Goal: Task Accomplishment & Management: Manage account settings

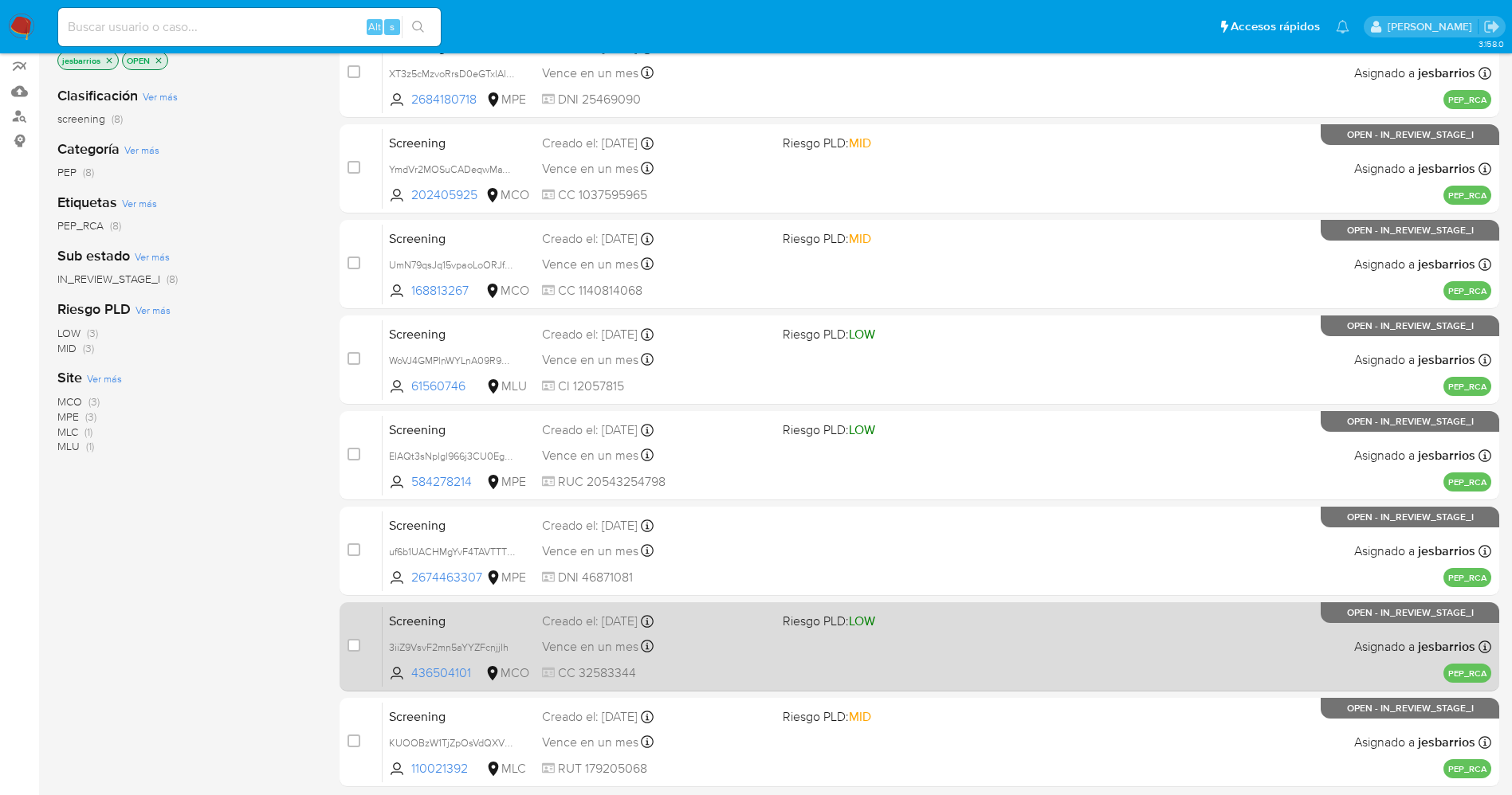
scroll to position [329, 0]
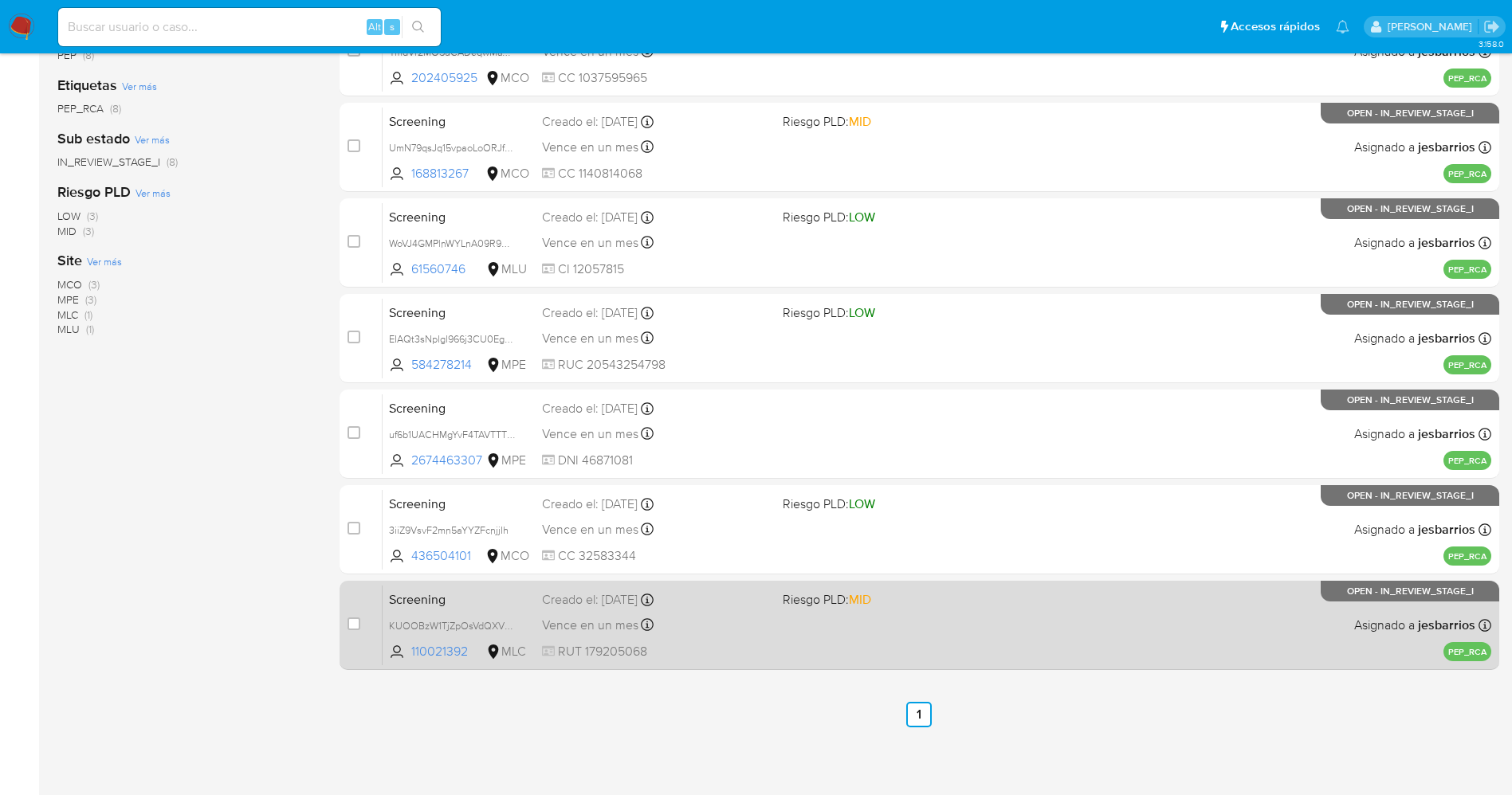
click at [896, 621] on div "Screening KUOOBzW1TjZpOsVdQXVmZhTP 110021392 MLC Riesgo PLD: MID Creado el: 08/…" at bounding box center [937, 625] width 1109 height 81
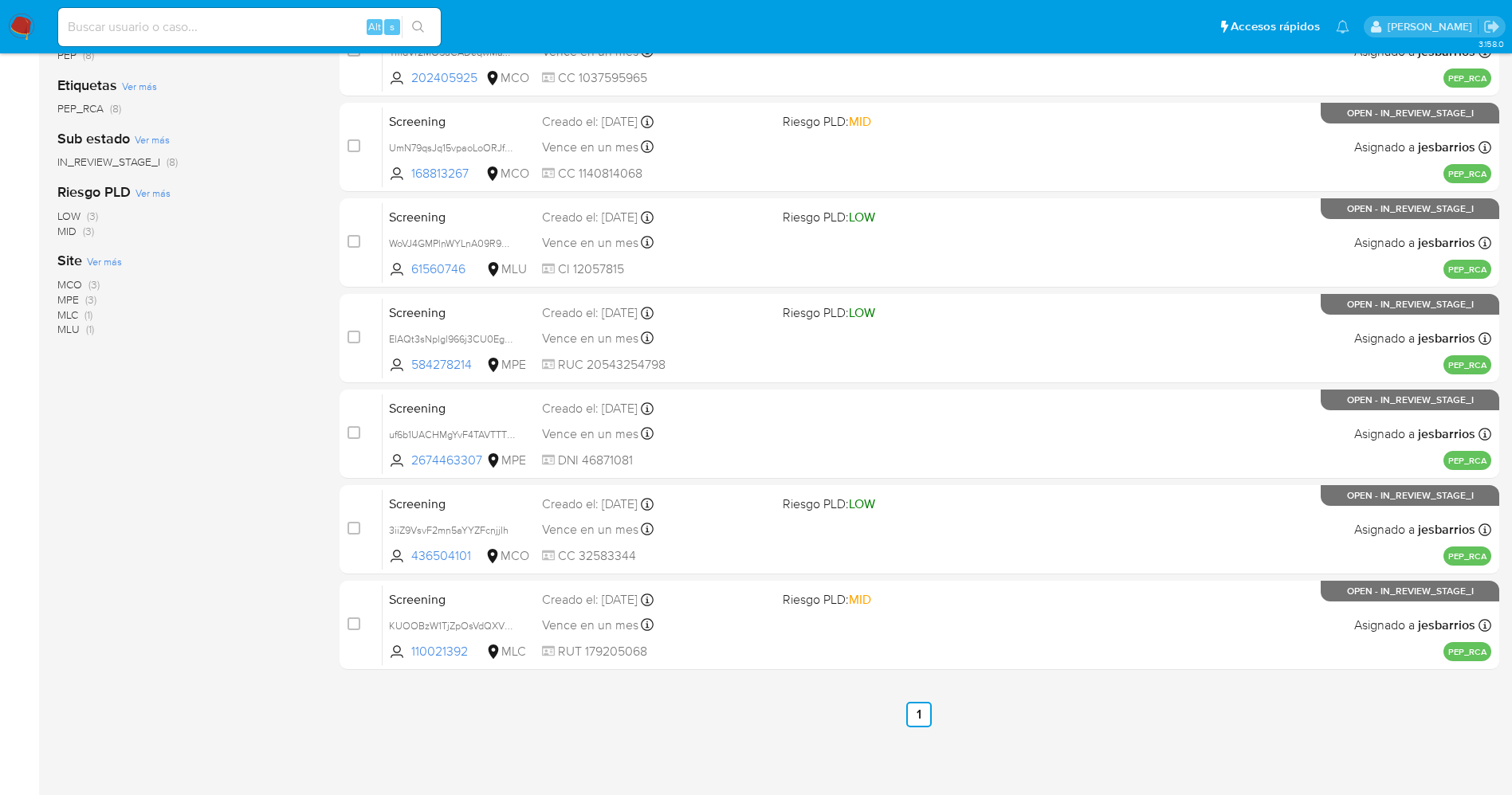
click at [14, 15] on img at bounding box center [22, 28] width 28 height 28
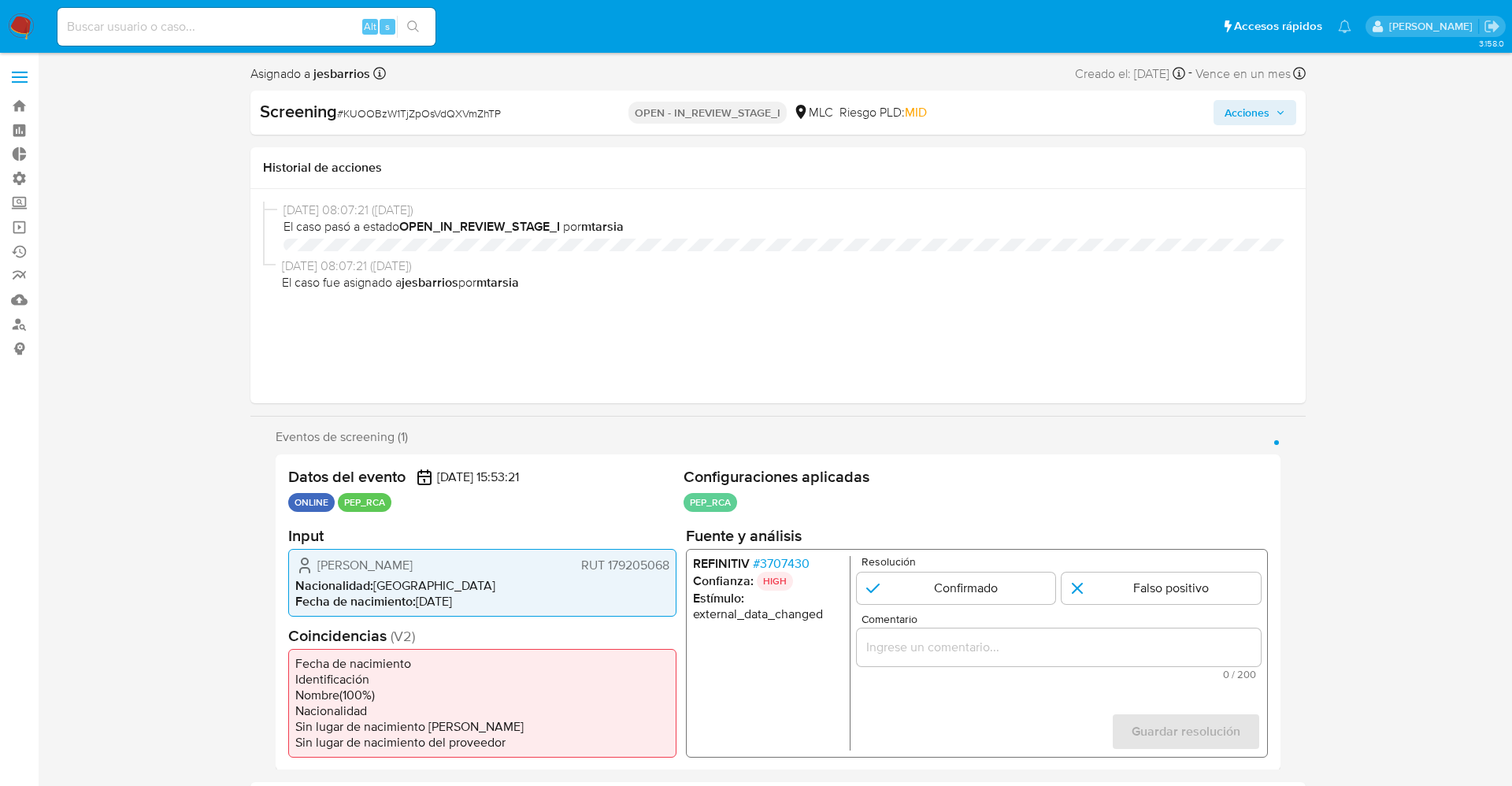
select select "10"
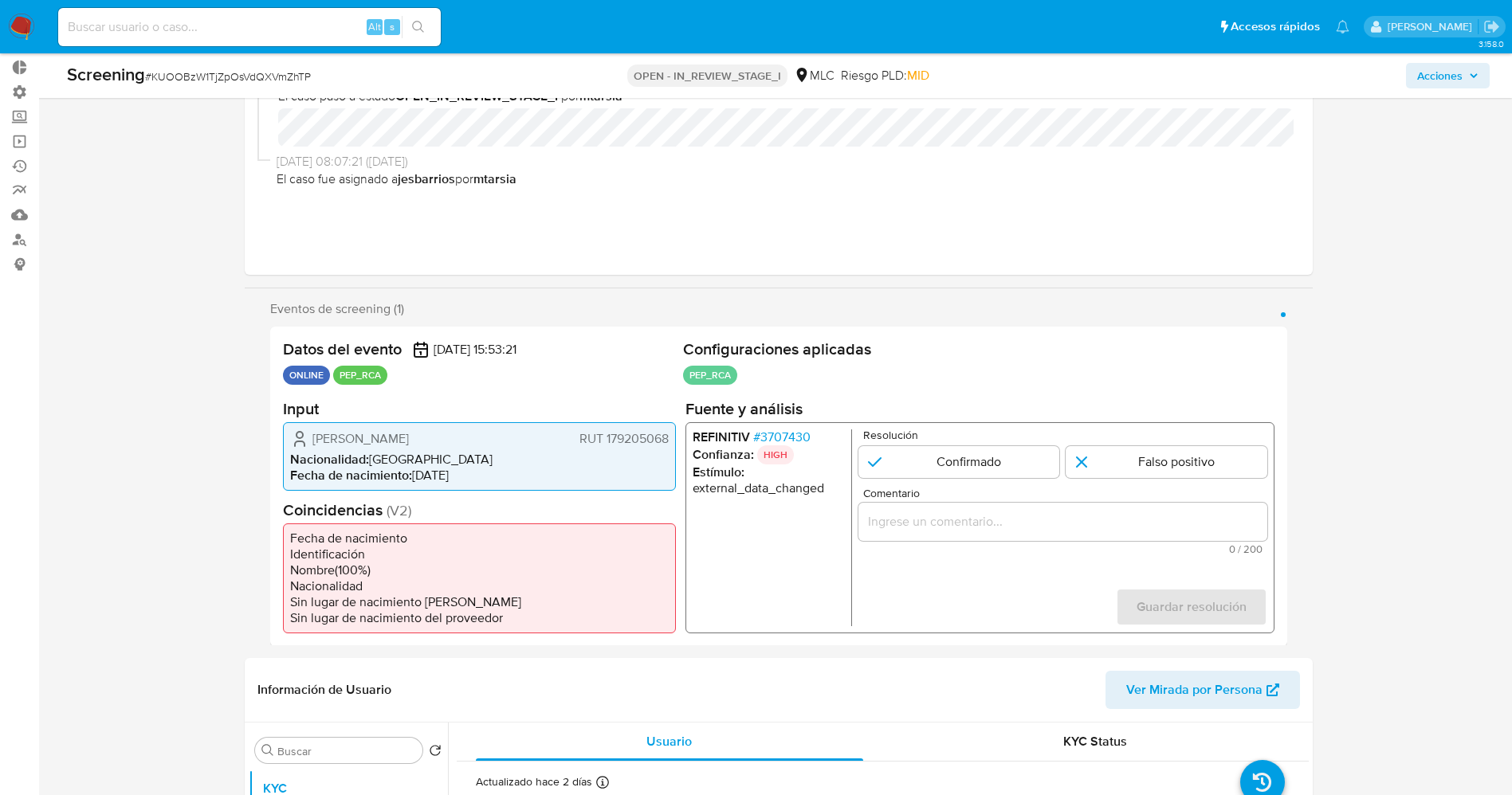
scroll to position [120, 0]
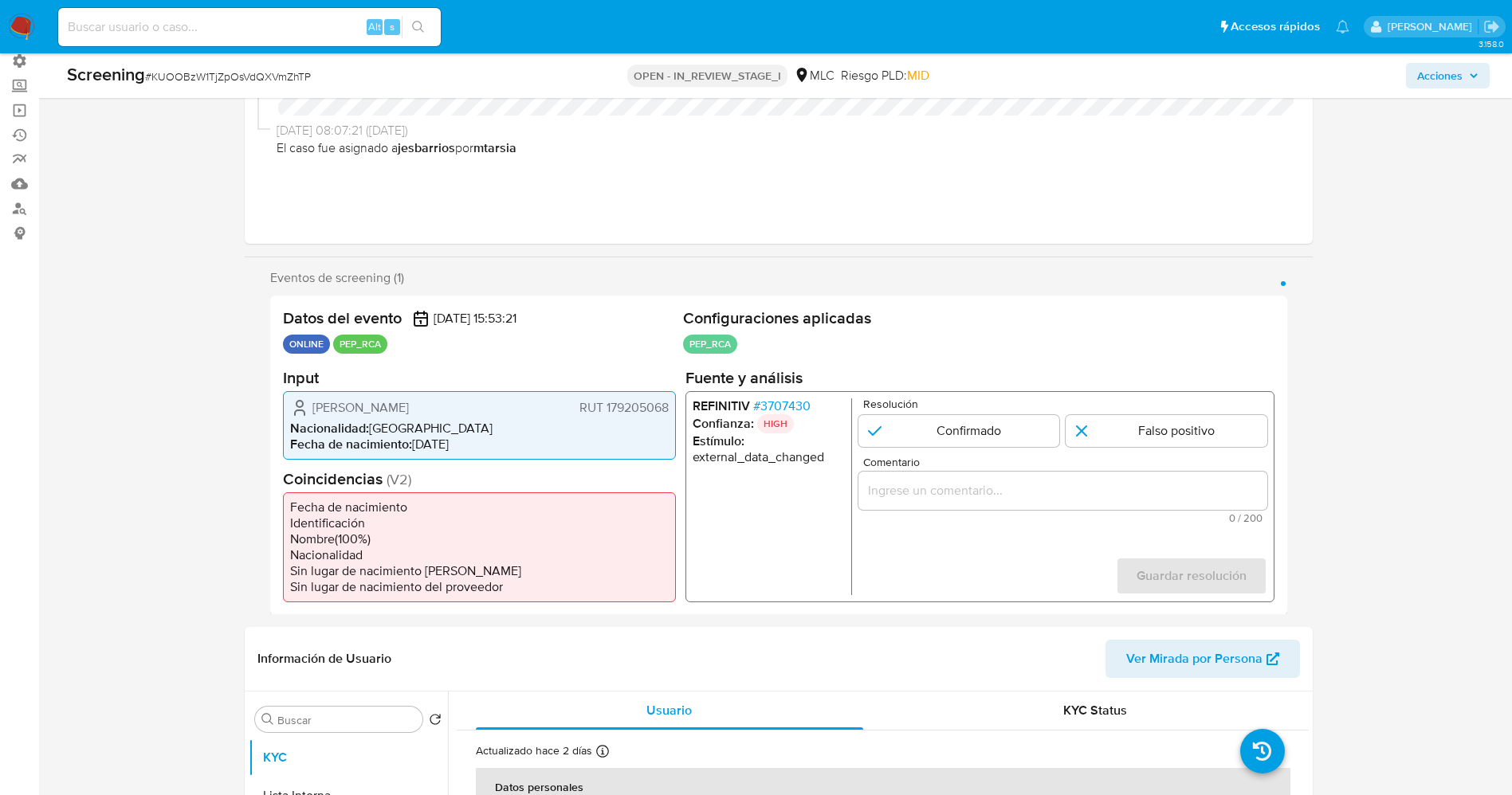
click at [794, 410] on span "# 3707430" at bounding box center [781, 406] width 57 height 16
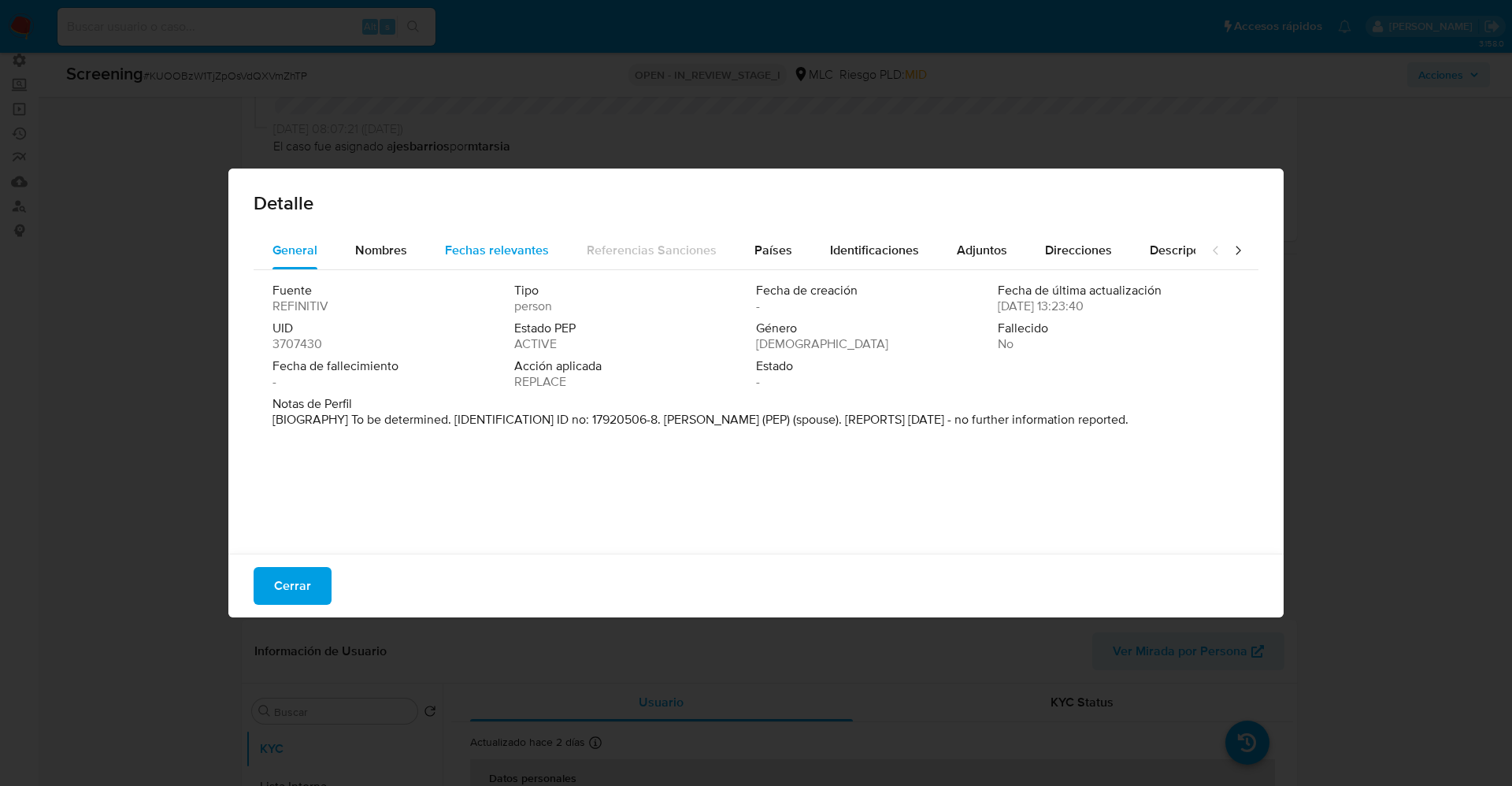
drag, startPoint x: 367, startPoint y: 256, endPoint x: 437, endPoint y: 256, distance: 70.0
click at [437, 256] on div "General Nombres Fechas relevantes Referencias Sanciones Países Identificaciones…" at bounding box center [724, 250] width 942 height 38
click at [386, 252] on span "Nombres" at bounding box center [382, 250] width 52 height 18
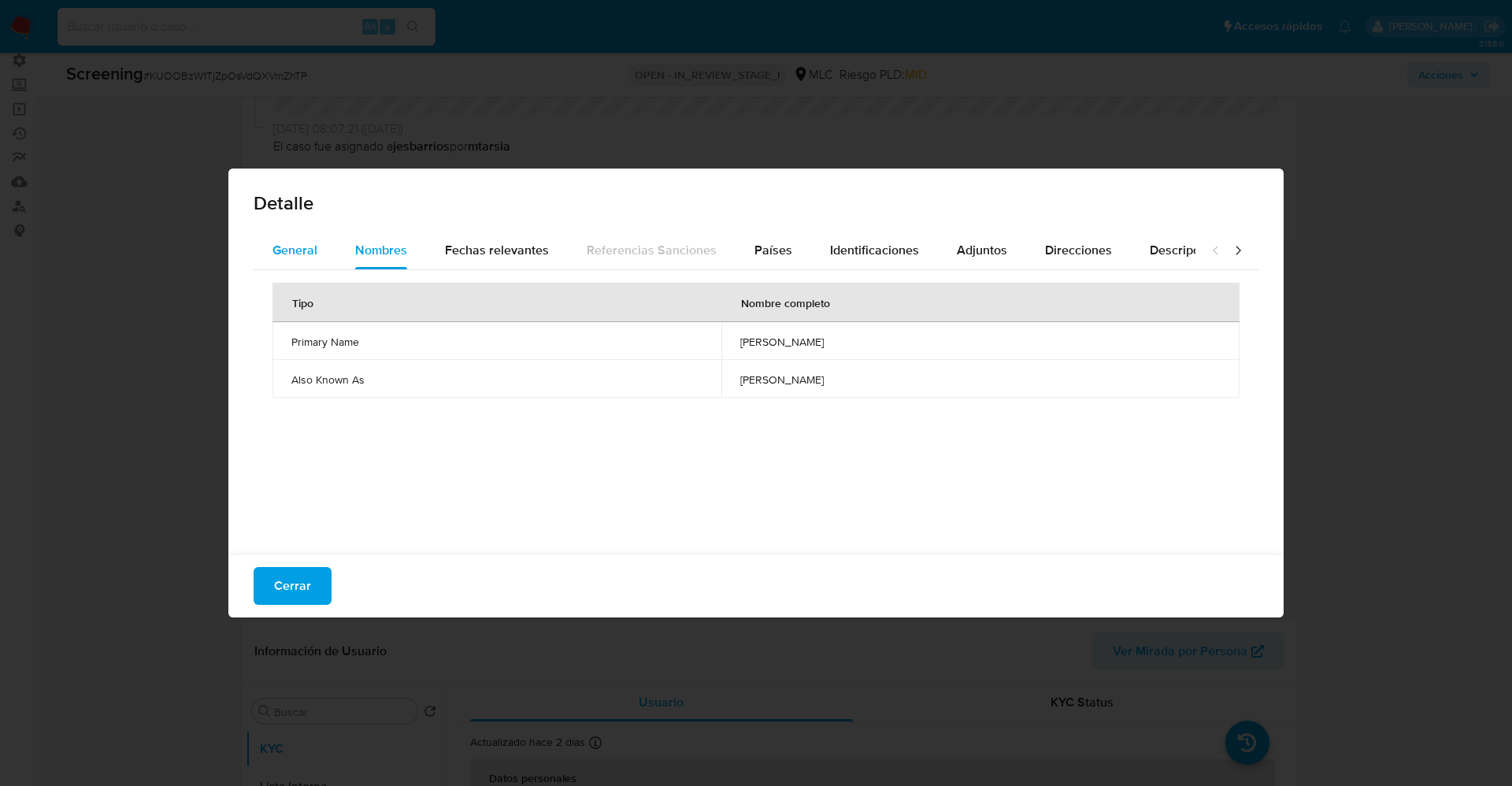
click at [306, 238] on div "General" at bounding box center [295, 250] width 45 height 38
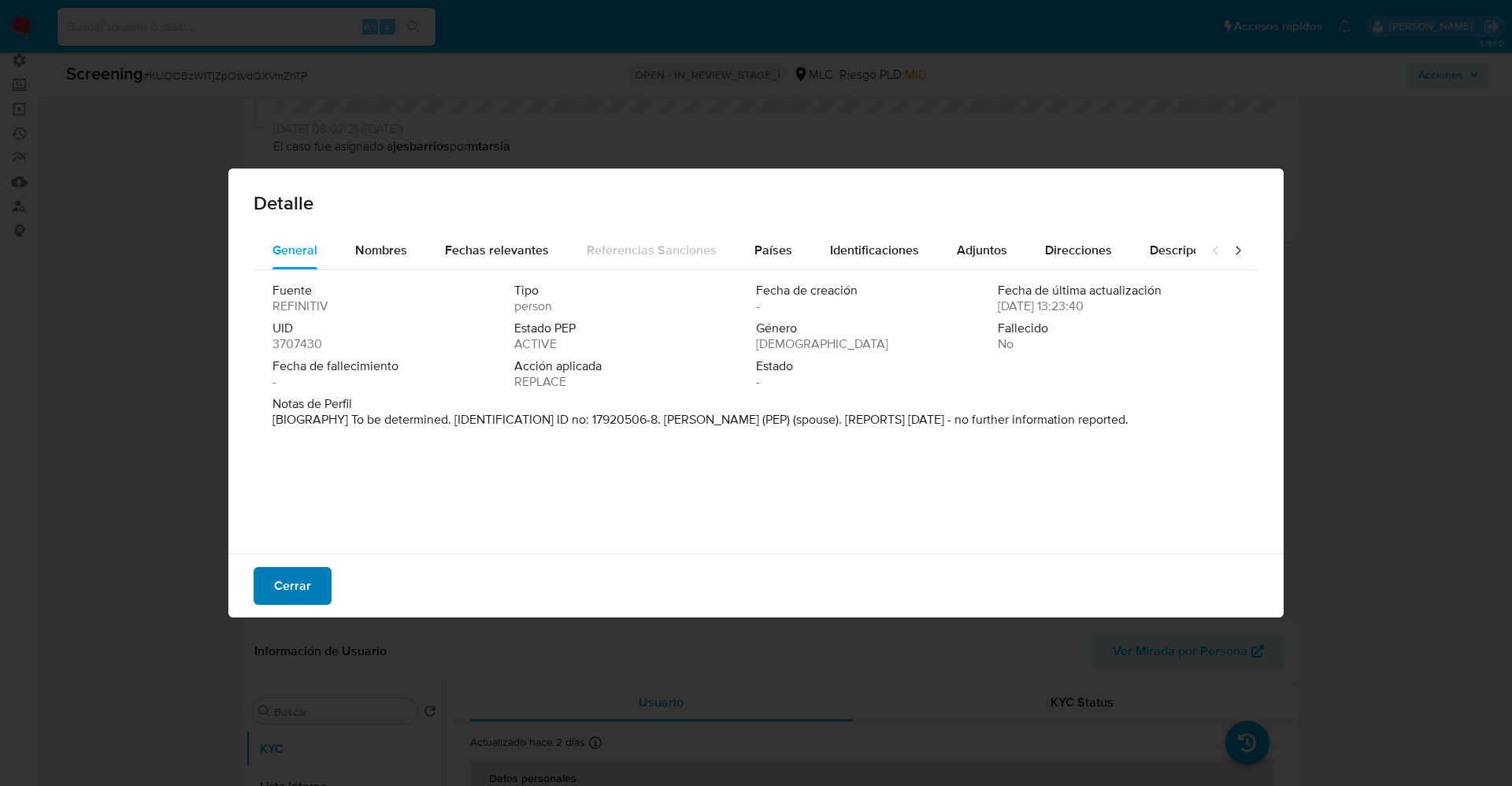
click at [277, 580] on span "Cerrar" at bounding box center [292, 586] width 37 height 35
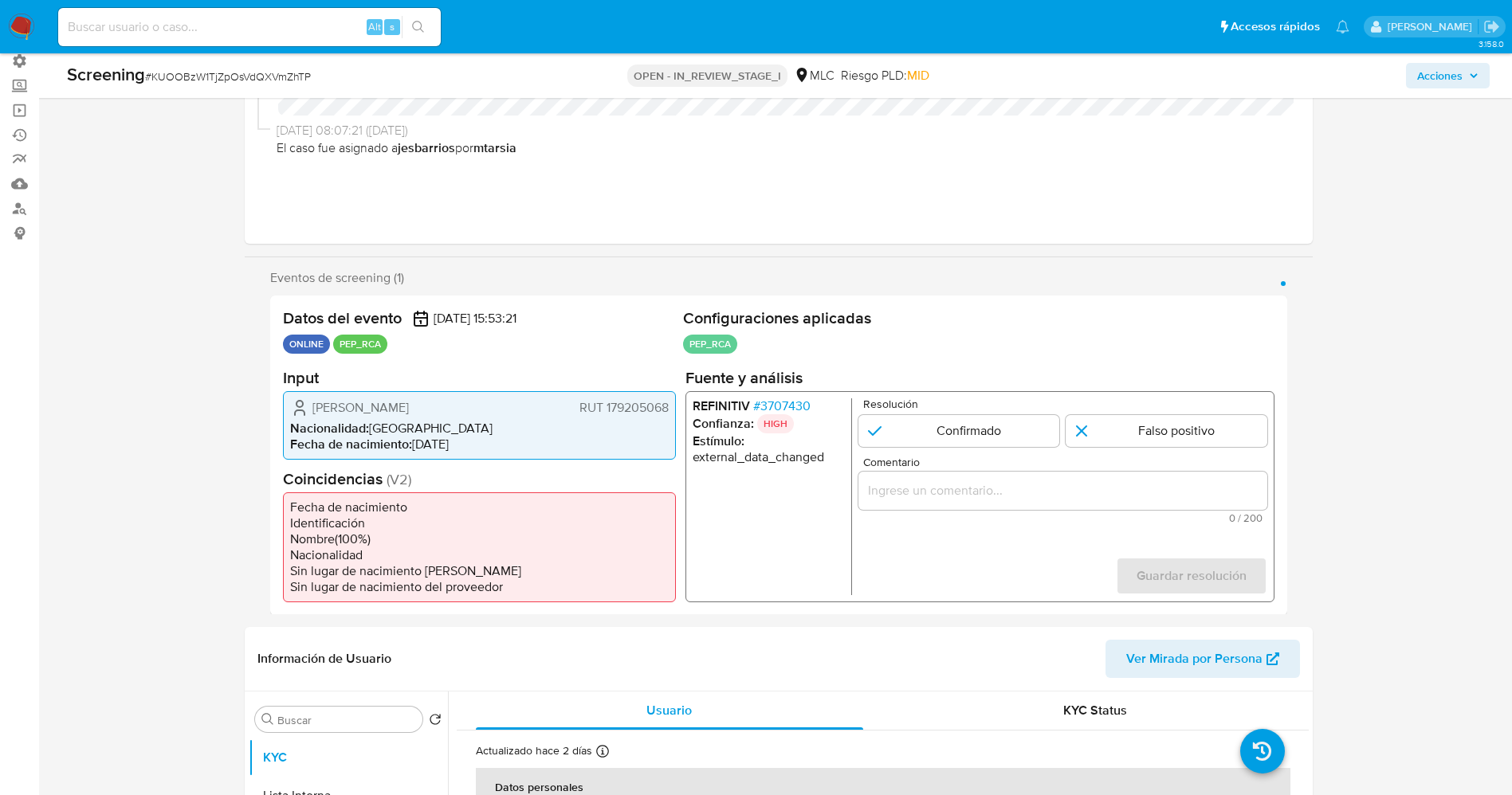
click at [809, 413] on li "REFINITIV # 3707430" at bounding box center [768, 406] width 152 height 16
click at [385, 412] on span "Francisca Valentina Benítez Pereira" at bounding box center [361, 407] width 96 height 16
drag, startPoint x: 314, startPoint y: 401, endPoint x: 642, endPoint y: 401, distance: 328.0
click at [667, 401] on div "Francisca Valentina Benítez Pereira RUT 179205068" at bounding box center [479, 407] width 378 height 19
click at [790, 406] on span "# 3707430" at bounding box center [781, 406] width 57 height 16
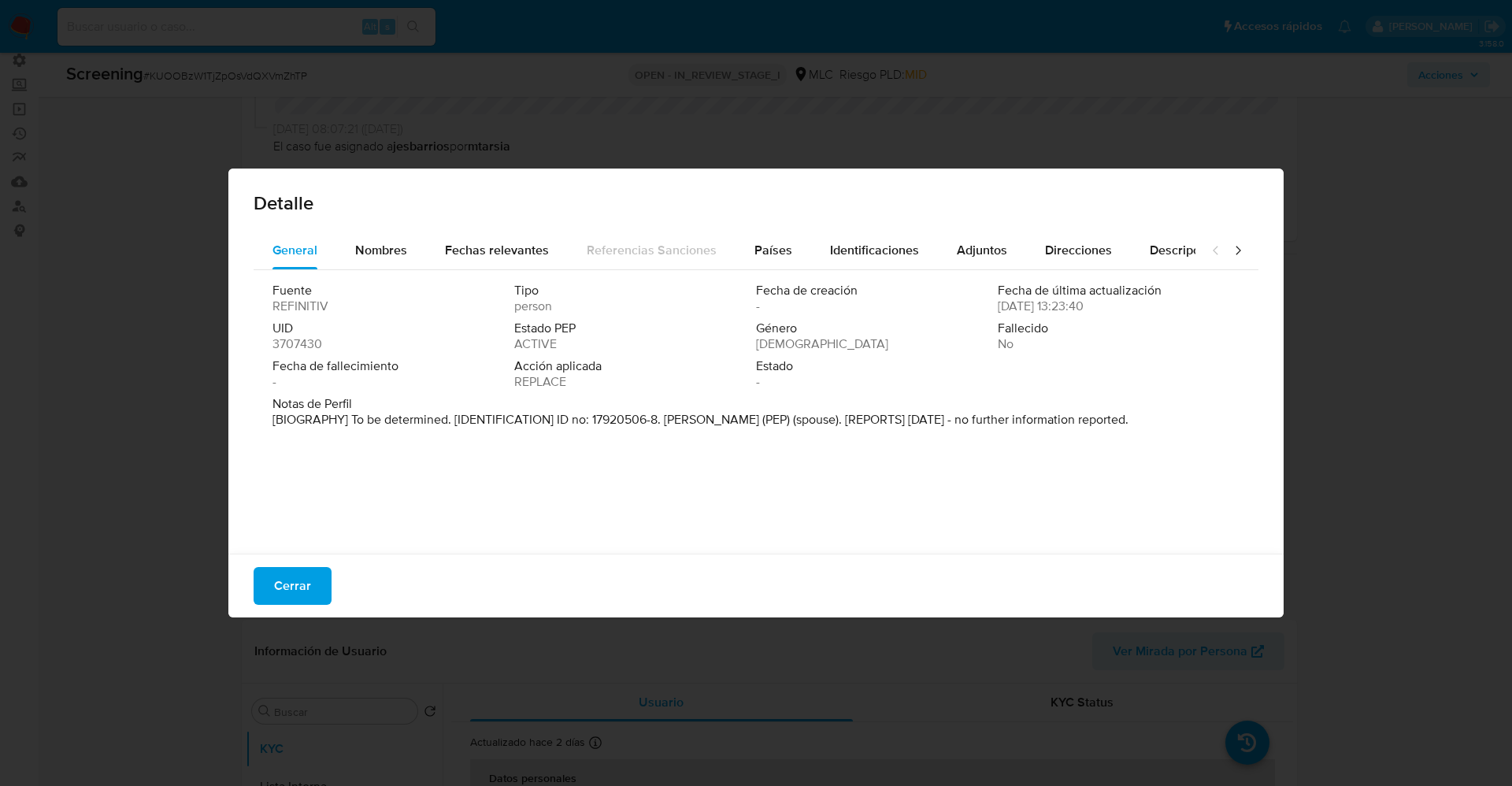
drag, startPoint x: 665, startPoint y: 418, endPoint x: 795, endPoint y: 418, distance: 130.0
click at [795, 418] on p "[BIOGRAPHY] To be determined. [IDENTIFICATION] ID no: 17920506-8. Ricardo Mayer…" at bounding box center [700, 420] width 856 height 16
click at [304, 590] on span "Cerrar" at bounding box center [292, 586] width 37 height 35
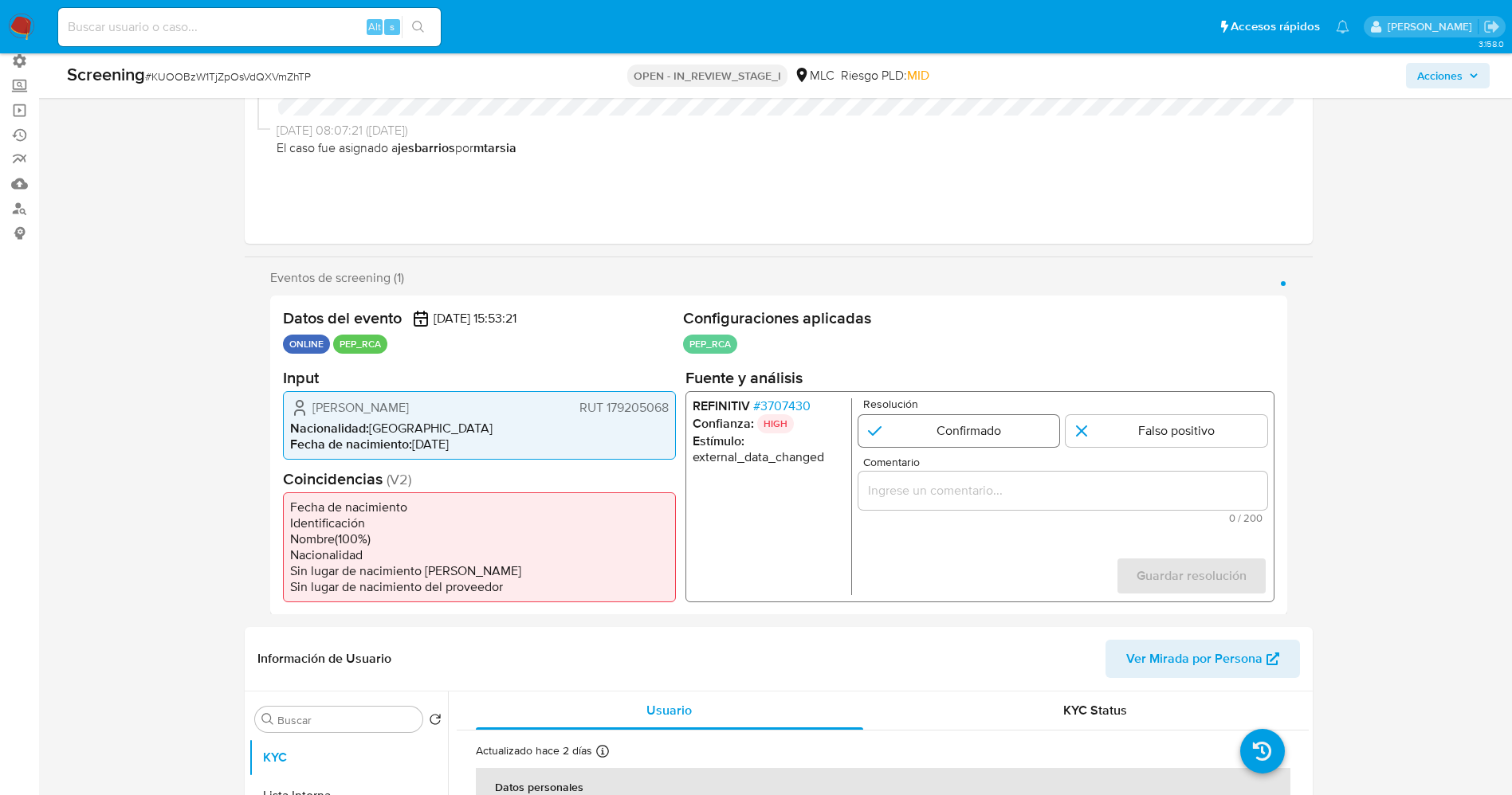
click at [941, 428] on input "1 de 1" at bounding box center [958, 430] width 202 height 31
radio input "true"
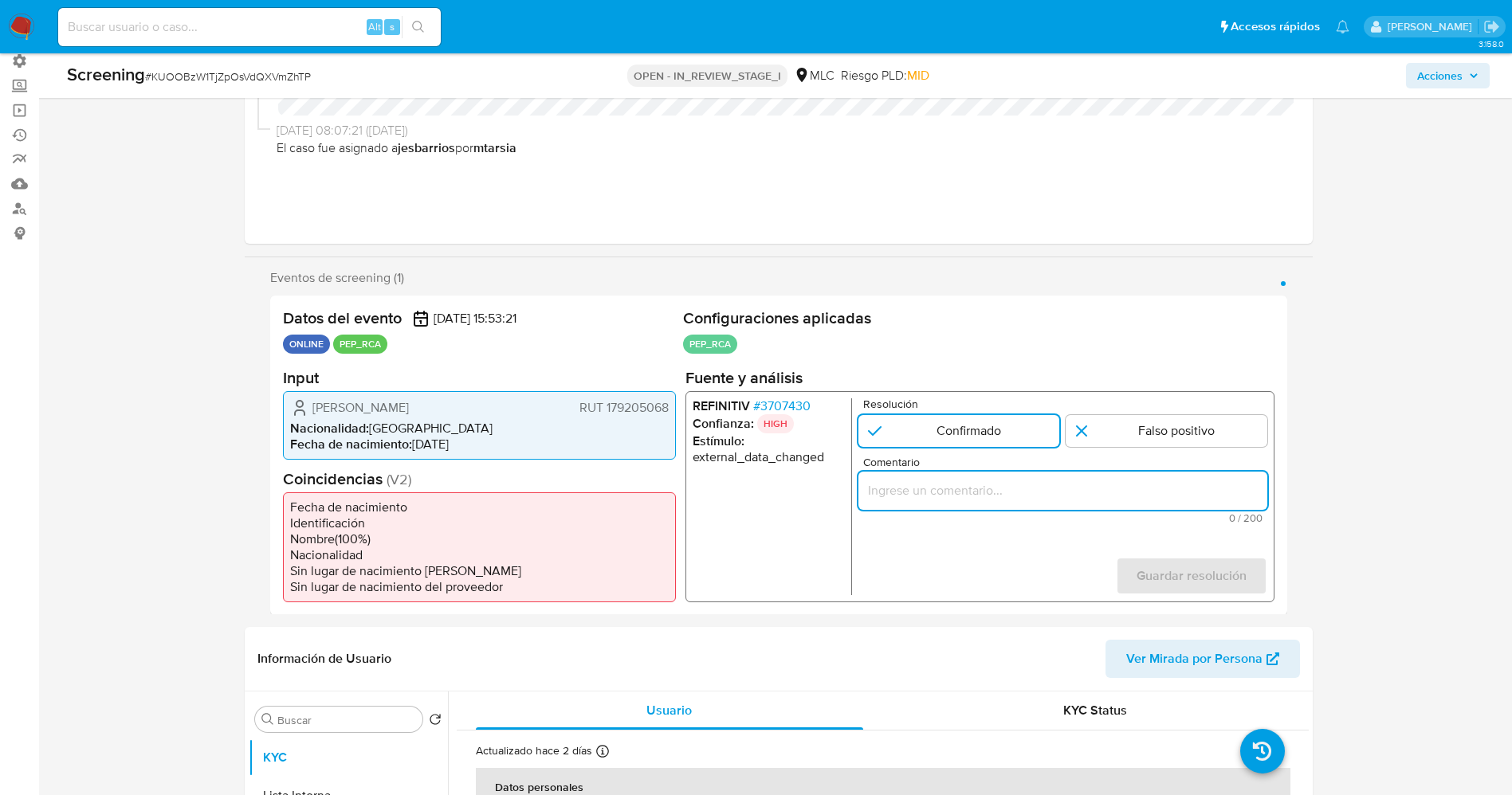
drag, startPoint x: 948, startPoint y: 493, endPoint x: 931, endPoint y: 474, distance: 25.5
click at [948, 495] on input "Comentario" at bounding box center [1062, 489] width 409 height 21
click at [1003, 490] on input "usuario Francisca Valentina Benítez Pereira,RUT 179205068“ ,nacionalidad Chilen…" at bounding box center [1062, 489] width 409 height 21
drag, startPoint x: 1063, startPoint y: 485, endPoint x: 1006, endPoint y: 491, distance: 57.3
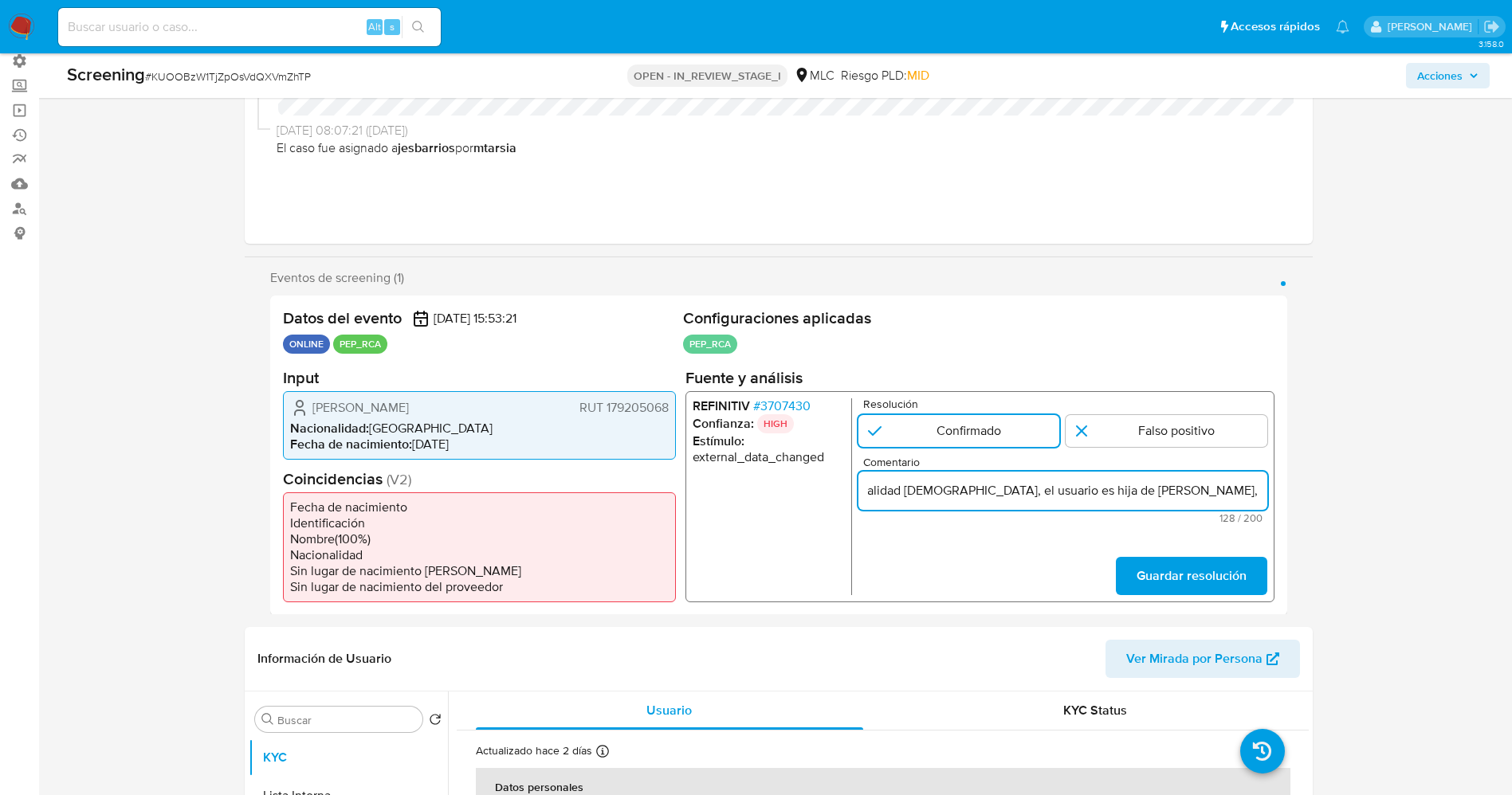
click at [1006, 491] on input "usuario Francisca Valentina Benítez Pereira,RUT 179205068“ ,nacionalidad Chilen…" at bounding box center [1062, 489] width 409 height 21
click at [877, 494] on input "usuario Francisca Valentina Benítez Pereira,RUT 179205068“ ,nacionalidad Chilen…" at bounding box center [1062, 489] width 409 height 21
paste input "quien se desempeña como DIRECTOR GENERAL DE ASUNTOS ECONÓMICOS BILATERALES de l…"
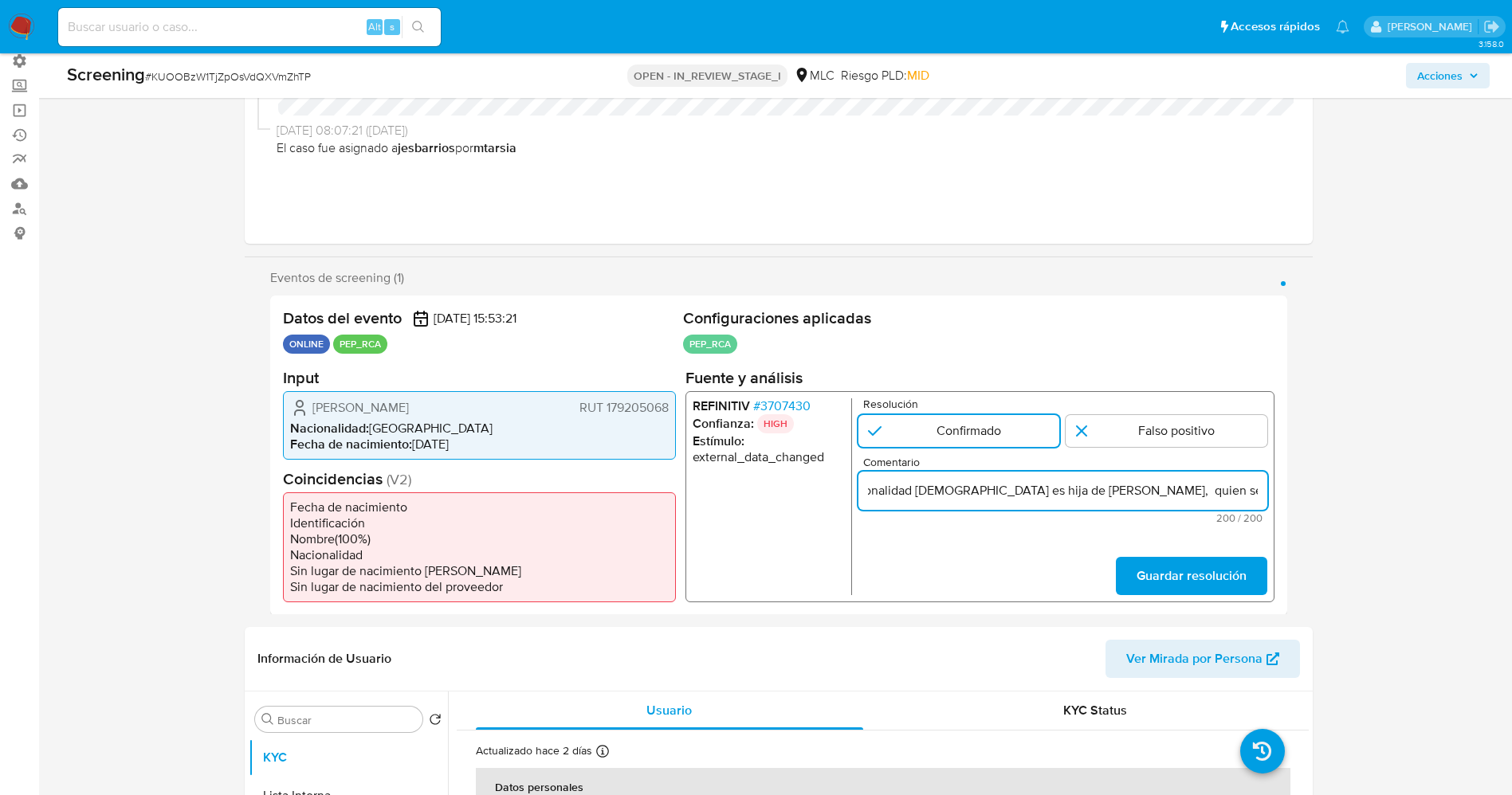
scroll to position [0, 853]
drag, startPoint x: 1211, startPoint y: 488, endPoint x: 1314, endPoint y: 491, distance: 103.0
type input "Usuario Francisca Valentina Benítez Pereira,RUT 179205068“ ,nacionalidad Chilen…"
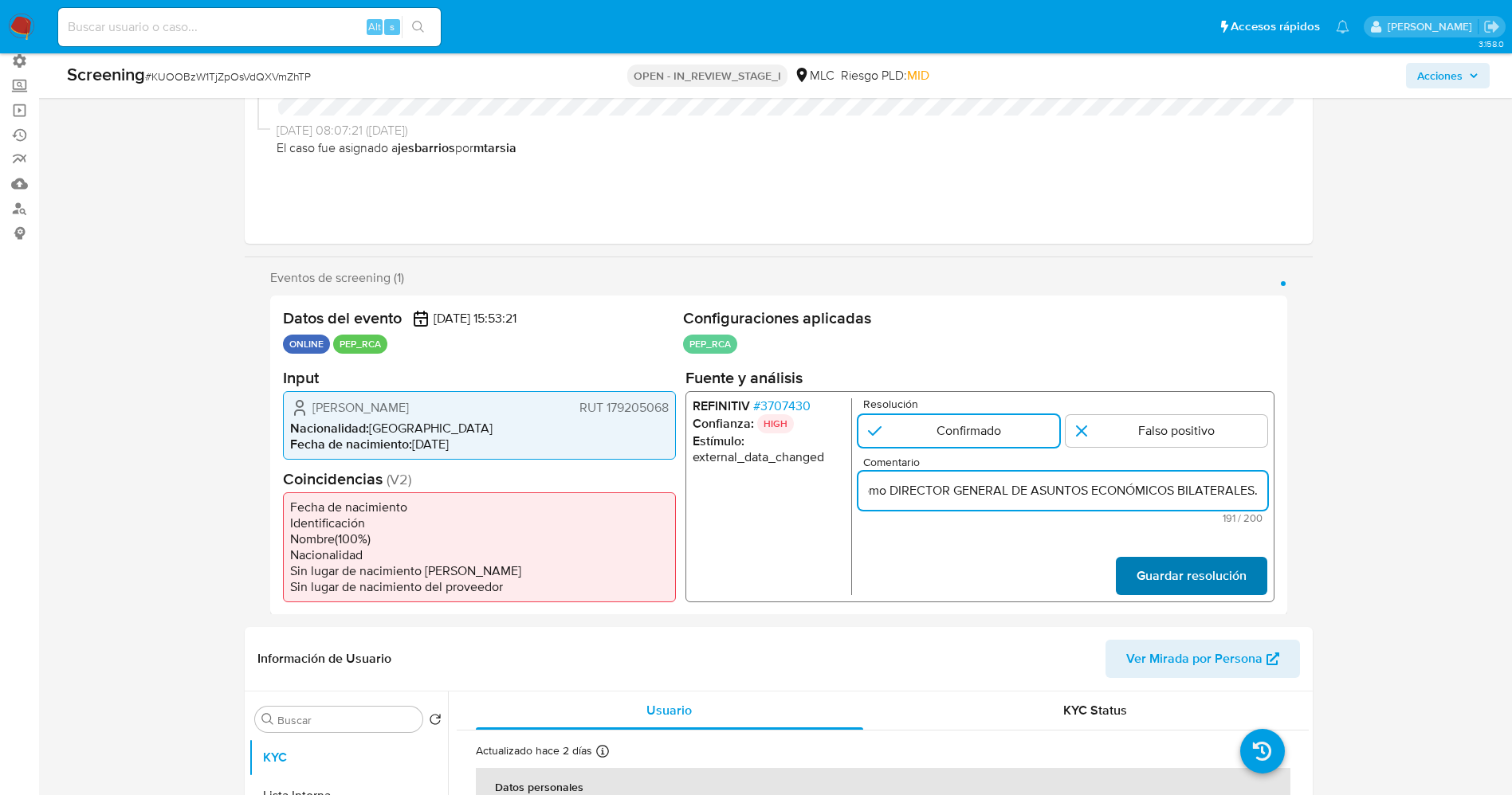
click at [1219, 572] on span "Guardar resolución" at bounding box center [1191, 576] width 110 height 35
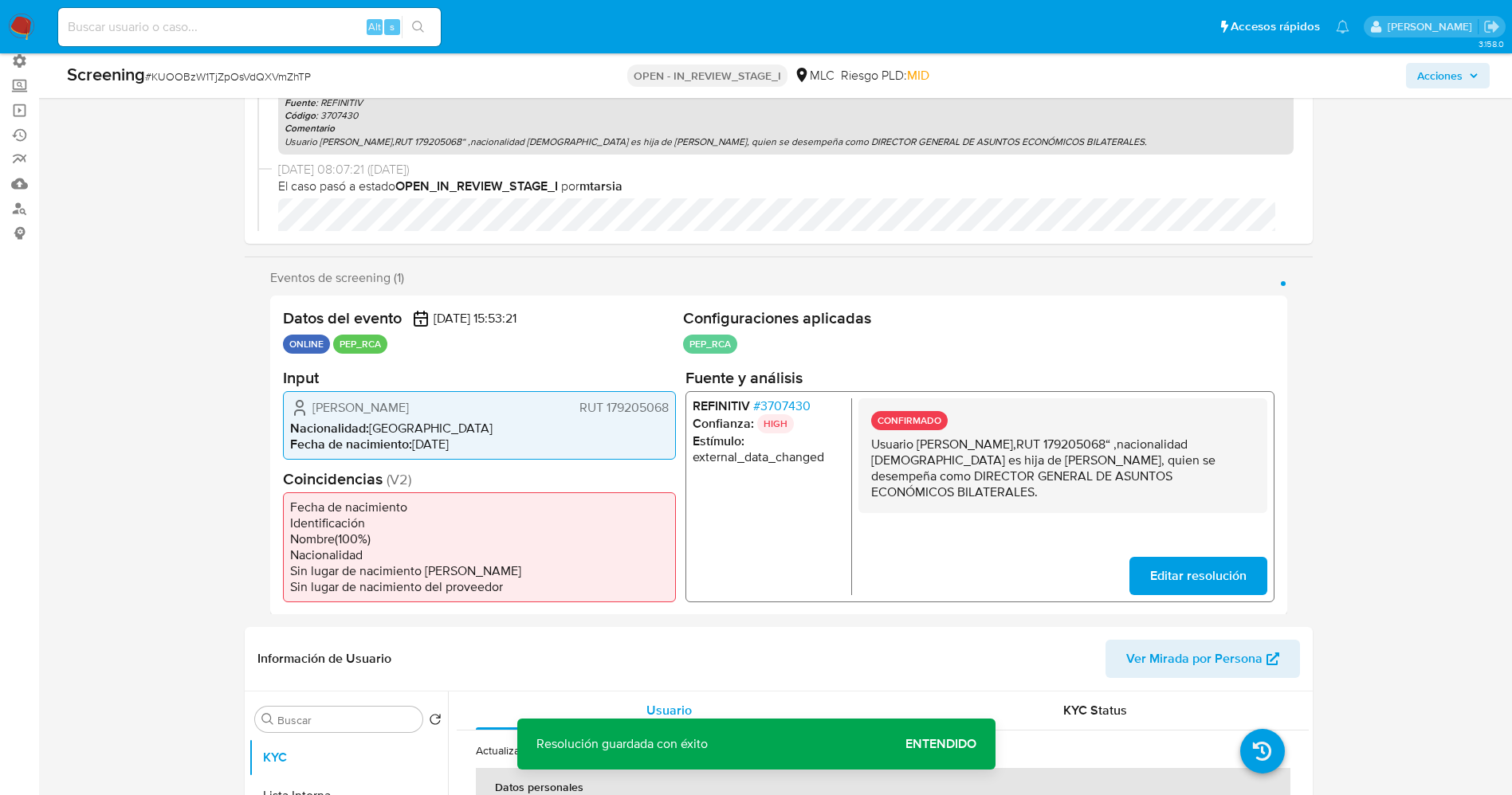
drag, startPoint x: 997, startPoint y: 464, endPoint x: 1123, endPoint y: 516, distance: 136.3
click at [1123, 516] on div "CONFIRMADO Usuario Francisca Valentina Benítez Pereira,RUT 179205068“ ,nacional…" at bounding box center [1062, 496] width 409 height 197
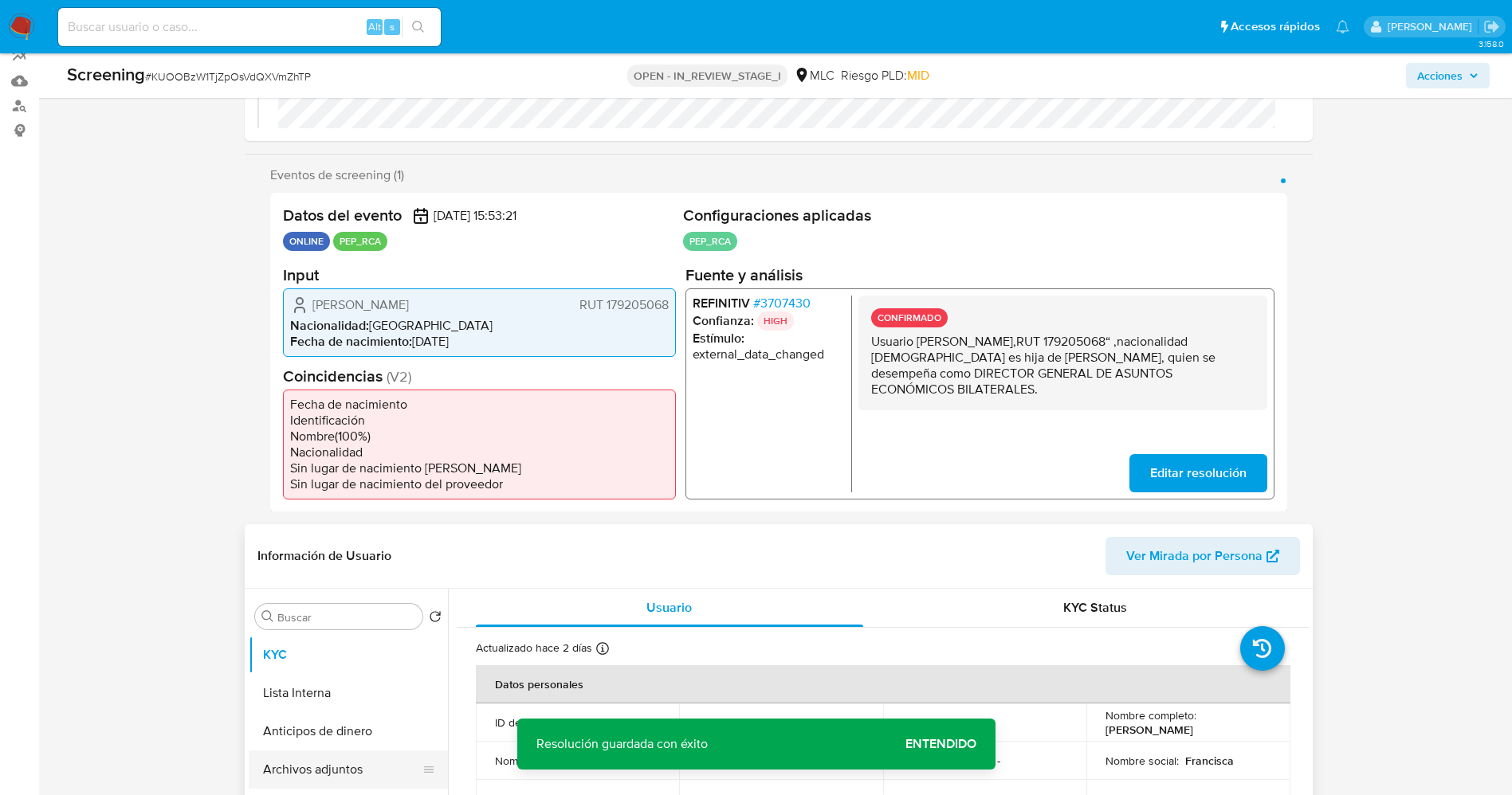
scroll to position [359, 0]
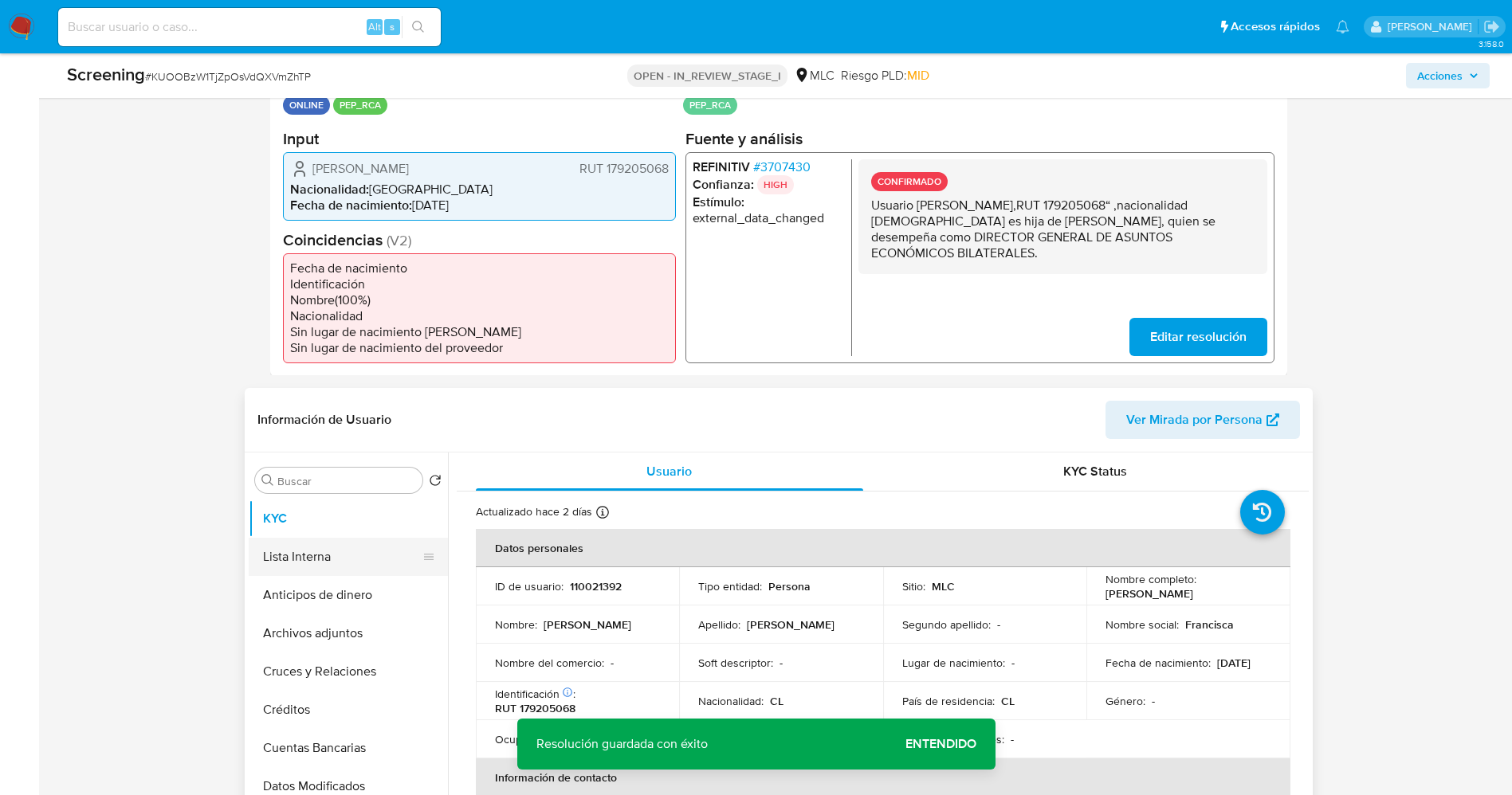
click at [288, 552] on button "Lista Interna" at bounding box center [342, 556] width 187 height 38
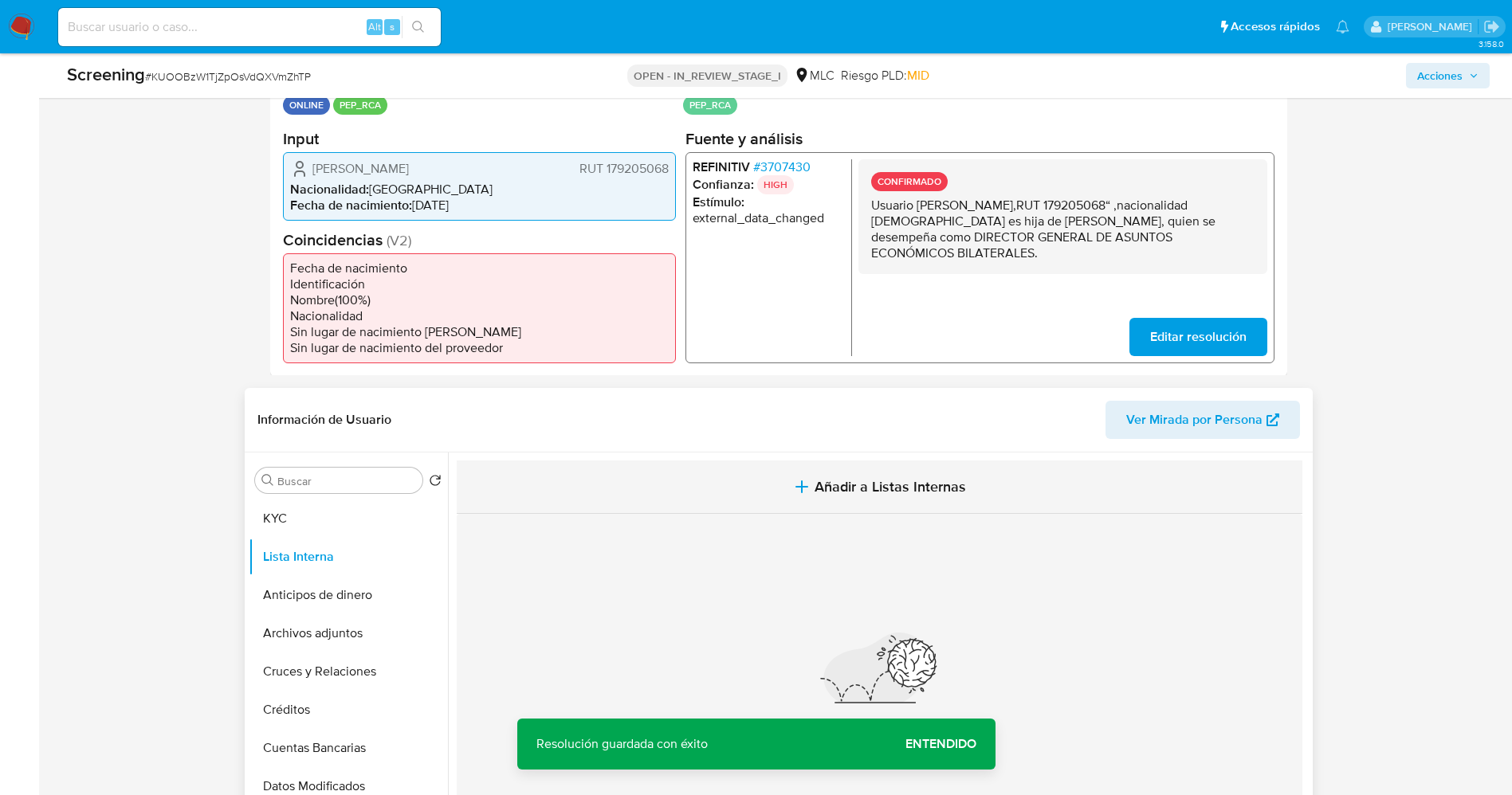
click at [895, 483] on span "Añadir a Listas Internas" at bounding box center [891, 486] width 151 height 18
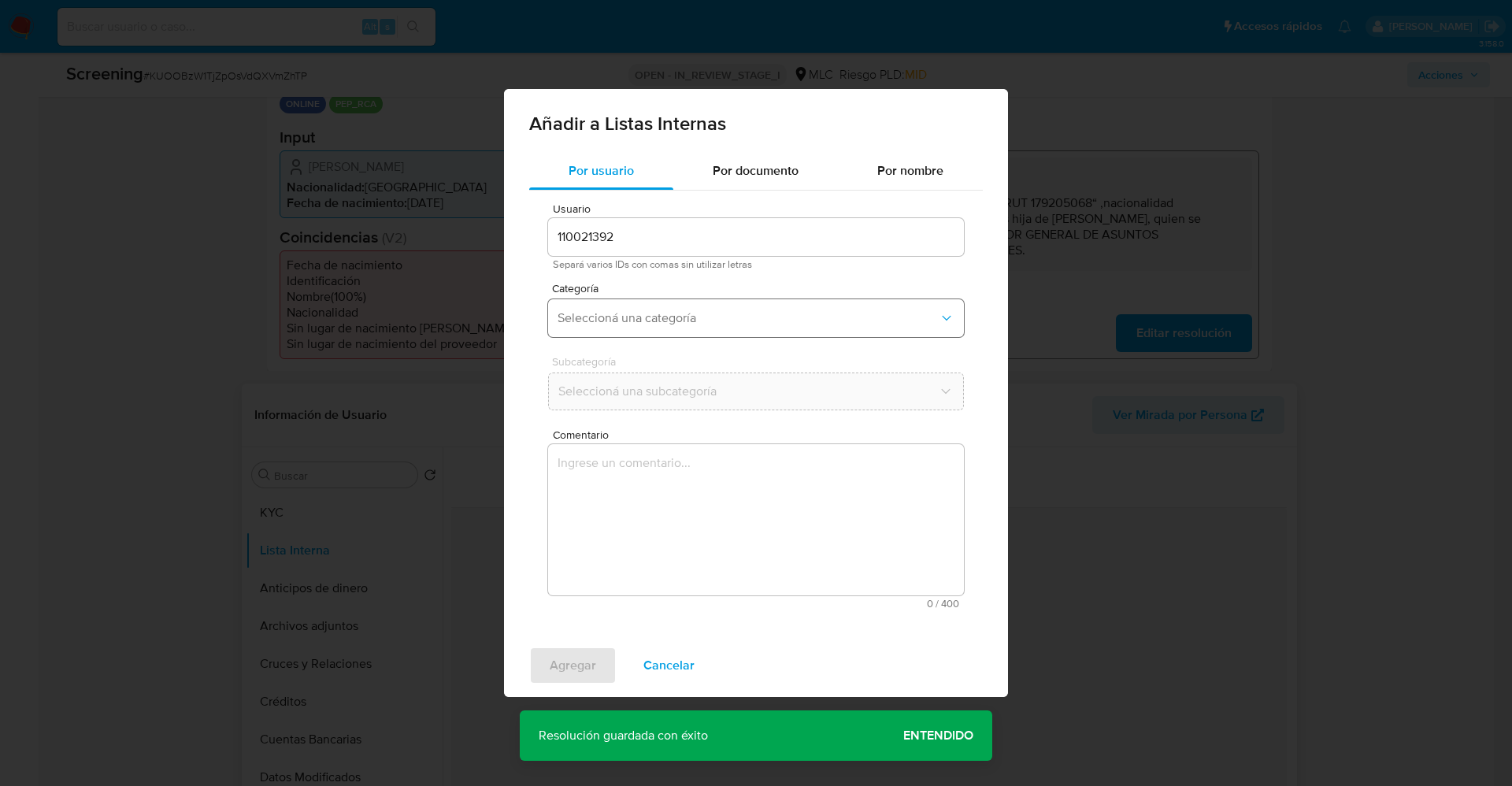
click at [708, 325] on span "Seleccioná una categoría" at bounding box center [748, 318] width 381 height 16
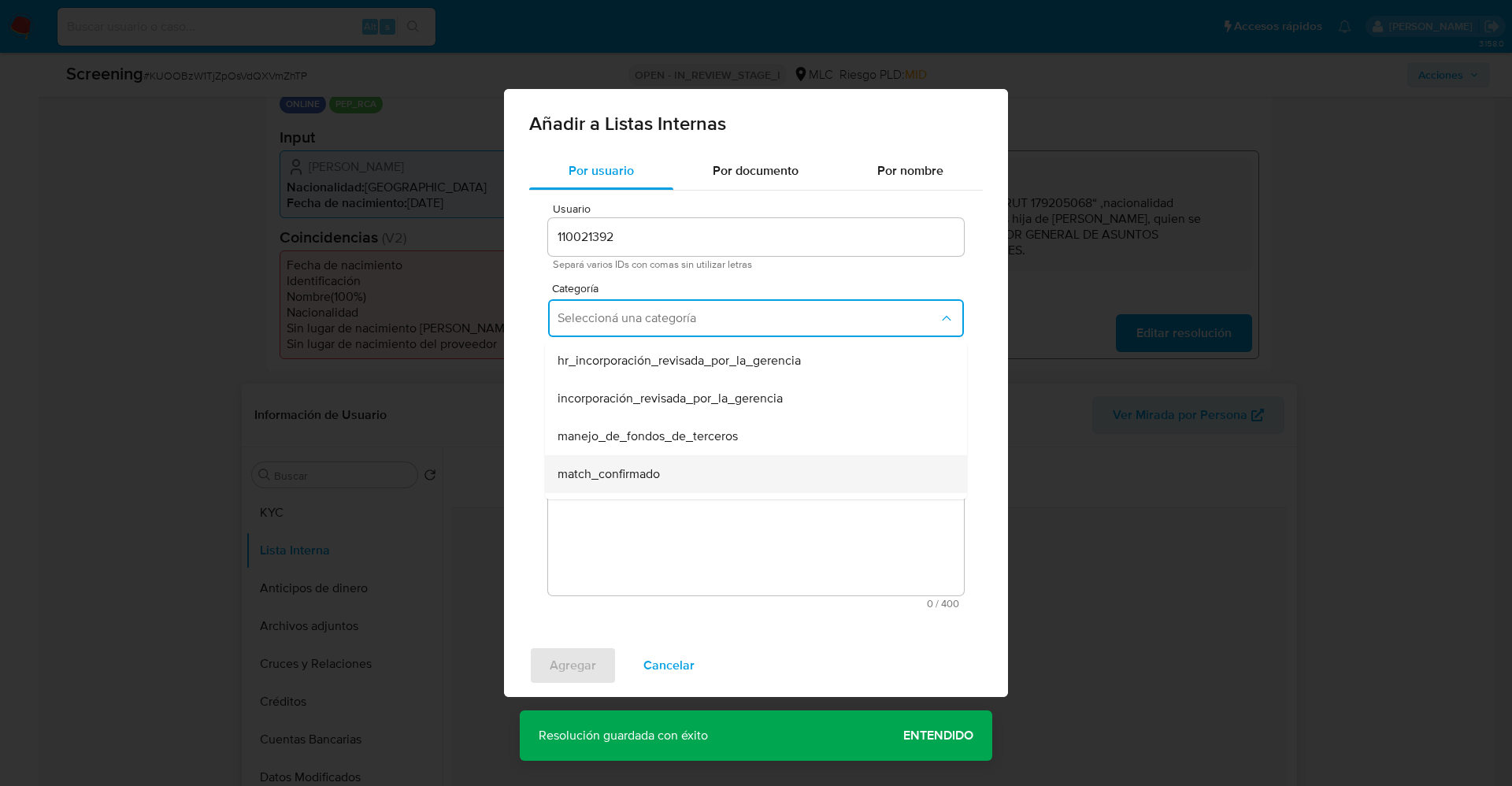
click at [659, 467] on span "match_confirmado" at bounding box center [608, 474] width 102 height 16
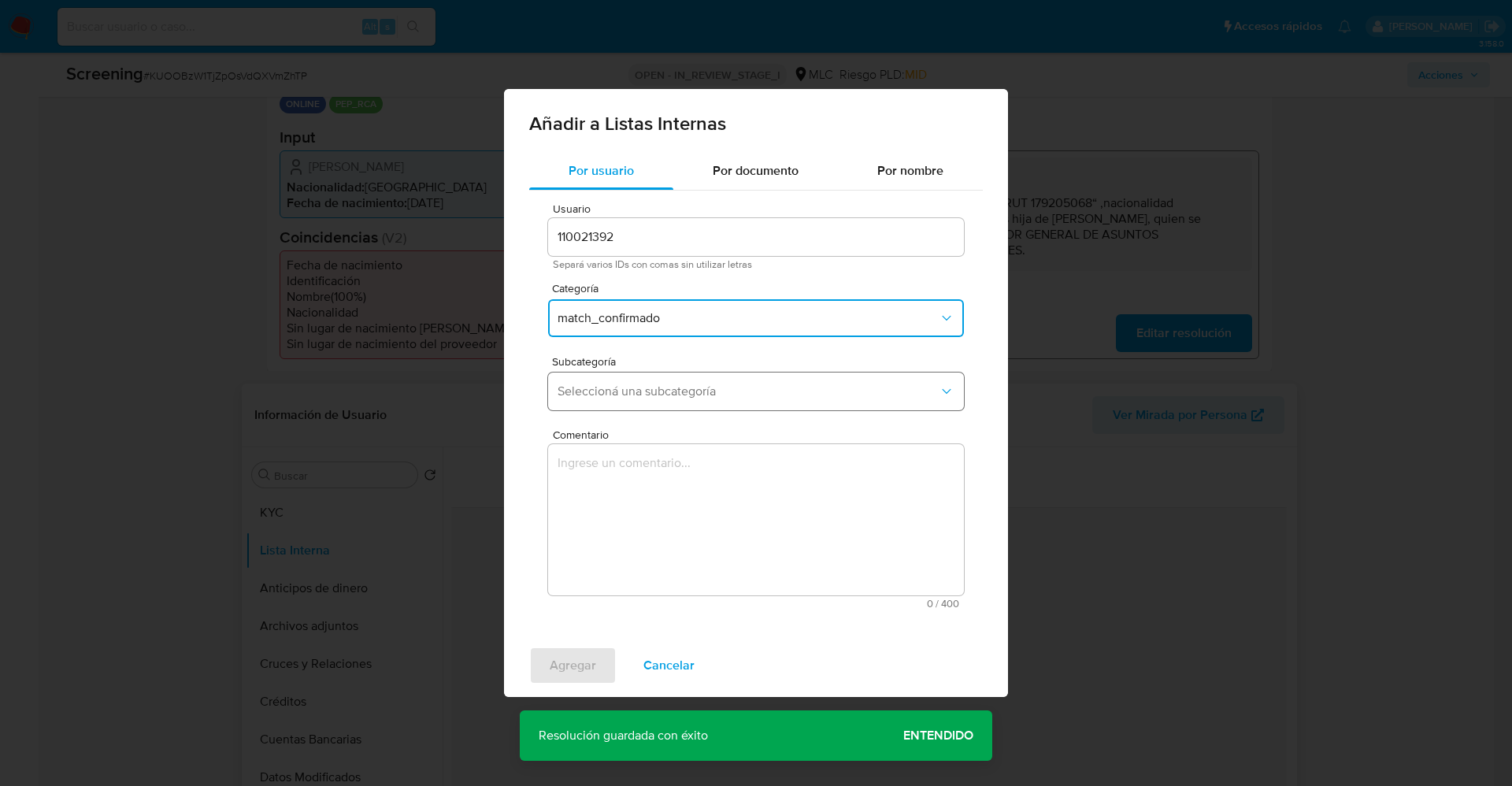
click at [660, 405] on button "Seleccioná una subcategoría" at bounding box center [756, 391] width 416 height 38
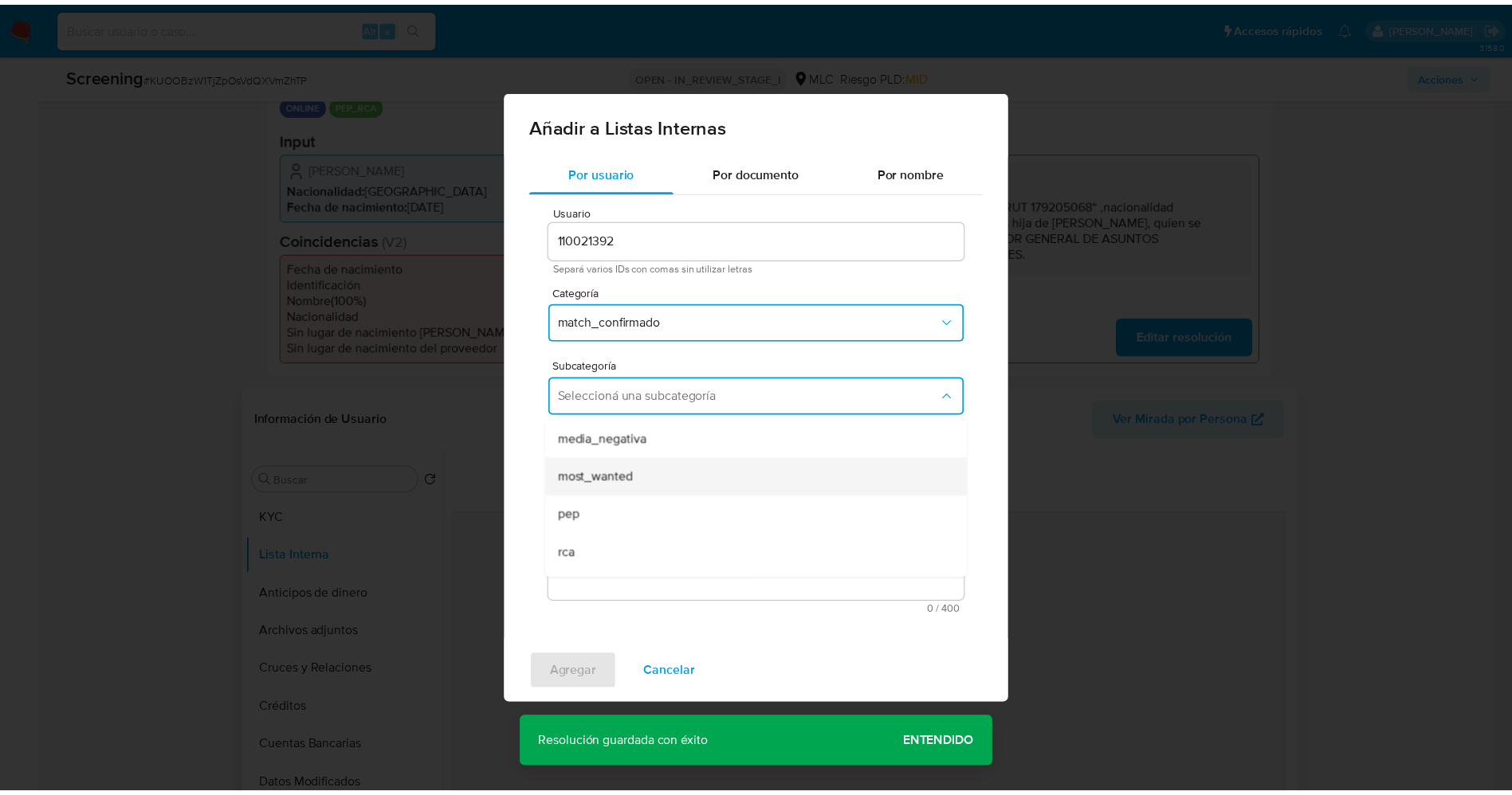
scroll to position [108, 0]
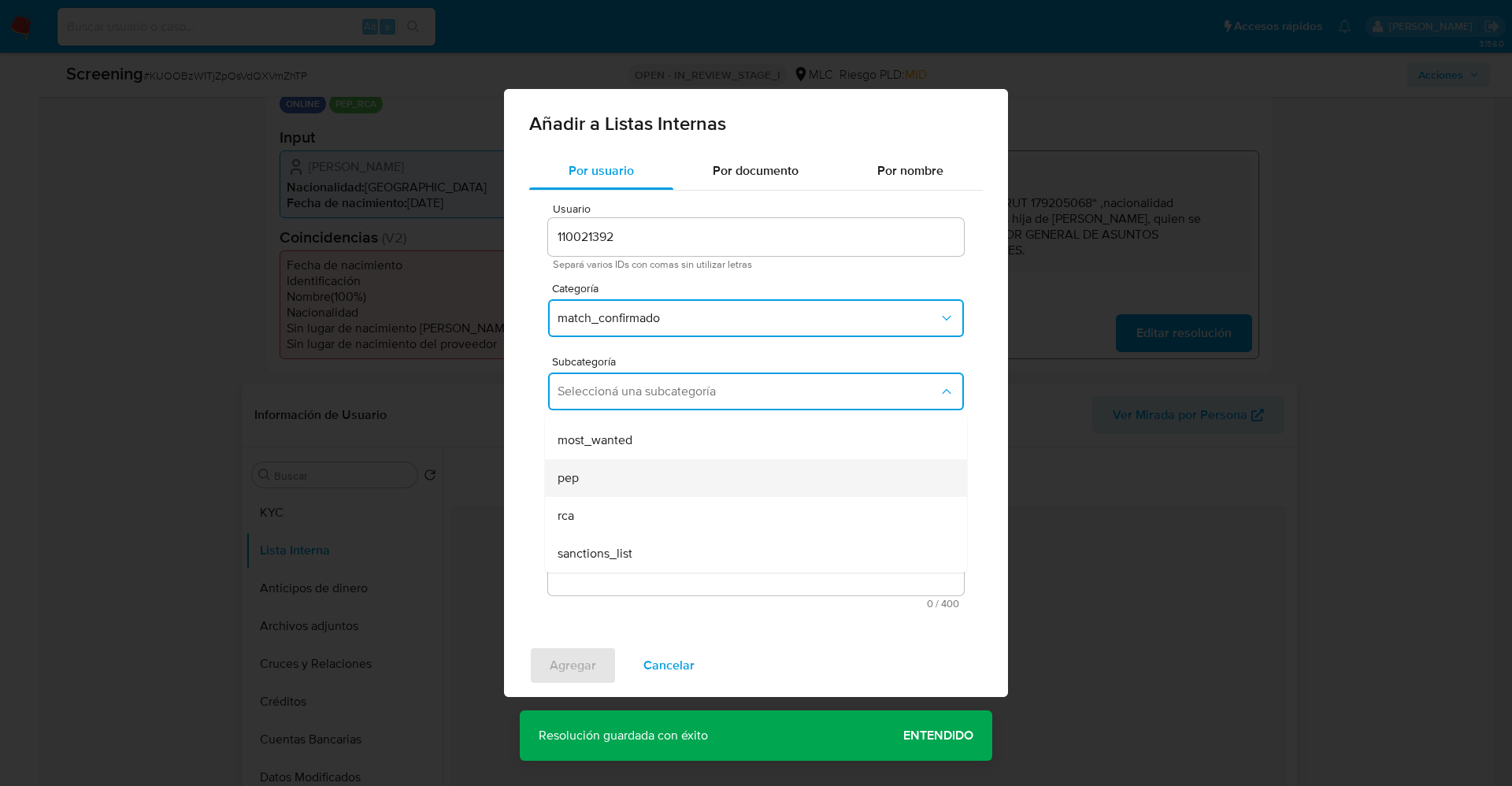
click at [622, 463] on div "pep" at bounding box center [751, 478] width 387 height 38
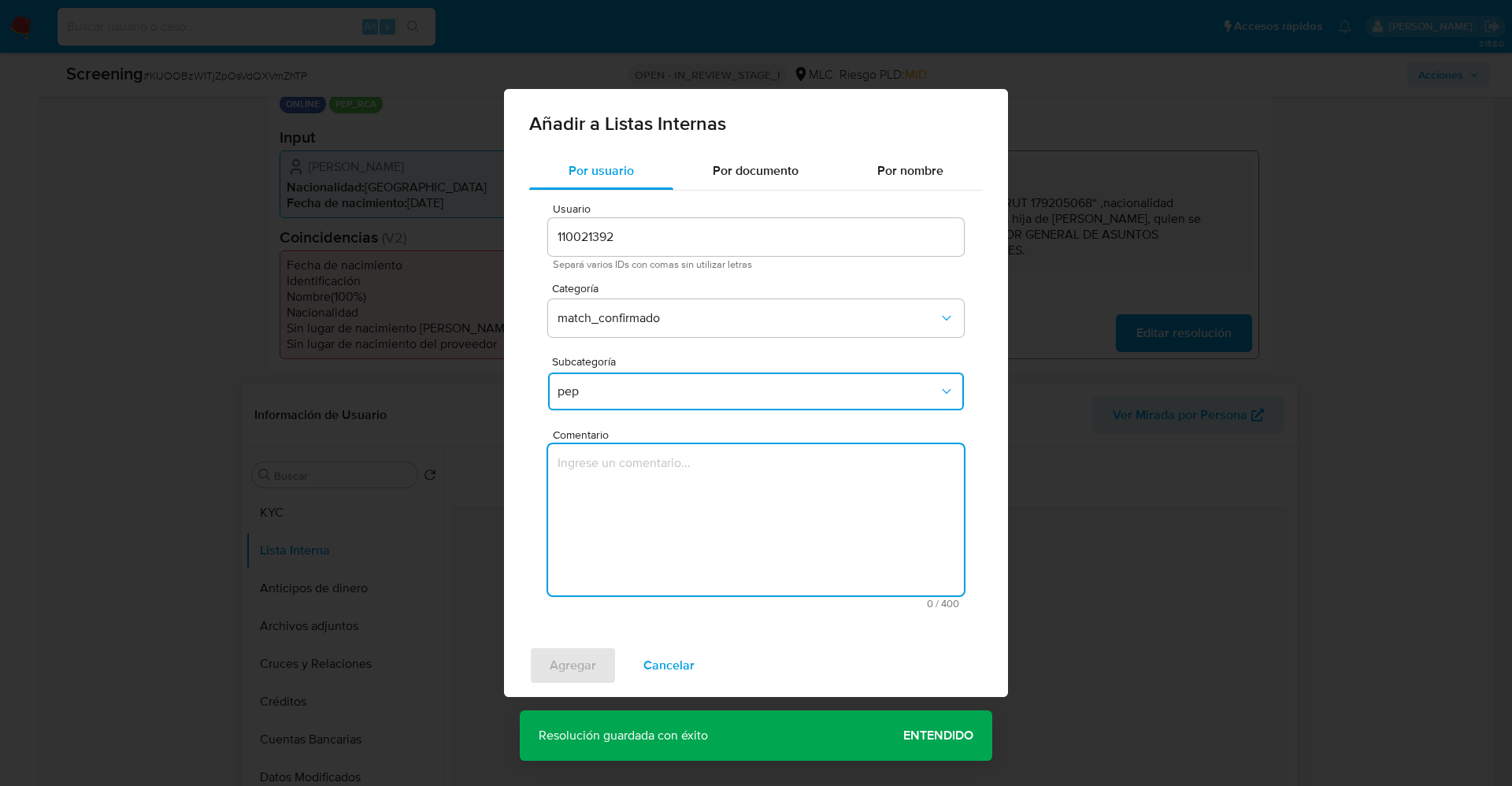
click at [618, 479] on textarea "Comentario" at bounding box center [756, 520] width 416 height 152
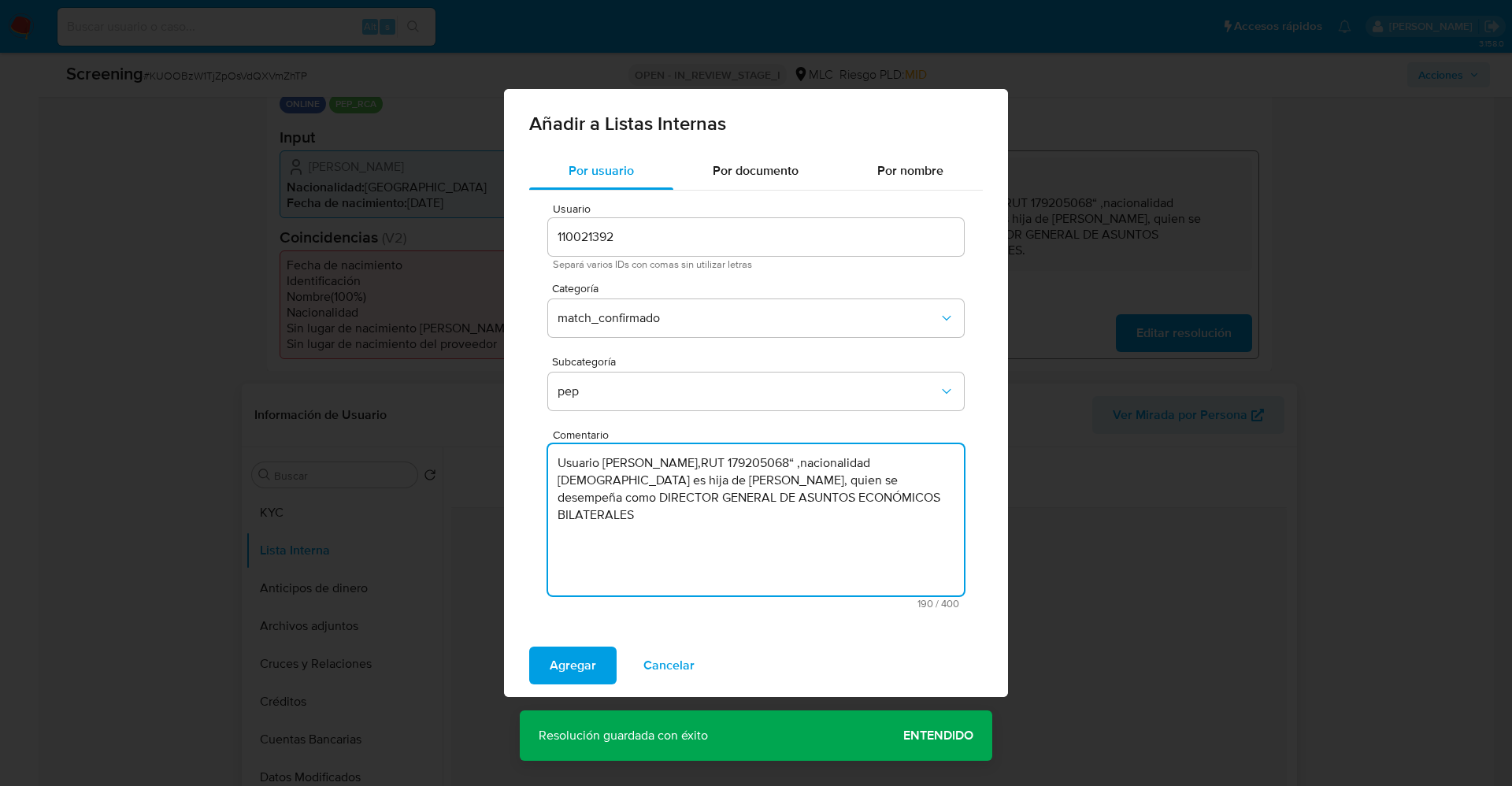
paste textarea "de la Subsecretaría de Relaciones Económicas Bilaterales."
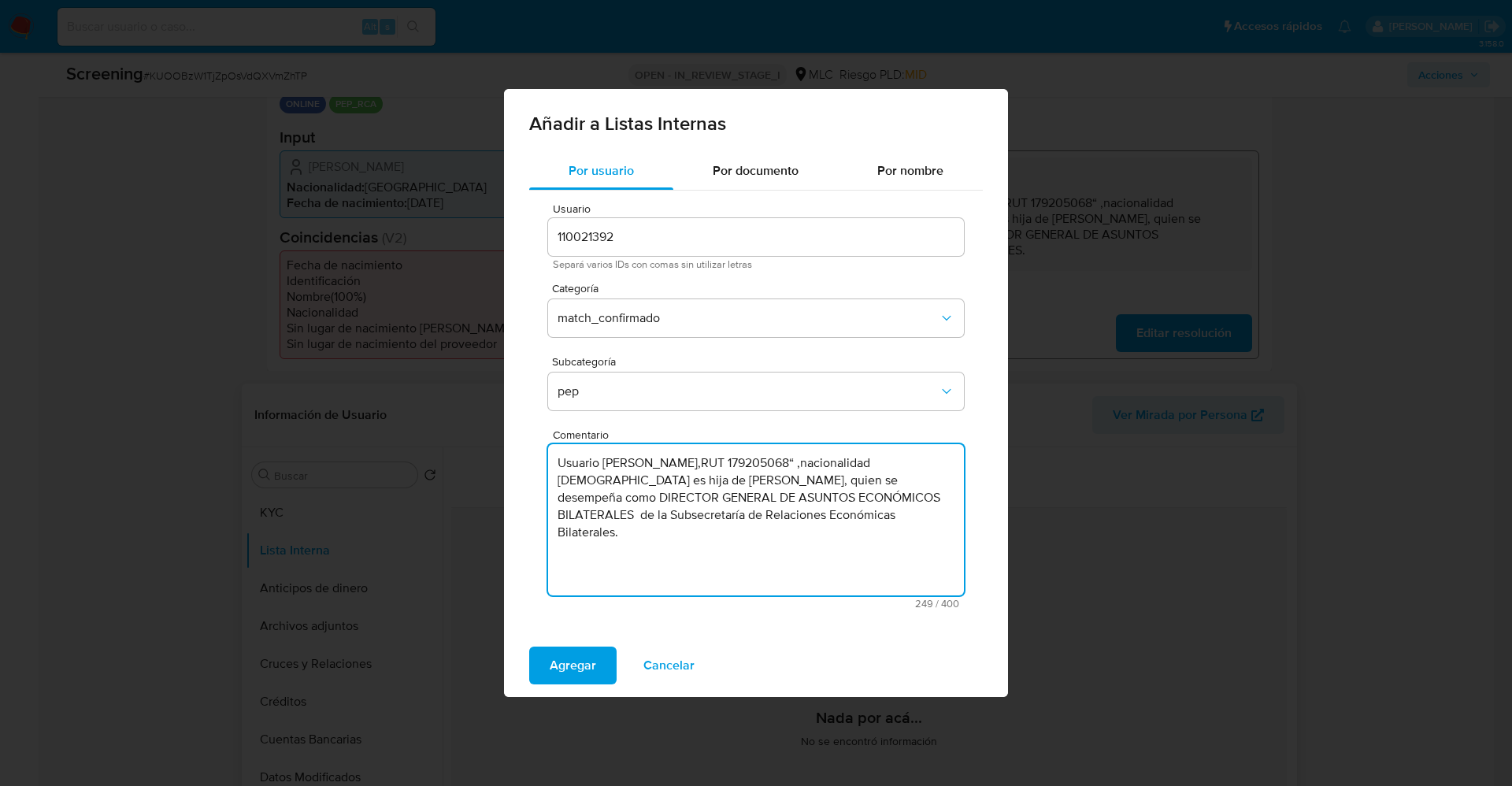
click at [647, 510] on textarea "Usuario Francisca Valentina Benítez Pereira,RUT 179205068“ ,nacionalidad Chilen…" at bounding box center [756, 520] width 416 height 152
type textarea "Usuario Francisca Valentina Benítez Pereira,RUT 179205068“ ,nacionalidad Chilen…"
drag, startPoint x: 560, startPoint y: 656, endPoint x: 560, endPoint y: 588, distance: 68.0
click at [560, 655] on span "Agregar" at bounding box center [573, 666] width 47 height 35
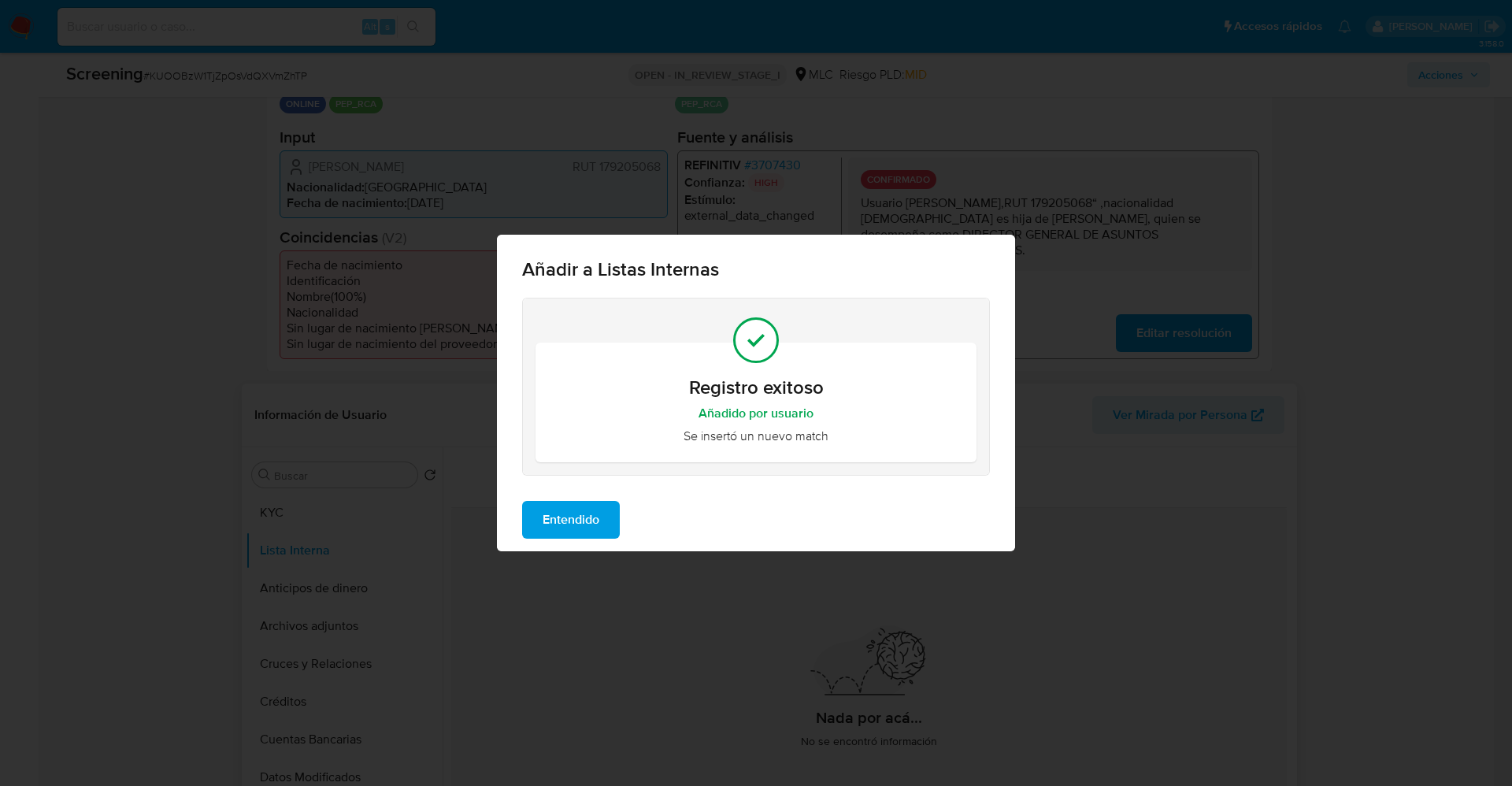
click at [584, 512] on span "Entendido" at bounding box center [571, 520] width 56 height 35
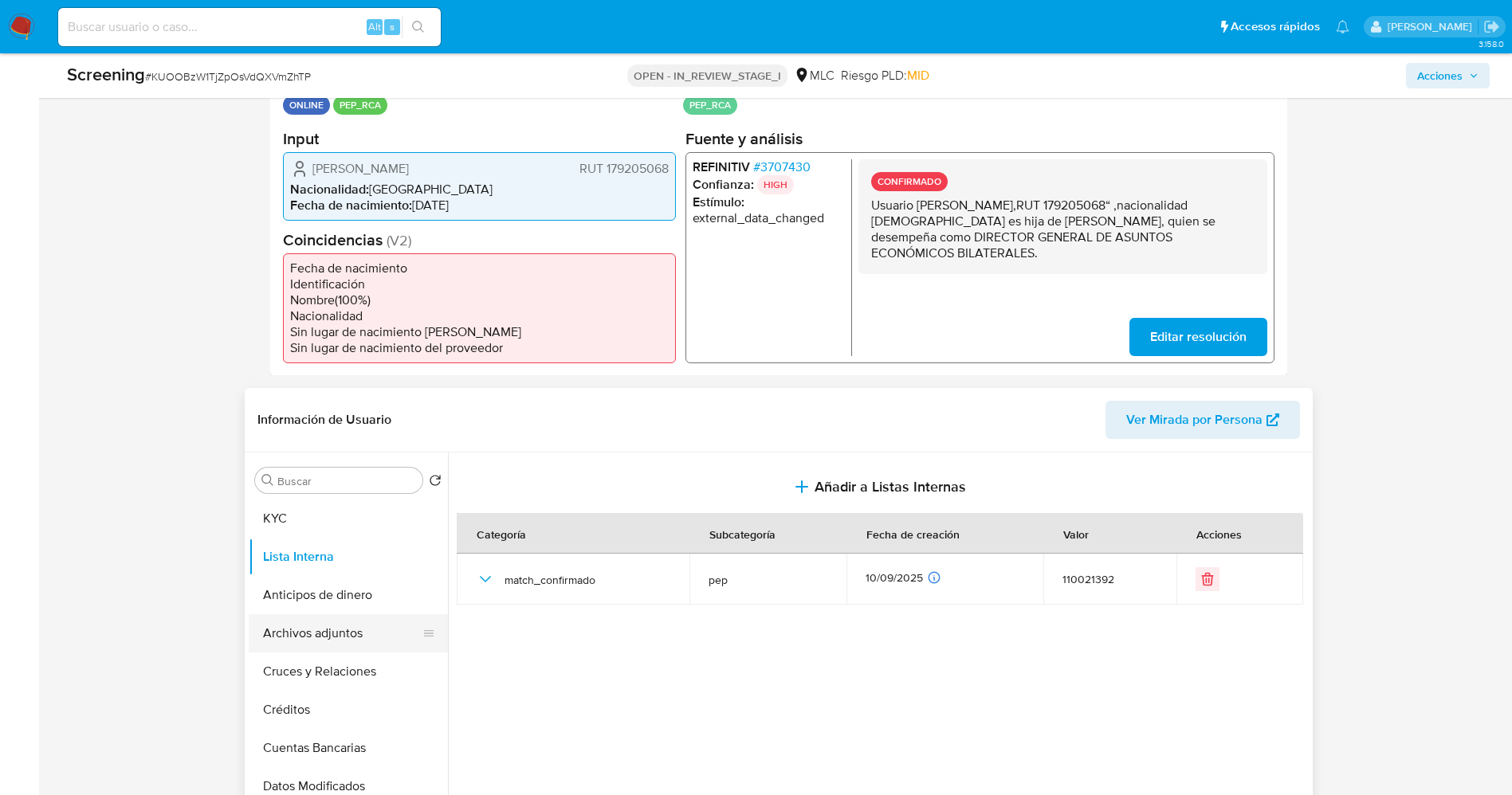
click at [293, 635] on button "Archivos adjuntos" at bounding box center [342, 633] width 187 height 38
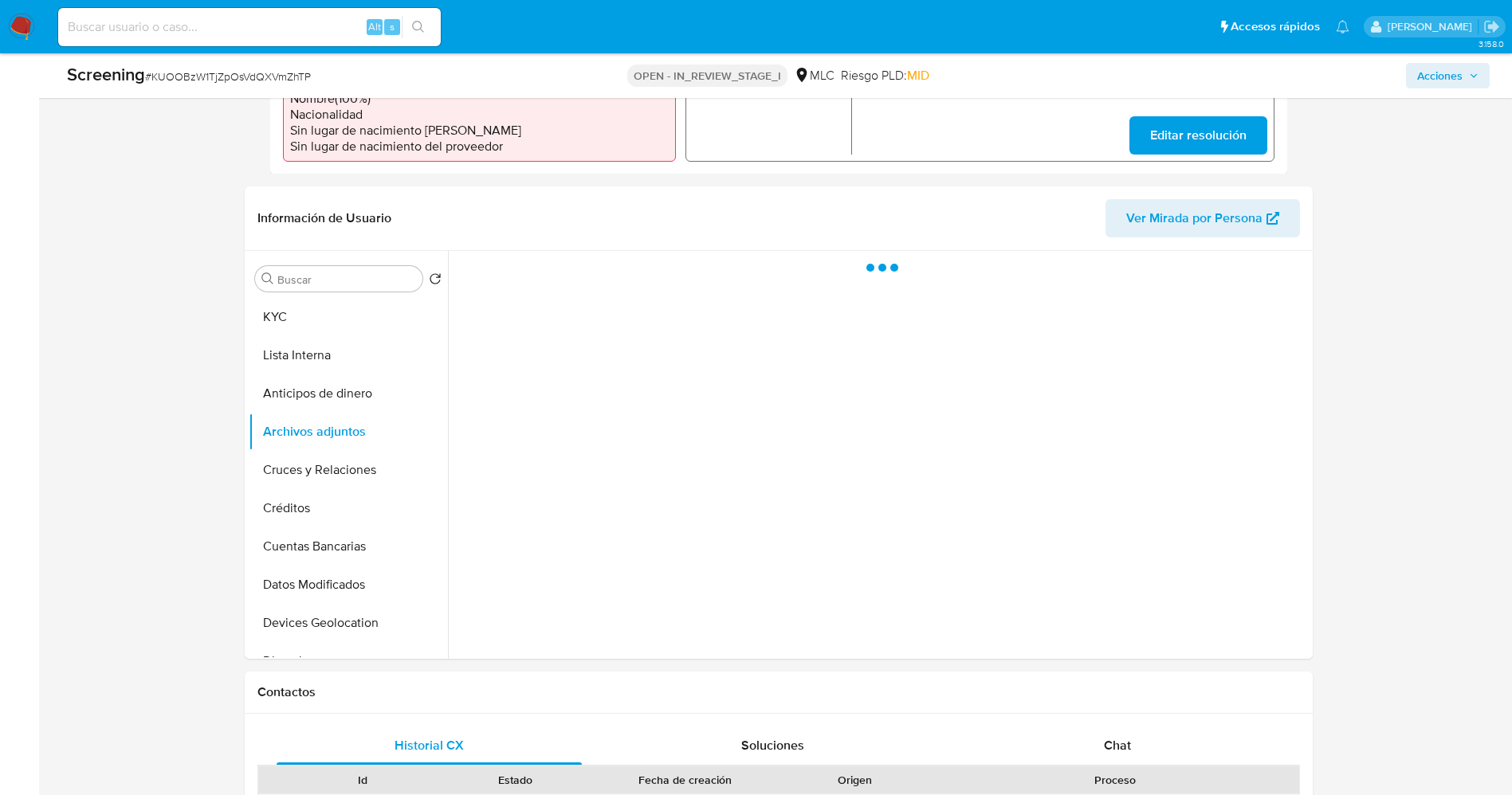
scroll to position [597, 0]
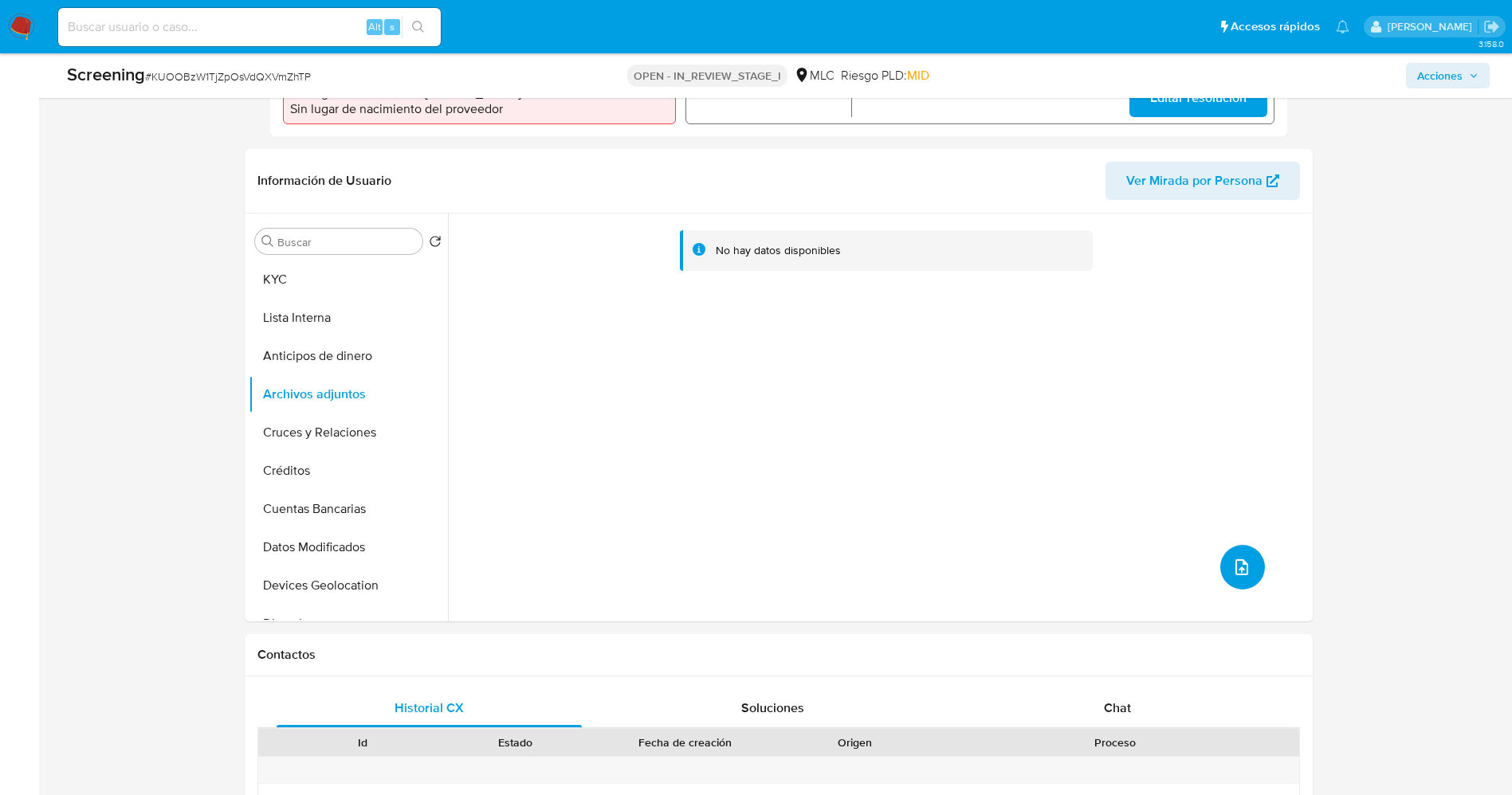
click at [1235, 562] on icon "upload-file" at bounding box center [1241, 567] width 19 height 19
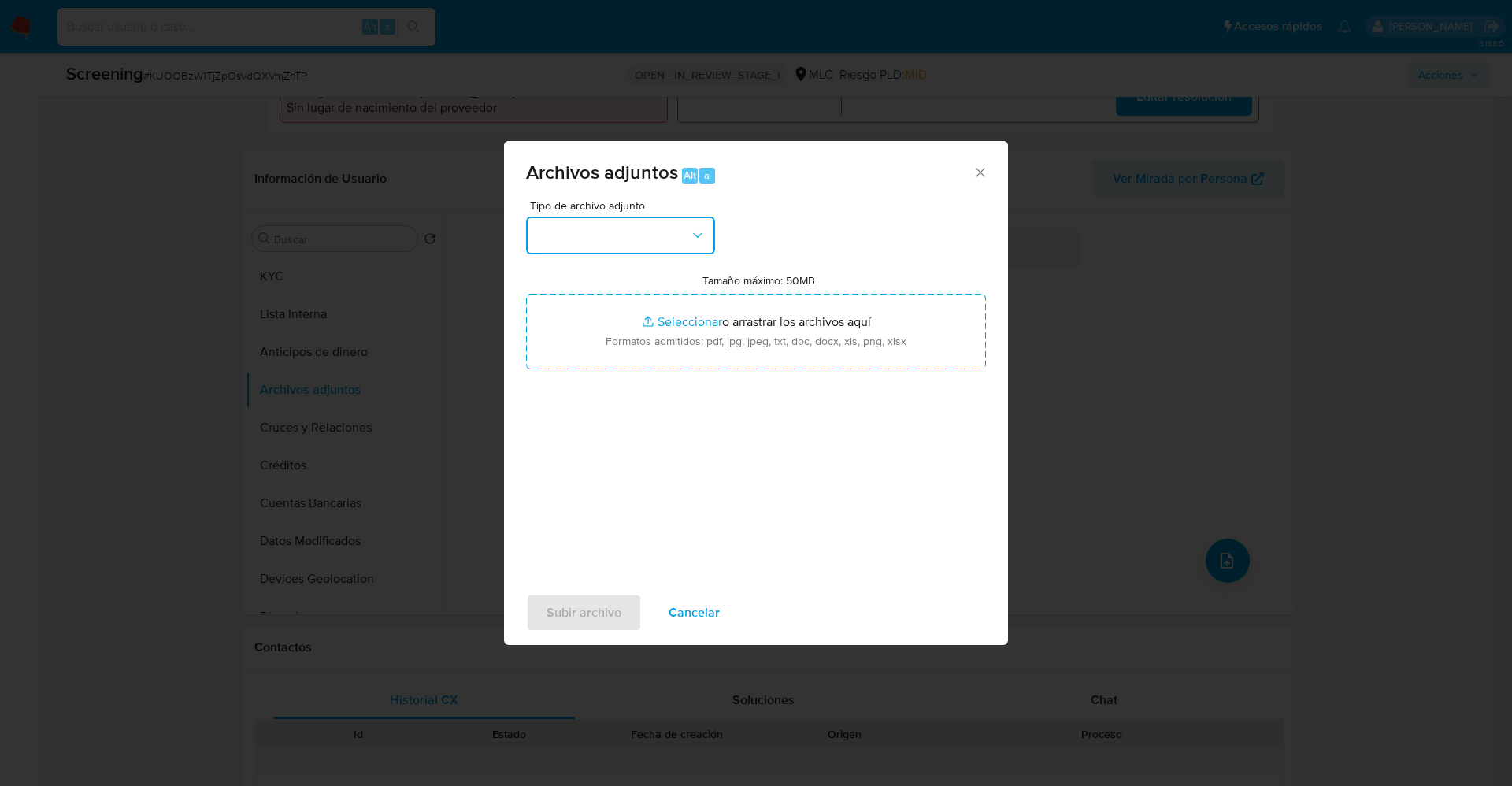
click at [584, 249] on button "button" at bounding box center [621, 235] width 189 height 38
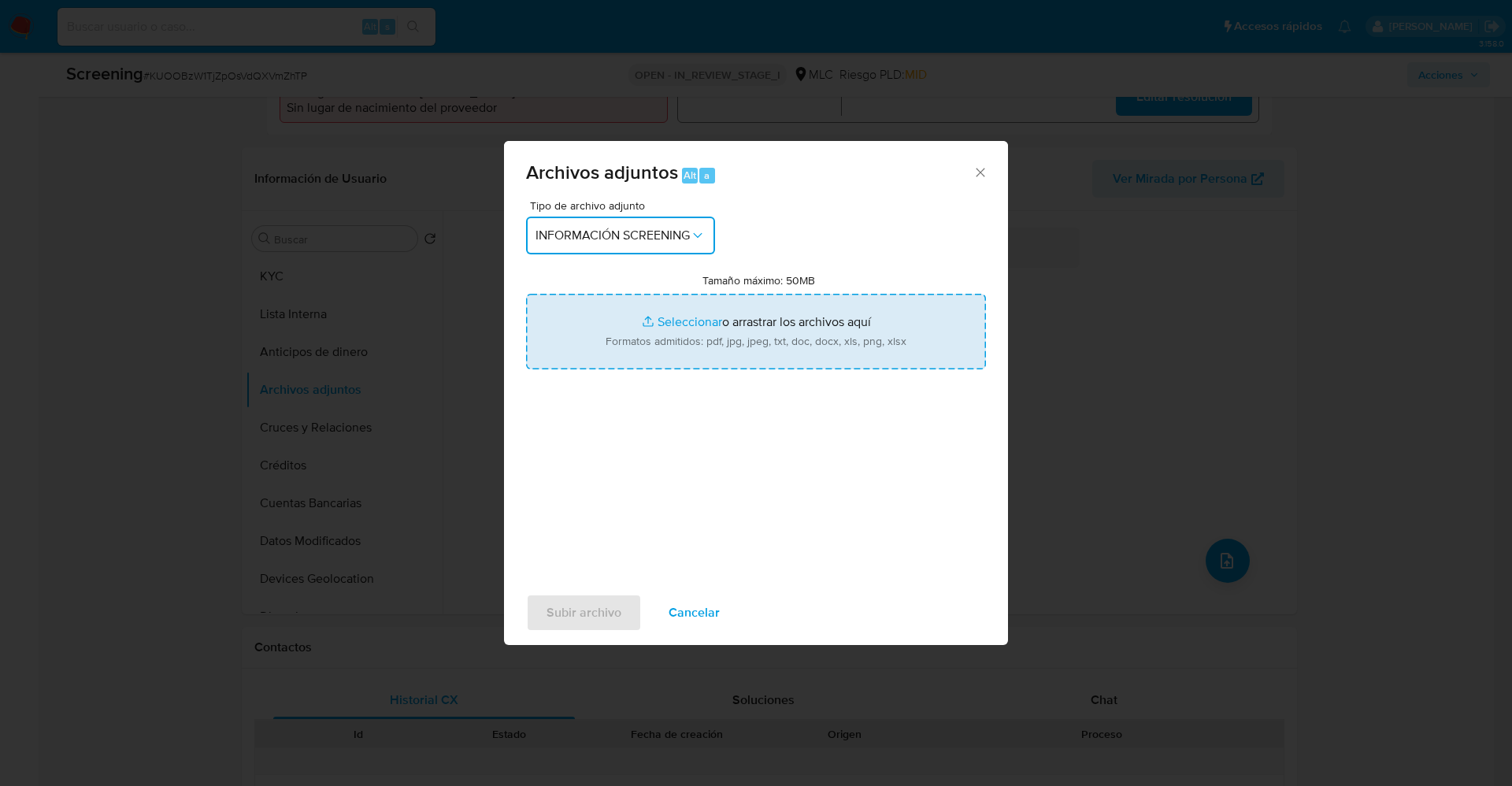
type input "C:\fakepath\_Francisca Valentina BENITEZ PEREIRA_ lavado de dinero - Buscar con…"
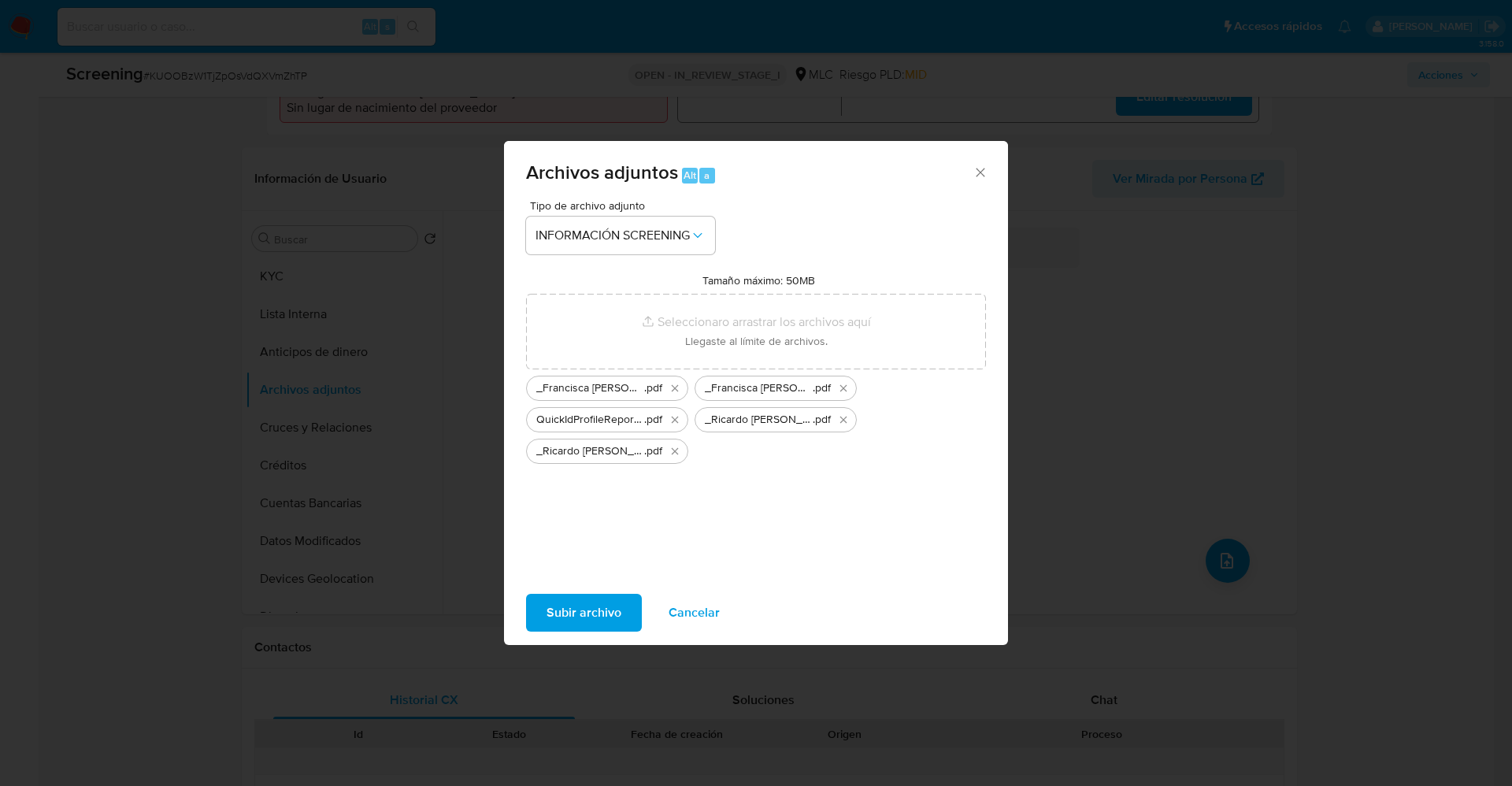
click at [601, 596] on span "Subir archivo" at bounding box center [584, 613] width 75 height 35
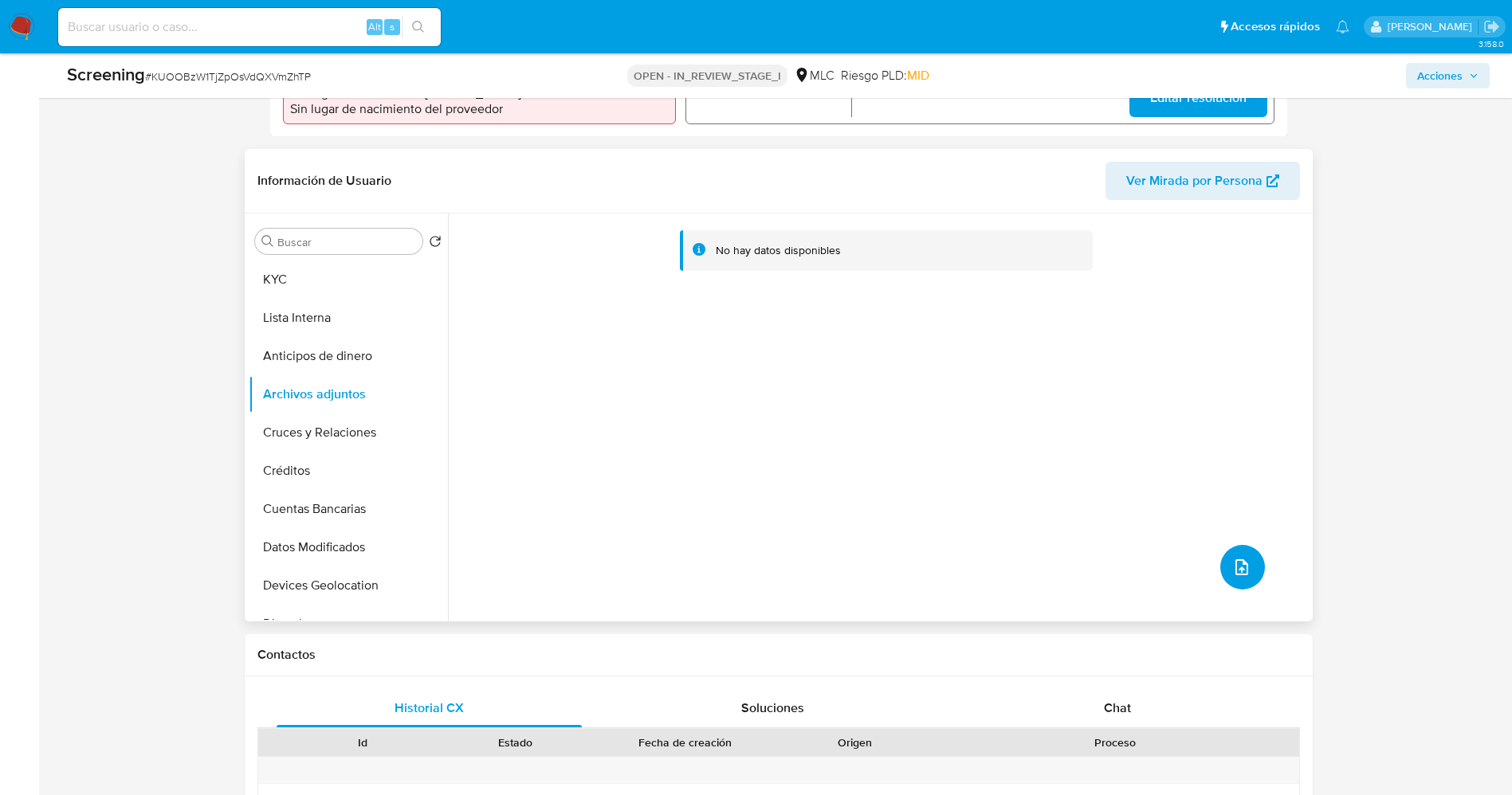
click at [1246, 566] on button "upload-file" at bounding box center [1242, 567] width 44 height 44
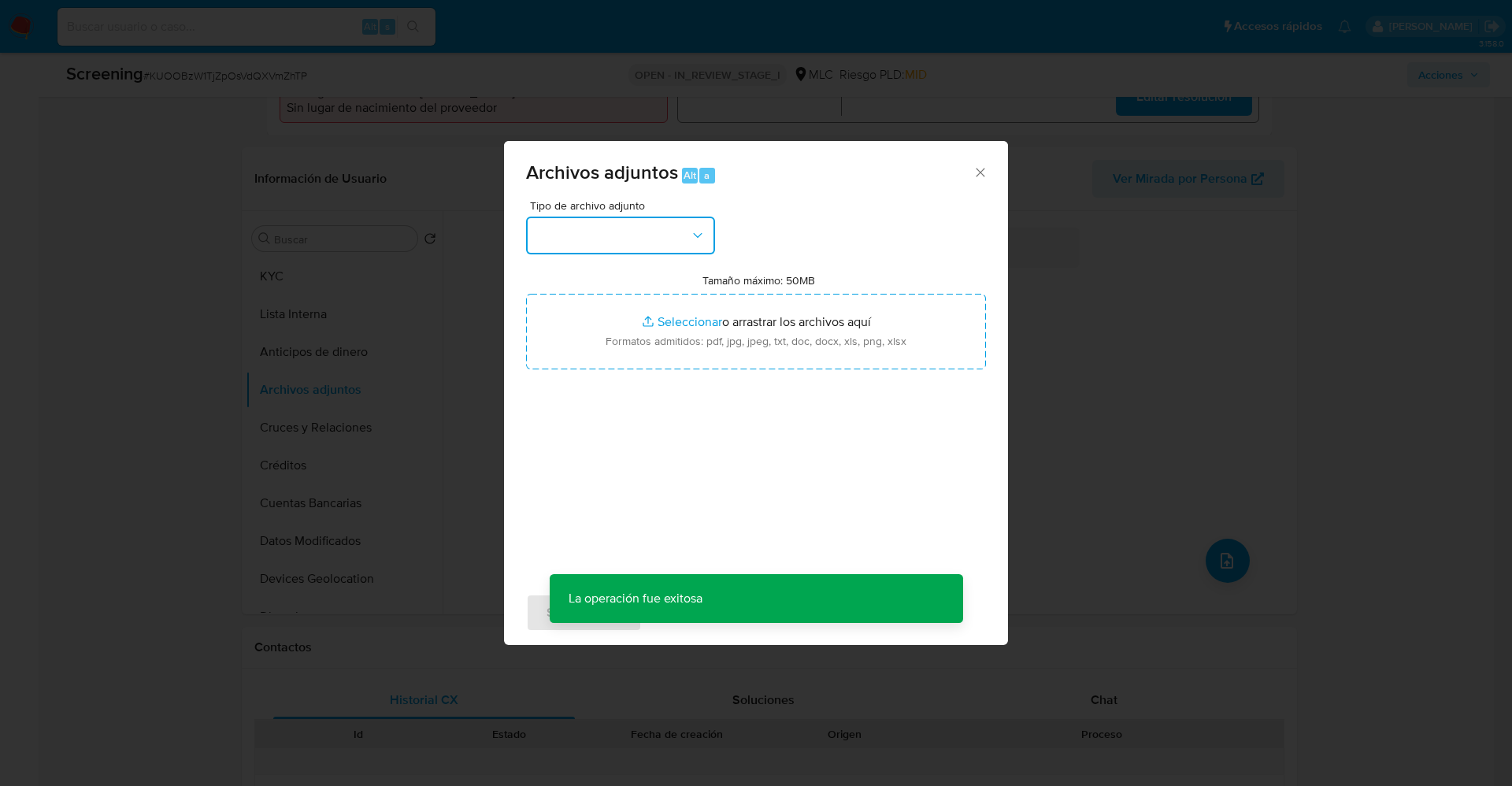
click at [614, 248] on button "button" at bounding box center [621, 235] width 189 height 38
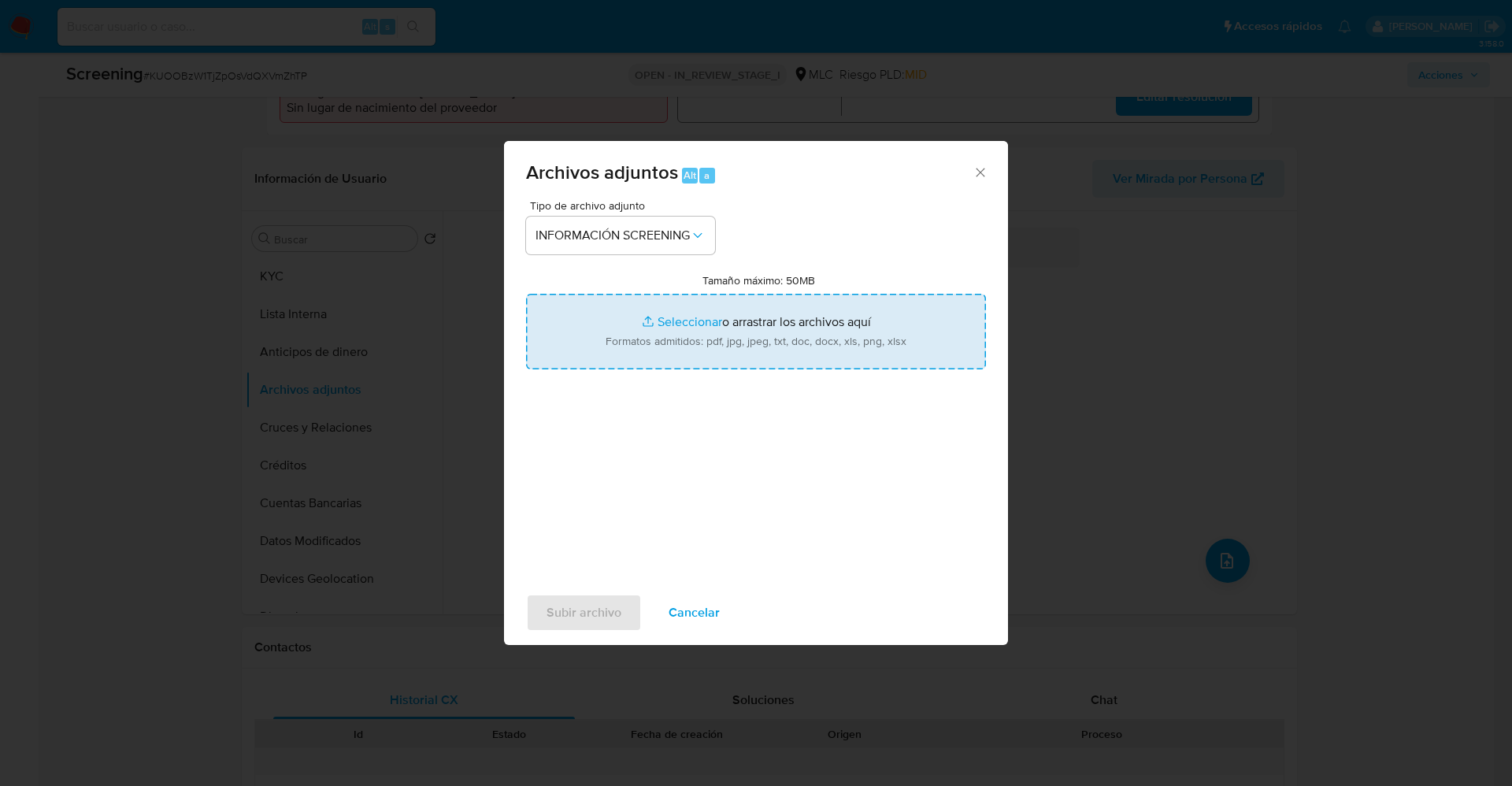
type input "C:\fakepath\Ley Chile - Decreto 29 EXENTO 06-FEB-2023 MINISTERIO DE HACIENDA - …"
click at [585, 614] on span "Subir archivo" at bounding box center [584, 613] width 75 height 35
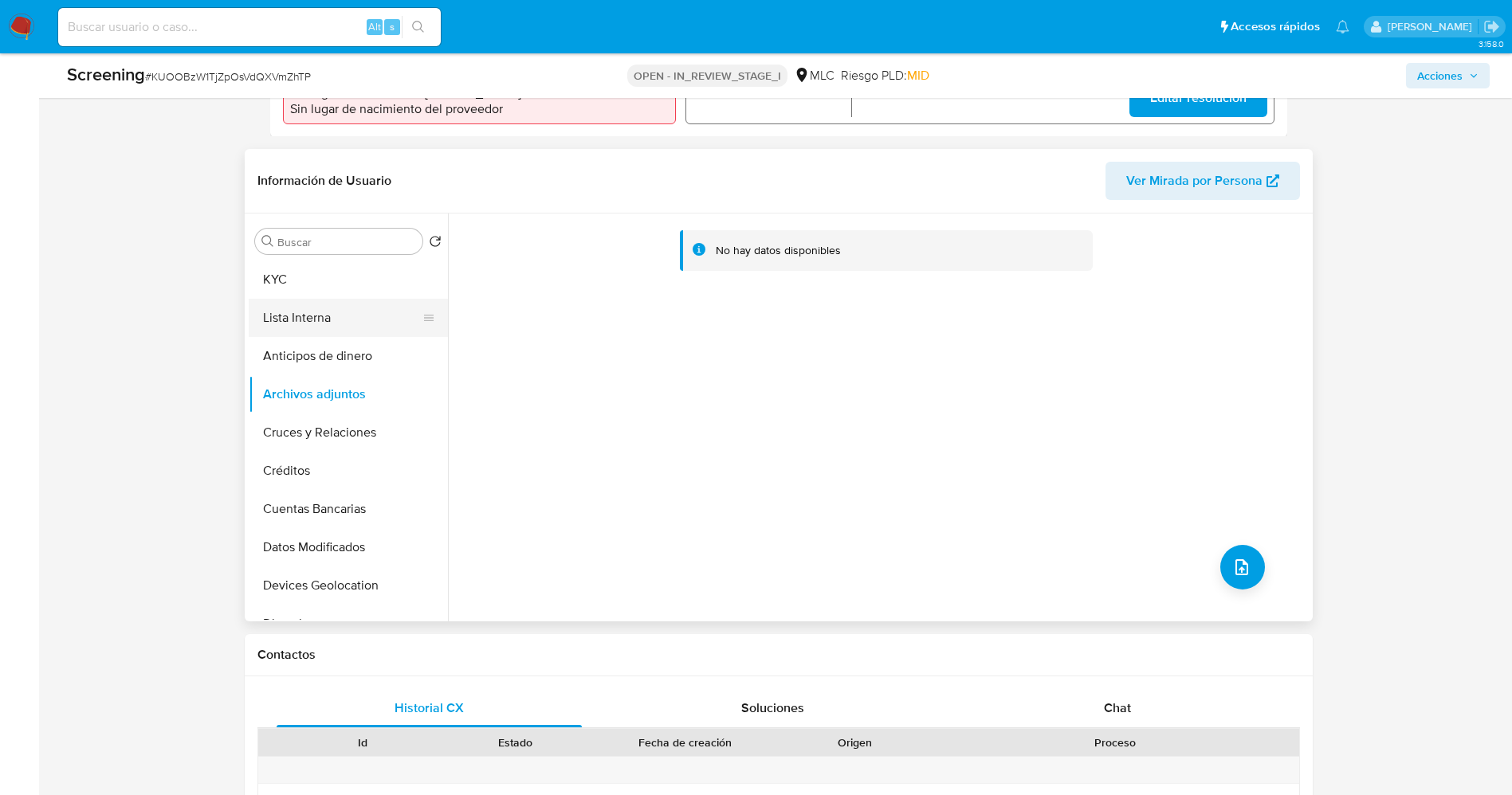
click at [306, 317] on button "Lista Interna" at bounding box center [342, 317] width 187 height 38
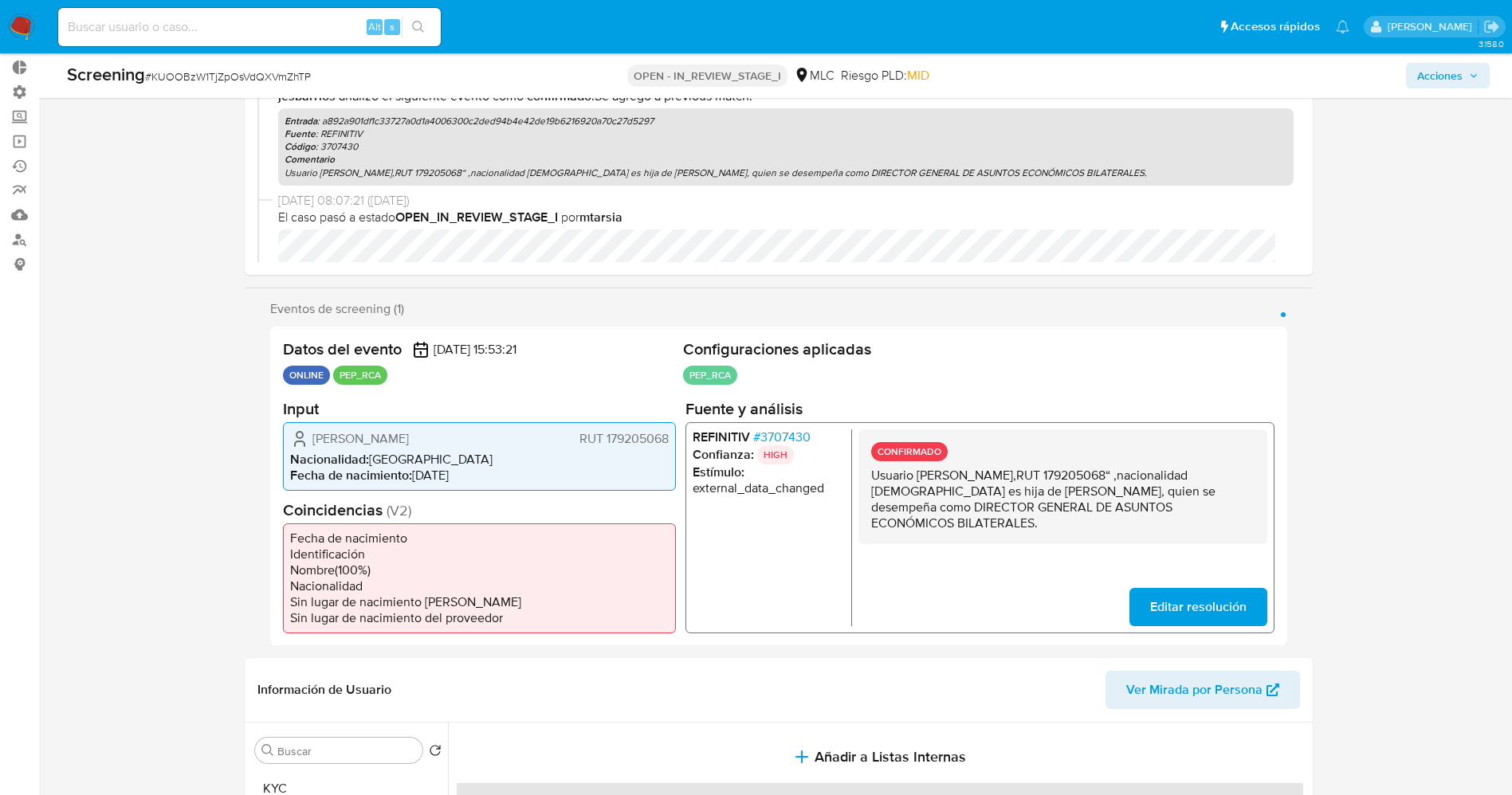
scroll to position [0, 0]
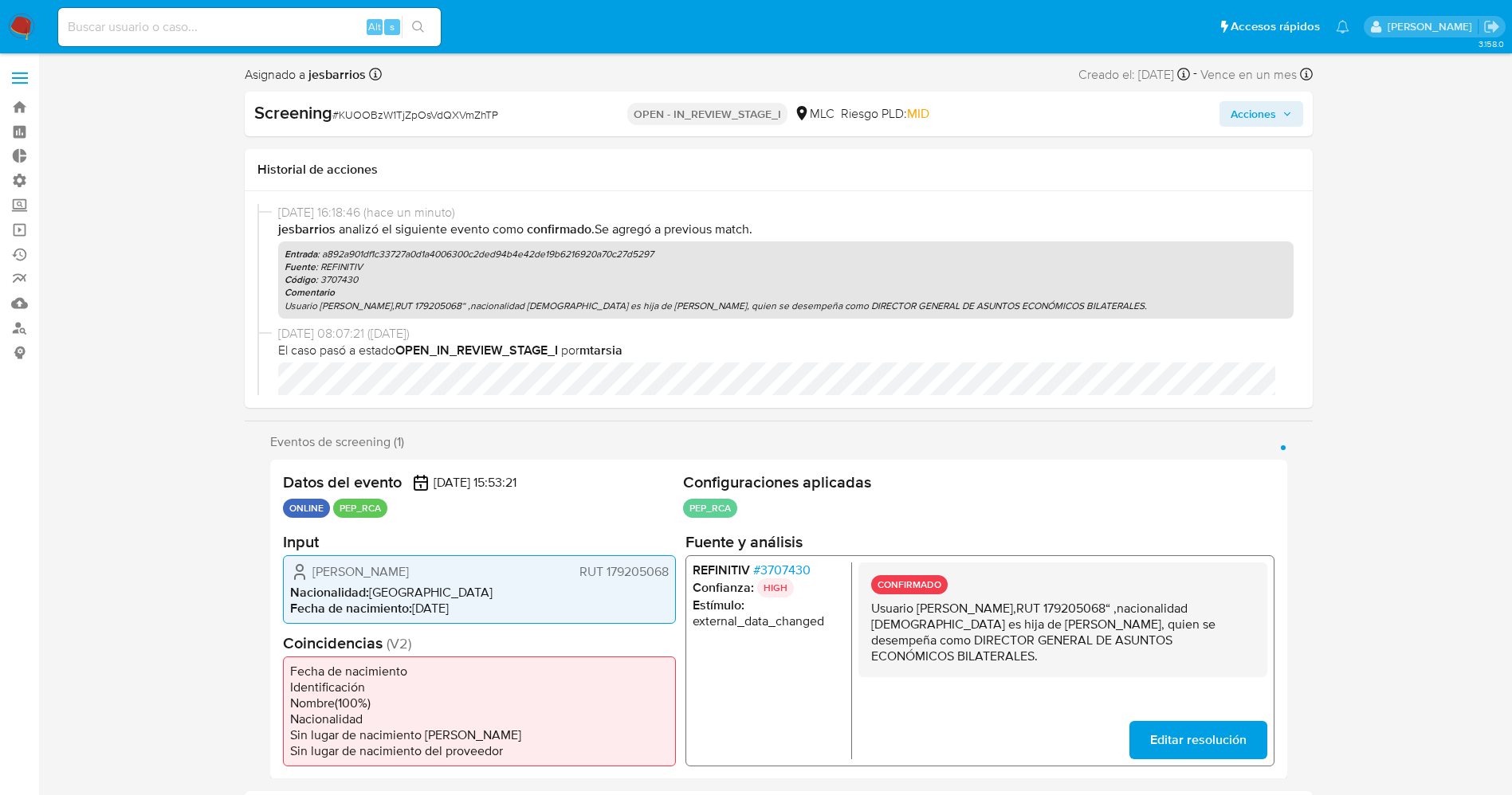
click at [1265, 116] on span "Acciones" at bounding box center [1253, 114] width 45 height 26
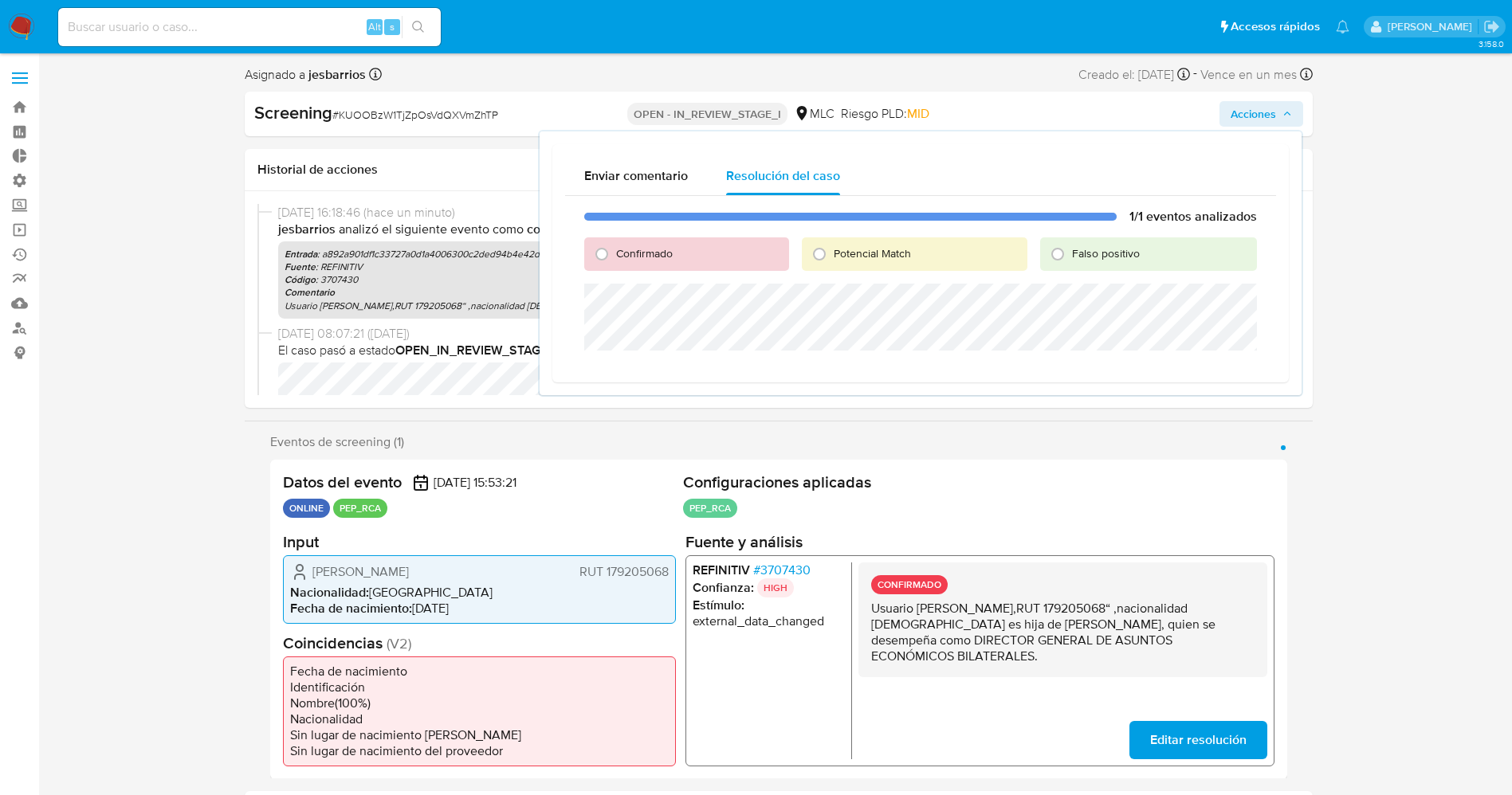
click at [620, 252] on span "Confirmado" at bounding box center [645, 254] width 57 height 16
click at [614, 252] on input "Confirmado" at bounding box center [602, 255] width 26 height 26
radio input "true"
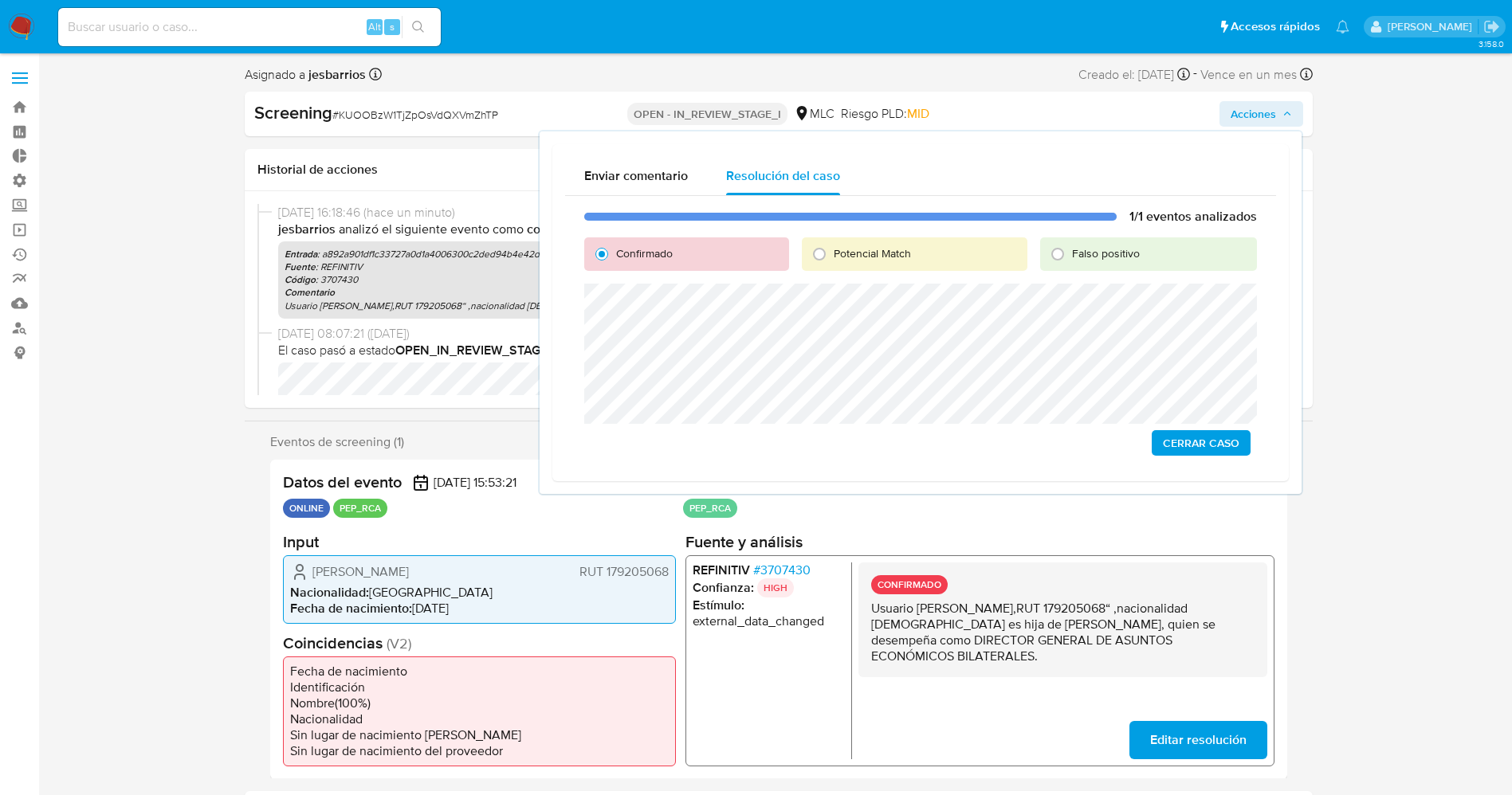
click at [1160, 433] on button "Cerrar Caso" at bounding box center [1201, 443] width 99 height 26
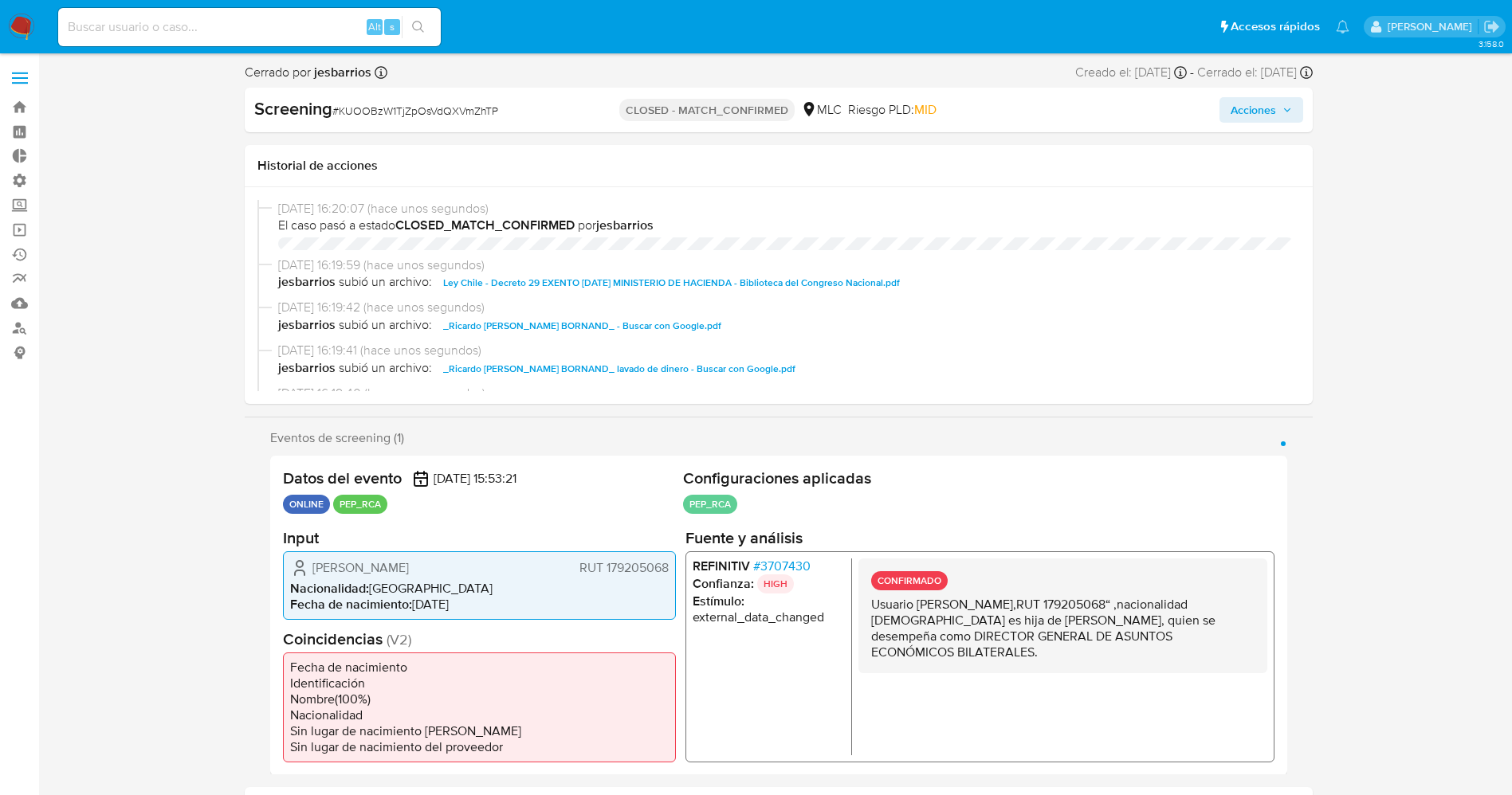
select select "10"
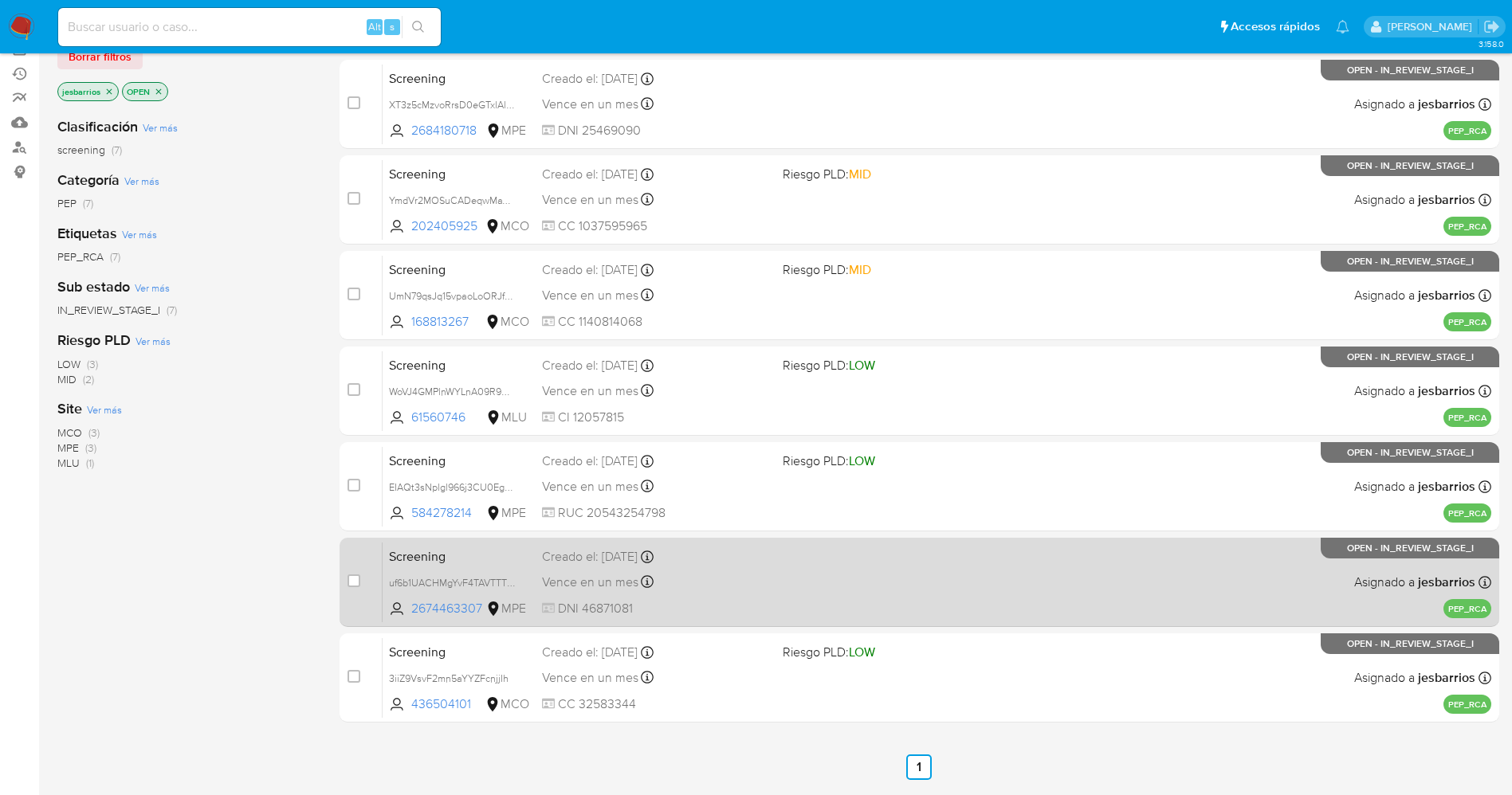
scroll to position [234, 0]
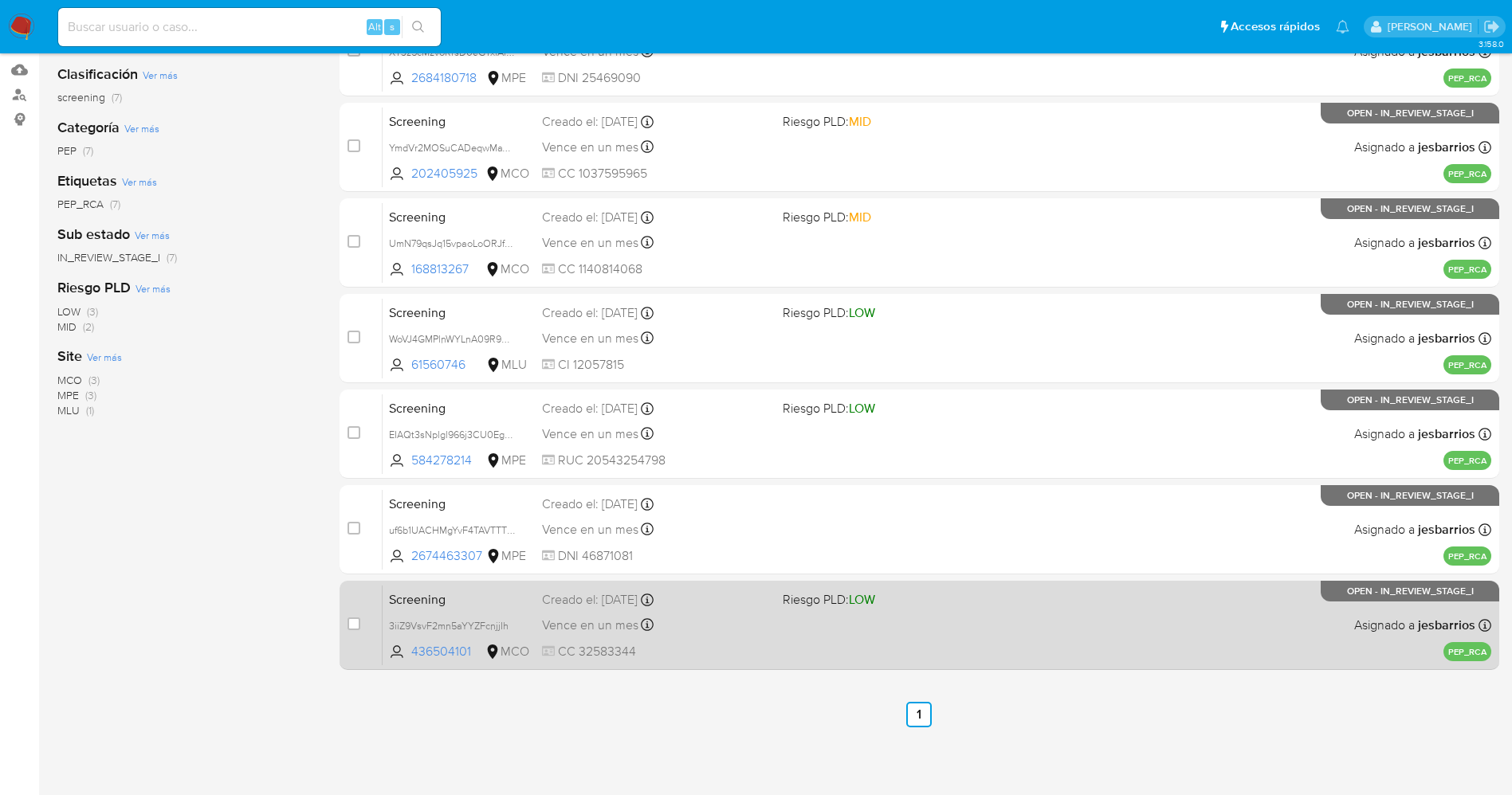
click at [848, 626] on div "Screening 3iiZ9VsvF2mn5aYYZFcnjjIh 436504101 MCO Riesgo PLD: LOW Creado el: 08/…" at bounding box center [937, 625] width 1109 height 81
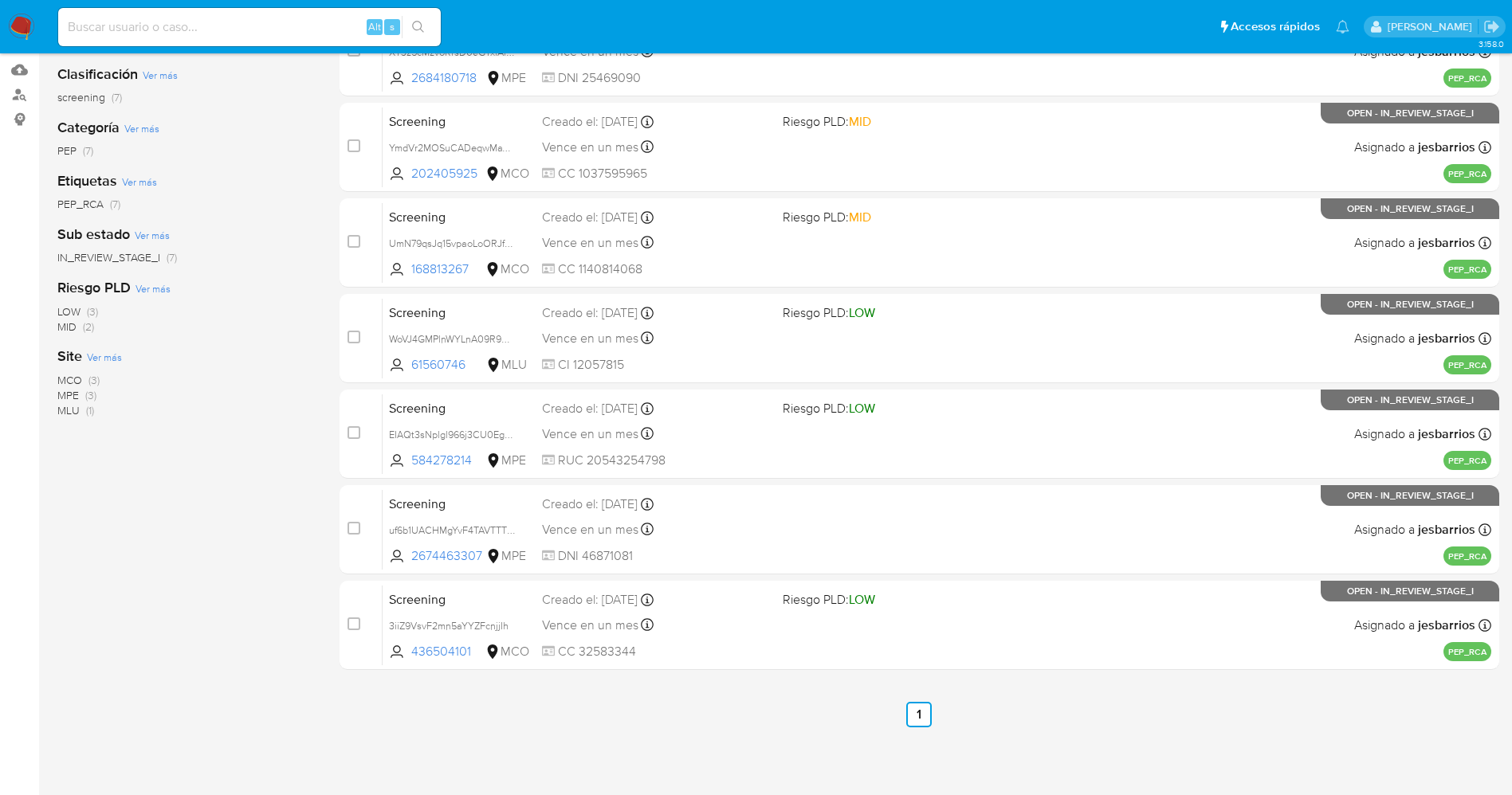
click at [15, 16] on img at bounding box center [22, 28] width 28 height 28
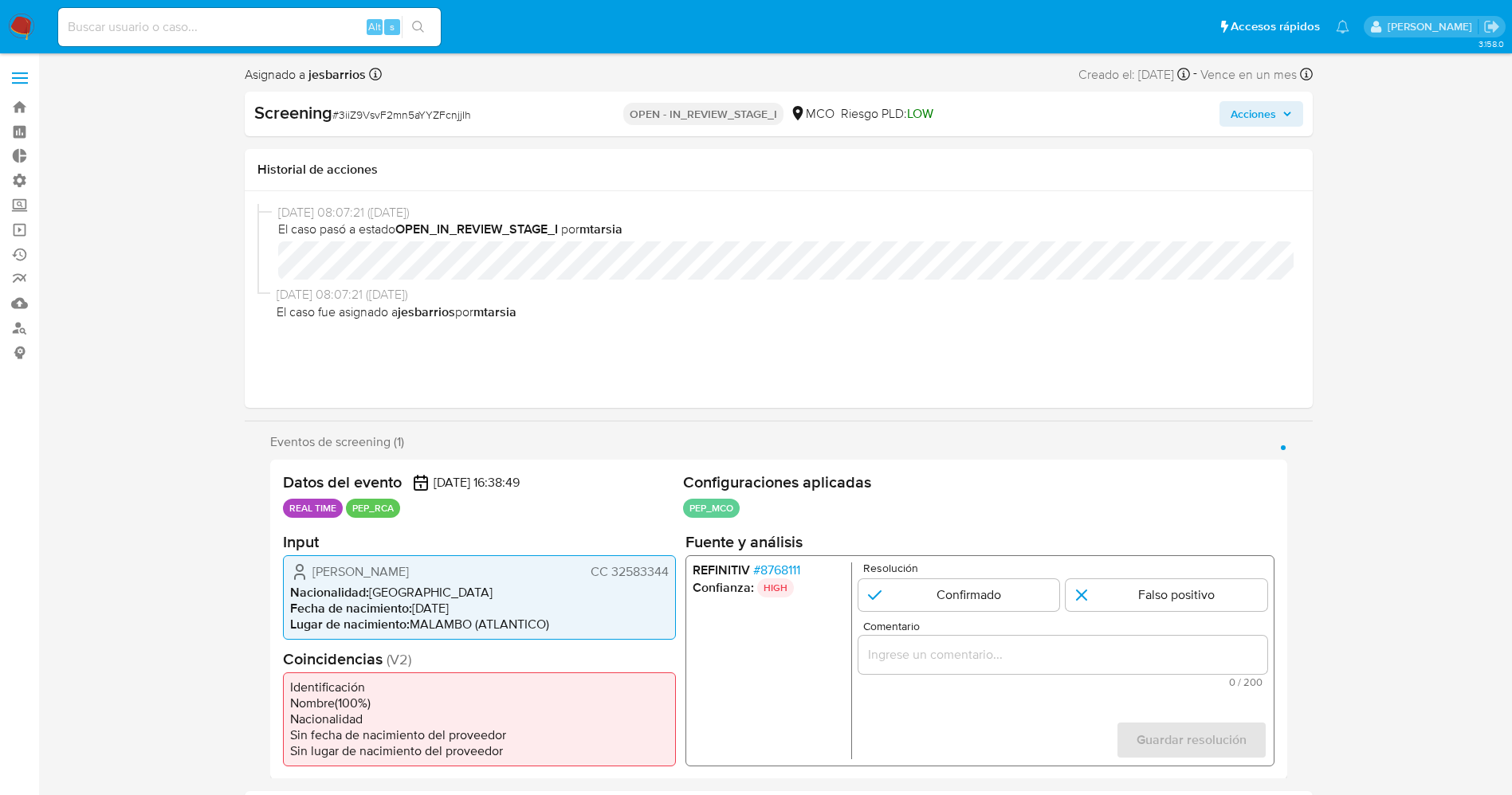
select select "10"
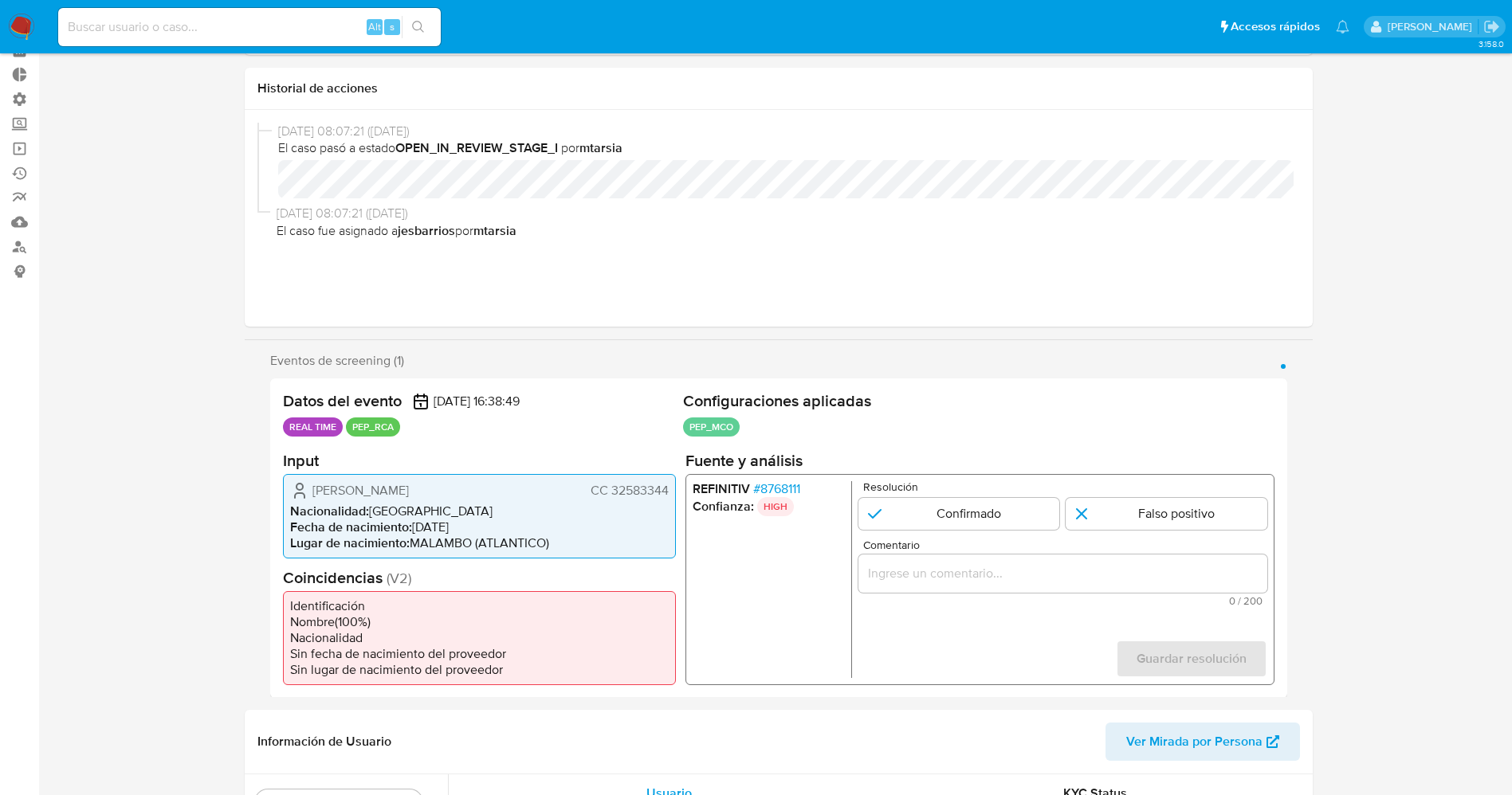
scroll to position [120, 0]
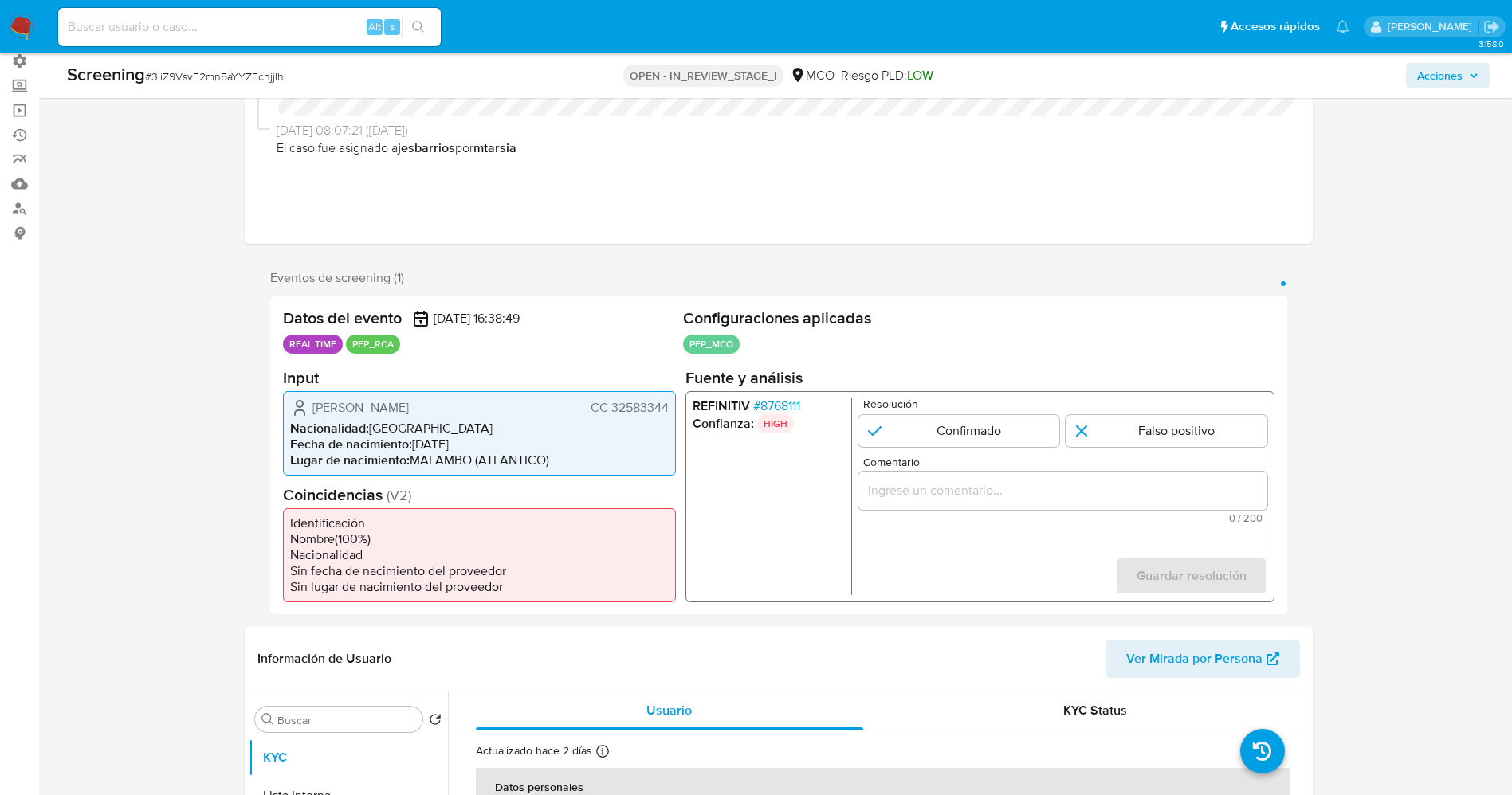
click at [778, 407] on span "# 8768111" at bounding box center [776, 406] width 47 height 16
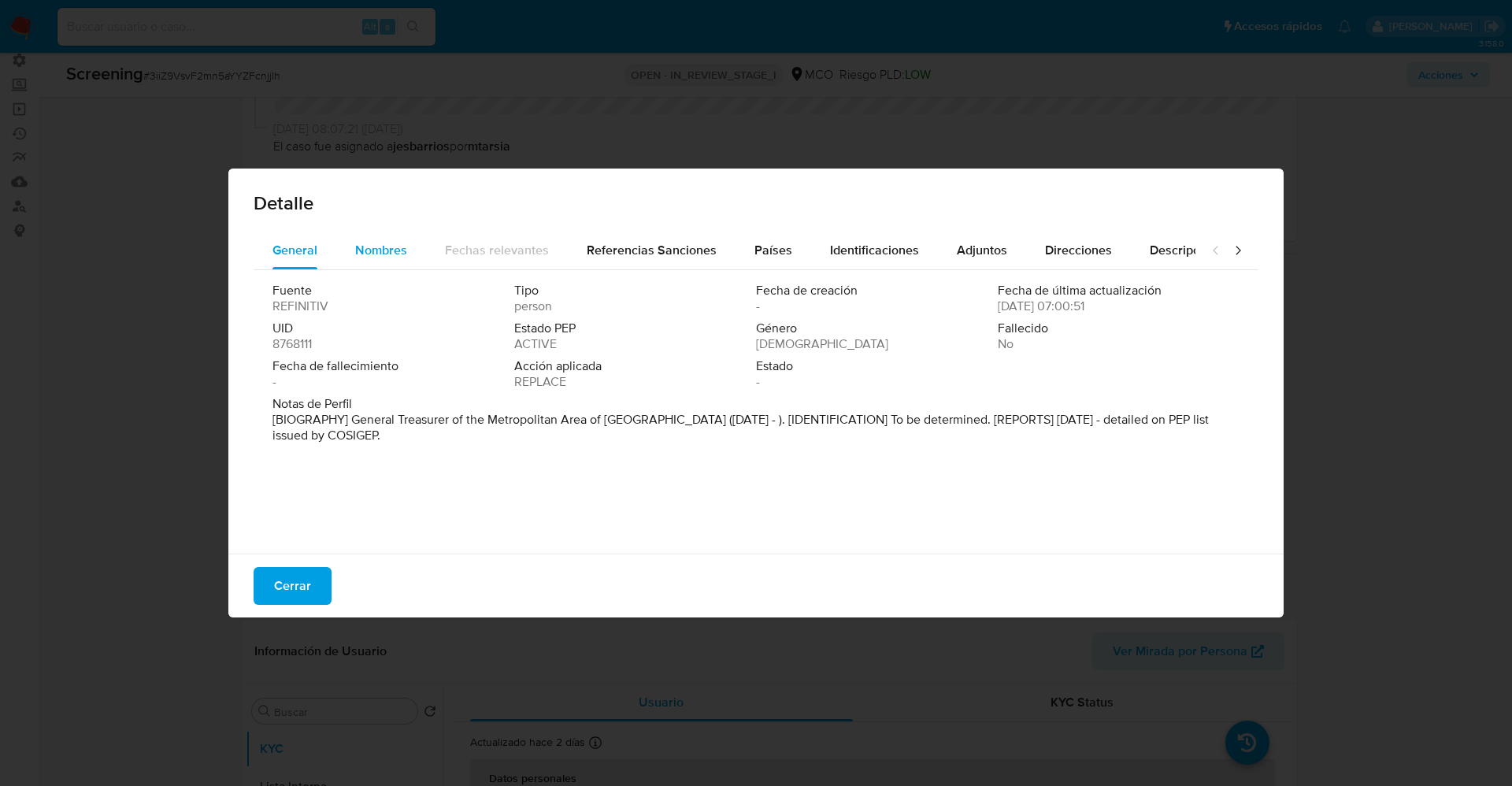
click at [358, 251] on span "Nombres" at bounding box center [382, 250] width 52 height 18
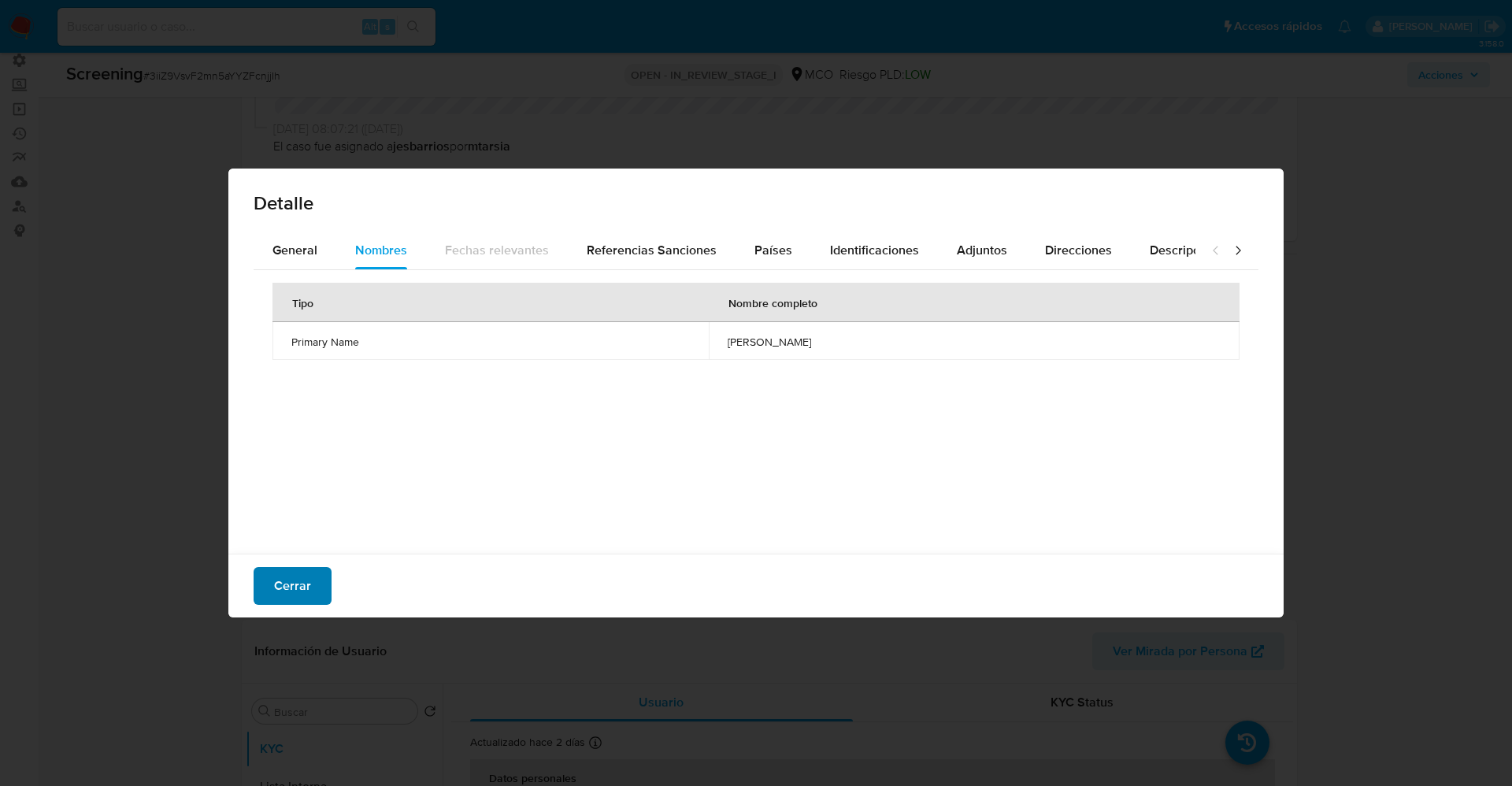
click at [308, 581] on span "Cerrar" at bounding box center [292, 586] width 37 height 35
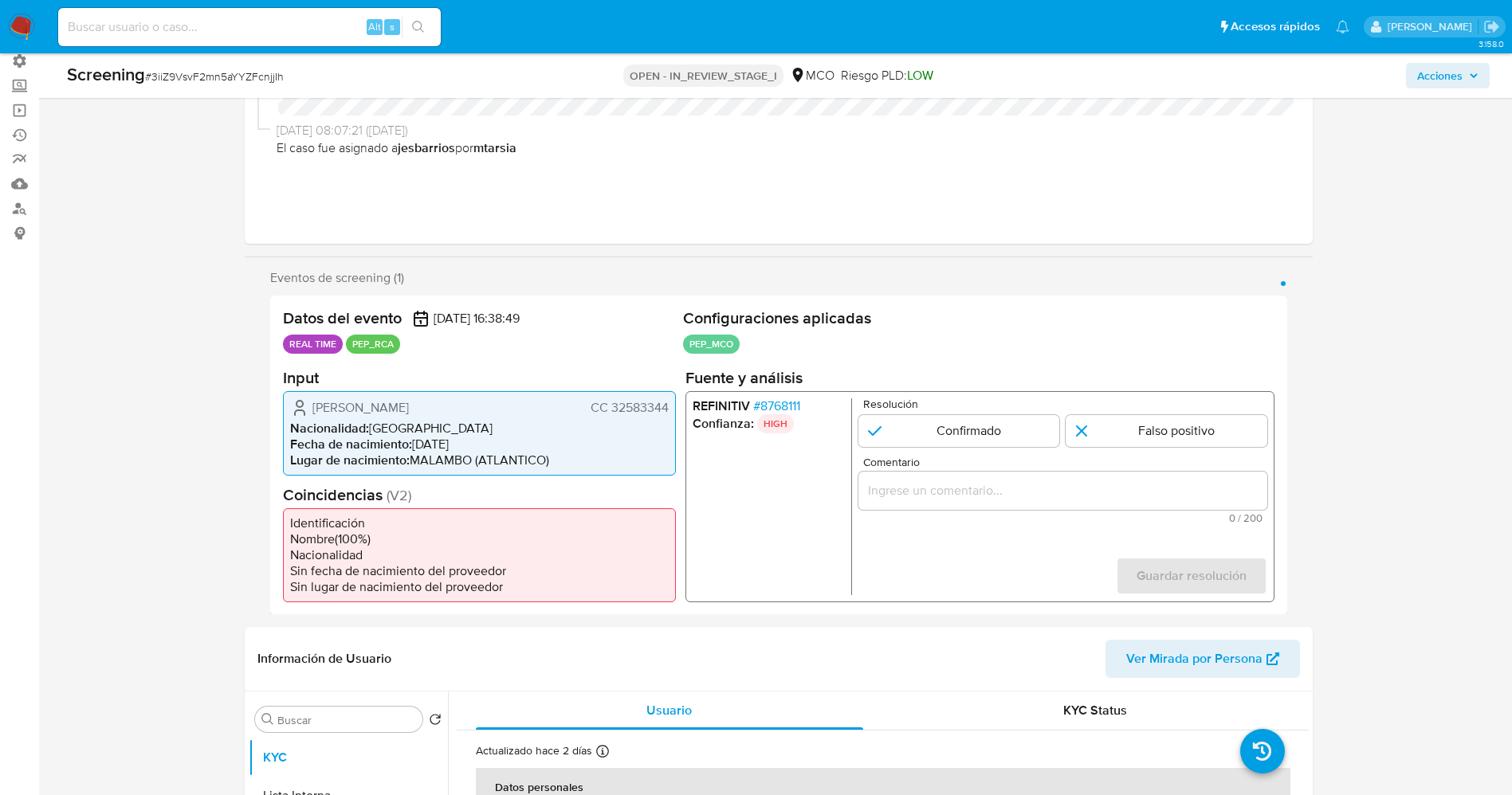
click at [777, 398] on span "# 8768111" at bounding box center [776, 406] width 47 height 16
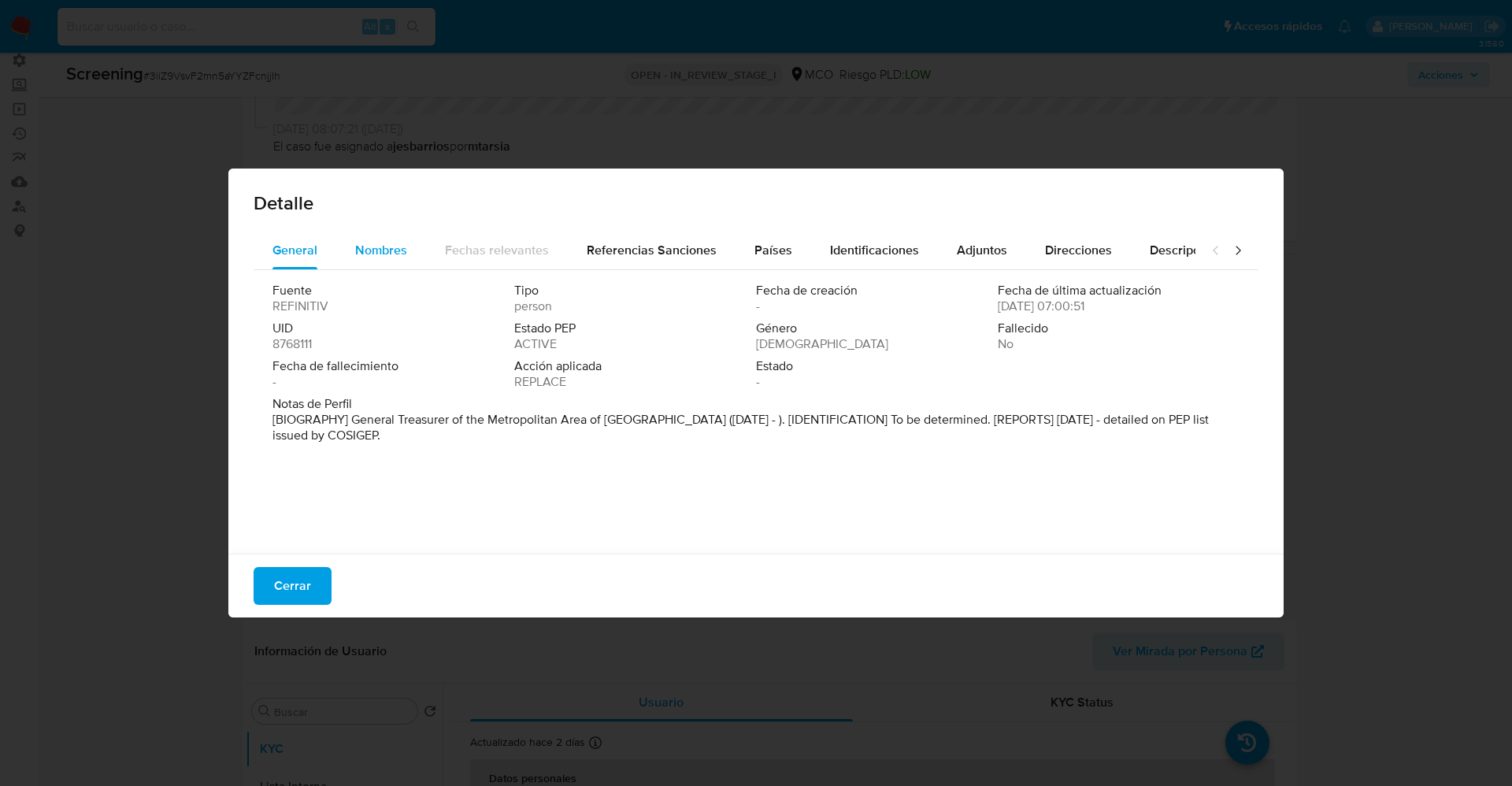
click at [381, 256] on span "Nombres" at bounding box center [382, 250] width 52 height 18
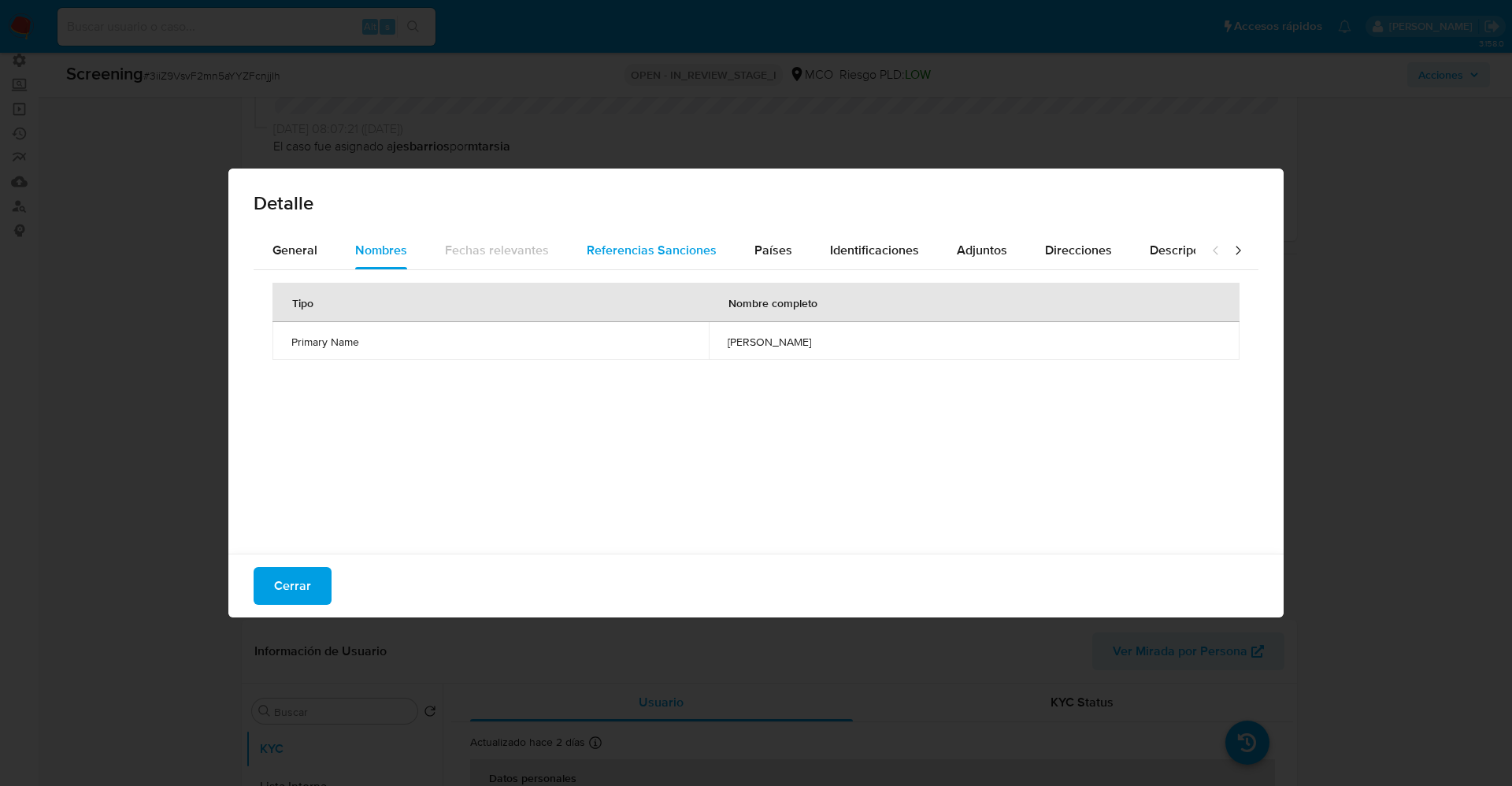
click at [671, 244] on span "Referencias Sanciones" at bounding box center [652, 250] width 130 height 18
click at [776, 253] on span "Países" at bounding box center [773, 250] width 38 height 18
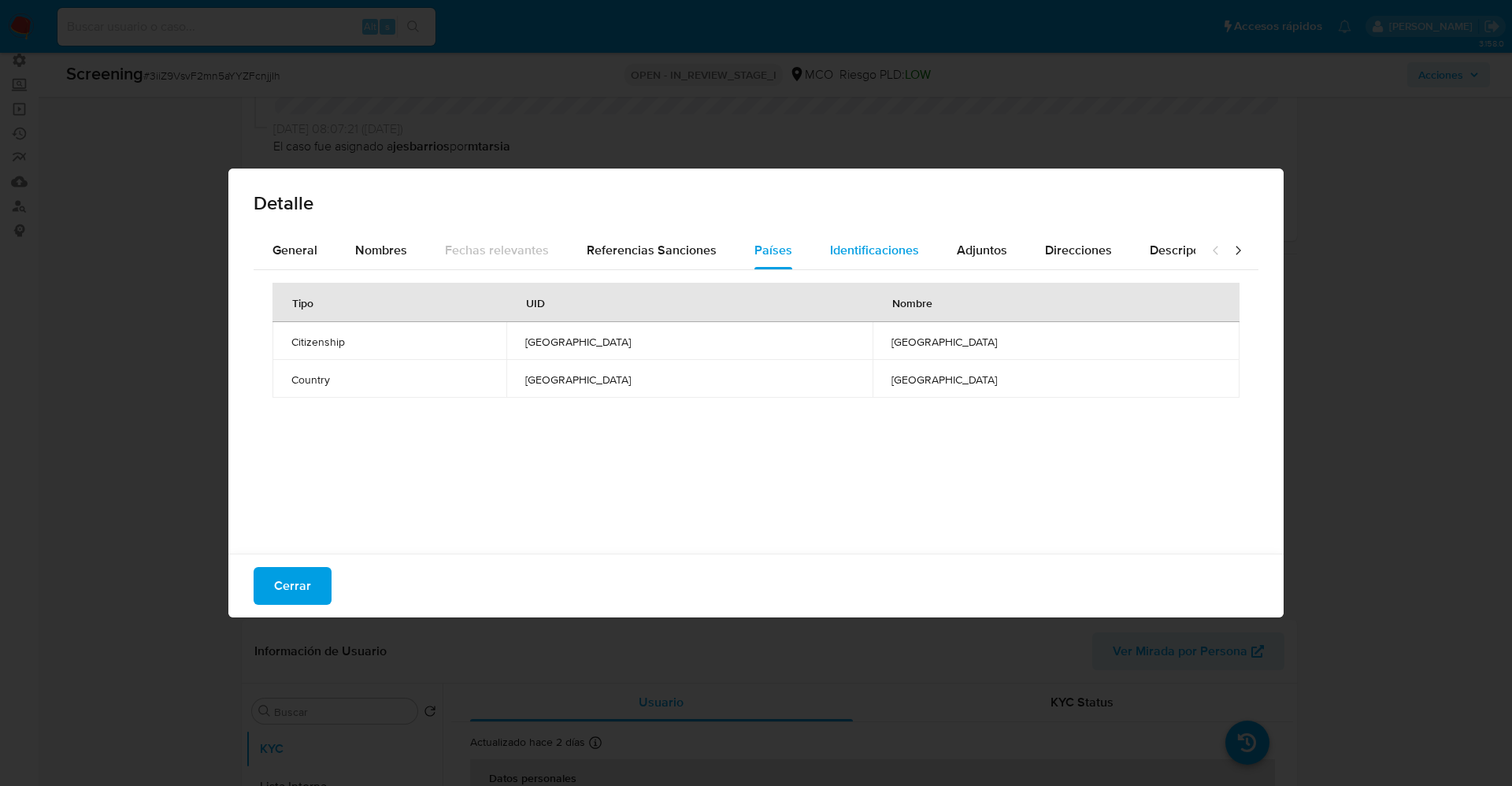
click at [867, 253] on span "Identificaciones" at bounding box center [875, 250] width 89 height 18
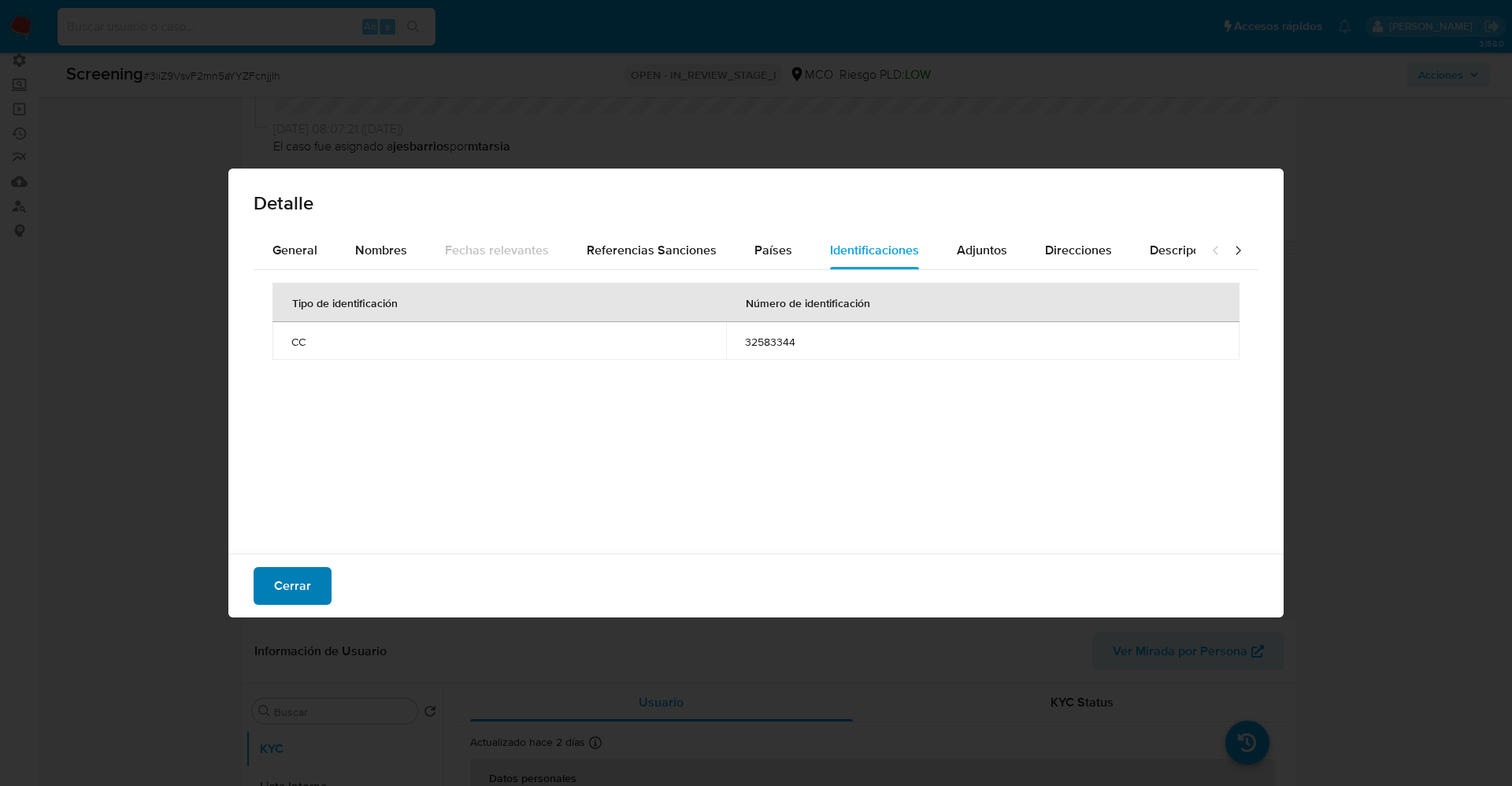
click at [302, 575] on span "Cerrar" at bounding box center [292, 586] width 37 height 35
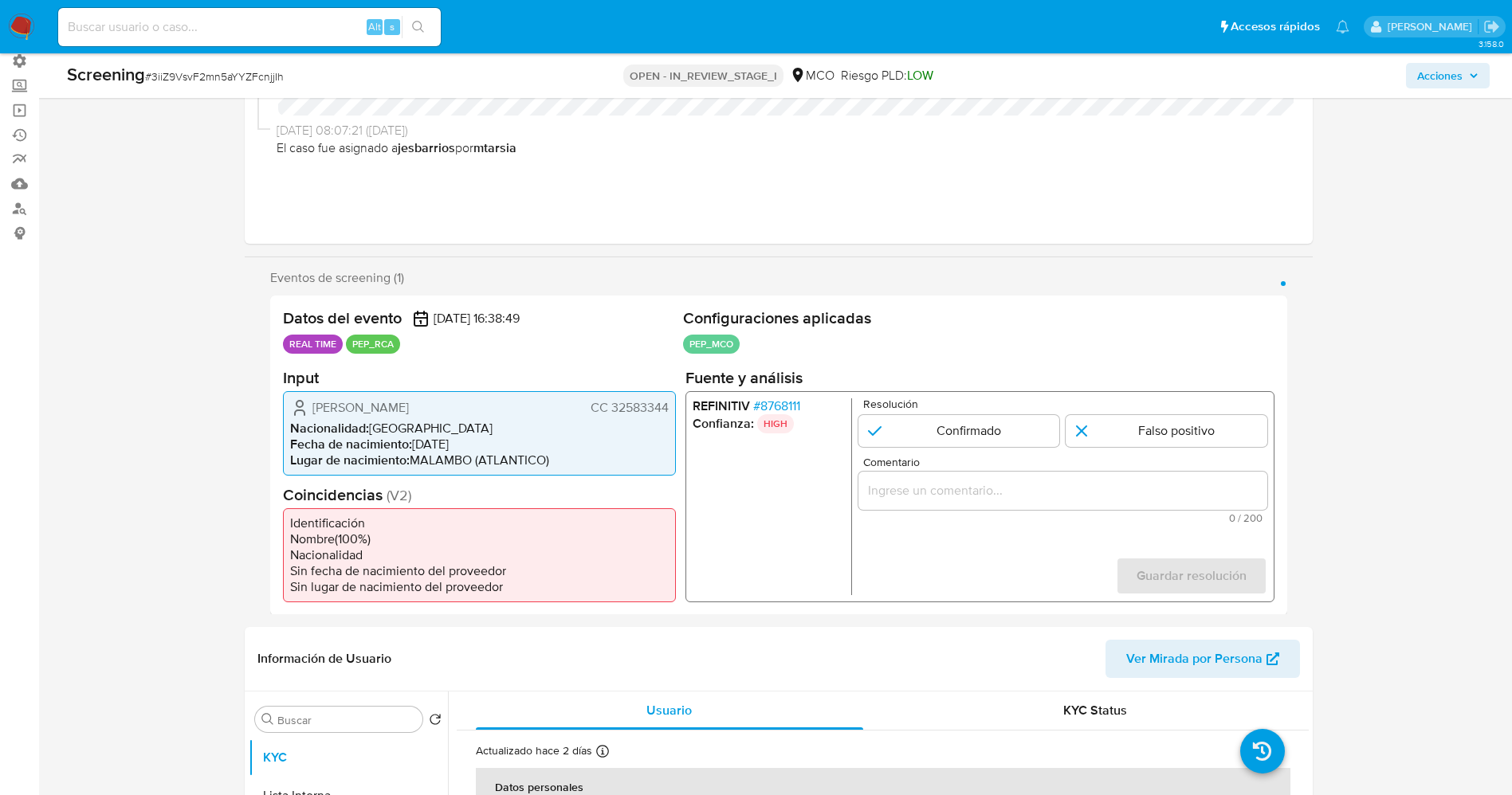
click at [772, 405] on span "# 8768111" at bounding box center [776, 406] width 47 height 16
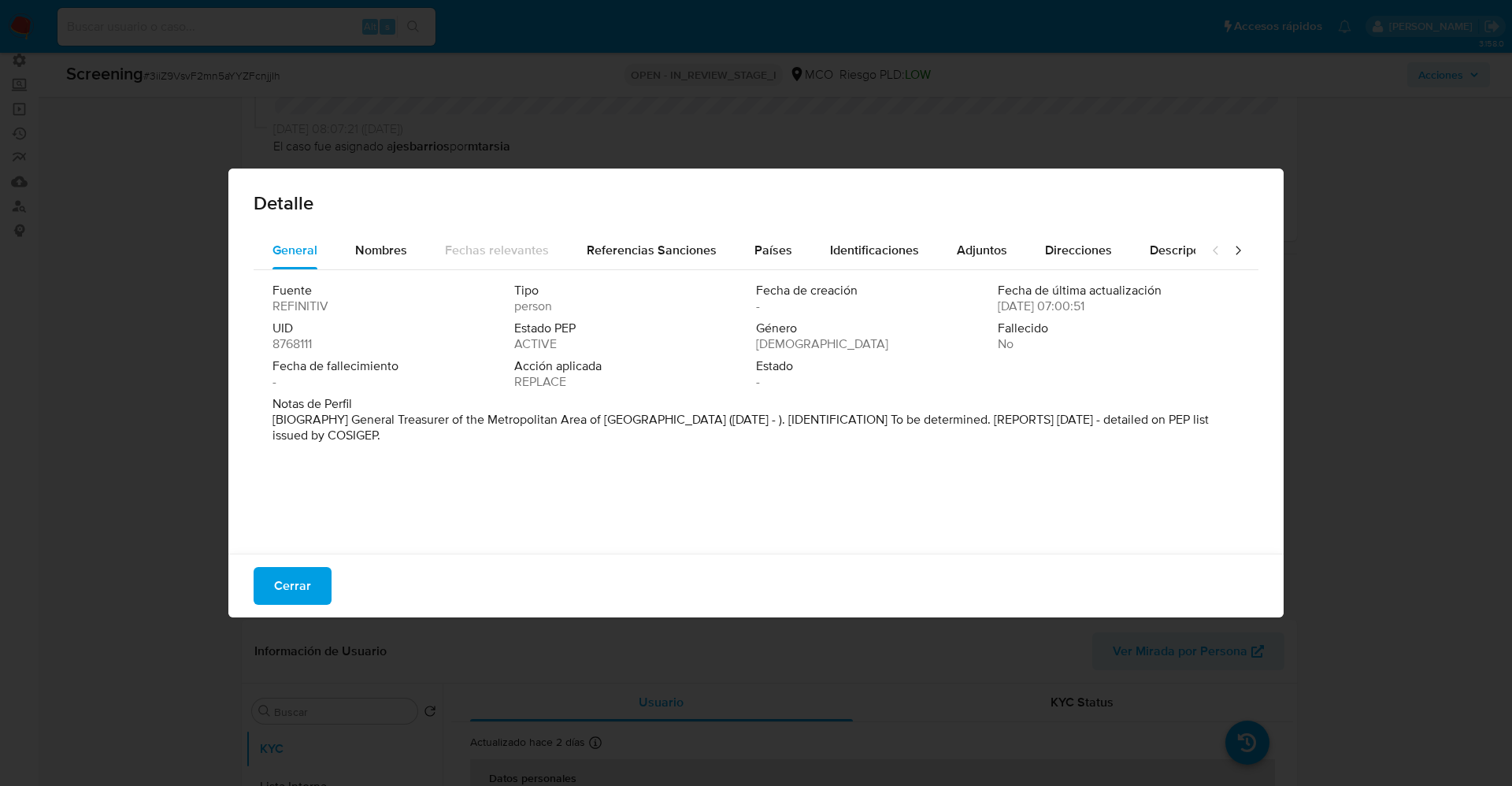
drag, startPoint x: 345, startPoint y: 423, endPoint x: 451, endPoint y: 448, distance: 108.9
click at [451, 448] on div "Notas de Perfil [BIOGRAPHY] General Treasurer of the Metropolitan Area of Barra…" at bounding box center [756, 423] width 967 height 53
click at [380, 262] on div "Nombres" at bounding box center [382, 250] width 52 height 38
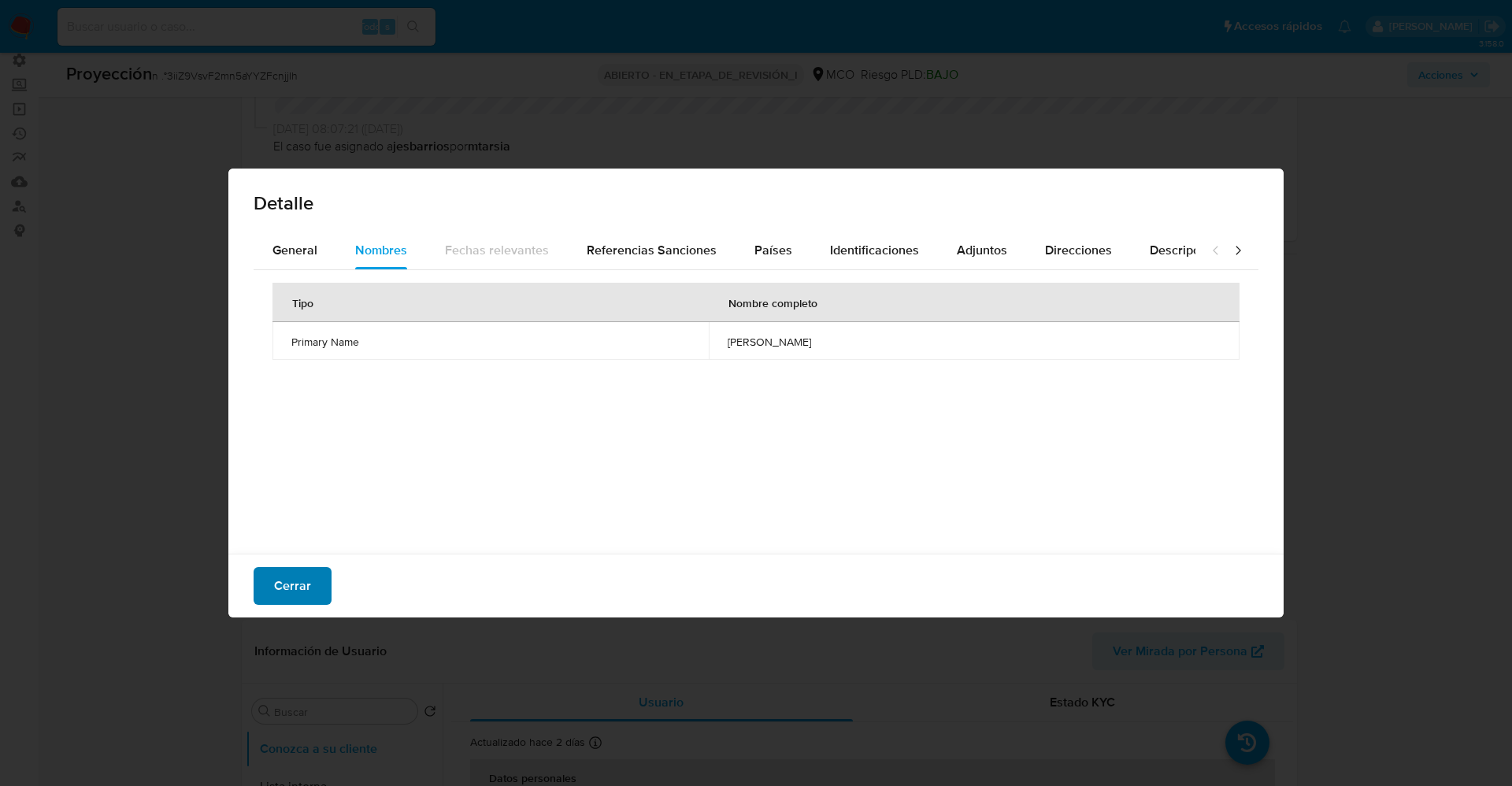
click at [293, 576] on span "Cerrar" at bounding box center [292, 586] width 37 height 35
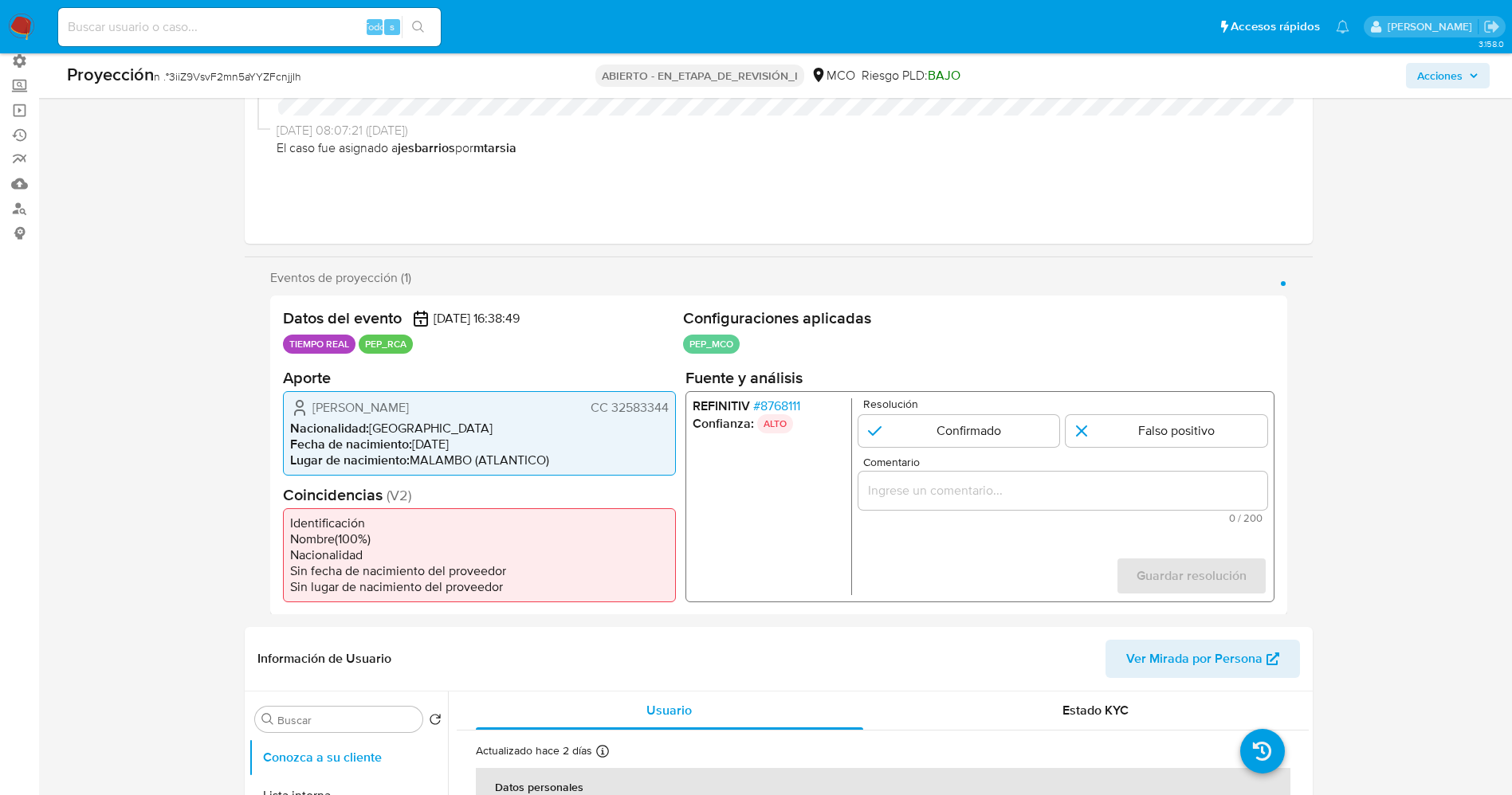
drag, startPoint x: 402, startPoint y: 399, endPoint x: 465, endPoint y: 399, distance: 63.0
click at [496, 399] on div "Mayerlin Camargo Sarmiento CC 32583344" at bounding box center [479, 407] width 378 height 19
click at [784, 402] on font "8768111" at bounding box center [780, 405] width 40 height 19
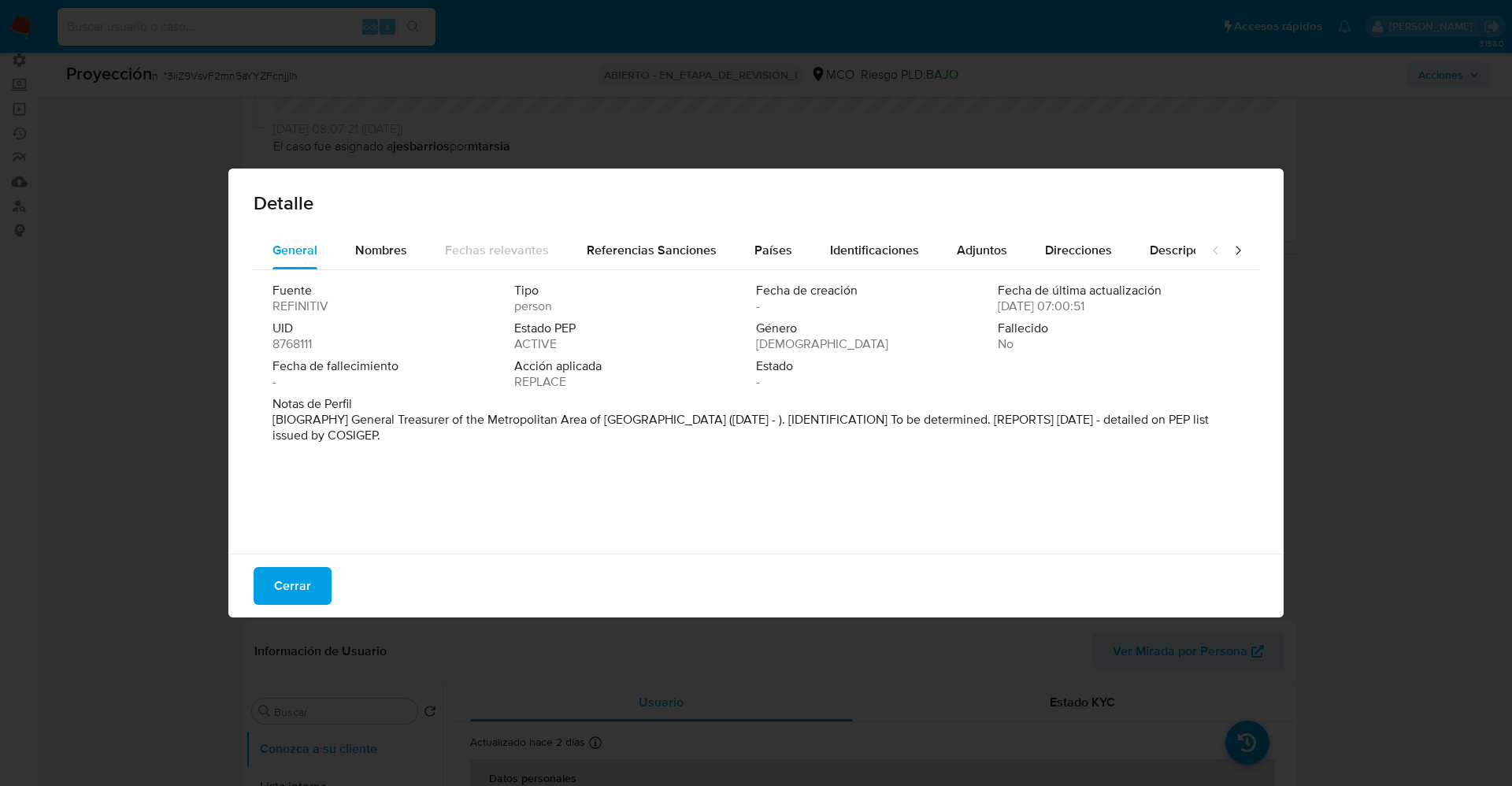
drag, startPoint x: 354, startPoint y: 422, endPoint x: 431, endPoint y: 452, distance: 82.6
click at [431, 452] on div "Fuente REFINITIV Tipo person Fecha de creación - Fecha de última actualización …" at bounding box center [756, 408] width 1005 height 276
drag, startPoint x: 526, startPoint y: 434, endPoint x: 326, endPoint y: 470, distance: 203.2
click at [514, 434] on font "[BIOGRAFÍA] Tesorero General del Área Metropolitana de Barranquilla (diciembre …" at bounding box center [733, 427] width 922 height 34
click at [308, 576] on font "Cerrar" at bounding box center [292, 586] width 37 height 38
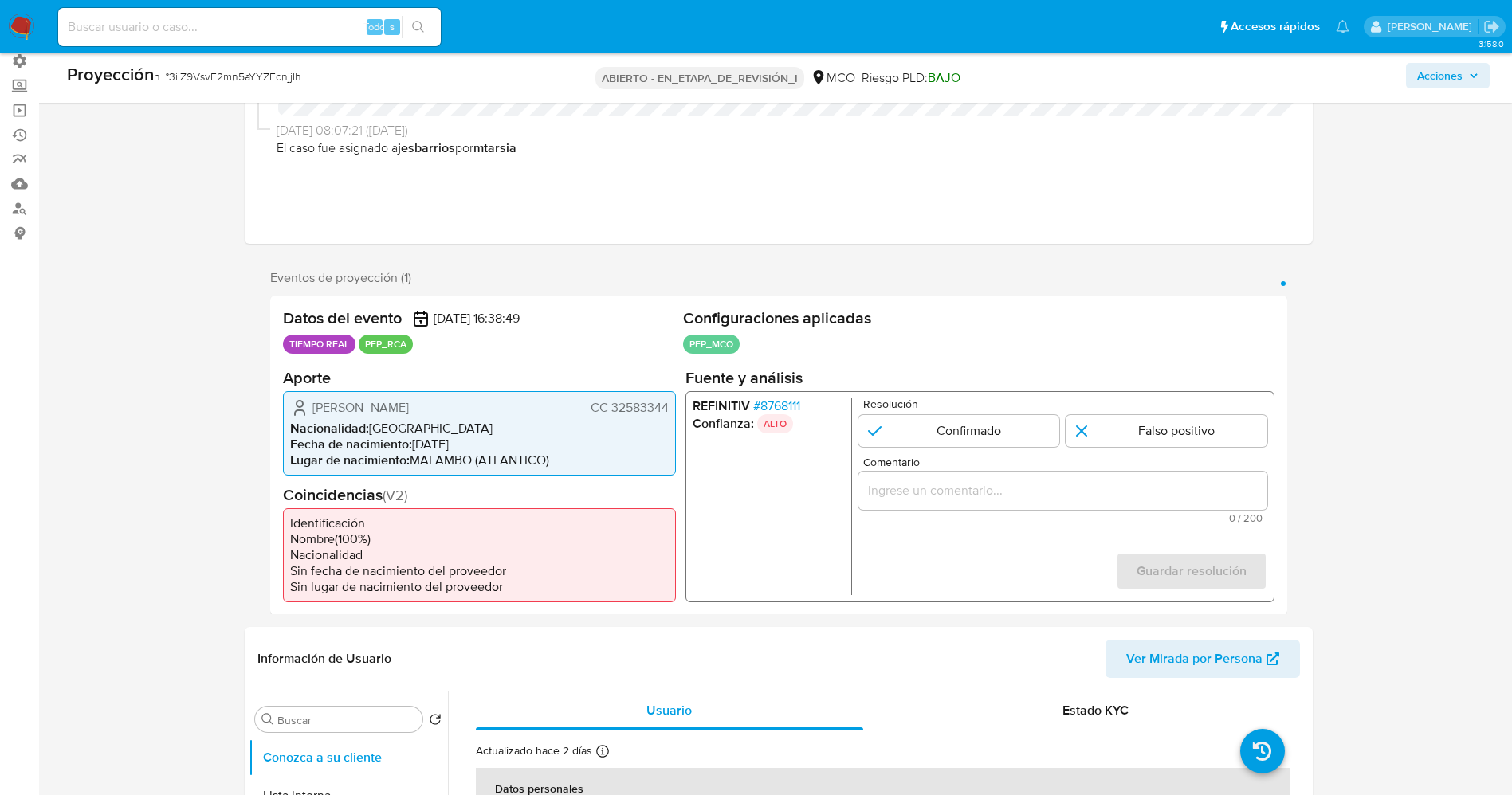
drag, startPoint x: 311, startPoint y: 400, endPoint x: 669, endPoint y: 403, distance: 358.0
click at [669, 403] on div "Mayerlin Camargo Sarmiento CC 32583344 Nacionalidad : Colombia Fecha de nacimie…" at bounding box center [480, 432] width 393 height 85
click at [782, 404] on font "8768111" at bounding box center [780, 405] width 40 height 19
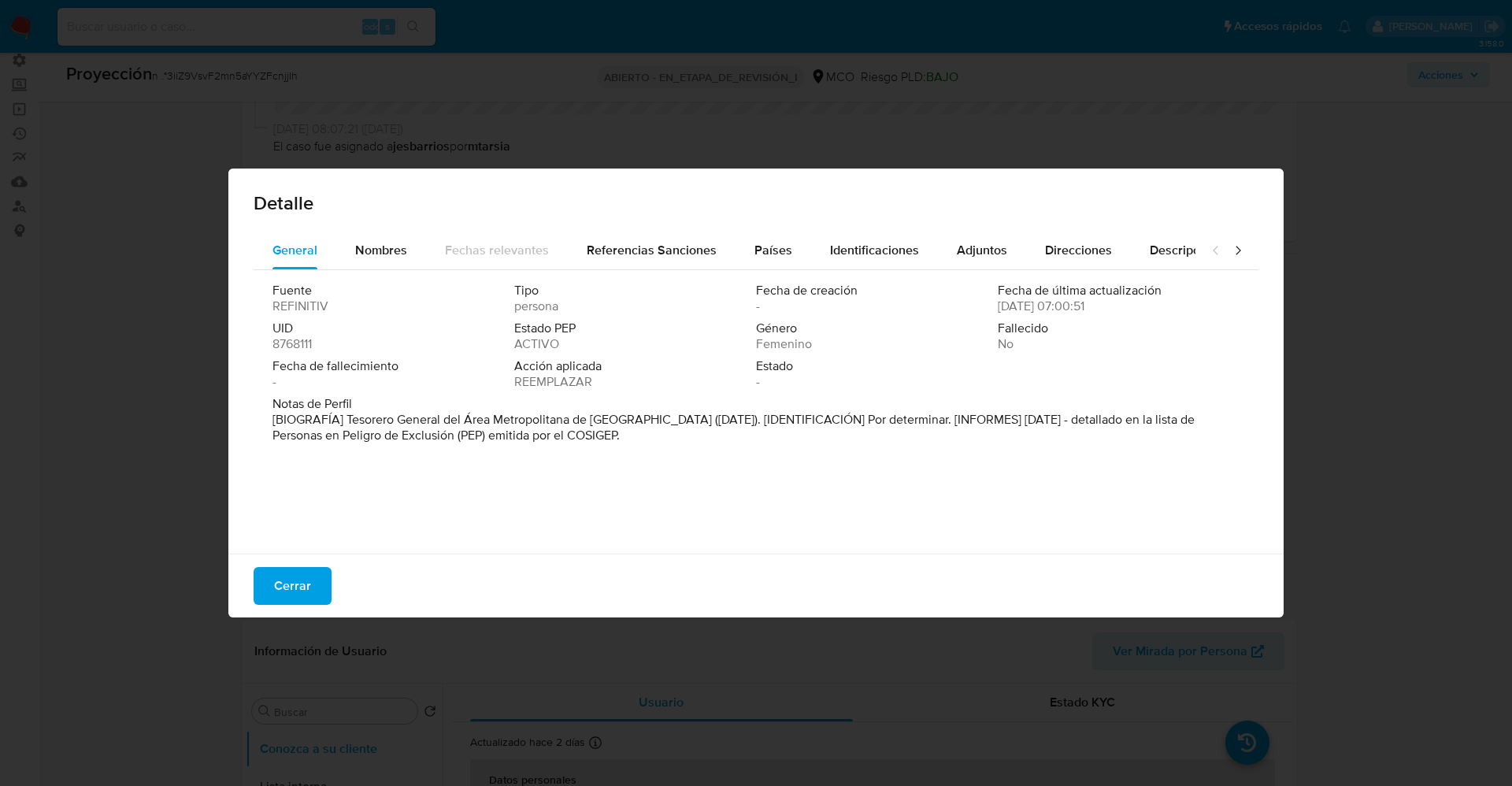
click at [443, 372] on span "Fecha de fallecimiento" at bounding box center [392, 366] width 239 height 16
drag, startPoint x: 344, startPoint y: 418, endPoint x: 657, endPoint y: 419, distance: 313.0
click at [657, 419] on font "[BIOGRAFÍA] Tesorero General del Área Metropolitana de Barranquilla (diciembre …" at bounding box center [733, 427] width 922 height 34
click at [289, 589] on font "Cerrar" at bounding box center [292, 586] width 37 height 38
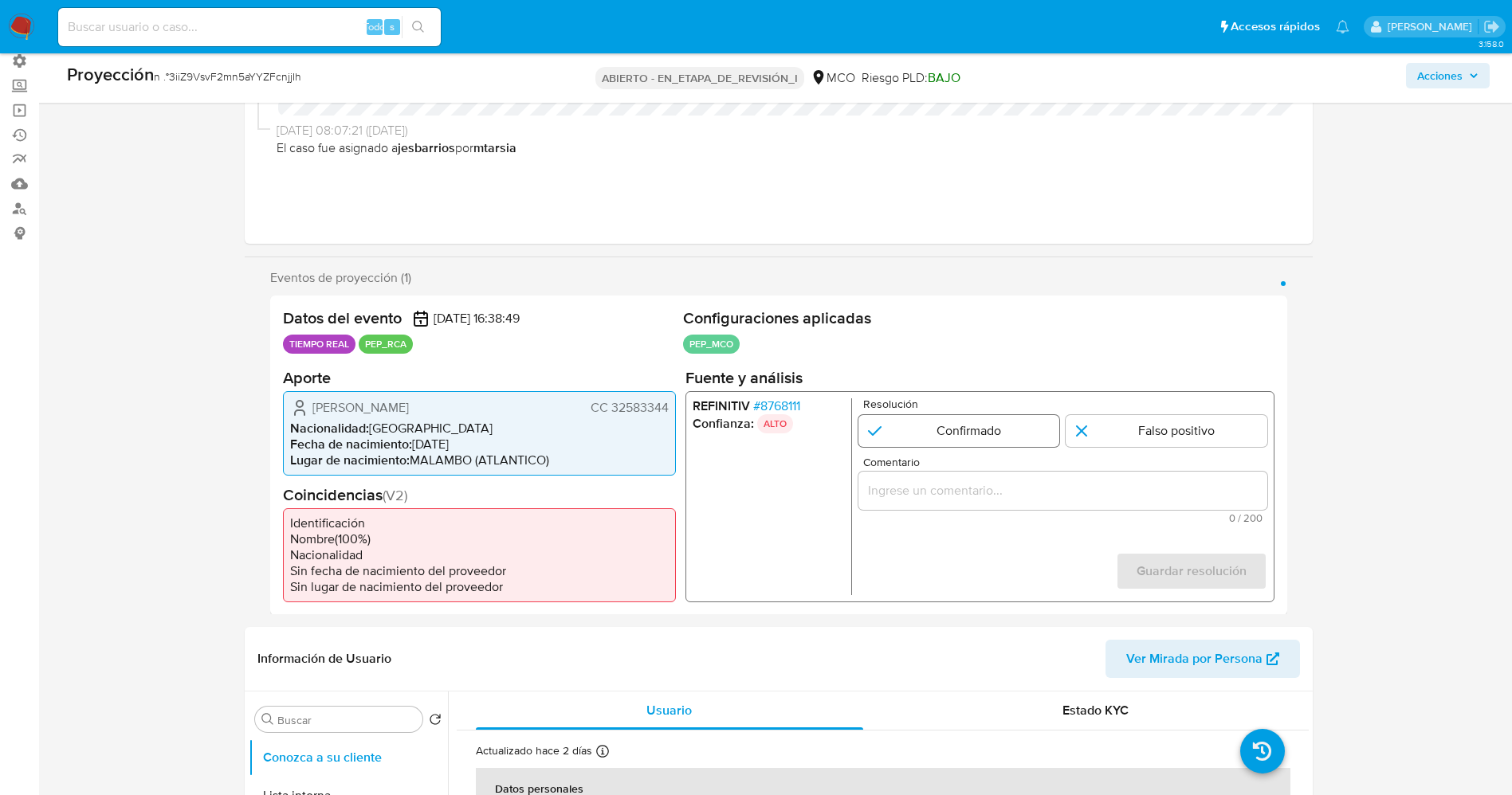
click at [949, 438] on input "1 de 1" at bounding box center [958, 430] width 202 height 31
radio input "true"
click at [939, 511] on div "Comentario 0 / 200 200 caracteres restantes" at bounding box center [1062, 489] width 409 height 67
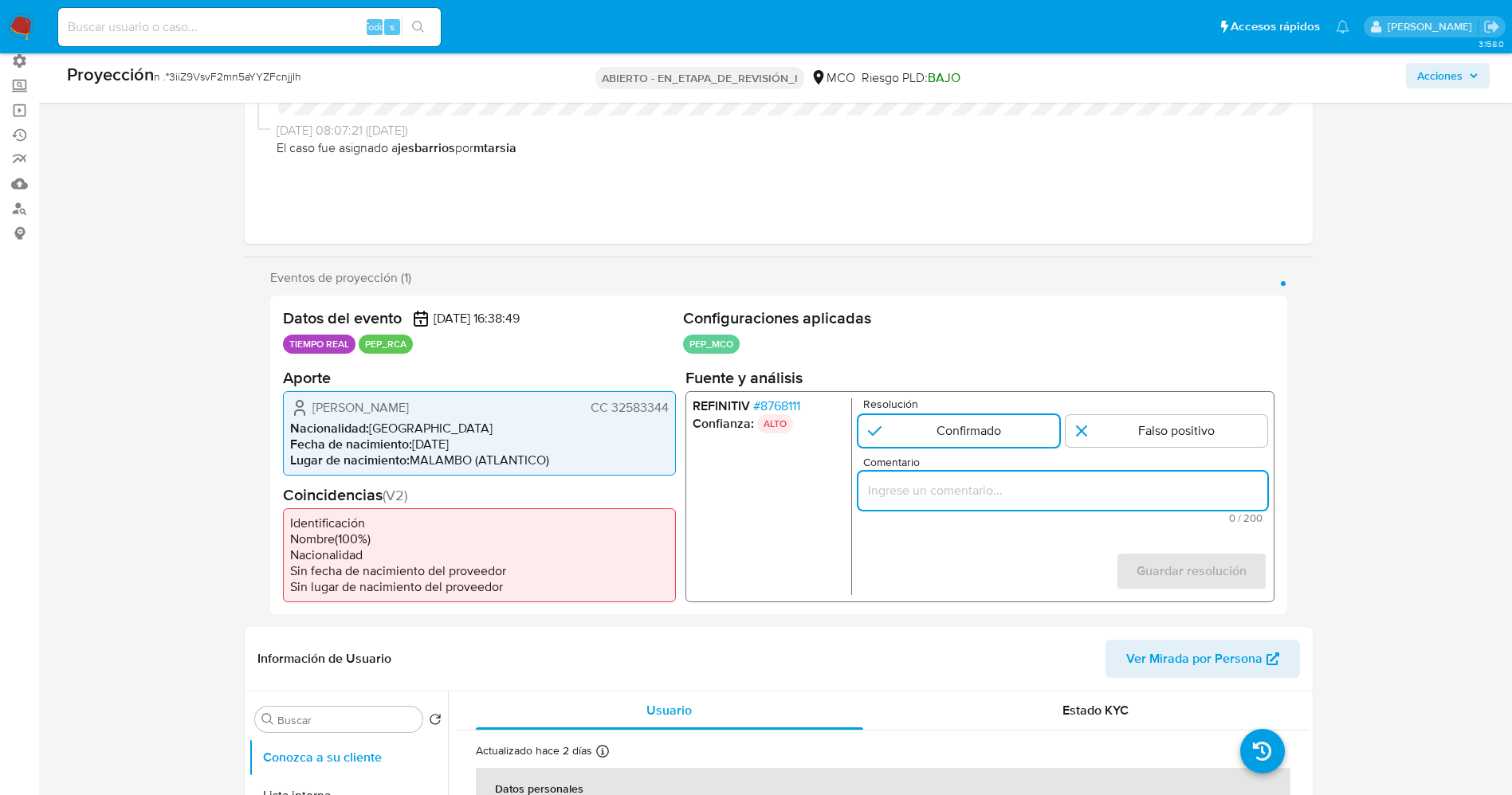
click at [938, 499] on input "Comentario" at bounding box center [1062, 489] width 409 height 21
paste input "usuario Mayerlin Camargo Sarmiento CC 32583344 ,nacionalidad Colombiana, por co…"
drag, startPoint x: 874, startPoint y: 497, endPoint x: 1020, endPoint y: 489, distance: 146.2
click at [1020, 489] on input "usuario Mayerlin Camargo Sarmiento CC 32583344 ,nacionalidad Colombiana, por co…" at bounding box center [1062, 489] width 409 height 21
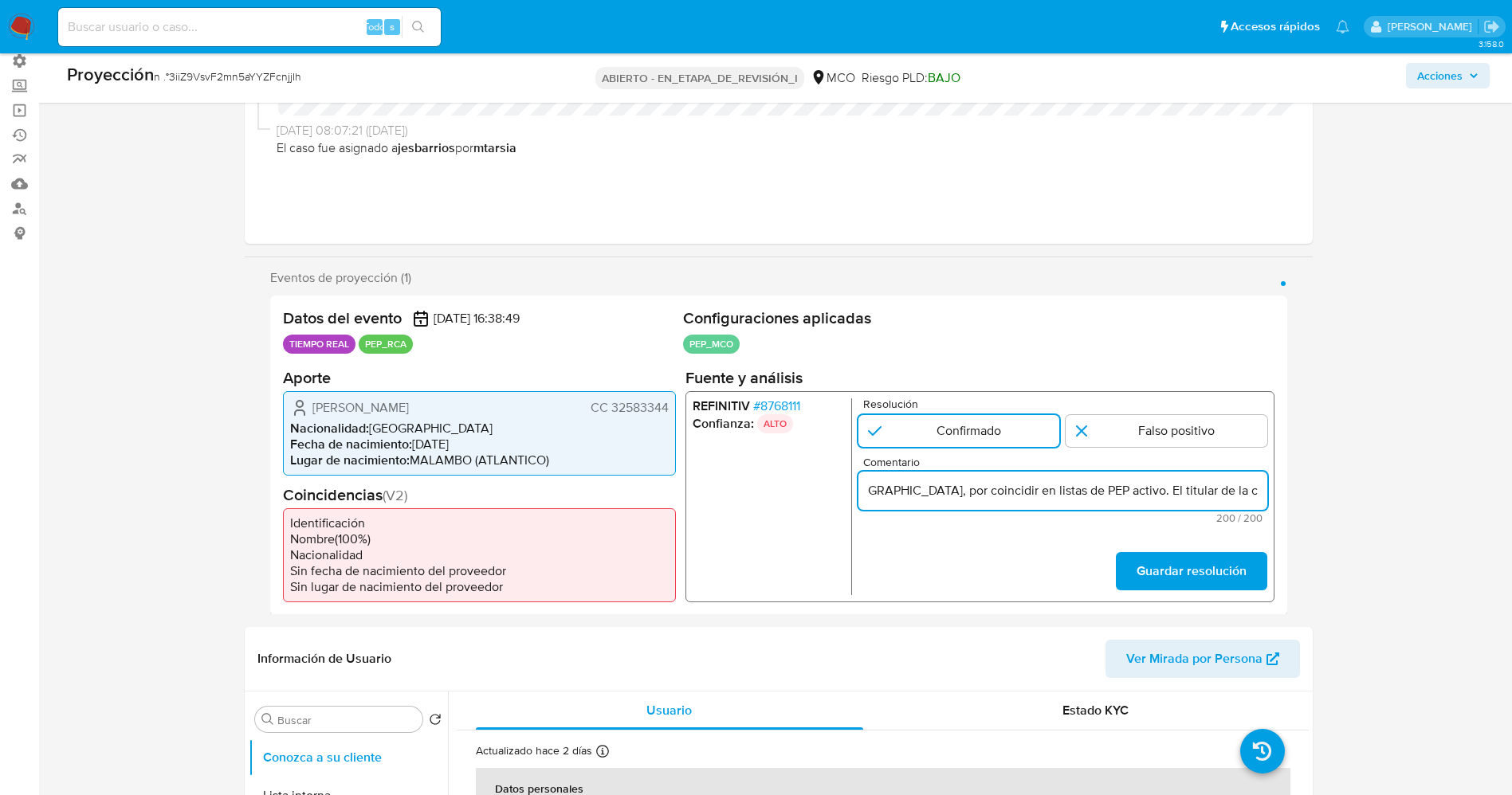
click at [993, 494] on input "usuario Mayerlin Camargo Sarmiento CC 32583344 ,nacionalidad Colombiana, por co…" at bounding box center [1062, 489] width 409 height 21
drag, startPoint x: 964, startPoint y: 494, endPoint x: 924, endPoint y: 486, distance: 40.8
click at [924, 486] on input "usuario Mayerlin Camargo Sarmiento CC 32583344 ,nacionalidad Colombiana, por co…" at bounding box center [1062, 489] width 409 height 21
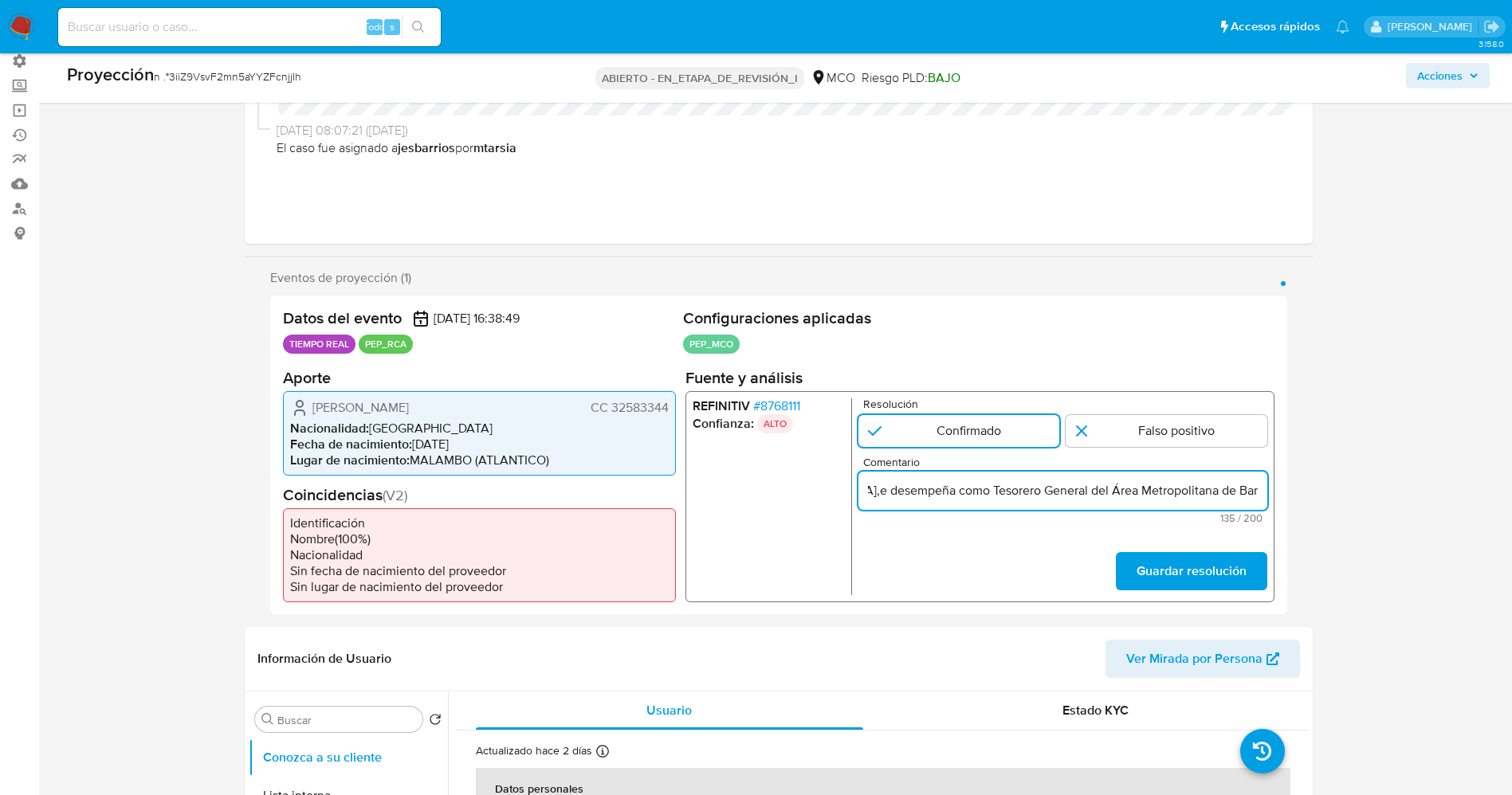
type input "usuario Mayerlin Camargo Sarmiento CC 32583344 ,nacionalidad Colombiana,Se dese…"
click button "Guardar resolución" at bounding box center [1191, 571] width 151 height 38
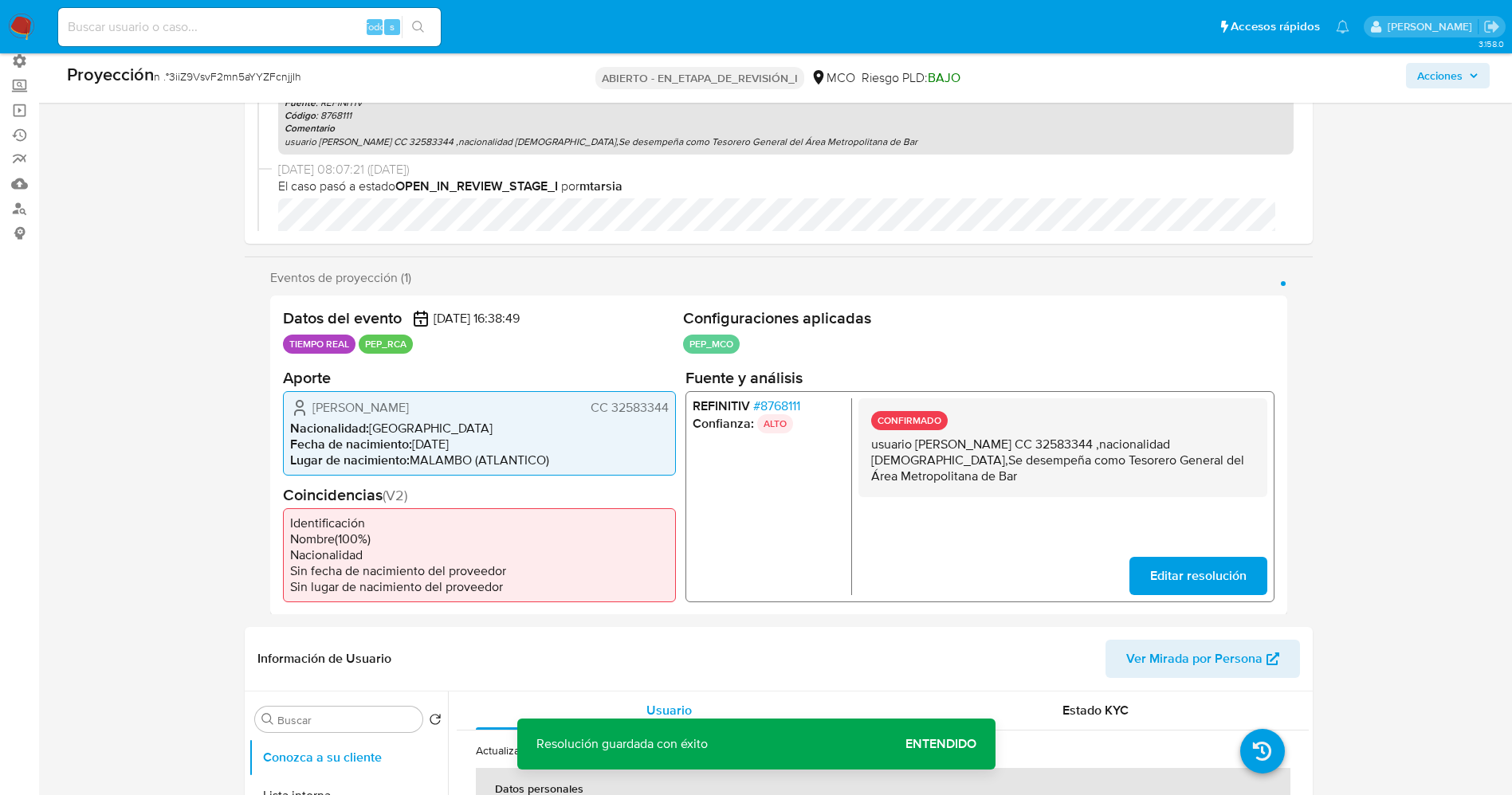
click at [1169, 593] on span "Editar resolución" at bounding box center [1197, 576] width 96 height 35
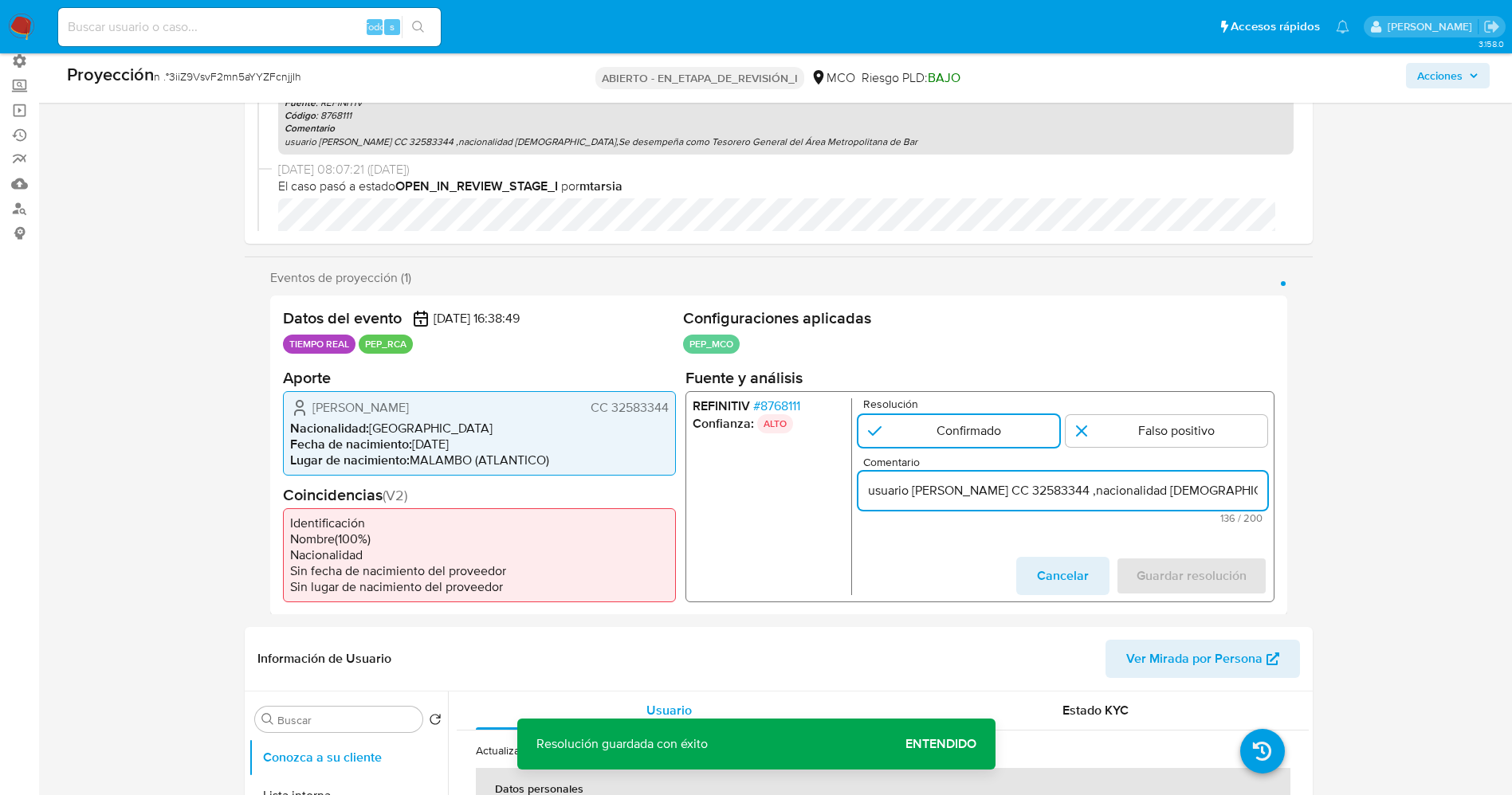
click at [874, 494] on input "usuario Mayerlin Camargo Sarmiento CC 32583344 ,nacionalidad Colombiana,Se dese…" at bounding box center [1062, 489] width 409 height 21
click at [1250, 491] on input "Usuario Mayerlin Camargo Sarmiento CC 32583344 ,nacionalidad Colombiana,Se dese…" at bounding box center [1062, 489] width 409 height 21
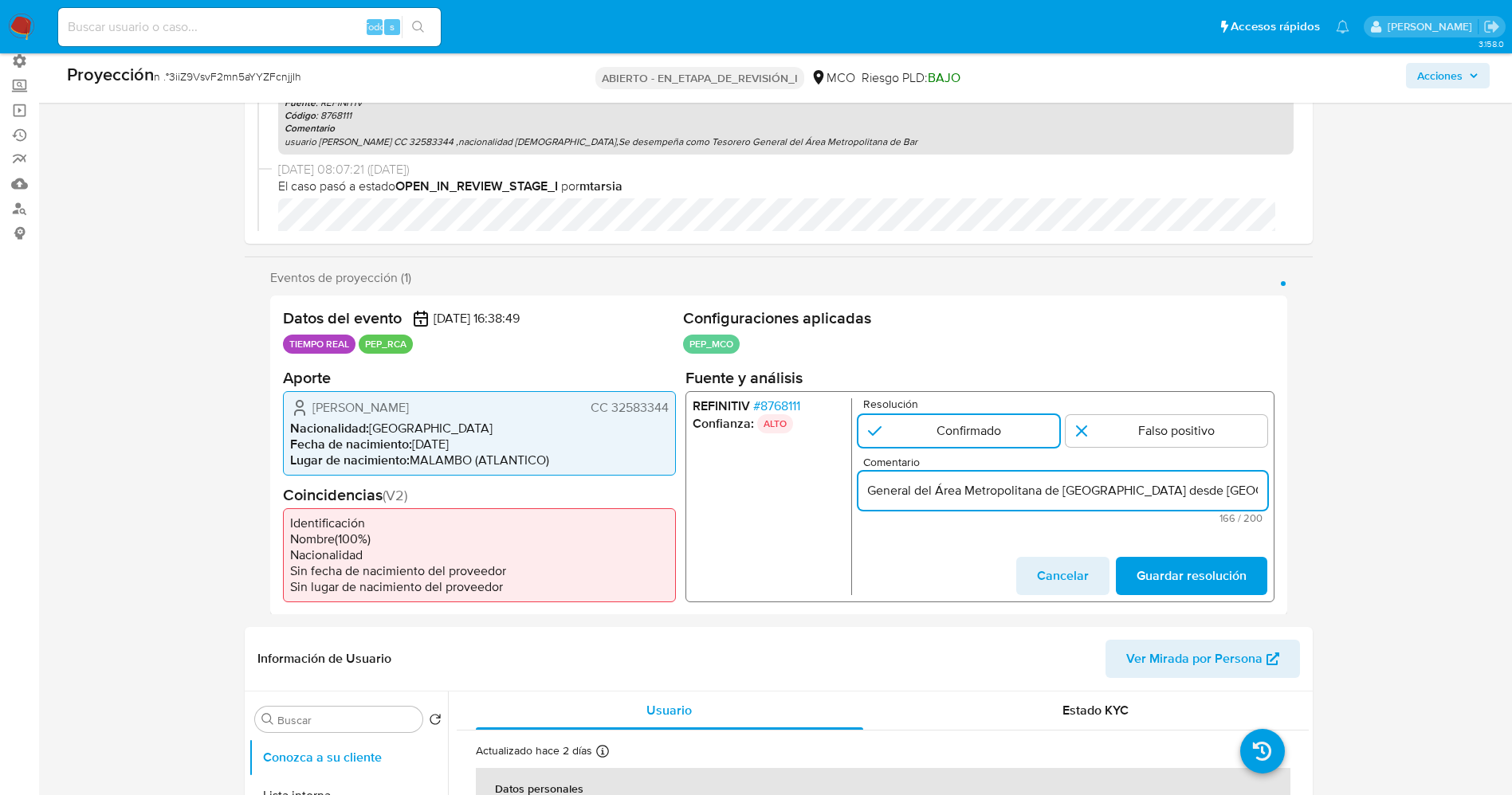
scroll to position [0, 623]
type input "Usuario Mayerlin Camargo Sarmiento CC 32583344 ,nacionalidad Colombiana,Se dese…"
click at [1241, 582] on span "Guardar resolución" at bounding box center [1191, 576] width 110 height 35
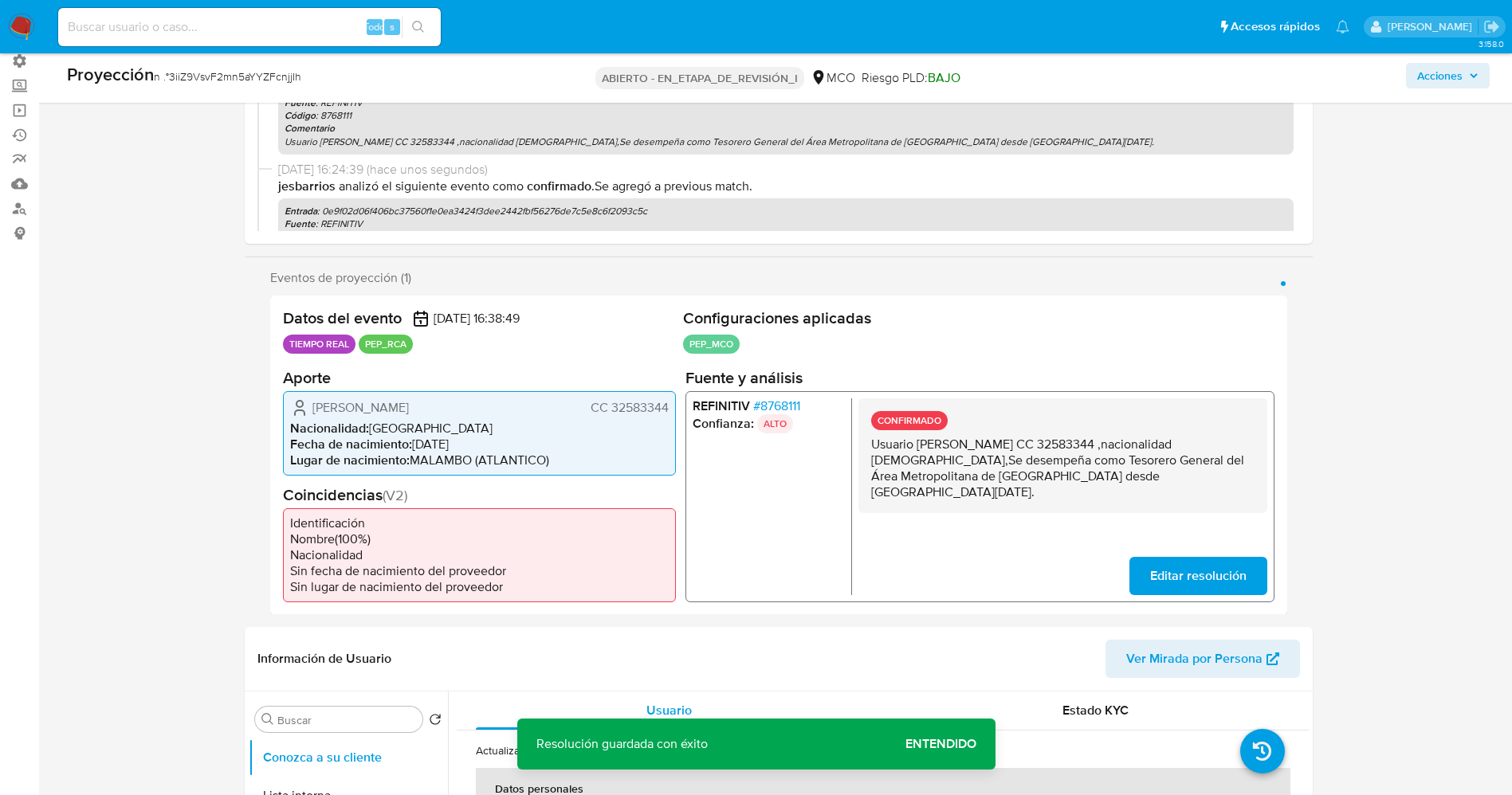
drag, startPoint x: 867, startPoint y: 444, endPoint x: 1085, endPoint y: 461, distance: 218.7
click at [1261, 492] on div "CONFIRMADO Usuario Mayerlin Camargo Sarmiento CC 32583344 ,nacionalidad Colombi…" at bounding box center [1062, 455] width 409 height 115
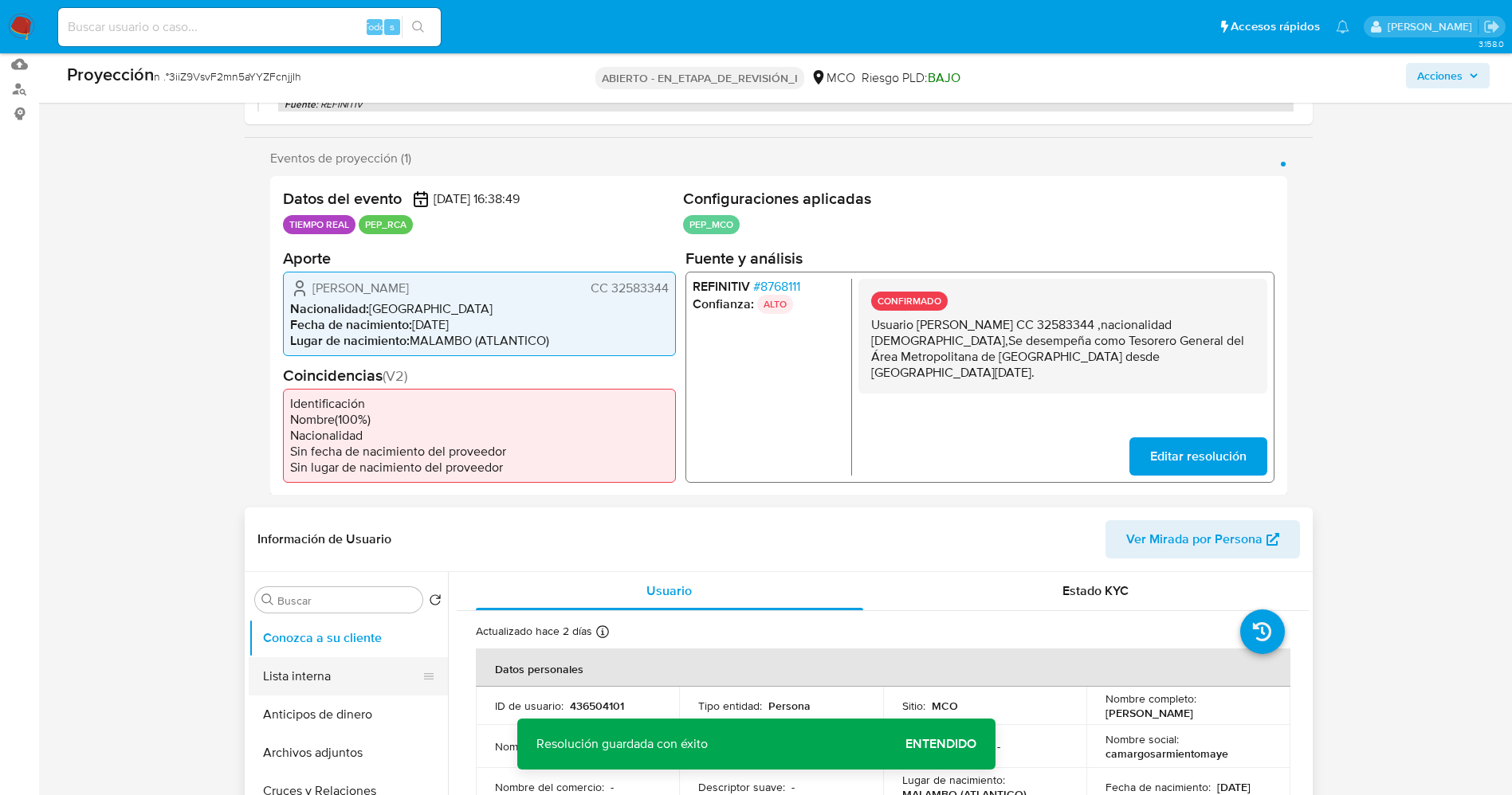
click at [281, 669] on button "Lista interna" at bounding box center [342, 676] width 187 height 38
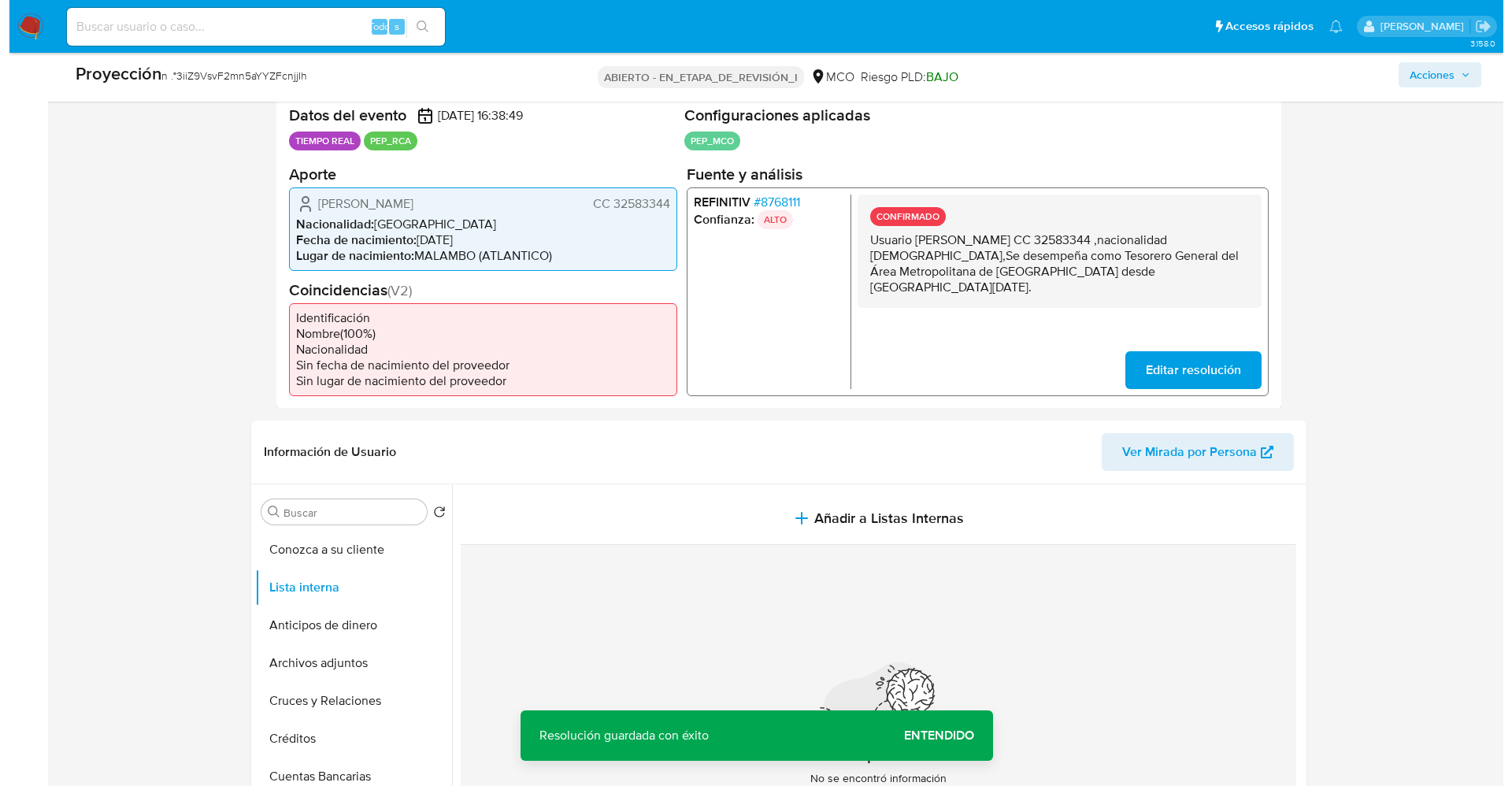
scroll to position [355, 0]
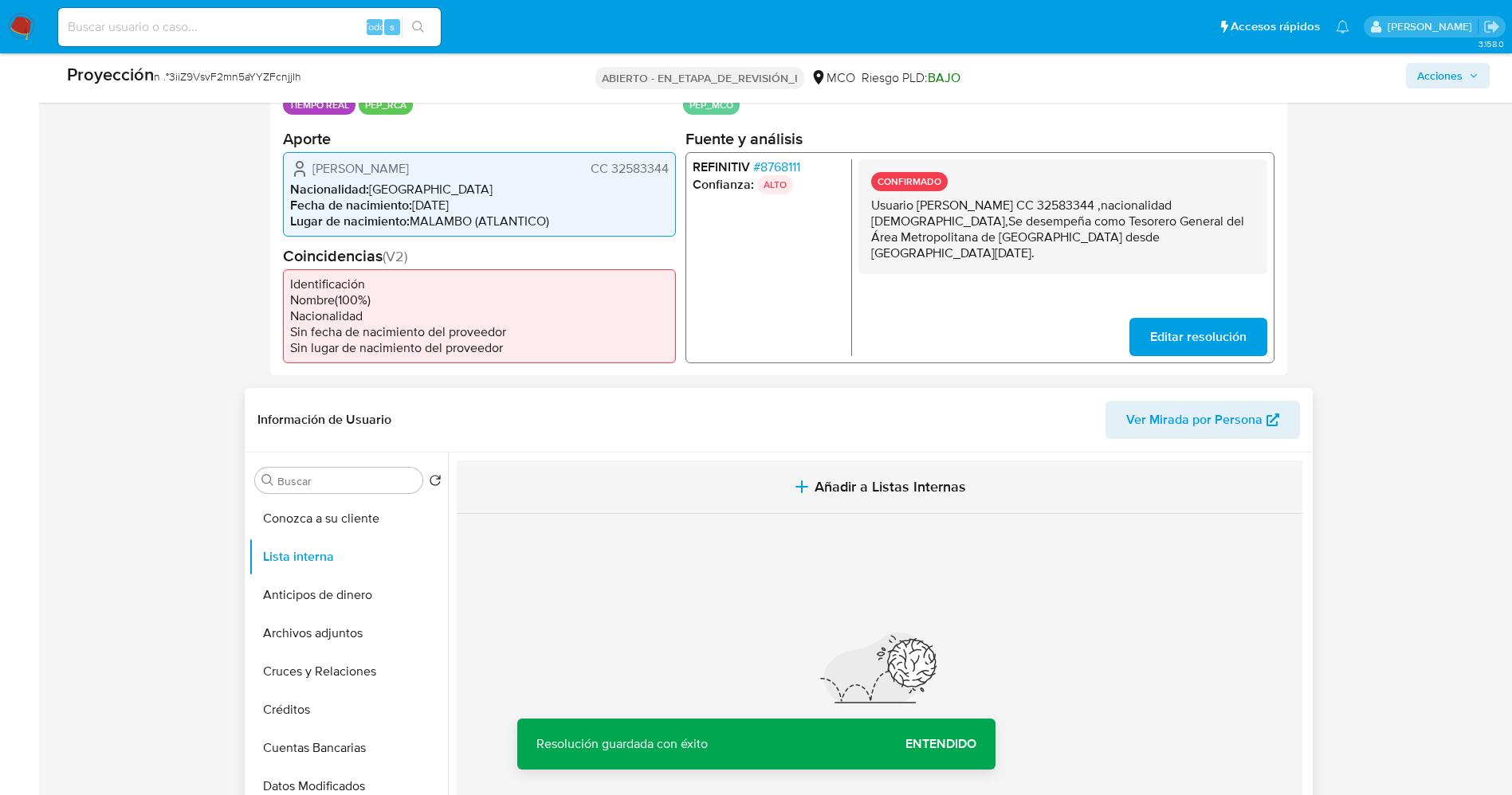
click at [870, 492] on span "Añadir a Listas Internas" at bounding box center [891, 486] width 151 height 18
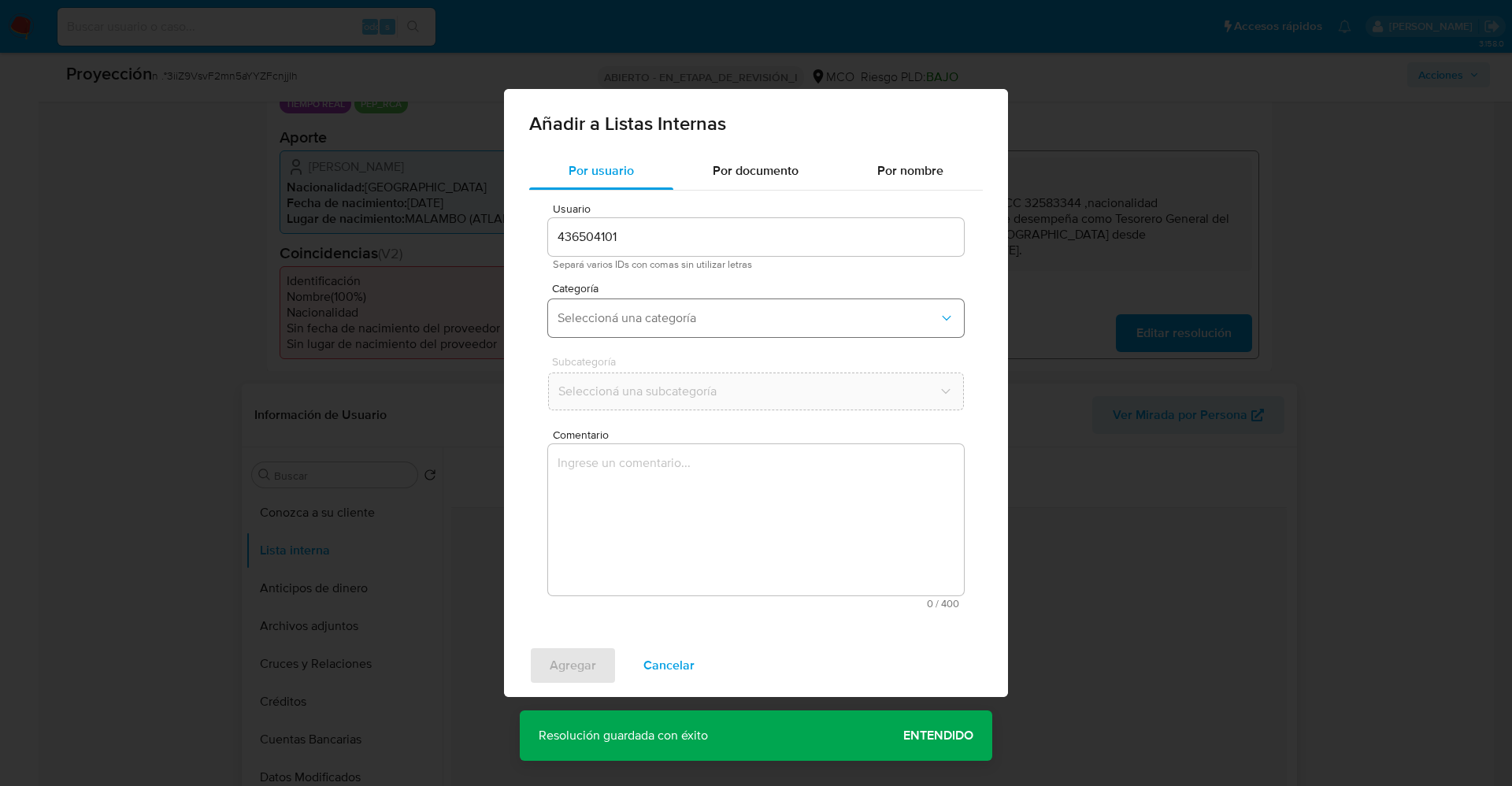
click at [647, 325] on span "Seleccioná una categoría" at bounding box center [748, 318] width 381 height 16
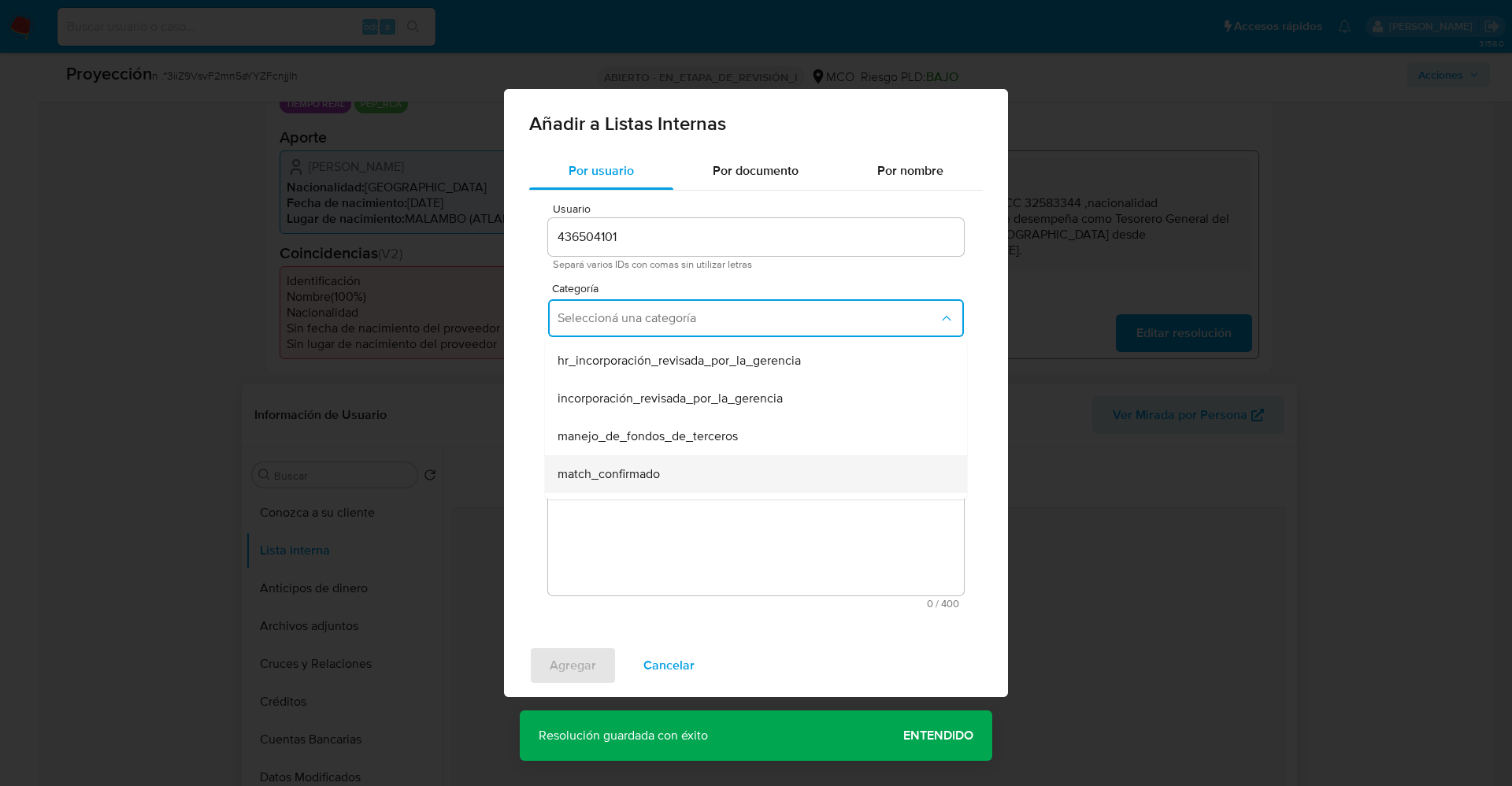
click at [647, 477] on span "match_confirmado" at bounding box center [608, 474] width 102 height 16
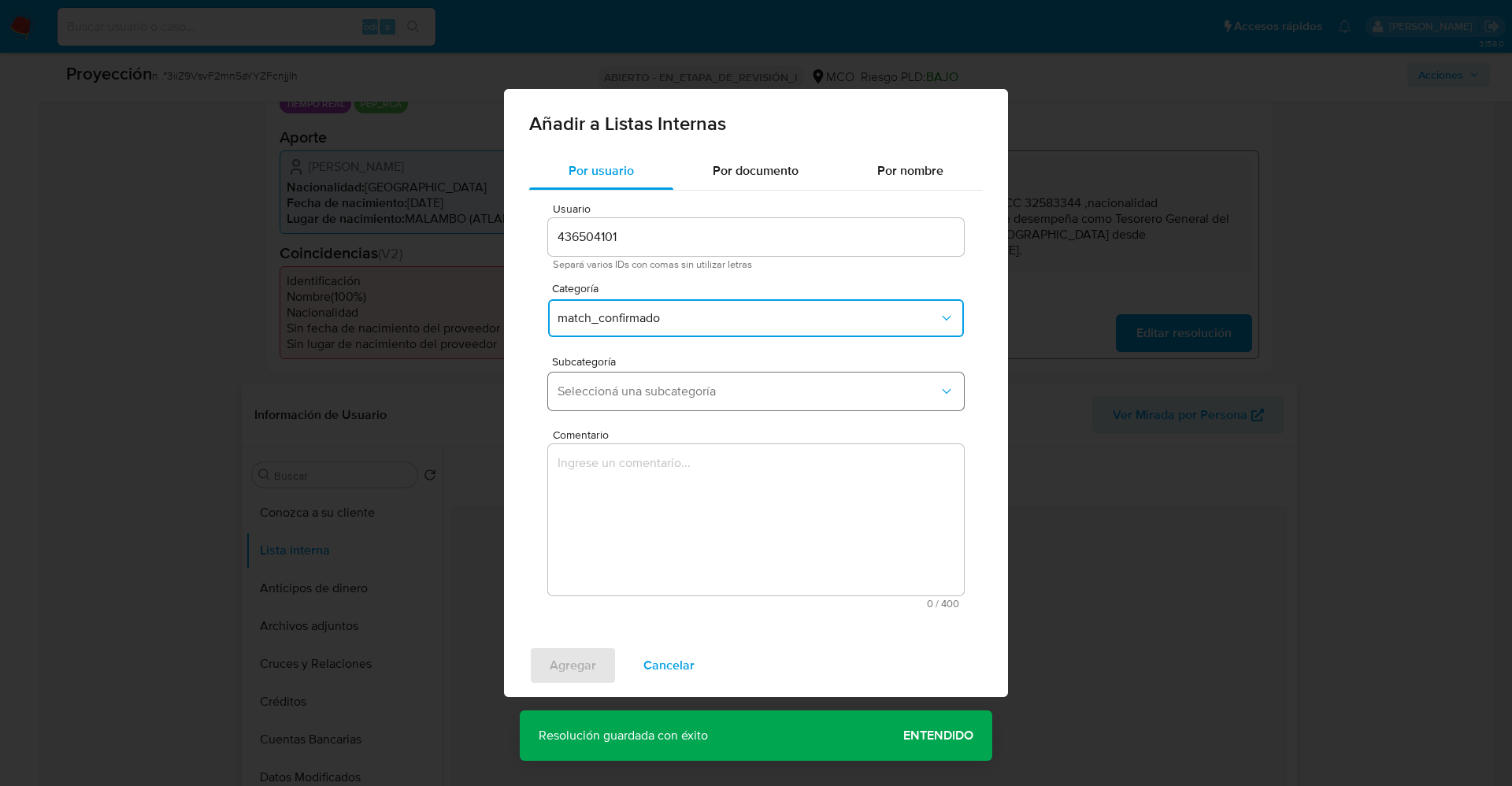
click at [656, 402] on button "Seleccioná una subcategoría" at bounding box center [756, 391] width 416 height 38
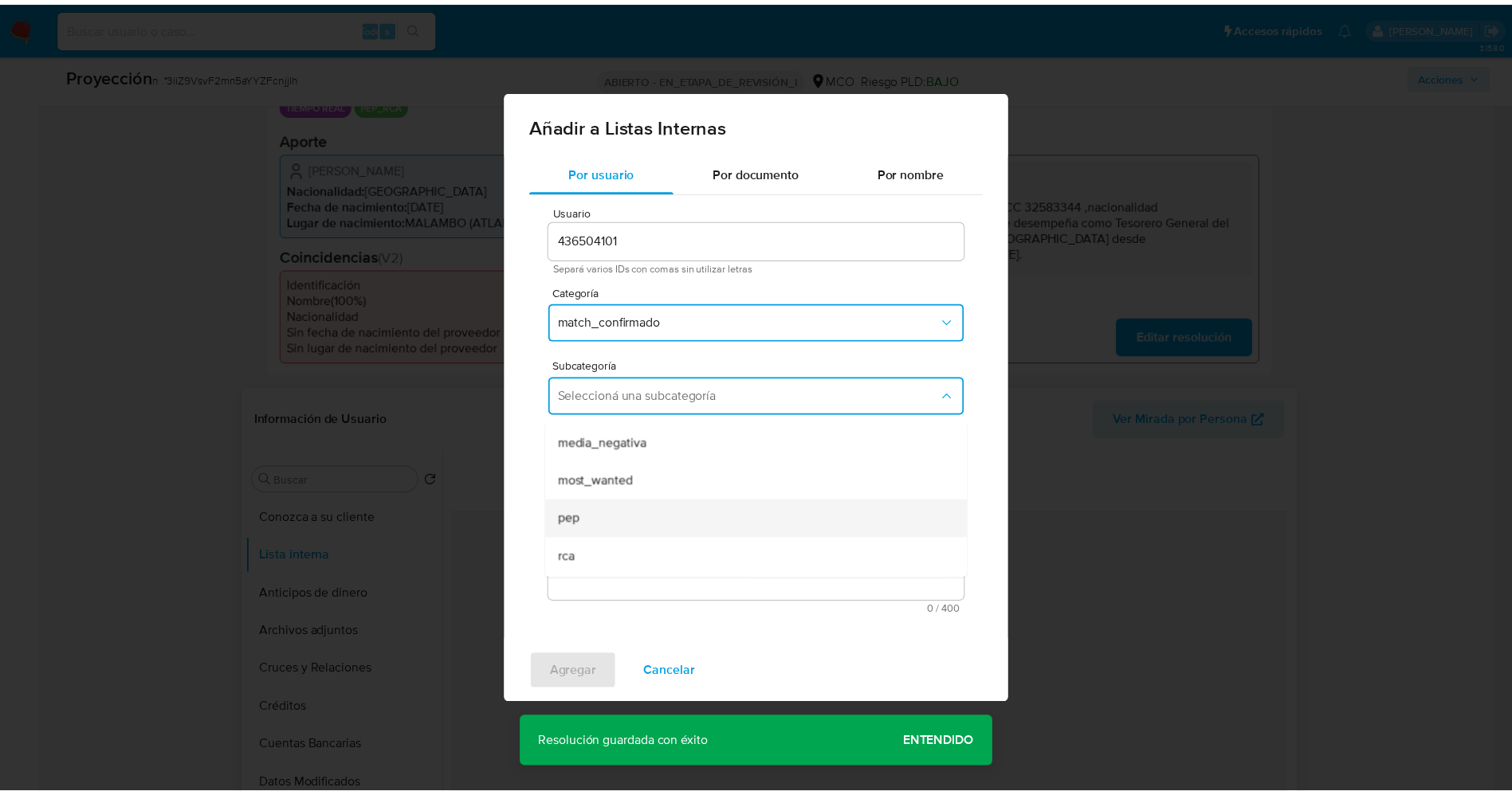
scroll to position [108, 0]
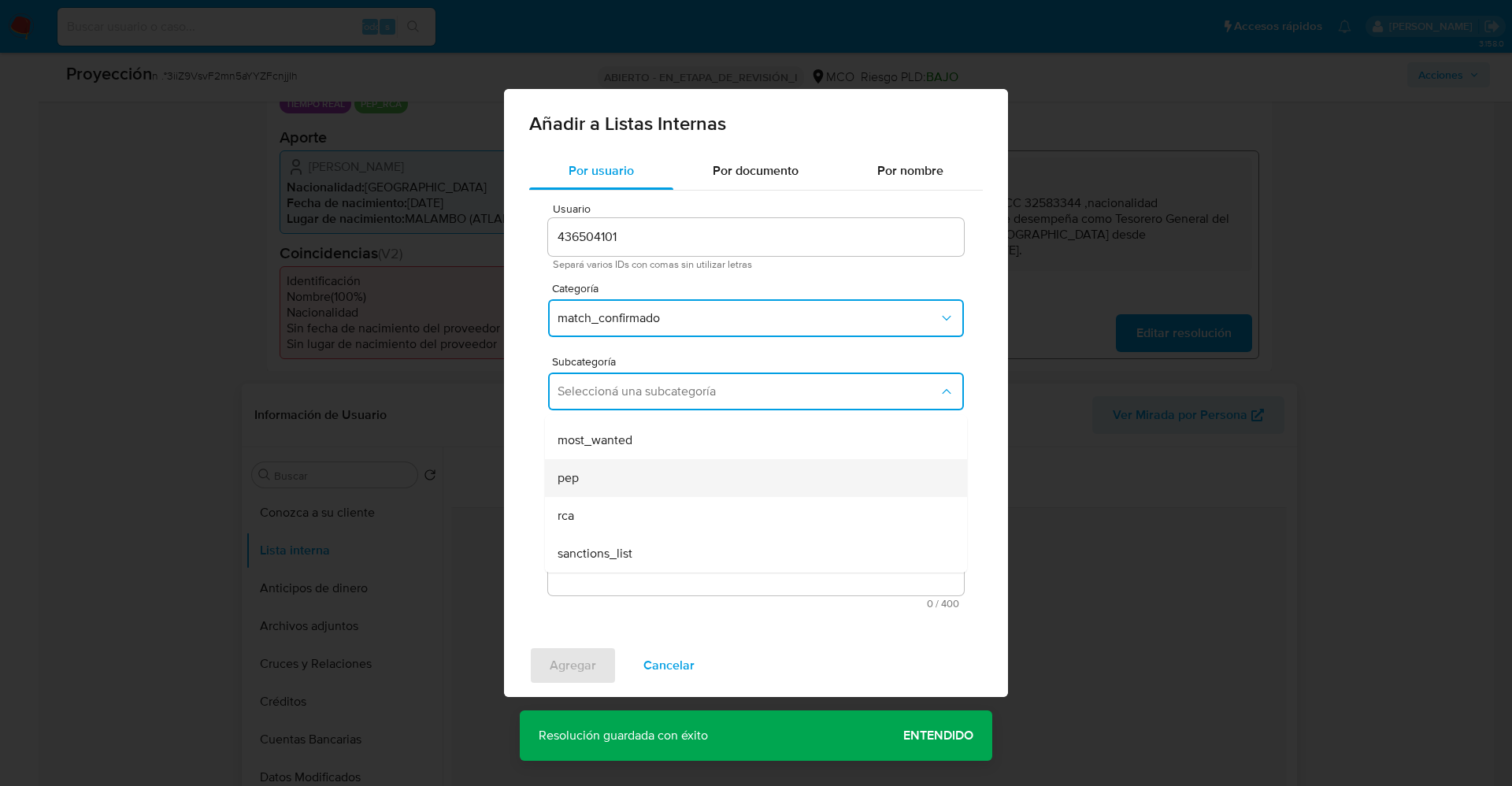
click at [623, 485] on div "pep" at bounding box center [751, 478] width 387 height 38
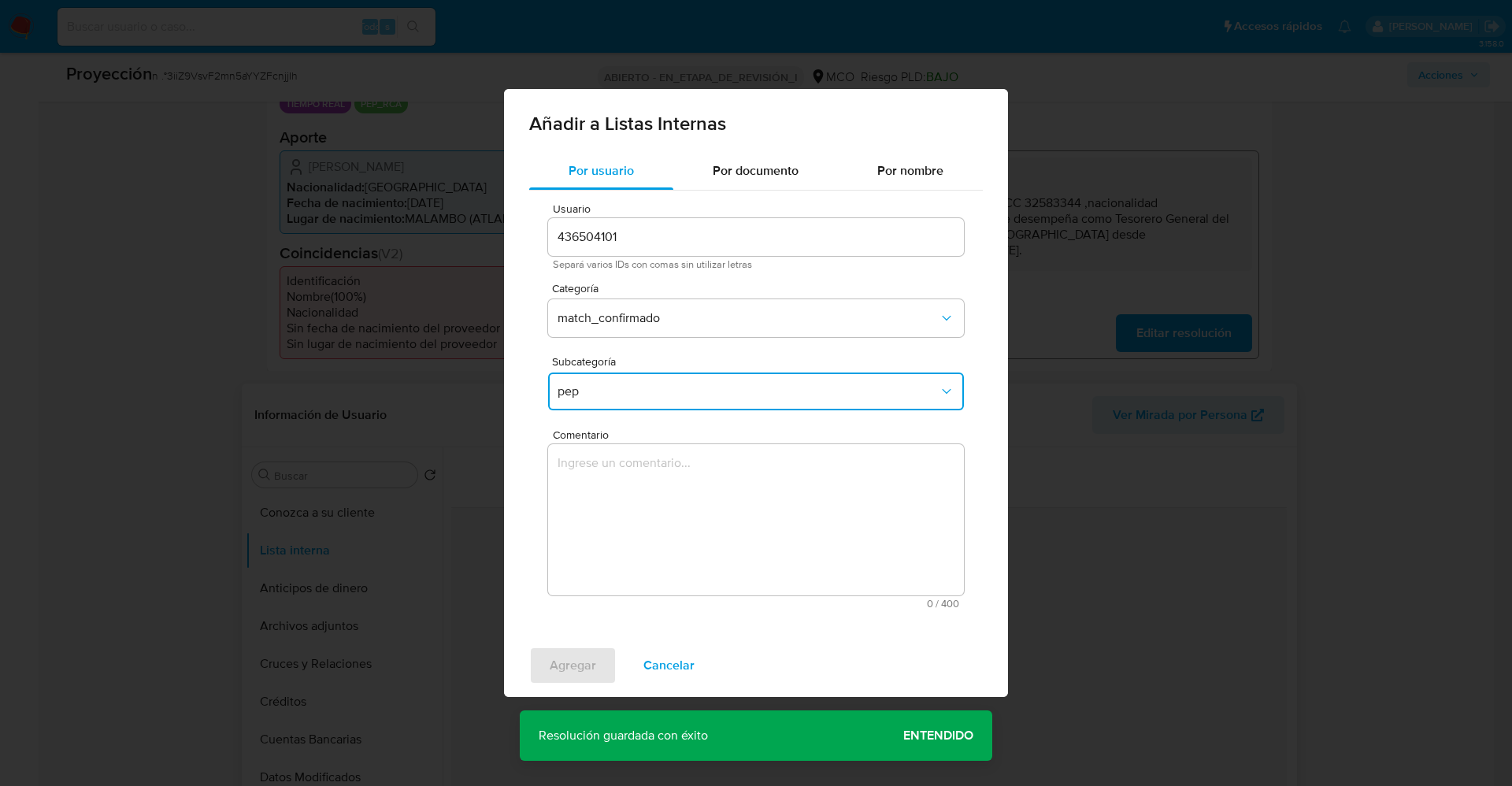
click at [623, 485] on textarea "Comentario" at bounding box center [756, 520] width 416 height 152
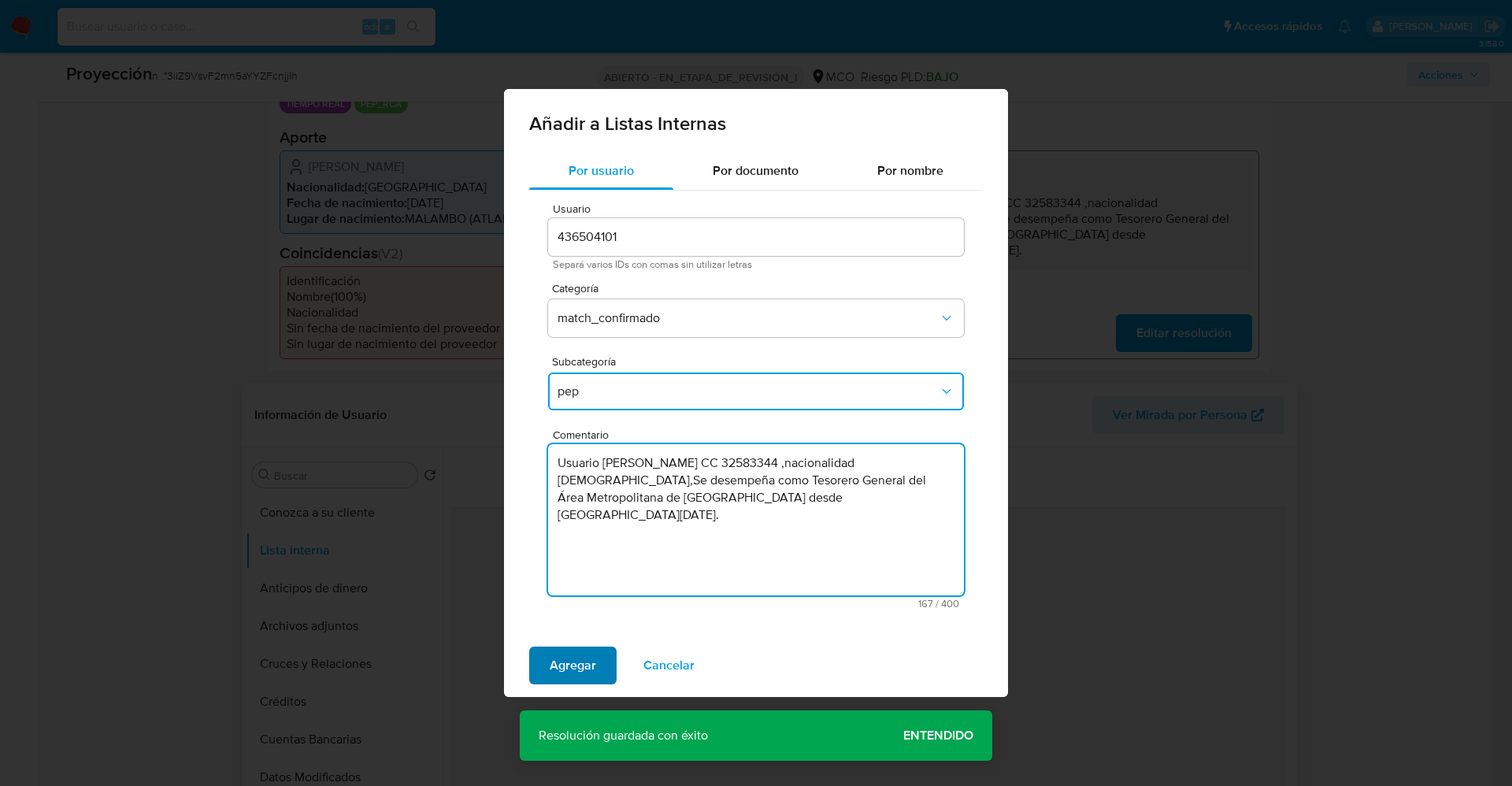
type textarea "Usuario Mayerlin Camargo Sarmiento CC 32583344 ,nacionalidad Colombiana,Se dese…"
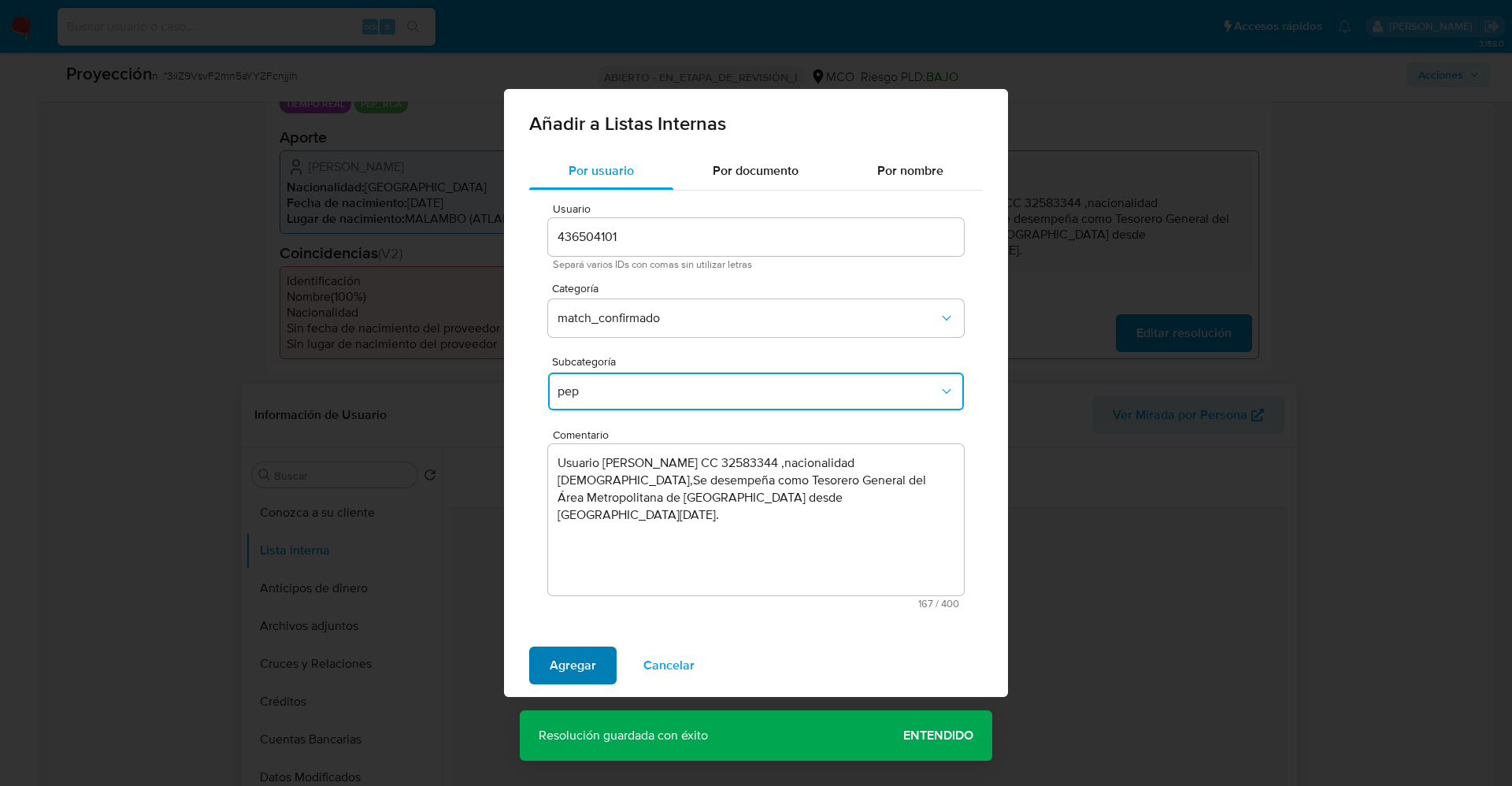
click at [540, 660] on button "Agregar" at bounding box center [573, 666] width 87 height 38
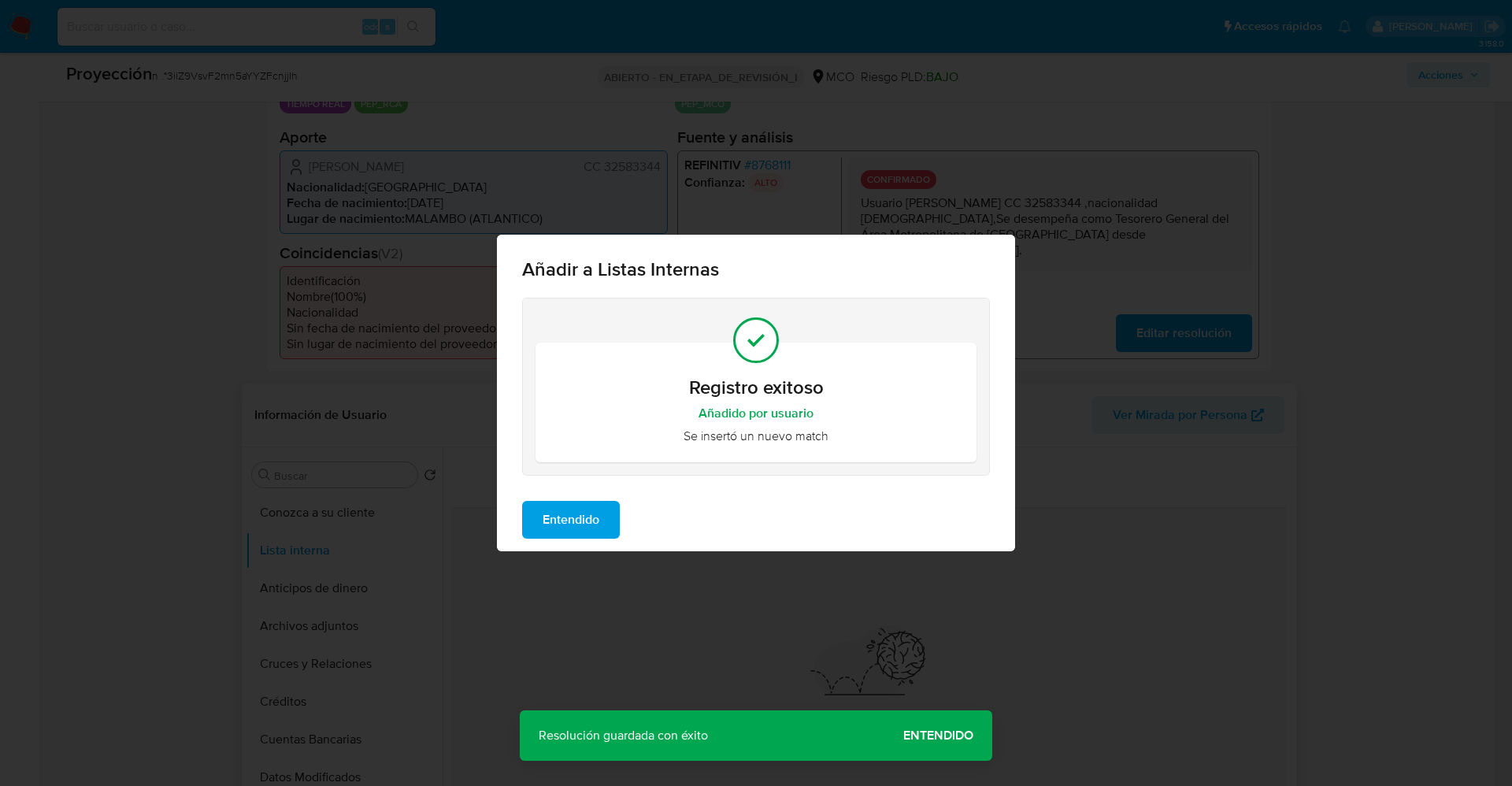
click at [572, 493] on div "Entendido" at bounding box center [756, 520] width 518 height 63
click at [568, 526] on span "Entendido" at bounding box center [571, 520] width 56 height 35
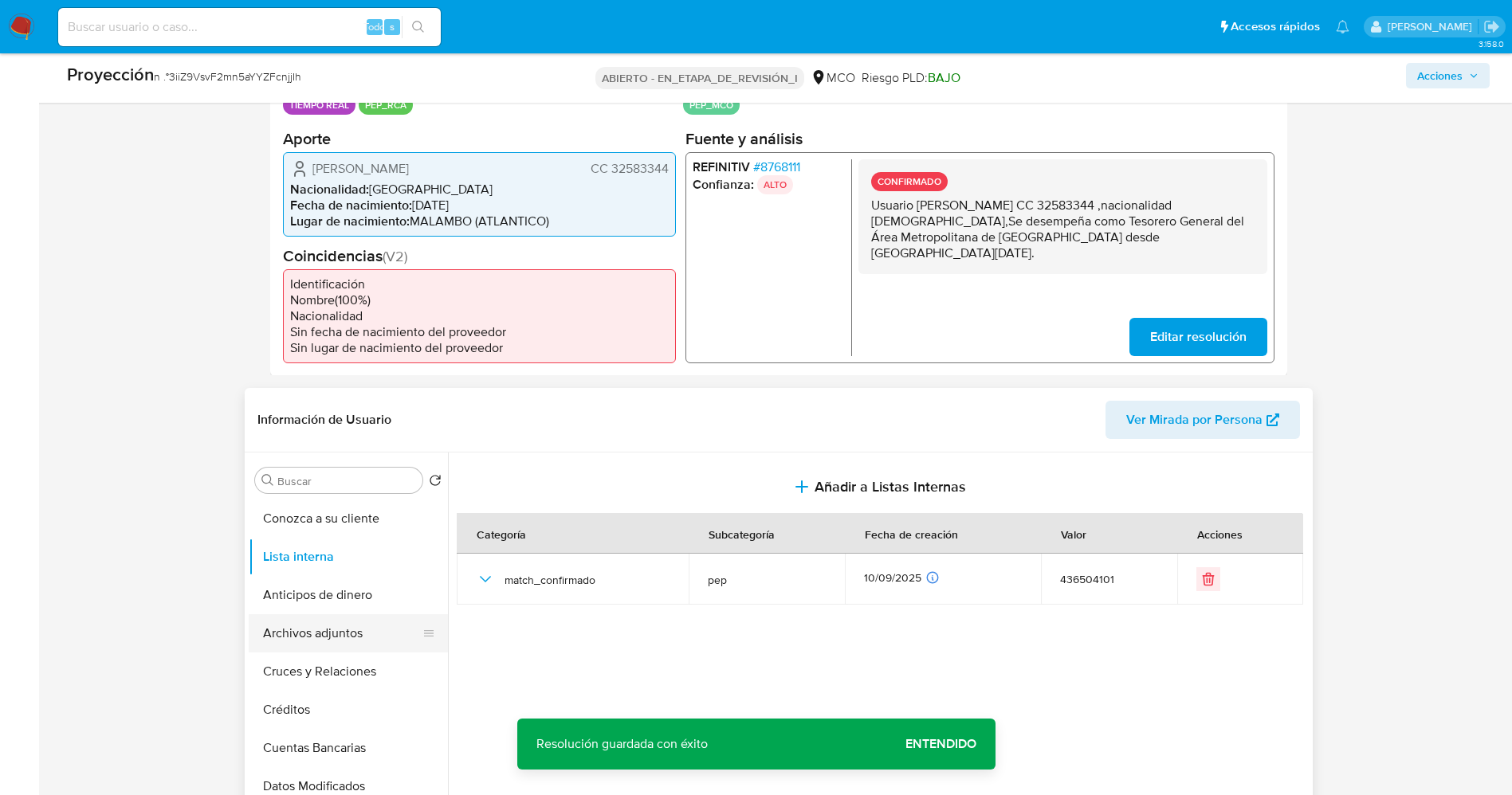
click at [338, 627] on button "Archivos adjuntos" at bounding box center [342, 633] width 187 height 38
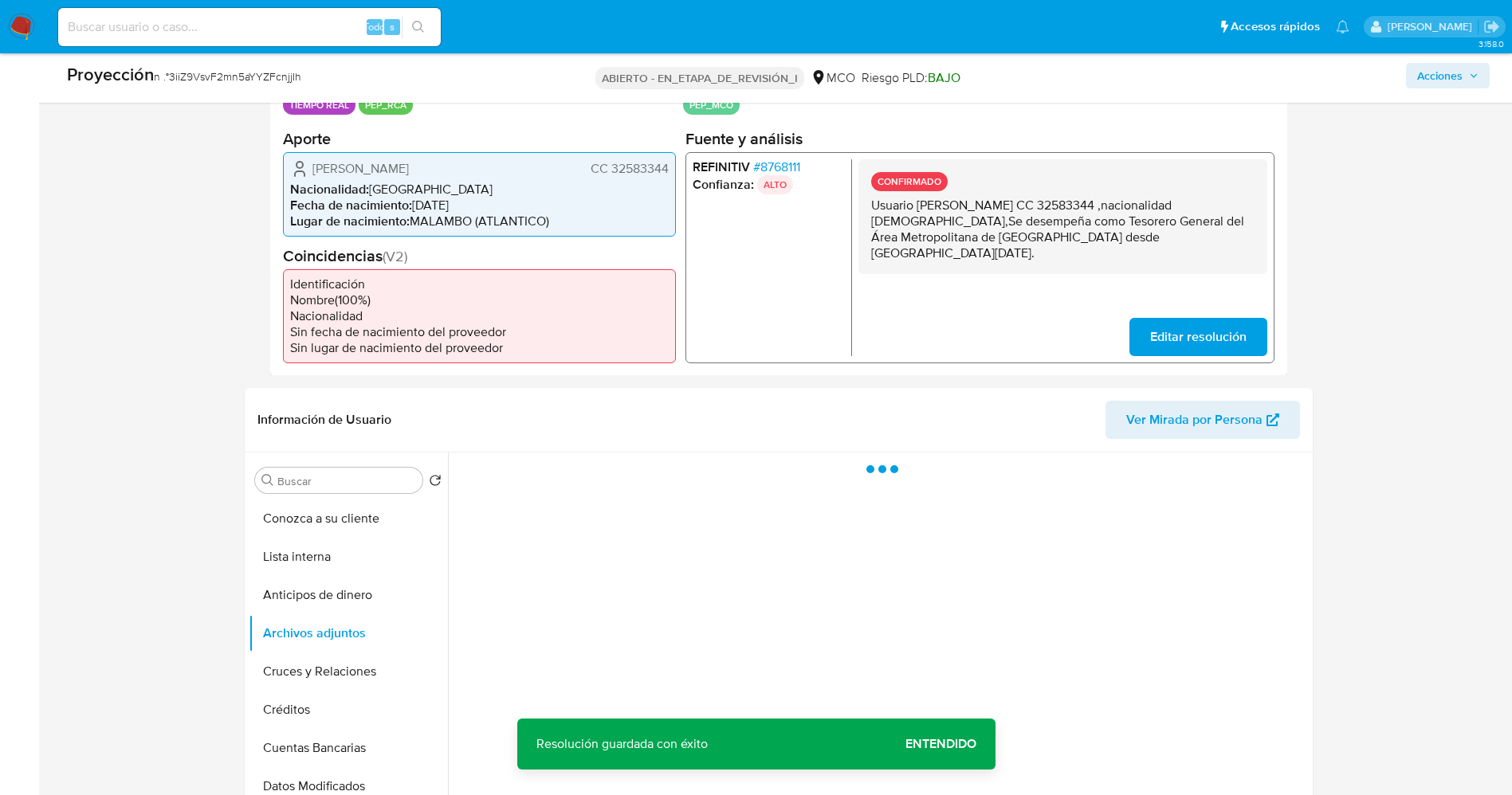
scroll to position [478, 0]
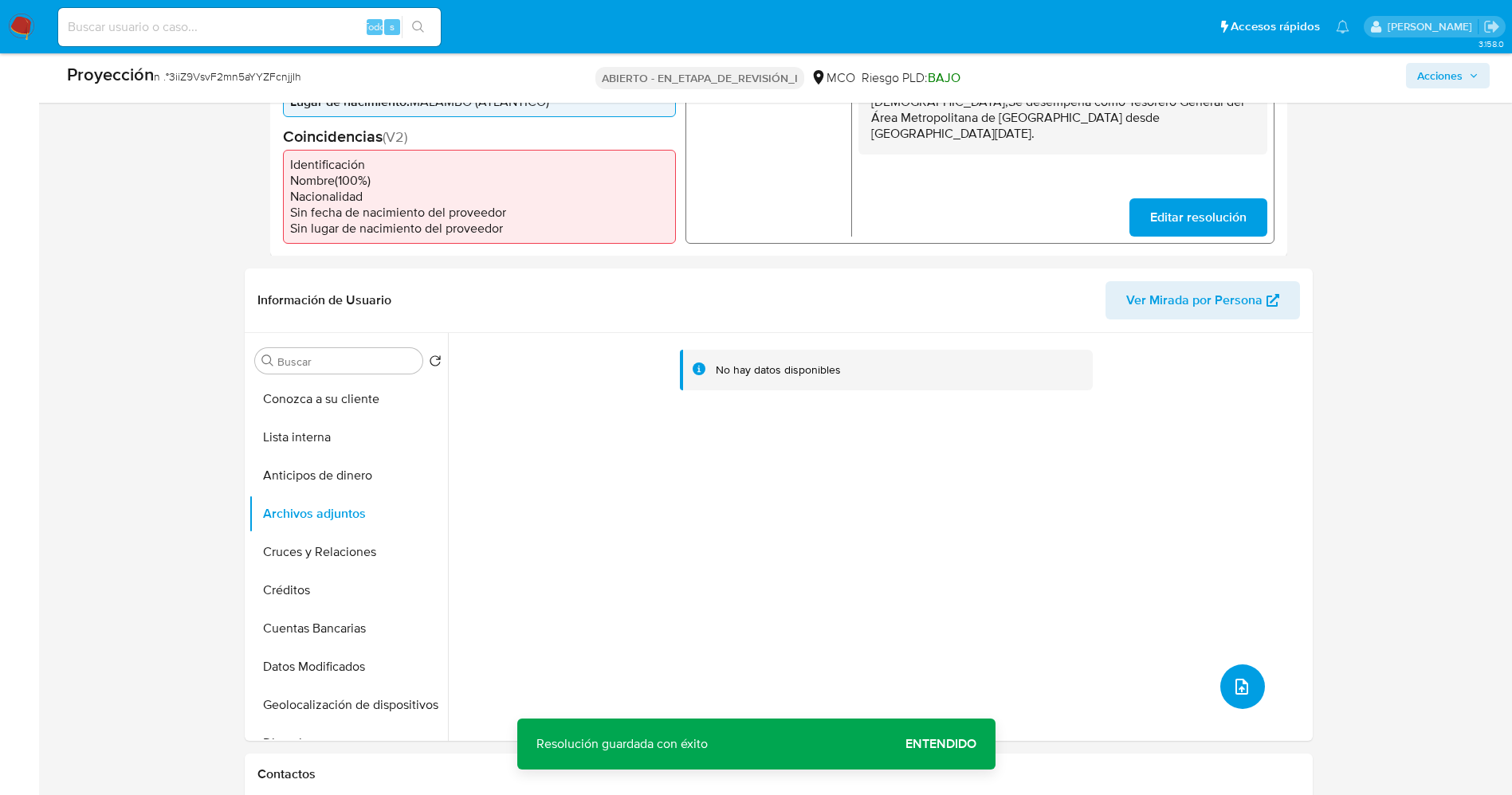
click at [1236, 689] on icon "subir archivo" at bounding box center [1242, 687] width 13 height 16
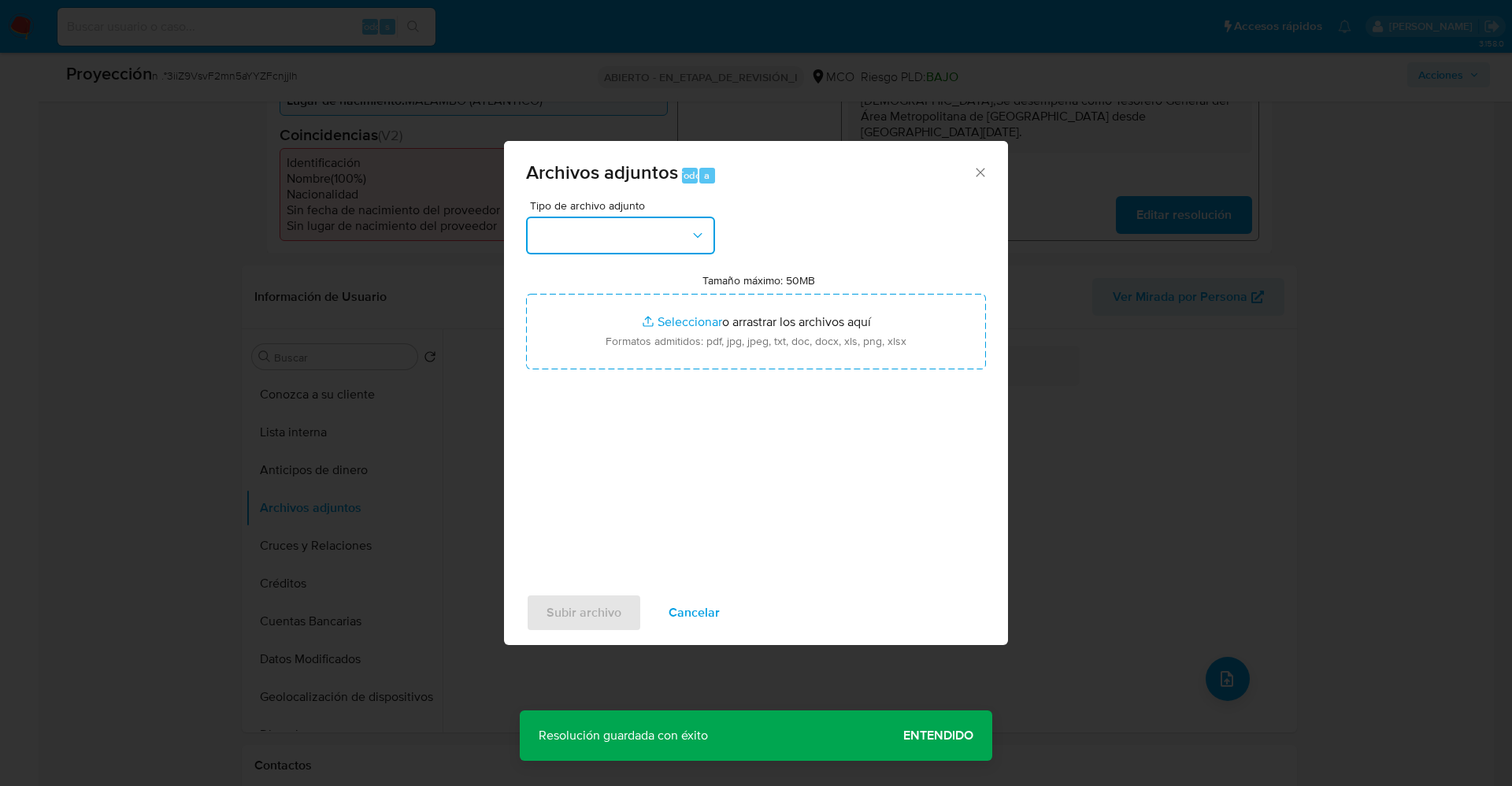
click at [626, 250] on button "button" at bounding box center [621, 235] width 189 height 38
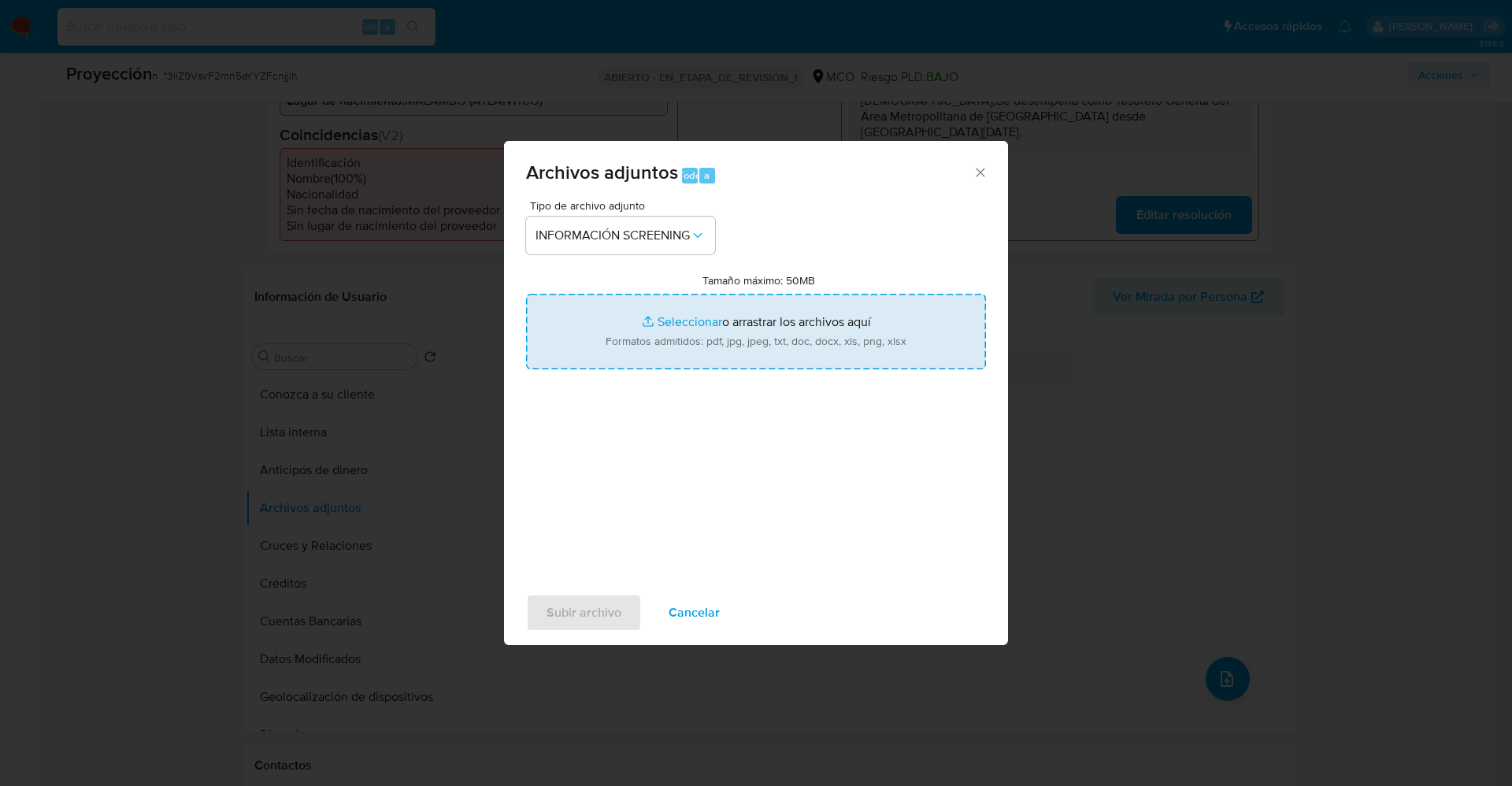
type input "C:\fakepath\_Mayerlin Camargo Sarmiento_ lavado de dinero - Buscar con Google.p…"
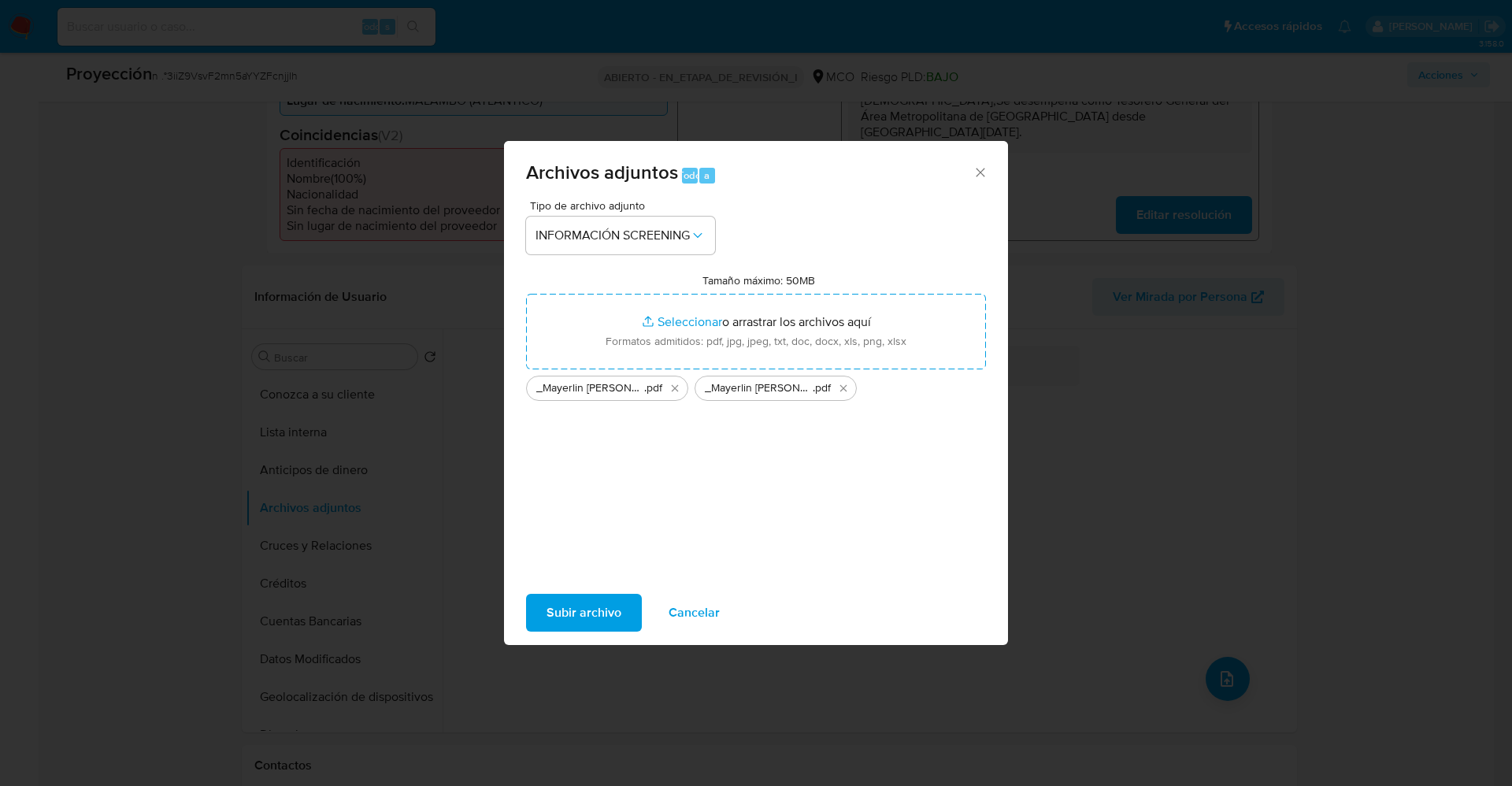
click at [589, 612] on span "Subir archivo" at bounding box center [584, 613] width 75 height 35
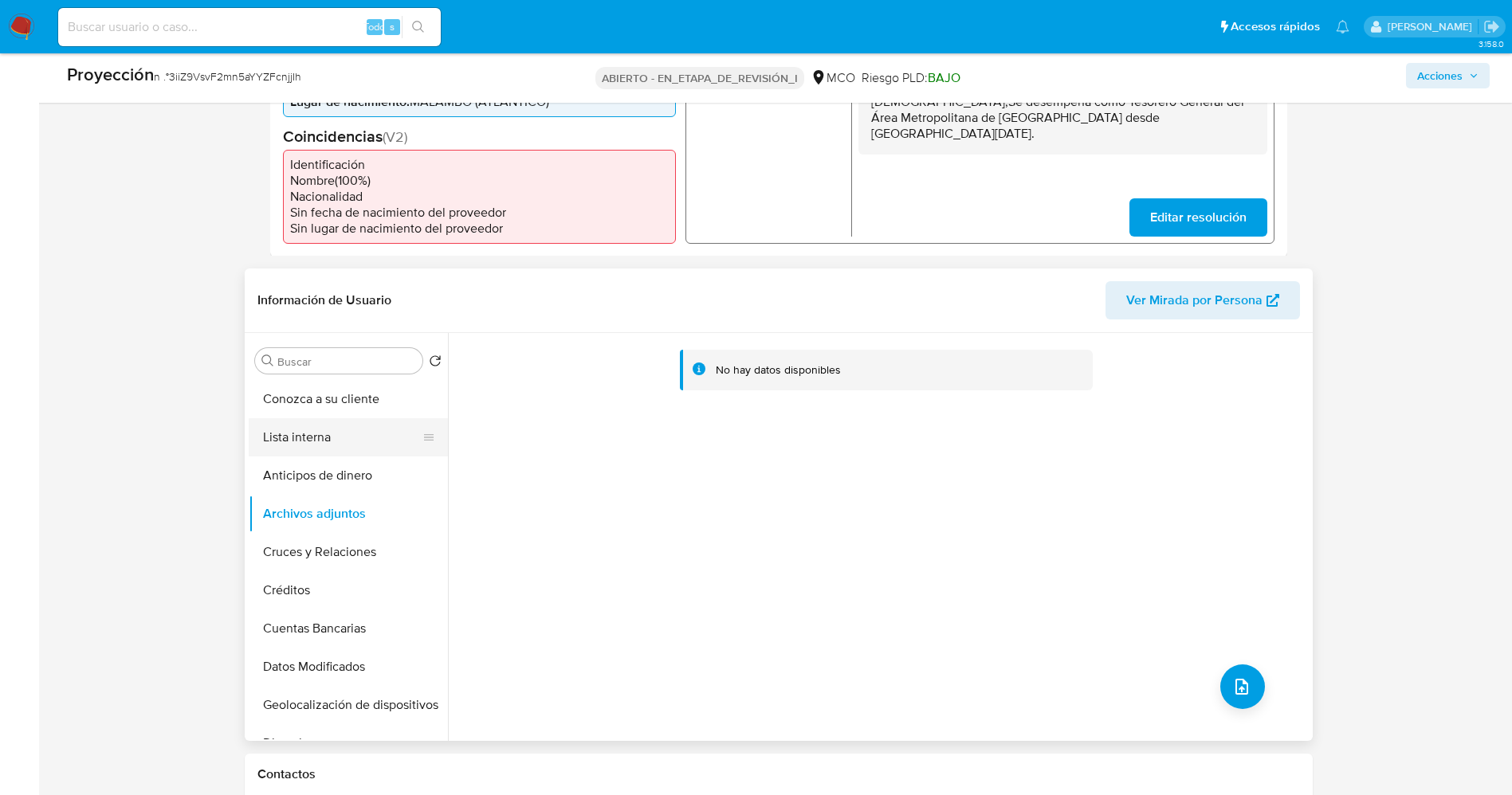
click at [306, 445] on button "Lista interna" at bounding box center [342, 437] width 187 height 38
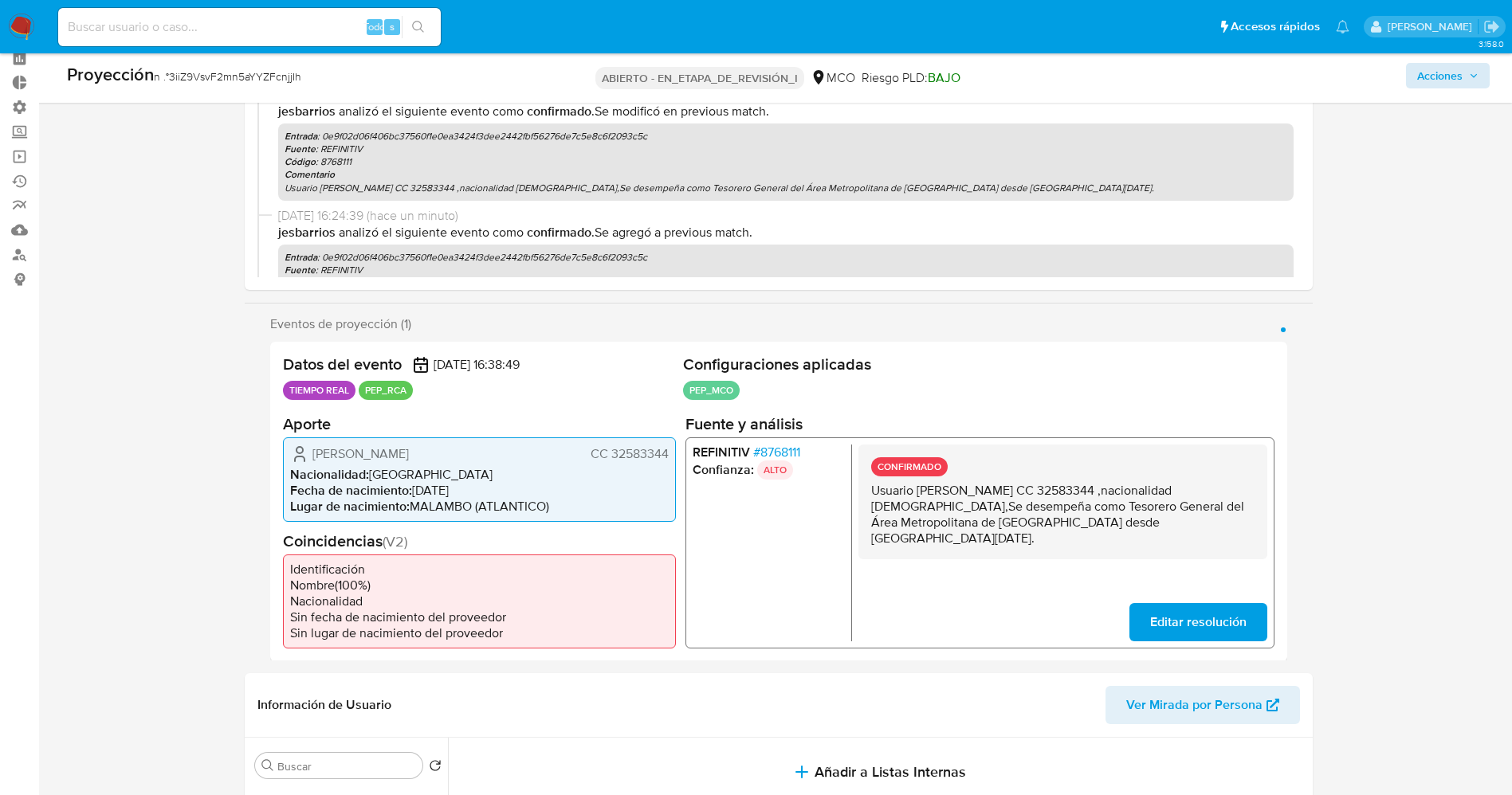
scroll to position [0, 0]
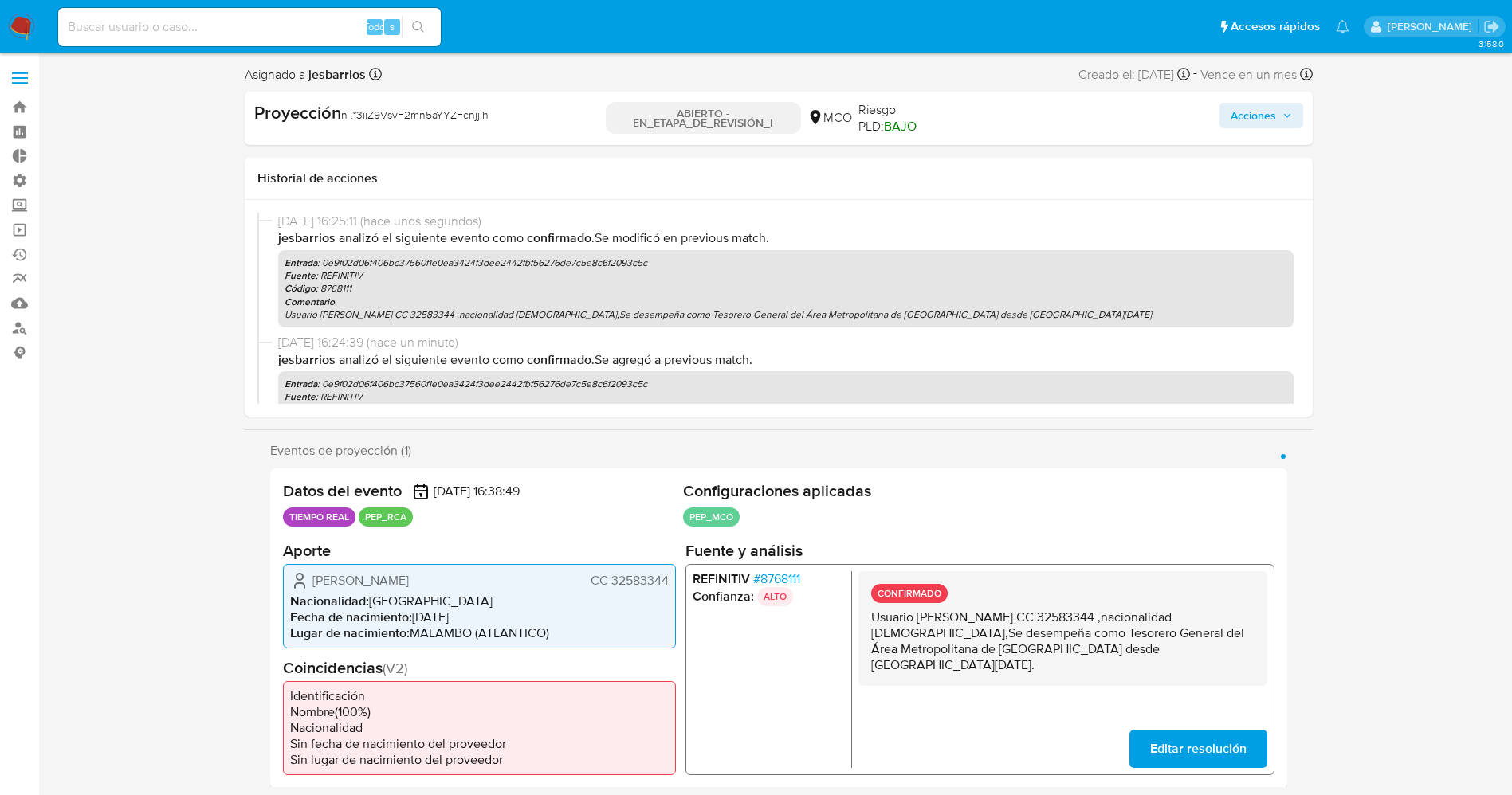
drag, startPoint x: 1270, startPoint y: 120, endPoint x: 1246, endPoint y: 129, distance: 25.6
click at [1264, 122] on font "Acciones" at bounding box center [1253, 116] width 45 height 26
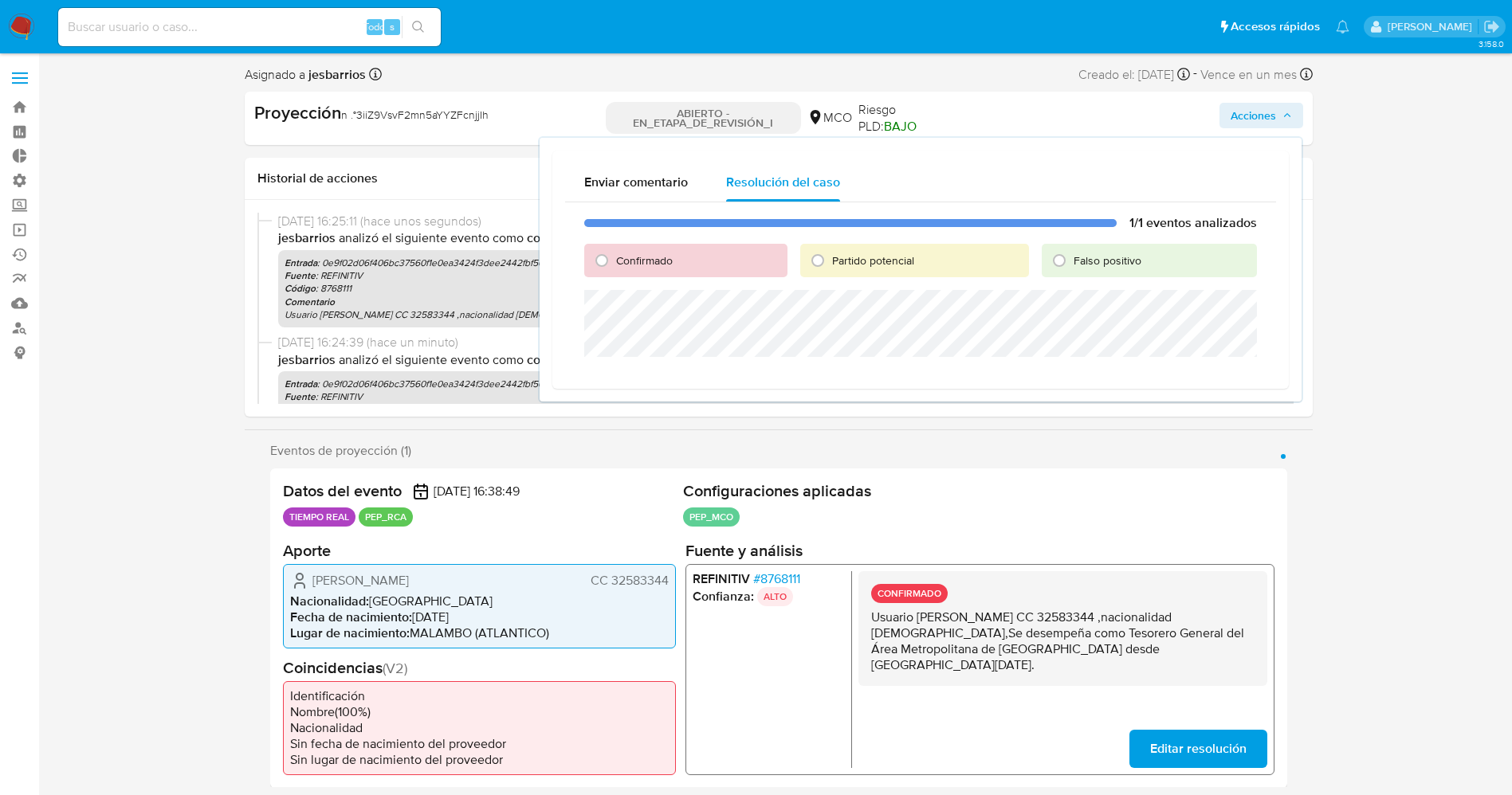
click at [685, 265] on div "Confirmado" at bounding box center [685, 260] width 204 height 33
click at [671, 261] on font "Confirmado" at bounding box center [645, 260] width 57 height 16
click at [614, 261] on input "Confirmado" at bounding box center [602, 260] width 26 height 26
radio input "true"
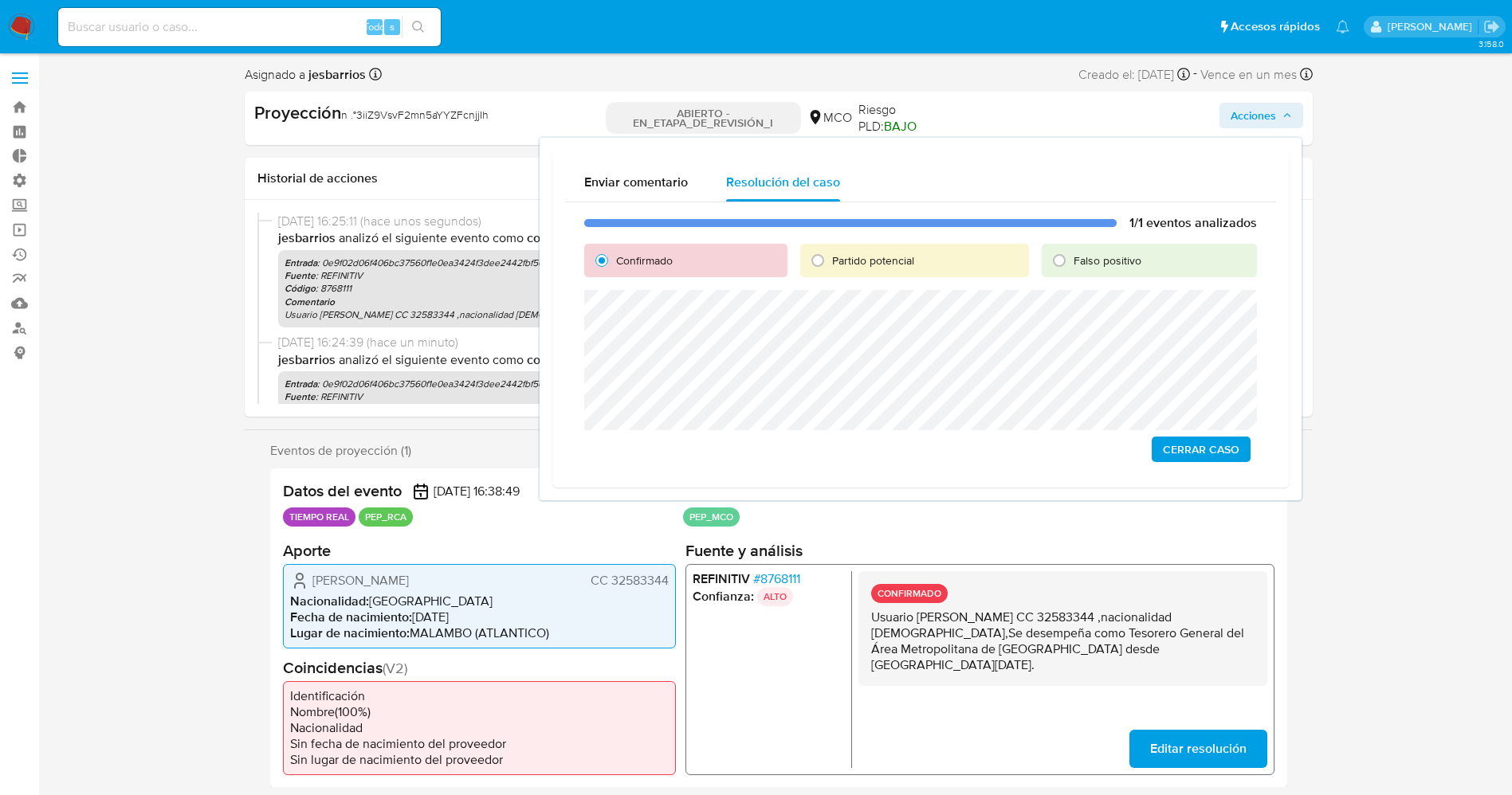
click at [1238, 451] on span "Cerrar Caso" at bounding box center [1201, 449] width 77 height 23
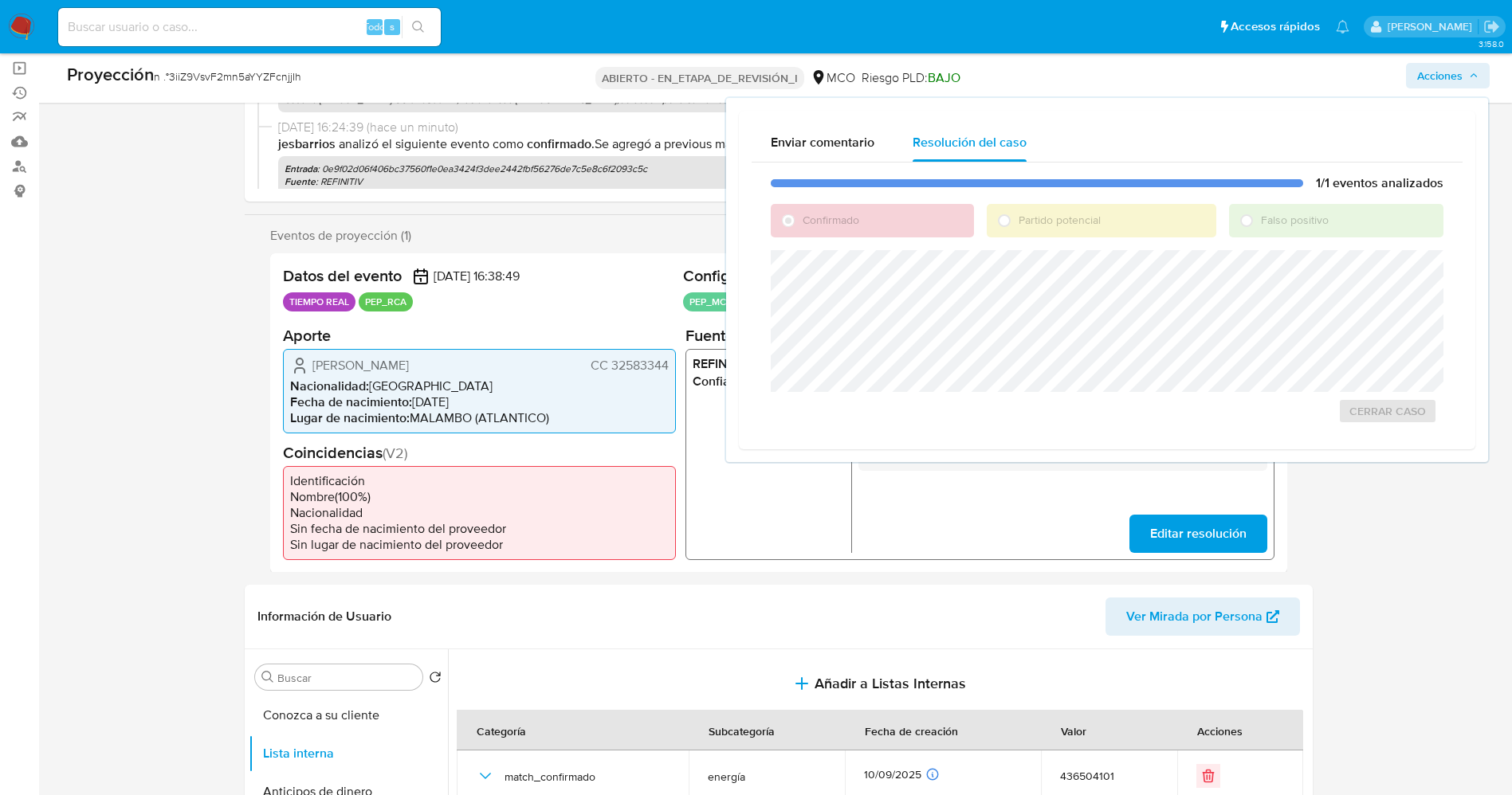
scroll to position [239, 0]
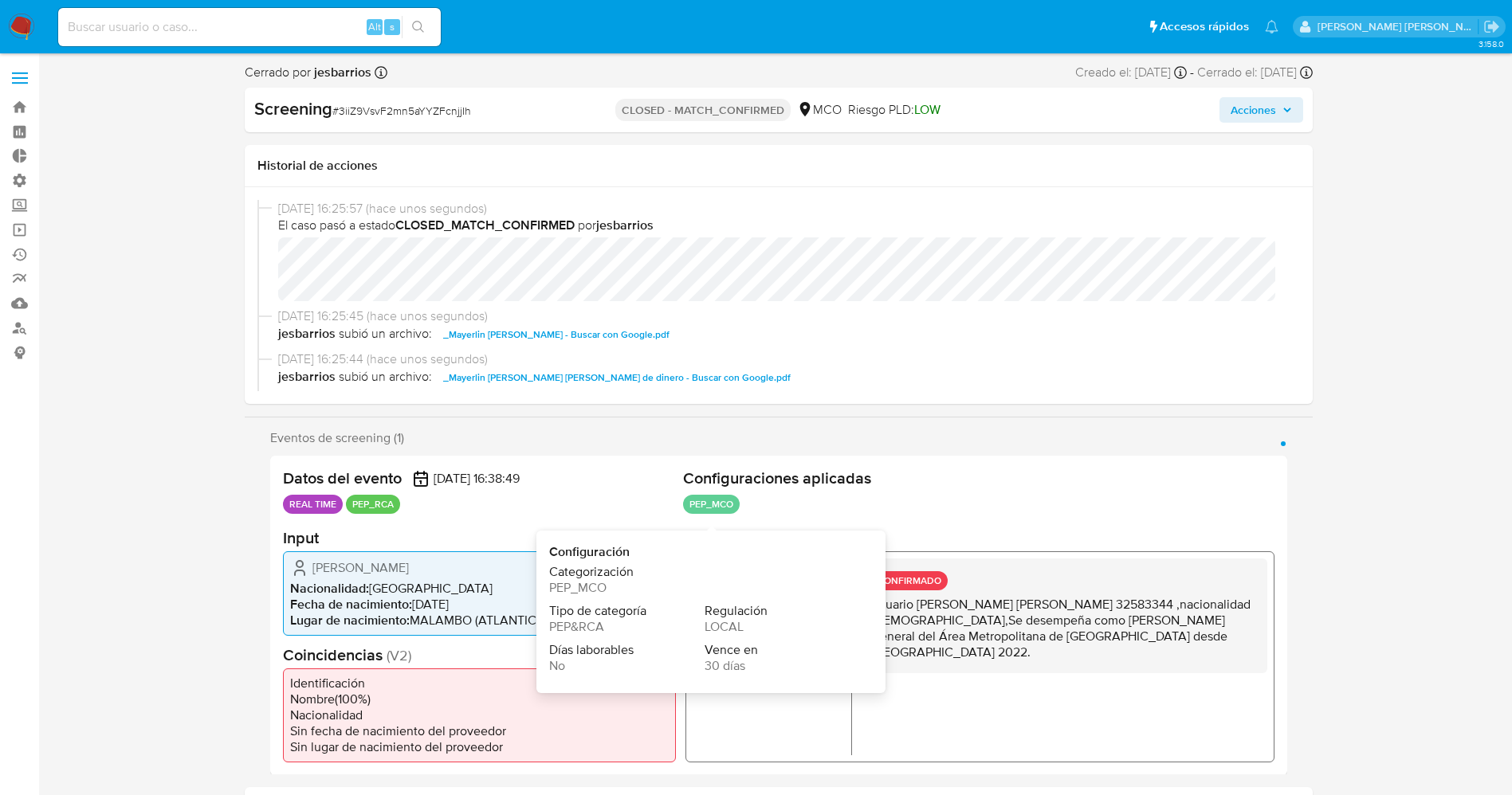
select select "10"
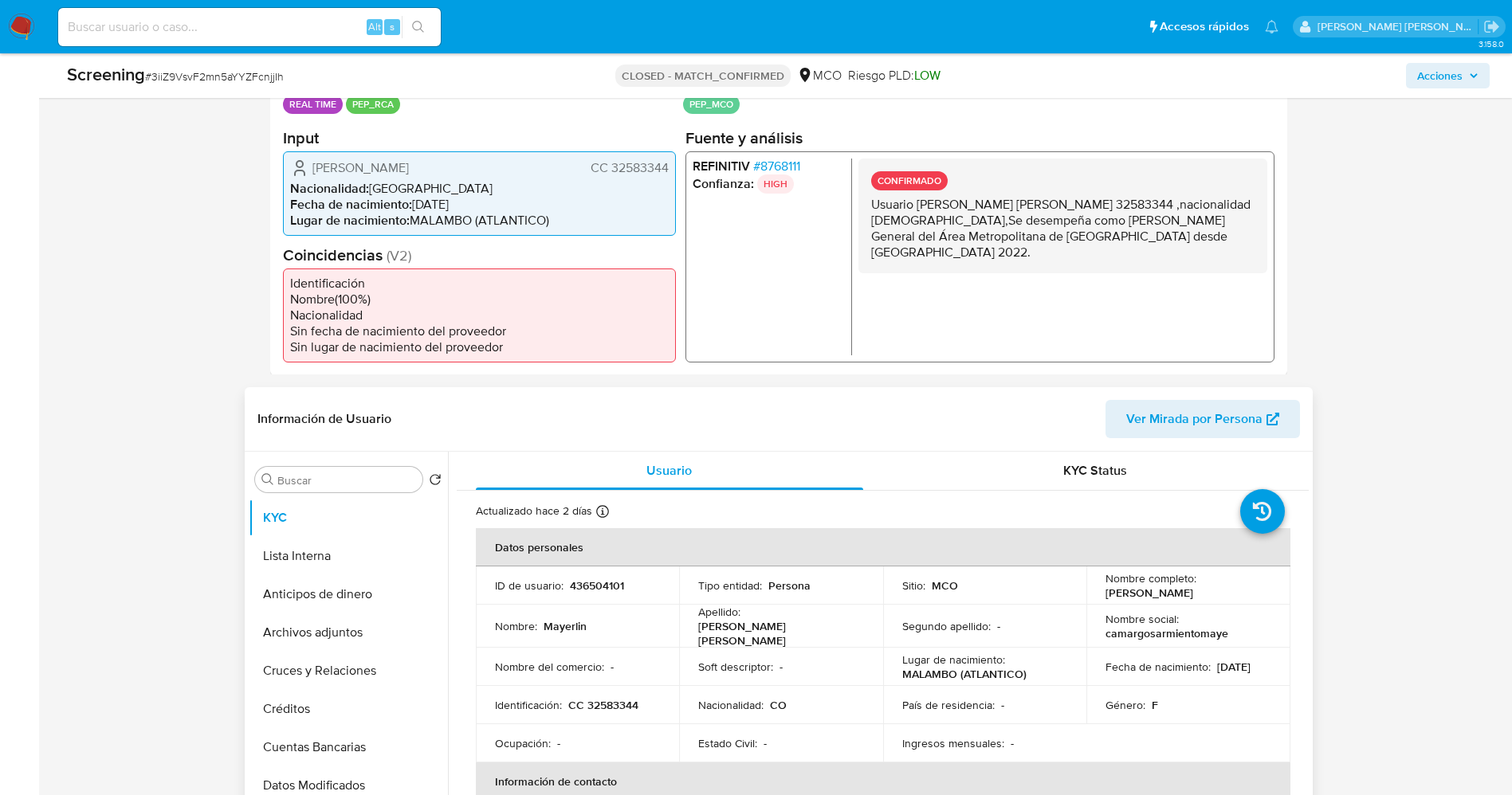
scroll to position [359, 0]
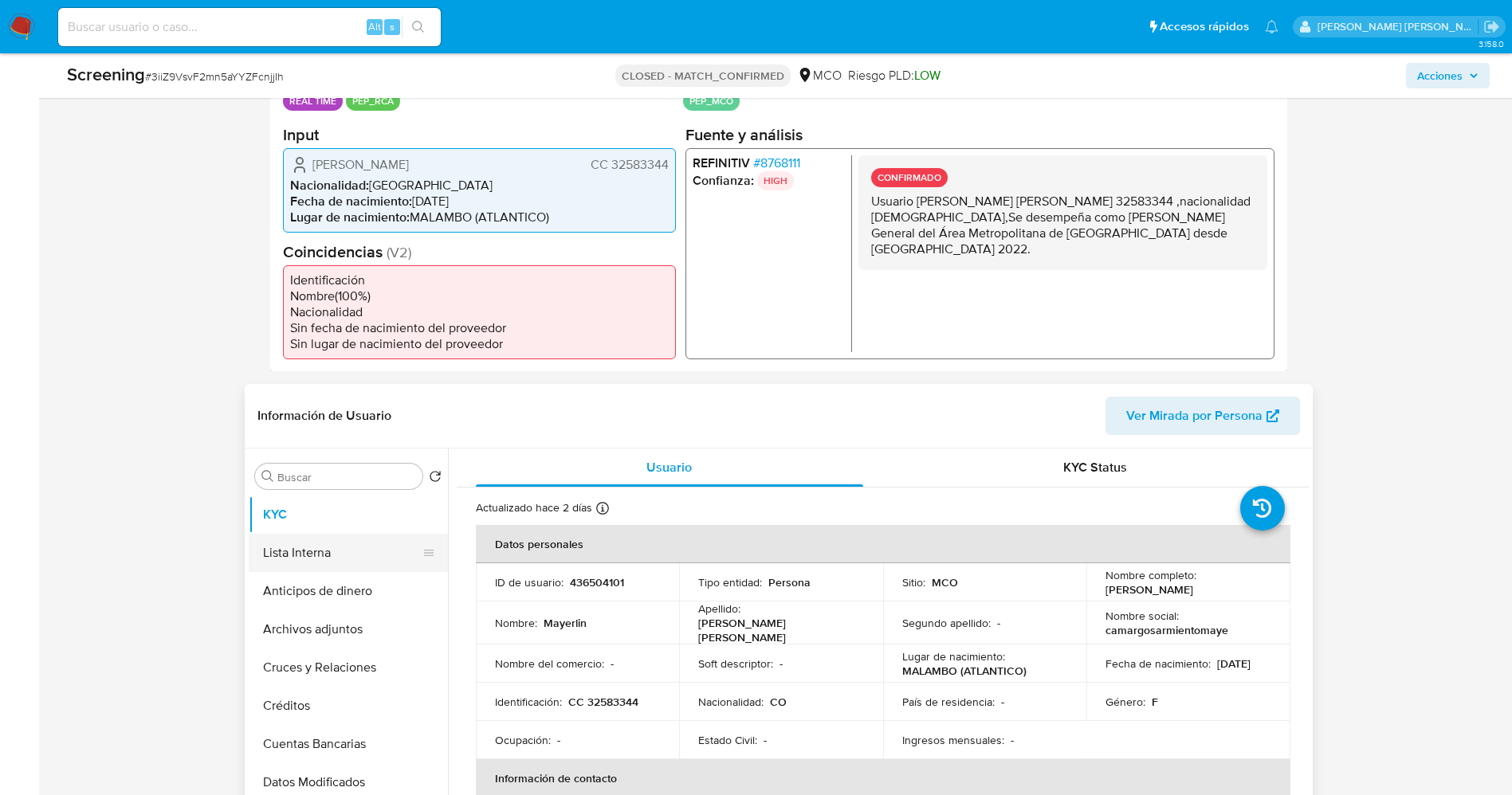
click at [322, 560] on button "Lista Interna" at bounding box center [342, 552] width 187 height 38
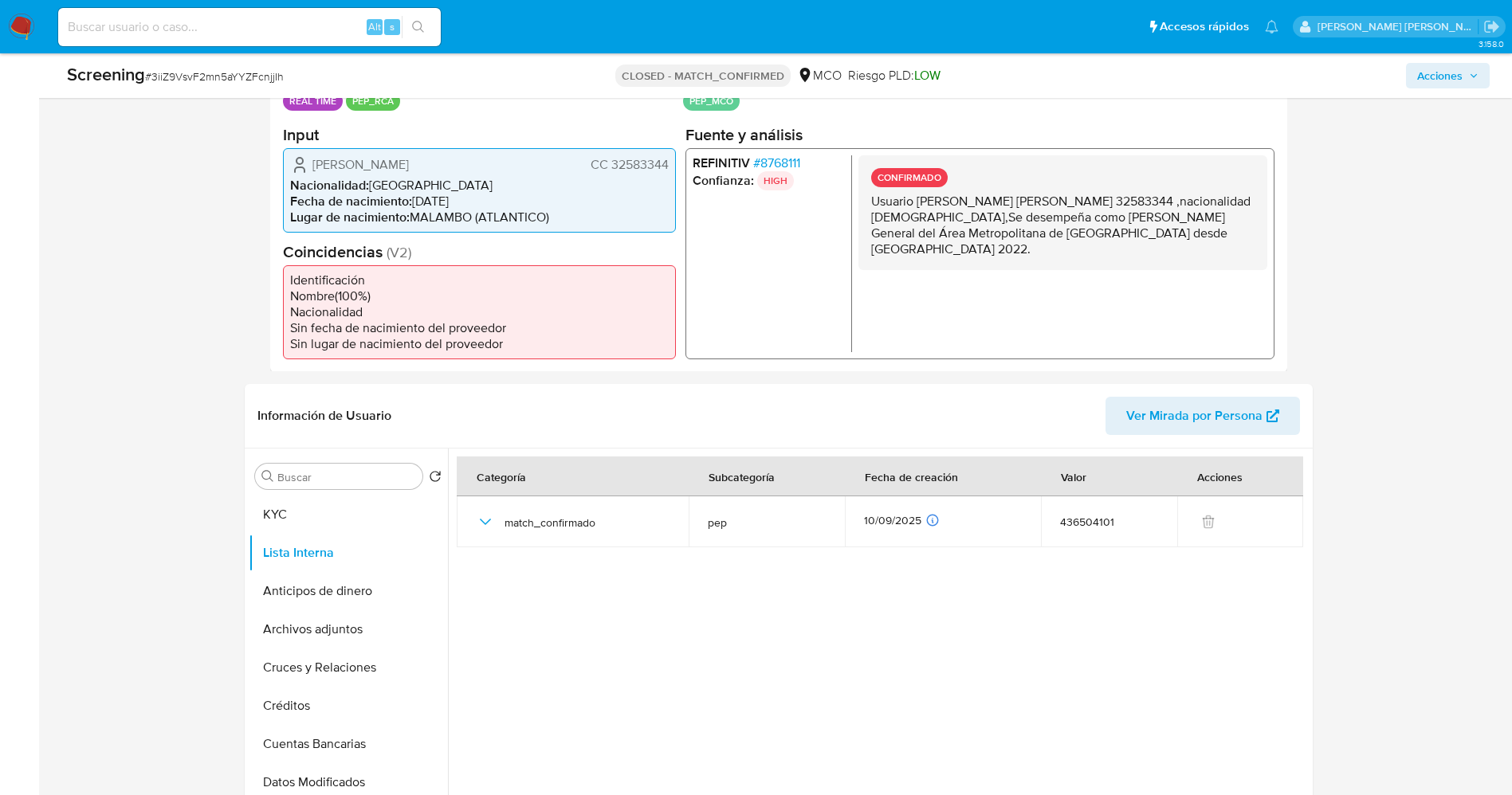
scroll to position [0, 0]
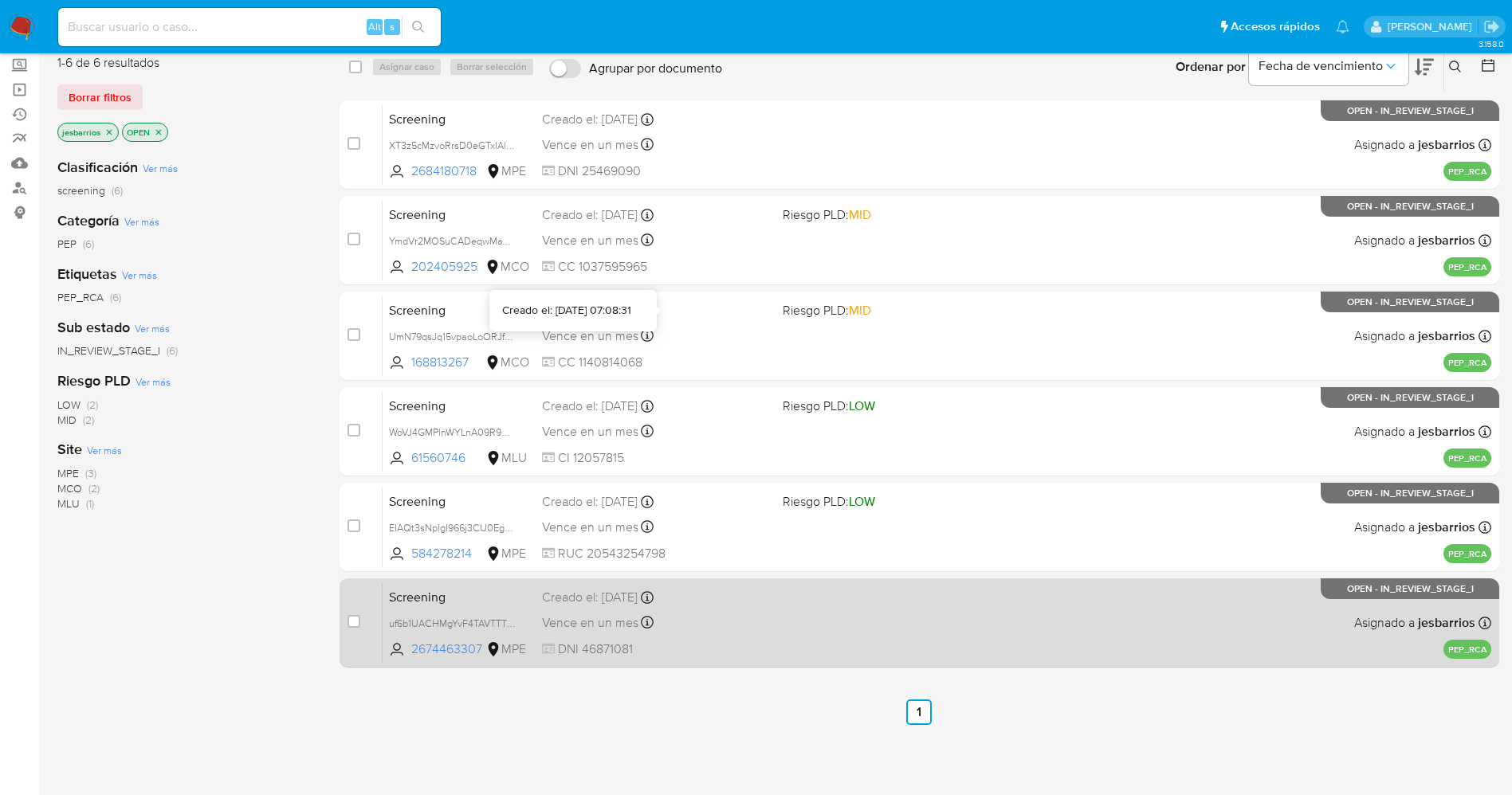
scroll to position [175, 0]
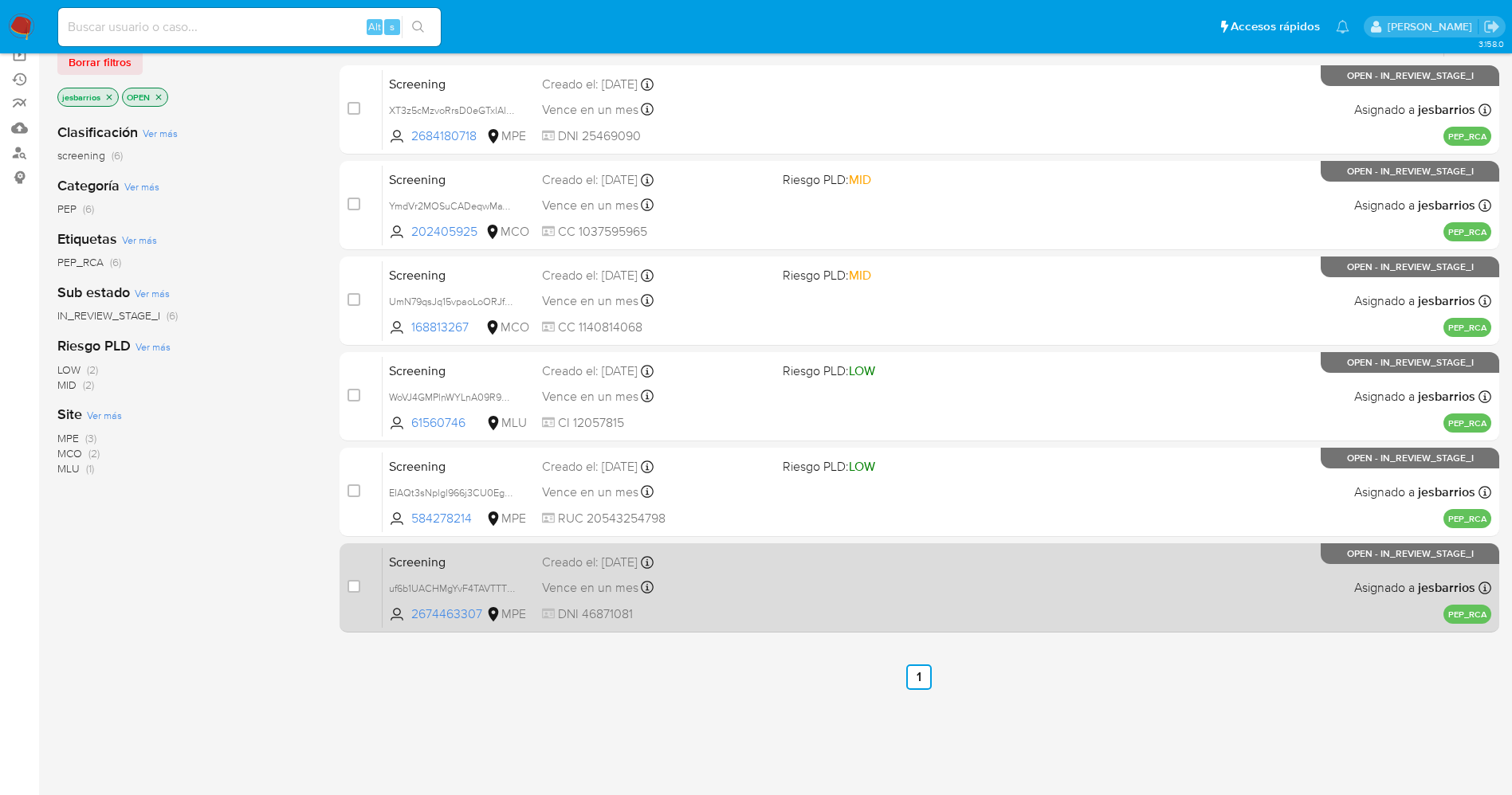
click at [816, 599] on div "Screening uf6b1UACHMgYvF4TAVTTTkFA 2674463307 MPE Creado el: [DATE] Creado el: …" at bounding box center [937, 588] width 1109 height 81
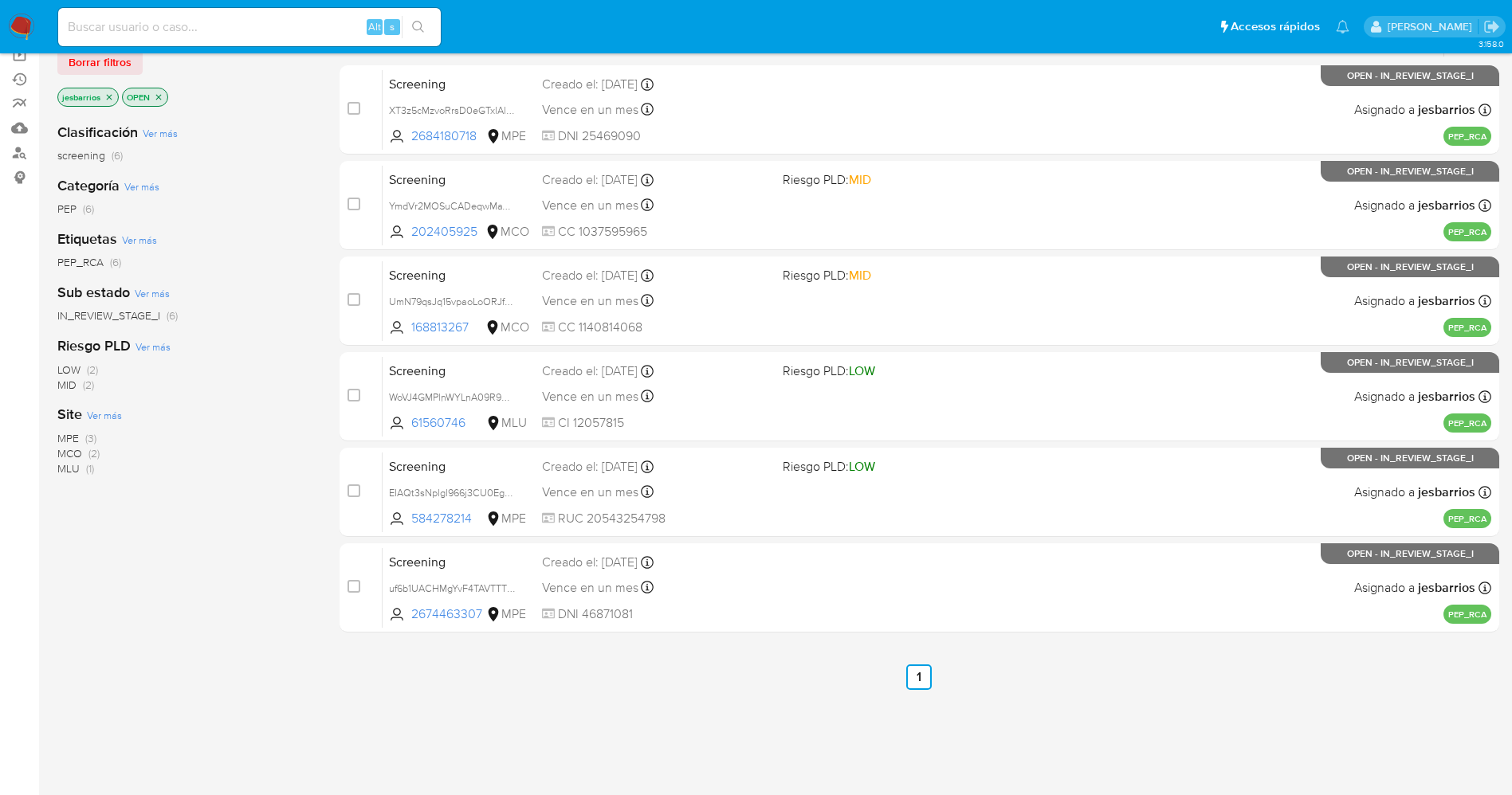
click at [25, 29] on img at bounding box center [22, 28] width 28 height 28
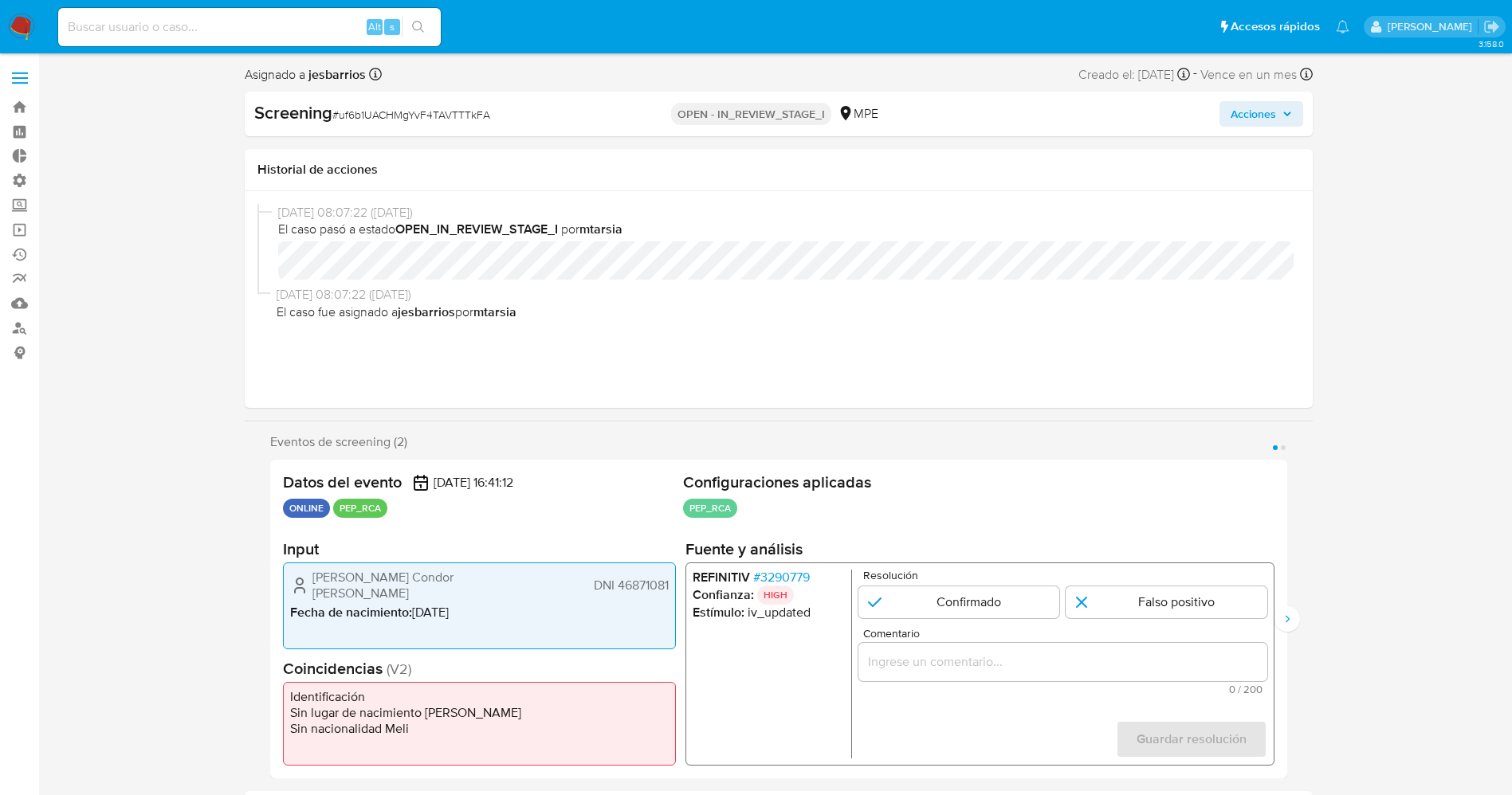
select select "10"
click at [796, 576] on span "# 3290779" at bounding box center [781, 578] width 57 height 16
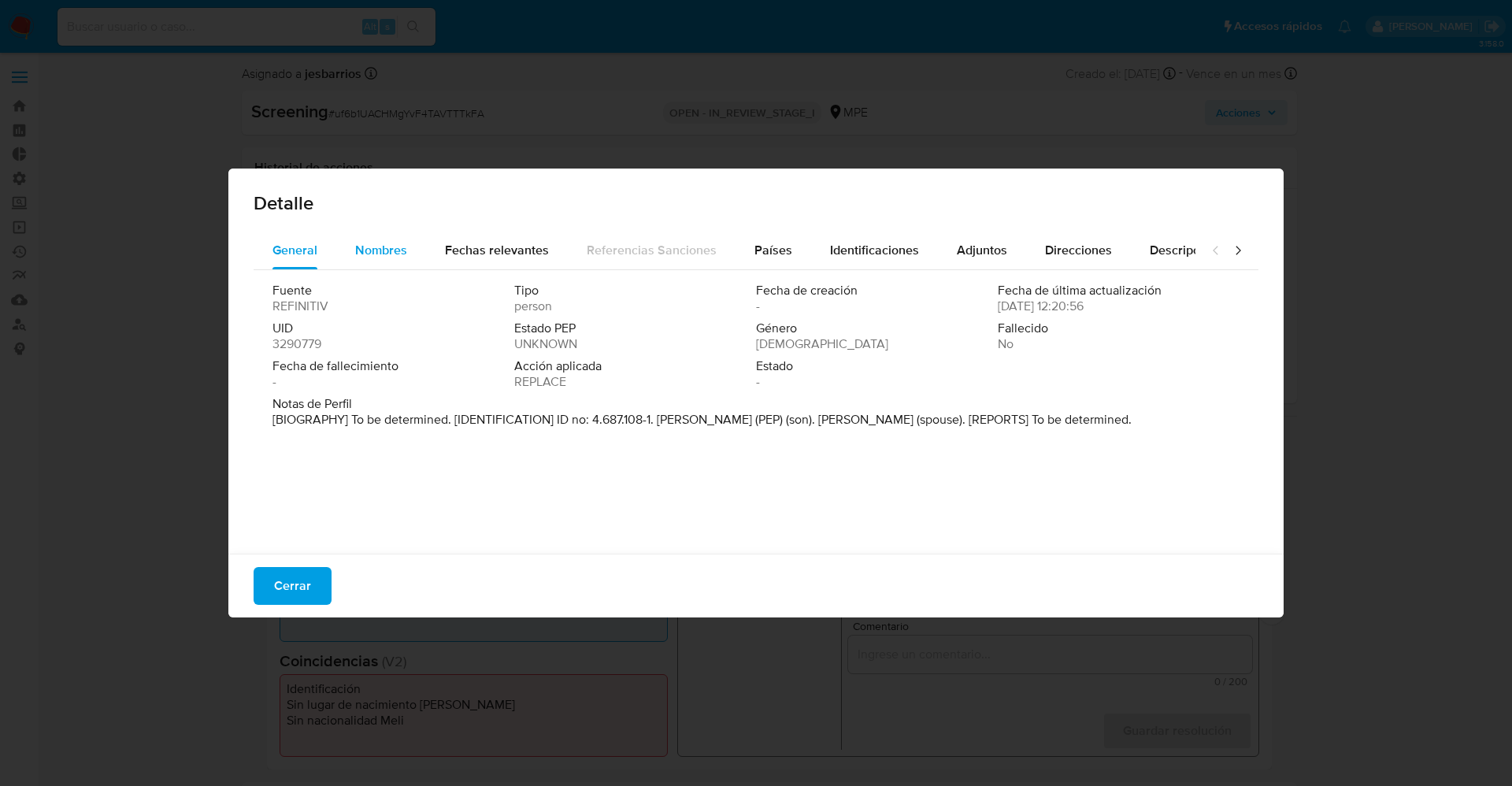
click at [371, 248] on span "Nombres" at bounding box center [382, 250] width 52 height 18
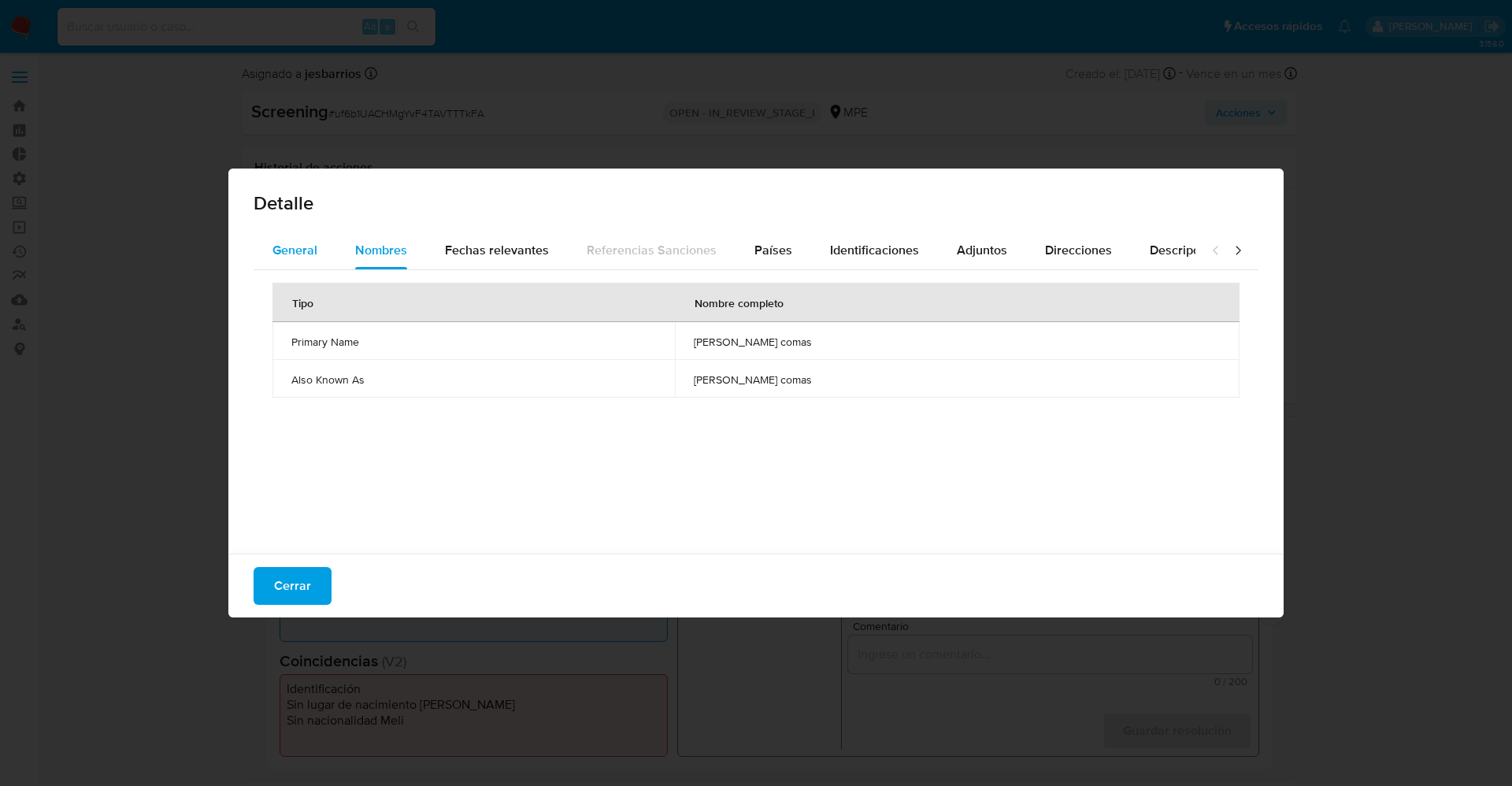
click at [303, 247] on span "General" at bounding box center [295, 250] width 45 height 18
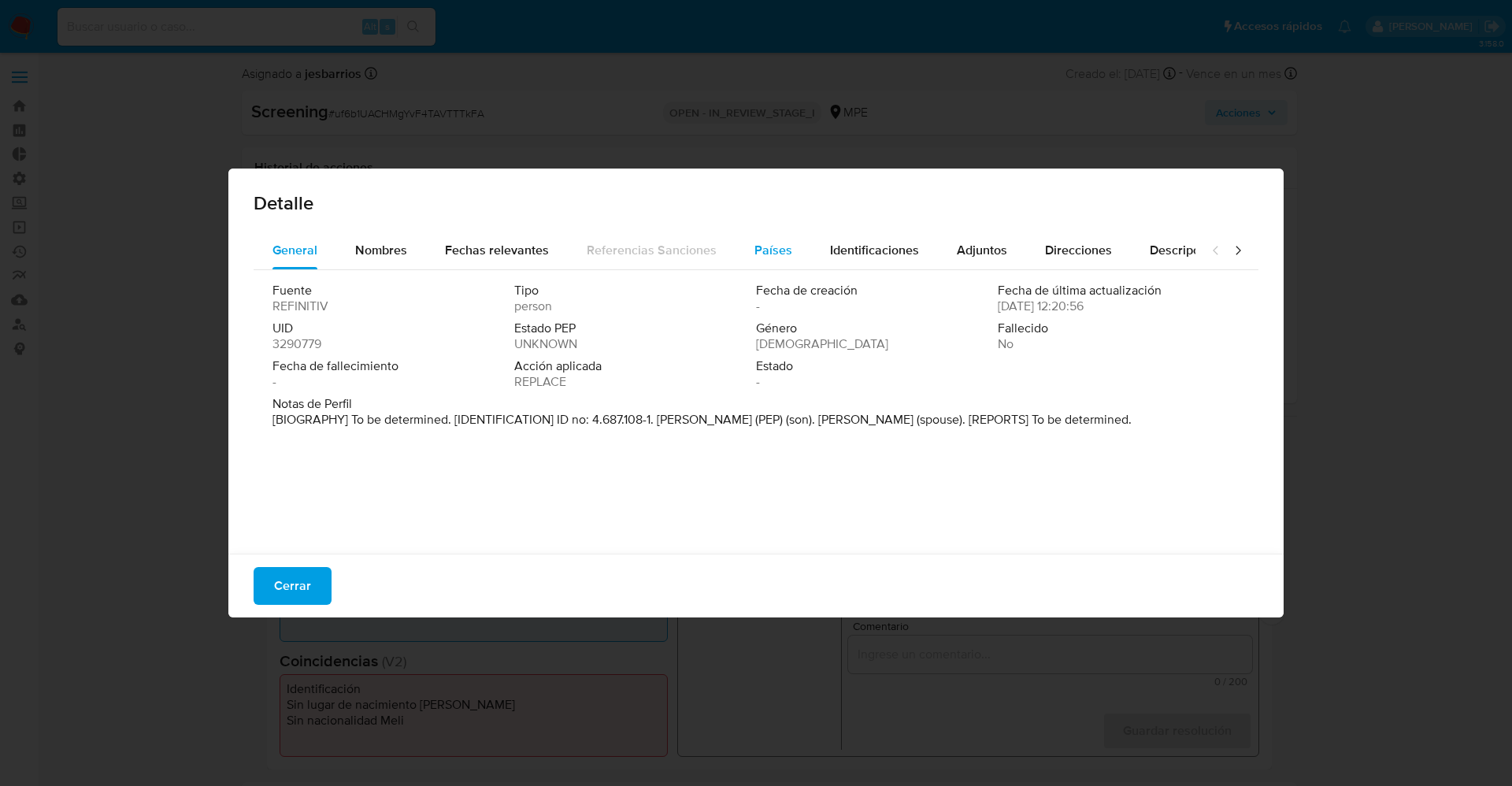
click at [788, 256] on button "Países" at bounding box center [773, 250] width 76 height 38
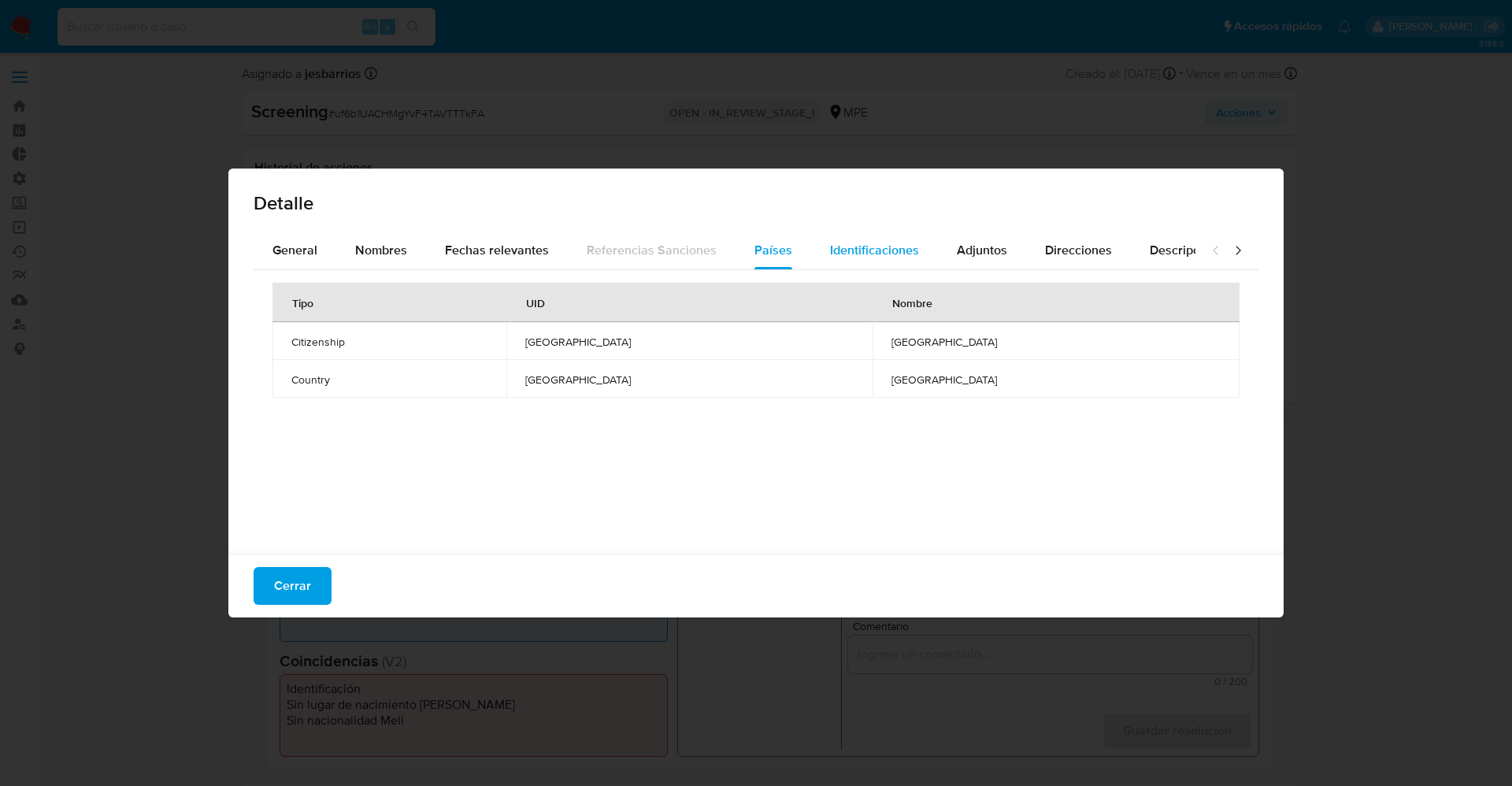
click at [884, 255] on span "Identificaciones" at bounding box center [875, 250] width 89 height 18
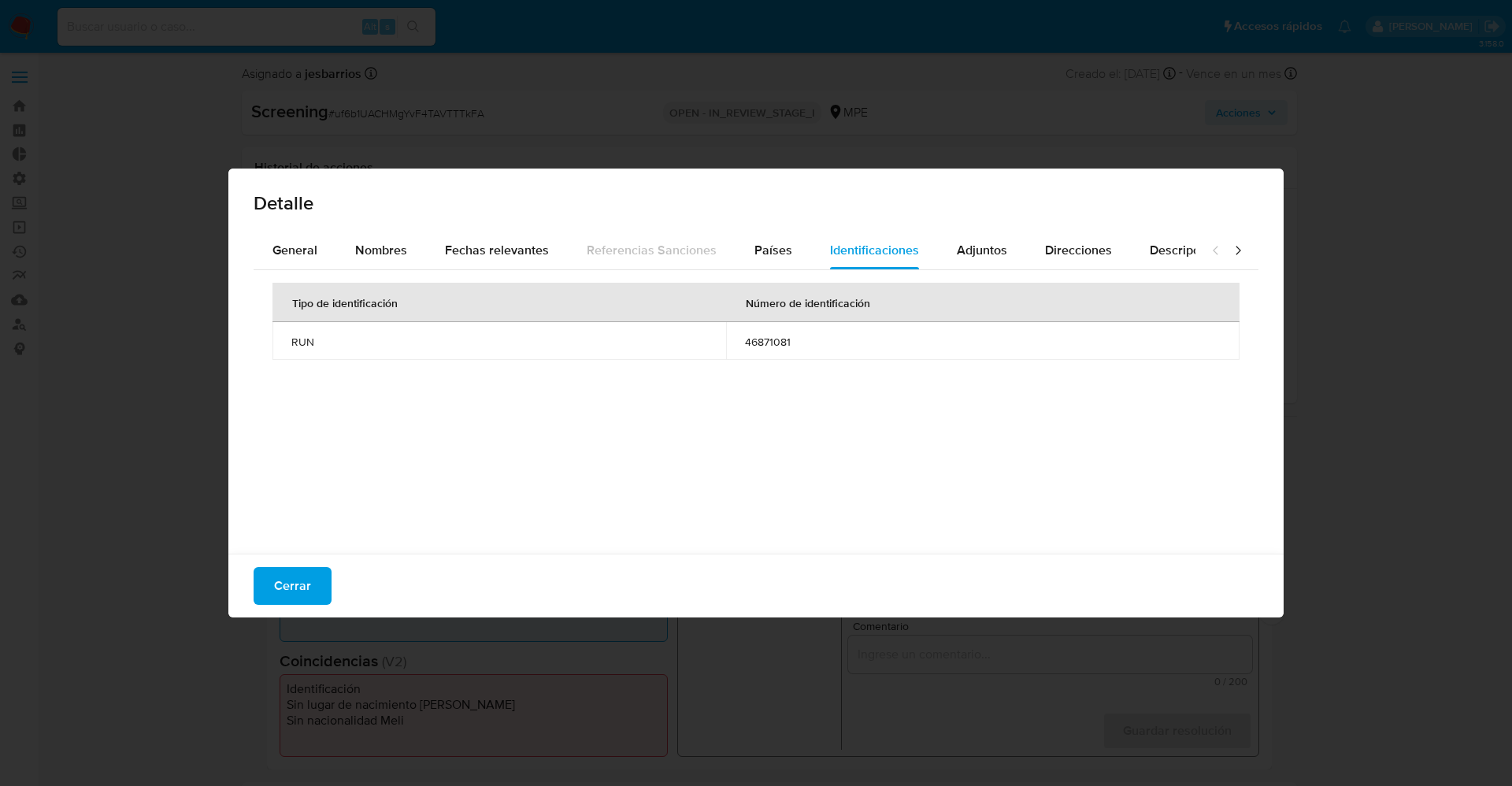
click at [295, 565] on div "Cerrar" at bounding box center [756, 586] width 1055 height 64
click at [295, 568] on span "Cerrar" at bounding box center [292, 586] width 37 height 35
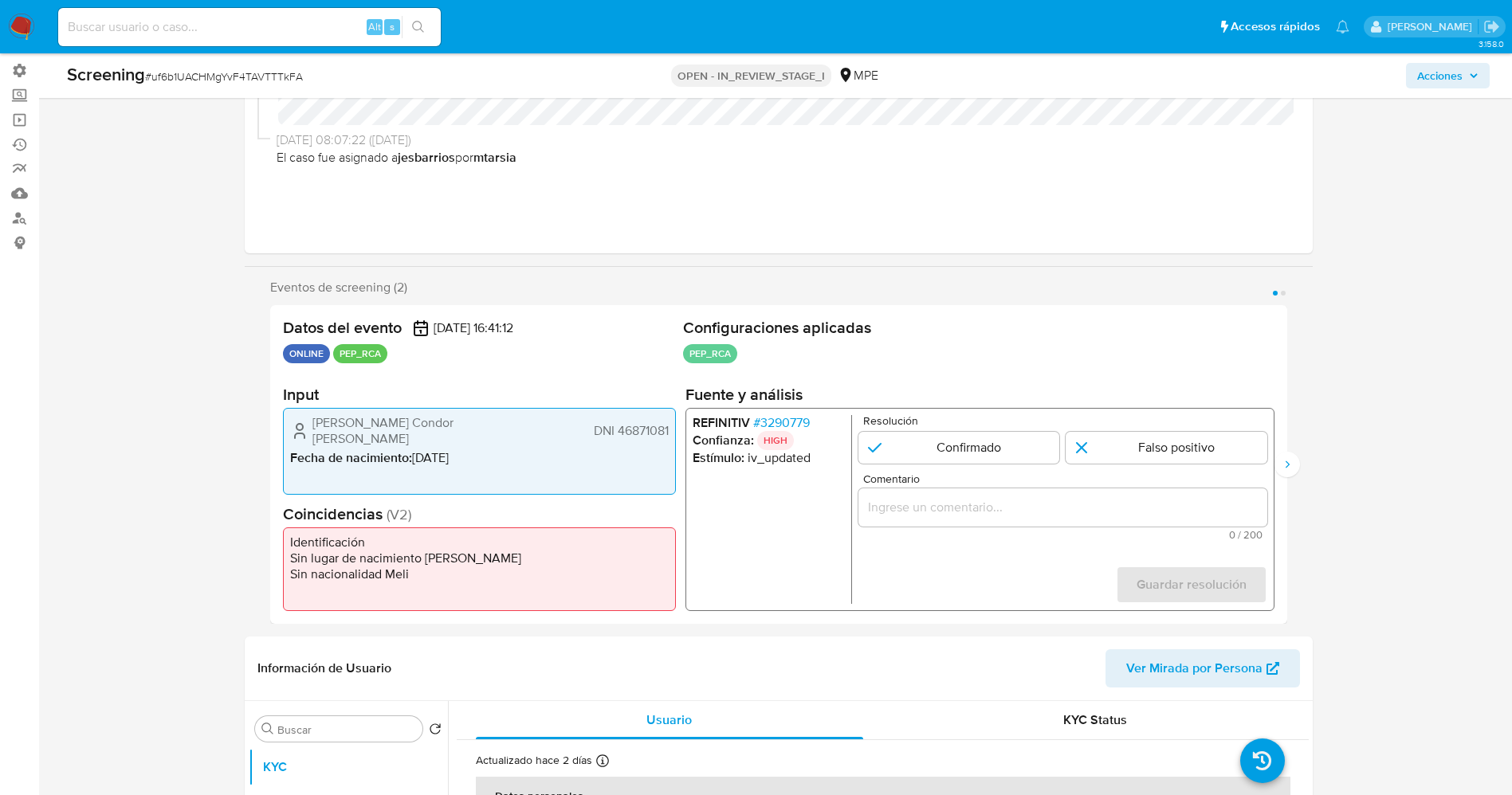
scroll to position [239, 0]
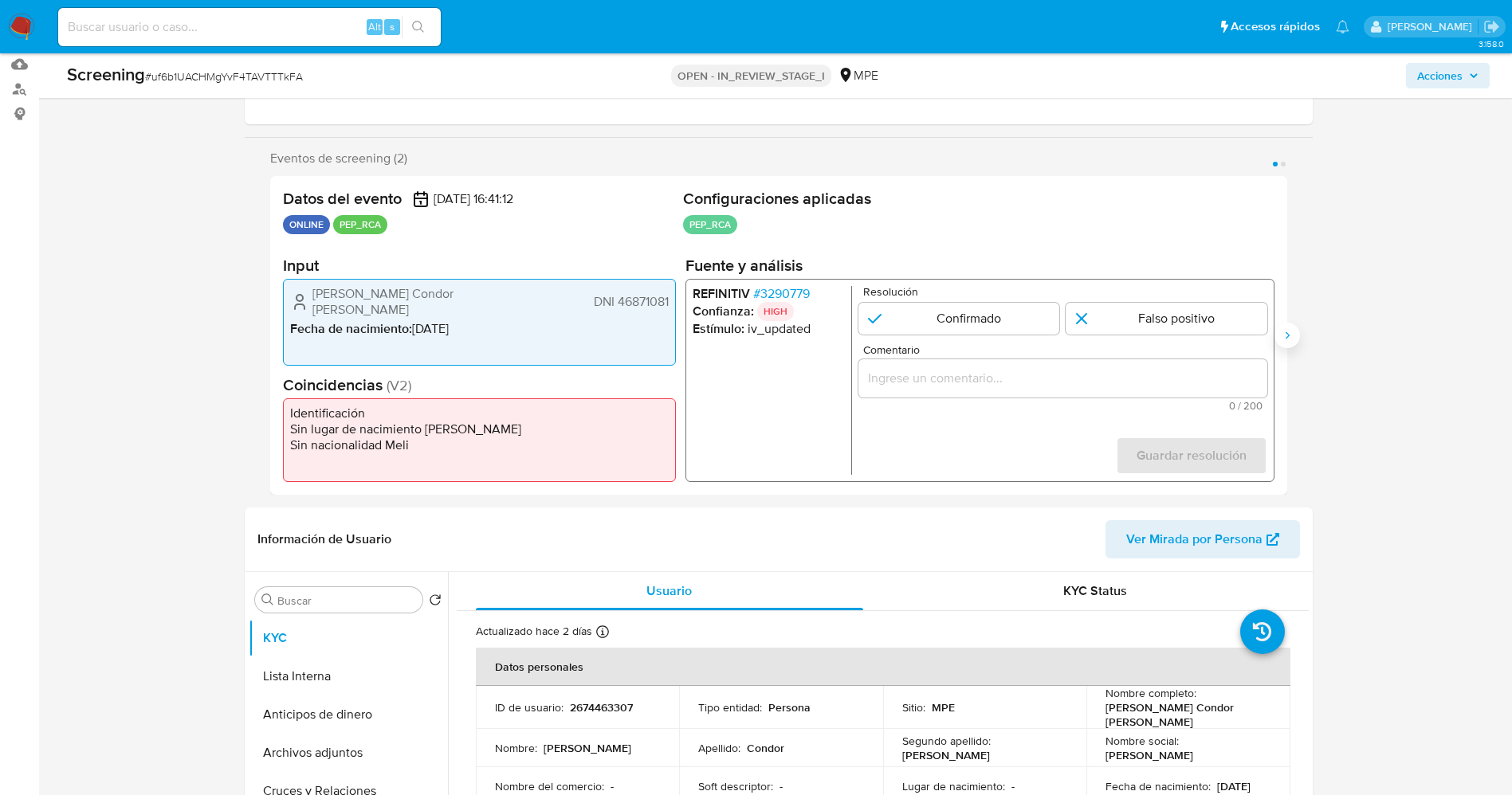
click at [1282, 342] on button "Siguiente" at bounding box center [1287, 335] width 26 height 26
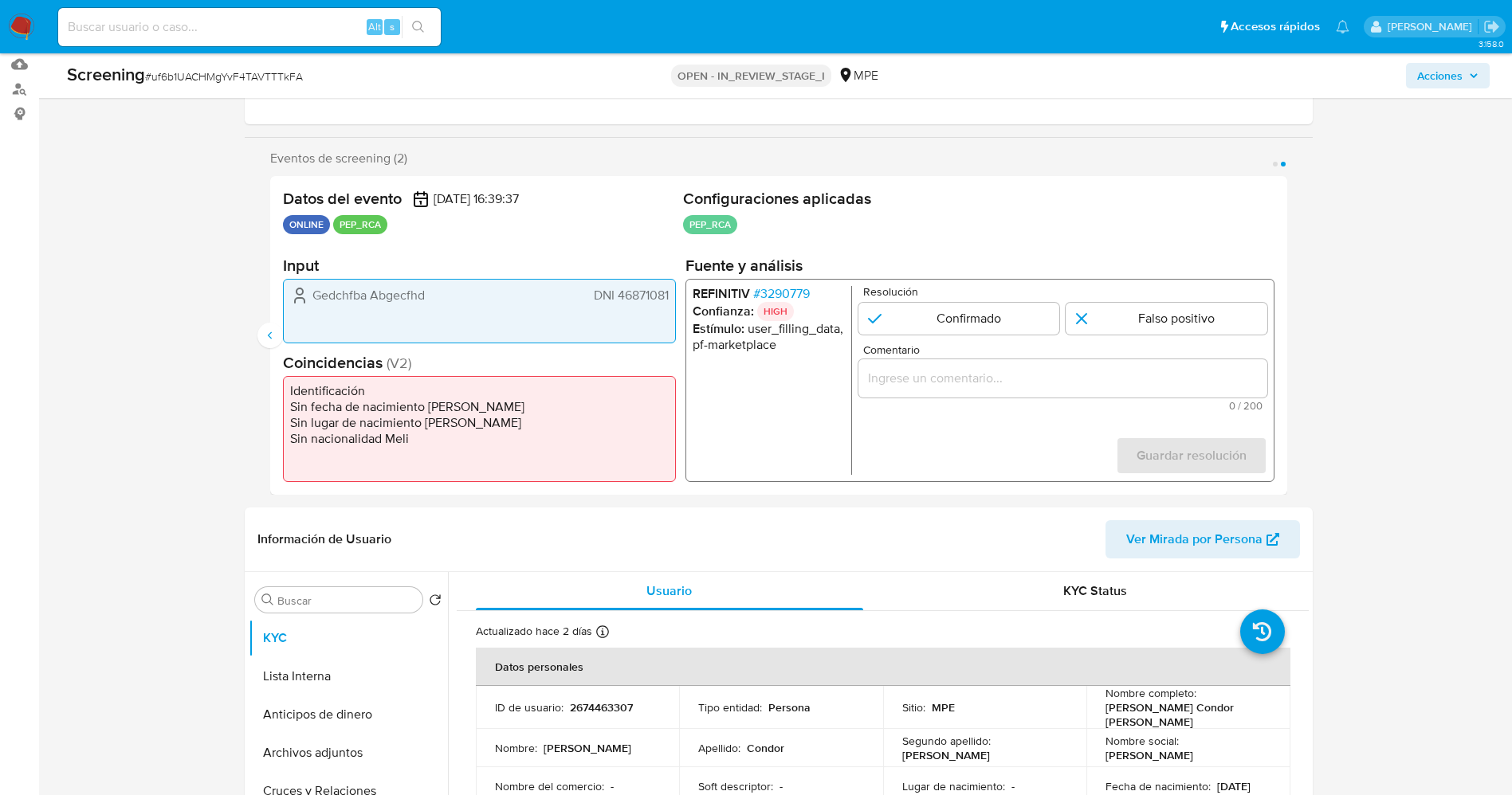
click at [783, 293] on span "# 3290779" at bounding box center [781, 294] width 57 height 16
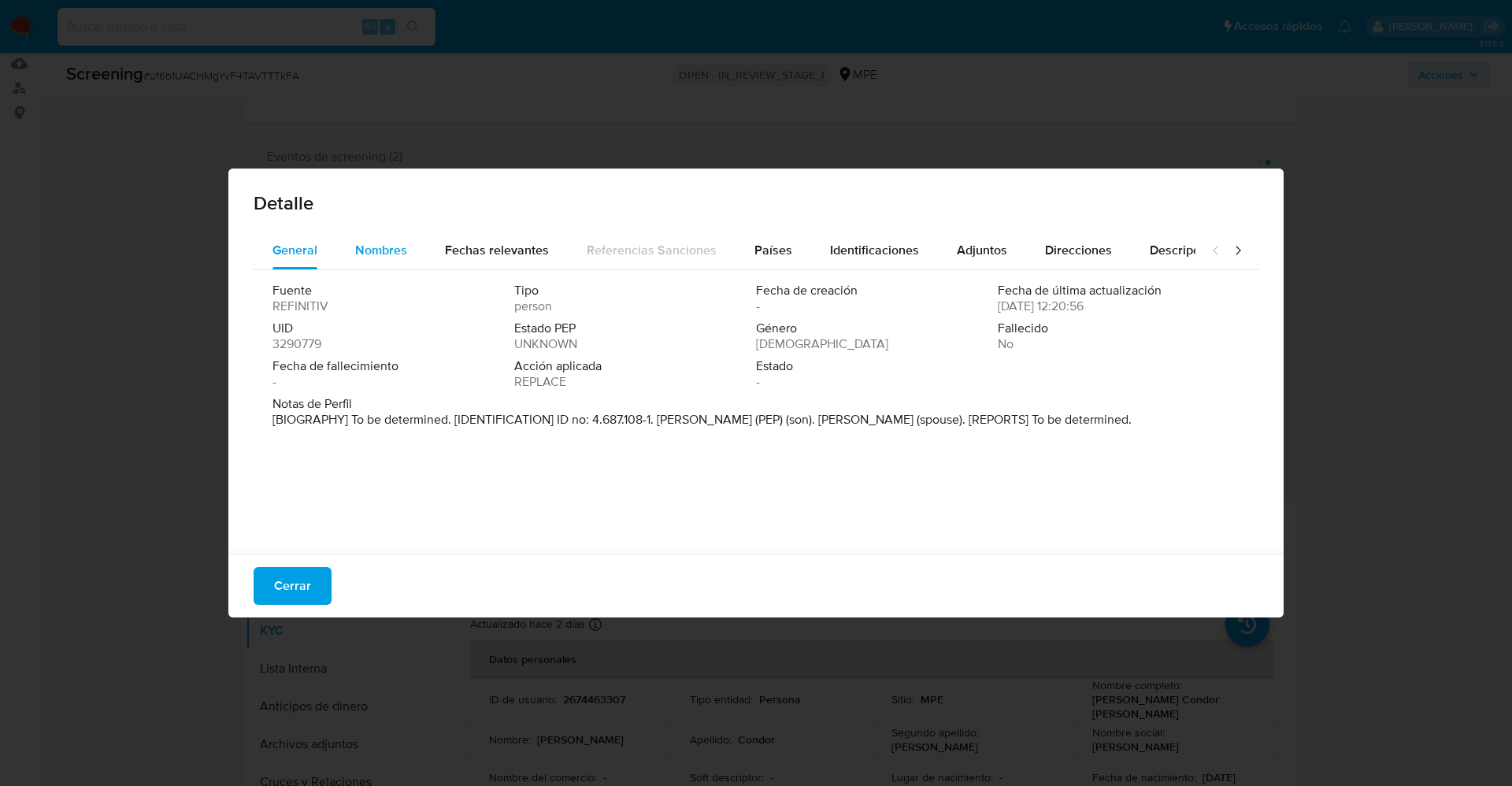
click at [387, 251] on span "Nombres" at bounding box center [382, 250] width 52 height 18
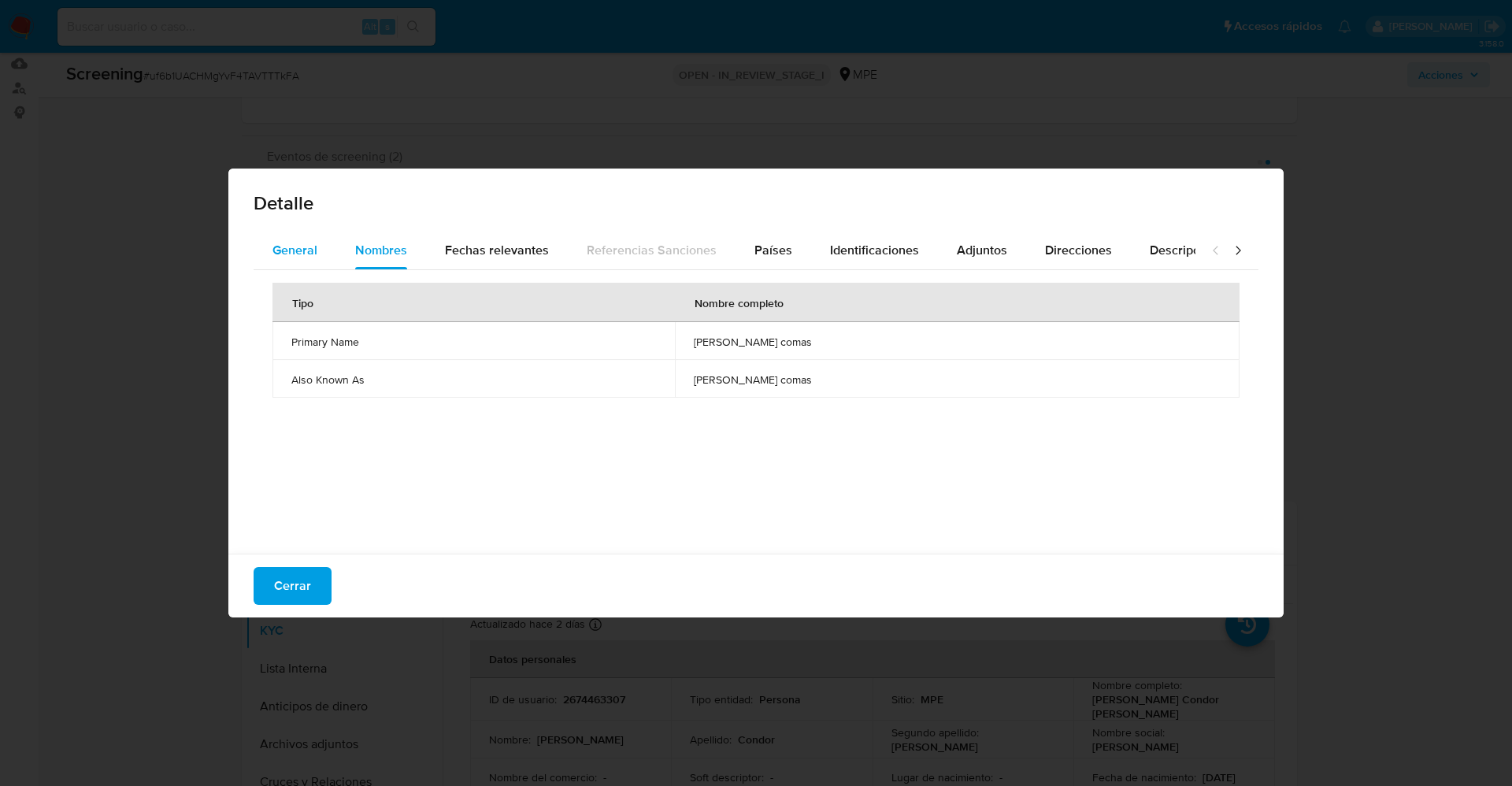
click at [327, 256] on button "General" at bounding box center [294, 250] width 83 height 38
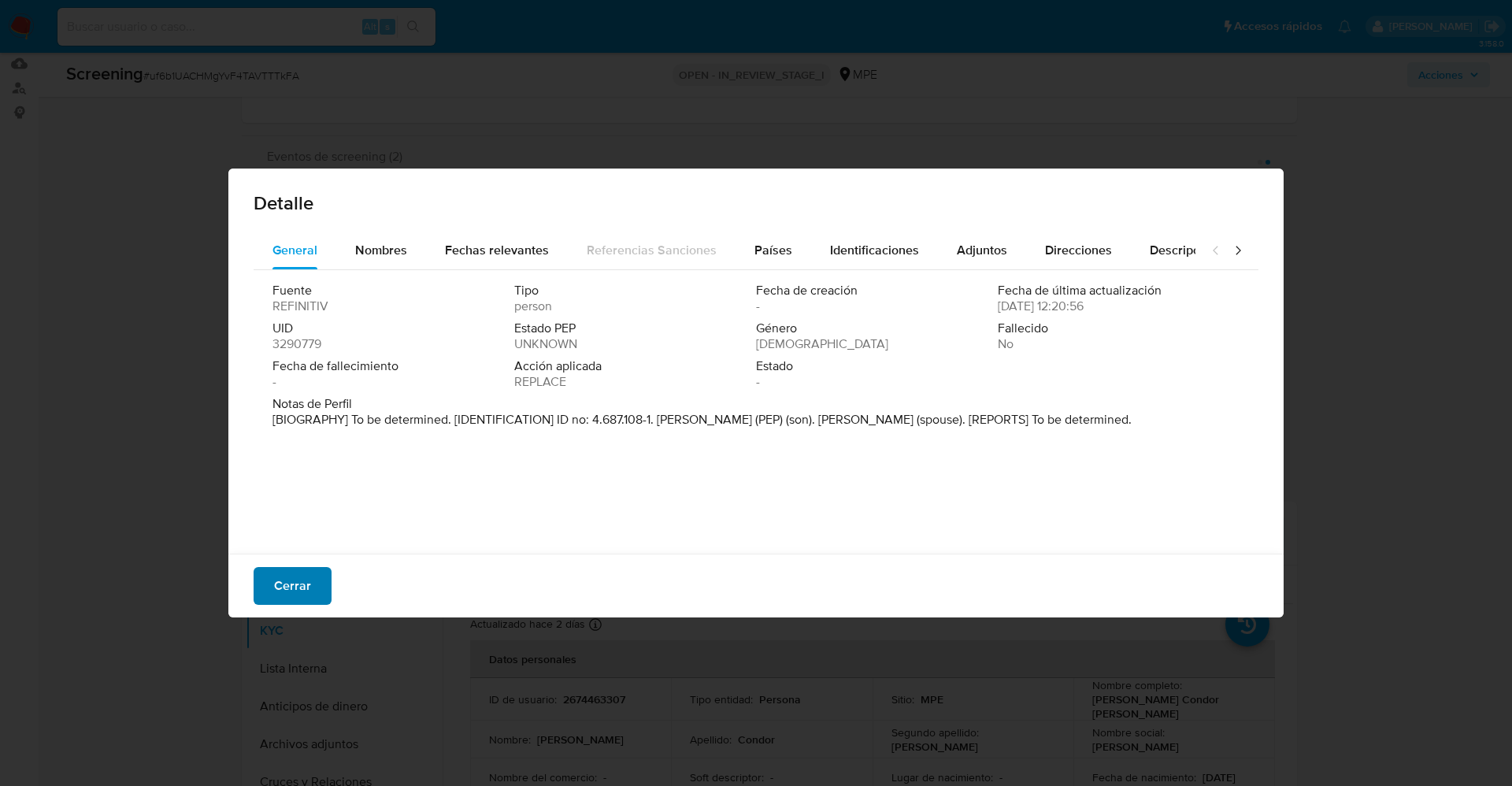
click at [303, 585] on span "Cerrar" at bounding box center [292, 586] width 37 height 35
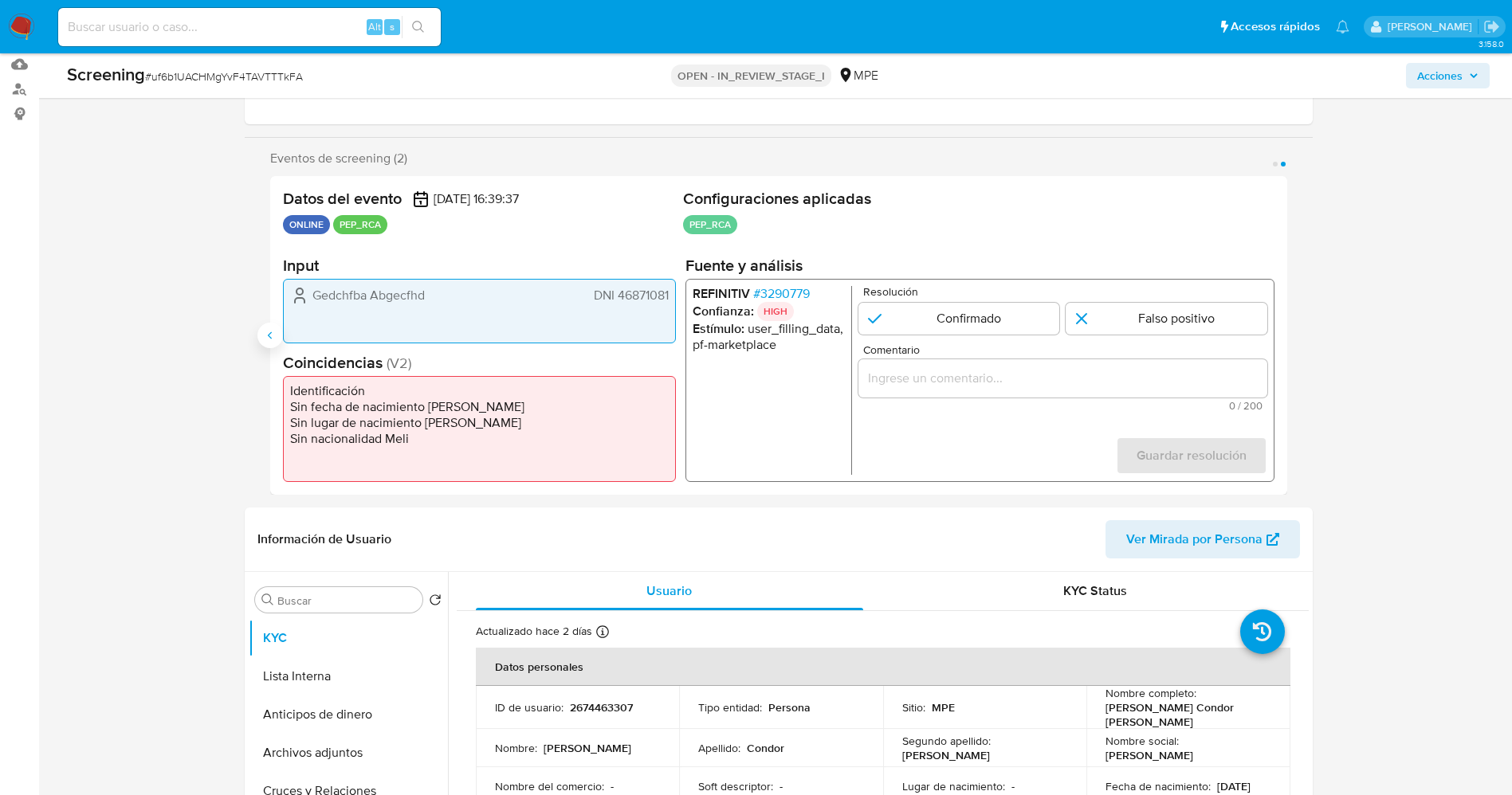
click at [270, 340] on icon "Anterior" at bounding box center [269, 335] width 13 height 13
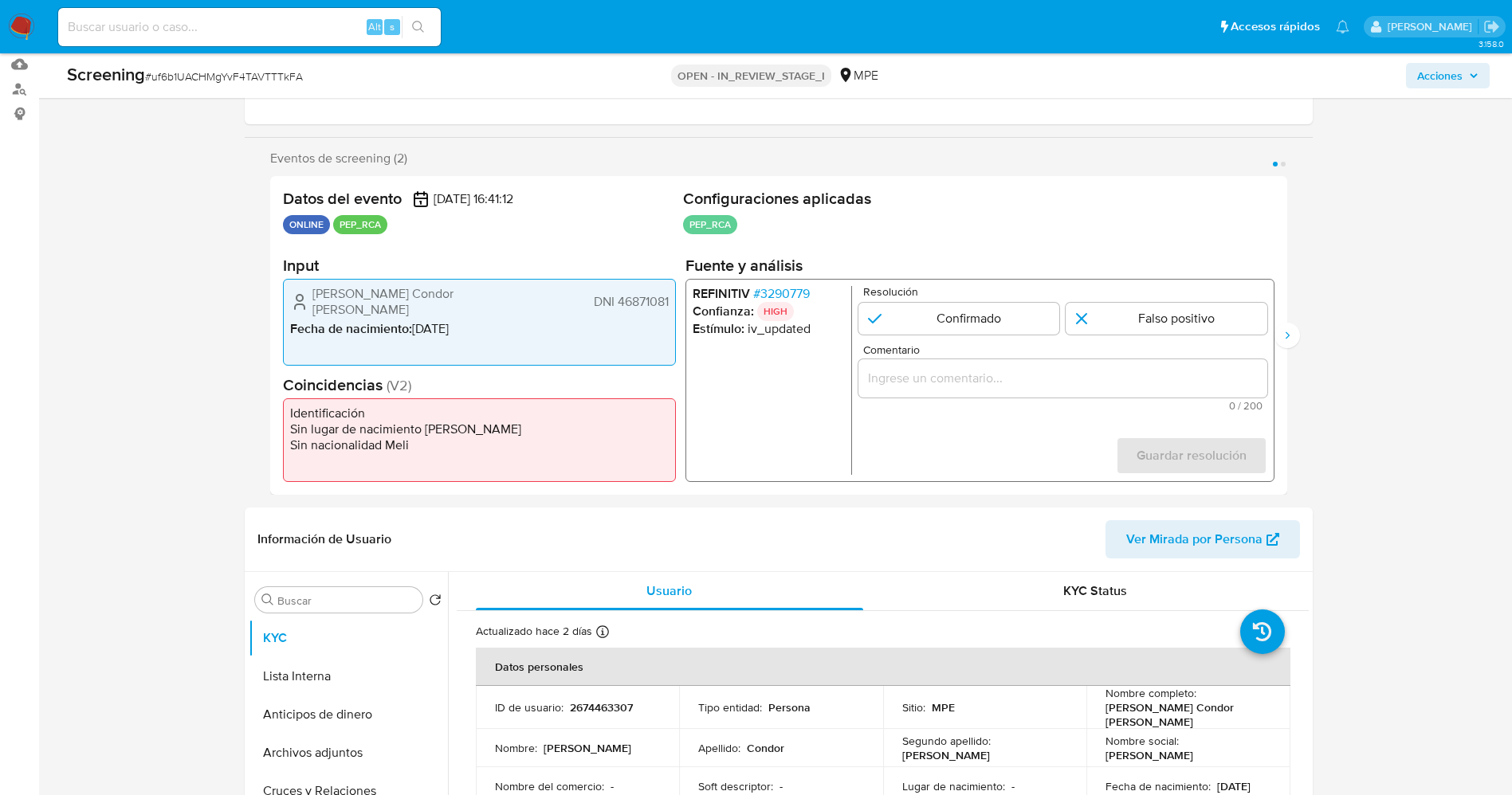
drag, startPoint x: 303, startPoint y: 286, endPoint x: 670, endPoint y: 295, distance: 367.1
click at [670, 295] on div "David Arturo Condor Farfan DNI 46871081 Fecha de nacimiento : 25/03/1990" at bounding box center [480, 322] width 393 height 86
click at [773, 290] on span "# 3290779" at bounding box center [781, 294] width 57 height 16
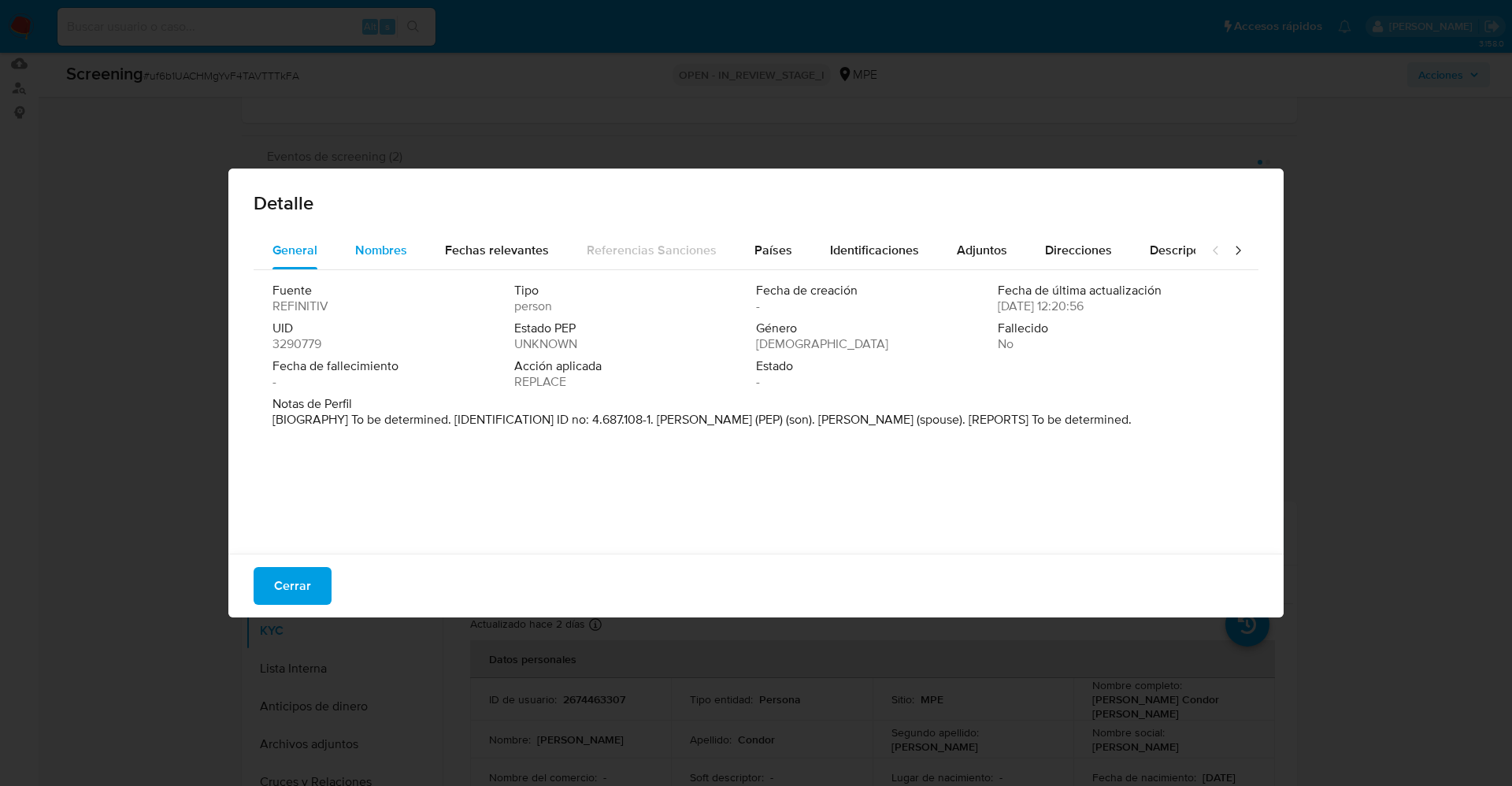
click at [372, 257] on span "Nombres" at bounding box center [382, 250] width 52 height 18
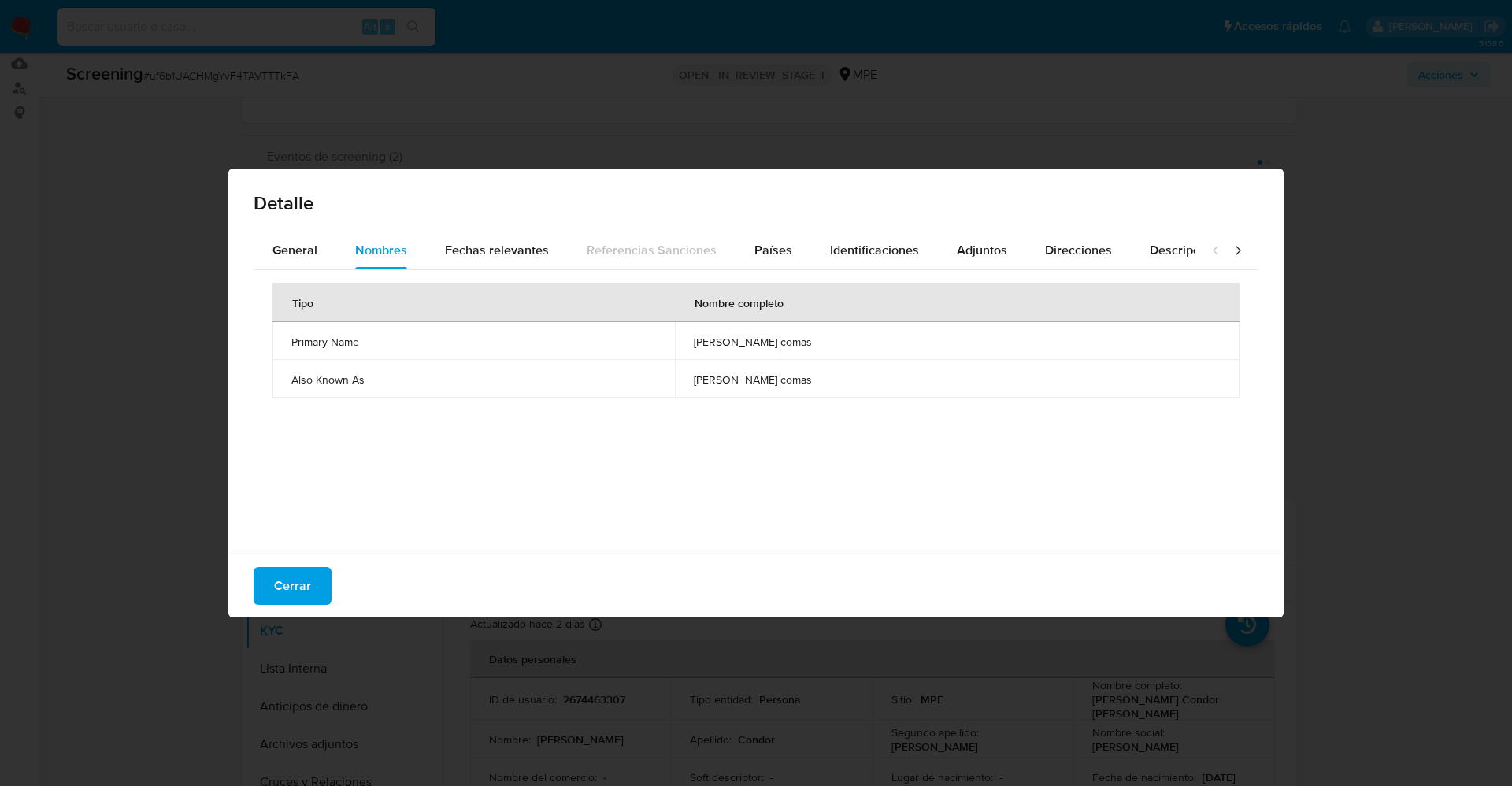
drag, startPoint x: 655, startPoint y: 344, endPoint x: 824, endPoint y: 341, distance: 169.0
click at [824, 341] on td "maria viviana riveros comas" at bounding box center [957, 341] width 564 height 38
click at [845, 254] on span "Identificaciones" at bounding box center [875, 250] width 89 height 18
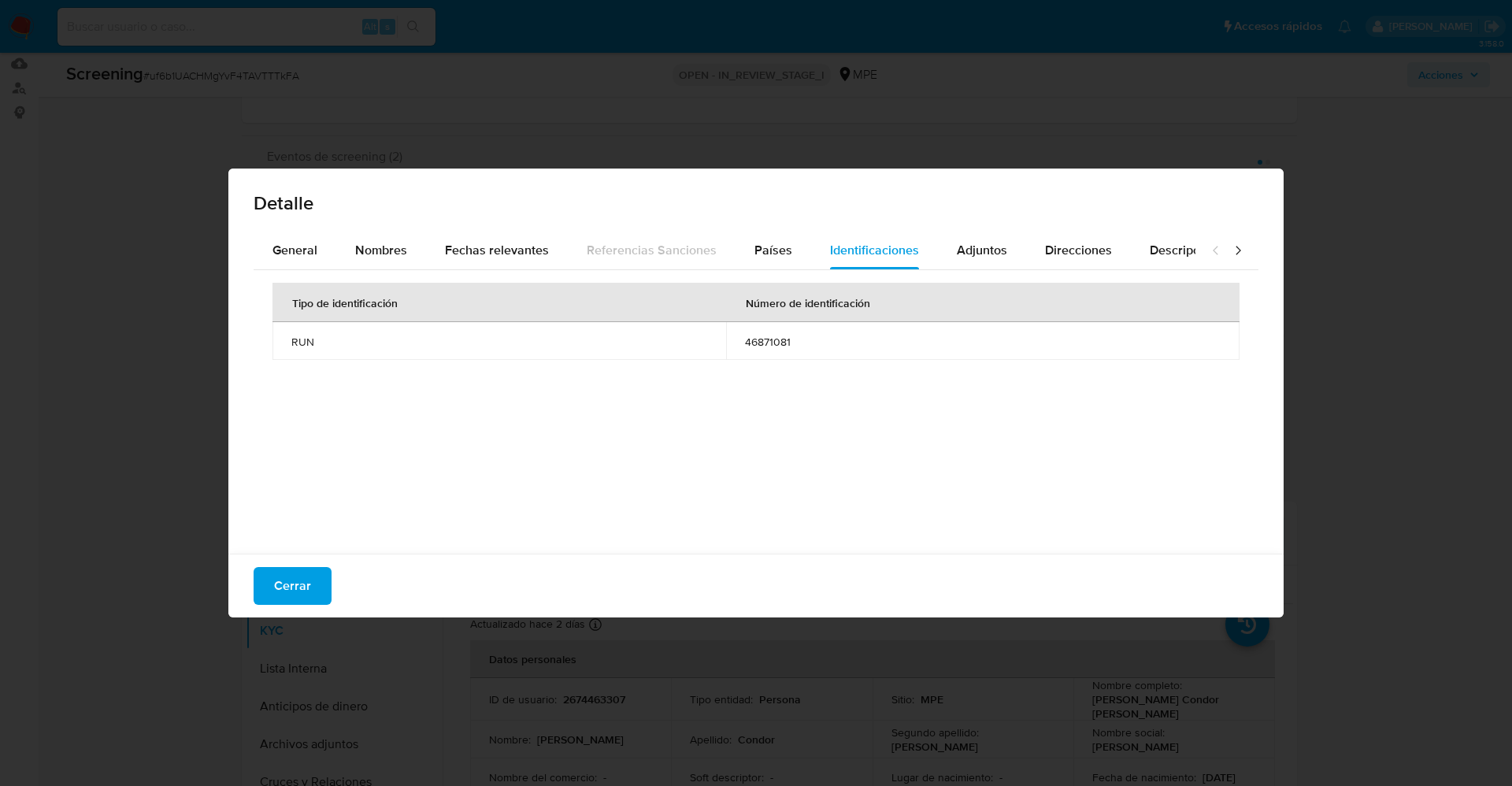
drag, startPoint x: 716, startPoint y: 339, endPoint x: 814, endPoint y: 339, distance: 98.0
click at [814, 339] on tr "RUN 46871081" at bounding box center [756, 341] width 967 height 38
click at [290, 591] on span "Cerrar" at bounding box center [292, 586] width 37 height 35
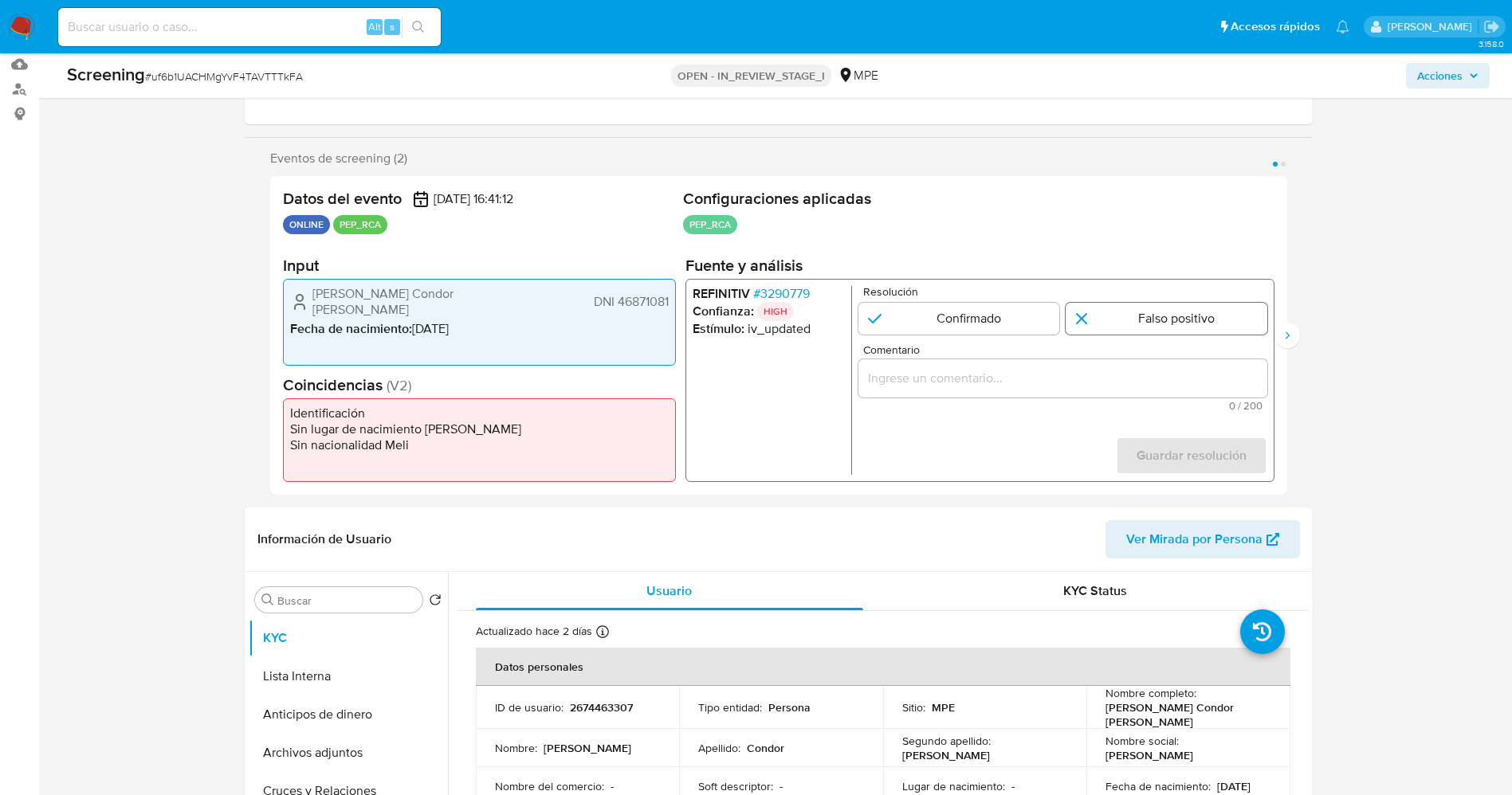
click at [1139, 322] on input "1 de 2" at bounding box center [1166, 318] width 202 height 31
radio input "true"
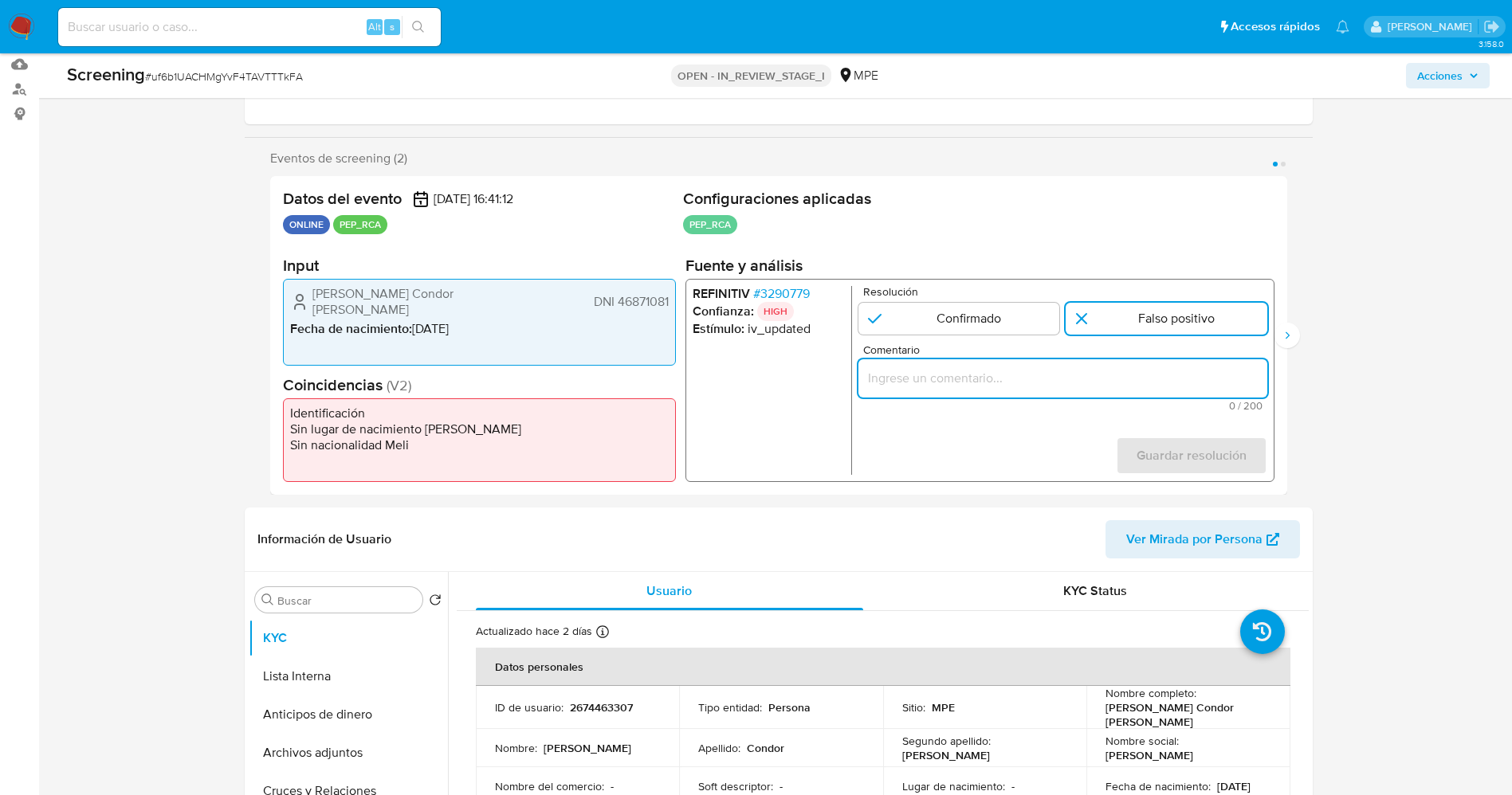
click at [1108, 376] on input "Comentario" at bounding box center [1062, 378] width 409 height 21
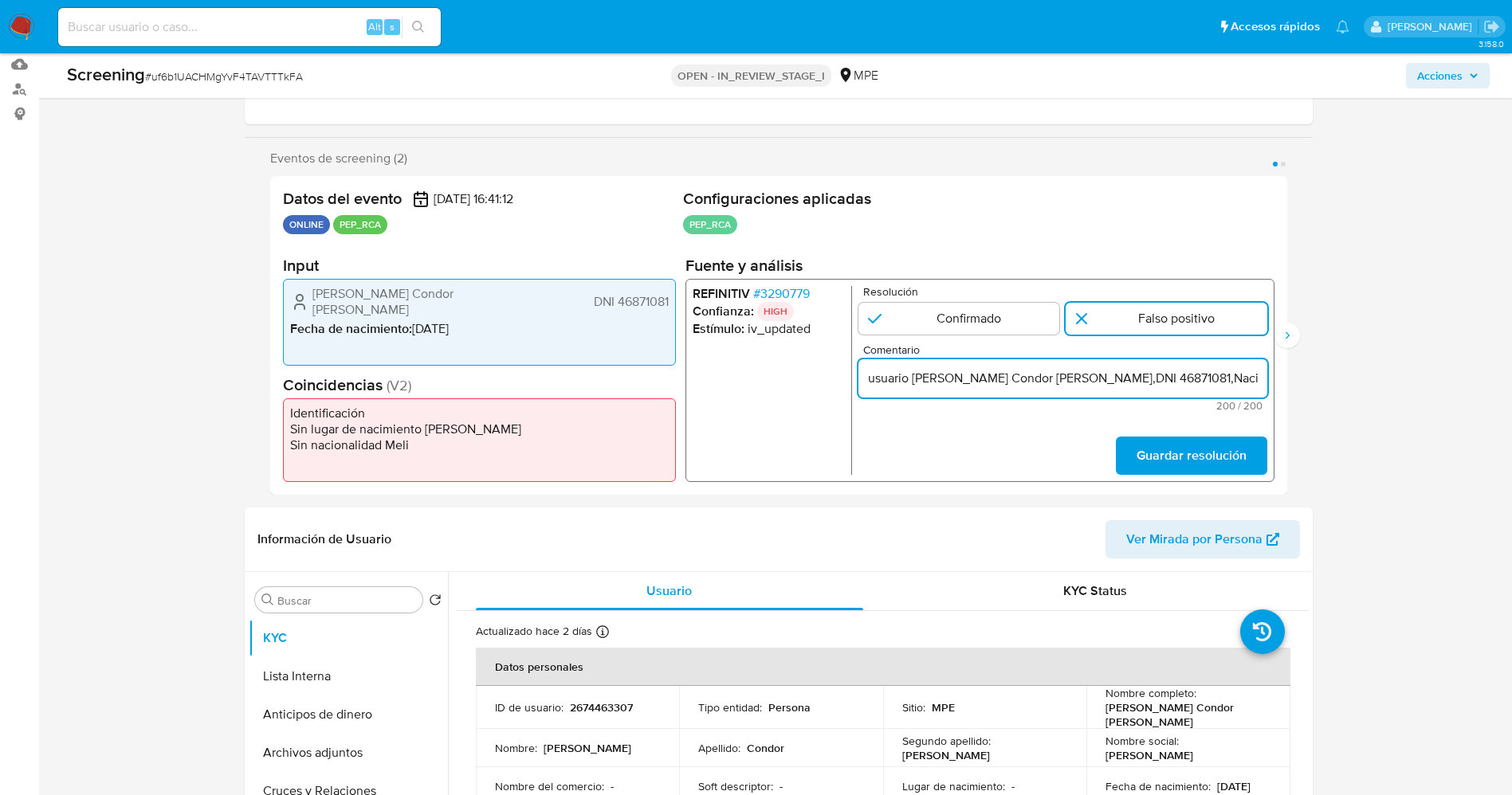
scroll to position [0, 752]
drag, startPoint x: 1152, startPoint y: 370, endPoint x: 1337, endPoint y: 380, distance: 185.3
type input "usuario David Arturo Condor Farfan,DNI 46871081,Nacionalidad Peruana por coinci…"
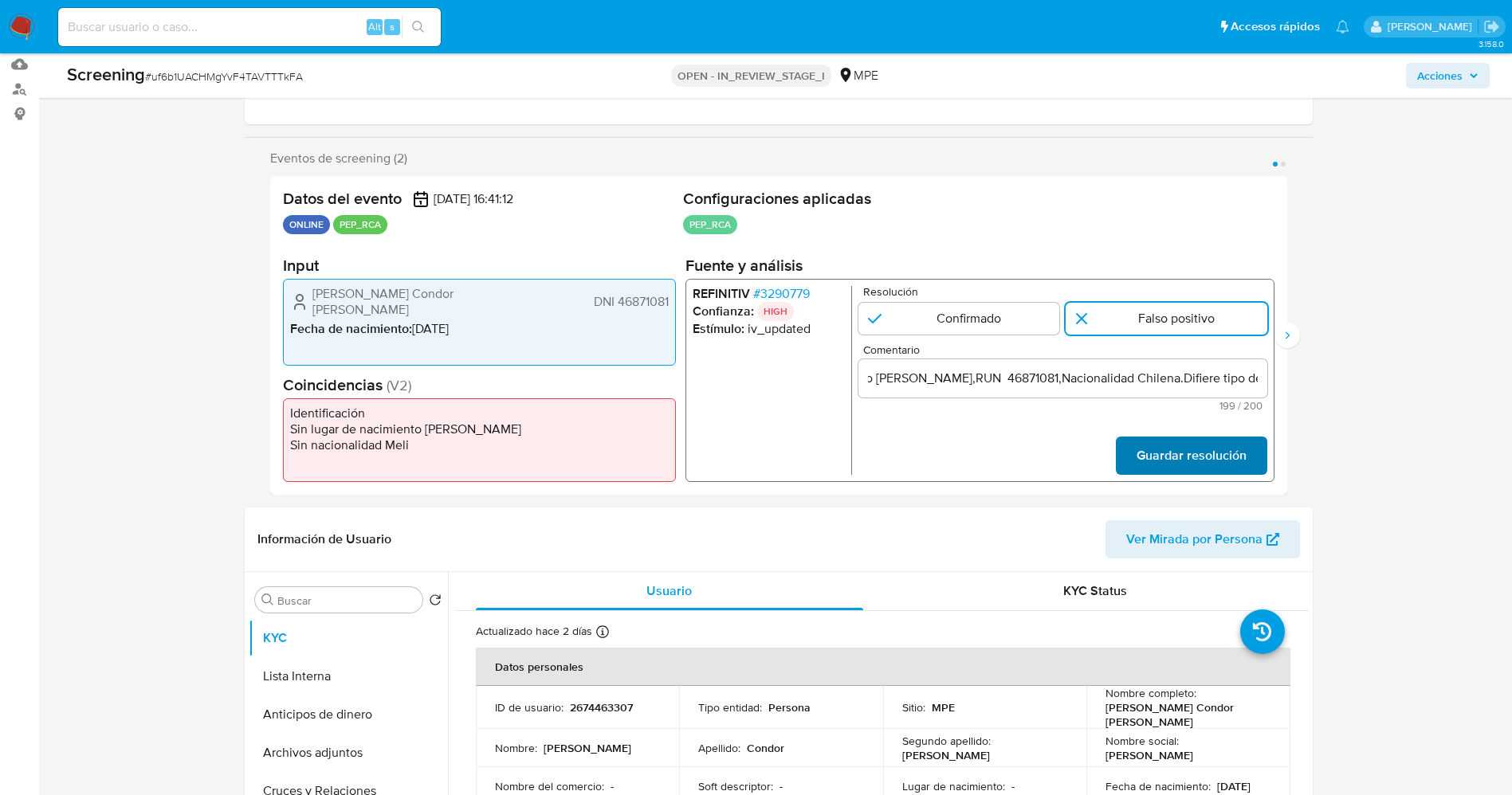
click at [1151, 465] on span "Guardar resolución" at bounding box center [1191, 456] width 110 height 35
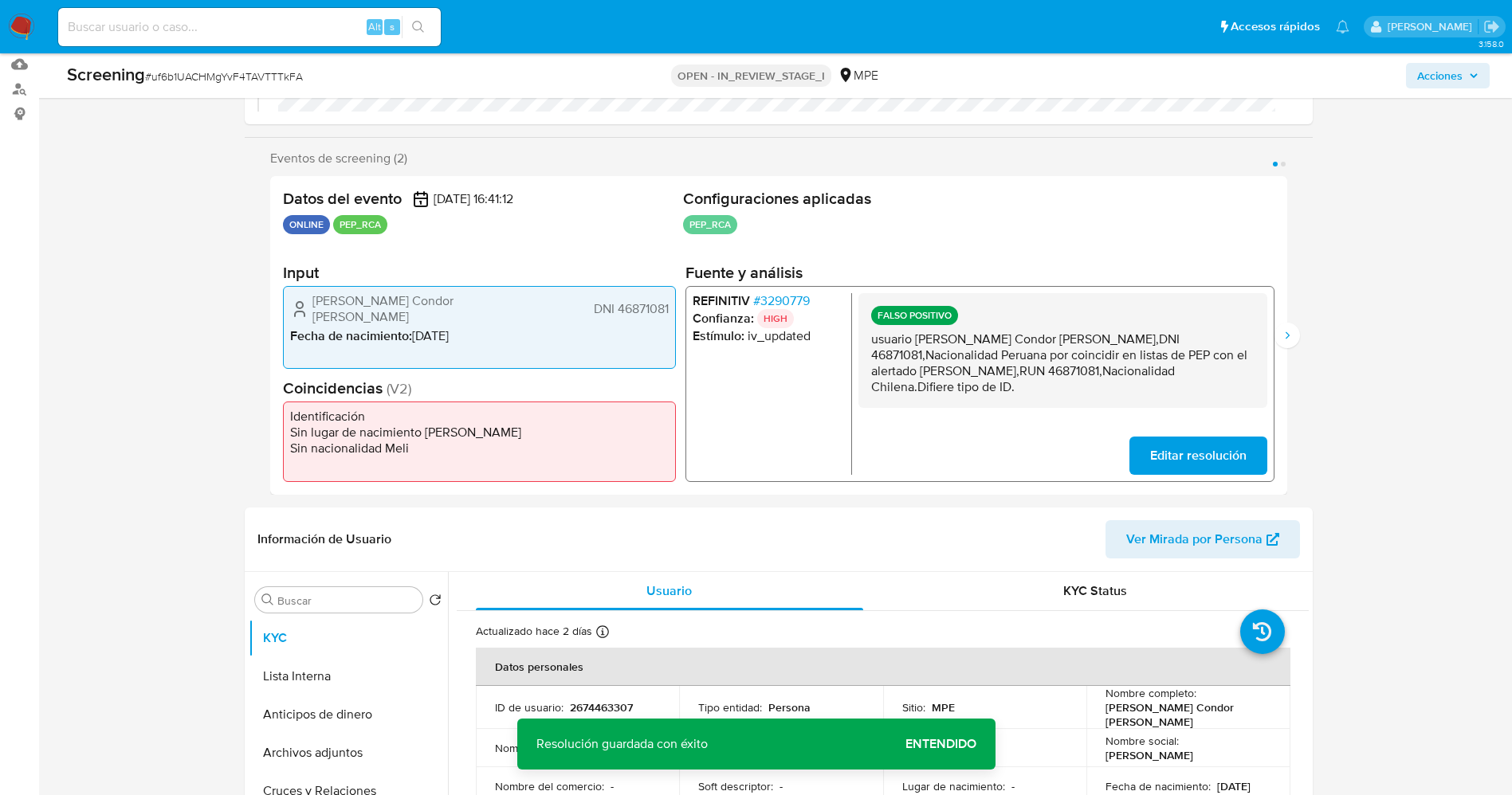
drag, startPoint x: 870, startPoint y: 337, endPoint x: 958, endPoint y: 414, distance: 116.9
click at [958, 414] on div "FALSO POSITIVO usuario David Arturo Condor Farfan,DNI 46871081,Nacionalidad Per…" at bounding box center [1062, 383] width 409 height 182
click at [1293, 334] on icon "Siguiente" at bounding box center [1287, 335] width 13 height 13
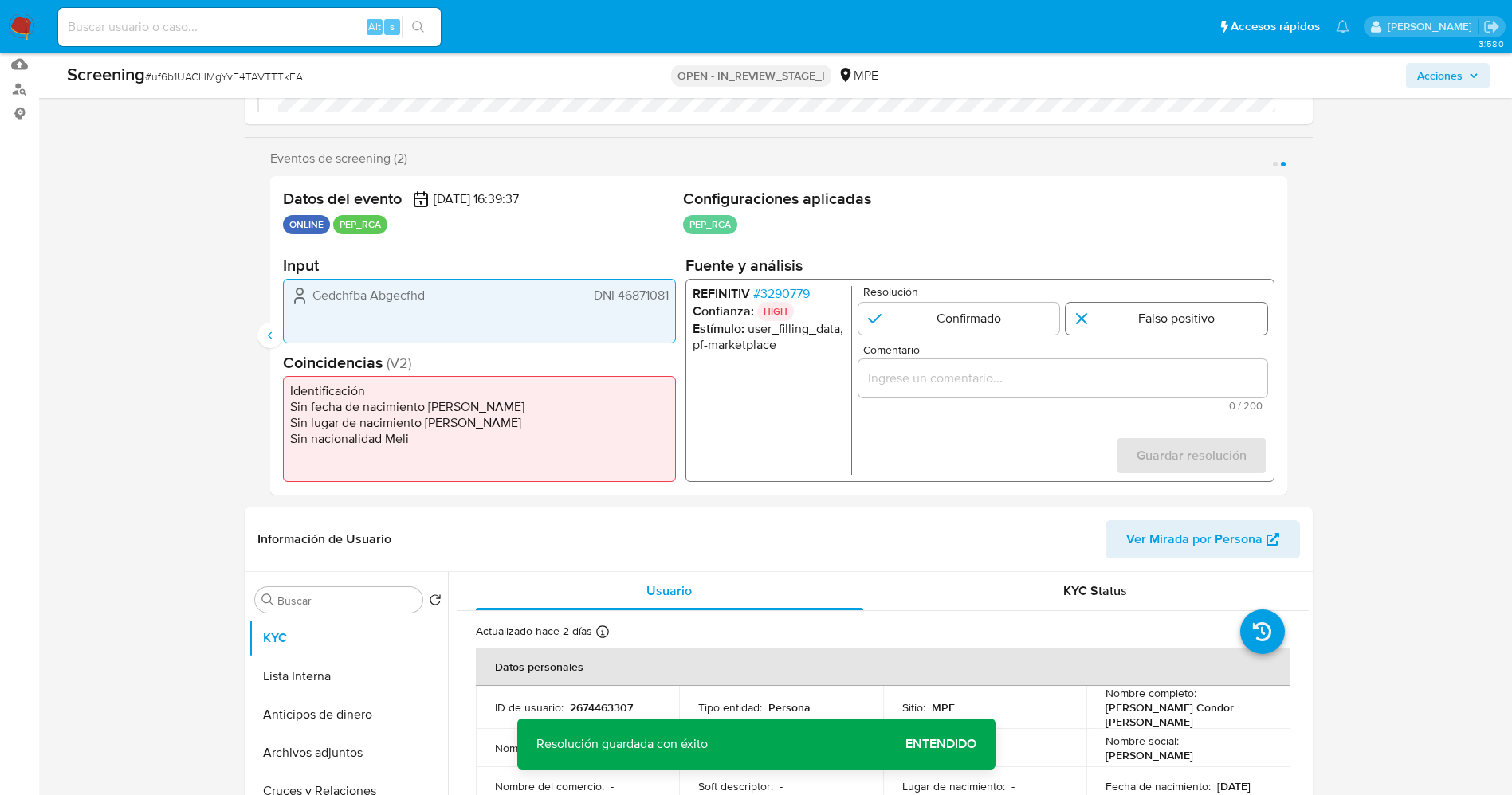
click at [1177, 314] on input "2 de 2" at bounding box center [1166, 318] width 202 height 31
radio input "true"
click at [1116, 371] on input "Comentario" at bounding box center [1062, 378] width 409 height 21
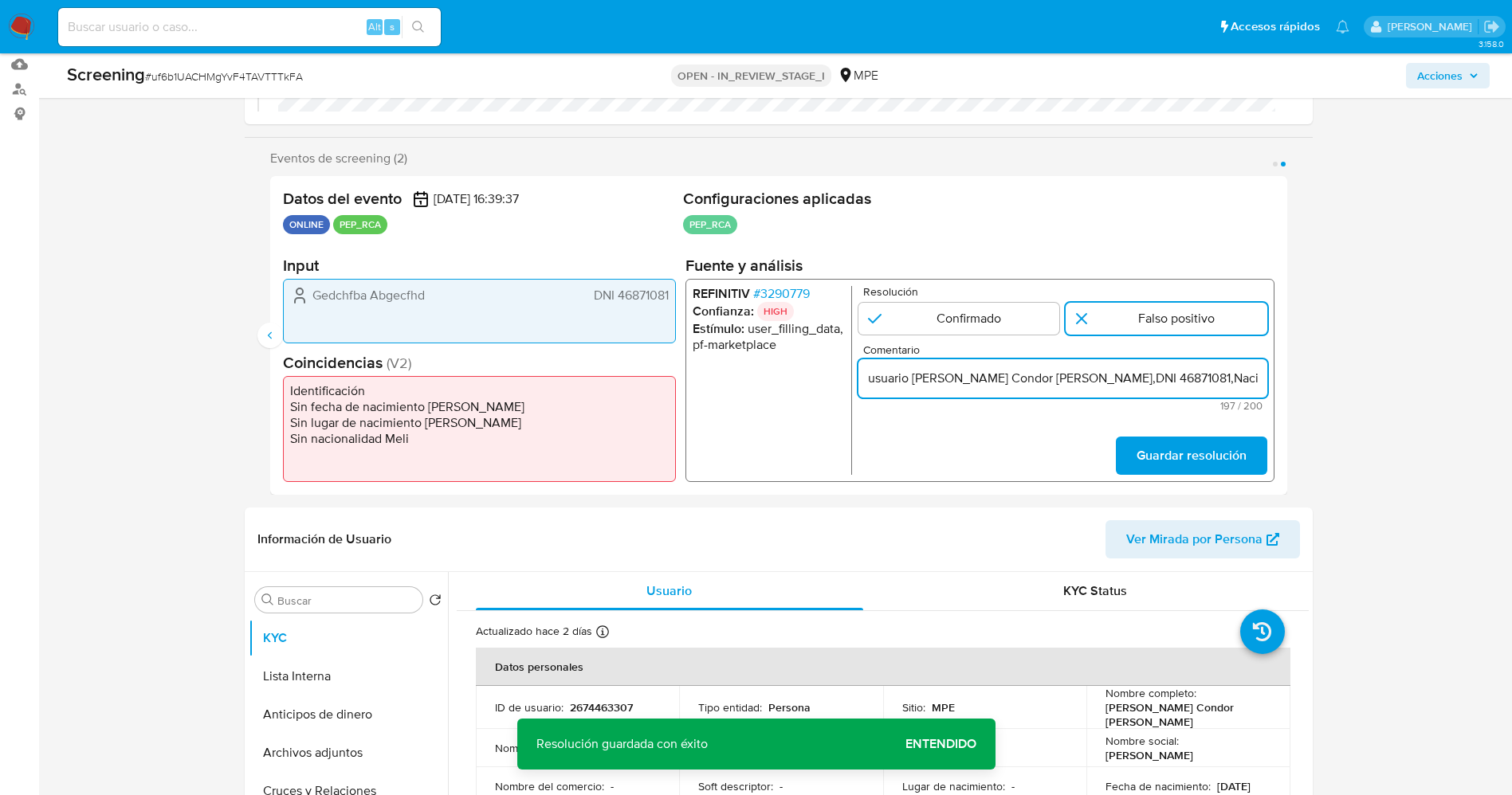
scroll to position [0, 728]
type input "usuario David Arturo Condor Farfan,DNI 46871081,Nacionalidad Peruana por coinci…"
click at [1180, 452] on span "Guardar resolución" at bounding box center [1191, 456] width 110 height 35
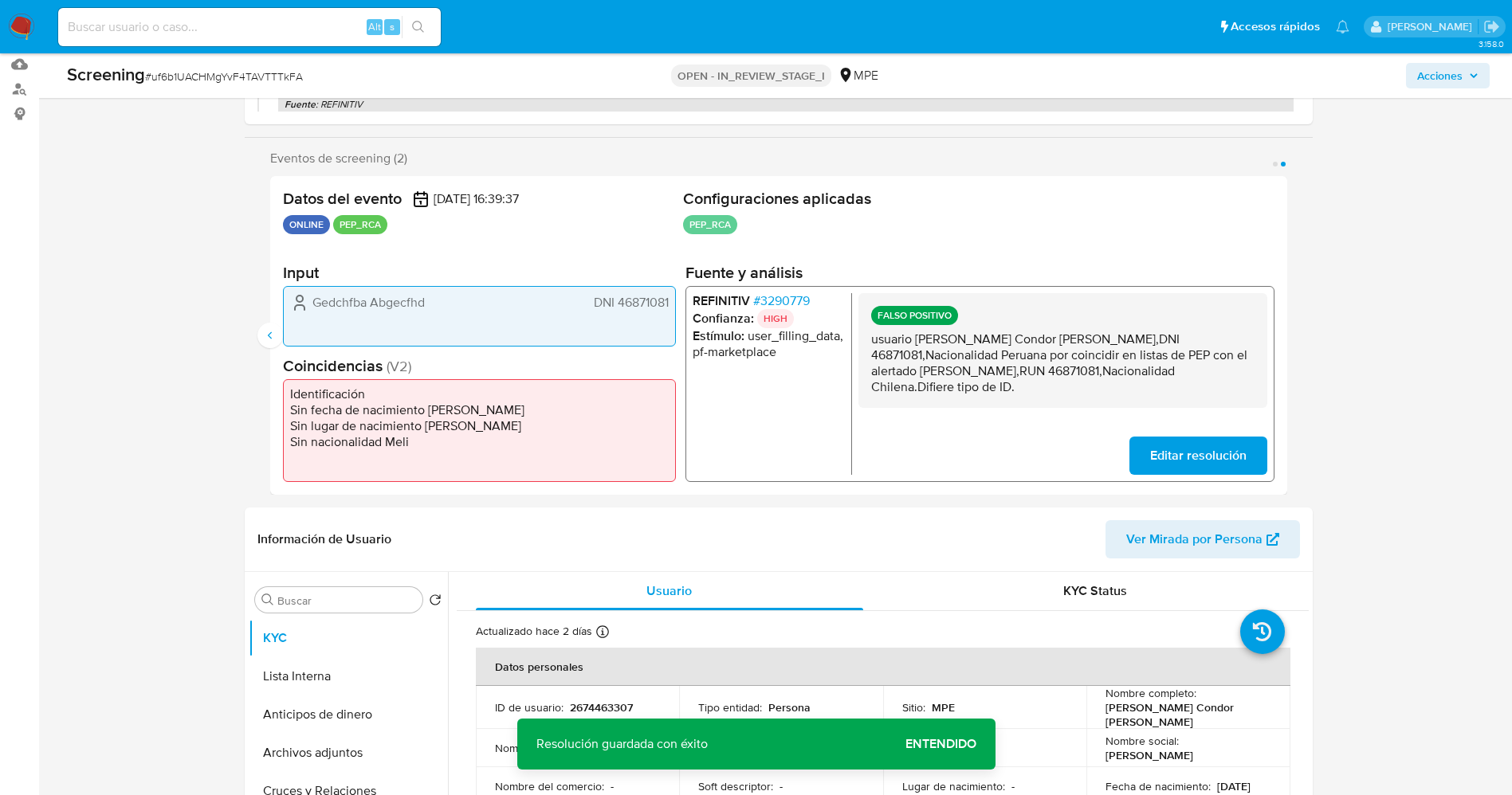
drag, startPoint x: 870, startPoint y: 339, endPoint x: 939, endPoint y: 385, distance: 82.9
click at [939, 398] on div "FALSO POSITIVO usuario David Arturo Condor Farfan,DNI 46871081,Nacionalidad Per…" at bounding box center [1062, 350] width 409 height 115
click at [291, 670] on button "Lista Interna" at bounding box center [342, 676] width 187 height 38
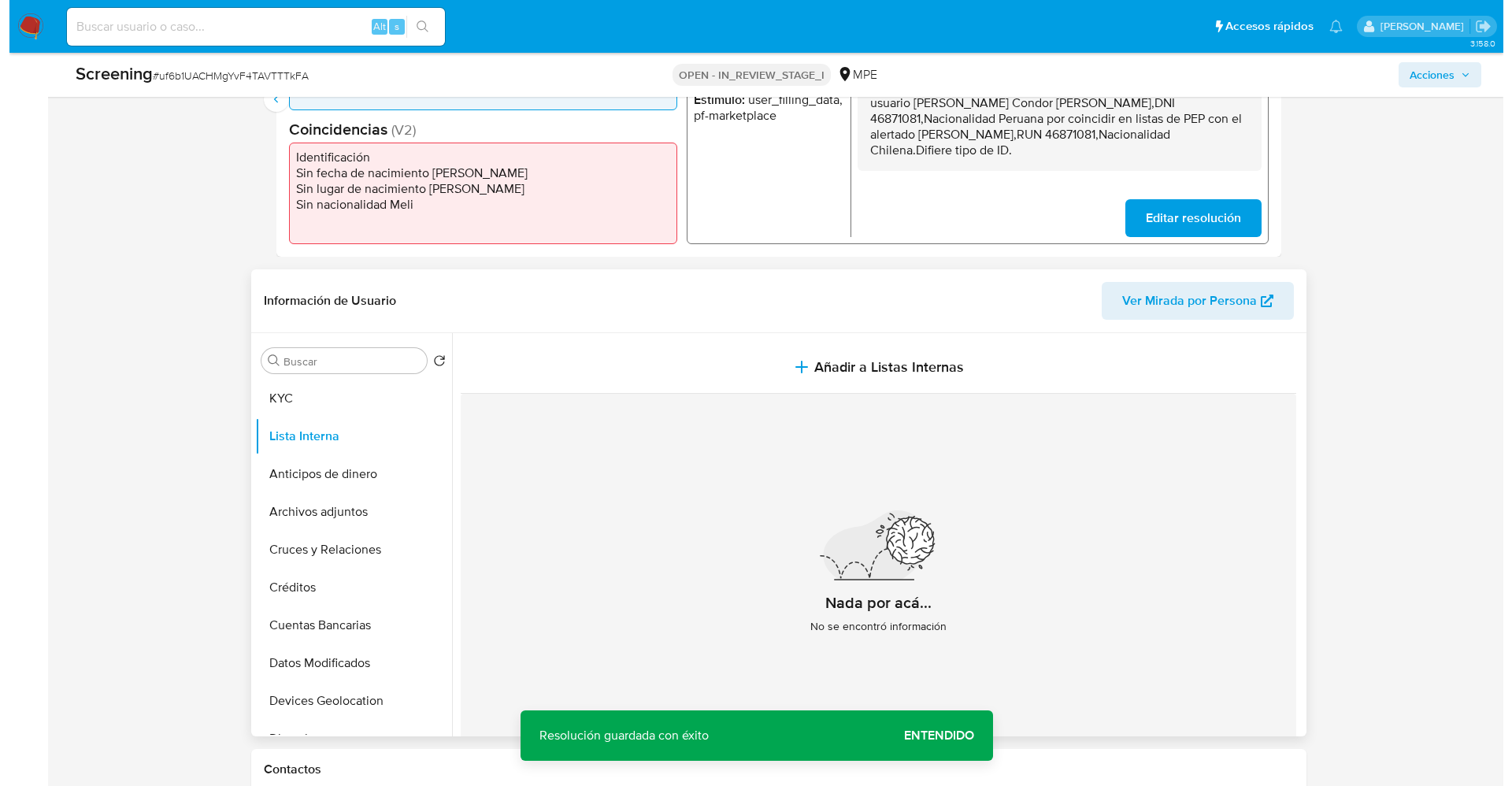
scroll to position [472, 0]
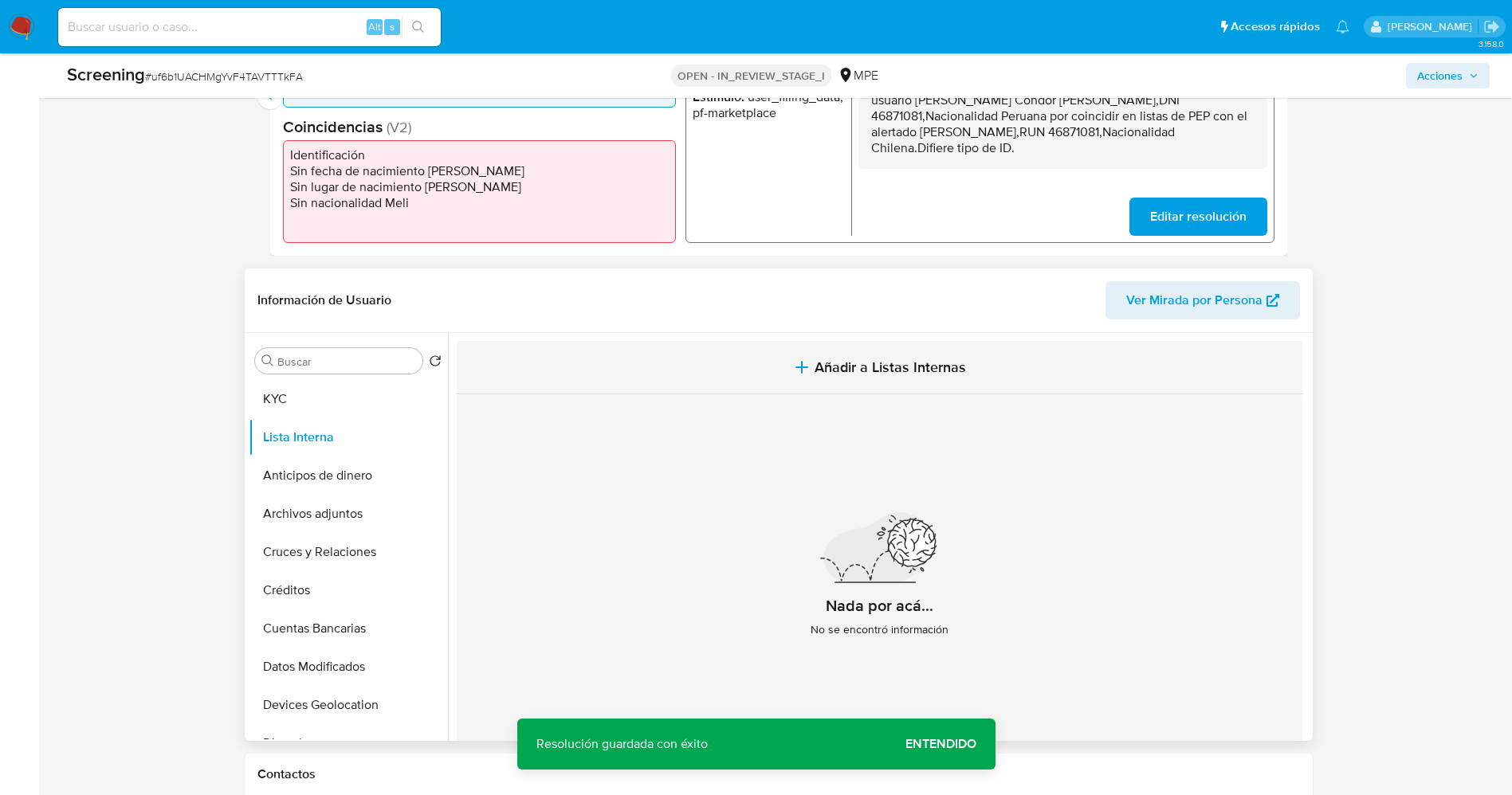
click at [851, 376] on button "Añadir a Listas Internas" at bounding box center [880, 368] width 845 height 53
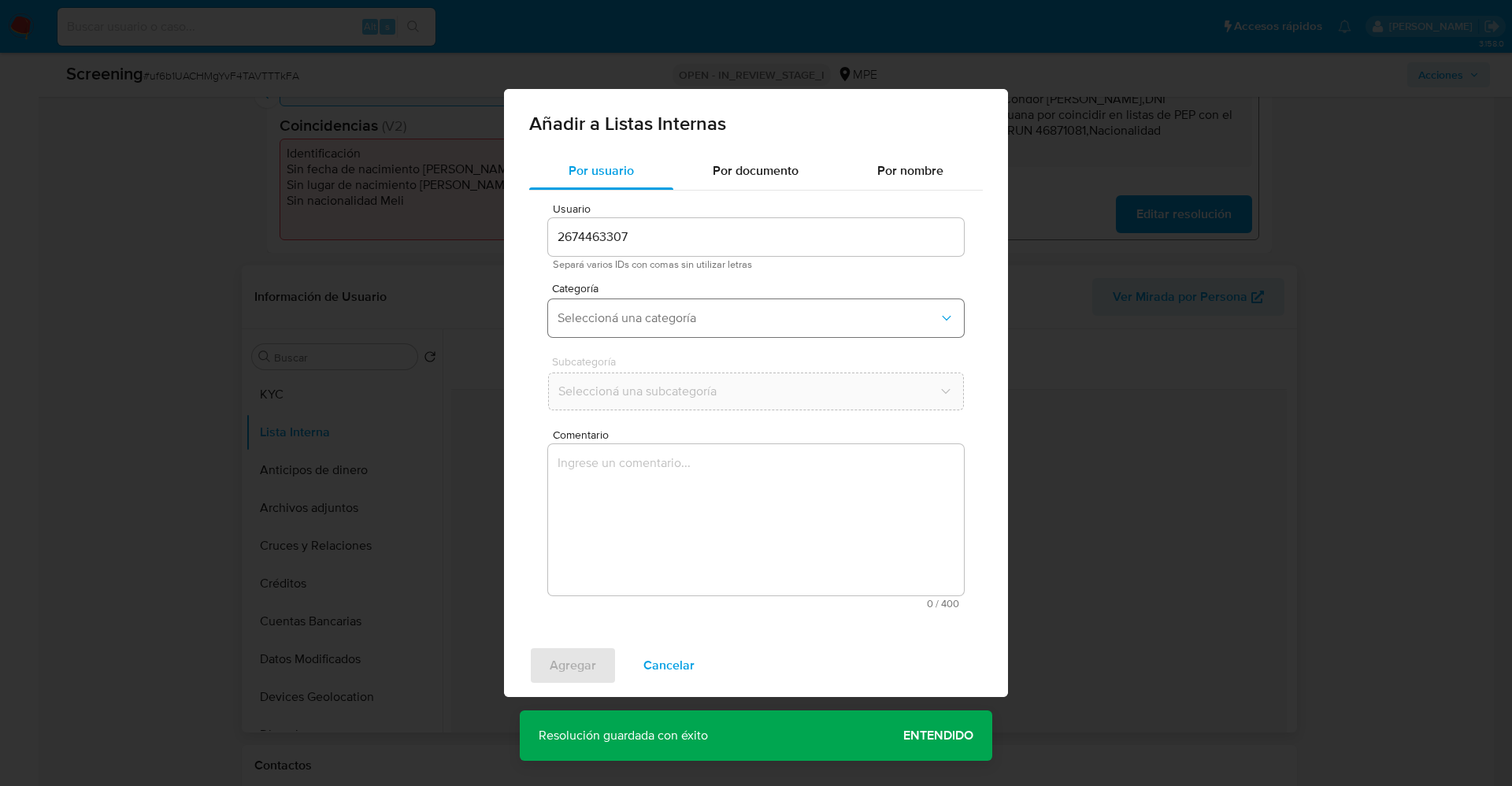
click at [776, 317] on span "Seleccioná una categoría" at bounding box center [748, 318] width 381 height 16
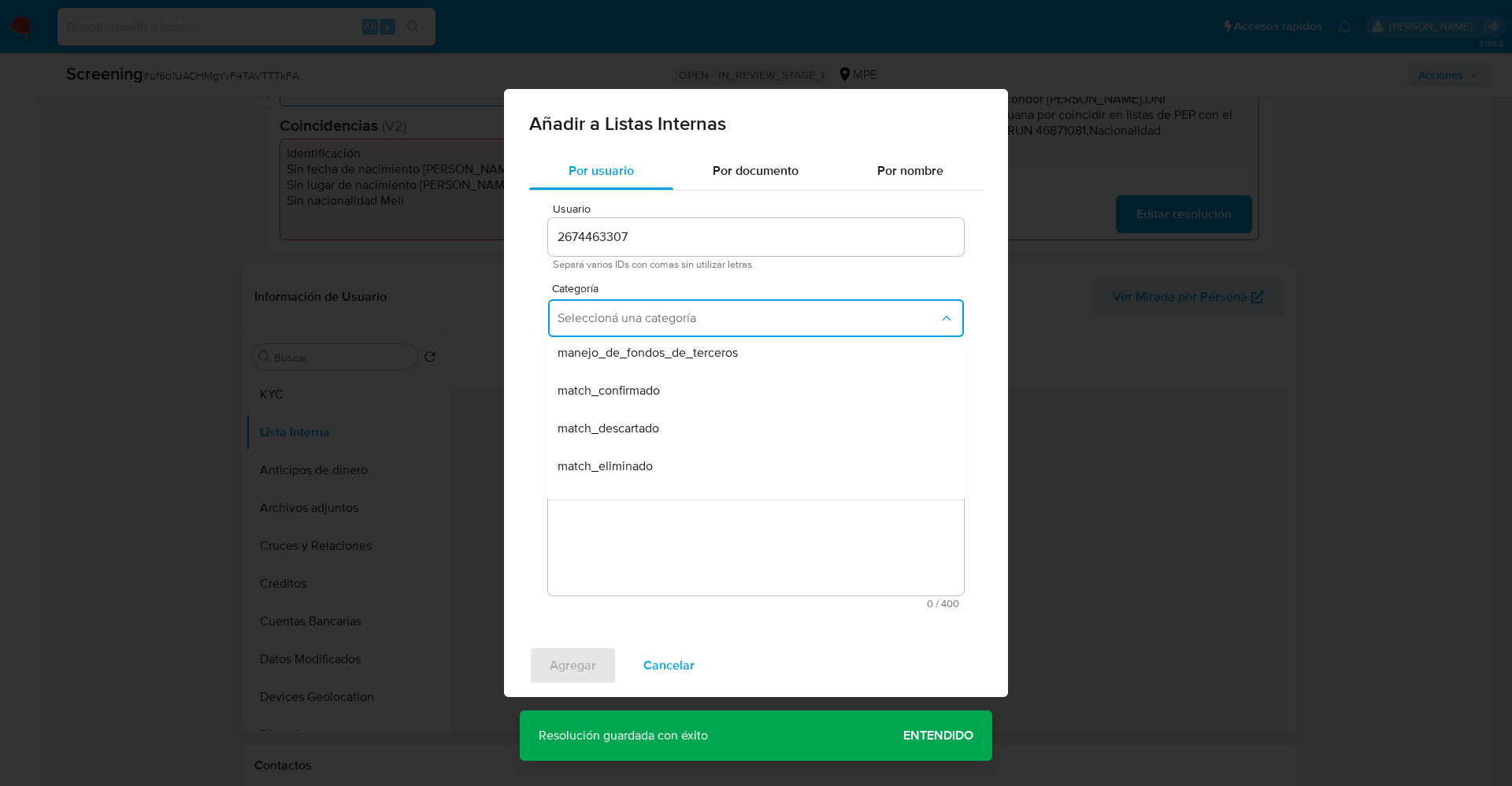
scroll to position [119, 0]
click at [689, 402] on div "match_descartado" at bounding box center [751, 393] width 387 height 38
click at [694, 381] on button "Seleccioná una subcategoría" at bounding box center [756, 391] width 416 height 38
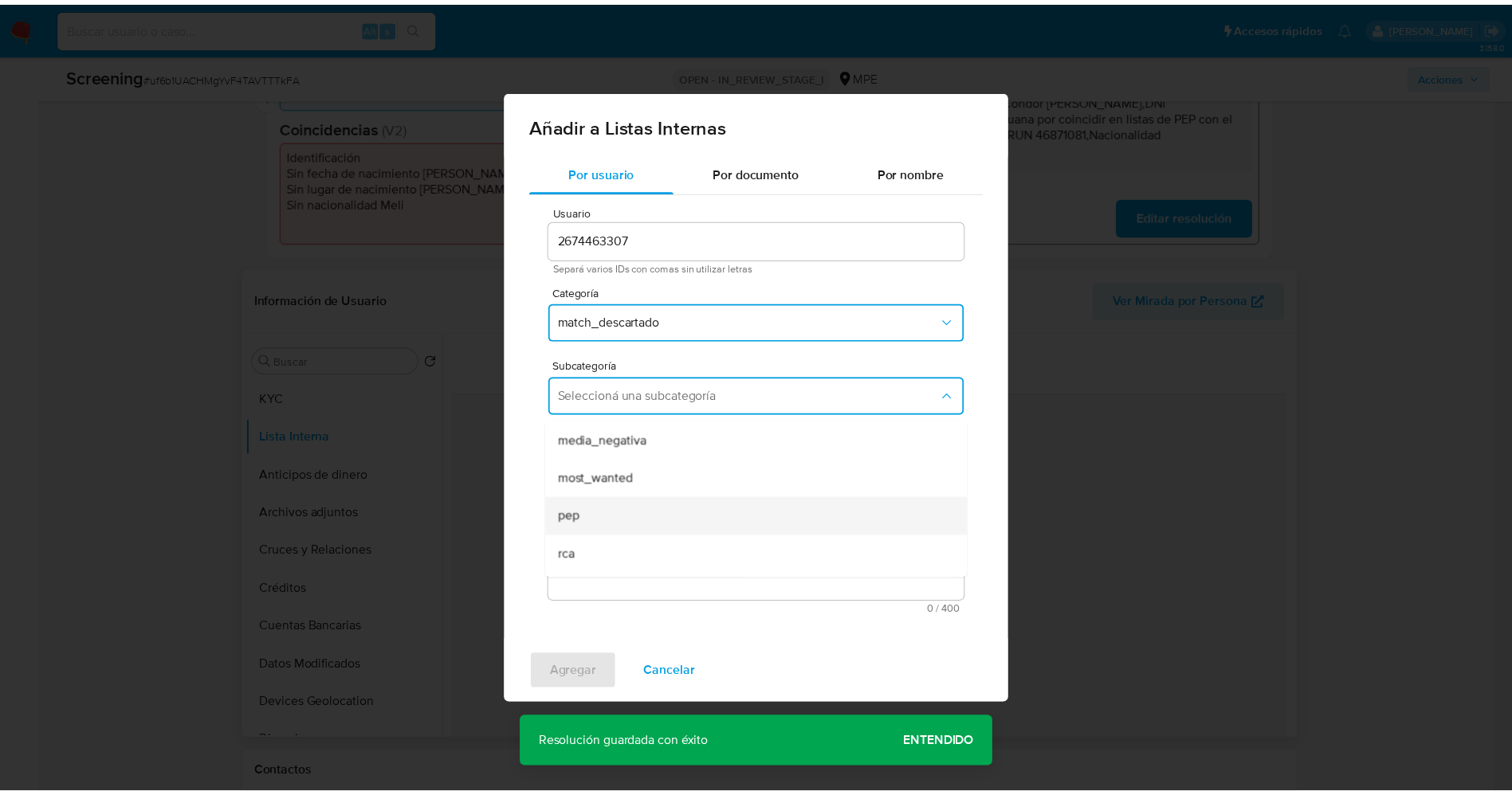
scroll to position [108, 0]
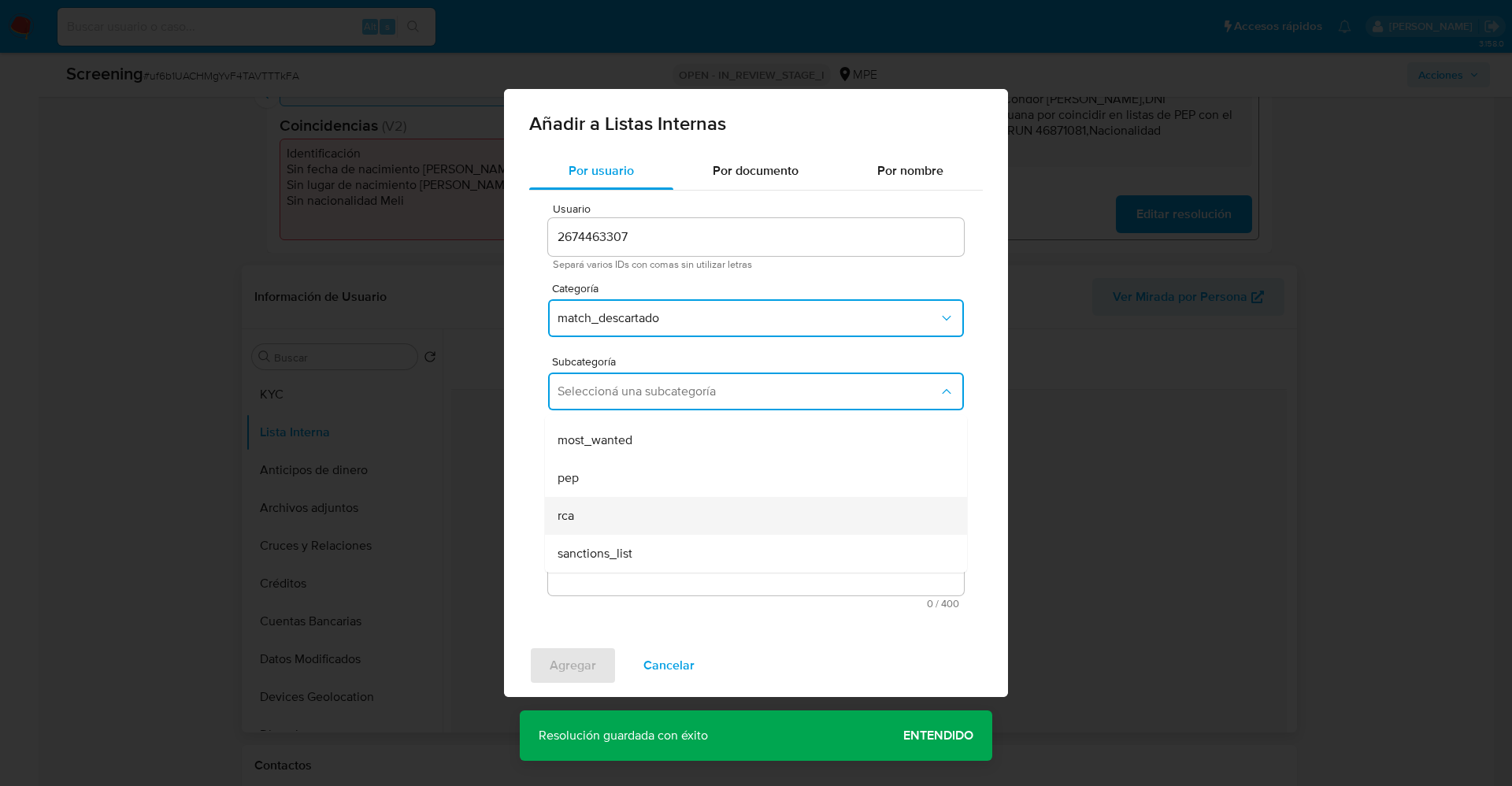
click at [614, 511] on div "rca" at bounding box center [751, 516] width 387 height 38
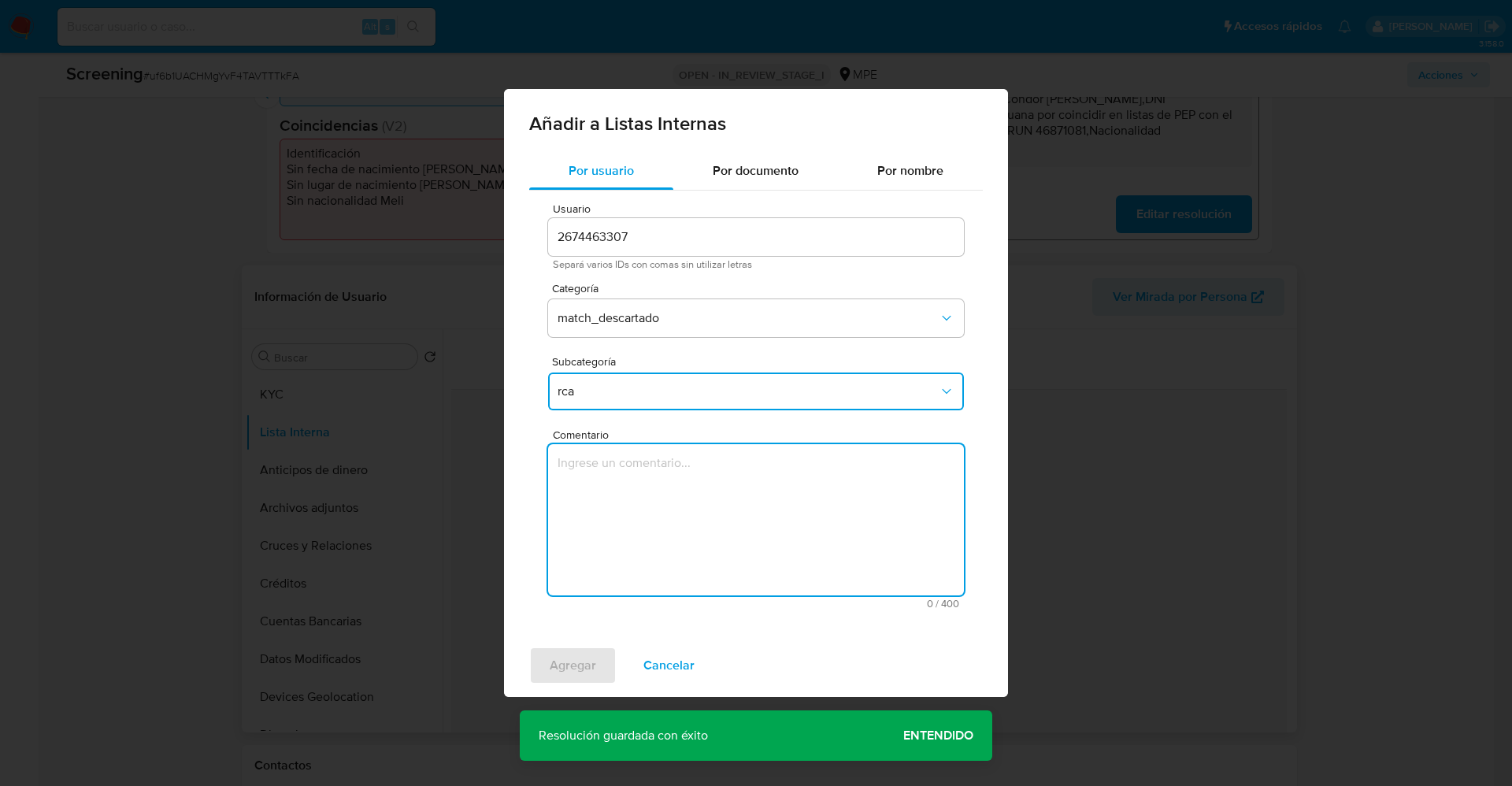
click at [614, 511] on textarea "Comentario" at bounding box center [756, 520] width 416 height 152
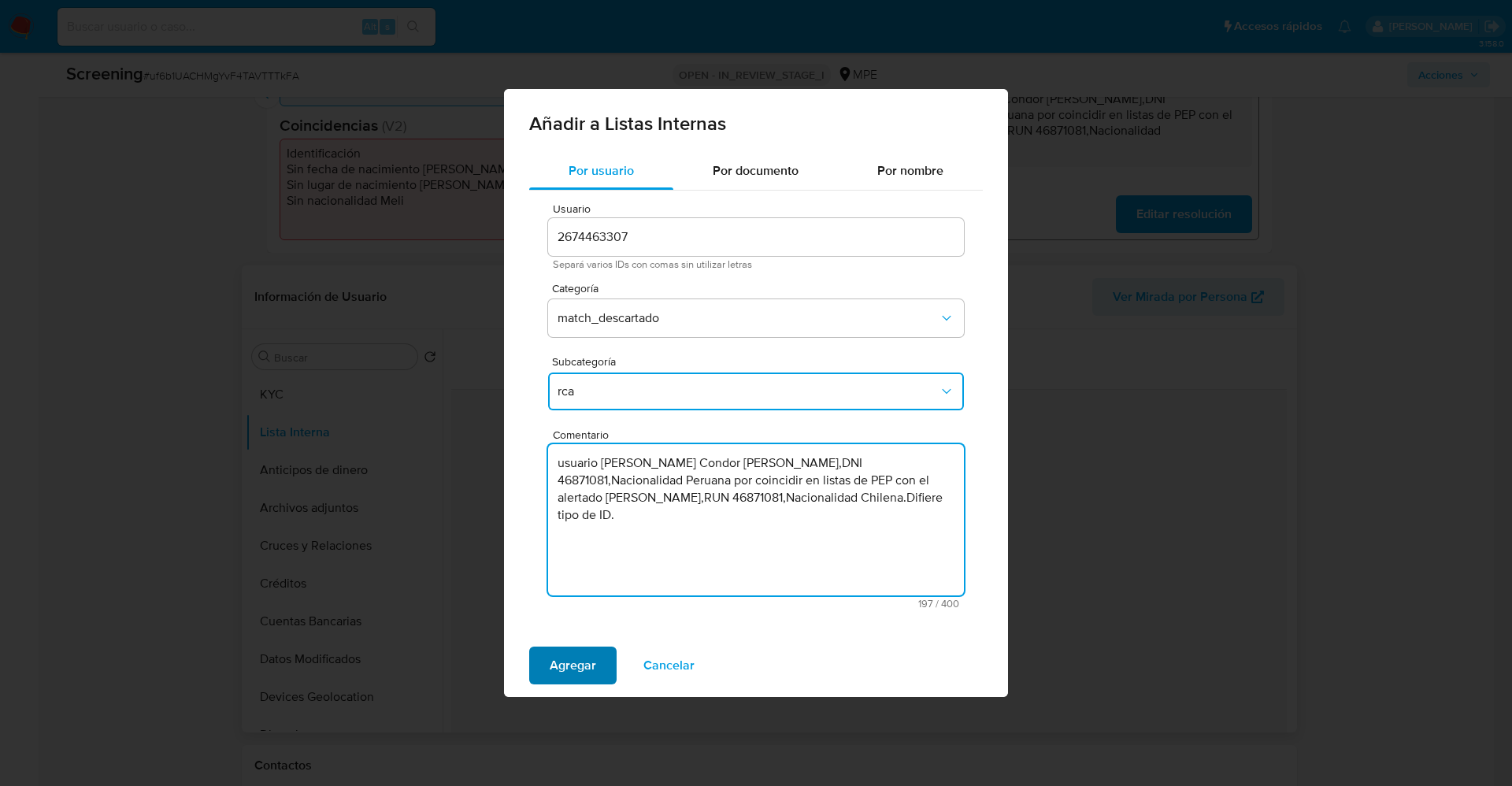
type textarea "usuario David Arturo Condor Farfan,DNI 46871081,Nacionalidad Peruana por coinci…"
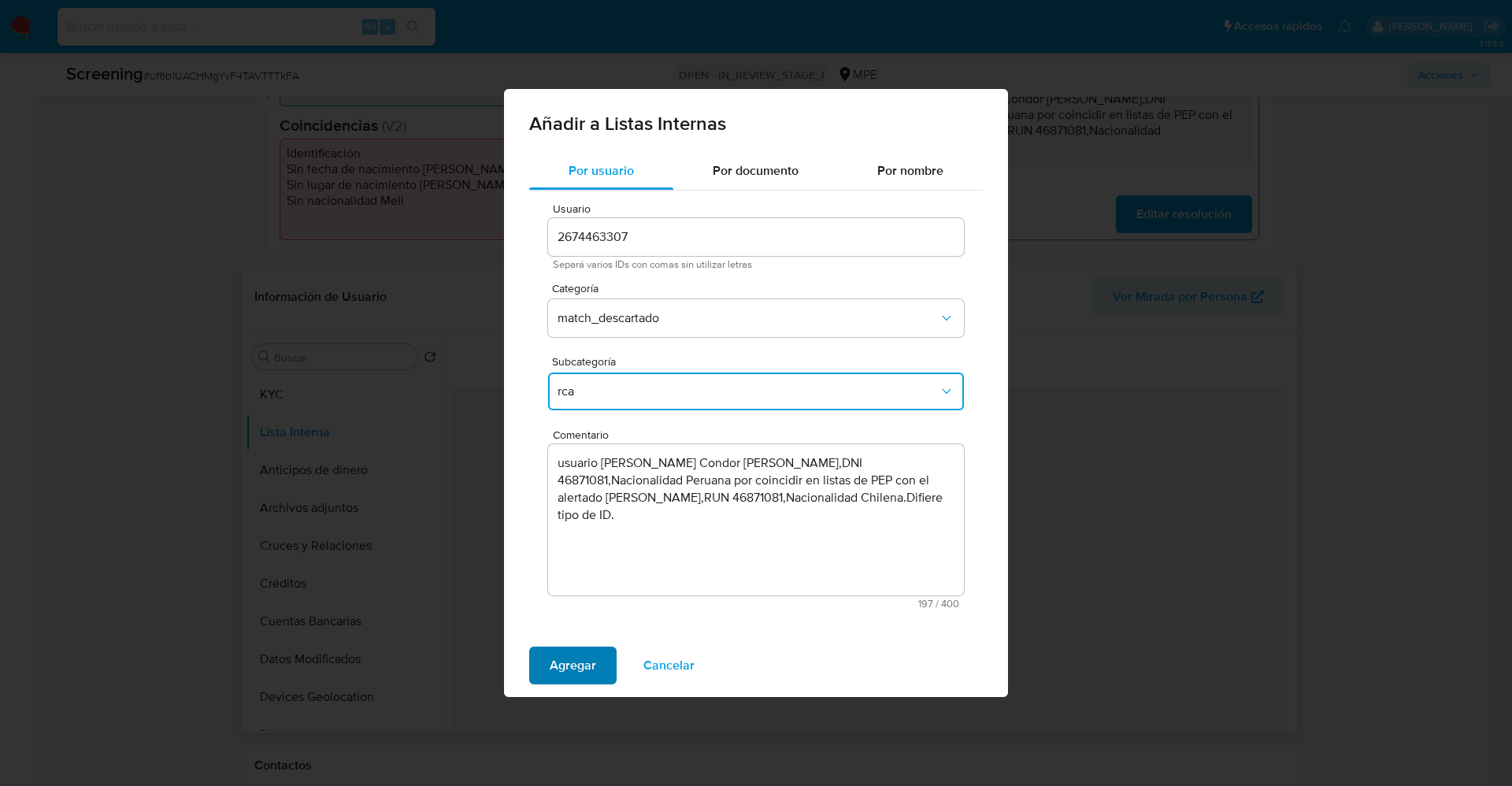
click at [577, 665] on span "Agregar" at bounding box center [573, 666] width 47 height 35
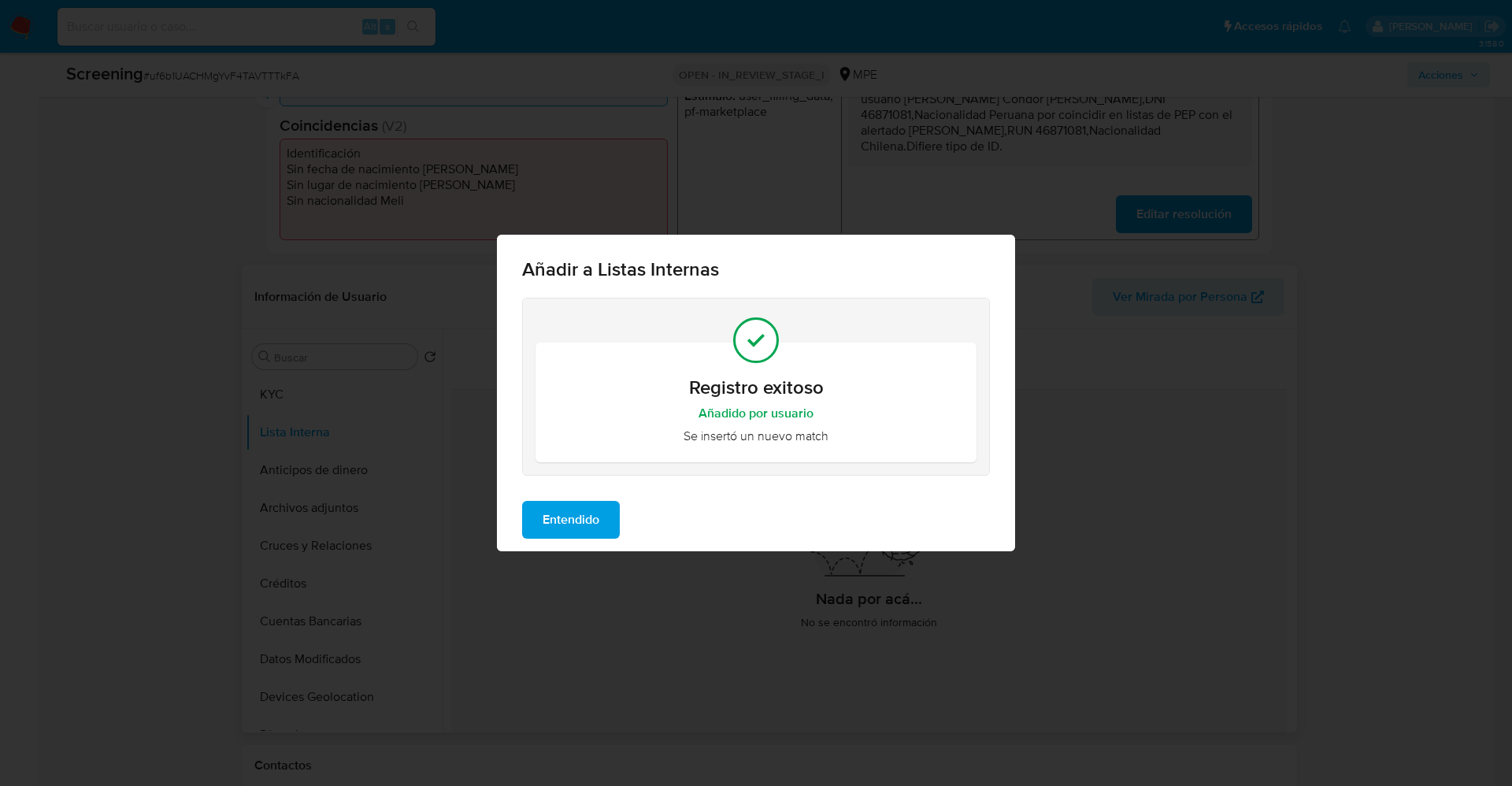
click at [552, 530] on span "Entendido" at bounding box center [571, 520] width 56 height 35
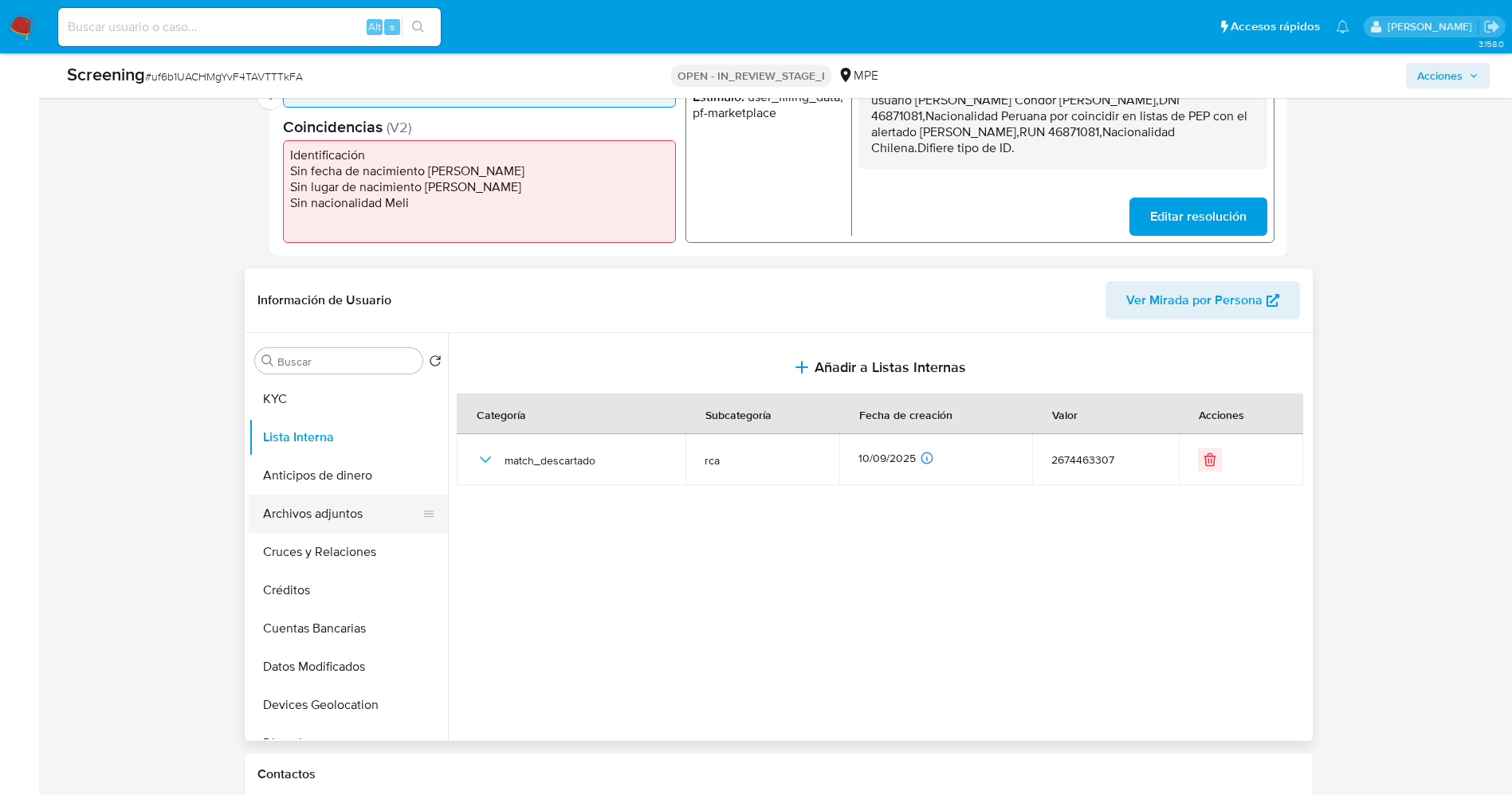
click at [330, 518] on button "Archivos adjuntos" at bounding box center [342, 513] width 187 height 38
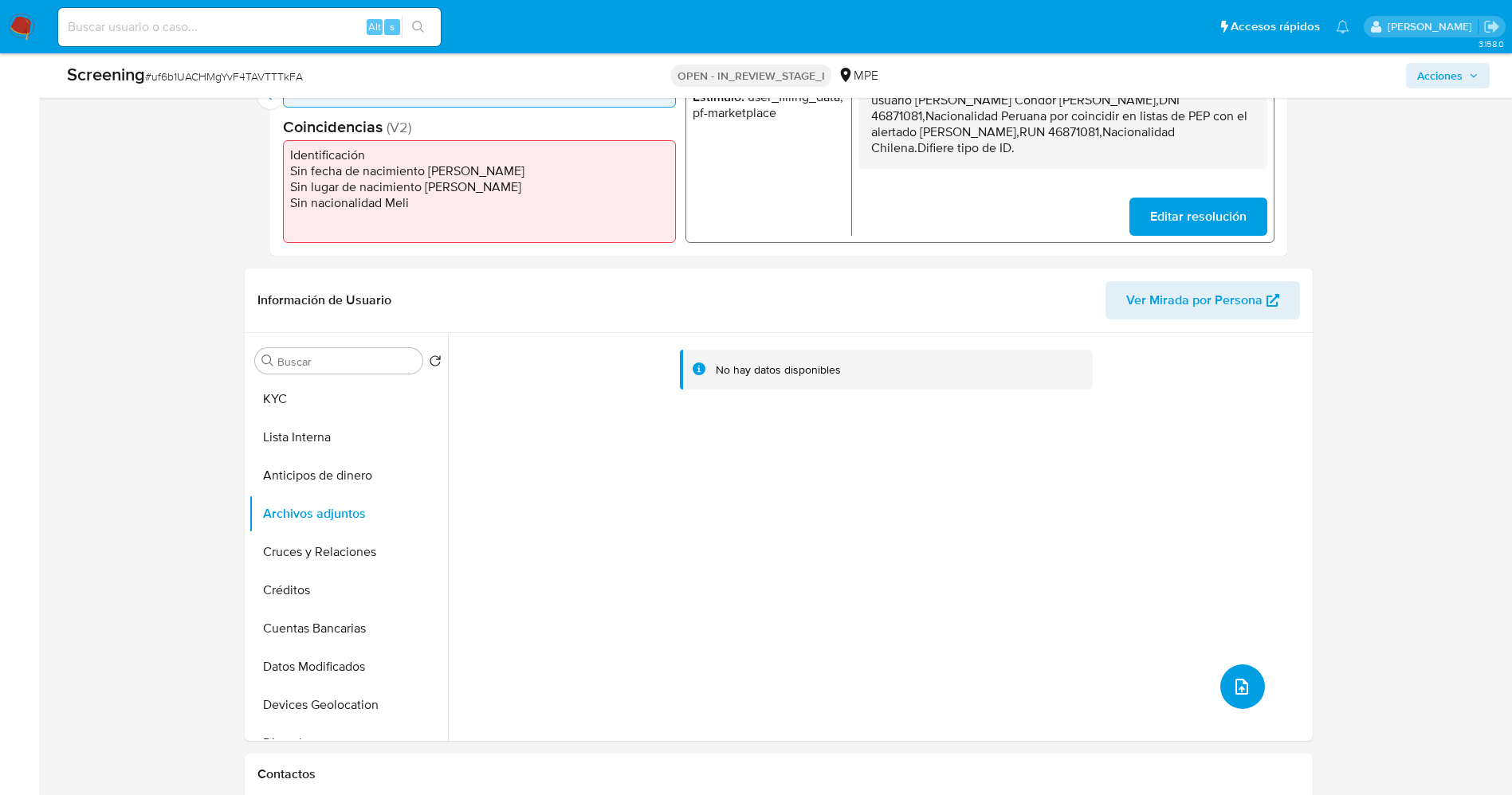
click at [1232, 679] on icon "upload-file" at bounding box center [1241, 686] width 19 height 19
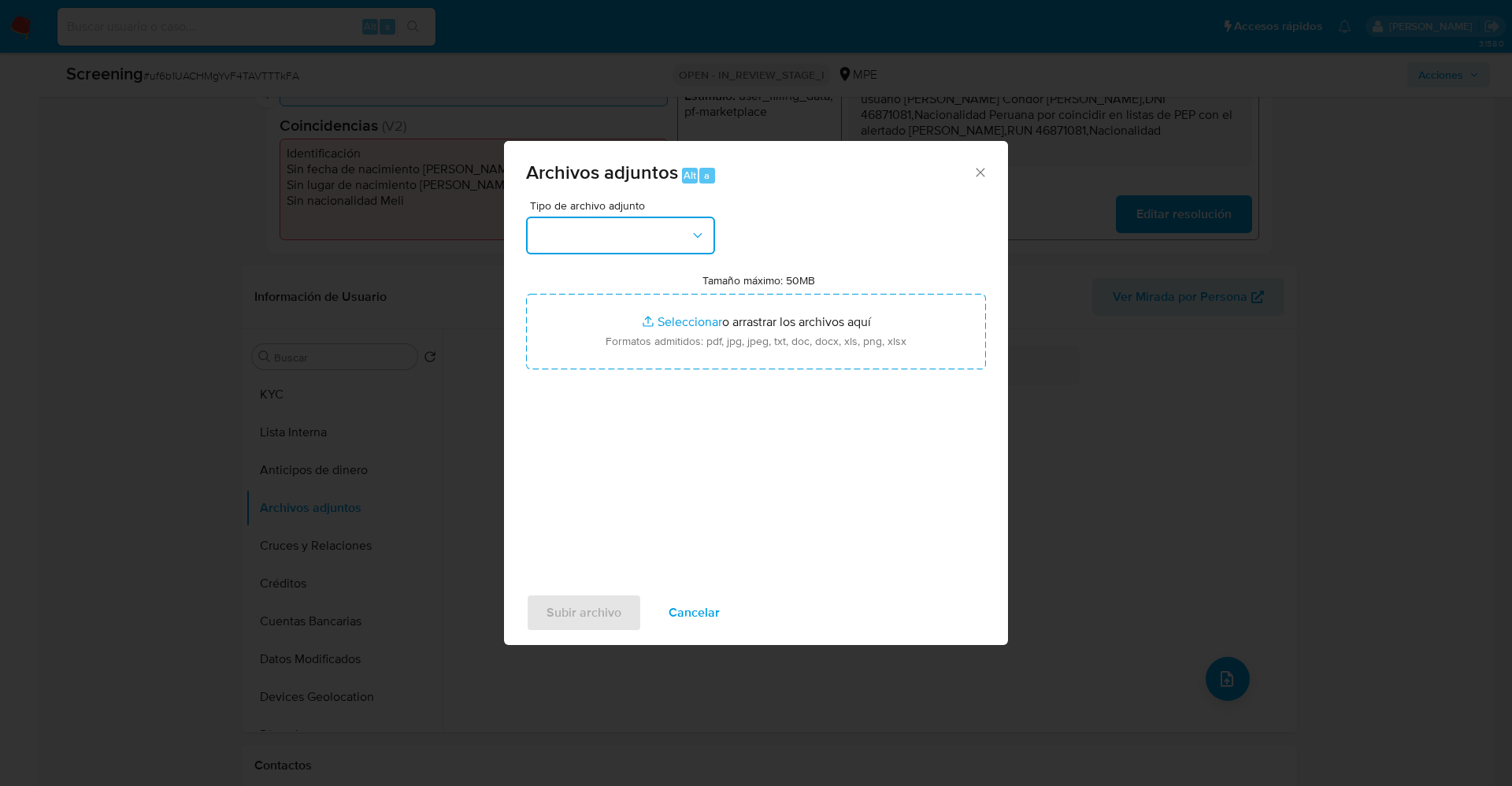
click at [595, 230] on button "button" at bounding box center [621, 235] width 189 height 38
click at [701, 615] on span "Cancelar" at bounding box center [693, 613] width 51 height 35
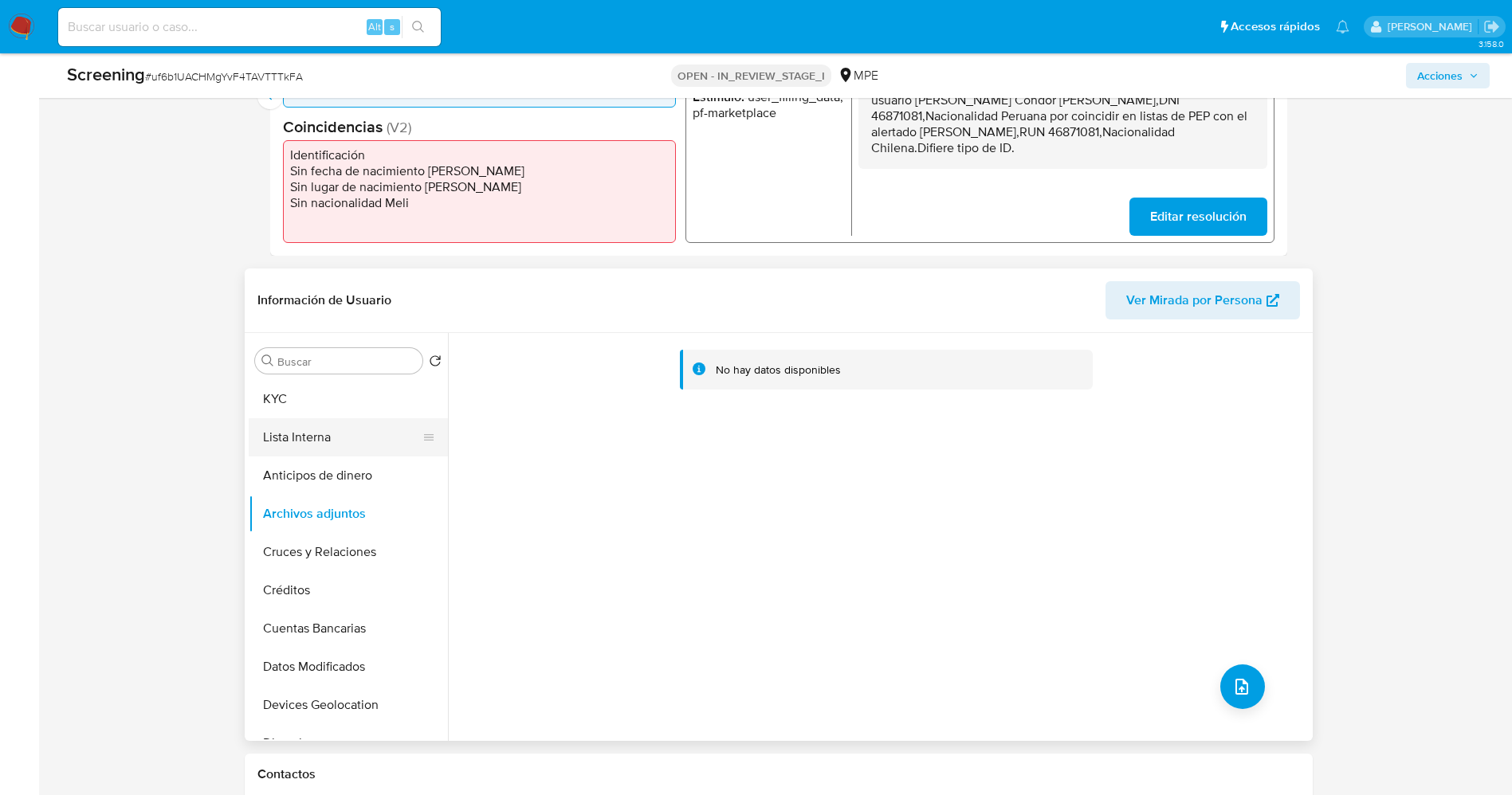
click at [276, 430] on button "Lista Interna" at bounding box center [342, 437] width 187 height 38
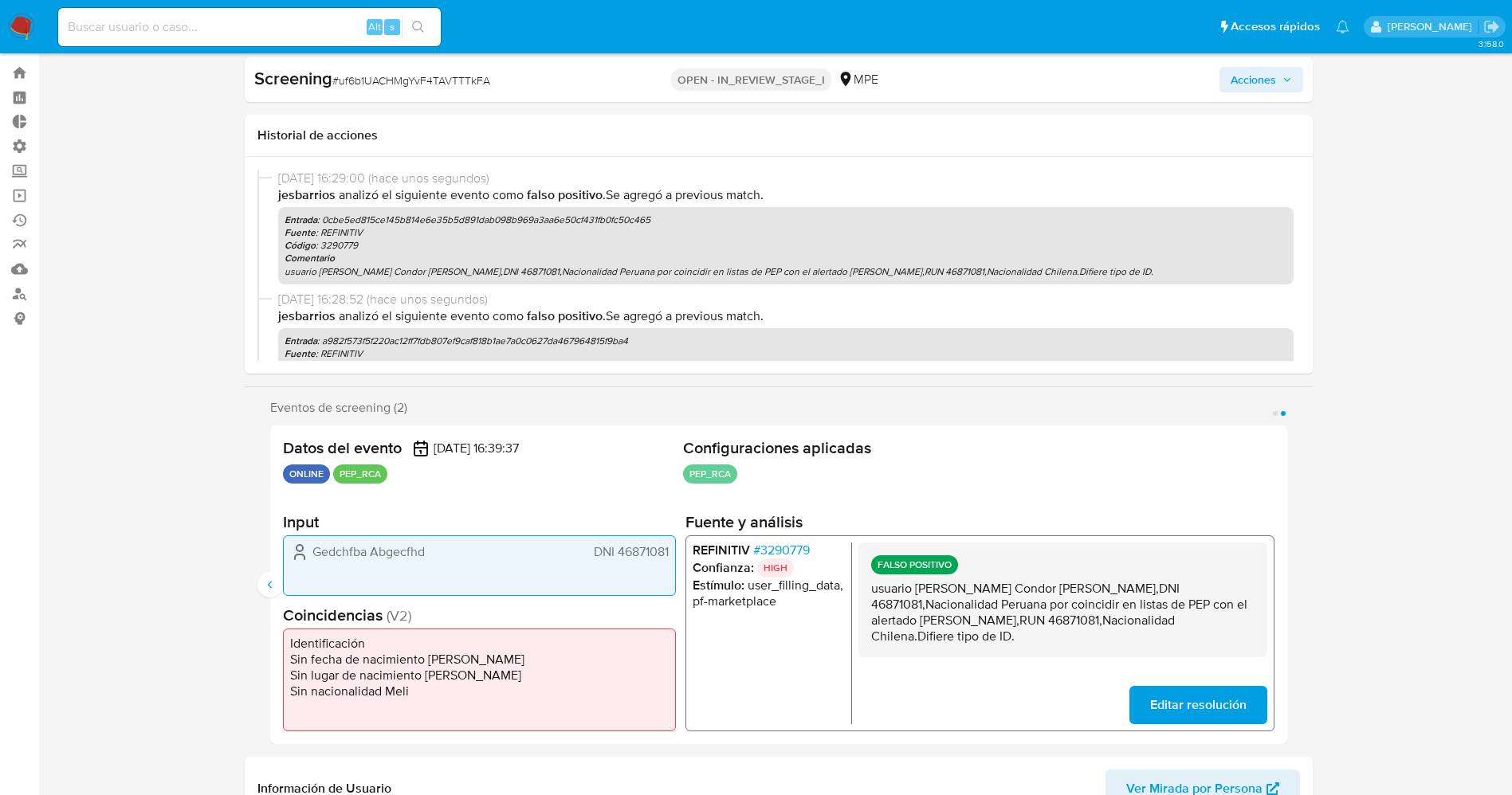
scroll to position [0, 0]
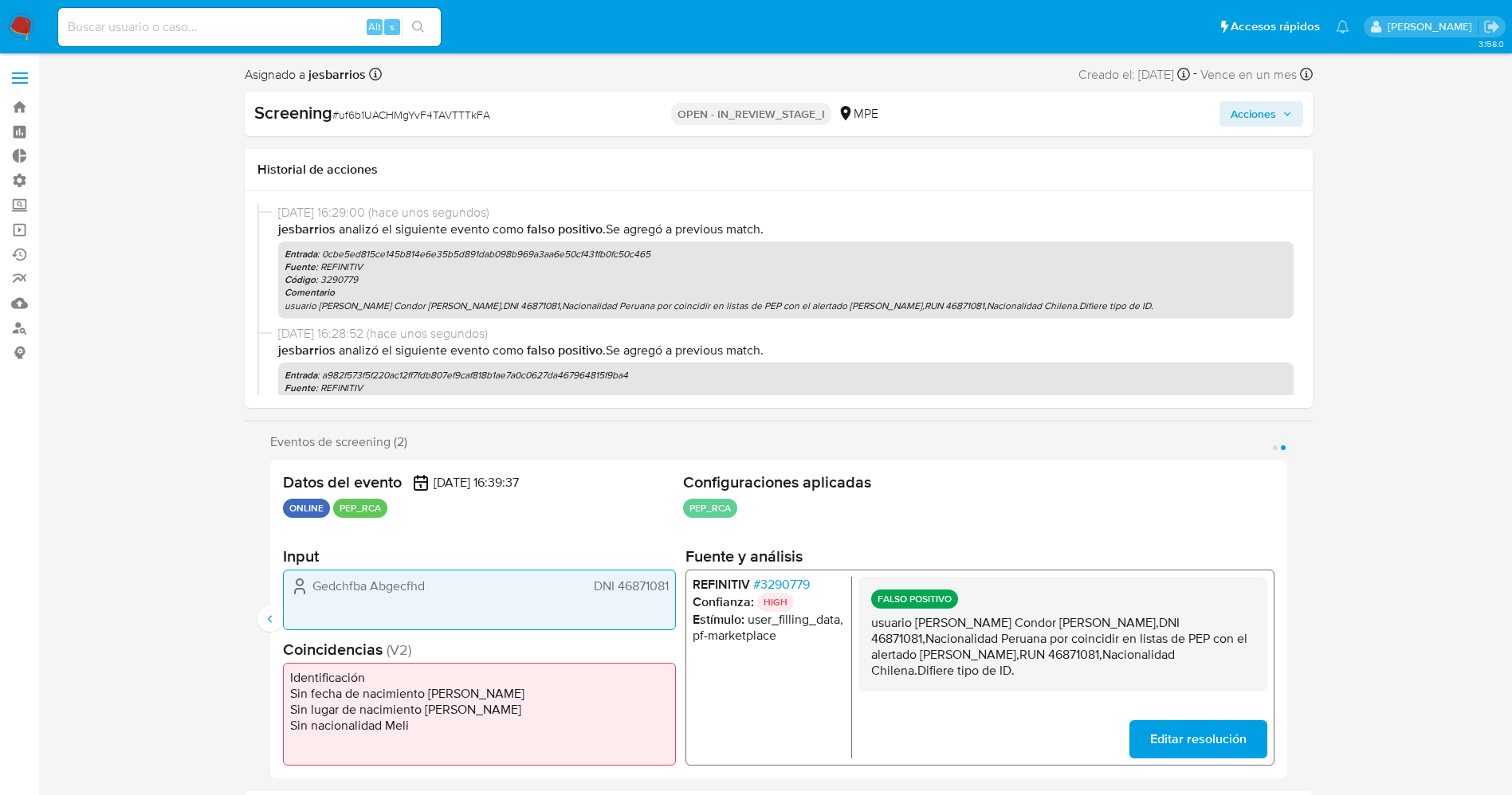
click at [1267, 106] on span "Acciones" at bounding box center [1253, 114] width 45 height 26
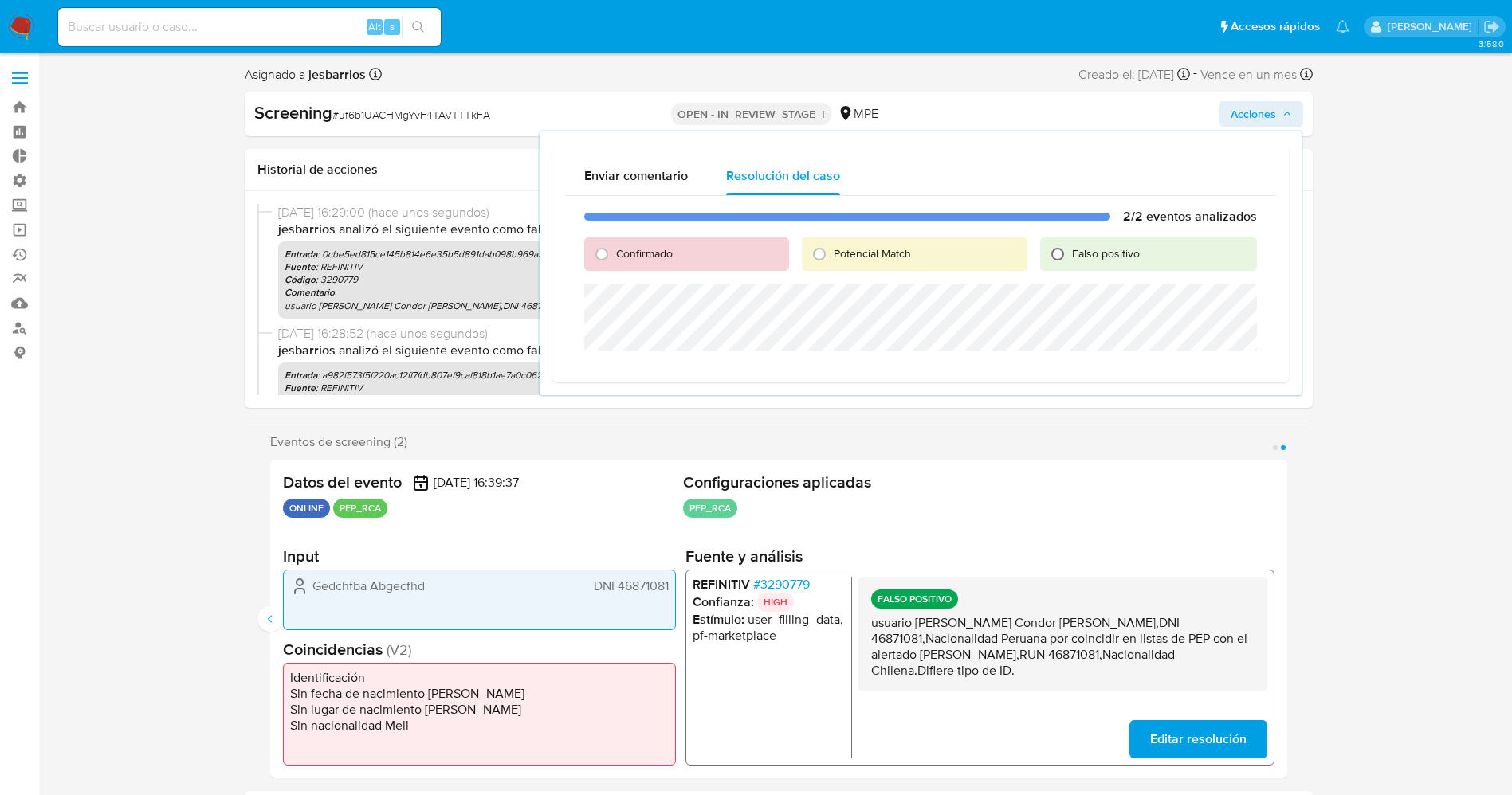
drag, startPoint x: 1076, startPoint y: 254, endPoint x: 1064, endPoint y: 255, distance: 12.0
click at [1076, 254] on span "Falso positivo" at bounding box center [1105, 254] width 68 height 16
click at [1071, 254] on input "Falso positivo" at bounding box center [1058, 255] width 26 height 26
radio input "true"
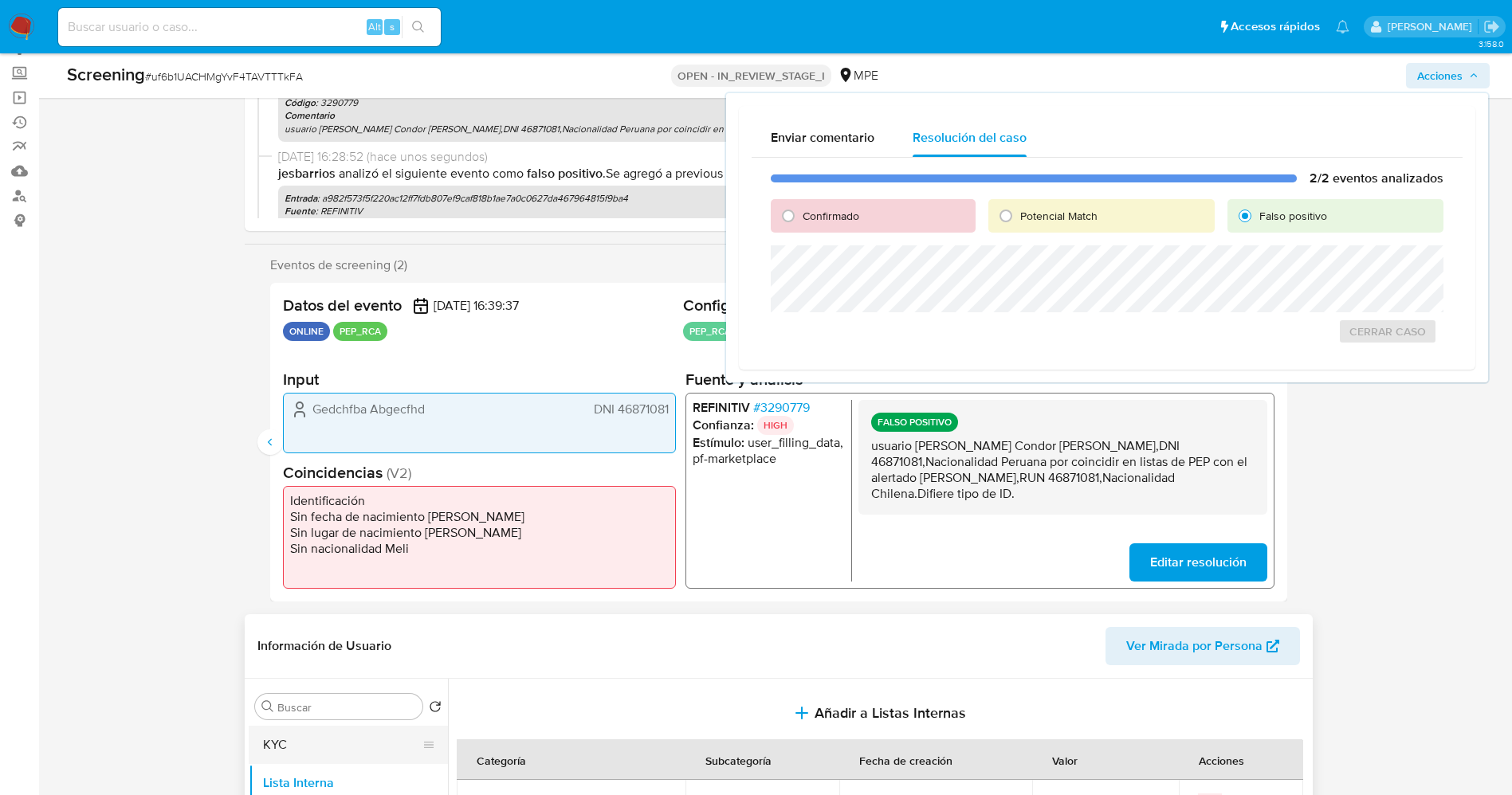
scroll to position [239, 0]
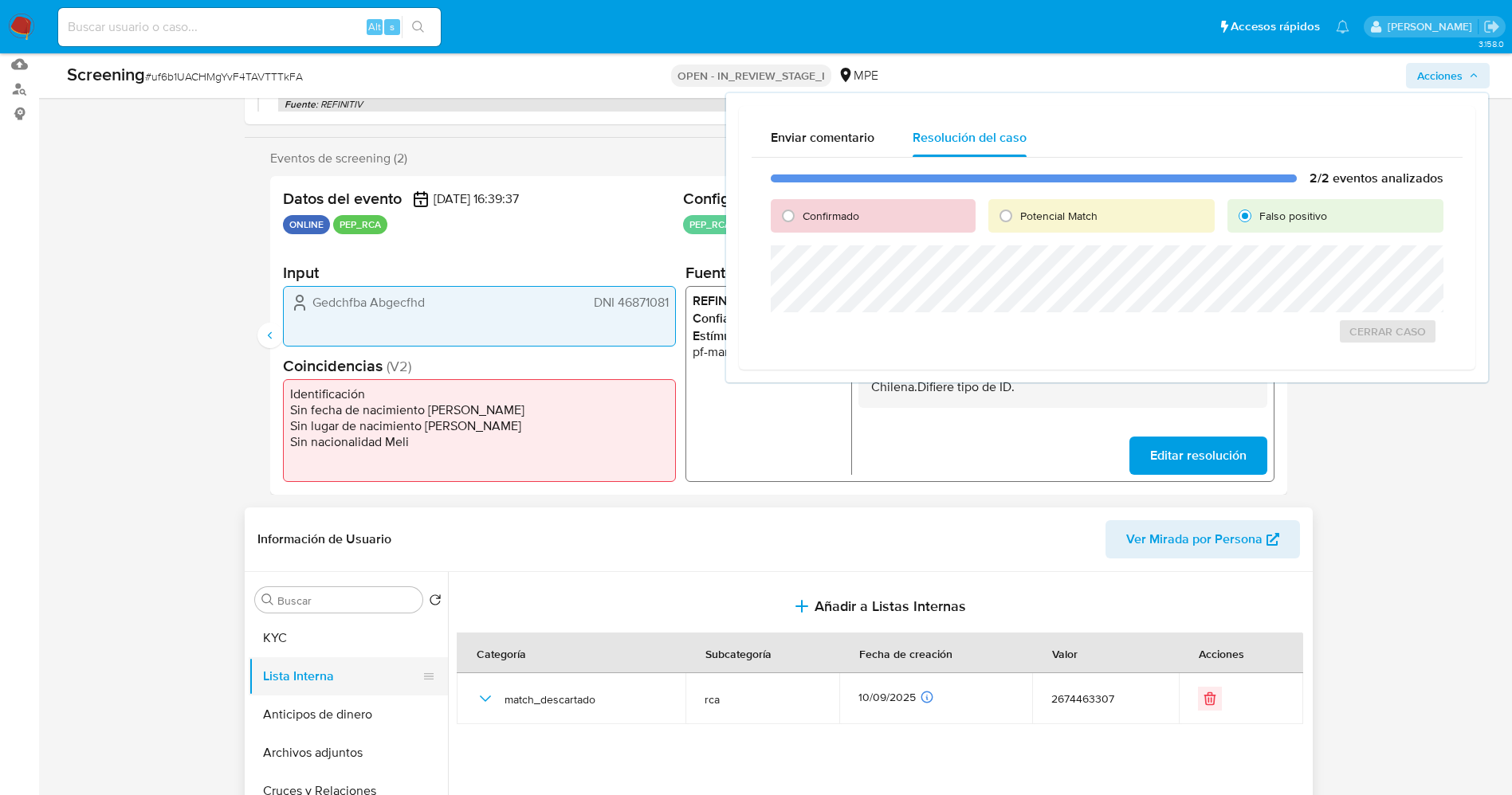
click at [286, 667] on button "Lista Interna" at bounding box center [342, 676] width 187 height 38
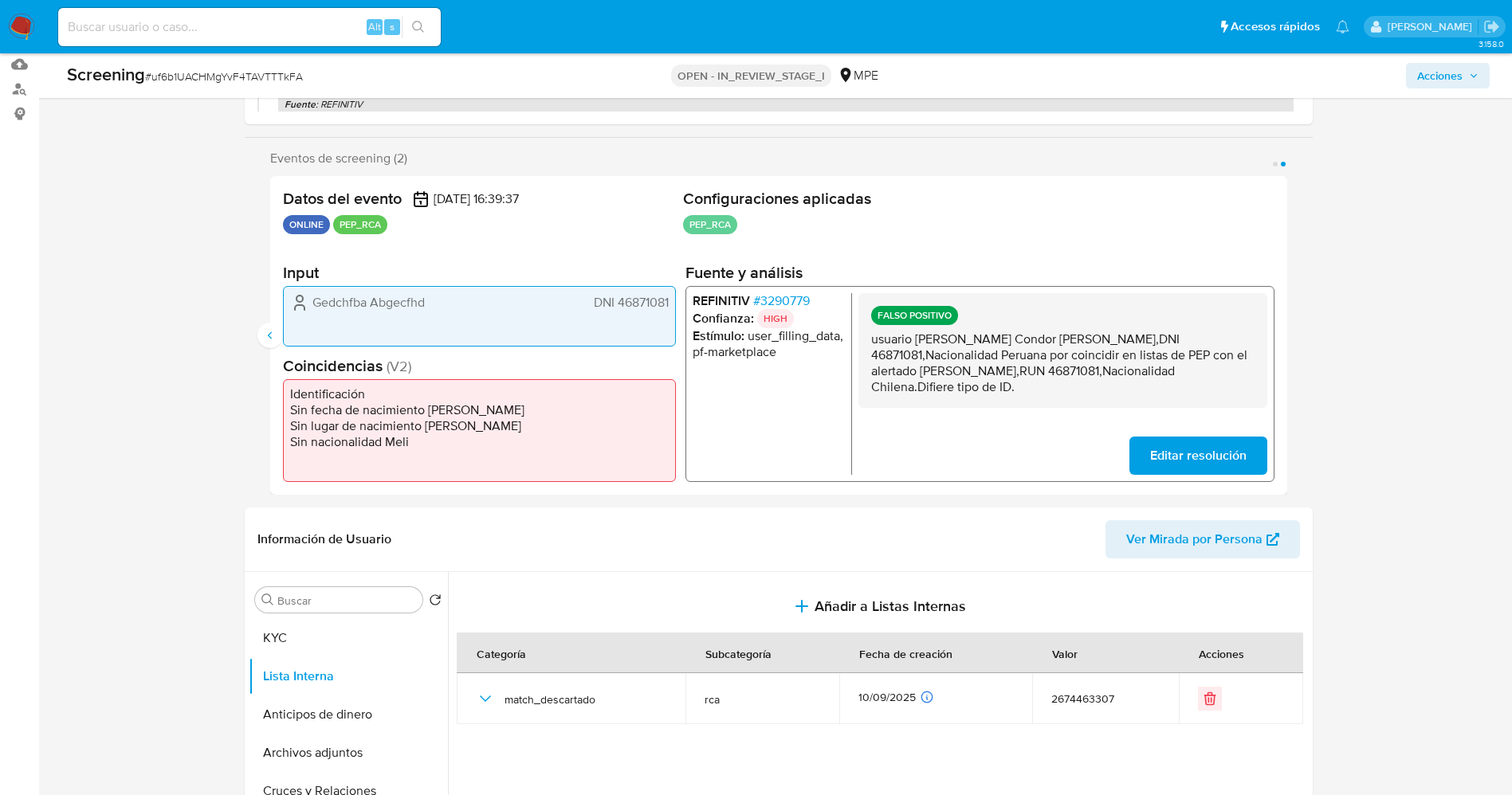
scroll to position [0, 0]
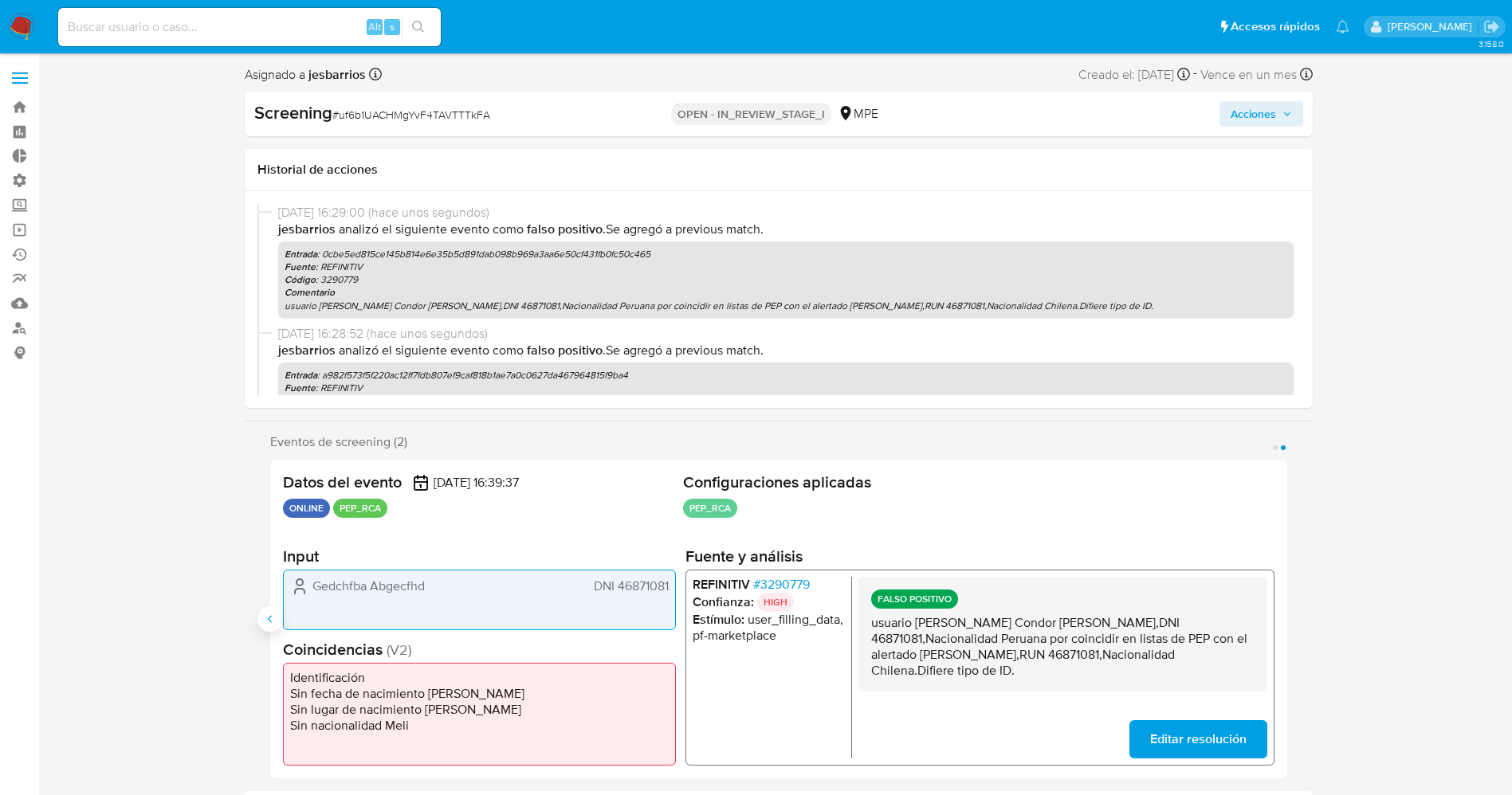
click at [266, 623] on icon "Anterior" at bounding box center [269, 618] width 13 height 13
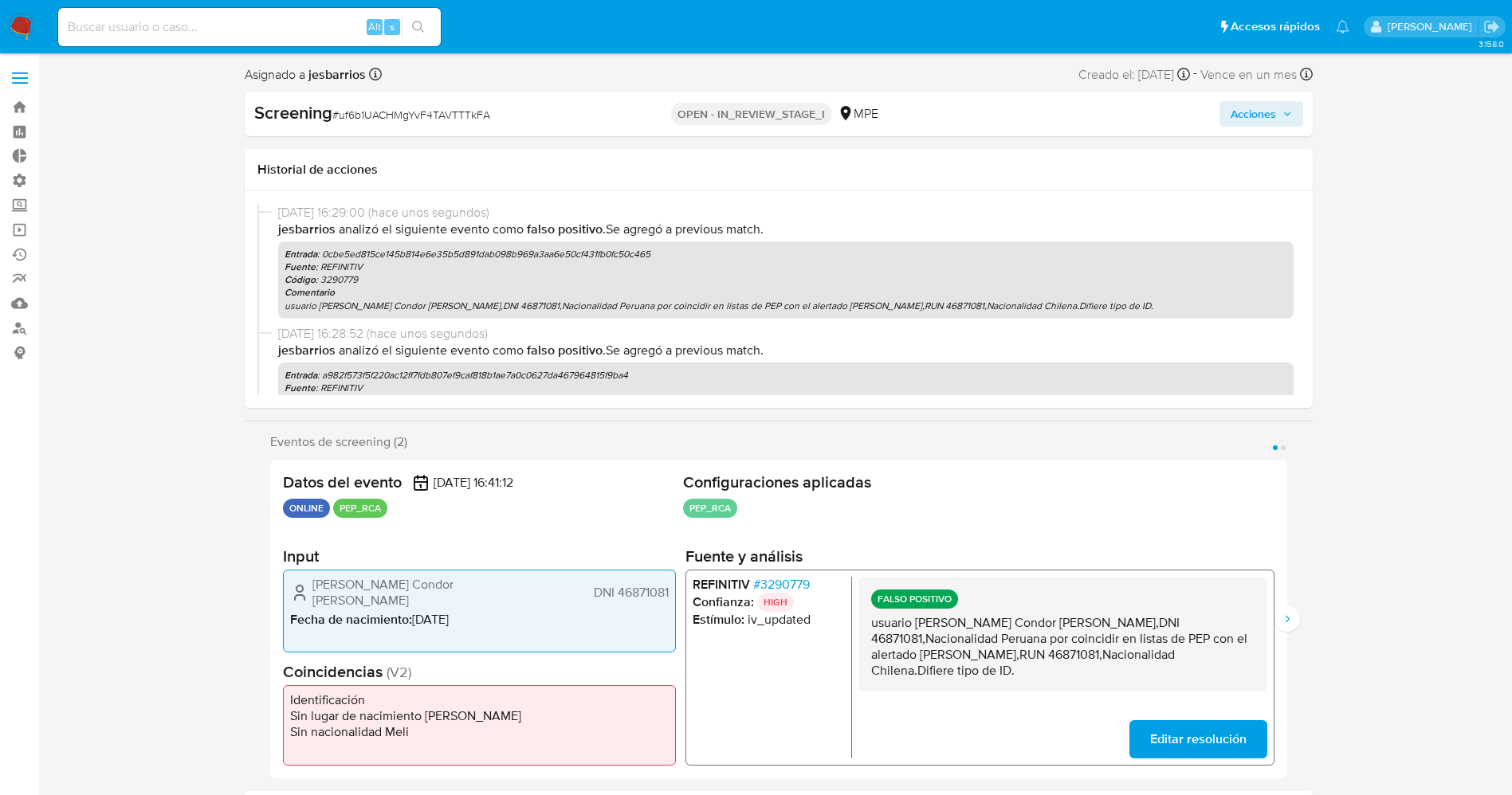
click at [1265, 112] on span "Acciones" at bounding box center [1253, 114] width 45 height 26
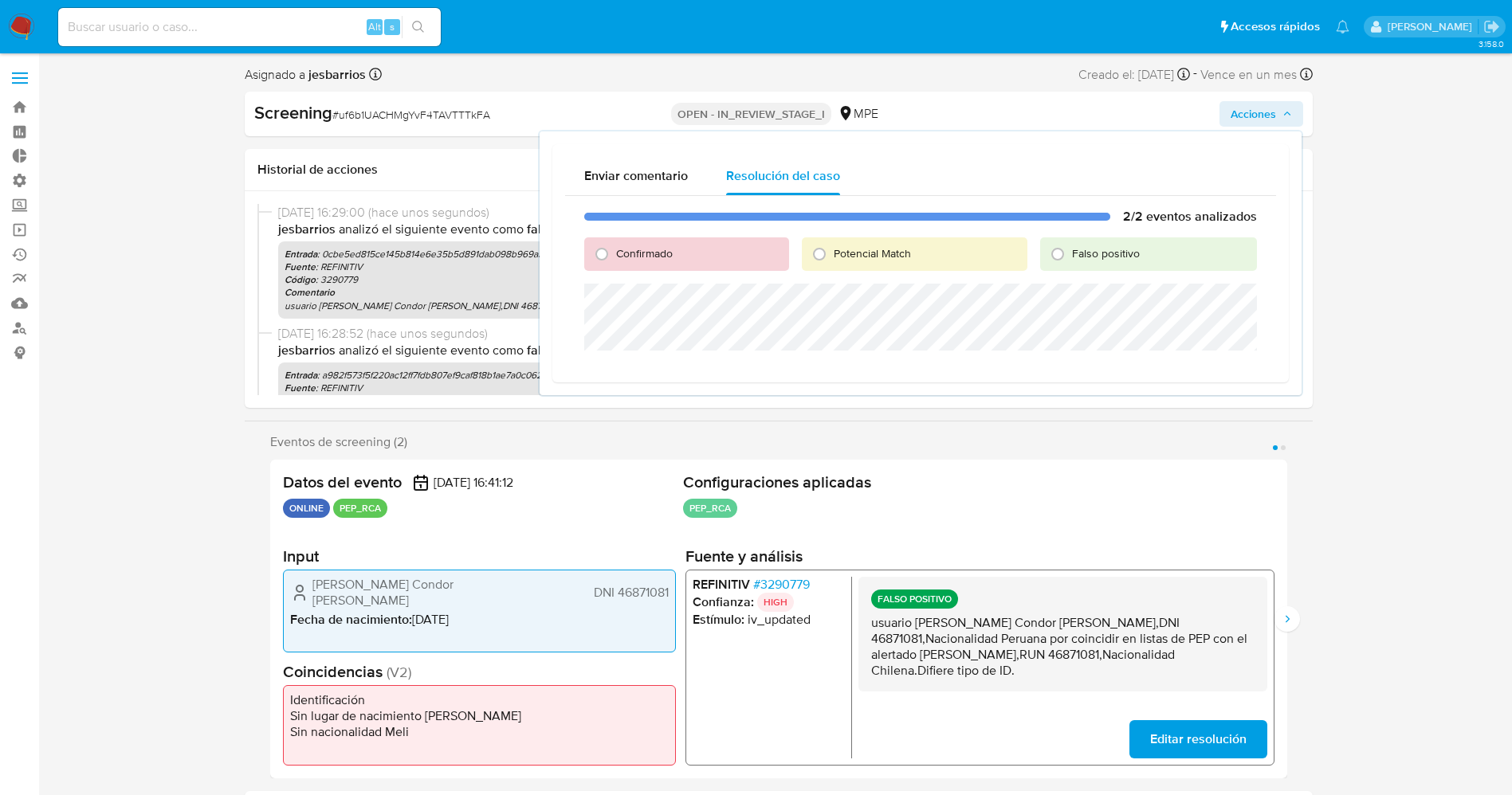
click at [1104, 253] on span "Falso positivo" at bounding box center [1105, 254] width 68 height 16
click at [1071, 253] on input "Falso positivo" at bounding box center [1058, 255] width 26 height 26
radio input "true"
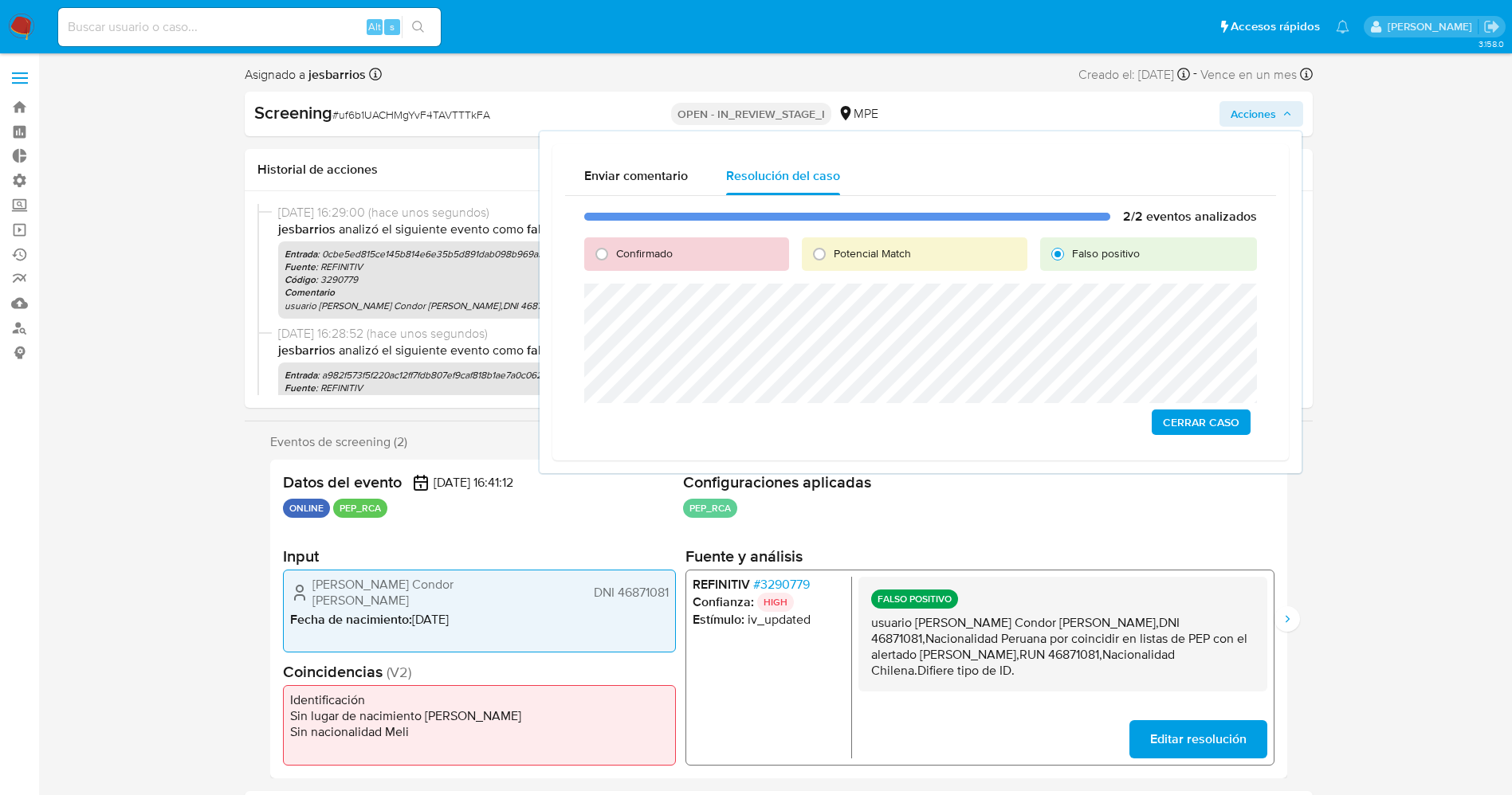
click at [1173, 414] on span "Cerrar Caso" at bounding box center [1201, 422] width 77 height 23
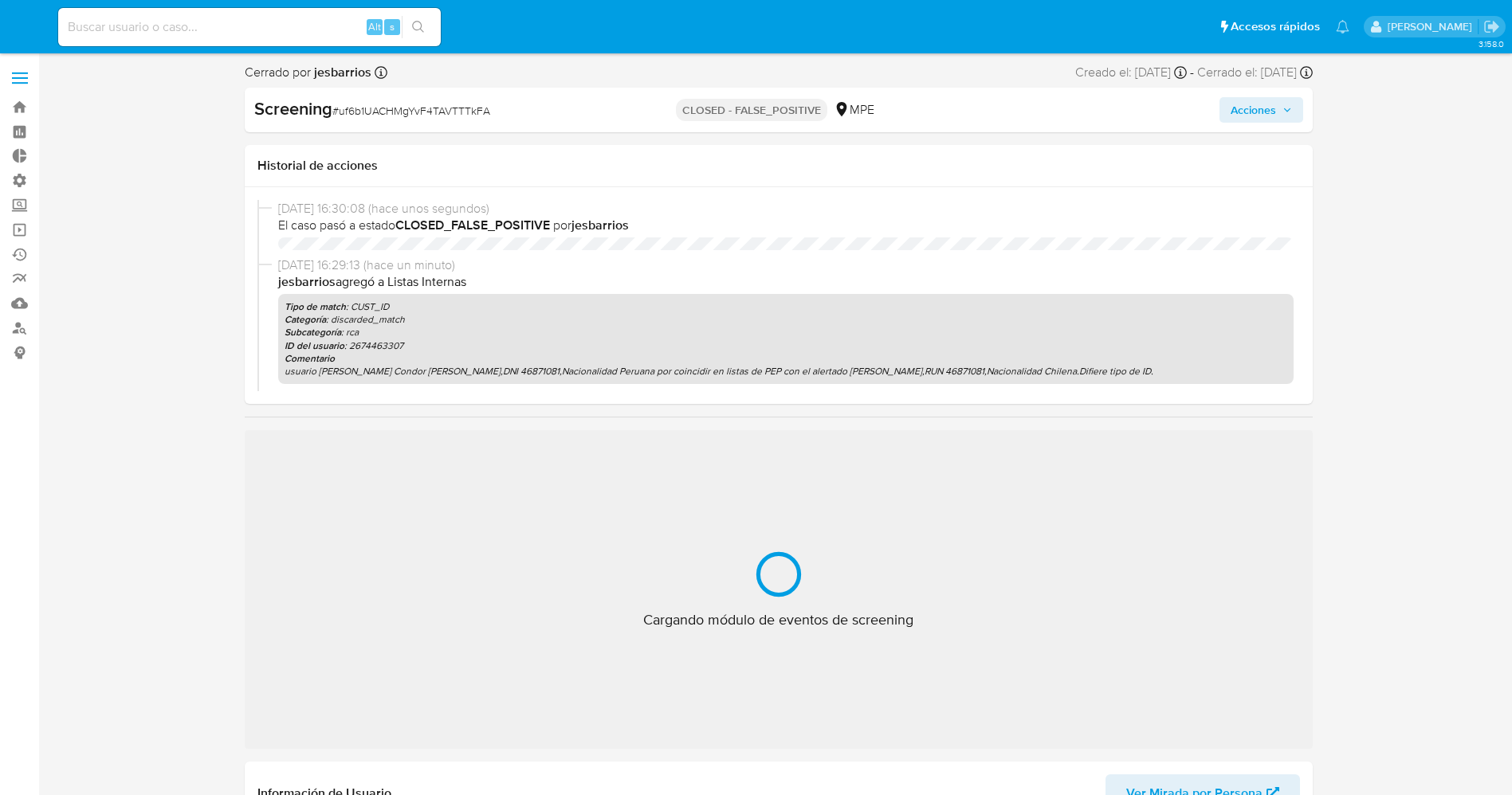
select select "10"
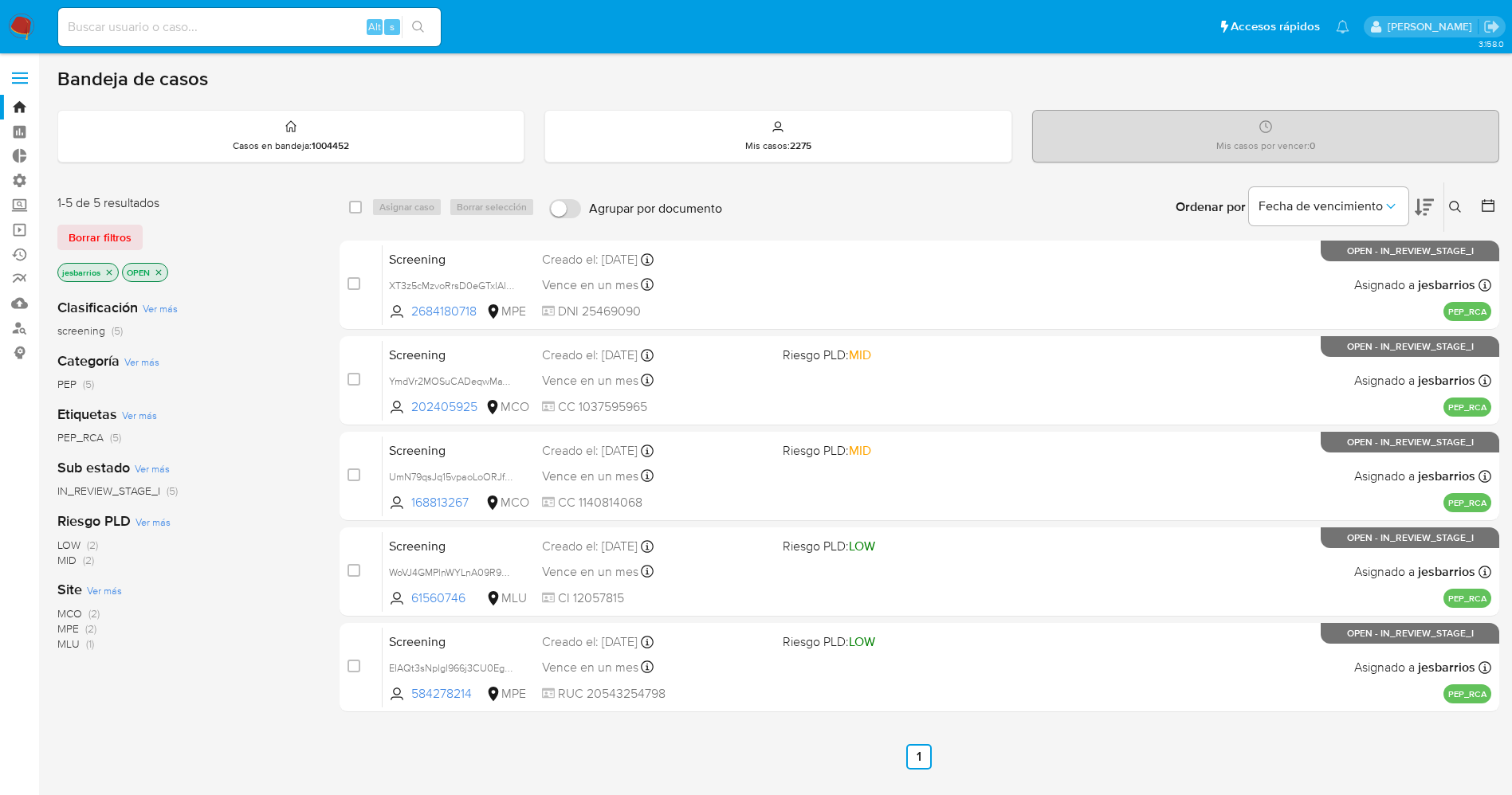
click at [22, 15] on img at bounding box center [22, 28] width 28 height 28
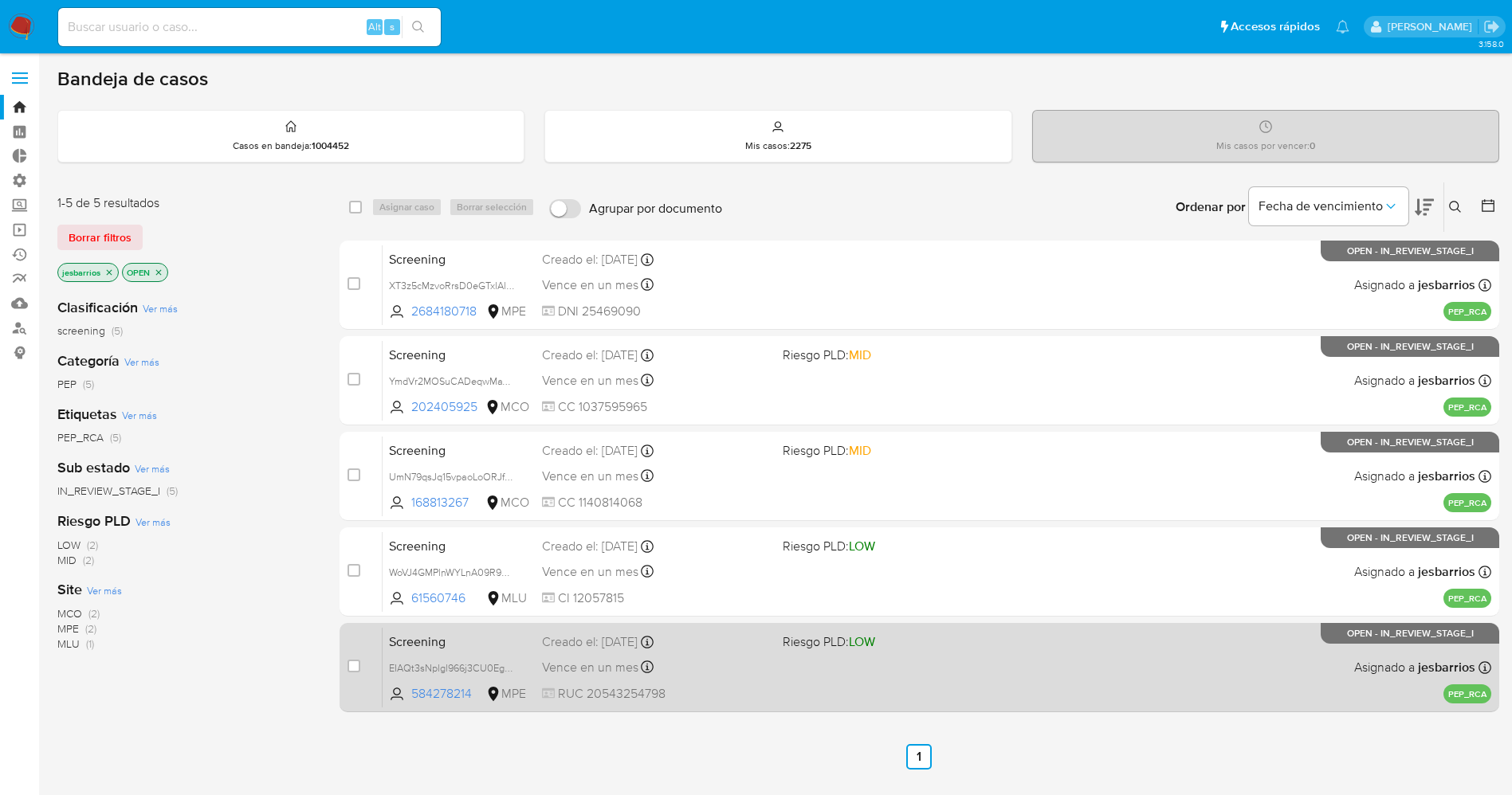
click at [701, 670] on div "Vence en un mes Vence el [DATE] 07:07:59" at bounding box center [656, 667] width 228 height 22
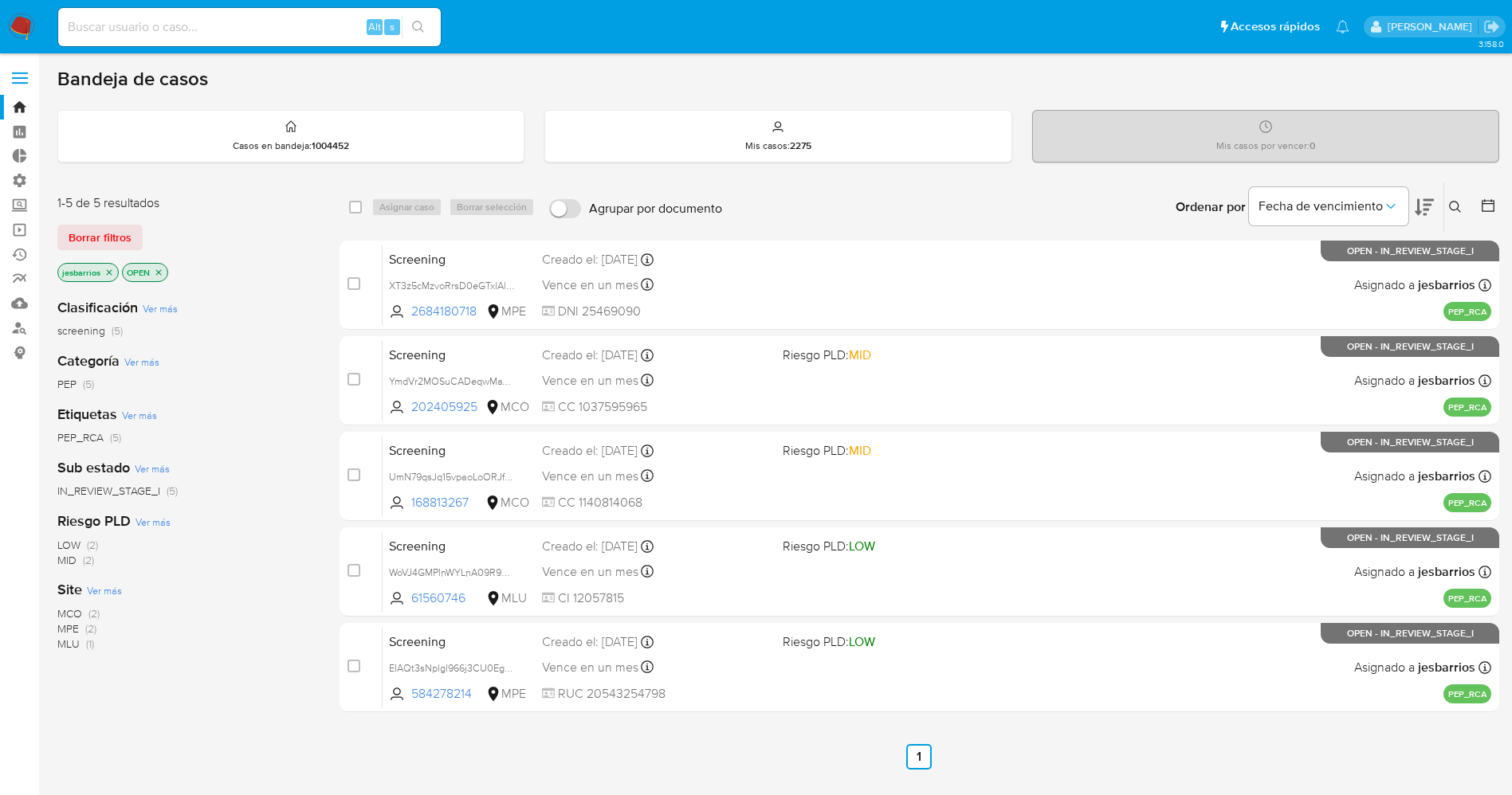
click at [29, 21] on img at bounding box center [22, 28] width 28 height 28
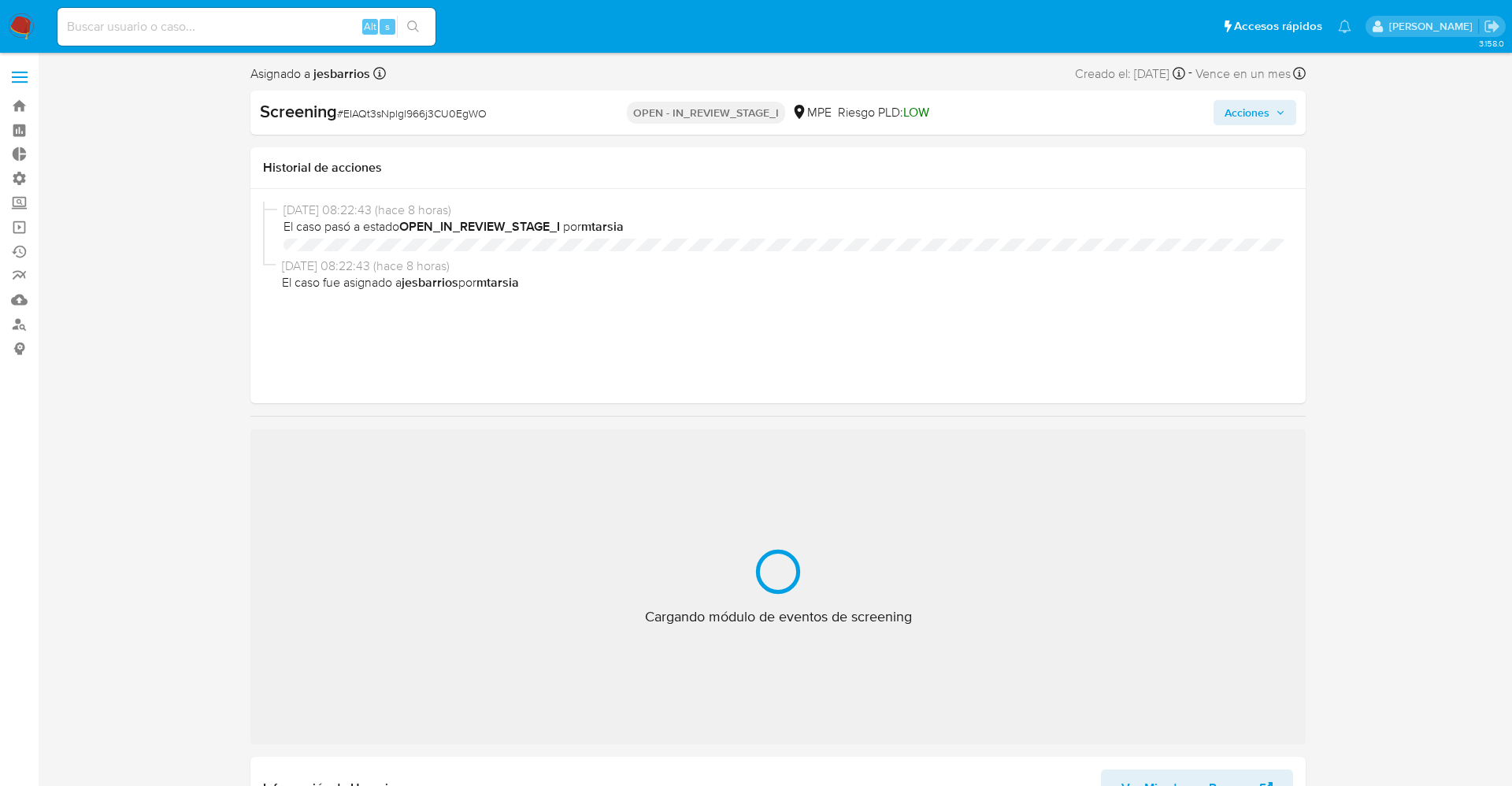
select select "10"
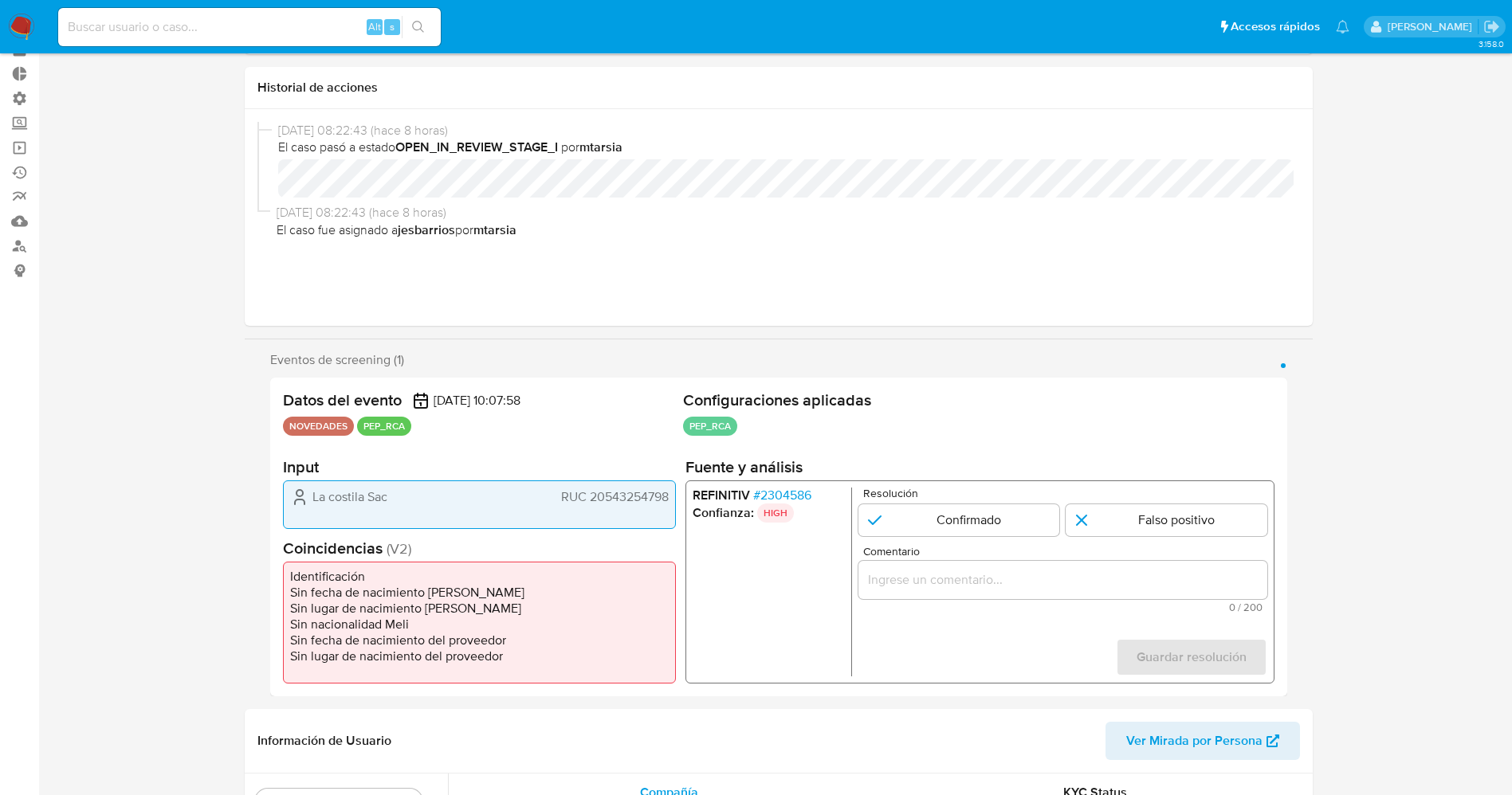
scroll to position [120, 0]
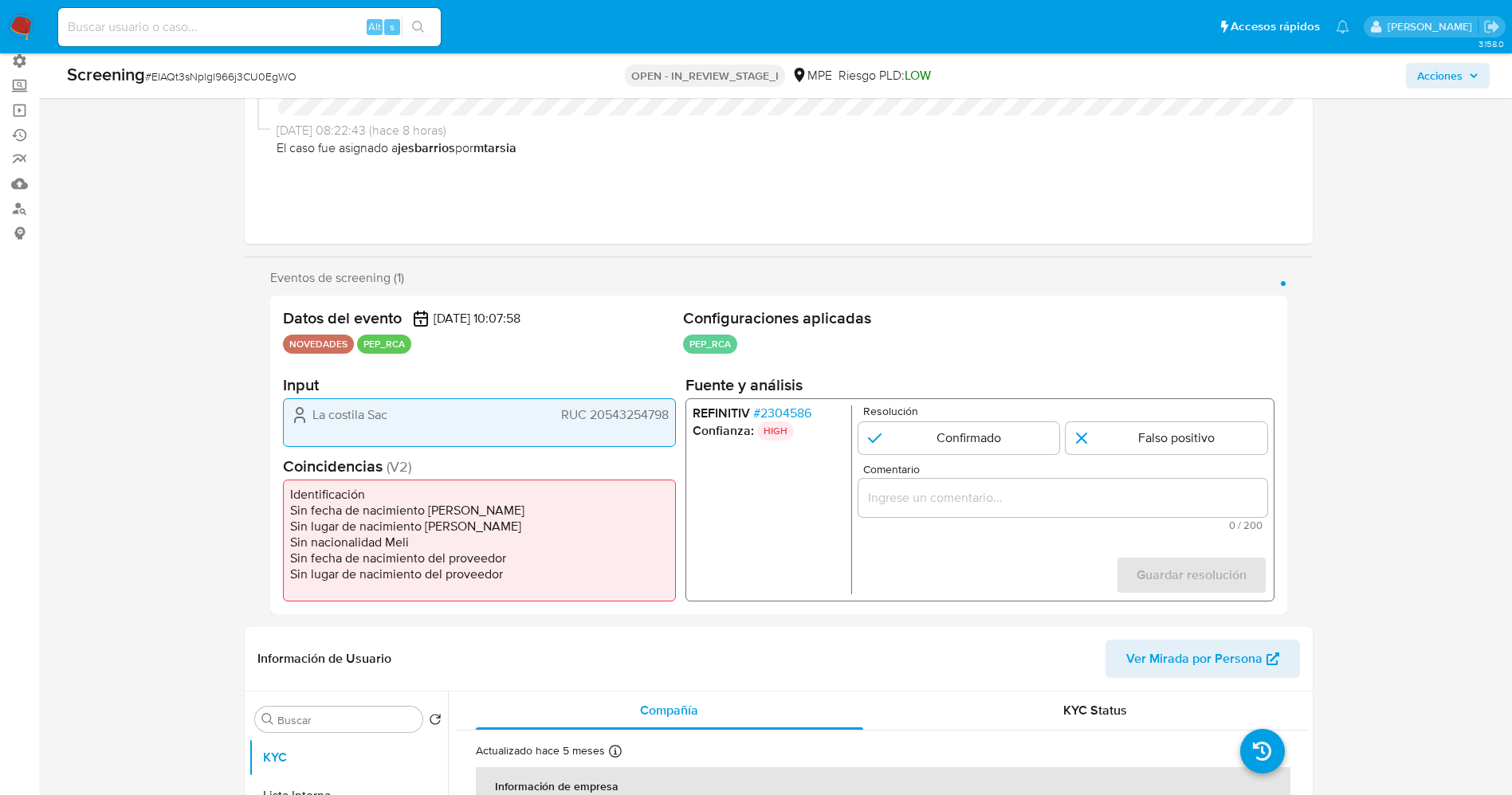
click at [802, 406] on span "# 2304586" at bounding box center [781, 414] width 58 height 16
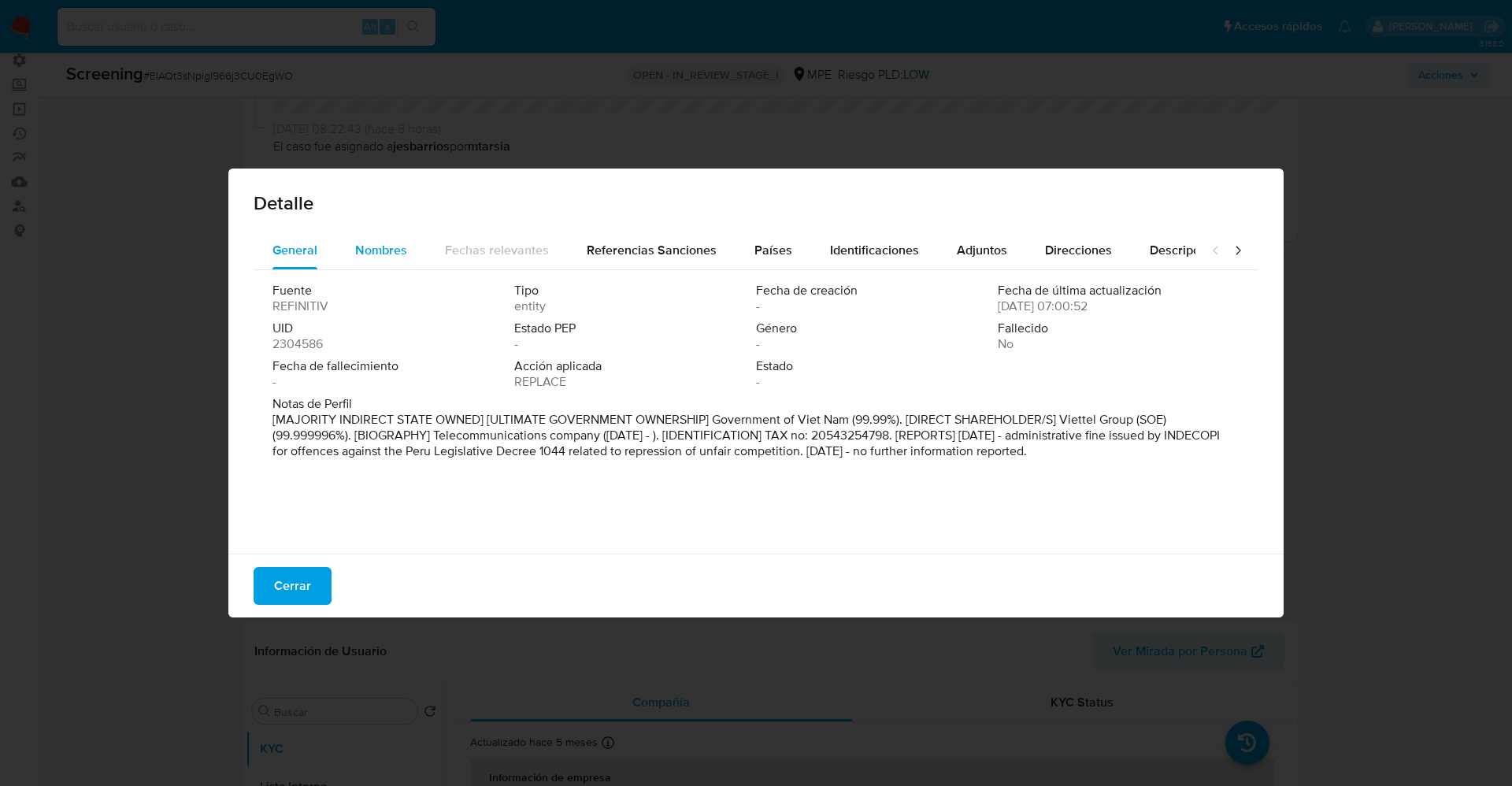
click at [367, 239] on div "Nombres" at bounding box center [382, 250] width 52 height 38
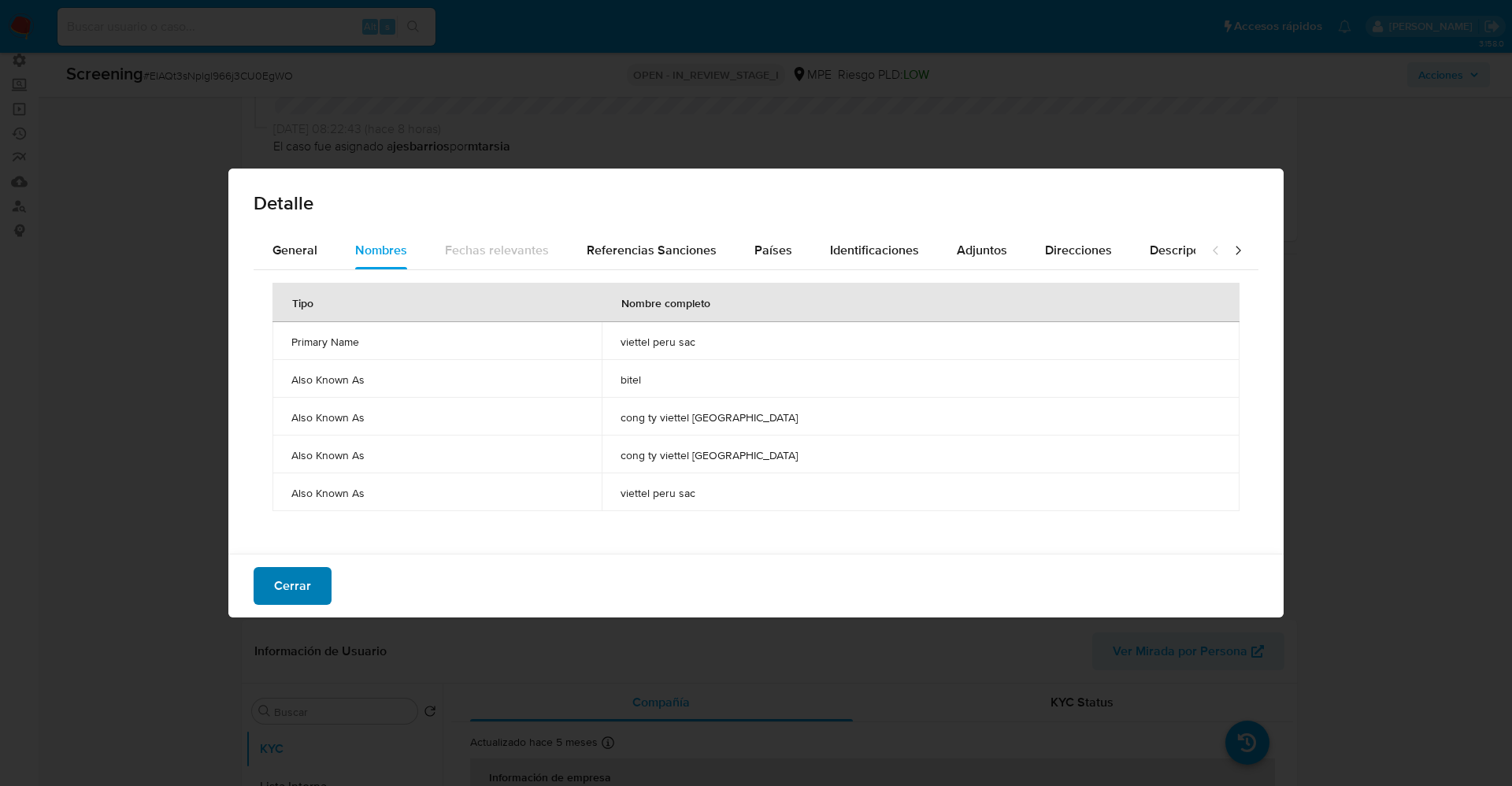
click at [284, 580] on span "Cerrar" at bounding box center [292, 586] width 37 height 35
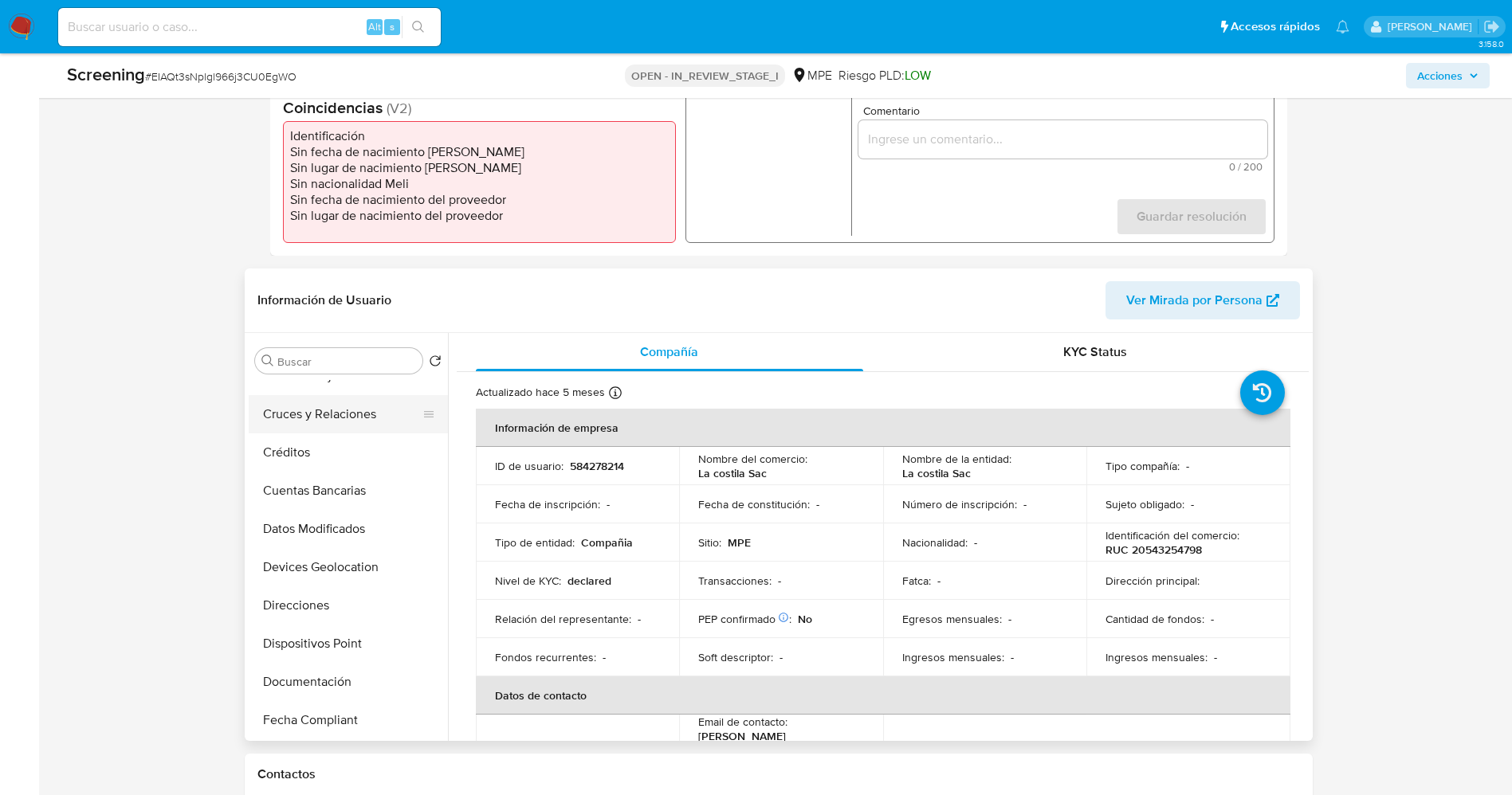
scroll to position [239, 0]
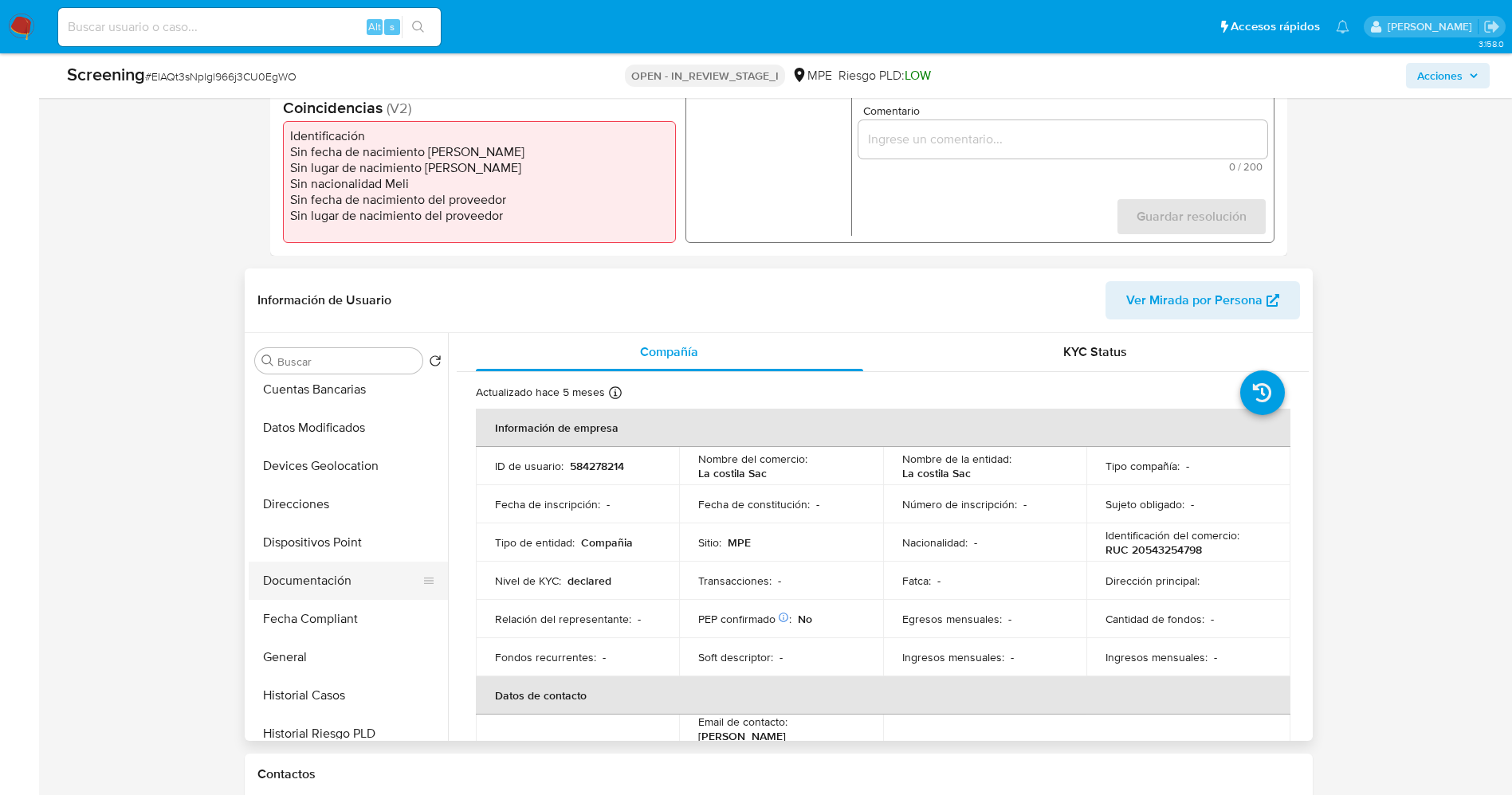
click at [307, 584] on button "Documentación" at bounding box center [342, 581] width 187 height 38
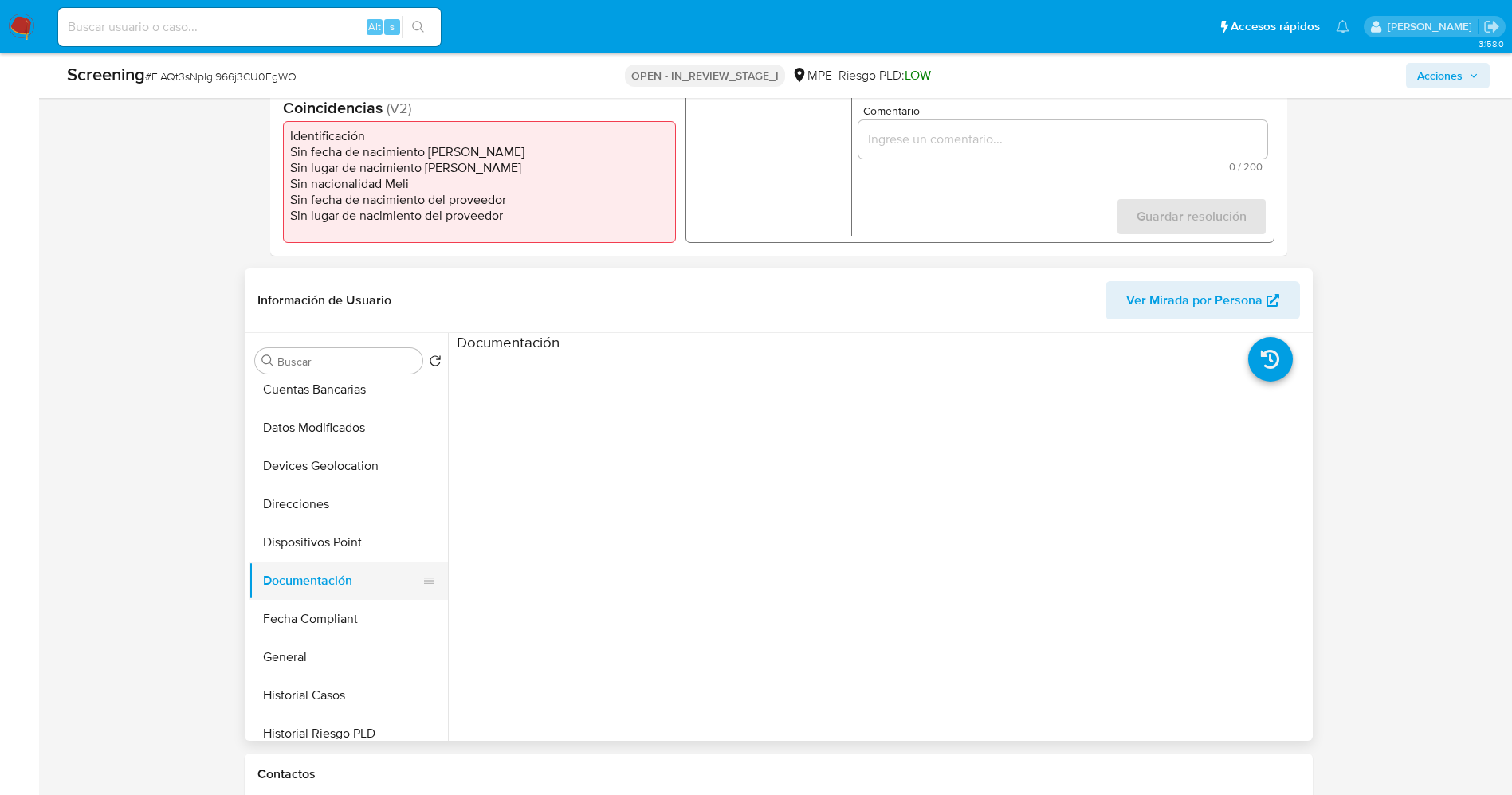
scroll to position [0, 0]
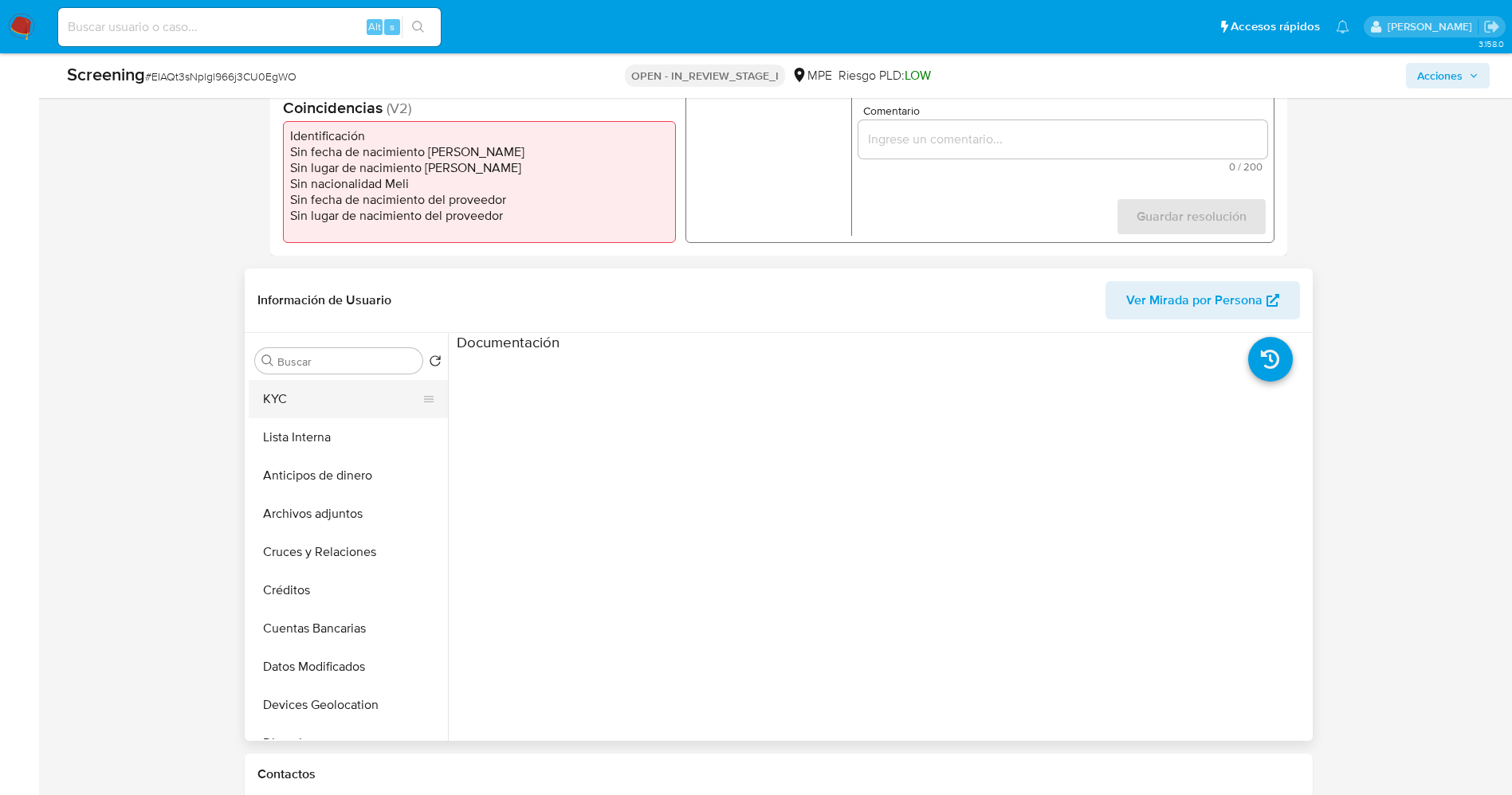
click at [318, 399] on button "KYC" at bounding box center [342, 399] width 187 height 38
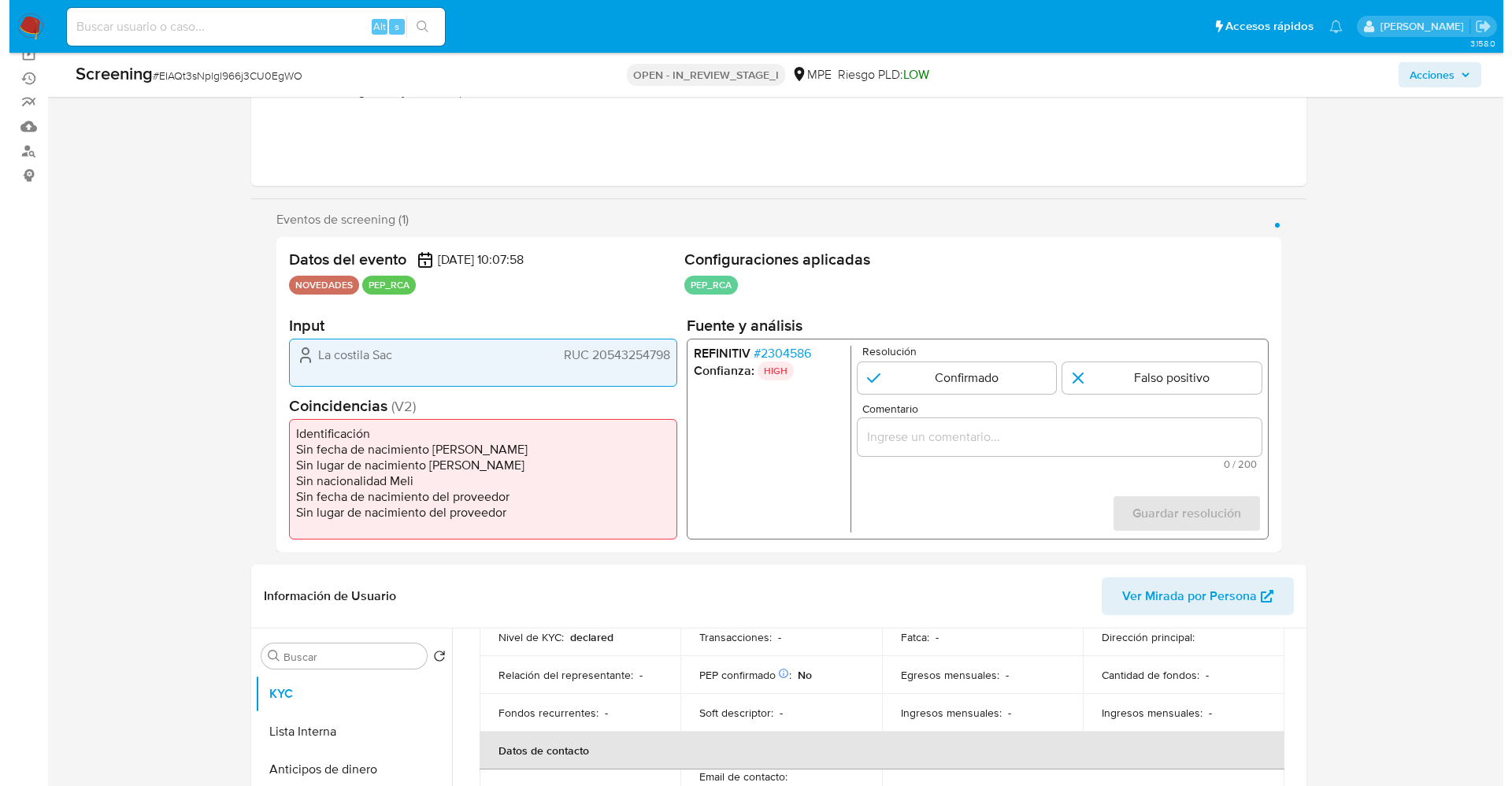
scroll to position [119, 0]
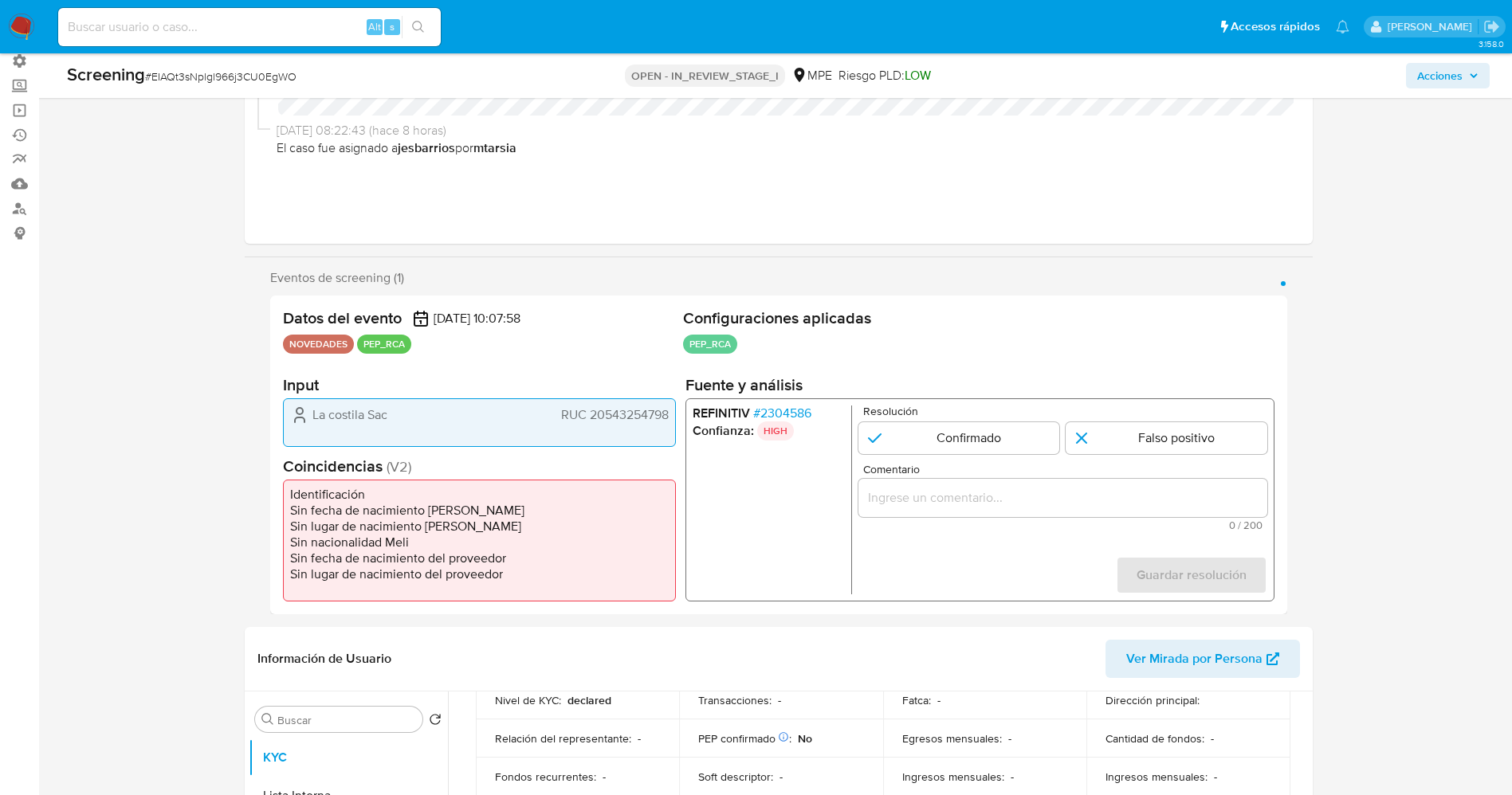
click at [785, 413] on span "# 2304586" at bounding box center [781, 414] width 58 height 16
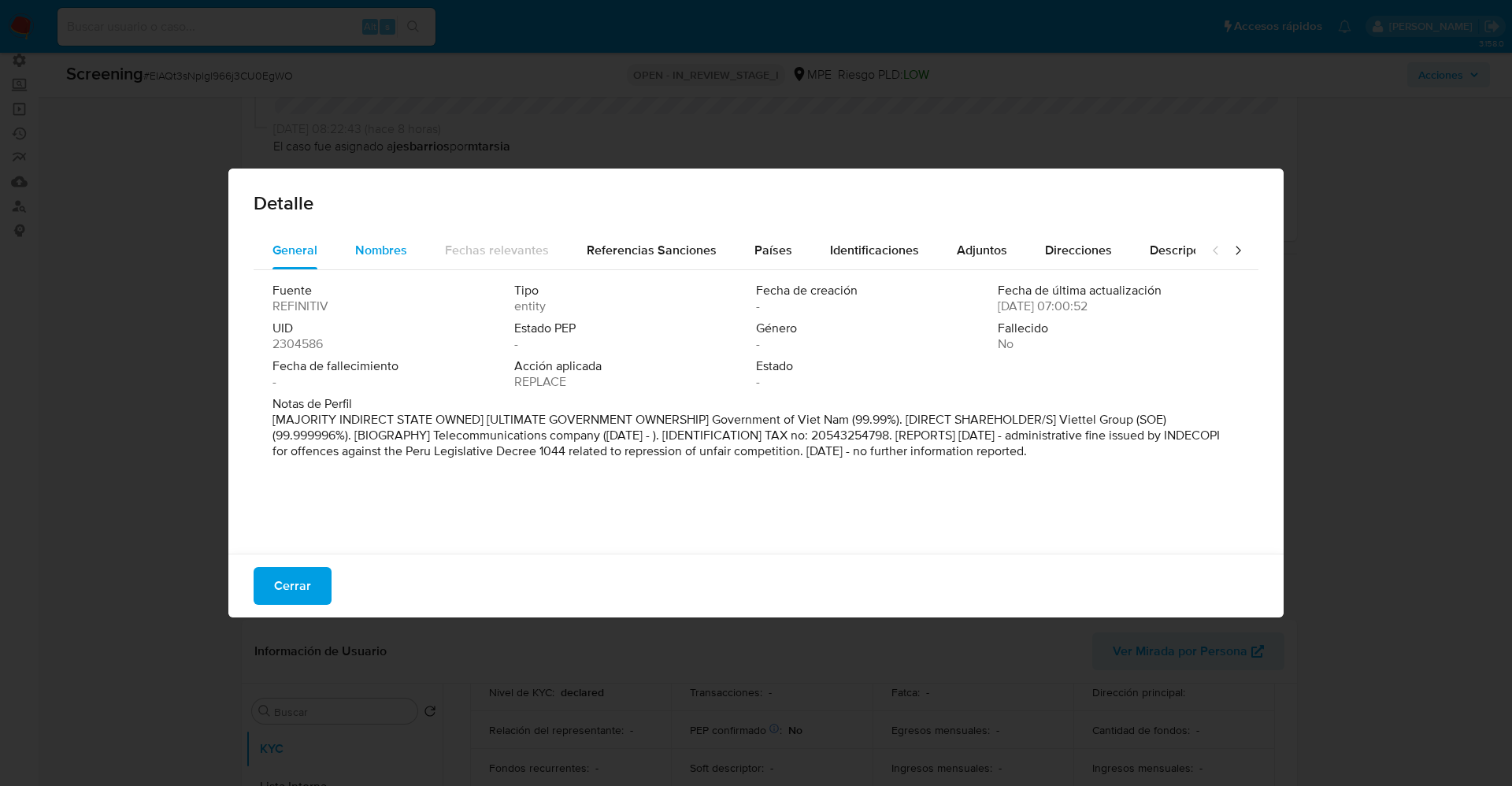
click at [365, 247] on span "Nombres" at bounding box center [382, 250] width 52 height 18
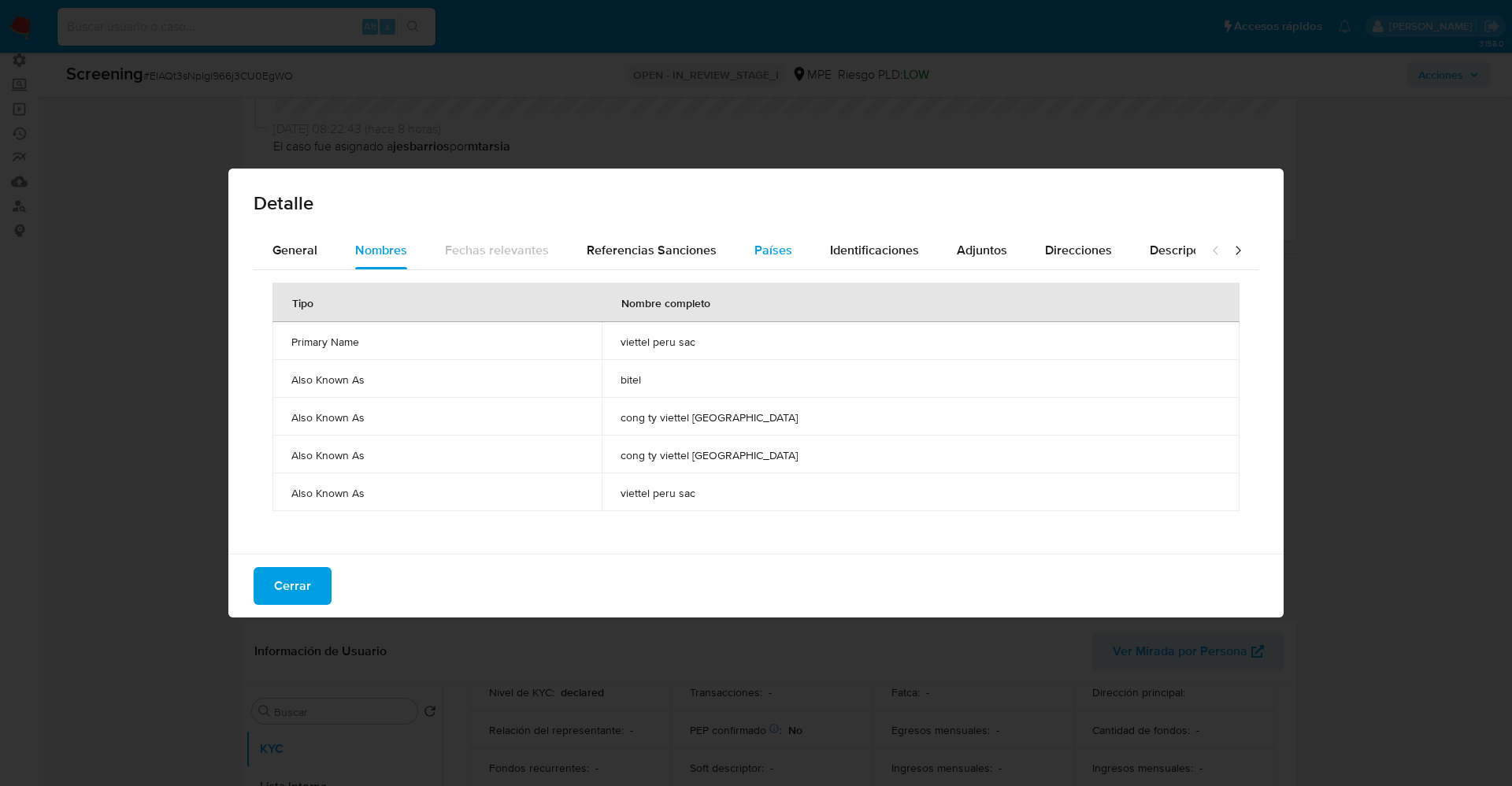
click at [743, 235] on button "Países" at bounding box center [773, 250] width 76 height 38
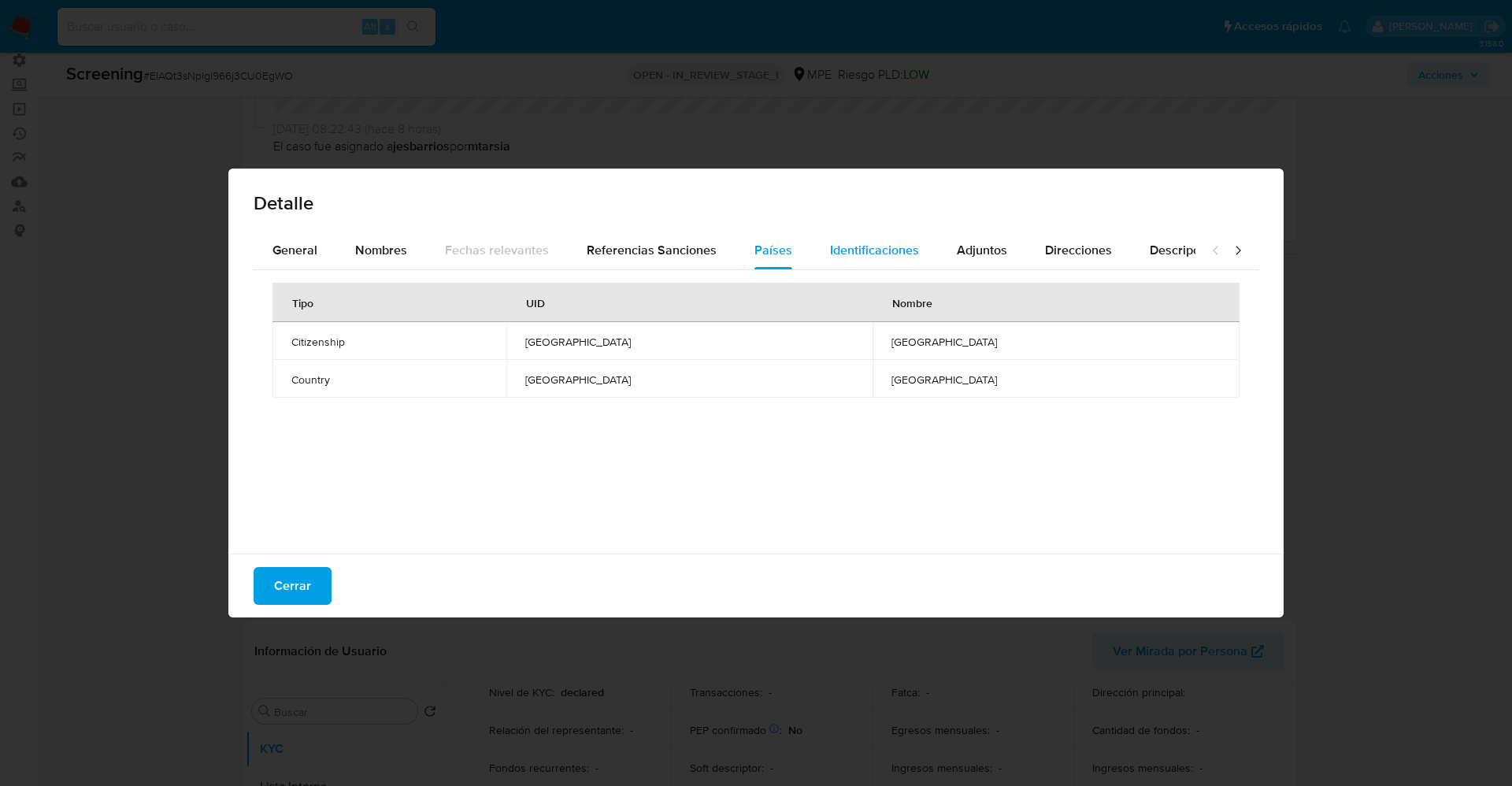
click at [833, 252] on span "Identificaciones" at bounding box center [875, 250] width 89 height 18
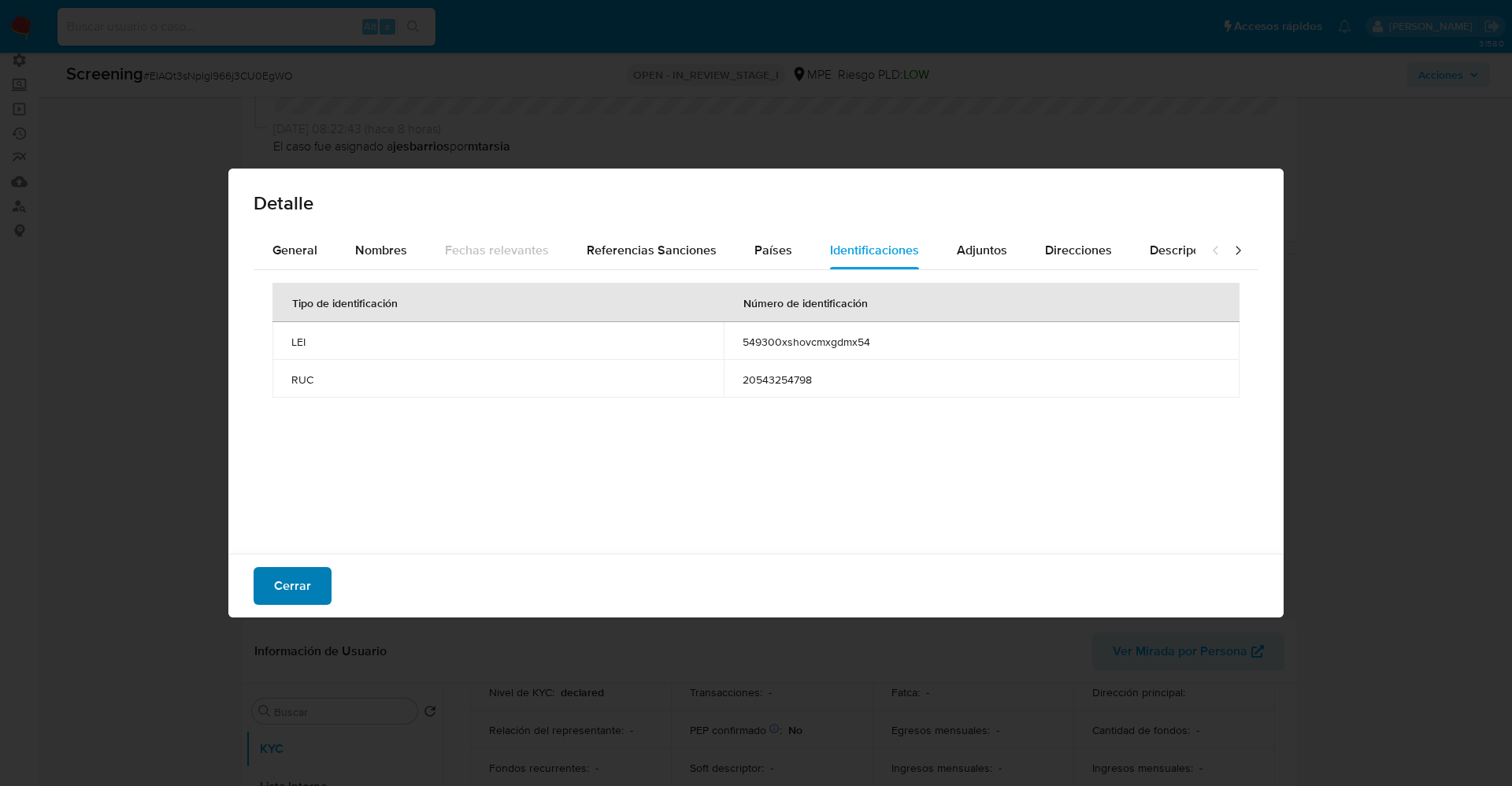
click at [282, 593] on span "Cerrar" at bounding box center [292, 586] width 37 height 35
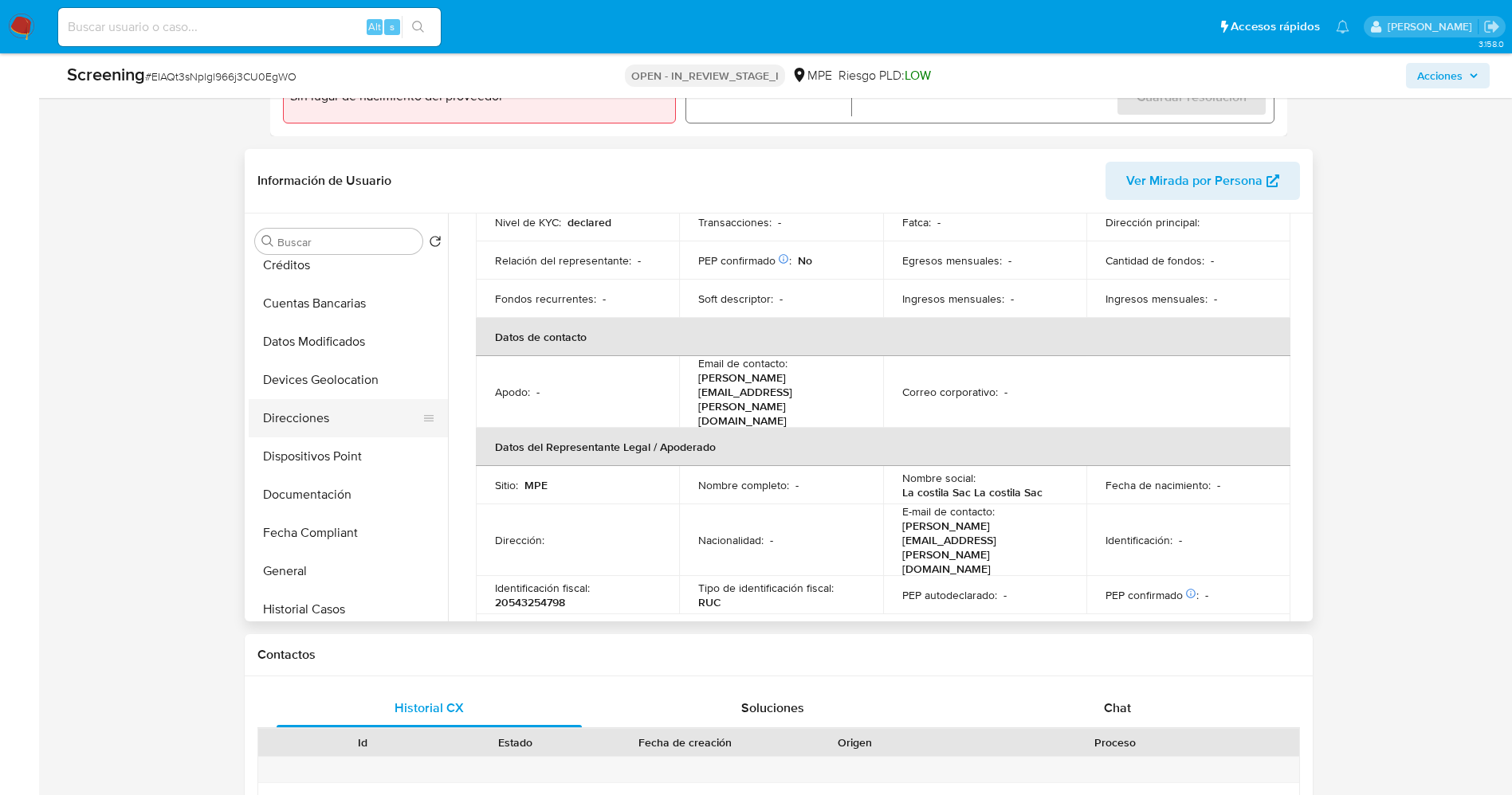
scroll to position [239, 0]
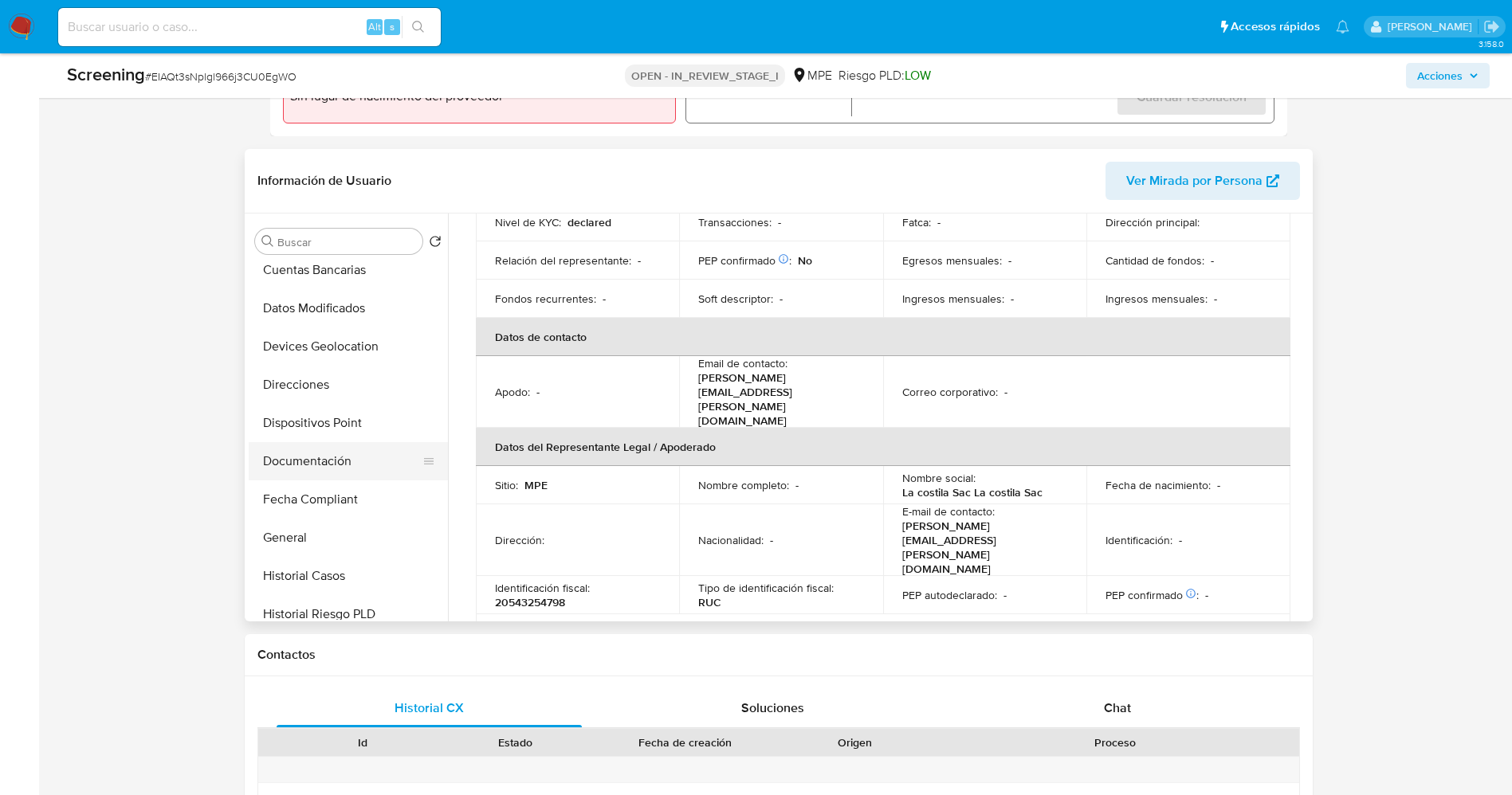
click at [348, 465] on button "Documentación" at bounding box center [342, 461] width 187 height 38
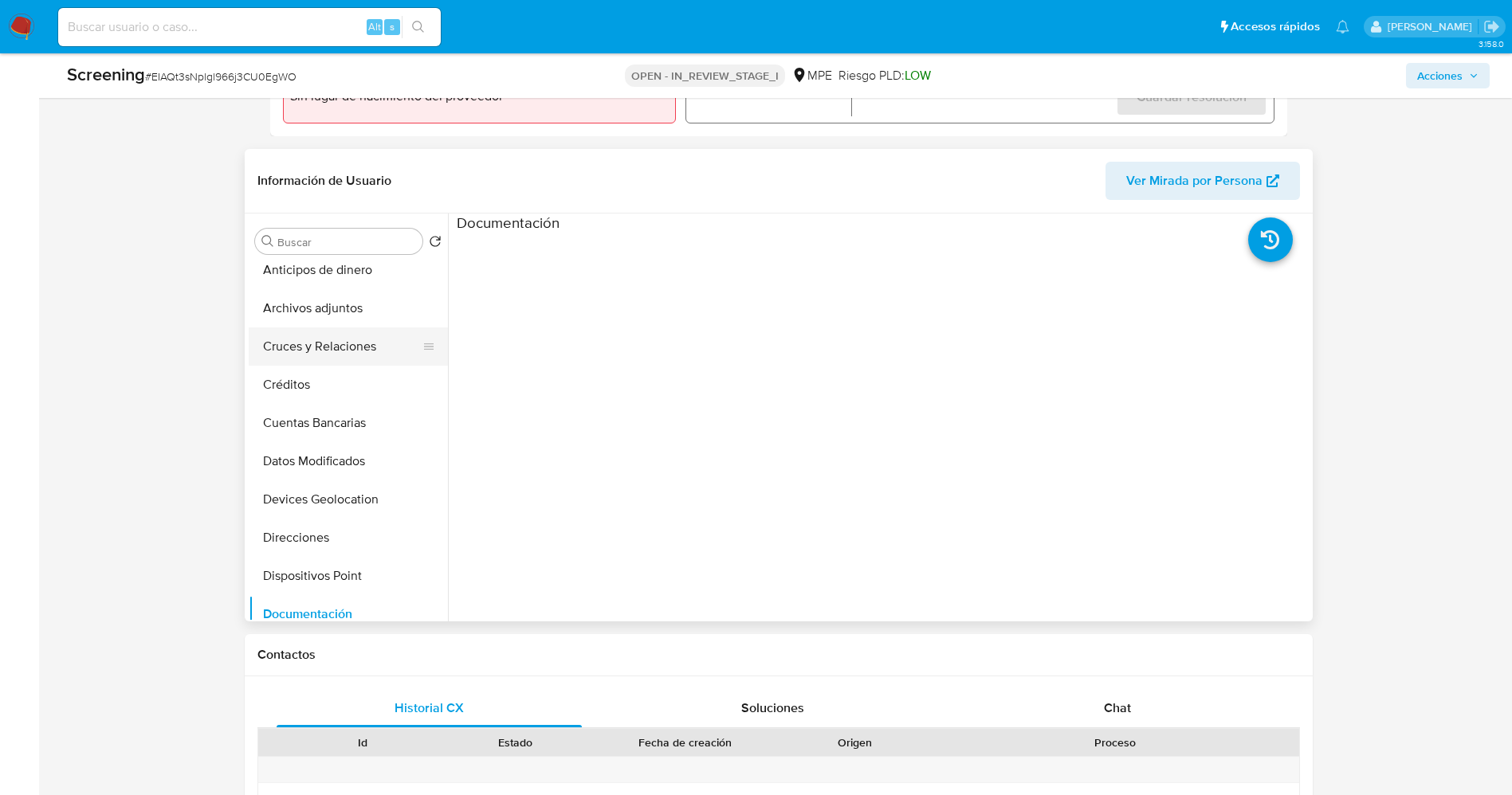
scroll to position [0, 0]
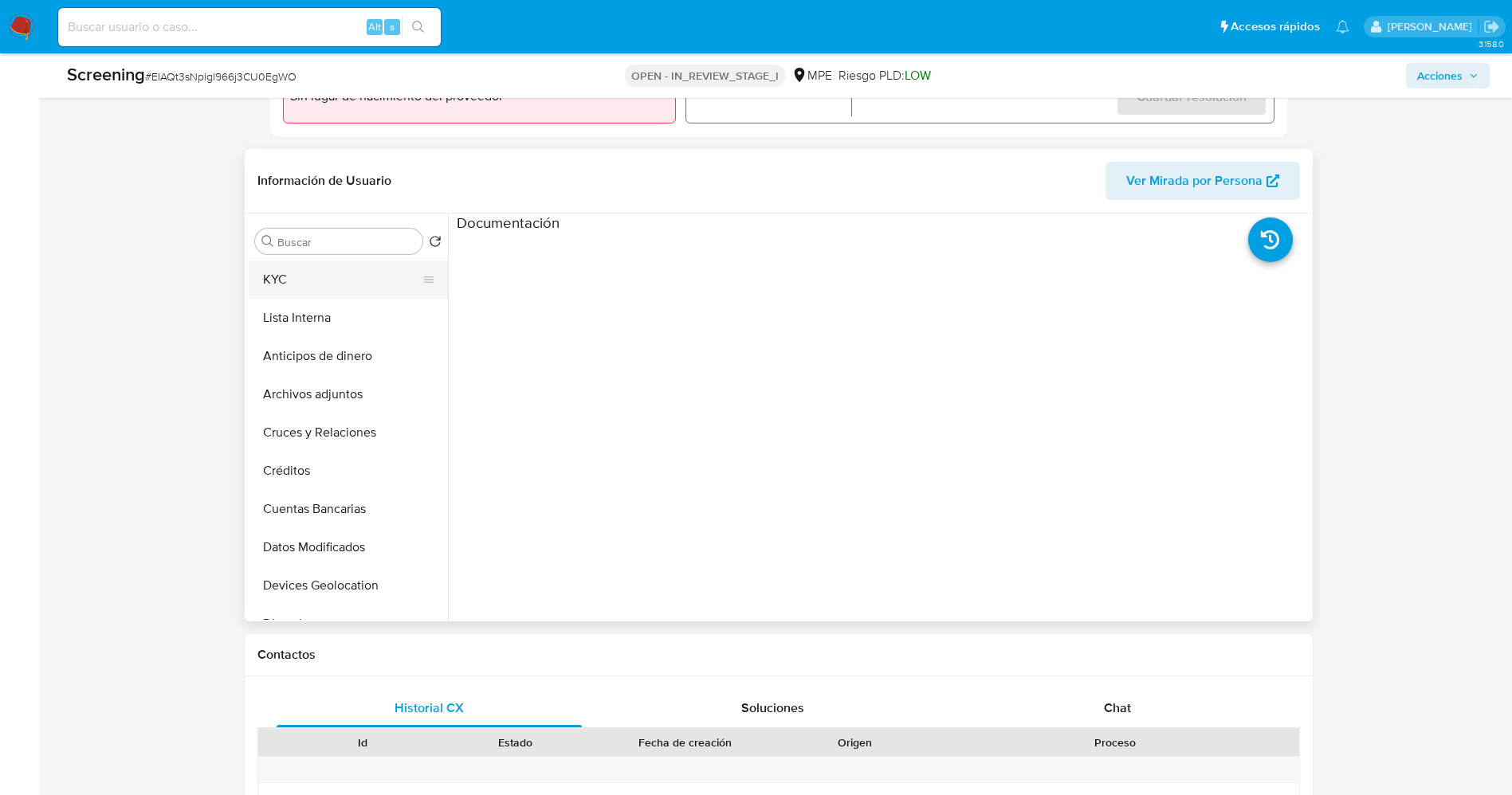
click at [329, 277] on button "KYC" at bounding box center [342, 279] width 187 height 38
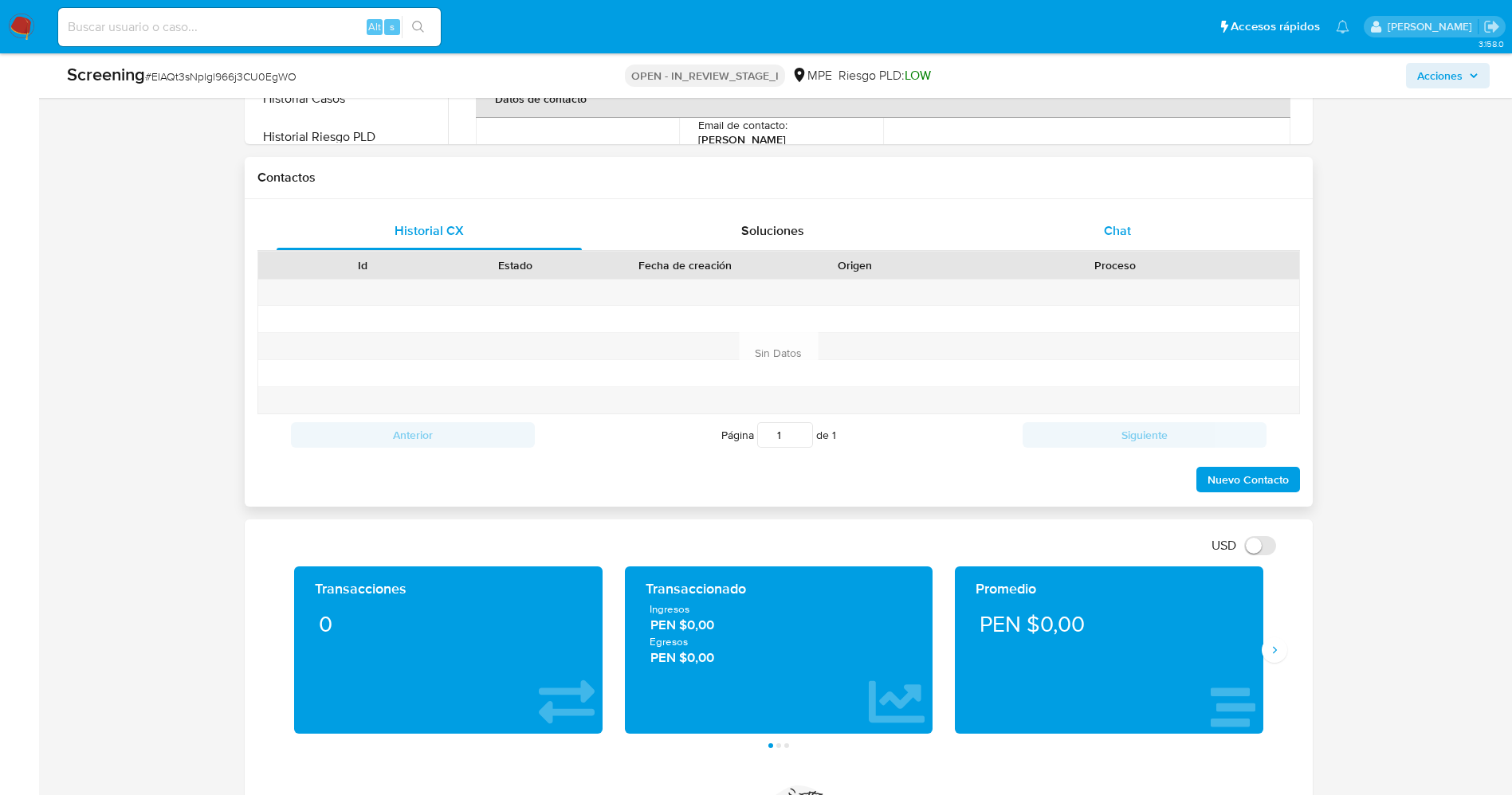
scroll to position [1076, 0]
click at [1115, 221] on span "Chat" at bounding box center [1118, 230] width 28 height 19
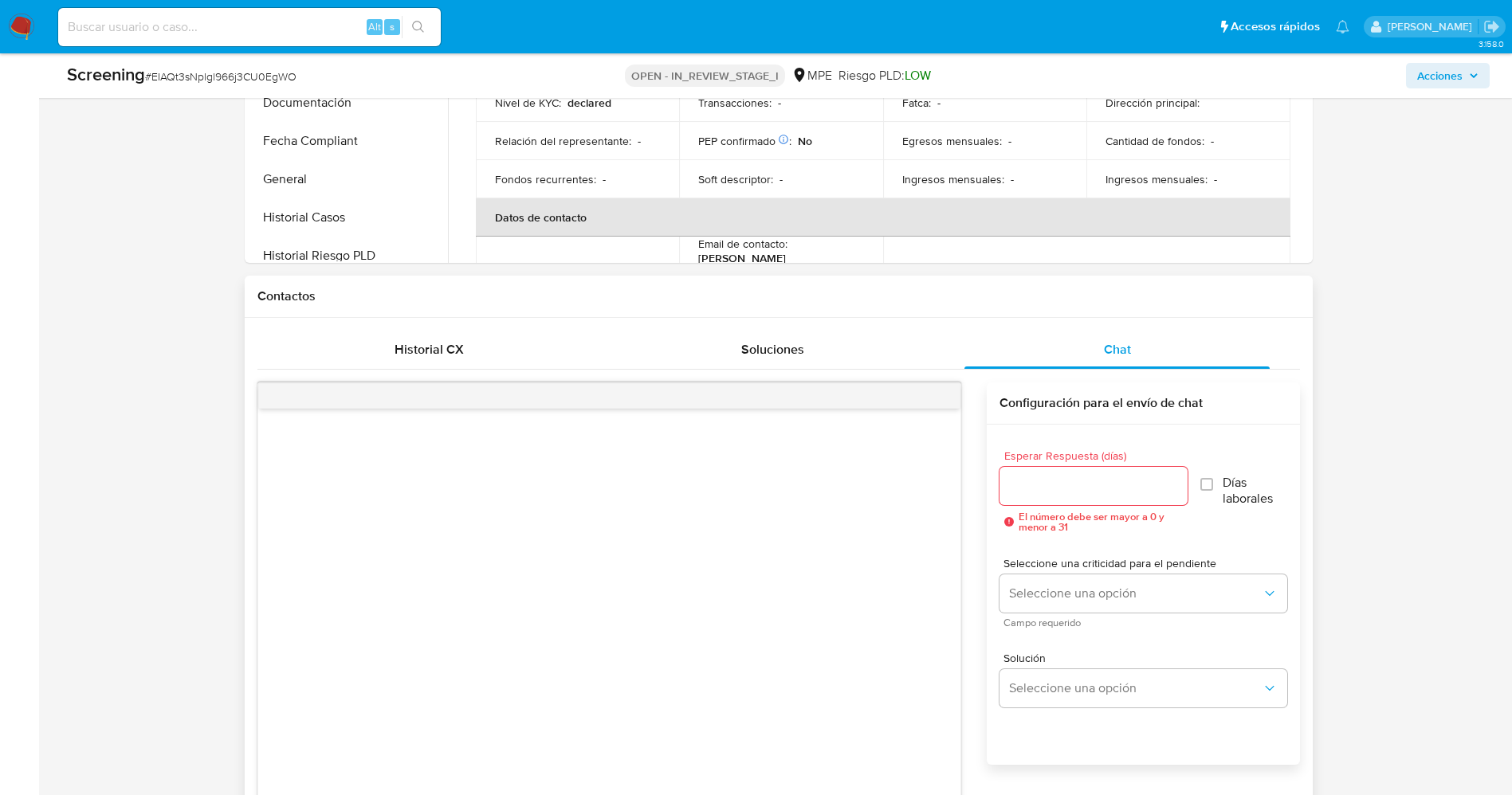
scroll to position [1195, 0]
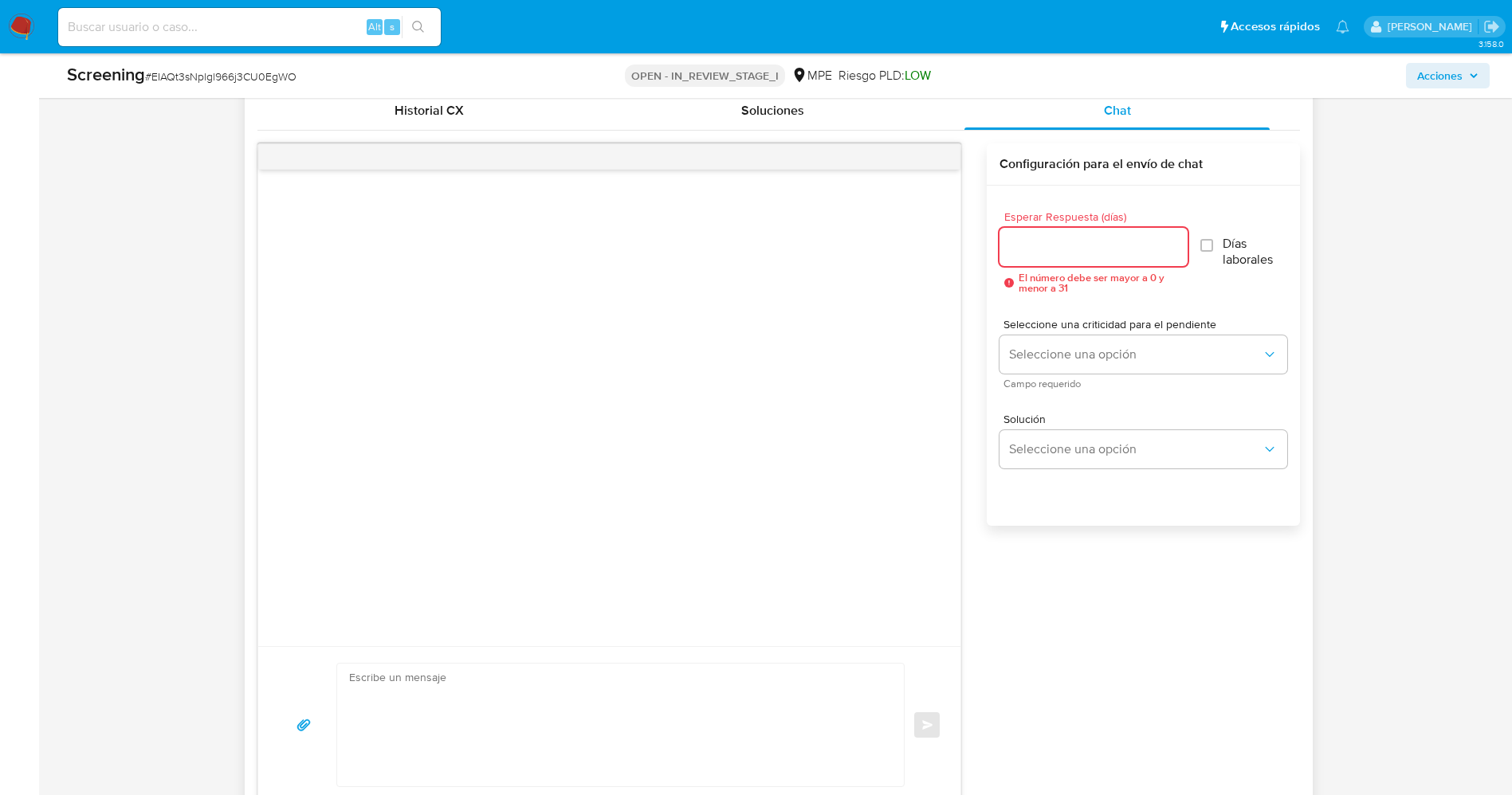
click at [1084, 245] on input "Esperar Respuesta (días)" at bounding box center [1093, 247] width 188 height 21
type input "5"
click at [1206, 243] on input "Días laborales" at bounding box center [1204, 245] width 13 height 13
checkbox input "true"
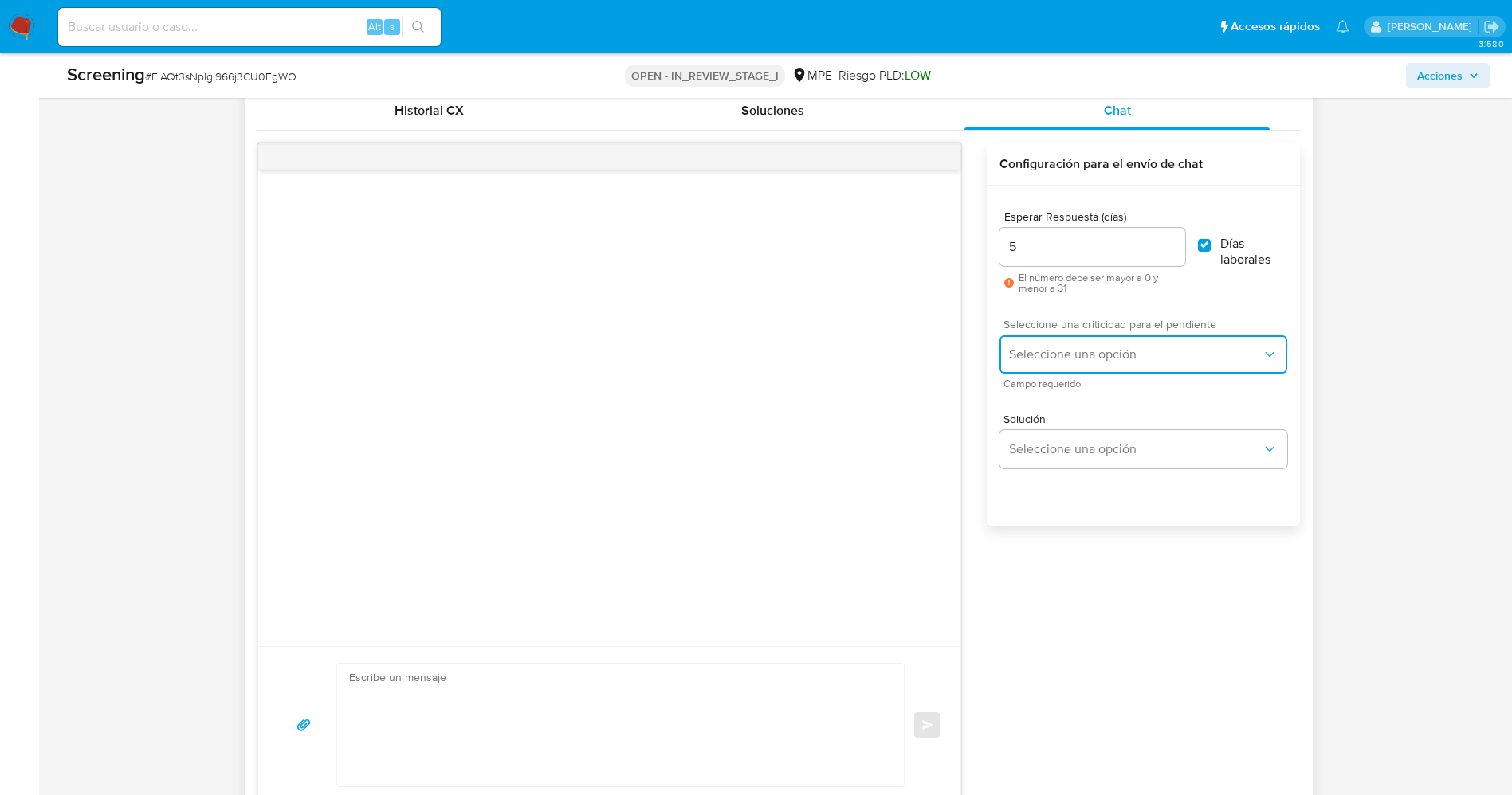
click at [1146, 362] on span "Seleccione una opción" at bounding box center [1134, 355] width 252 height 16
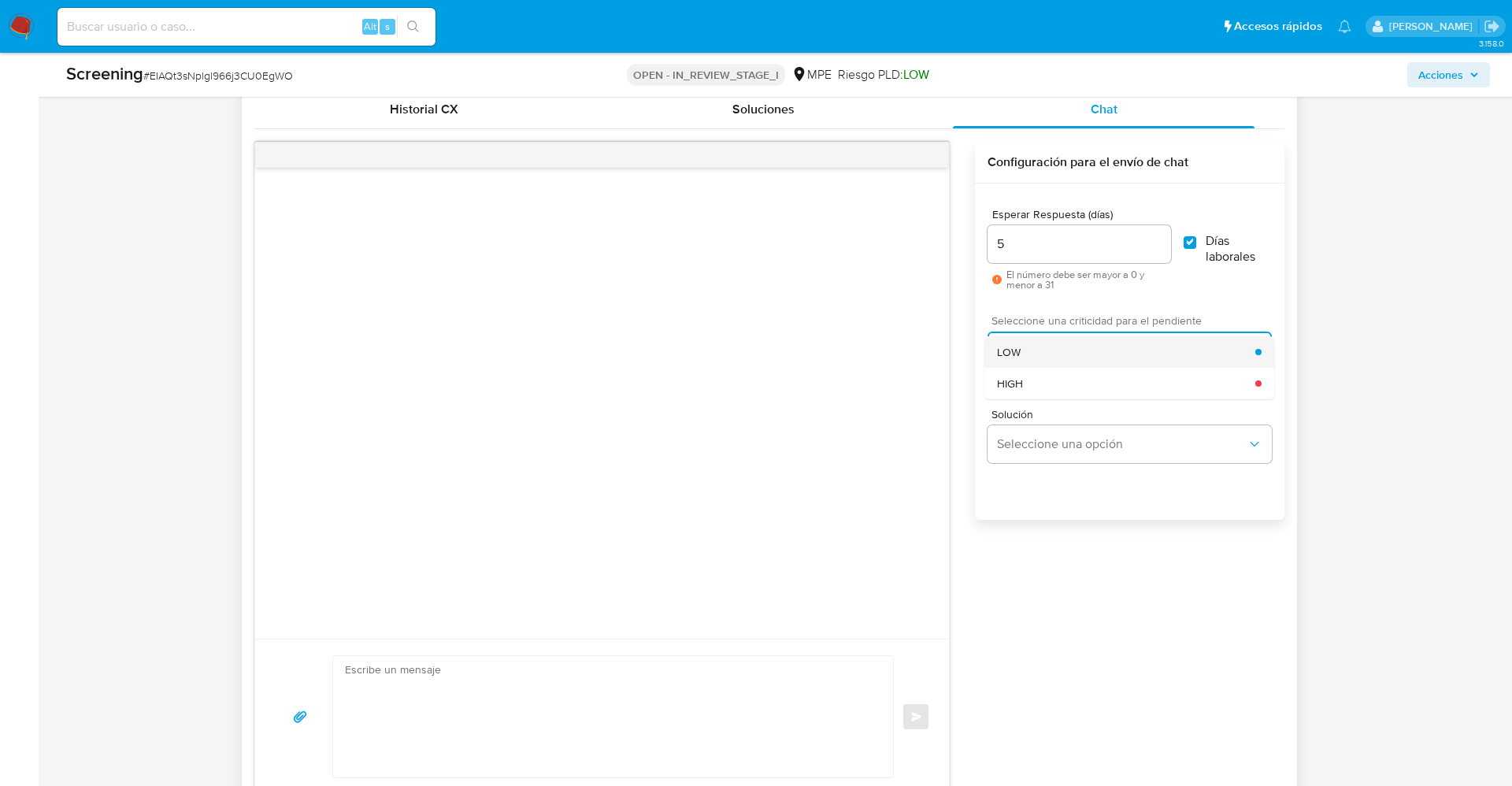
click at [1123, 356] on div "LOW" at bounding box center [1126, 352] width 258 height 31
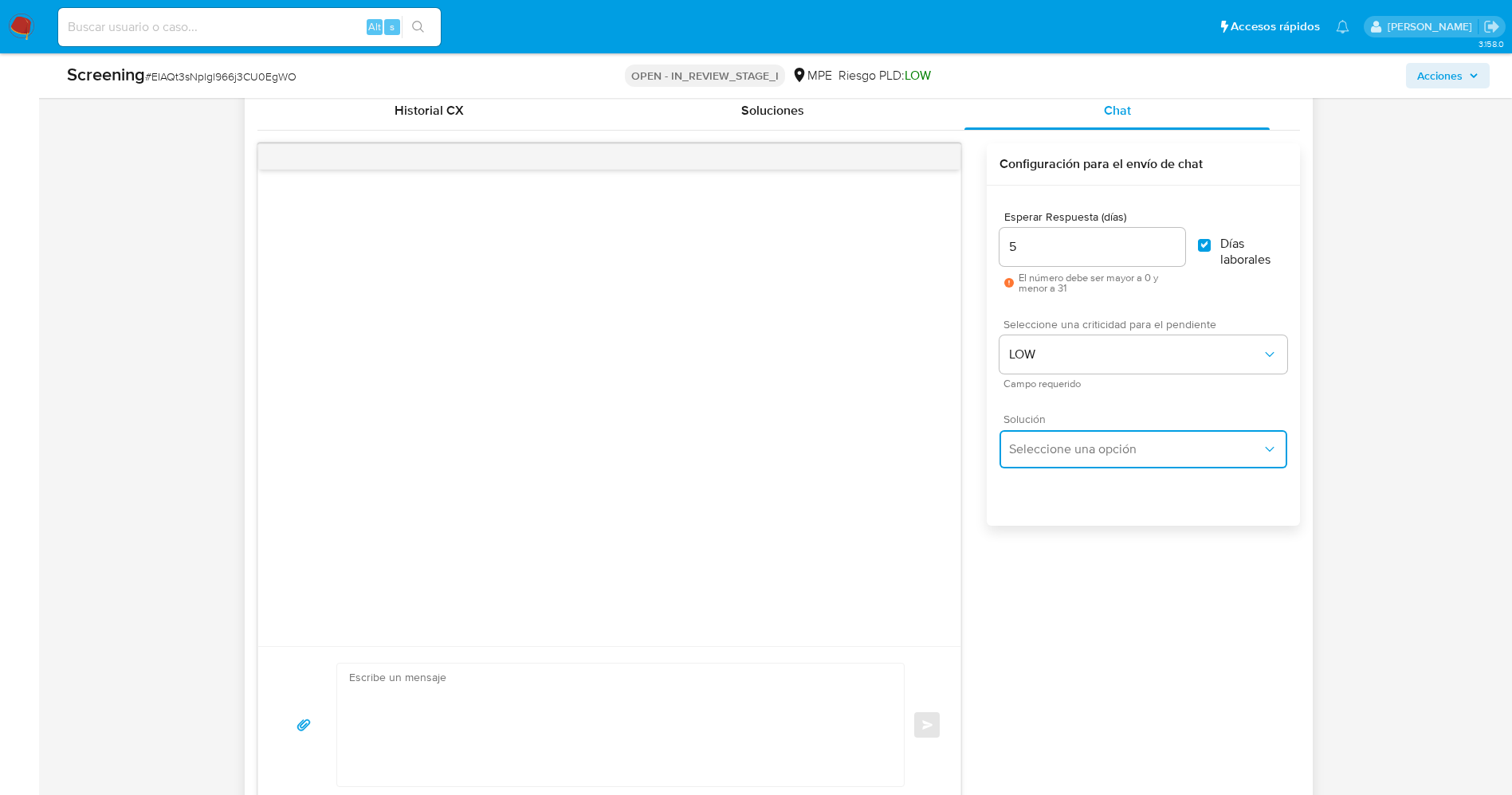
click at [1114, 438] on button "Seleccione una opción" at bounding box center [1143, 449] width 287 height 38
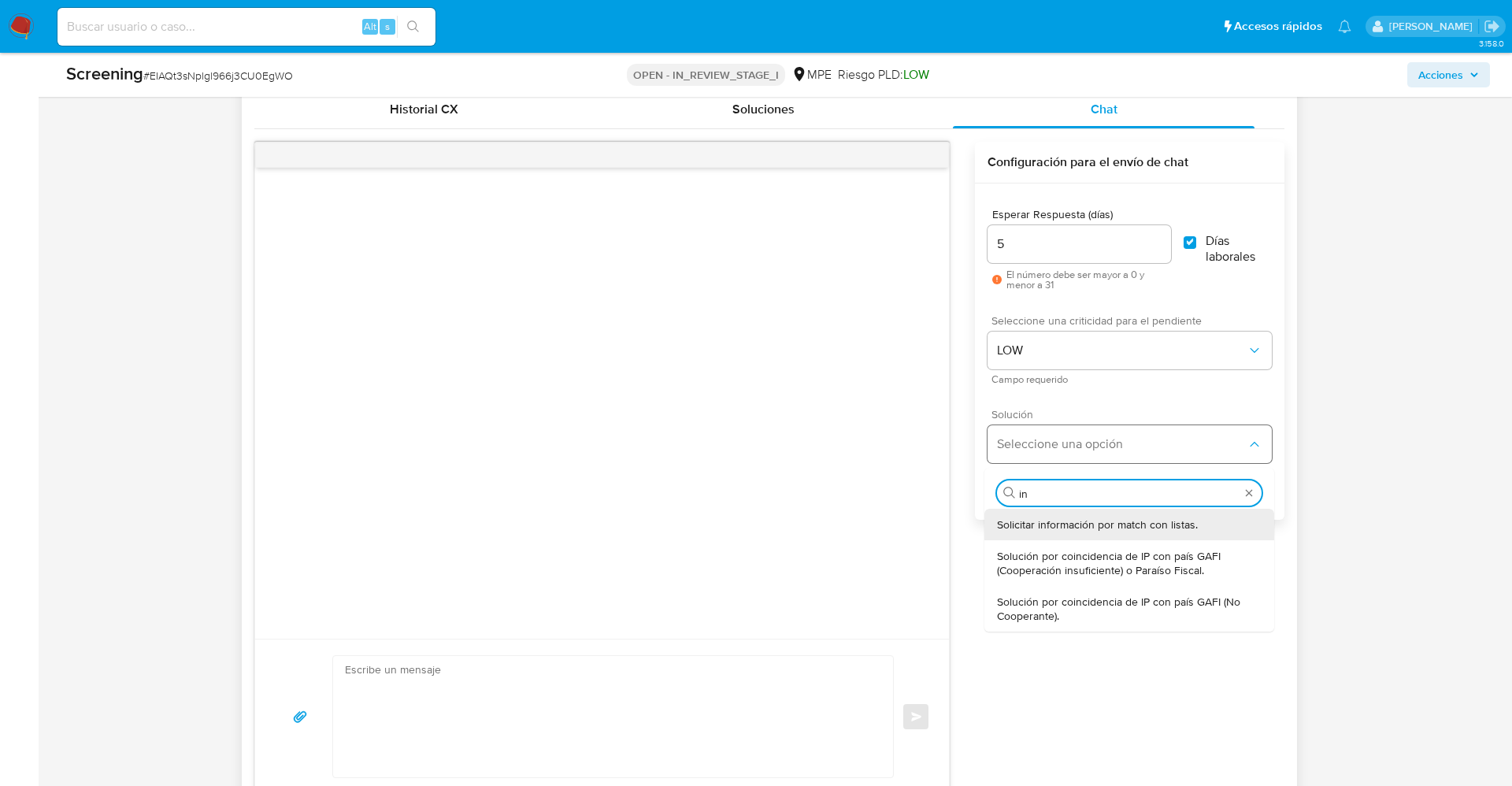
type input "inf"
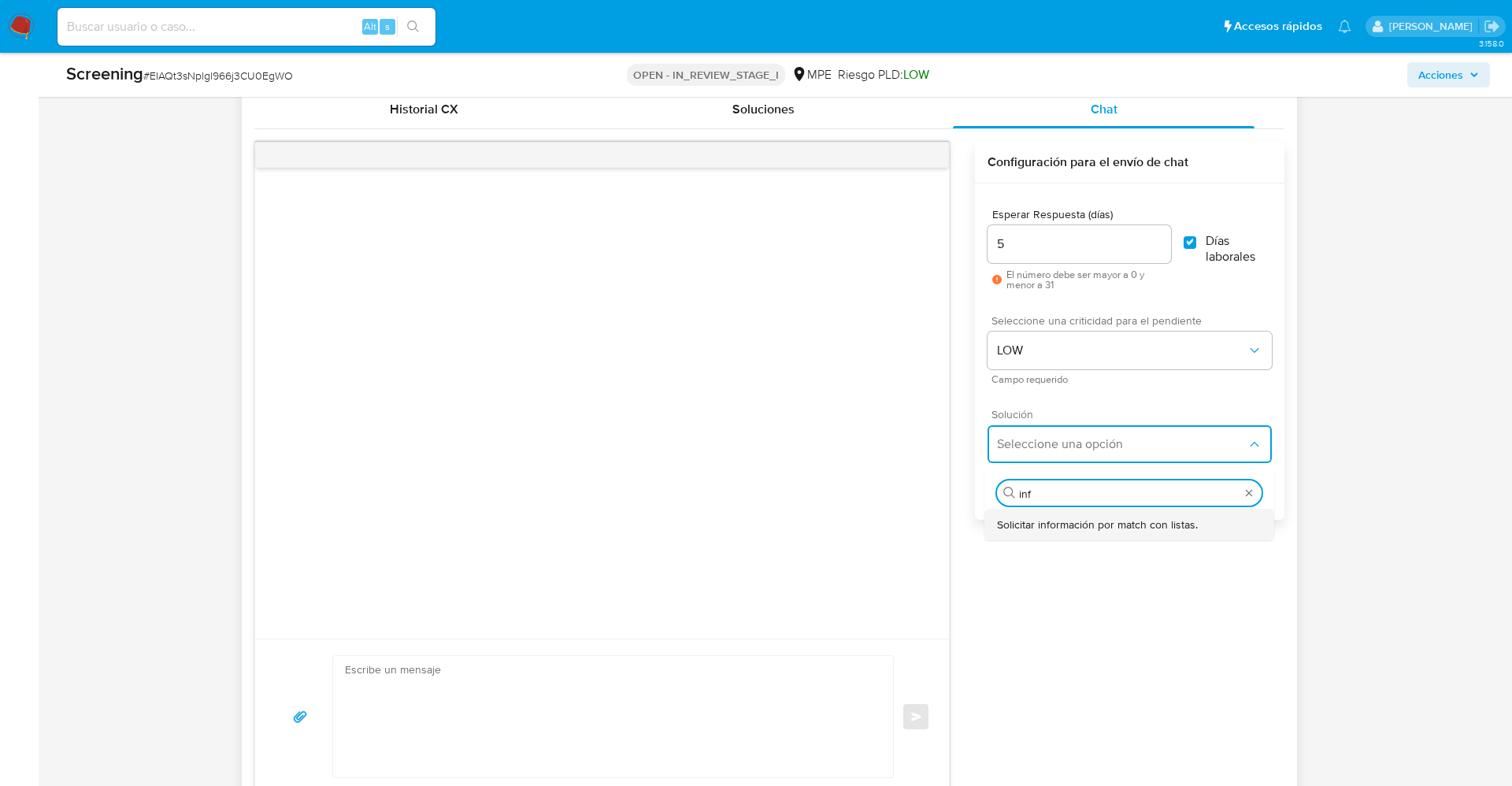
click at [1130, 520] on span "Solicitar información por match con listas." at bounding box center [1096, 525] width 201 height 15
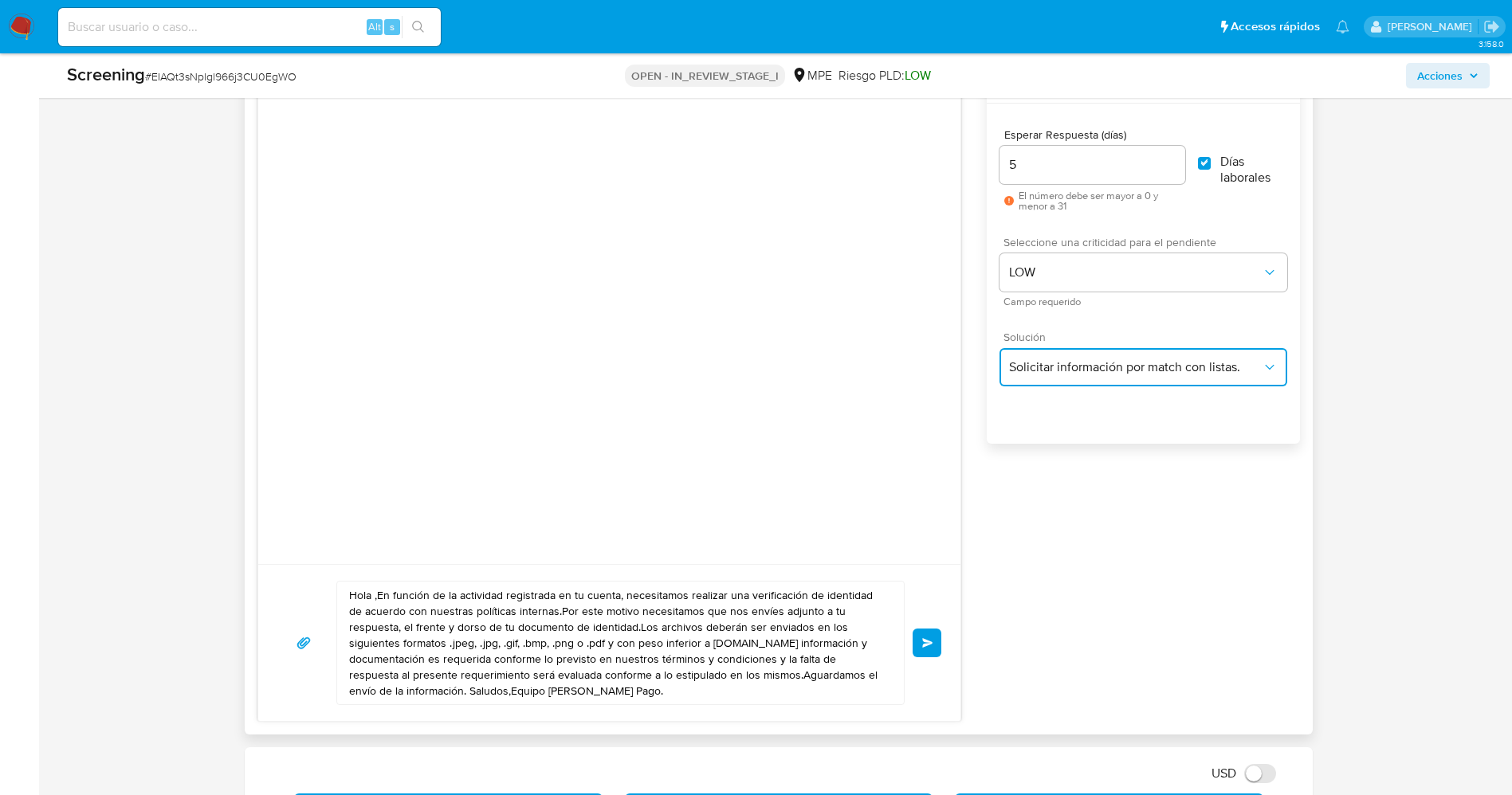
scroll to position [1315, 0]
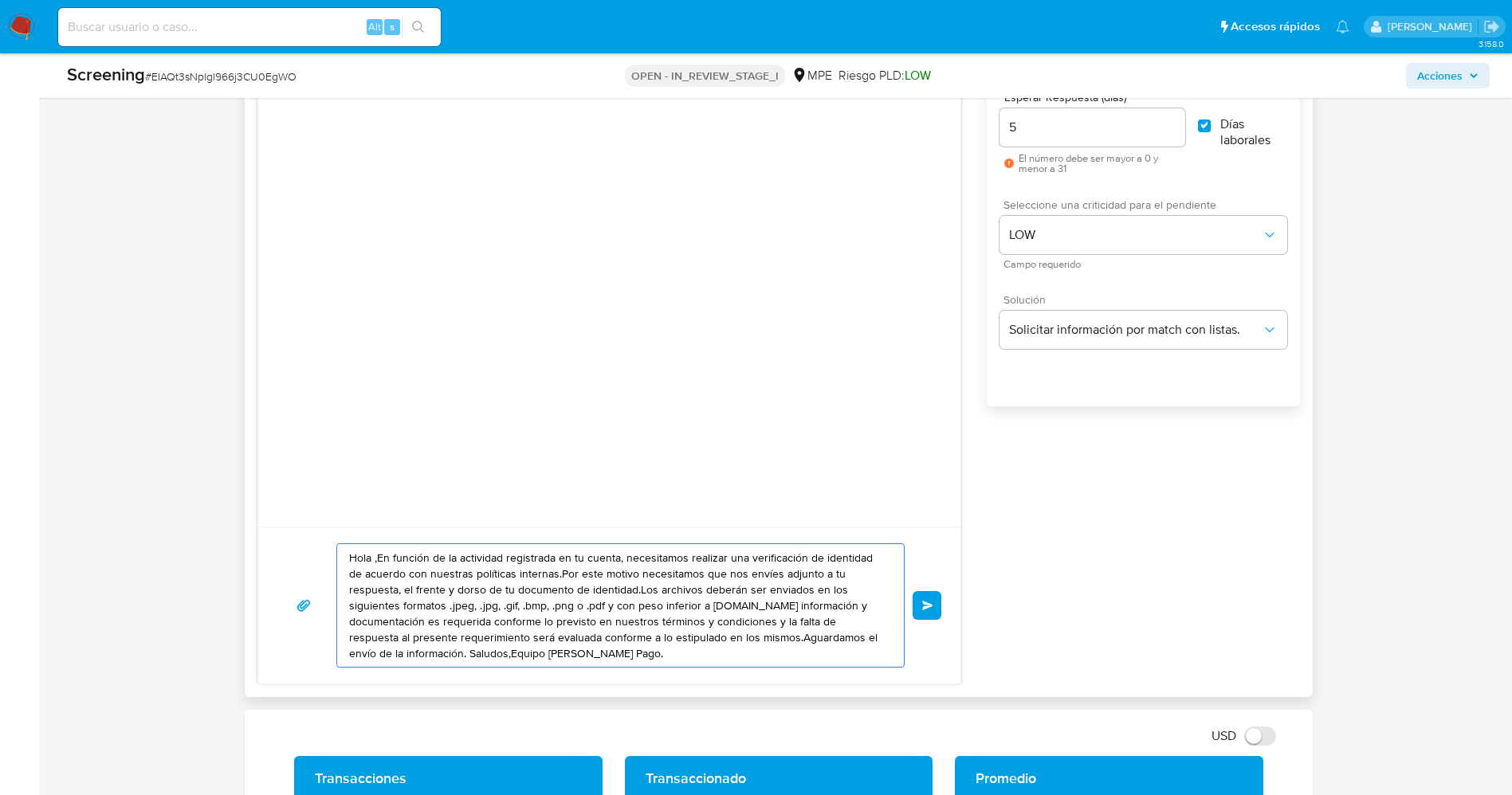
drag, startPoint x: 349, startPoint y: 588, endPoint x: 580, endPoint y: 587, distance: 231.0
click at [580, 587] on textarea "Hola ,En función de la actividad registrada en tu cuenta, necesitamos realizar …" at bounding box center [616, 605] width 536 height 123
paste textarea "certificado de vigencia de la compañía"
click at [350, 589] on textarea "Hola ,En función de la actividad registrada en tu cuenta, necesitamos realizar …" at bounding box center [616, 605] width 536 height 123
click at [592, 641] on textarea "Hola ,En función de la actividad registrada en tu cuenta, necesitamos realizar …" at bounding box center [616, 605] width 536 height 123
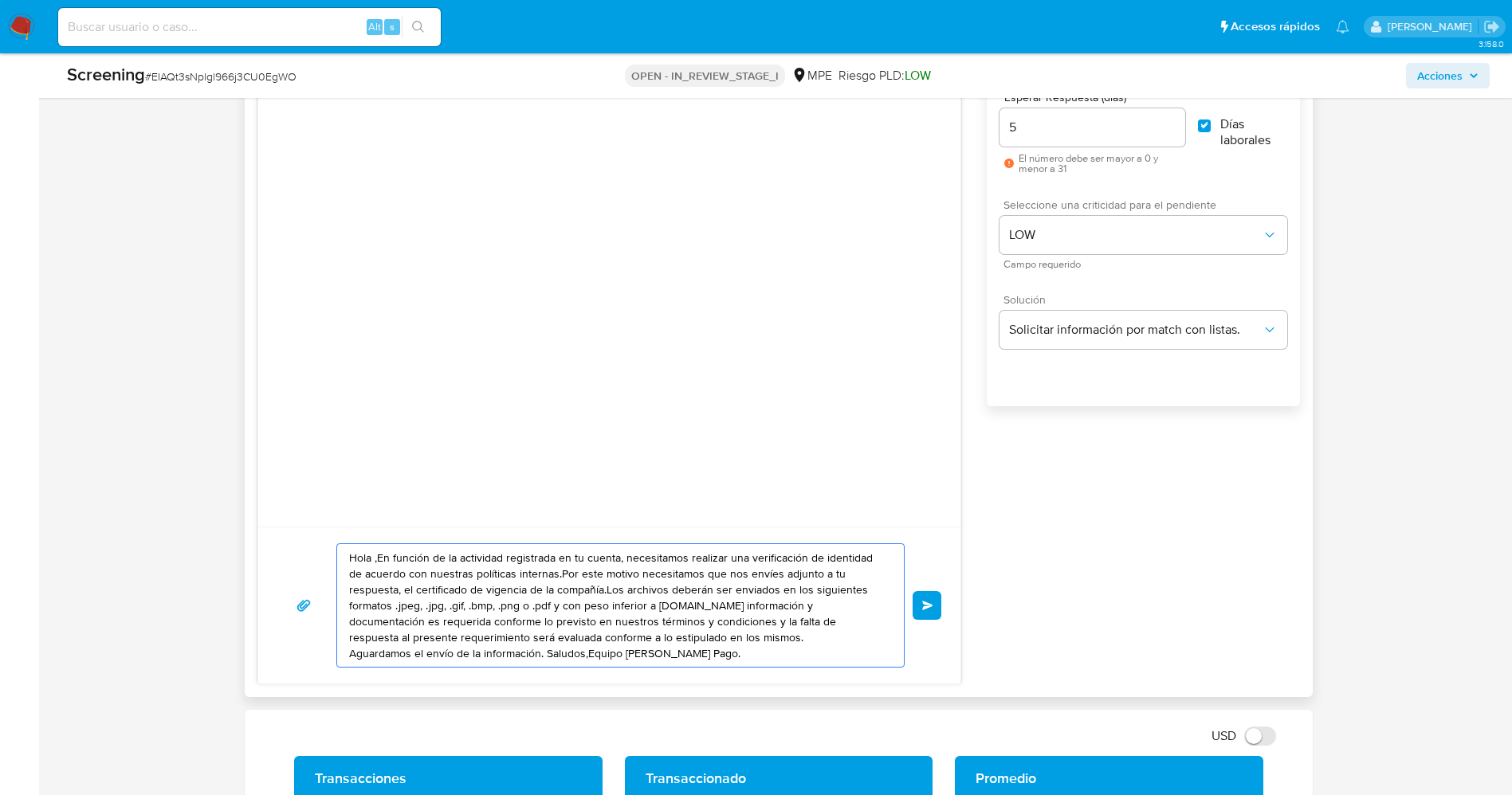
scroll to position [1434, 0]
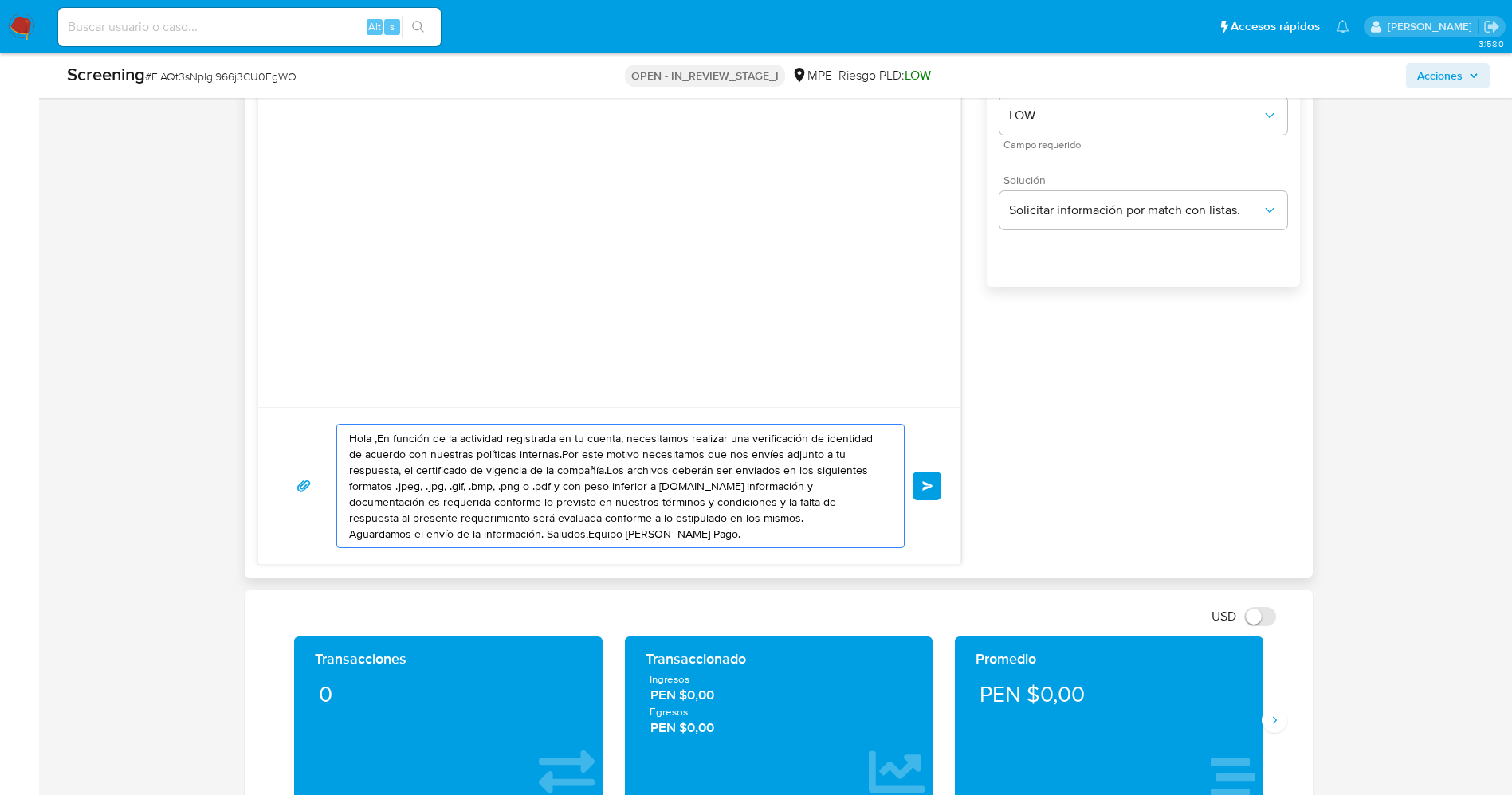
click at [545, 529] on textarea "Hola ,En función de la actividad registrada en tu cuenta, necesitamos realizar …" at bounding box center [616, 485] width 536 height 123
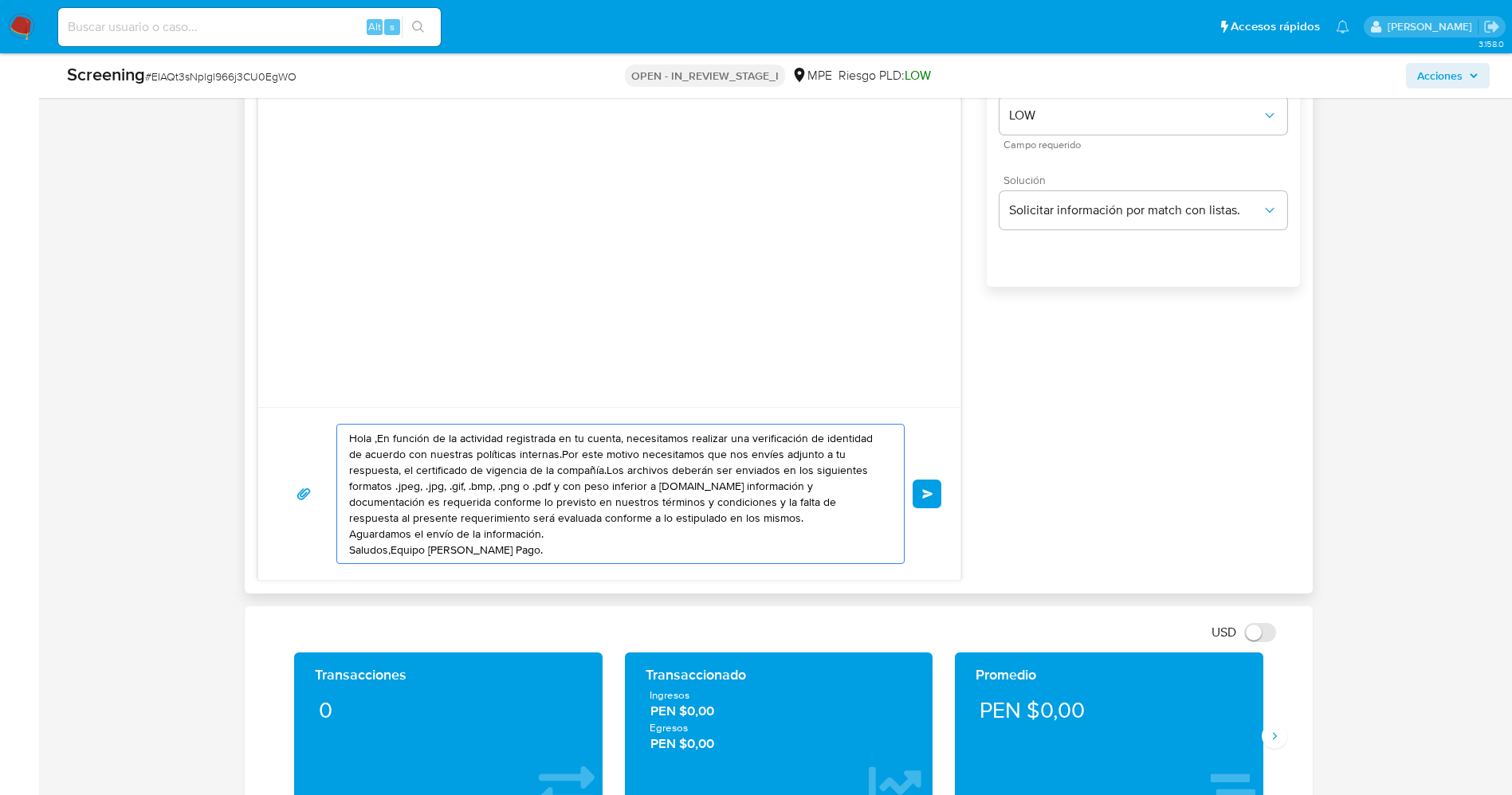
click at [394, 552] on textarea "Hola ,En función de la actividad registrada en tu cuenta, necesitamos realizar …" at bounding box center [616, 493] width 536 height 139
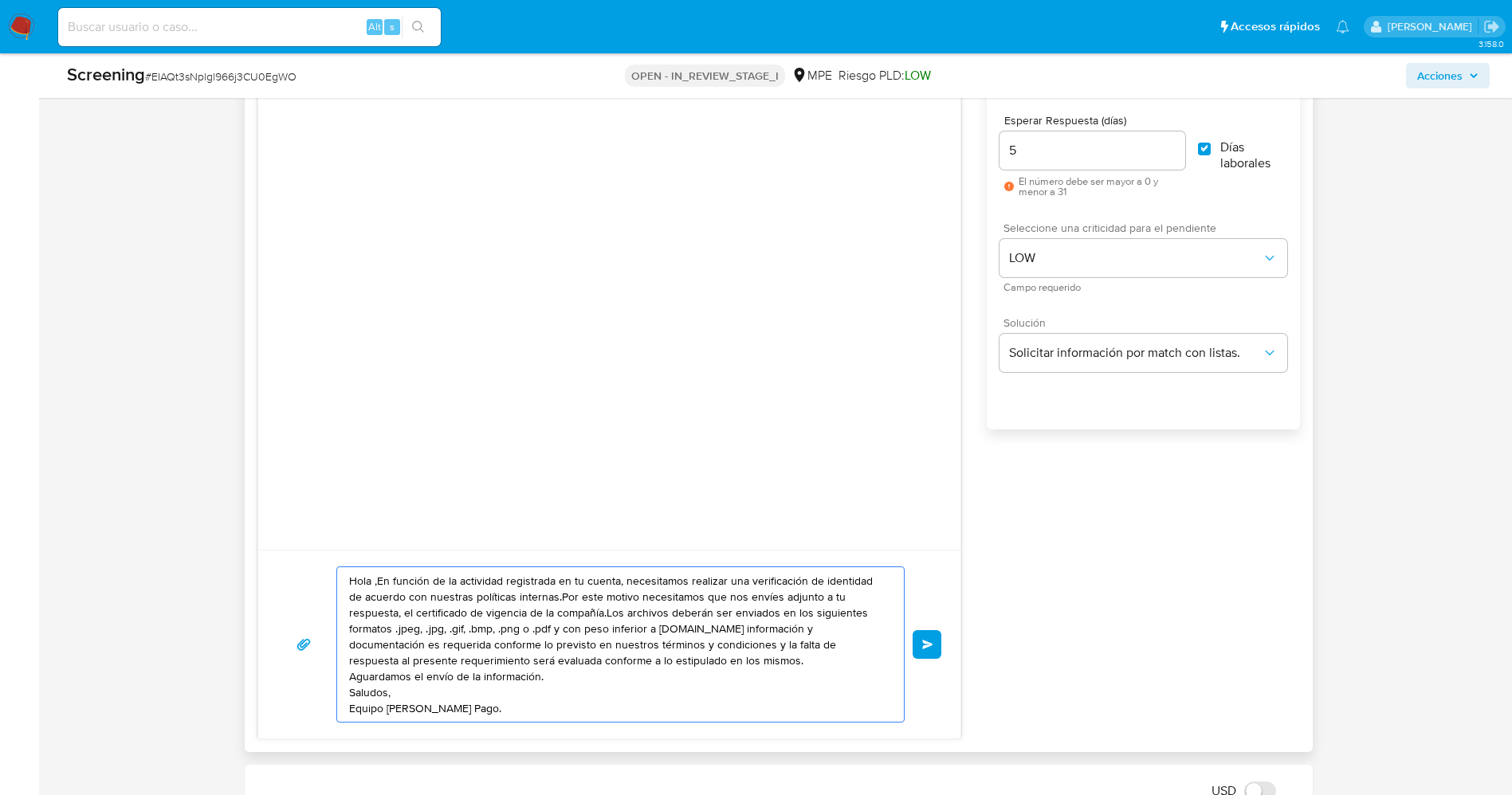
scroll to position [1315, 0]
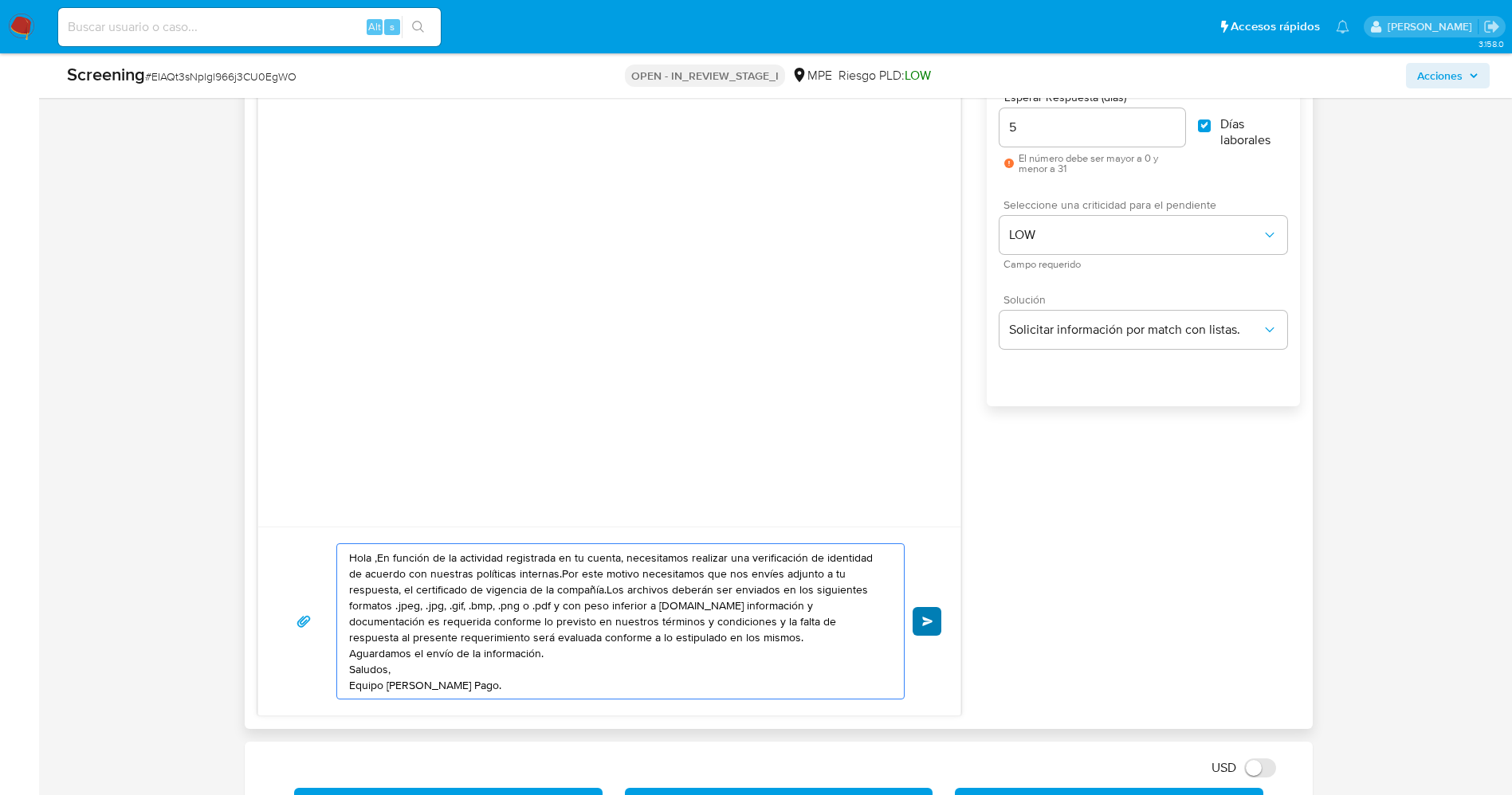
type textarea "Hola ,En función de la actividad registrada en tu cuenta, necesitamos realizar …"
click at [931, 612] on button "Enviar" at bounding box center [926, 621] width 29 height 28
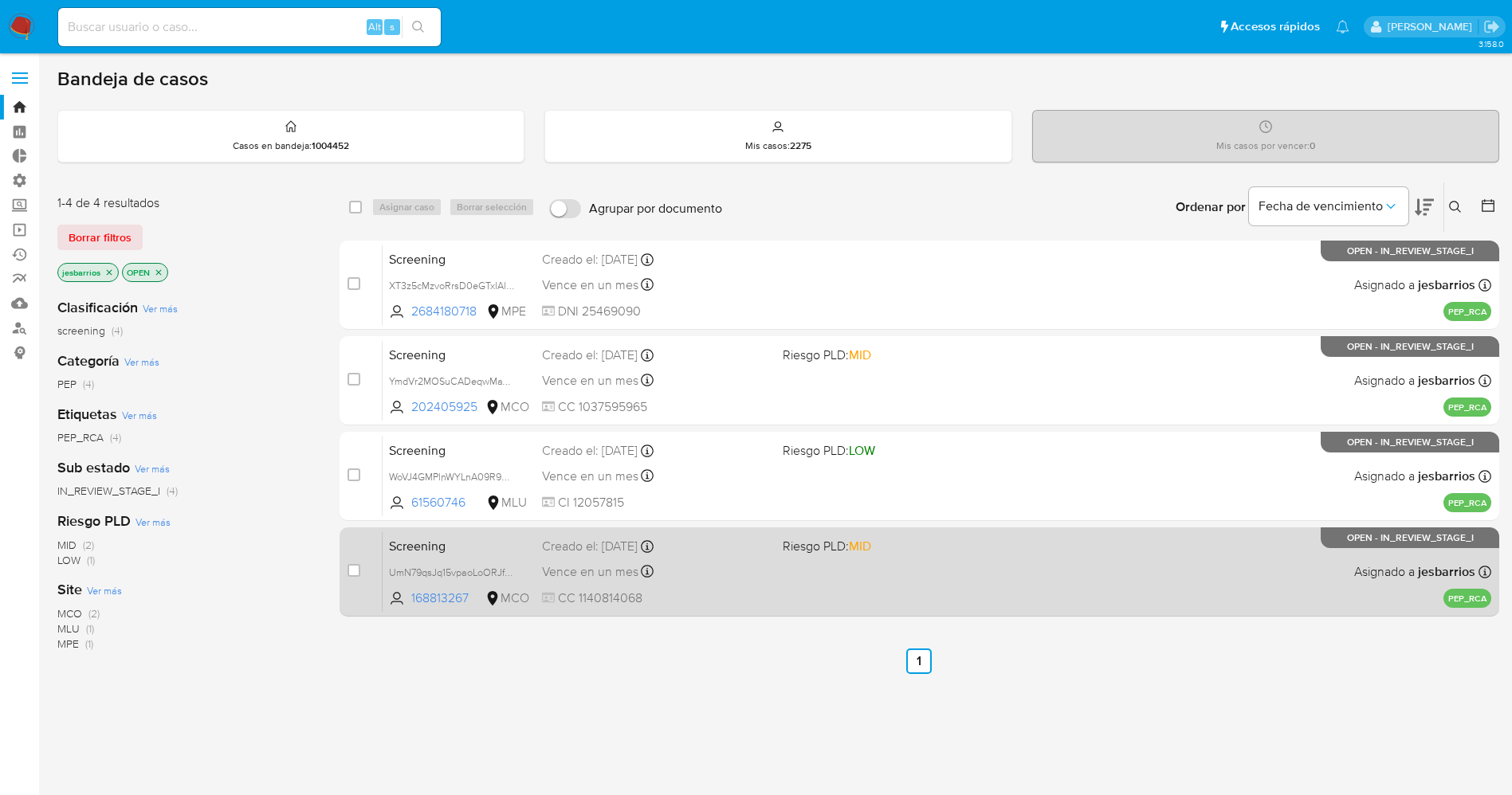
click at [742, 580] on div "Vence en un mes Vence el 10/10/2025 07:08:32" at bounding box center [656, 572] width 228 height 22
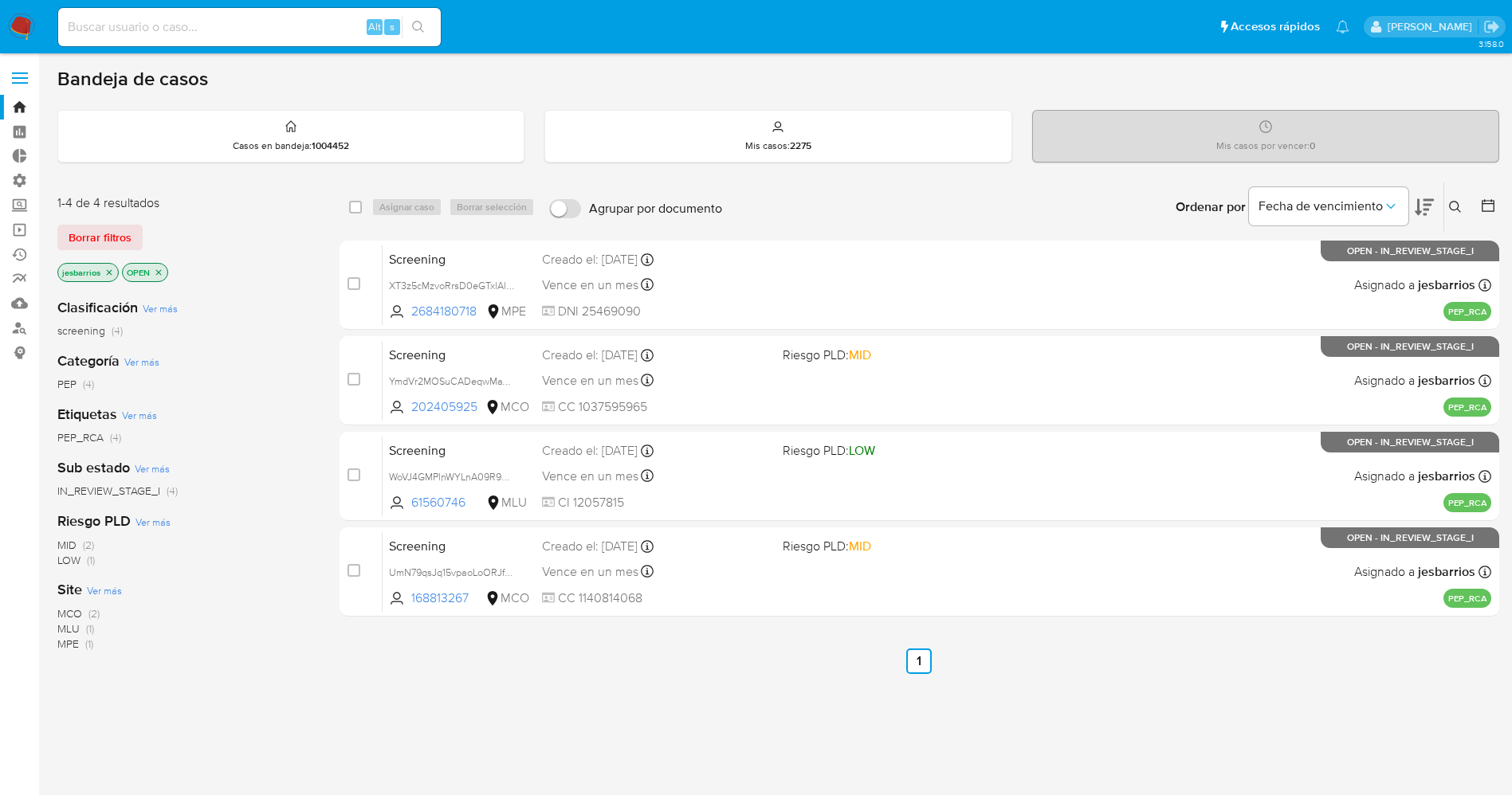
click at [20, 25] on img at bounding box center [22, 28] width 28 height 28
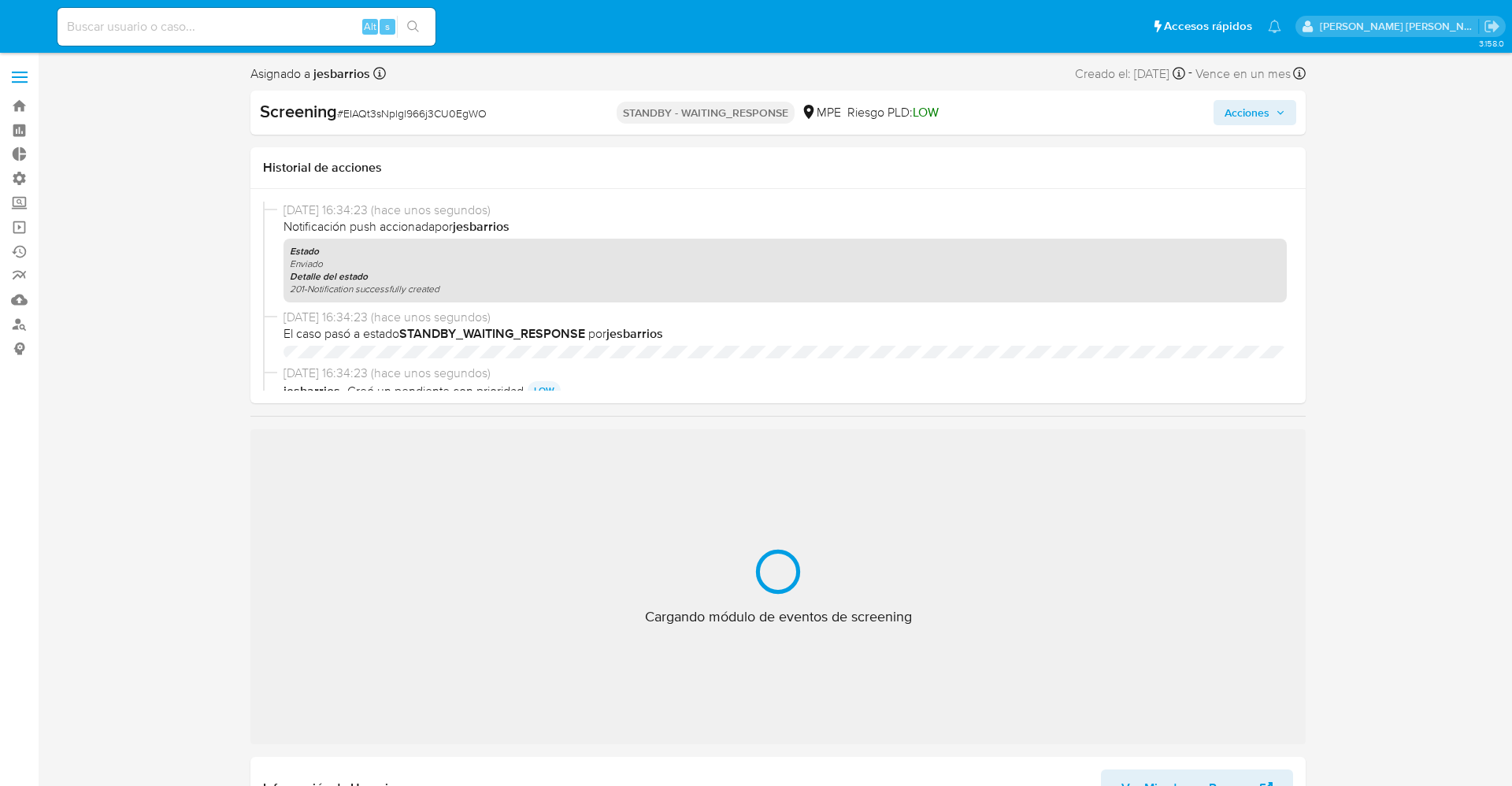
select select "10"
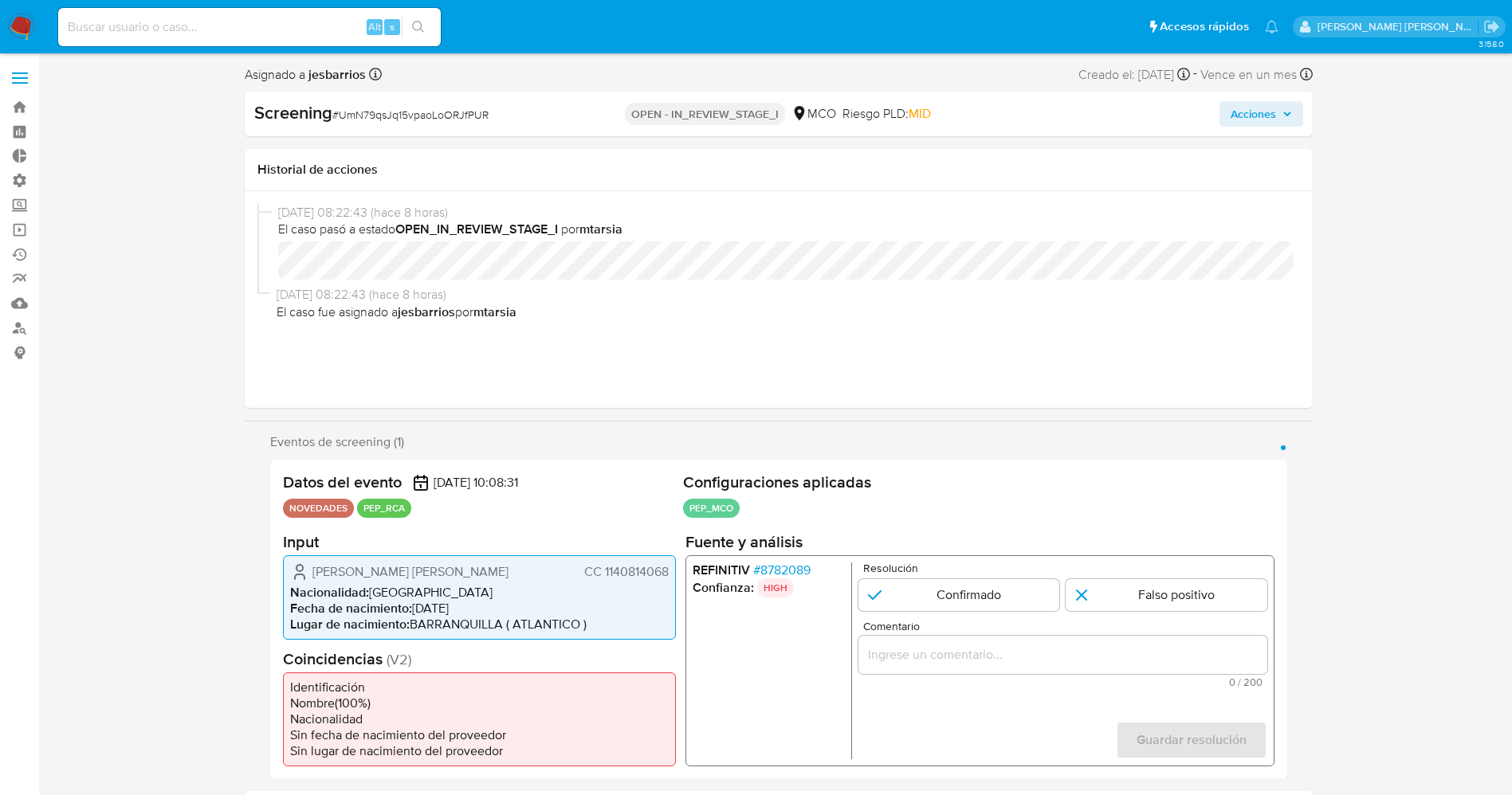
select select "10"
click at [802, 565] on span "# 8782089" at bounding box center [781, 570] width 57 height 16
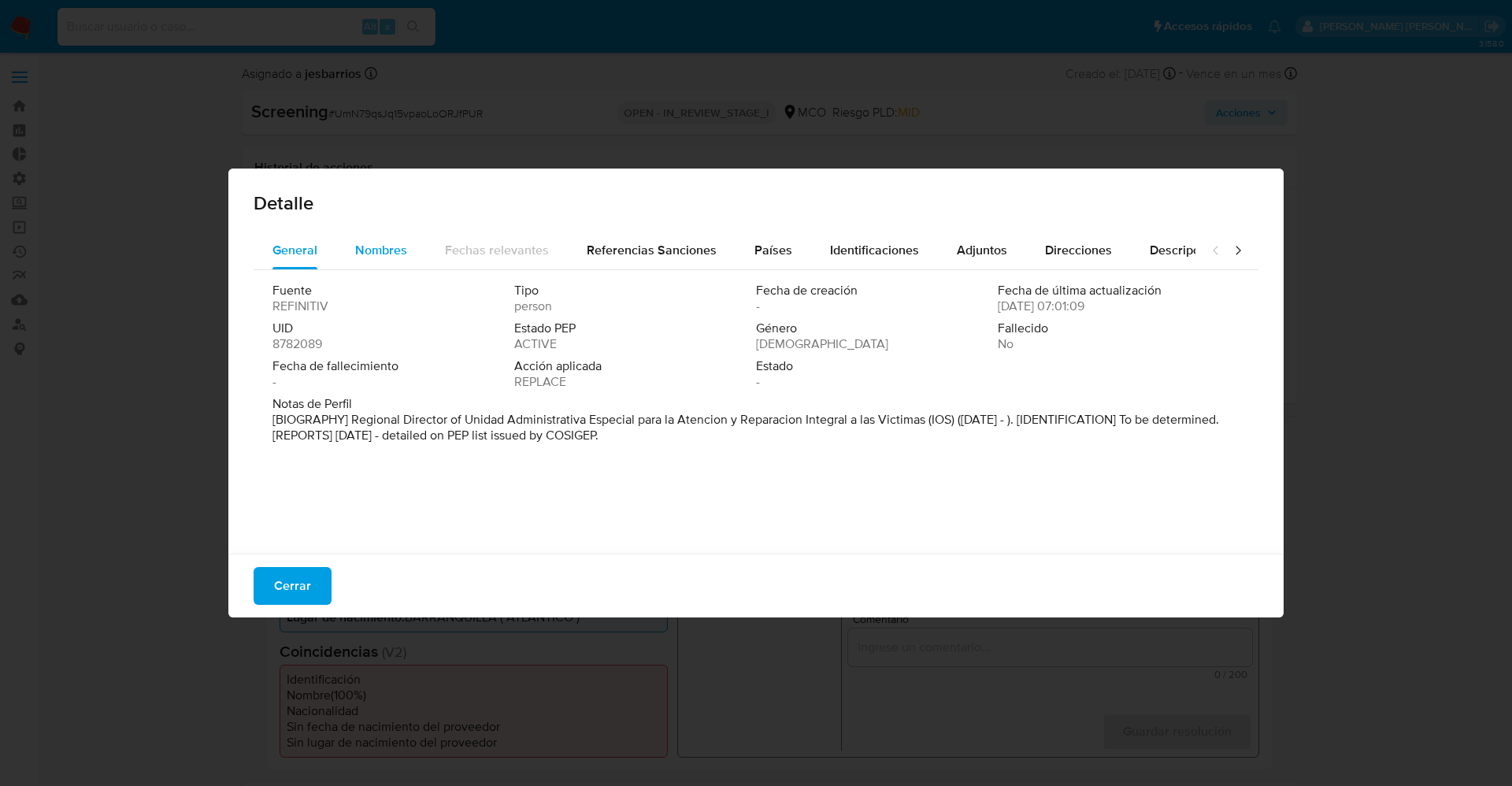
click at [375, 239] on div "Nombres" at bounding box center [382, 250] width 52 height 38
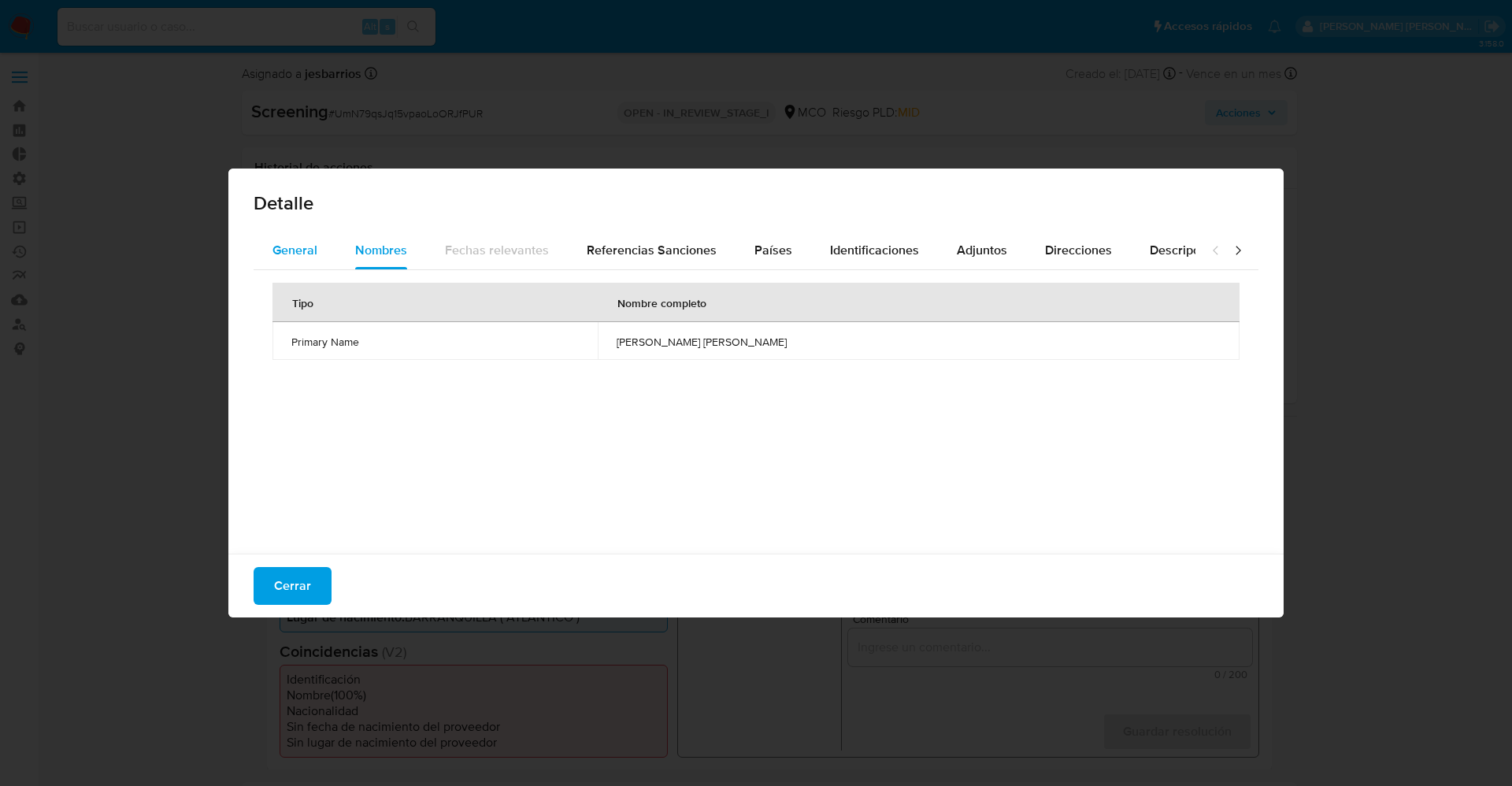
click at [286, 245] on span "General" at bounding box center [295, 250] width 45 height 18
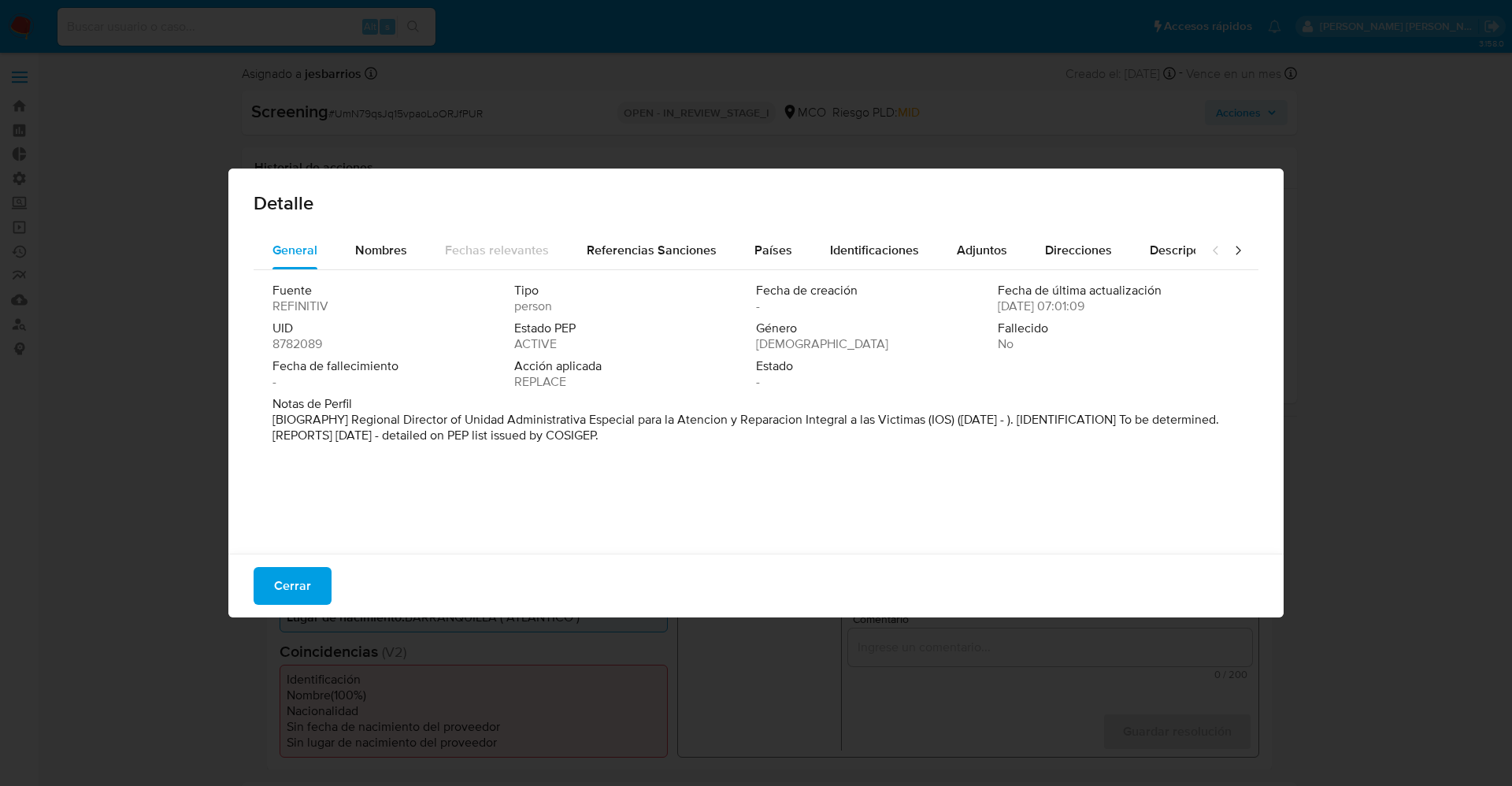
drag, startPoint x: 432, startPoint y: 429, endPoint x: 887, endPoint y: 497, distance: 460.1
click at [891, 497] on div "Fuente REFINITIV Tipo person Fecha de creación - Fecha de última actualización …" at bounding box center [756, 408] width 1005 height 276
drag, startPoint x: 341, startPoint y: 424, endPoint x: 747, endPoint y: 457, distance: 407.3
click at [747, 457] on div "Fuente REFINITIV Tipo person Fecha de creación - Fecha de última actualización …" at bounding box center [756, 408] width 1005 height 276
drag, startPoint x: 539, startPoint y: 406, endPoint x: 348, endPoint y: 423, distance: 191.8
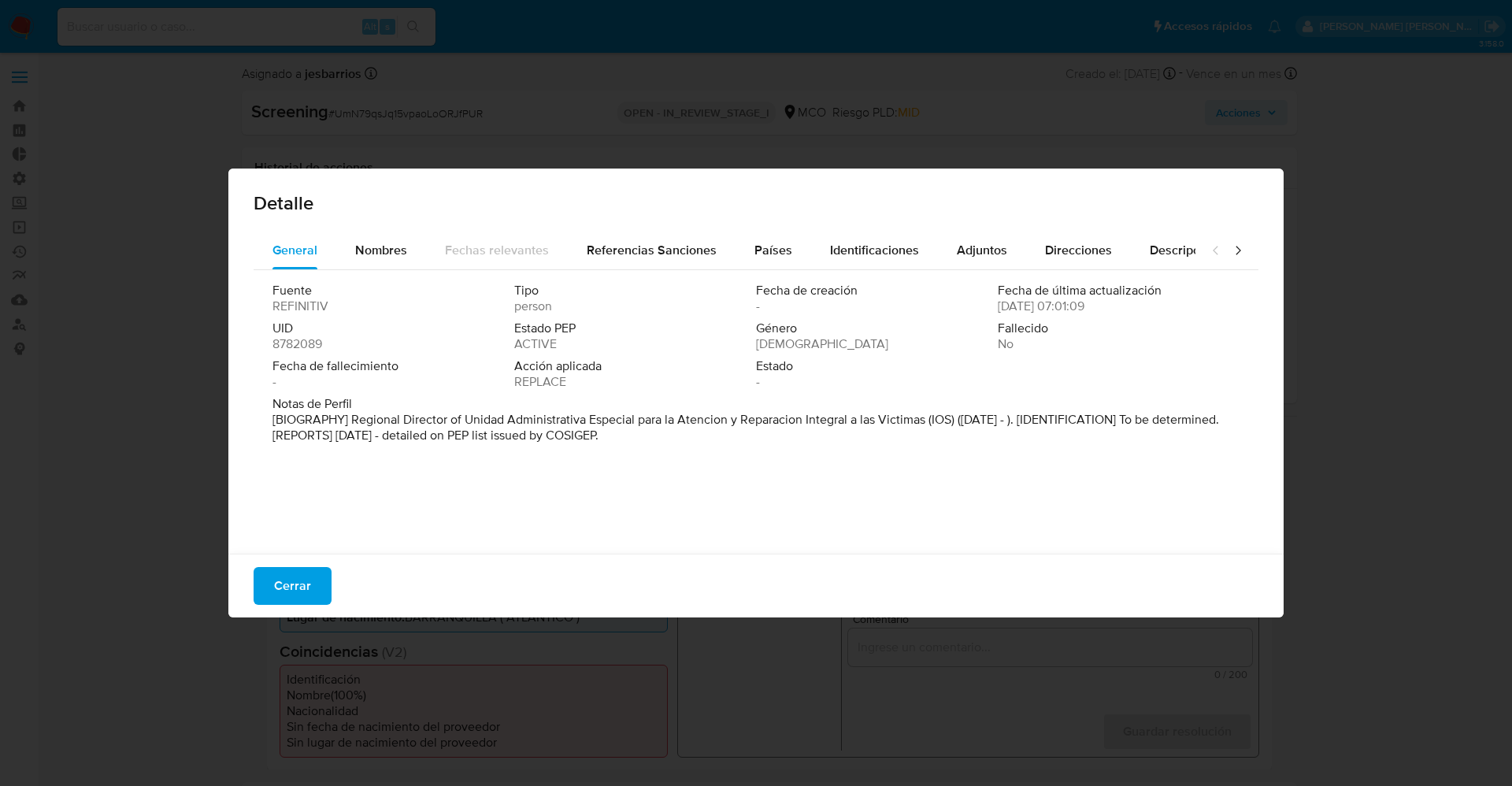
click at [347, 422] on p "[BIOGRAPHY] Regional Director of Unidad Administrativa Especial para la Atencio…" at bounding box center [755, 427] width 963 height 31
drag, startPoint x: 347, startPoint y: 422, endPoint x: 719, endPoint y: 436, distance: 372.3
click at [719, 436] on p "[BIOGRAPHY] Regional Director of Unidad Administrativa Especial para la Atencio…" at bounding box center [755, 427] width 963 height 31
click at [392, 247] on span "Nombres" at bounding box center [382, 250] width 52 height 18
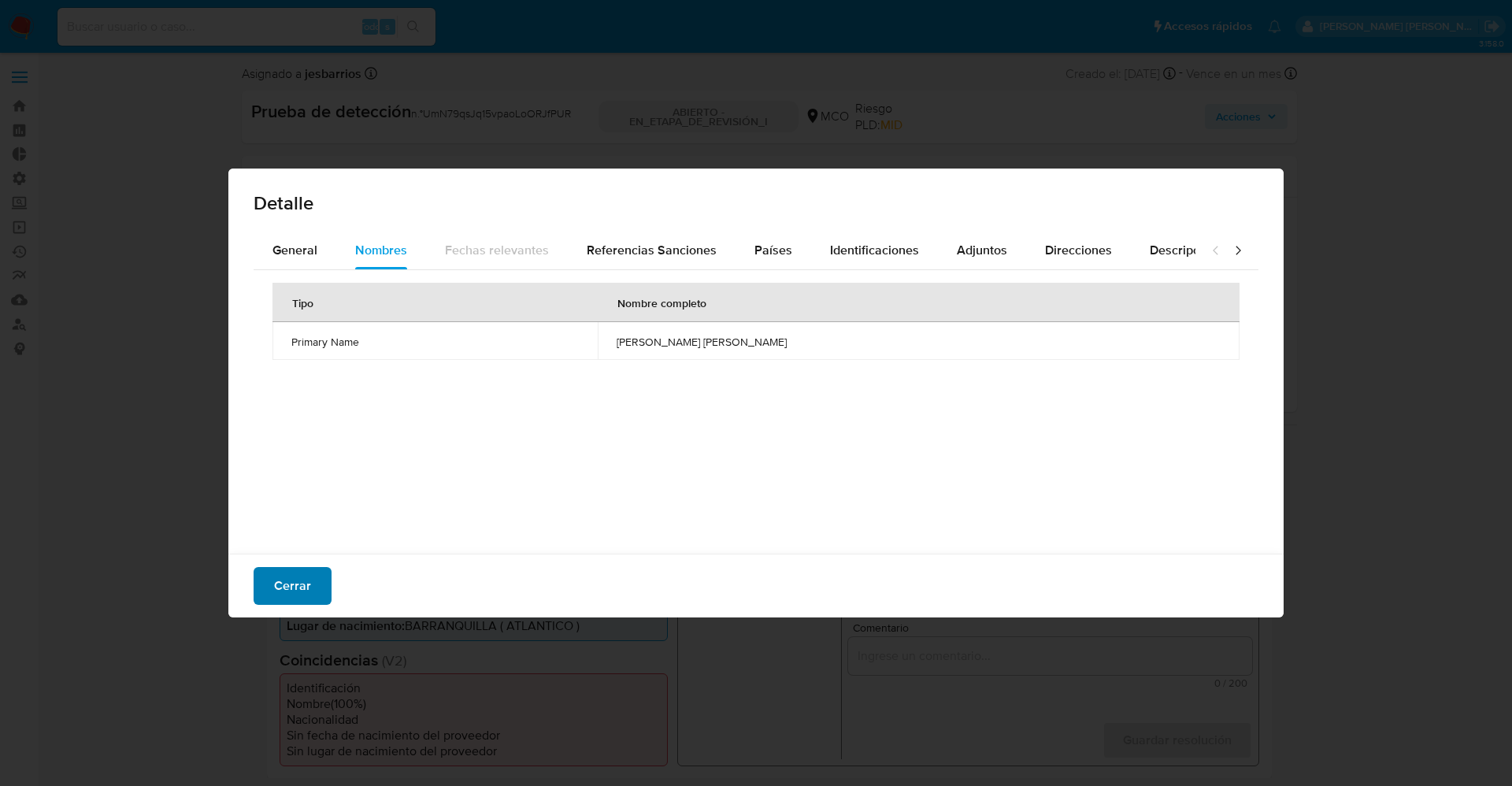
click at [277, 580] on span "Cerrar" at bounding box center [292, 586] width 37 height 35
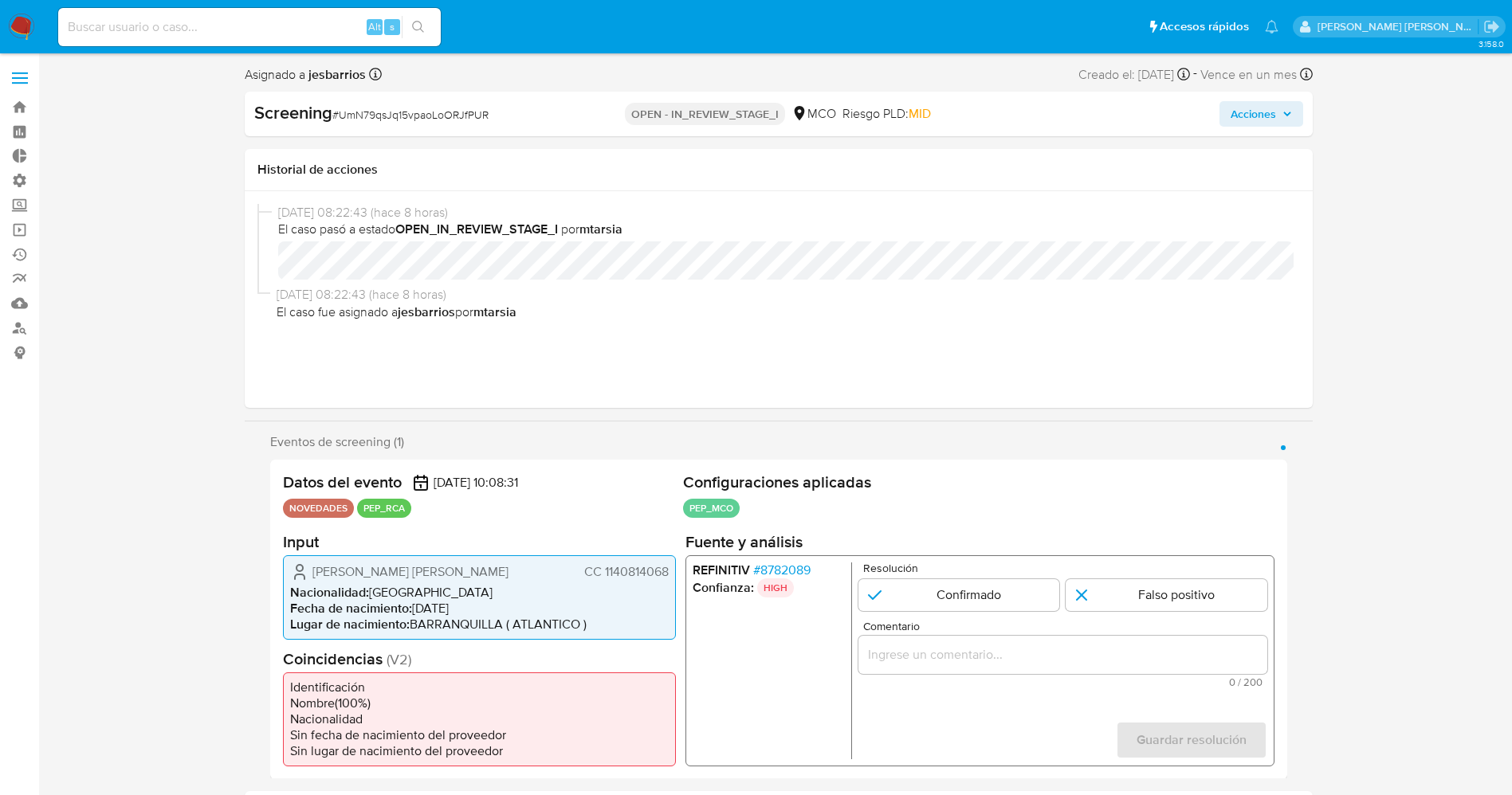
drag, startPoint x: 352, startPoint y: 582, endPoint x: 372, endPoint y: 566, distance: 25.6
click at [377, 581] on div "[PERSON_NAME] [PERSON_NAME] CC 1140814068" at bounding box center [479, 571] width 378 height 19
click at [336, 617] on span "Fecha de nacimiento :" at bounding box center [351, 607] width 122 height 19
drag, startPoint x: 302, startPoint y: 555, endPoint x: 670, endPoint y: 583, distance: 369.1
click at [670, 583] on div "[PERSON_NAME] [PERSON_NAME] CC 1140814068 Nacionalidad : Colombia Fecha de naci…" at bounding box center [480, 596] width 393 height 85
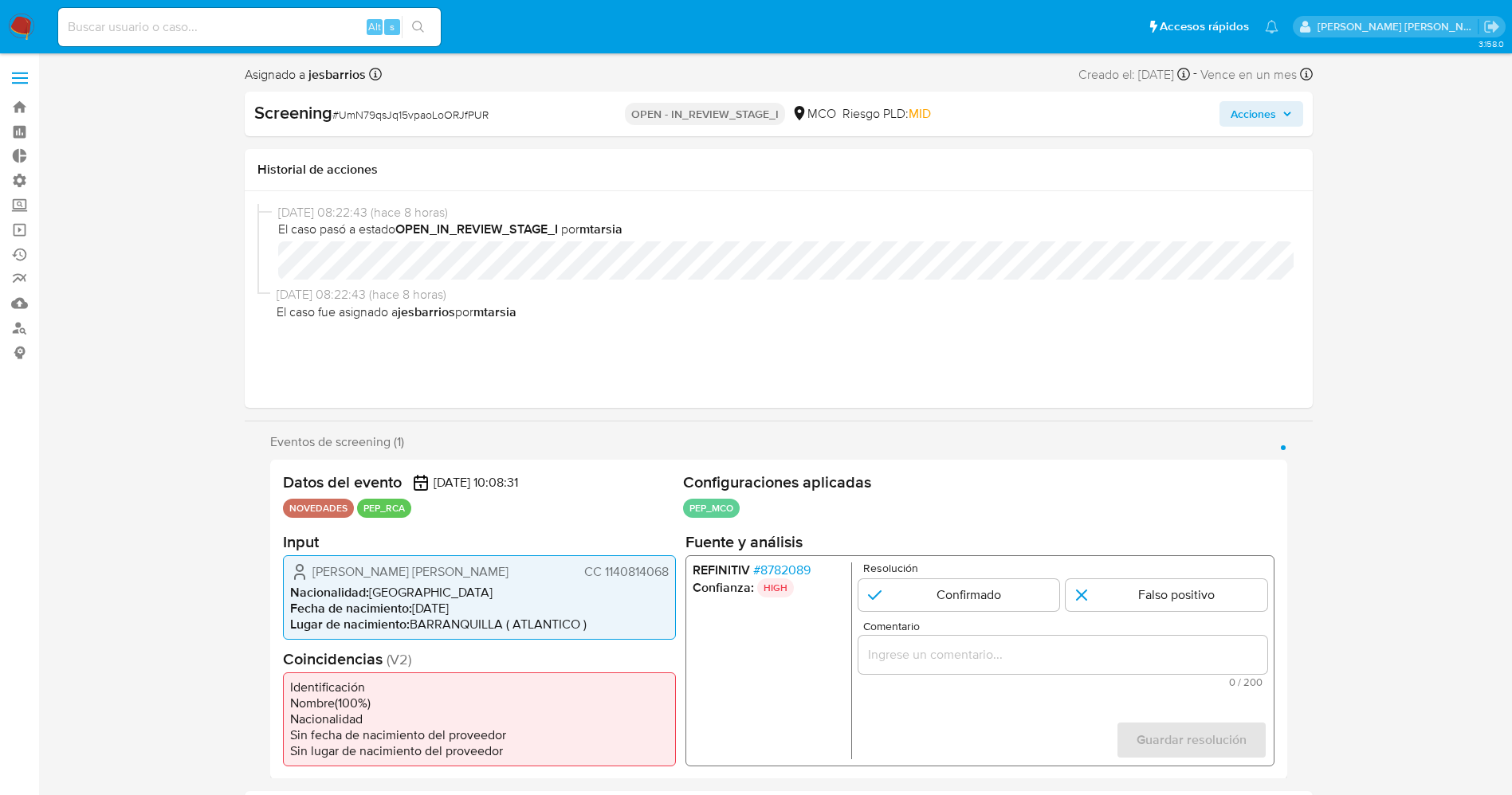
click at [786, 567] on span "# 8782089" at bounding box center [781, 570] width 57 height 16
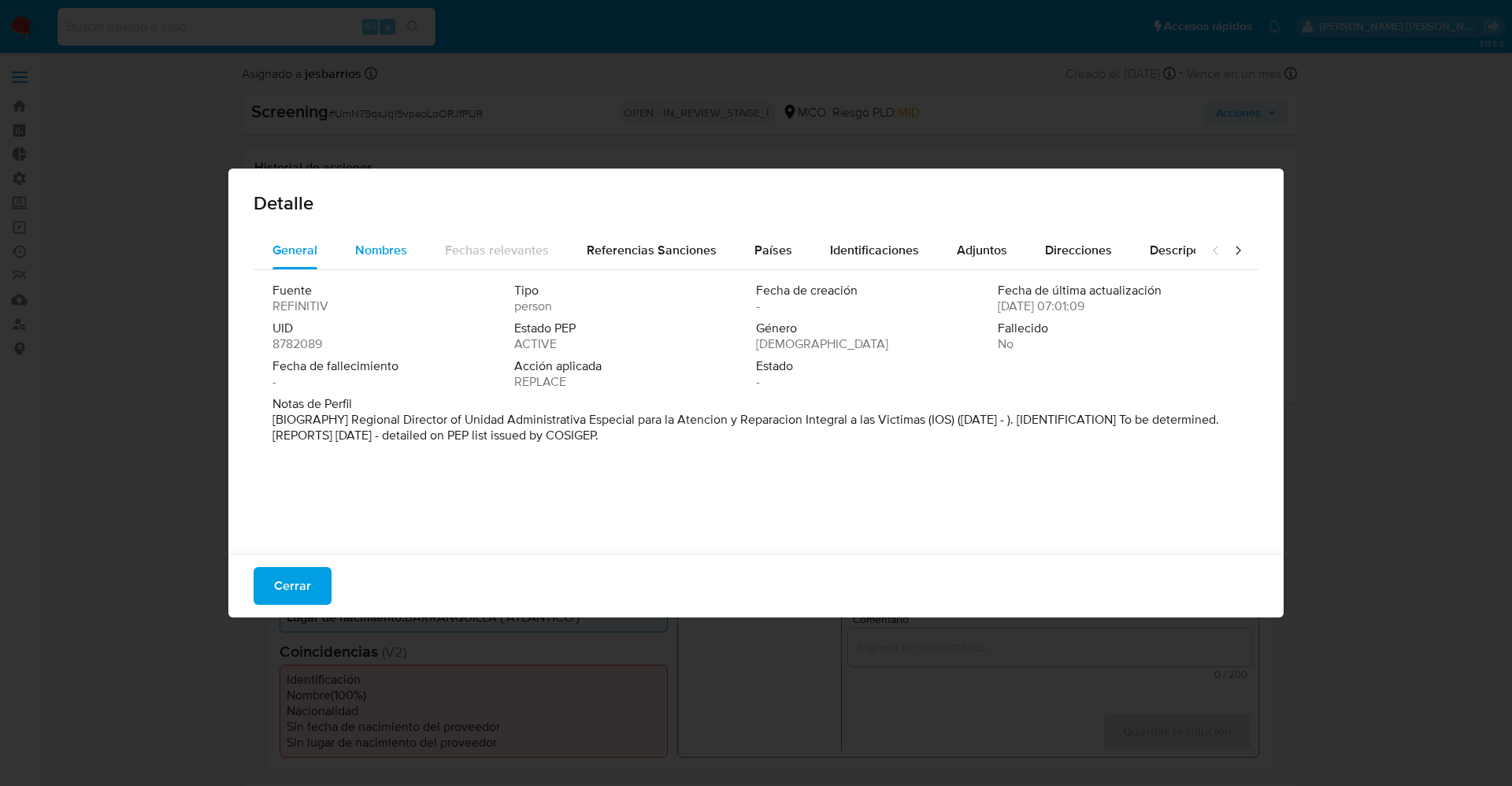
click at [355, 264] on div "Nombres" at bounding box center [382, 250] width 52 height 38
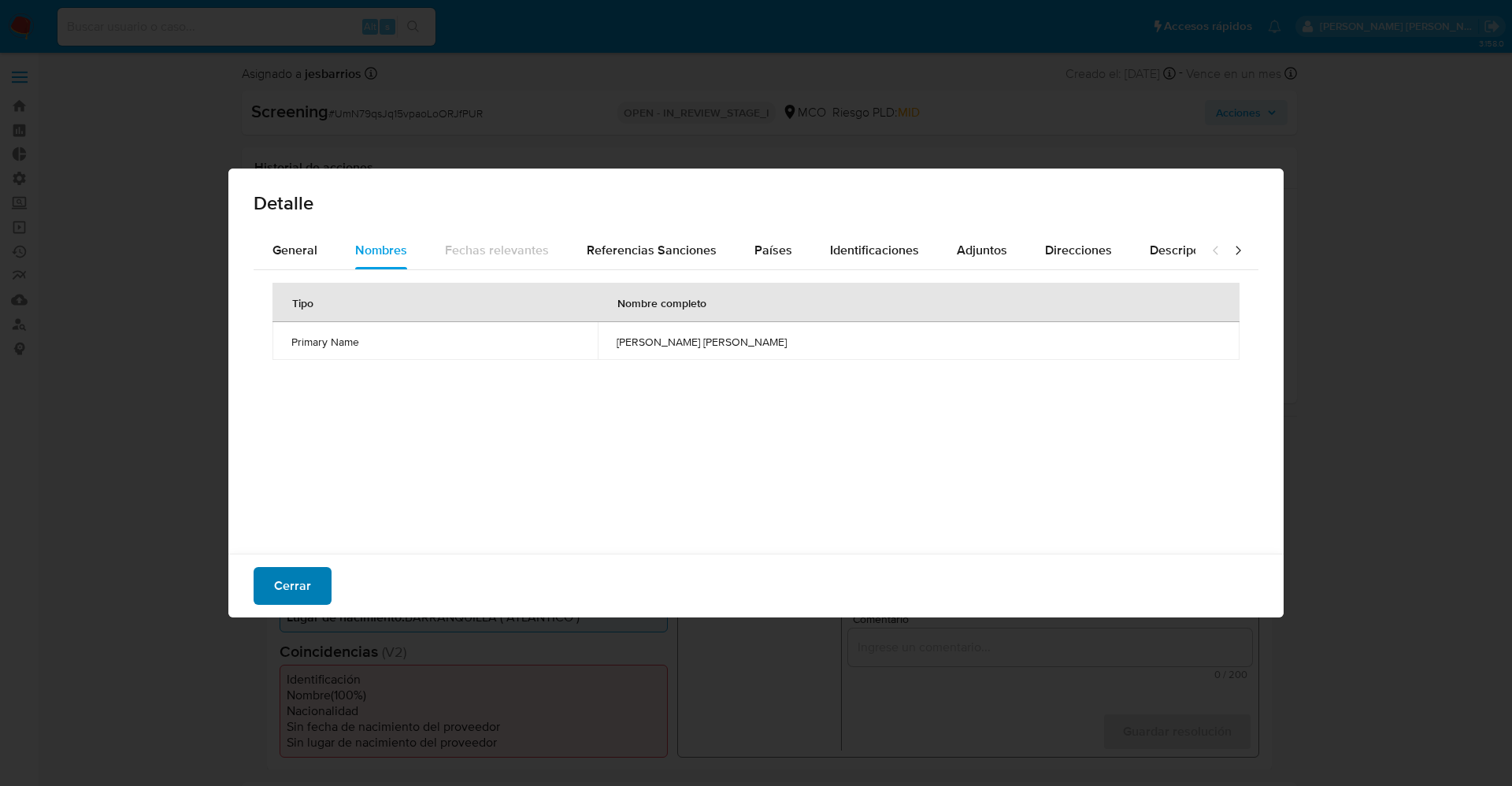
click at [289, 595] on span "Cerrar" at bounding box center [292, 586] width 37 height 35
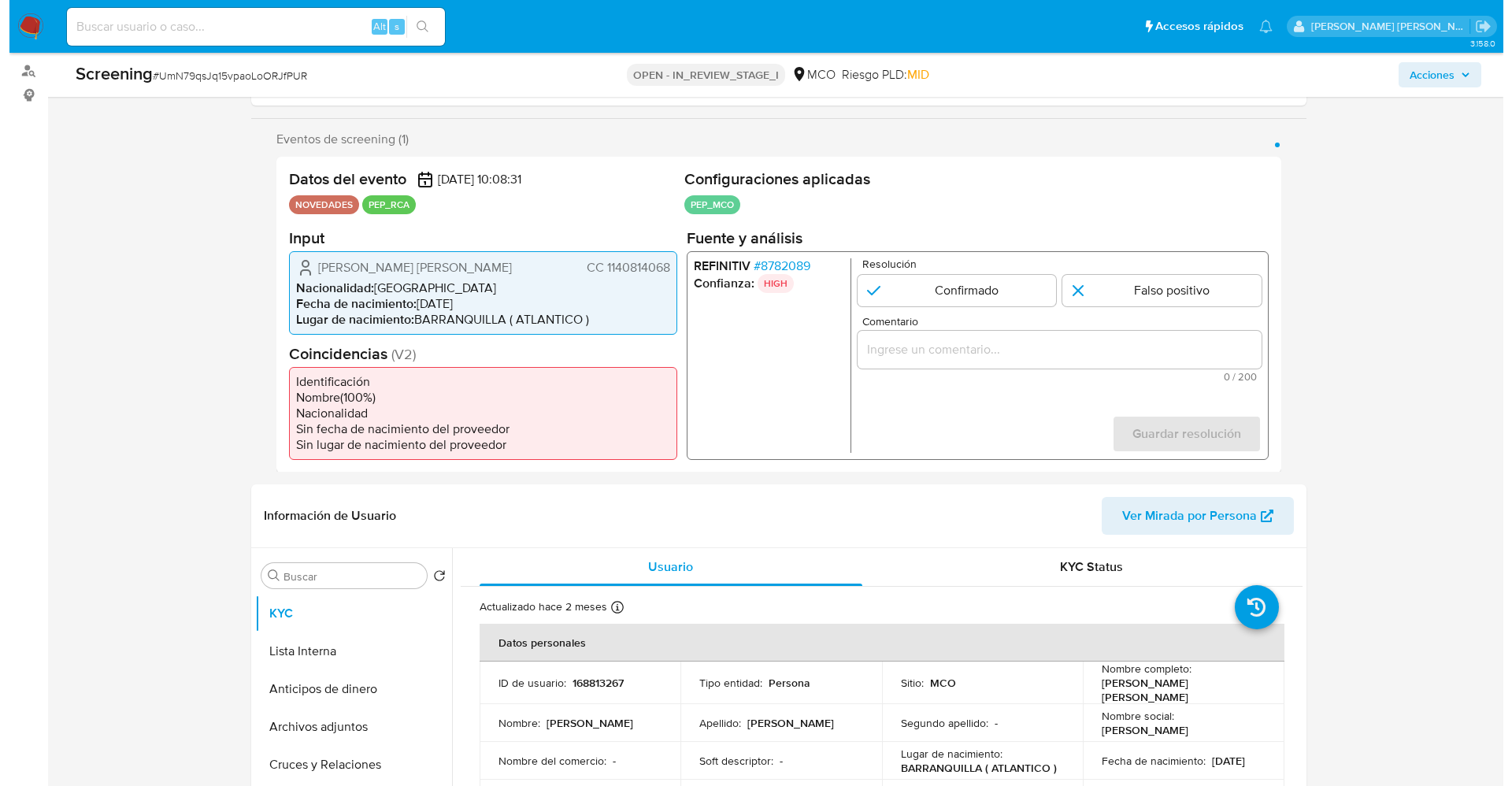
scroll to position [119, 0]
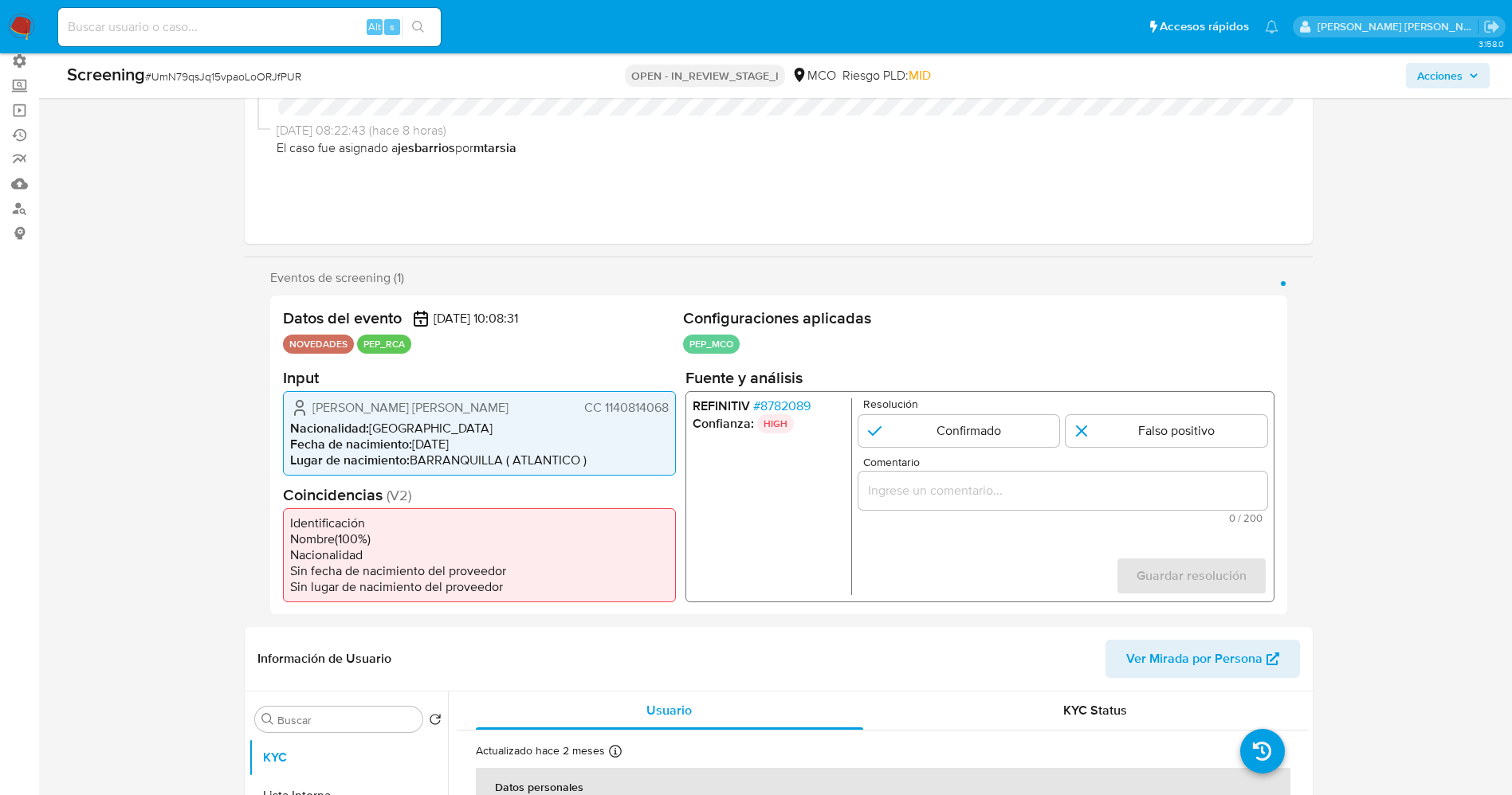
drag, startPoint x: 577, startPoint y: 415, endPoint x: 673, endPoint y: 415, distance: 96.0
click at [673, 415] on div "[PERSON_NAME] [PERSON_NAME] CC 1140814068 Nacionalidad : Colombia Fecha de naci…" at bounding box center [480, 432] width 393 height 85
click at [781, 411] on span "# 8782089" at bounding box center [781, 406] width 57 height 16
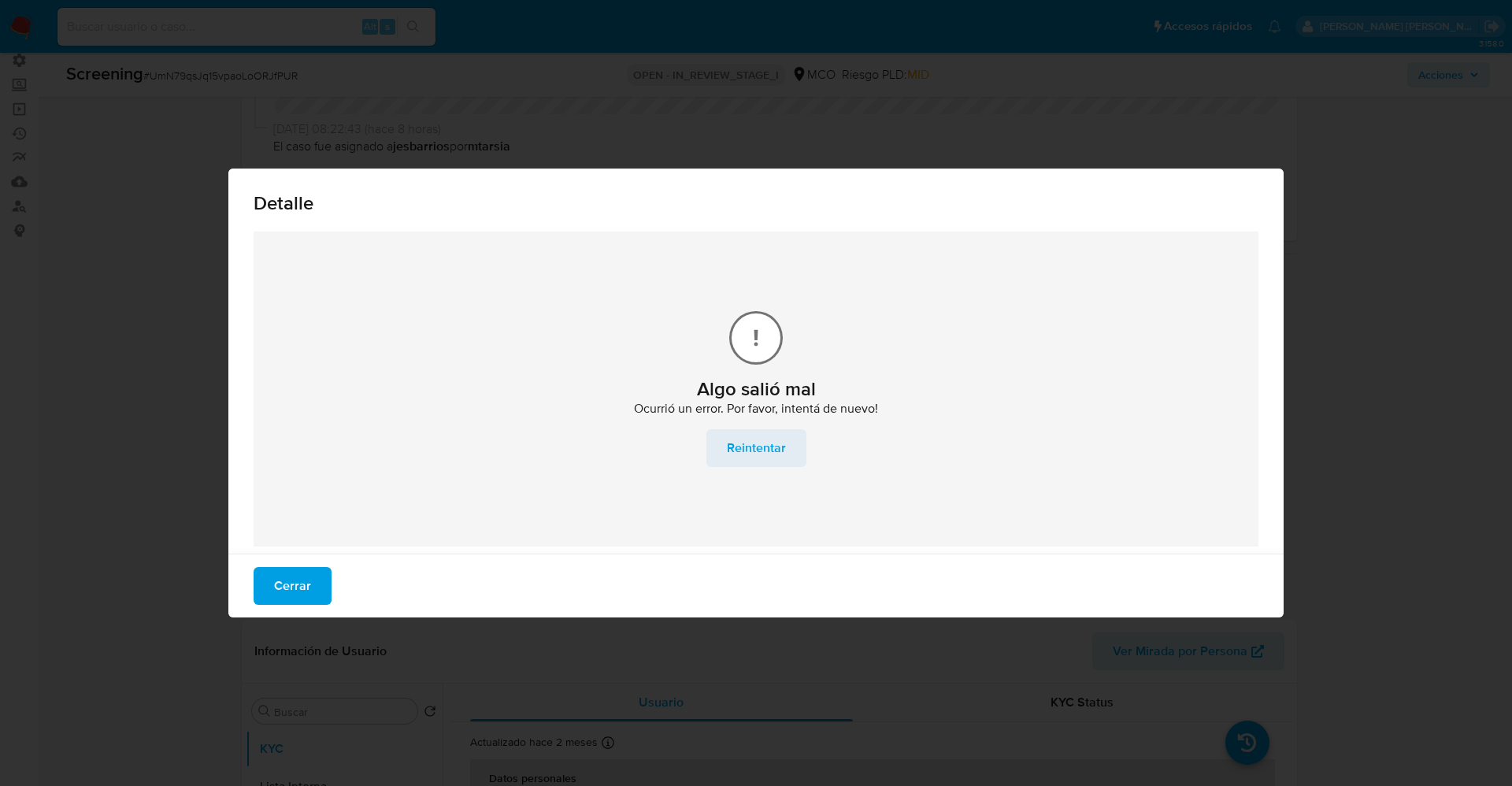
click at [761, 441] on span "Reintentar" at bounding box center [756, 448] width 59 height 35
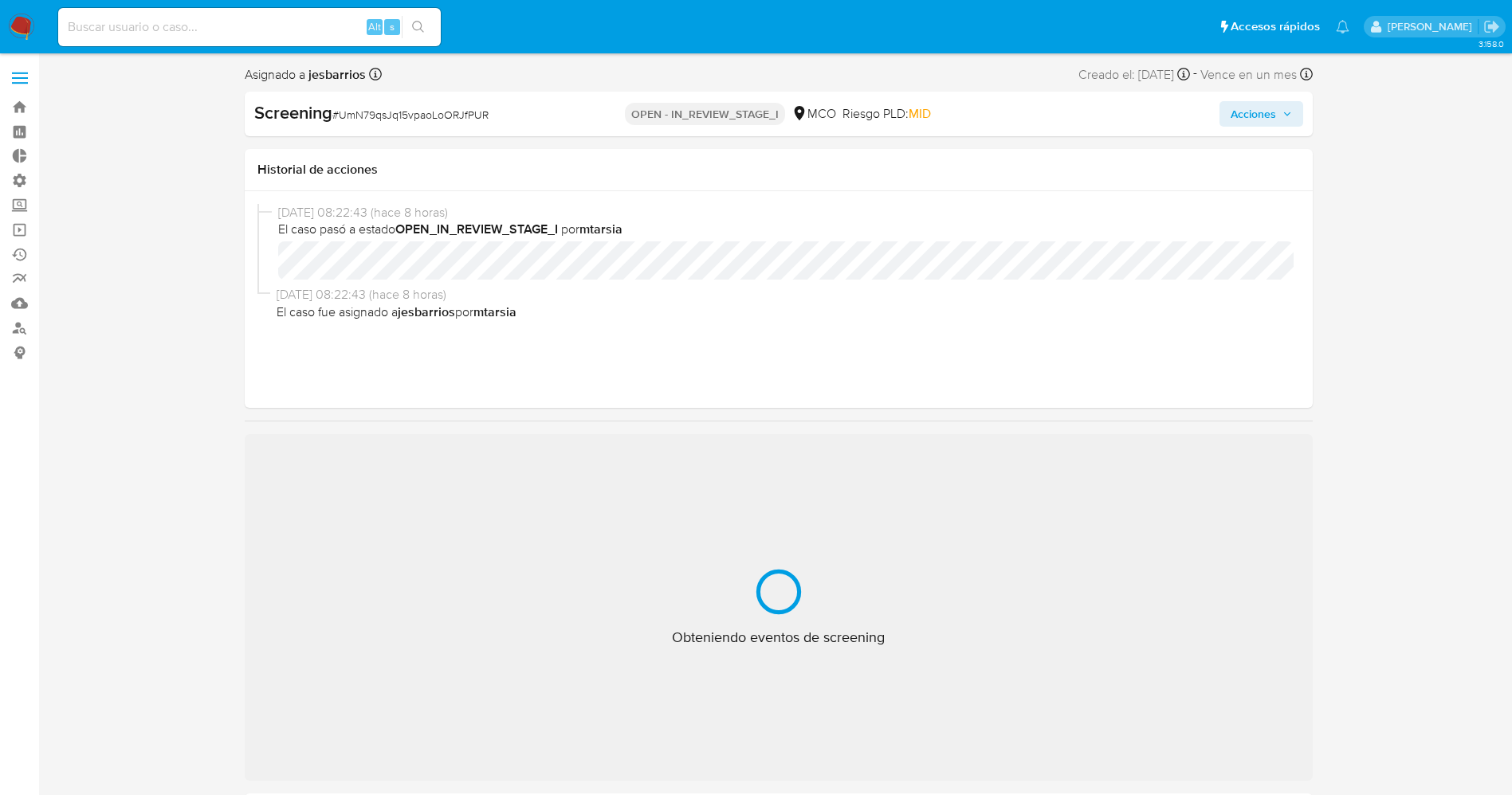
select select "10"
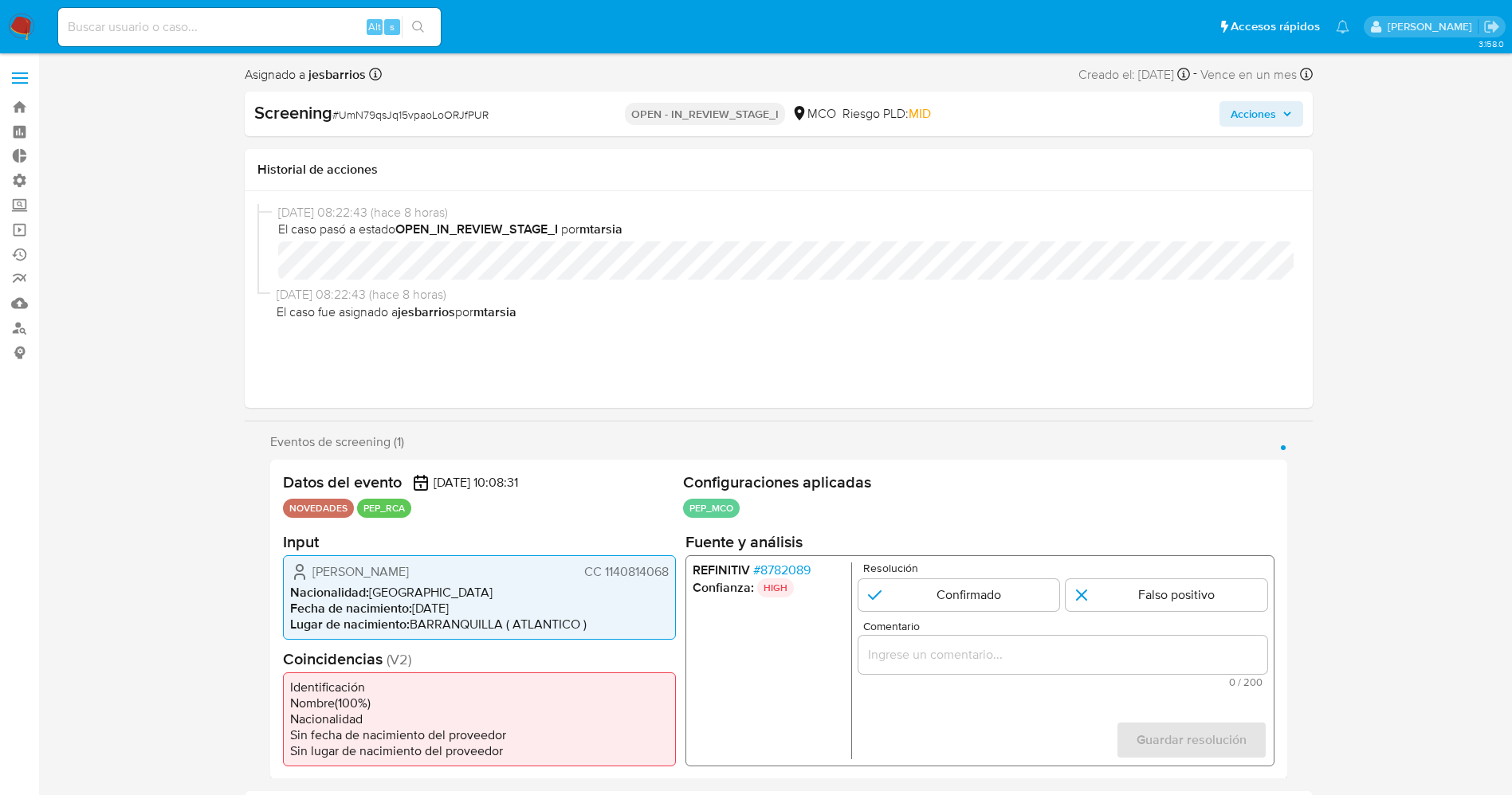
click at [788, 567] on span "# 8782089" at bounding box center [781, 570] width 57 height 16
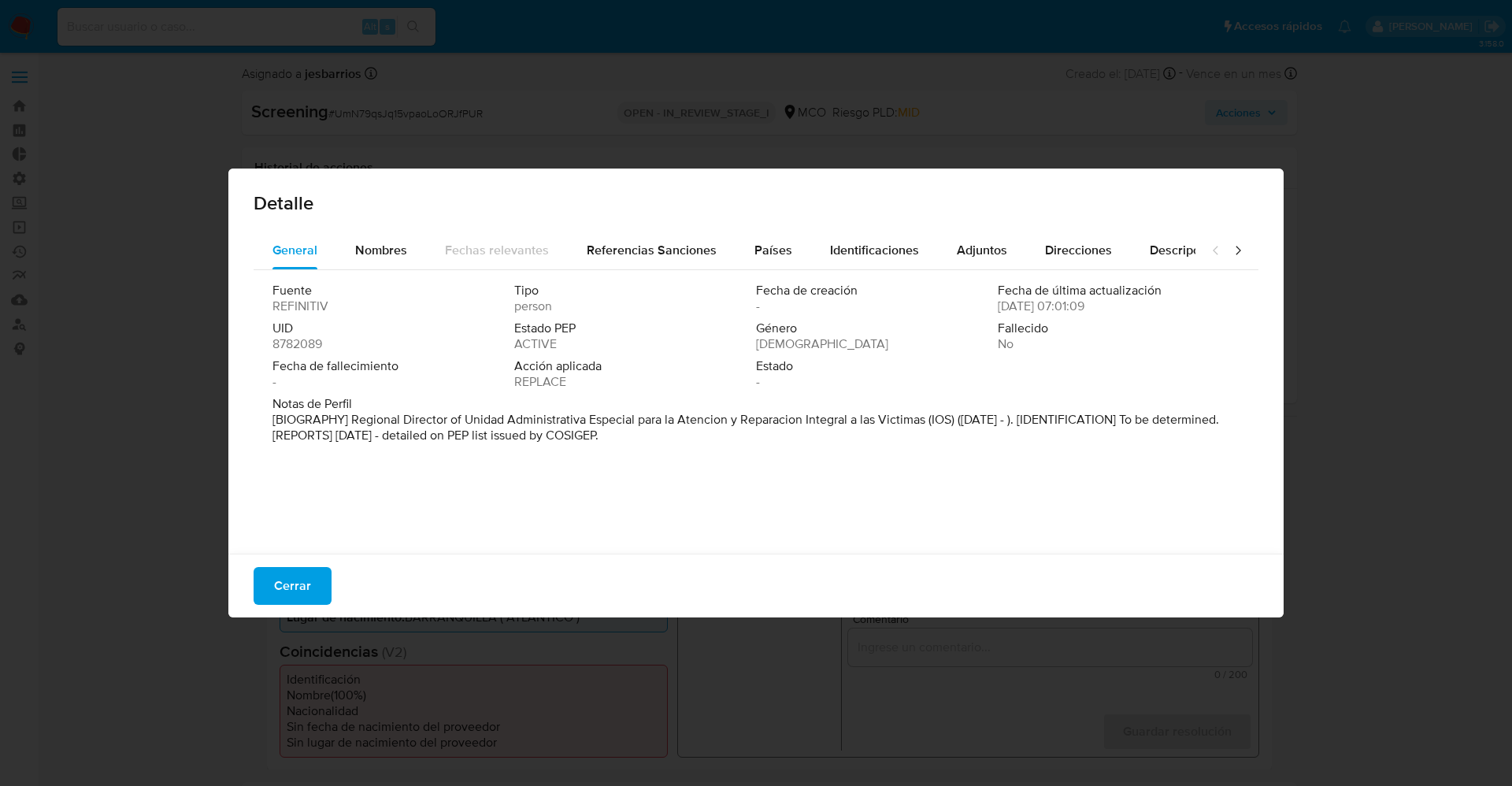
drag, startPoint x: 490, startPoint y: 423, endPoint x: 802, endPoint y: 454, distance: 313.5
click at [802, 454] on div "Fuente REFINITIV Tipo person Fecha de creación - Fecha de última actualización …" at bounding box center [756, 408] width 1005 height 276
drag, startPoint x: 347, startPoint y: 419, endPoint x: 936, endPoint y: 423, distance: 589.0
click at [936, 423] on font "[BIOGRAFÍA] Director Regional de la Unidad Administrativa Especial para la Aten…" at bounding box center [731, 427] width 918 height 34
click at [319, 588] on button "Cerrar" at bounding box center [292, 586] width 78 height 38
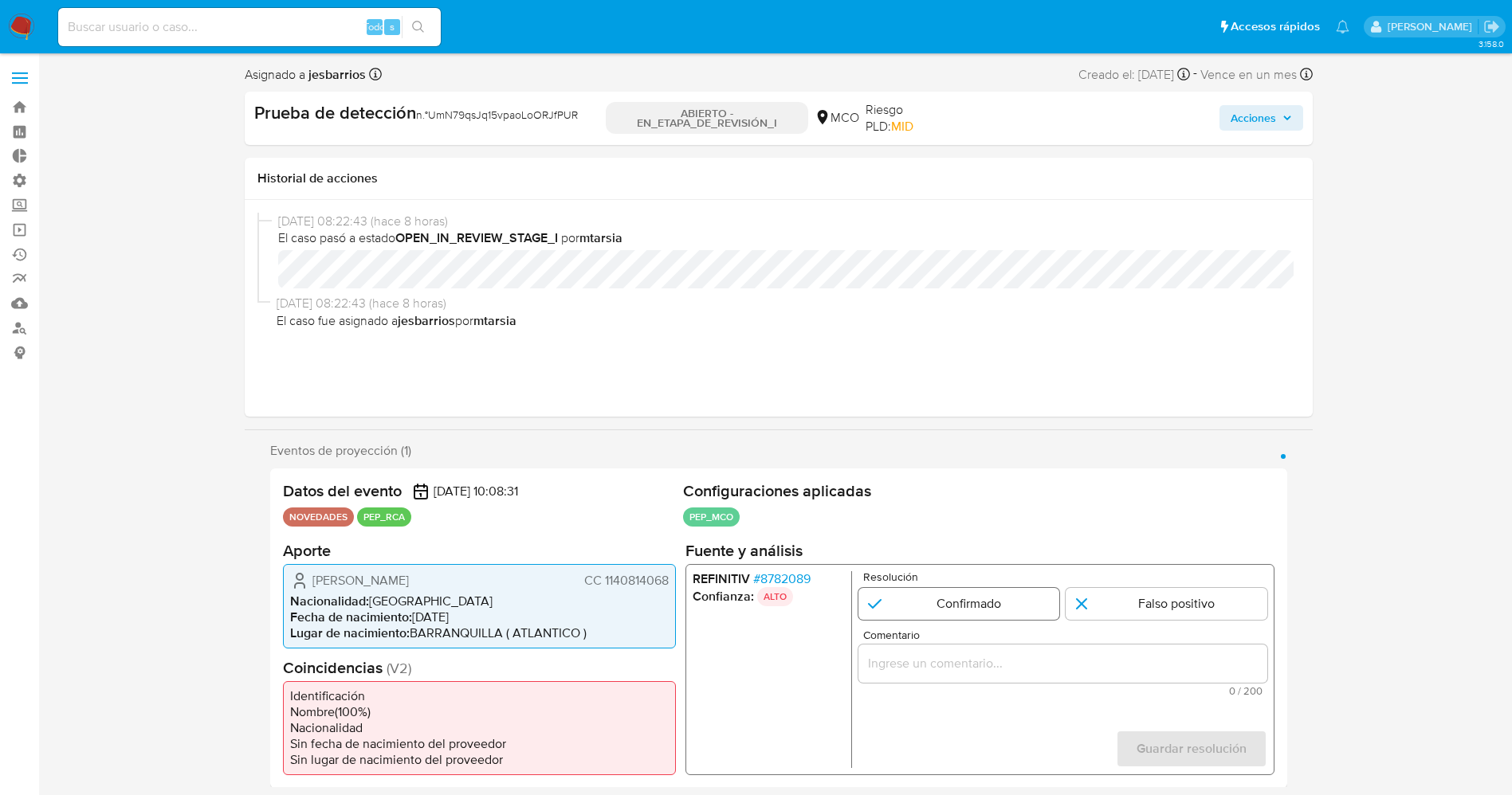
drag, startPoint x: 982, startPoint y: 619, endPoint x: 983, endPoint y: 608, distance: 11.0
click at [981, 617] on input "1 de 1" at bounding box center [958, 603] width 202 height 31
radio input "true"
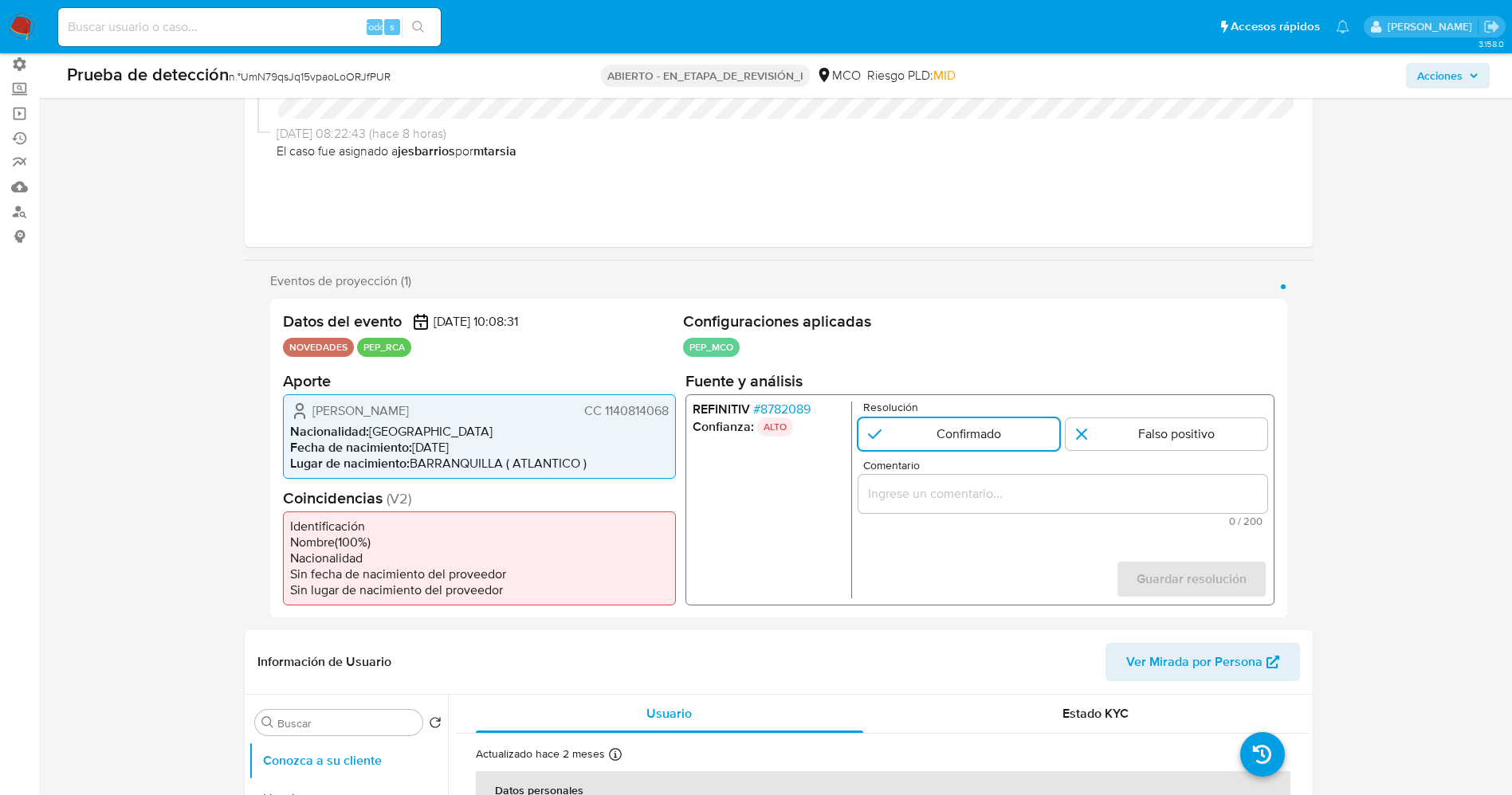
scroll to position [120, 0]
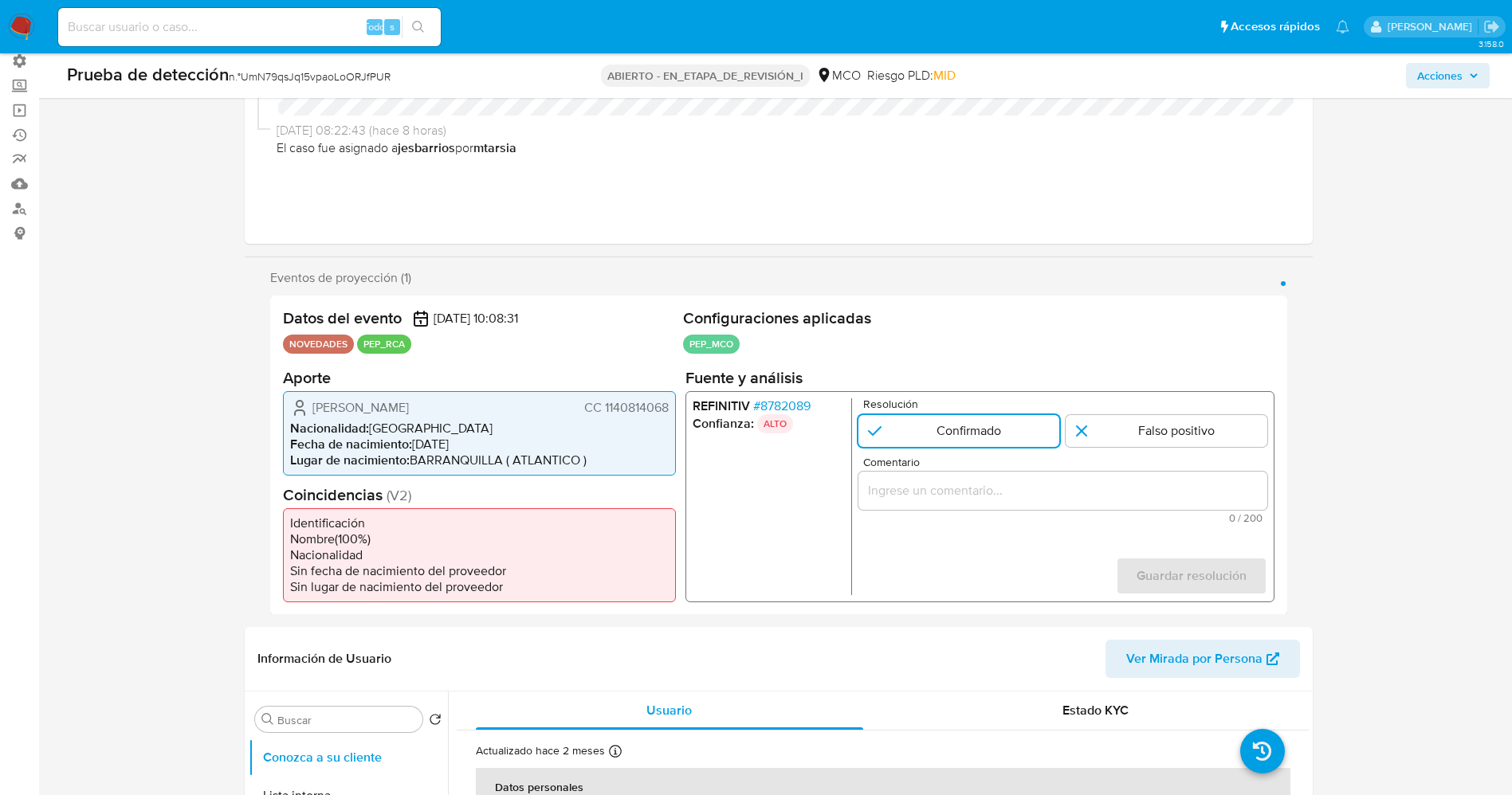
click at [996, 476] on div "1 de 1" at bounding box center [1062, 489] width 409 height 38
click at [1025, 491] on input "Comentario" at bounding box center [1062, 489] width 409 height 21
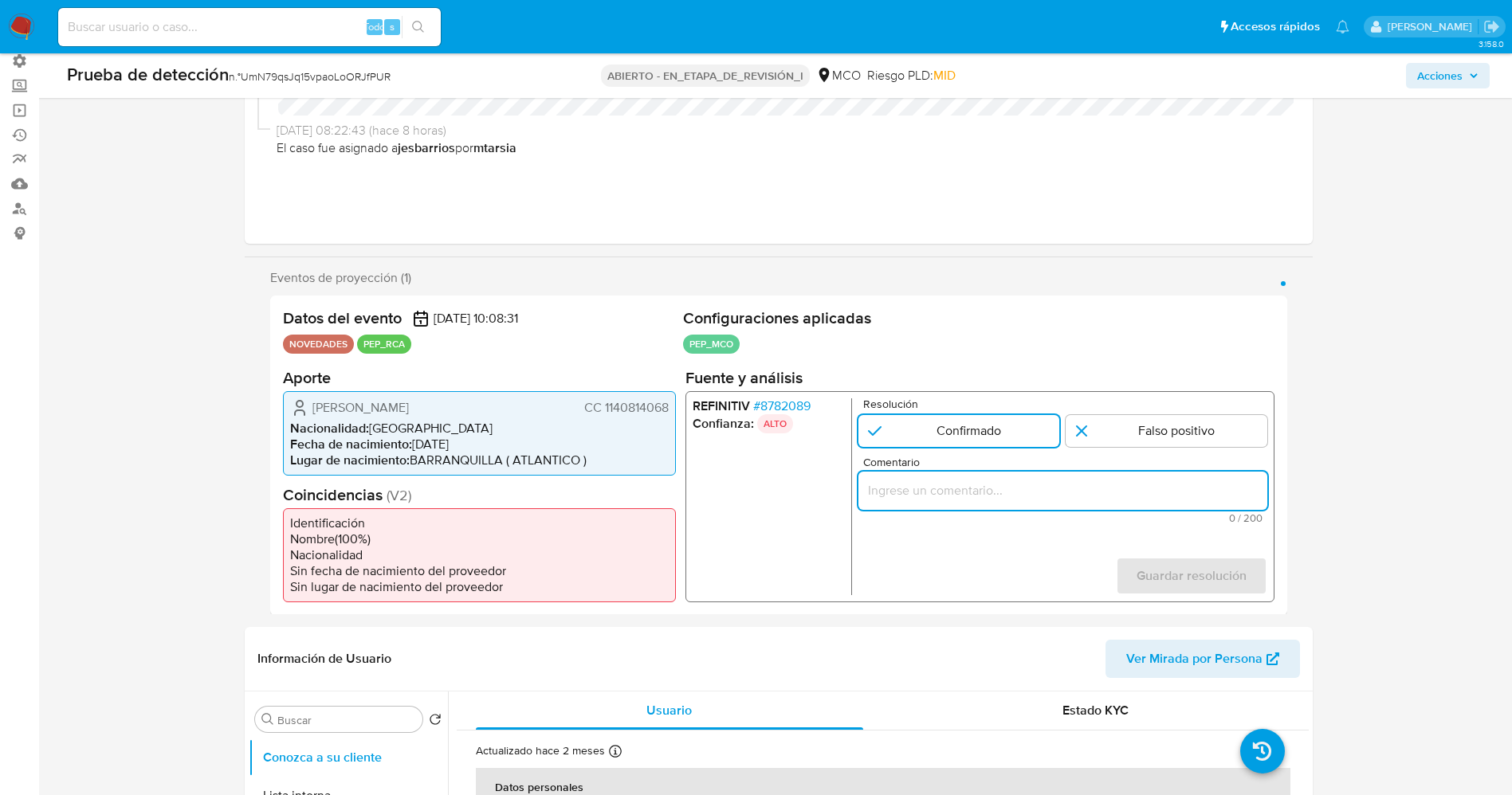
paste input "usuario Michael Francisco Sabbatino Iguaran CC 1140814068,nacionalidad Colombia…"
drag, startPoint x: 924, startPoint y: 493, endPoint x: 904, endPoint y: 496, distance: 20.2
click at [904, 496] on input "usuario Michael Francisco Sabbatino Iguaran CC 1140814068,nacionalidad Colombia…" at bounding box center [1062, 489] width 409 height 21
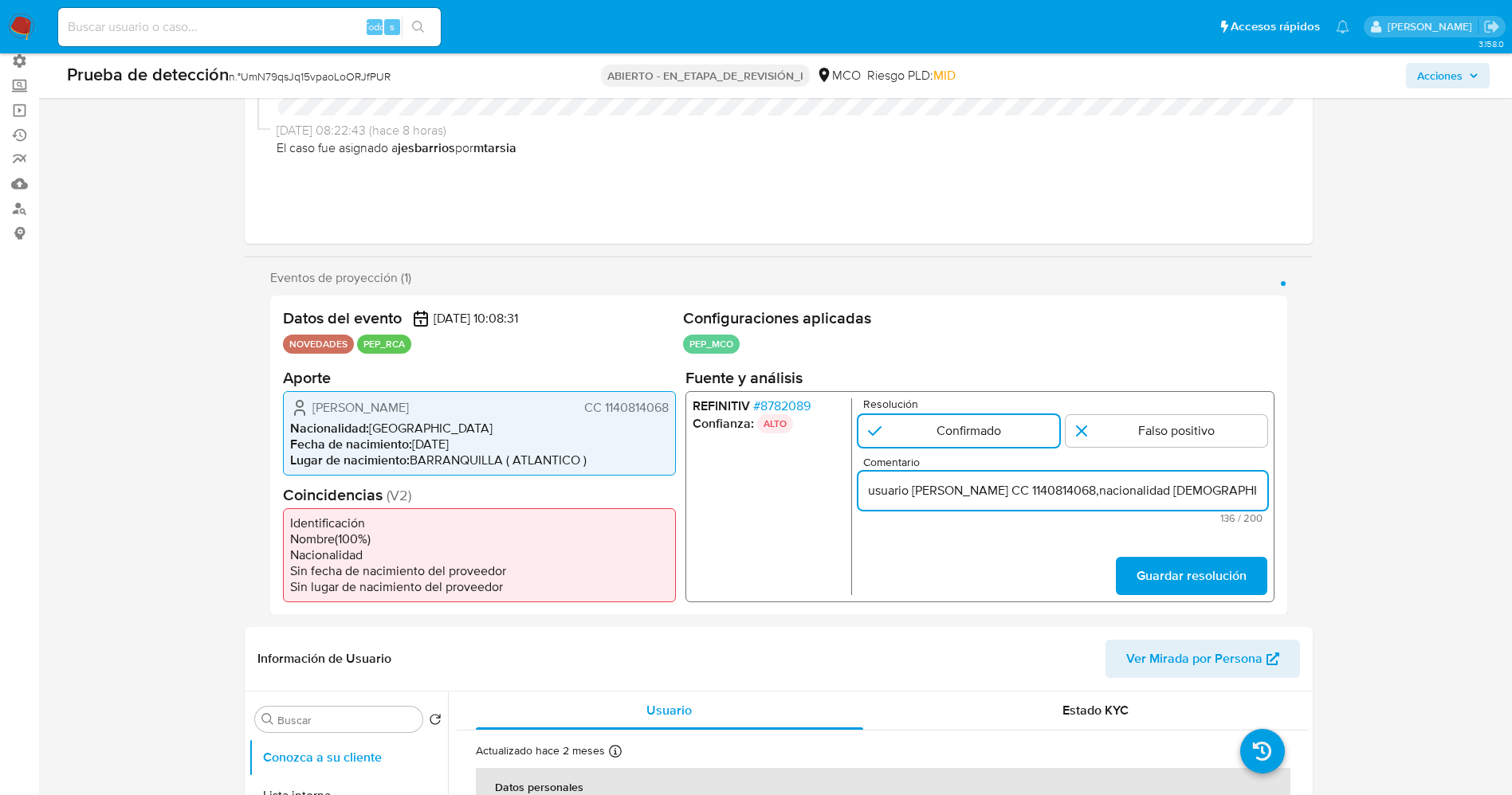
click at [881, 494] on input "usuario Michael Francisco Sabbatino Iguaran CC 1140814068,nacionalidad Colombia…" at bounding box center [1062, 489] width 409 height 21
paste input "Administrativa Especial para la Atención y Reparación Integral a"
type input "Usuario Michael Francisco Sabbatino Iguaran CC 1140814068,nacionalidad Colombia…"
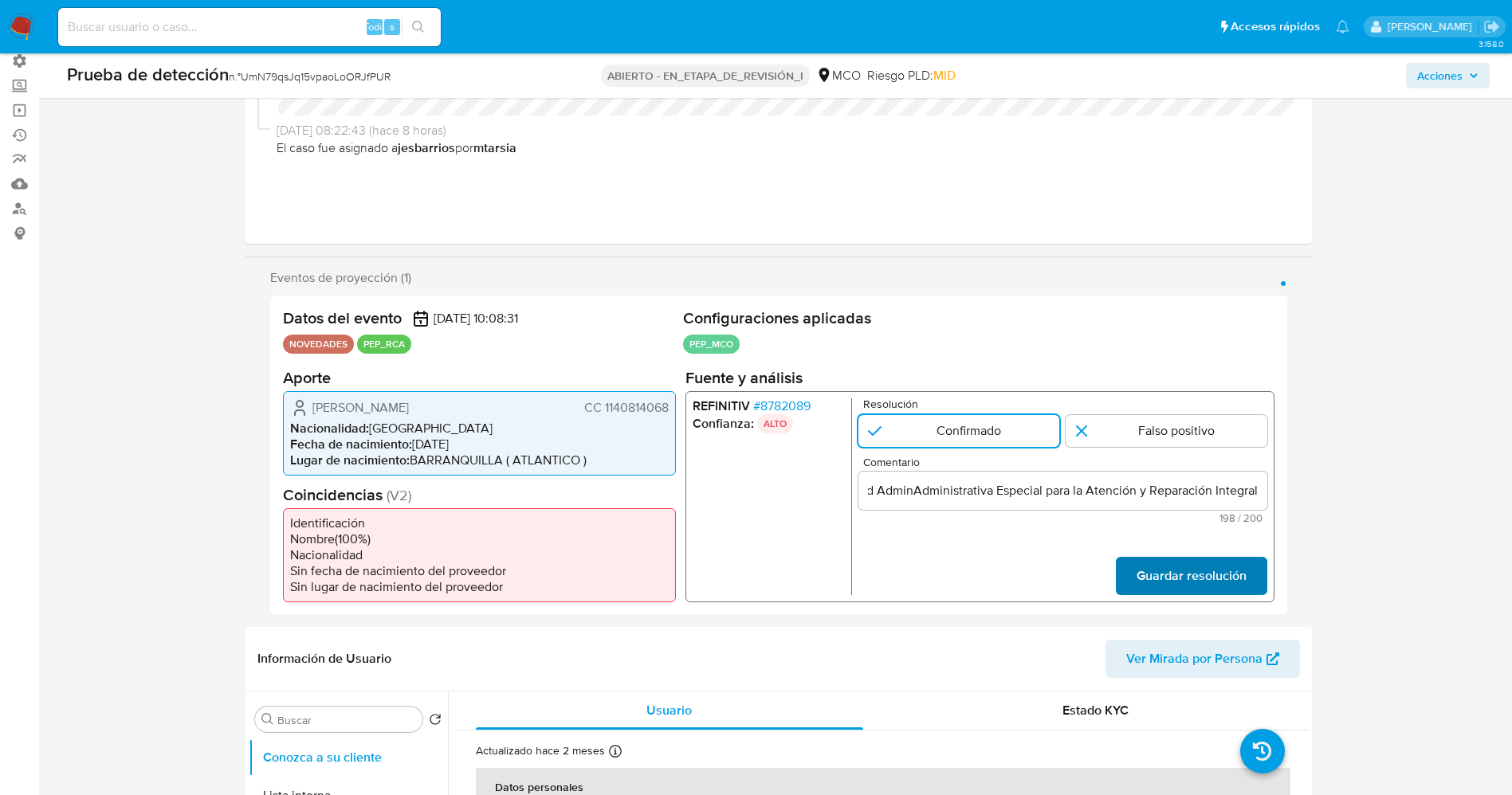
click at [1252, 595] on button "Guardar resolución" at bounding box center [1191, 575] width 151 height 38
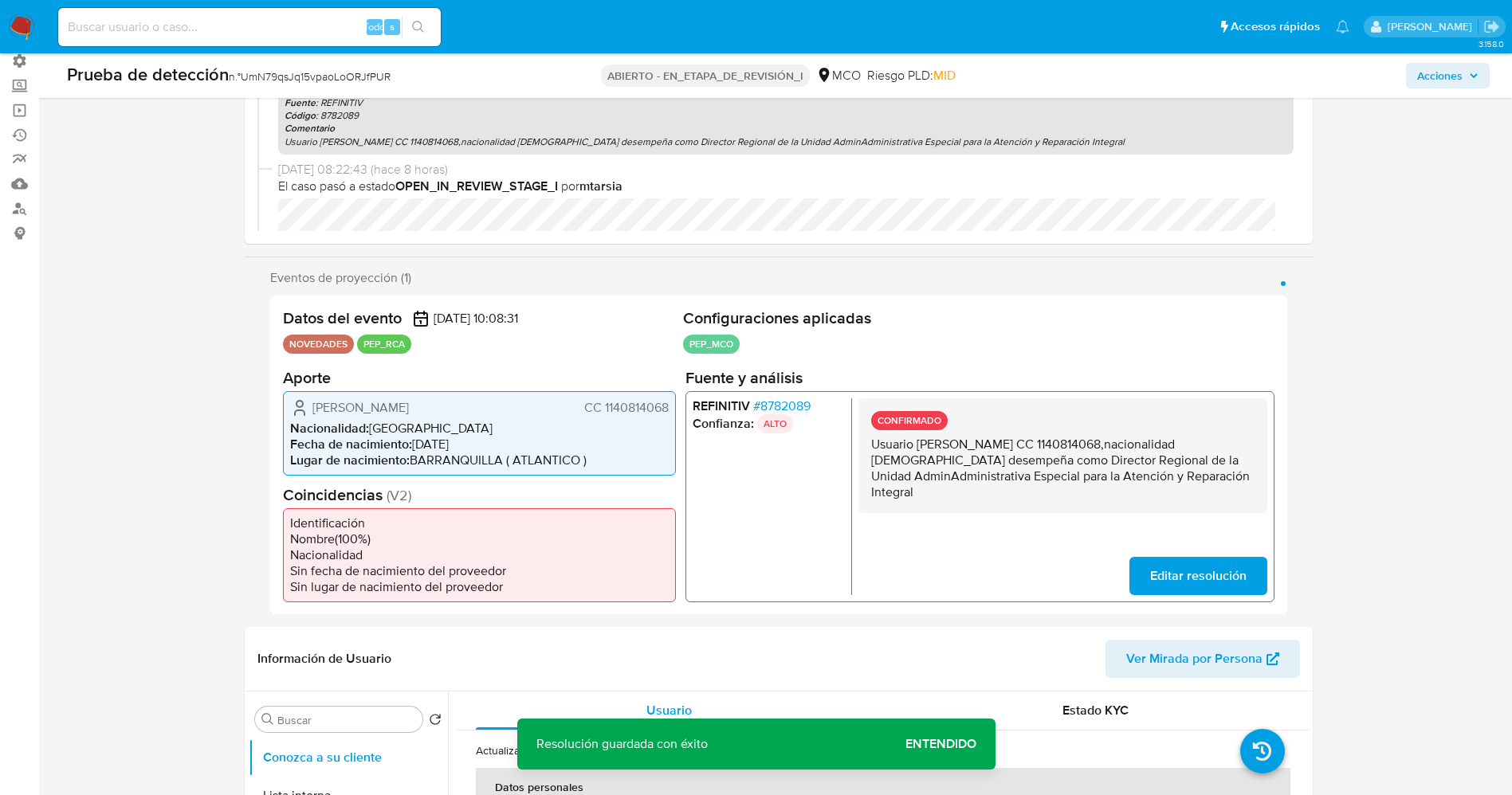
drag, startPoint x: 966, startPoint y: 461, endPoint x: 1052, endPoint y: 490, distance: 90.8
click at [1052, 490] on p "Usuario Michael Francisco Sabbatino Iguaran CC 1140814068,nacionalidad Colombia…" at bounding box center [1062, 467] width 383 height 64
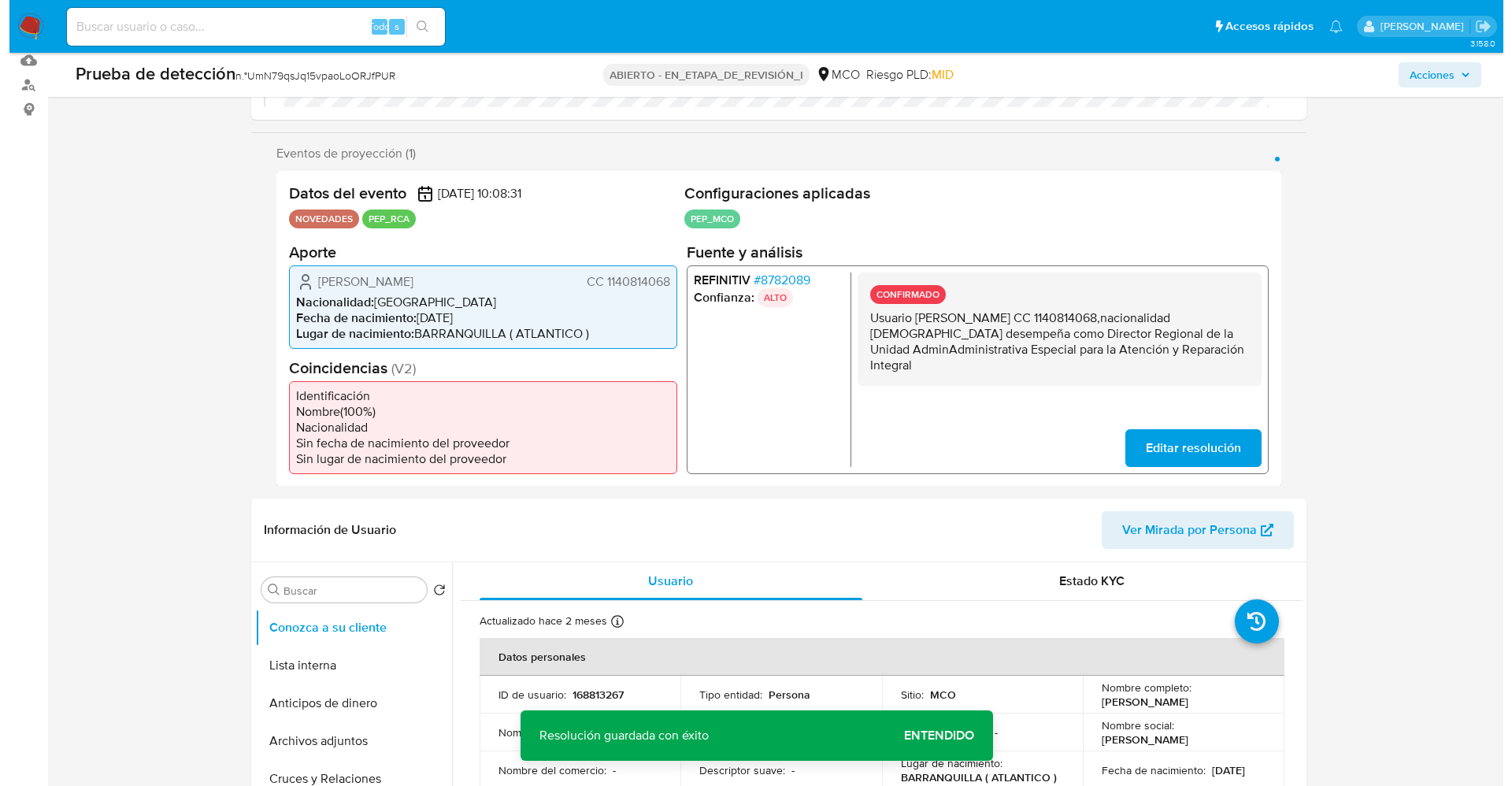
scroll to position [355, 0]
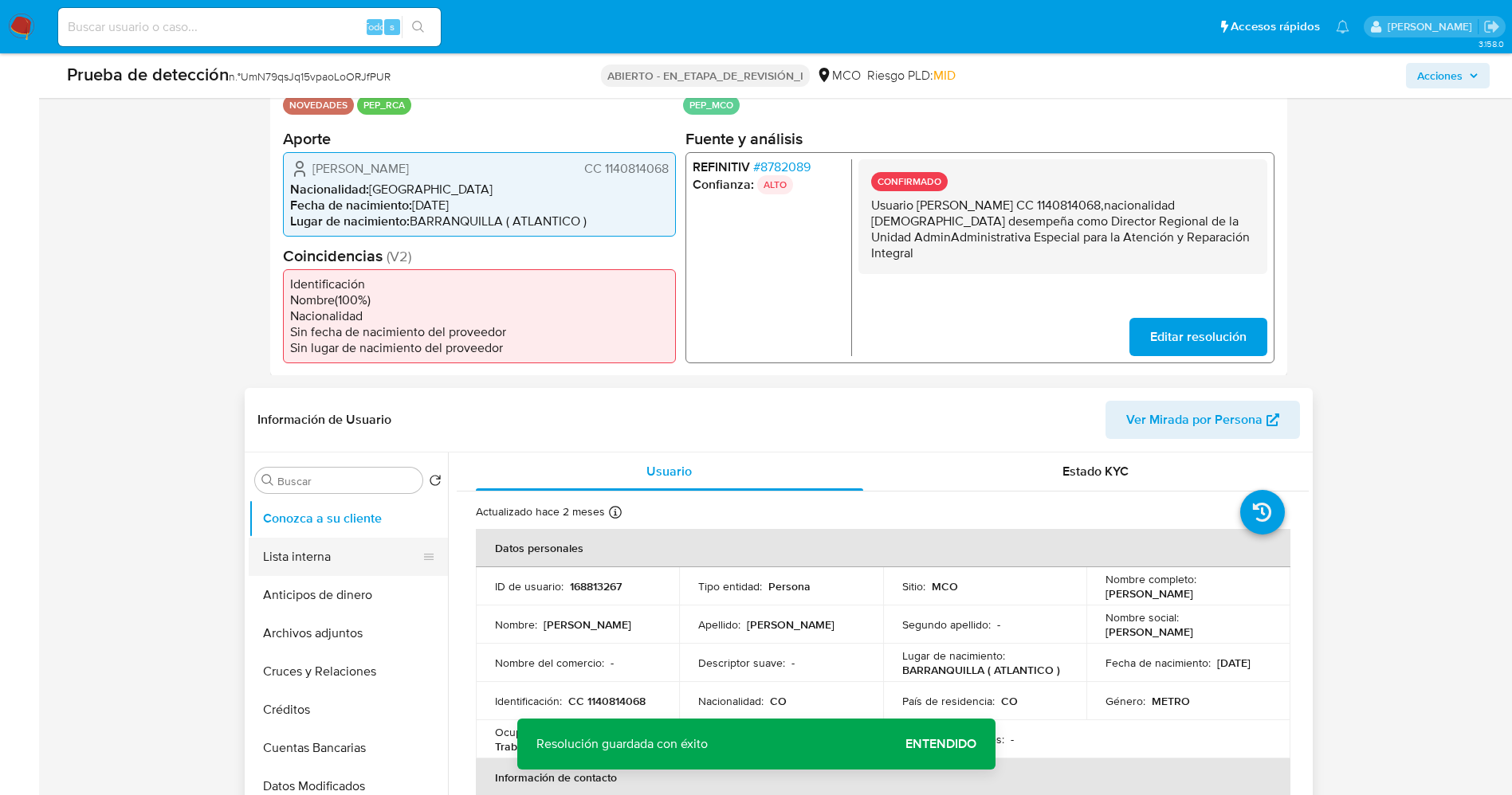
click at [314, 566] on button "Lista interna" at bounding box center [342, 556] width 187 height 38
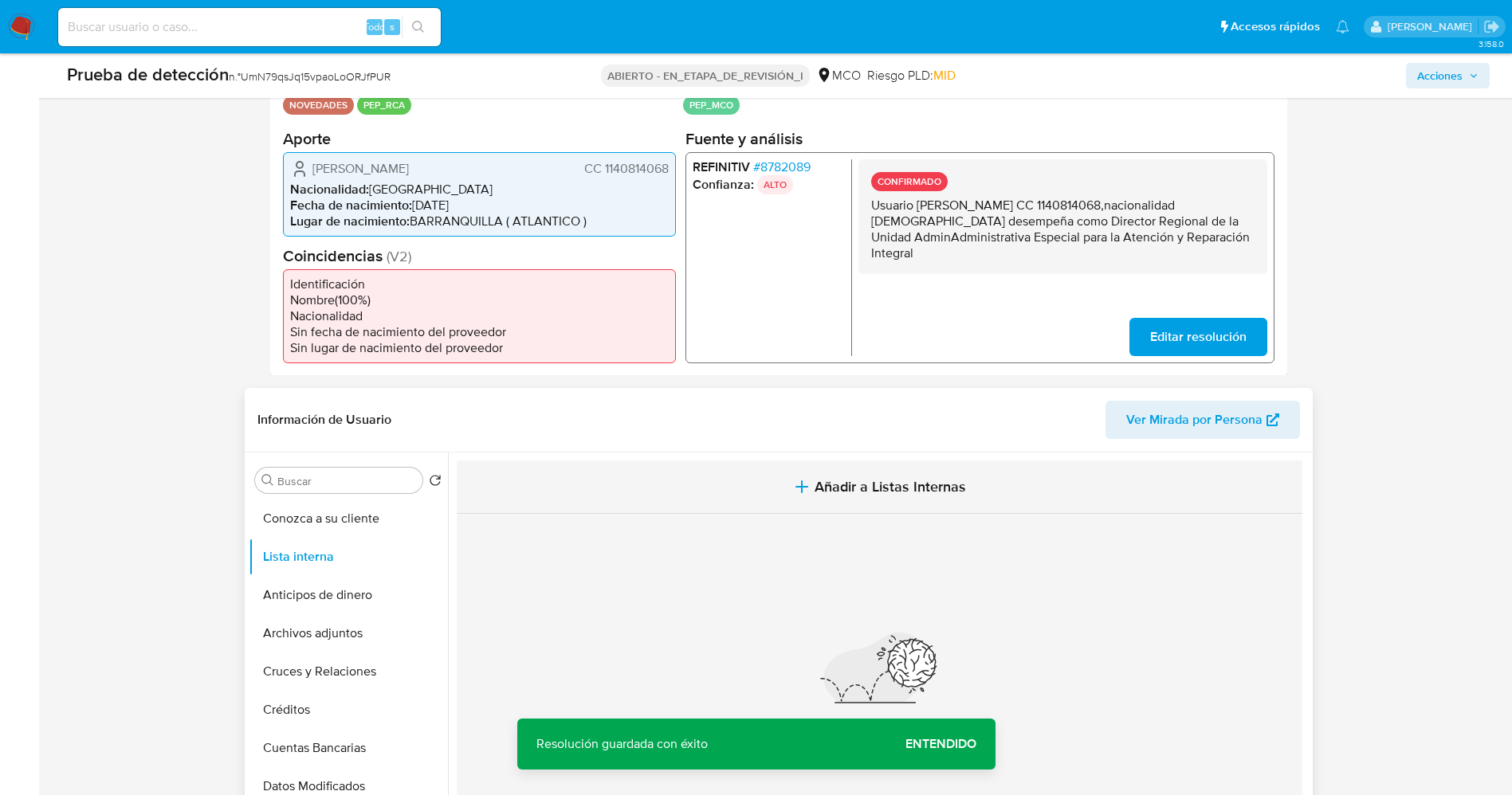
click at [807, 495] on icon "button" at bounding box center [801, 486] width 19 height 19
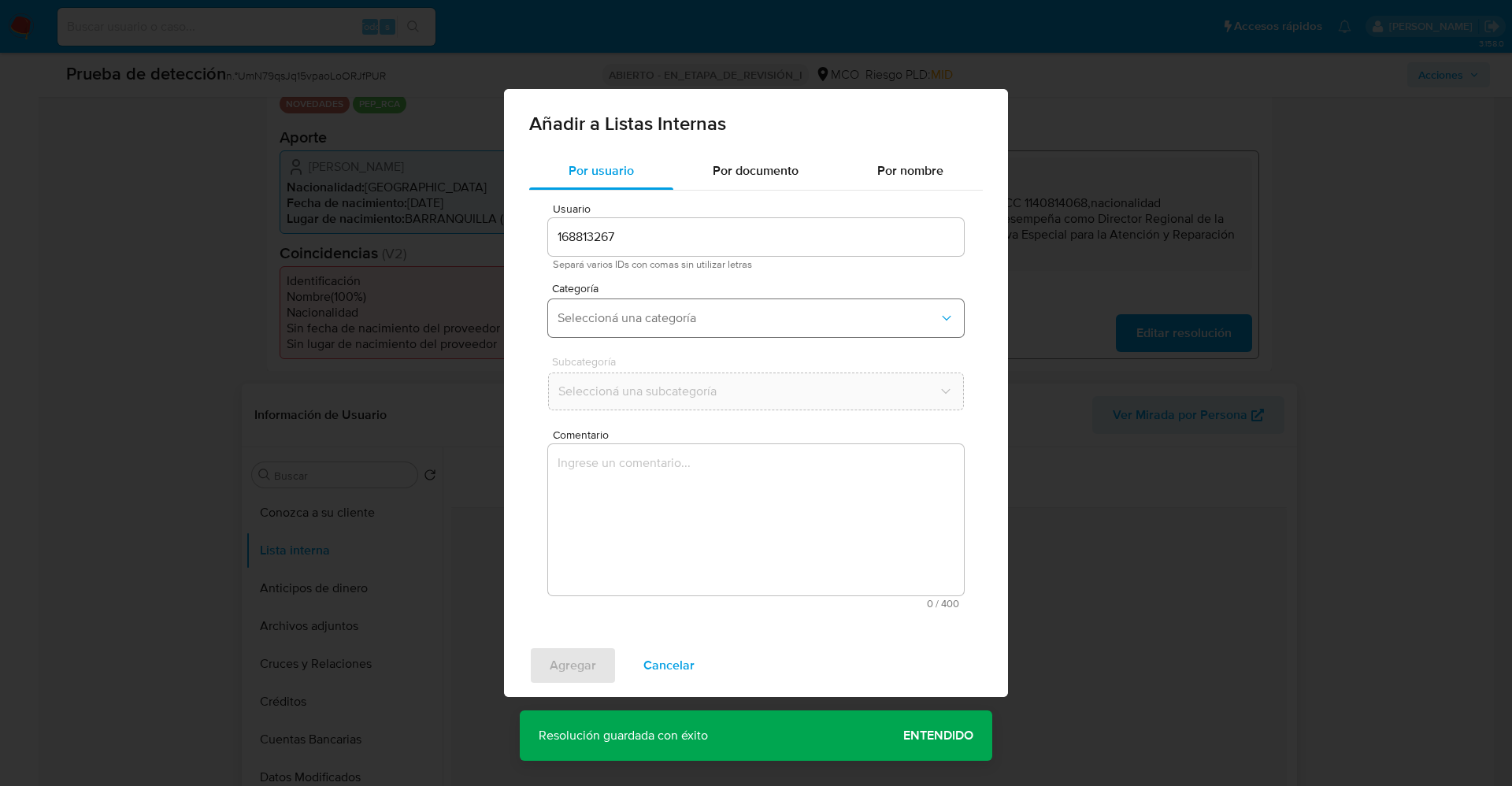
click at [643, 319] on span "Seleccioná una categoría" at bounding box center [748, 318] width 381 height 16
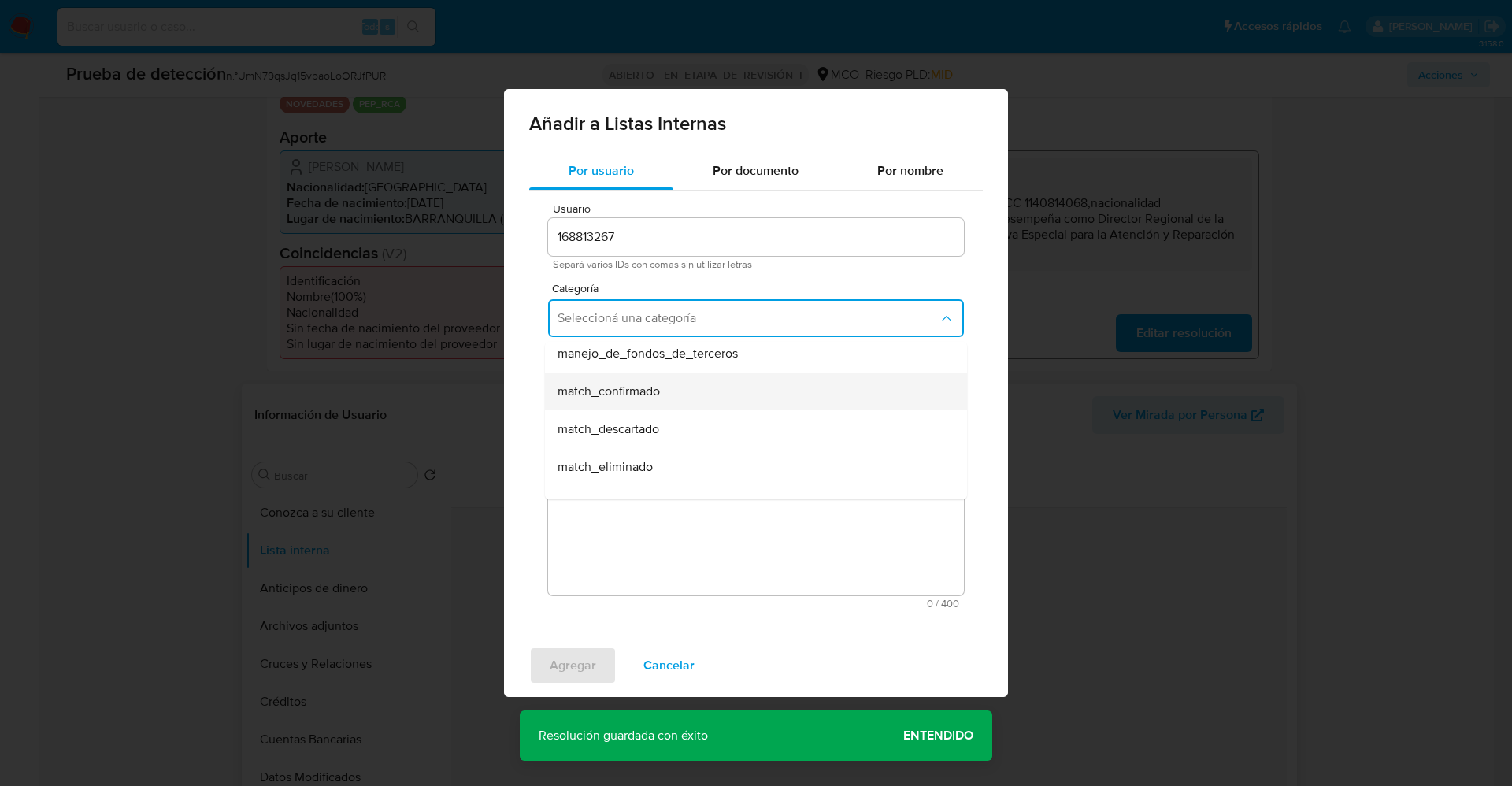
scroll to position [119, 0]
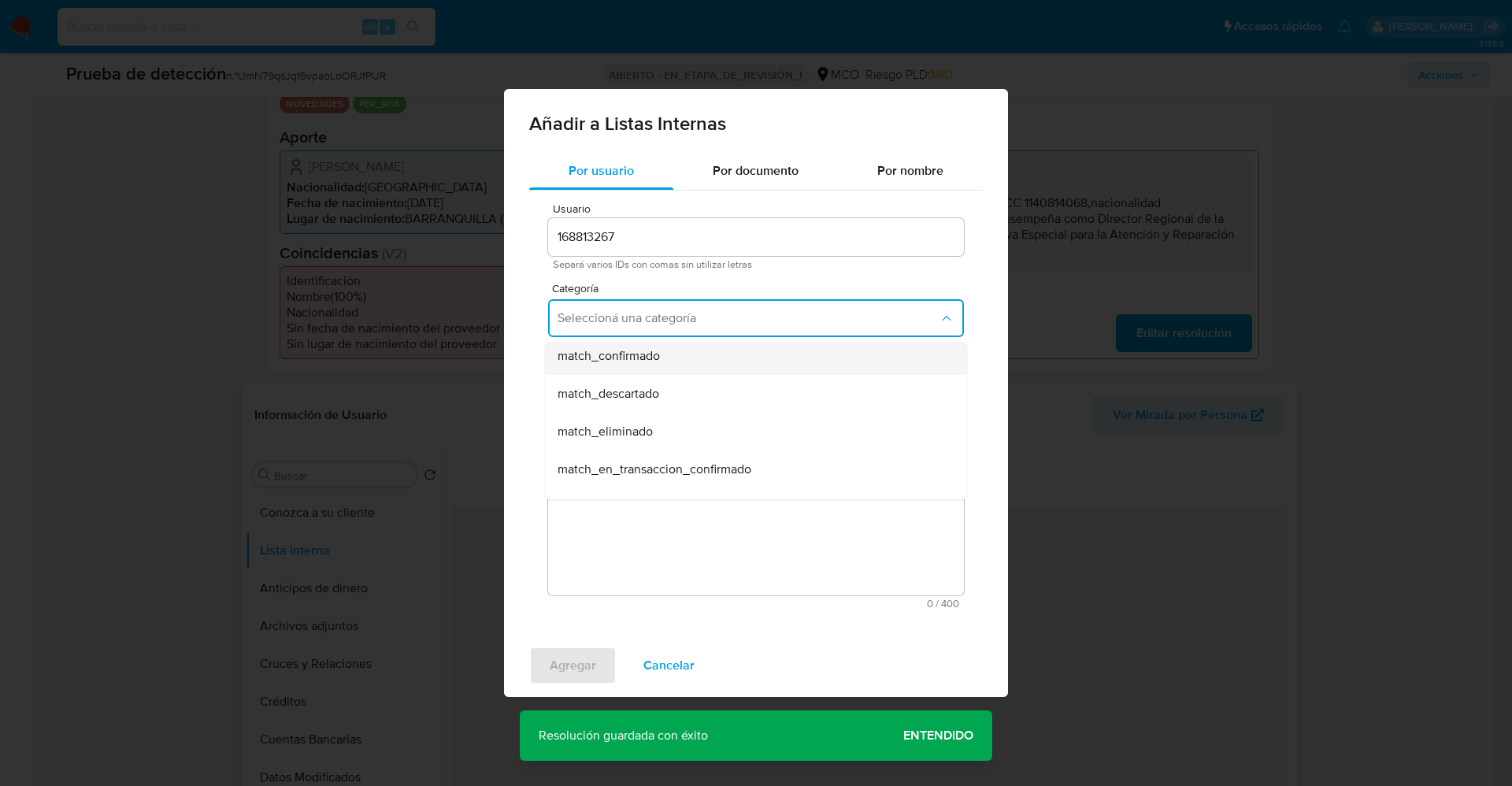
click at [659, 359] on span "match_confirmado" at bounding box center [608, 356] width 102 height 16
click at [659, 393] on span "Seleccioná una subcategoría" at bounding box center [748, 392] width 381 height 16
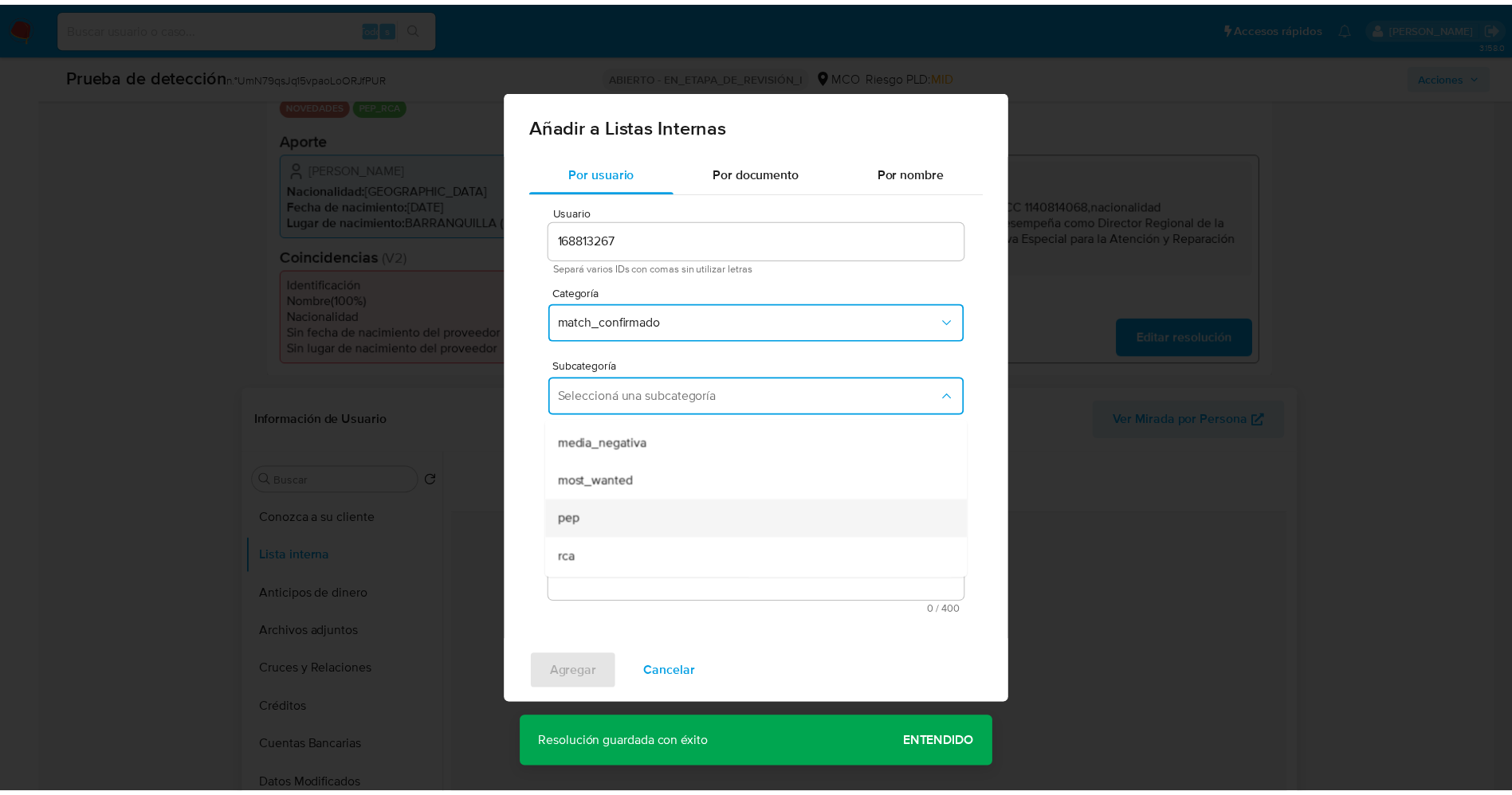
scroll to position [108, 0]
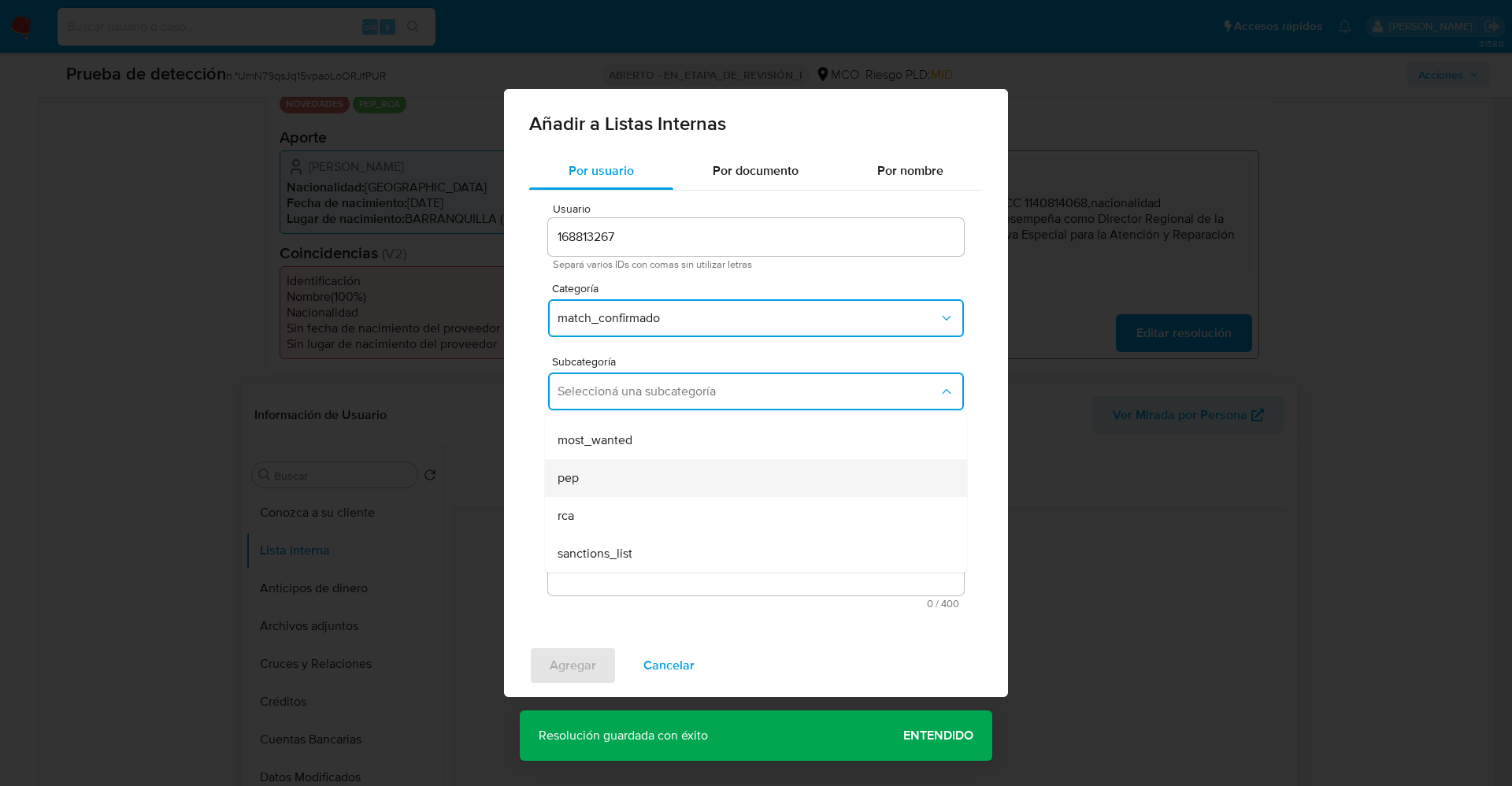
click at [626, 467] on div "pep" at bounding box center [751, 478] width 387 height 38
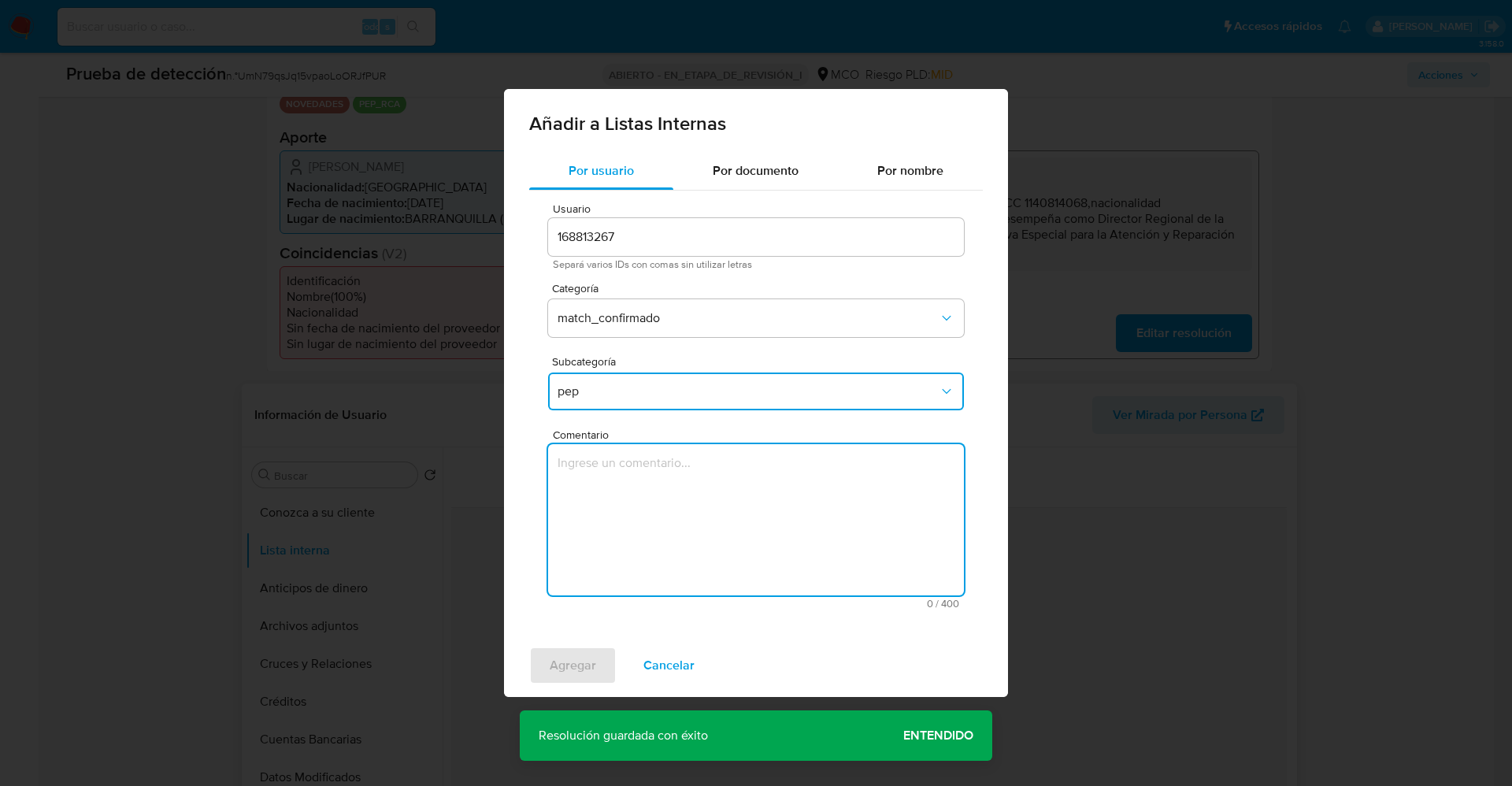
click at [626, 467] on textarea "Comentario" at bounding box center [756, 520] width 416 height 152
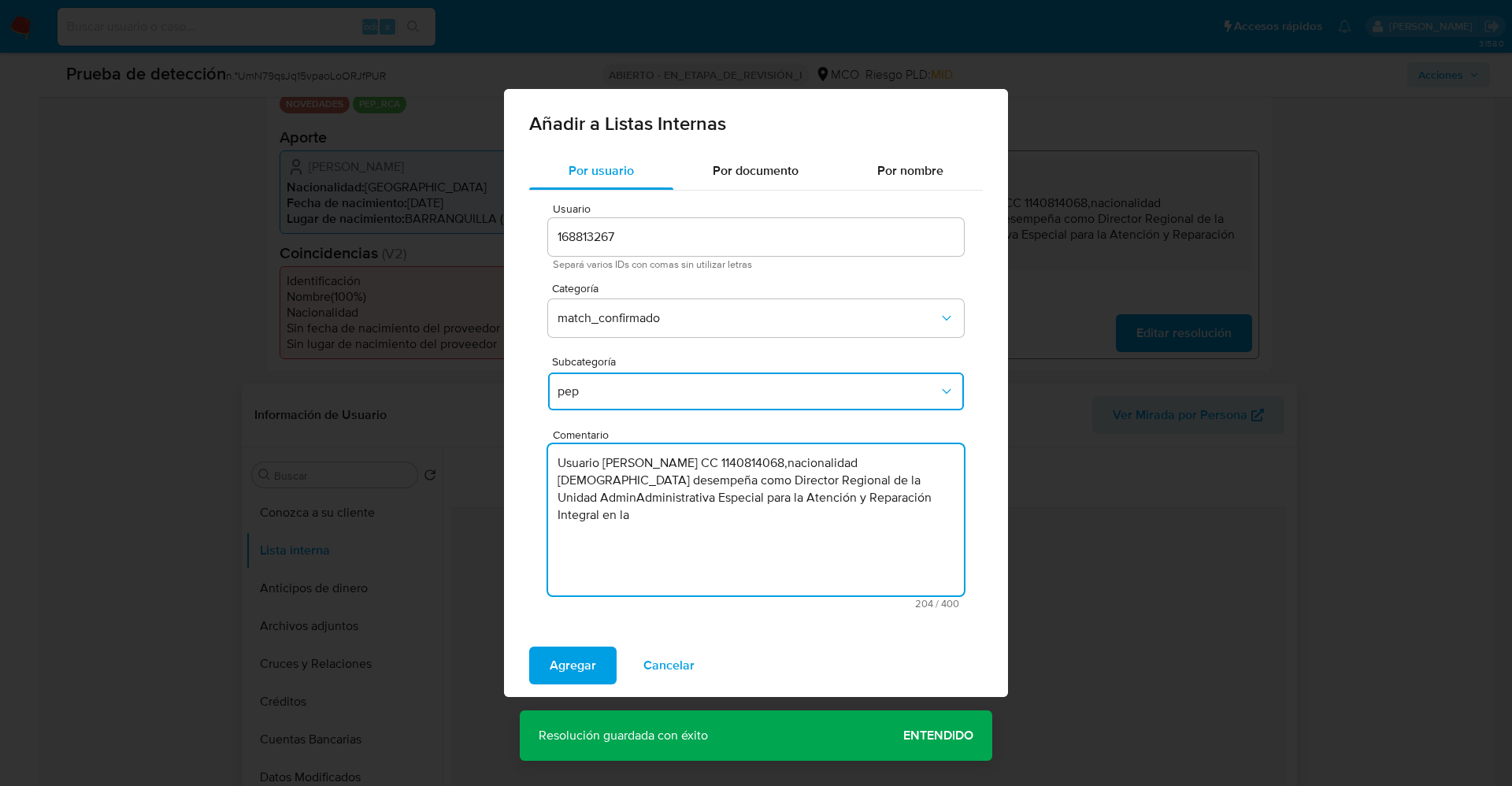
click at [718, 501] on textarea "Usuario Michael Francisco Sabbatino Iguaran CC 1140814068,nacionalidad Colombia…" at bounding box center [756, 520] width 416 height 152
click at [738, 515] on textarea "Usuario Michael Francisco Sabbatino Iguaran CC 1140814068,nacionalidad Colombia…" at bounding box center [756, 520] width 416 height 152
type textarea "Usuario Michael Francisco Sabbatino Iguaran CC 1140814068,nacionalidad Colombia…"
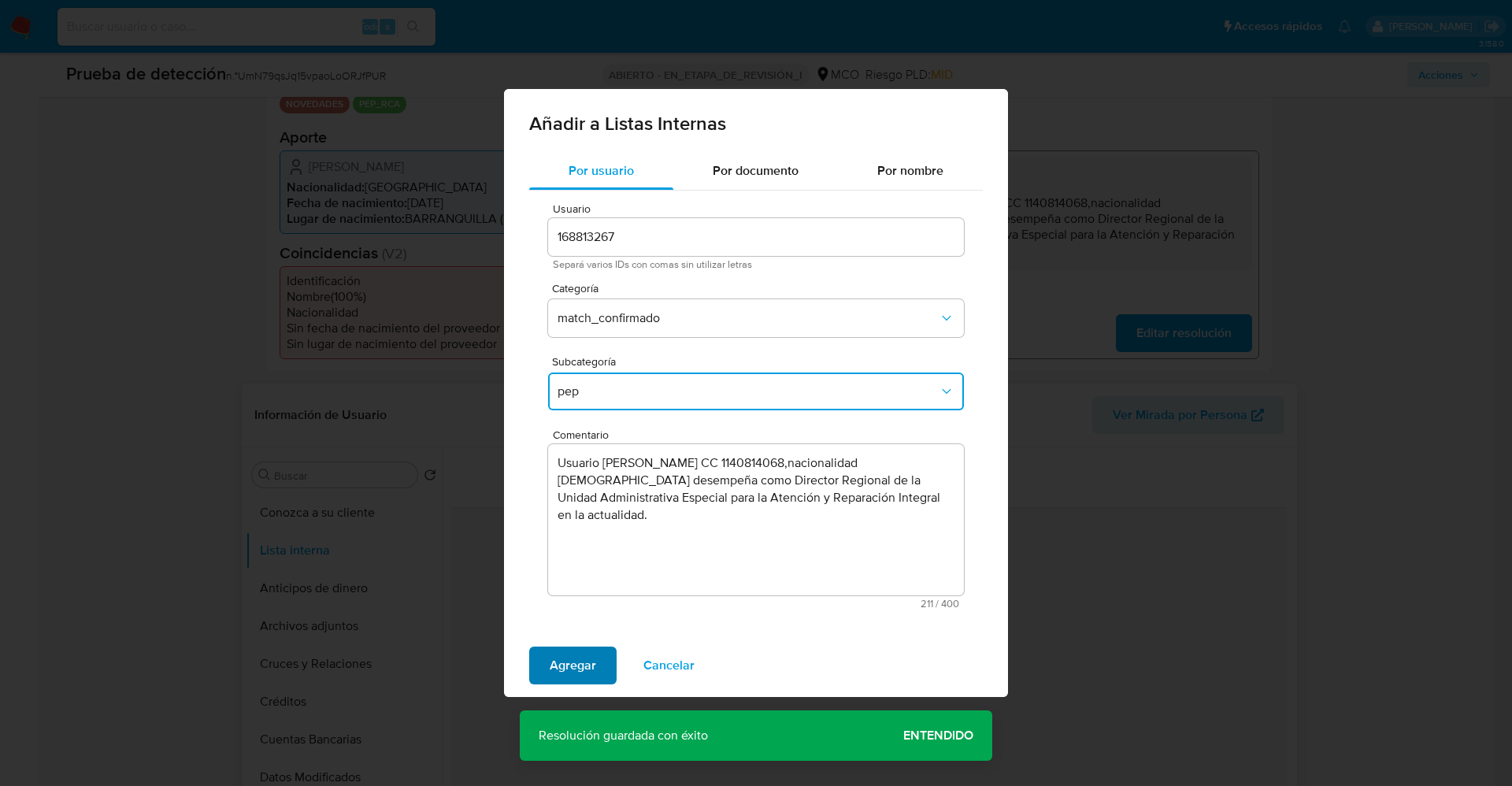
click at [588, 665] on span "Agregar" at bounding box center [573, 666] width 47 height 35
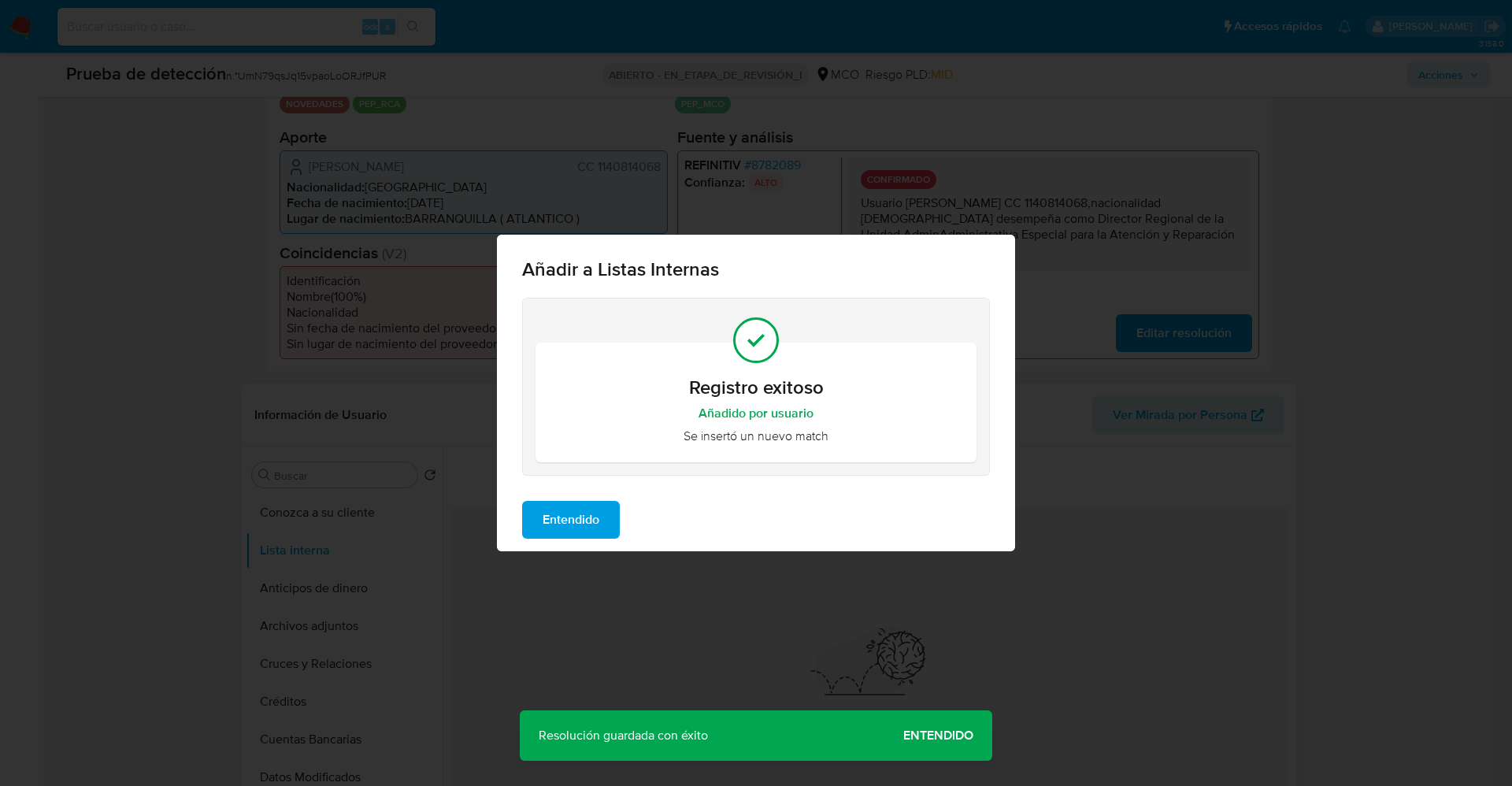
click at [571, 520] on span "Entendido" at bounding box center [571, 520] width 56 height 35
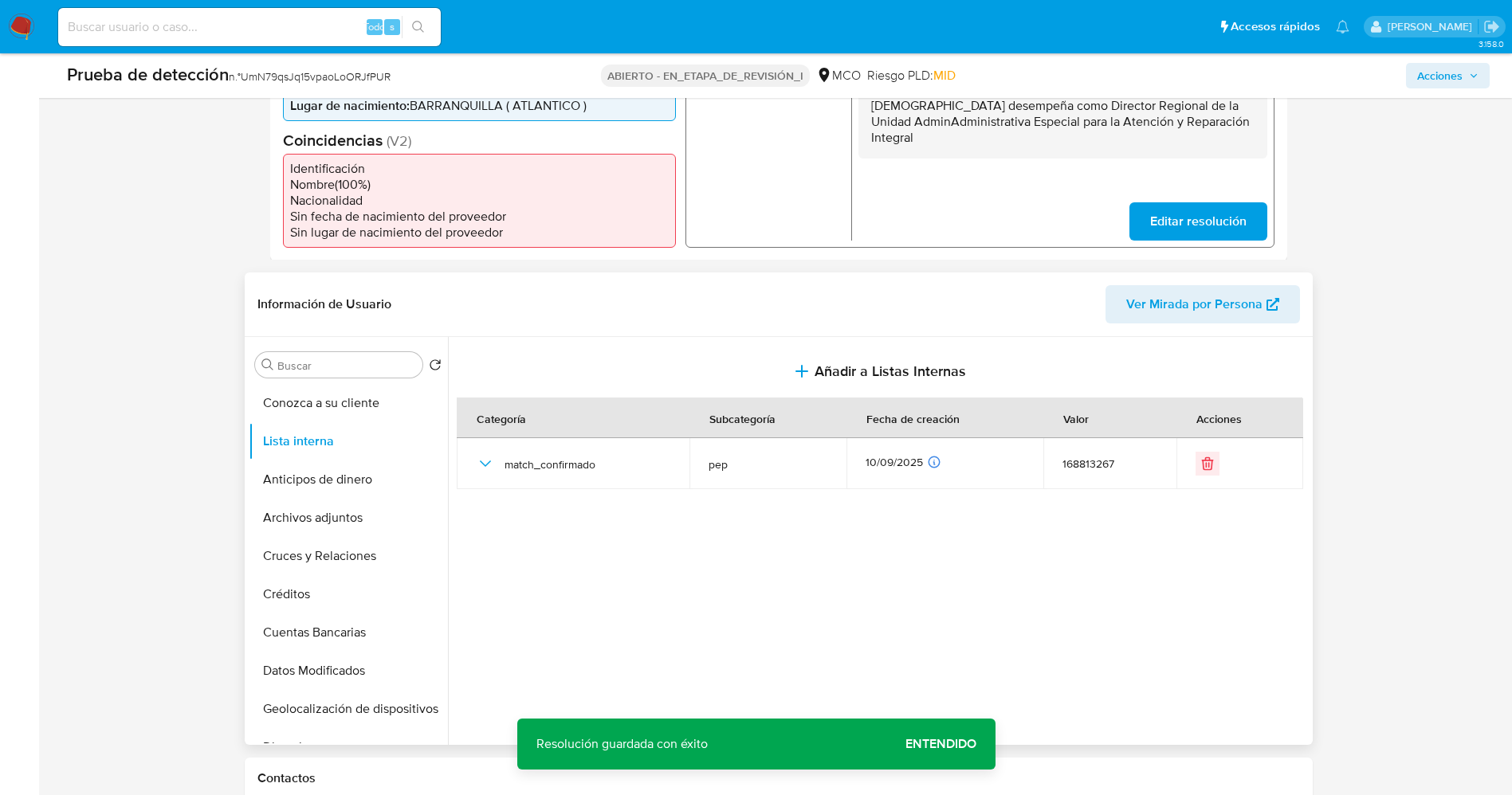
scroll to position [478, 0]
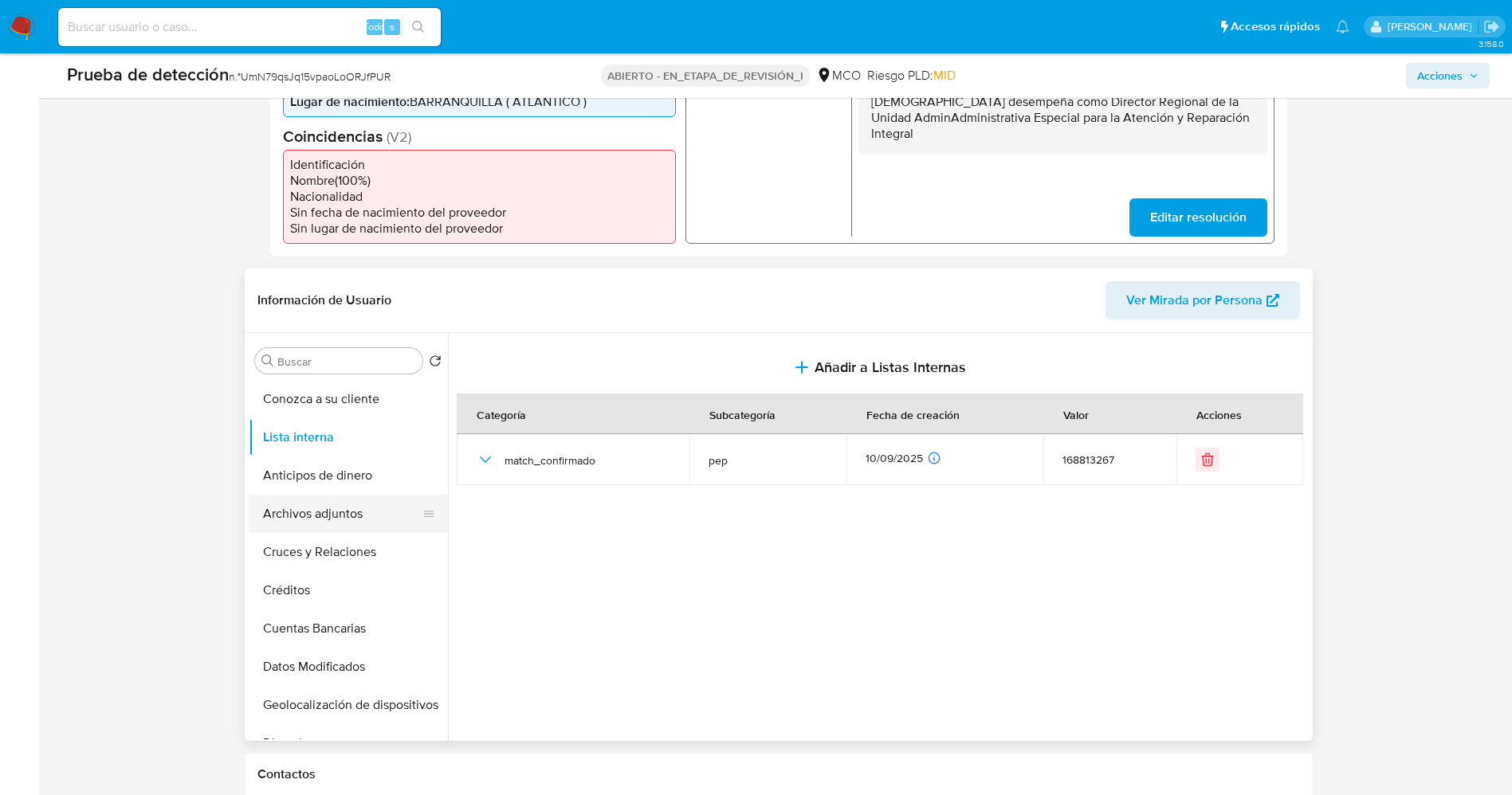
click at [329, 533] on button "Archivos adjuntos" at bounding box center [342, 513] width 187 height 38
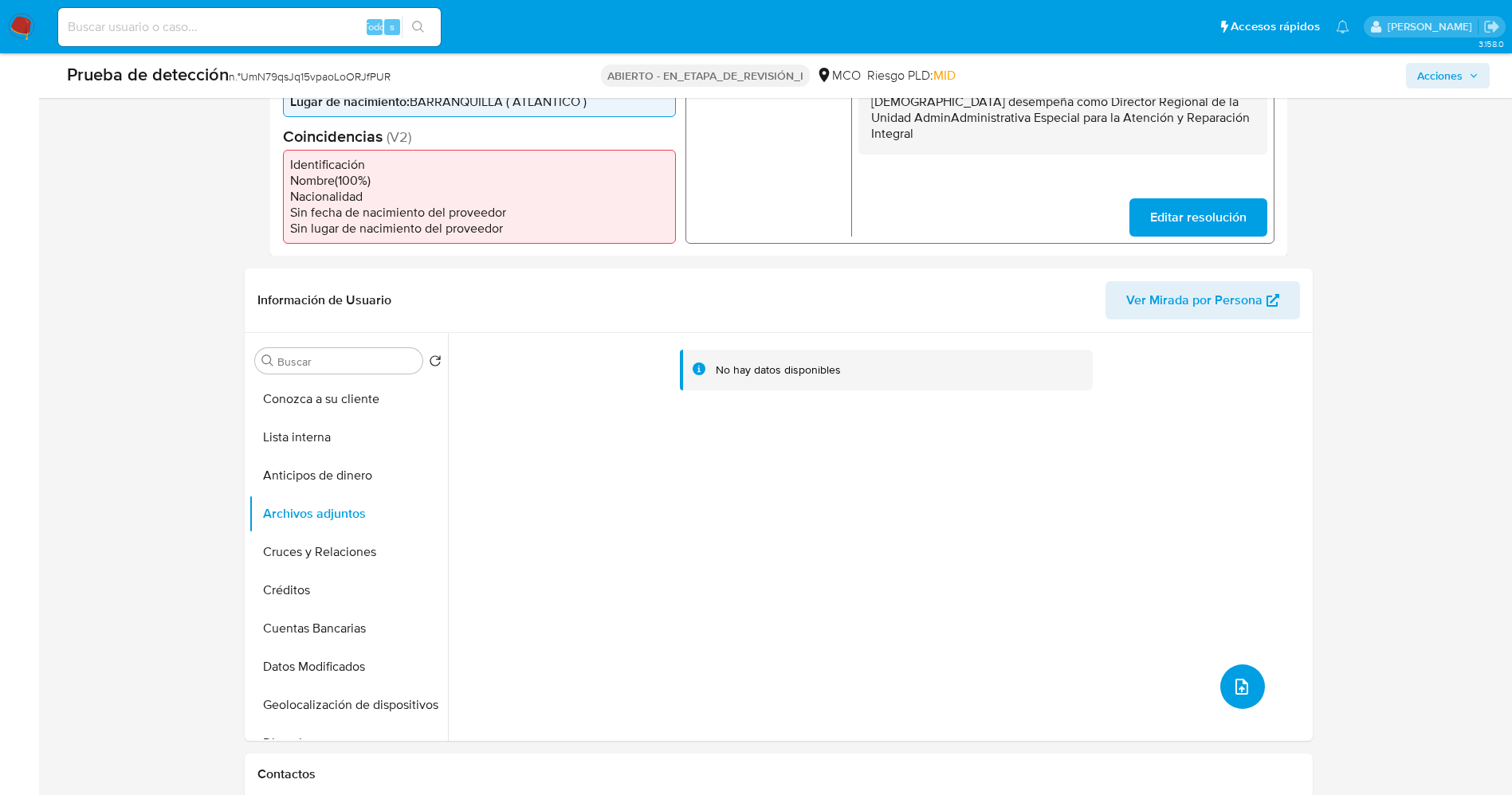
click at [1248, 710] on button "subir archivo" at bounding box center [1242, 686] width 44 height 44
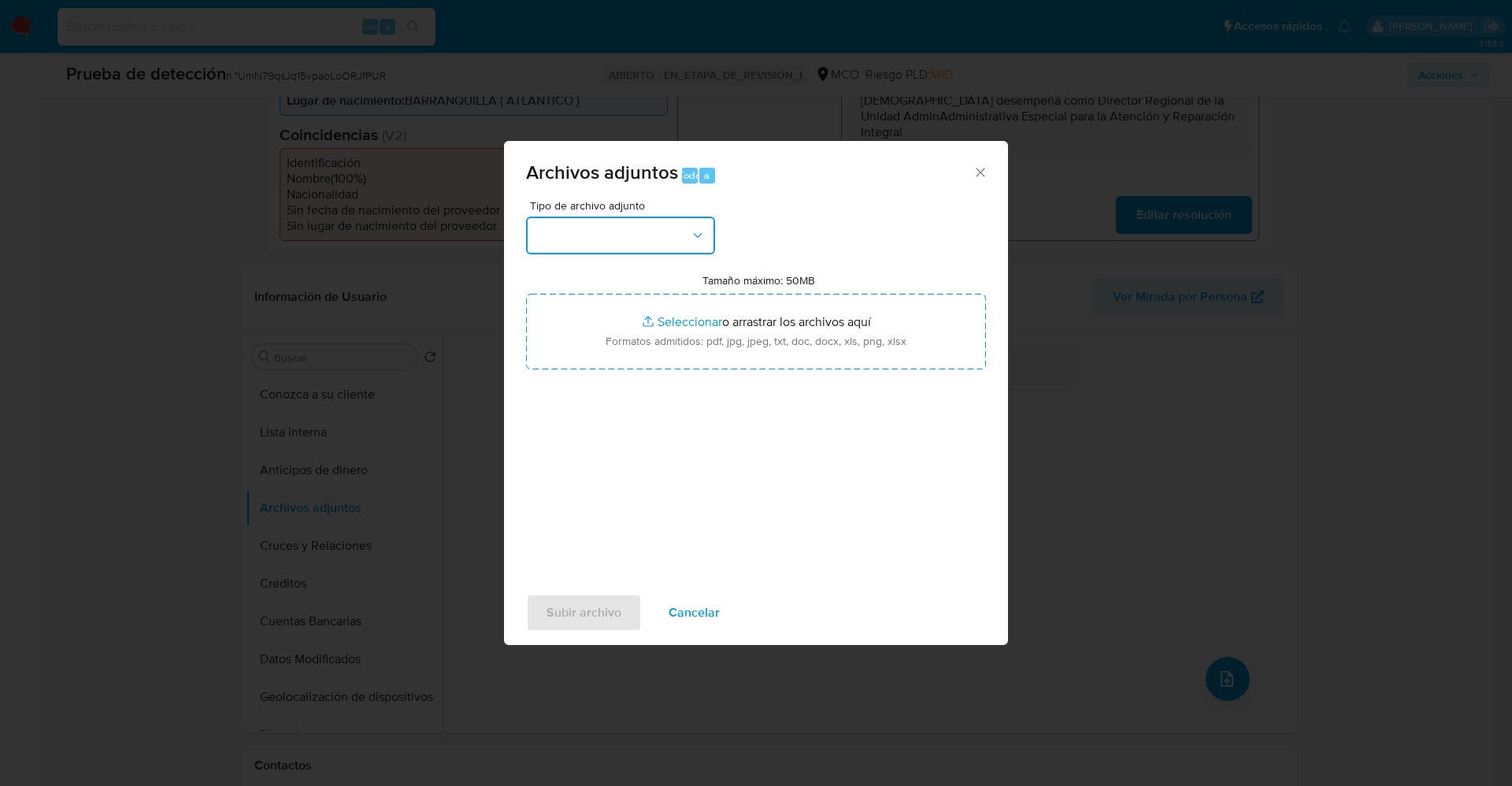
click at [580, 234] on button "button" at bounding box center [621, 235] width 189 height 38
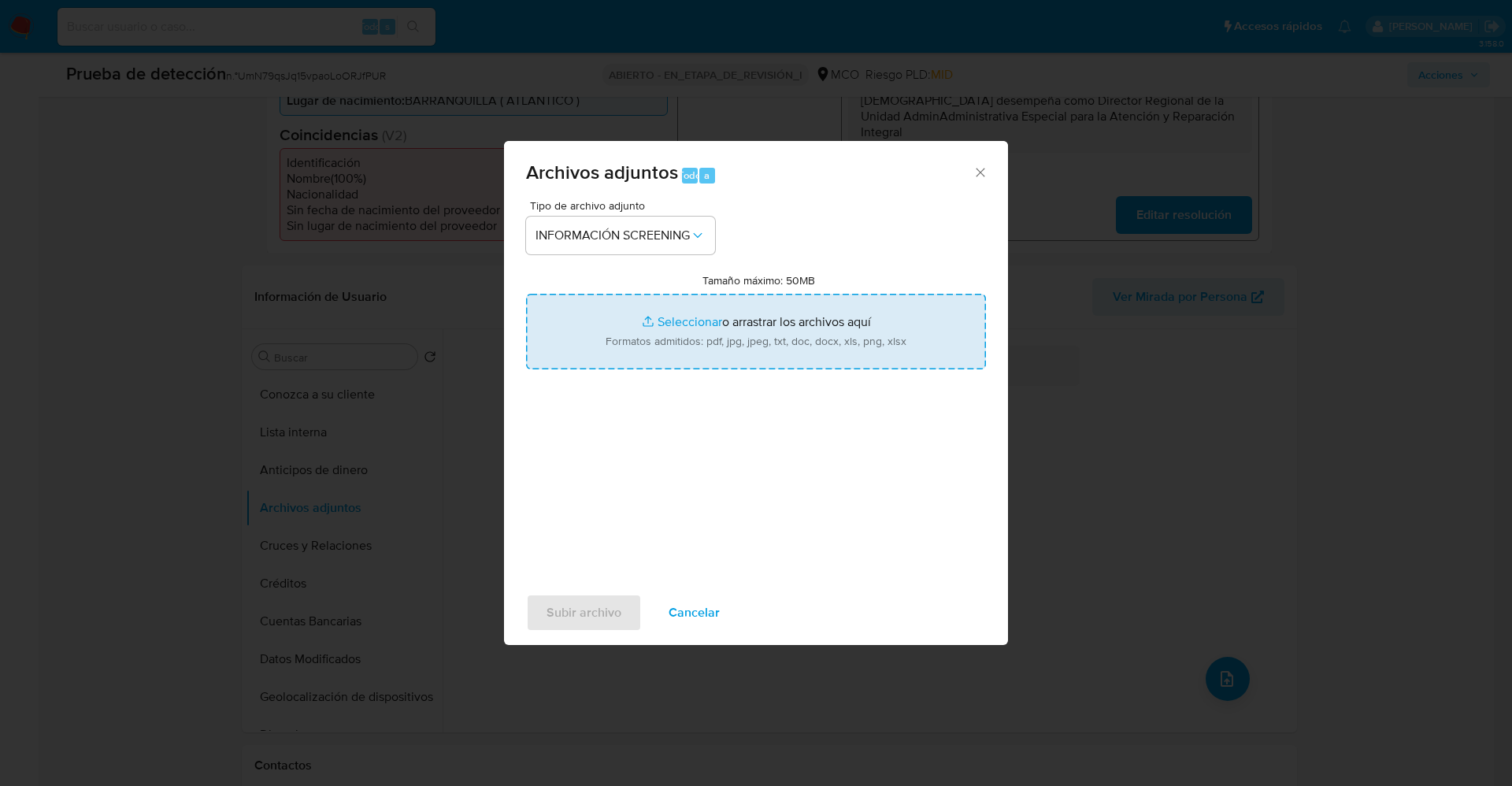
type input "C:\fakepath\_Michael Francisco Sabbatino Iguaran_ lavado de dinero - Buscar con…"
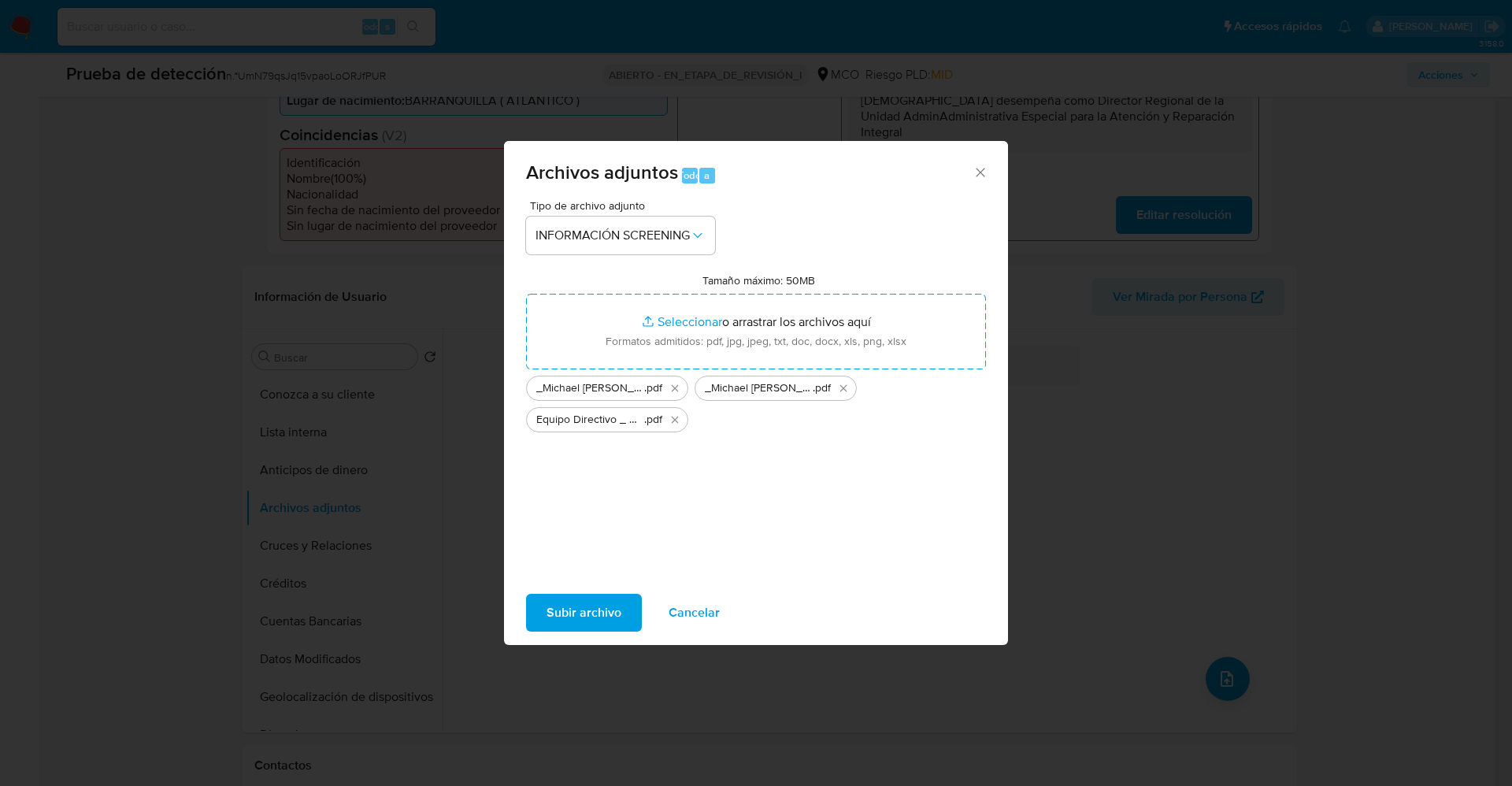
click at [591, 614] on span "Subir archivo" at bounding box center [584, 613] width 75 height 35
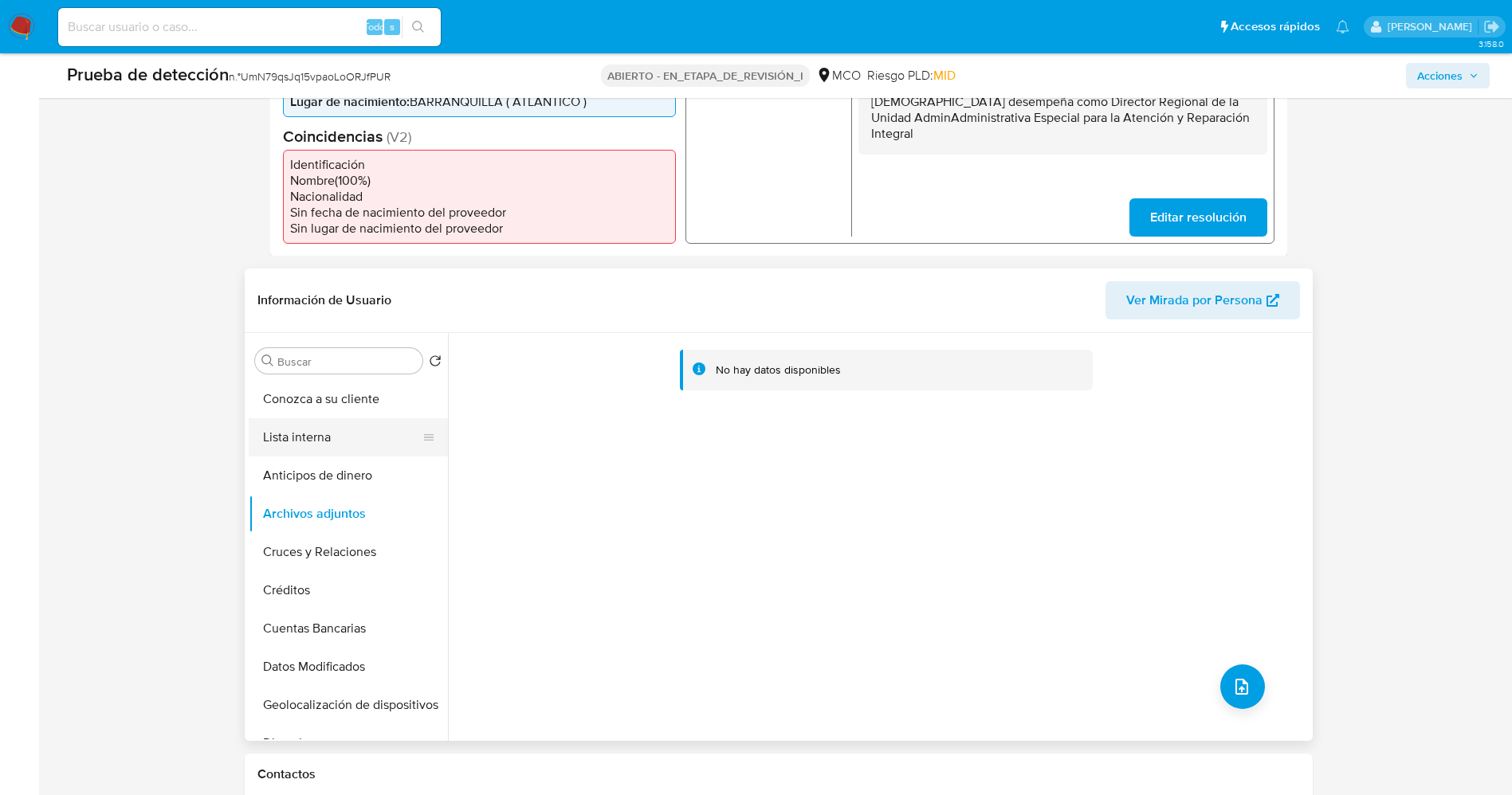
click at [351, 455] on button "Lista interna" at bounding box center [342, 437] width 187 height 38
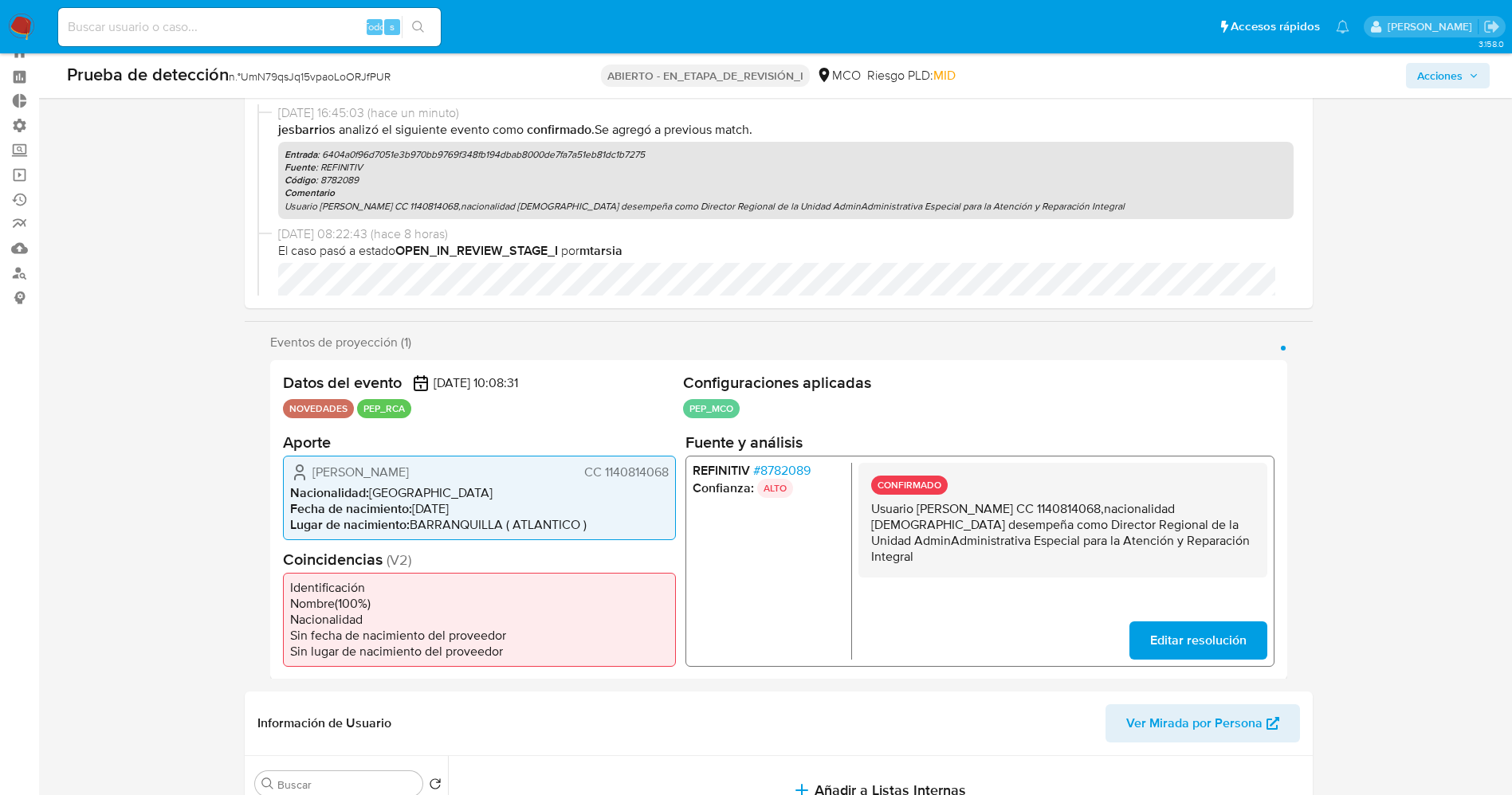
scroll to position [0, 0]
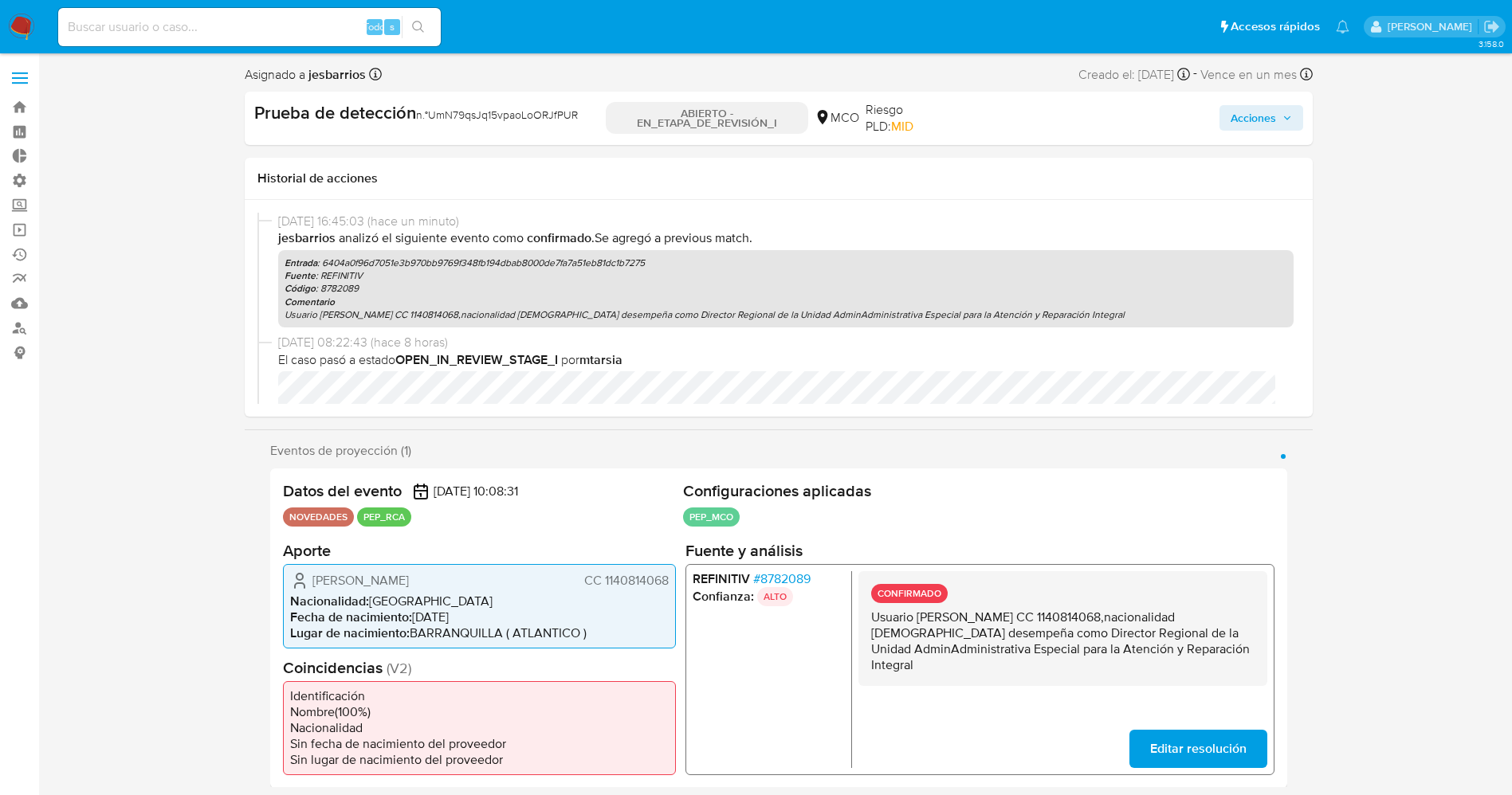
click at [1277, 128] on span "Acciones" at bounding box center [1261, 118] width 61 height 23
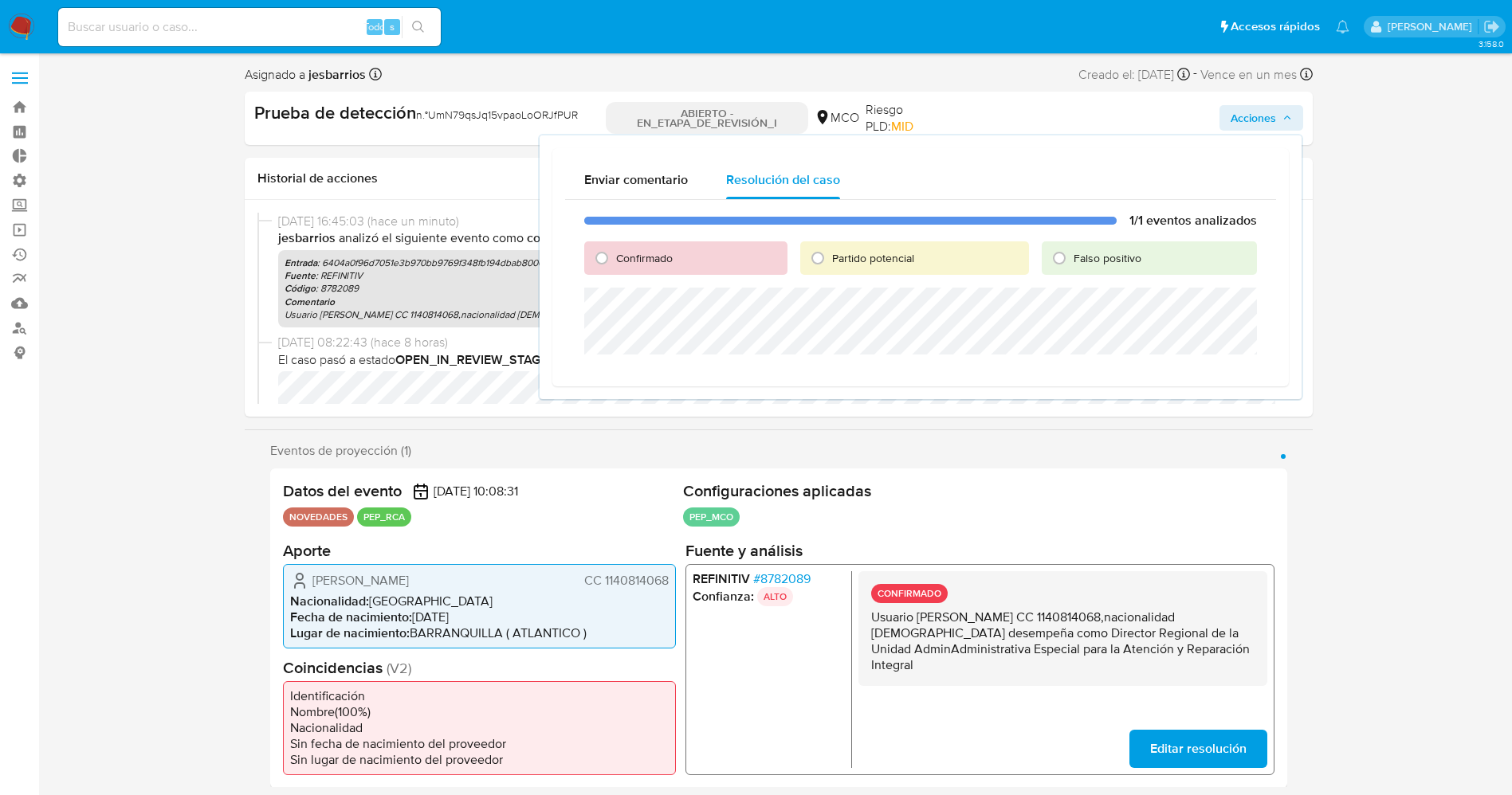
click at [650, 252] on font "Confirmado" at bounding box center [645, 258] width 57 height 16
click at [614, 252] on input "Confirmado" at bounding box center [602, 258] width 26 height 26
radio input "true"
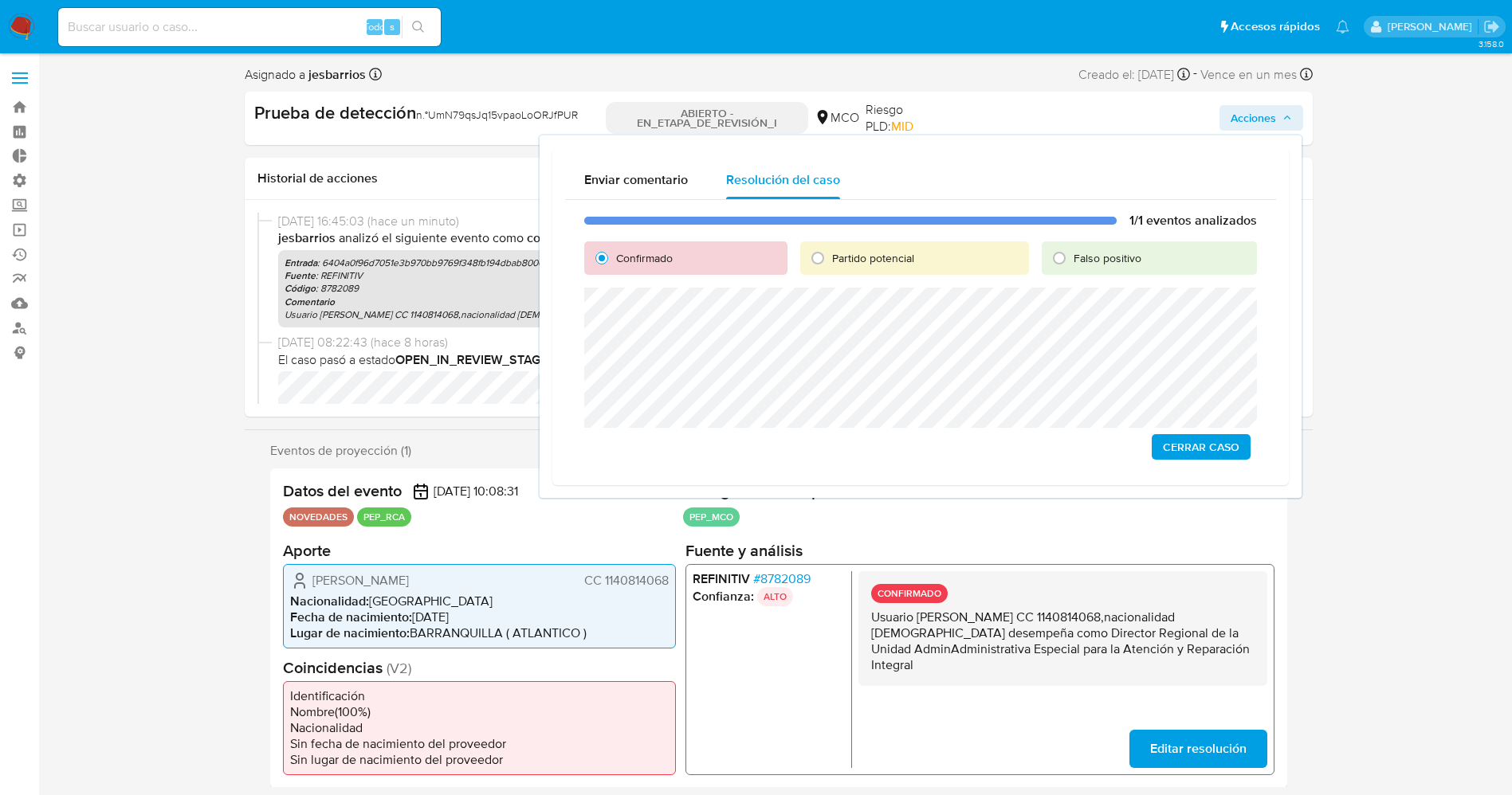
click at [1198, 440] on span "Cerrar Caso" at bounding box center [1201, 446] width 77 height 23
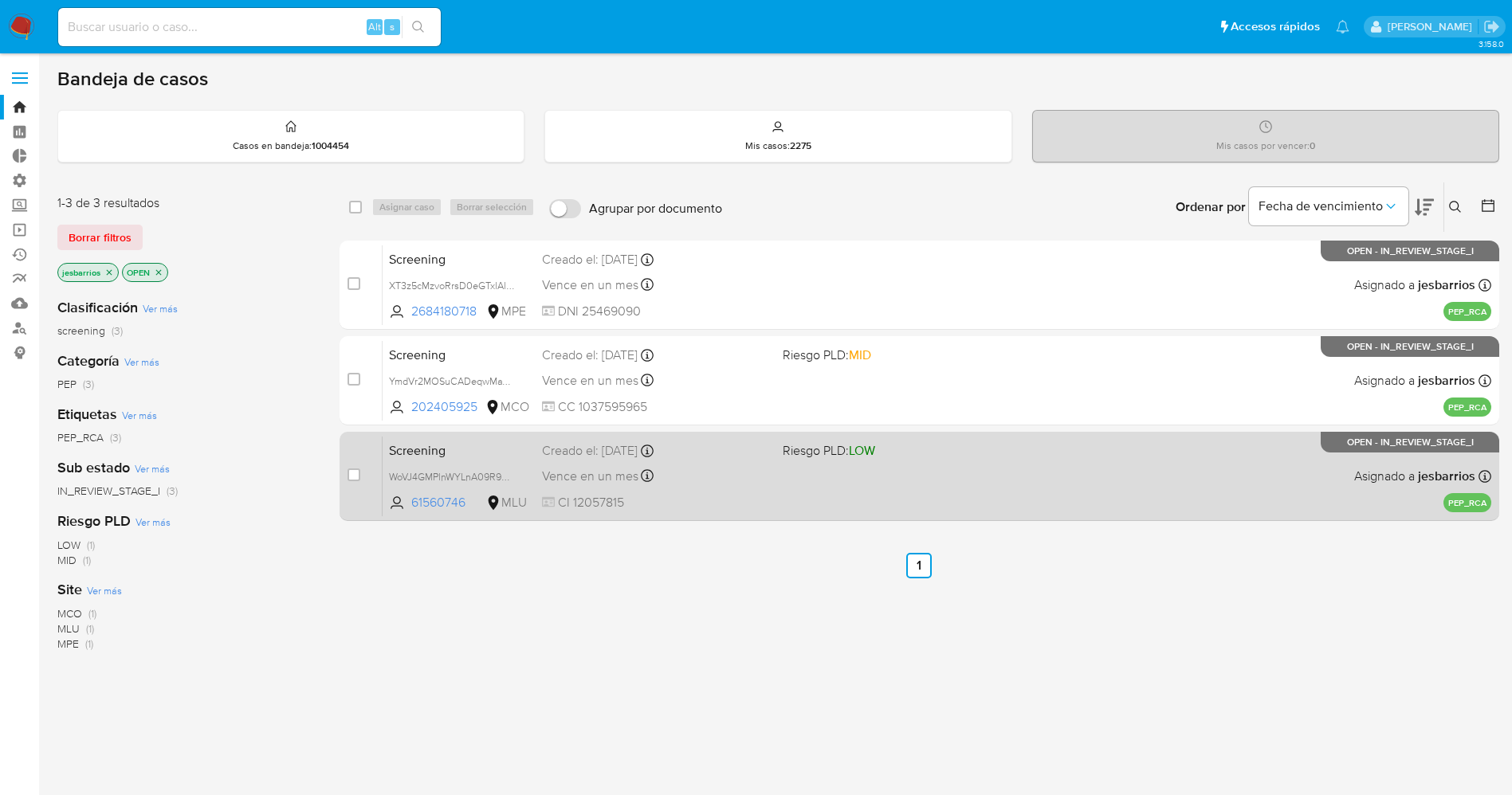
click at [728, 492] on div "Screening WoVJ4GMPlnWYLnA09R9C9a42 61560746 MLU Riesgo PLD: LOW Creado el: 10/0…" at bounding box center [937, 476] width 1109 height 81
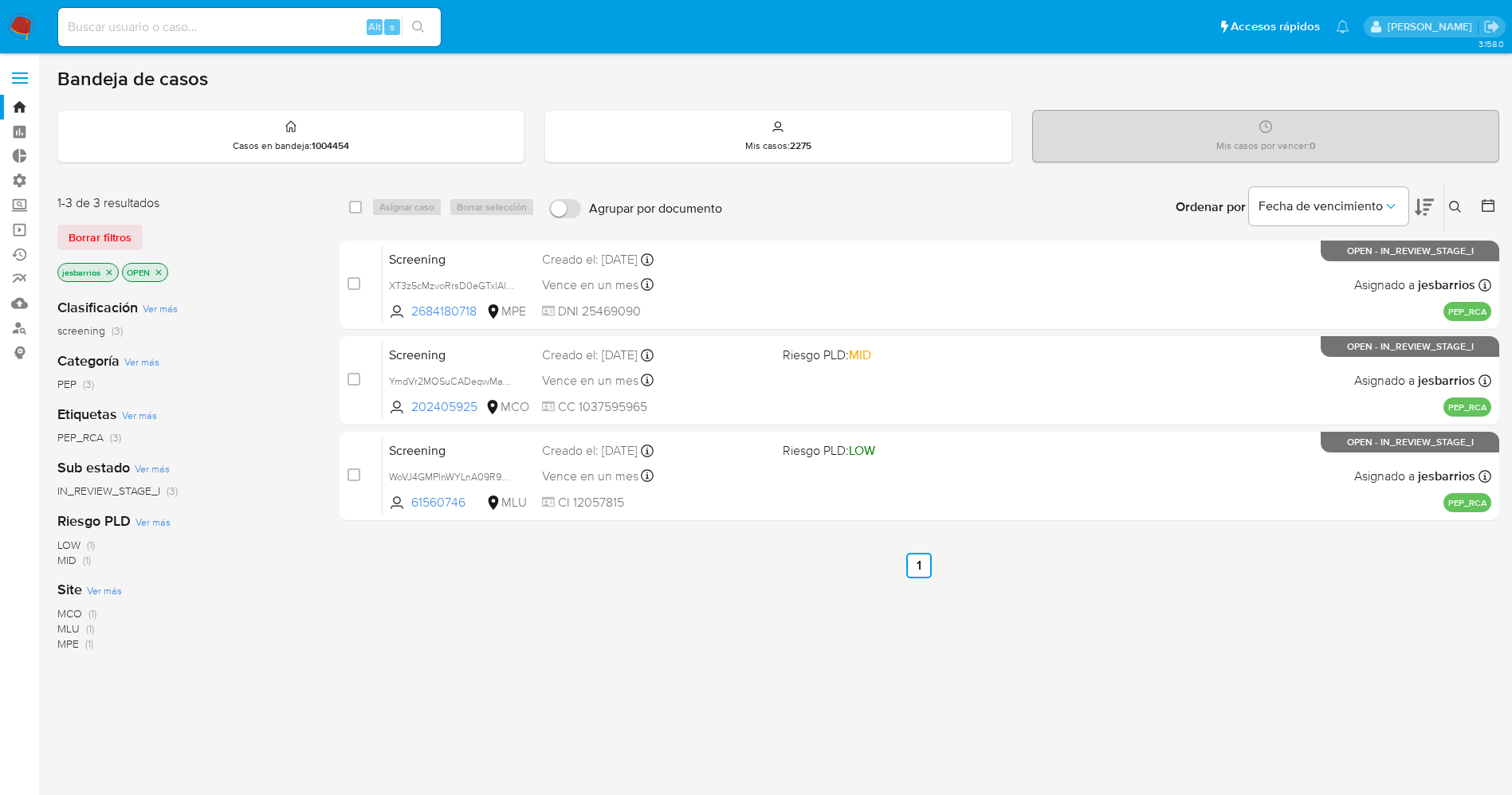
click at [12, 35] on img at bounding box center [22, 28] width 28 height 28
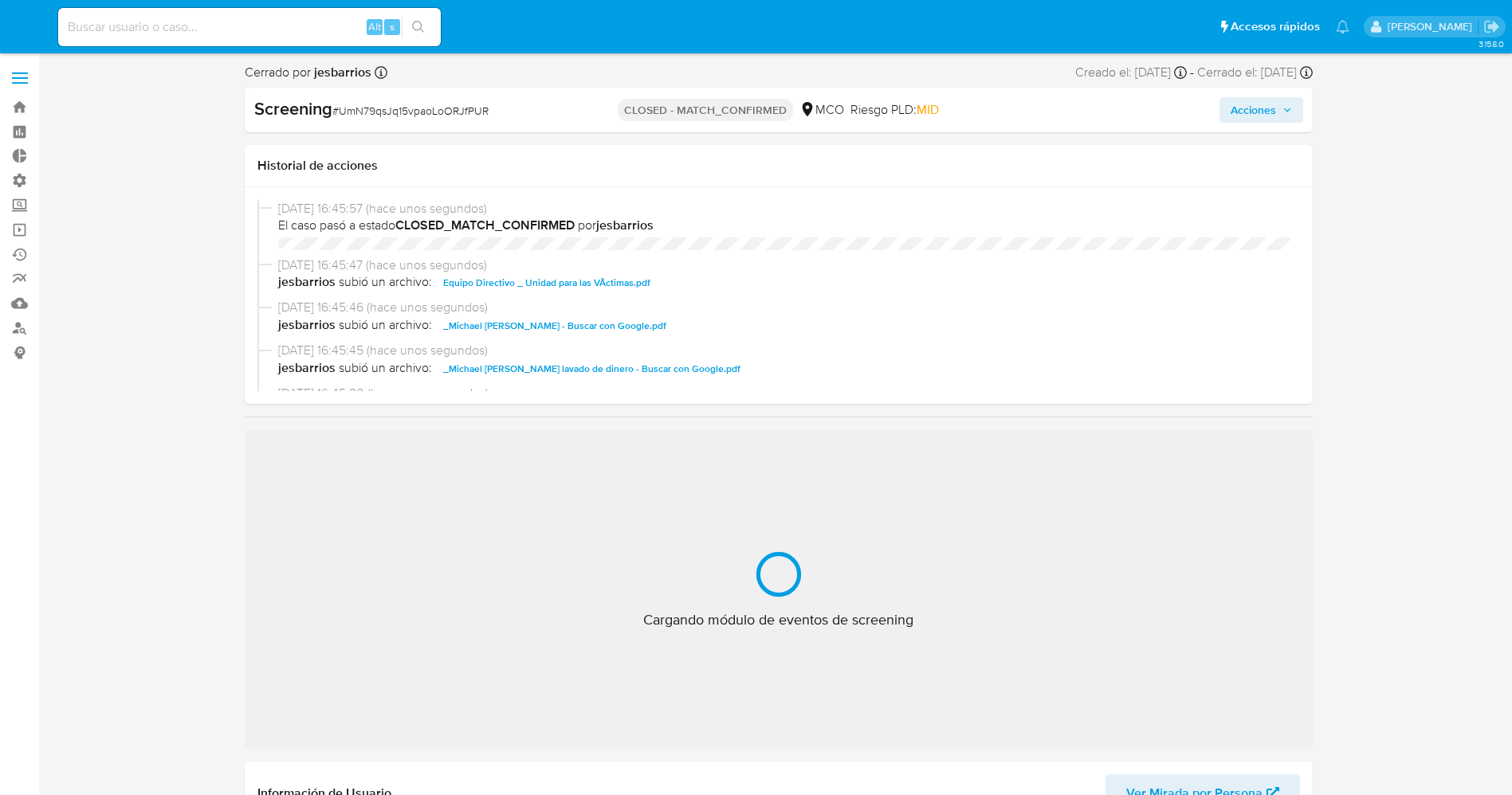
select select "10"
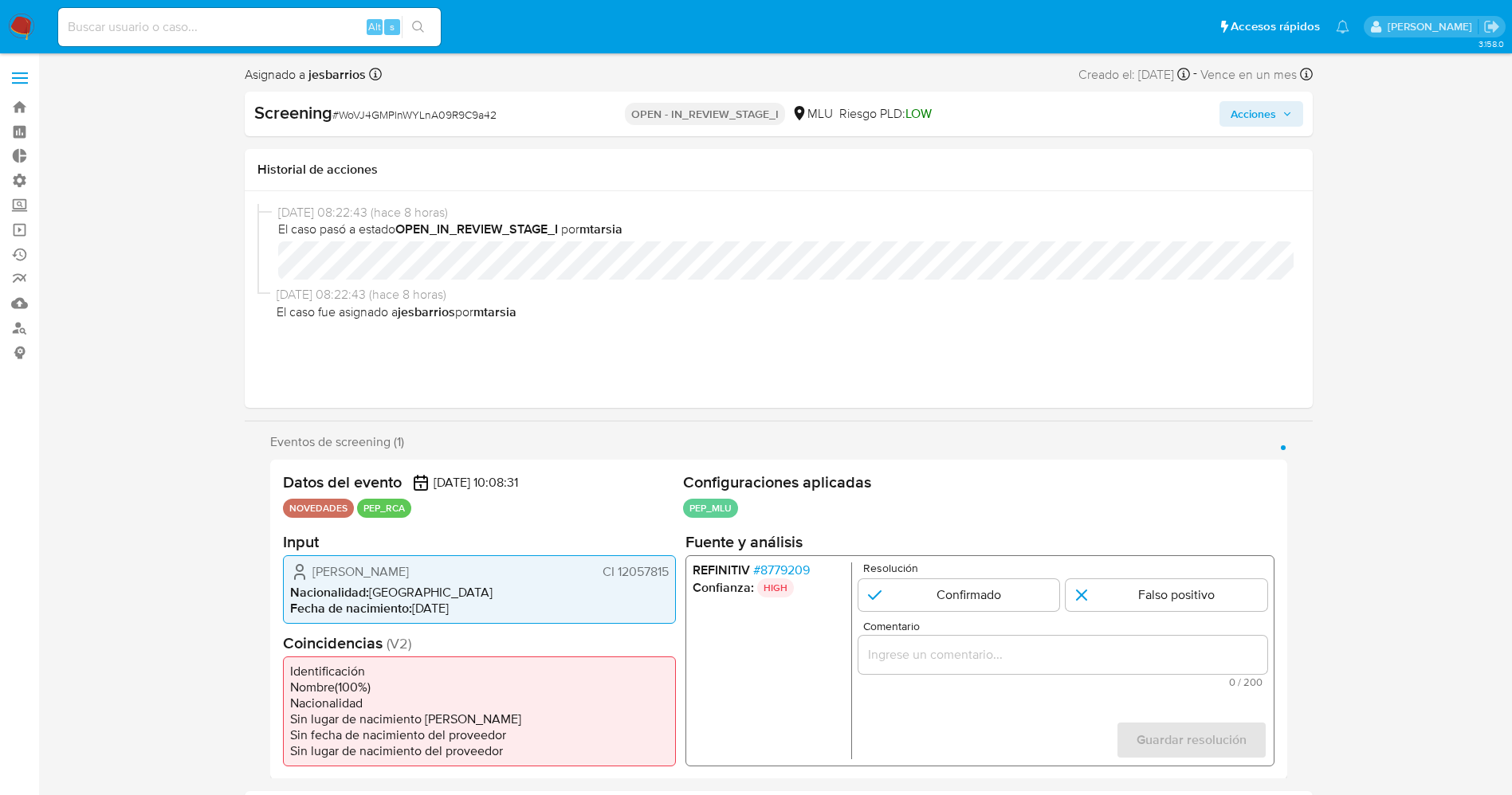
select select "10"
click at [799, 562] on span "# 8779209" at bounding box center [781, 570] width 57 height 16
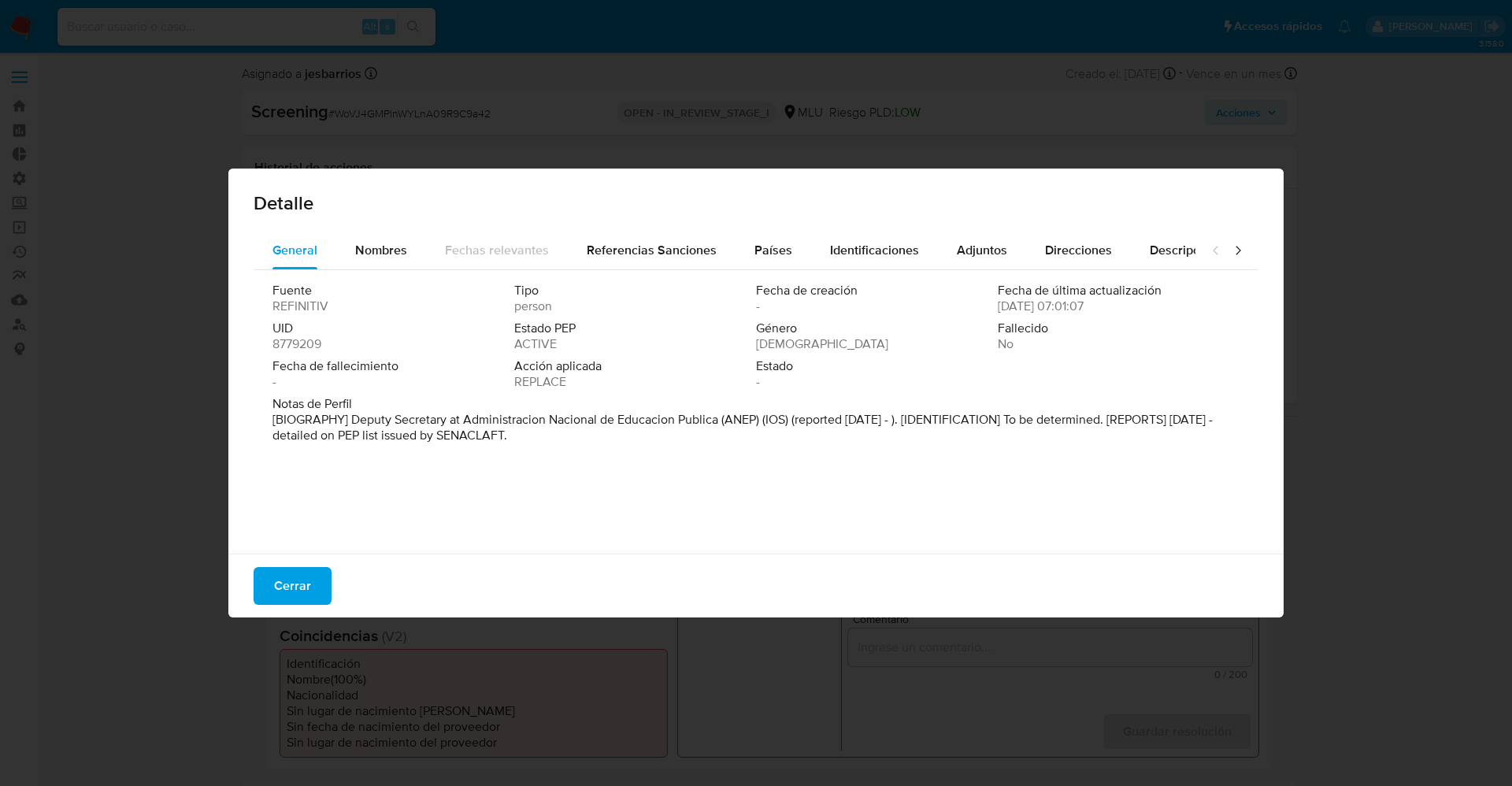
drag, startPoint x: 343, startPoint y: 416, endPoint x: 603, endPoint y: 453, distance: 262.6
click at [603, 453] on div "Fuente REFINITIV Tipo person Fecha de creación - Fecha de última actualización …" at bounding box center [756, 408] width 1005 height 276
click at [382, 273] on div "Fuente REFINITIV Tipo persona Fecha de creación - Fecha de última actualización…" at bounding box center [756, 408] width 1005 height 276
click at [381, 259] on div "Nombres" at bounding box center [382, 250] width 52 height 38
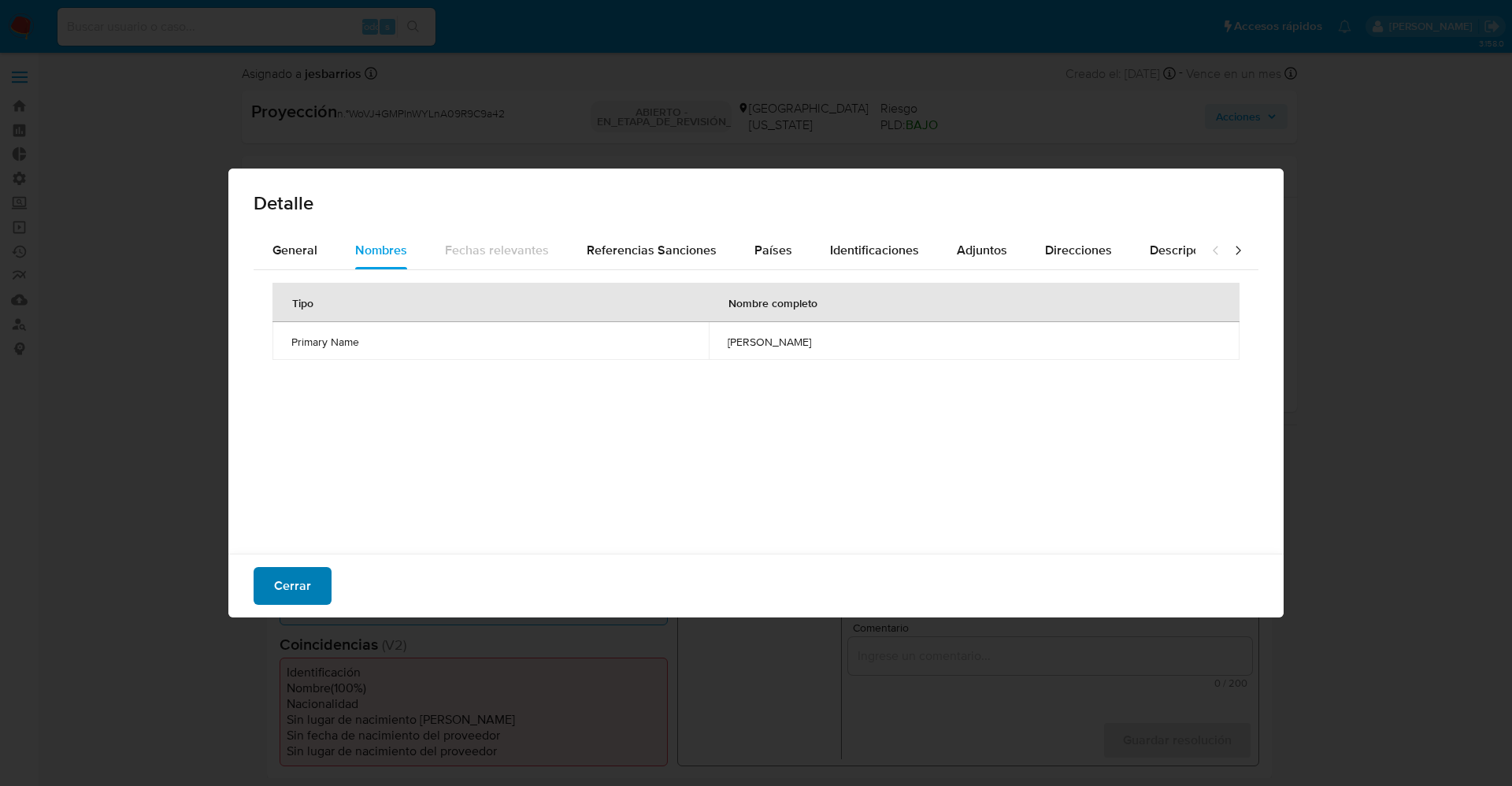
click at [295, 589] on span "Cerrar" at bounding box center [292, 586] width 37 height 35
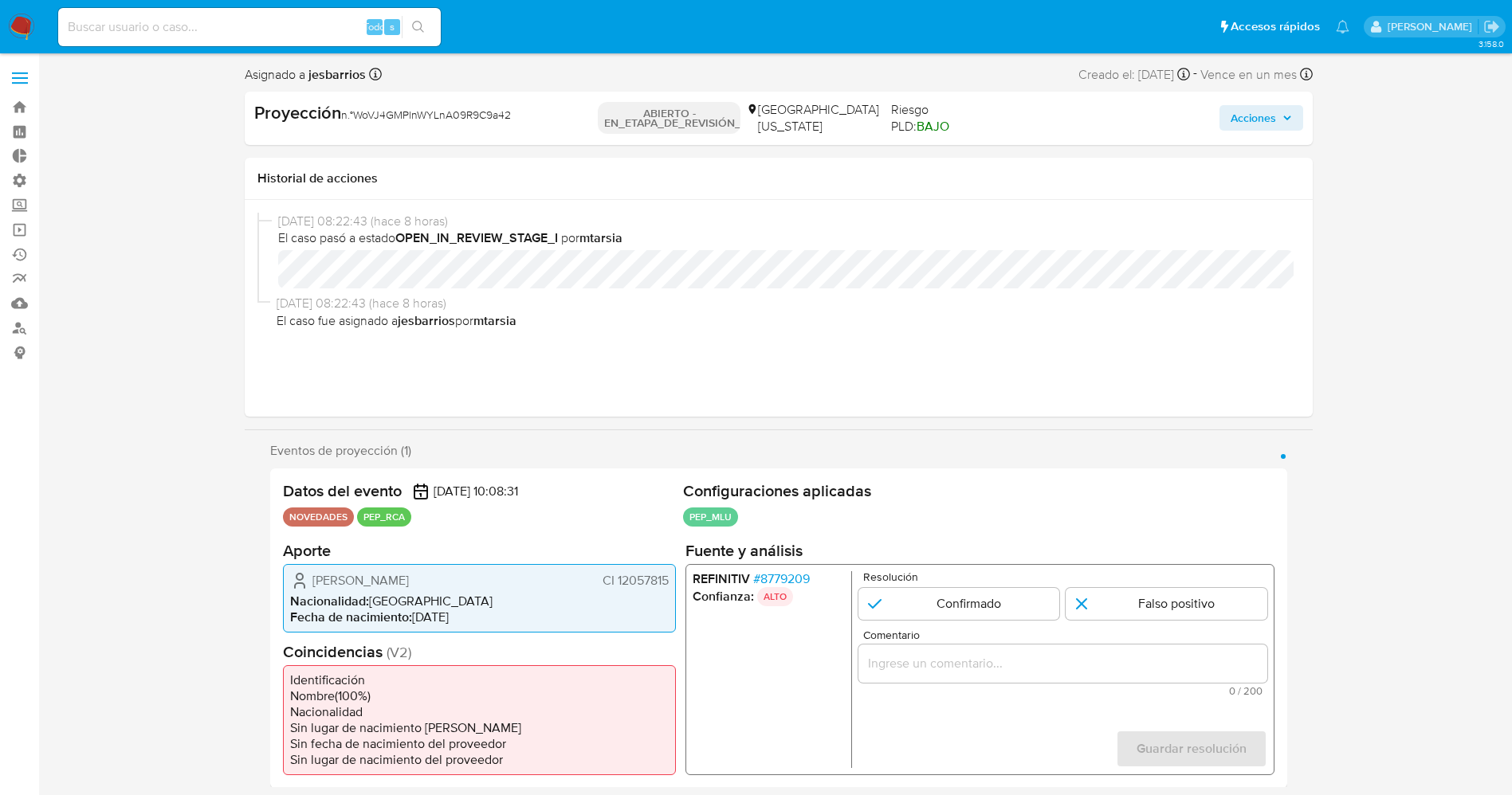
drag, startPoint x: 612, startPoint y: 583, endPoint x: 671, endPoint y: 584, distance: 59.0
click at [671, 584] on div "[PERSON_NAME] CI 12057815 Nacionalidad : [DEMOGRAPHIC_DATA] Fecha de nacimiento…" at bounding box center [480, 597] width 393 height 69
drag, startPoint x: 299, startPoint y: 583, endPoint x: 468, endPoint y: 588, distance: 169.1
click at [468, 588] on div "Carlos Esteban Cabral Molina CI 12057815" at bounding box center [479, 579] width 378 height 19
drag, startPoint x: 394, startPoint y: 585, endPoint x: 322, endPoint y: 585, distance: 72.0
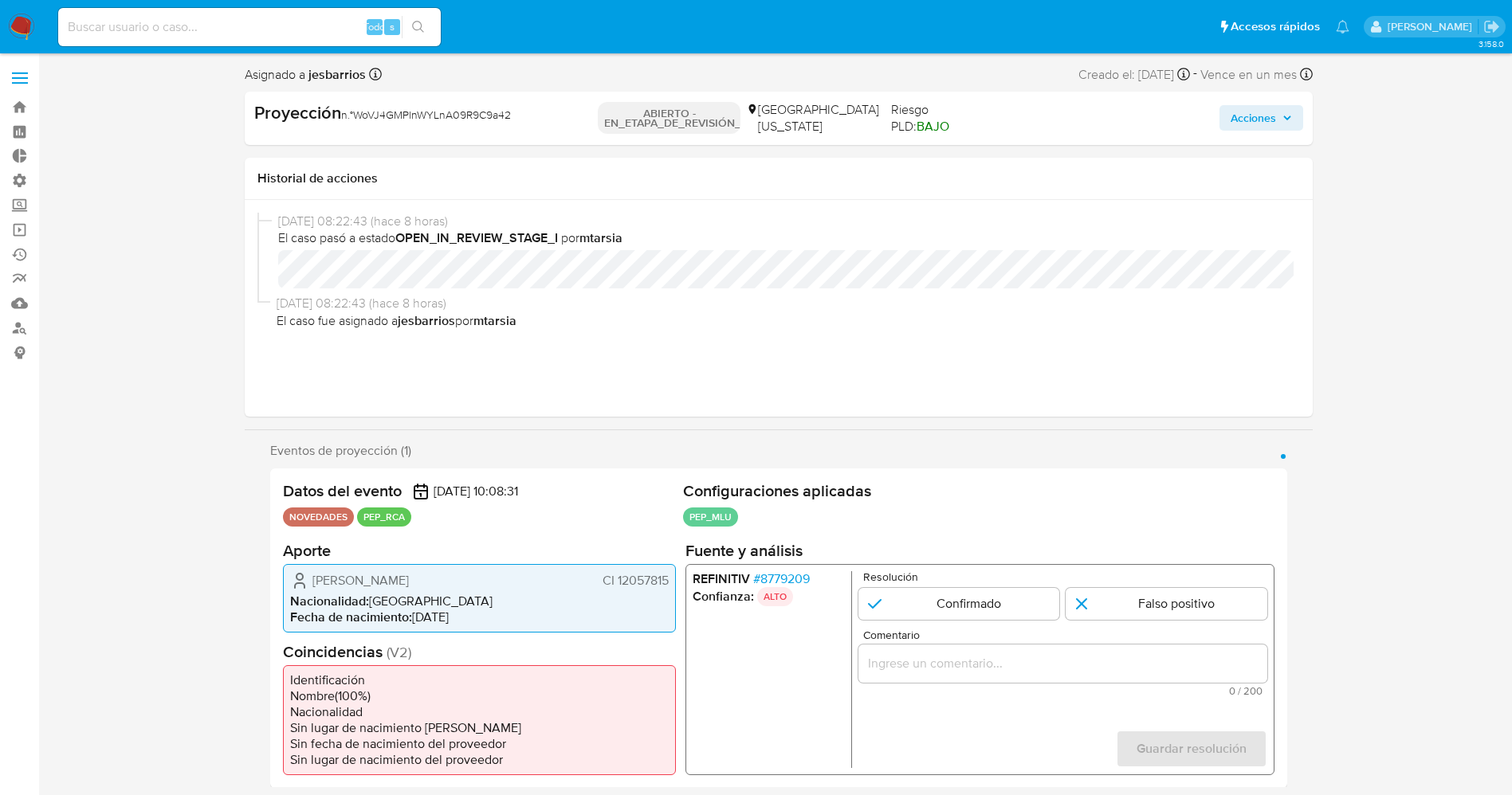
click at [392, 585] on span "Carlos Esteban Cabral Molina" at bounding box center [361, 580] width 96 height 16
click at [309, 585] on icon "1 de 1" at bounding box center [299, 579] width 19 height 19
drag, startPoint x: 314, startPoint y: 584, endPoint x: 435, endPoint y: 583, distance: 121.0
click at [480, 583] on div "Carlos Esteban Cabral Molina CI 12057815" at bounding box center [479, 579] width 378 height 19
click at [783, 579] on font "8779209" at bounding box center [785, 578] width 49 height 19
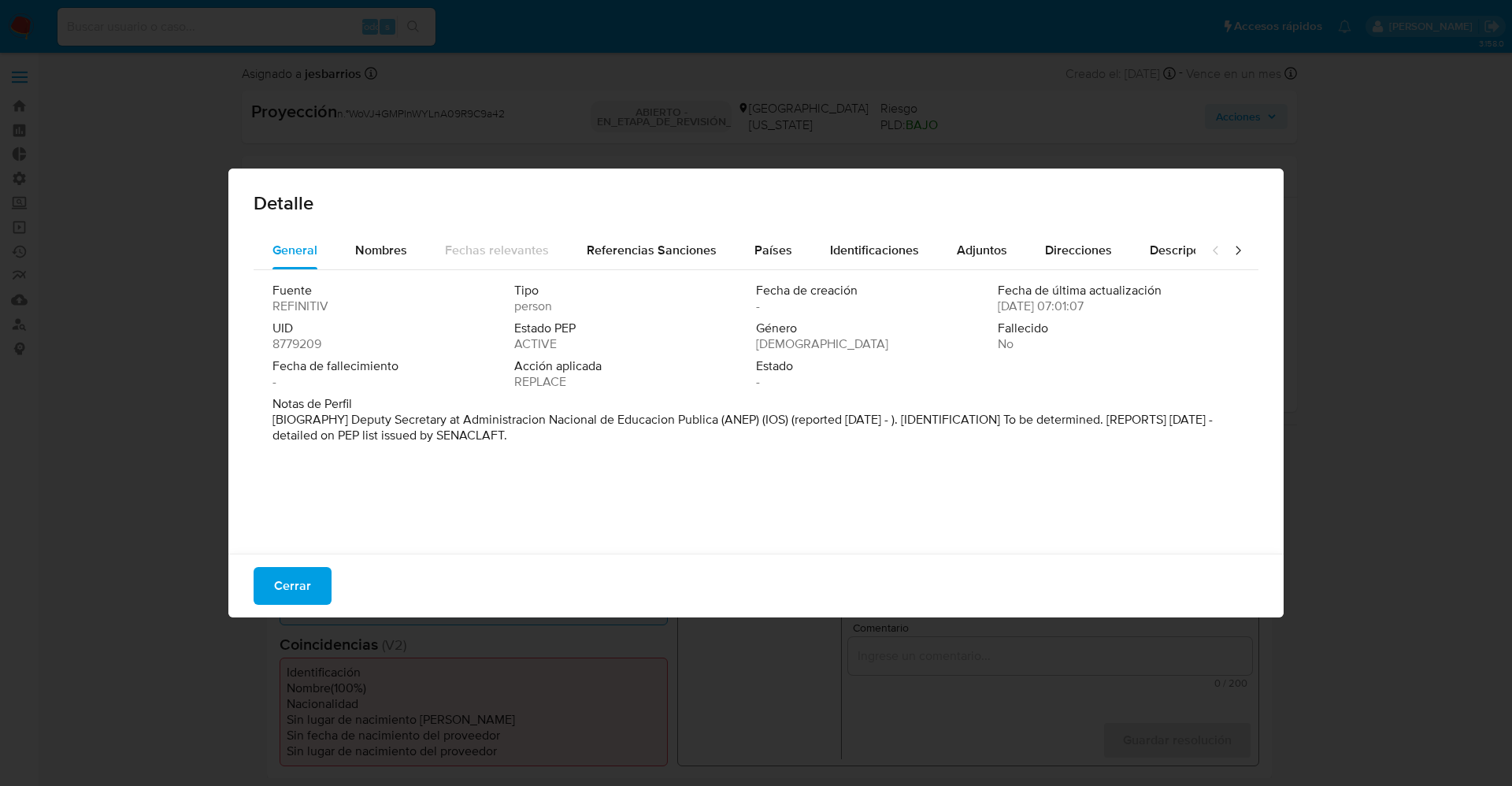
click at [306, 591] on font "Cerrar" at bounding box center [292, 586] width 37 height 38
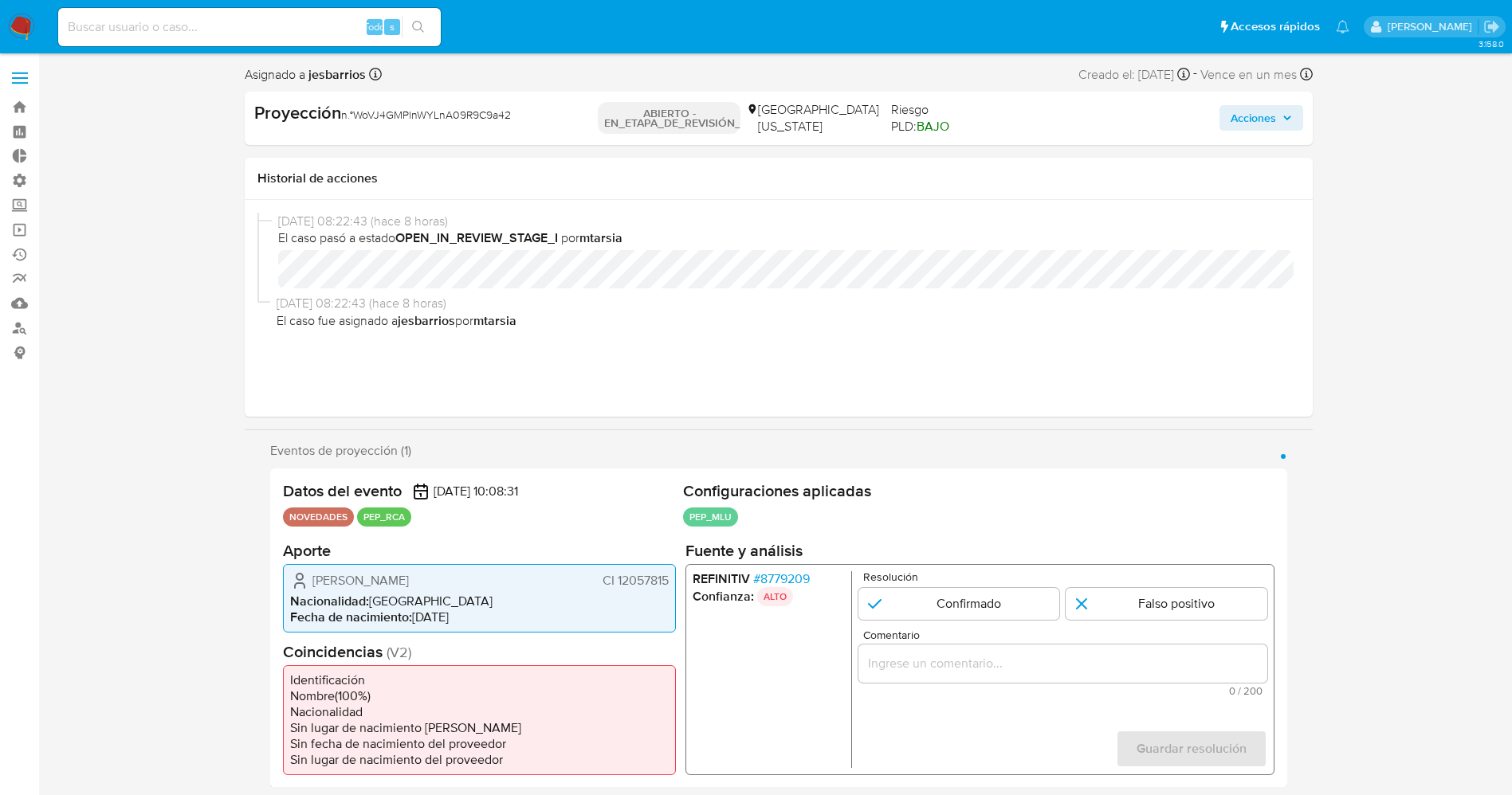
drag, startPoint x: 310, startPoint y: 580, endPoint x: 672, endPoint y: 579, distance: 362.0
click at [672, 579] on div "Carlos Esteban Cabral Molina CI 12057815 Nacionalidad : Uruguay Fecha de nacimi…" at bounding box center [480, 597] width 393 height 69
click at [783, 583] on font "8779209" at bounding box center [785, 578] width 49 height 19
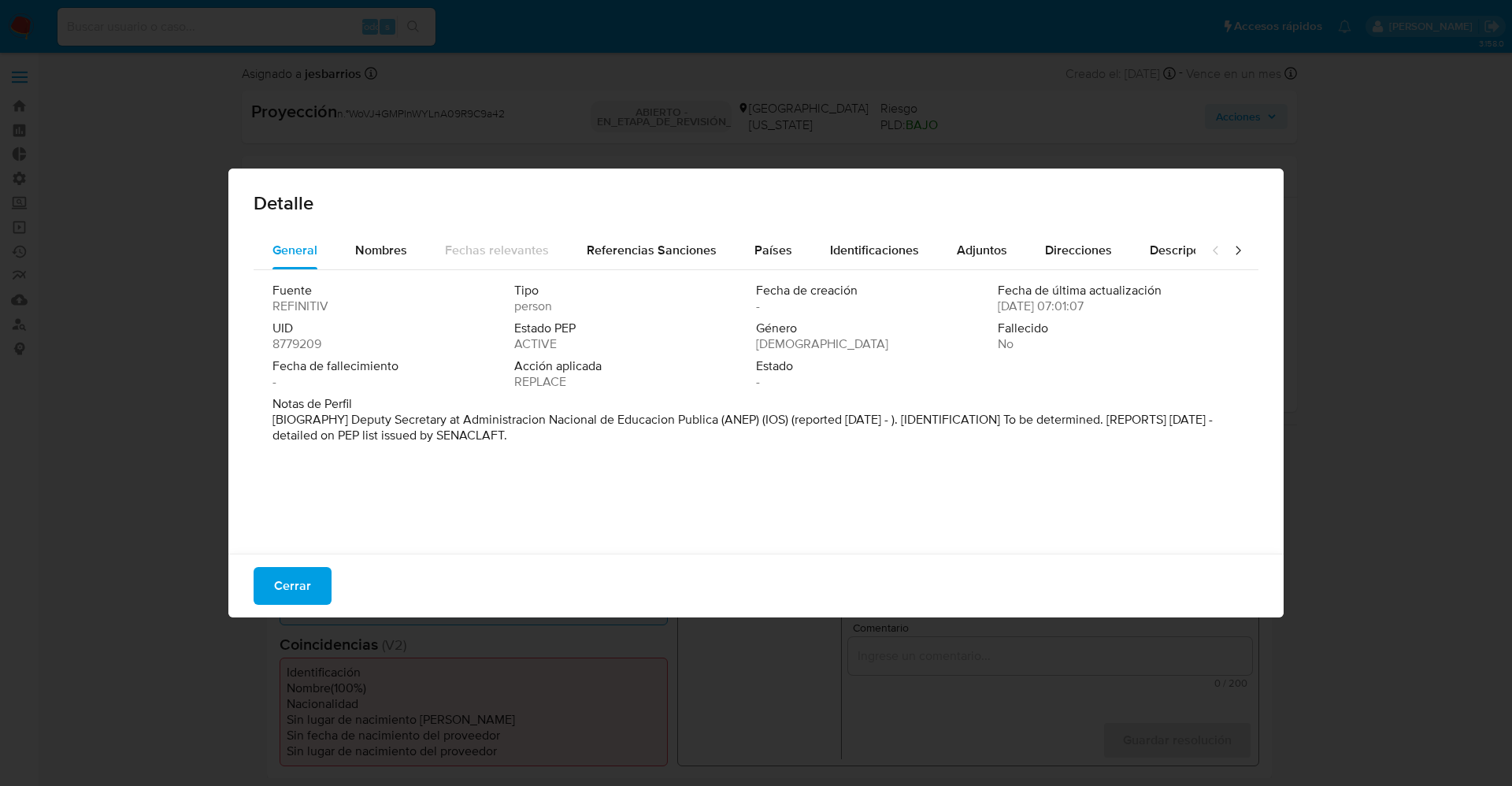
drag, startPoint x: 286, startPoint y: 427, endPoint x: 629, endPoint y: 439, distance: 343.2
click at [629, 439] on p "[BIOGRAPHY] Deputy Secretary at Administracion Nacional de Educacion Publica (A…" at bounding box center [755, 427] width 963 height 31
click at [501, 419] on font "[BIOGRAFÍA] Subsecretario de la Administración Nacional de Educación Pública (A…" at bounding box center [742, 427] width 938 height 34
drag, startPoint x: 339, startPoint y: 420, endPoint x: 393, endPoint y: 419, distance: 54.0
click at [393, 419] on font "[BIOGRAFÍA] Subsecretario de la Administración Nacional de Educación Pública (A…" at bounding box center [742, 427] width 938 height 34
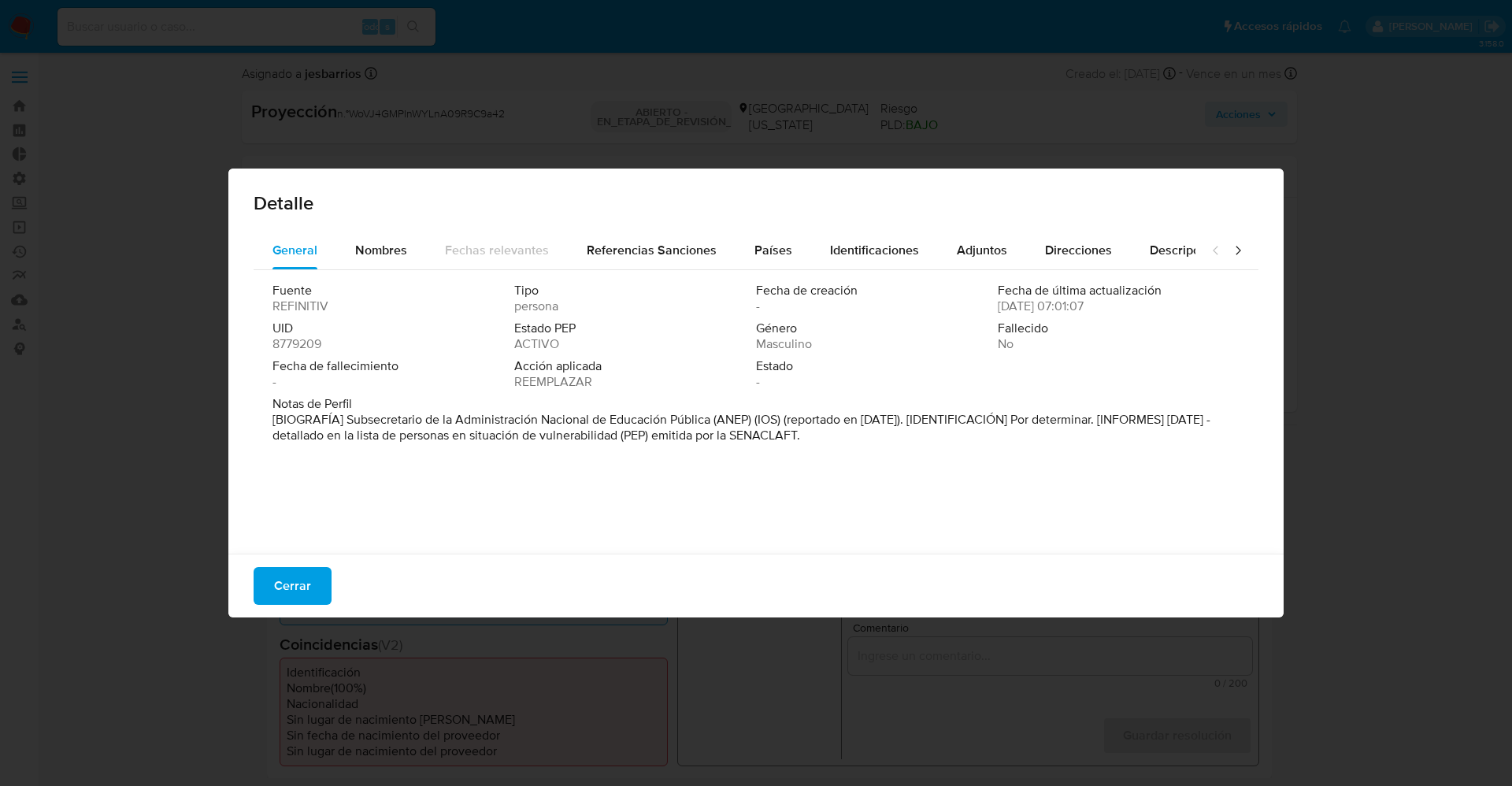
click at [393, 419] on font "[BIOGRAFÍA] Subsecretario de la Administración Nacional de Educación Pública (A…" at bounding box center [742, 427] width 938 height 34
drag, startPoint x: 348, startPoint y: 415, endPoint x: 514, endPoint y: 419, distance: 166.0
click at [514, 419] on font "[BIOGRAFÍA] Subsecretario de la Administración Nacional de Educación Pública (A…" at bounding box center [742, 427] width 938 height 34
click at [509, 420] on font "[BIOGRAFÍA] Subsecretario de la Administración Nacional de Educación Pública (A…" at bounding box center [742, 427] width 938 height 34
drag, startPoint x: 346, startPoint y: 416, endPoint x: 715, endPoint y: 416, distance: 369.0
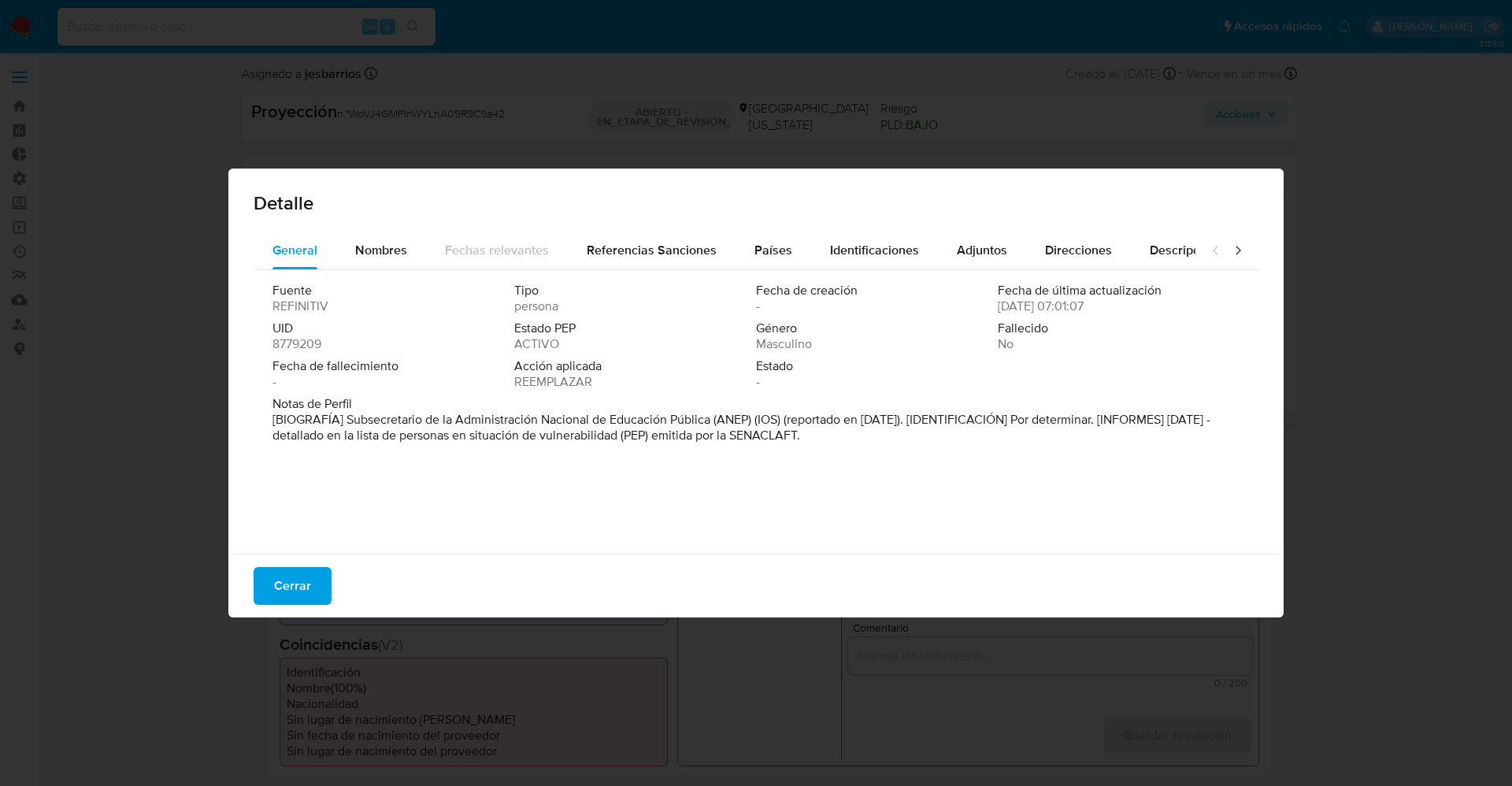
click at [715, 416] on font "[BIOGRAFÍA] Subsecretario de la Administración Nacional de Educación Pública (A…" at bounding box center [742, 427] width 938 height 34
drag, startPoint x: 297, startPoint y: 587, endPoint x: 901, endPoint y: 484, distance: 612.7
click at [299, 586] on font "Cerrar" at bounding box center [292, 586] width 37 height 38
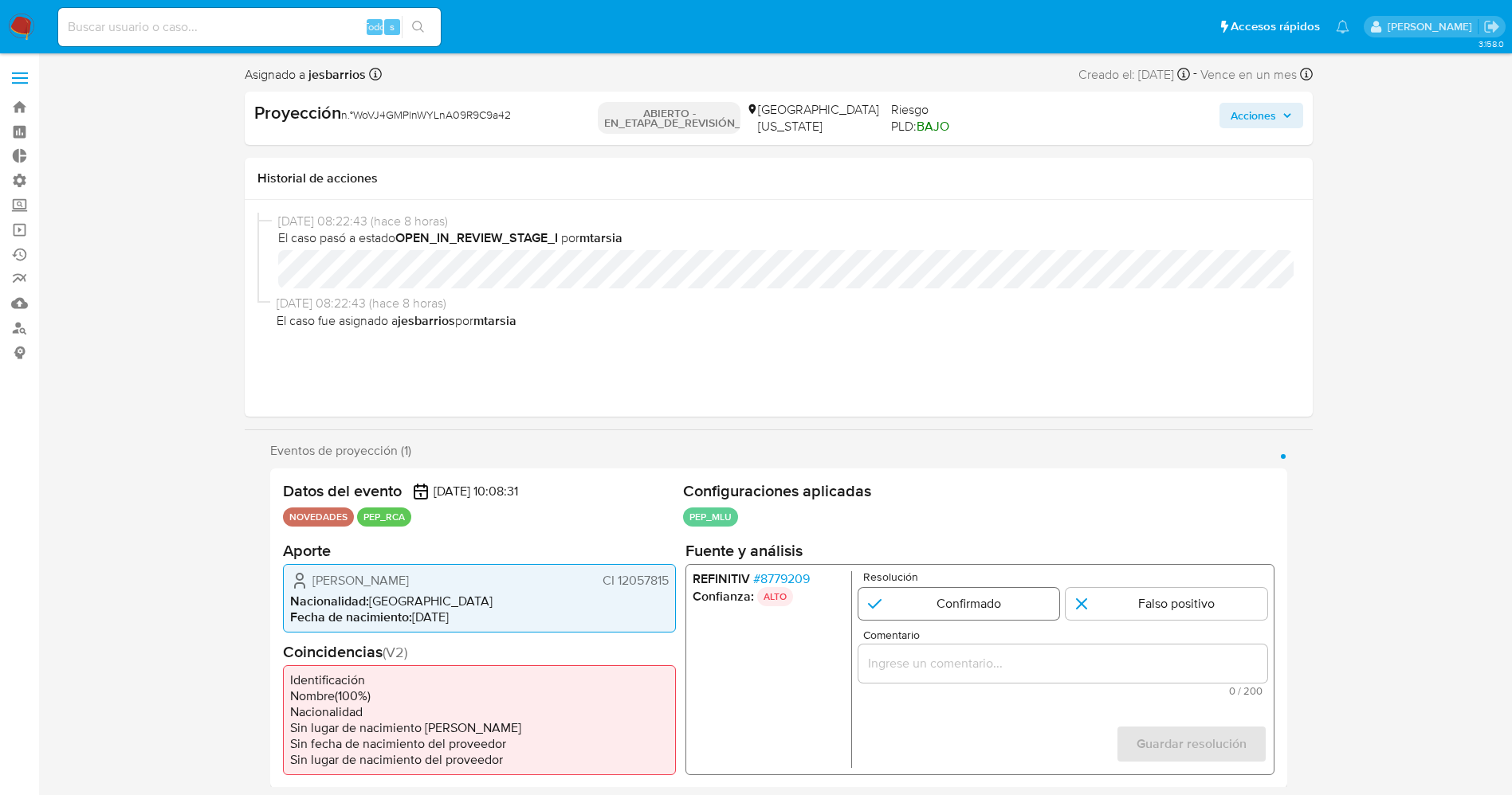
click at [970, 596] on input "1 de 1" at bounding box center [958, 603] width 202 height 31
radio input "true"
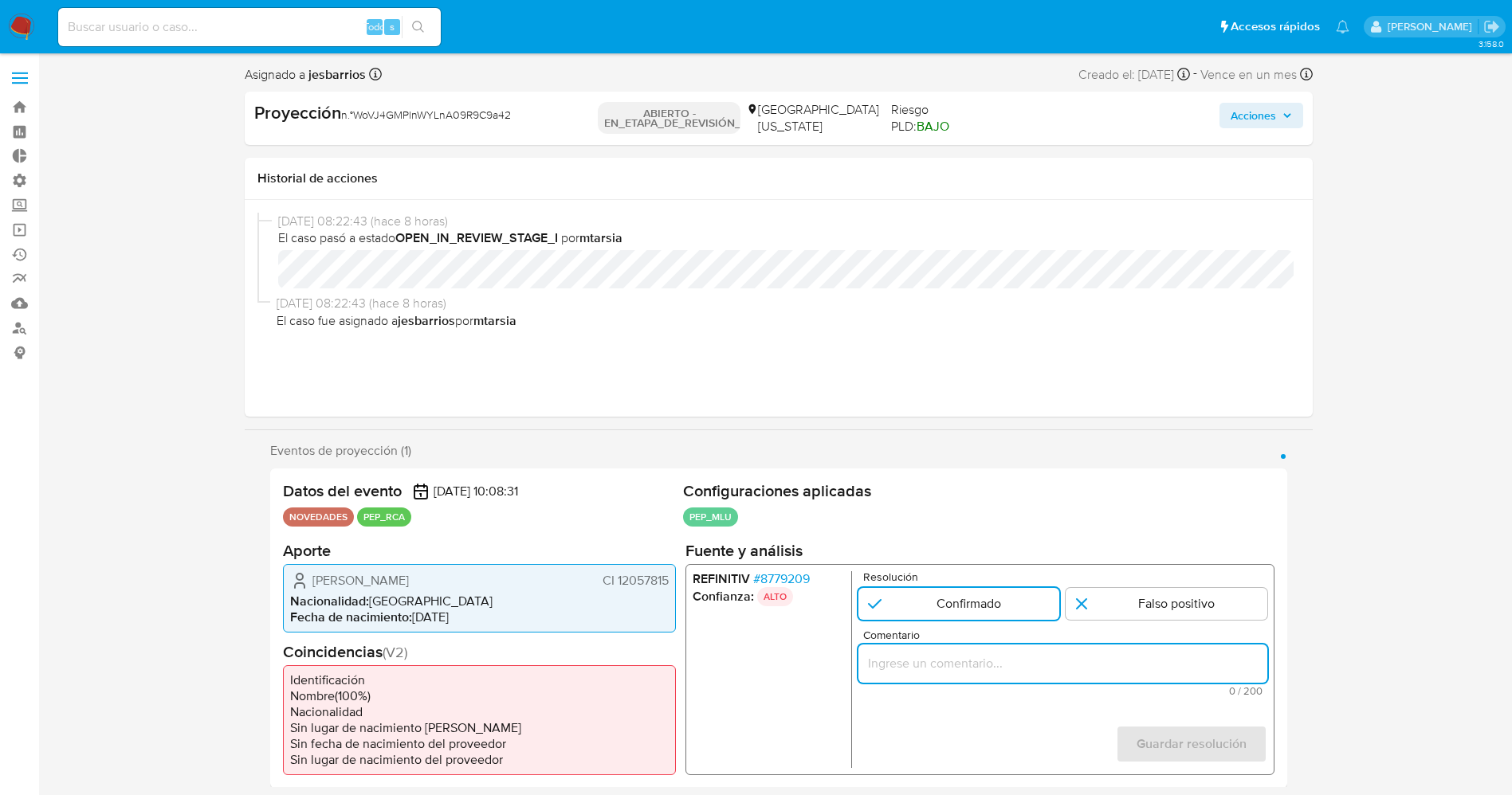
click at [960, 671] on input "Comentario" at bounding box center [1062, 662] width 409 height 21
drag, startPoint x: 871, startPoint y: 667, endPoint x: 1021, endPoint y: 669, distance: 150.0
click at [1021, 669] on input "usuario Carlos Esteban Cabral Molina CI 12057815,nacionalidad Uruguaya, por coi…" at bounding box center [1062, 662] width 409 height 21
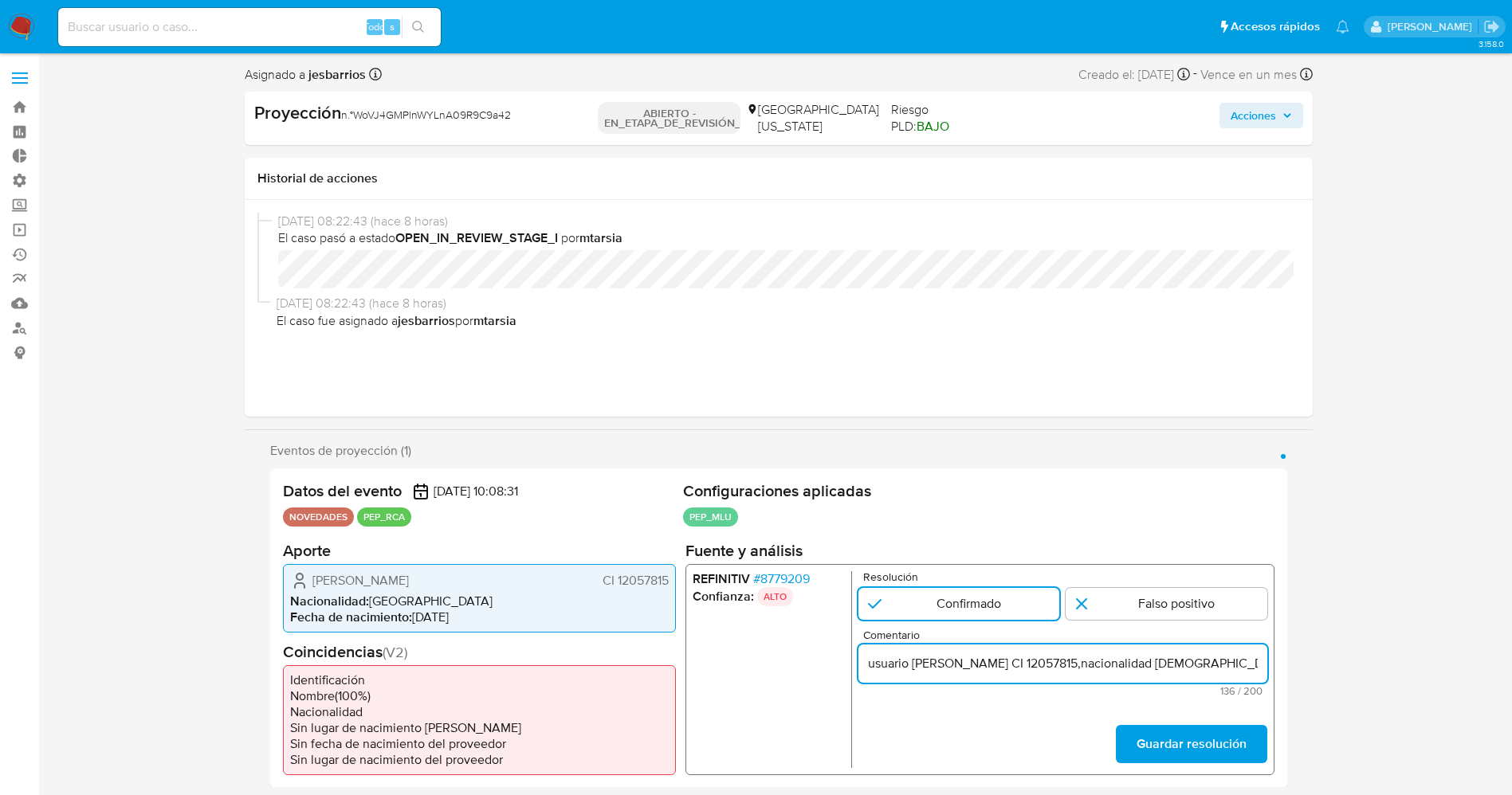
click at [877, 670] on input "usuario Carlos Esteban Cabral Molina CI 12057815,nacionalidad Uruguaya se desem…" at bounding box center [1062, 662] width 409 height 21
paste input "Educación Pública en la actualidad."
type input "Usuario Carlos Esteban Cabral Molina CI 12057815,nacionalidad Uruguaya se desem…"
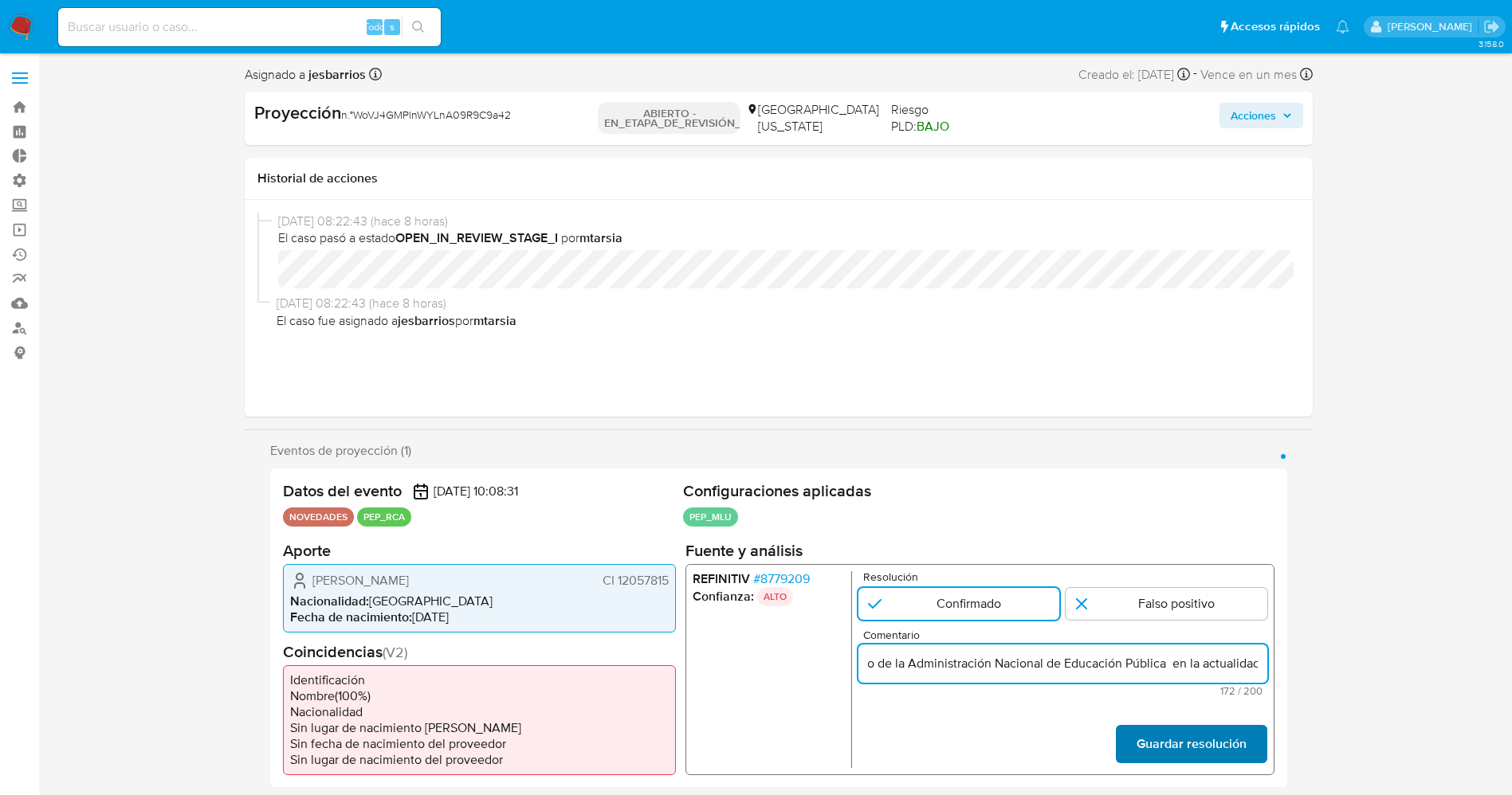
click at [1188, 756] on font "Guardar resolución" at bounding box center [1191, 744] width 110 height 38
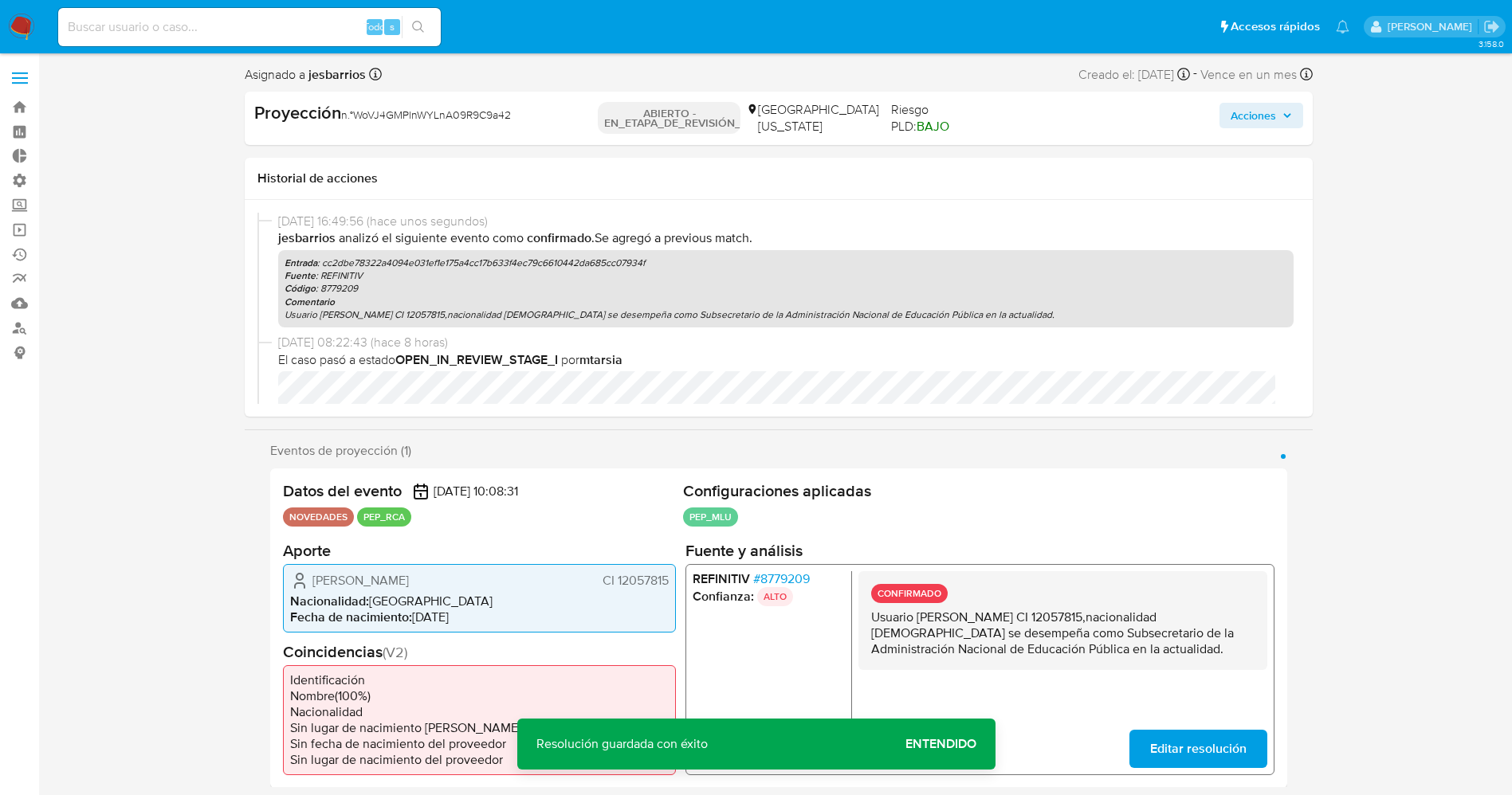
drag, startPoint x: 869, startPoint y: 617, endPoint x: 1177, endPoint y: 658, distance: 310.7
click at [1177, 658] on div "CONFIRMADO Usuario Carlos Esteban Cabral Molina CI 12057815,nacionalidad Urugua…" at bounding box center [1062, 619] width 409 height 99
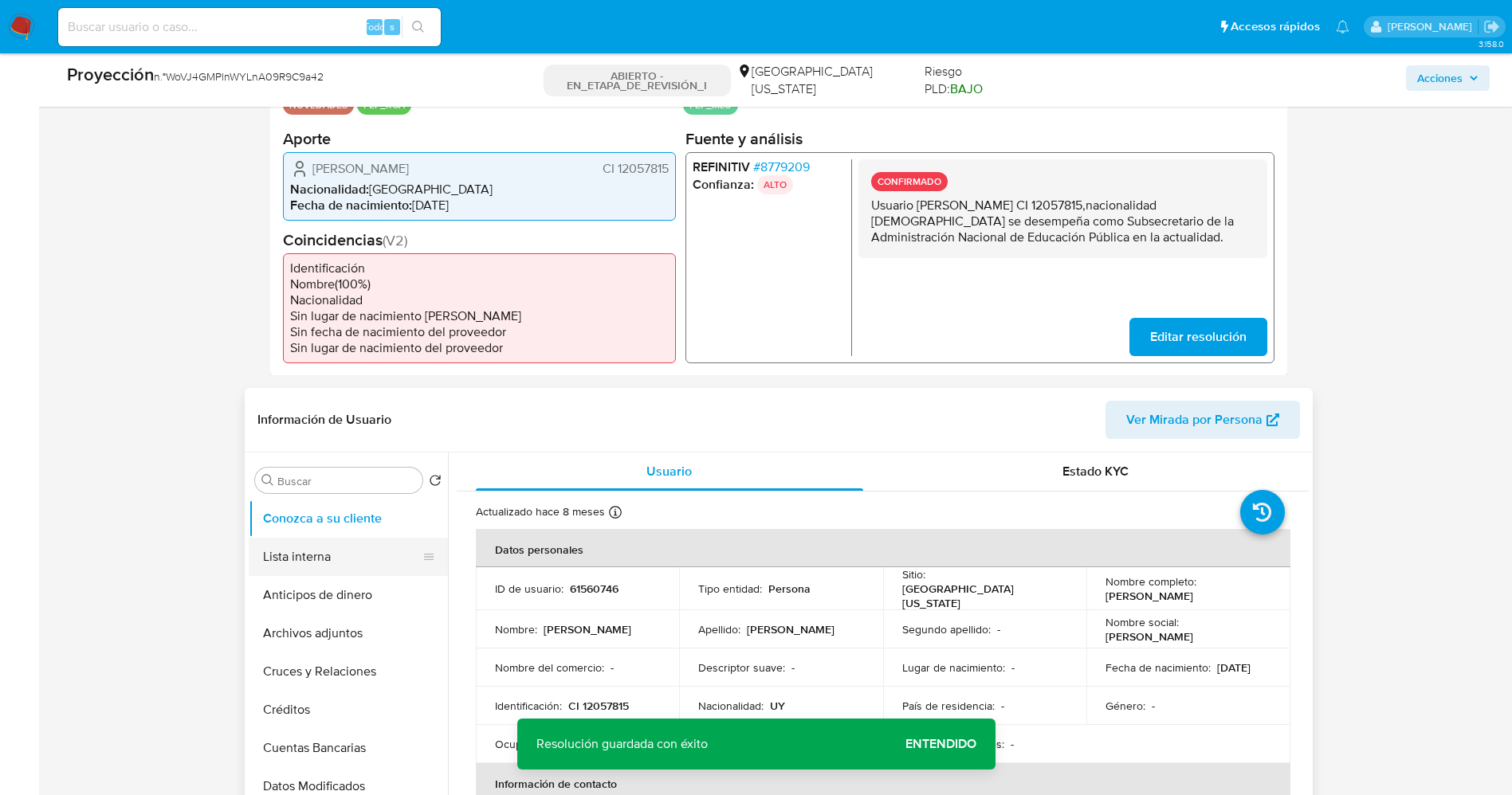
click at [314, 556] on button "Lista interna" at bounding box center [342, 556] width 187 height 38
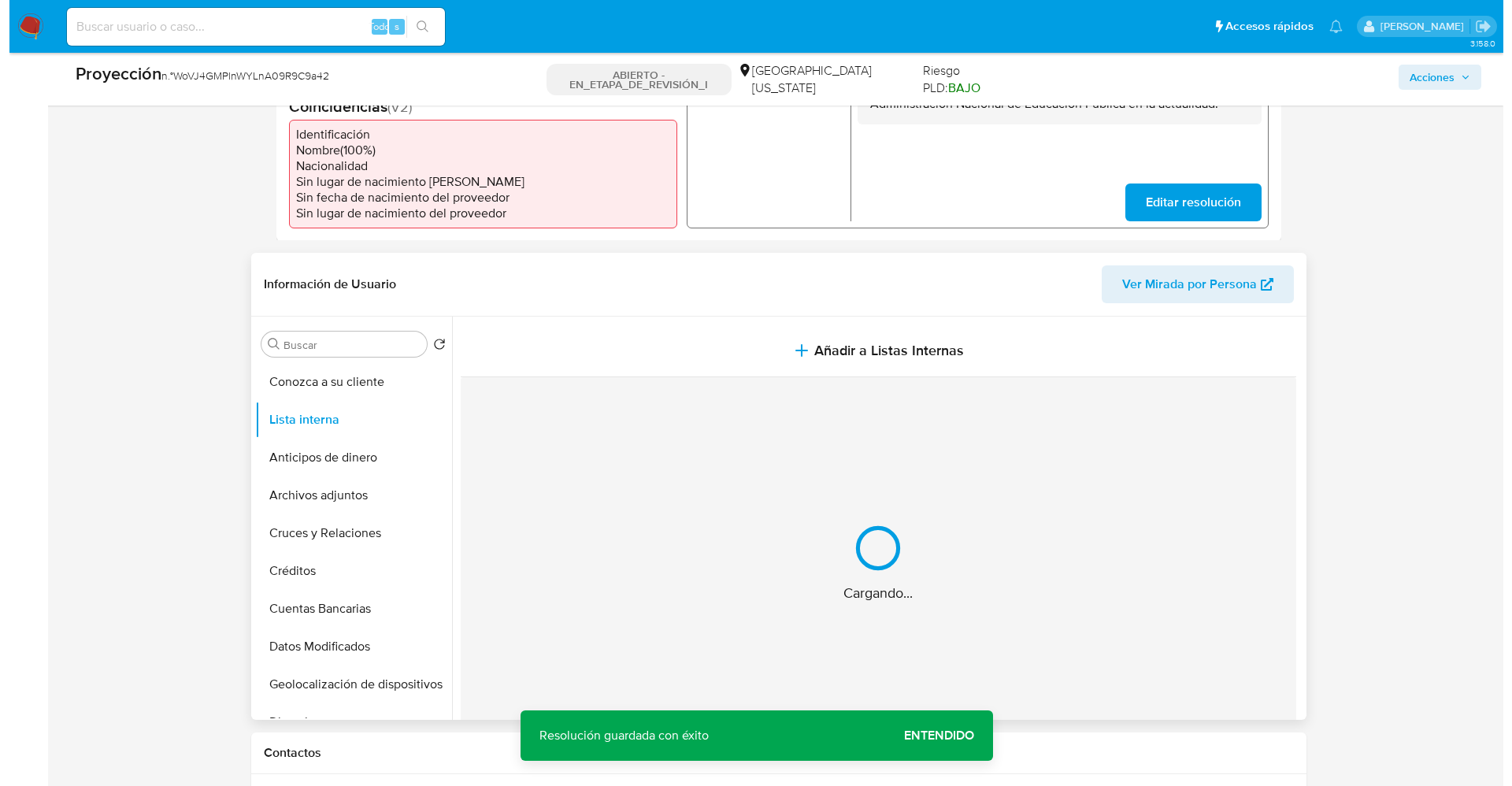
scroll to position [591, 0]
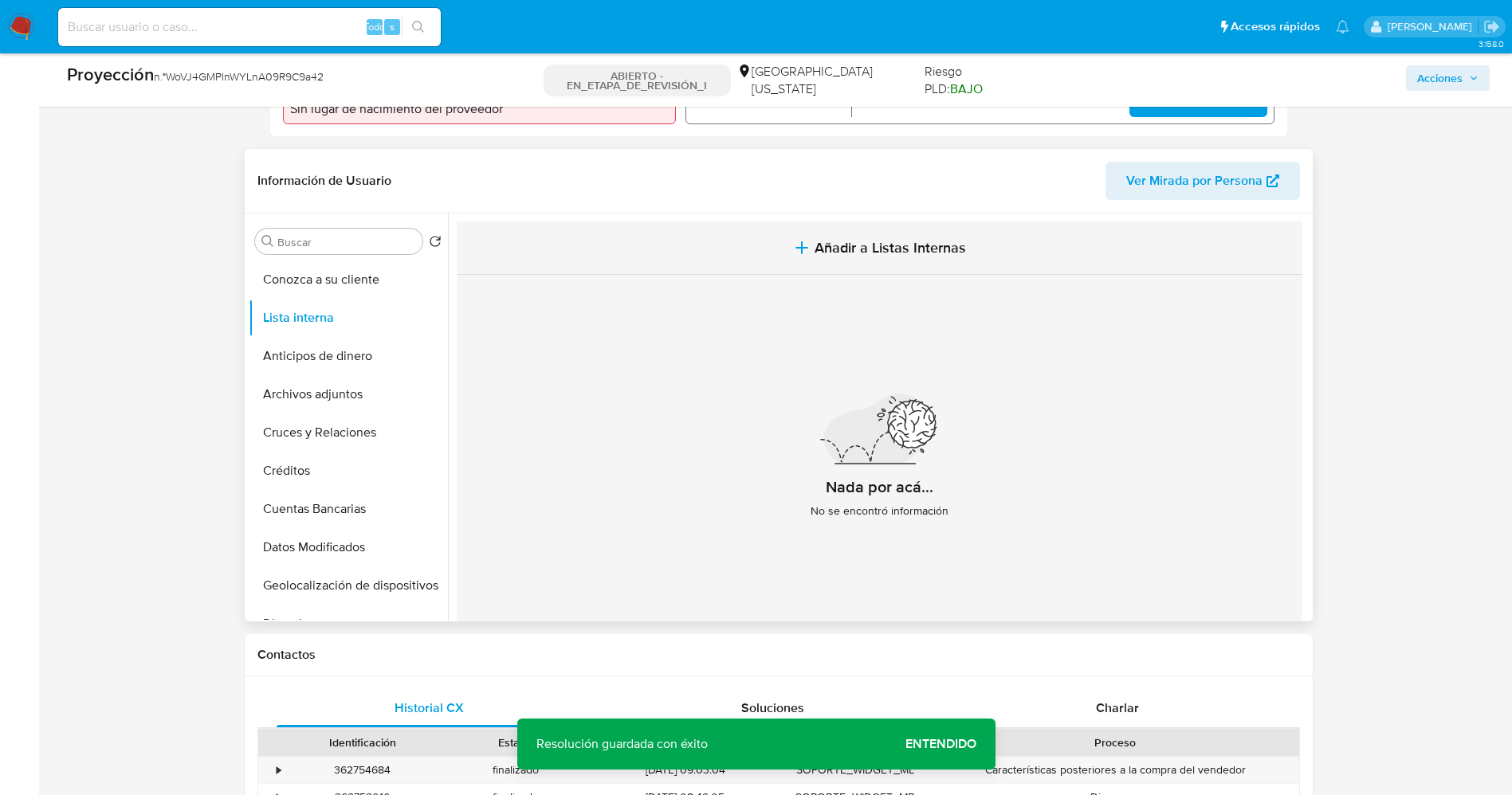
click at [857, 258] on button "Añadir a Listas Internas" at bounding box center [880, 248] width 845 height 53
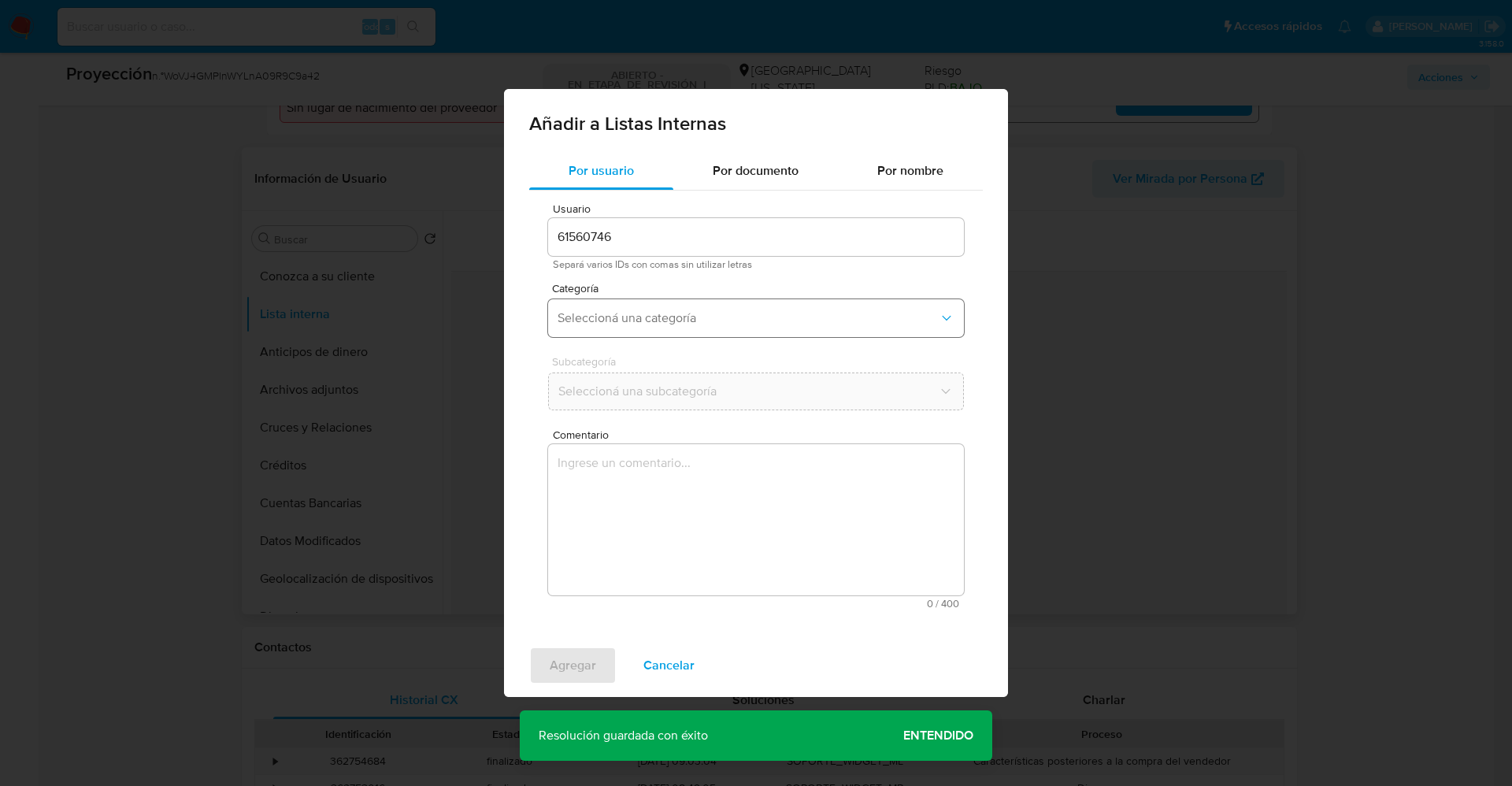
click at [713, 330] on button "Seleccioná una categoría" at bounding box center [756, 318] width 416 height 38
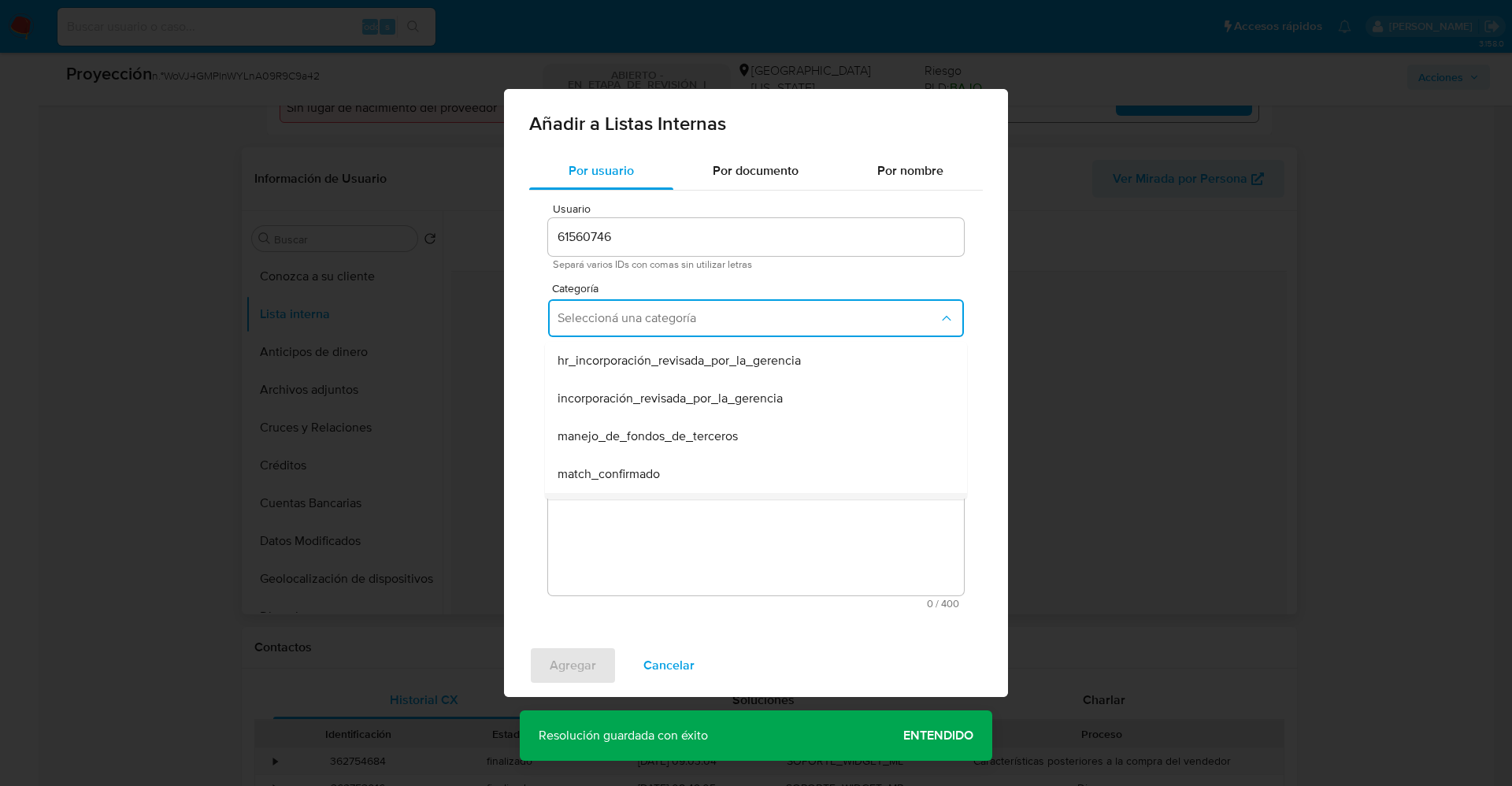
scroll to position [119, 0]
click at [680, 362] on div "match_confirmado" at bounding box center [751, 356] width 387 height 38
click at [680, 384] on span "Seleccioná una subcategoría" at bounding box center [748, 392] width 381 height 16
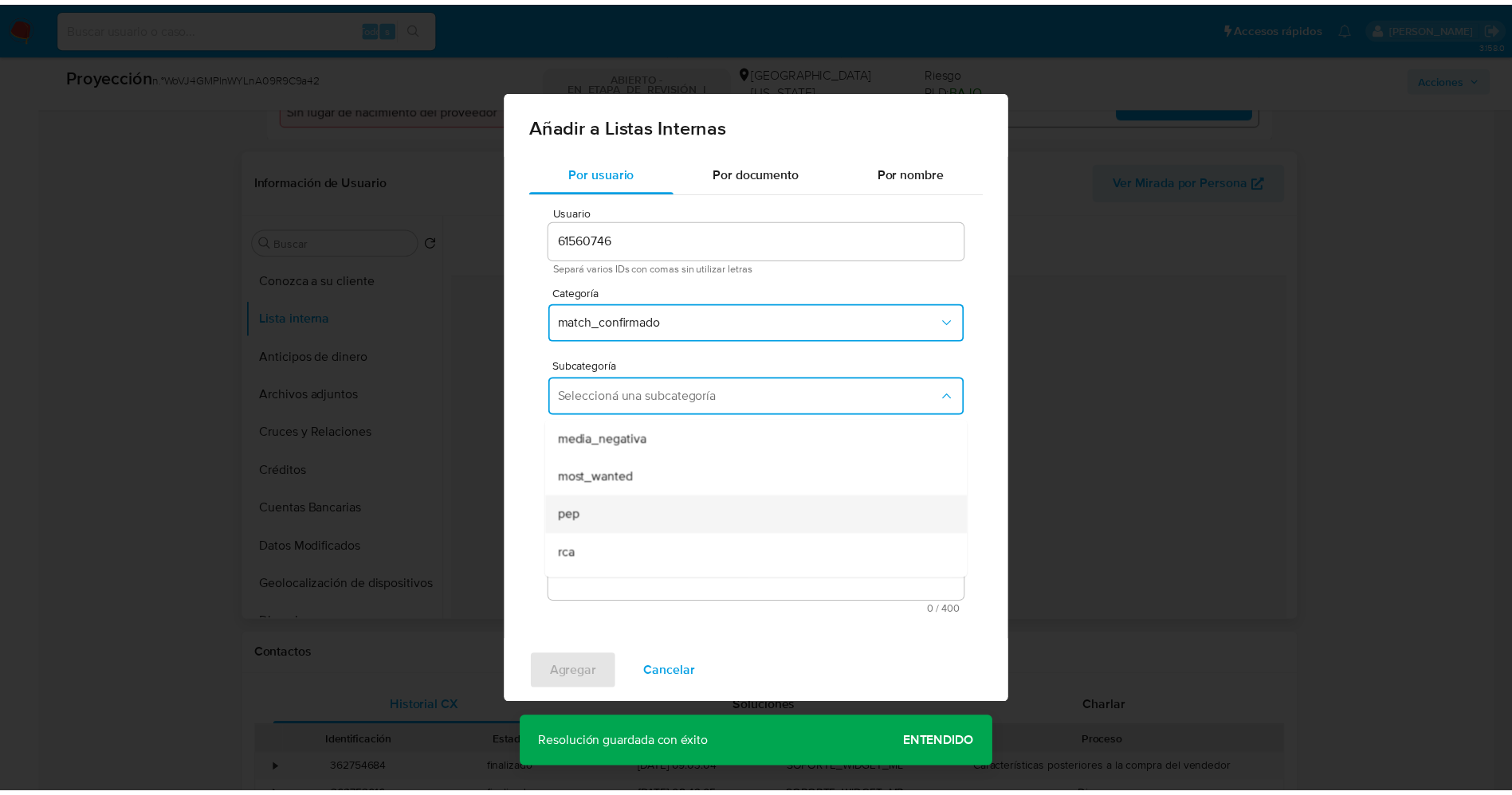
scroll to position [108, 0]
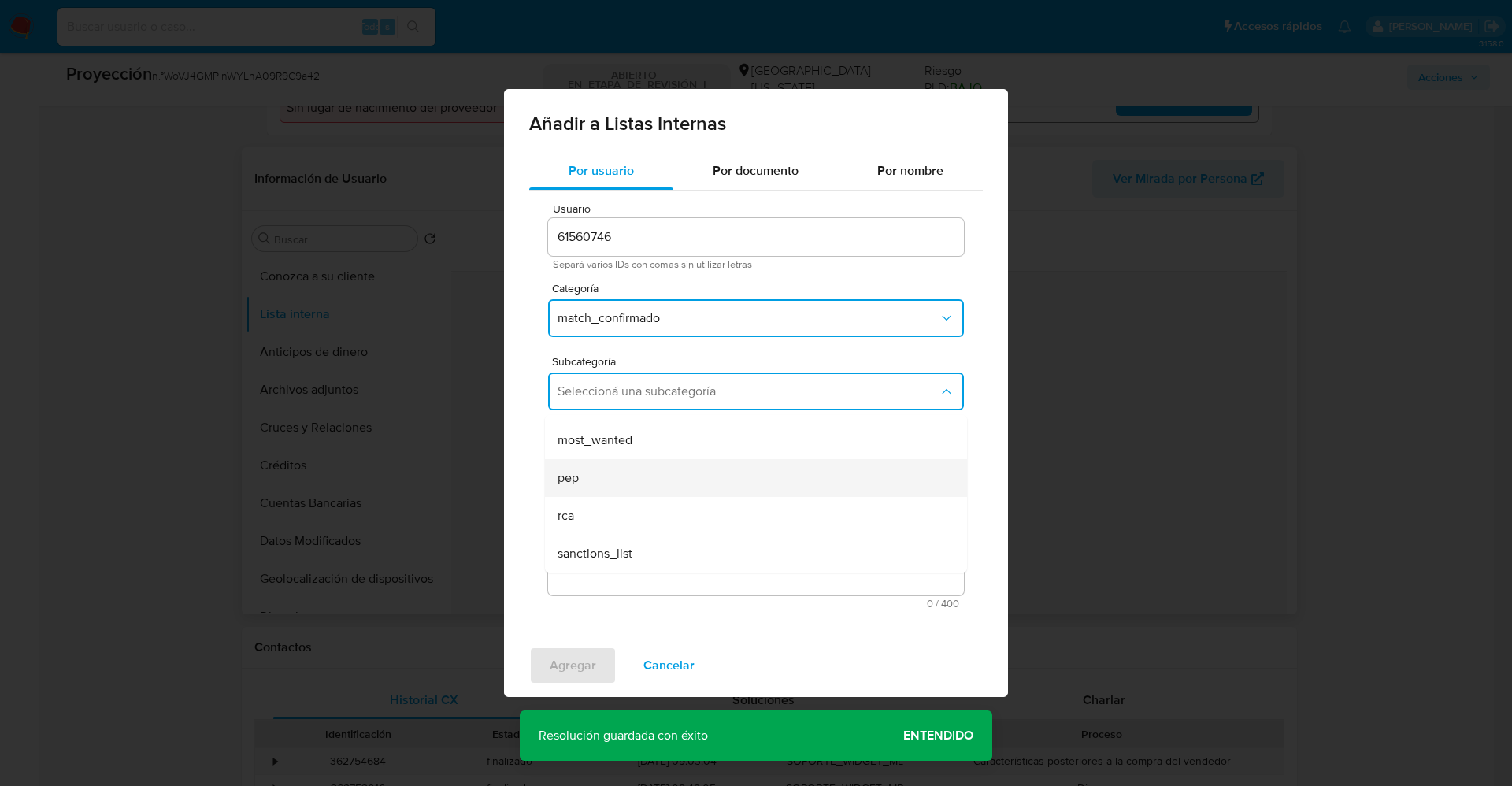
click at [634, 483] on div "pep" at bounding box center [751, 478] width 387 height 38
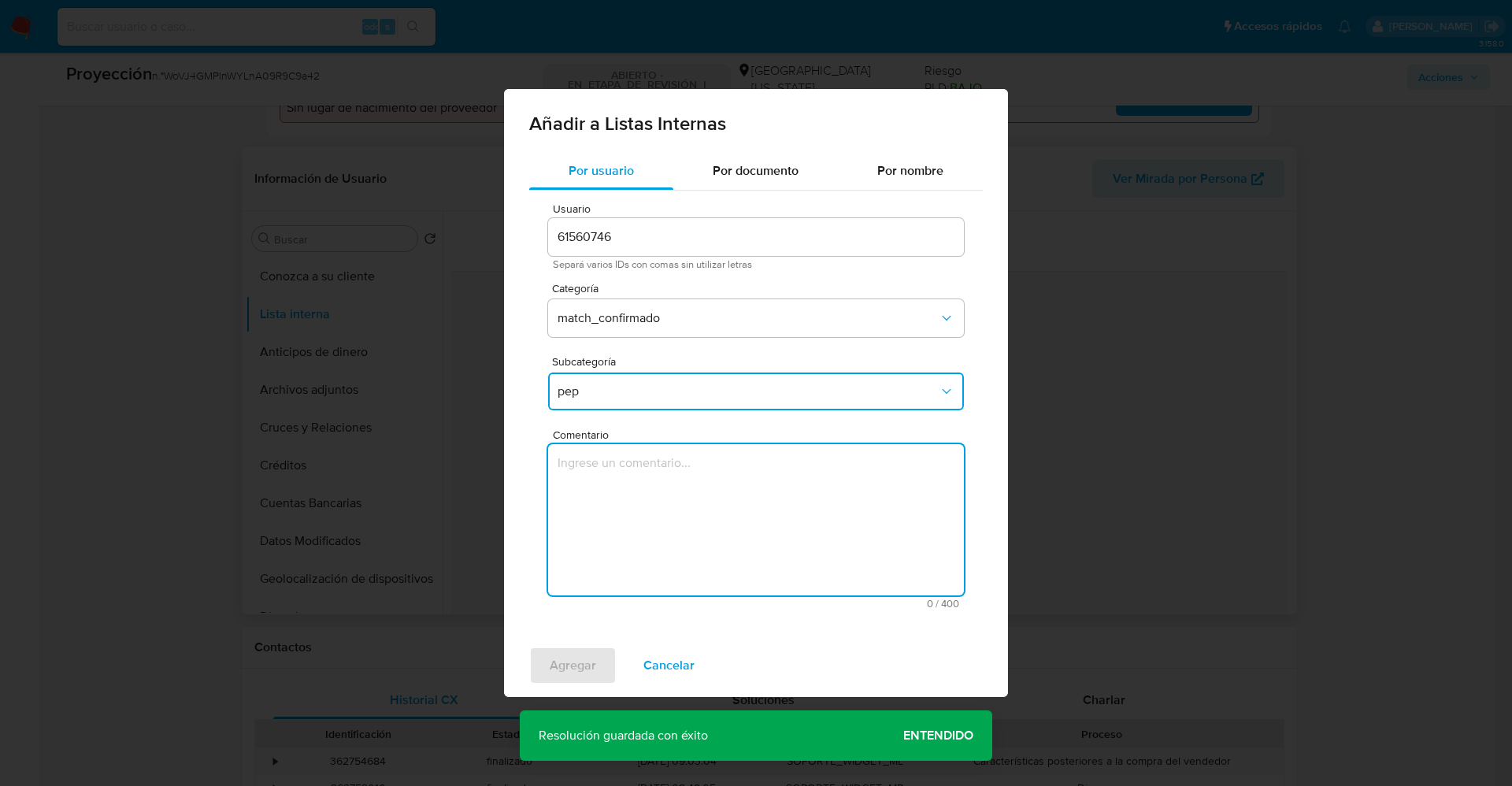
click at [634, 483] on textarea "Comentario" at bounding box center [756, 520] width 416 height 152
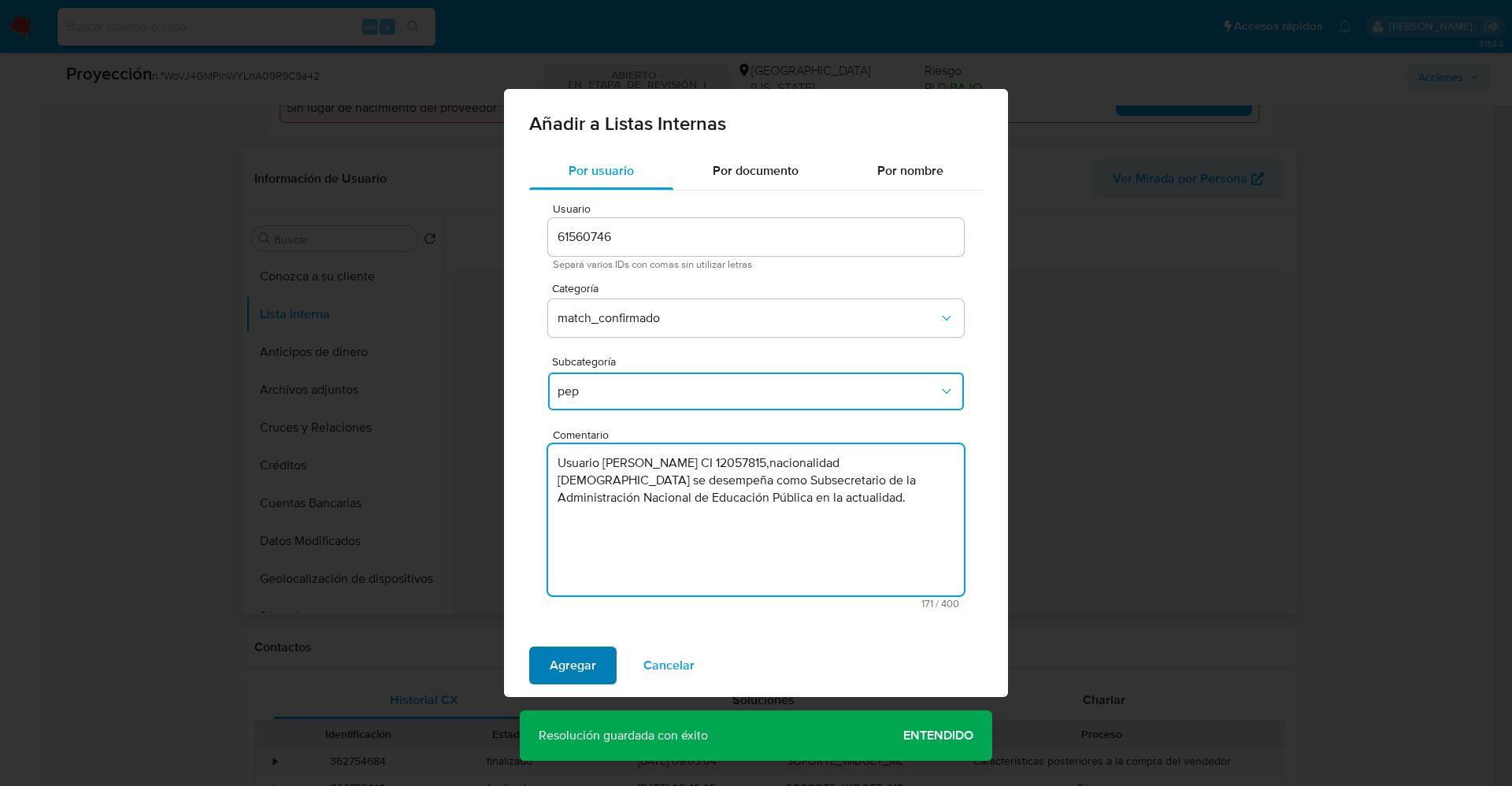
type textarea "Usuario Carlos Esteban Cabral Molina CI 12057815,nacionalidad Uruguaya se desem…"
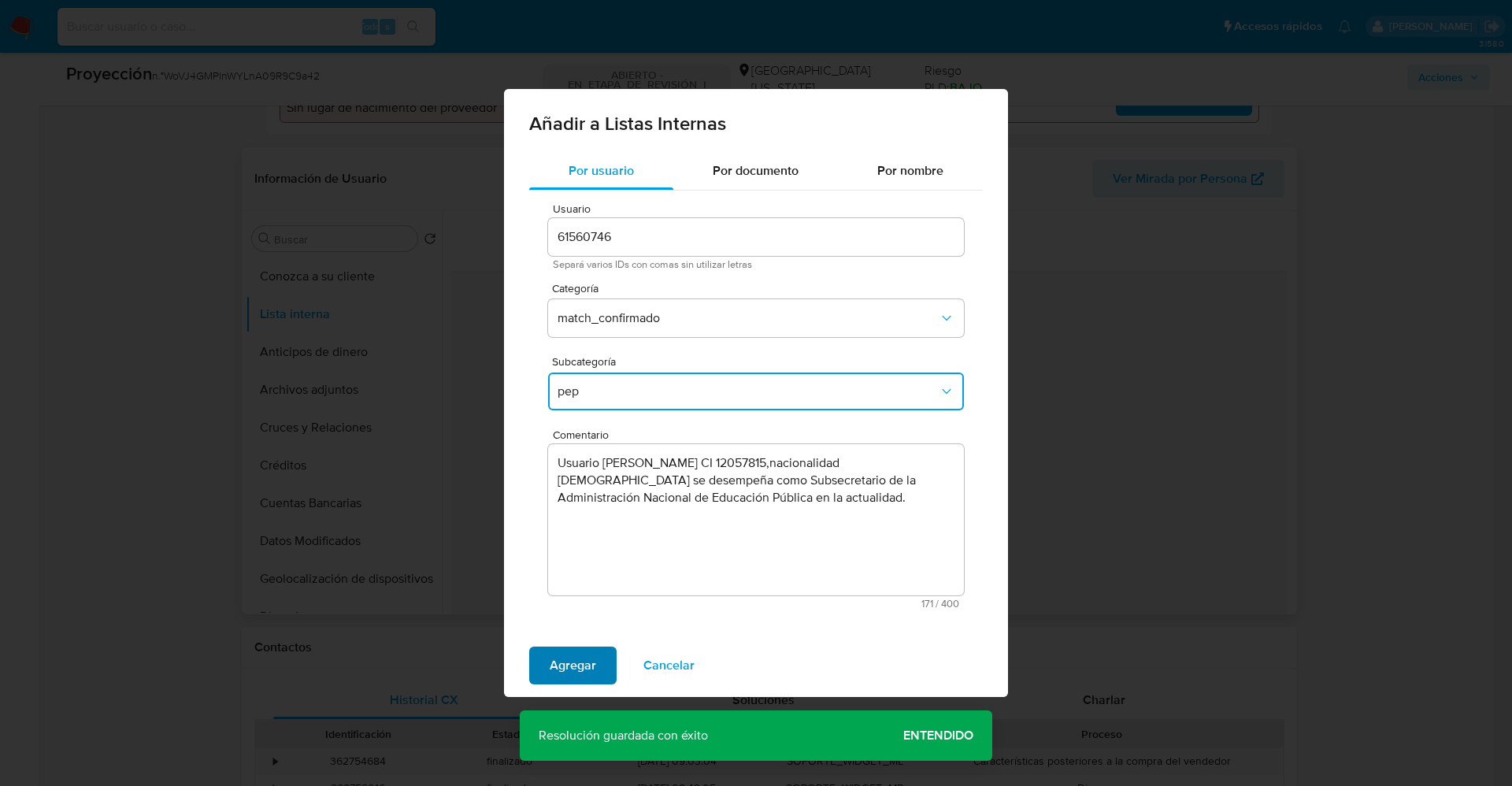
click at [549, 671] on button "Agregar" at bounding box center [573, 666] width 87 height 38
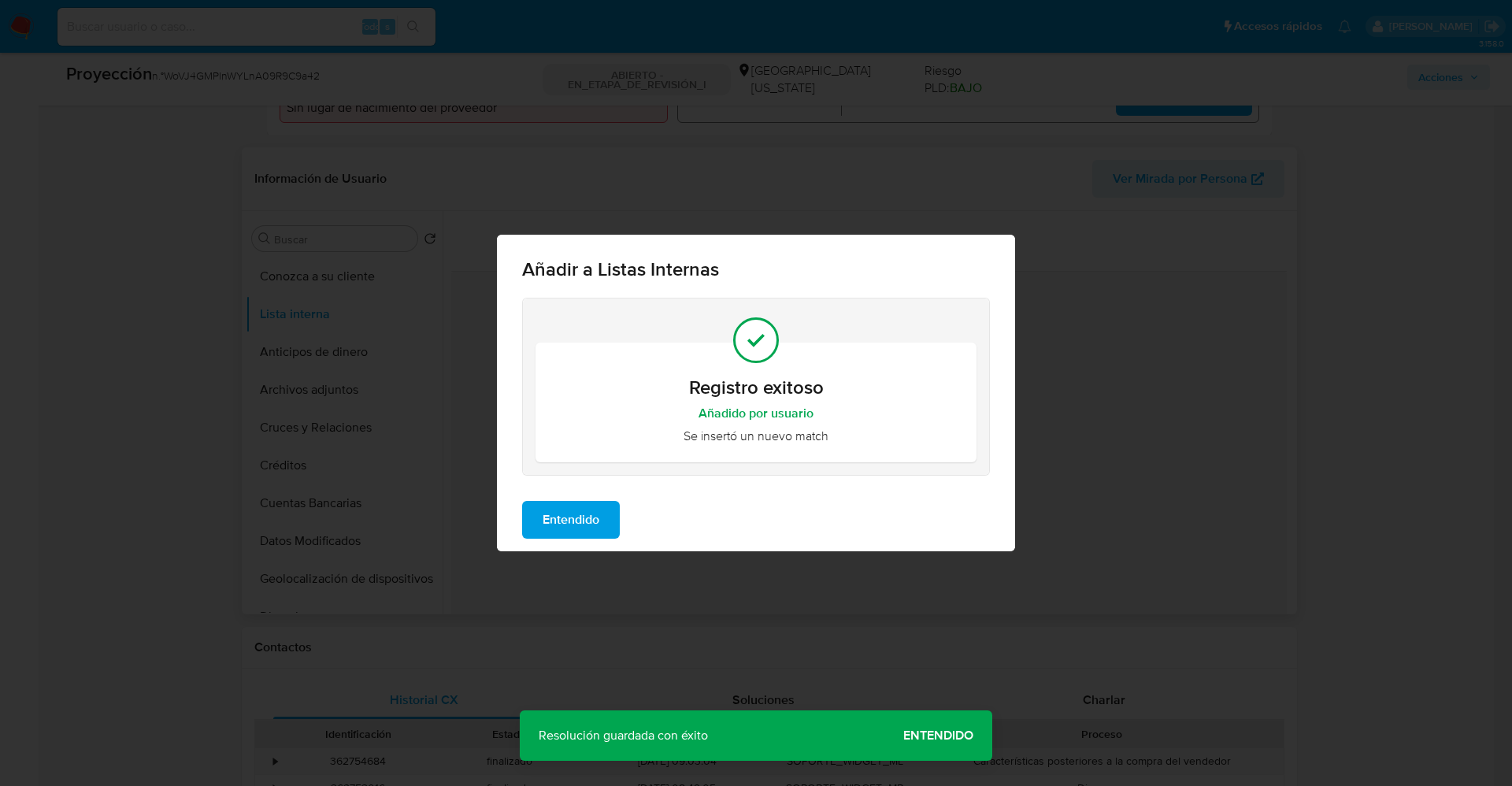
click at [589, 513] on span "Entendido" at bounding box center [571, 520] width 56 height 35
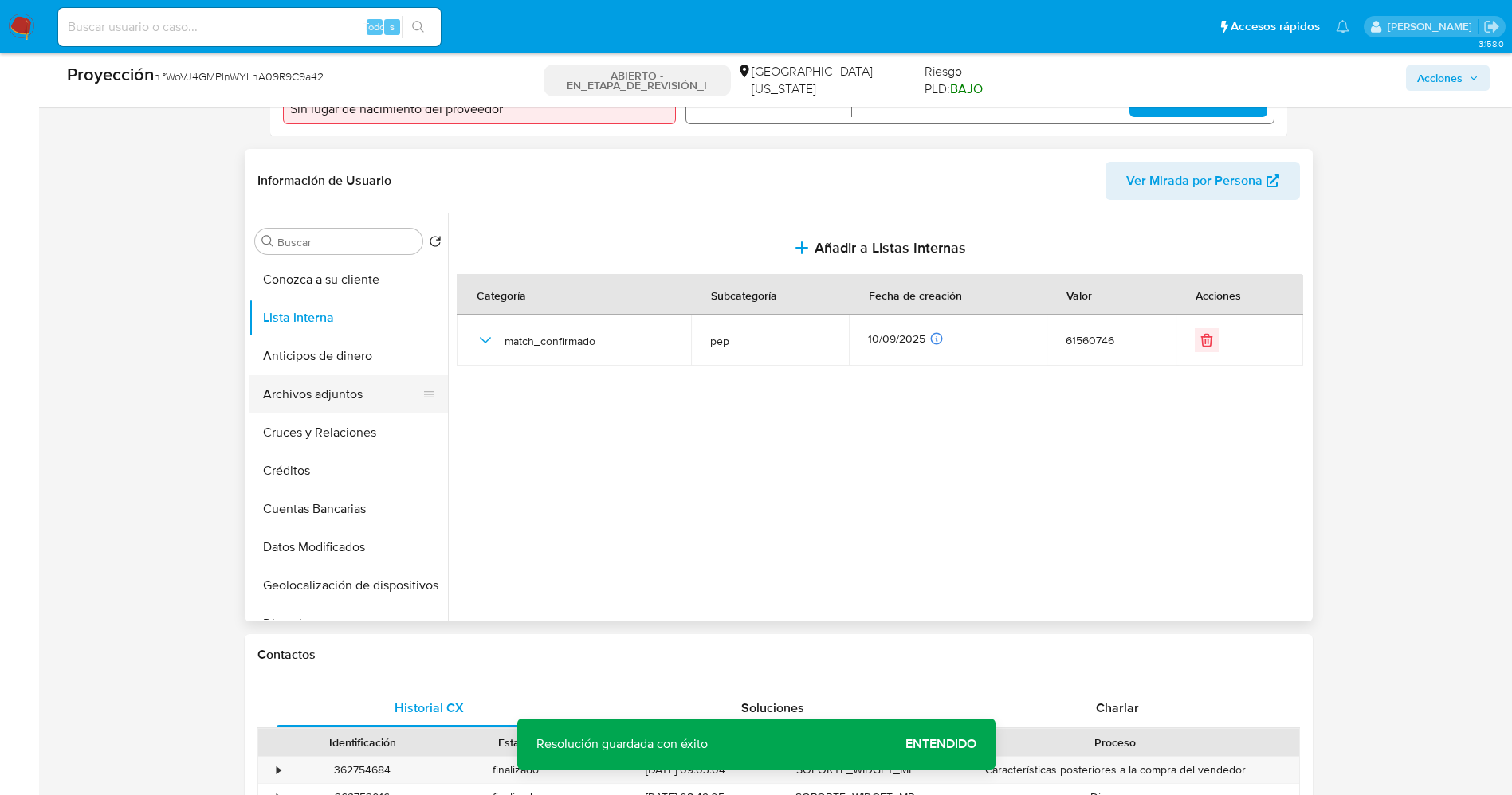
click at [315, 387] on button "Archivos adjuntos" at bounding box center [342, 394] width 187 height 38
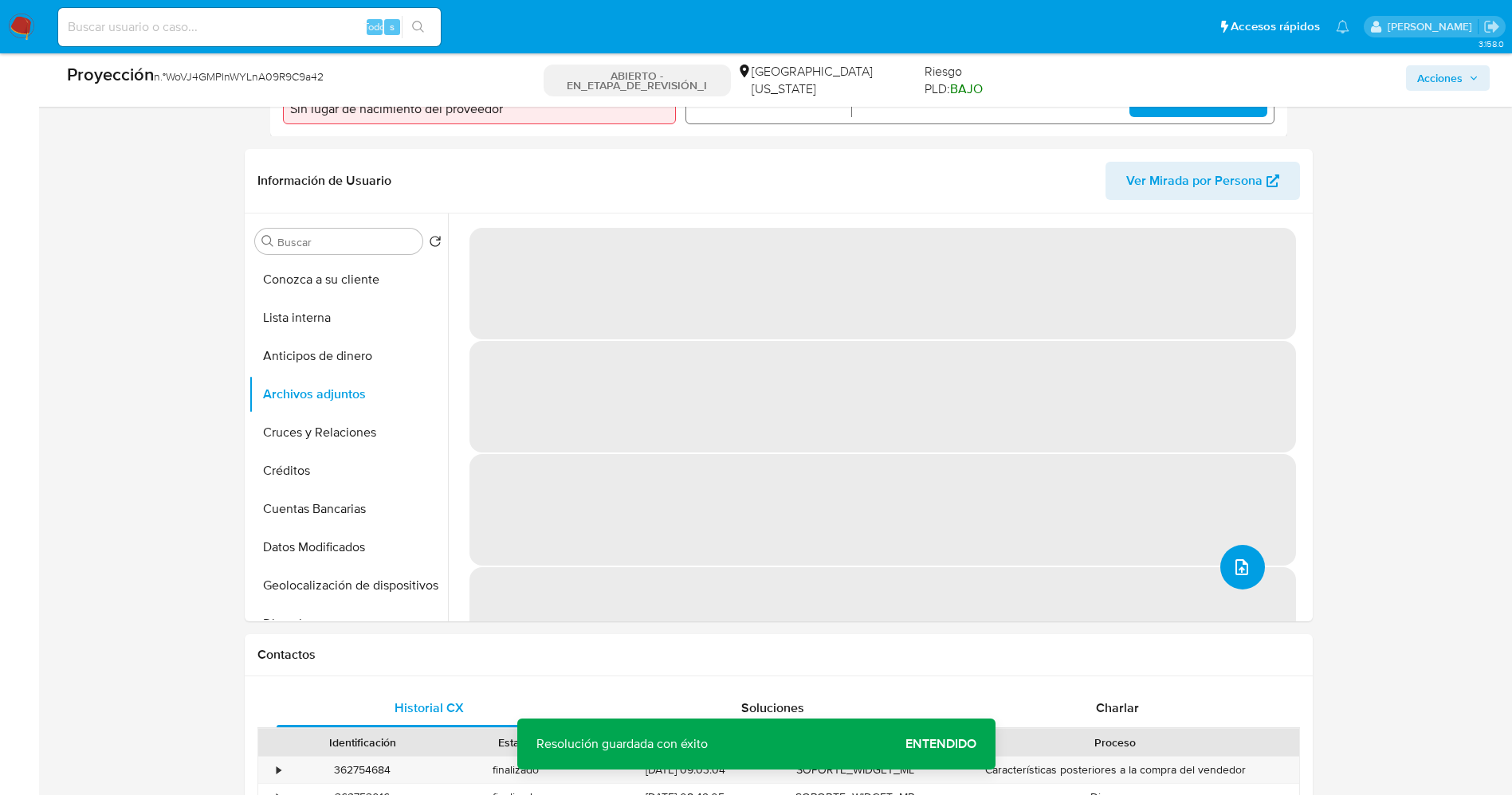
click at [1232, 558] on icon "subir archivo" at bounding box center [1241, 567] width 19 height 19
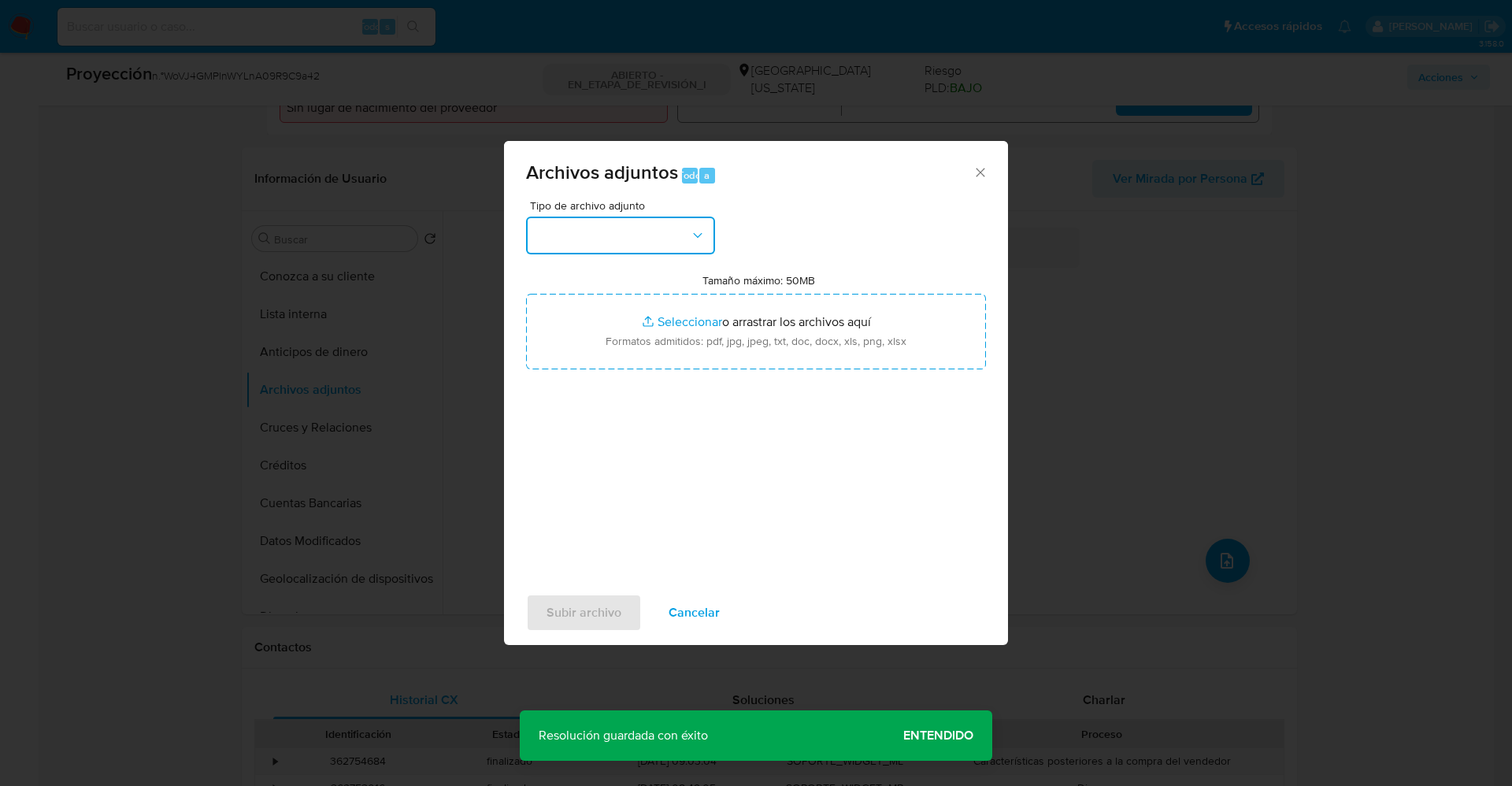
click at [653, 244] on button "button" at bounding box center [621, 235] width 189 height 38
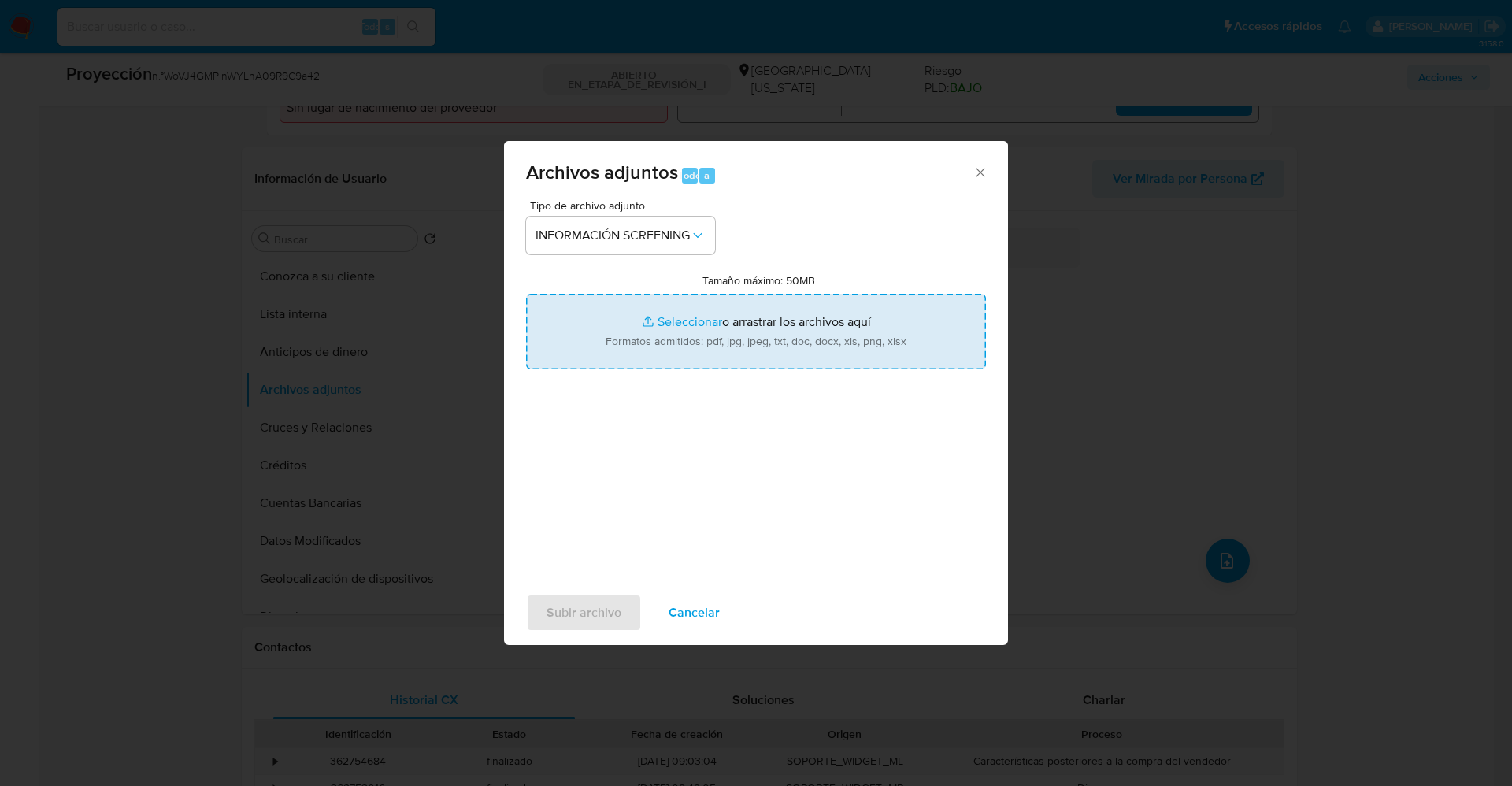
type input "C:\fakepath\_Carlos Esteban Cabral Molina_ lavado de dinero - Buscar con Google…"
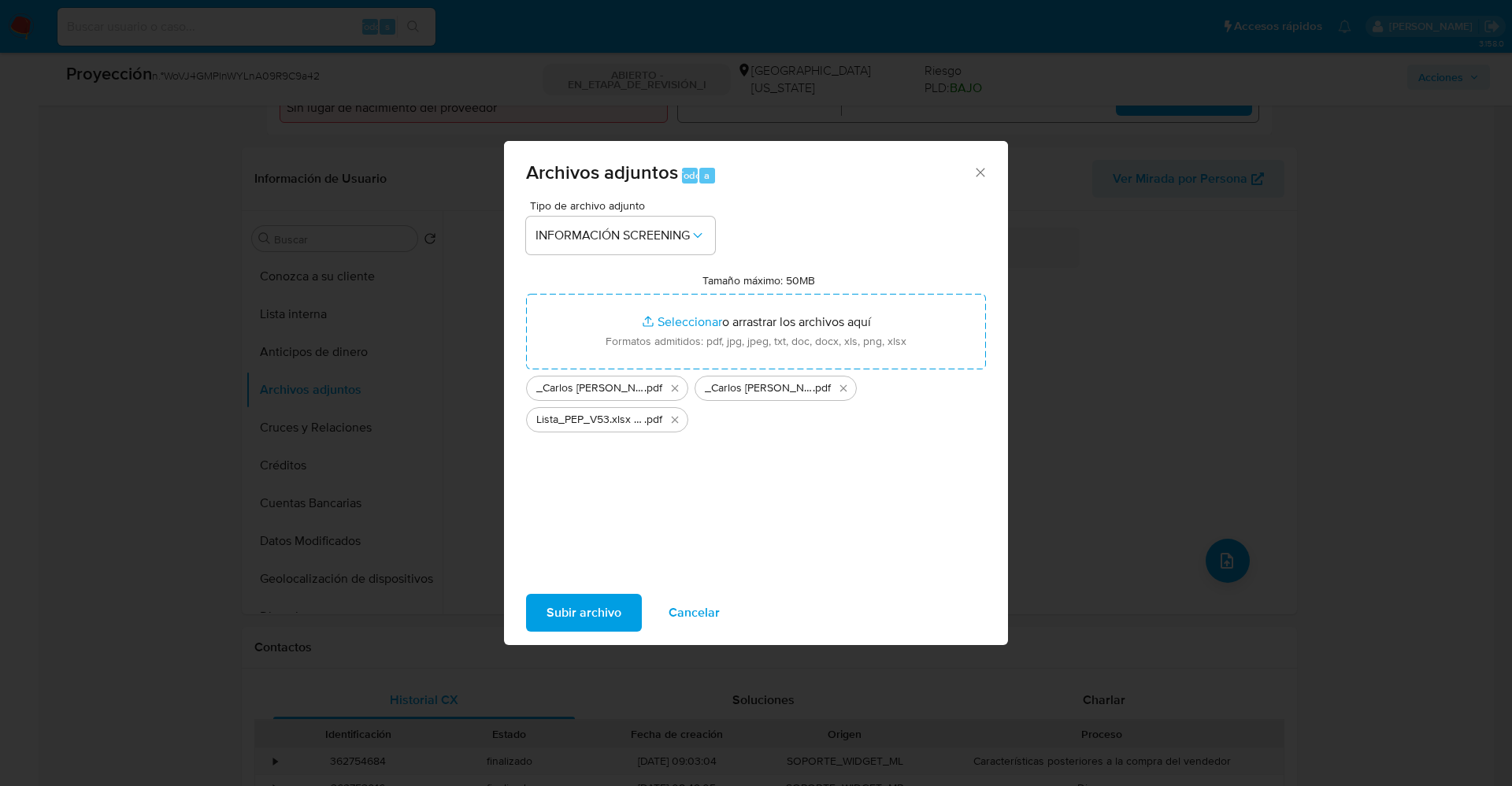
click at [573, 612] on span "Subir archivo" at bounding box center [584, 613] width 75 height 35
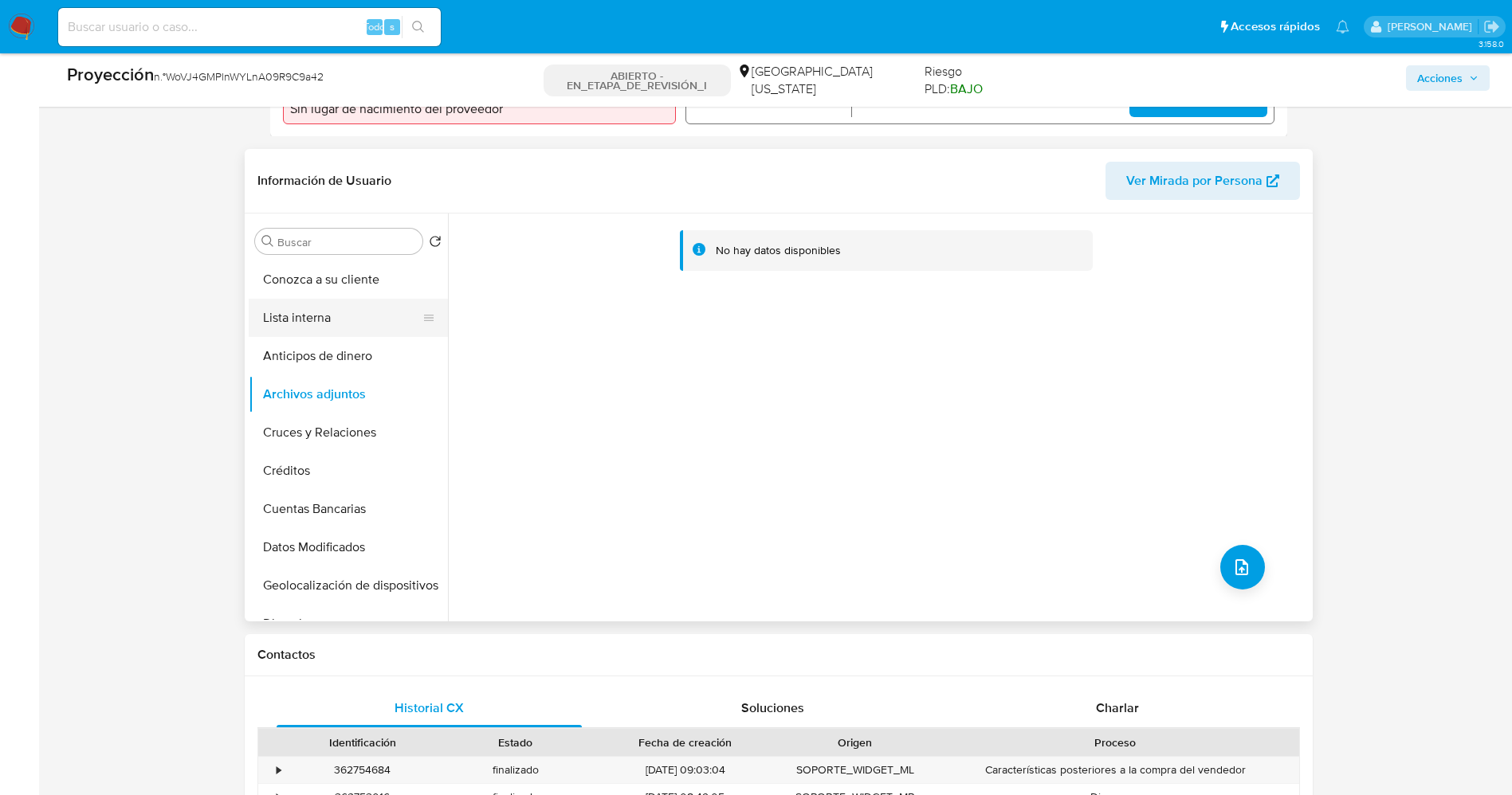
click at [255, 309] on button "Lista interna" at bounding box center [342, 317] width 187 height 38
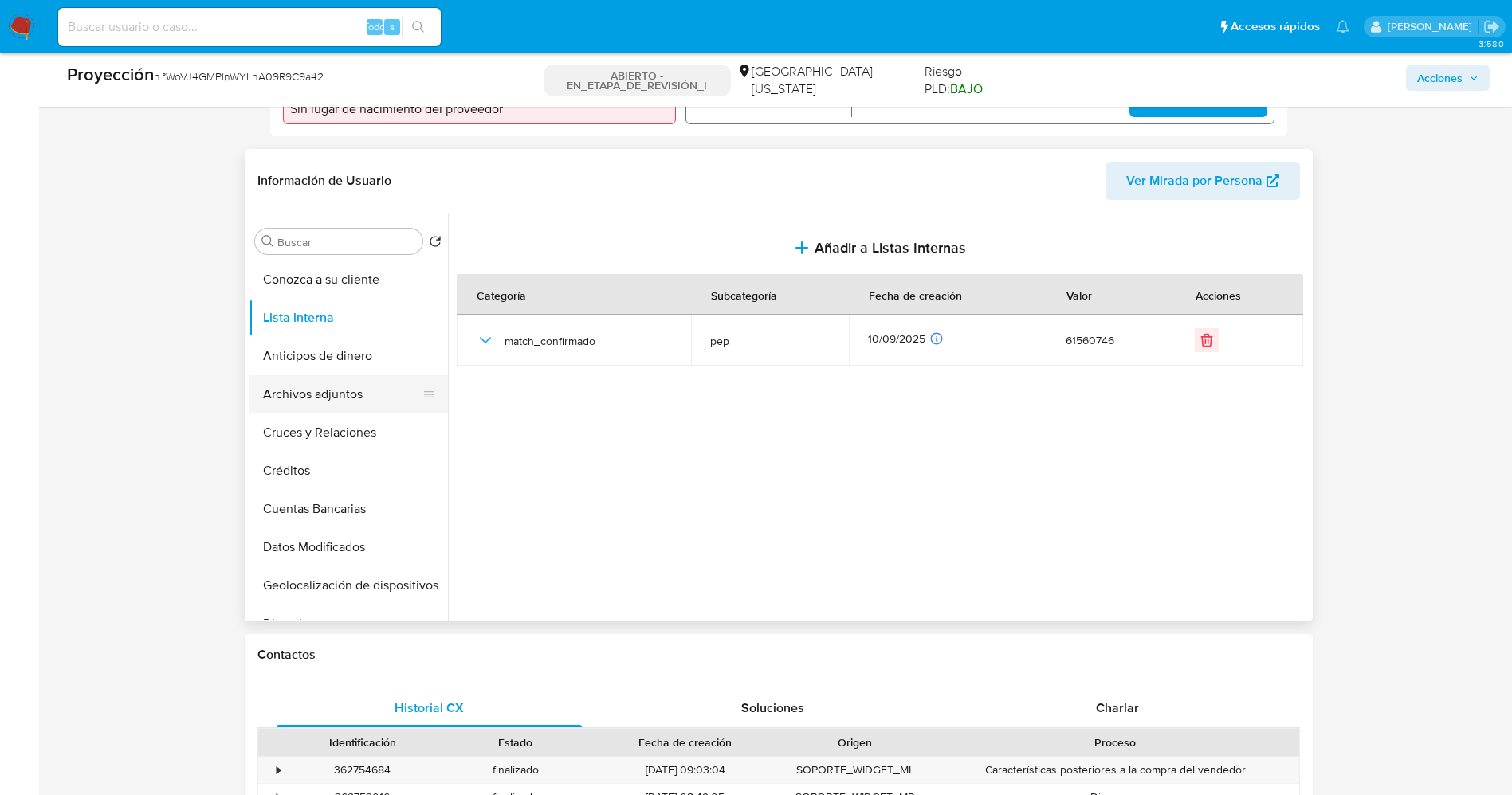
click at [343, 381] on button "Archivos adjuntos" at bounding box center [342, 394] width 187 height 38
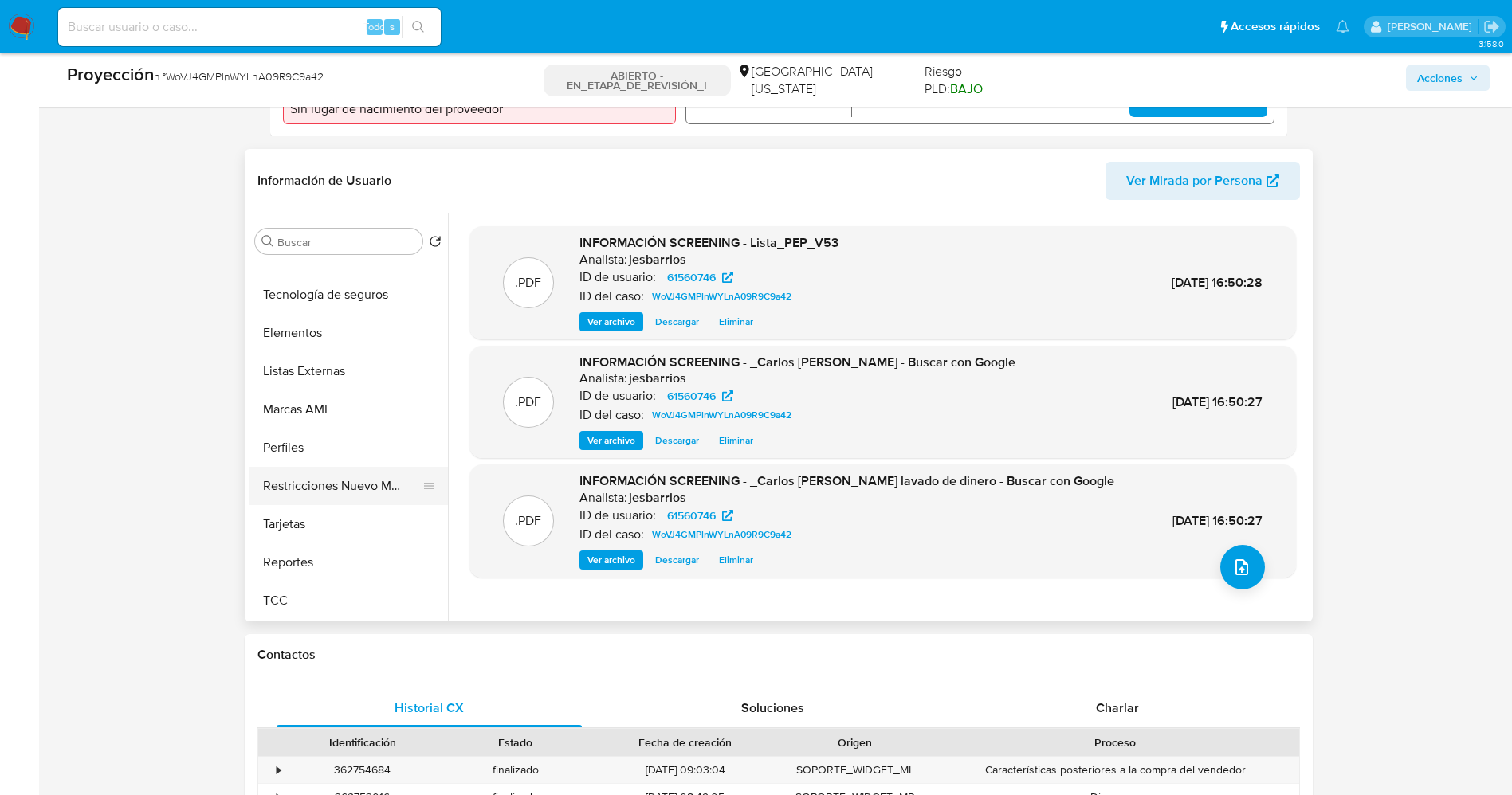
click at [378, 483] on button "Restricciones Nuevo Mundo" at bounding box center [342, 485] width 187 height 38
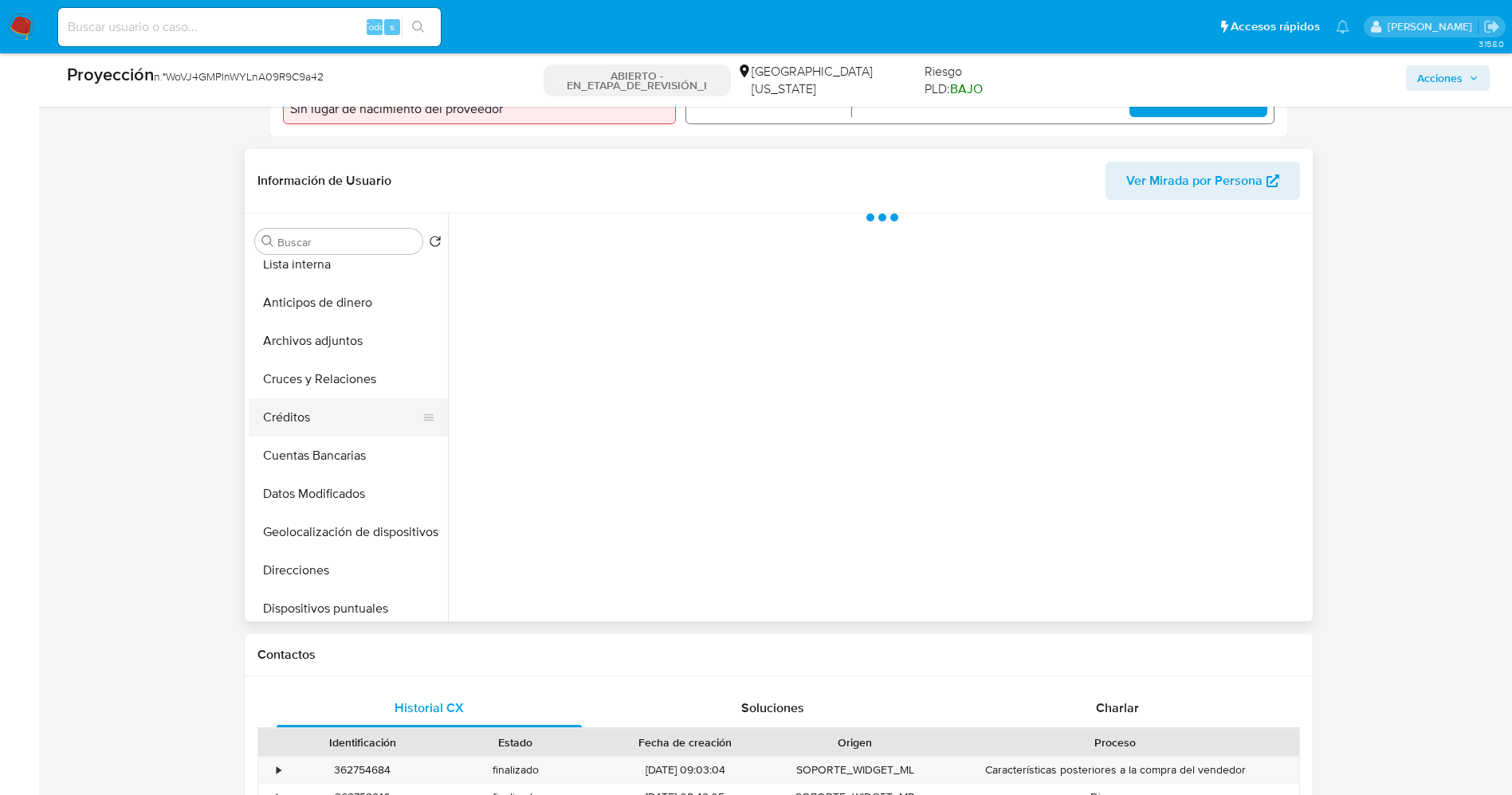
scroll to position [0, 0]
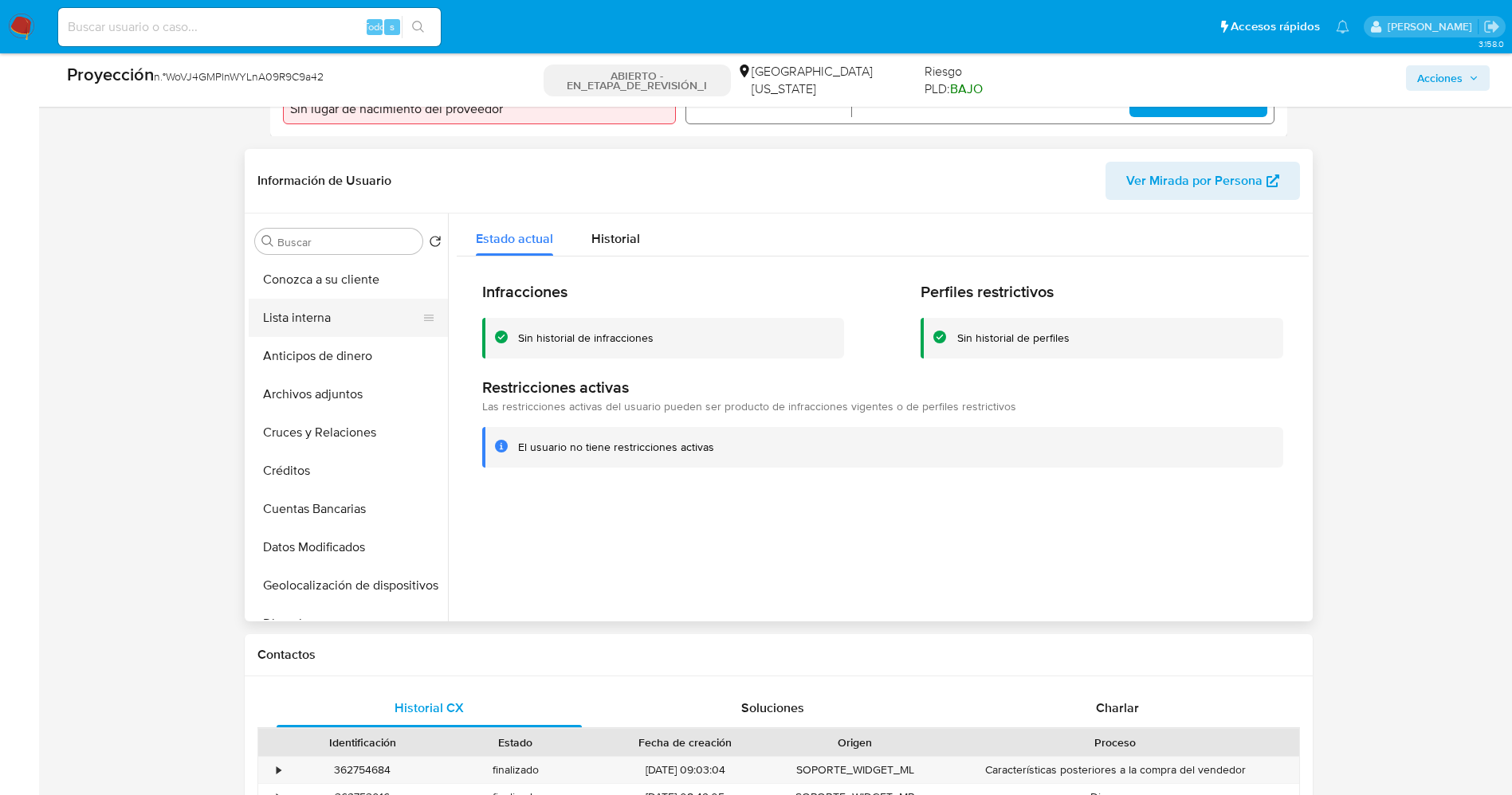
click at [340, 322] on button "Lista interna" at bounding box center [342, 317] width 187 height 38
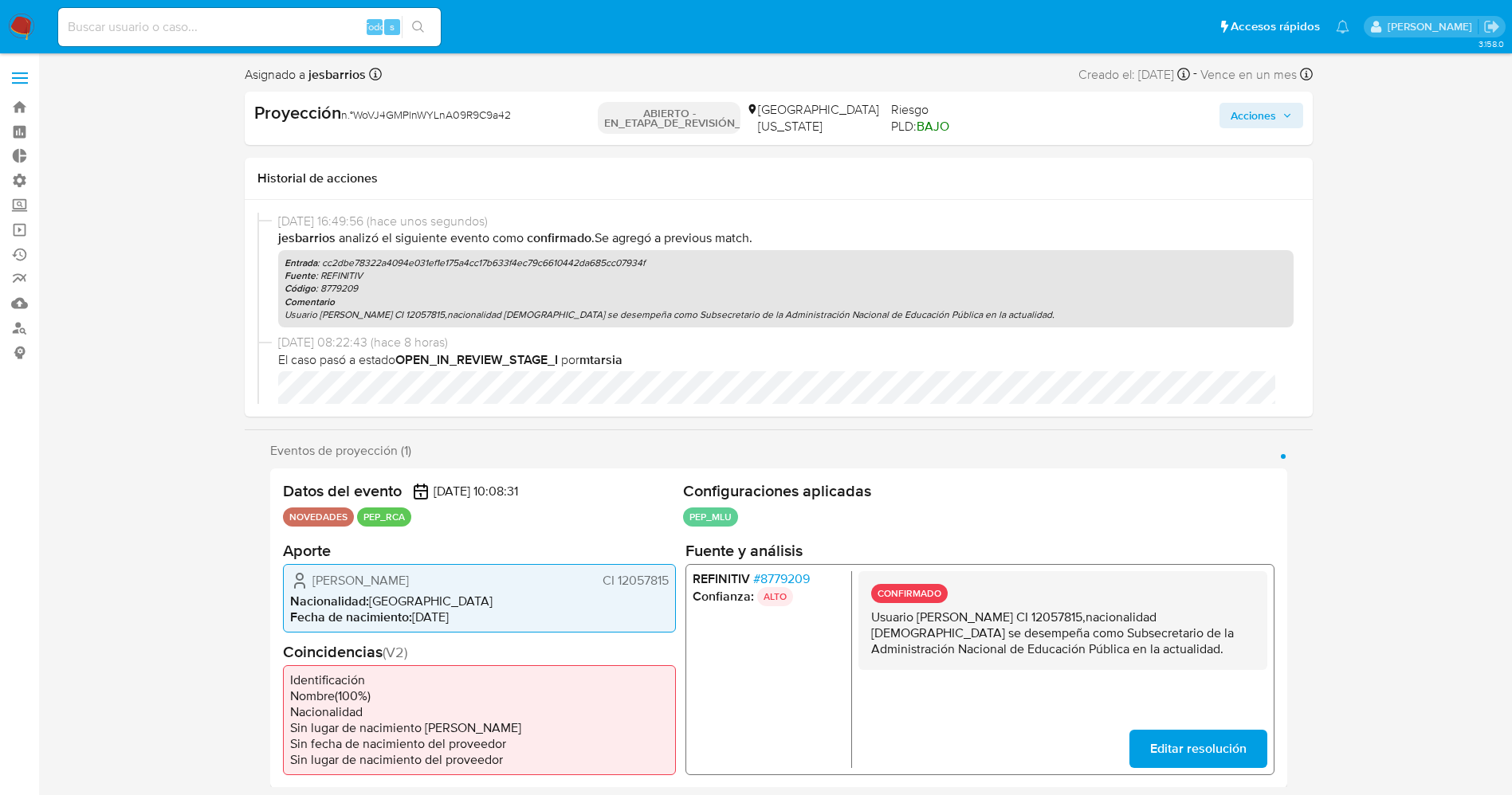
click at [1249, 113] on font "Acciones" at bounding box center [1253, 116] width 45 height 26
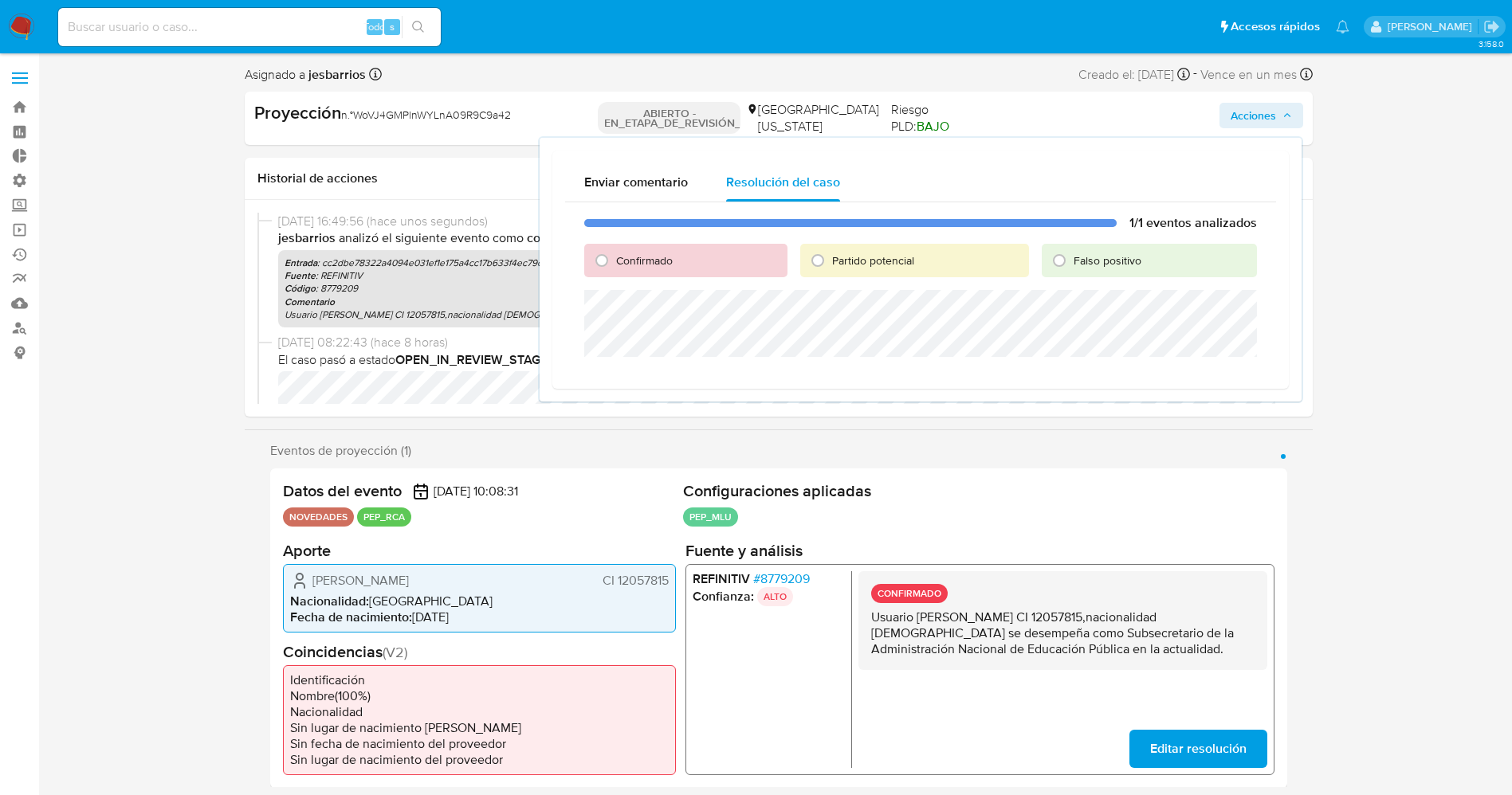
click at [617, 260] on font "Confirmado" at bounding box center [645, 260] width 57 height 16
click at [614, 260] on input "Confirmado" at bounding box center [602, 260] width 26 height 26
radio input "true"
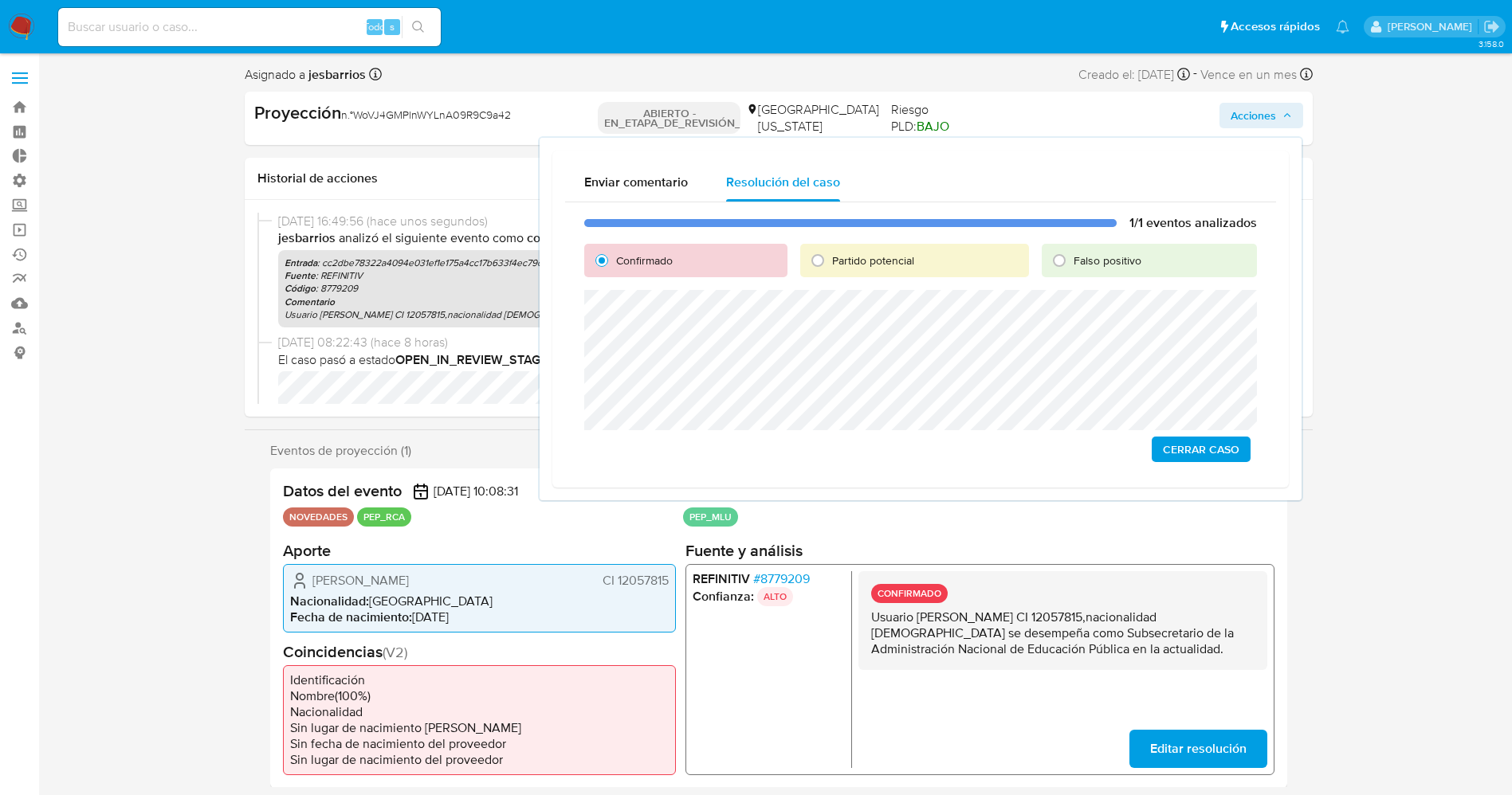
click at [1212, 451] on span "Cerrar Caso" at bounding box center [1201, 449] width 77 height 23
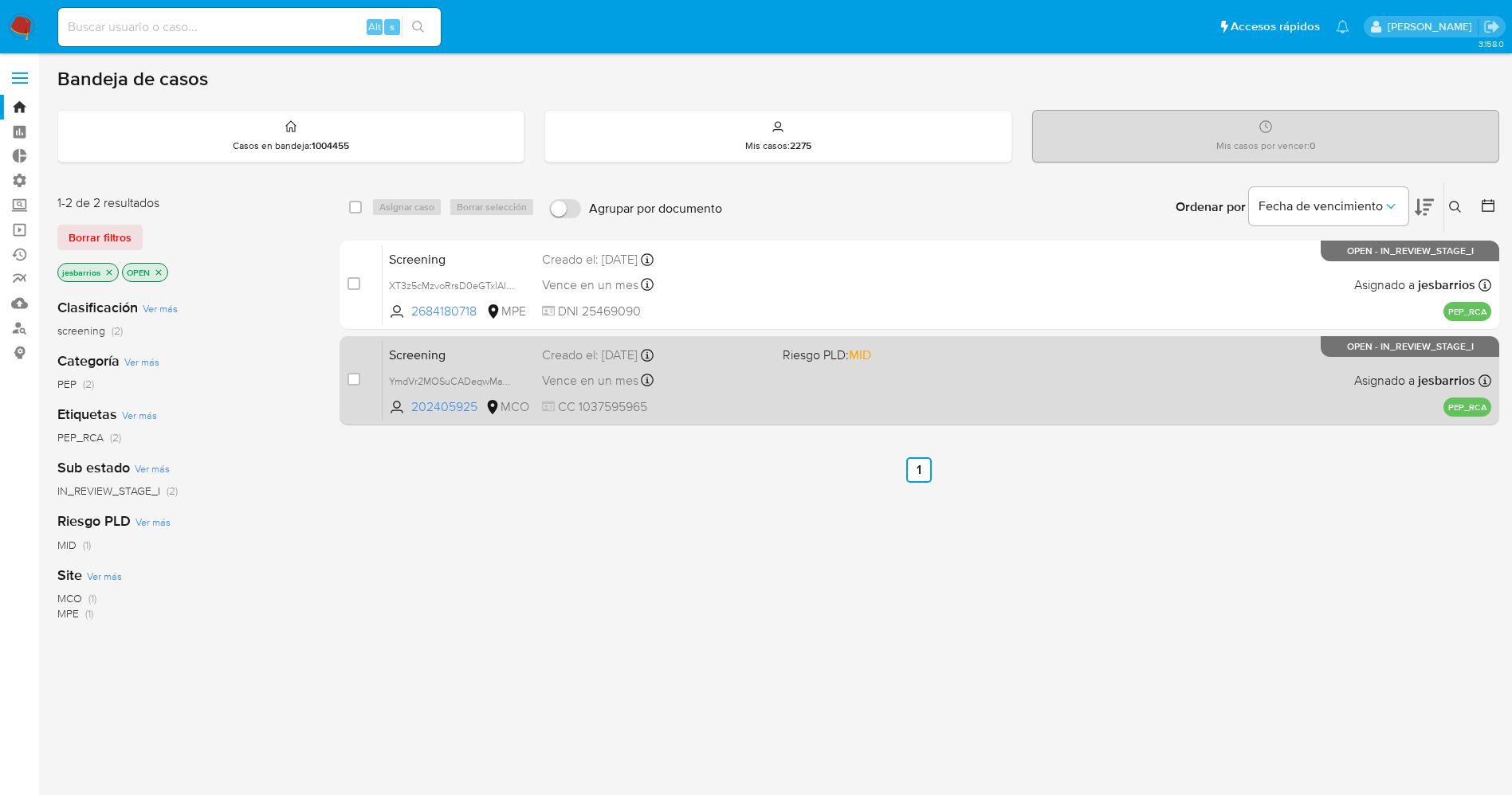
click at [787, 375] on div "Screening YmdVr2MOSuCADeqwMaV2jtA5 202405925 MCO Riesgo PLD: MID Creado el: 10/…" at bounding box center [937, 380] width 1109 height 81
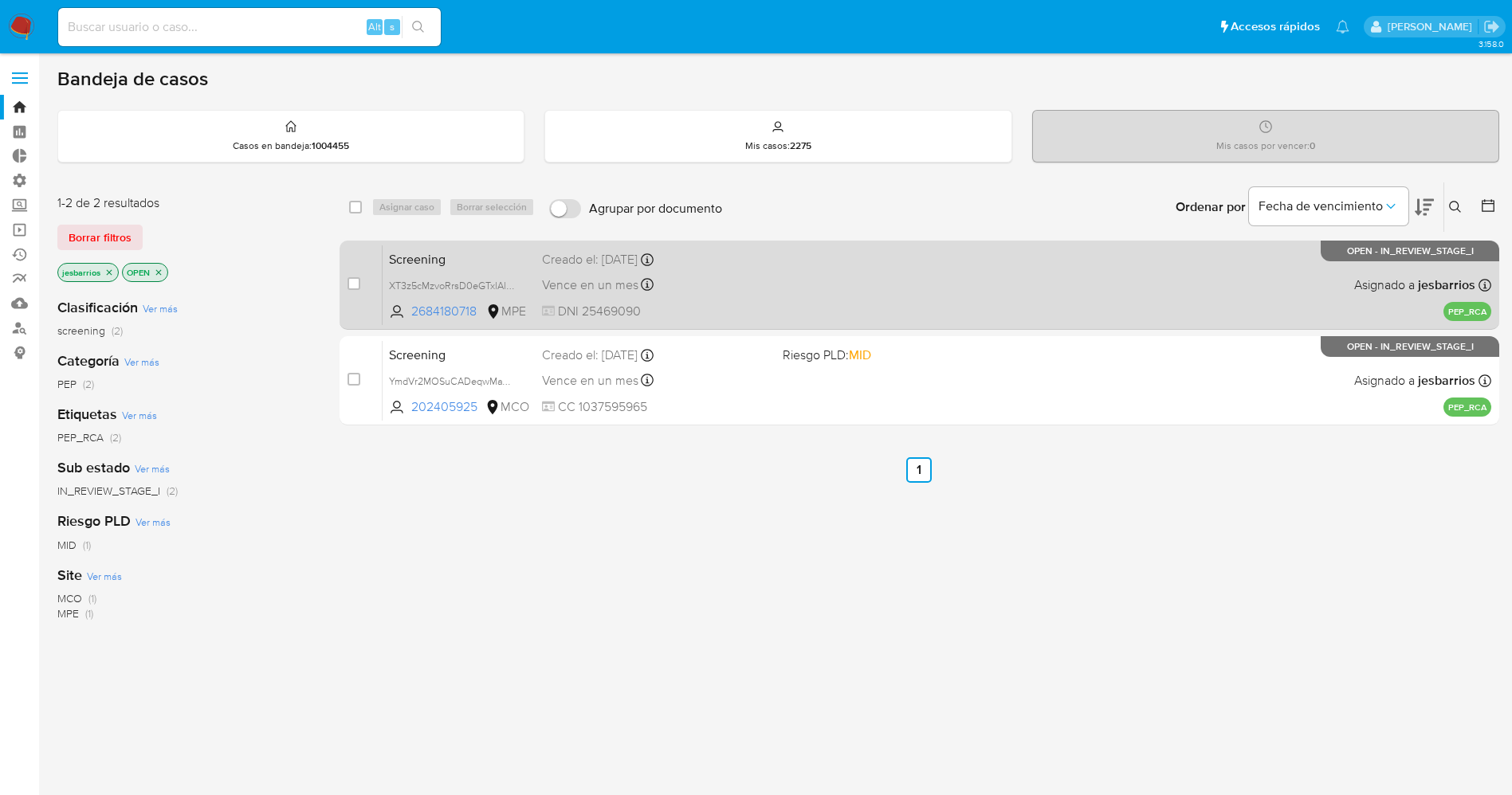
click at [762, 293] on div "Vence en un mes Vence el 10/10/2025 07:49:31" at bounding box center [656, 285] width 228 height 22
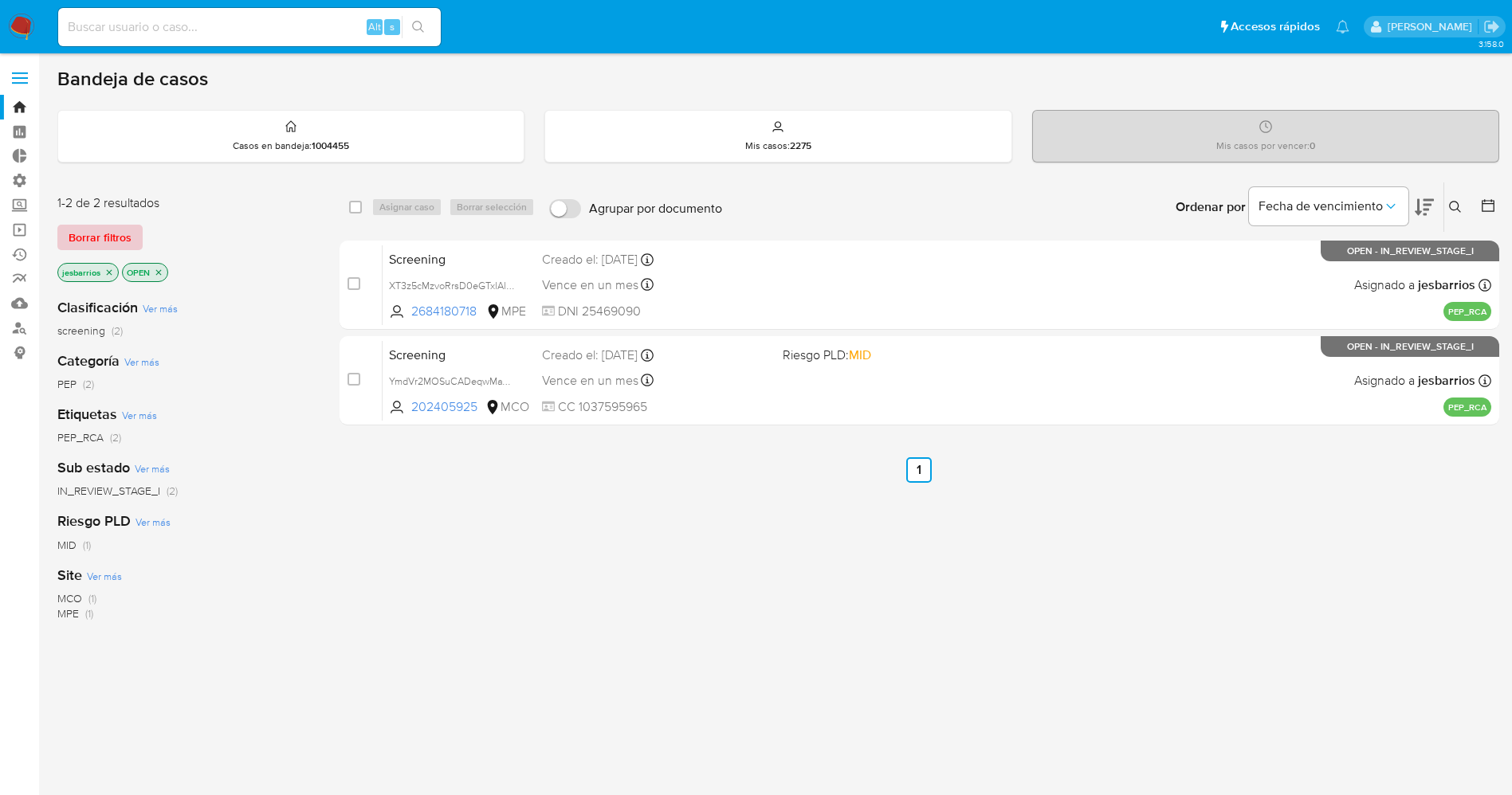
click at [118, 234] on span "Borrar filtros" at bounding box center [100, 237] width 63 height 23
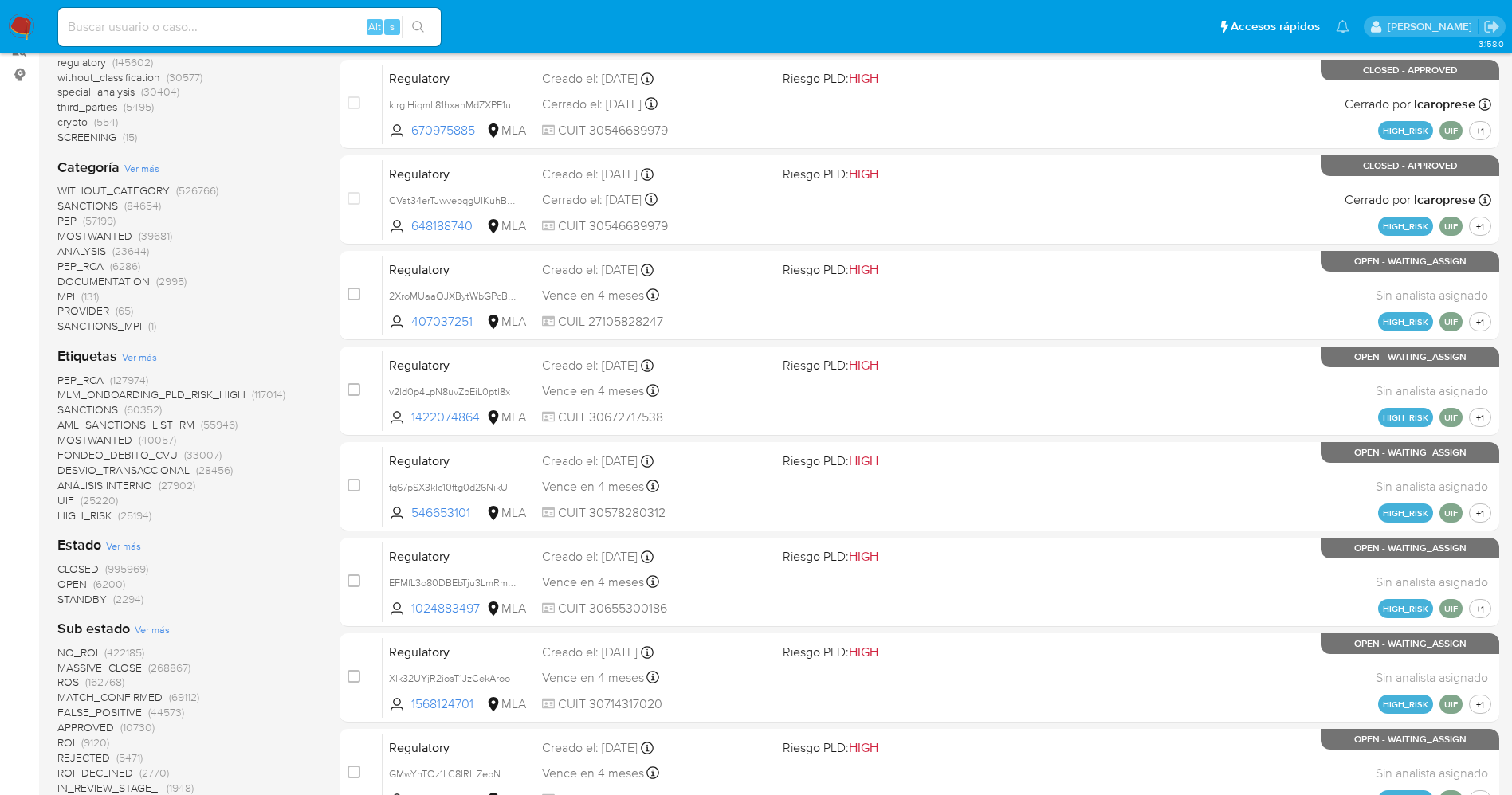
scroll to position [478, 0]
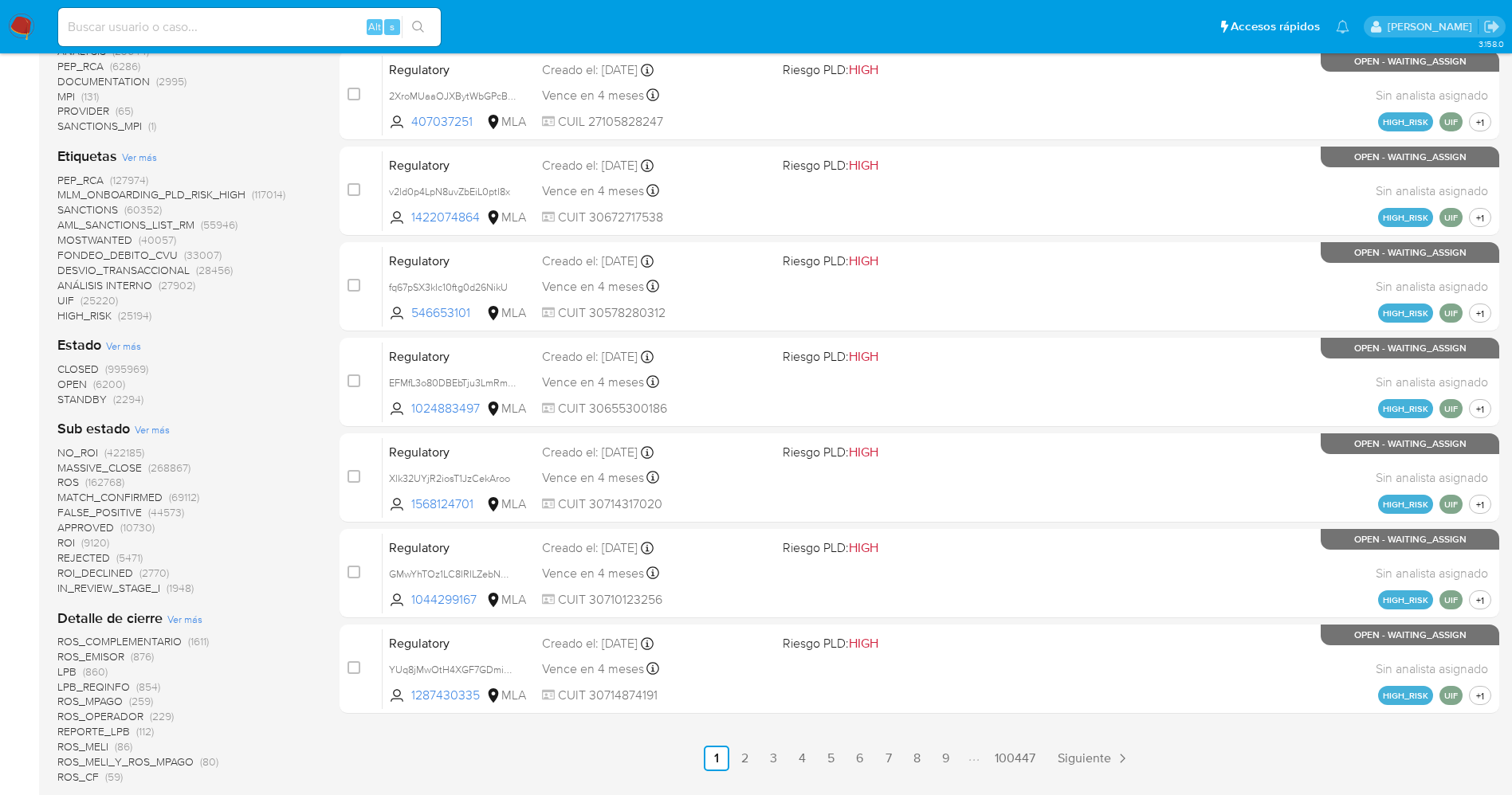
click at [94, 402] on span "STANDBY" at bounding box center [82, 399] width 49 height 16
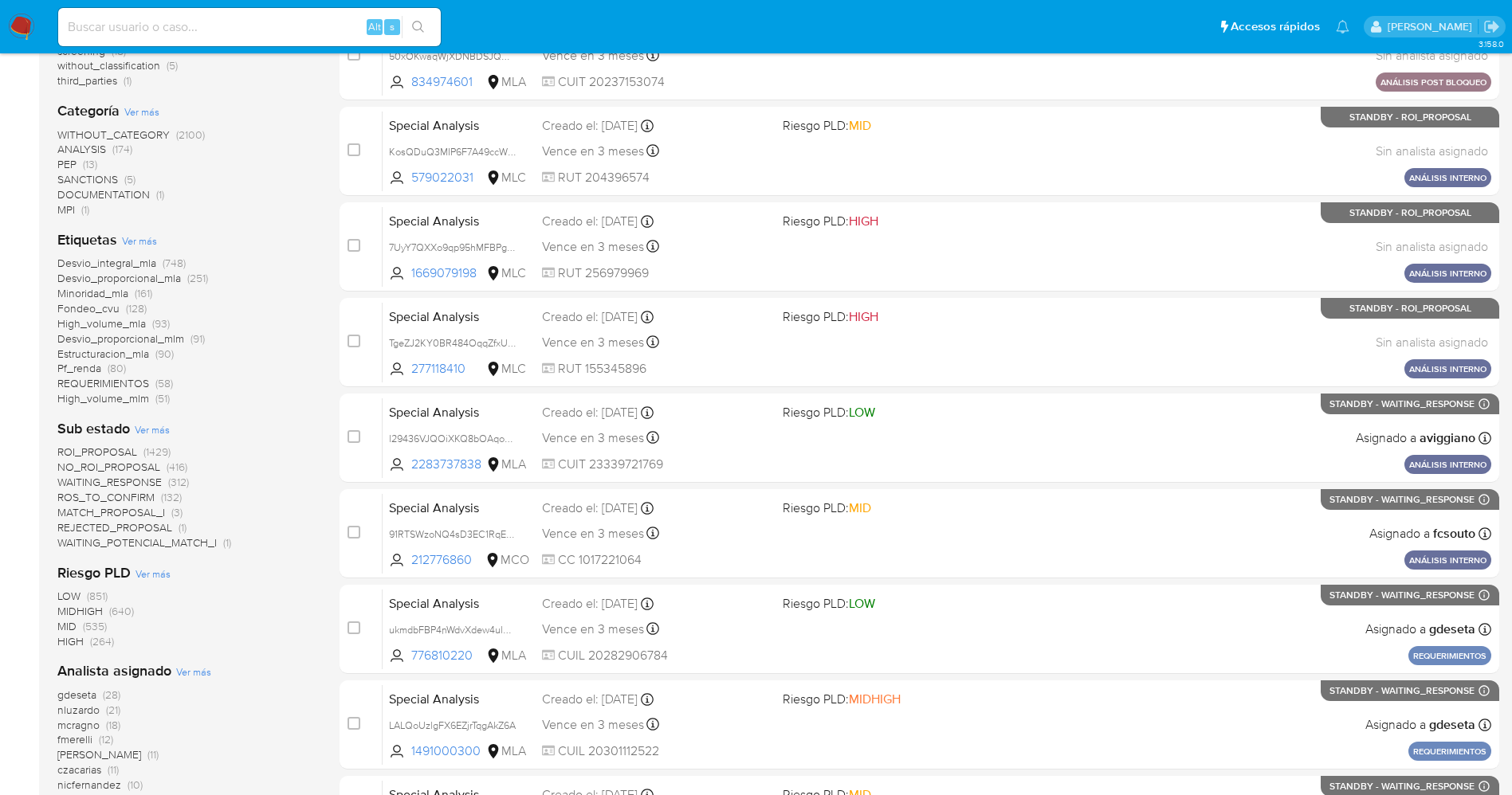
scroll to position [239, 0]
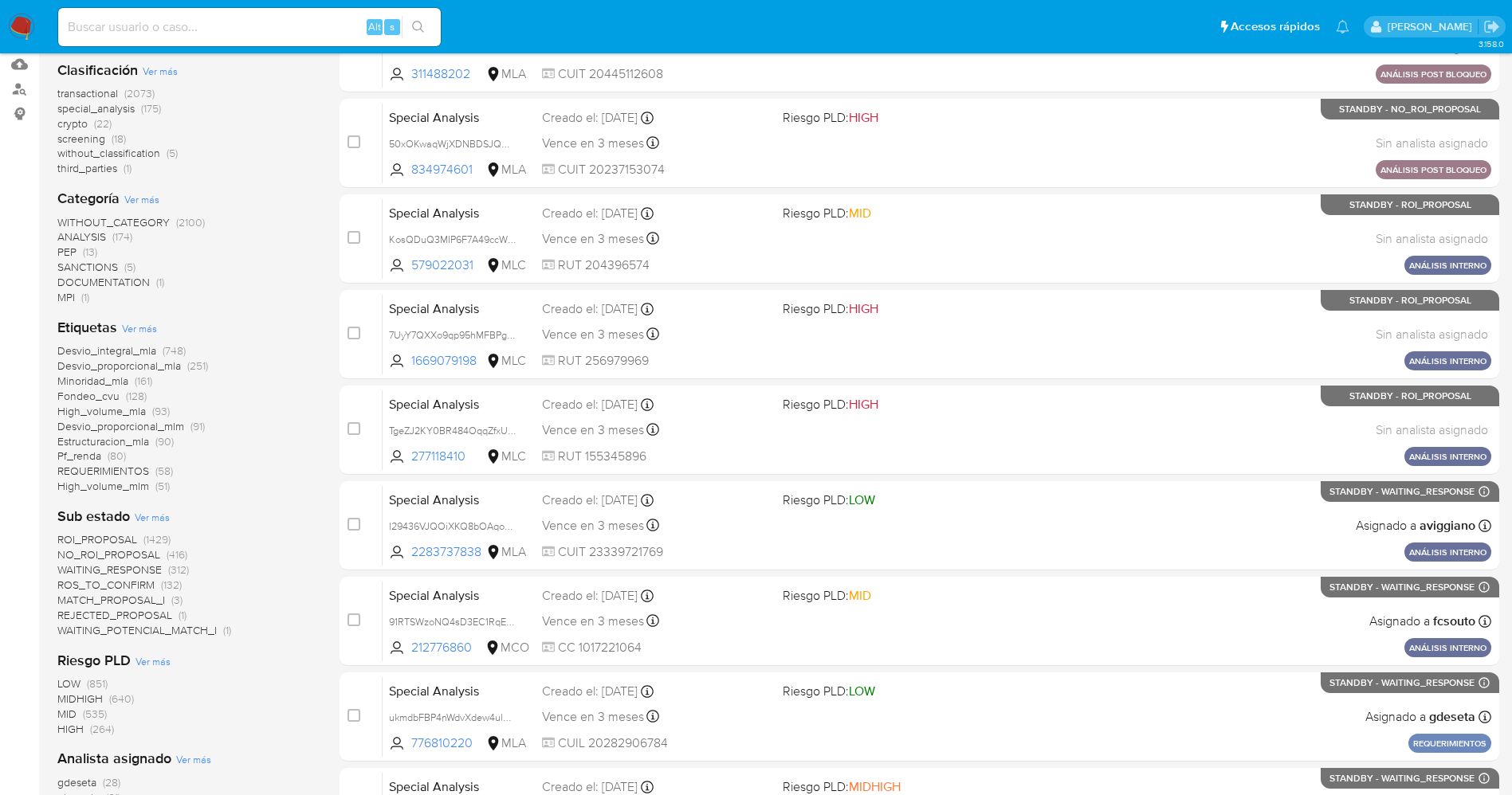
click at [172, 621] on span "REJECTED_PROPOSAL (1)" at bounding box center [121, 615] width 129 height 15
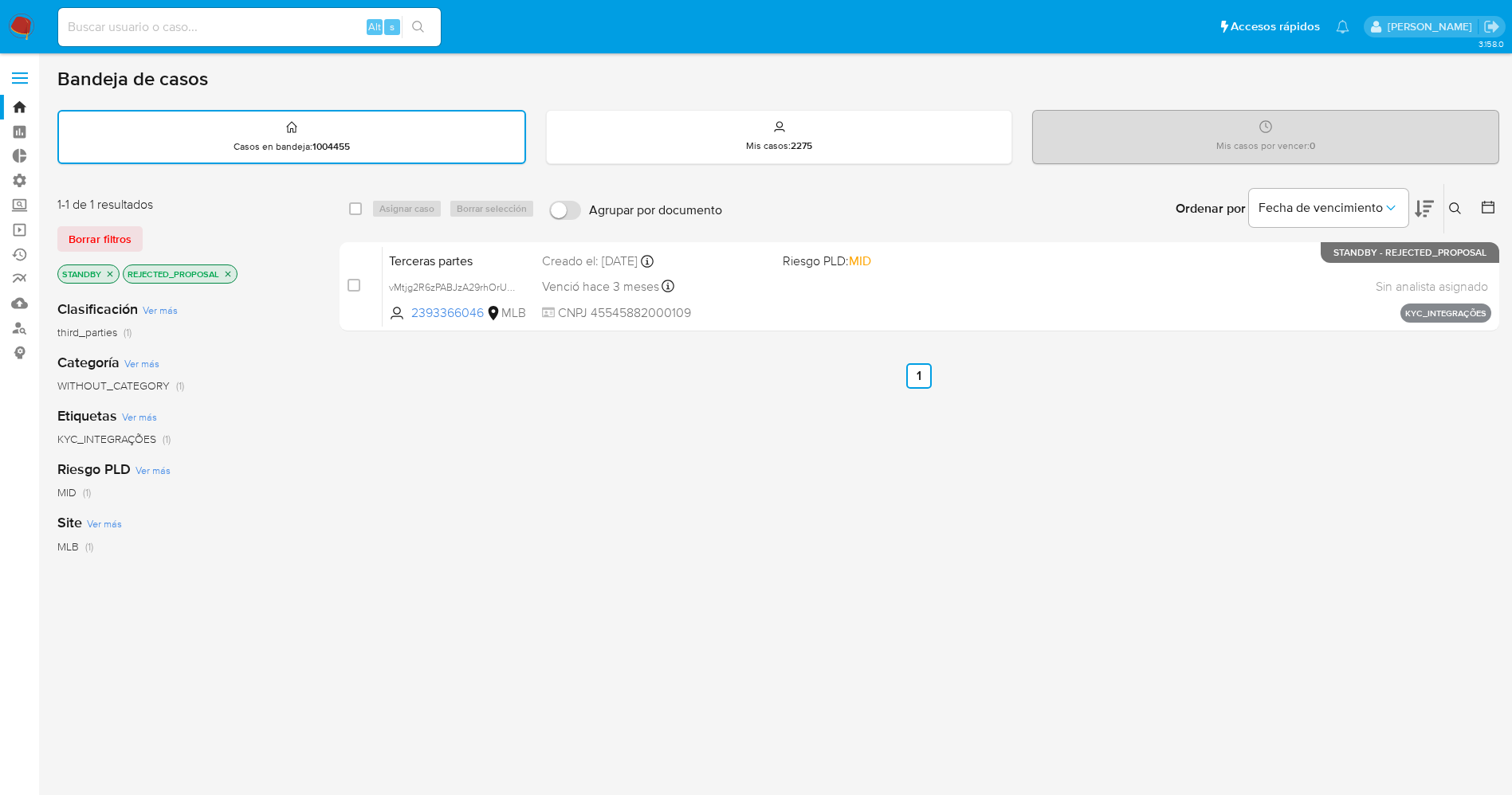
click at [232, 270] on icon "close-filter" at bounding box center [228, 274] width 10 height 10
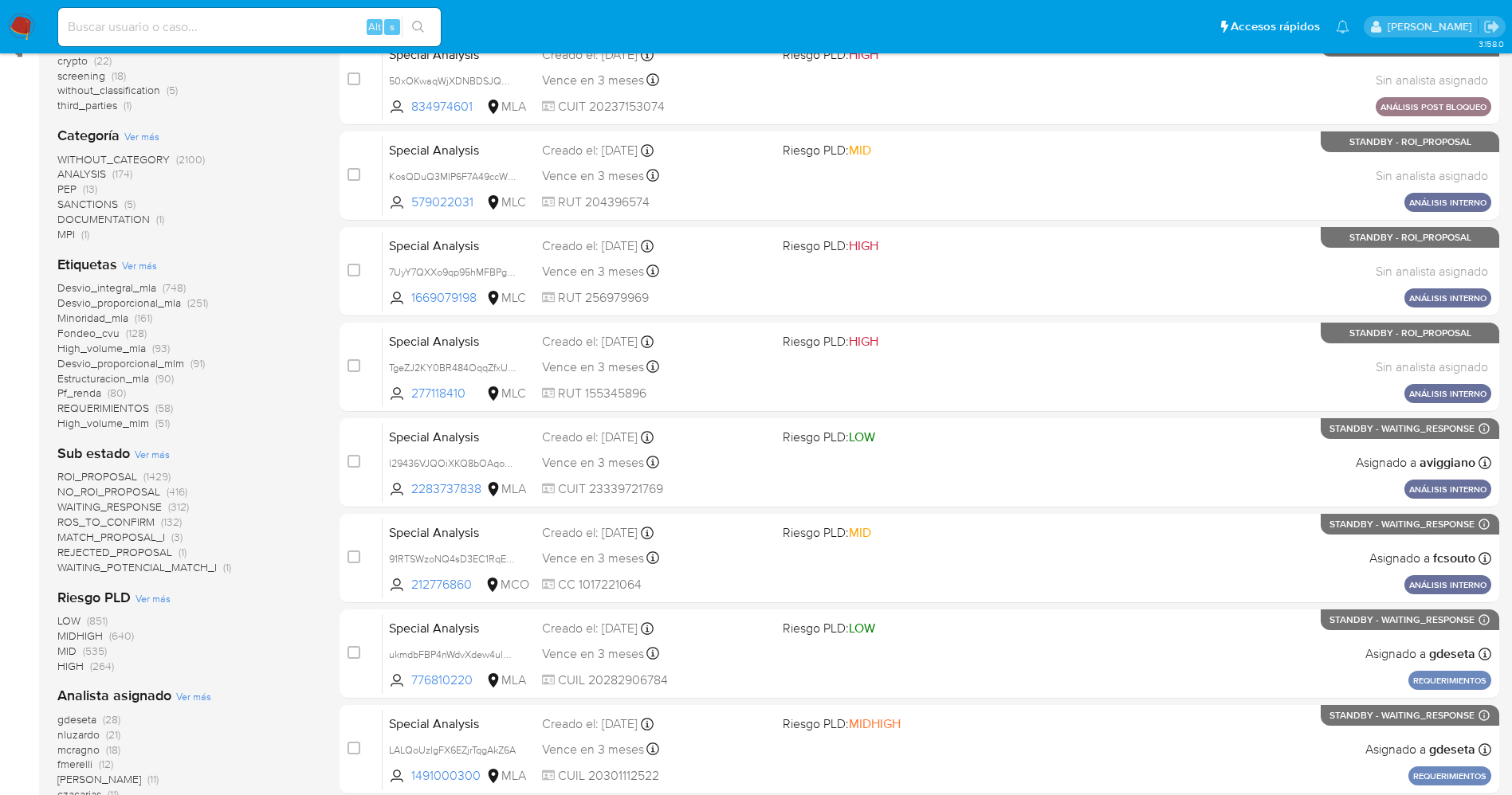
scroll to position [359, 0]
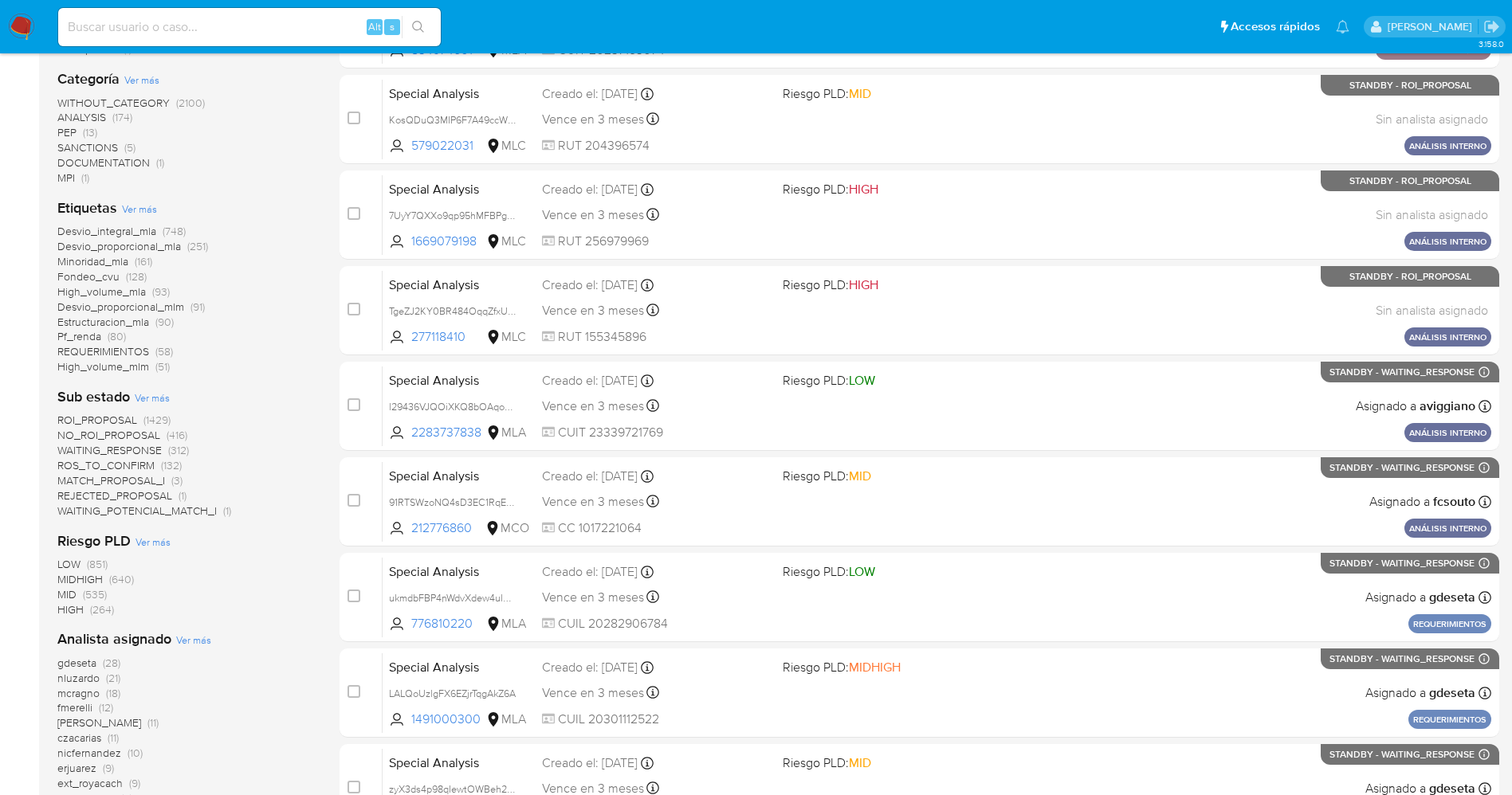
click at [164, 504] on span "WAITING_POTENCIAL_MATCH_I" at bounding box center [137, 511] width 159 height 16
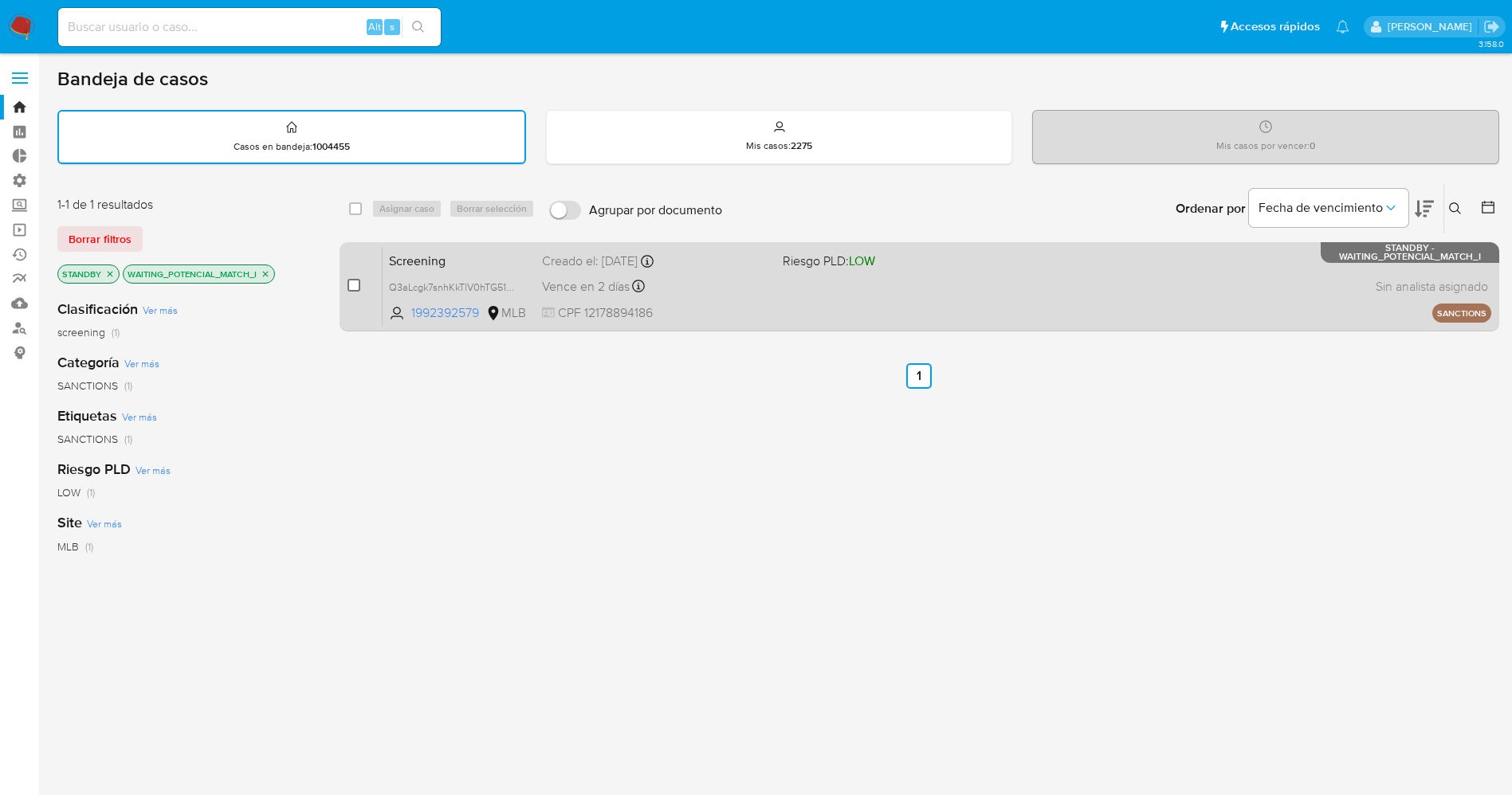
click at [353, 282] on input "checkbox" at bounding box center [353, 285] width 13 height 13
checkbox input "true"
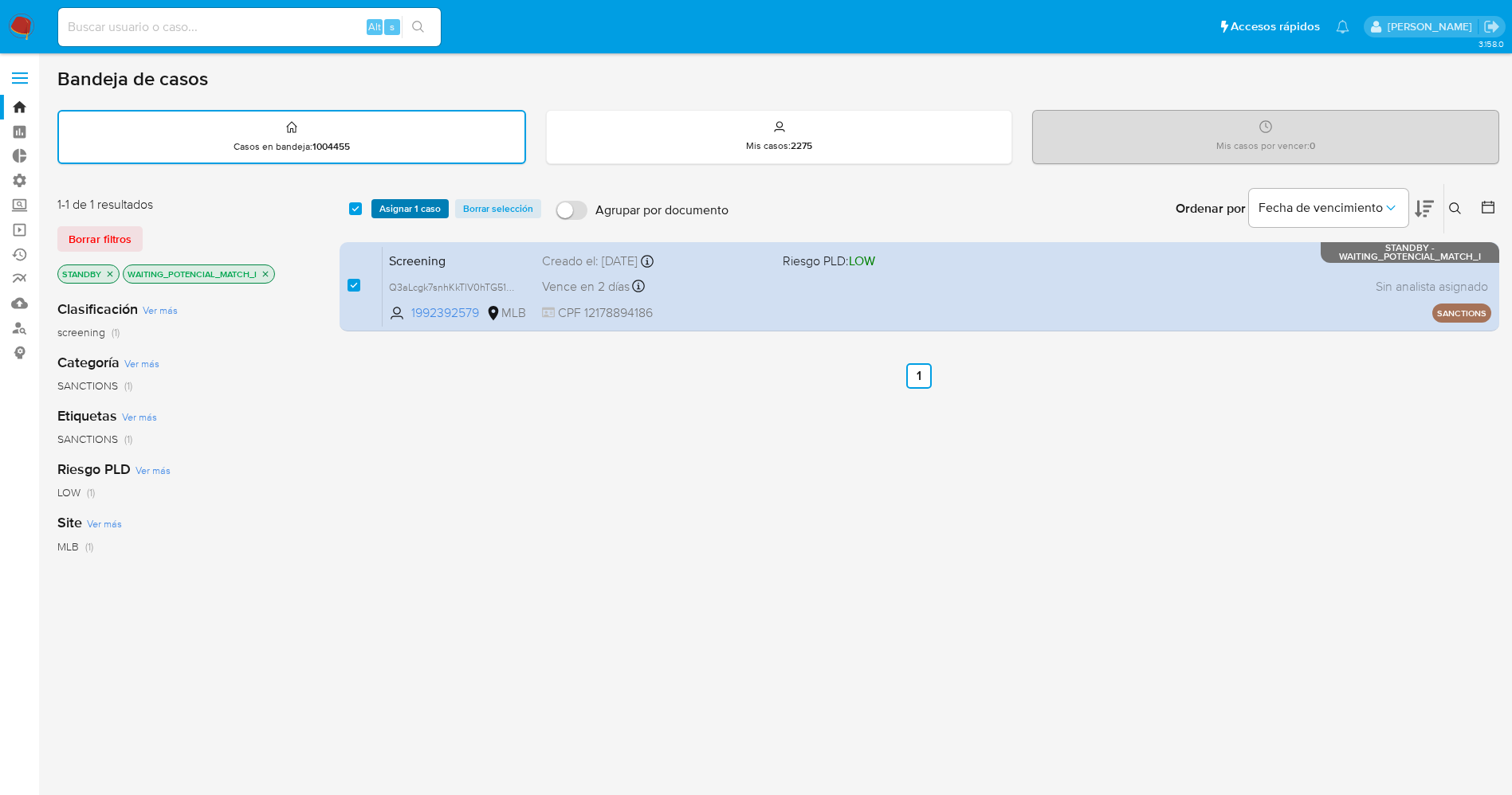
click at [421, 205] on span "Asignar 1 caso" at bounding box center [410, 208] width 61 height 16
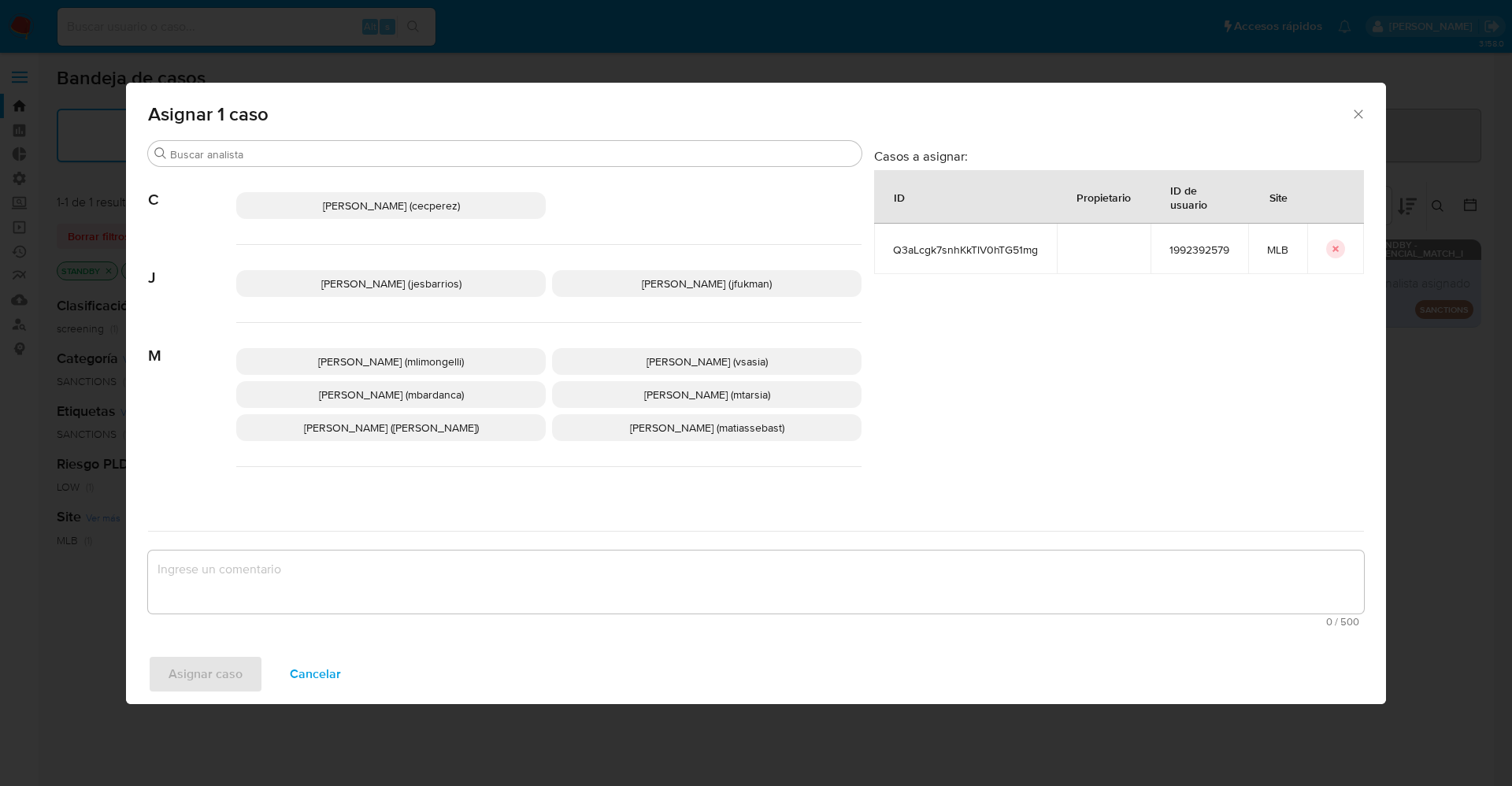
click at [401, 282] on span "Jesica Iris Barrios Leita (jesbarrios)" at bounding box center [391, 284] width 140 height 16
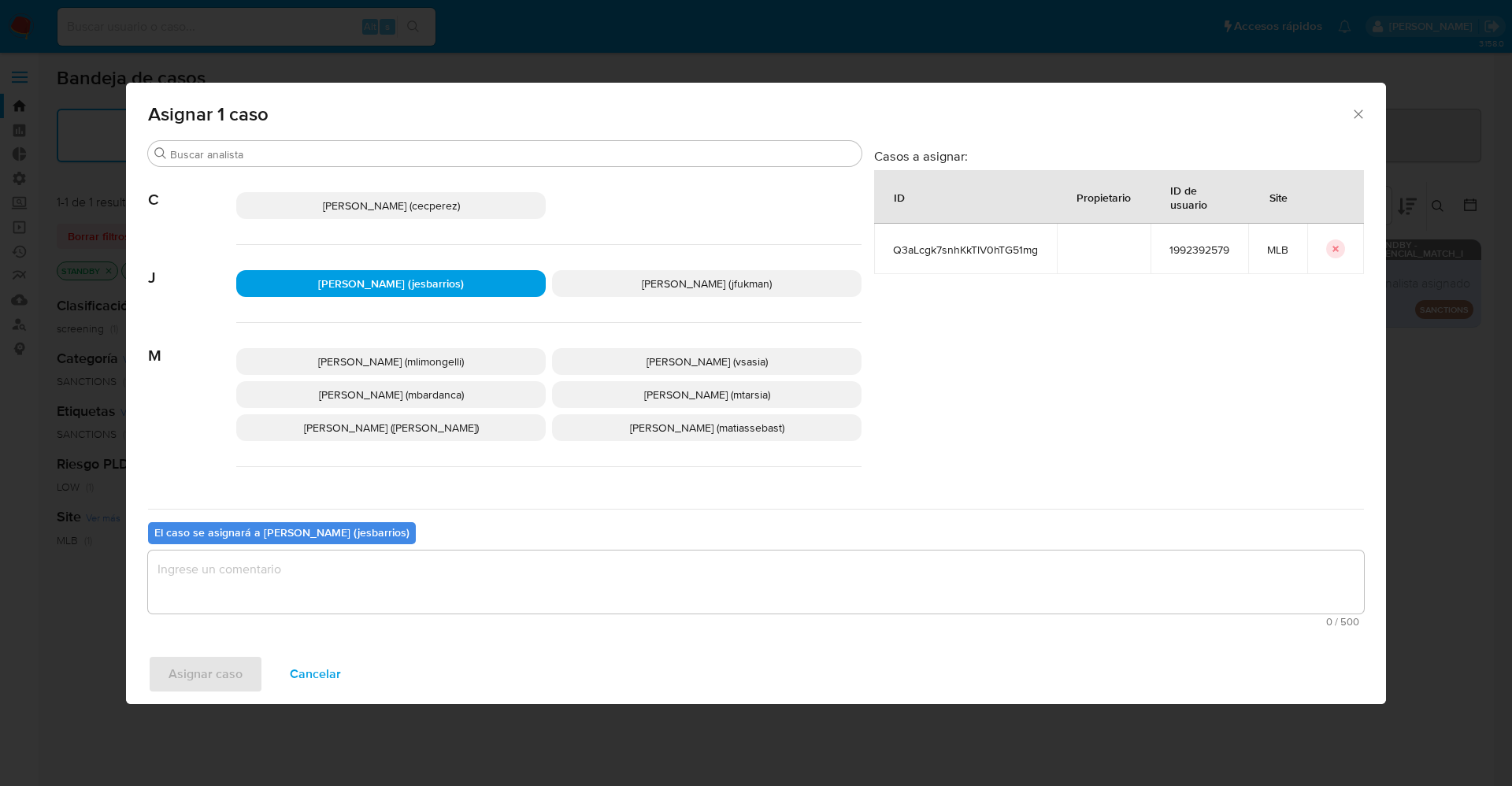
click at [393, 588] on textarea "assign-modal" at bounding box center [756, 582] width 1216 height 63
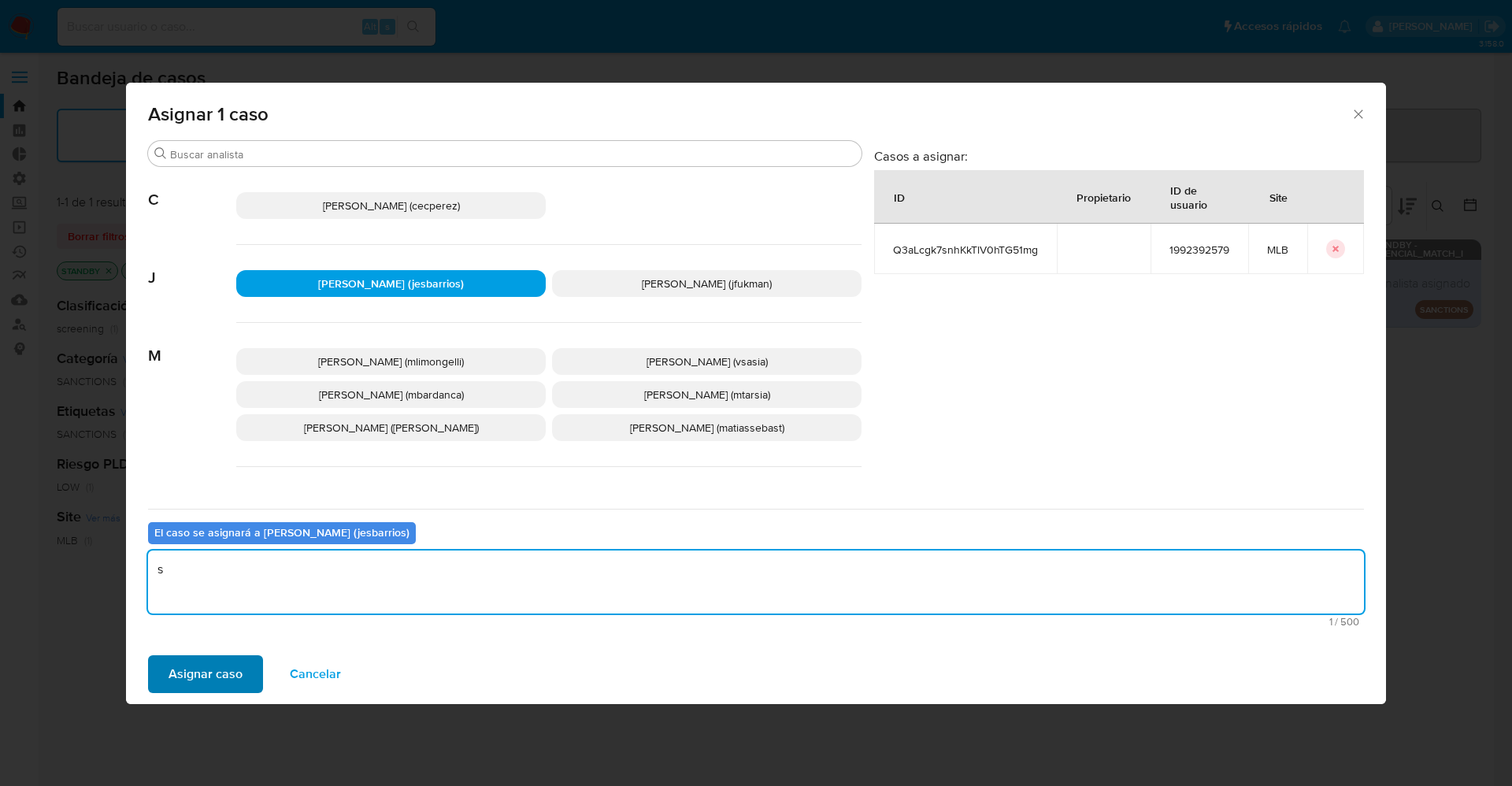
type textarea "s"
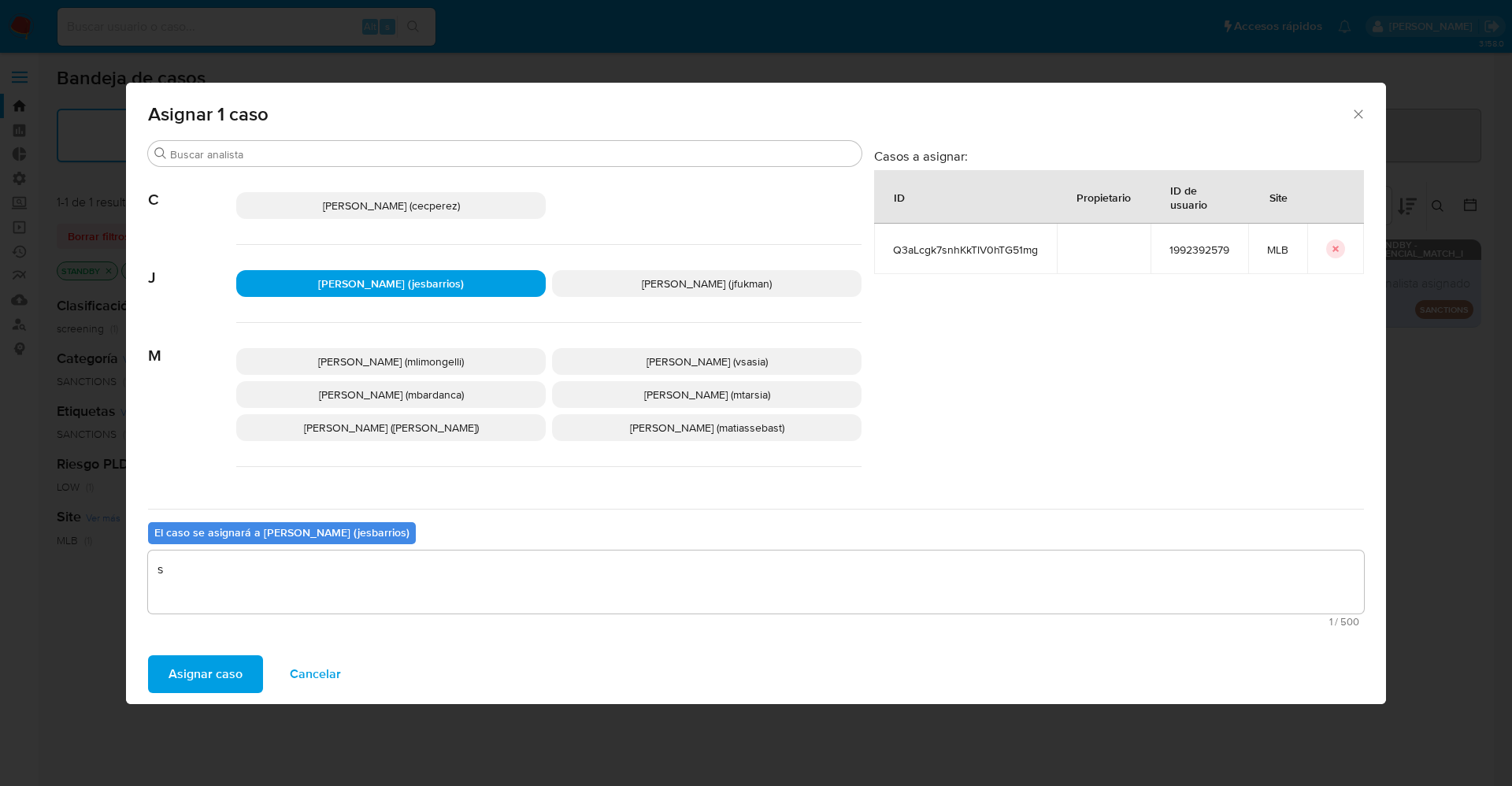
click at [235, 673] on span "Asignar caso" at bounding box center [206, 674] width 74 height 35
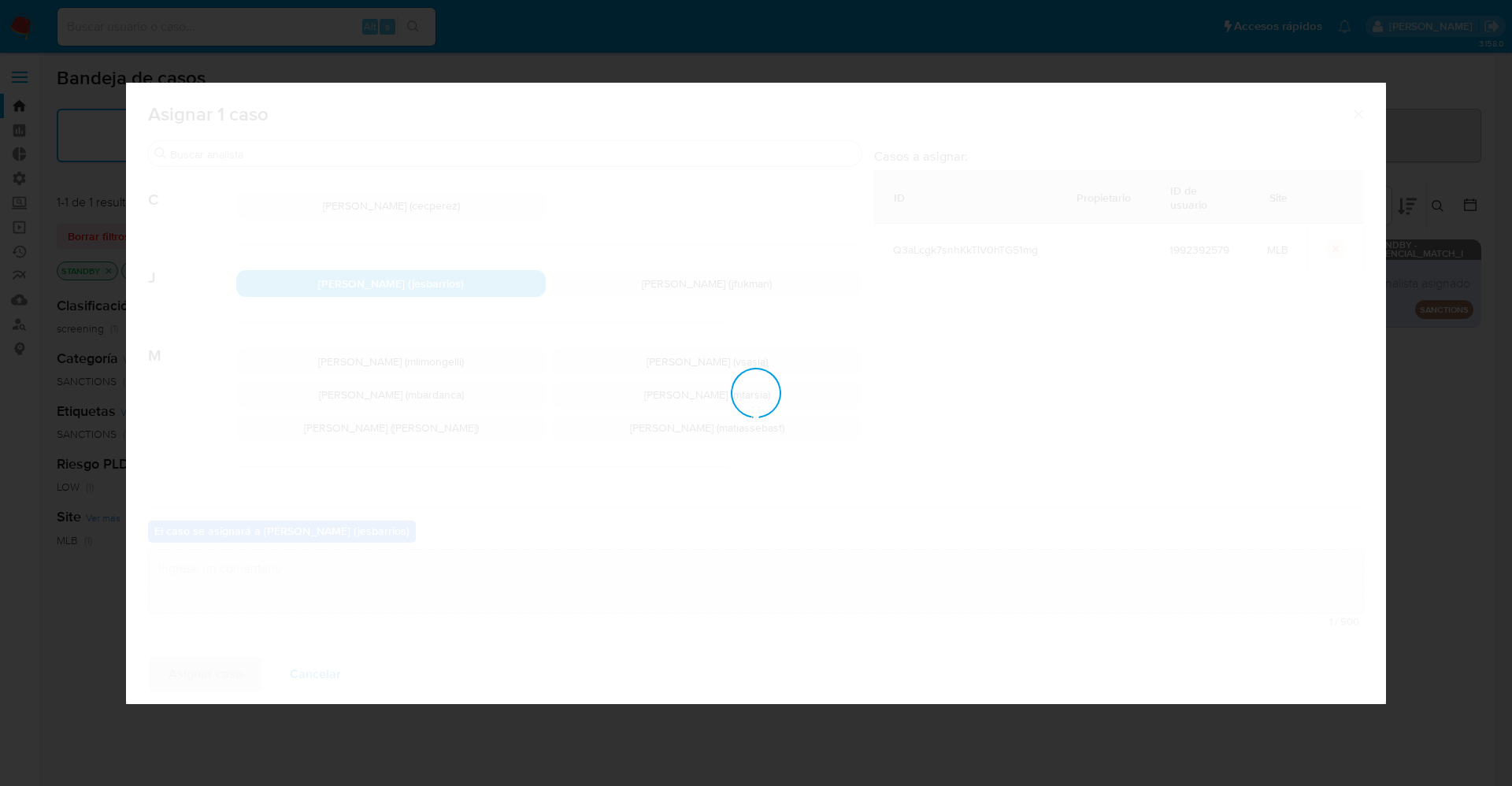
checkbox input "false"
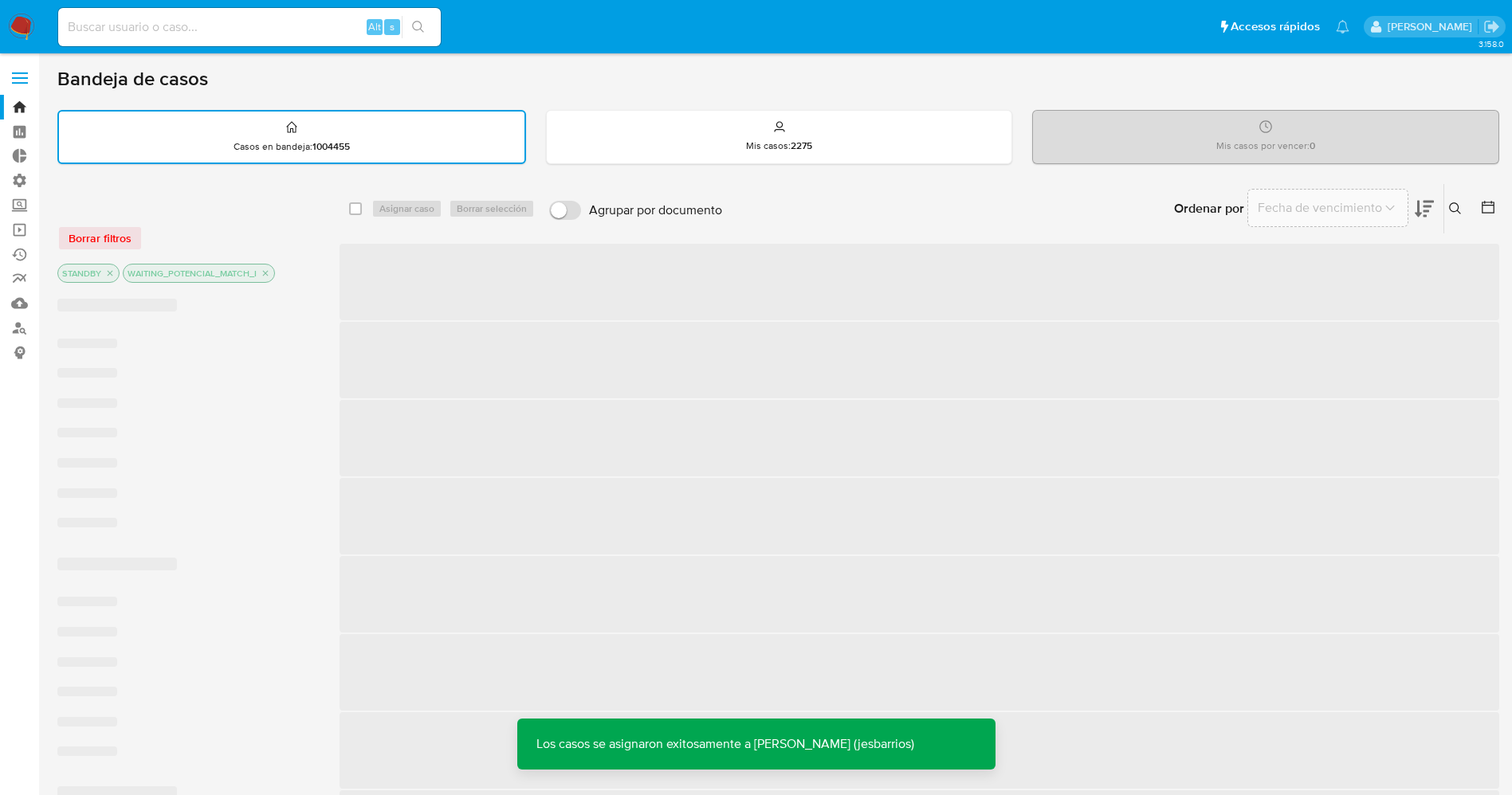
click at [30, 21] on img at bounding box center [22, 28] width 28 height 28
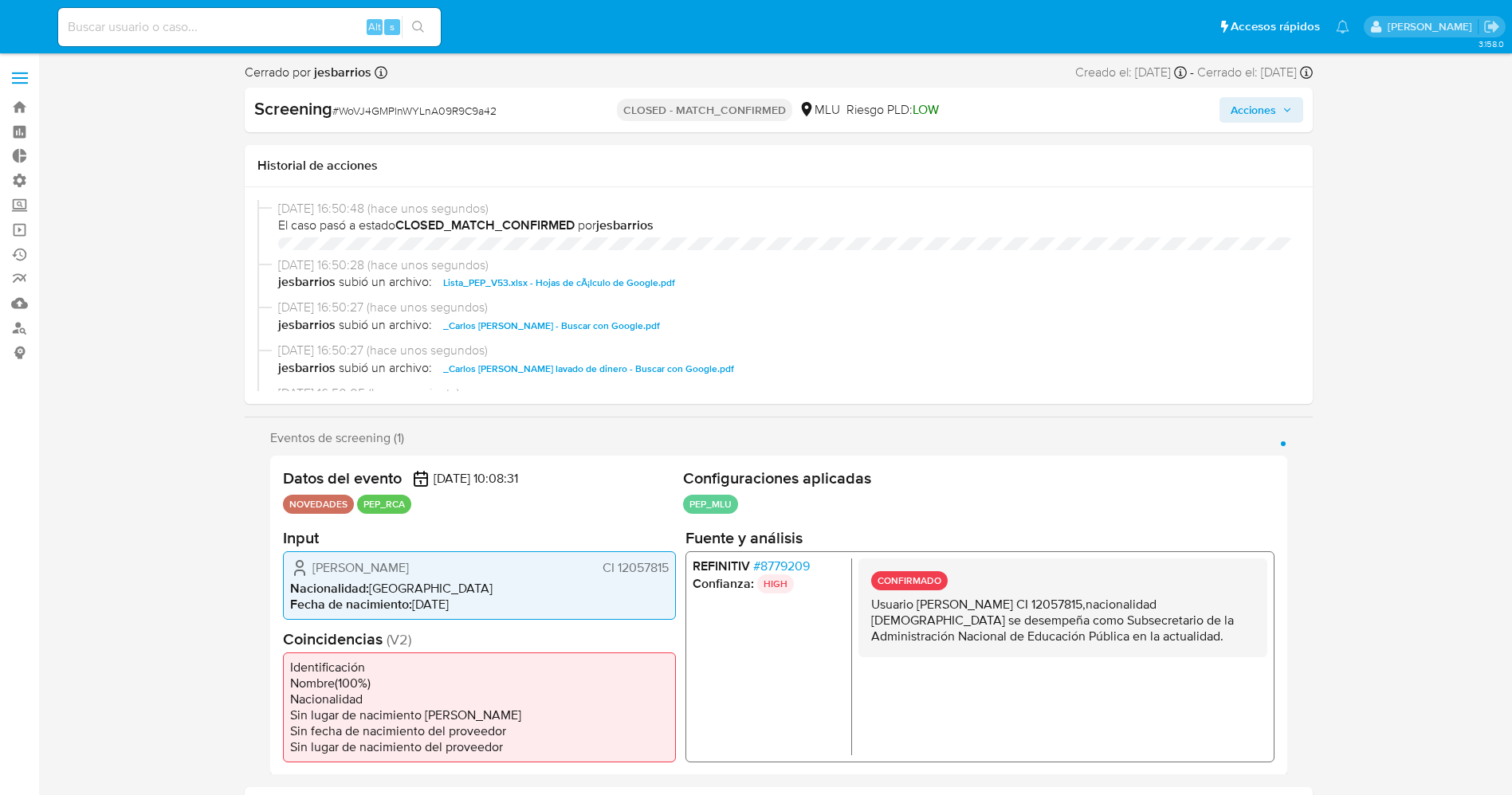
select select "10"
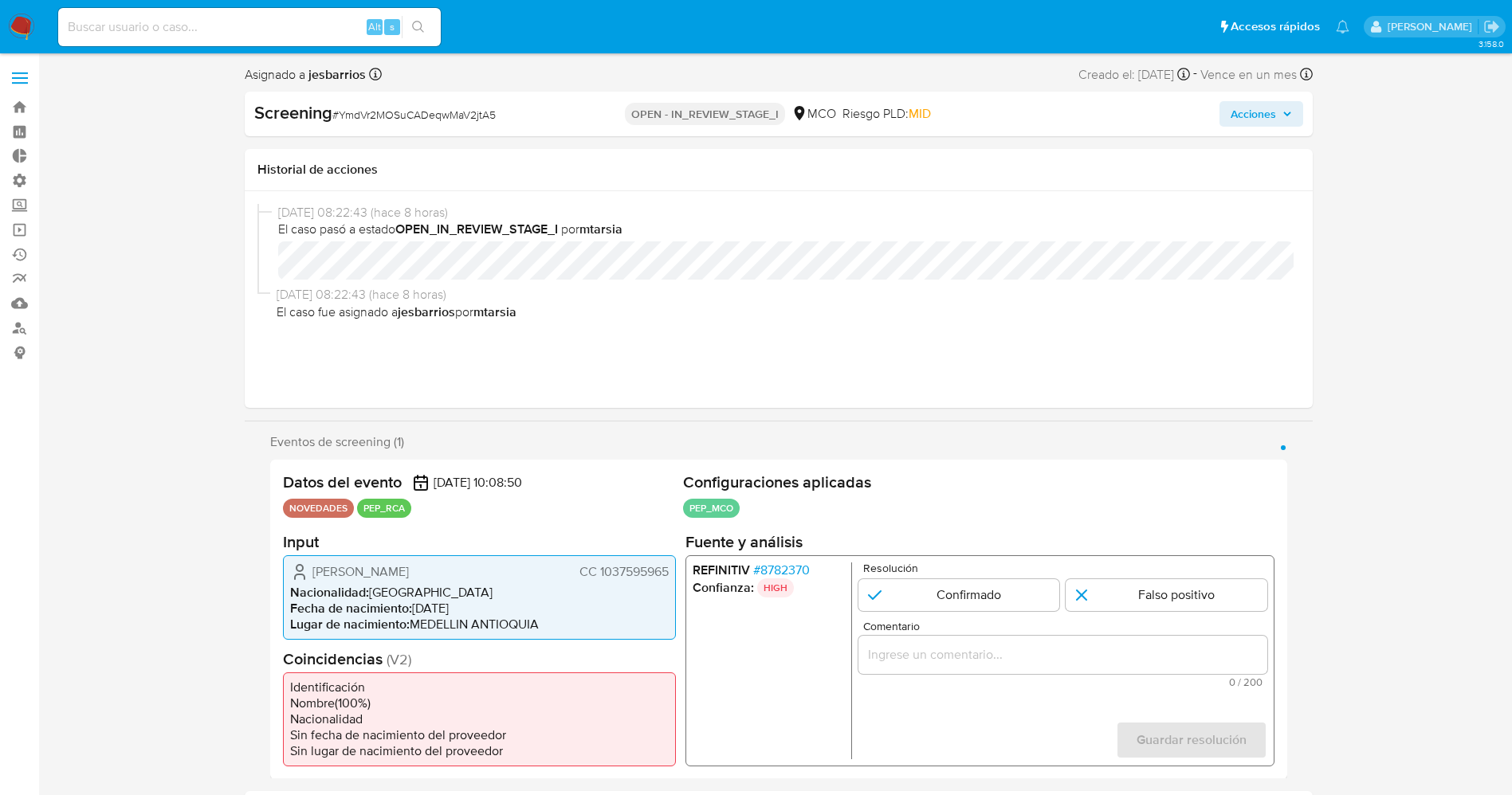
select select "10"
click at [785, 562] on span "# 8782370" at bounding box center [781, 570] width 57 height 16
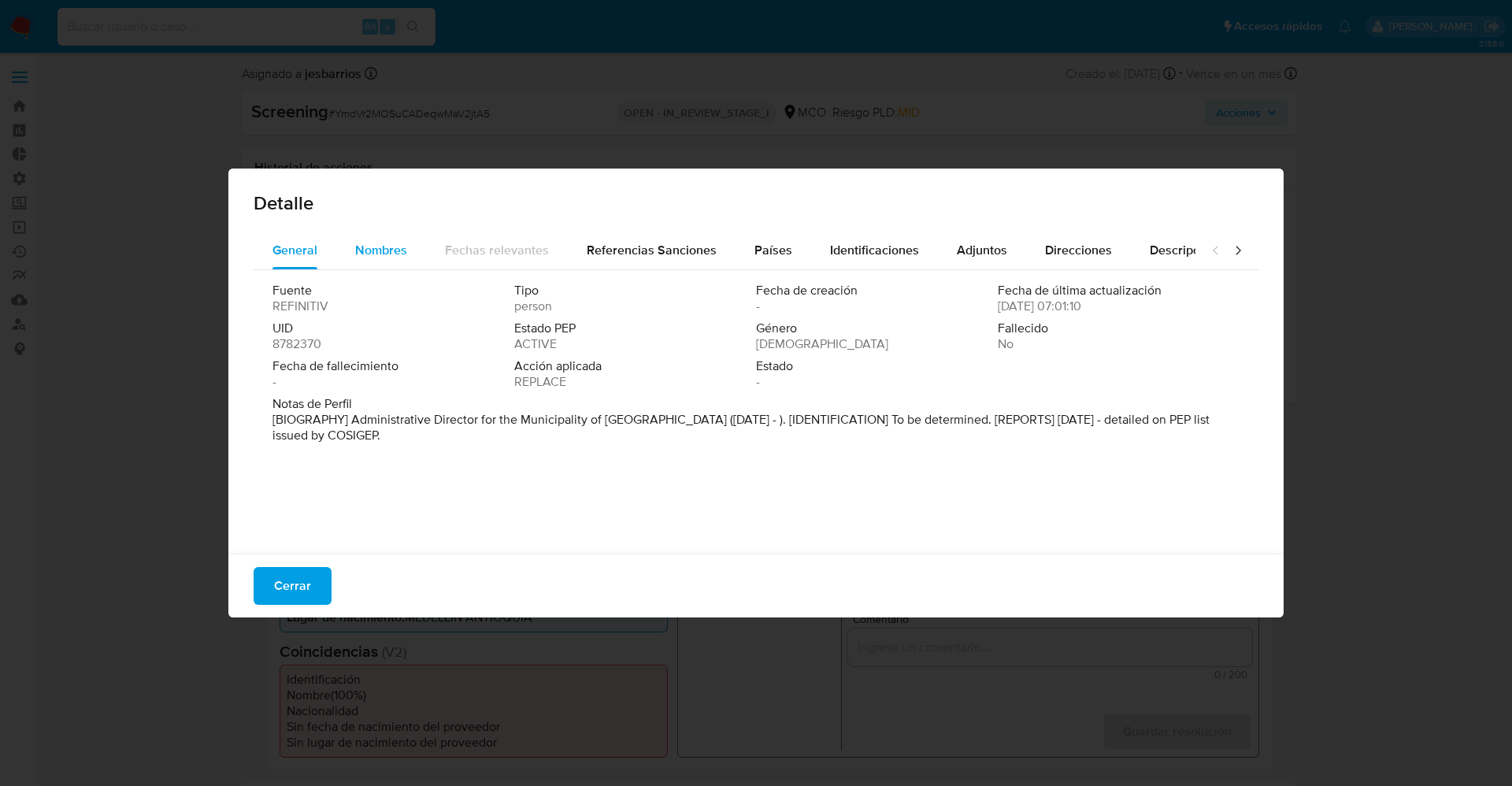
click at [386, 254] on span "Nombres" at bounding box center [382, 250] width 52 height 18
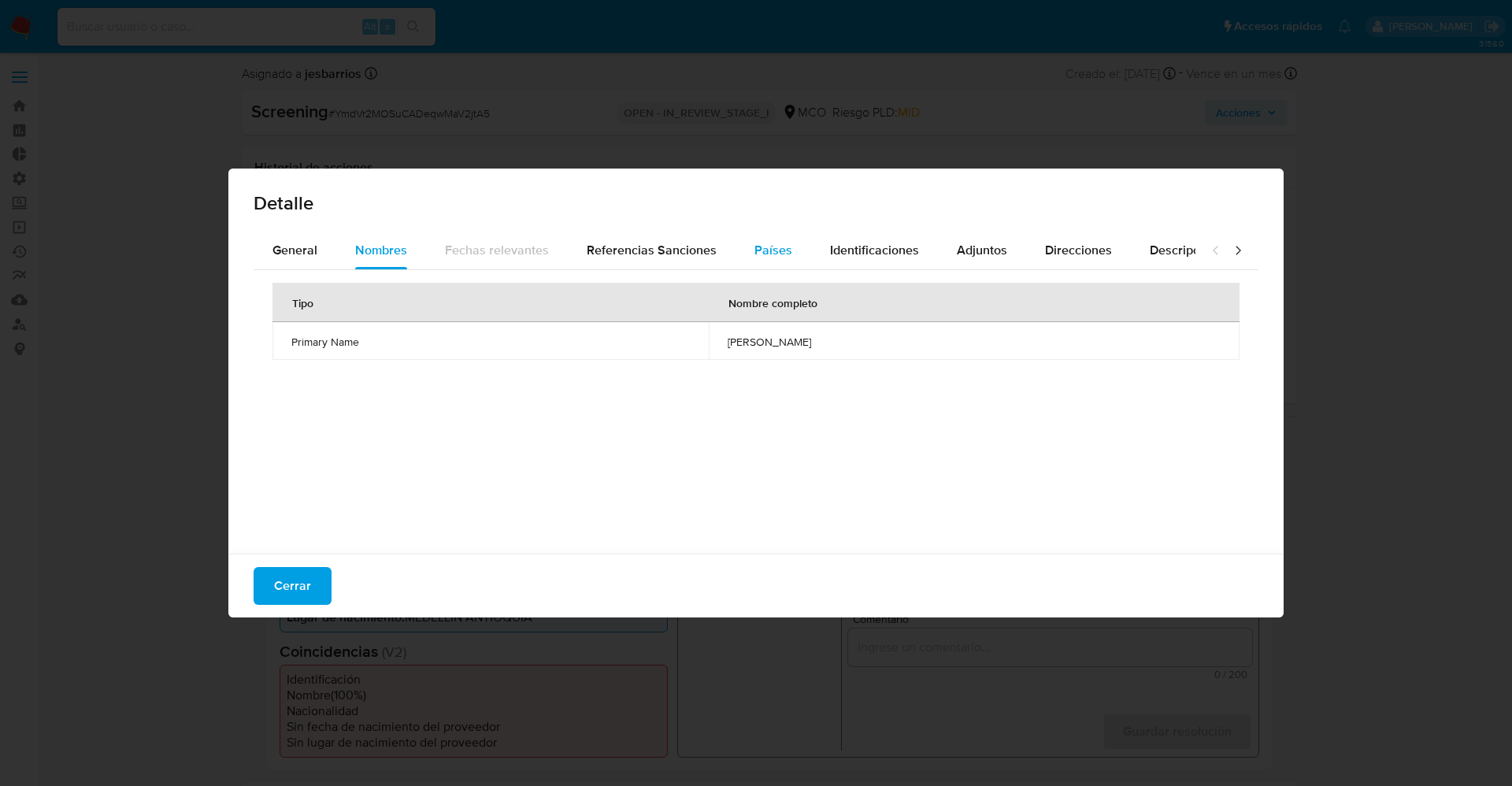
click at [771, 254] on span "Países" at bounding box center [773, 250] width 38 height 18
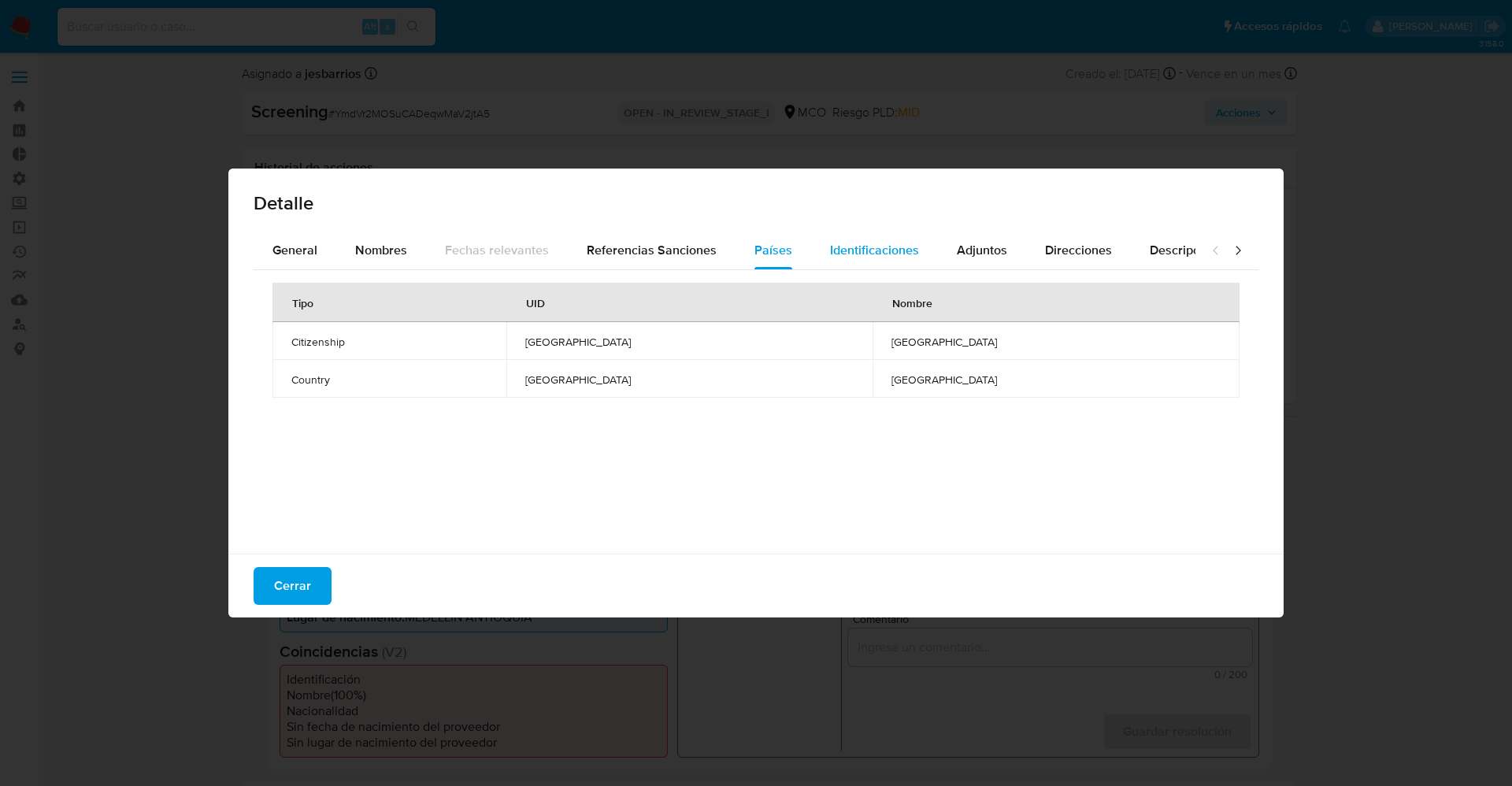
click at [871, 252] on span "Identificaciones" at bounding box center [875, 250] width 89 height 18
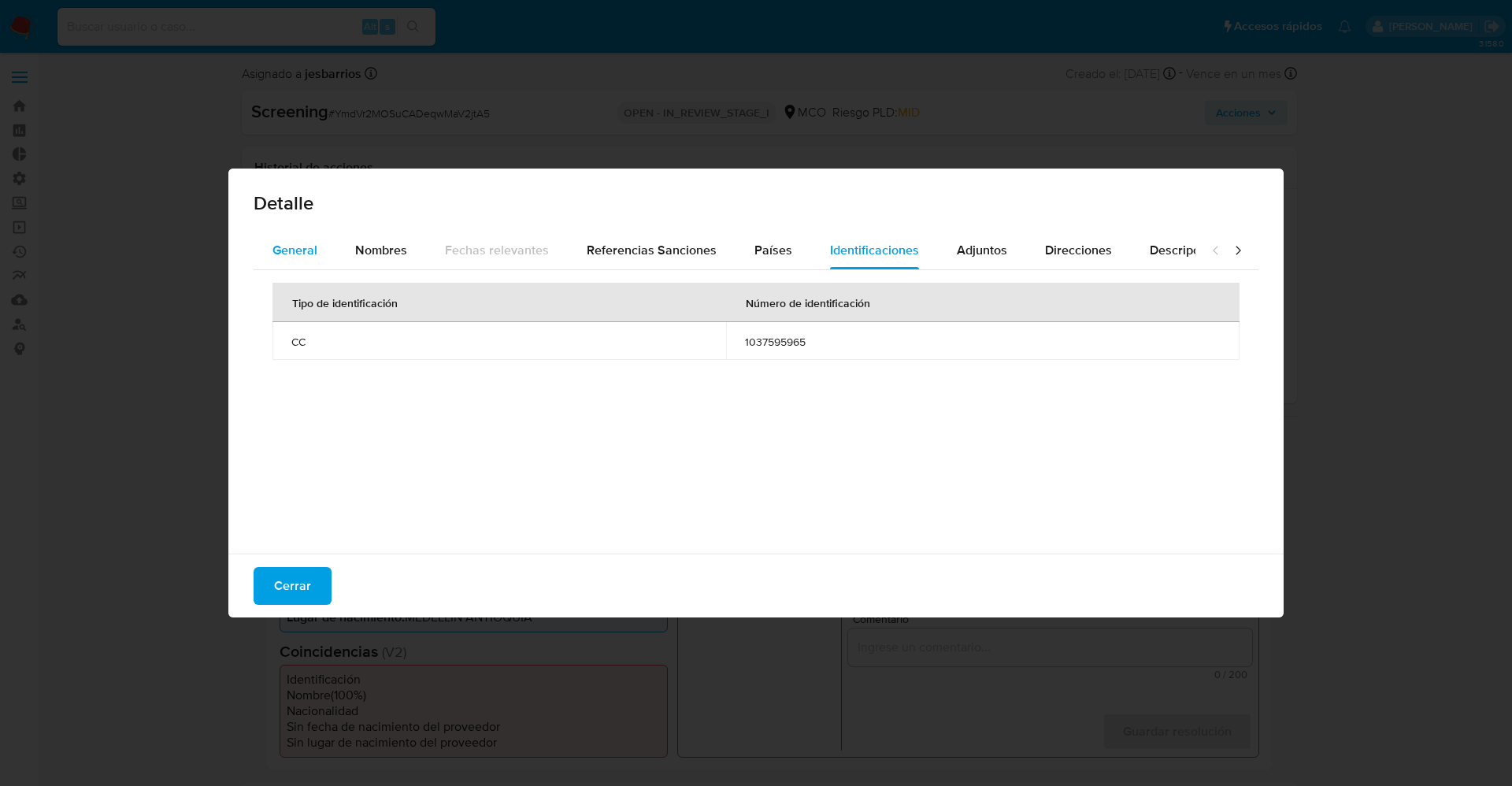
click at [303, 245] on span "General" at bounding box center [295, 250] width 45 height 18
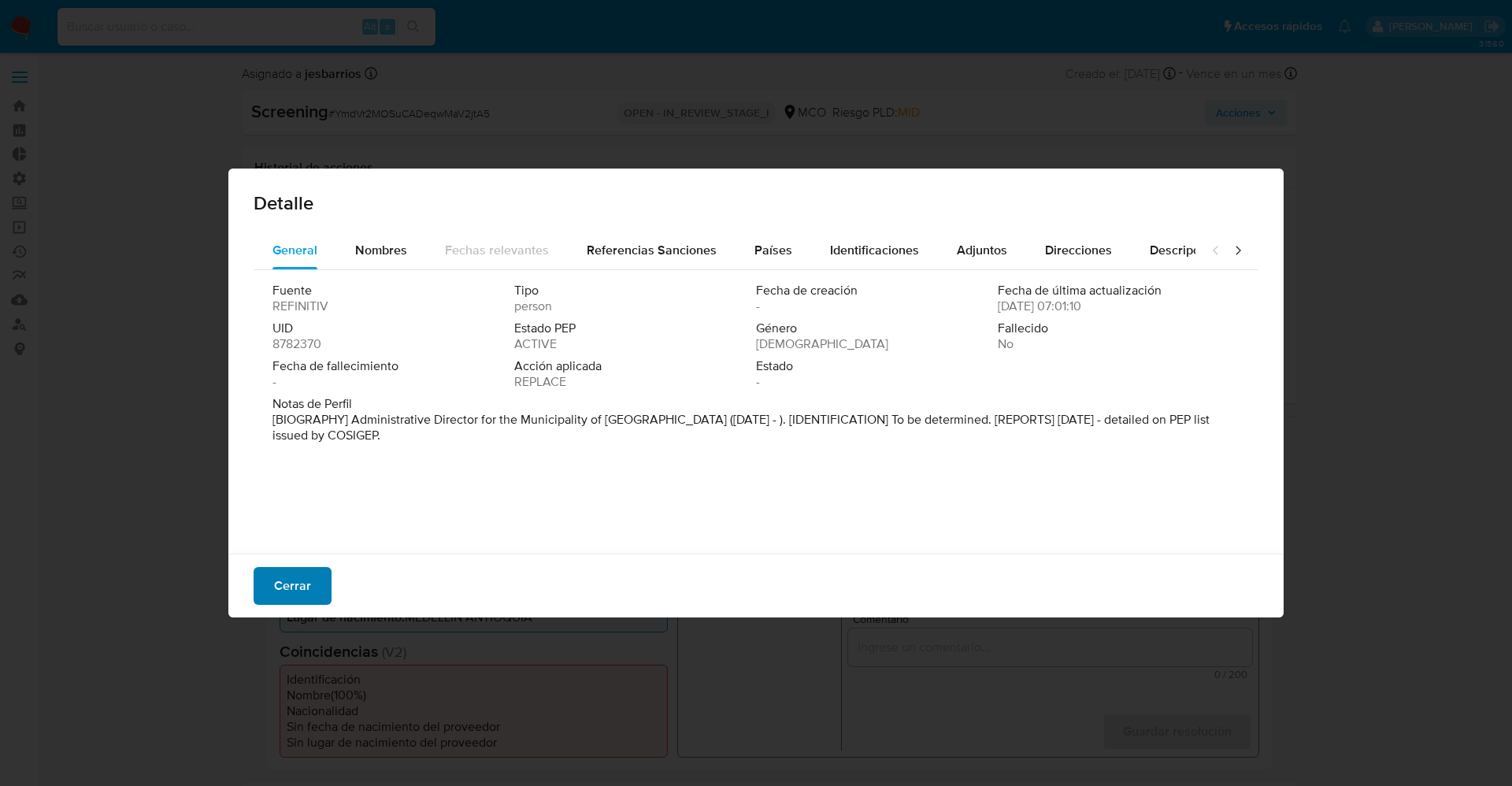
click at [260, 587] on button "Cerrar" at bounding box center [292, 586] width 78 height 38
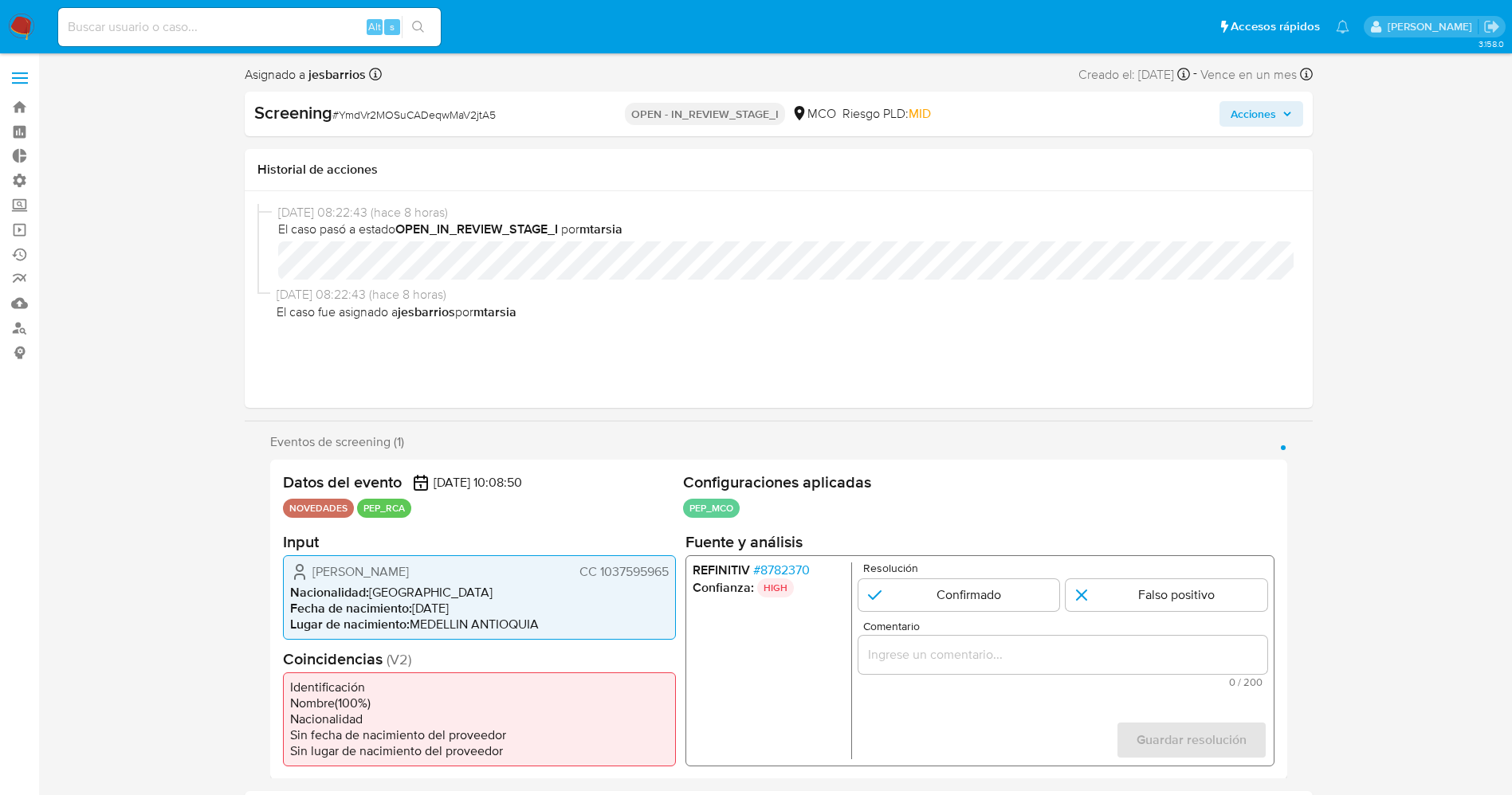
drag, startPoint x: 305, startPoint y: 566, endPoint x: 474, endPoint y: 566, distance: 169.0
click at [474, 566] on div "[PERSON_NAME] CC 1037595965" at bounding box center [479, 571] width 378 height 19
click at [355, 574] on span "[PERSON_NAME]" at bounding box center [361, 571] width 96 height 16
drag, startPoint x: 307, startPoint y: 575, endPoint x: 671, endPoint y: 576, distance: 364.0
click at [671, 576] on div "[PERSON_NAME] CC 1037595965 Nacionalidad : [DEMOGRAPHIC_DATA] Fecha de nacimien…" at bounding box center [480, 596] width 393 height 85
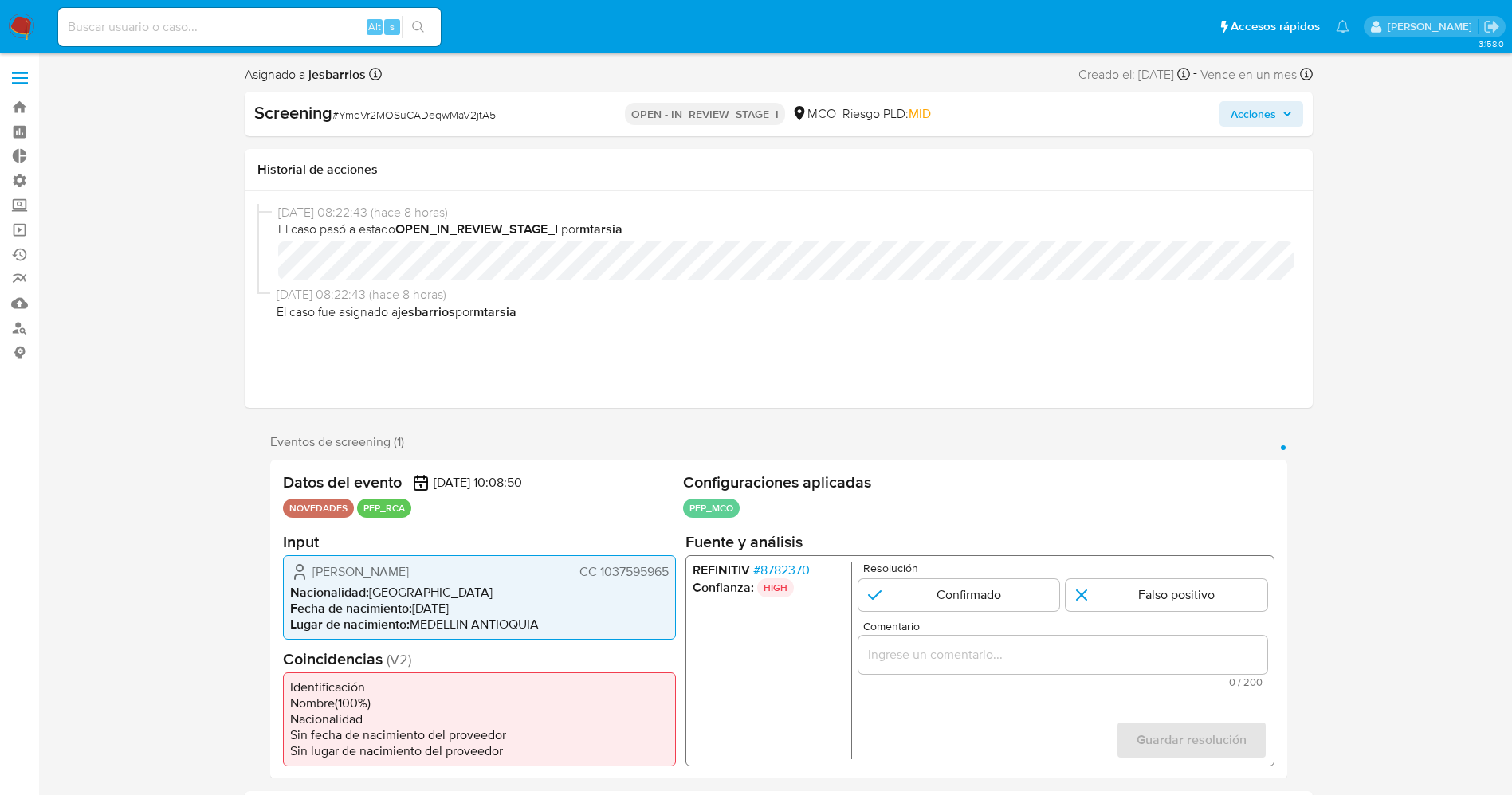
click at [764, 562] on span "# 8782370" at bounding box center [781, 570] width 57 height 16
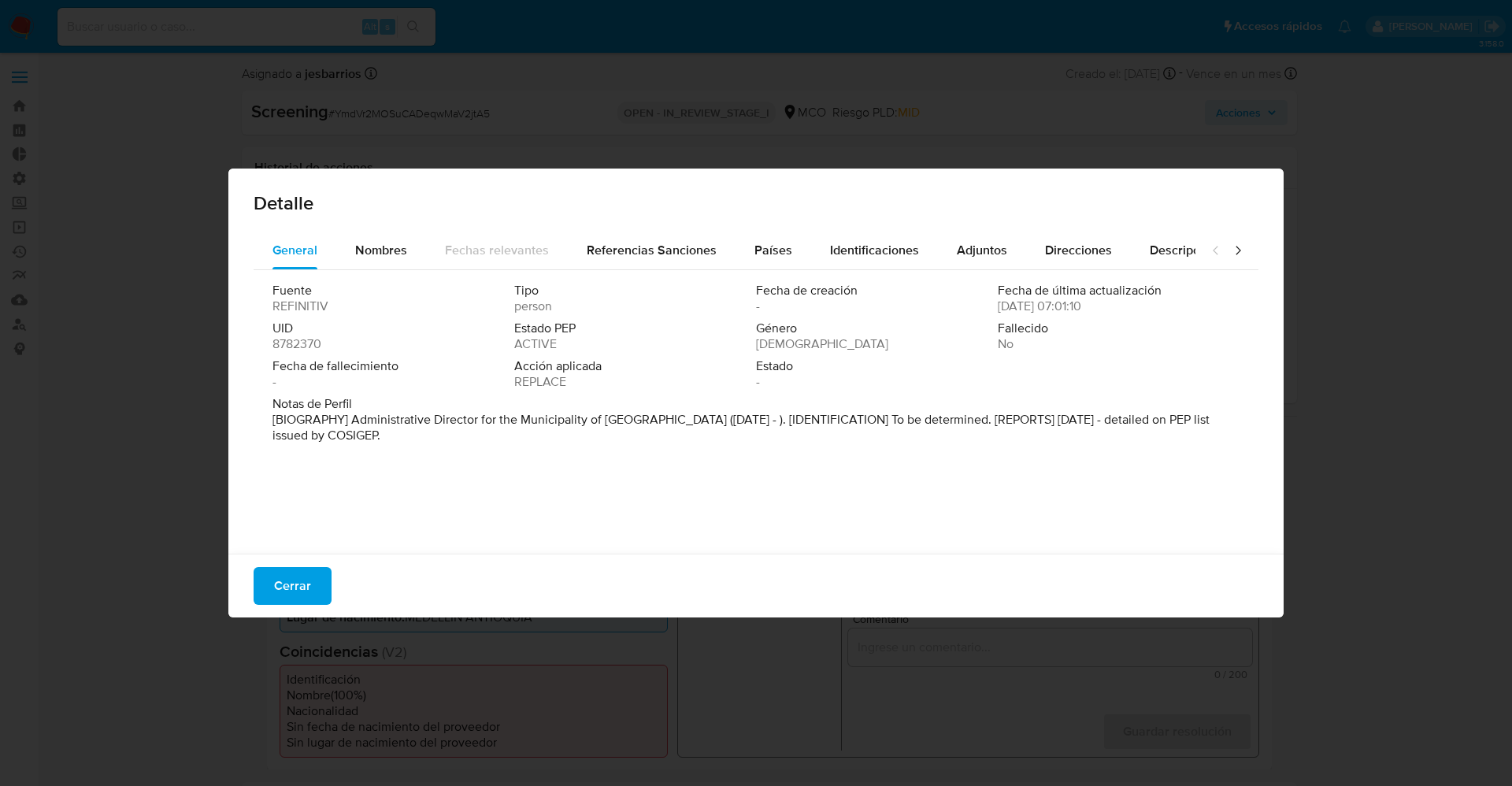
drag, startPoint x: 346, startPoint y: 419, endPoint x: 476, endPoint y: 456, distance: 135.2
click at [476, 456] on div "Fuente REFINITIV Tipo person Fecha de creación - Fecha de última actualización …" at bounding box center [756, 408] width 1005 height 276
drag, startPoint x: 345, startPoint y: 418, endPoint x: 653, endPoint y: 420, distance: 308.0
click at [653, 420] on font "[BIOGRAFÍA] Director Administrativo de la Municipalidad de [GEOGRAPHIC_DATA] ([…" at bounding box center [744, 427] width 943 height 34
click at [269, 593] on button "Cerrar" at bounding box center [292, 586] width 78 height 38
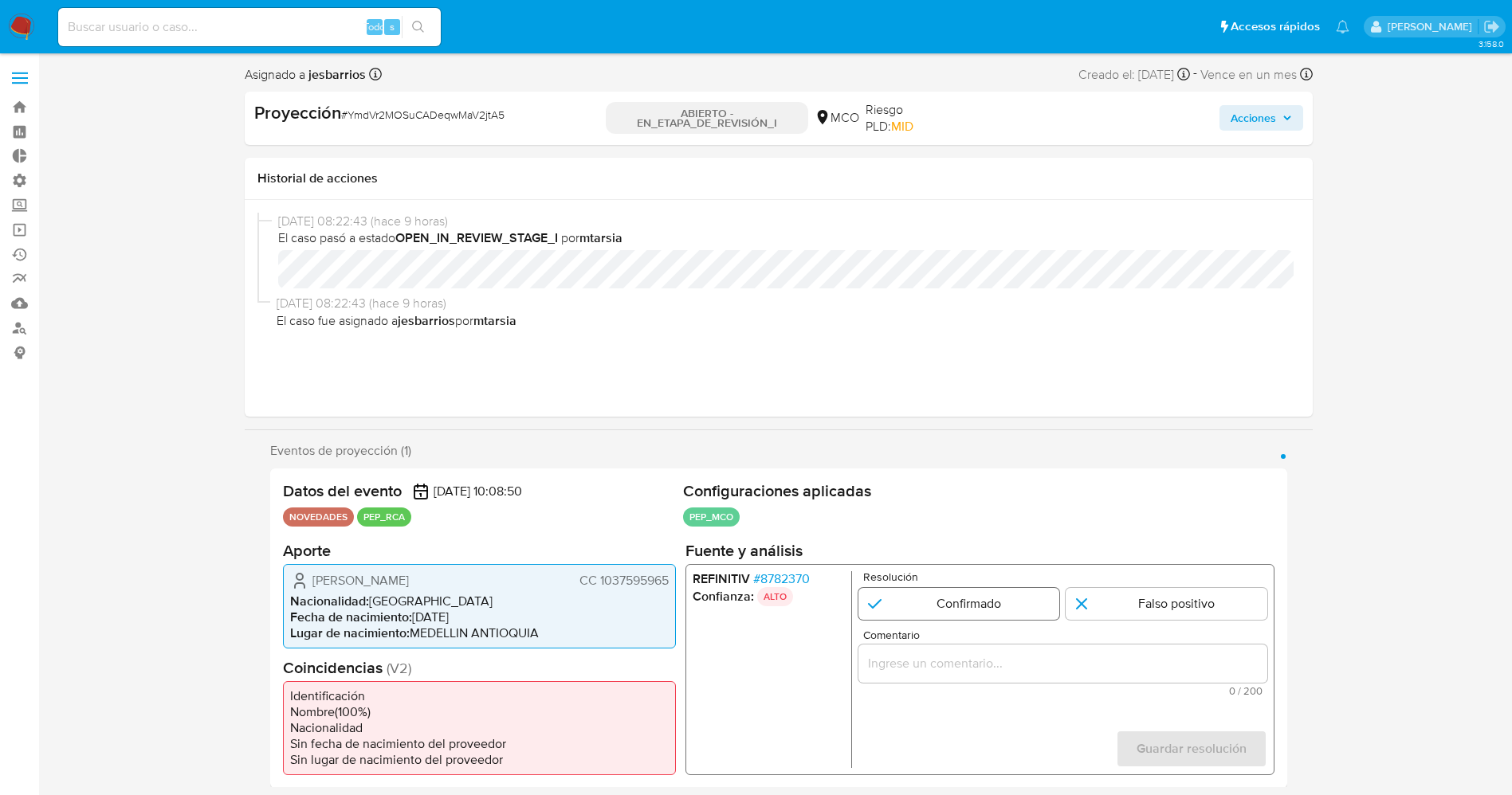
click at [901, 607] on input "1 de 1" at bounding box center [958, 603] width 202 height 31
radio input "true"
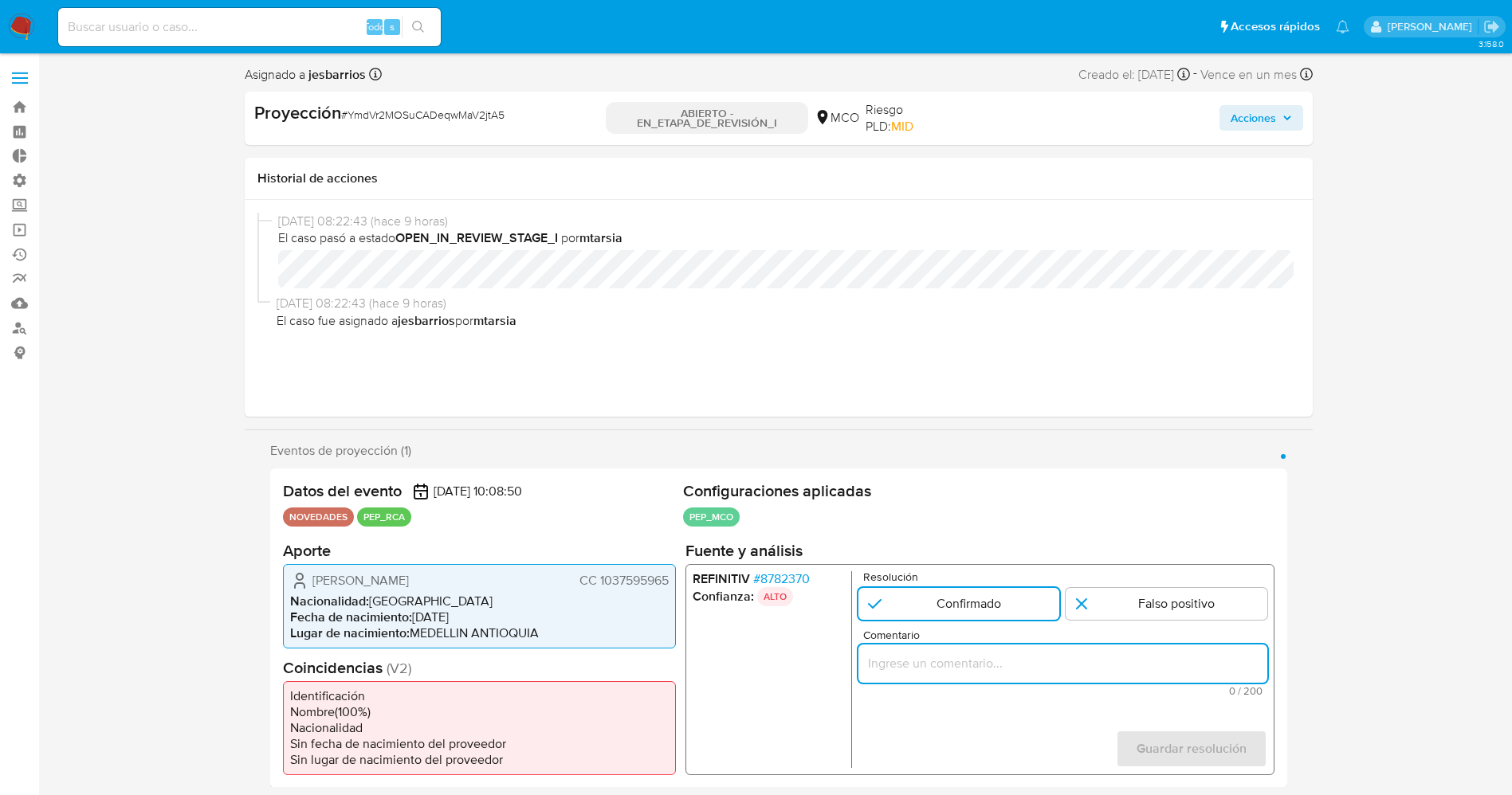
click at [917, 663] on input "Comentario" at bounding box center [1062, 662] width 409 height 21
click at [879, 663] on input "usuario [PERSON_NAME], CC 1037595965,nacionalidad [DEMOGRAPHIC_DATA], por coinc…" at bounding box center [1062, 662] width 409 height 21
drag, startPoint x: 879, startPoint y: 663, endPoint x: 889, endPoint y: 658, distance: 11.2
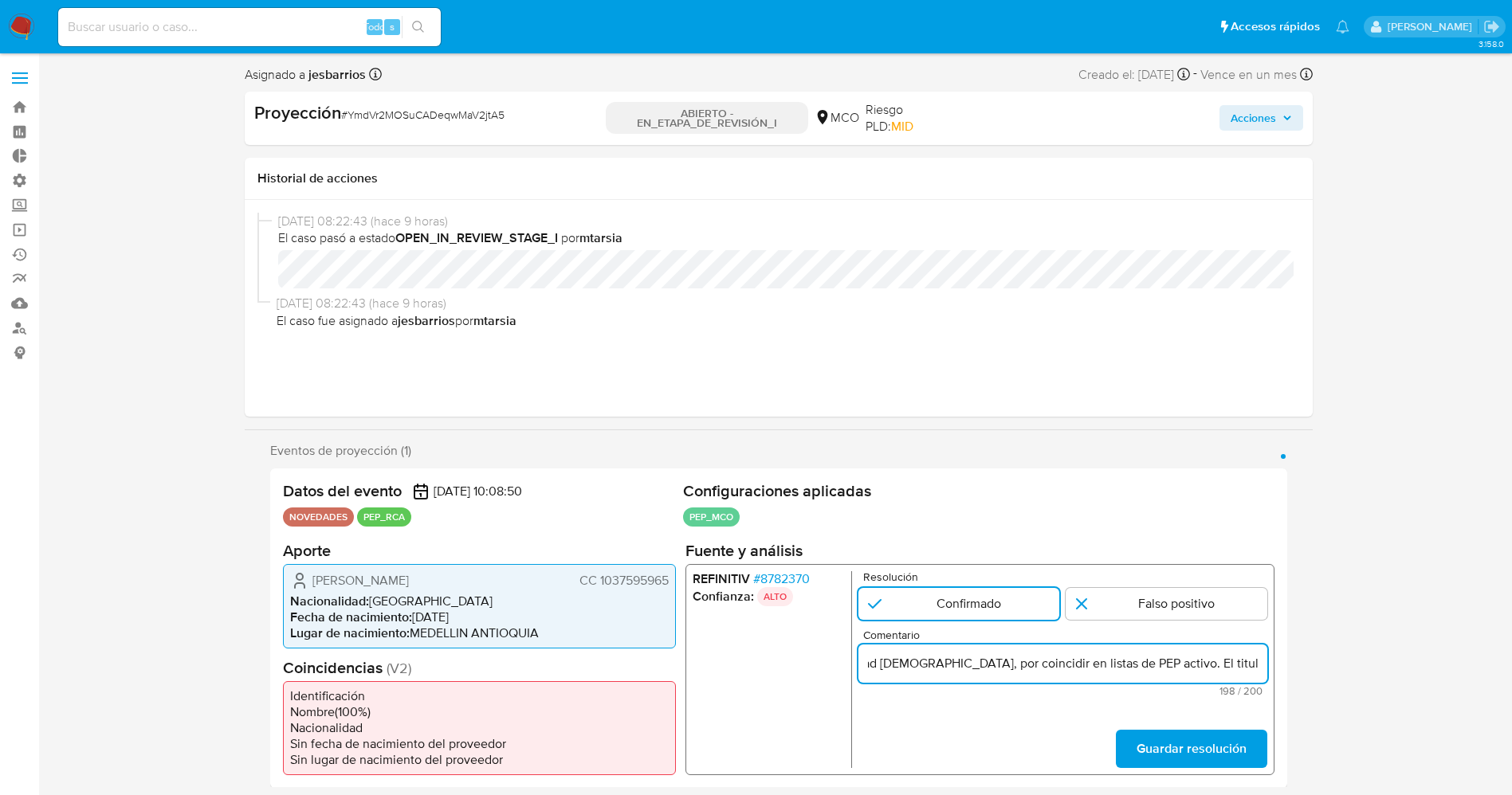
click at [889, 658] on input "usuario [PERSON_NAME], CC 1037595965,nacionalidad [DEMOGRAPHIC_DATA], por coinc…" at bounding box center [1062, 662] width 409 height 21
click at [950, 660] on input "usuario [PERSON_NAME], CC 1037595965,nacionalidad [DEMOGRAPHIC_DATA], por coinc…" at bounding box center [1062, 662] width 409 height 21
drag, startPoint x: 962, startPoint y: 666, endPoint x: 901, endPoint y: 658, distance: 61.5
click at [901, 658] on input "usuario [PERSON_NAME], CC 1037595965,nacionalidad [DEMOGRAPHIC_DATA], por coinc…" at bounding box center [1062, 662] width 409 height 21
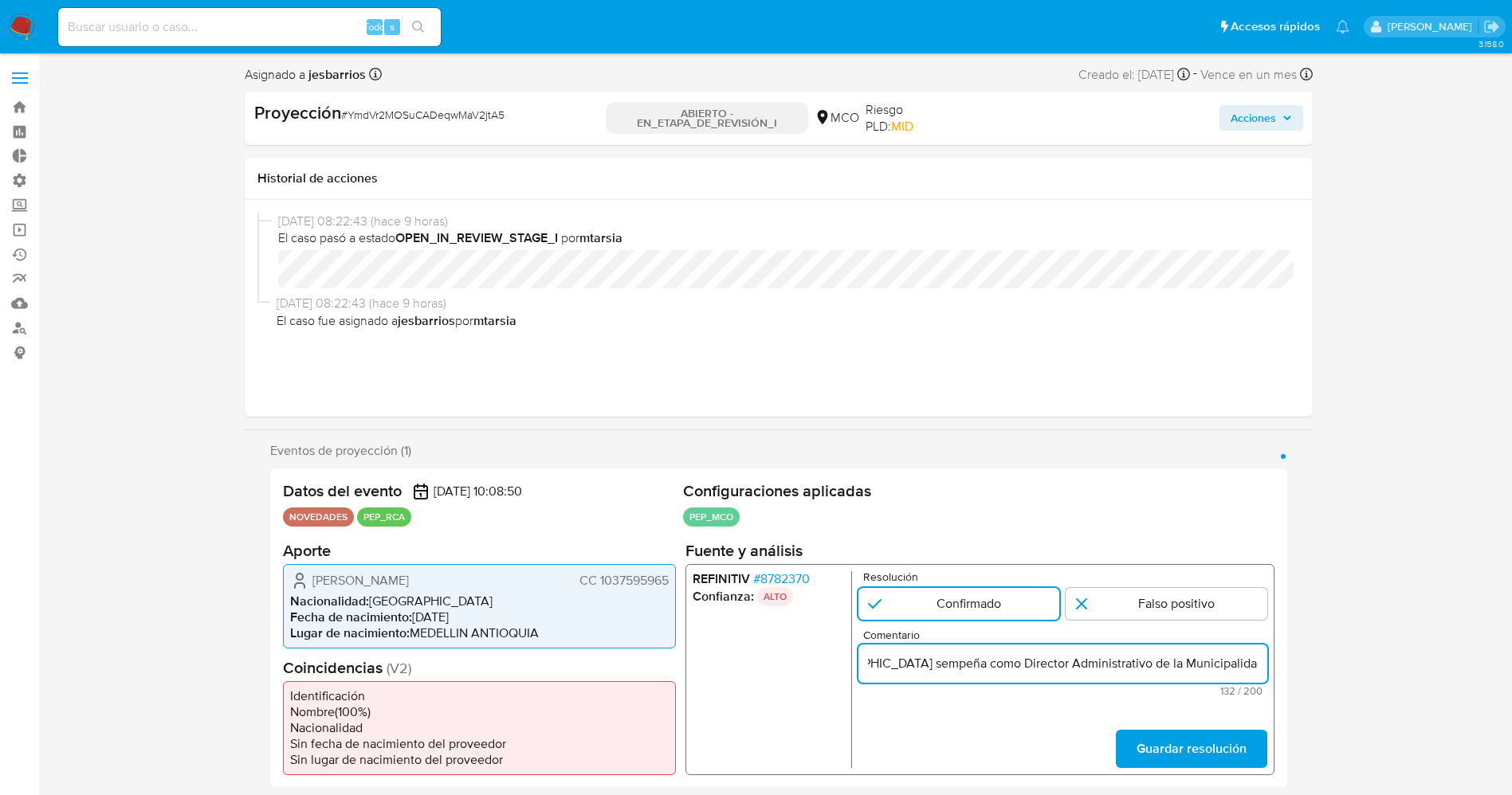
scroll to position [0, 377]
click at [1207, 664] on input "usuario [PERSON_NAME], CC 1037595965,nacionalidad [DEMOGRAPHIC_DATA] se sempeña…" at bounding box center [1062, 662] width 409 height 21
click at [878, 659] on input "usuario [PERSON_NAME], CC 1037595965,nacionalidad [DEMOGRAPHIC_DATA] se sempeña…" at bounding box center [1062, 662] width 409 height 21
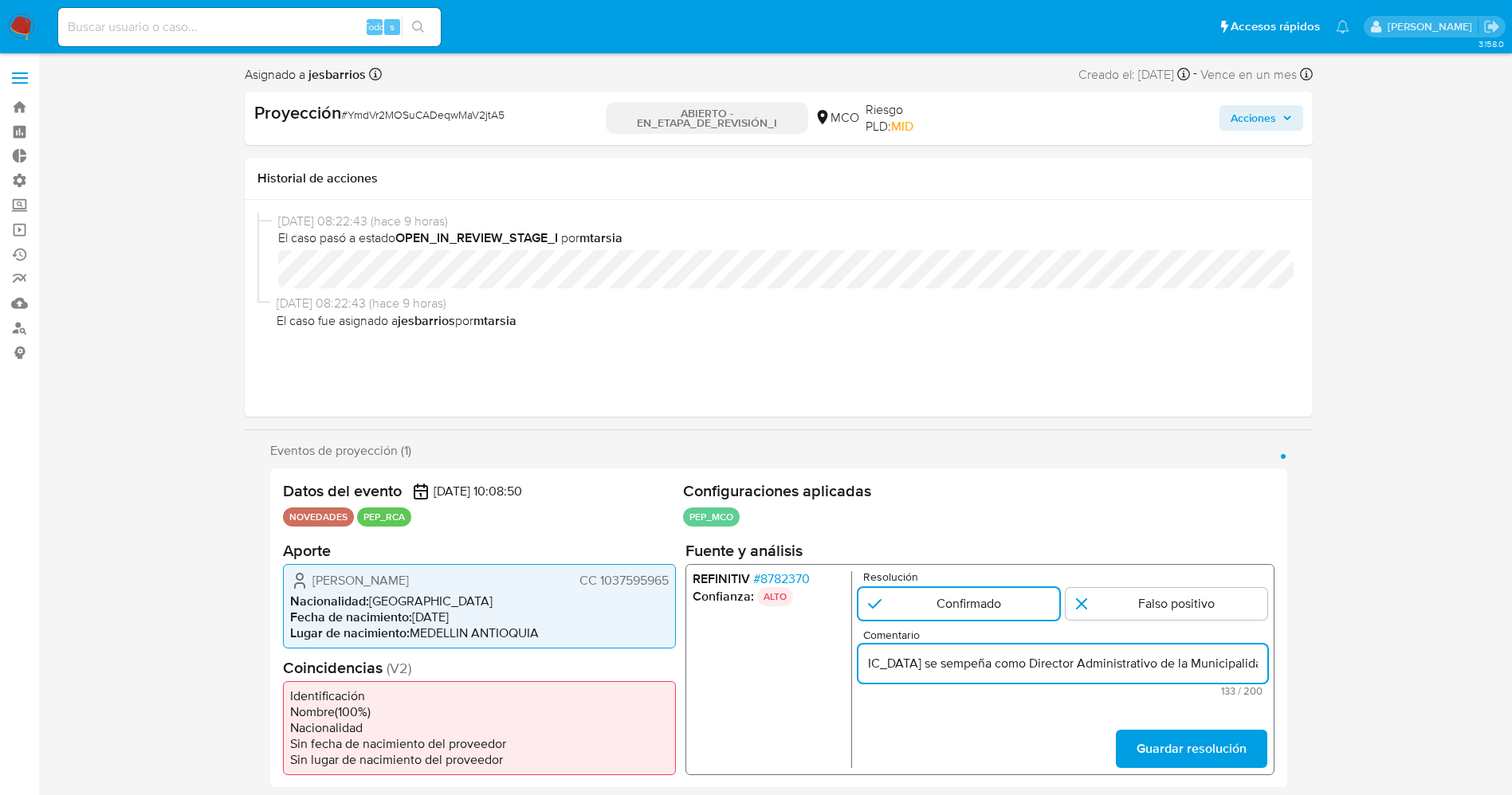
paste input "Envigado en la actualidad."
drag, startPoint x: 1110, startPoint y: 667, endPoint x: 1080, endPoint y: 667, distance: 30.0
click at [1080, 667] on input "Usuario [PERSON_NAME], CC 1037595965,nacionalidad [DEMOGRAPHIC_DATA] se sempeña…" at bounding box center [1062, 662] width 409 height 21
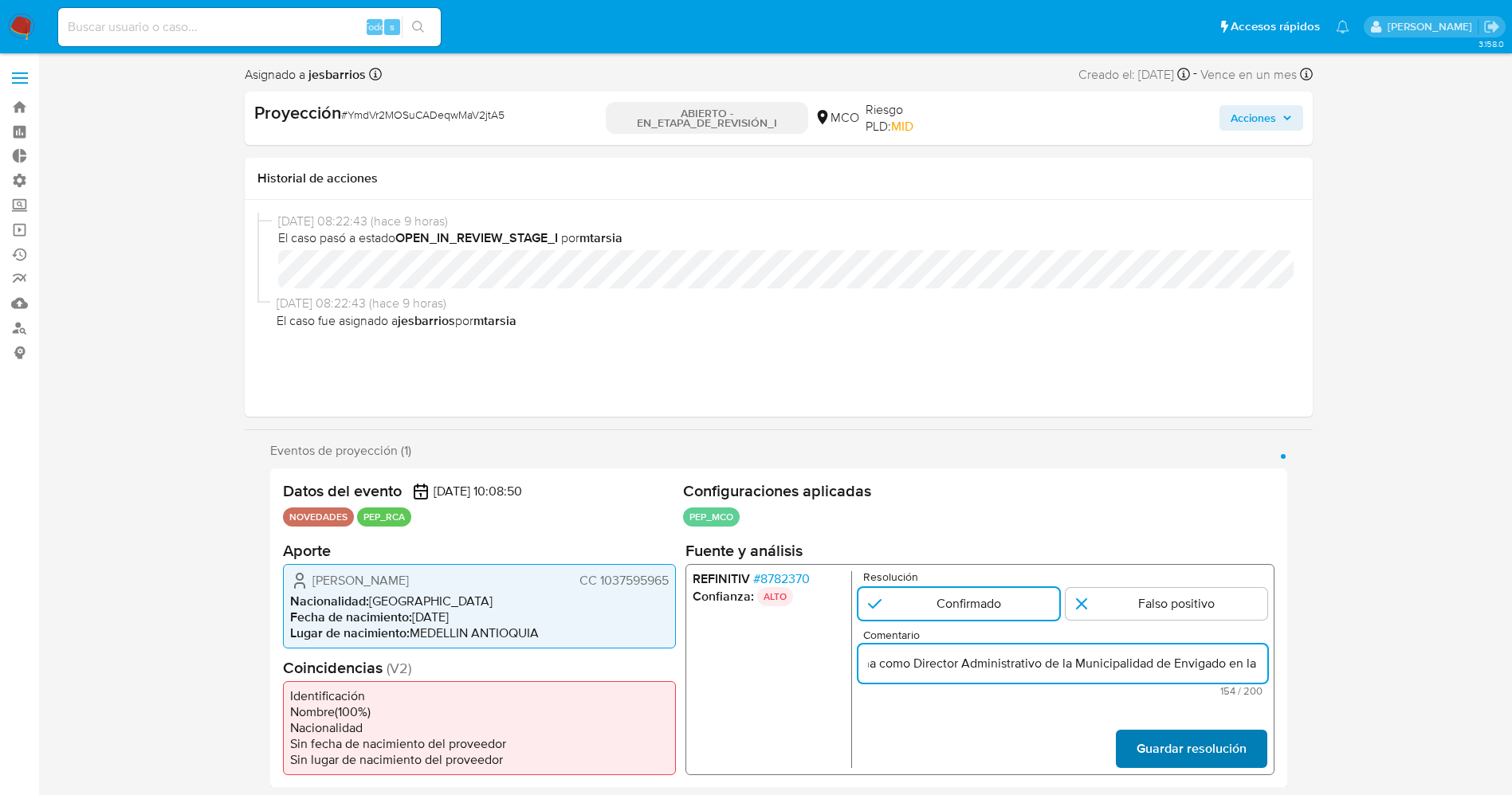
type input "Usuario [PERSON_NAME], CC 1037595965,nacionalidad [DEMOGRAPHIC_DATA] se sempeña…"
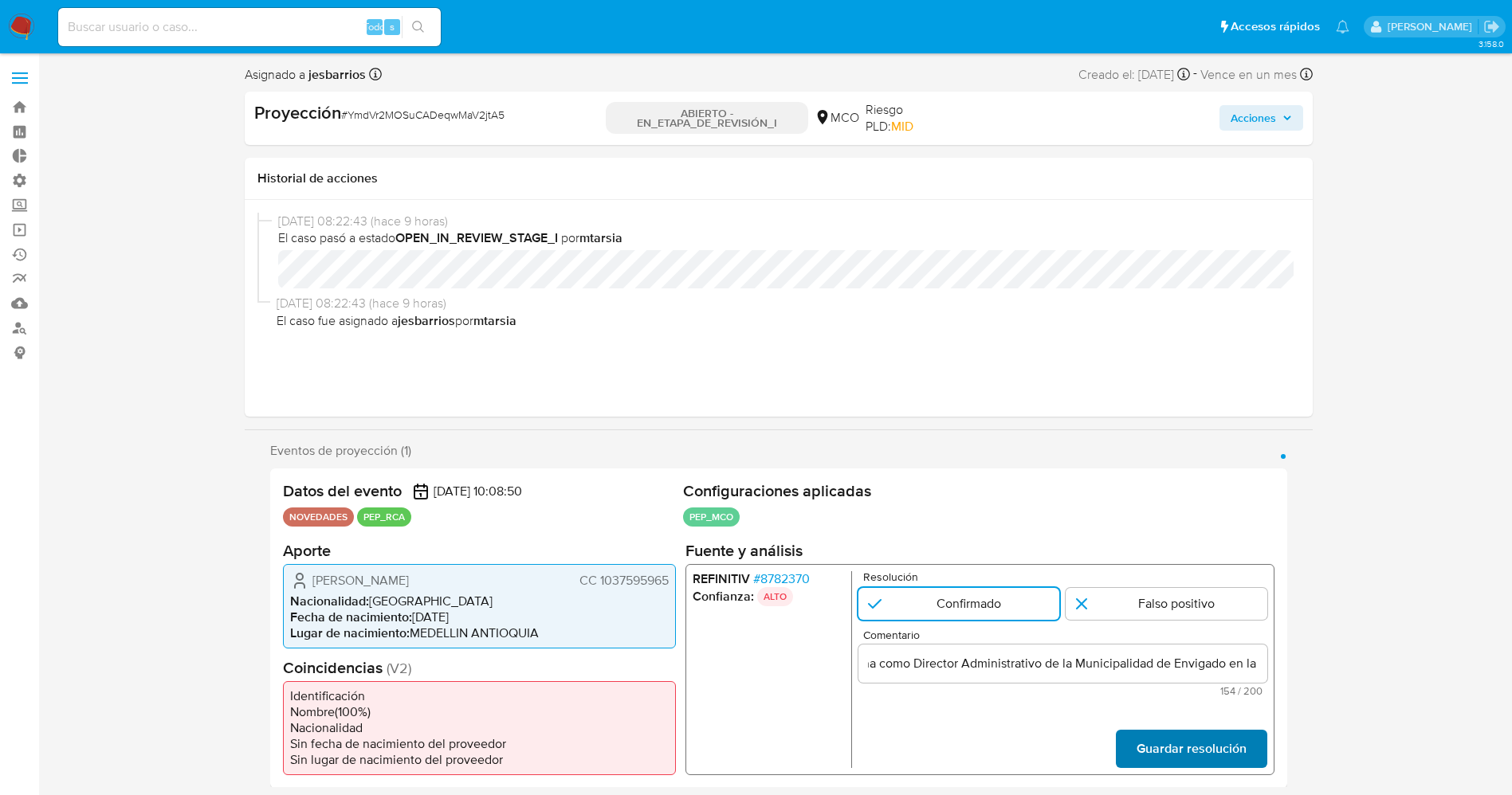
scroll to position [0, 0]
click at [1205, 752] on span "Guardar resolución" at bounding box center [1191, 748] width 110 height 35
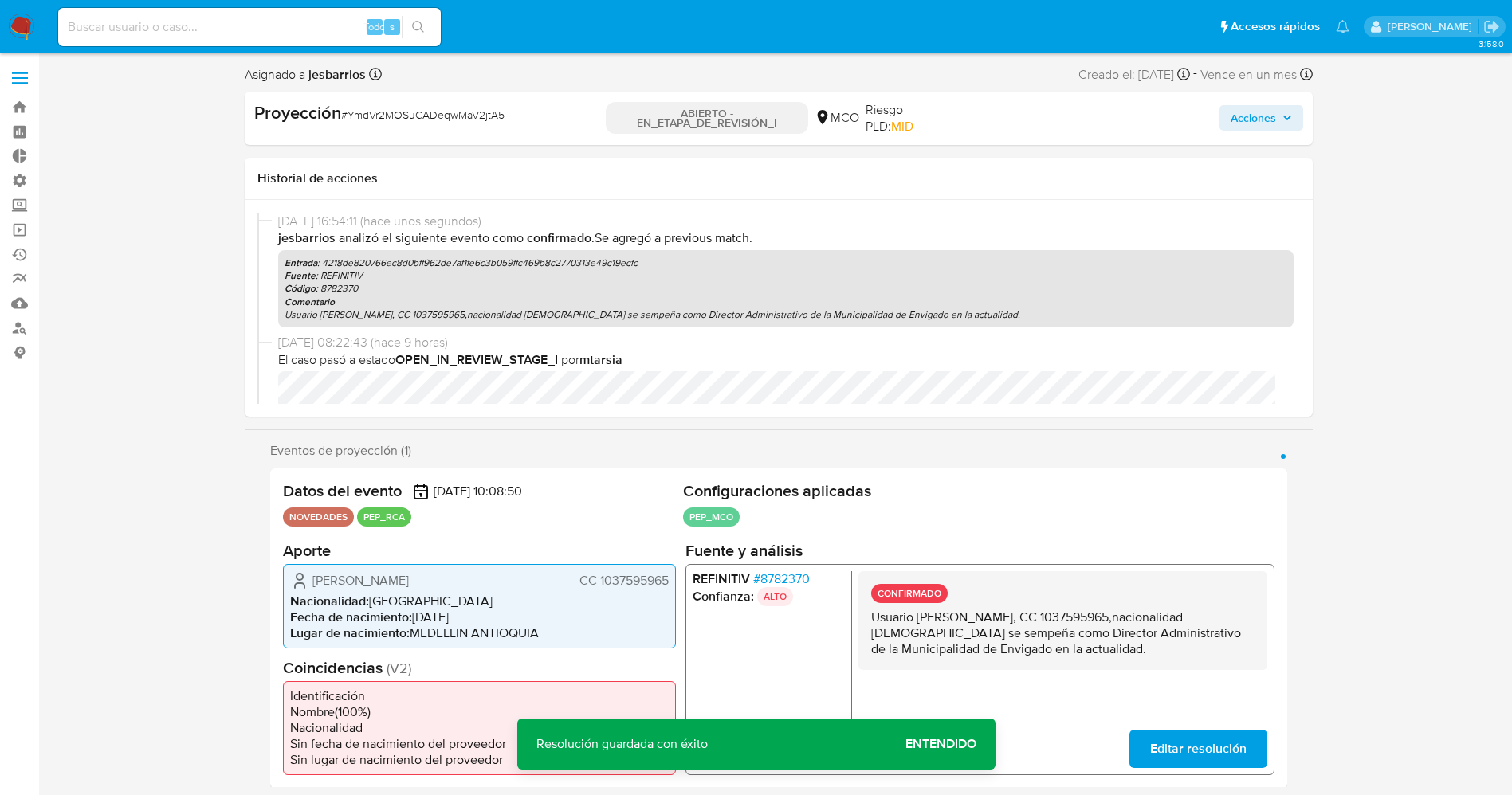
drag, startPoint x: 848, startPoint y: 612, endPoint x: 1044, endPoint y: 640, distance: 198.0
click at [1135, 658] on div "REFINITIV # 8782370 Confianza: ALTO CONFIRMADO Usuario [PERSON_NAME], CC 103759…" at bounding box center [978, 668] width 589 height 211
drag, startPoint x: 1044, startPoint y: 640, endPoint x: 1177, endPoint y: 637, distance: 133.0
click at [1177, 637] on p "Usuario [PERSON_NAME], CC 1037595965,nacionalidad [DEMOGRAPHIC_DATA] se sempeña…" at bounding box center [1062, 632] width 383 height 48
click at [896, 625] on p "Usuario [PERSON_NAME], CC 1037595965,nacionalidad [DEMOGRAPHIC_DATA] se sempeña…" at bounding box center [1062, 632] width 383 height 48
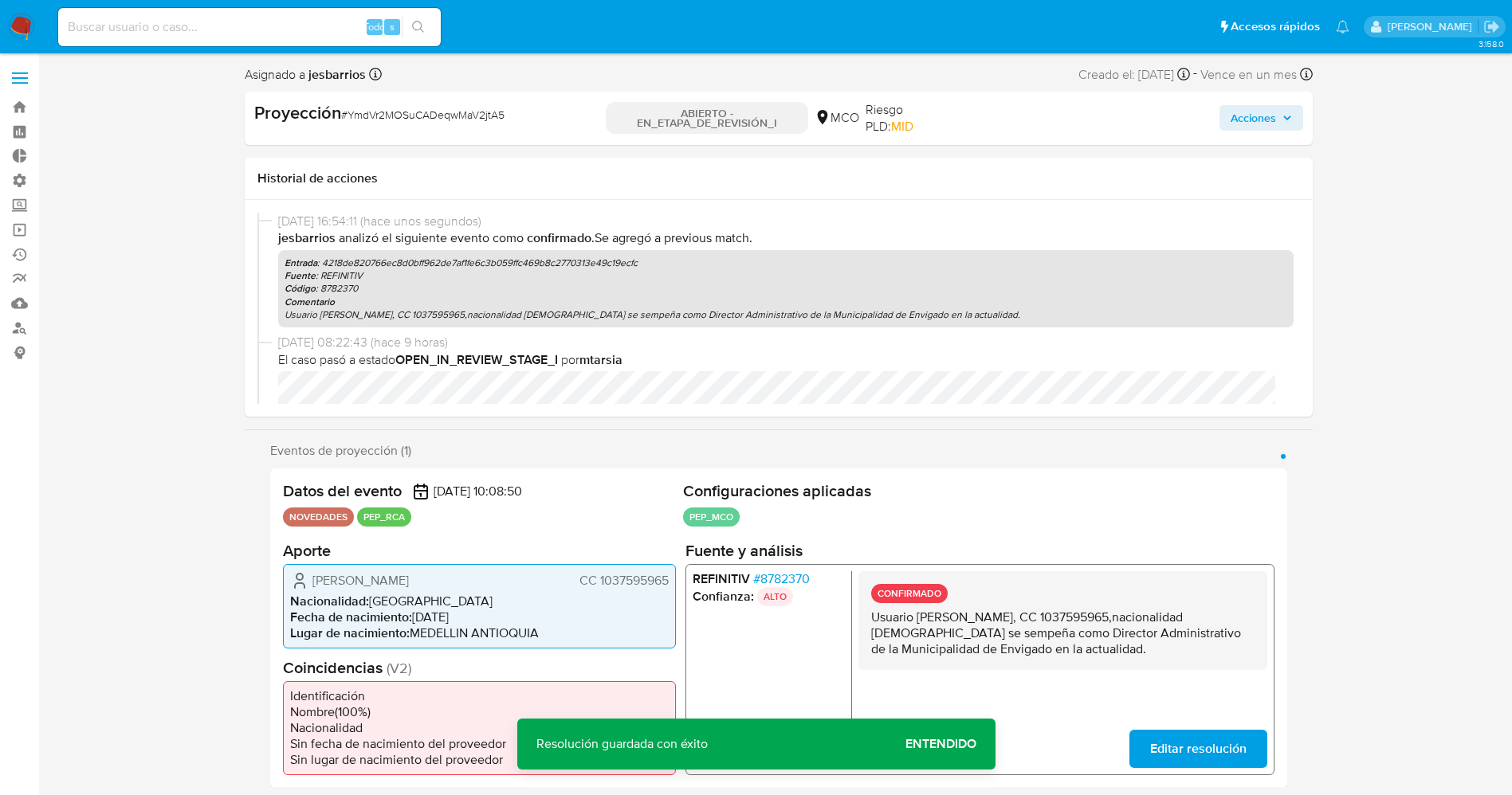
drag, startPoint x: 874, startPoint y: 617, endPoint x: 1141, endPoint y: 652, distance: 269.3
click at [1141, 652] on p "Usuario [PERSON_NAME], CC 1037595965,nacionalidad [DEMOGRAPHIC_DATA] se sempeña…" at bounding box center [1062, 632] width 383 height 48
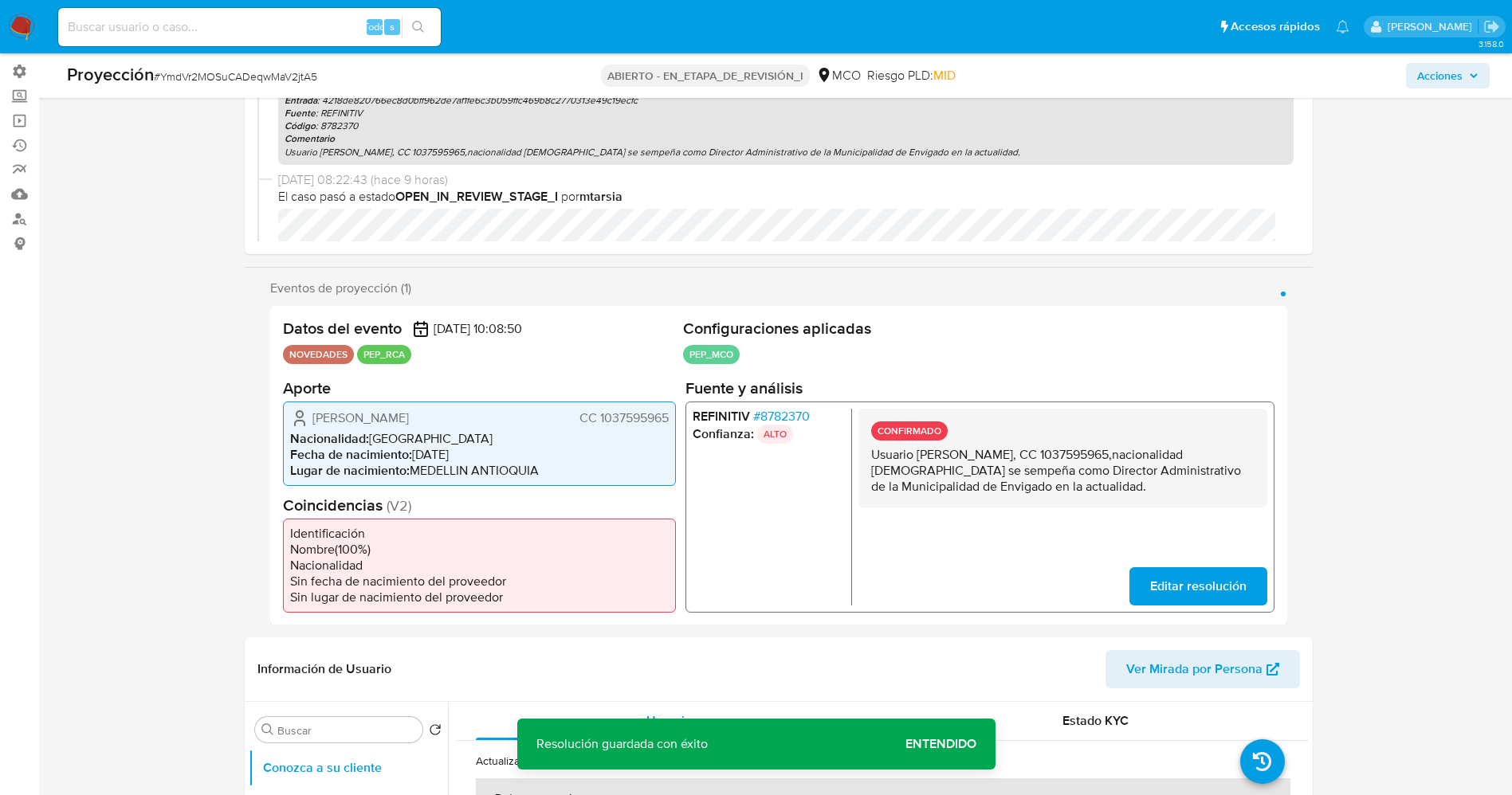
scroll to position [239, 0]
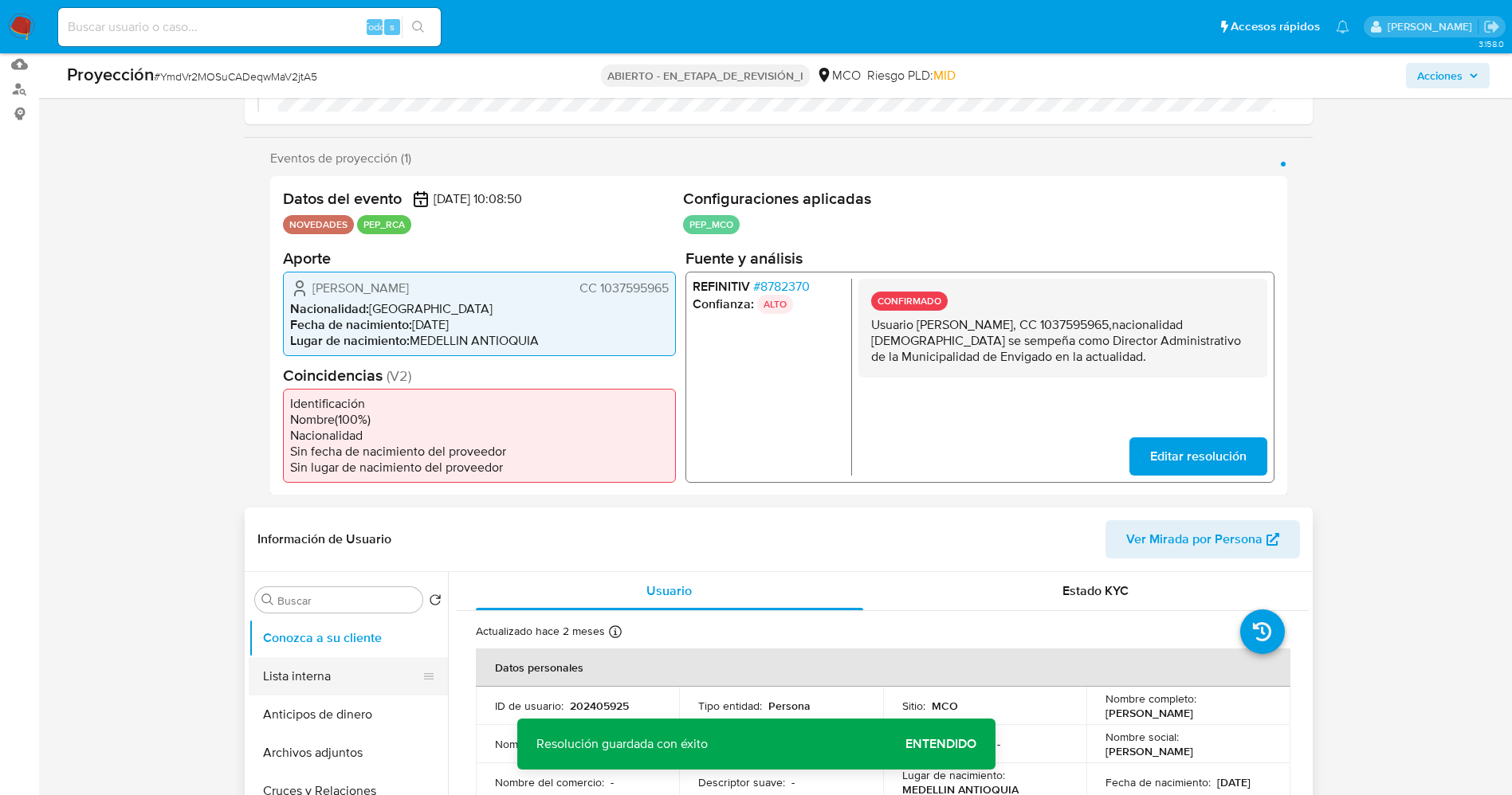
click at [304, 686] on button "Lista interna" at bounding box center [342, 676] width 187 height 38
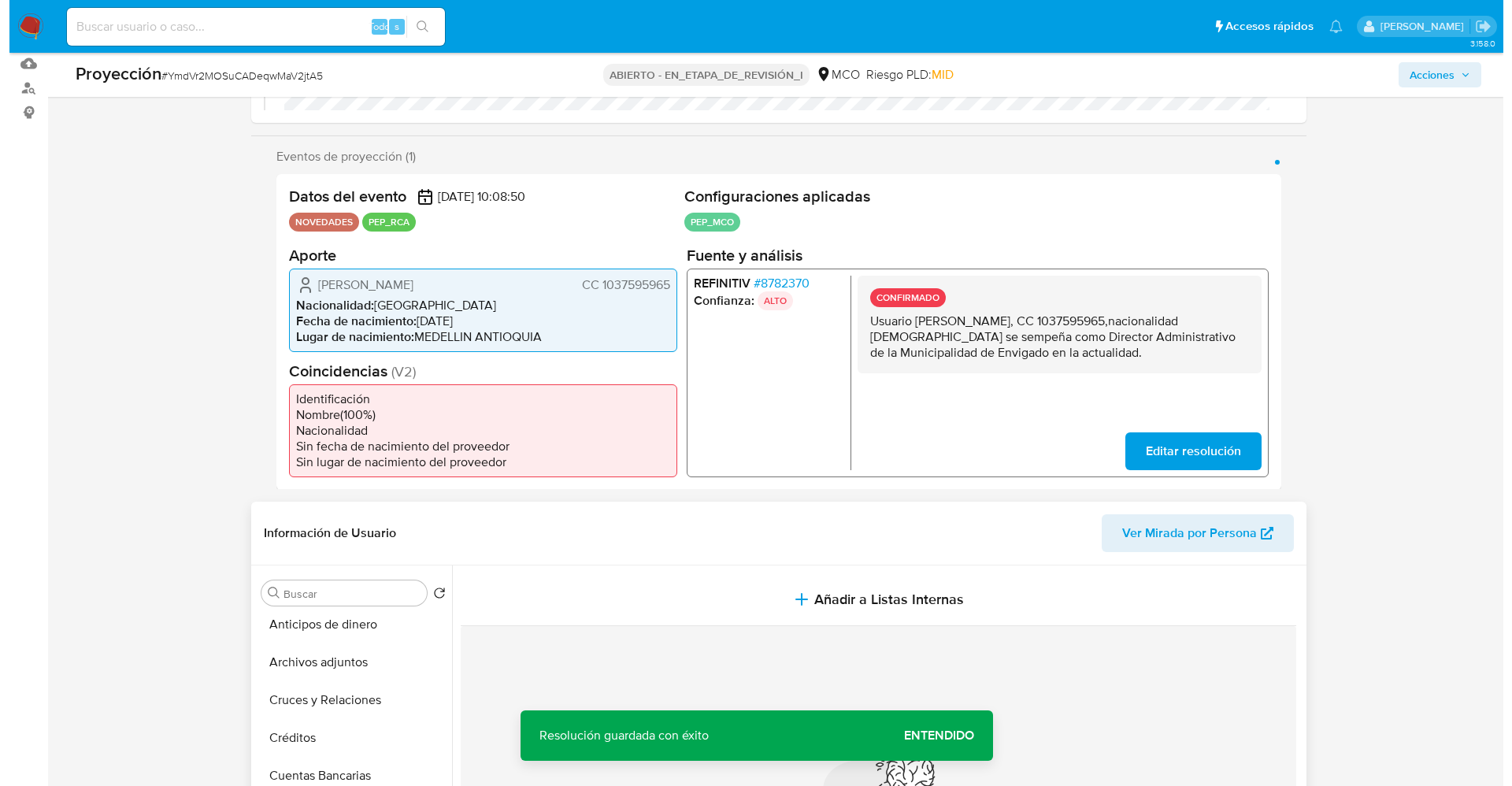
scroll to position [119, 0]
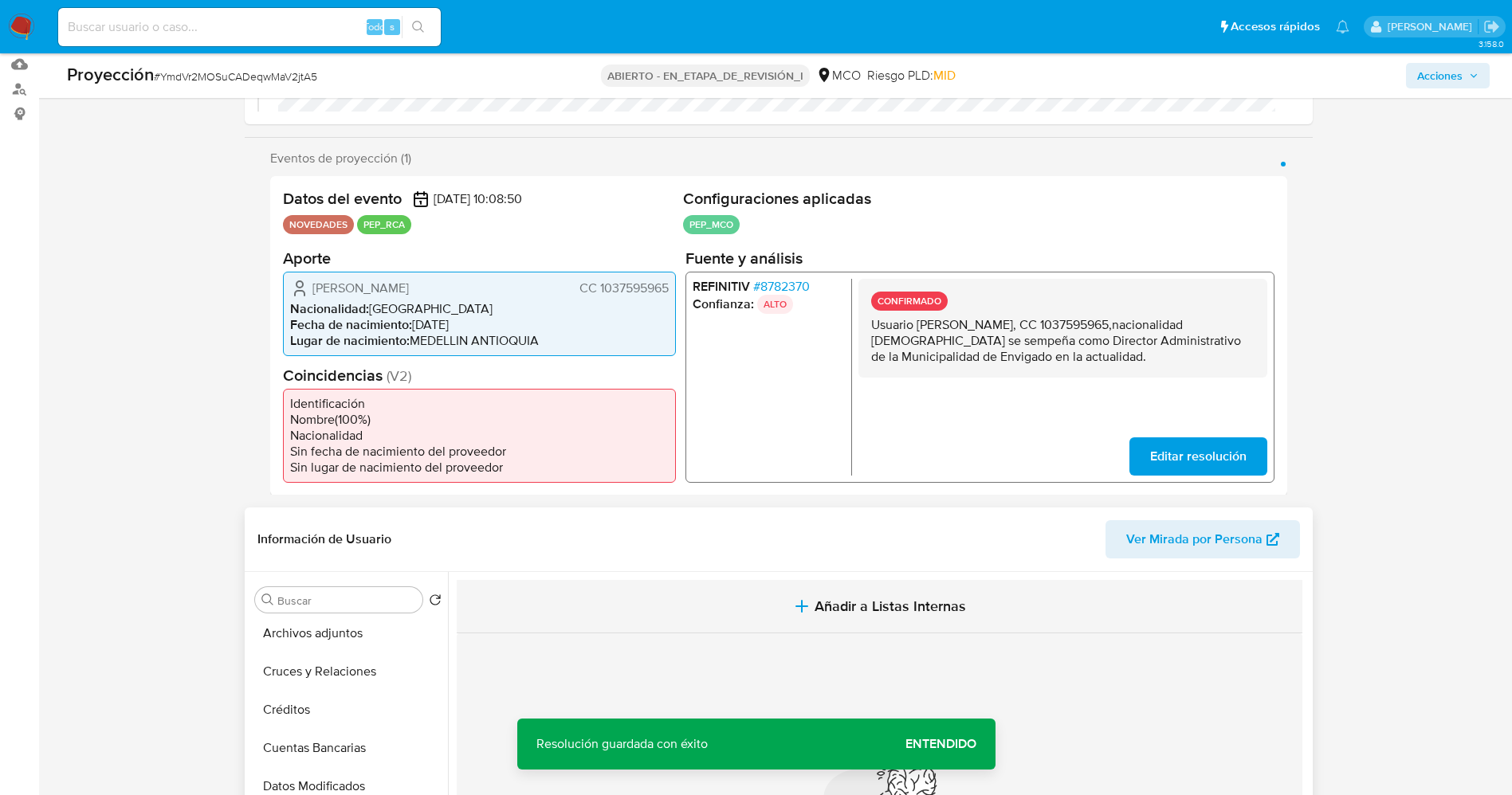
click at [791, 589] on button "Añadir a Listas Internas" at bounding box center [880, 606] width 845 height 53
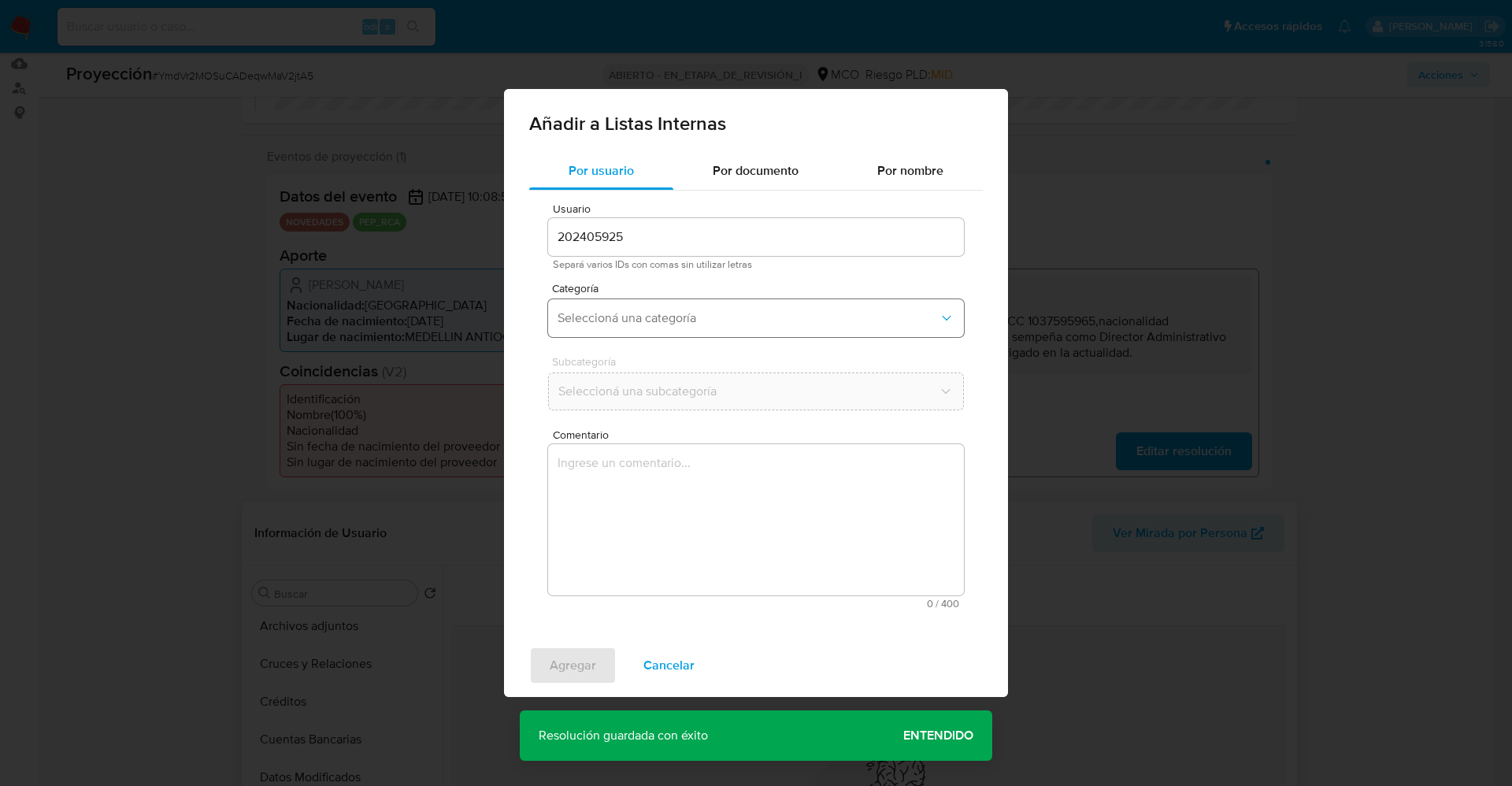
click at [740, 306] on button "Seleccioná una categoría" at bounding box center [756, 318] width 416 height 38
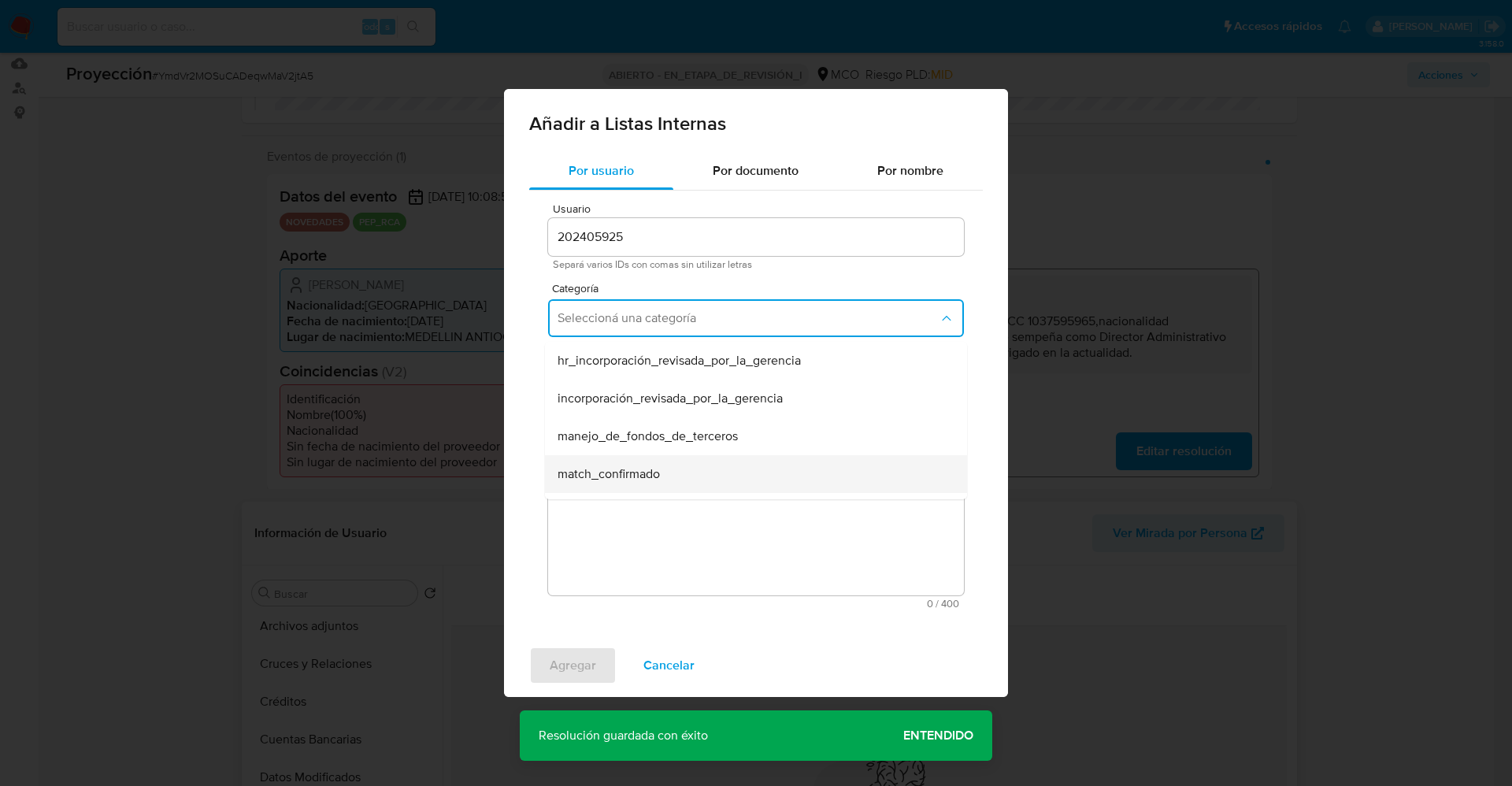
click at [665, 471] on div "match_confirmado" at bounding box center [751, 474] width 387 height 38
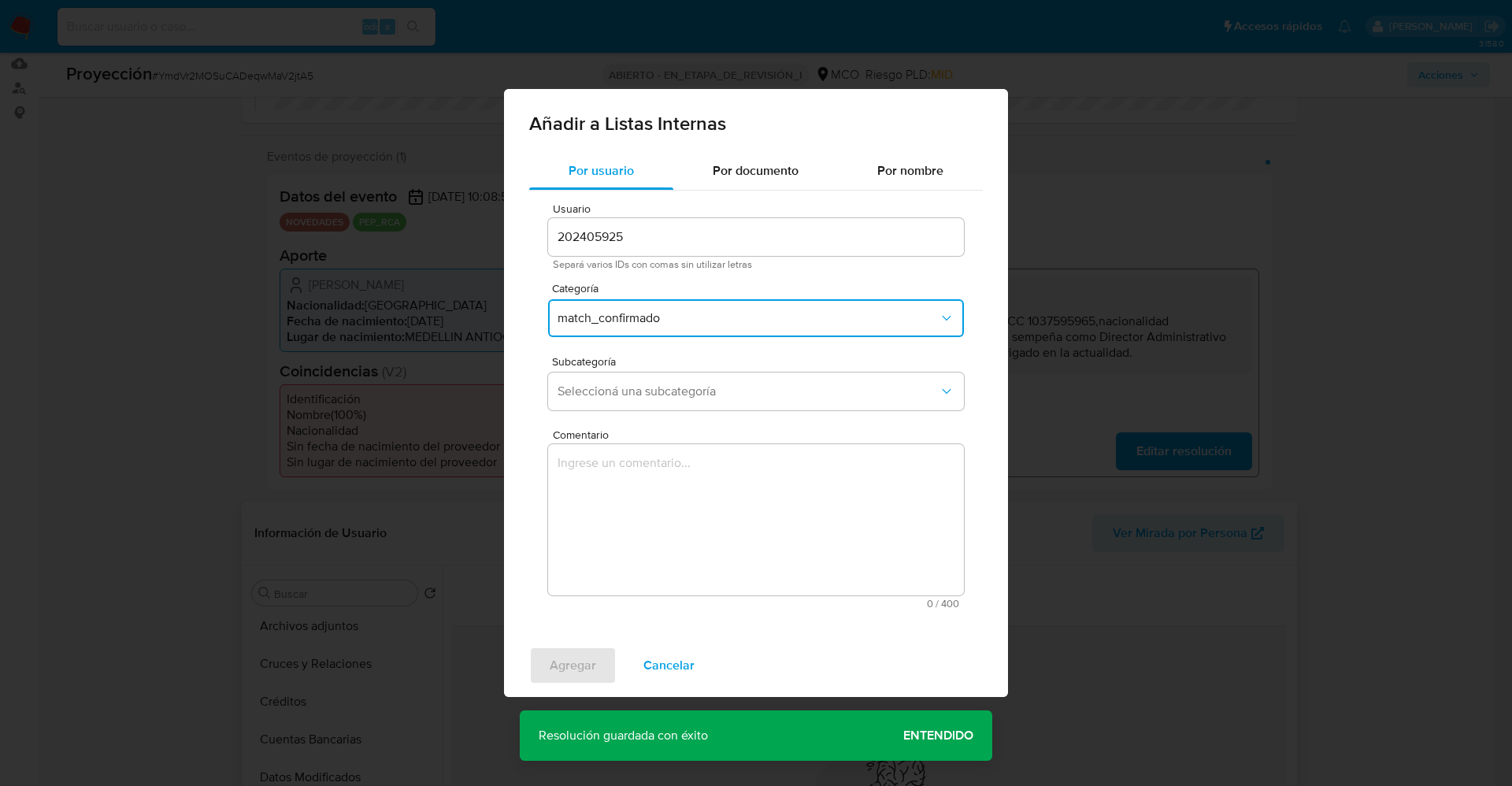
click at [668, 418] on div "Usuario 202405925 Separá varios IDs con comas sin utilizar letras Categoría mat…" at bounding box center [756, 405] width 454 height 430
click at [680, 406] on button "Seleccioná una subcategoría" at bounding box center [756, 391] width 416 height 38
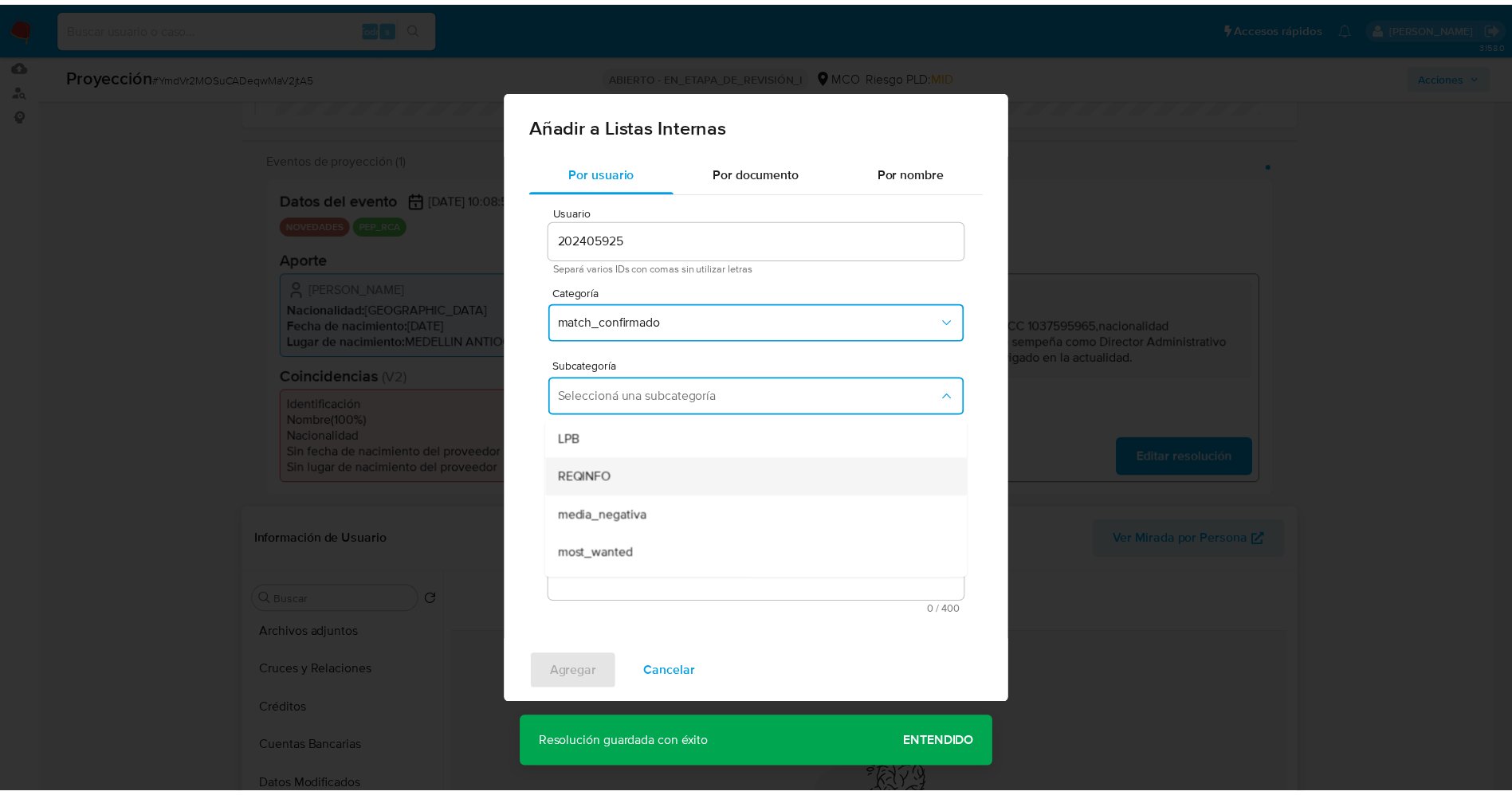
scroll to position [108, 0]
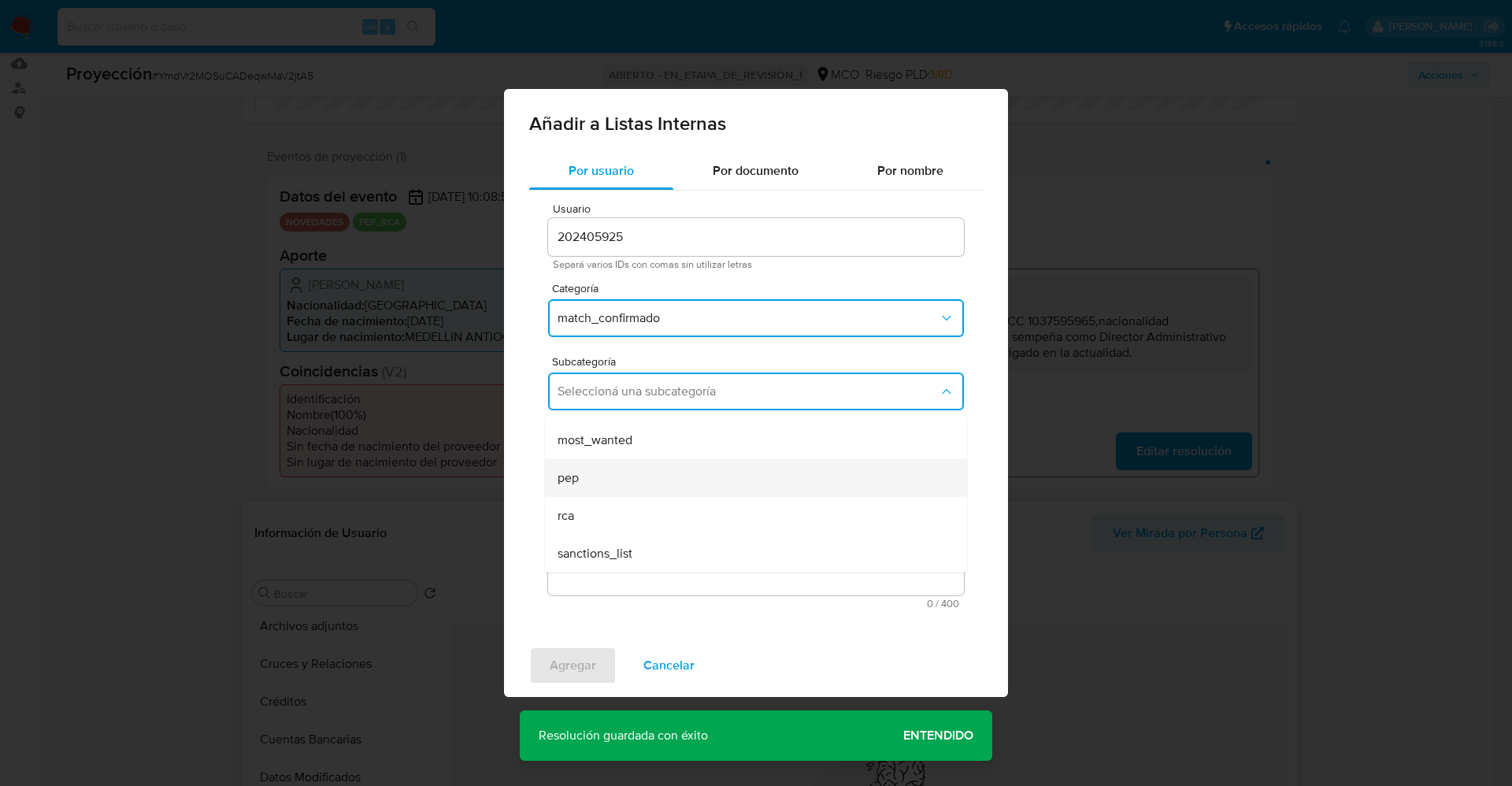
click at [647, 477] on div "pep" at bounding box center [751, 478] width 387 height 38
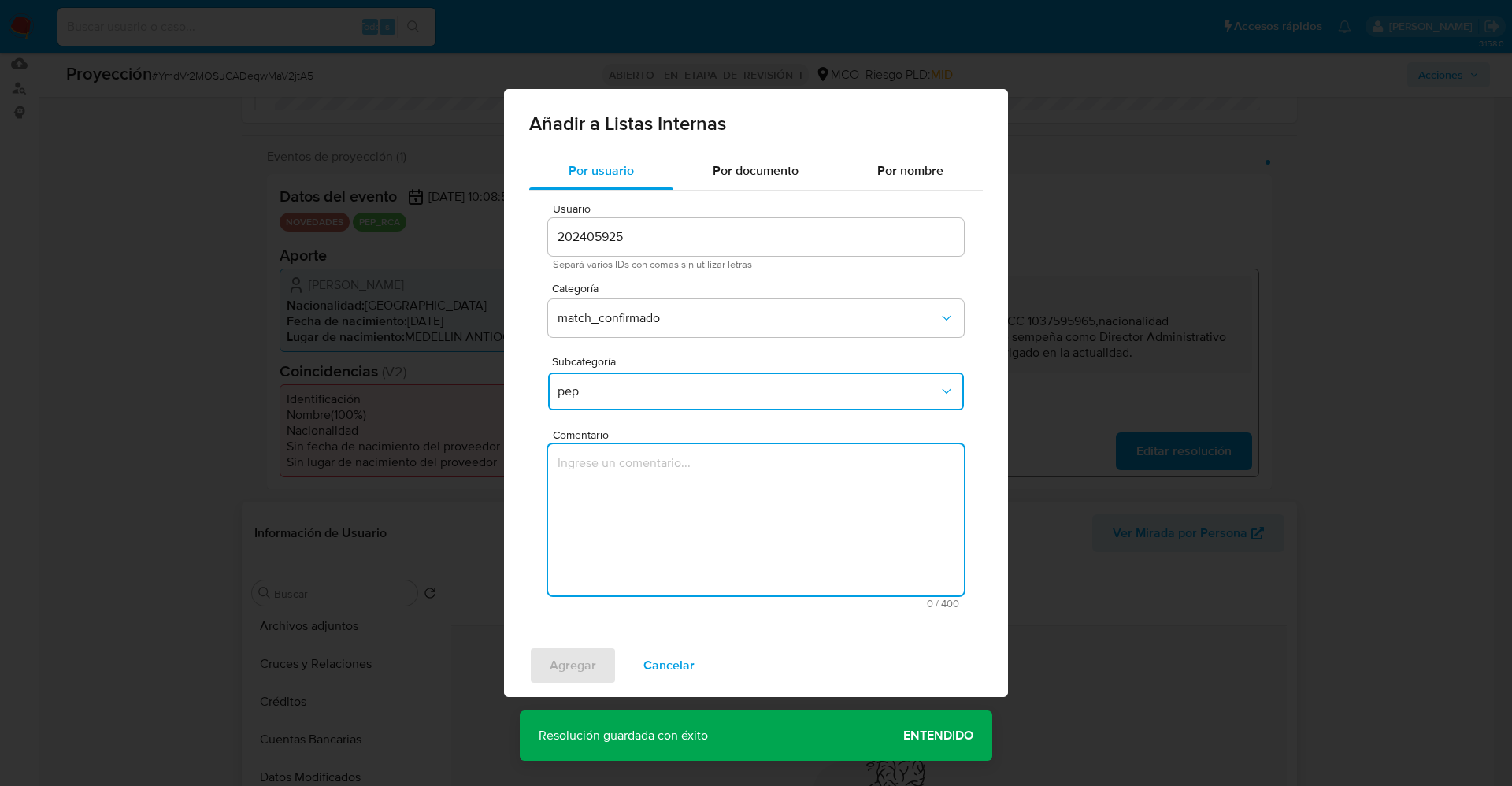
click at [637, 482] on textarea "Comentario" at bounding box center [756, 520] width 416 height 152
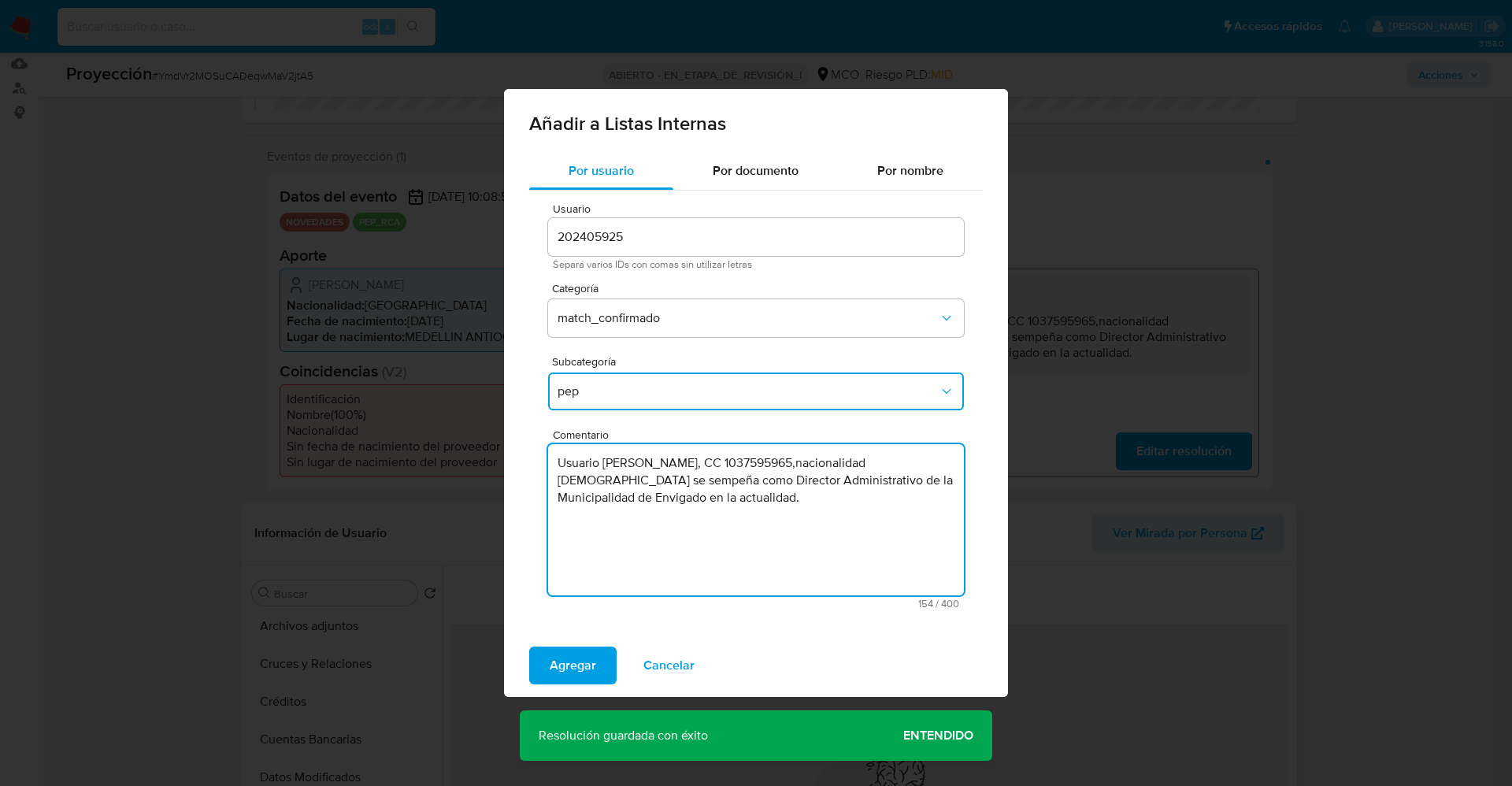
type textarea "Usuario [PERSON_NAME], CC 1037595965,nacionalidad [DEMOGRAPHIC_DATA] se sempeña…"
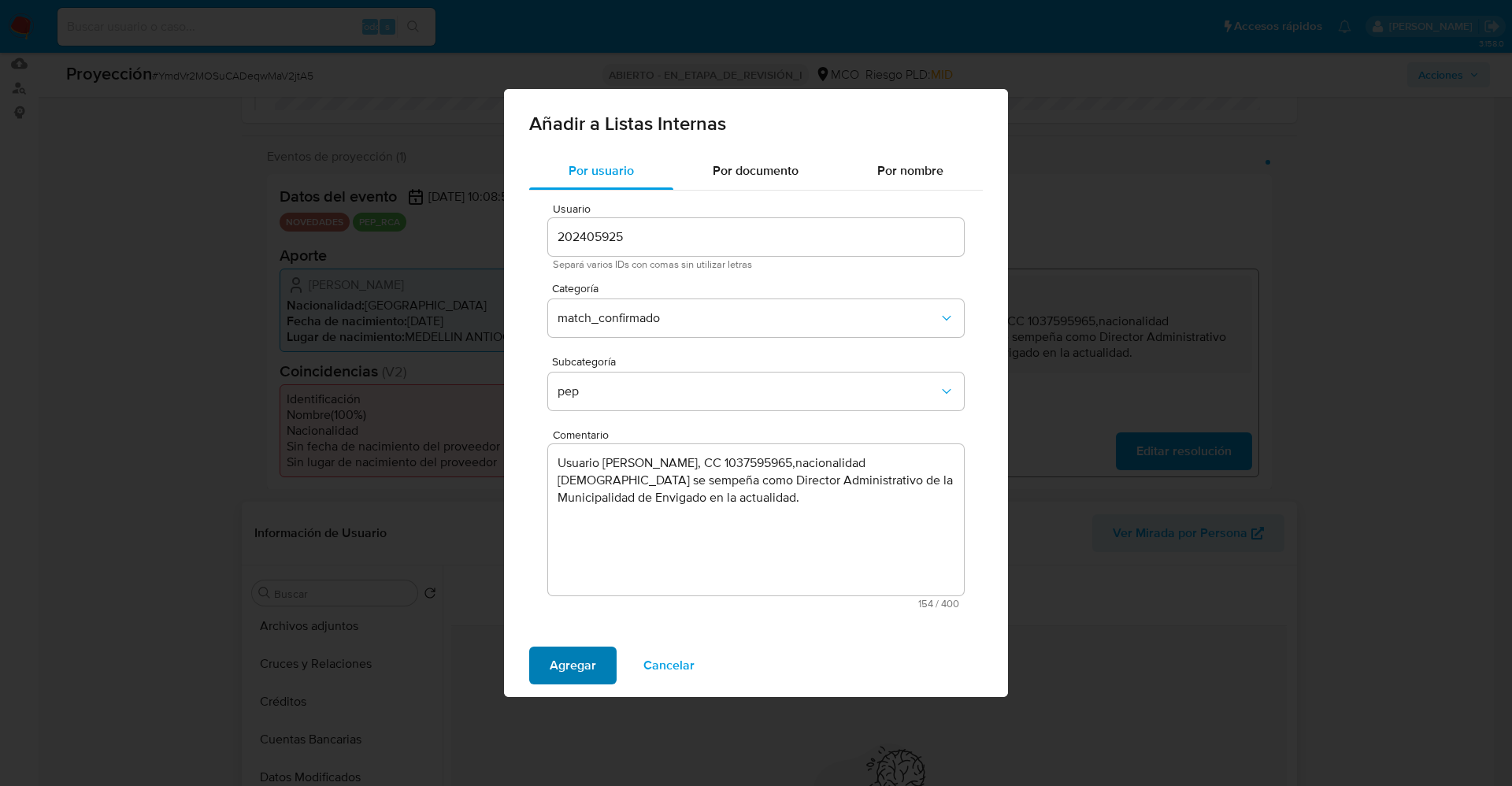
click at [578, 664] on span "Agregar" at bounding box center [573, 666] width 47 height 35
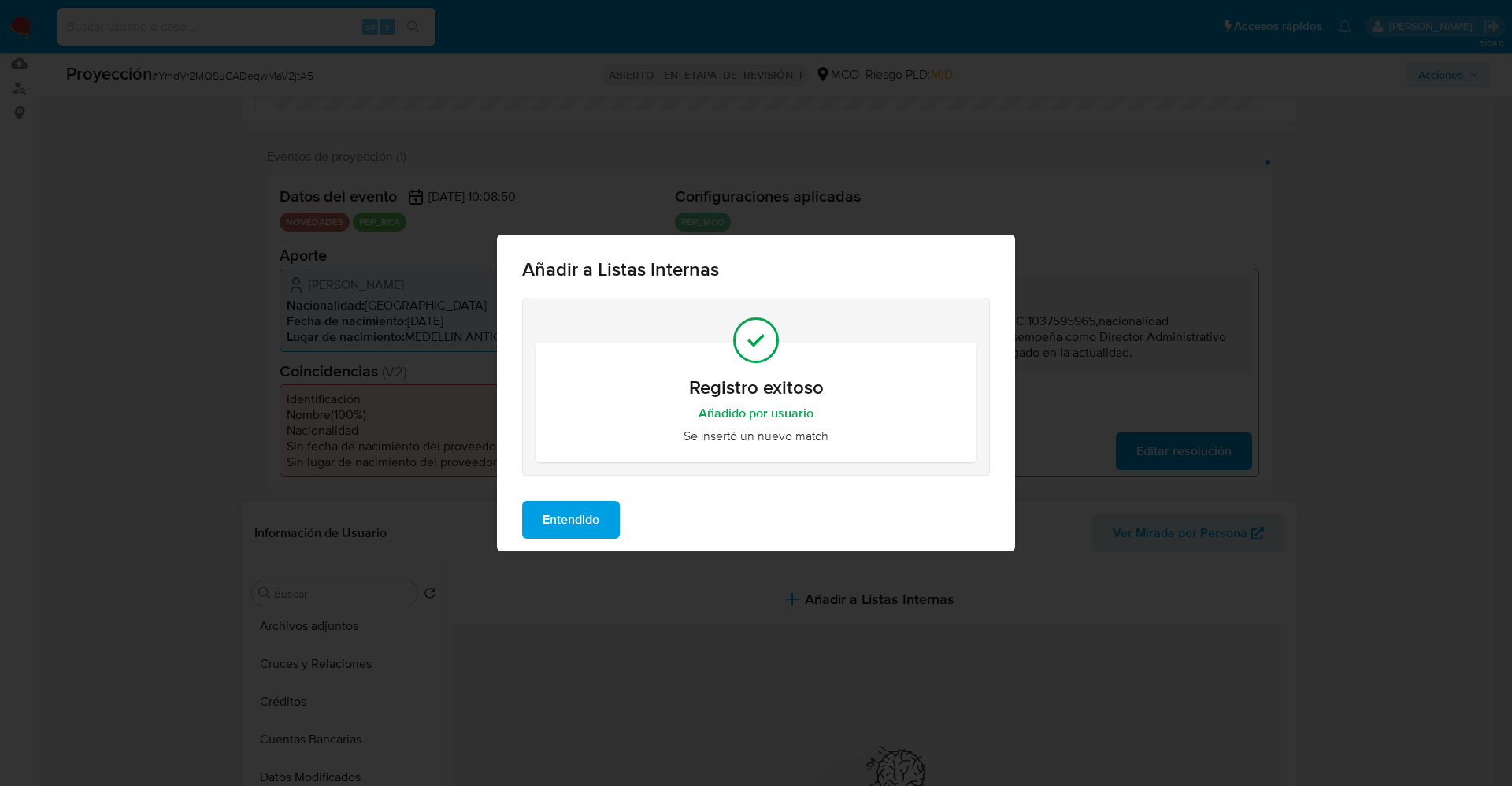
click at [596, 527] on span "Entendido" at bounding box center [571, 520] width 56 height 35
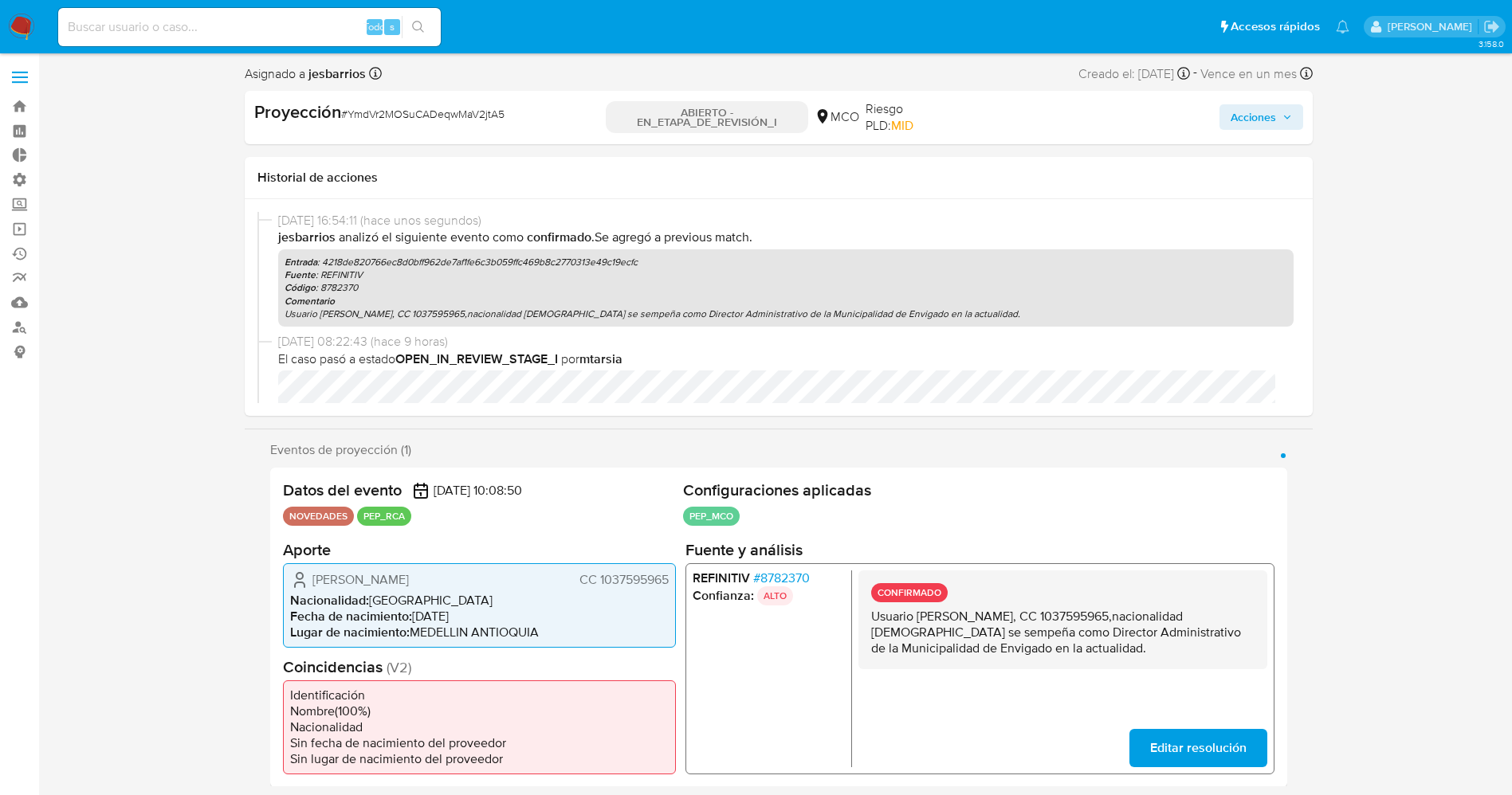
scroll to position [0, 0]
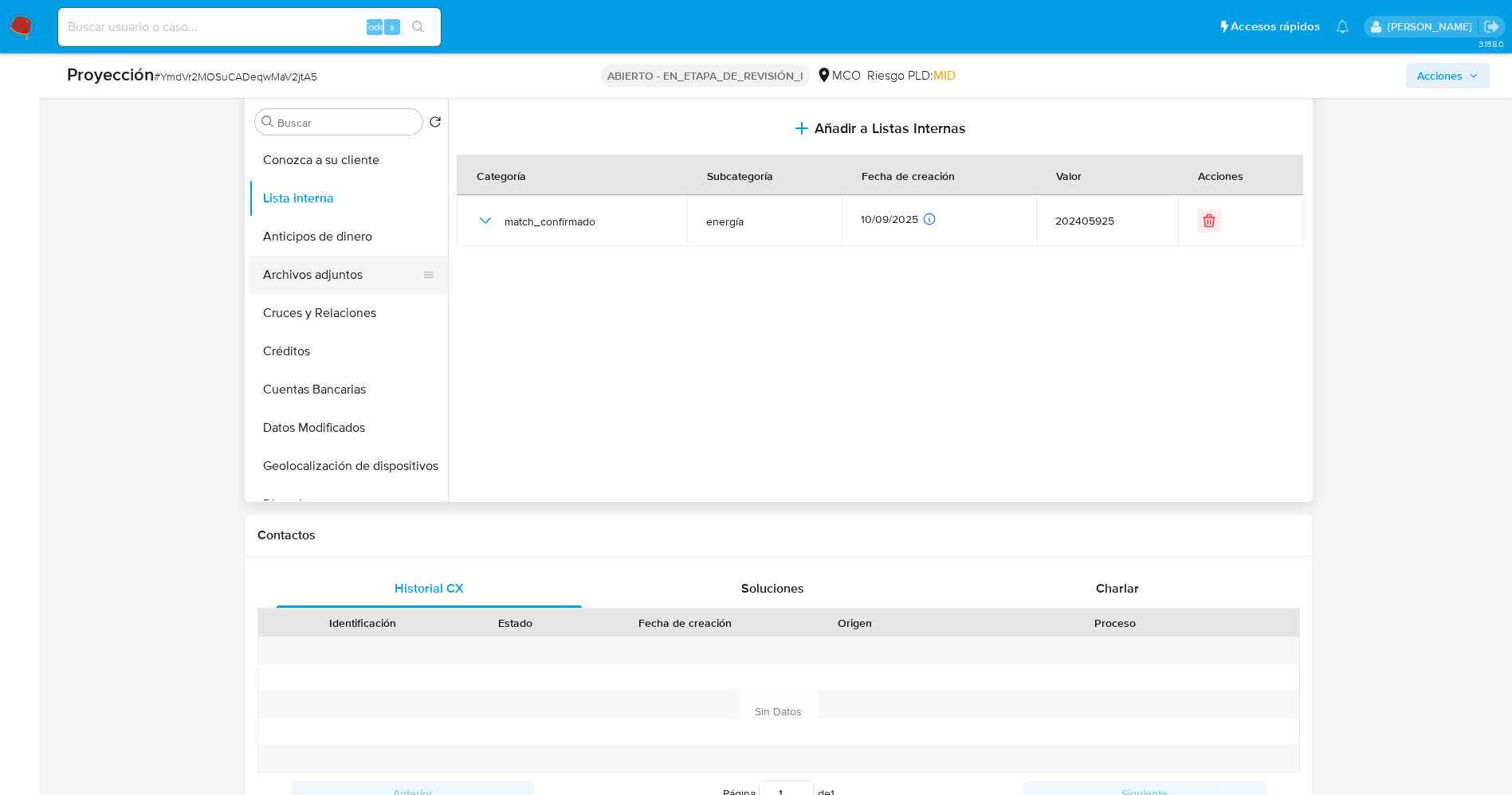
click at [338, 271] on button "Archivos adjuntos" at bounding box center [342, 274] width 187 height 38
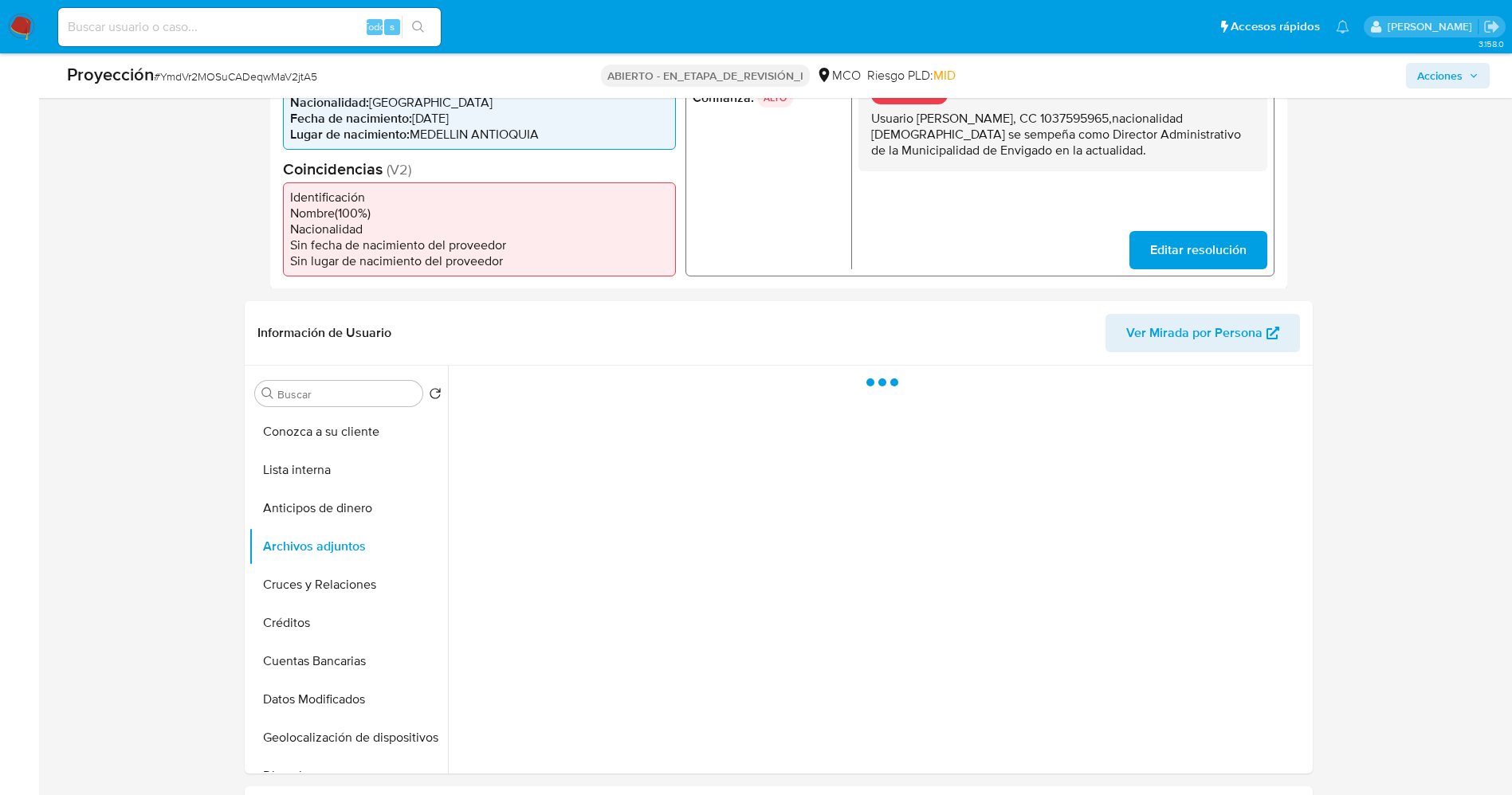
scroll to position [478, 0]
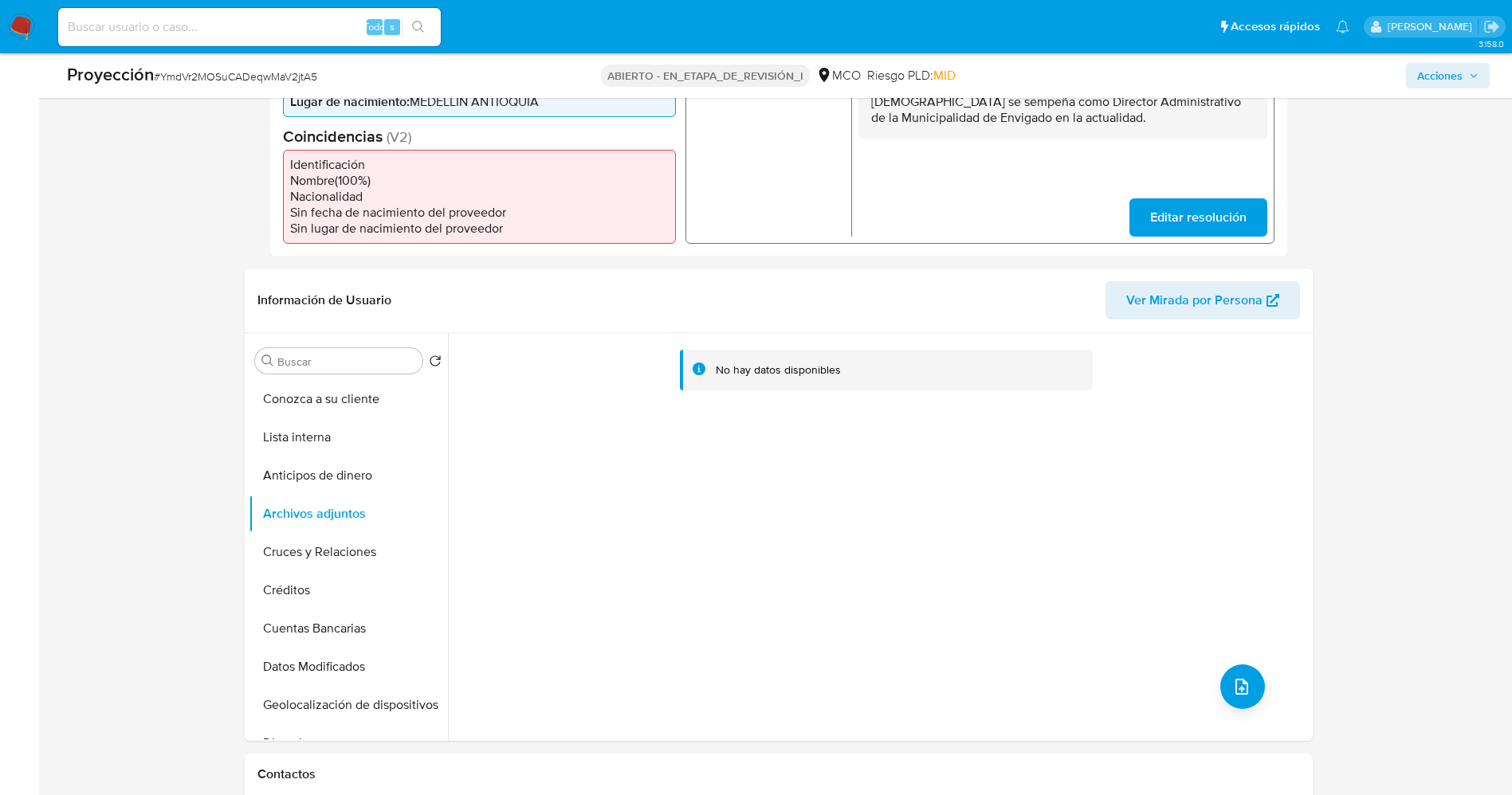
click at [1263, 699] on div "No hay datos disponibles" at bounding box center [879, 537] width 861 height 408
click at [1252, 695] on button "subir archivo" at bounding box center [1242, 686] width 44 height 44
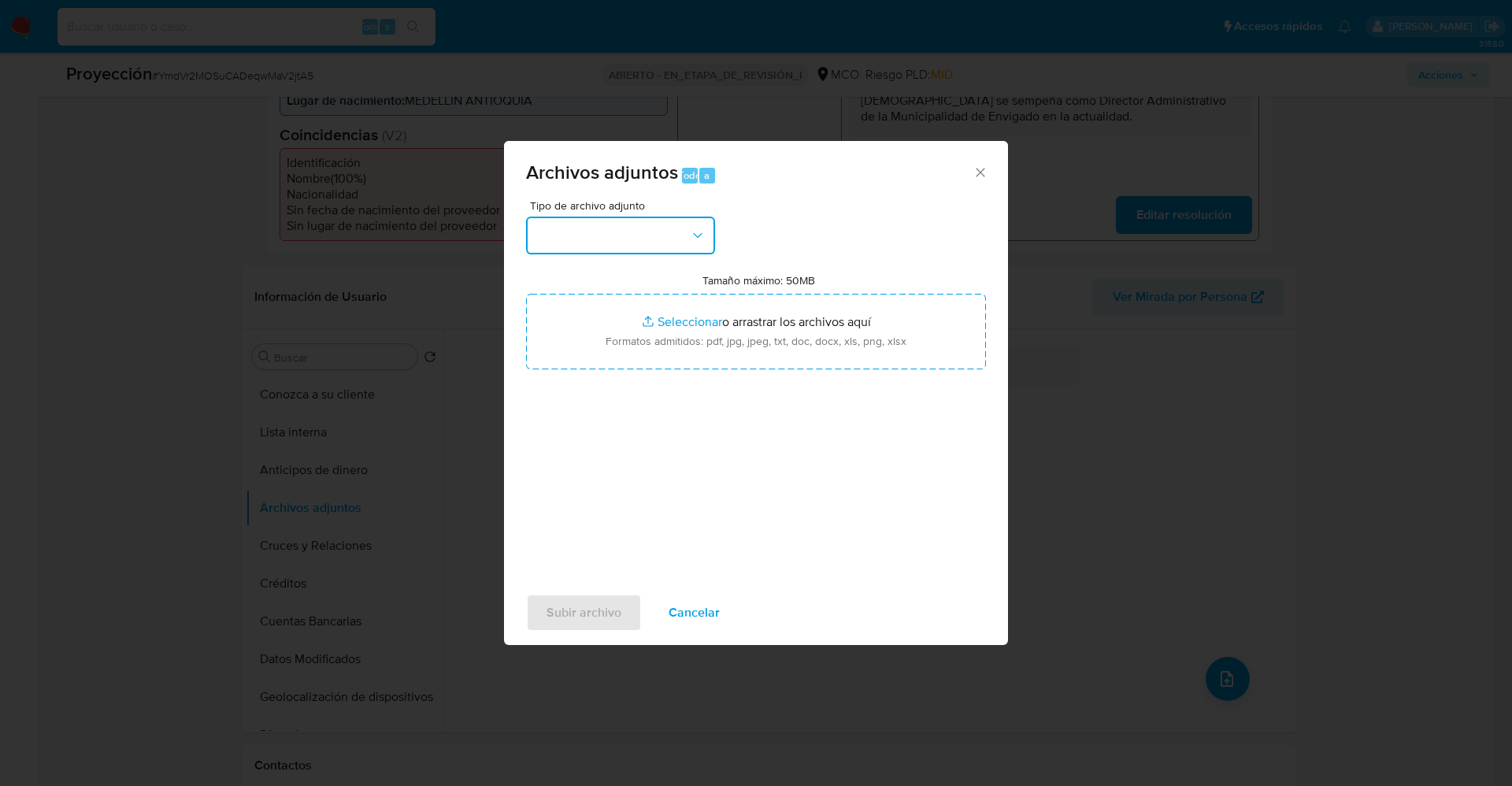
click at [637, 231] on button "button" at bounding box center [621, 235] width 189 height 38
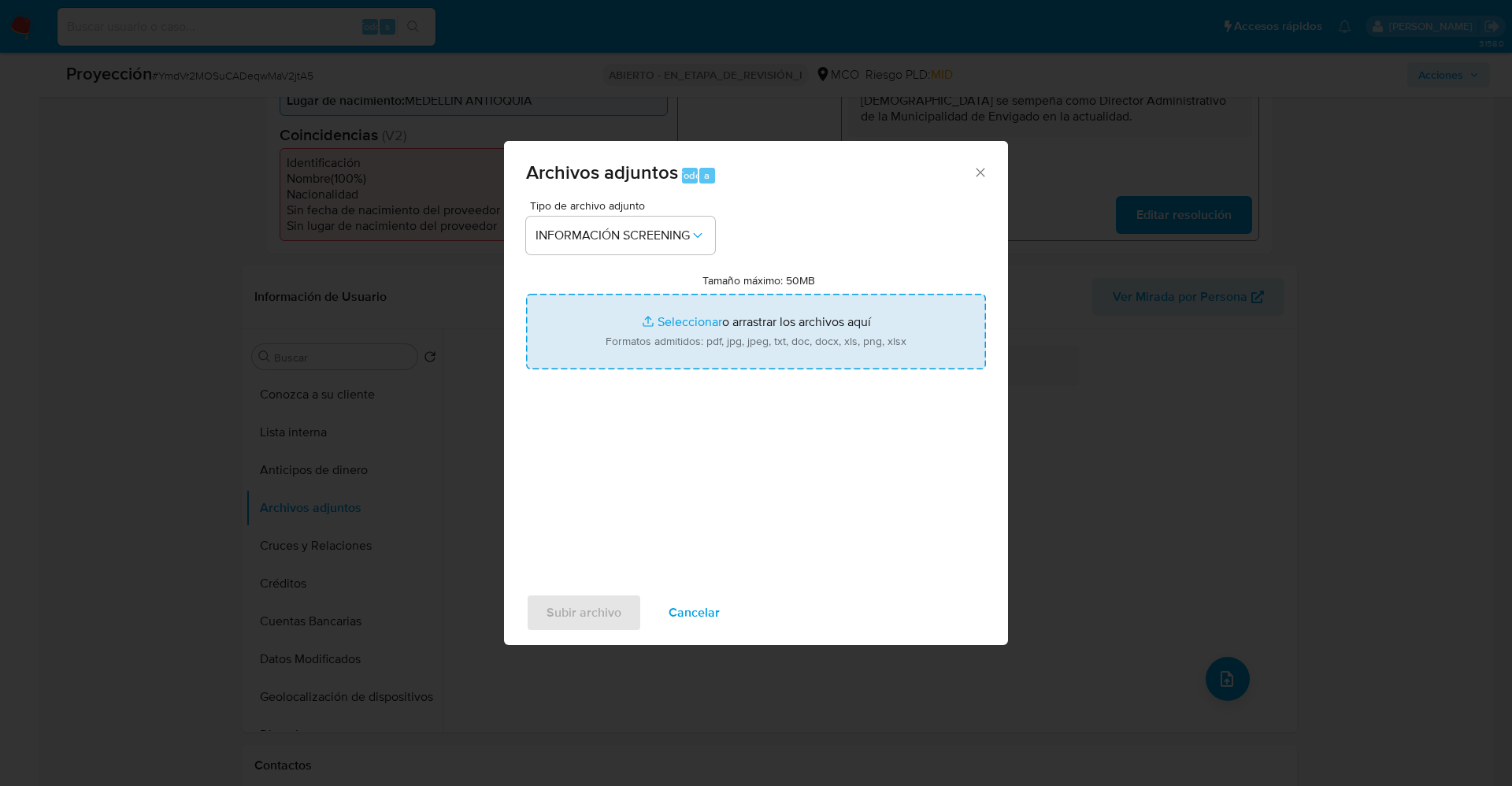
type input "C:\fakepath\_Tatiana Ossa Alvarez_ lavado de dinero - Buscar con Google.pdf"
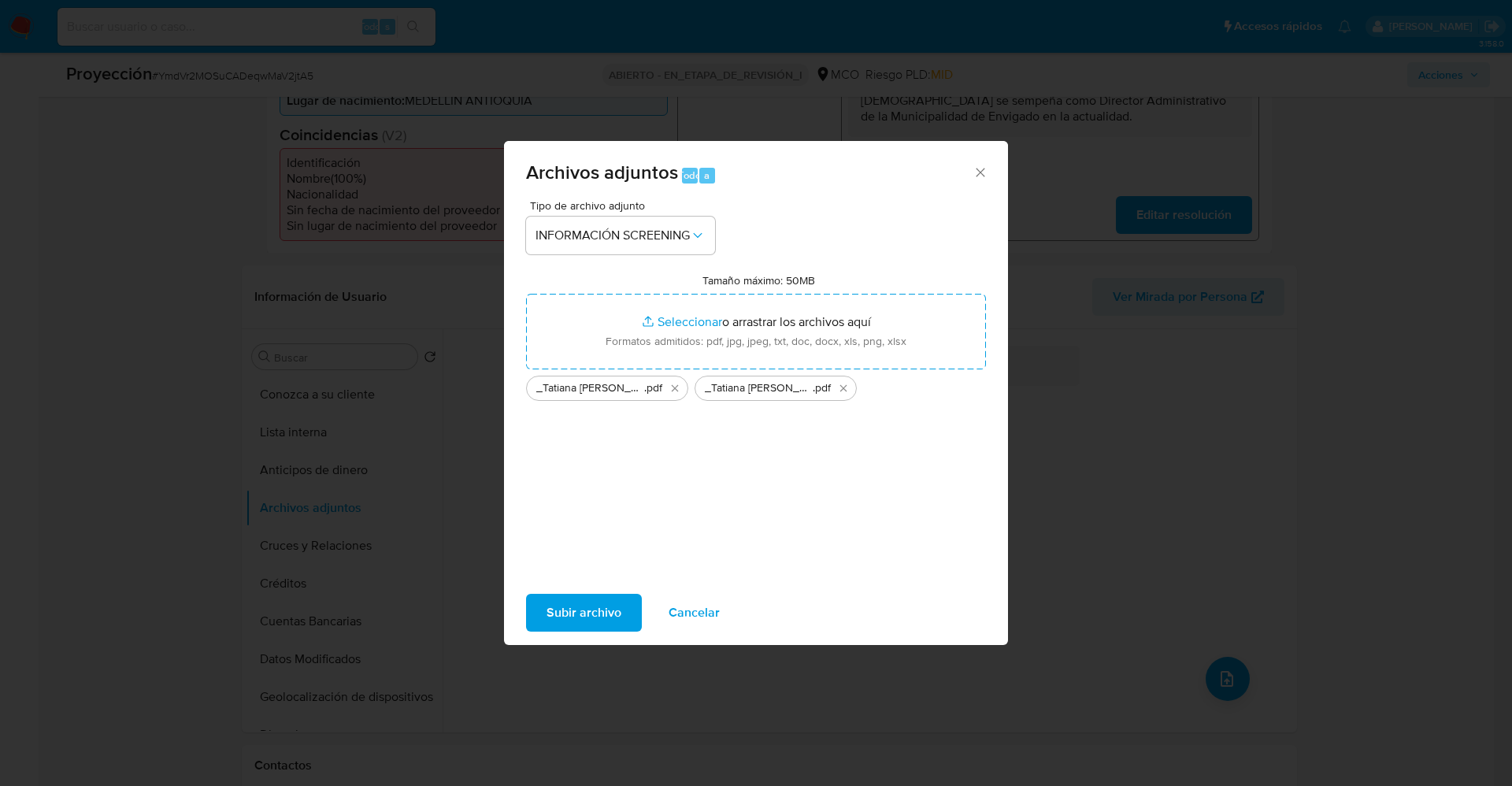
click at [559, 607] on span "Subir archivo" at bounding box center [584, 613] width 75 height 35
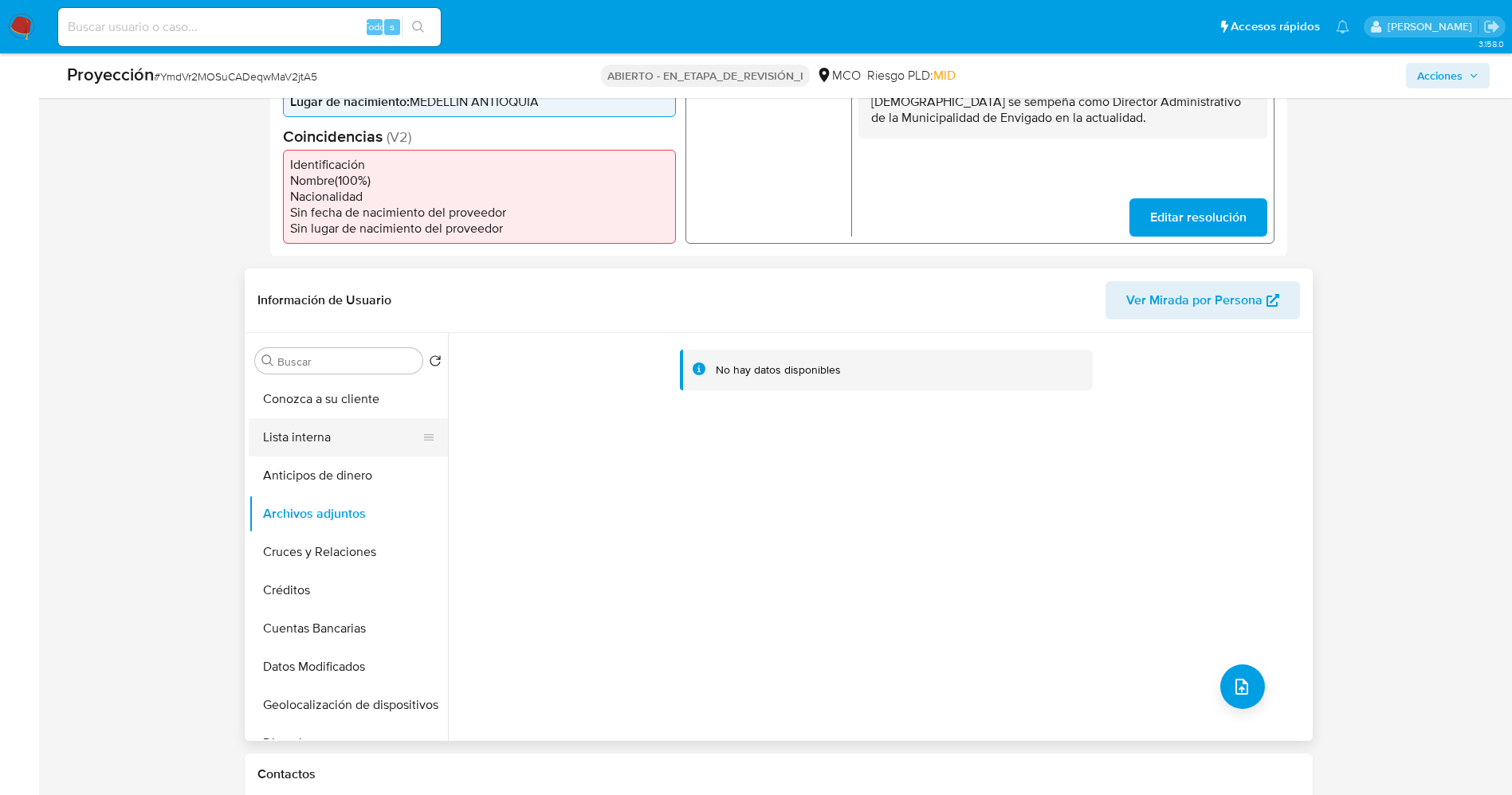
click at [271, 433] on button "Lista interna" at bounding box center [342, 437] width 187 height 38
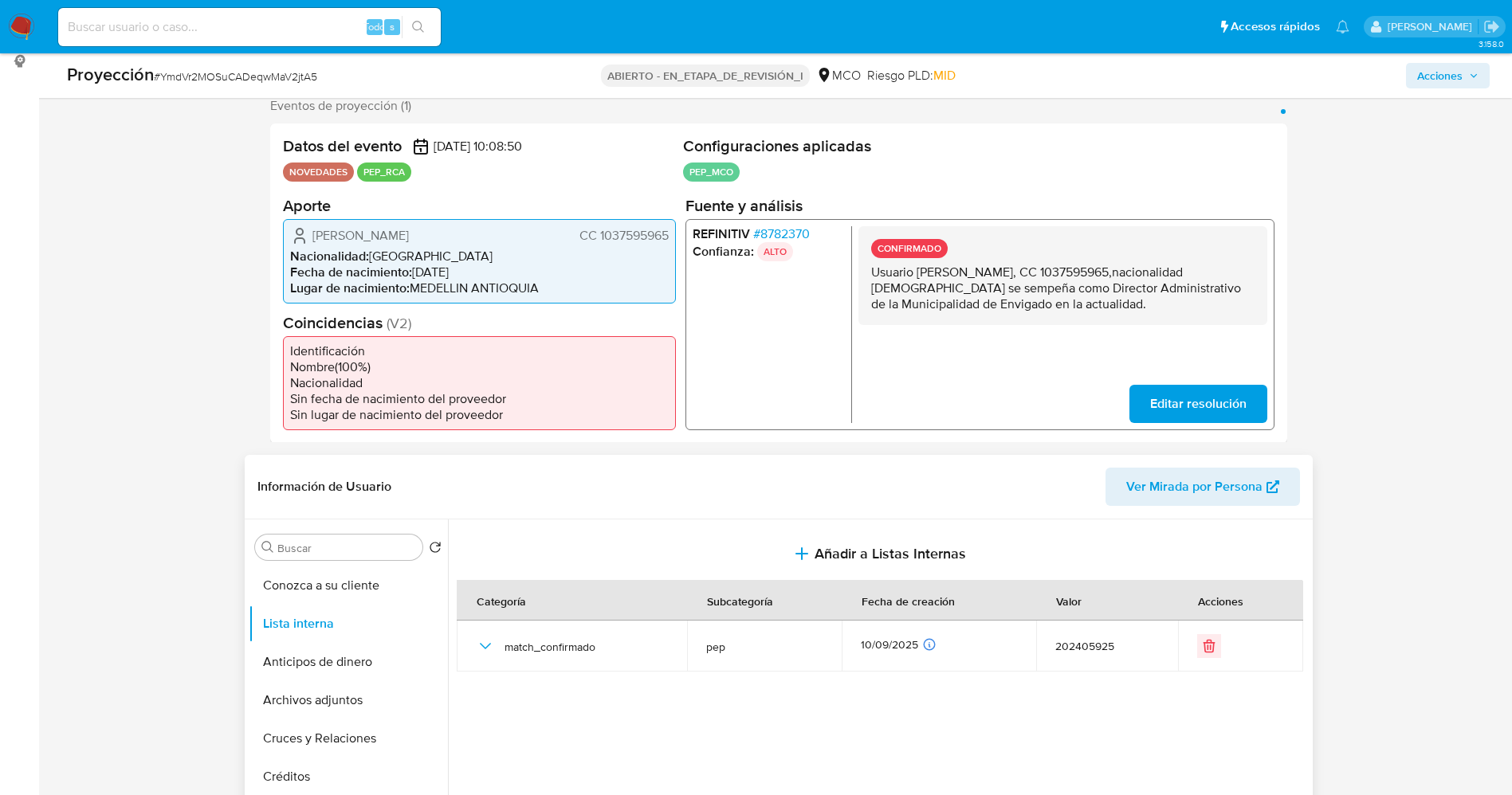
scroll to position [0, 0]
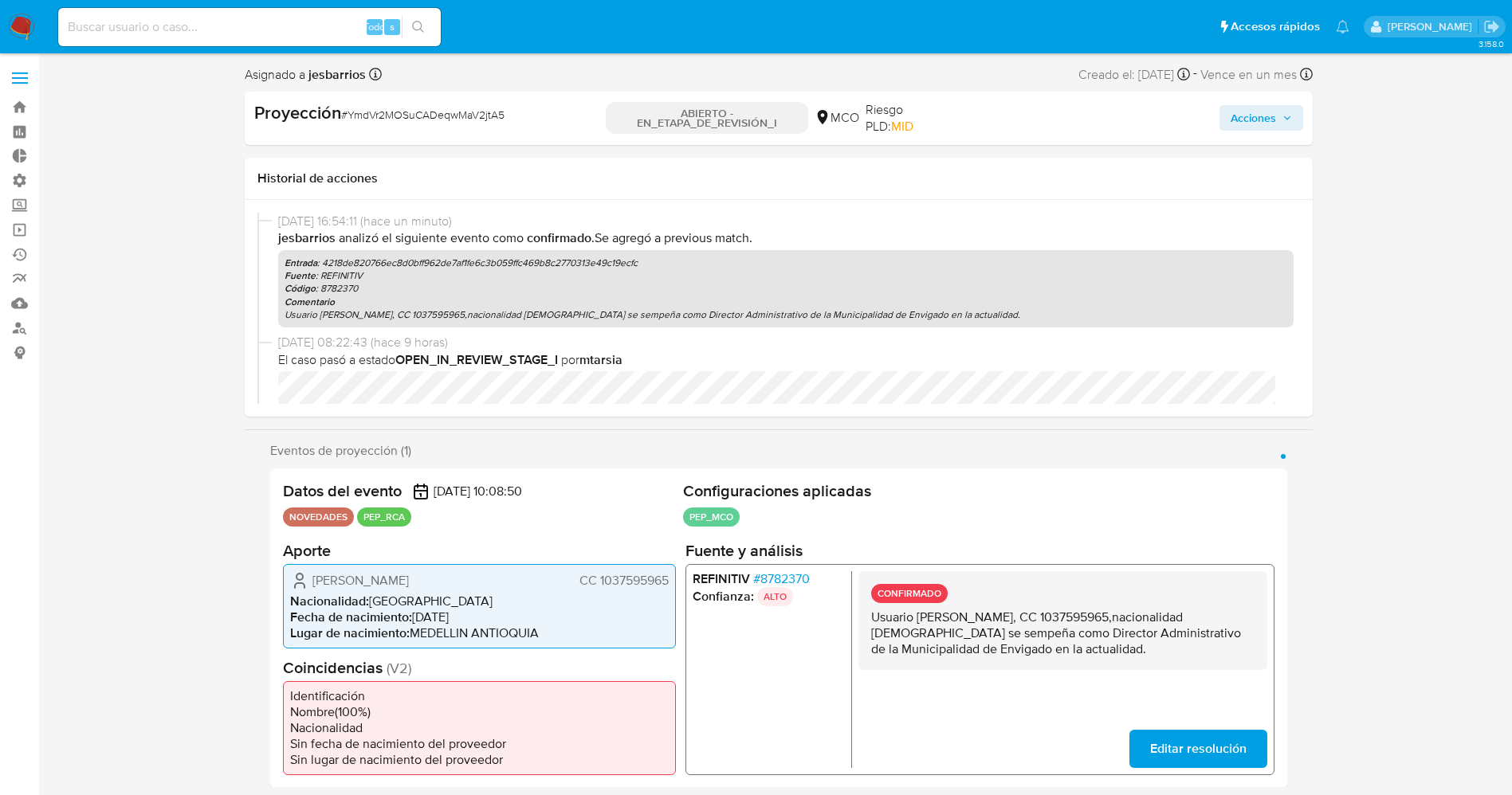
click at [1271, 107] on span "Acciones" at bounding box center [1253, 118] width 45 height 26
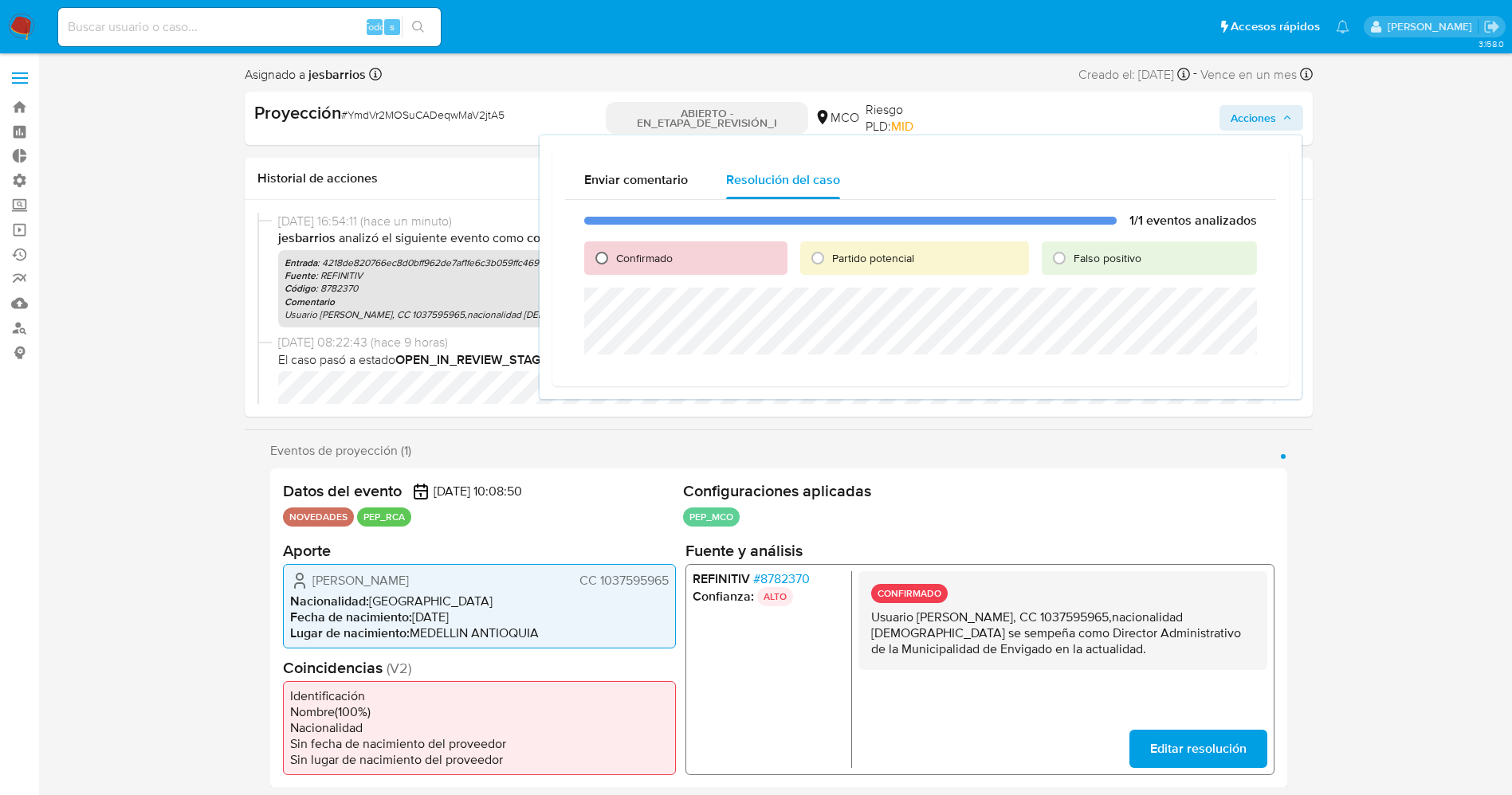
click at [611, 269] on input "Confirmado" at bounding box center [602, 258] width 26 height 26
radio input "true"
click at [618, 263] on font "Confirmado" at bounding box center [645, 258] width 57 height 16
click at [614, 263] on input "Confirmado" at bounding box center [602, 258] width 26 height 26
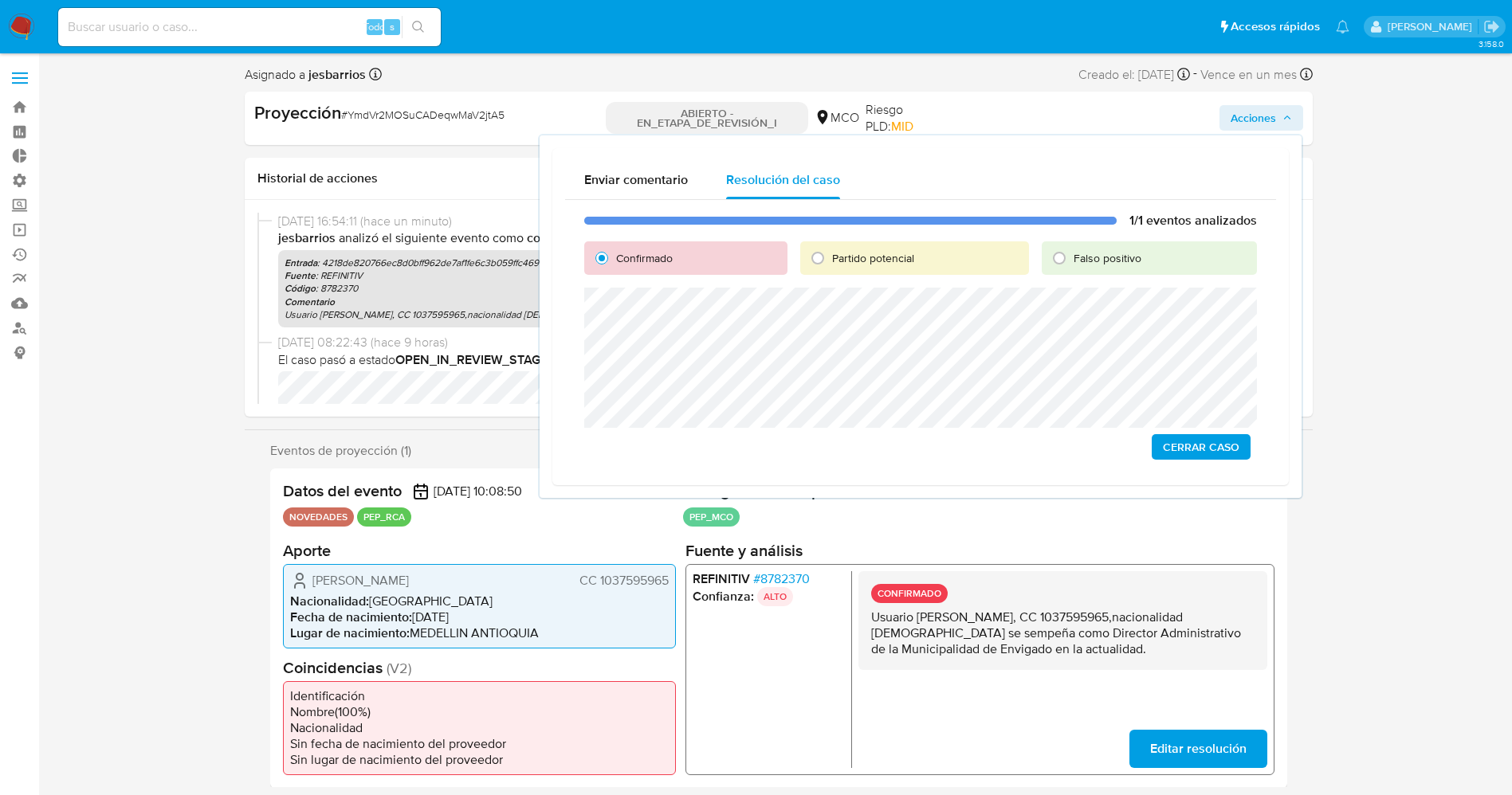
click at [1236, 443] on span "Cerrar Caso" at bounding box center [1201, 446] width 77 height 23
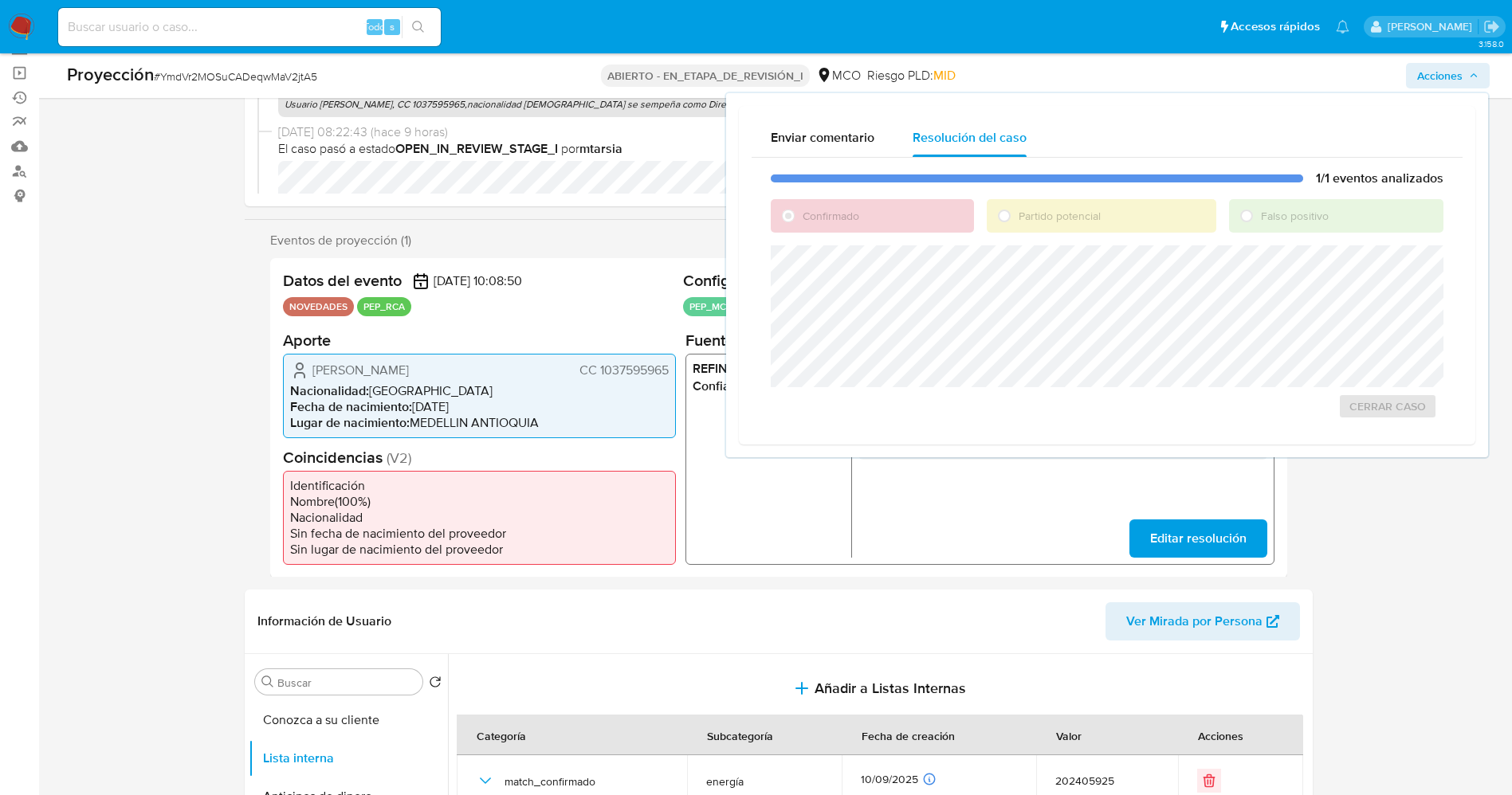
scroll to position [359, 0]
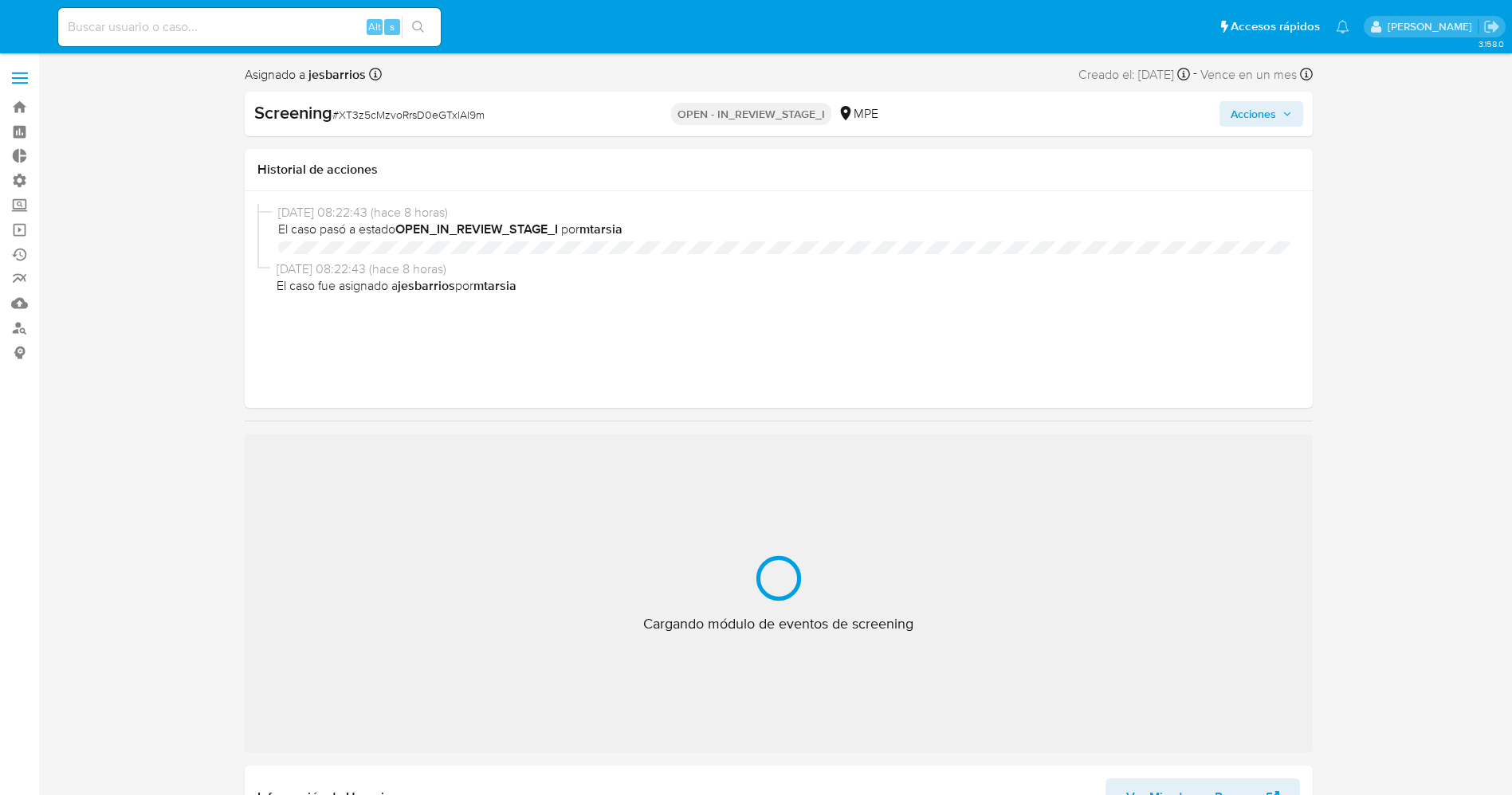
select select "10"
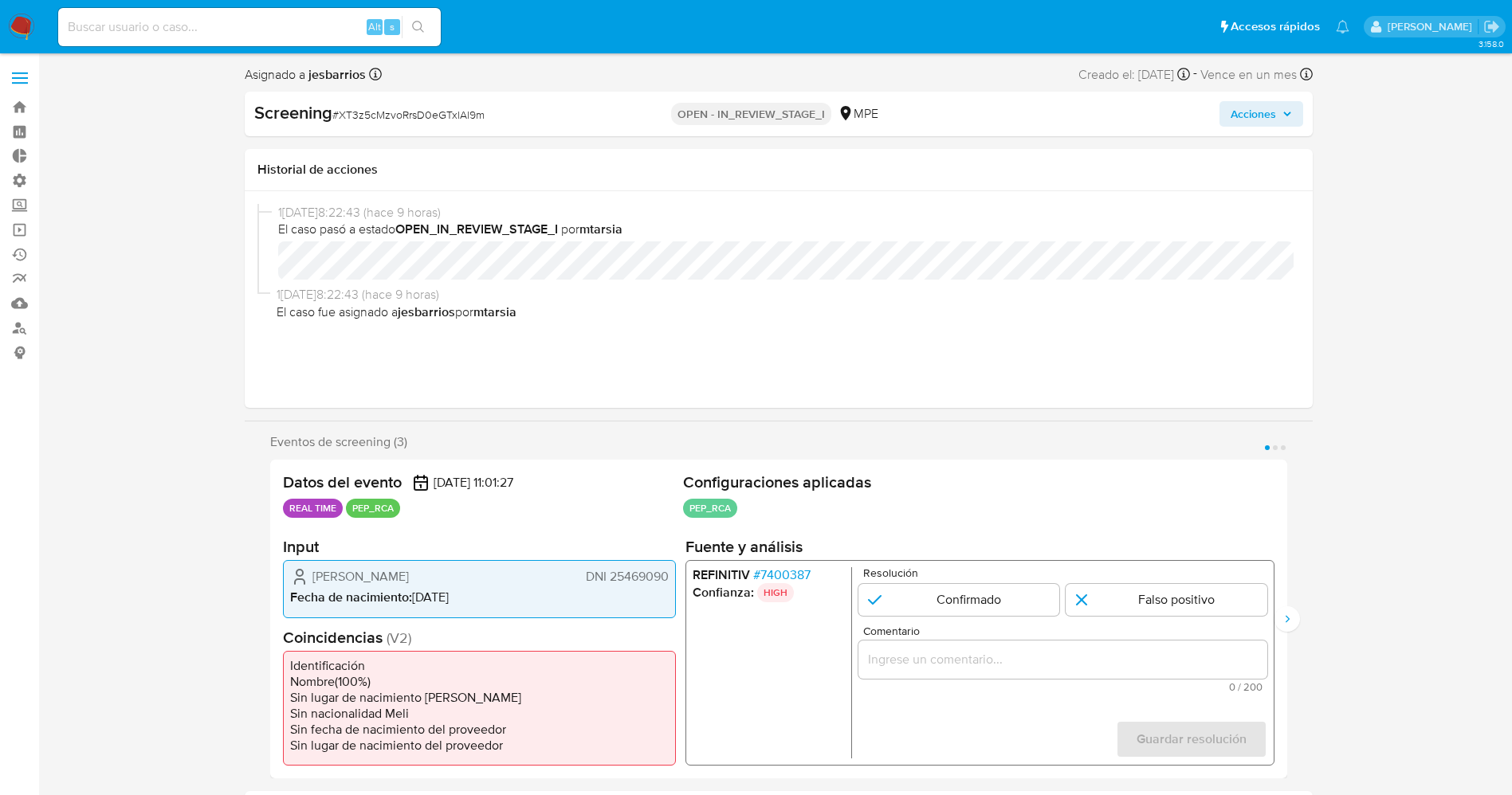
scroll to position [359, 0]
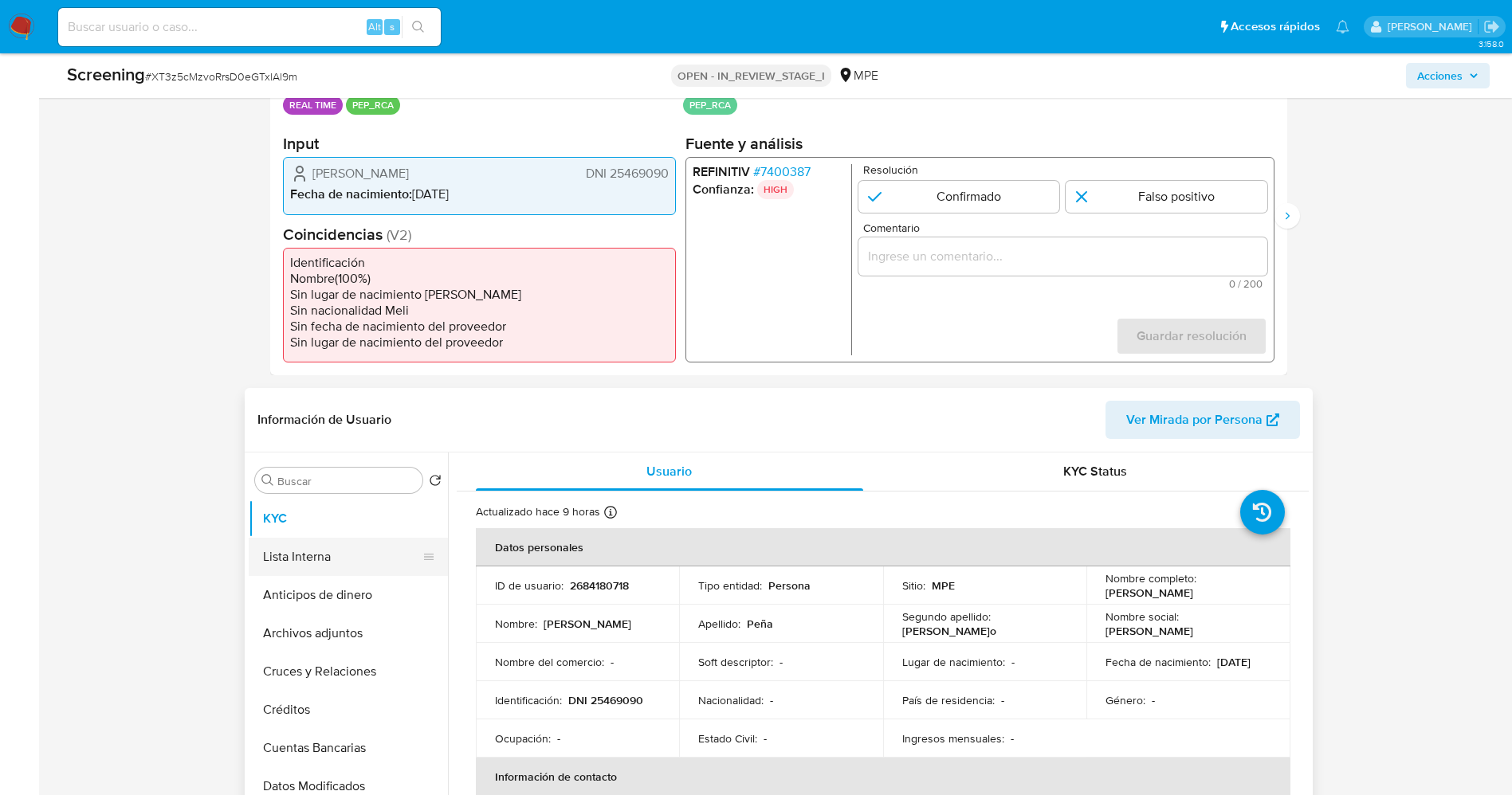
click at [336, 570] on button "Lista Interna" at bounding box center [342, 556] width 187 height 38
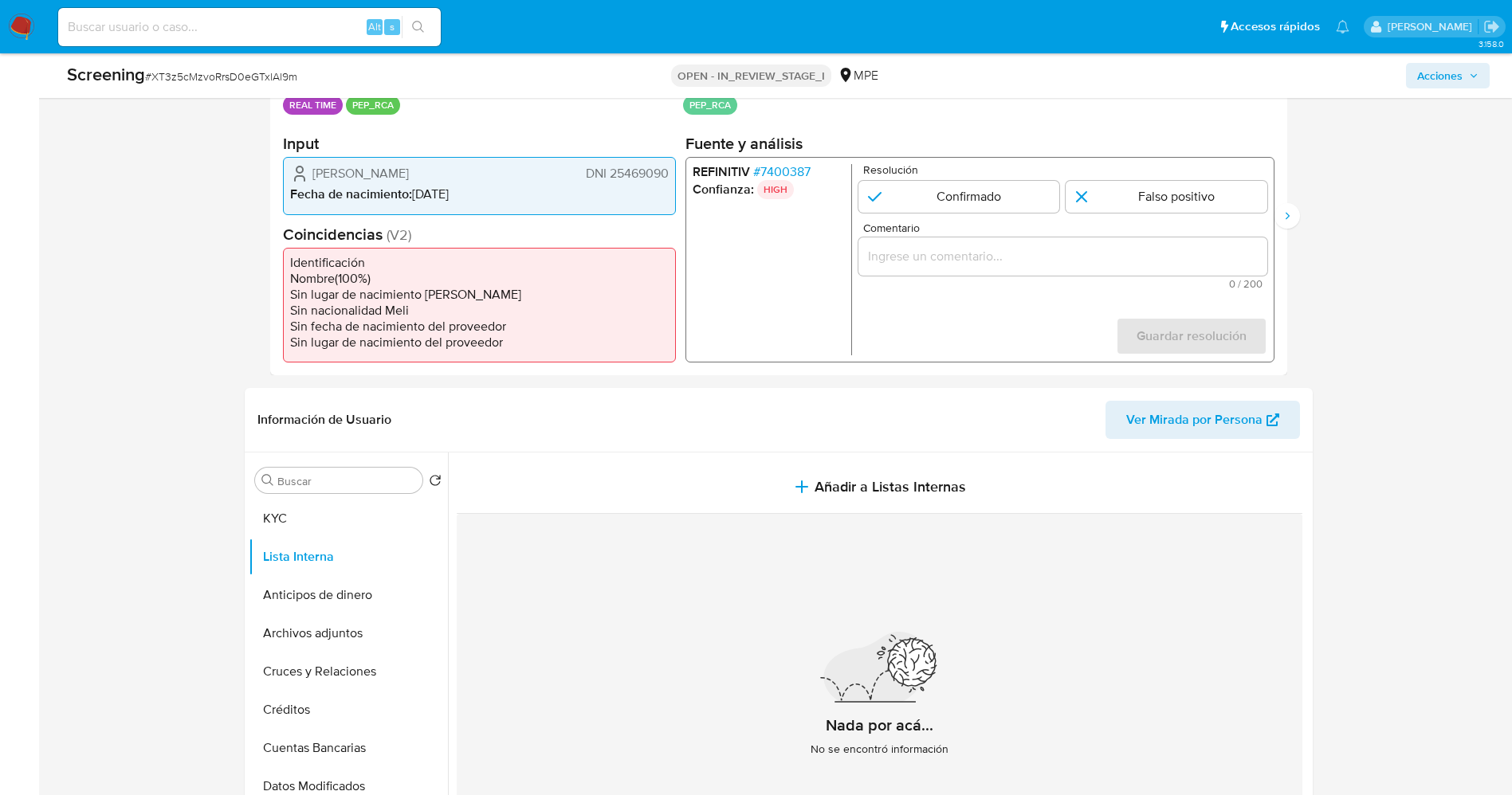
scroll to position [120, 0]
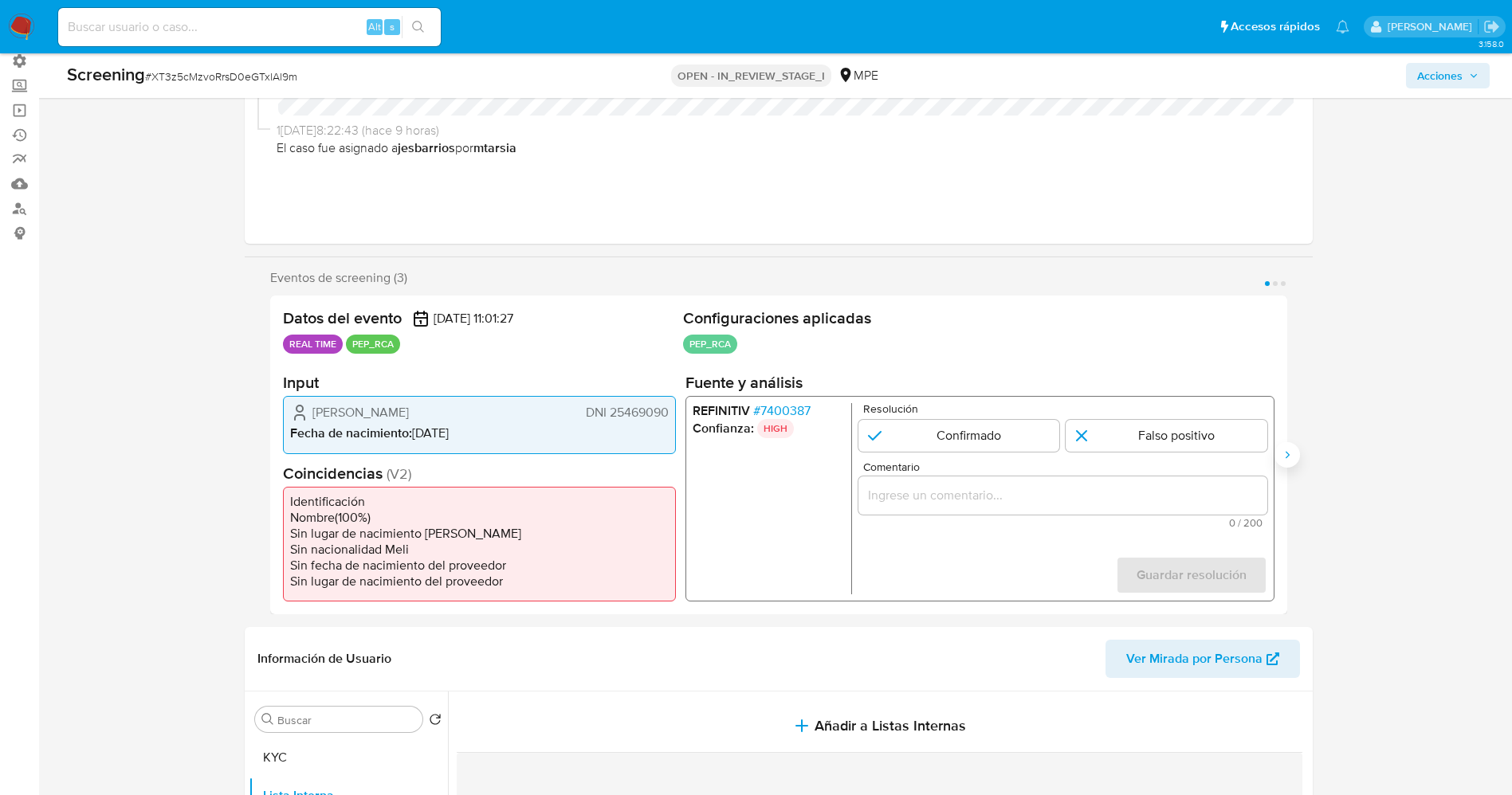
click at [1285, 448] on icon "Siguiente" at bounding box center [1287, 454] width 13 height 13
click at [271, 455] on icon "Anterior" at bounding box center [269, 454] width 13 height 13
click at [329, 758] on button "KYC" at bounding box center [342, 758] width 187 height 38
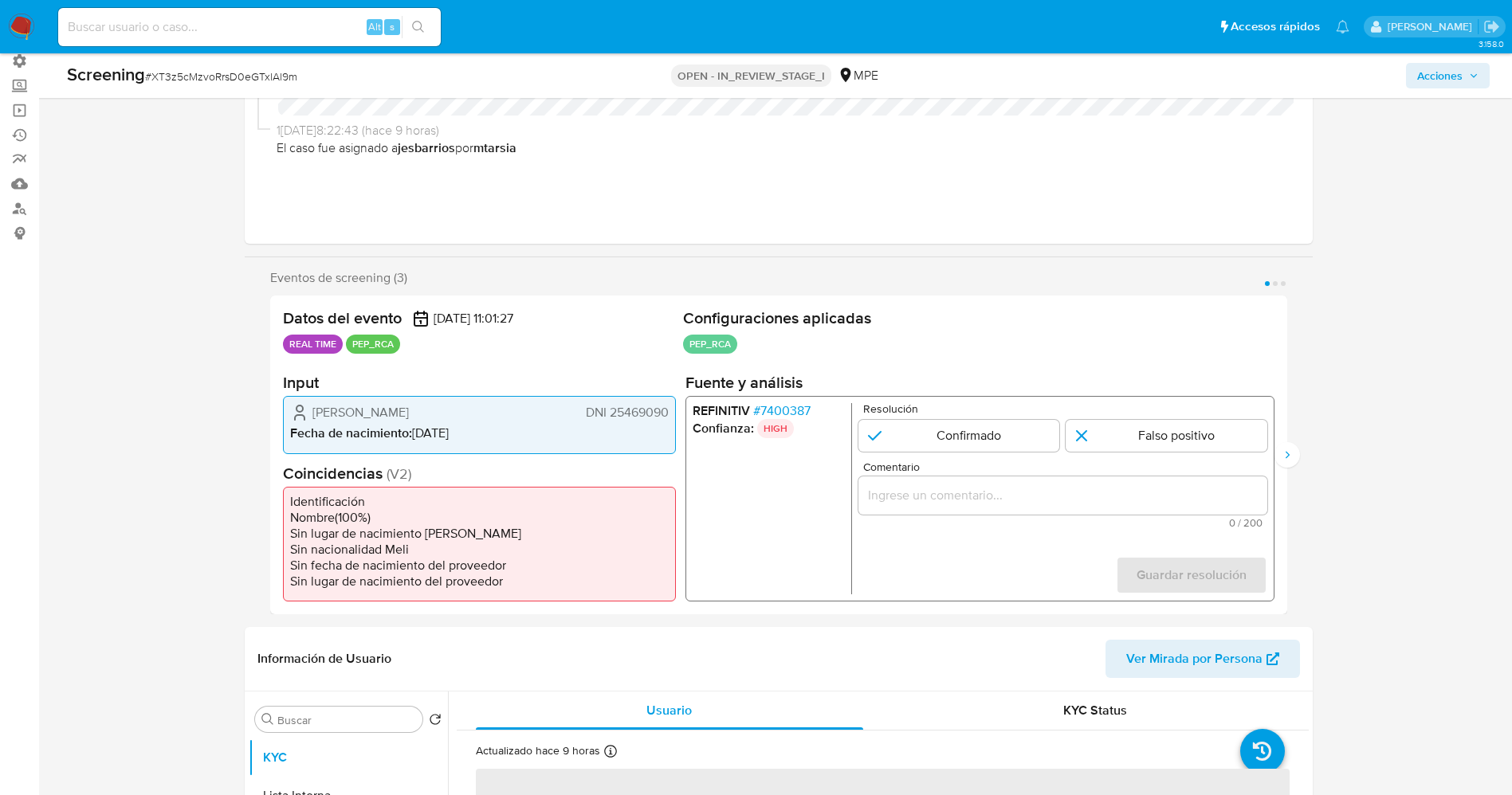
click at [802, 409] on span "# 7400387" at bounding box center [781, 411] width 57 height 16
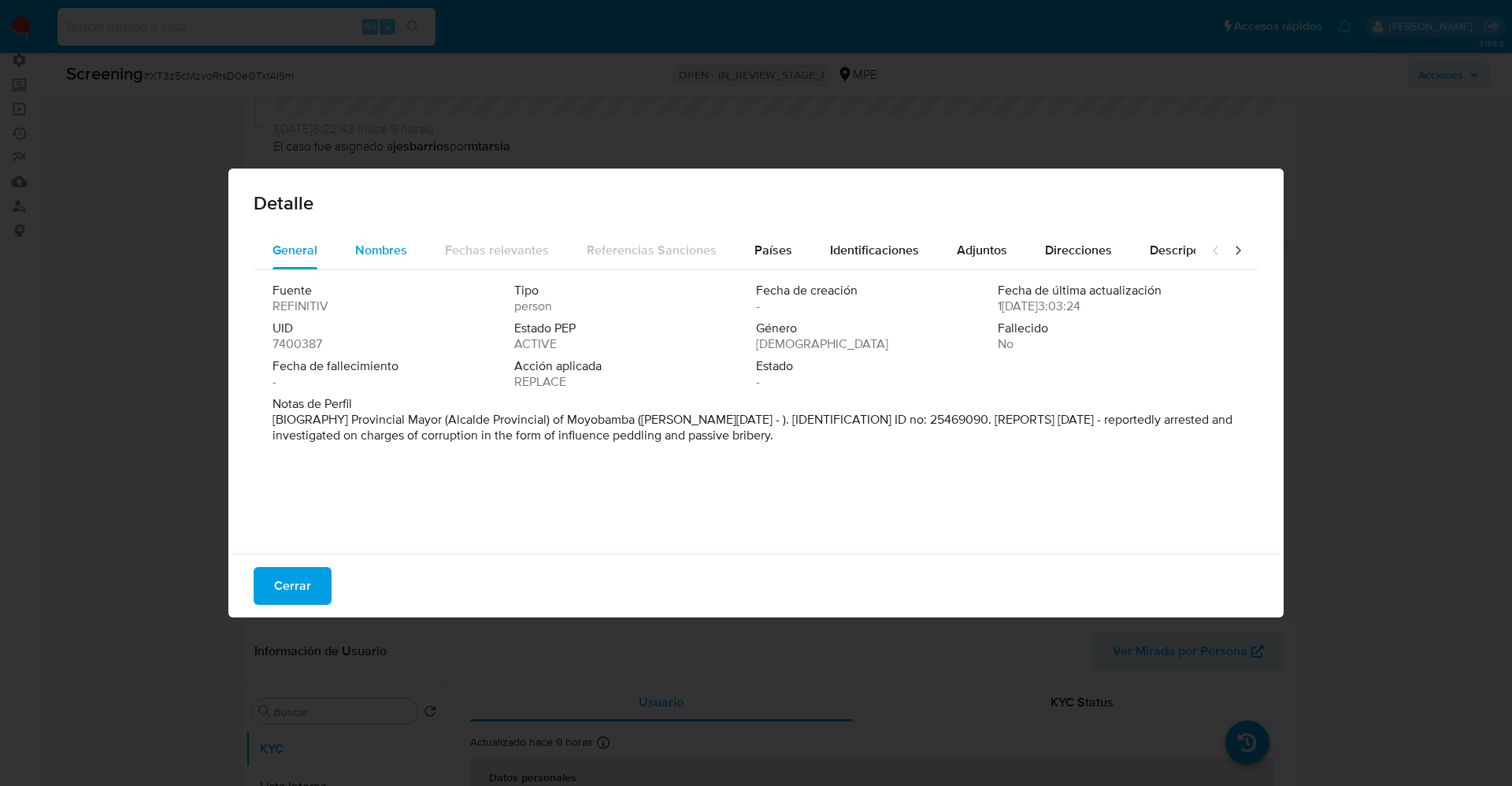
click at [383, 254] on span "Nombres" at bounding box center [382, 250] width 52 height 18
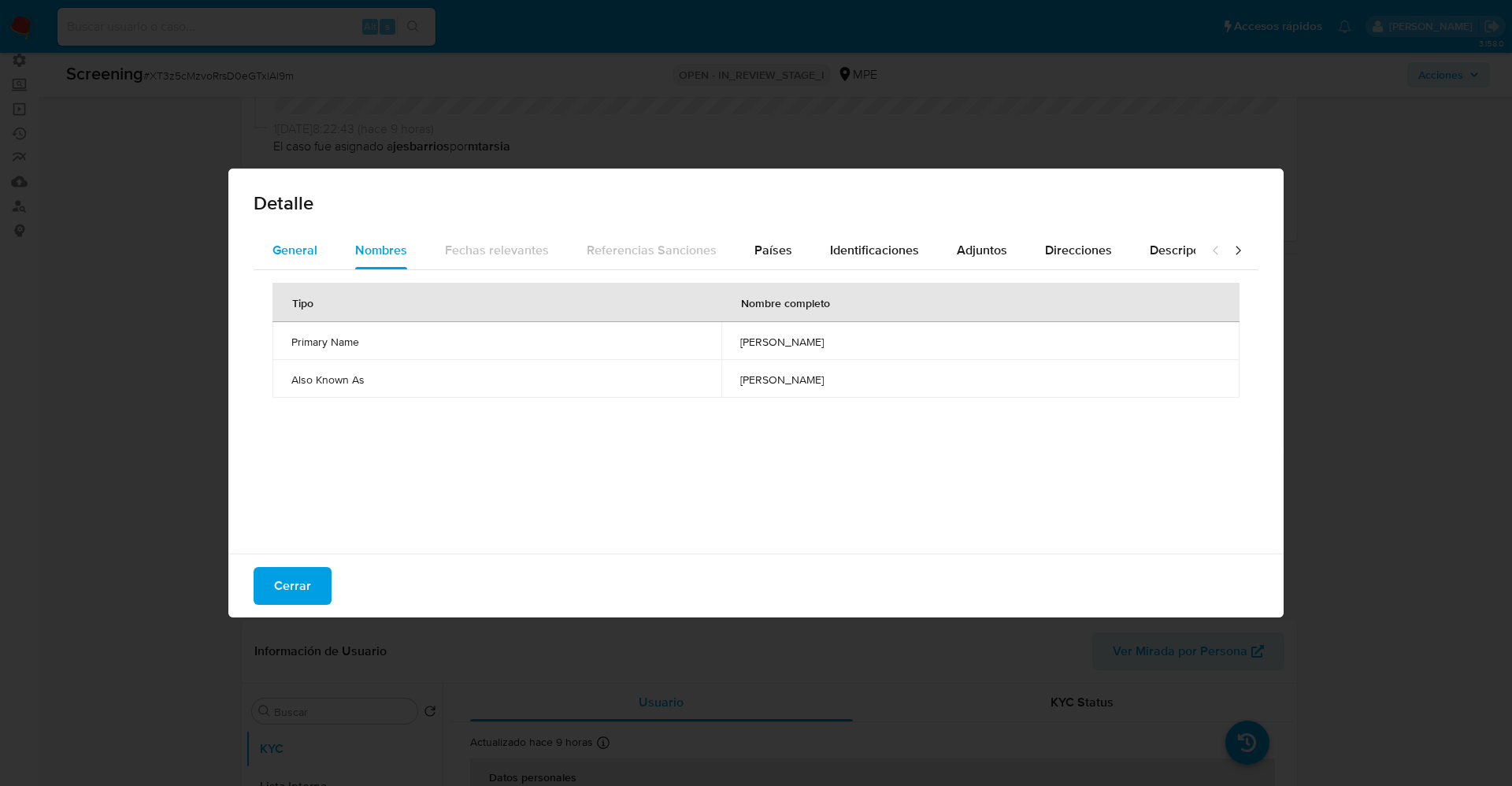
click at [295, 253] on span "General" at bounding box center [295, 250] width 45 height 18
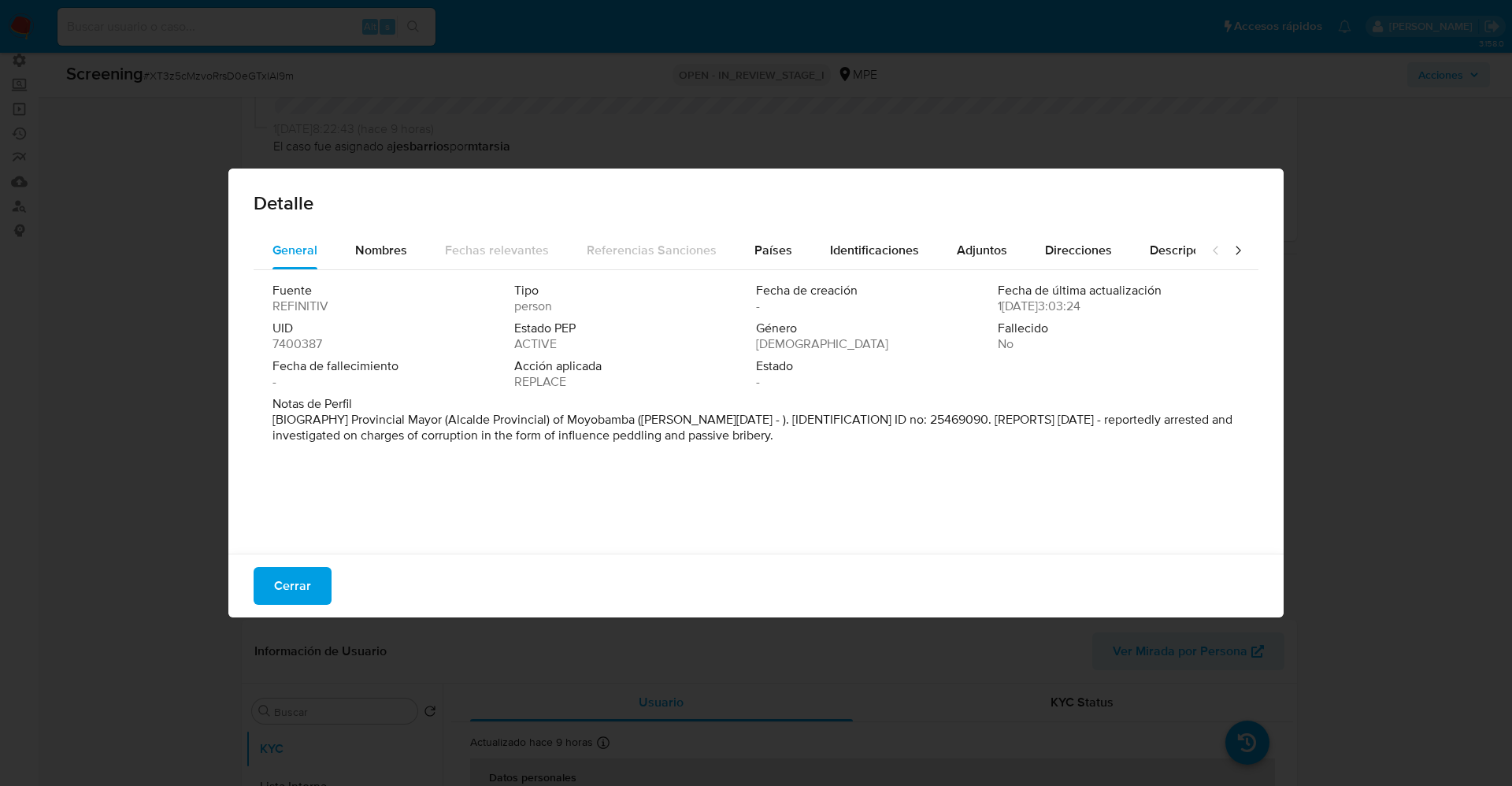
drag, startPoint x: 354, startPoint y: 424, endPoint x: 656, endPoint y: 444, distance: 302.7
click at [832, 453] on div "Fuente REFINITIV Tipo person Fecha de creación - Fecha de última actualización …" at bounding box center [756, 408] width 1005 height 276
click at [363, 235] on div "Nombres" at bounding box center [382, 250] width 52 height 38
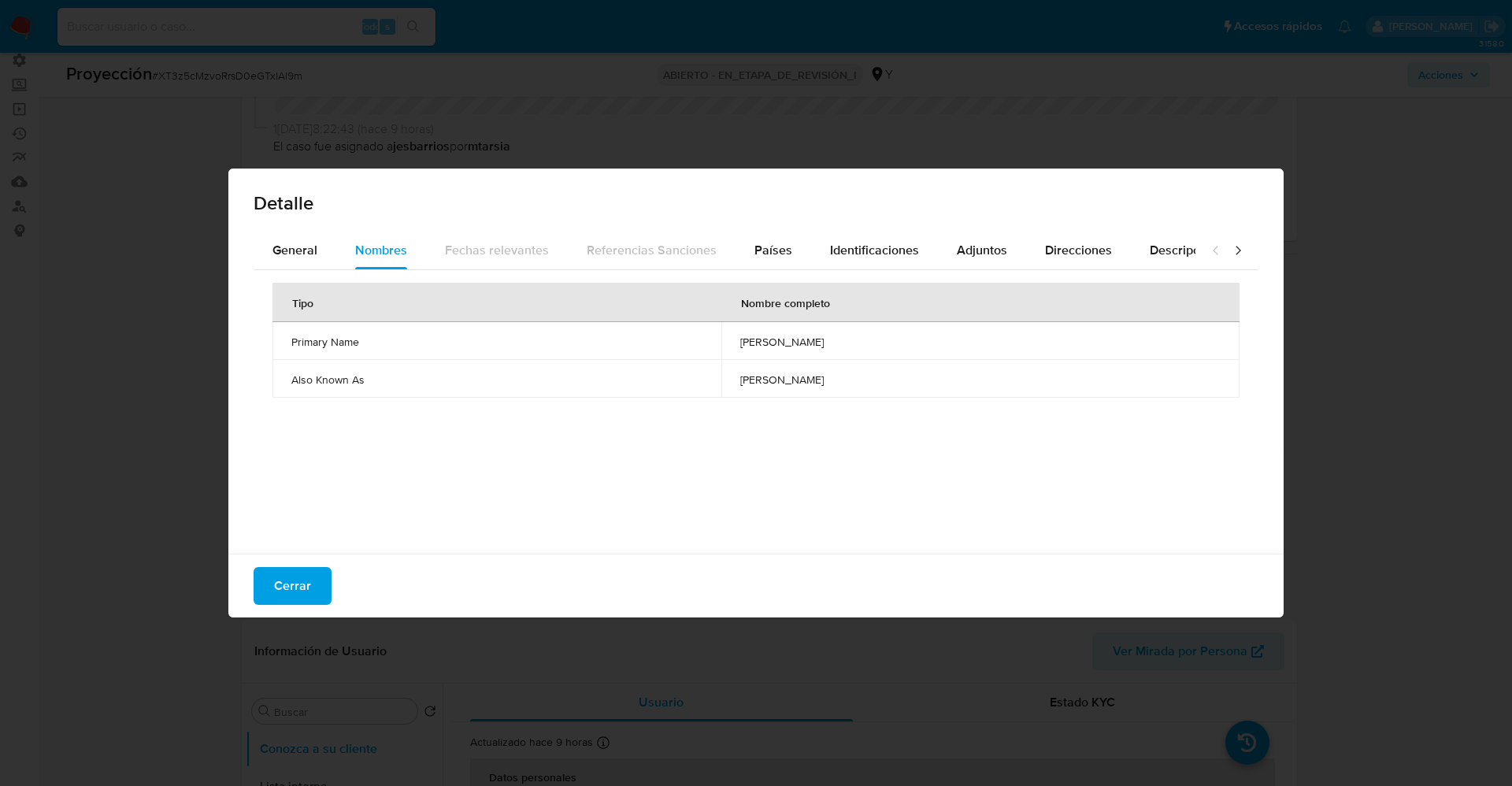
click at [271, 576] on button "Cerrar" at bounding box center [292, 586] width 78 height 38
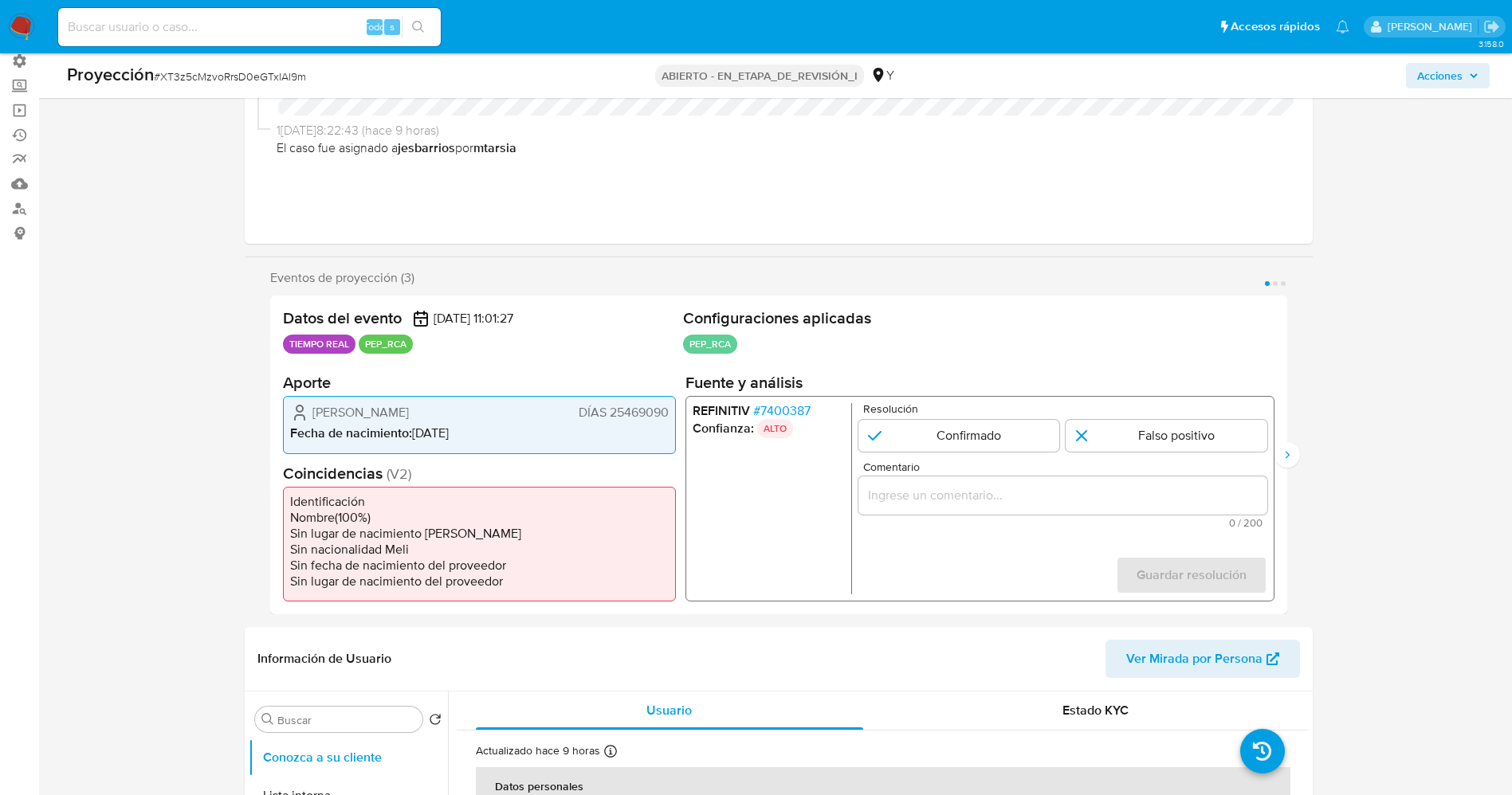
click at [802, 414] on font "7400387" at bounding box center [785, 411] width 50 height 19
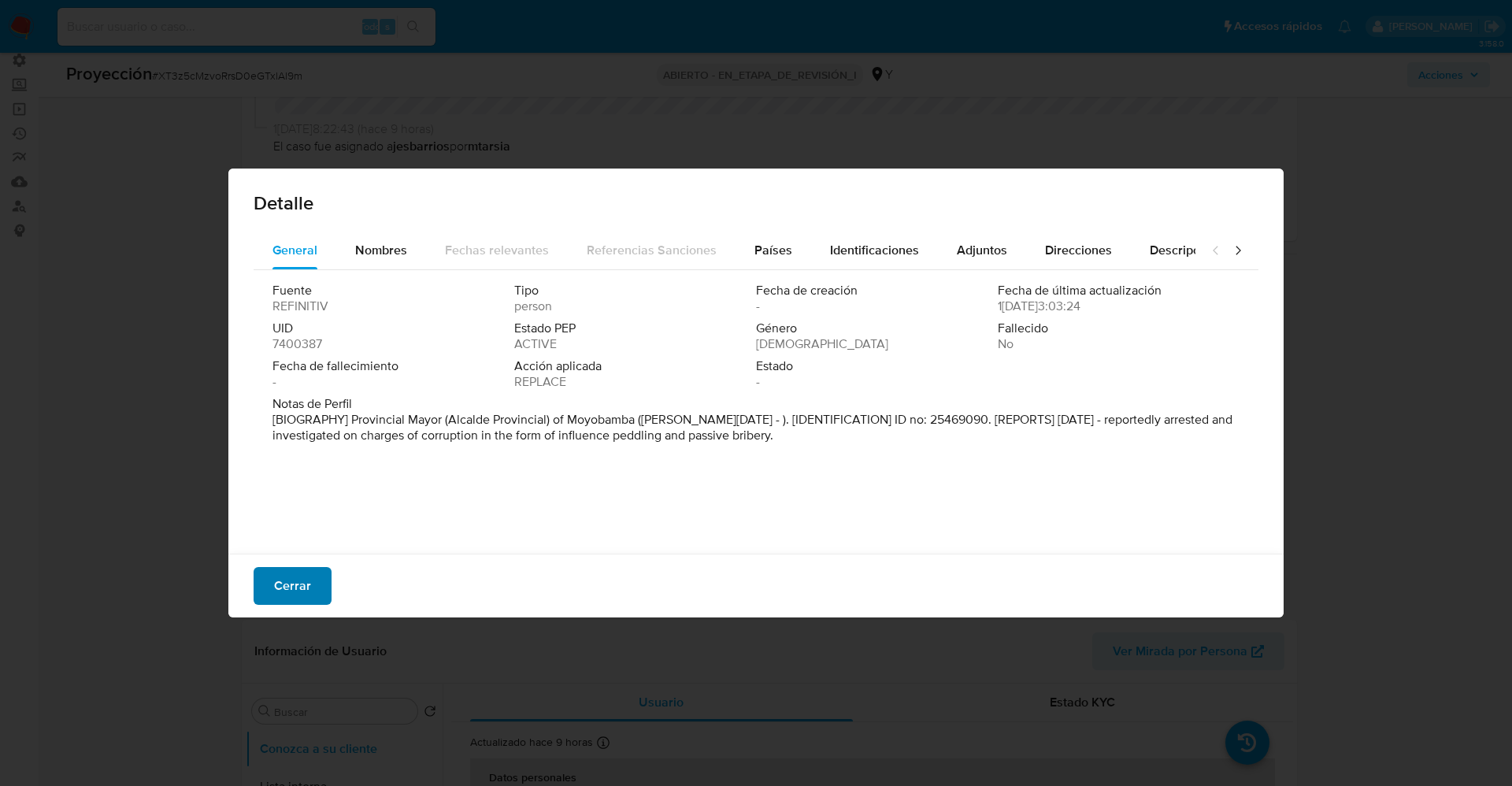
click at [297, 599] on font "Cerrar" at bounding box center [292, 586] width 37 height 38
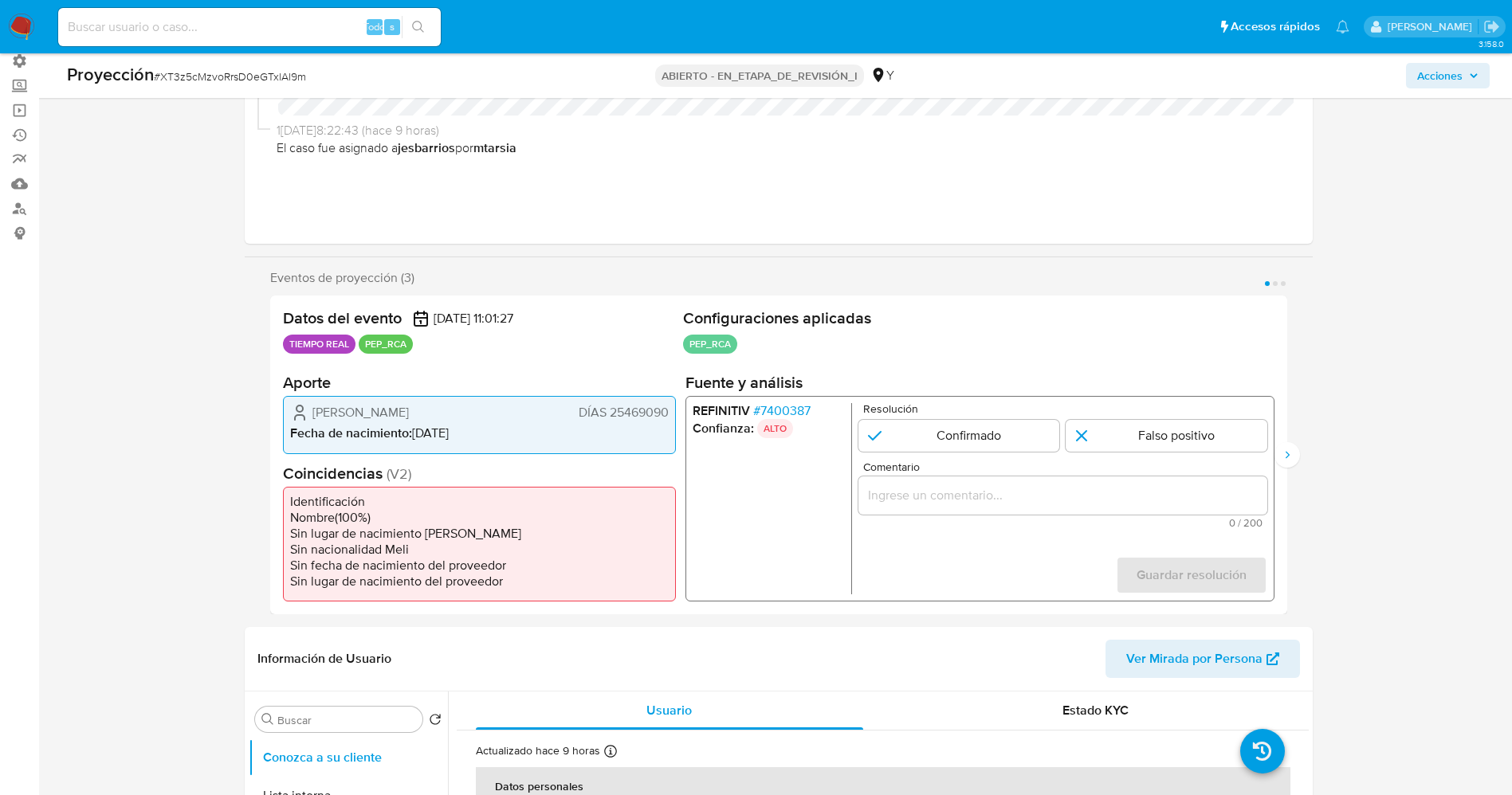
drag, startPoint x: 338, startPoint y: 404, endPoint x: 460, endPoint y: 406, distance: 122.0
click at [460, 406] on div "Ernesto Peña Robalino DÍAS 25469090" at bounding box center [479, 412] width 378 height 19
drag, startPoint x: 554, startPoint y: 409, endPoint x: 585, endPoint y: 409, distance: 31.0
click at [555, 409] on div "Ernesto Peña Robalino DNI 25469090" at bounding box center [479, 412] width 378 height 19
drag, startPoint x: 585, startPoint y: 406, endPoint x: 668, endPoint y: 418, distance: 83.9
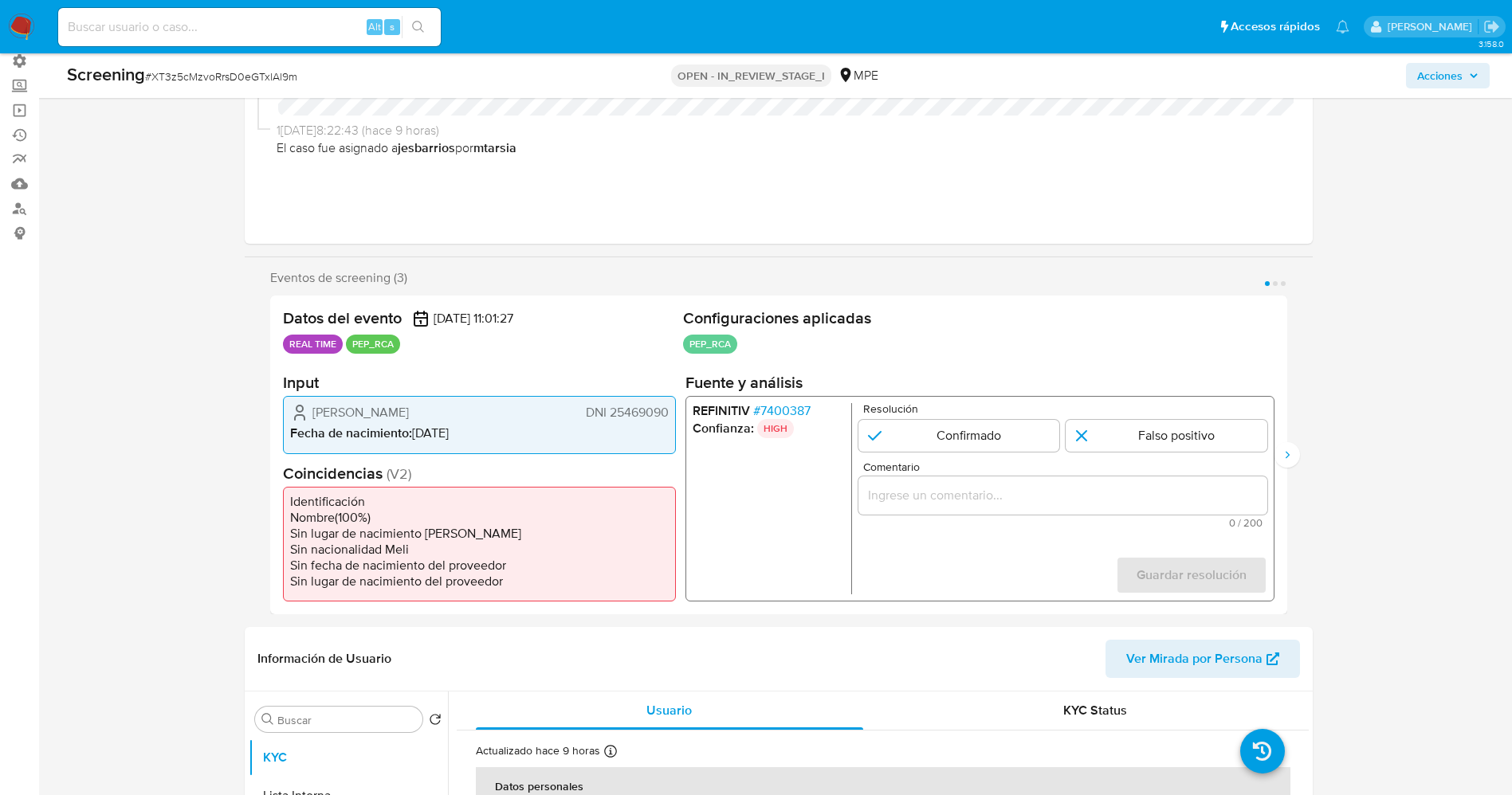
click at [668, 418] on span "DNI 25469090" at bounding box center [626, 413] width 83 height 16
click at [774, 406] on span "# 7400387" at bounding box center [781, 411] width 57 height 16
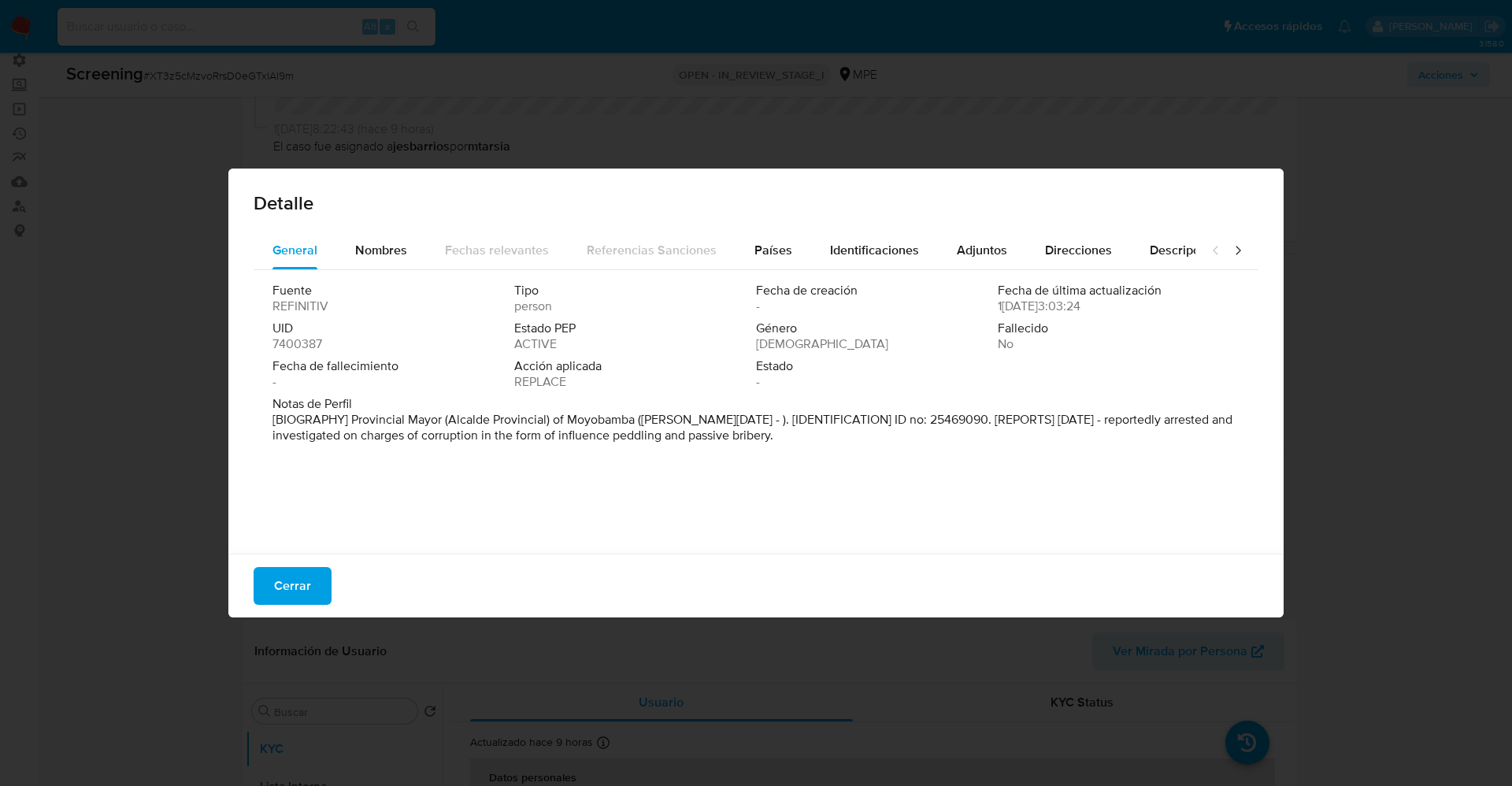
drag, startPoint x: 453, startPoint y: 423, endPoint x: 635, endPoint y: 419, distance: 182.0
click at [635, 419] on p "[BIOGRAPHY] Provincial Mayor (Alcalde Provincial) of Moyobamba (Jan 2023 - ). […" at bounding box center [755, 427] width 963 height 31
drag, startPoint x: 278, startPoint y: 573, endPoint x: 920, endPoint y: 452, distance: 653.3
click at [279, 573] on span "Cerrar" at bounding box center [292, 586] width 37 height 35
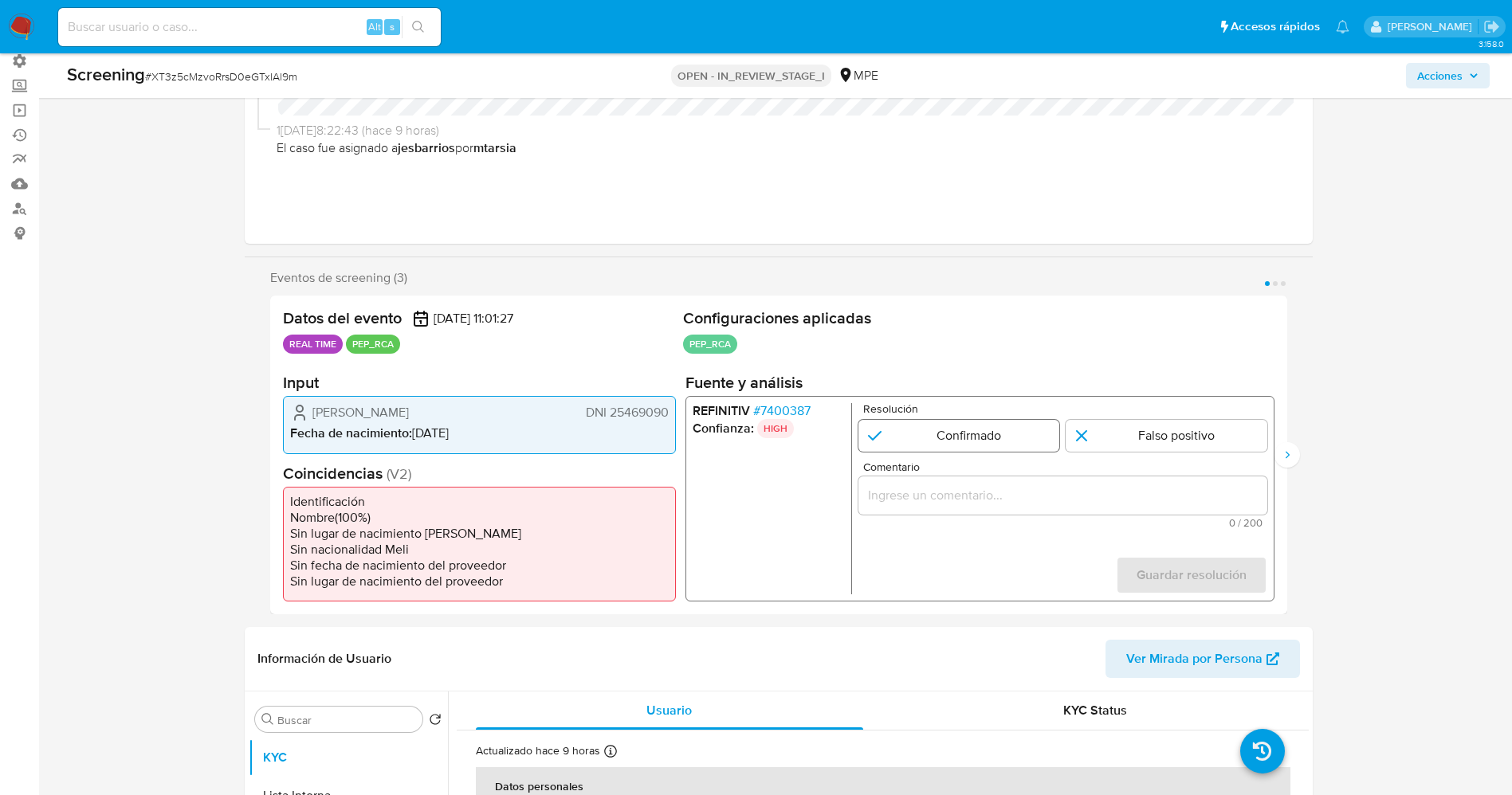
click at [935, 436] on input "1 de 3" at bounding box center [958, 435] width 202 height 31
radio input "true"
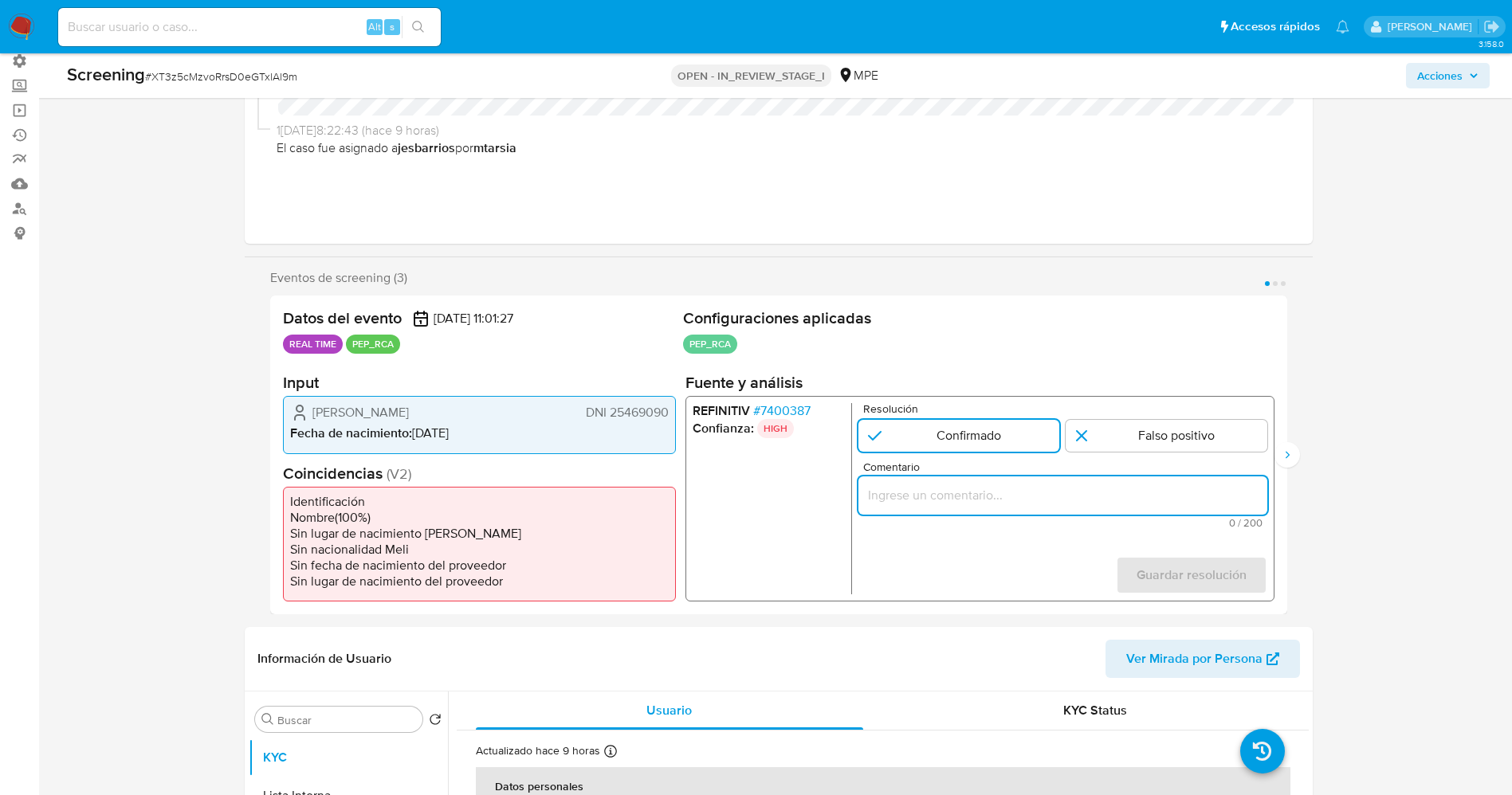
click at [959, 487] on input "Comentario" at bounding box center [1062, 495] width 409 height 21
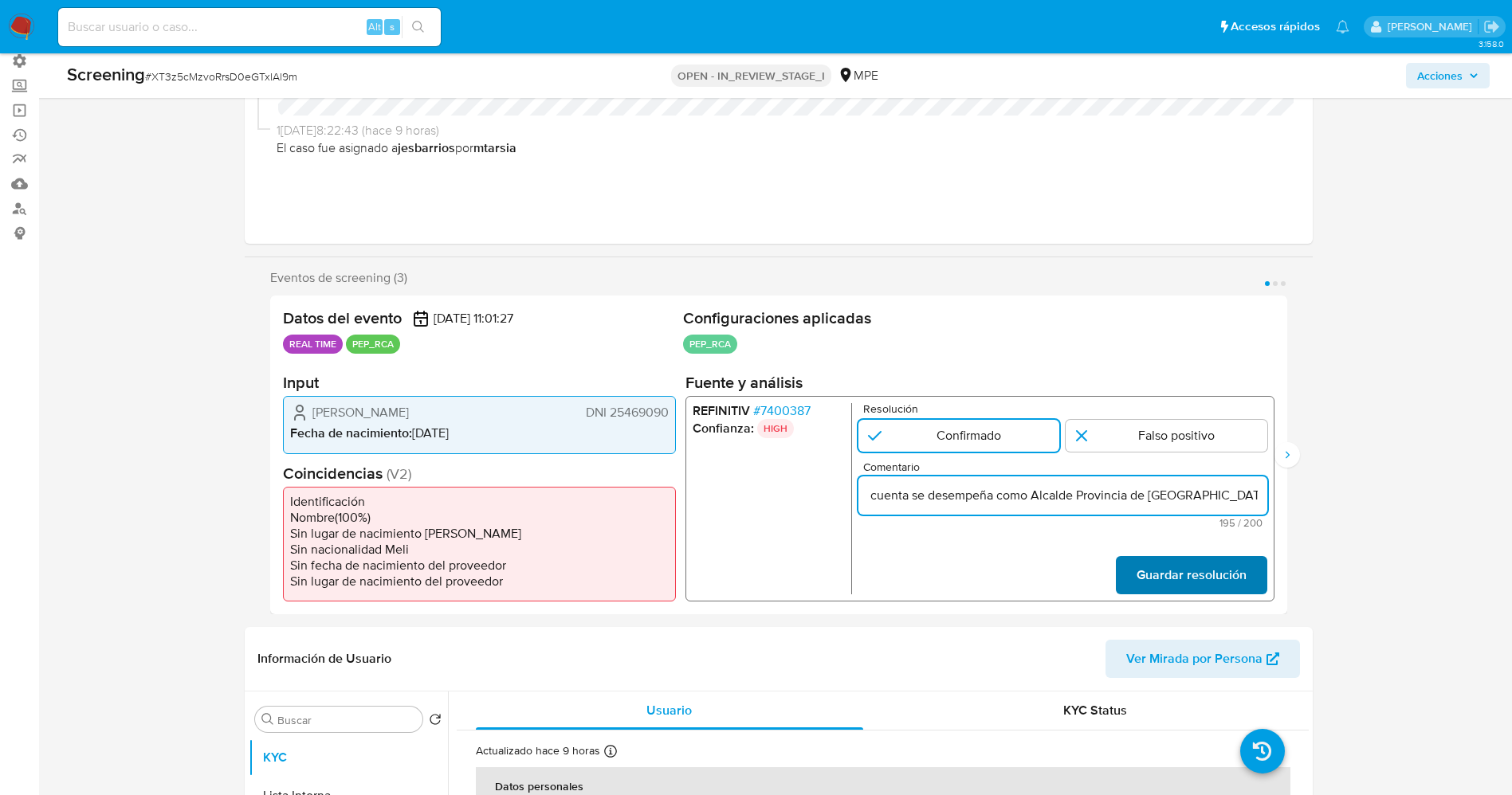
type input "suario Ernesto Peña Robalino, DNI 25469090 ,nacionalidad Peruana, por coincidir…"
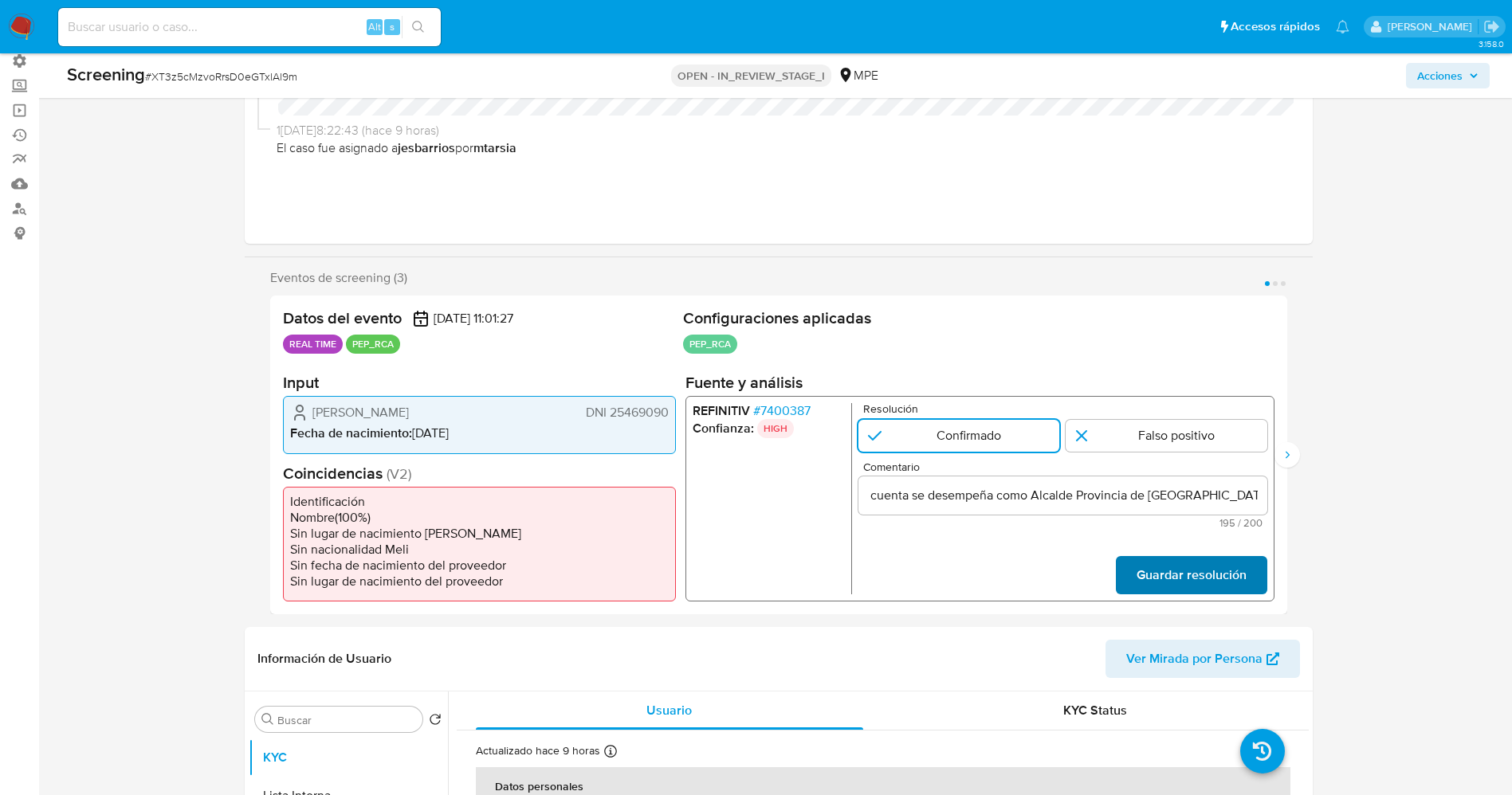
click at [1207, 569] on span "Guardar resolución" at bounding box center [1191, 576] width 110 height 35
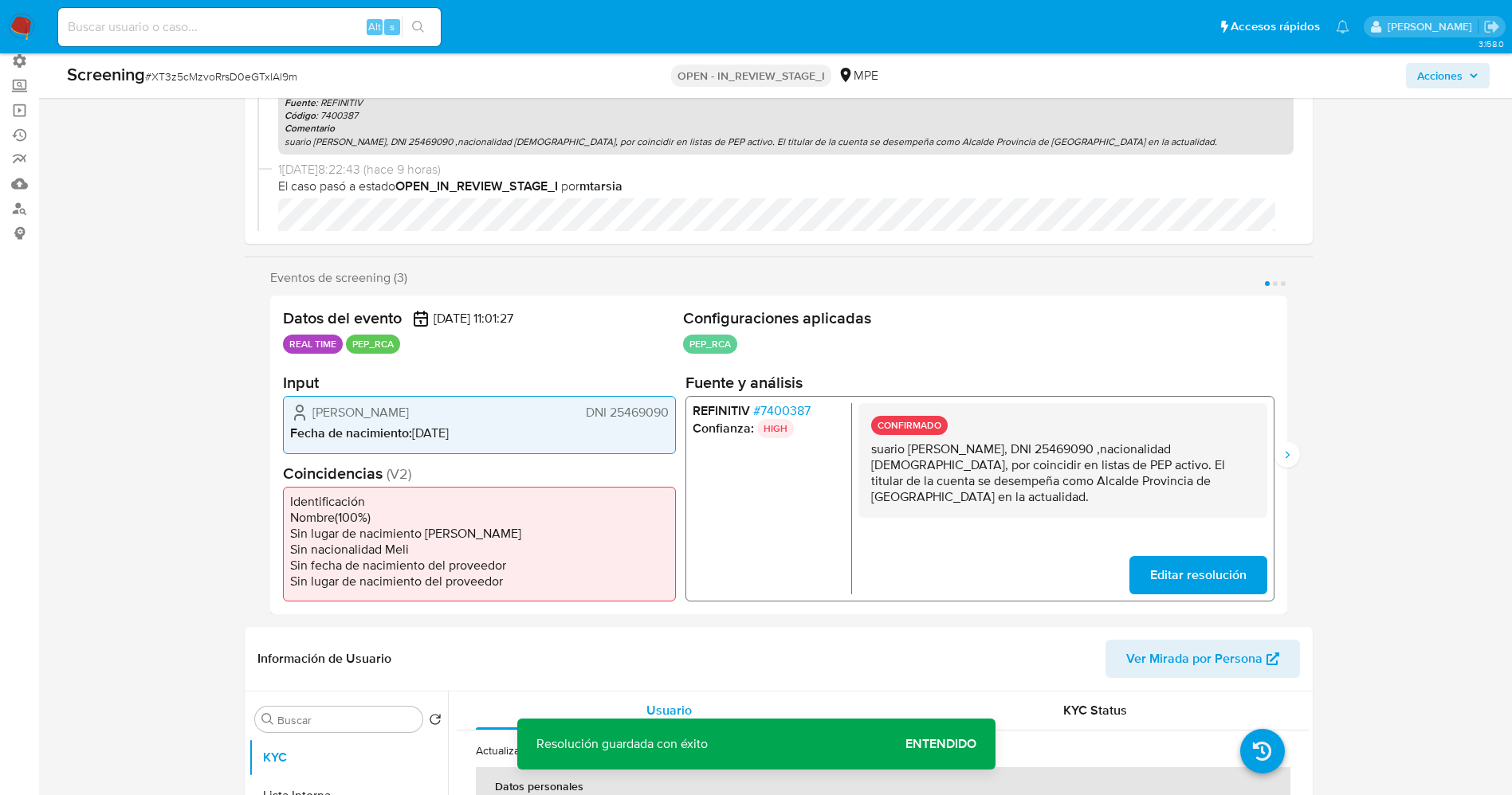
click at [1236, 596] on div "REFINITIV # 7400387 Confianza: HIGH CONFIRMADO suario Ernesto Peña Robalino, DN…" at bounding box center [978, 498] width 589 height 205
click at [1149, 553] on div "CONFIRMADO suario Ernesto Peña Robalino, DNI 25469090 ,nacionalidad Peruana, po…" at bounding box center [1062, 498] width 409 height 192
click at [1156, 575] on span "Editar resolución" at bounding box center [1197, 576] width 96 height 35
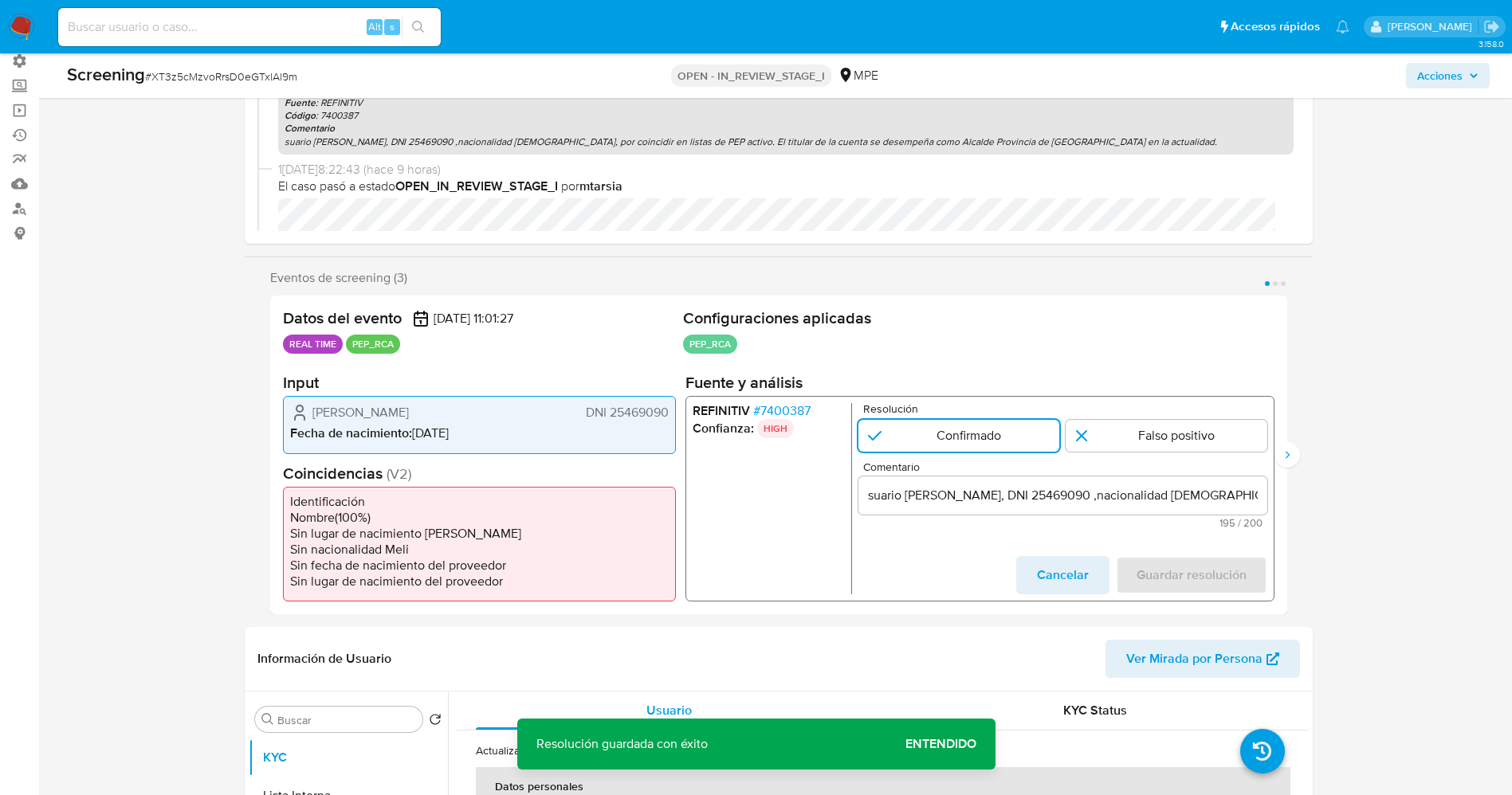
click at [866, 490] on input "suario Ernesto Peña Robalino, DNI 25469090 ,nacionalidad Peruana, por coincidir…" at bounding box center [1062, 495] width 409 height 21
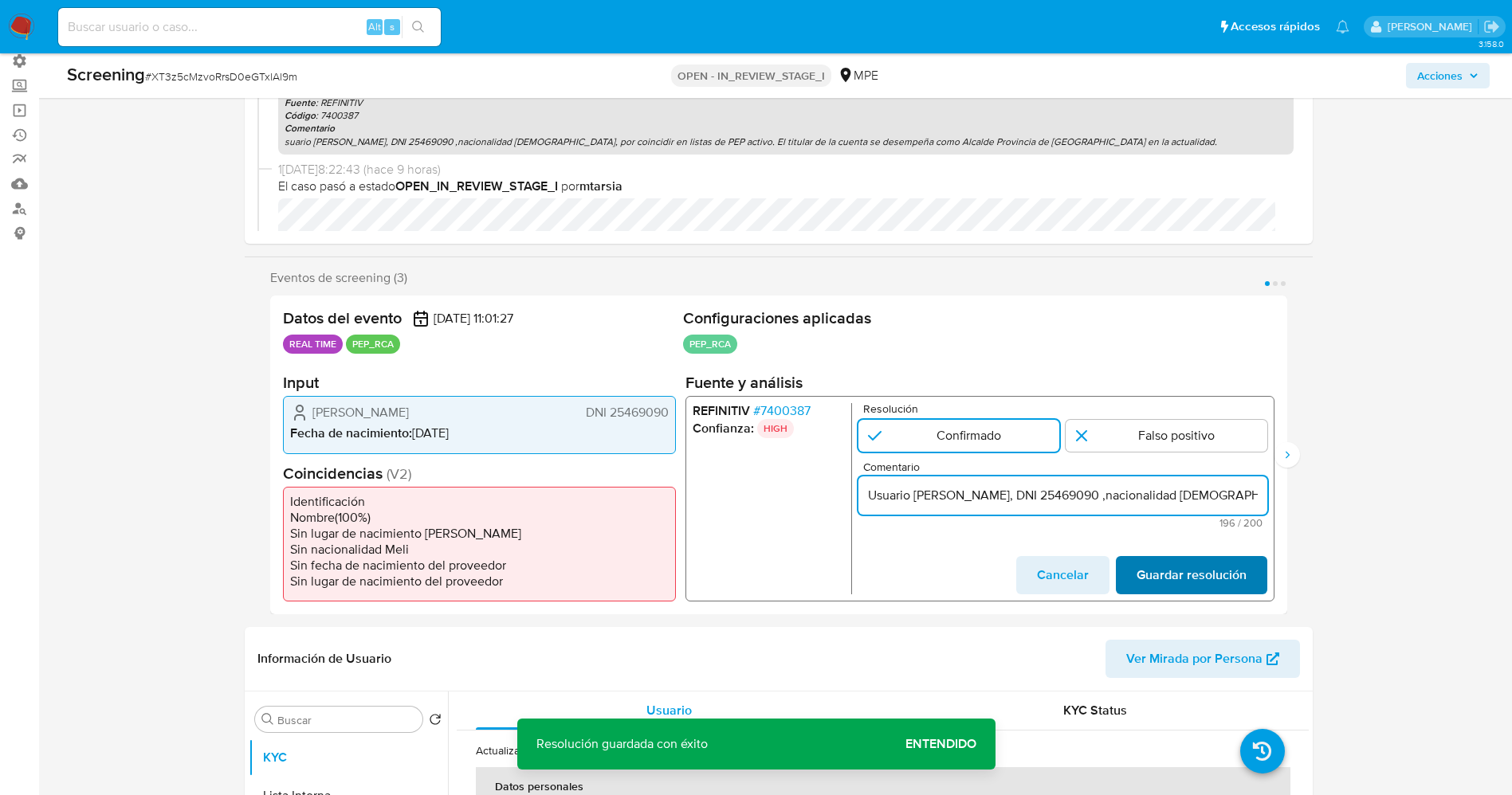
type input "Usuario Ernesto Peña Robalino, DNI 25469090 ,nacionalidad Peruana, por coincidi…"
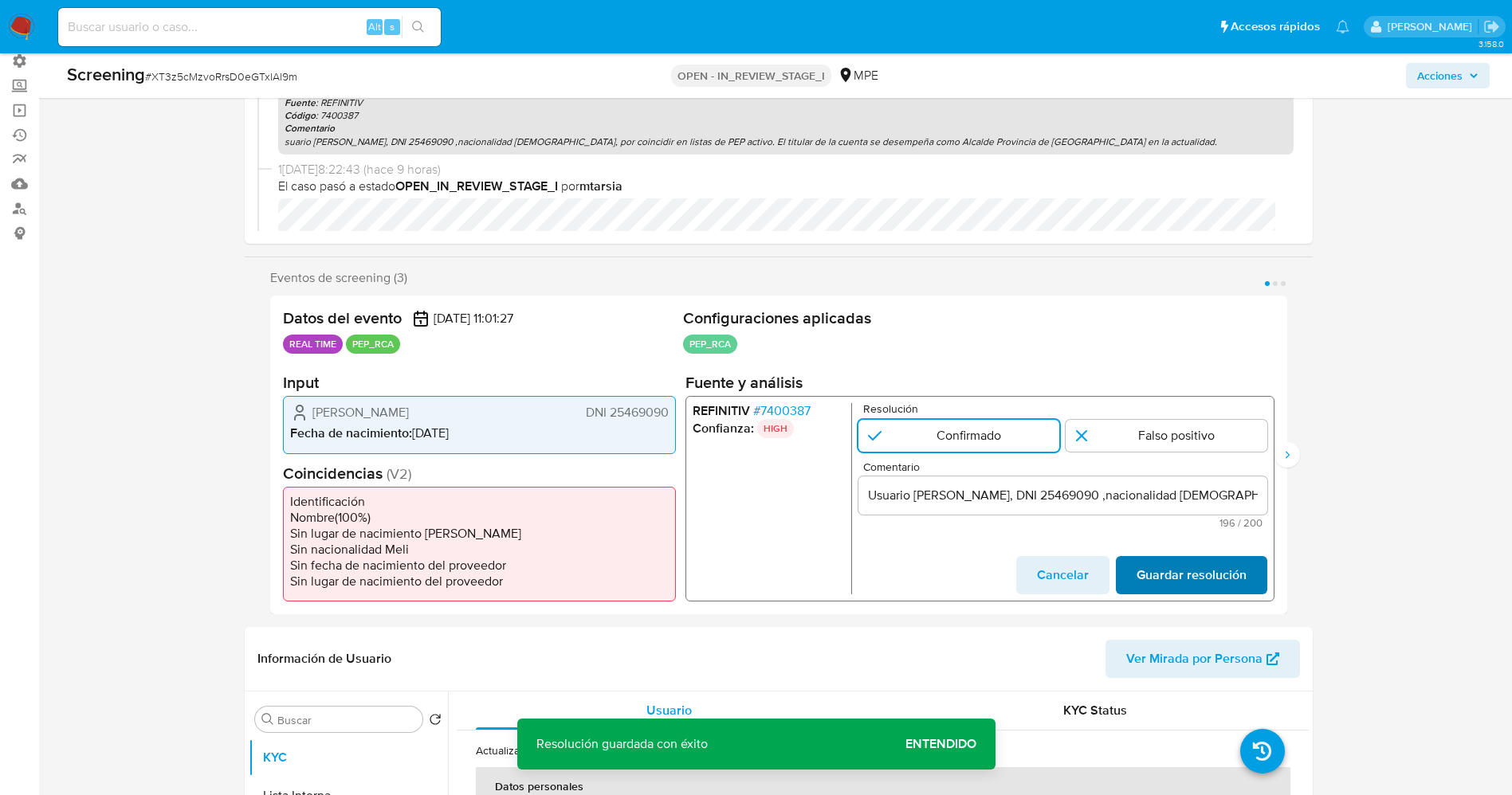
click at [1173, 570] on span "Guardar resolución" at bounding box center [1191, 576] width 110 height 35
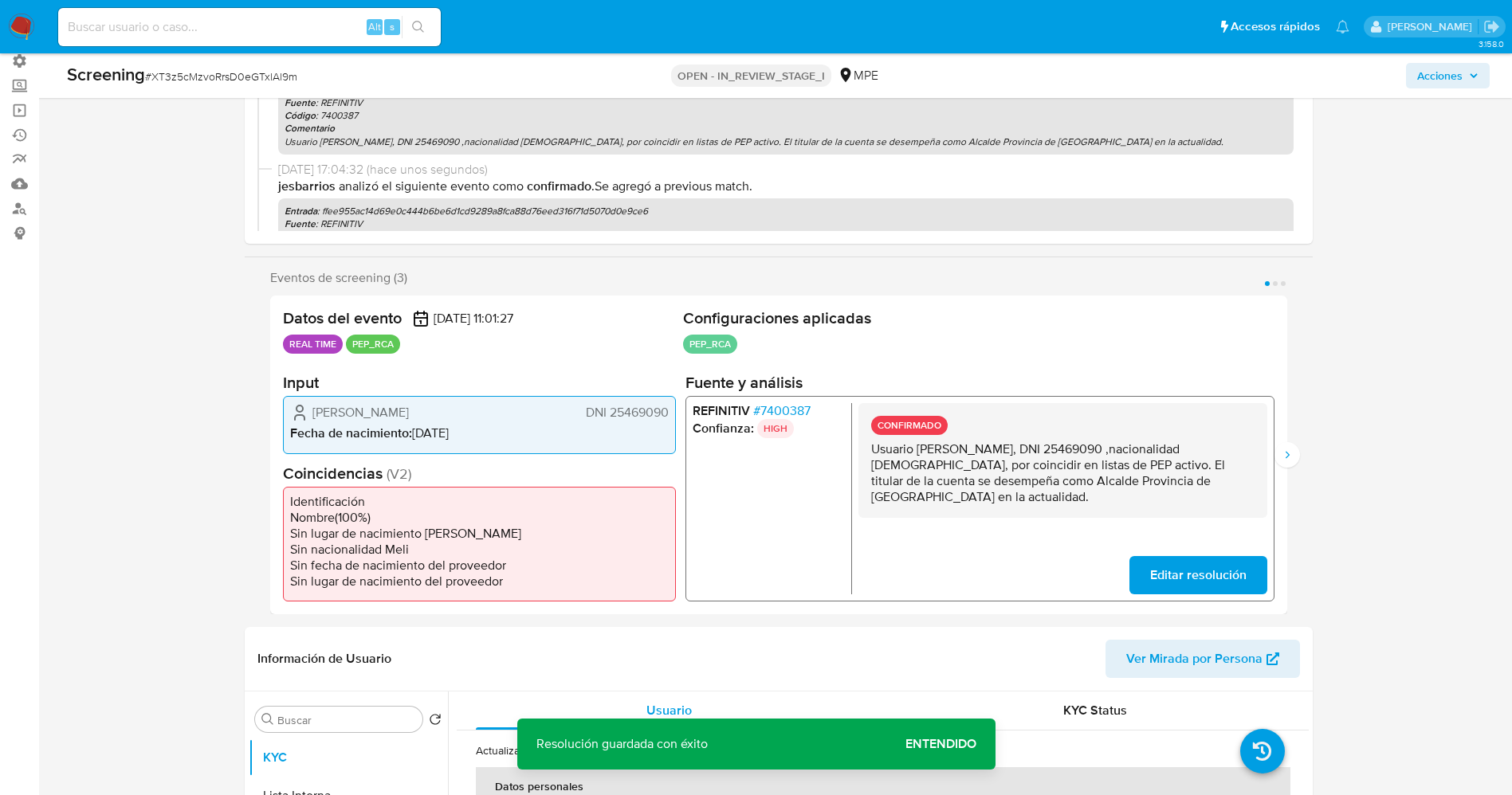
drag, startPoint x: 895, startPoint y: 455, endPoint x: 959, endPoint y: 462, distance: 64.4
click at [957, 505] on div "CONFIRMADO Usuario Ernesto Peña Robalino, DNI 25469090 ,nacionalidad Peruana, p…" at bounding box center [1062, 460] width 409 height 115
click at [1277, 454] on button "Siguiente" at bounding box center [1287, 455] width 26 height 26
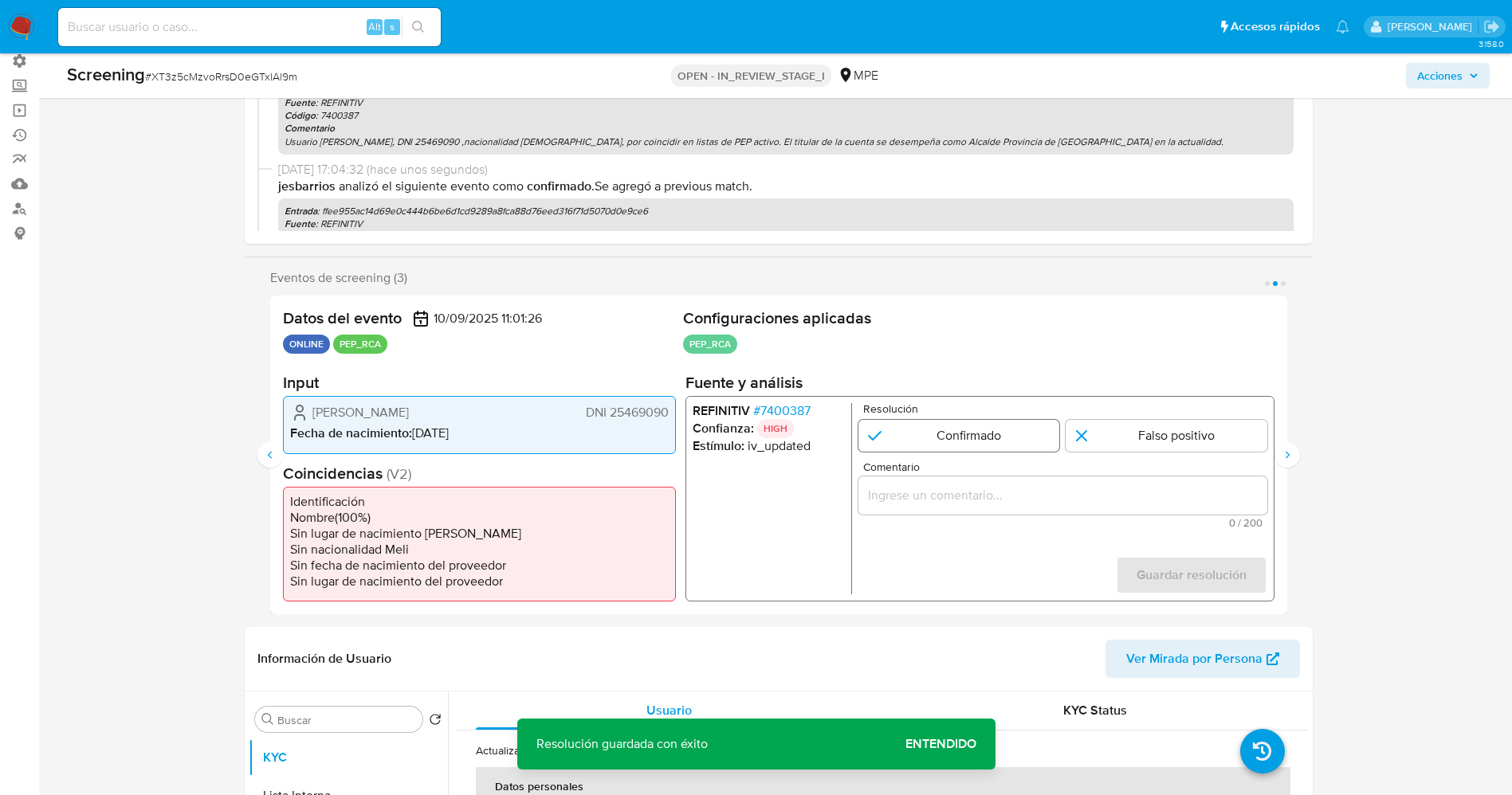
click at [964, 447] on input "2 de 3" at bounding box center [958, 435] width 202 height 31
radio input "true"
click at [976, 500] on input "Comentario" at bounding box center [1062, 495] width 409 height 21
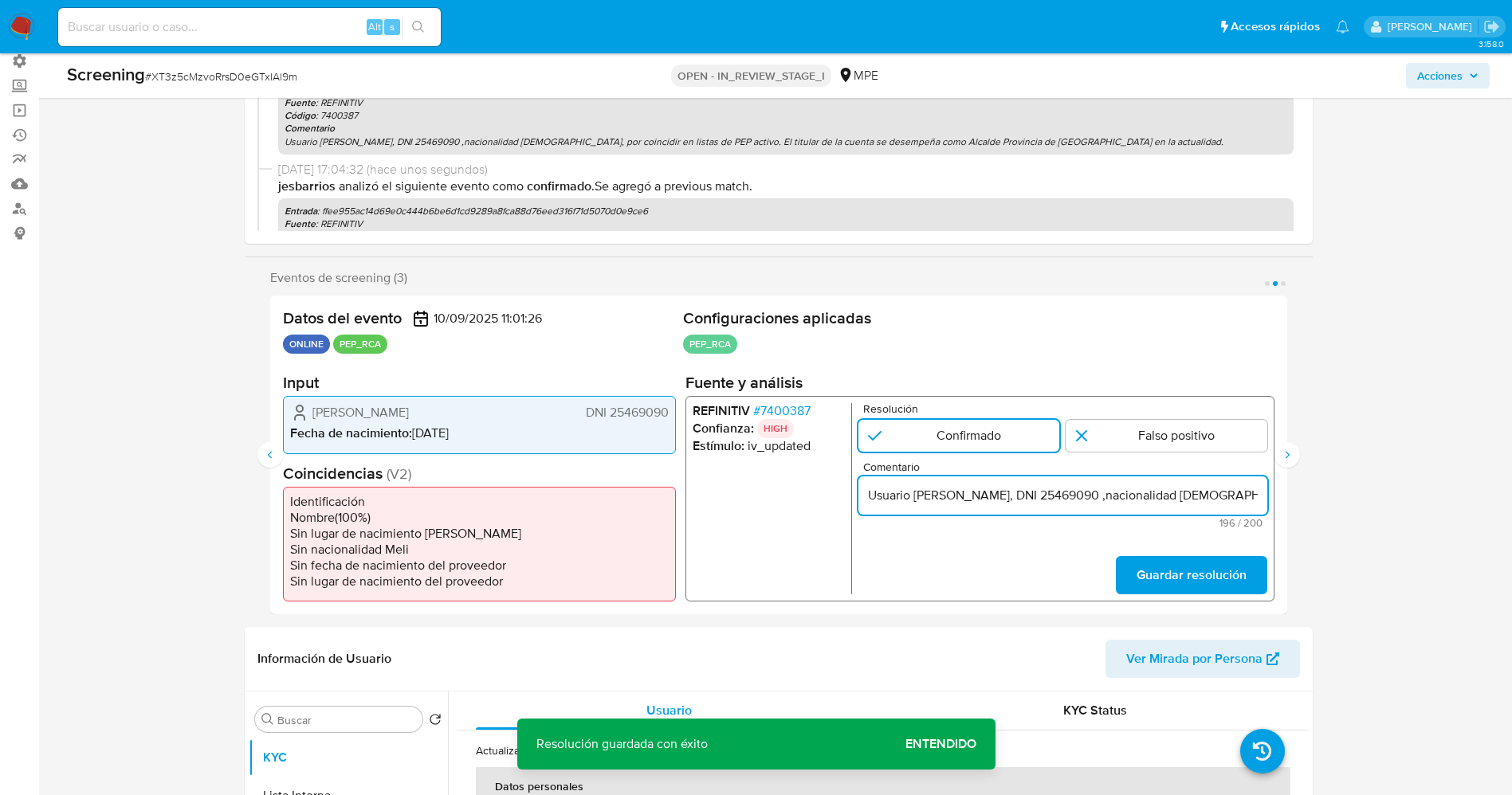
scroll to position [0, 731]
type input "Usuario Ernesto Peña Robalino, DNI 25469090 ,nacionalidad Peruana, por coincidi…"
click at [1164, 579] on span "Guardar resolución" at bounding box center [1191, 576] width 110 height 35
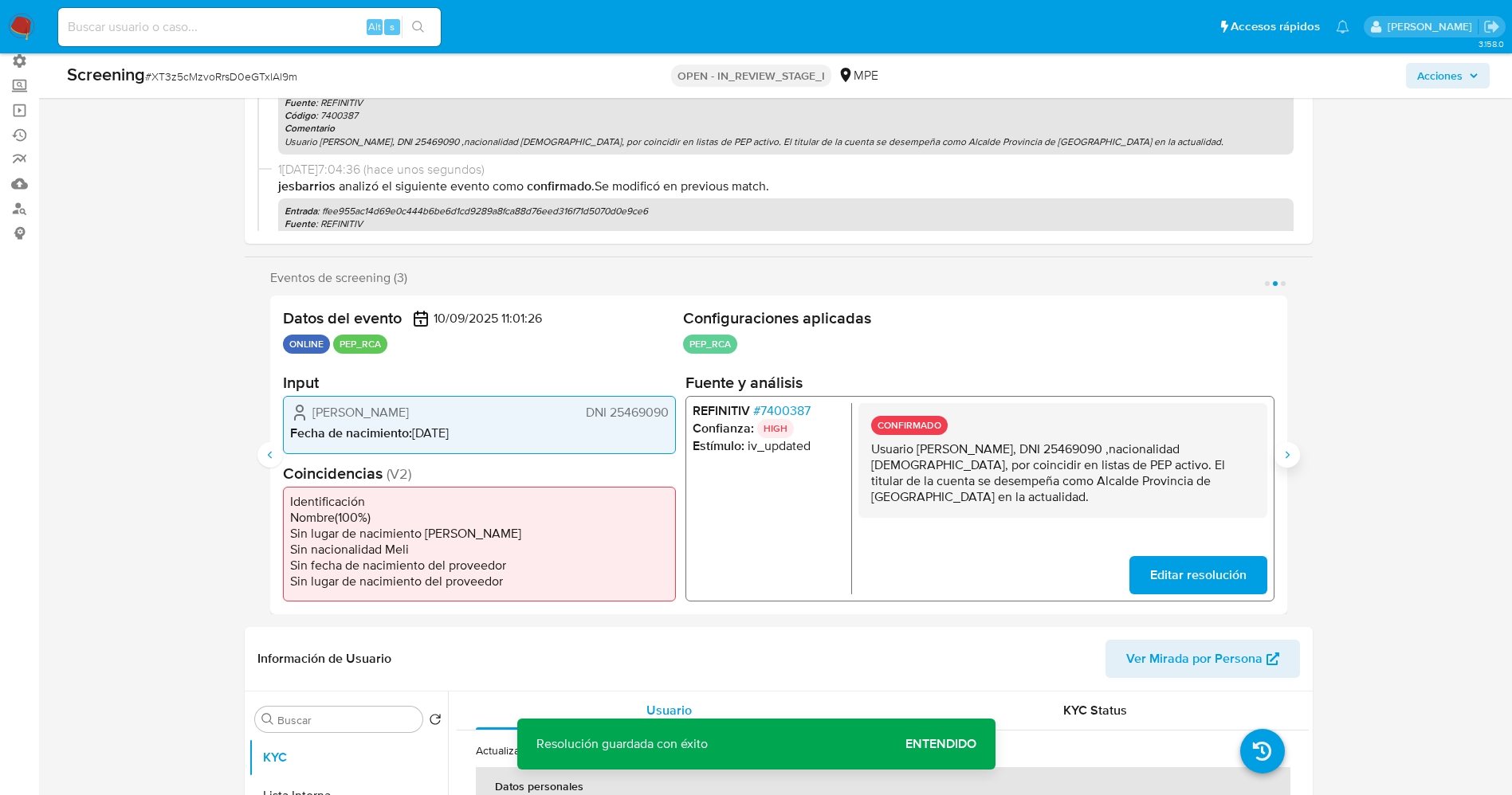
click at [1283, 462] on button "Siguiente" at bounding box center [1287, 455] width 26 height 26
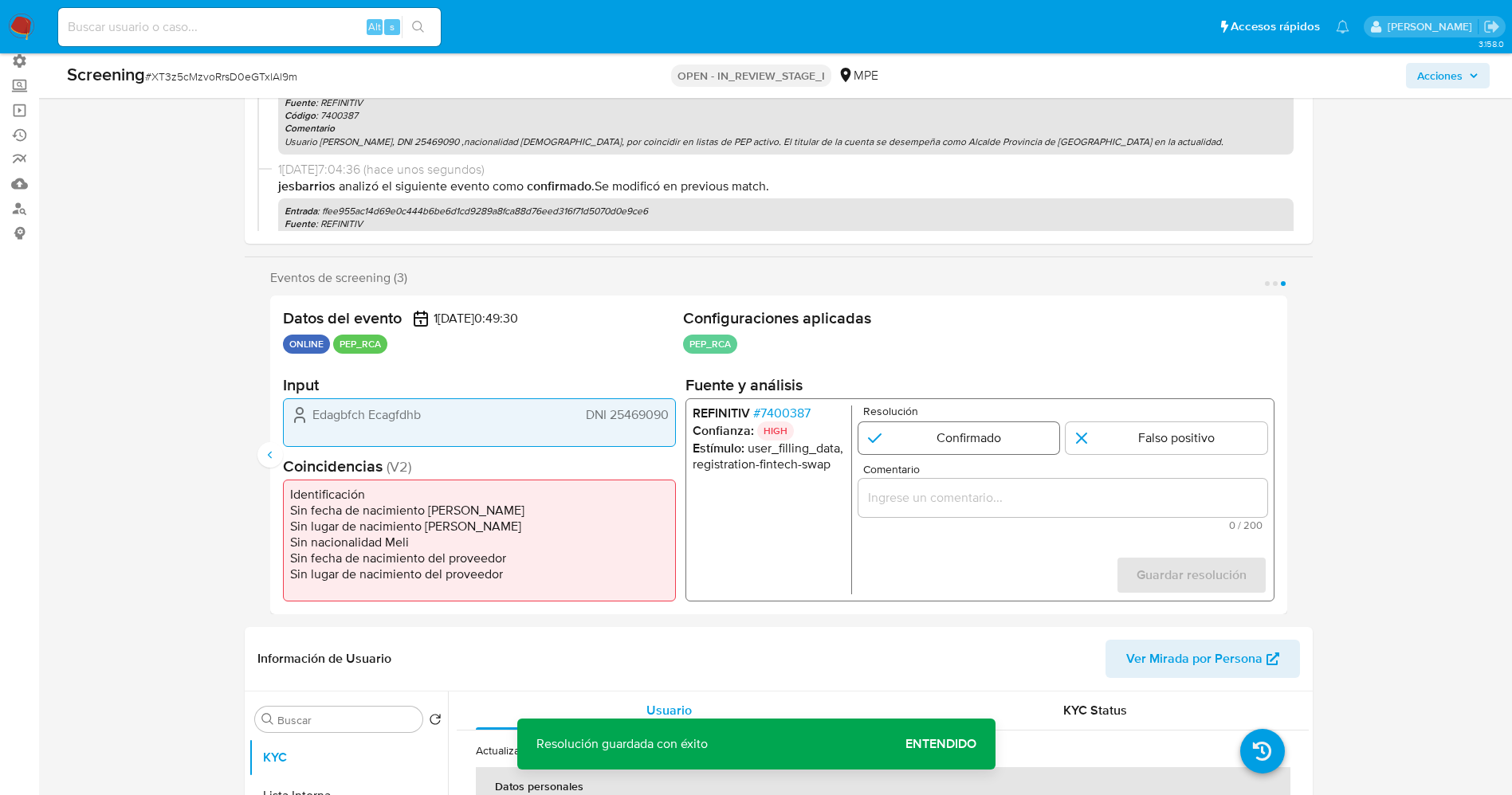
click at [966, 440] on input "3 de 3" at bounding box center [958, 438] width 202 height 31
radio input "true"
click at [989, 501] on input "Comentario" at bounding box center [1062, 497] width 409 height 21
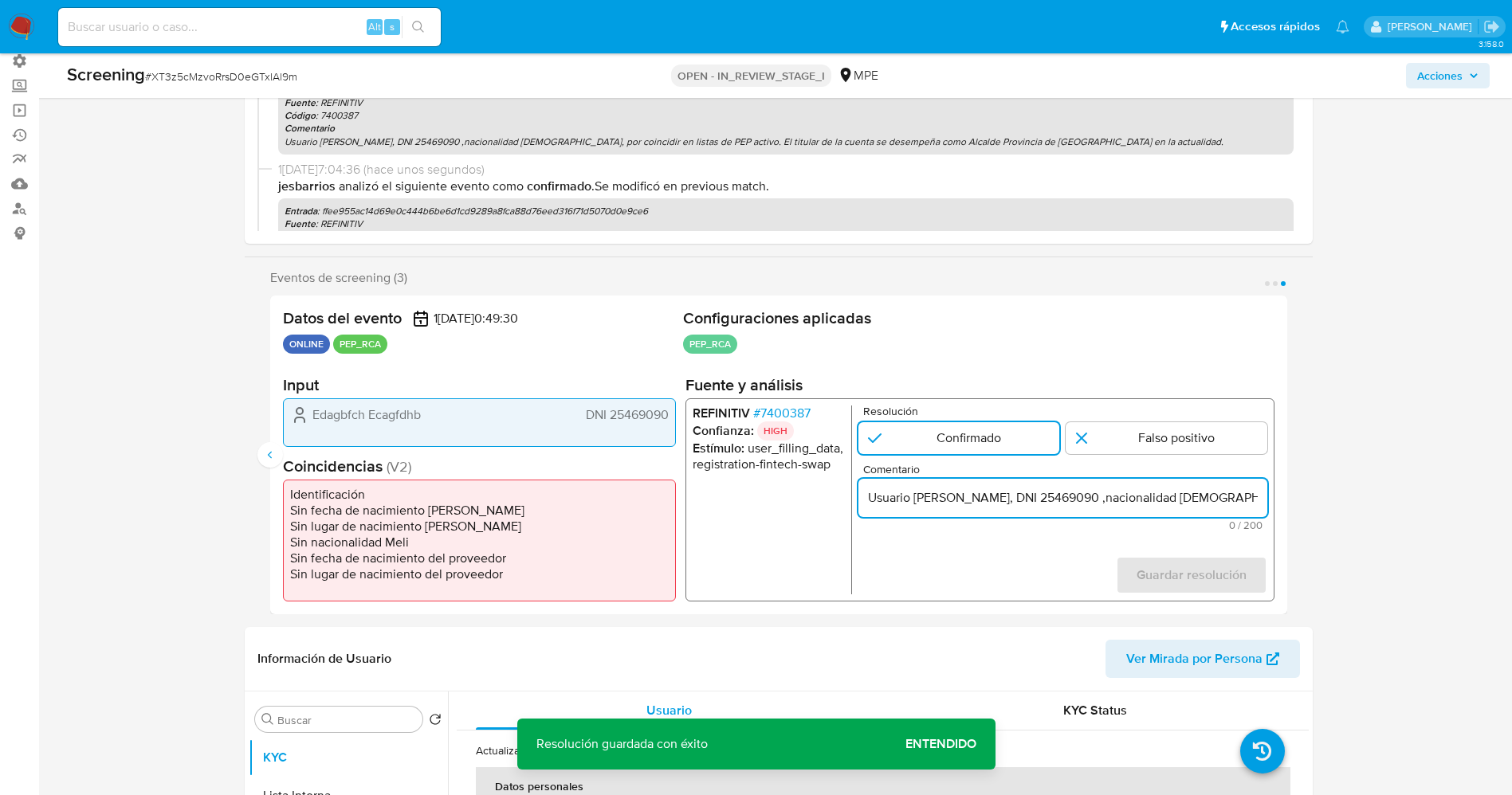
scroll to position [0, 731]
type input "Usuario Ernesto Peña Robalino, DNI 25469090 ,nacionalidad Peruana, por coincidi…"
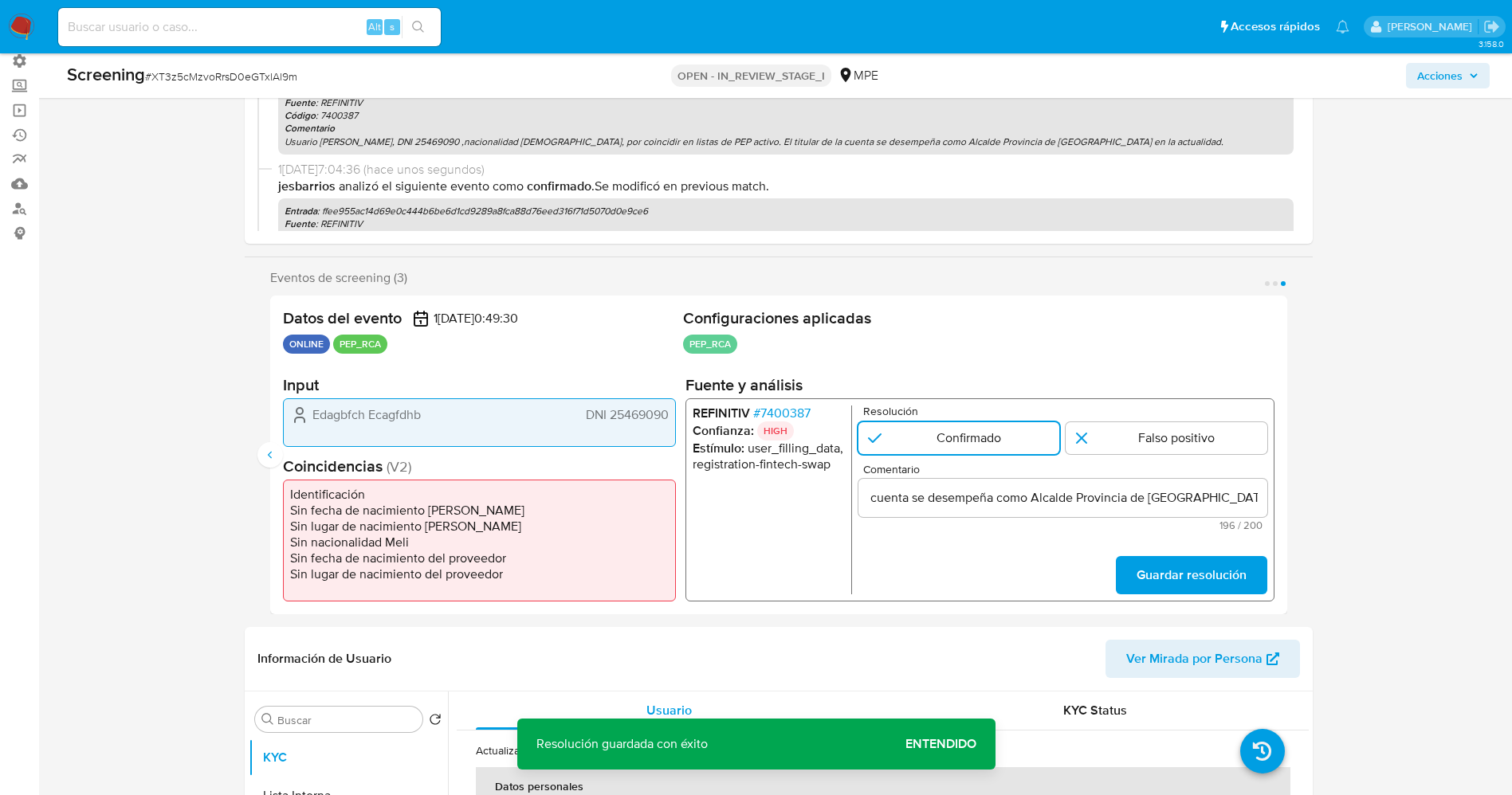
scroll to position [0, 0]
click at [798, 406] on span "# 7400387" at bounding box center [781, 414] width 57 height 16
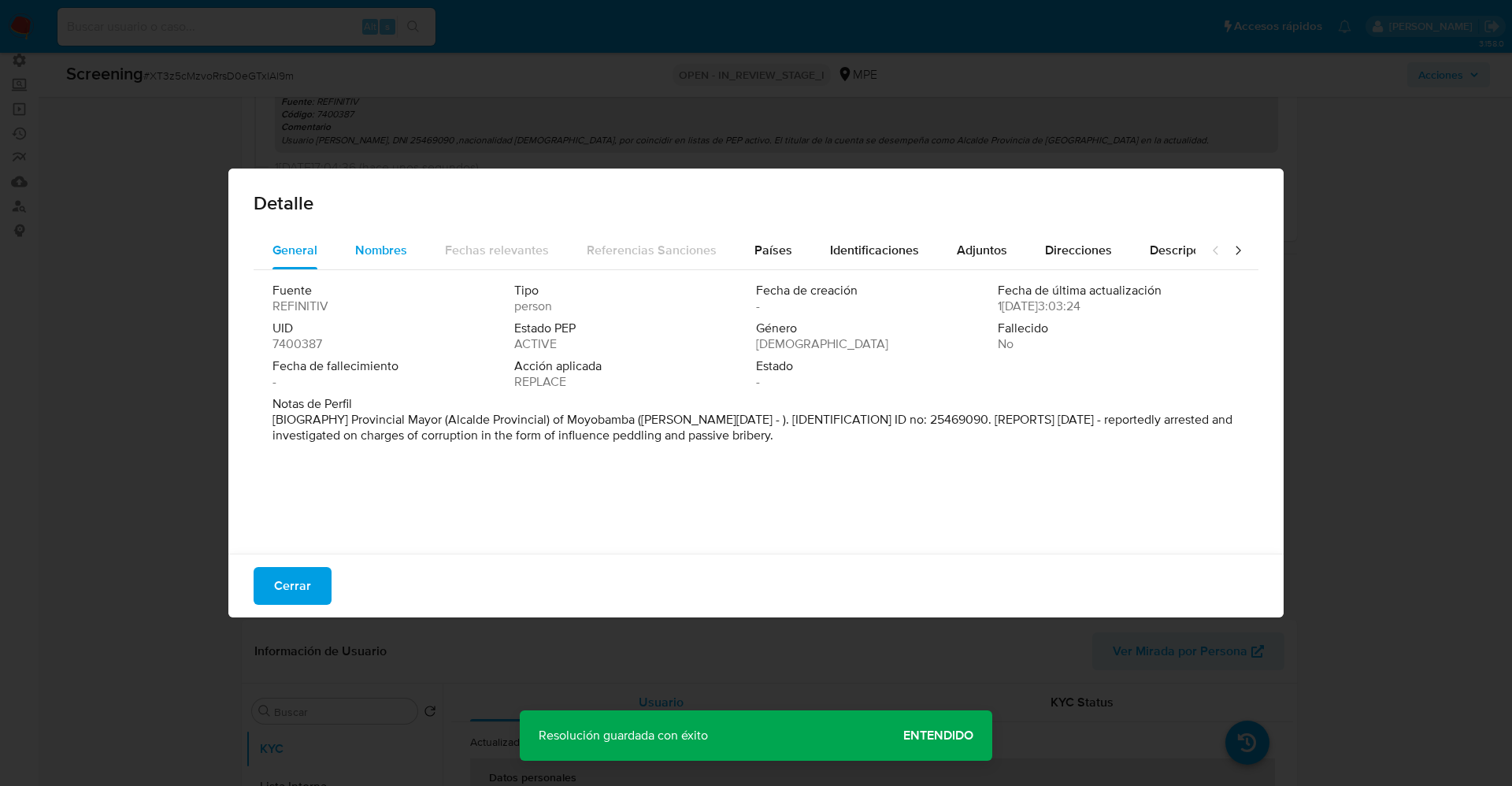
click at [386, 246] on span "Nombres" at bounding box center [382, 250] width 52 height 18
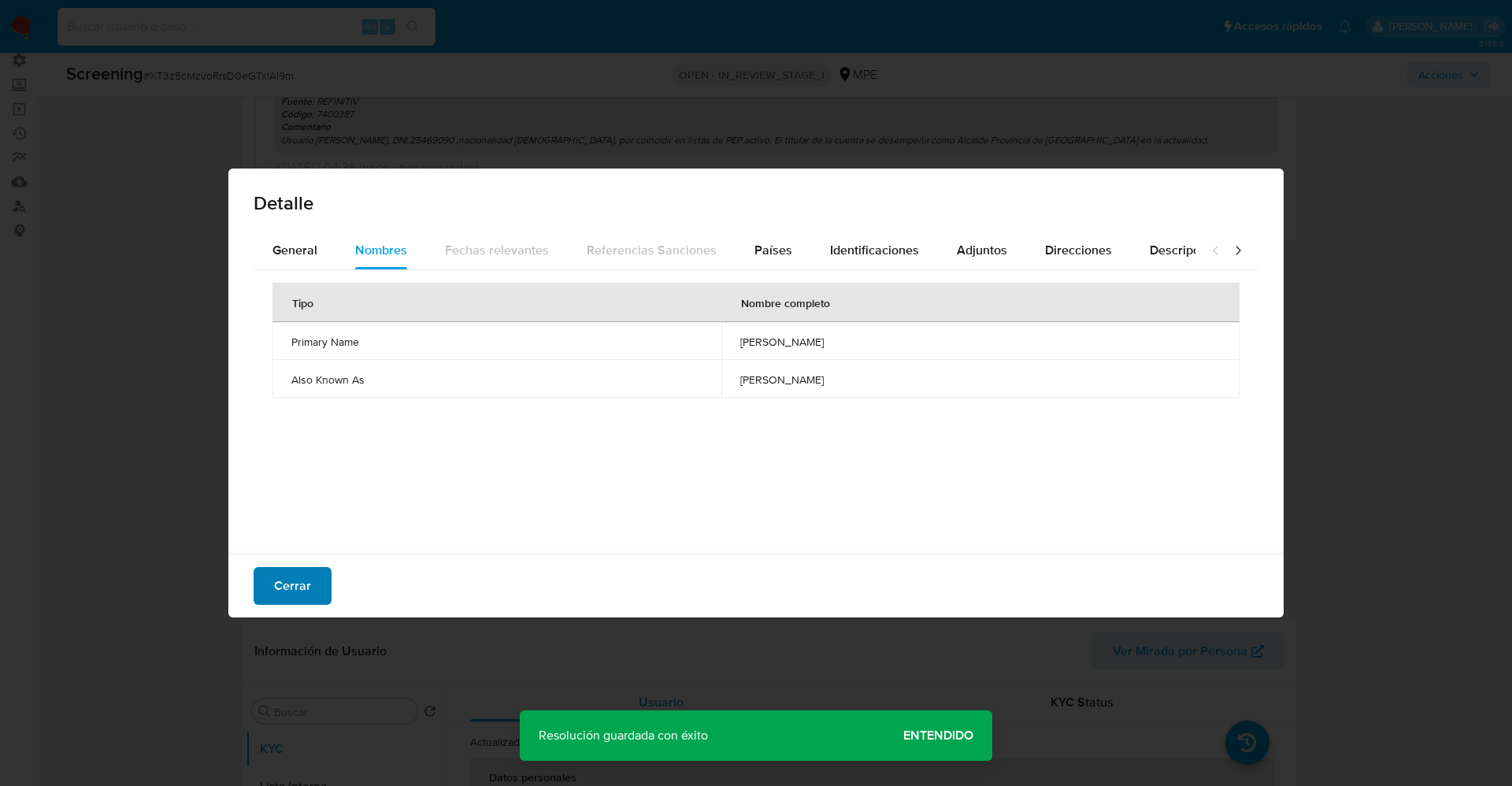
click at [284, 576] on span "Cerrar" at bounding box center [292, 586] width 37 height 35
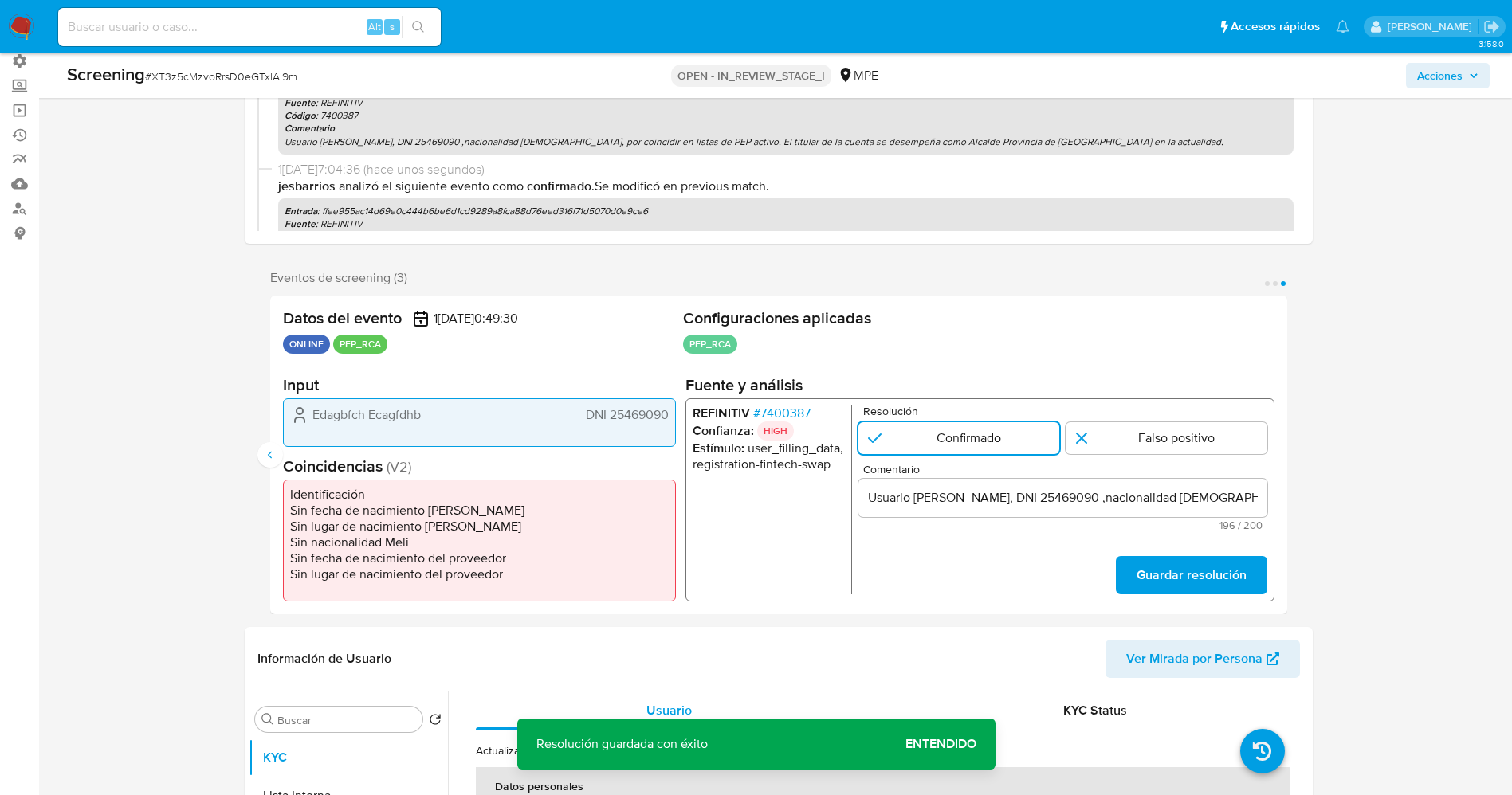
click at [1191, 564] on span "Guardar resolución" at bounding box center [1191, 576] width 110 height 35
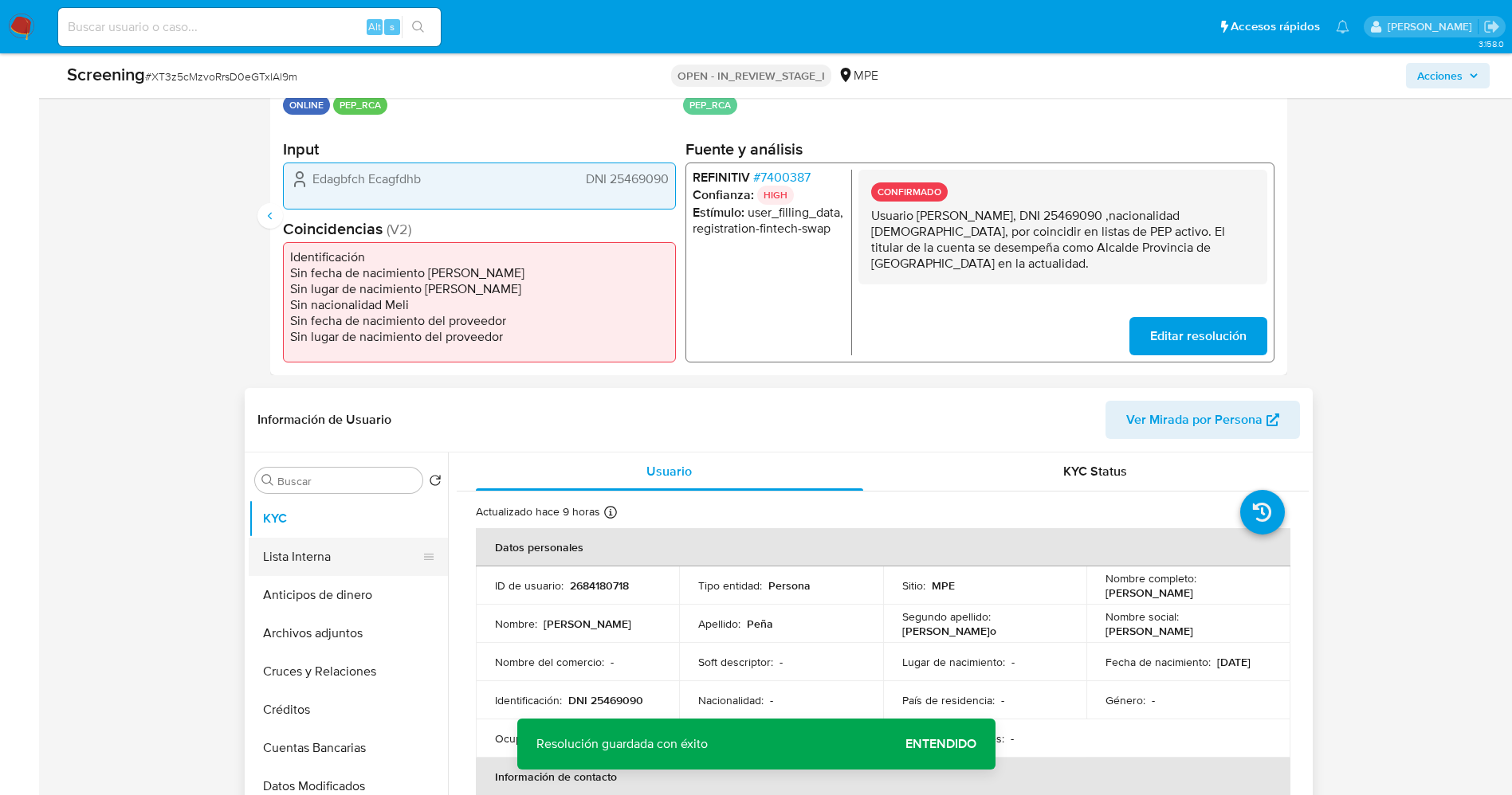
click at [339, 570] on button "Lista Interna" at bounding box center [342, 556] width 187 height 38
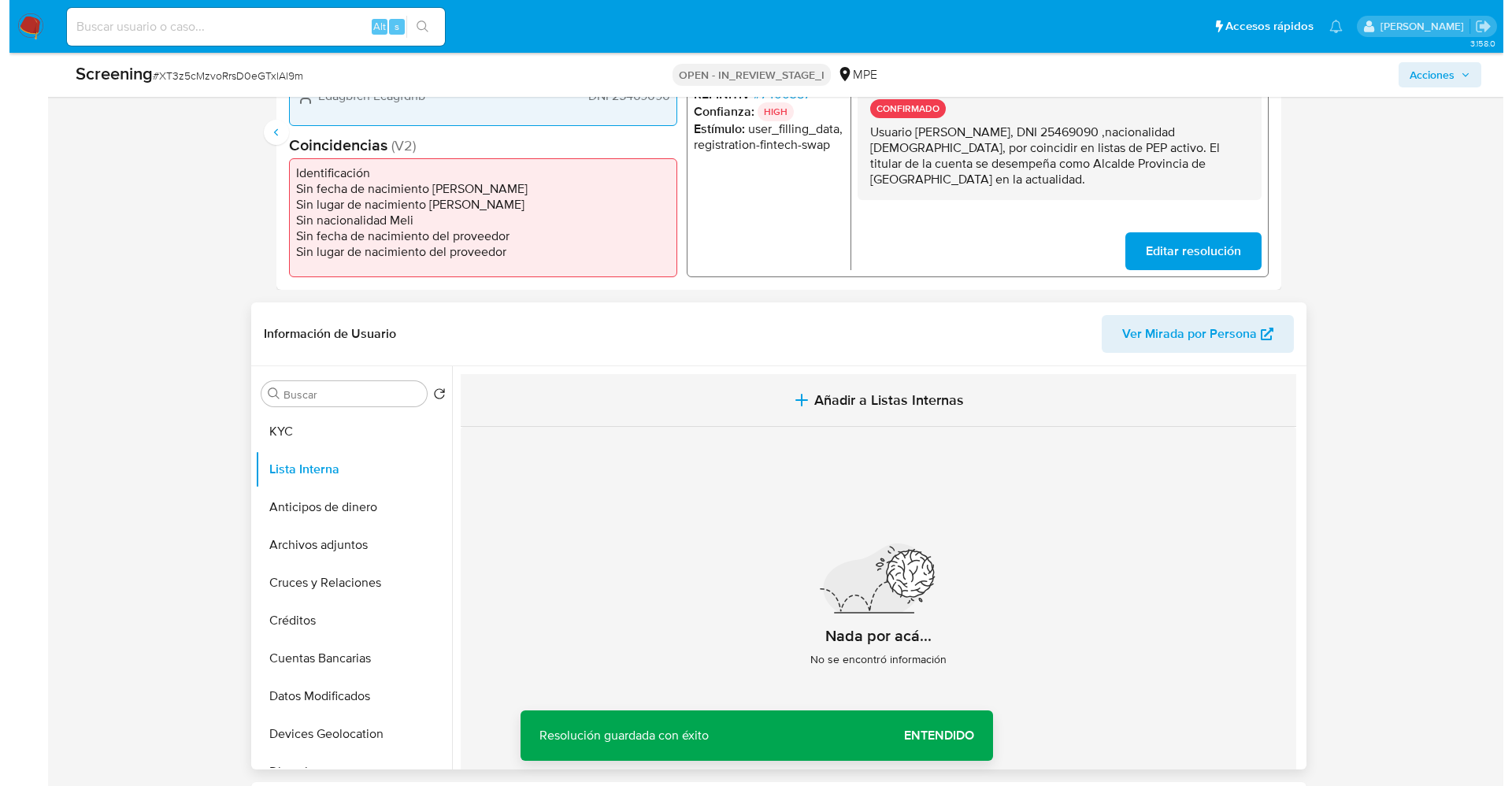
scroll to position [472, 0]
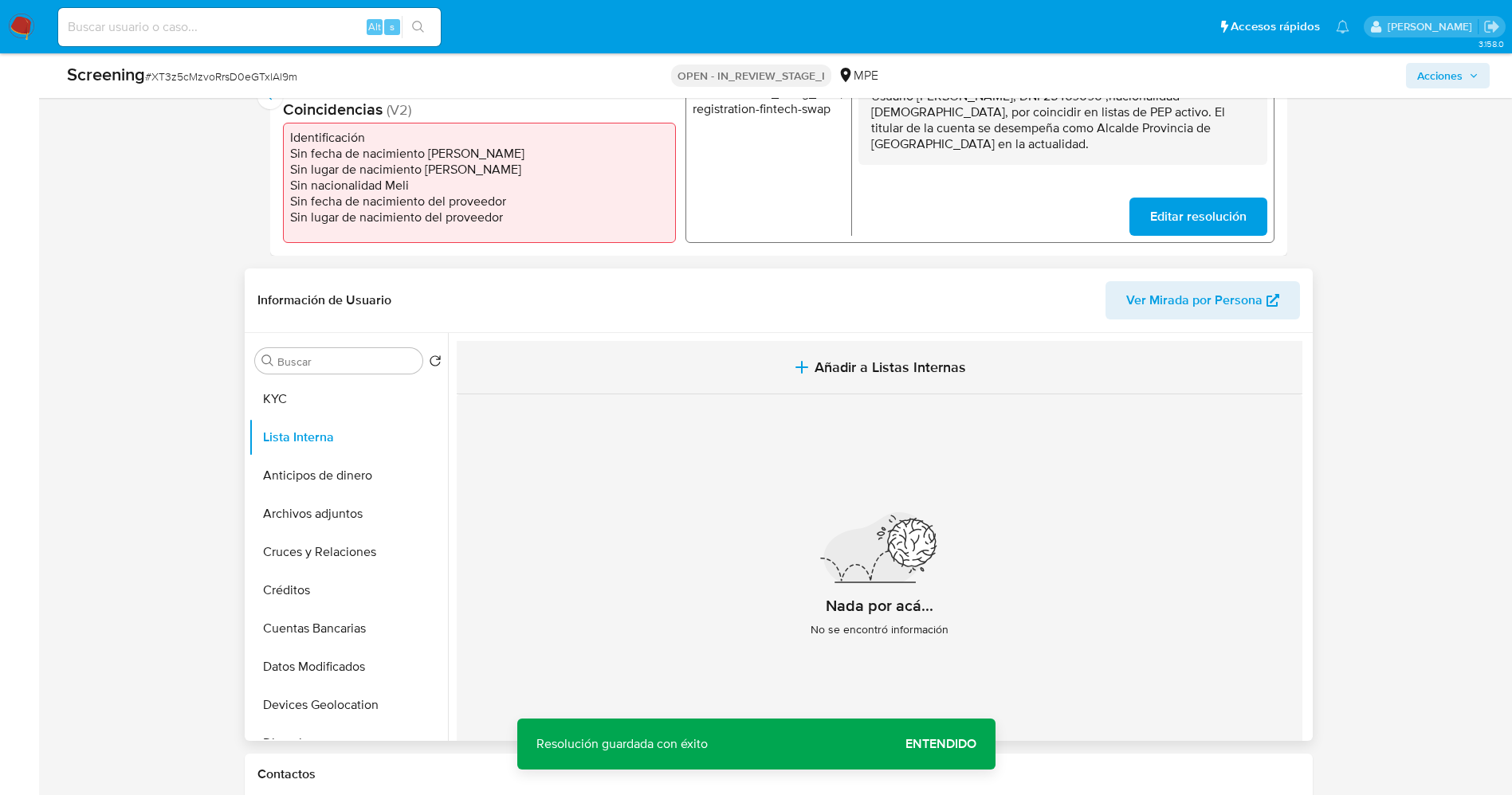
click at [950, 377] on button "Añadir a Listas Internas" at bounding box center [880, 368] width 845 height 53
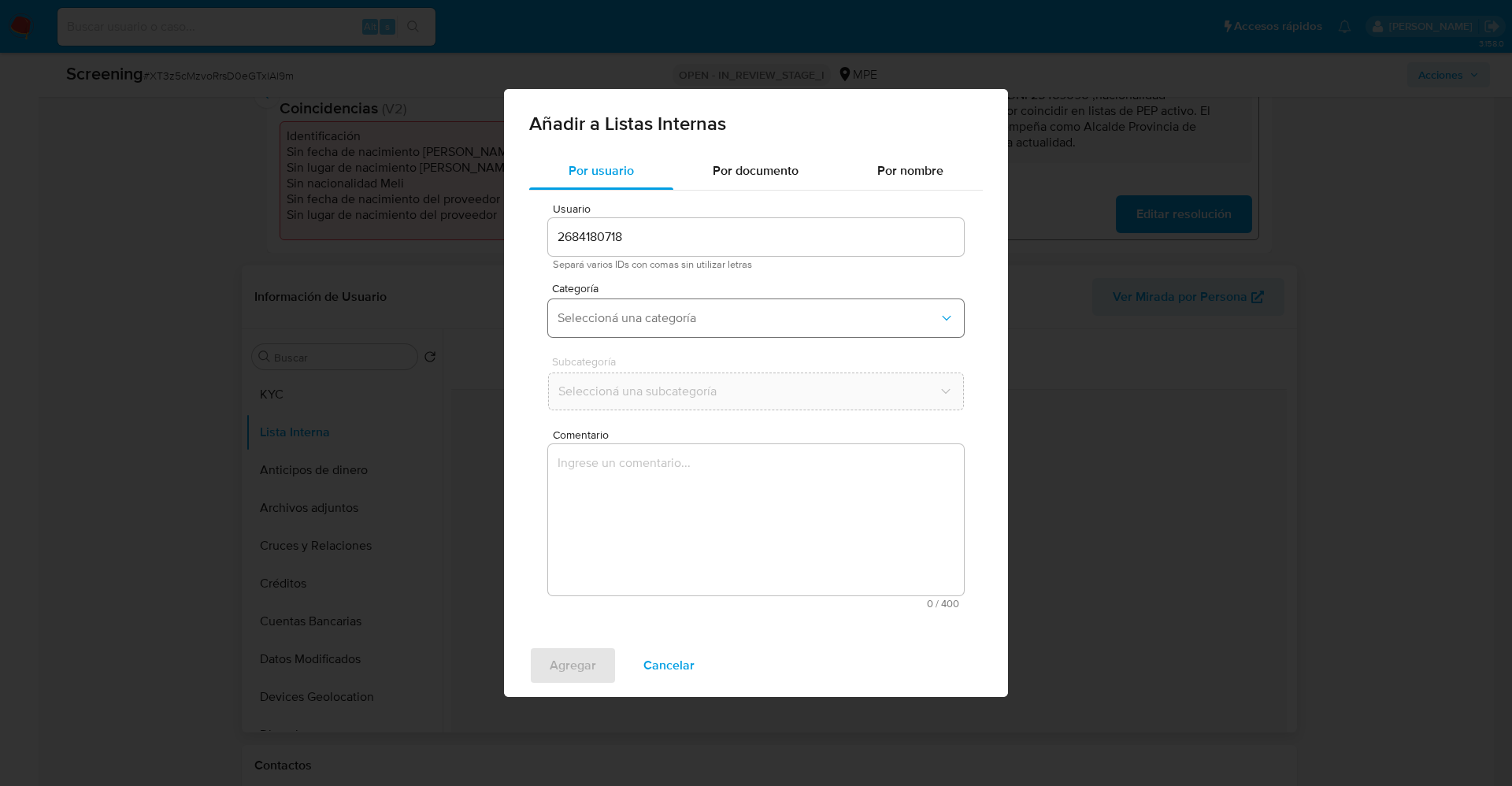
click at [709, 304] on button "Seleccioná una categoría" at bounding box center [756, 318] width 416 height 38
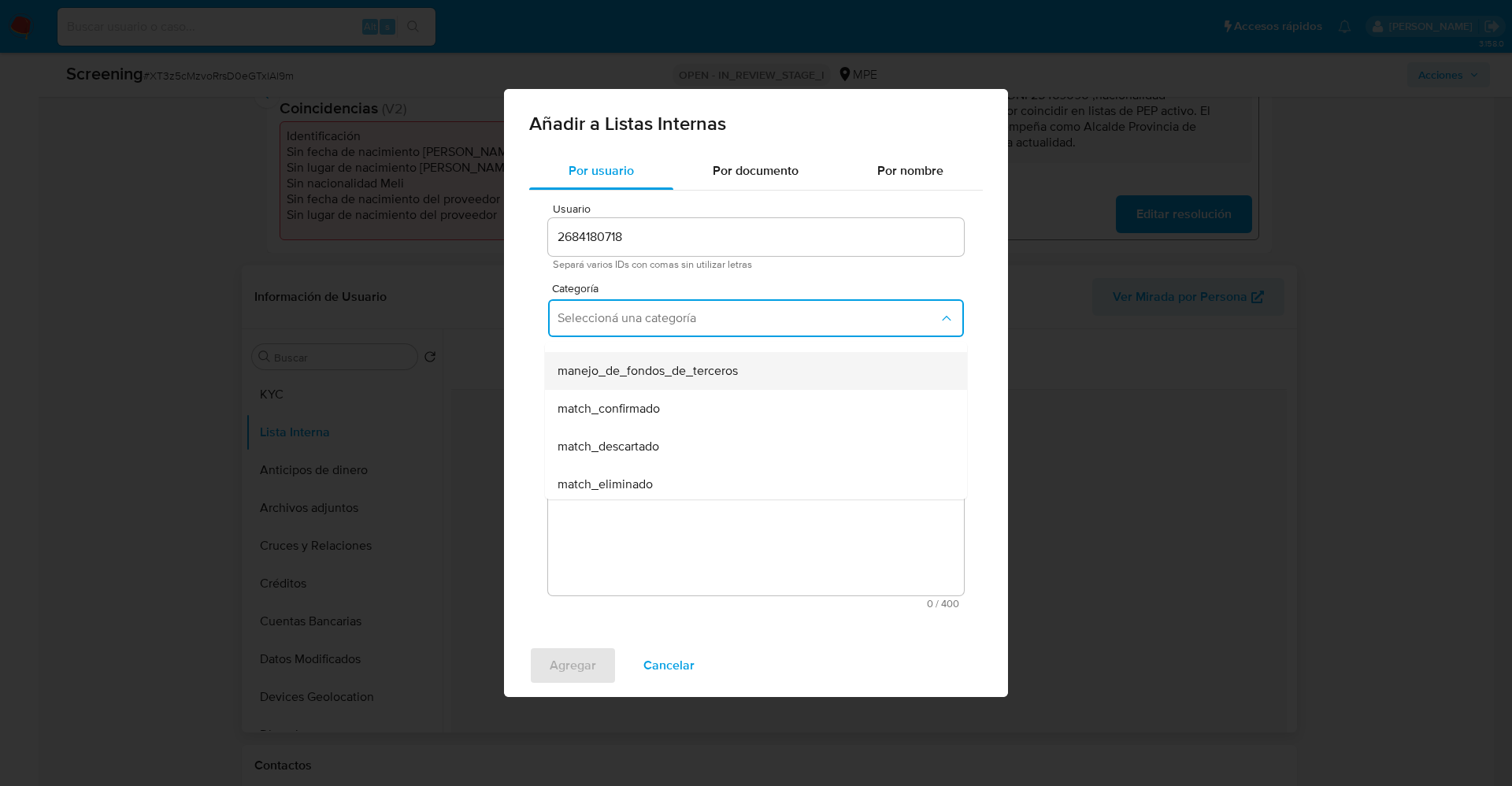
scroll to position [119, 0]
click at [700, 355] on div "match_confirmado" at bounding box center [751, 356] width 387 height 38
click at [705, 376] on button "Seleccioná una subcategoría" at bounding box center [756, 391] width 416 height 38
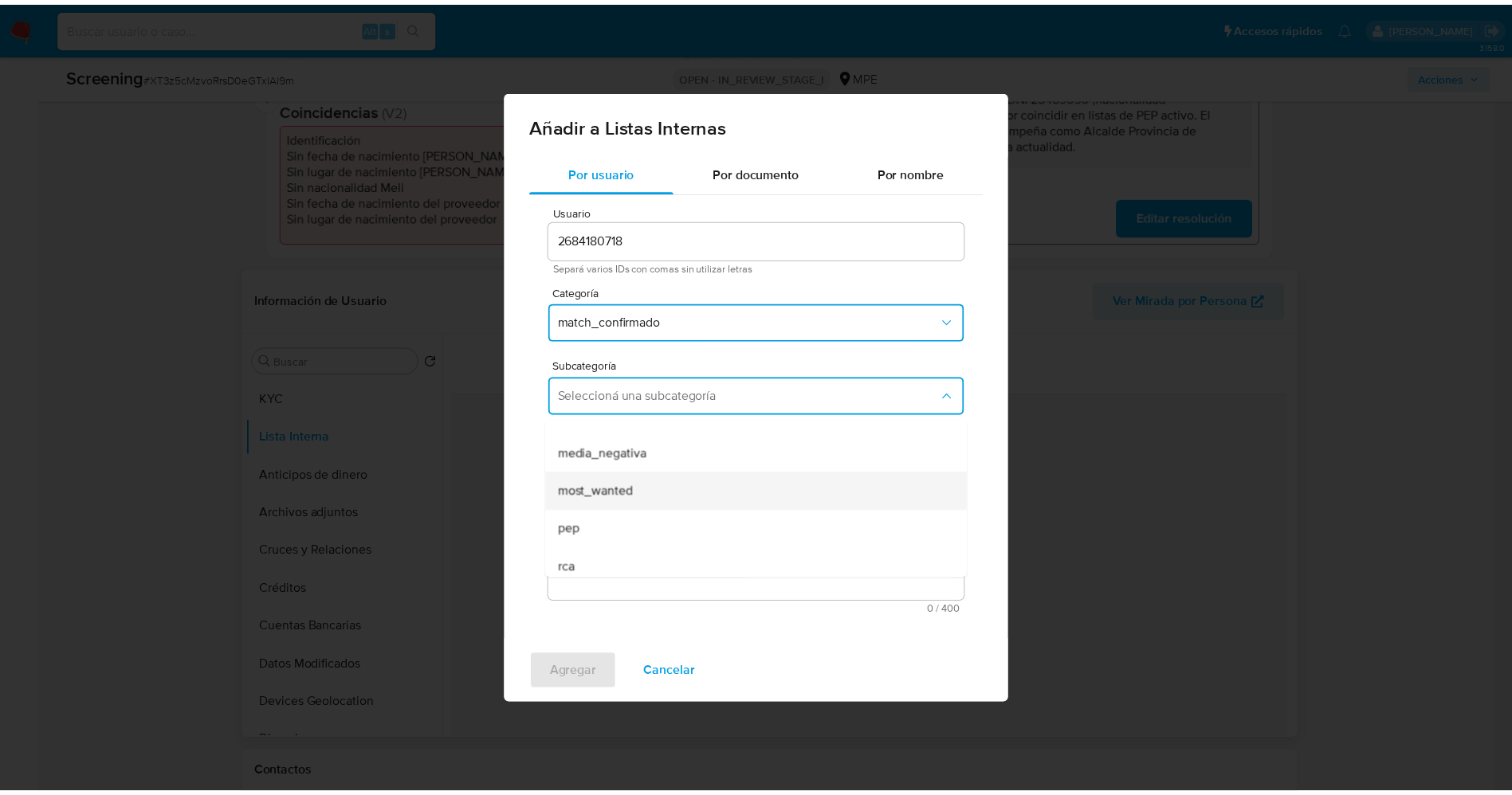
scroll to position [108, 0]
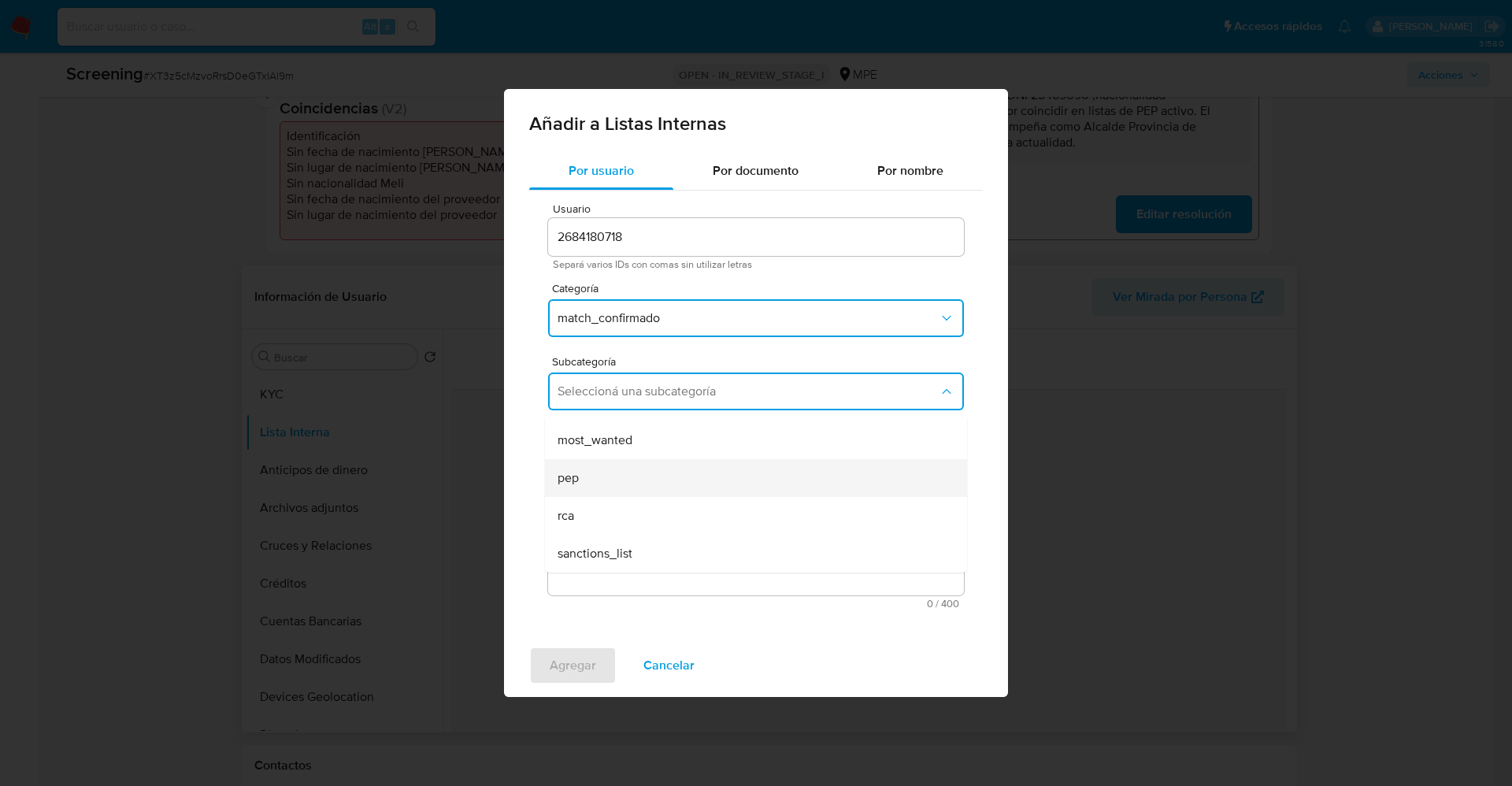
click at [626, 481] on div "pep" at bounding box center [751, 478] width 387 height 38
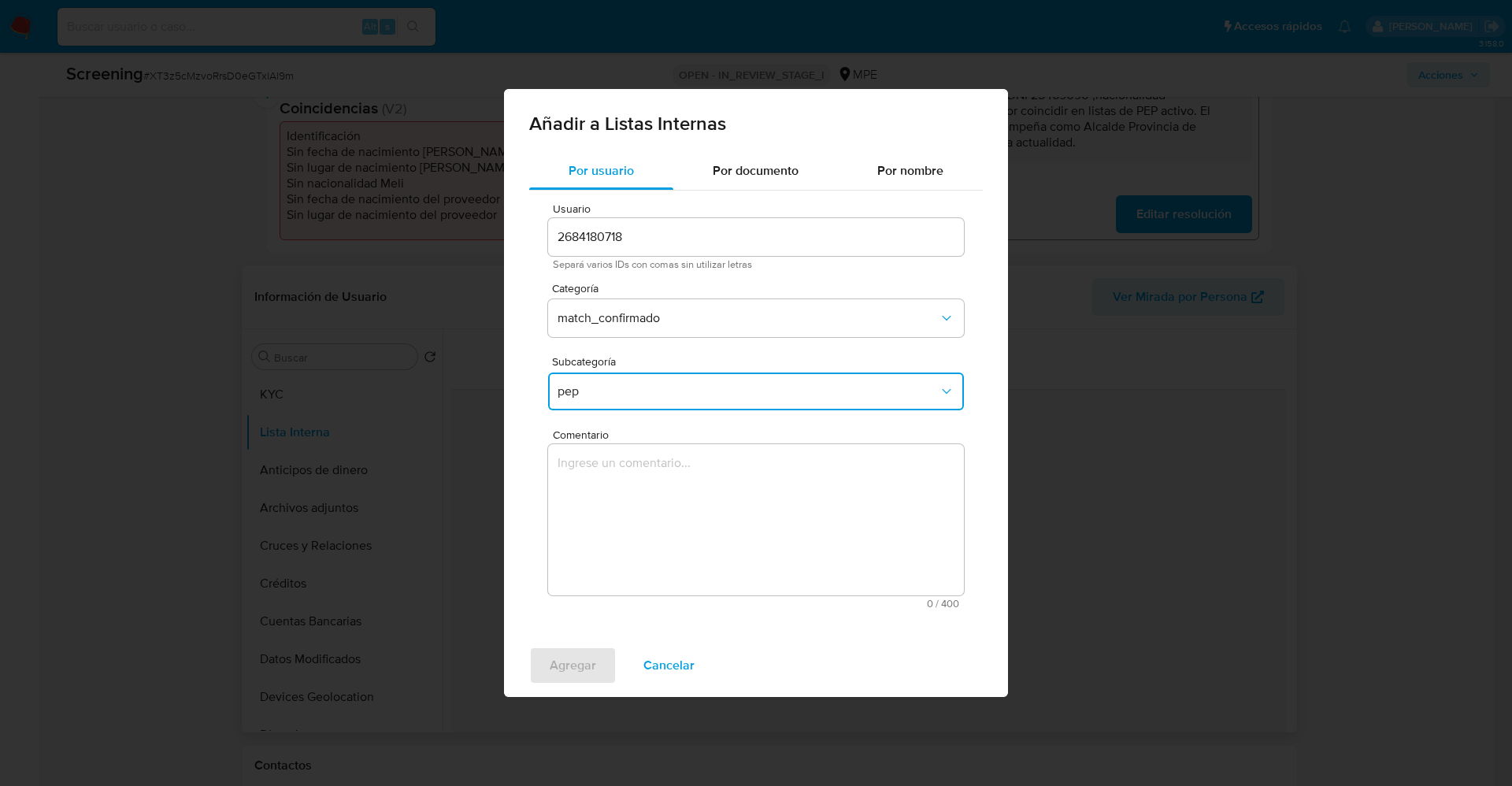
click at [626, 481] on textarea "Comentario" at bounding box center [756, 520] width 416 height 152
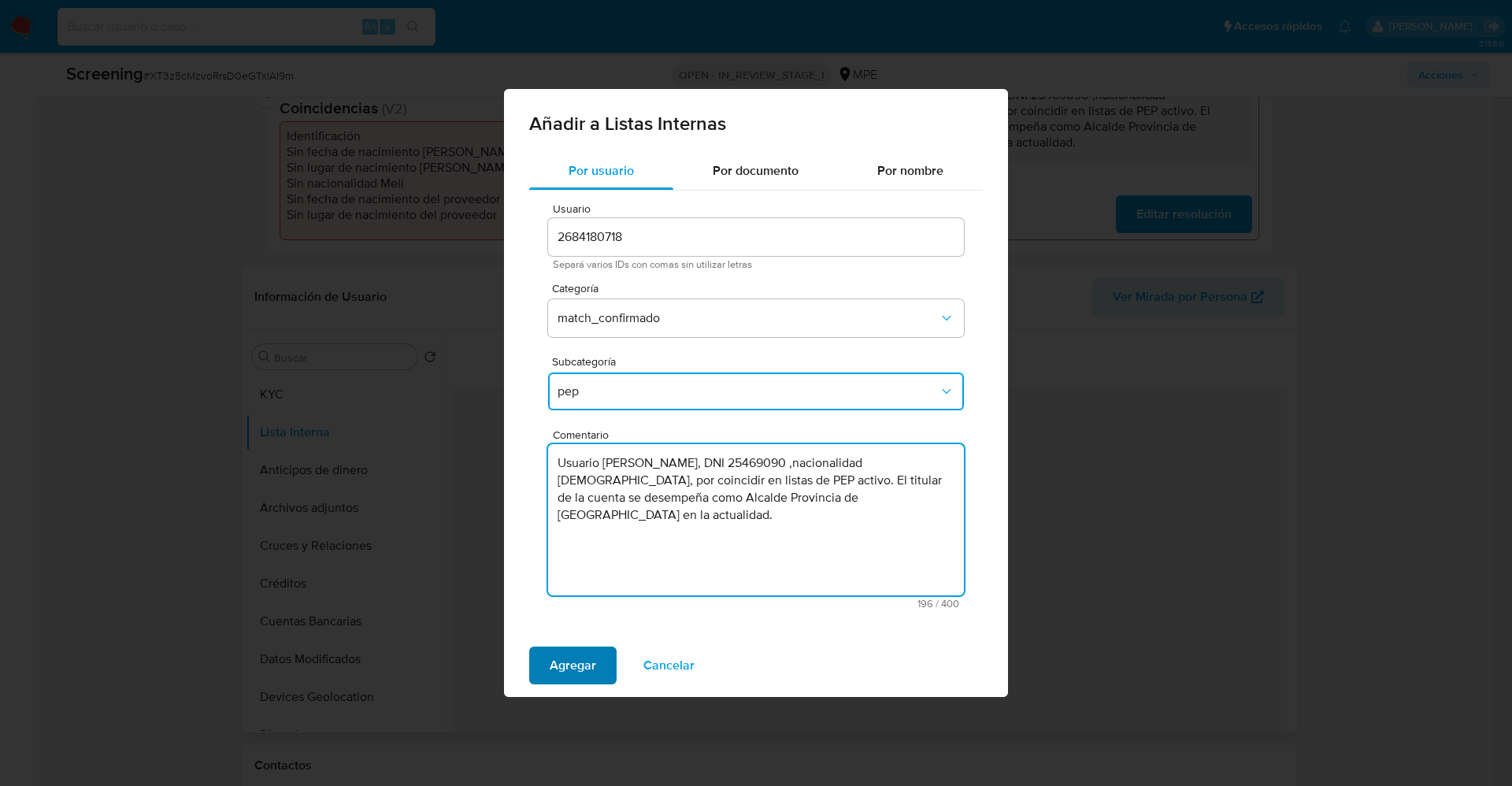
type textarea "Usuario Ernesto Peña Robalino, DNI 25469090 ,nacionalidad Peruana, por coincidi…"
click at [563, 669] on span "Agregar" at bounding box center [573, 666] width 47 height 35
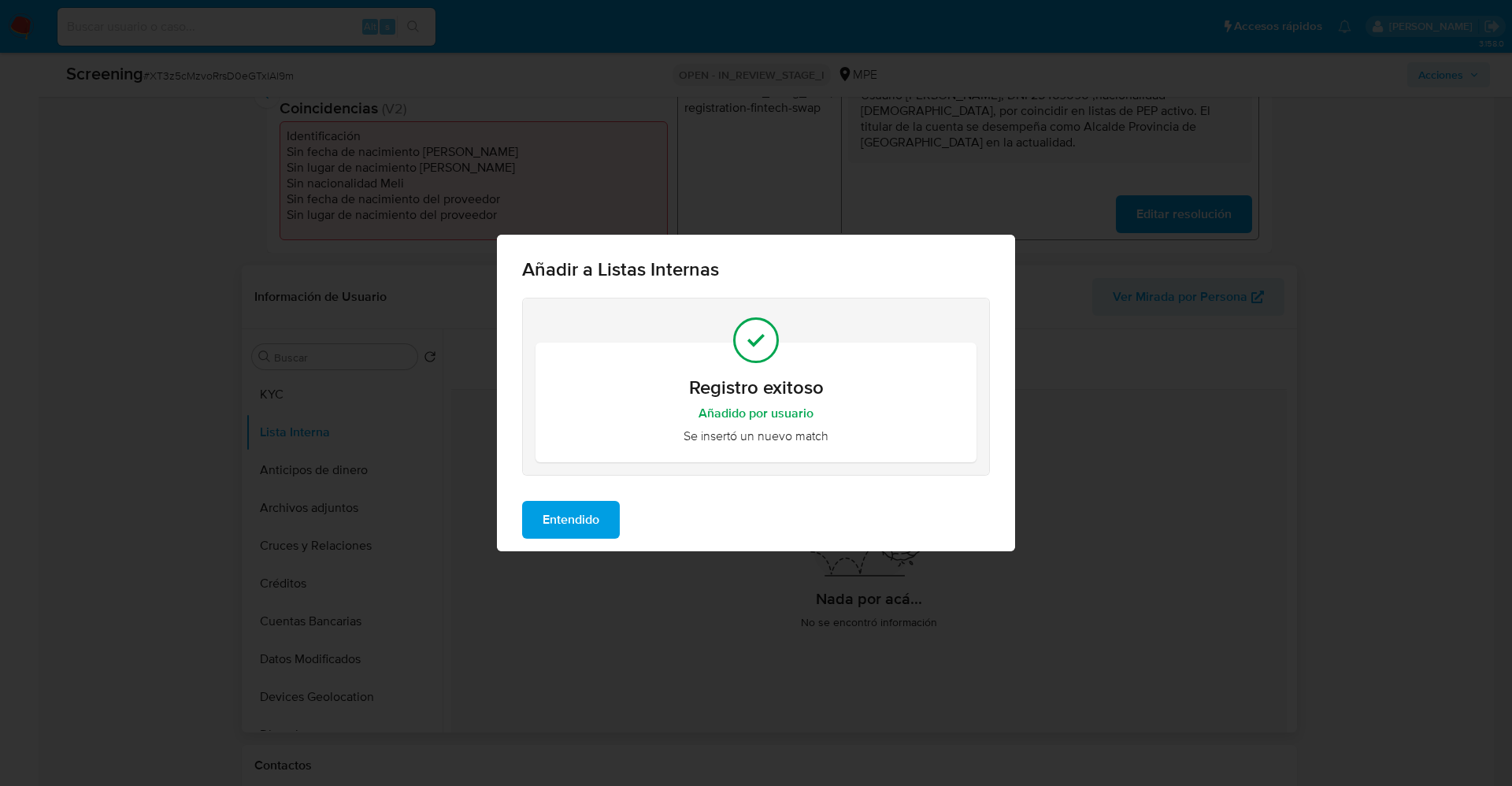
click at [563, 523] on span "Entendido" at bounding box center [571, 520] width 56 height 35
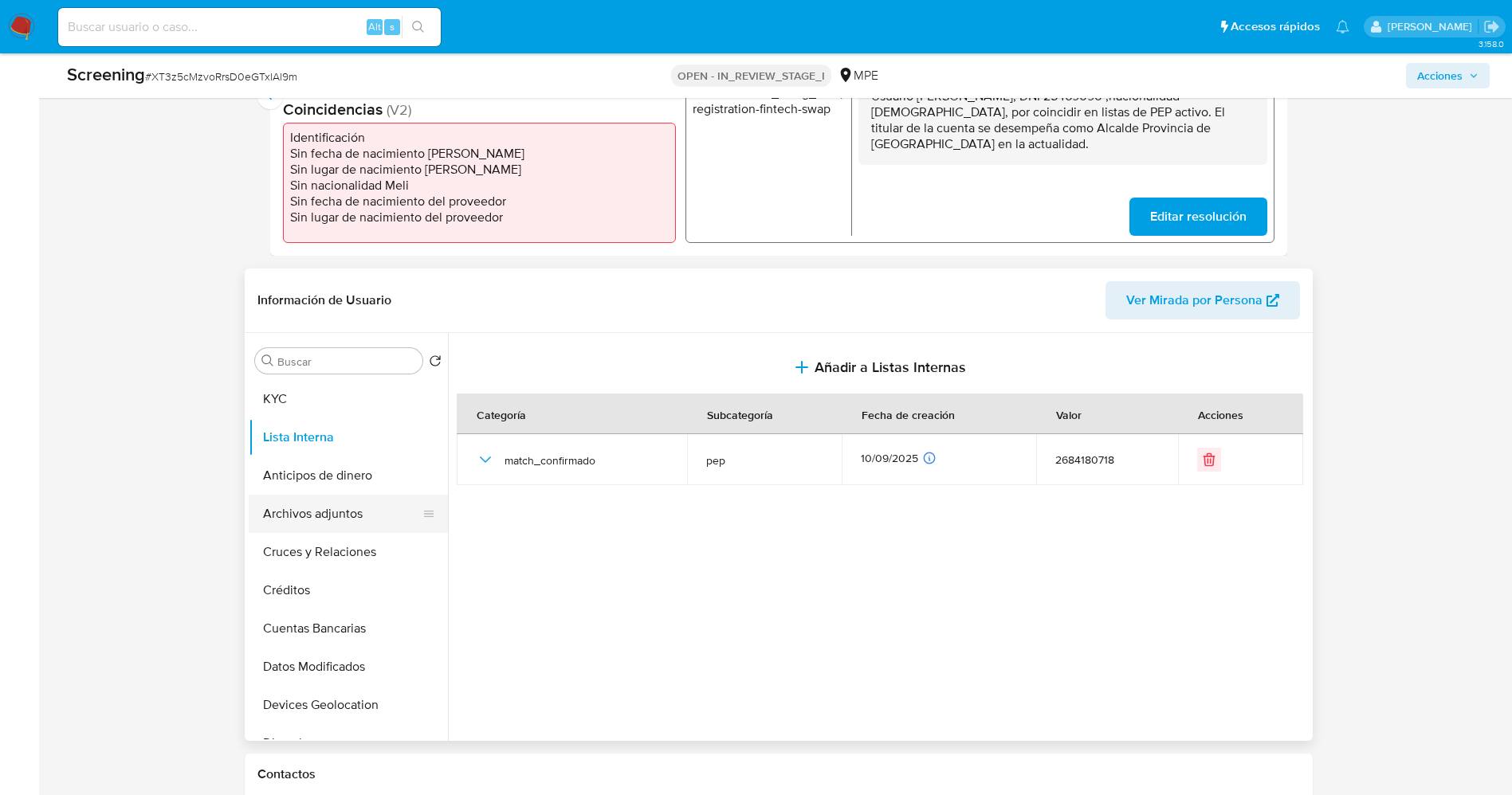
click at [356, 518] on button "Archivos adjuntos" at bounding box center [342, 513] width 187 height 38
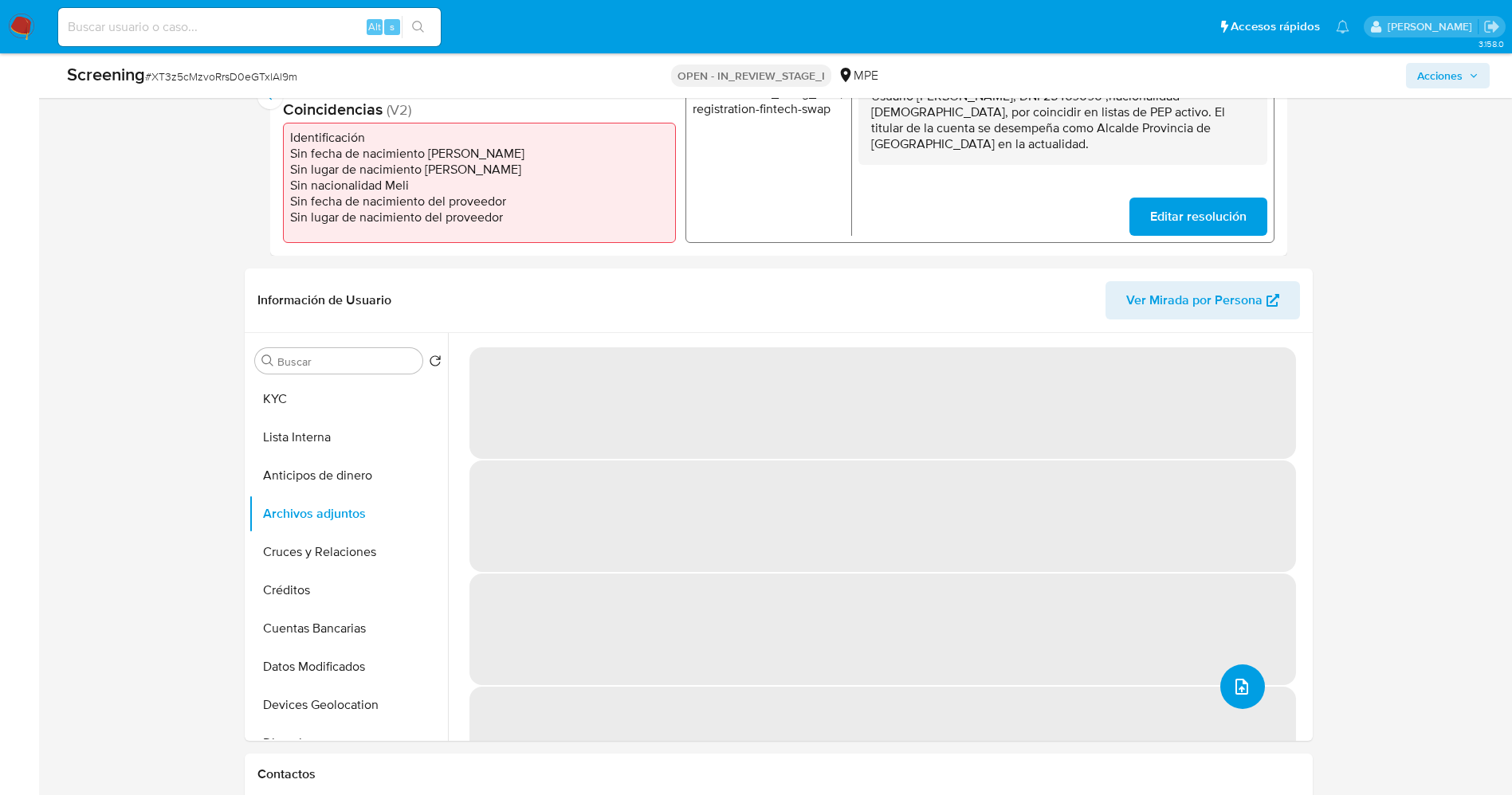
click at [1234, 684] on icon "upload-file" at bounding box center [1241, 686] width 19 height 19
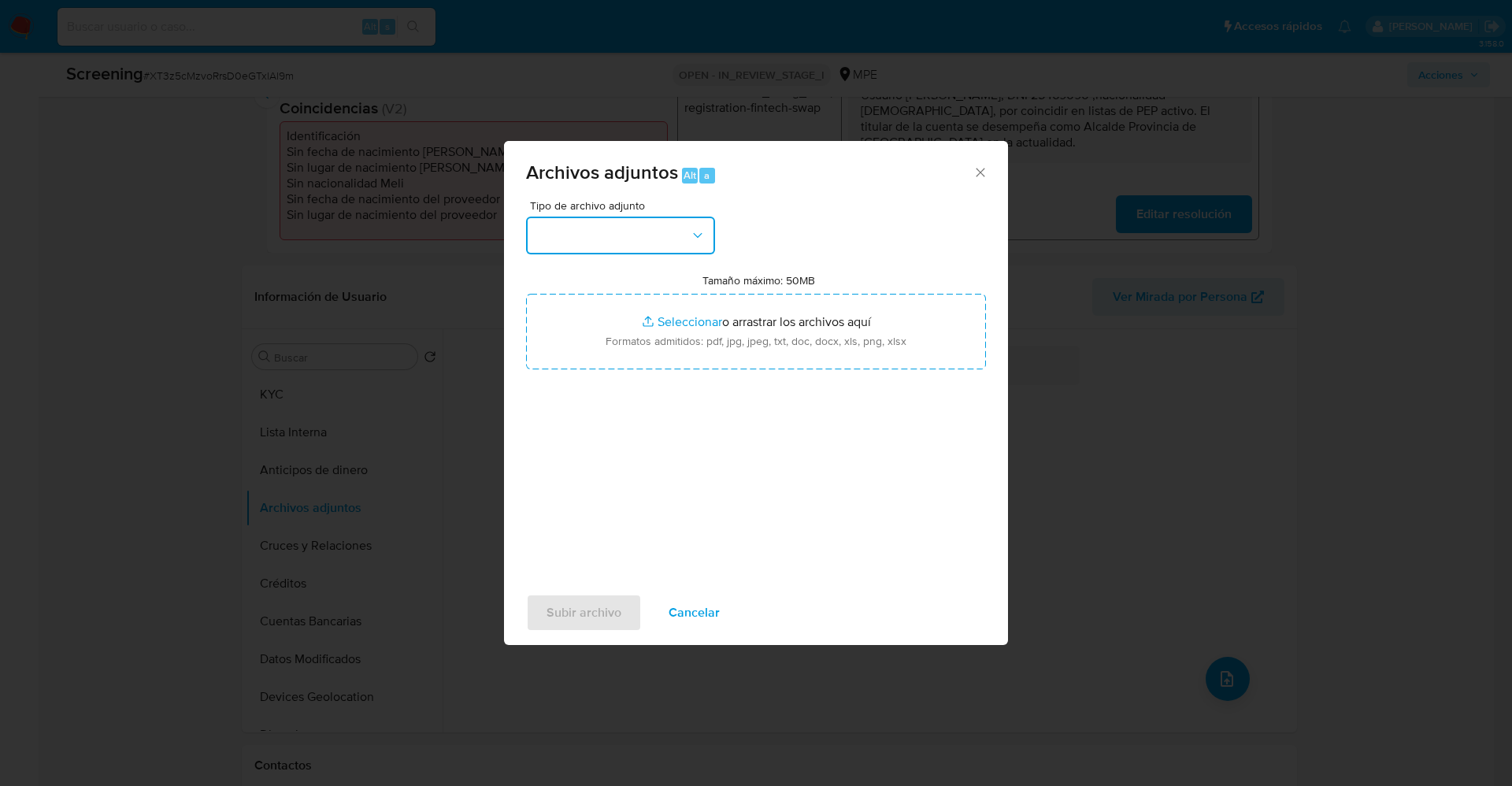
click at [623, 230] on button "button" at bounding box center [621, 235] width 189 height 38
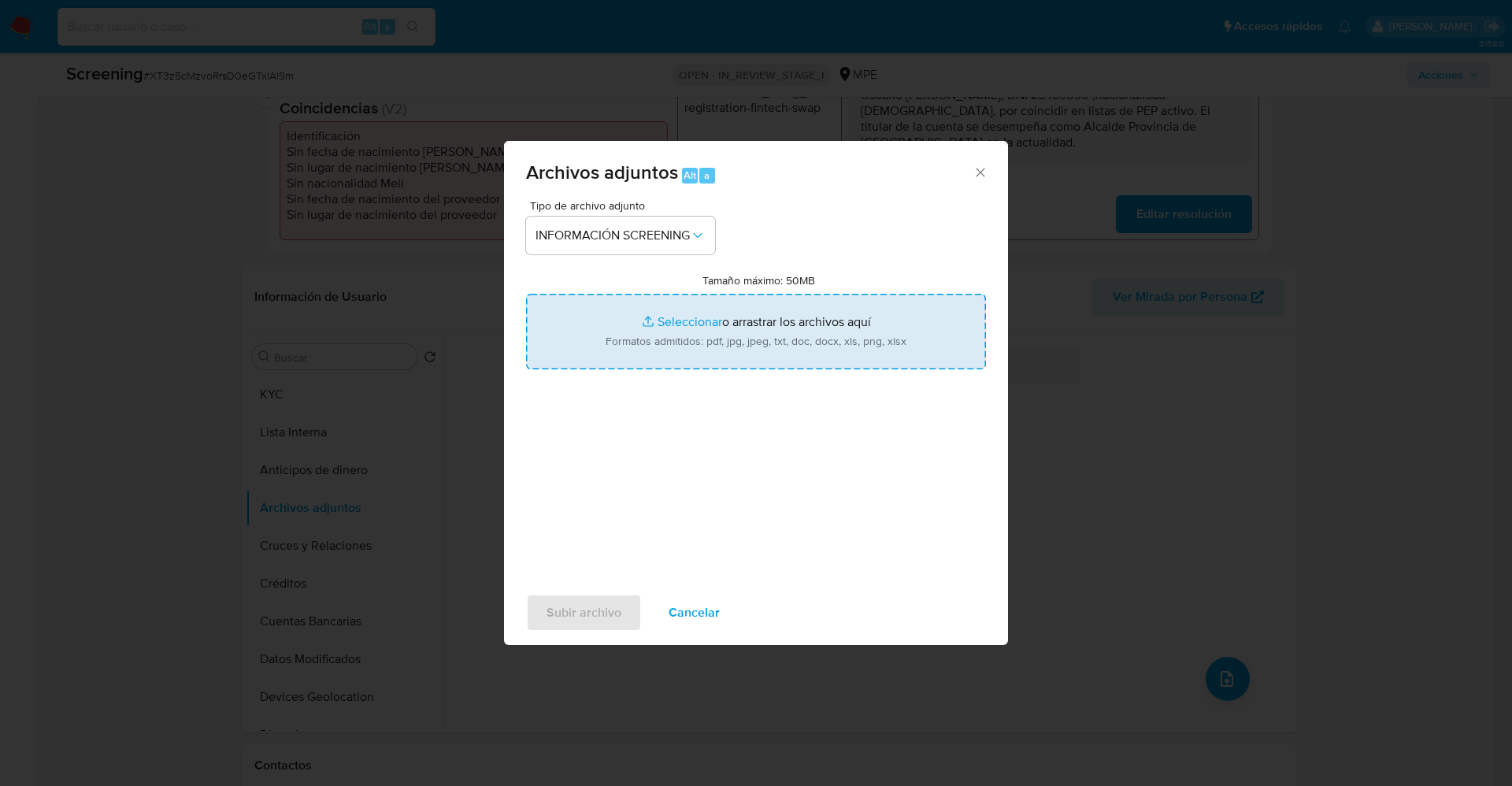
type input "C:\fakepath\_Ernesto Peña Robalino_ lavado de dinero - Buscar con Google.pdf"
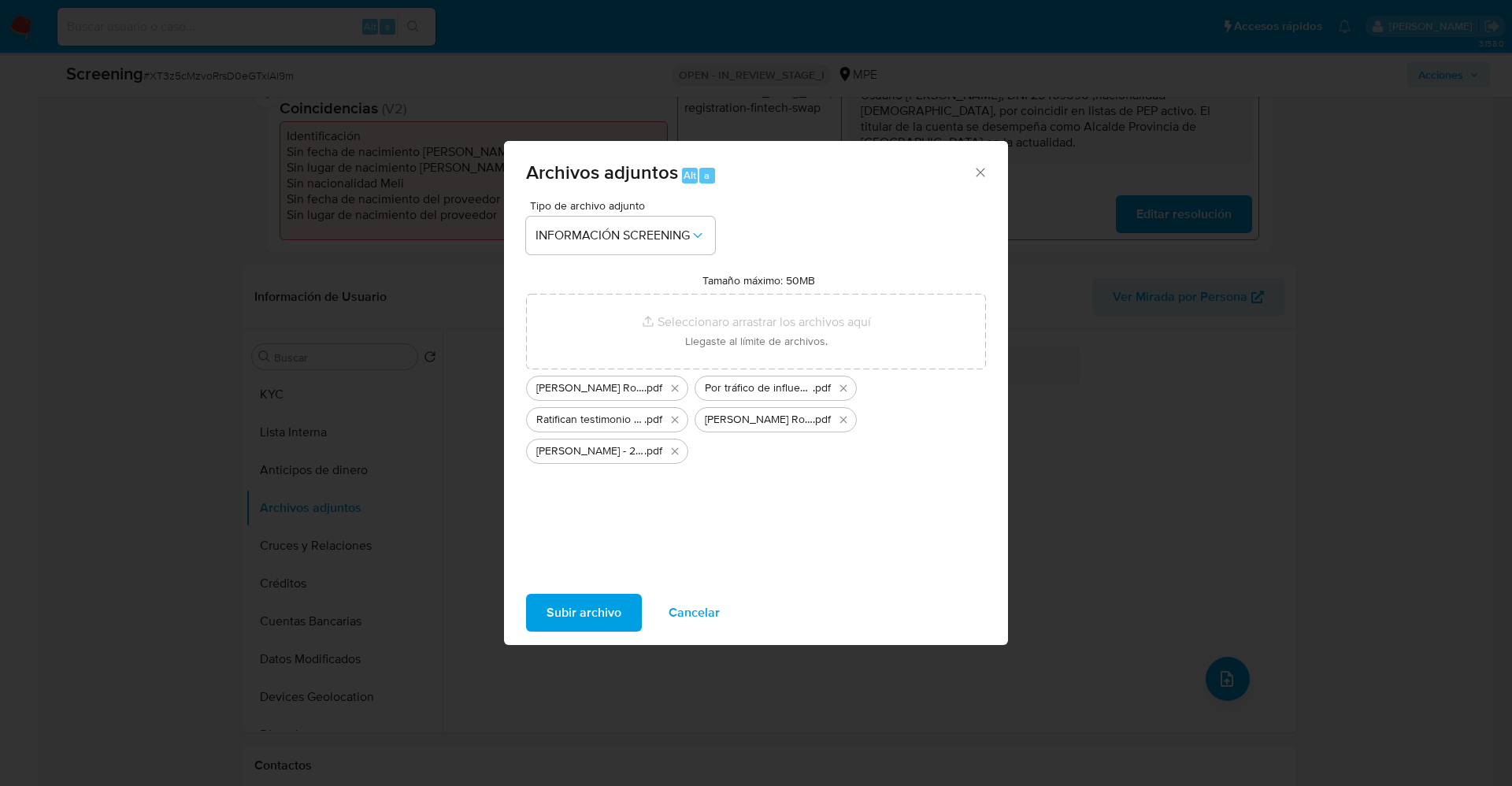
click at [616, 619] on span "Subir archivo" at bounding box center [584, 613] width 75 height 35
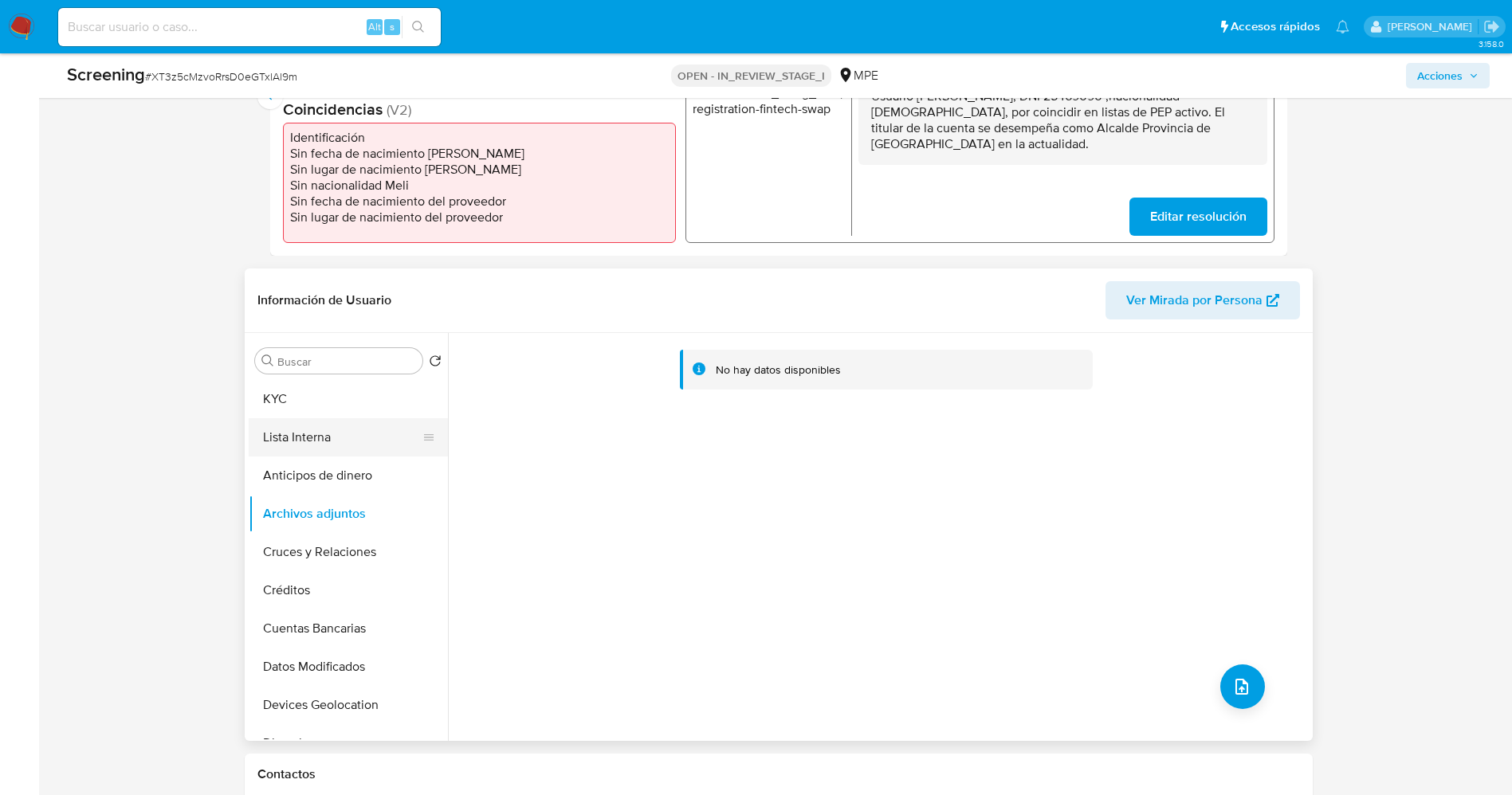
click at [307, 431] on button "Lista Interna" at bounding box center [342, 437] width 187 height 38
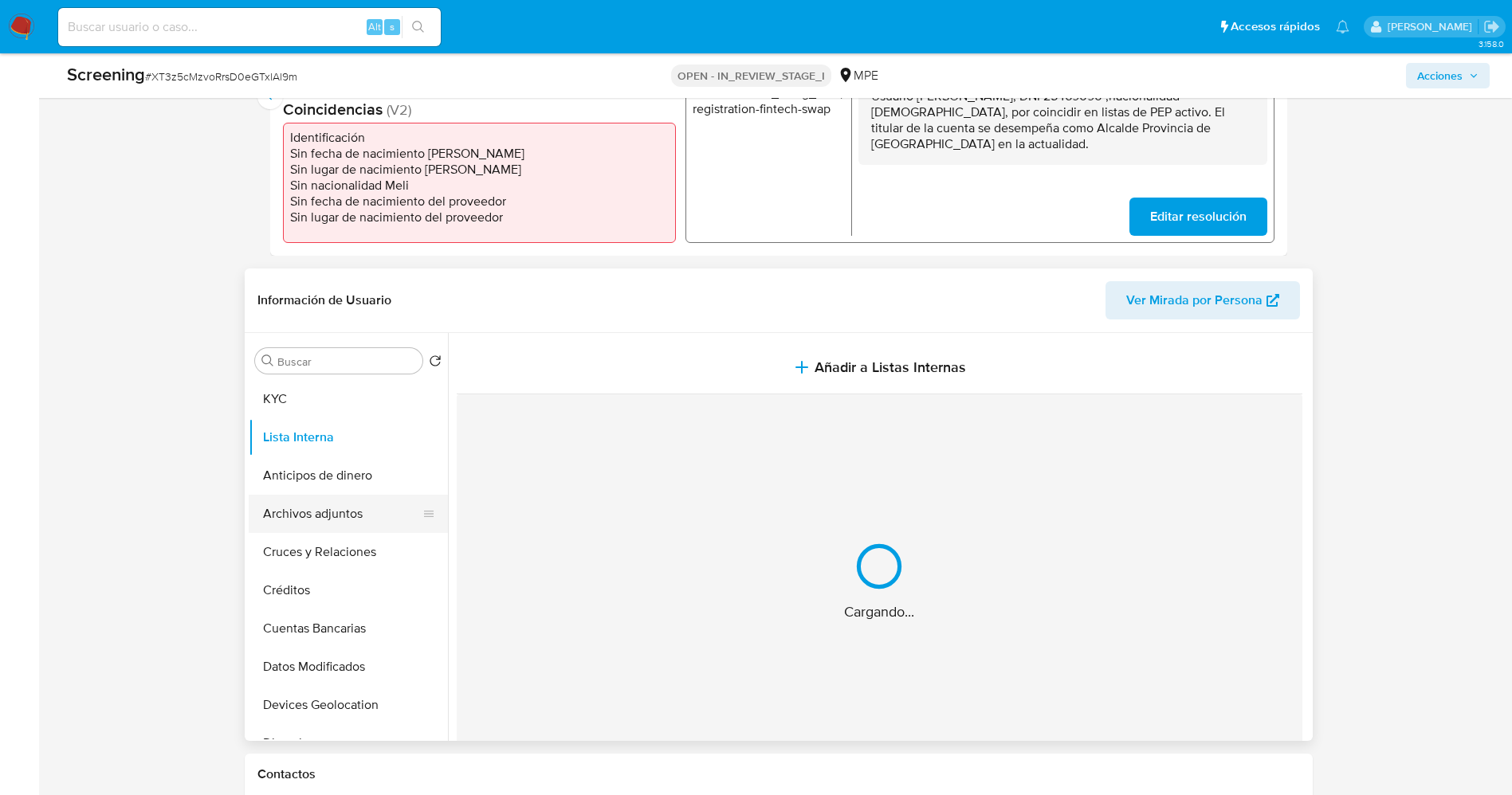
click at [317, 503] on button "Archivos adjuntos" at bounding box center [342, 513] width 187 height 38
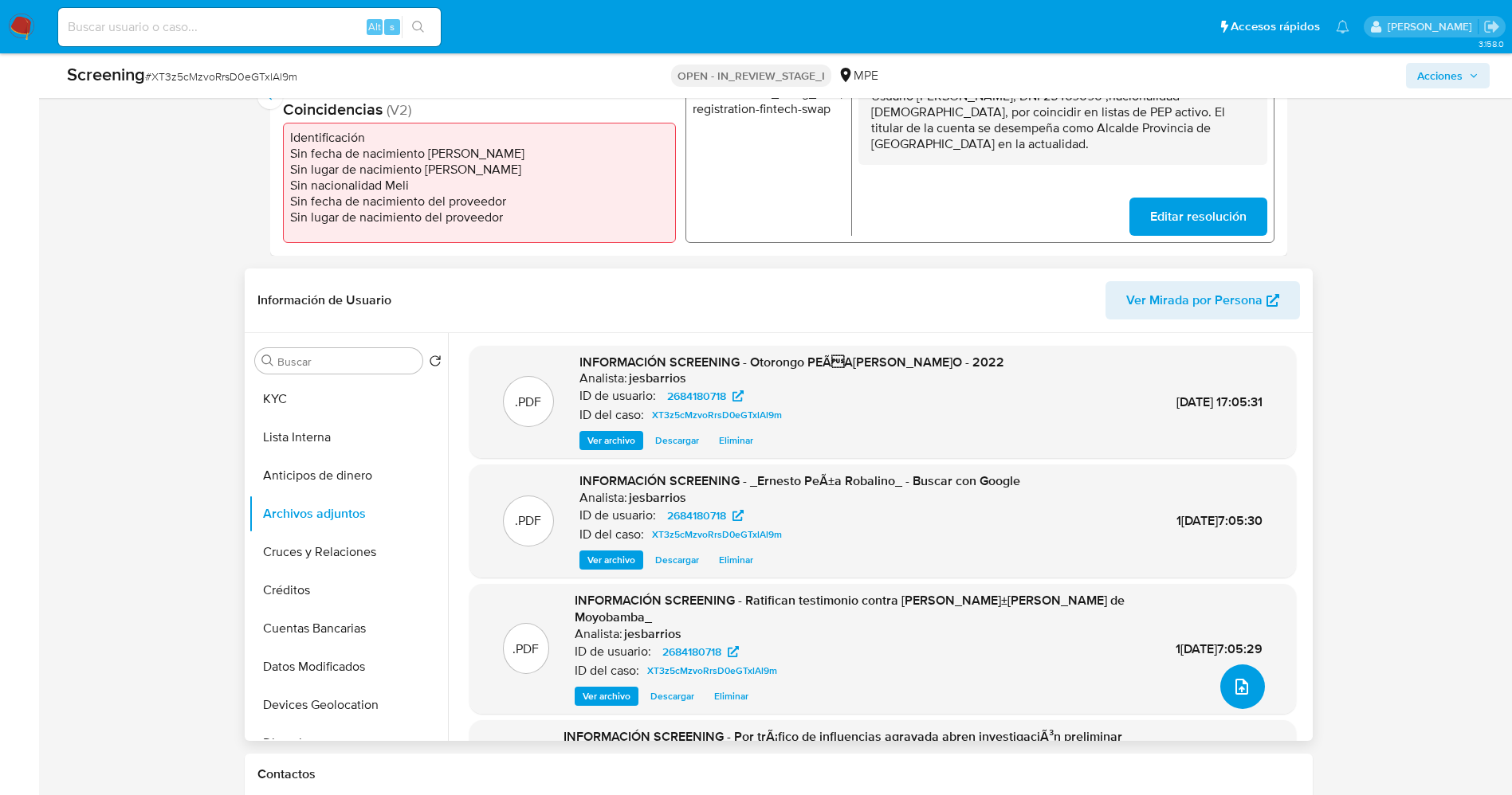
click at [1241, 697] on button "upload-file" at bounding box center [1242, 686] width 44 height 44
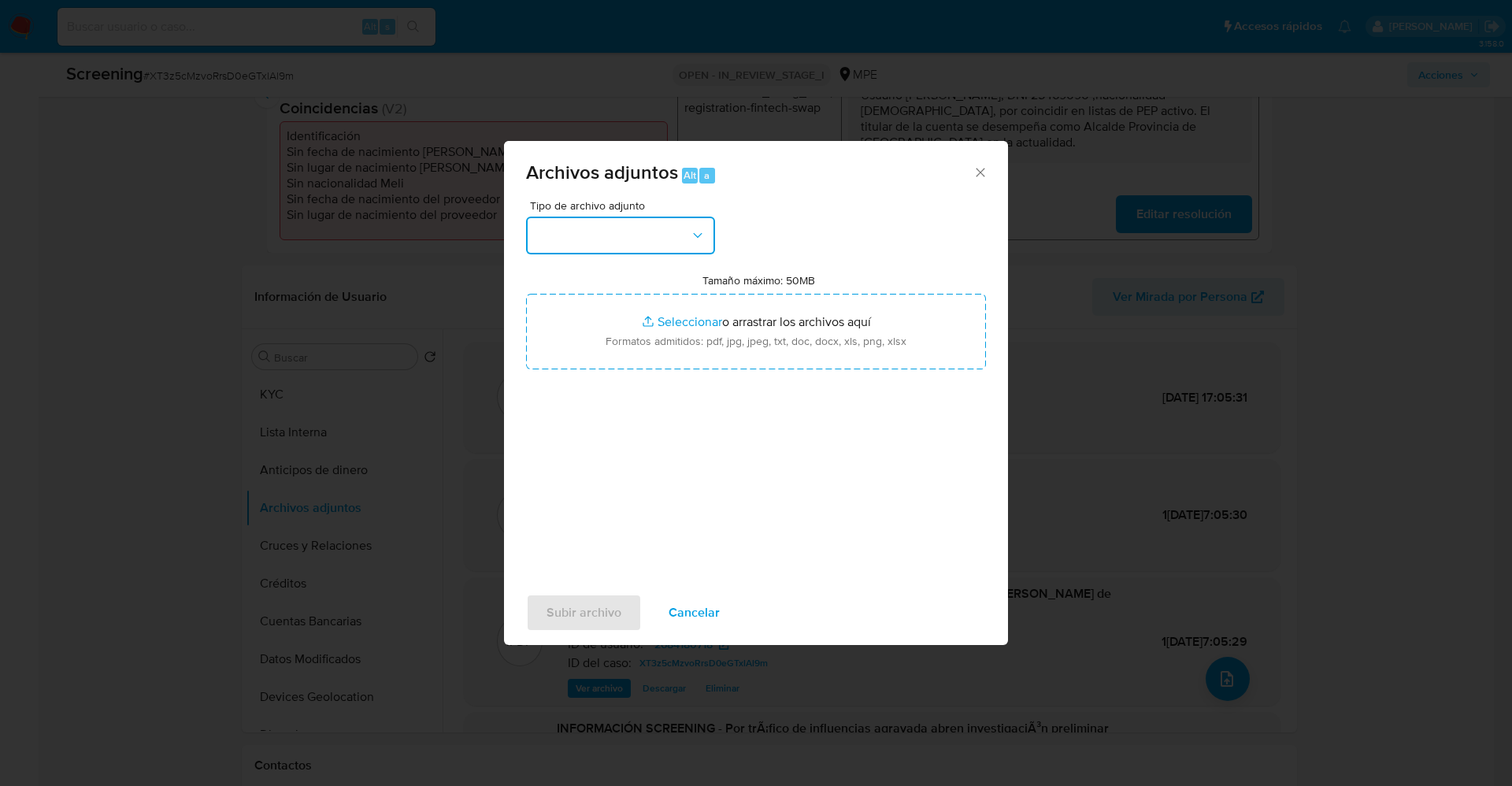
click at [606, 234] on button "button" at bounding box center [621, 235] width 189 height 38
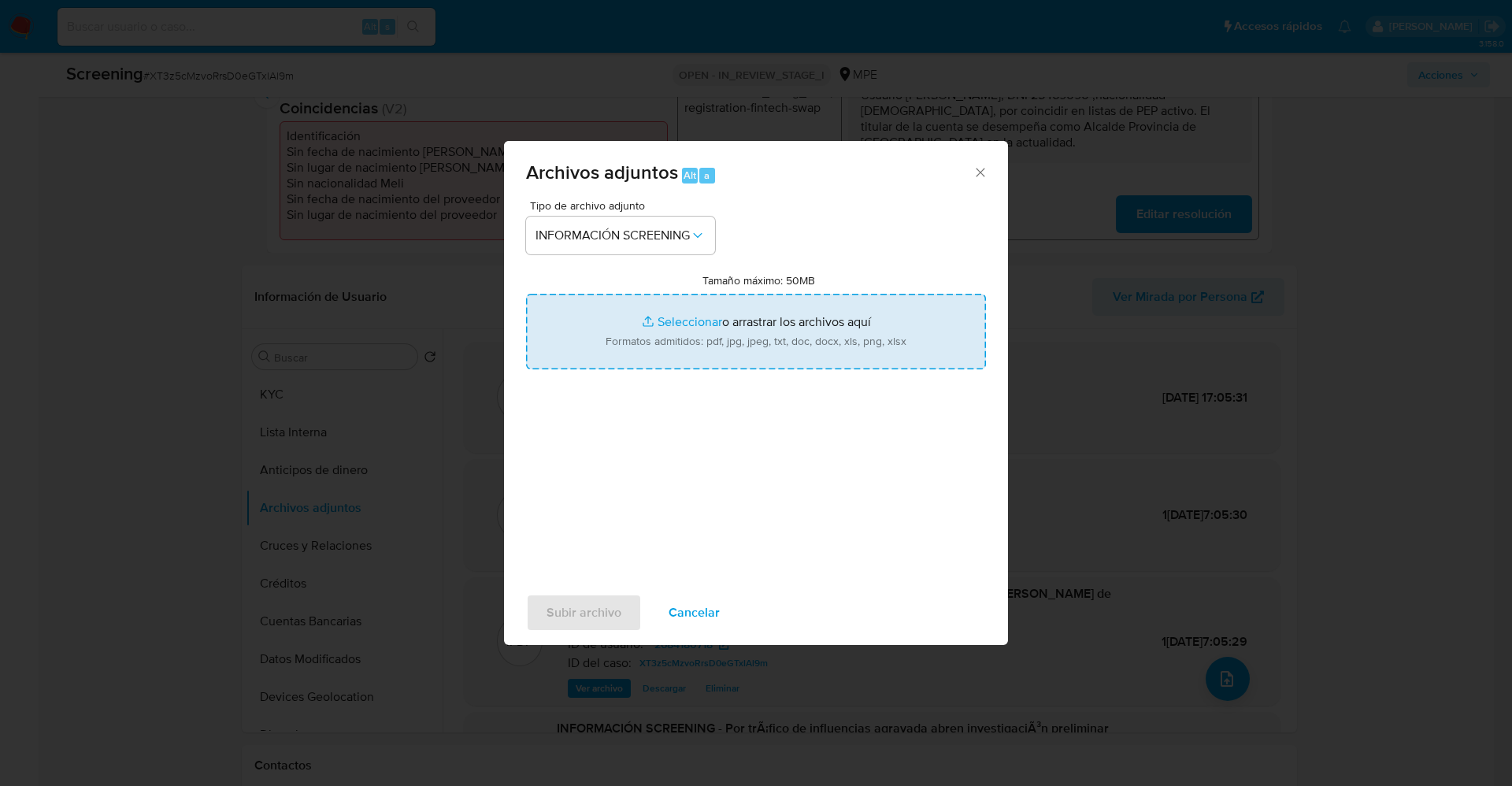
type input "C:\fakepath\_Ernesto Peña Robalino_ lavado de dinero - Buscar con Google.pdf"
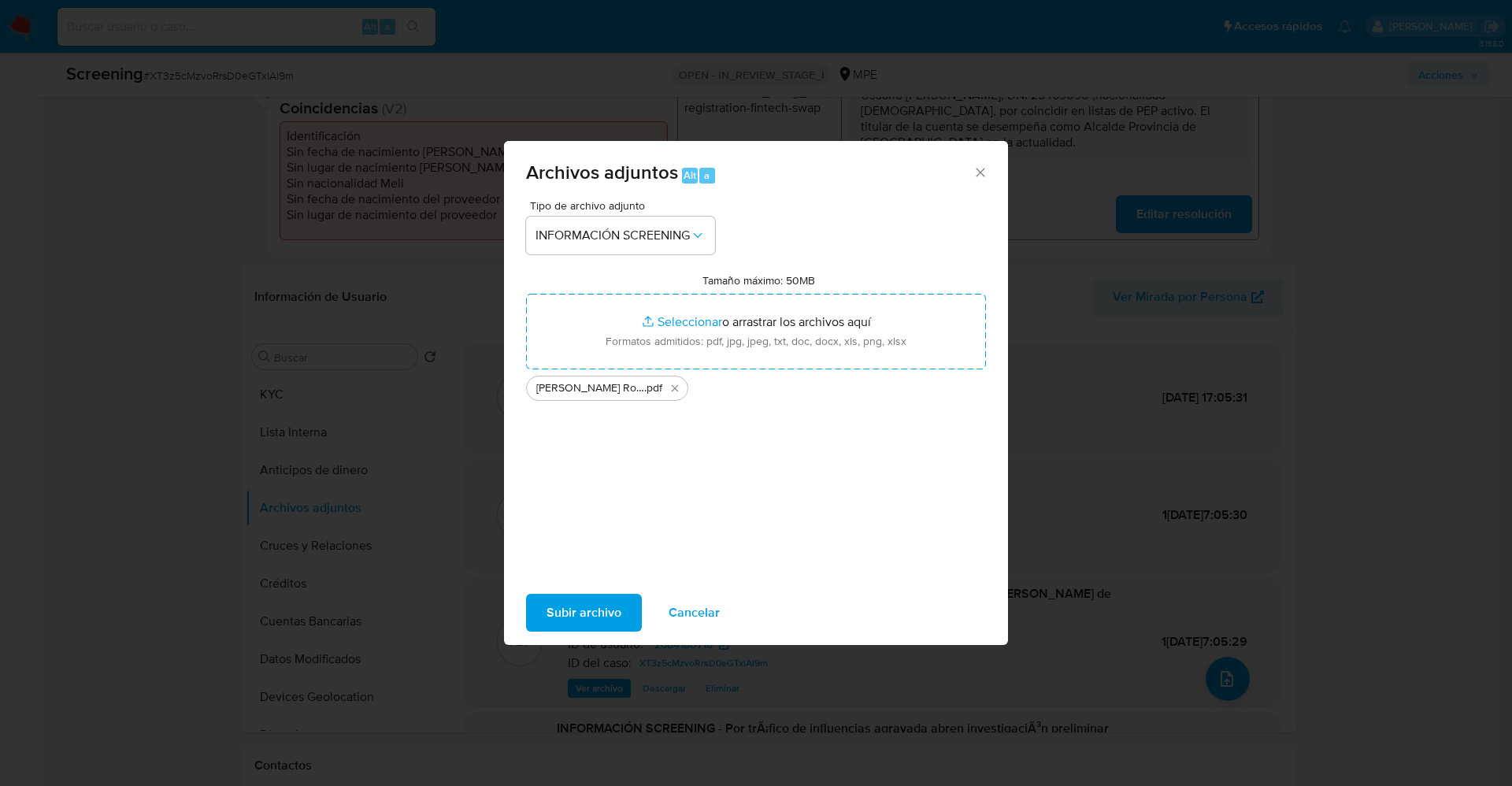
click at [607, 606] on span "Subir archivo" at bounding box center [584, 613] width 75 height 35
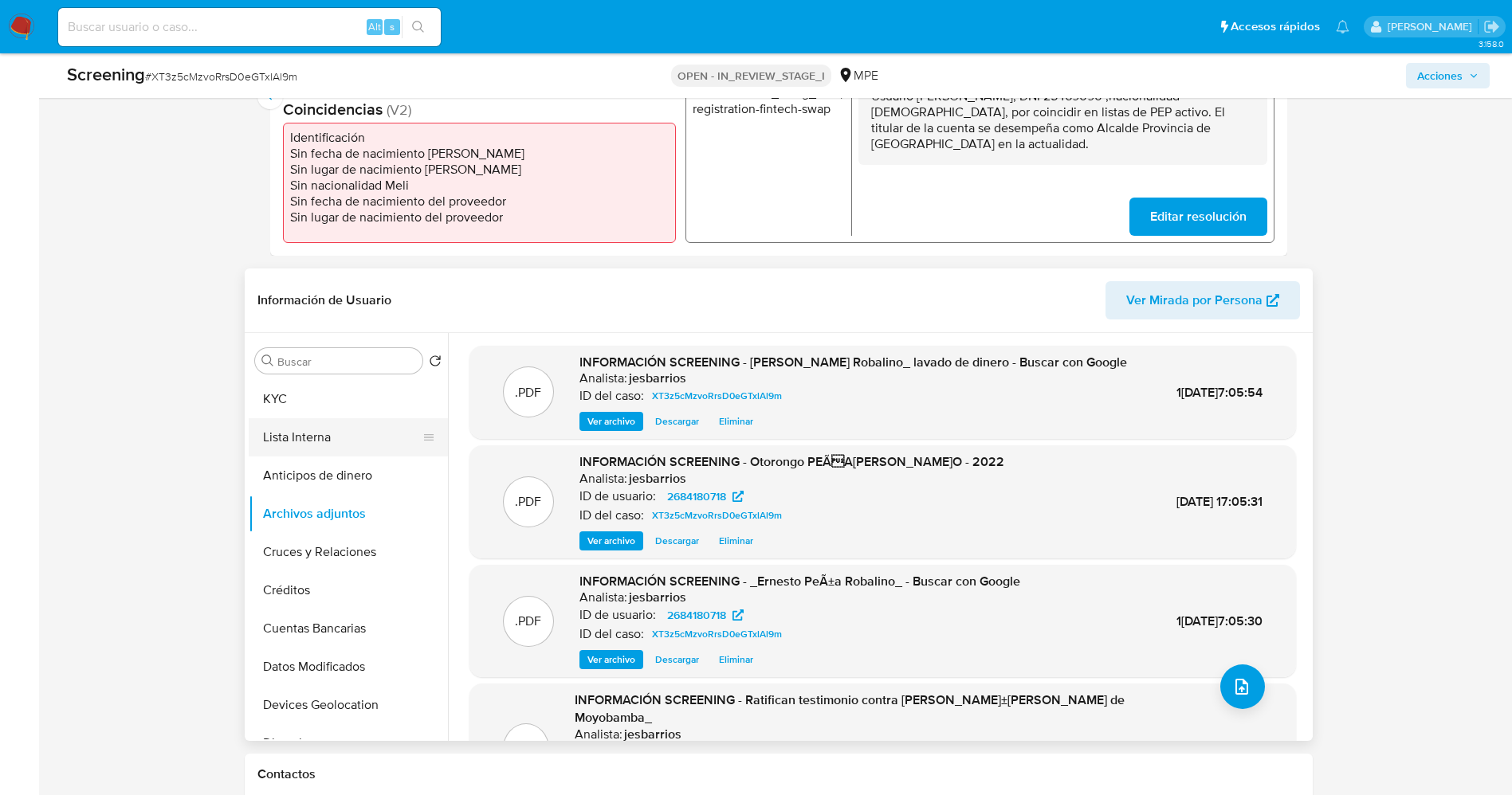
click at [281, 441] on button "Lista Interna" at bounding box center [342, 437] width 187 height 38
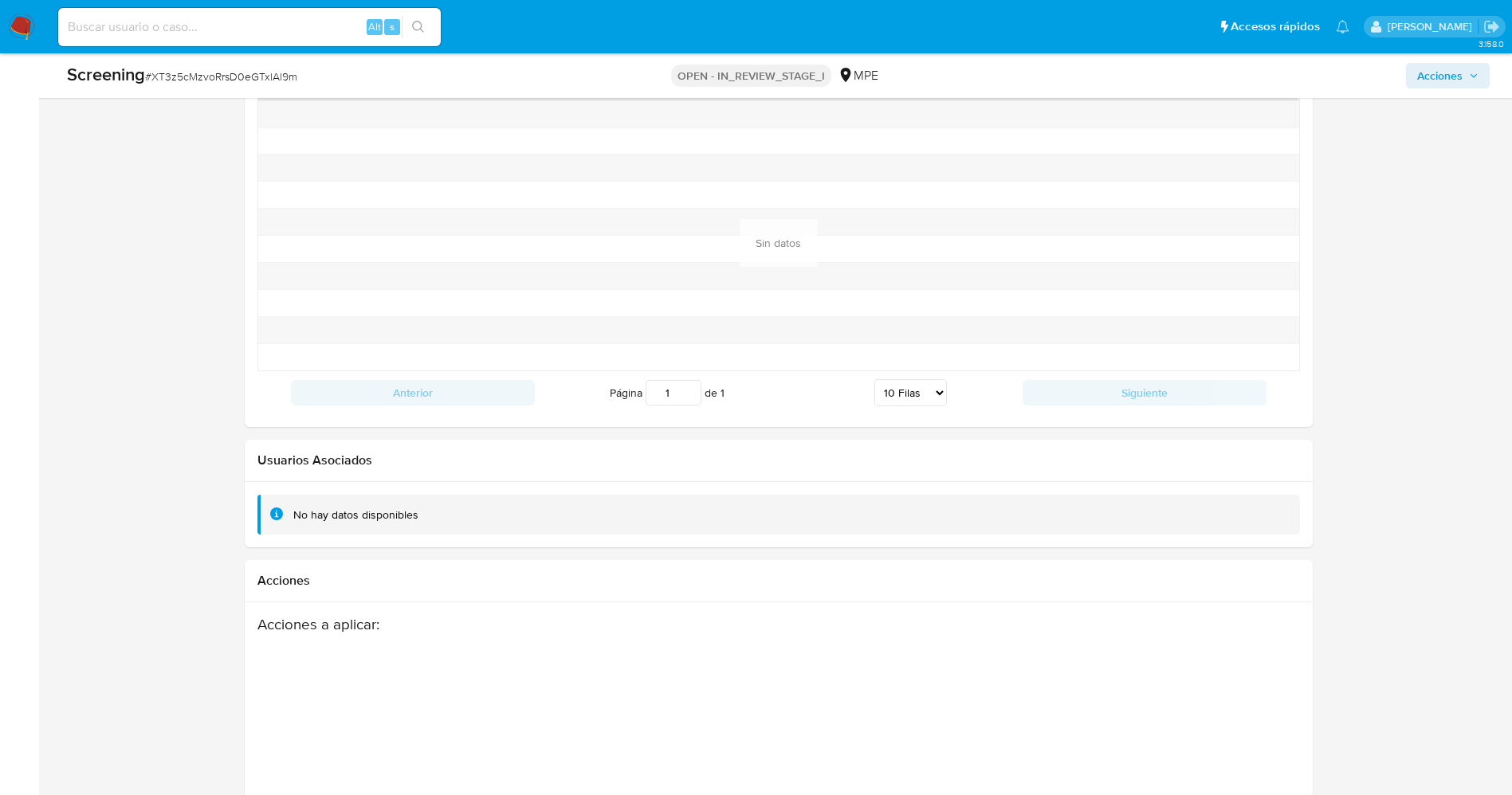
scroll to position [2271, 0]
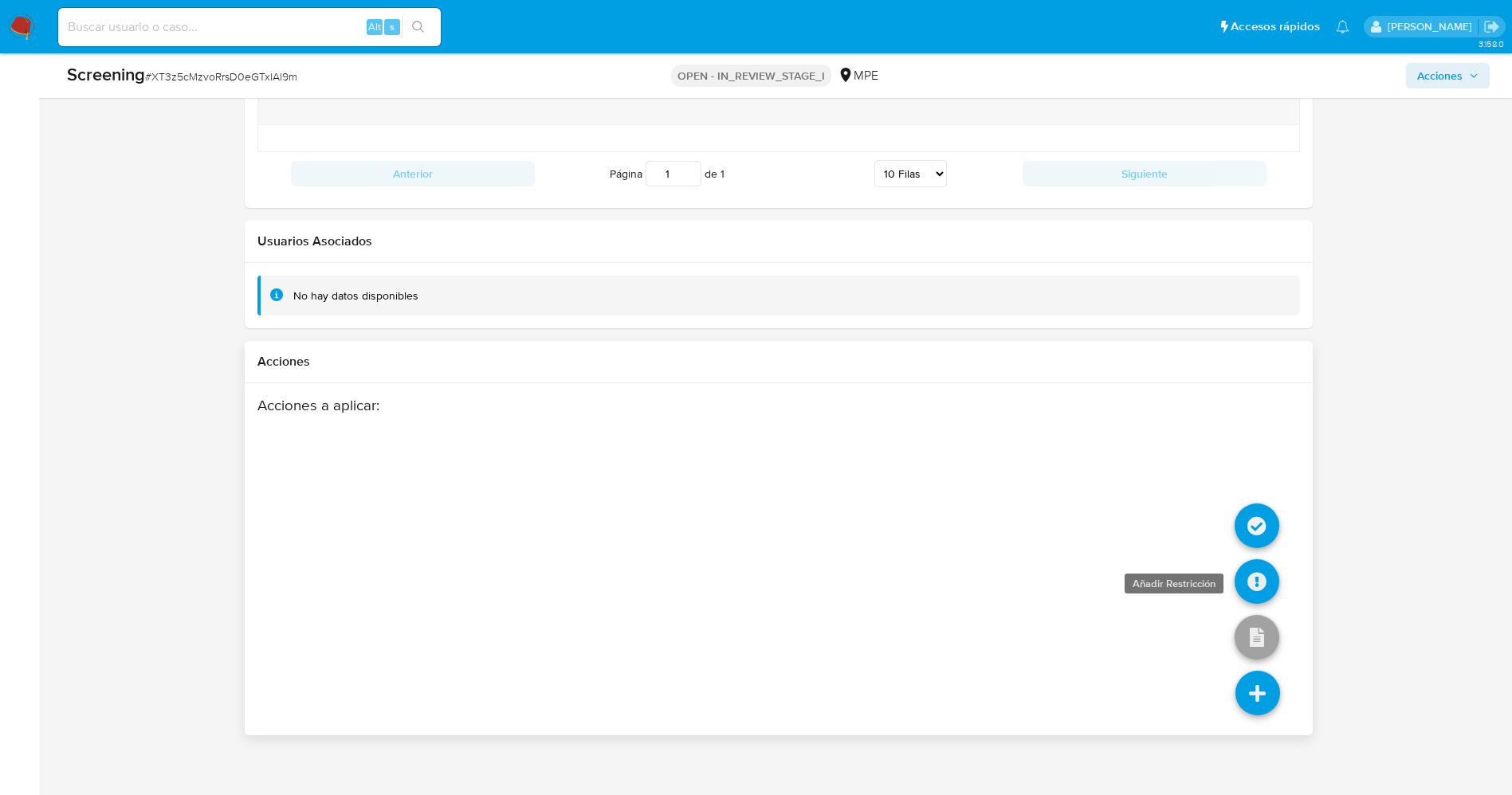
click at [1258, 574] on icon at bounding box center [1256, 581] width 44 height 44
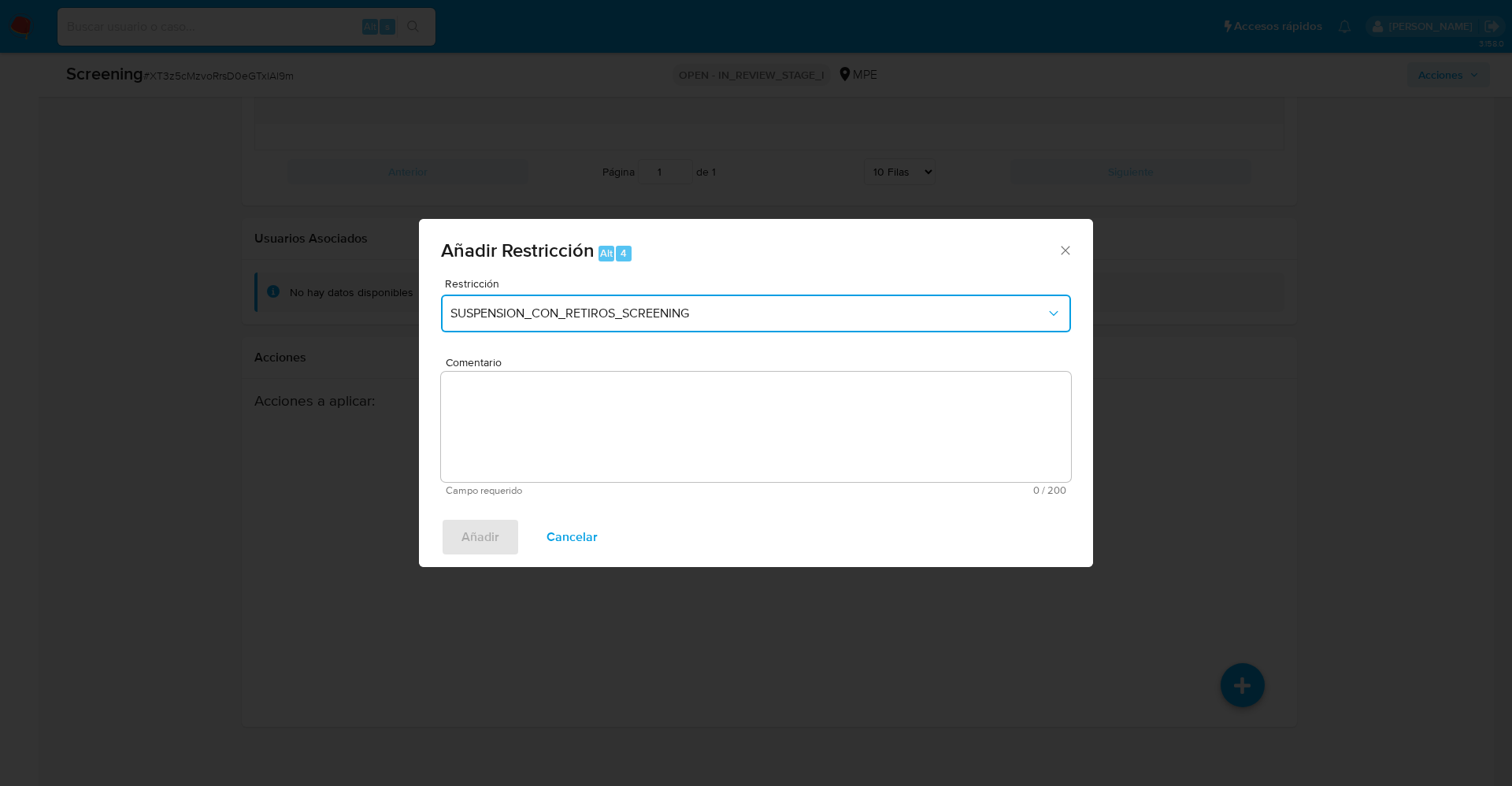
click at [619, 325] on button "SUSPENSION_CON_RETIROS_SCREENING" at bounding box center [756, 313] width 630 height 38
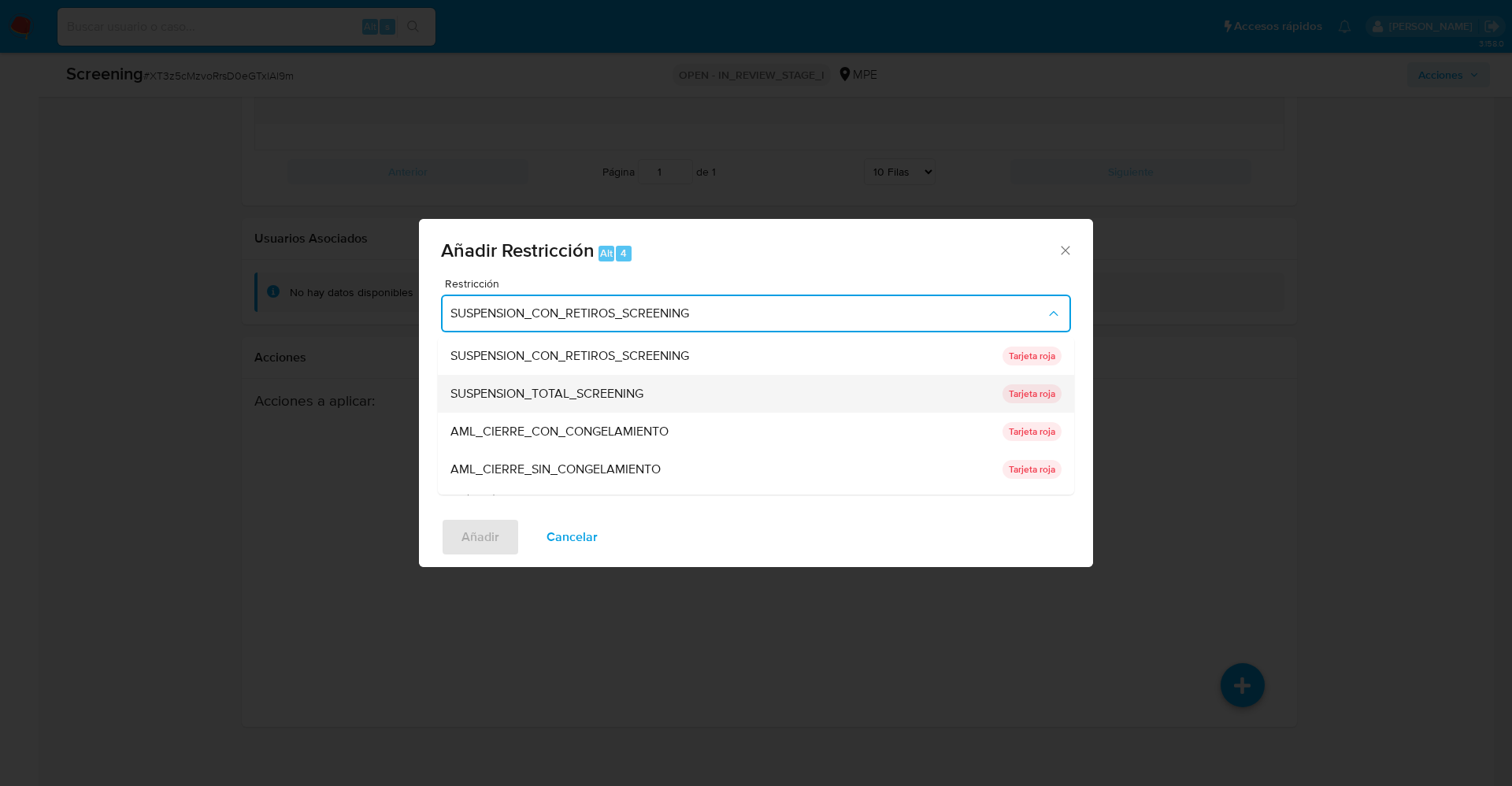
click at [610, 397] on span "SUSPENSION_TOTAL_SCREENING" at bounding box center [547, 393] width 193 height 16
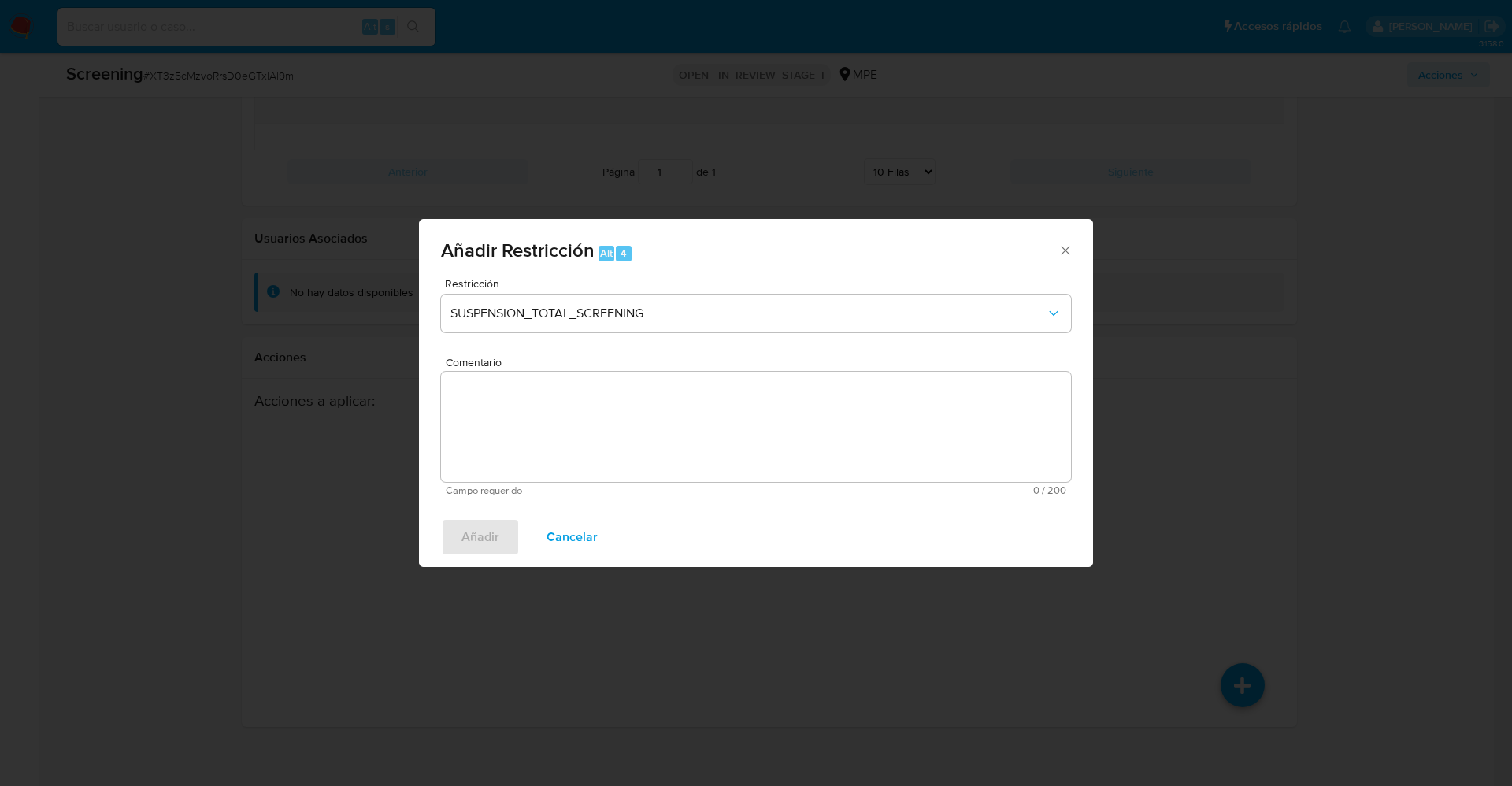
click at [601, 449] on textarea "Comentario" at bounding box center [756, 427] width 630 height 111
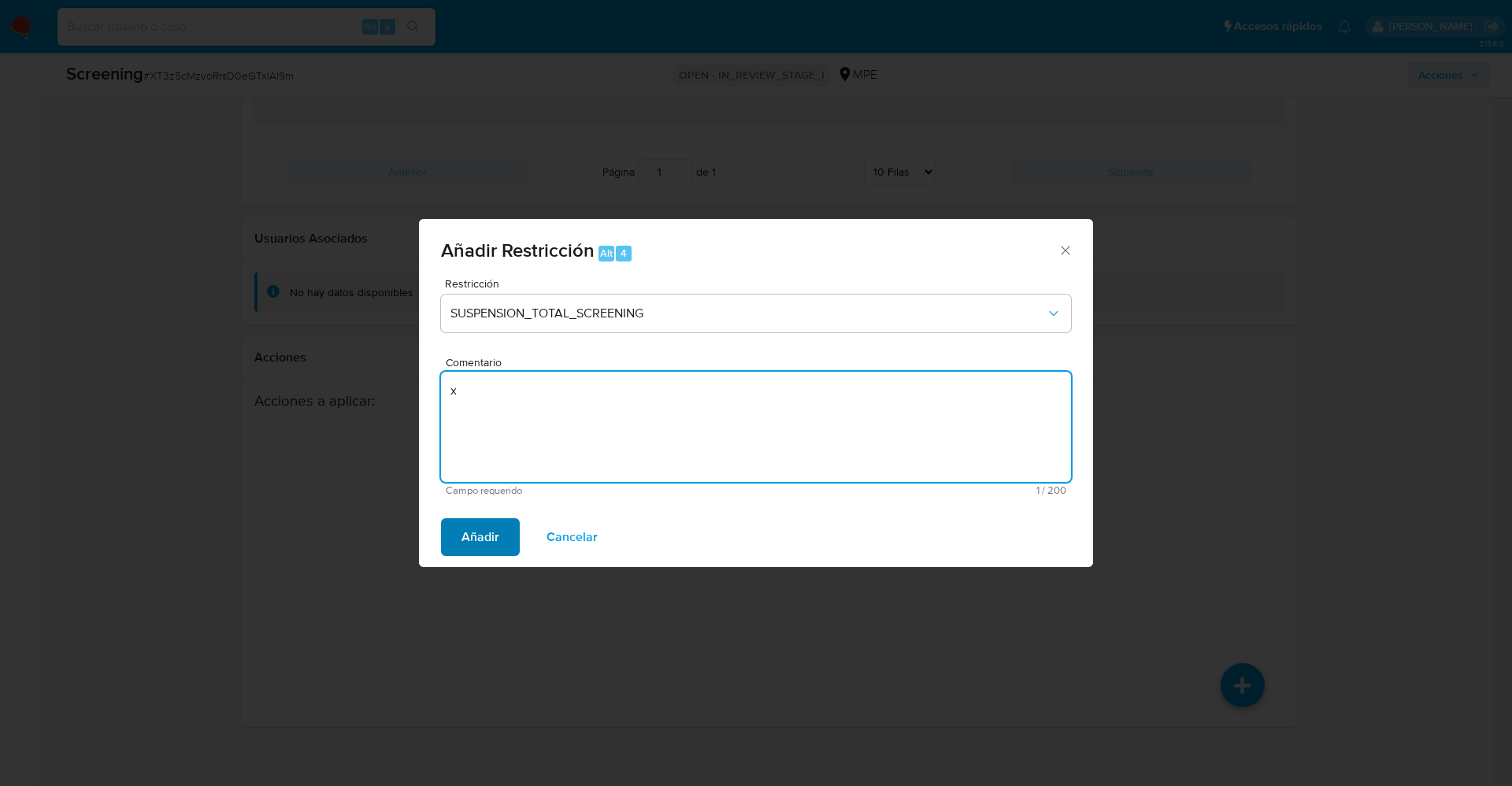
type textarea "x"
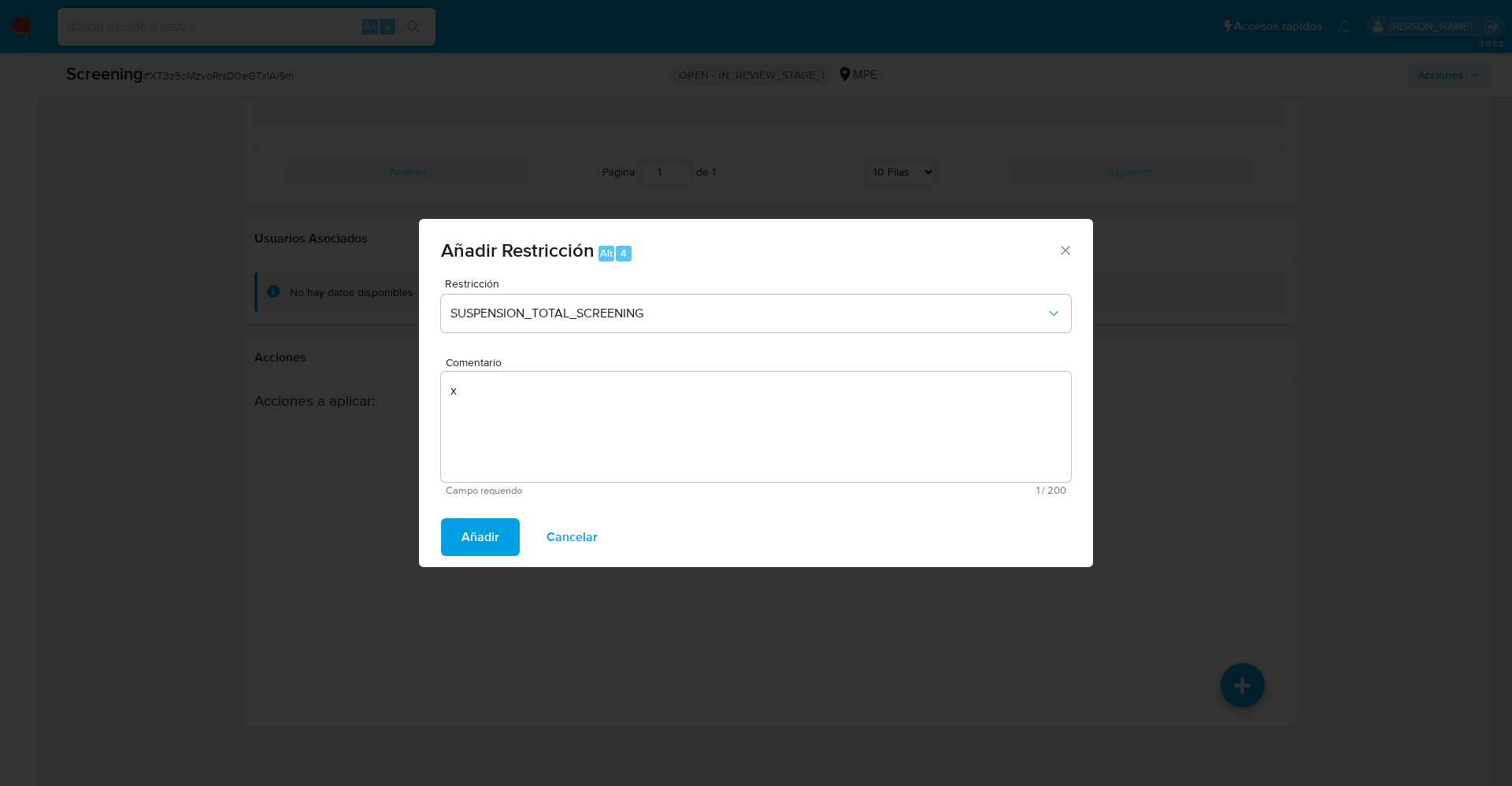
click at [484, 541] on span "Añadir" at bounding box center [480, 537] width 38 height 35
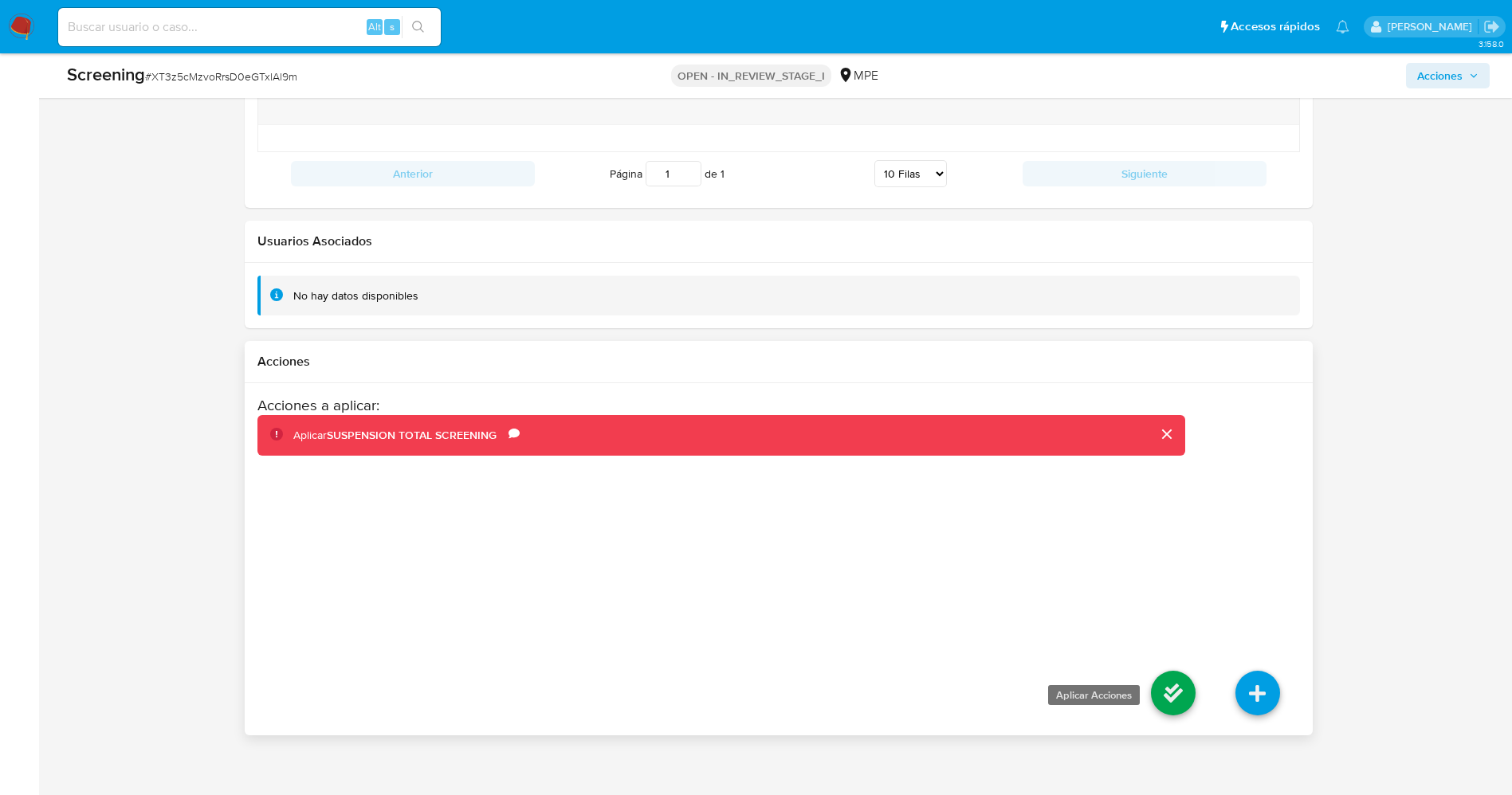
click at [1170, 688] on icon at bounding box center [1173, 693] width 44 height 44
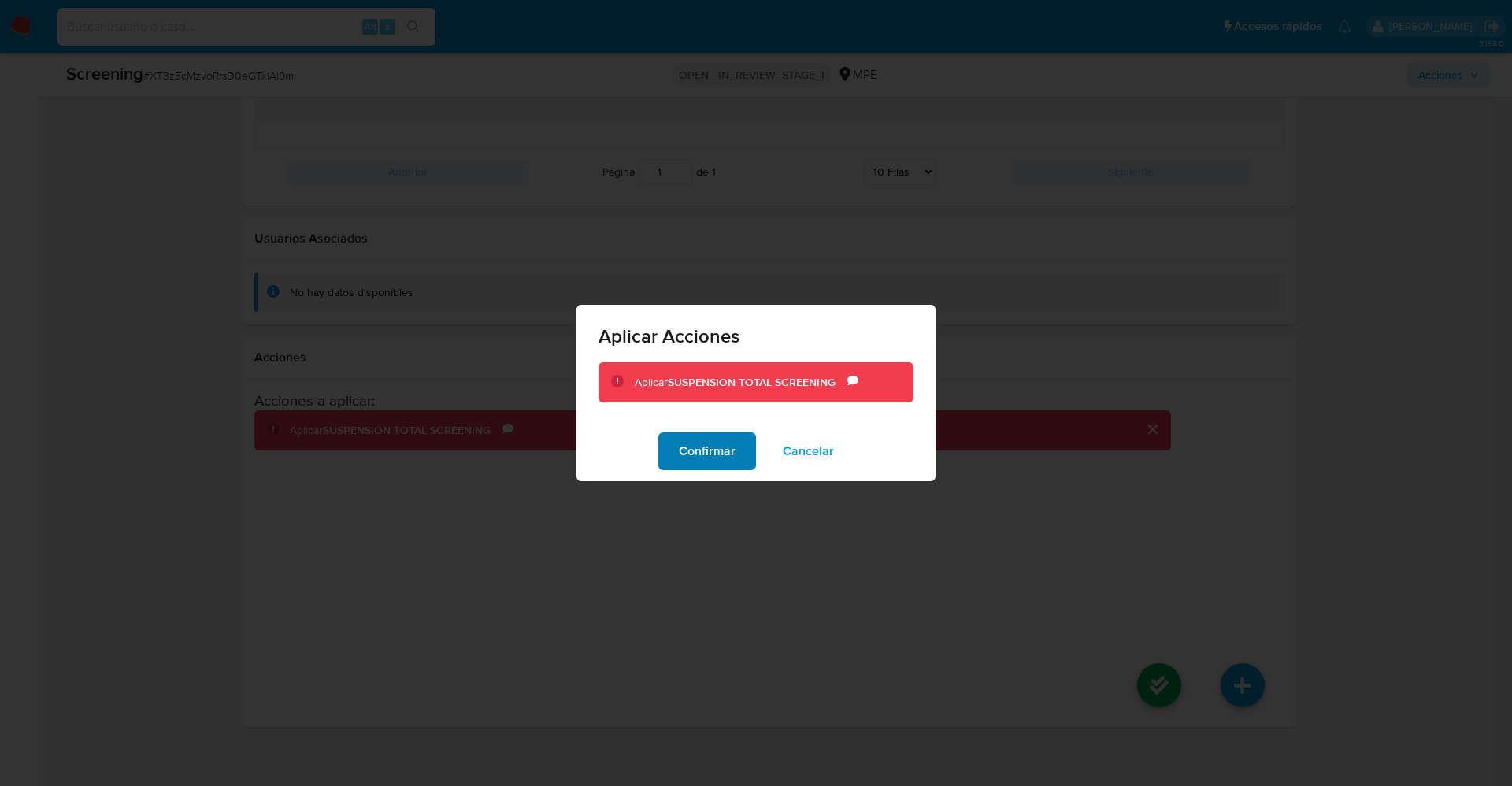
click at [687, 462] on span "Confirmar" at bounding box center [707, 452] width 56 height 35
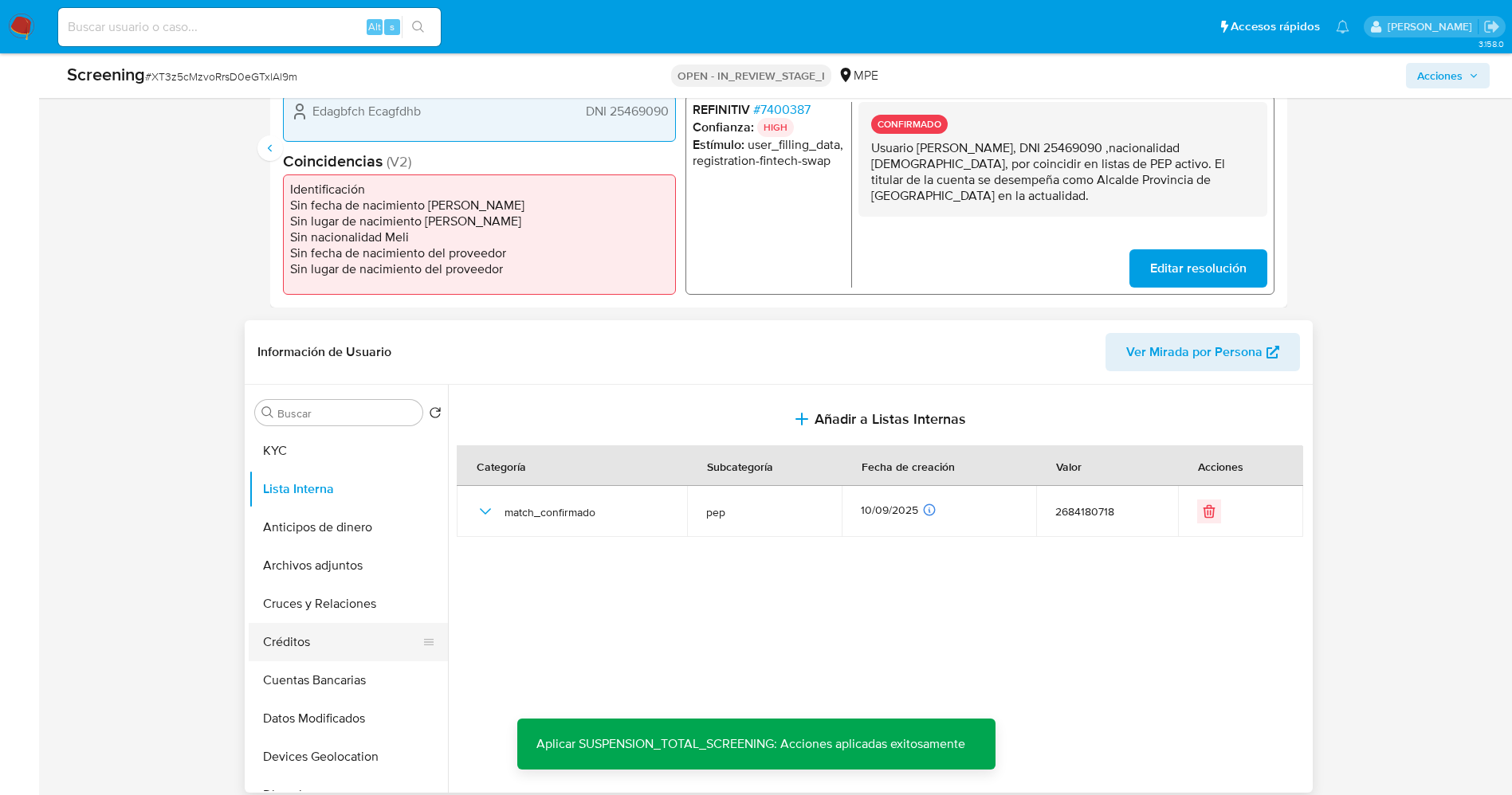
scroll to position [597, 0]
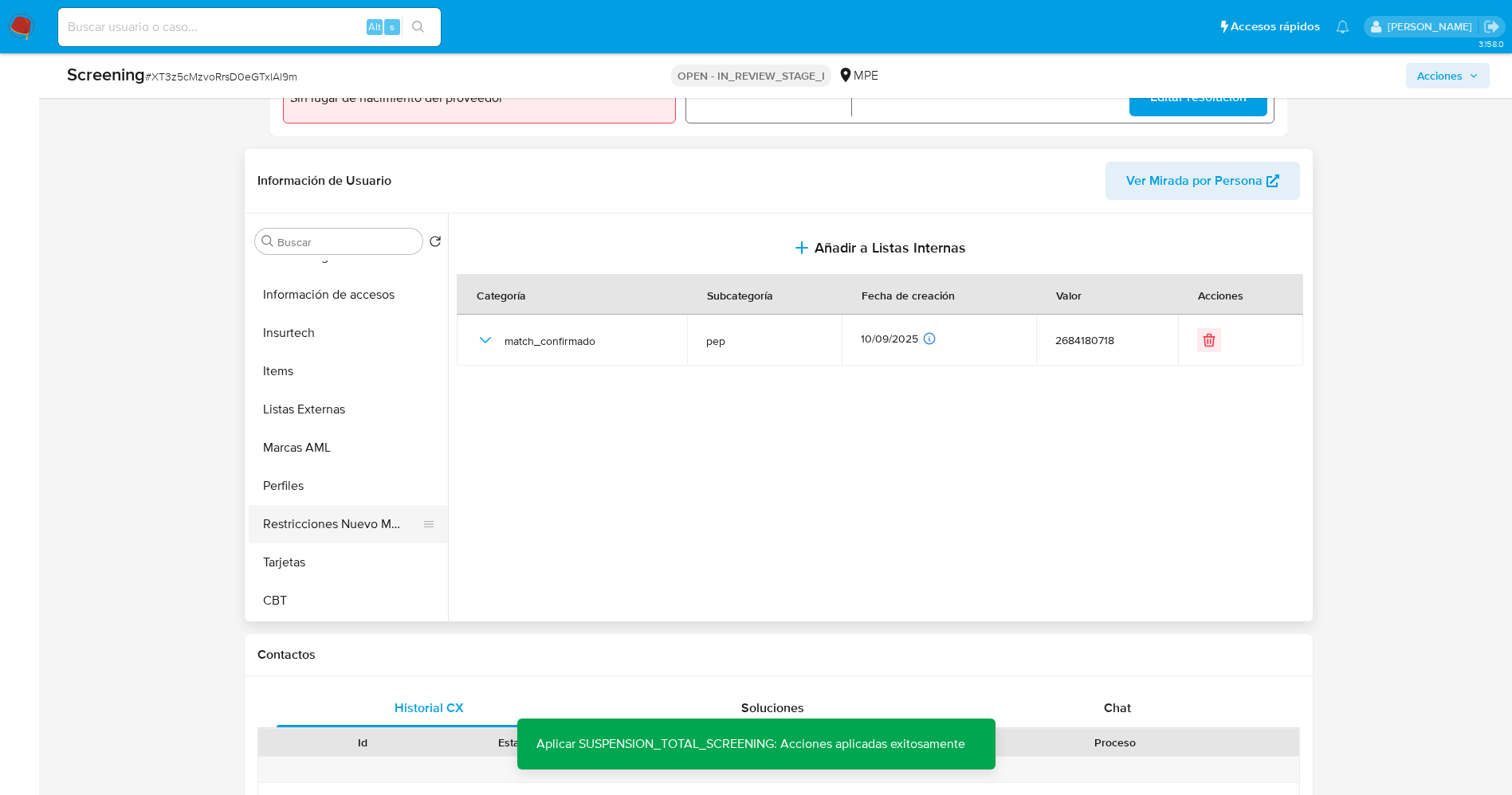
click at [347, 523] on button "Restricciones Nuevo Mundo" at bounding box center [342, 524] width 187 height 38
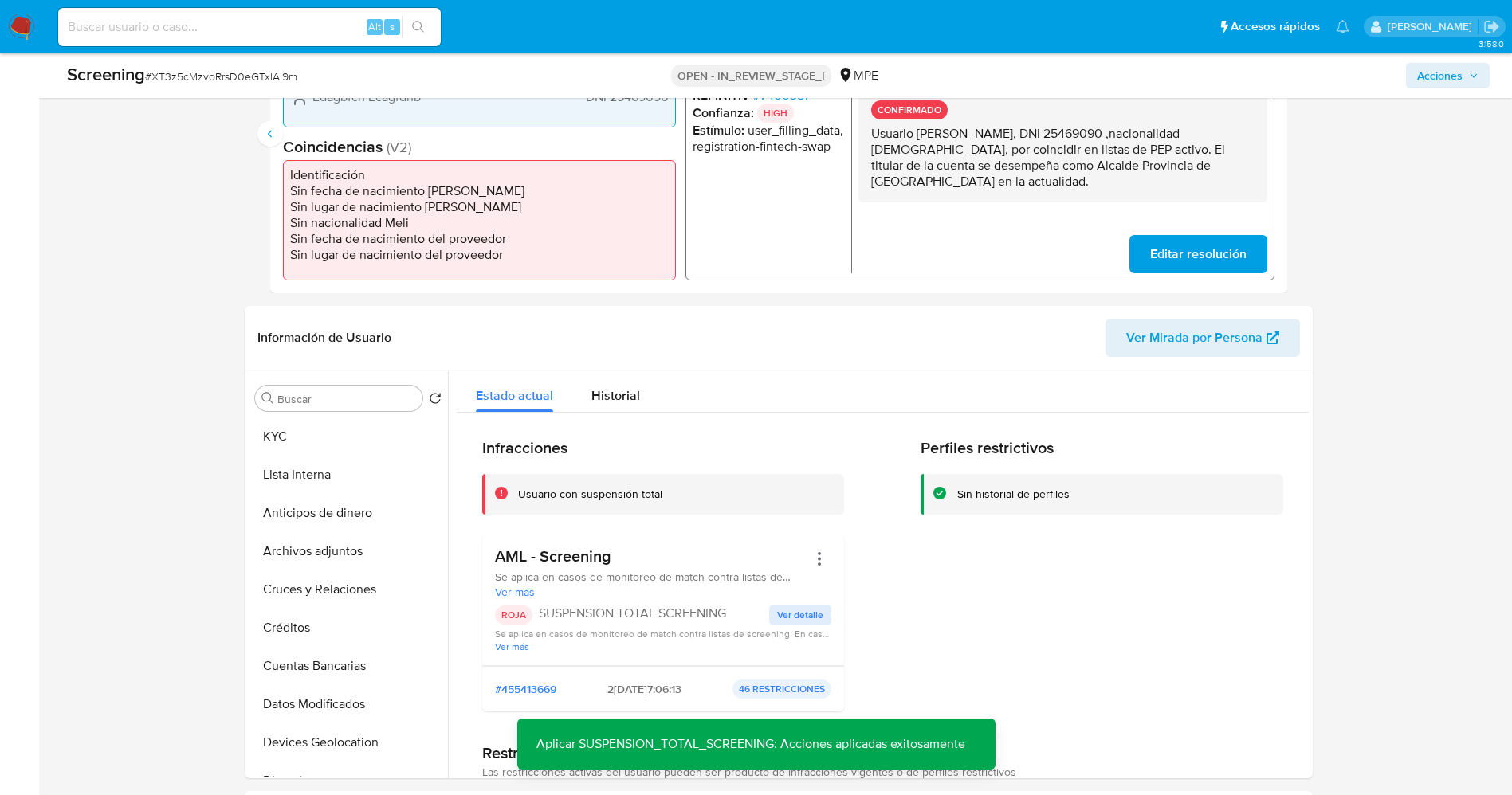
scroll to position [478, 0]
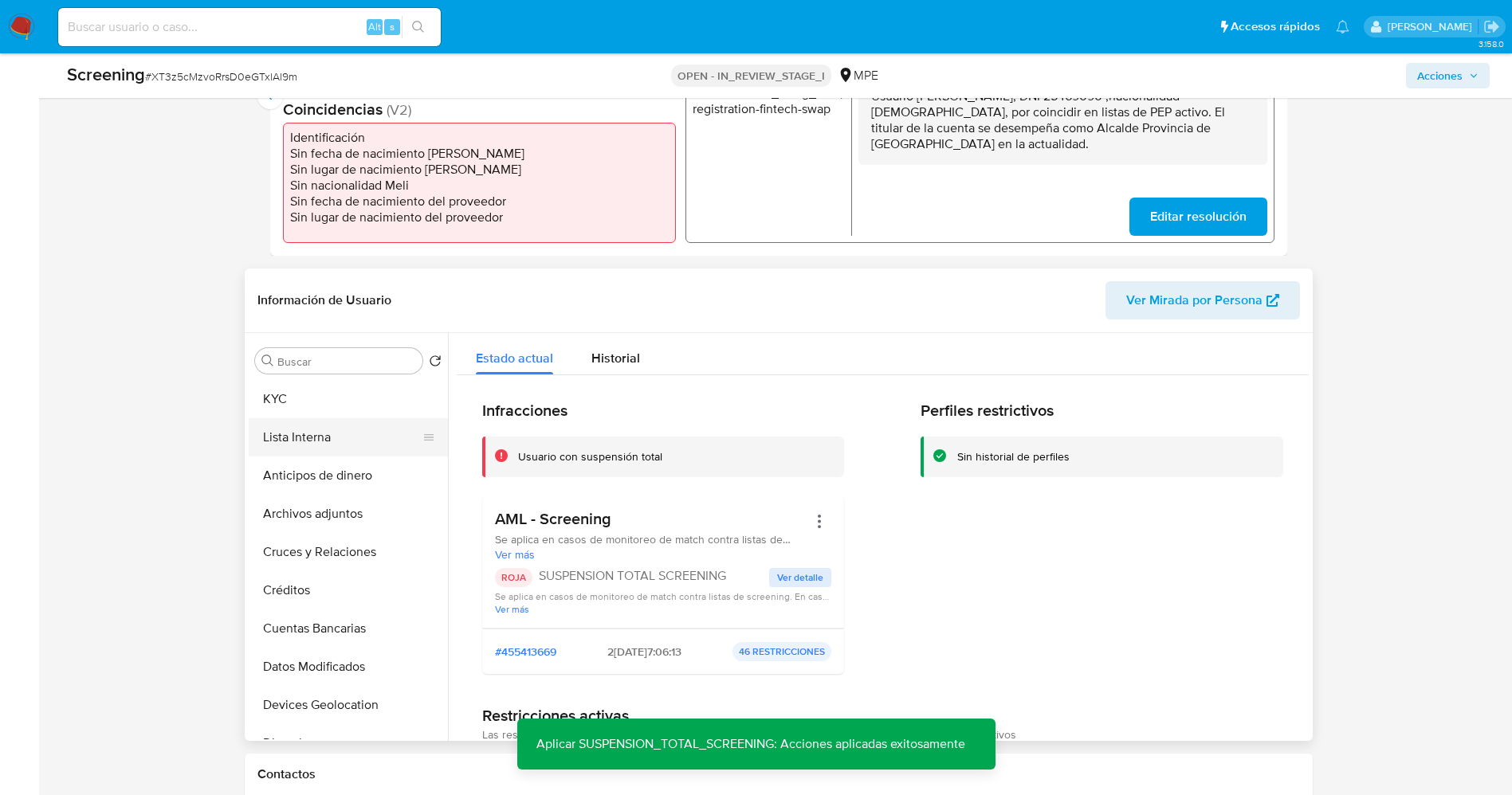
click at [315, 446] on button "Lista Interna" at bounding box center [342, 437] width 187 height 38
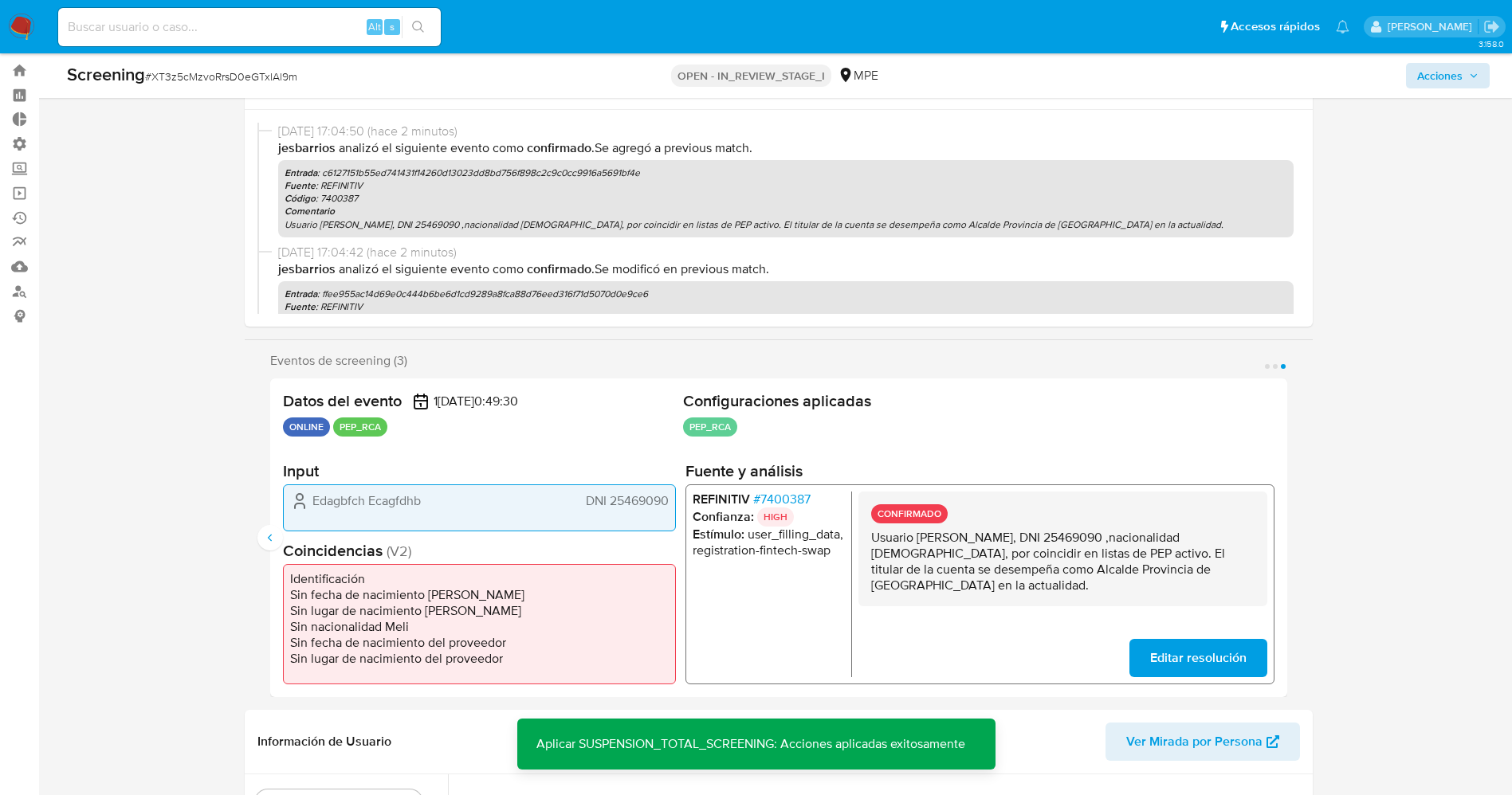
scroll to position [0, 0]
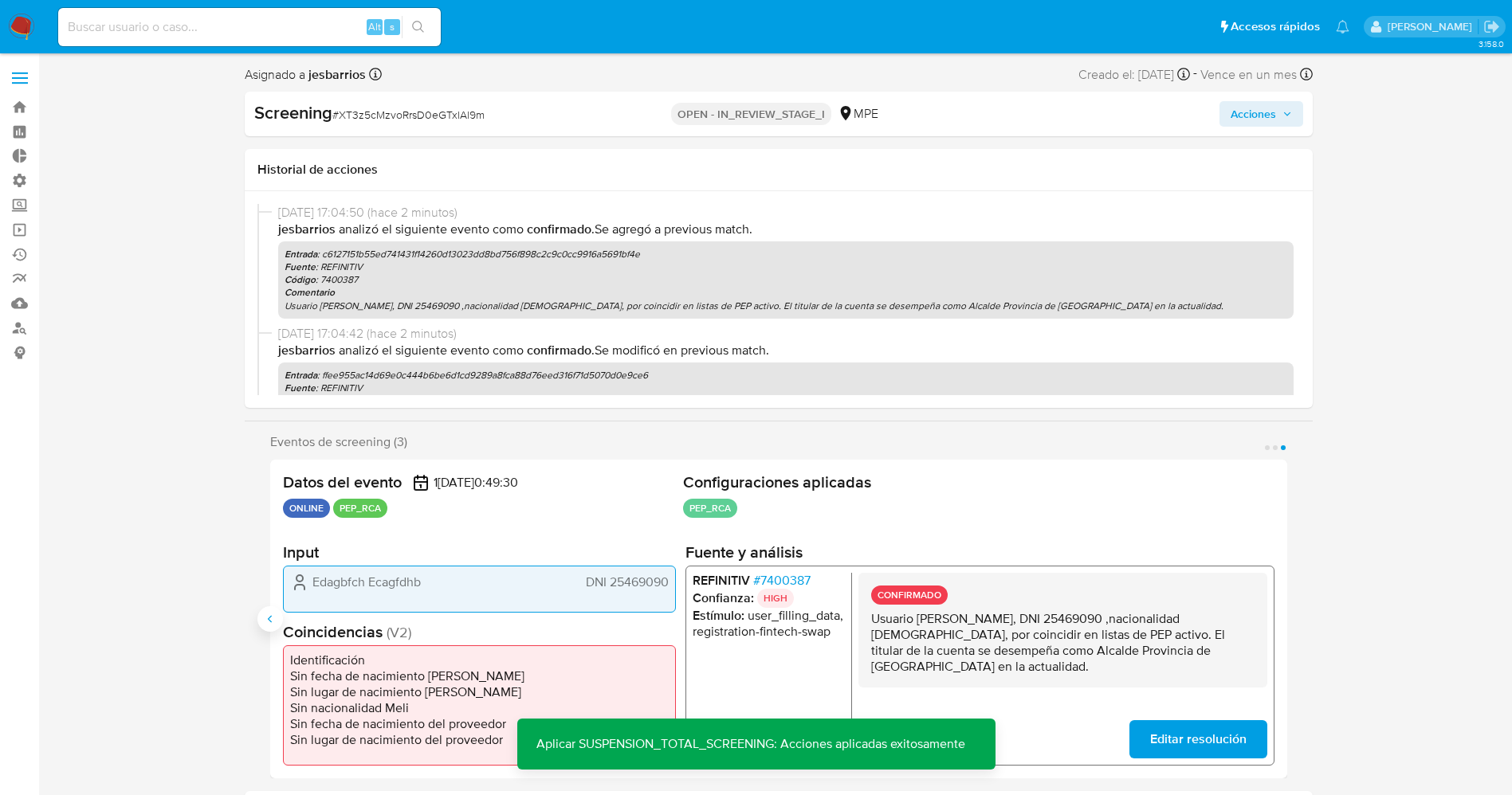
click at [268, 620] on icon "Anterior" at bounding box center [269, 618] width 13 height 13
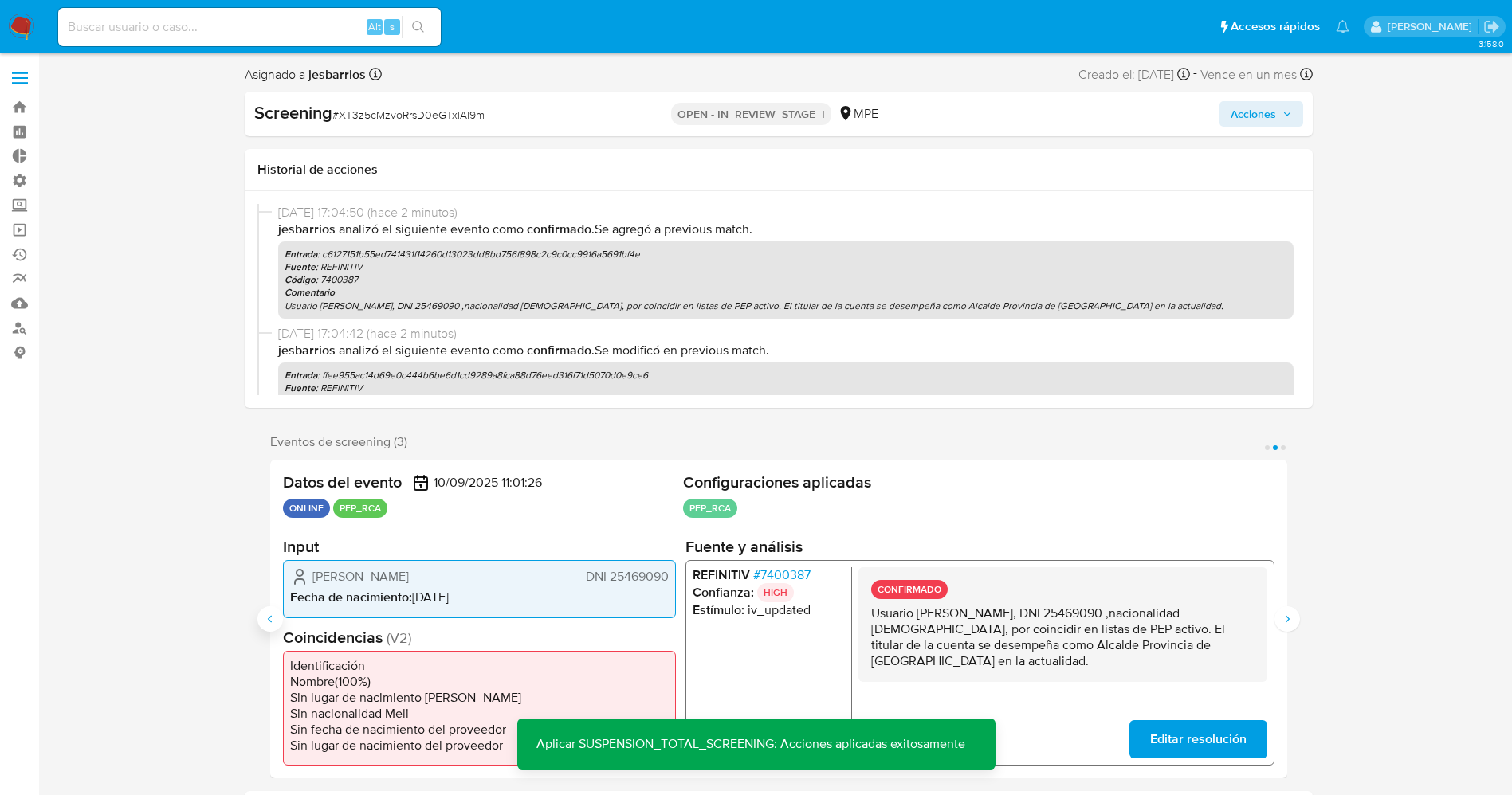
click at [268, 620] on icon "Anterior" at bounding box center [269, 618] width 13 height 13
click at [1249, 110] on span "Acciones" at bounding box center [1253, 114] width 45 height 26
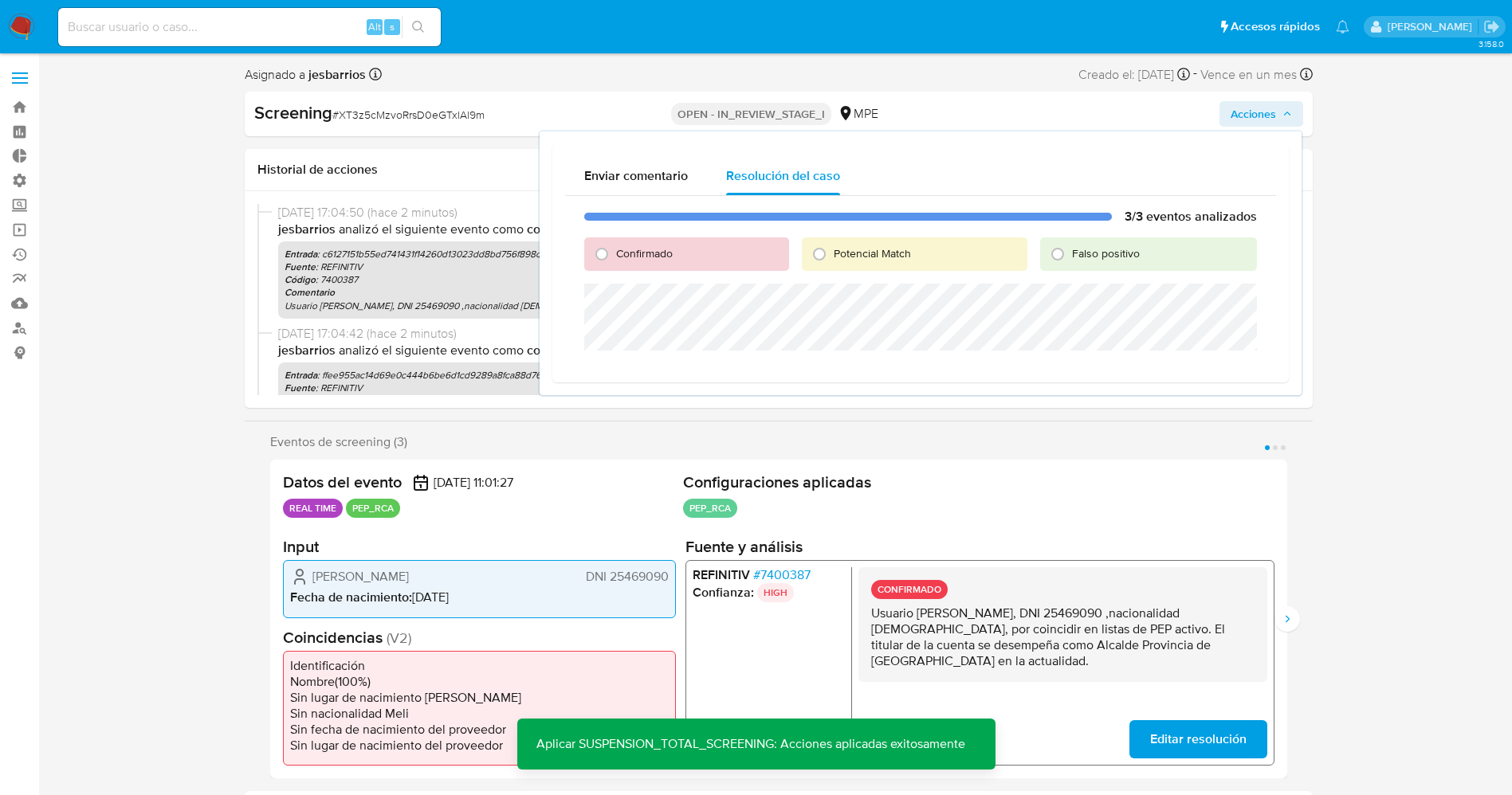
click at [663, 248] on span "Confirmado" at bounding box center [645, 254] width 57 height 16
click at [614, 248] on input "Confirmado" at bounding box center [602, 255] width 26 height 26
radio input "true"
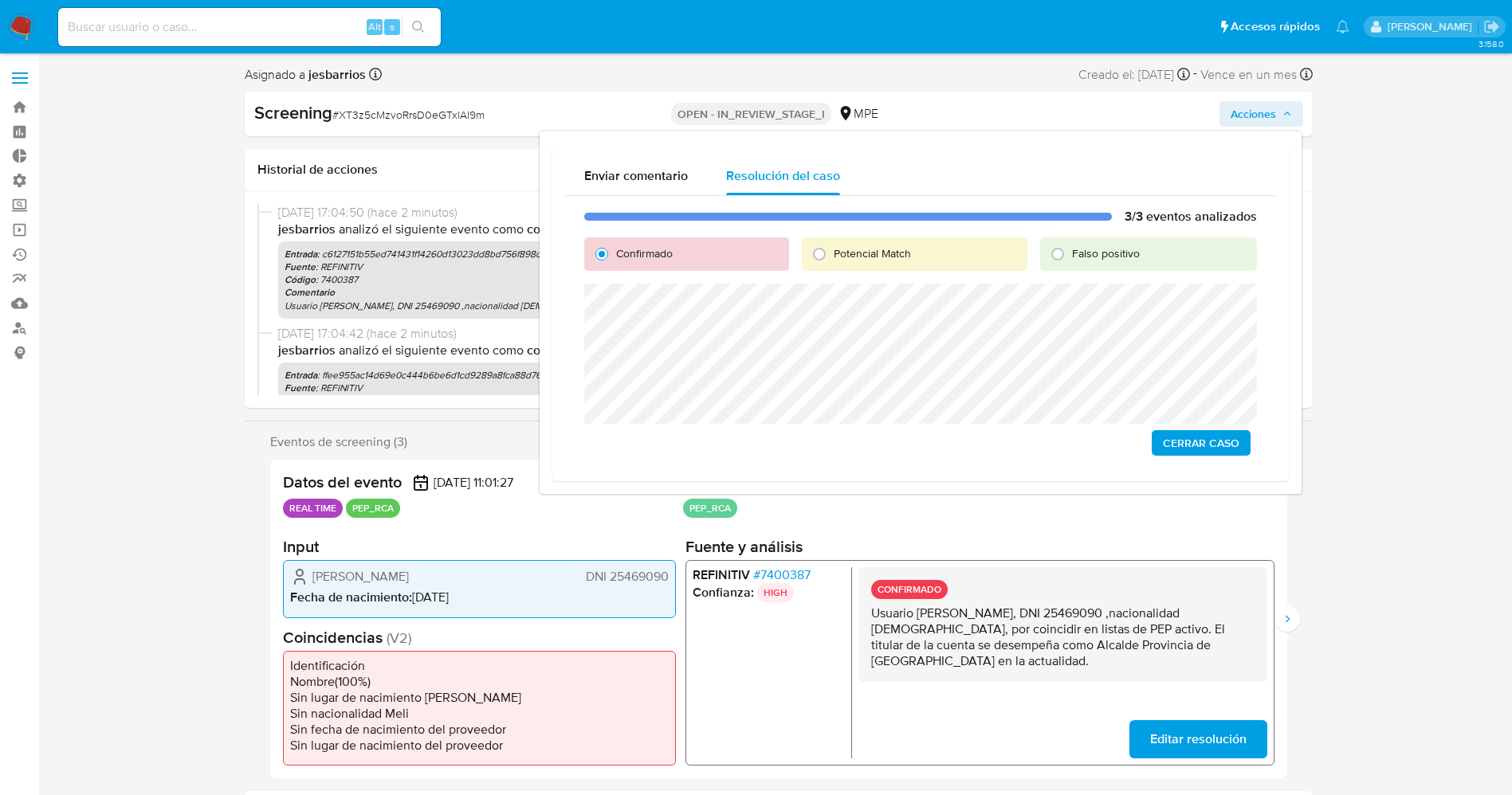
click at [895, 254] on span "Potencial Match" at bounding box center [872, 254] width 78 height 16
click at [832, 254] on input "Potencial Match" at bounding box center [819, 255] width 26 height 26
radio input "true"
click at [1226, 439] on span "Escalar" at bounding box center [1215, 442] width 48 height 23
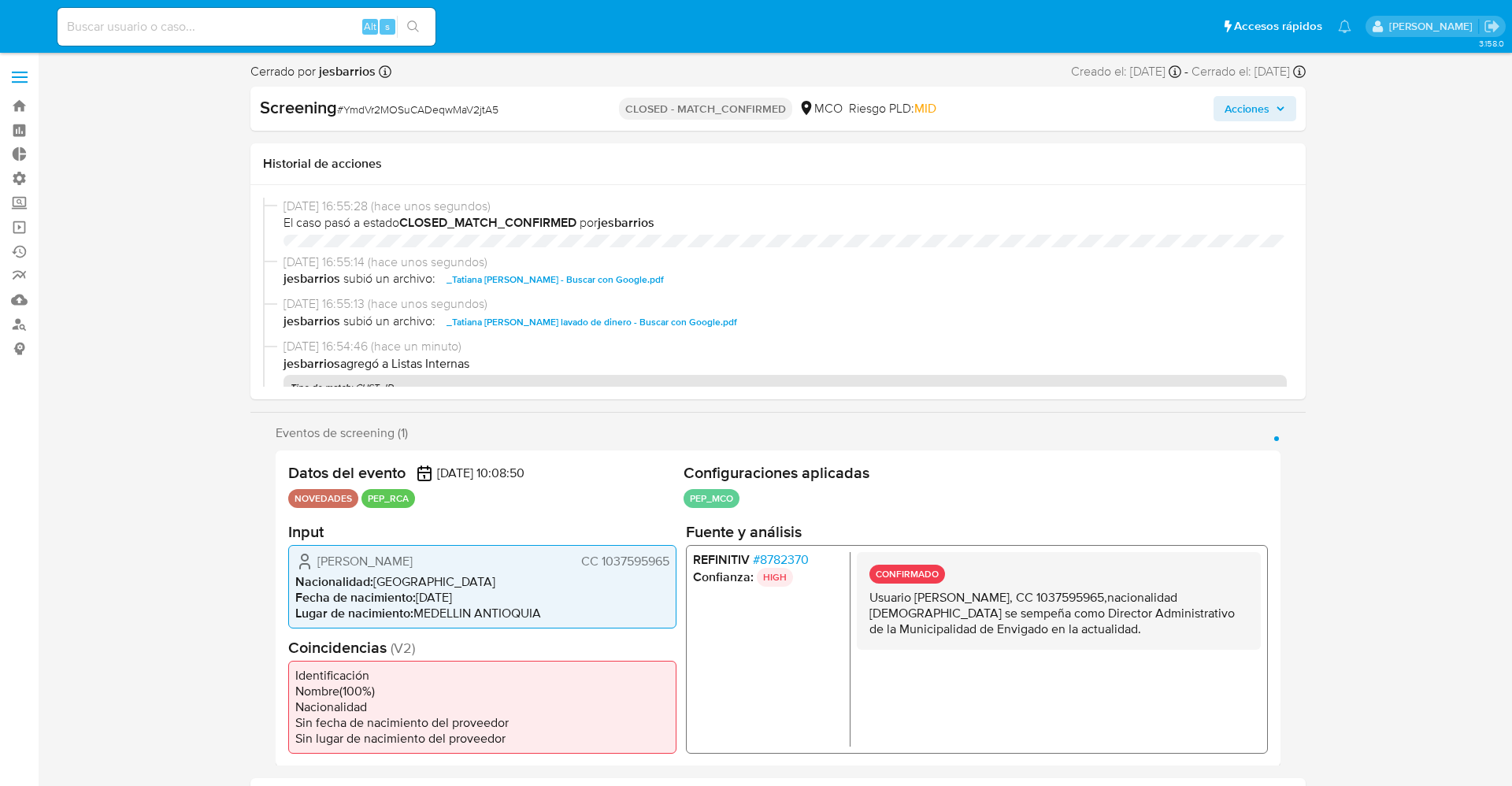
select select "10"
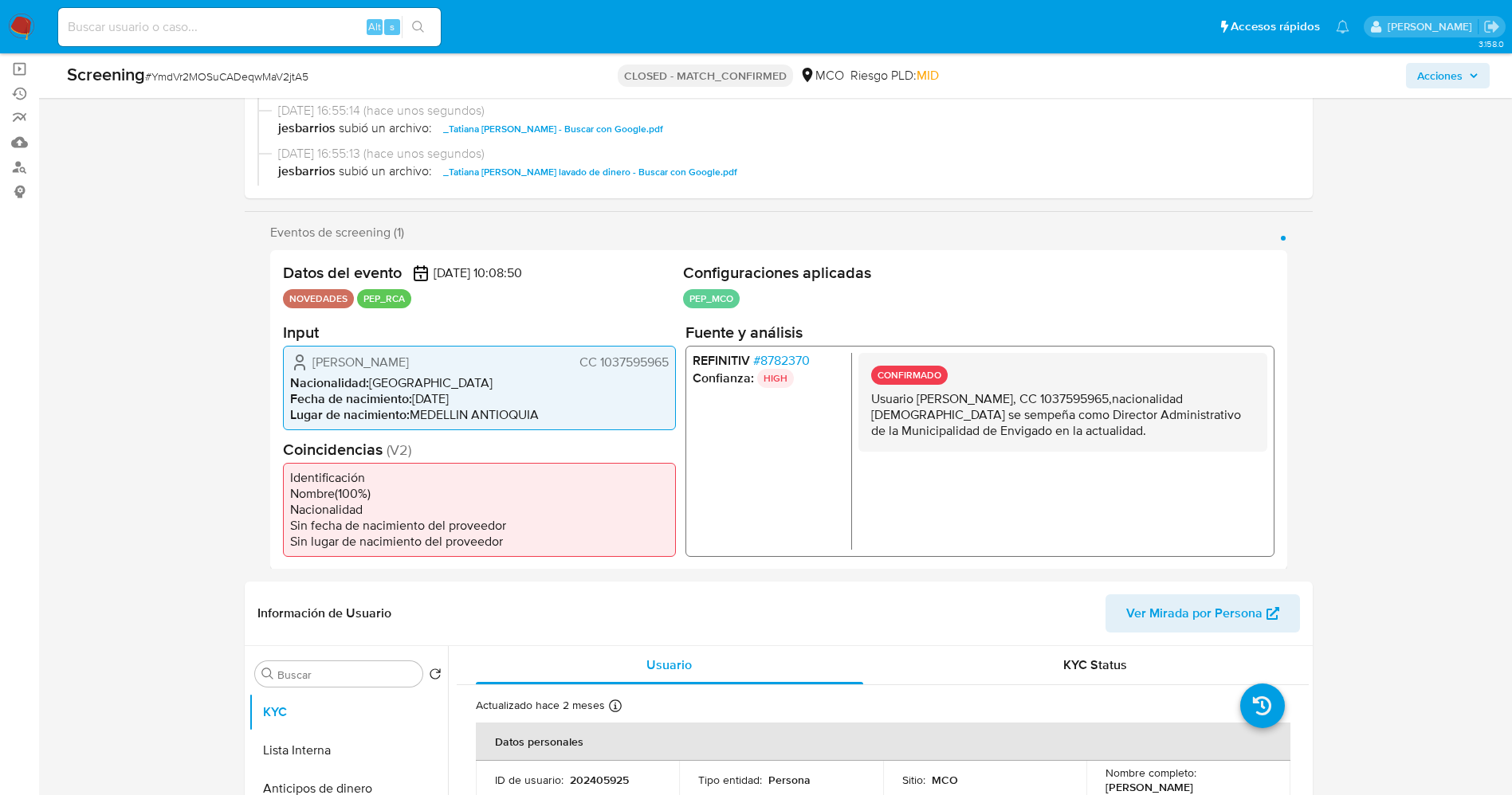
scroll to position [359, 0]
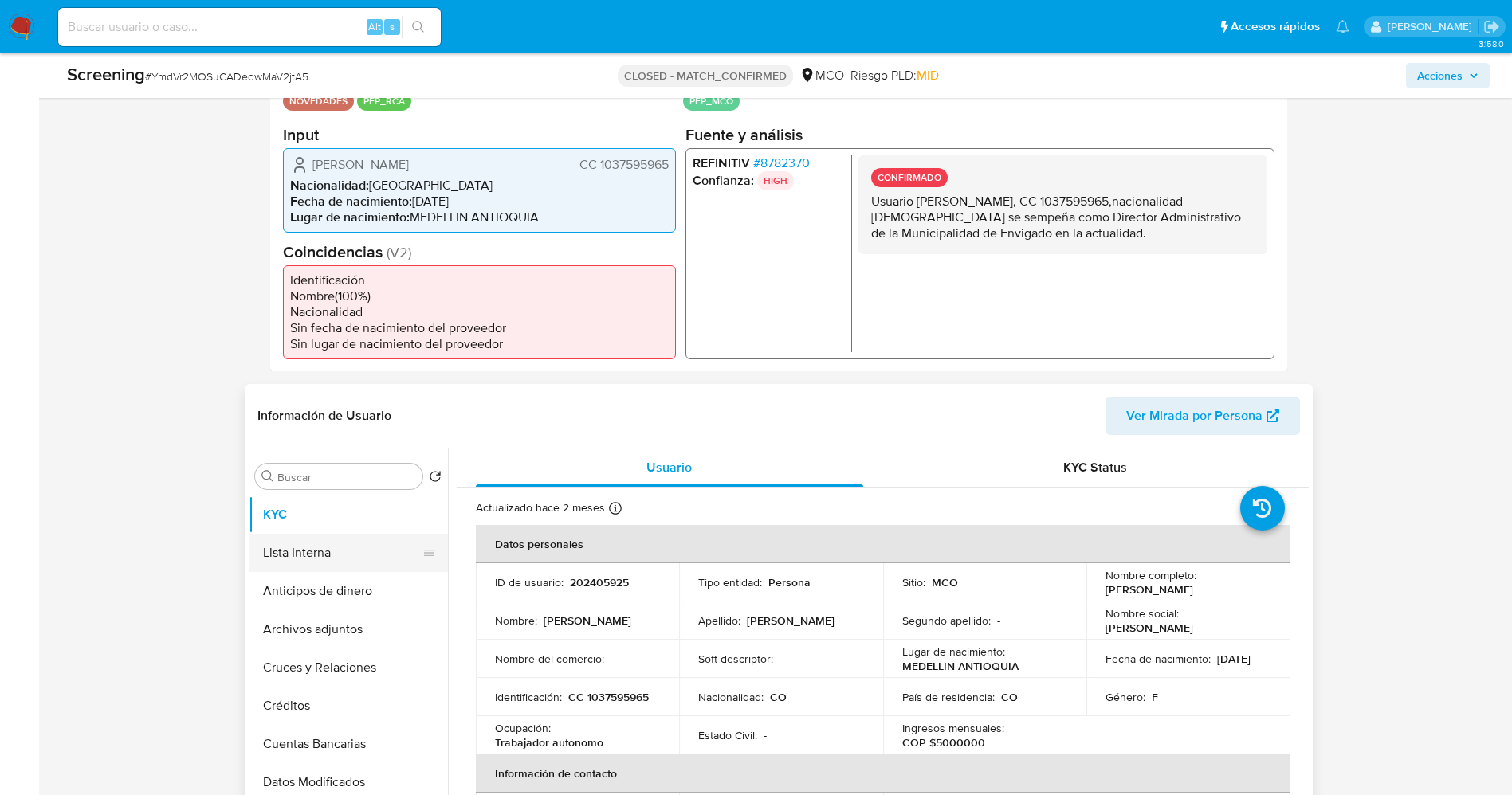
click at [292, 550] on button "Lista Interna" at bounding box center [342, 552] width 187 height 38
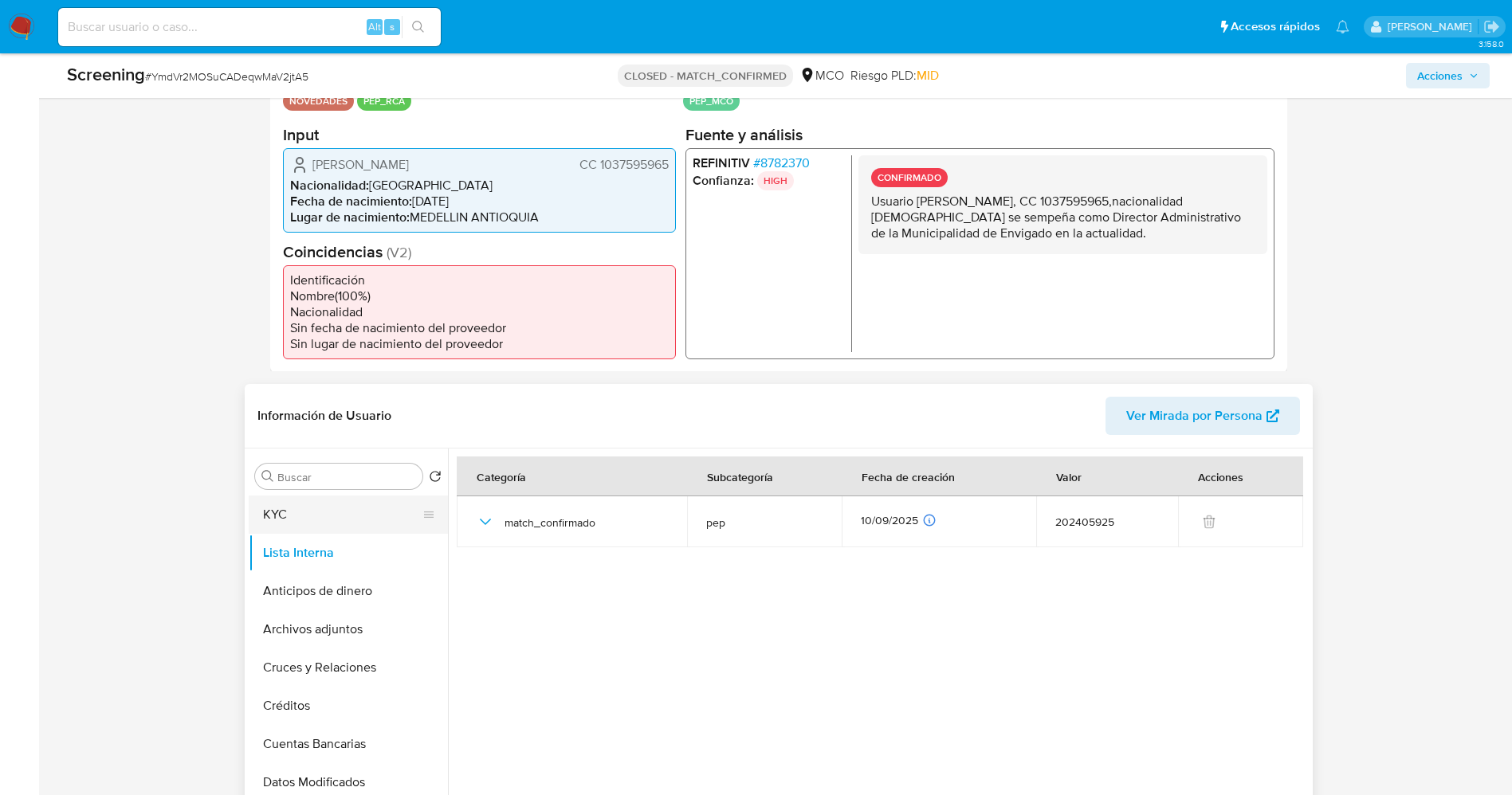
scroll to position [0, 0]
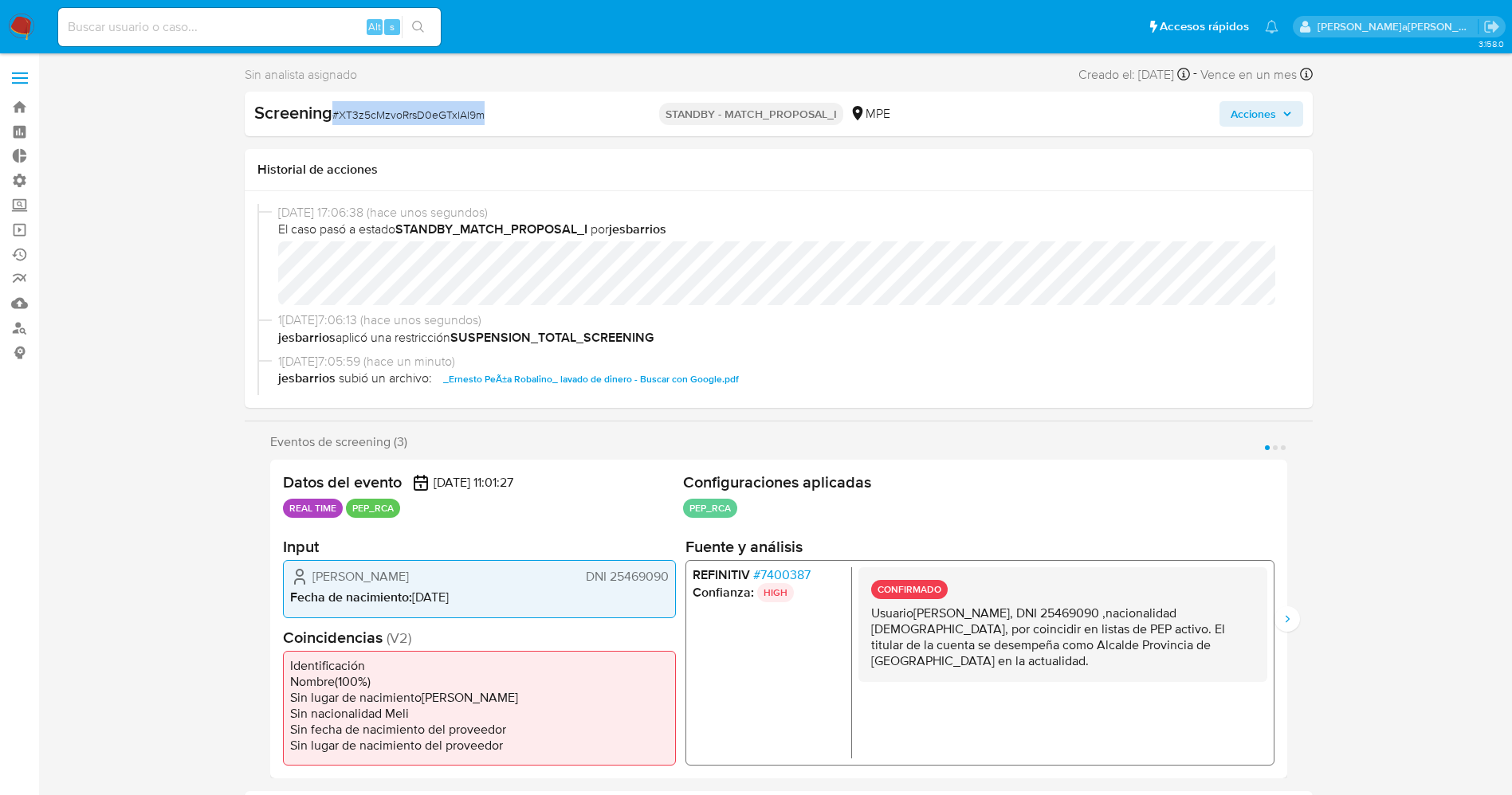
drag, startPoint x: 335, startPoint y: 114, endPoint x: 492, endPoint y: 112, distance: 157.0
click at [492, 112] on div "Screening # XT3z5cMzvoRrsD0eGTxlAl9m" at bounding box center [426, 113] width 343 height 24
select select "10"
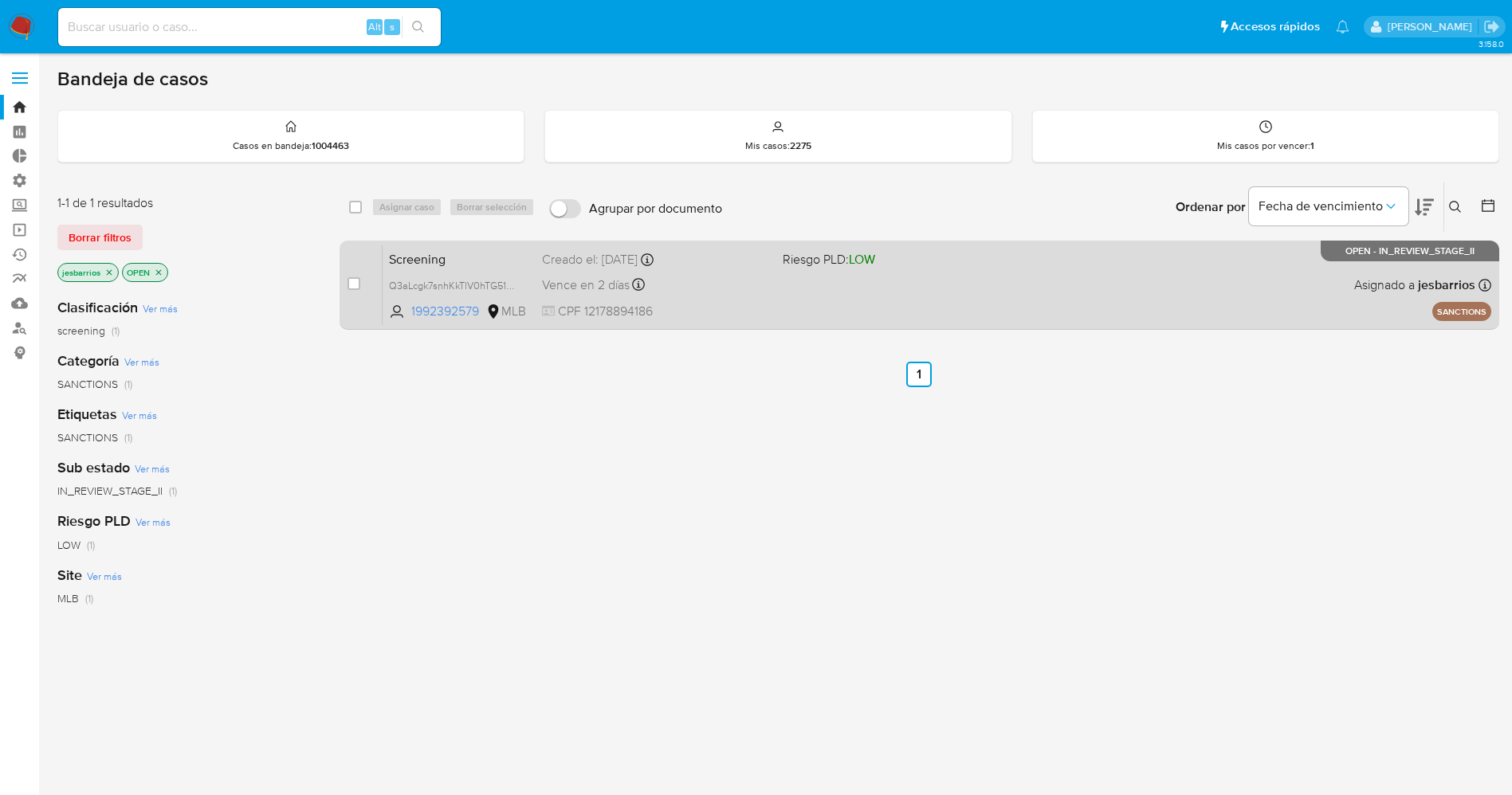
click at [789, 290] on div "Screening Q3aLcgk7snhKkTlV0hTG51mg 1992392579 MLB Riesgo PLD: LOW Creado el: [D…" at bounding box center [937, 285] width 1109 height 81
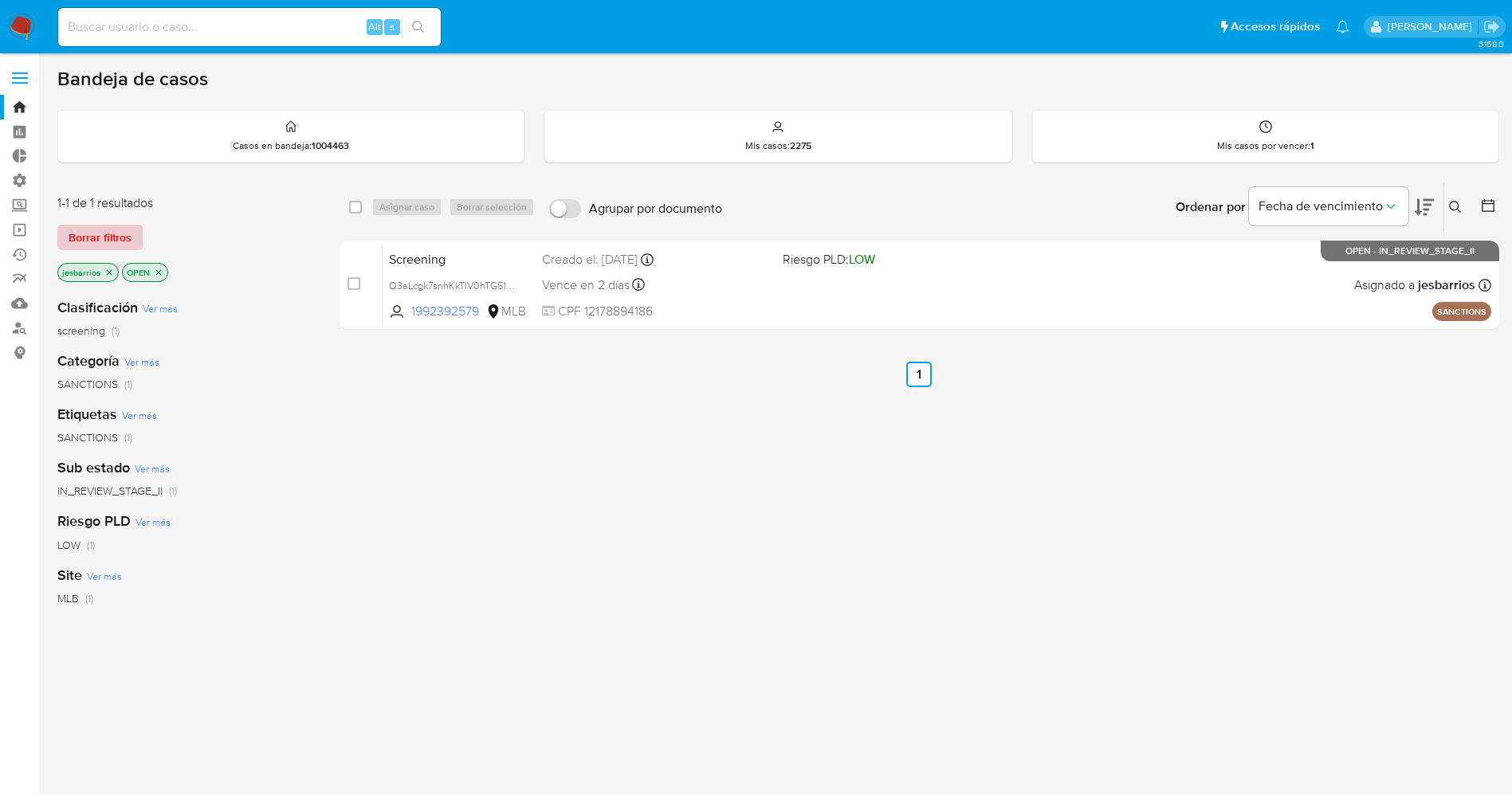
click at [111, 247] on span "Borrar filtros" at bounding box center [100, 237] width 63 height 23
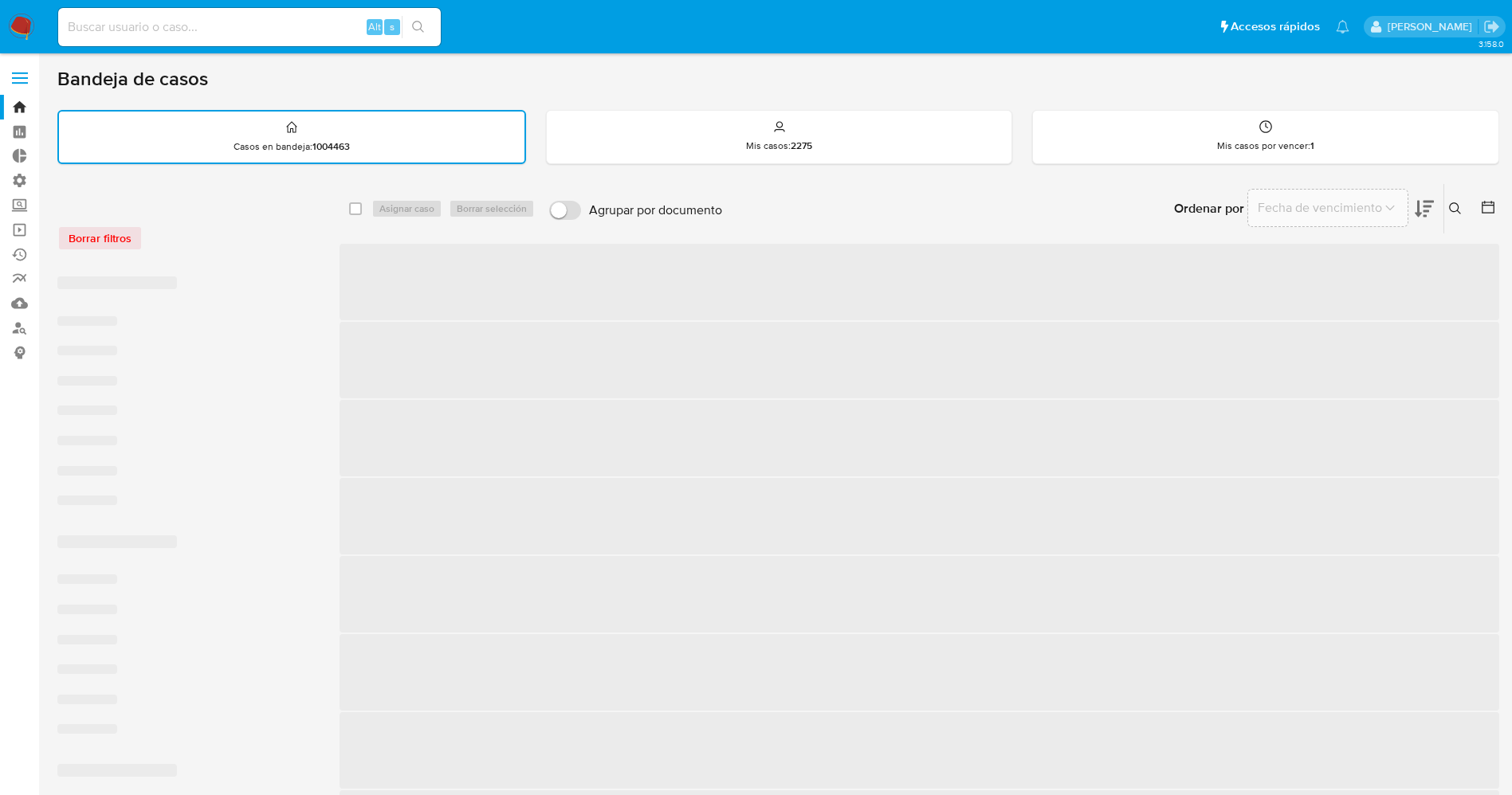
click at [1455, 197] on div "Ingrese ID de usuario o caso Buscar Borrar filtros" at bounding box center [1457, 208] width 28 height 49
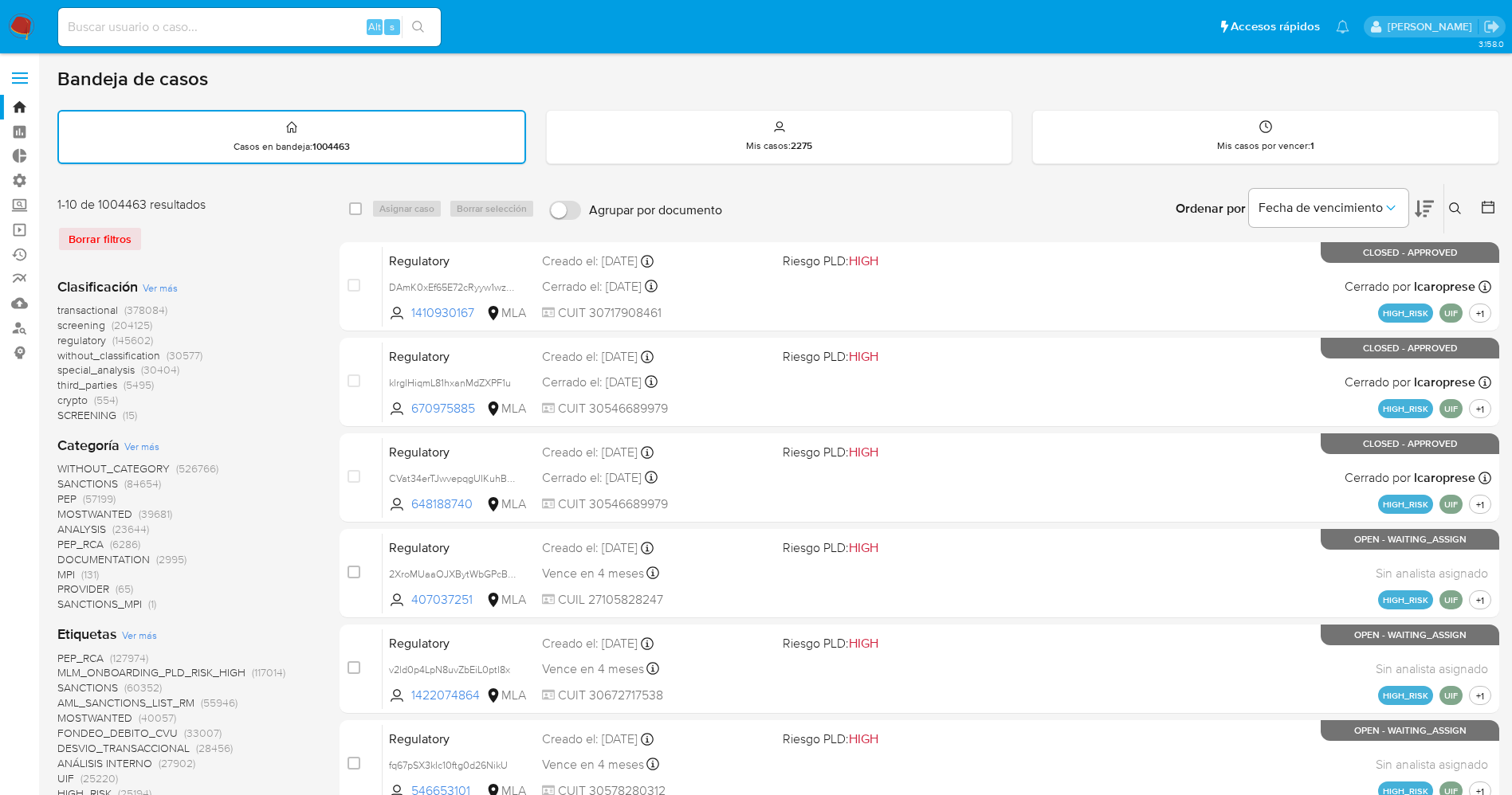
click at [1456, 205] on icon at bounding box center [1455, 208] width 13 height 13
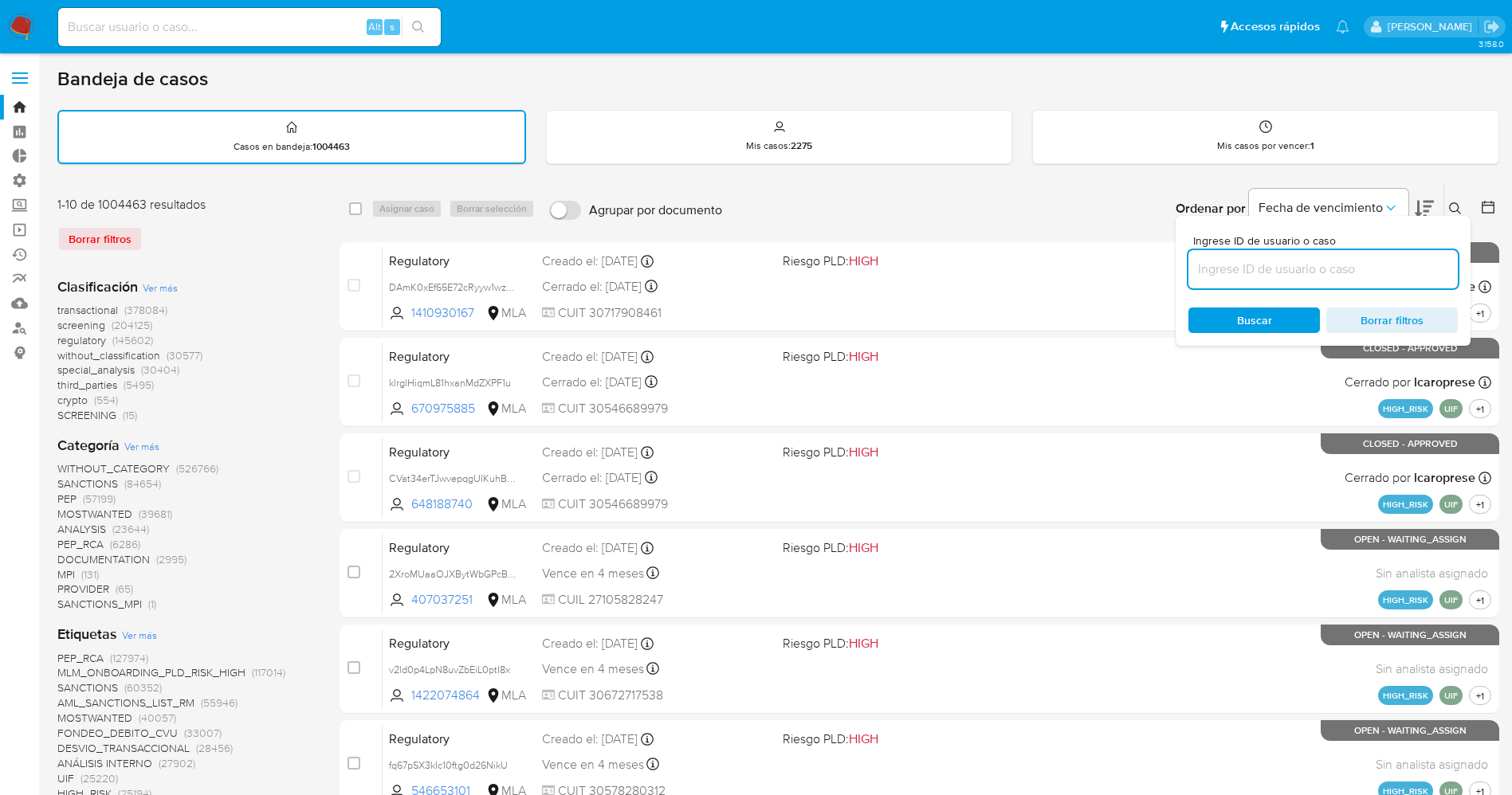
click at [1330, 268] on input at bounding box center [1323, 268] width 269 height 21
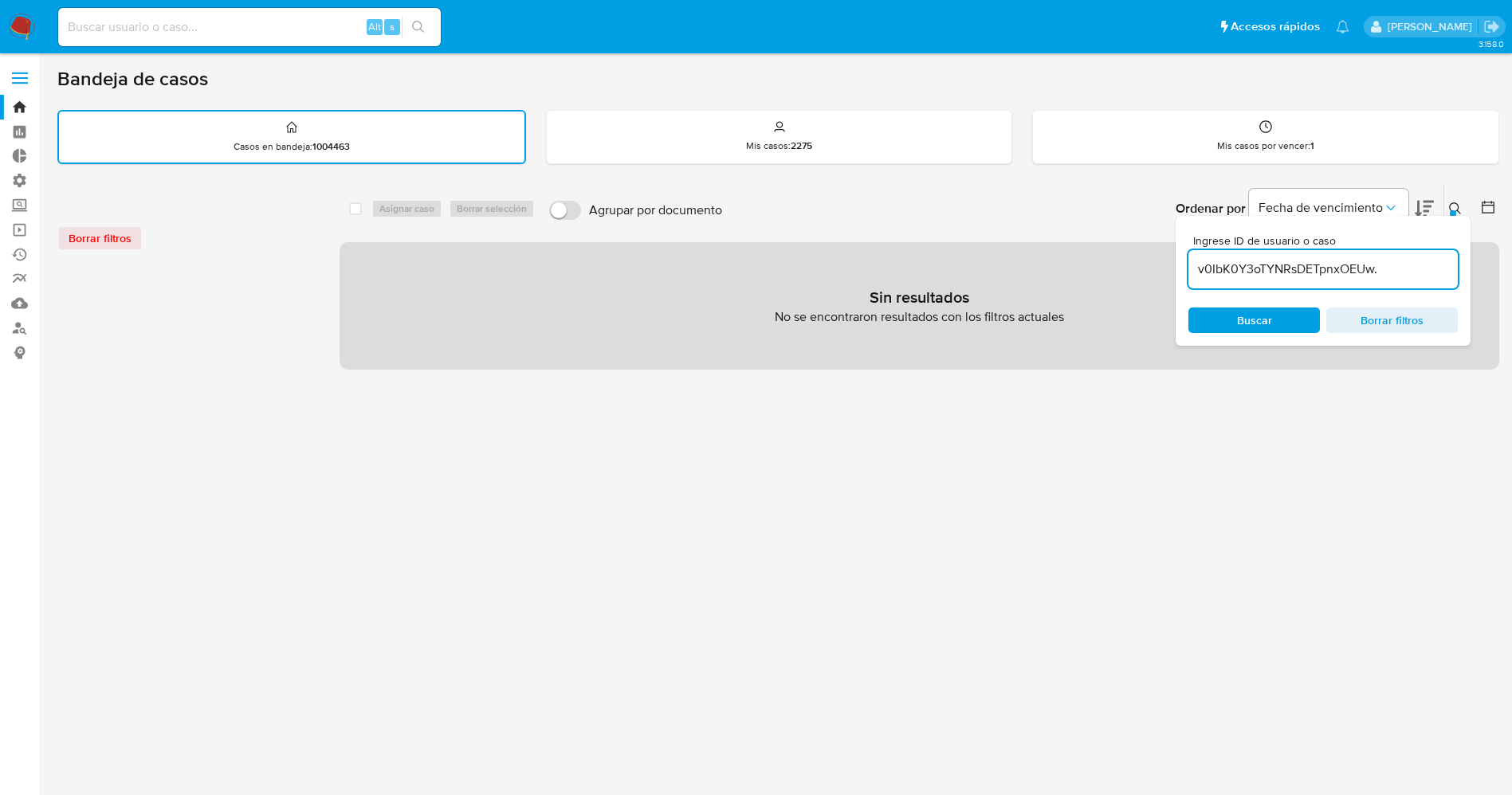
click at [1416, 272] on input "v0IbK0Y3oTYNRsDETpnxOEUw." at bounding box center [1323, 268] width 269 height 21
type input "v0IbK0Y3oTYNRsDETpnxOEUw"
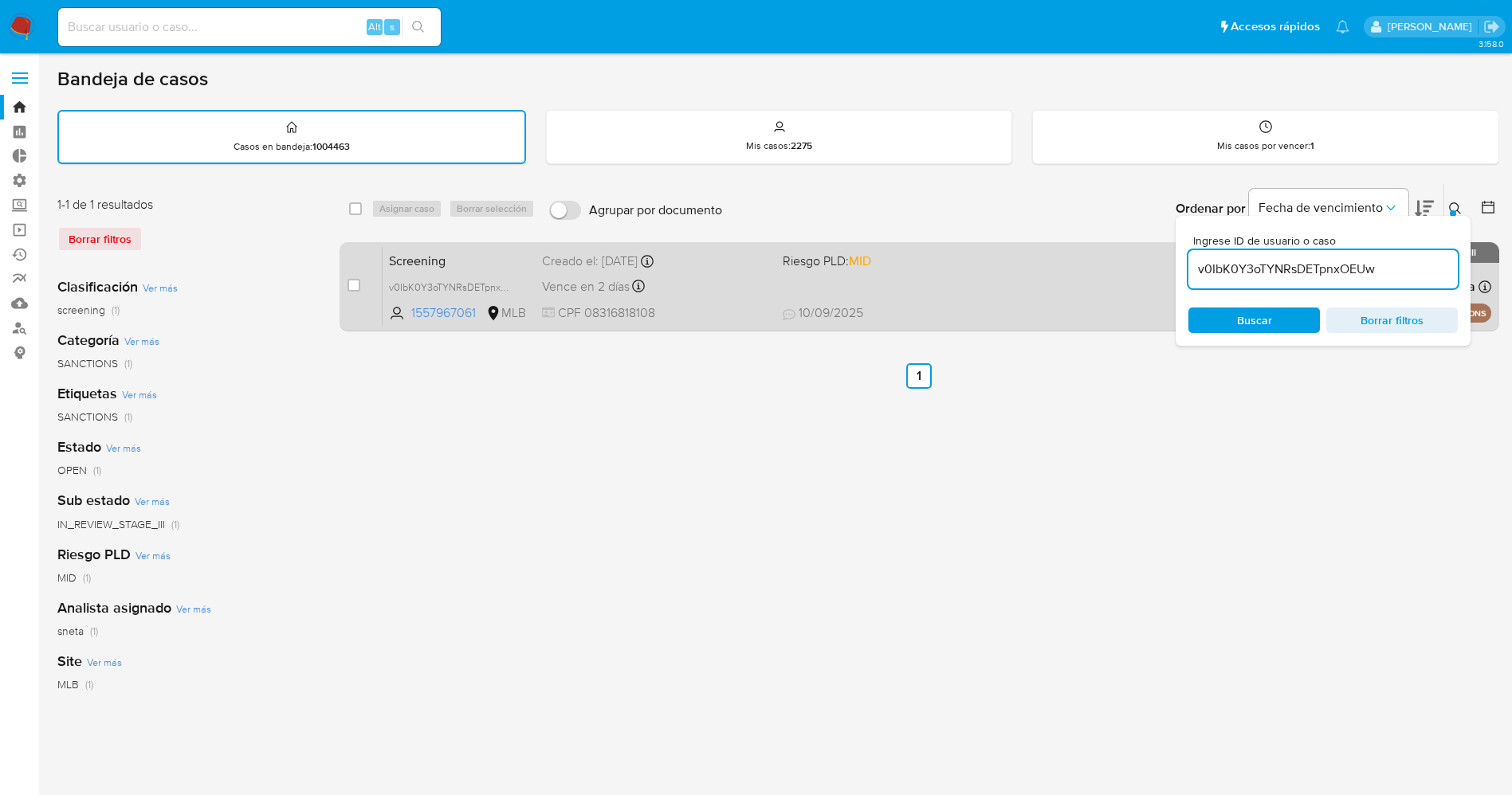
click at [977, 303] on div "Screening v0IbK0Y3oTYNRsDETpnxOEUw 1557967061 MLB Riesgo PLD: MID Creado el: [D…" at bounding box center [937, 287] width 1109 height 81
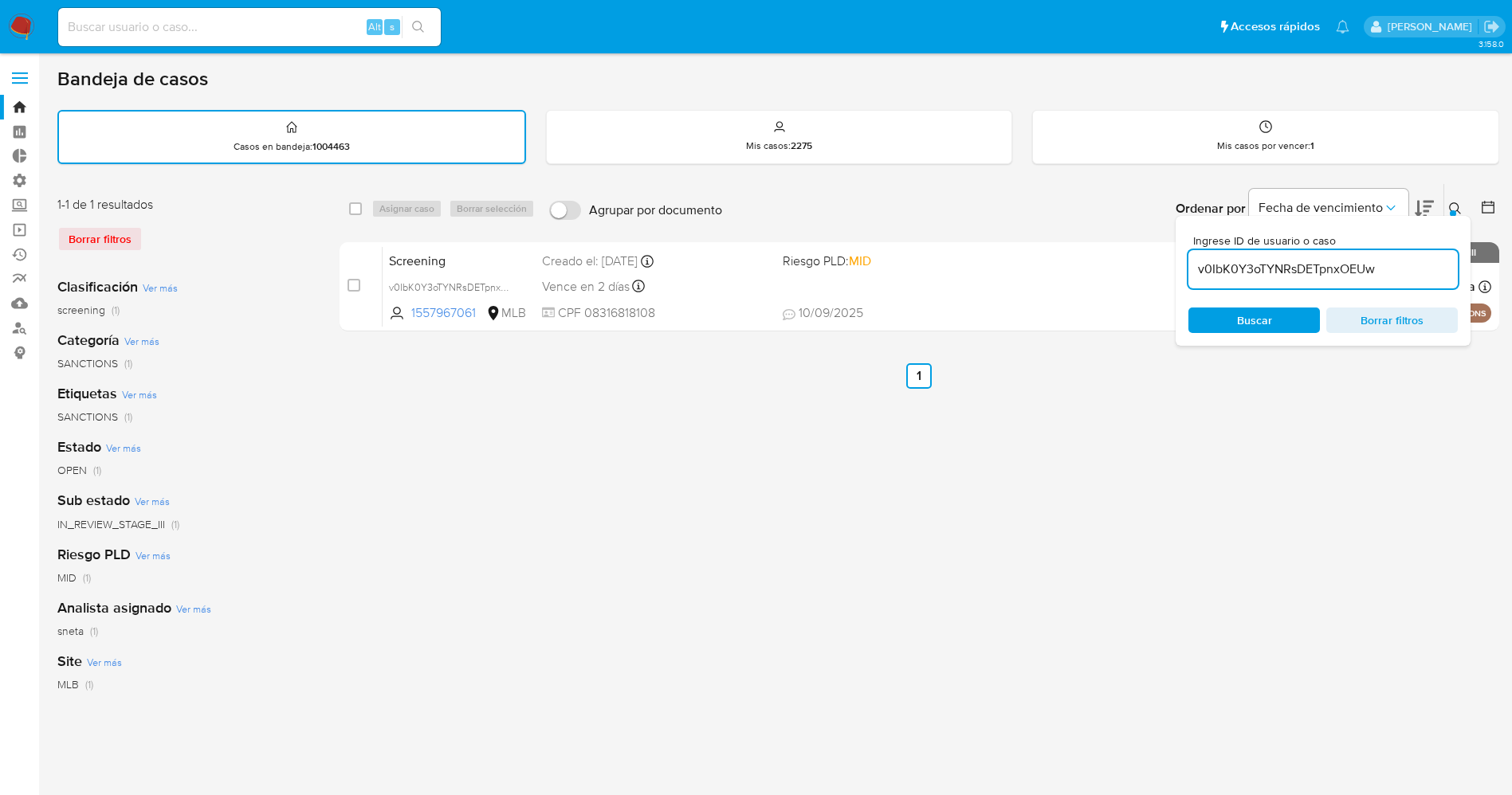
click at [23, 17] on img at bounding box center [22, 28] width 28 height 28
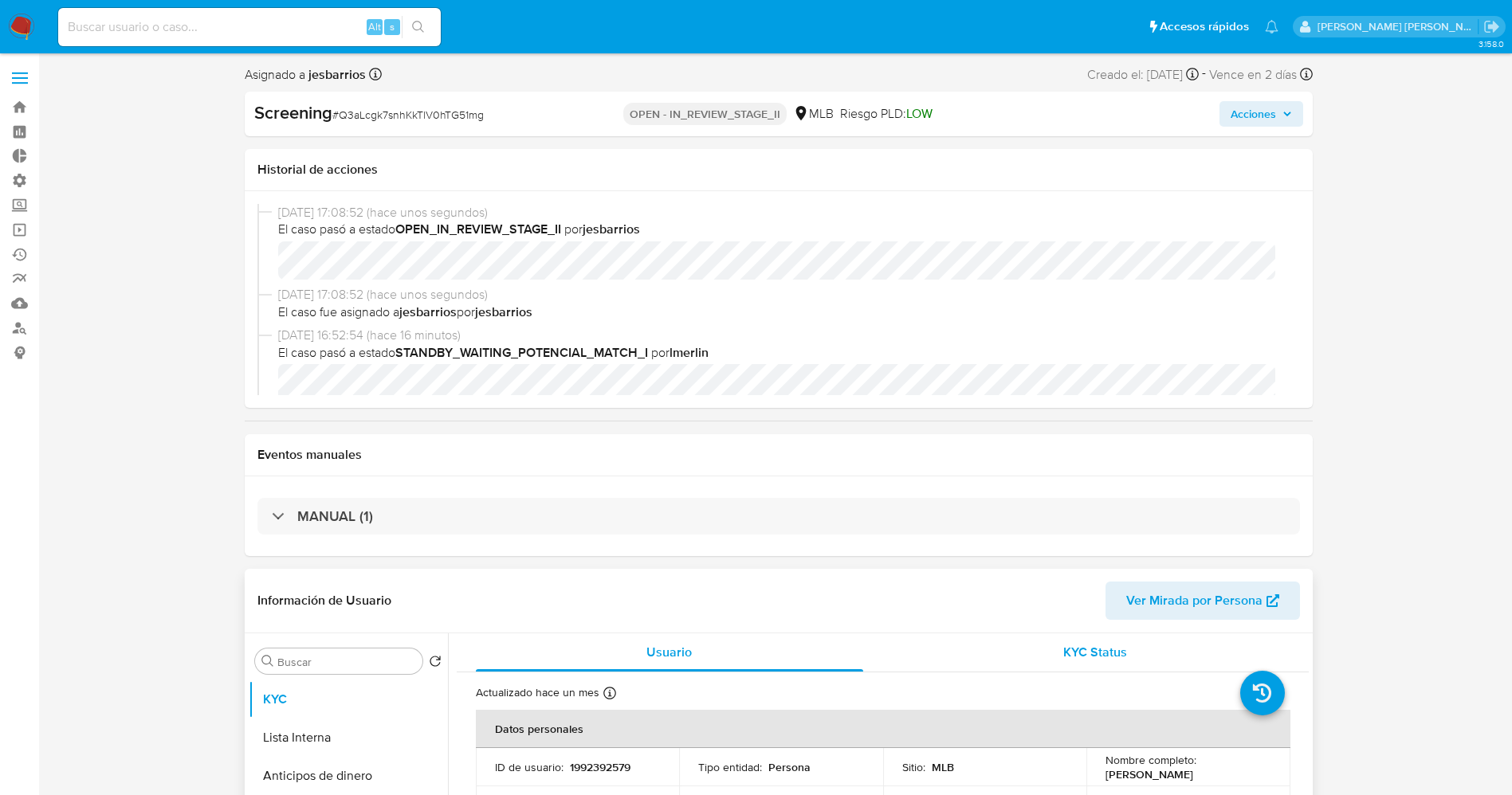
select select "10"
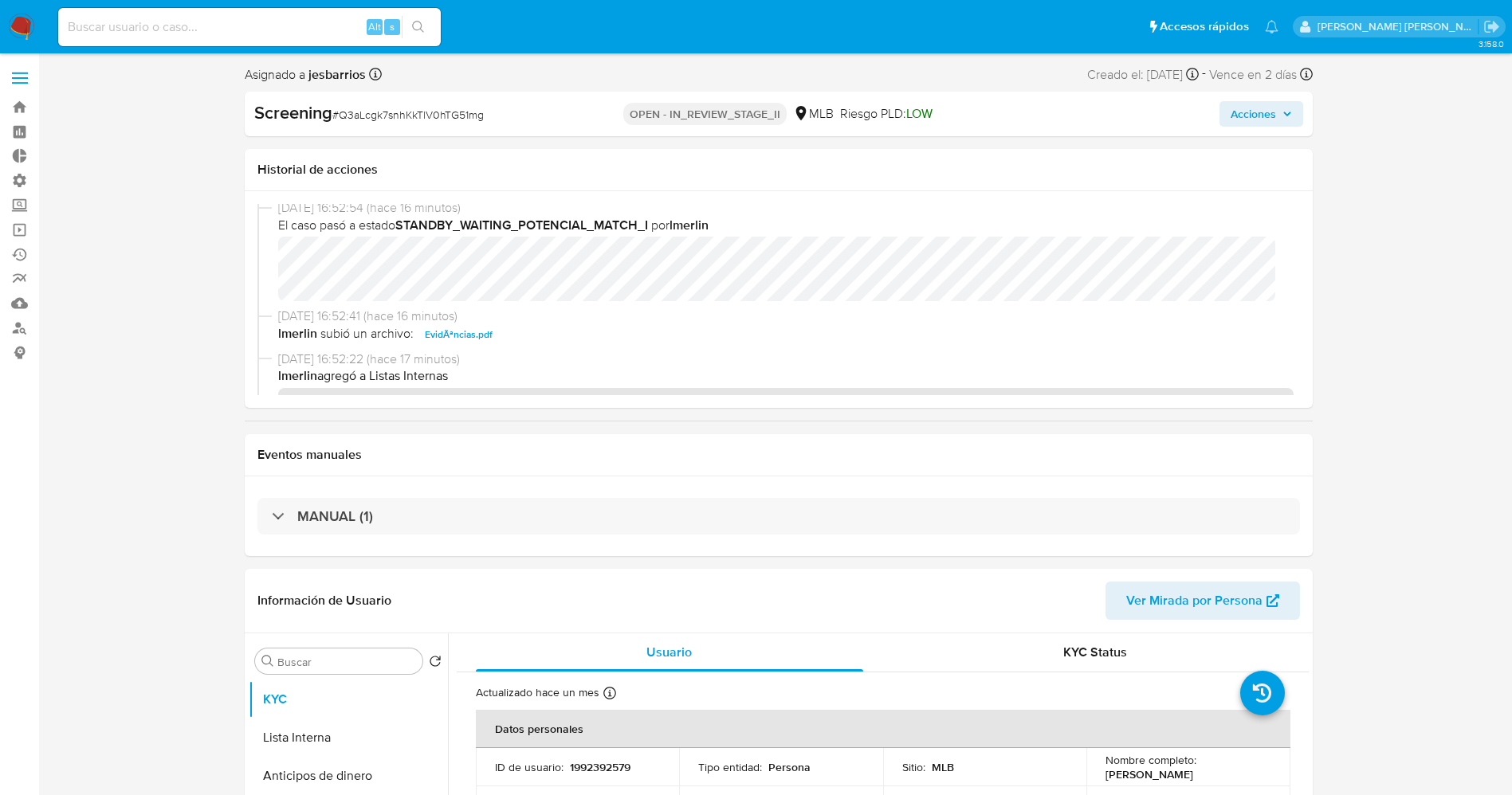
scroll to position [340, 0]
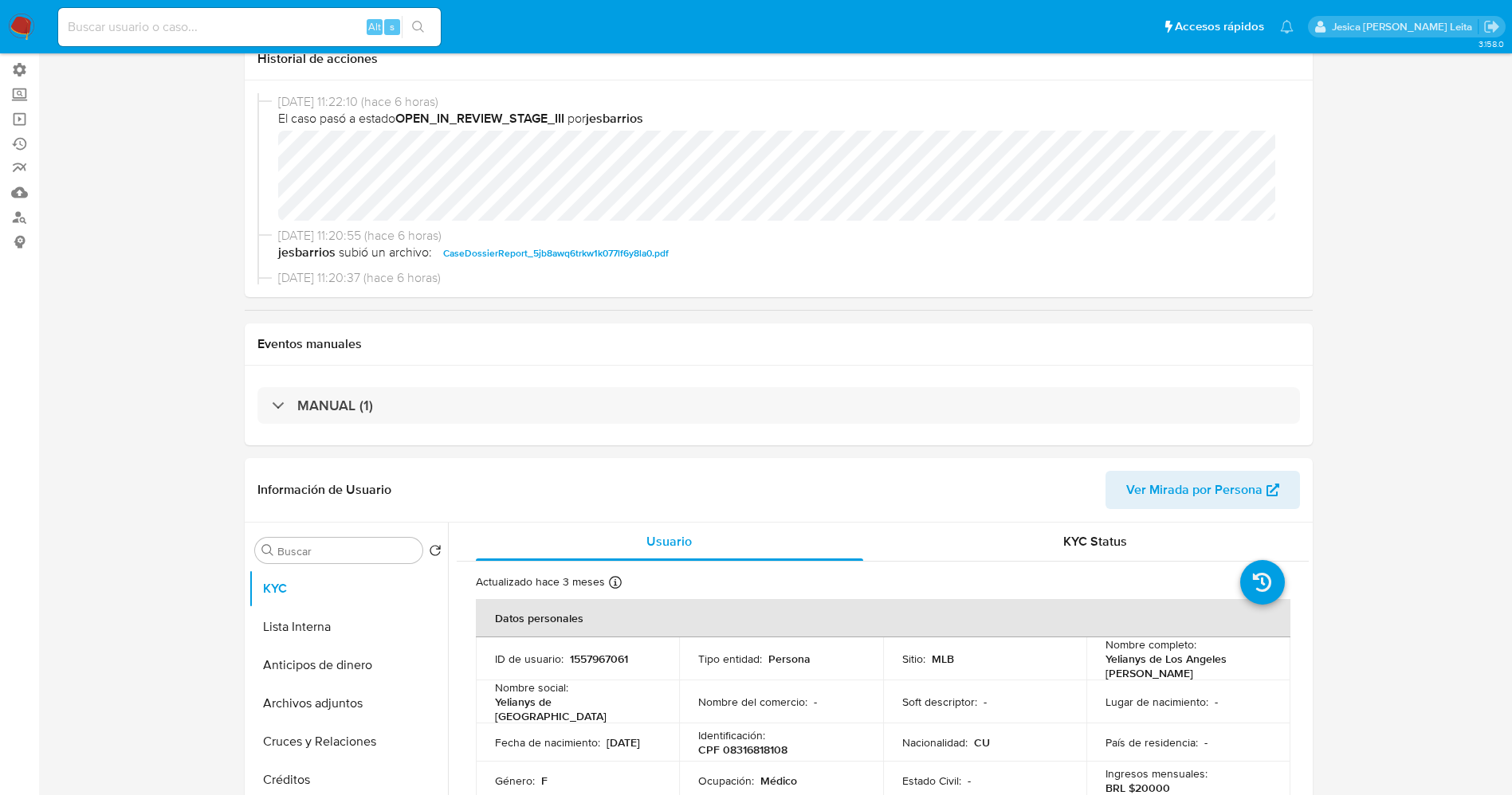
select select "10"
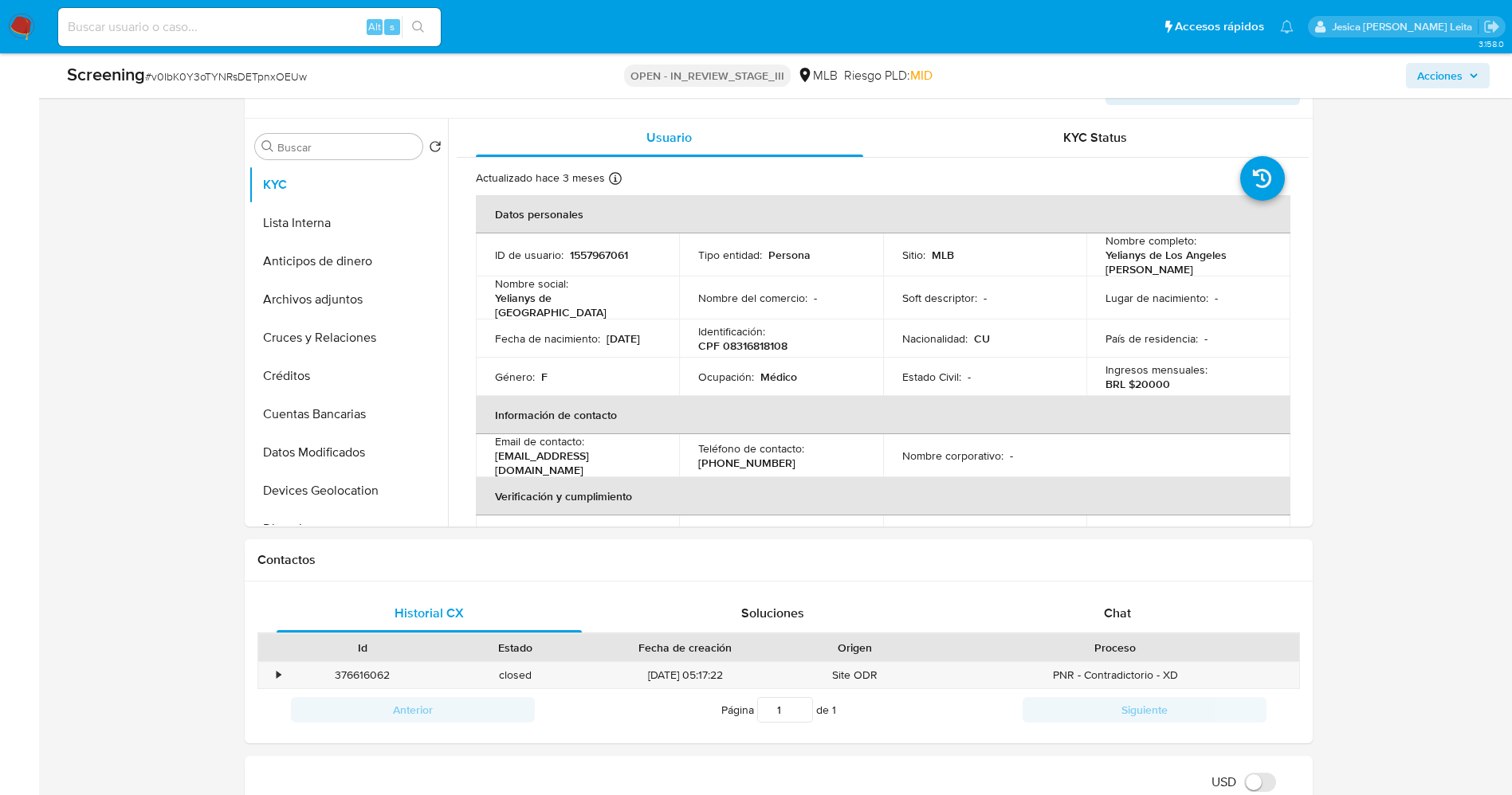
scroll to position [478, 0]
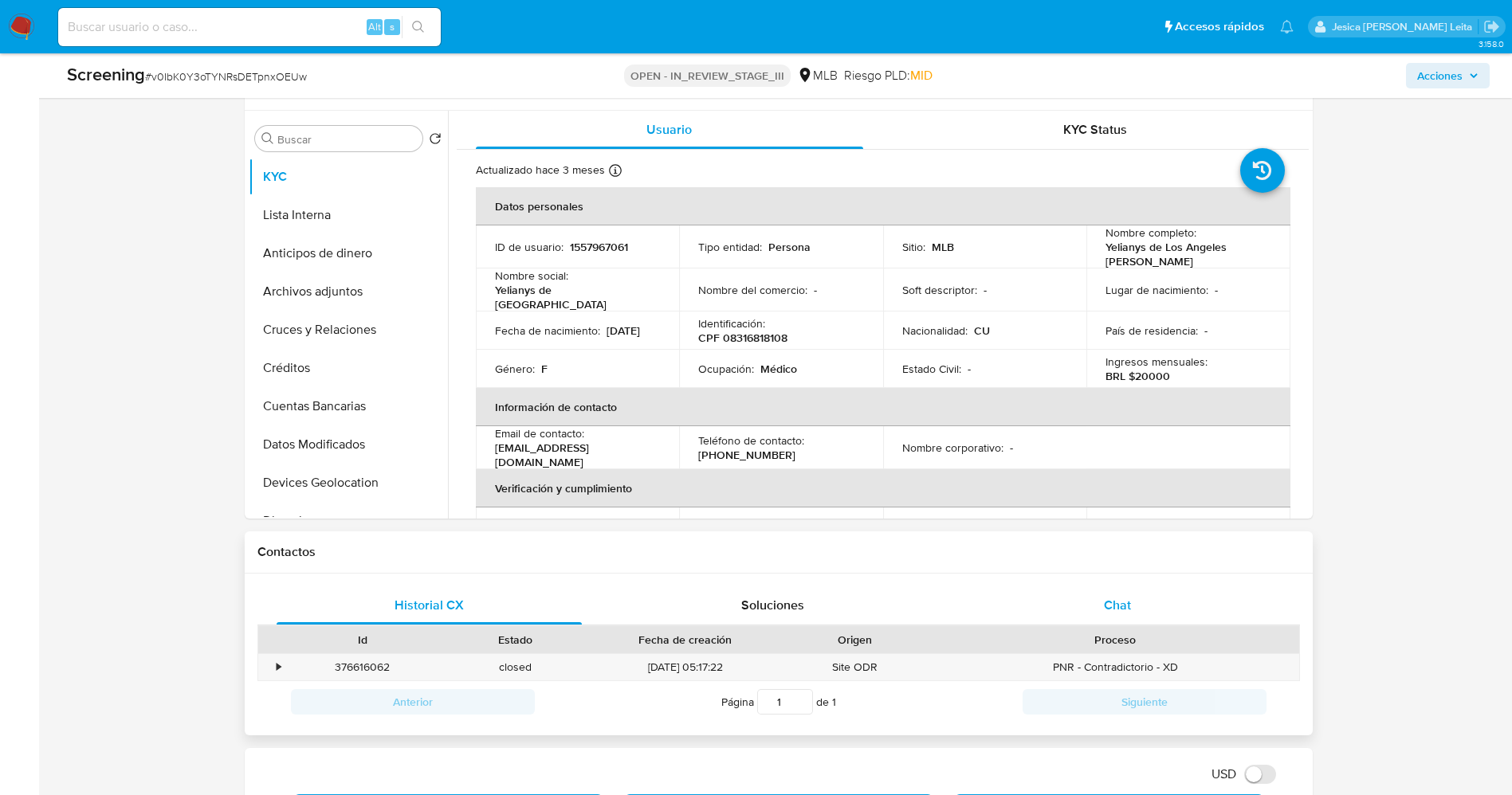
click at [1134, 608] on div "Chat" at bounding box center [1117, 605] width 306 height 38
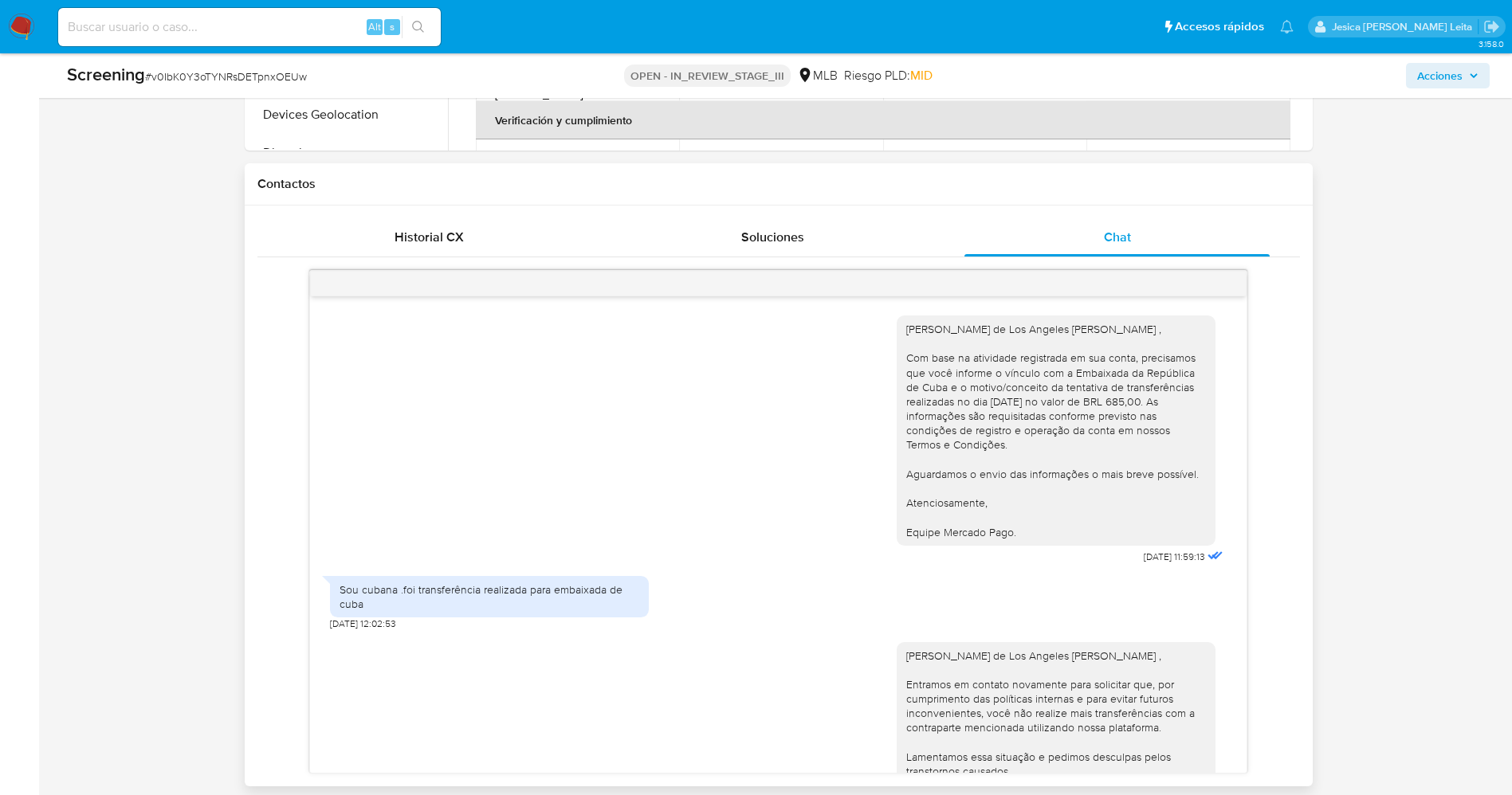
scroll to position [836, 0]
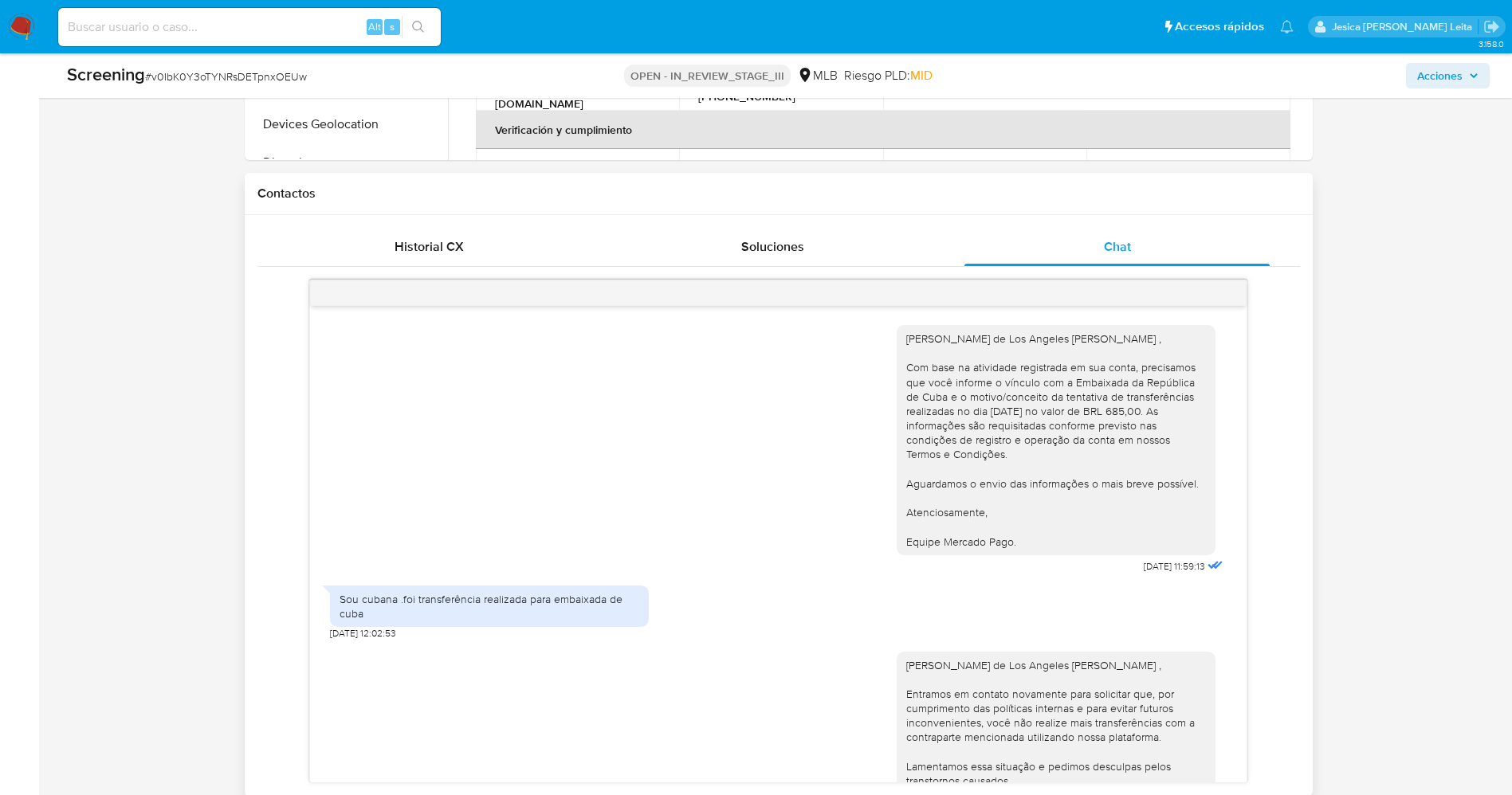
drag, startPoint x: 886, startPoint y: 334, endPoint x: 1003, endPoint y: 432, distance: 152.6
click at [1013, 537] on div "[PERSON_NAME] de Los Angeles [PERSON_NAME] , Com base na atividade registrada e…" at bounding box center [1056, 440] width 319 height 230
copy div "[PERSON_NAME] de Los Angeles [PERSON_NAME] , Com base na atividade registrada e…"
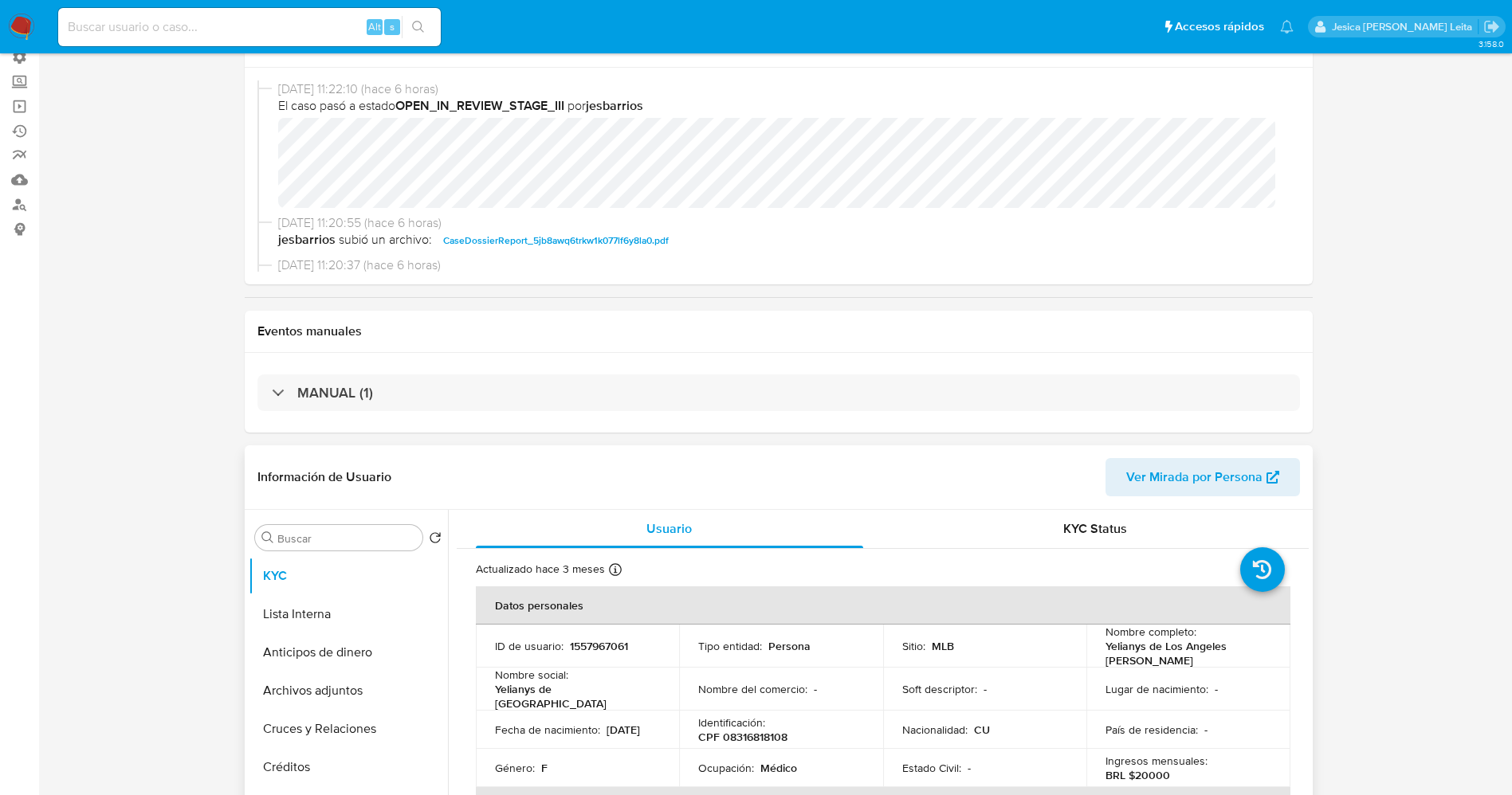
scroll to position [0, 0]
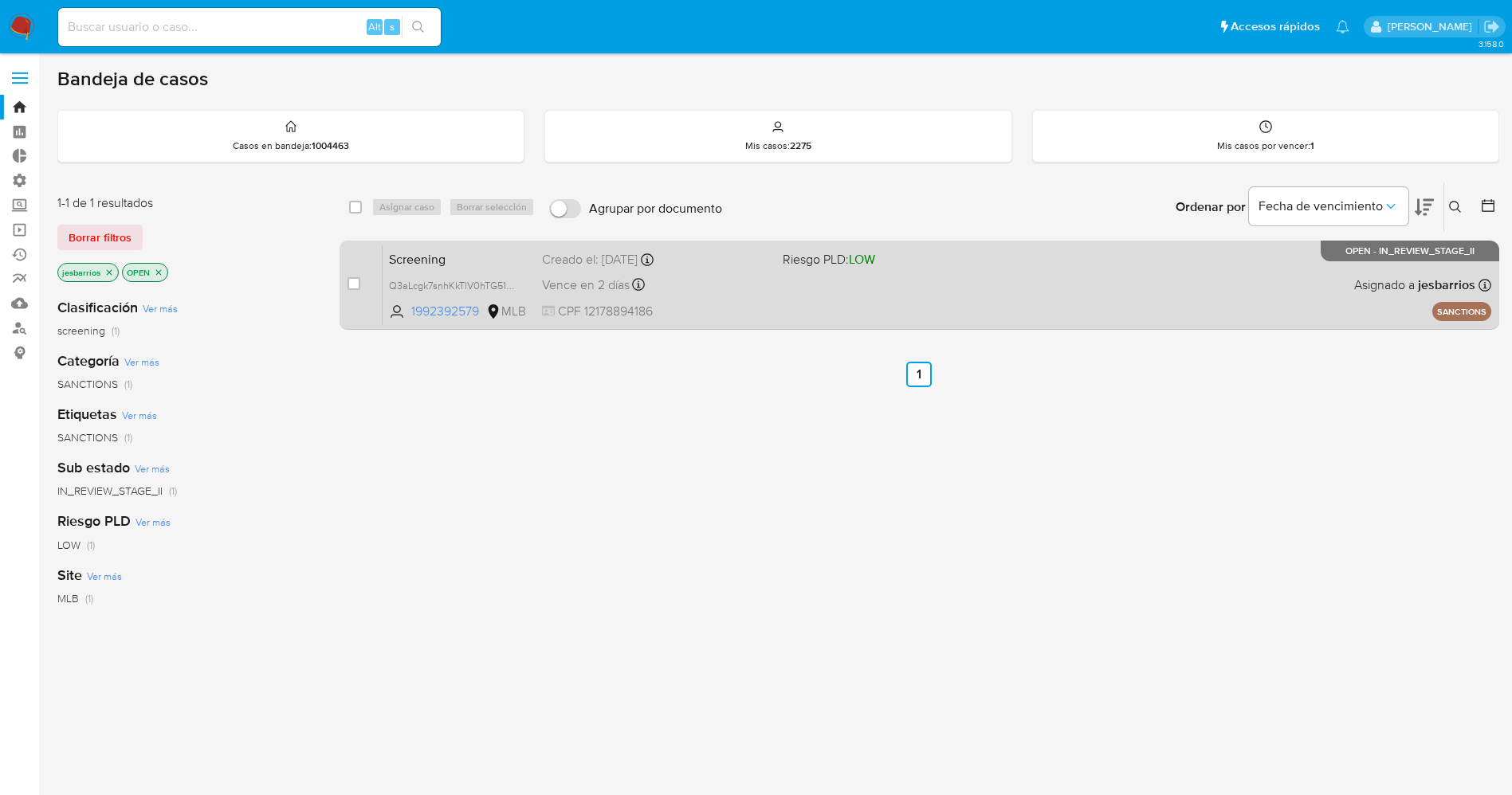
click at [920, 278] on div "Screening Q3aLcgk7snhKkTlV0hTG51mg 1992392579 MLB Riesgo PLD: LOW Creado el: [D…" at bounding box center [937, 285] width 1109 height 81
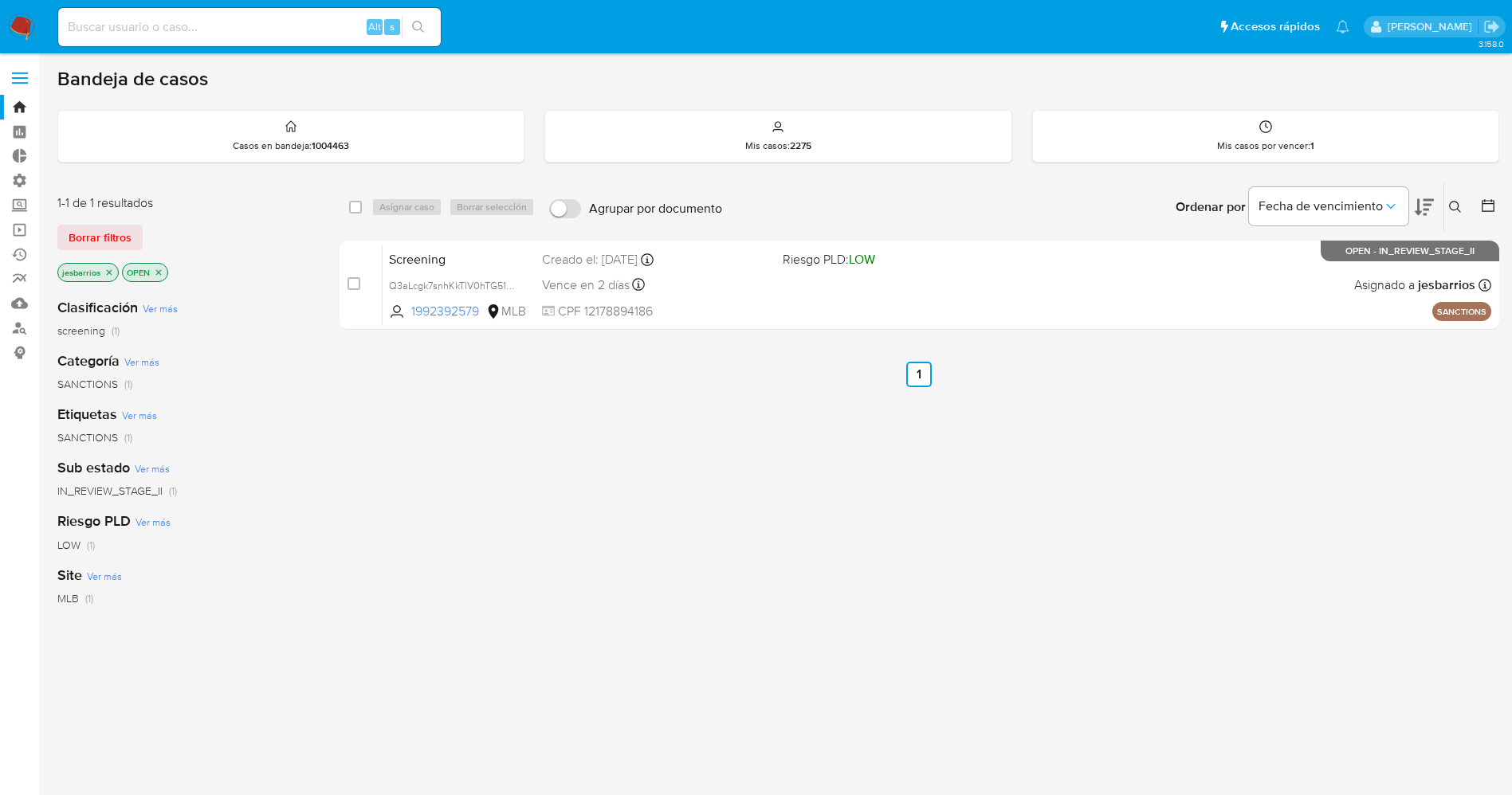
click at [22, 27] on img at bounding box center [22, 28] width 28 height 28
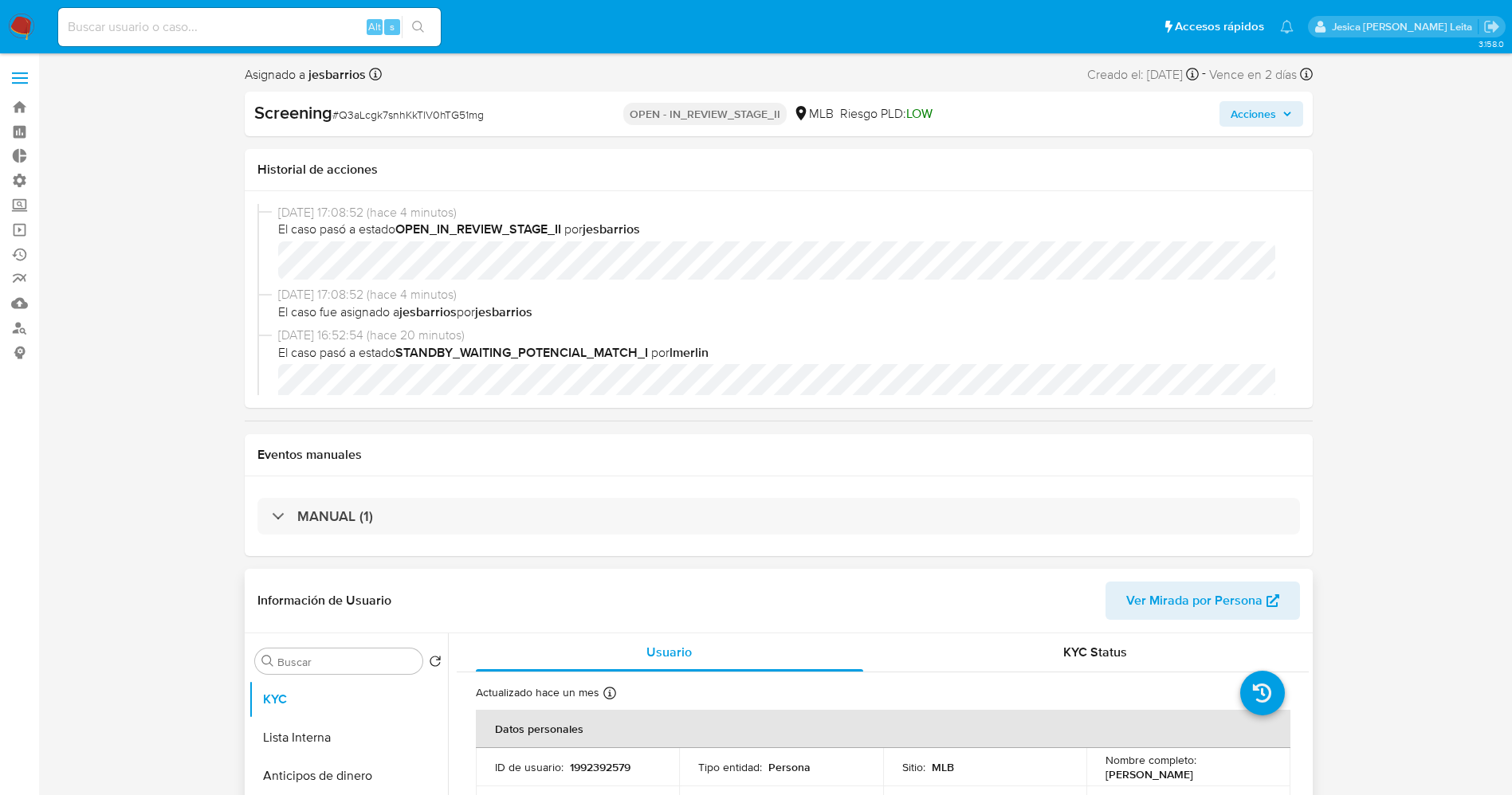
select select "10"
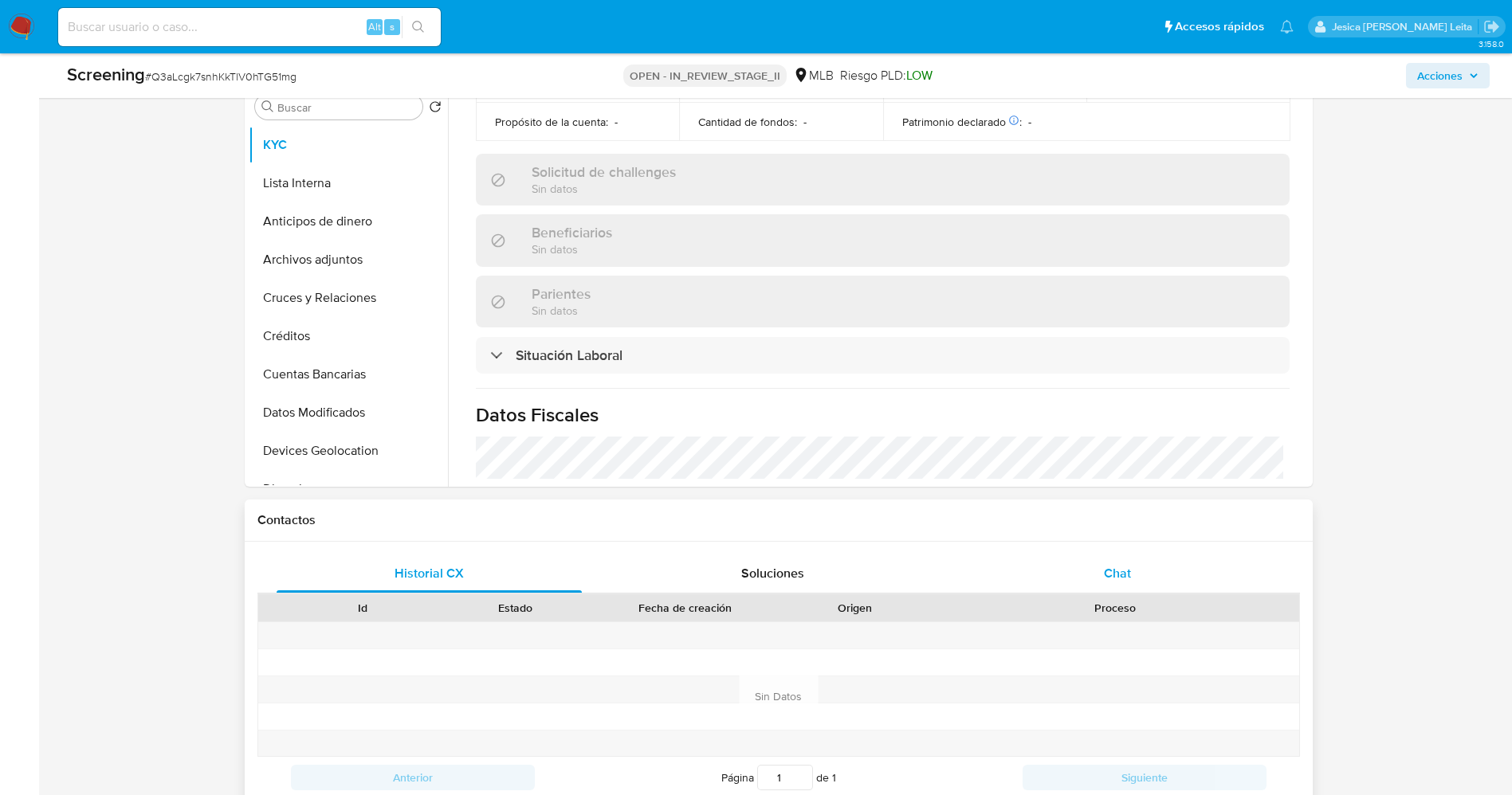
scroll to position [597, 0]
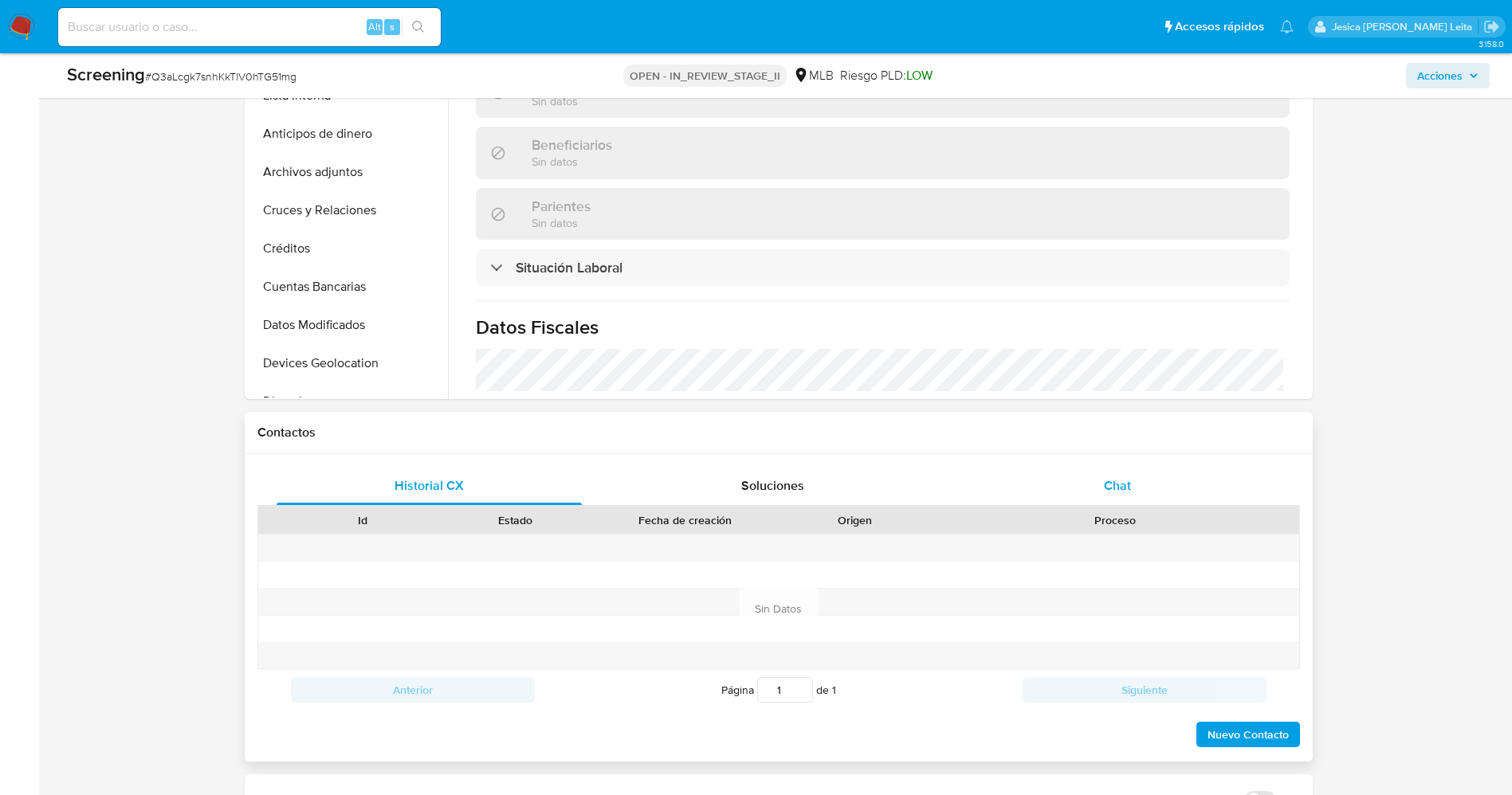
click at [1177, 484] on div "Chat" at bounding box center [1117, 485] width 306 height 38
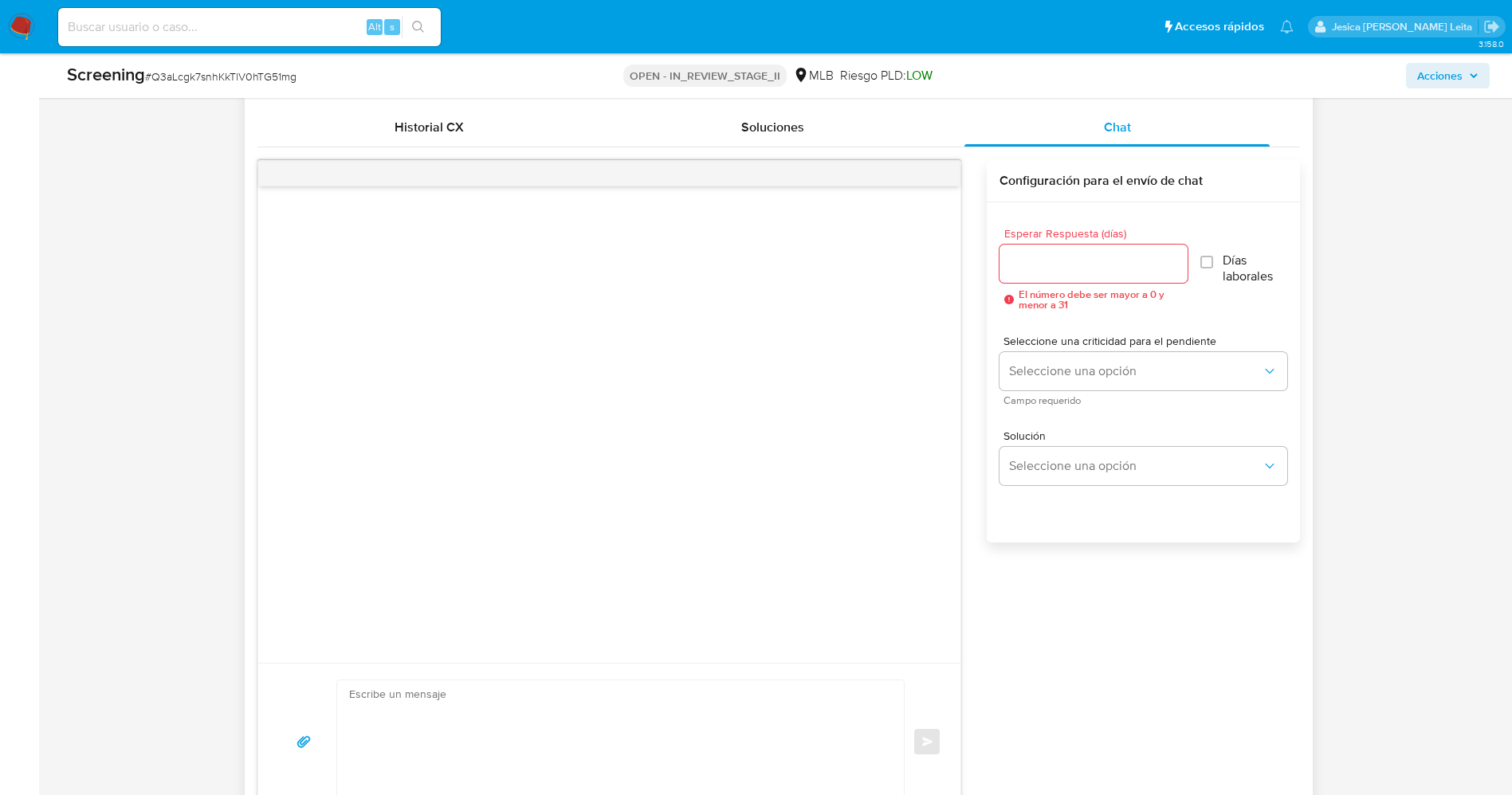
scroll to position [1076, 0]
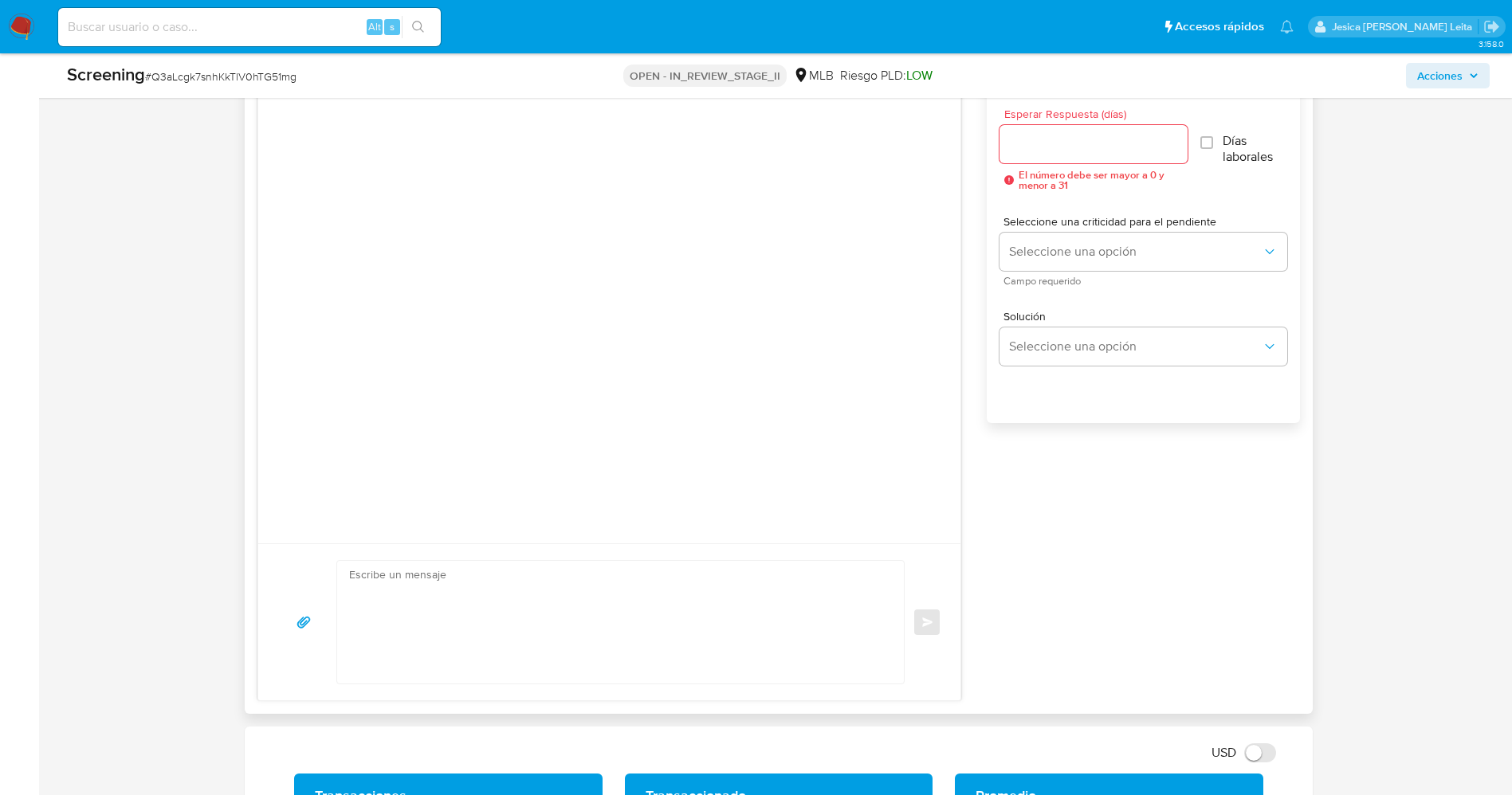
click at [483, 593] on textarea at bounding box center [616, 622] width 536 height 123
paste textarea "Olá Yelianys de Los Angeles Serrano Estrada , Com base na atividade registrada …"
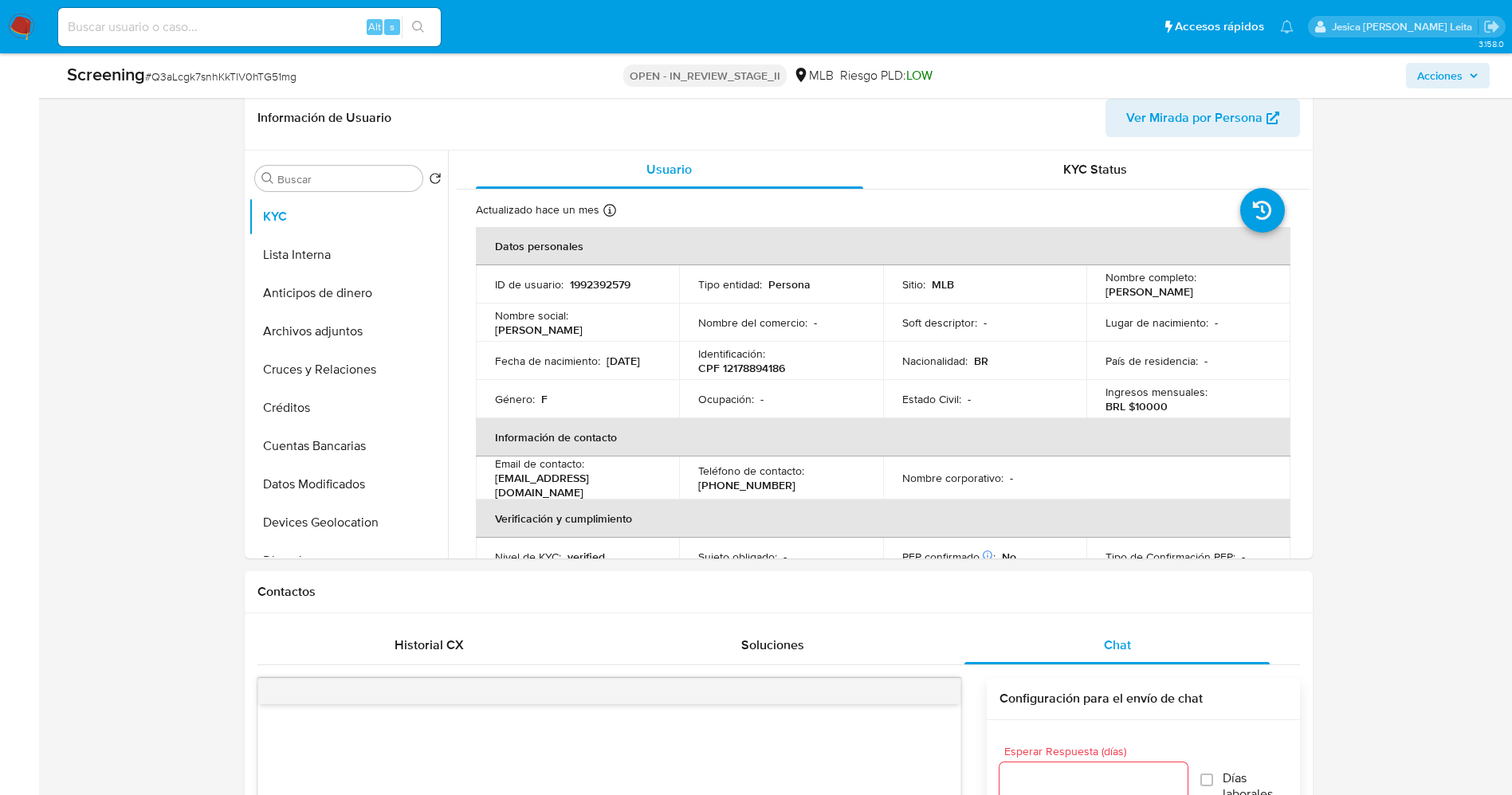
scroll to position [239, 0]
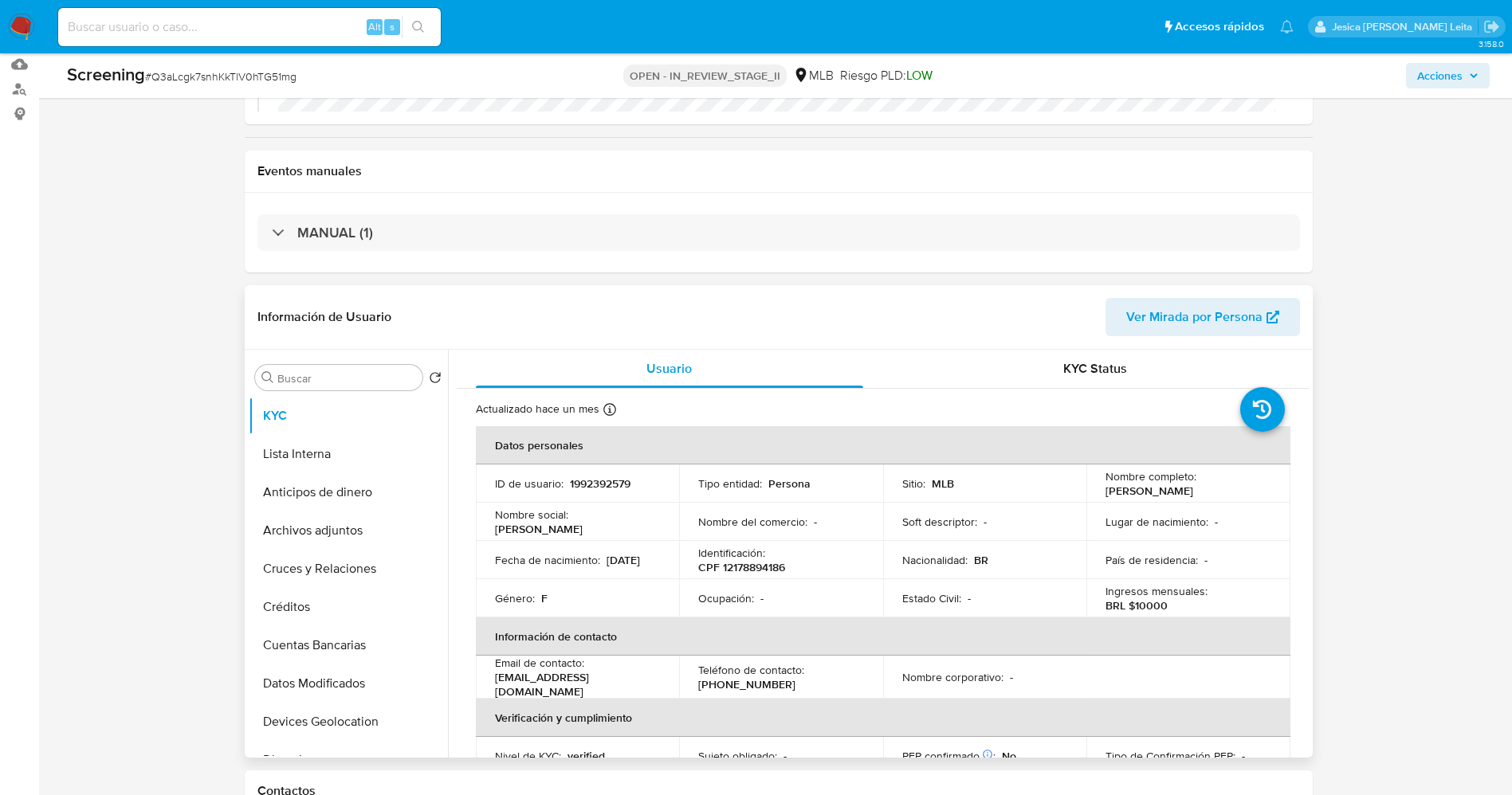
drag, startPoint x: 1098, startPoint y: 492, endPoint x: 1223, endPoint y: 490, distance: 125.0
click at [1223, 490] on td "Nombre completo : Brenda Naranjo Aroche" at bounding box center [1189, 483] width 204 height 38
copy p "Brenda Naranjo Aroche"
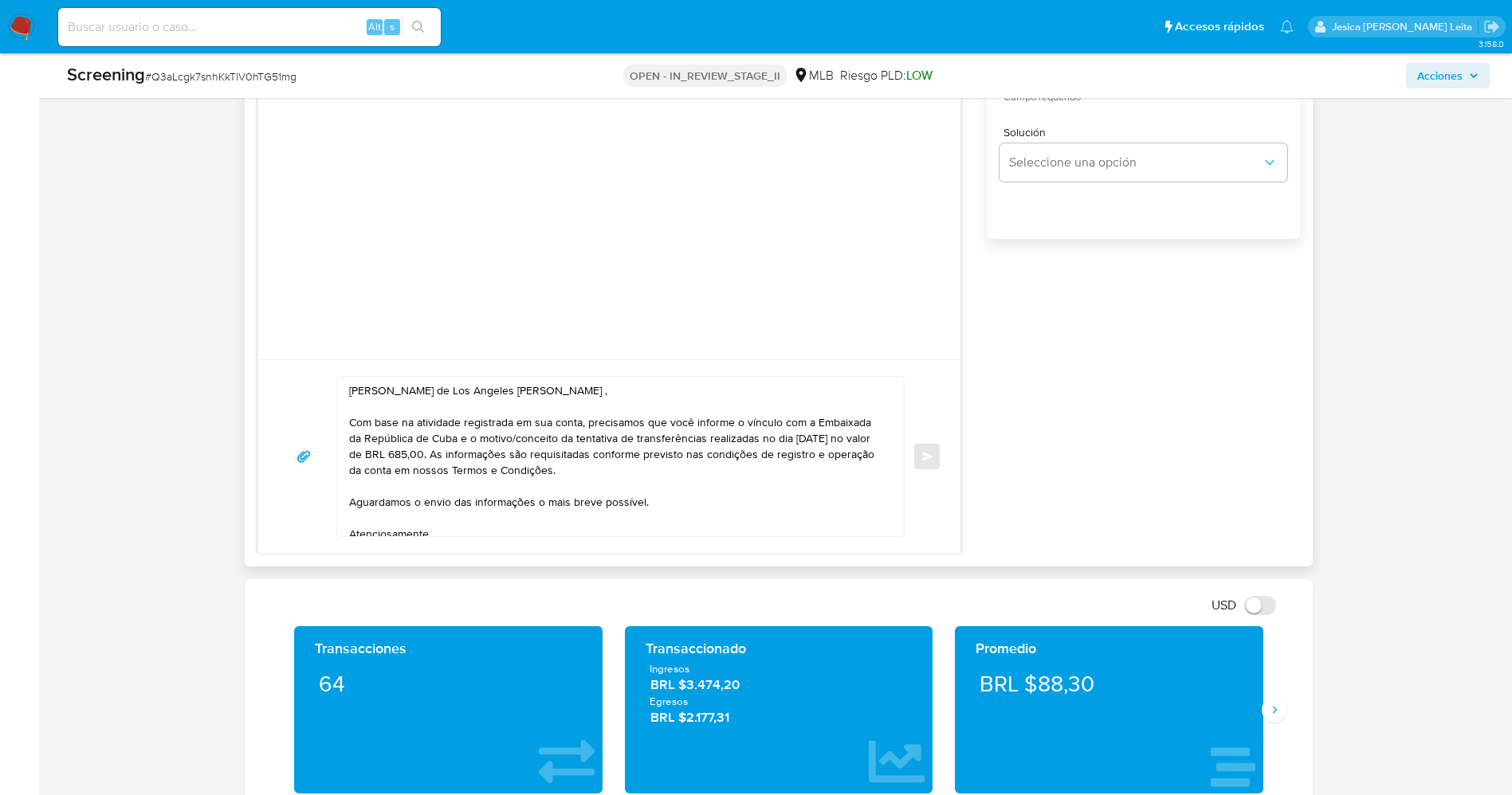
scroll to position [1315, 0]
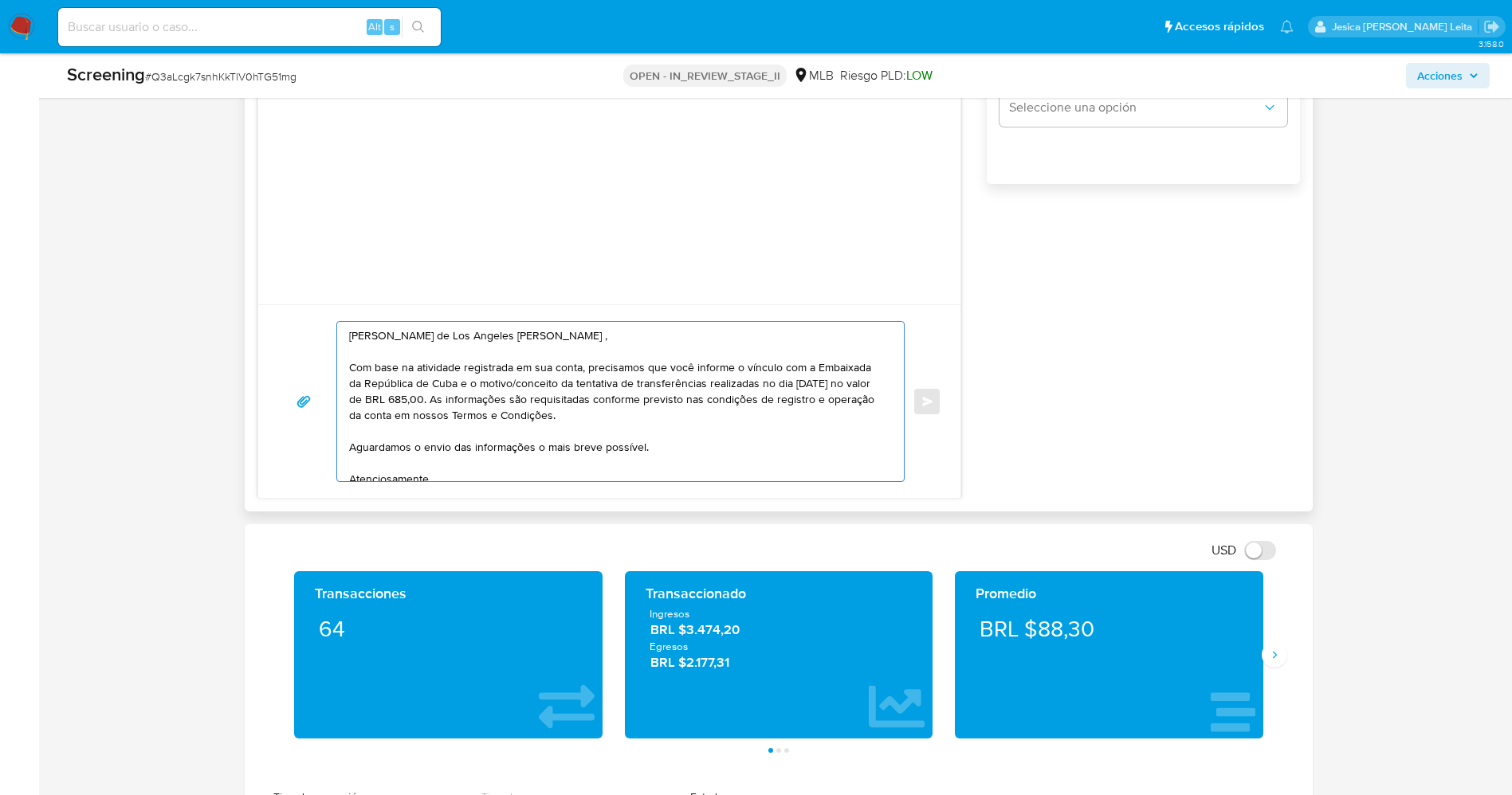
drag, startPoint x: 368, startPoint y: 330, endPoint x: 567, endPoint y: 333, distance: 199.0
click at [567, 333] on textarea "Olá Yelianys de Los Angeles Serrano Estrada , Com base na atividade registrada …" at bounding box center [616, 402] width 536 height 159
paste textarea "Brenda Naranjo Aroche"
click at [360, 398] on textarea "Olá Brenda Naranjo Aroche , Com base na atividade registrada em sua conta, prec…" at bounding box center [616, 402] width 536 height 159
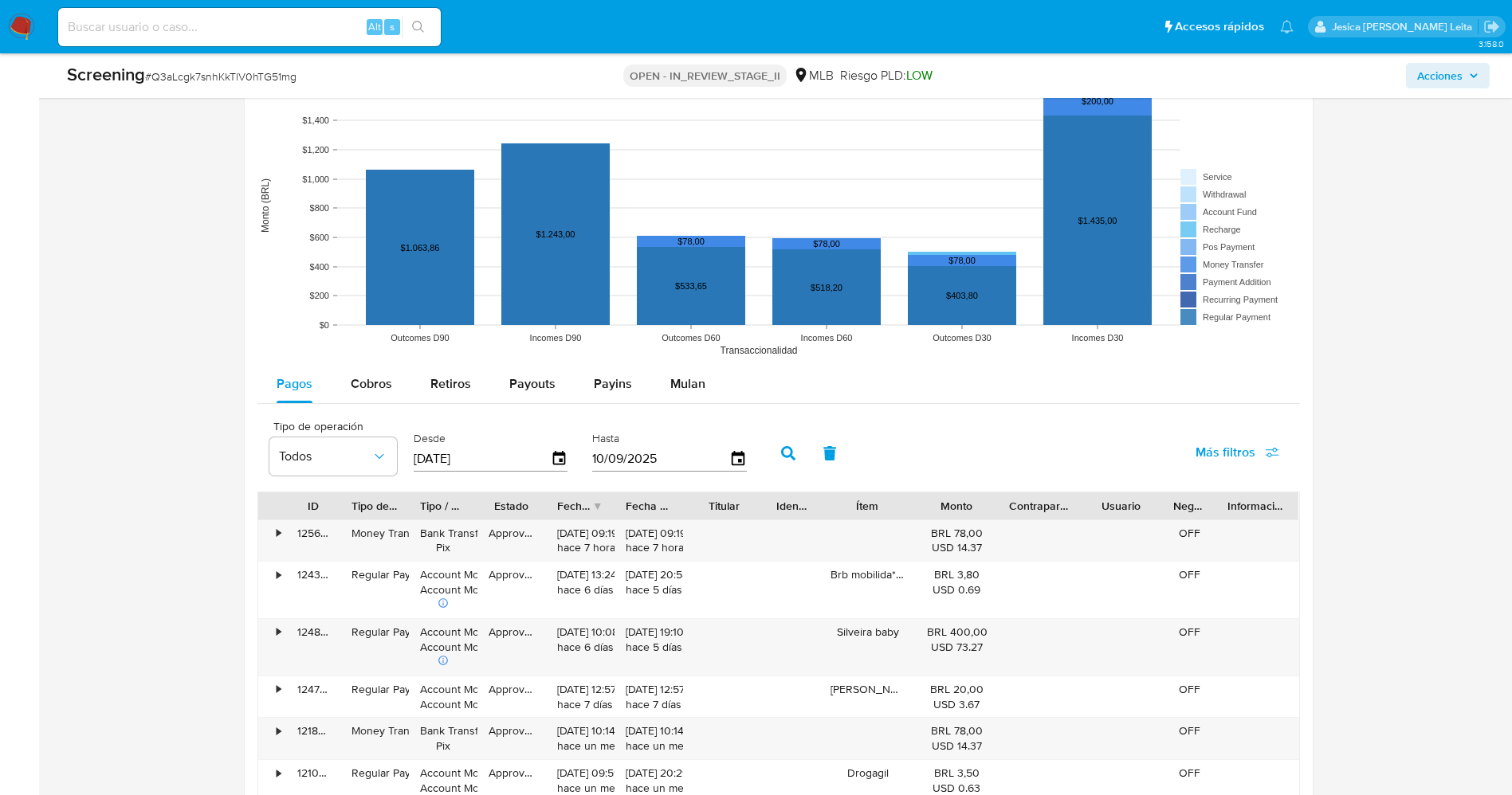
scroll to position [2390, 0]
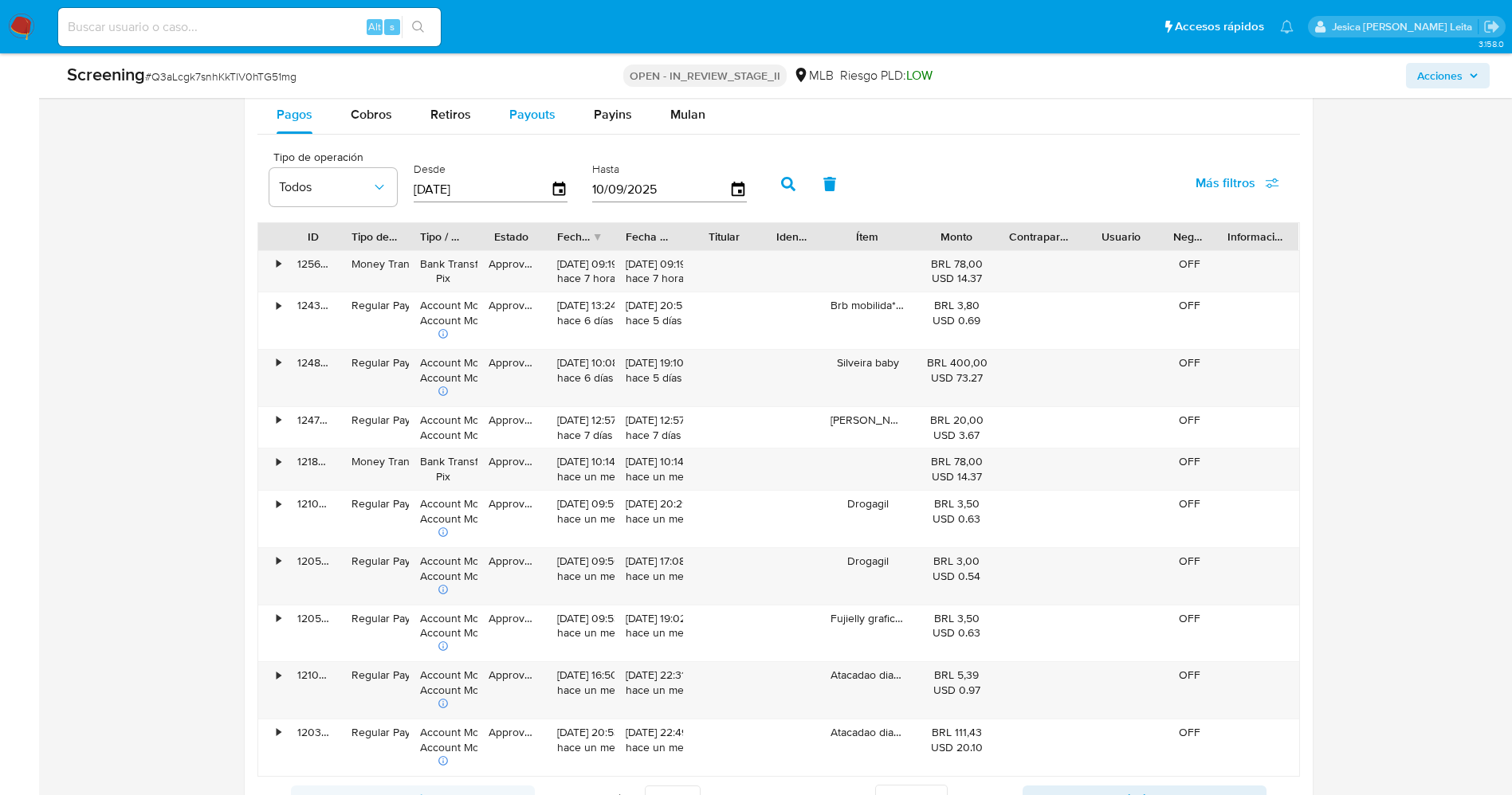
type textarea "Olá Brenda Naranjo Aroche , Com base na atividade registrada em sua conta, prec…"
click at [542, 123] on span "Payouts" at bounding box center [532, 114] width 46 height 19
select select "10"
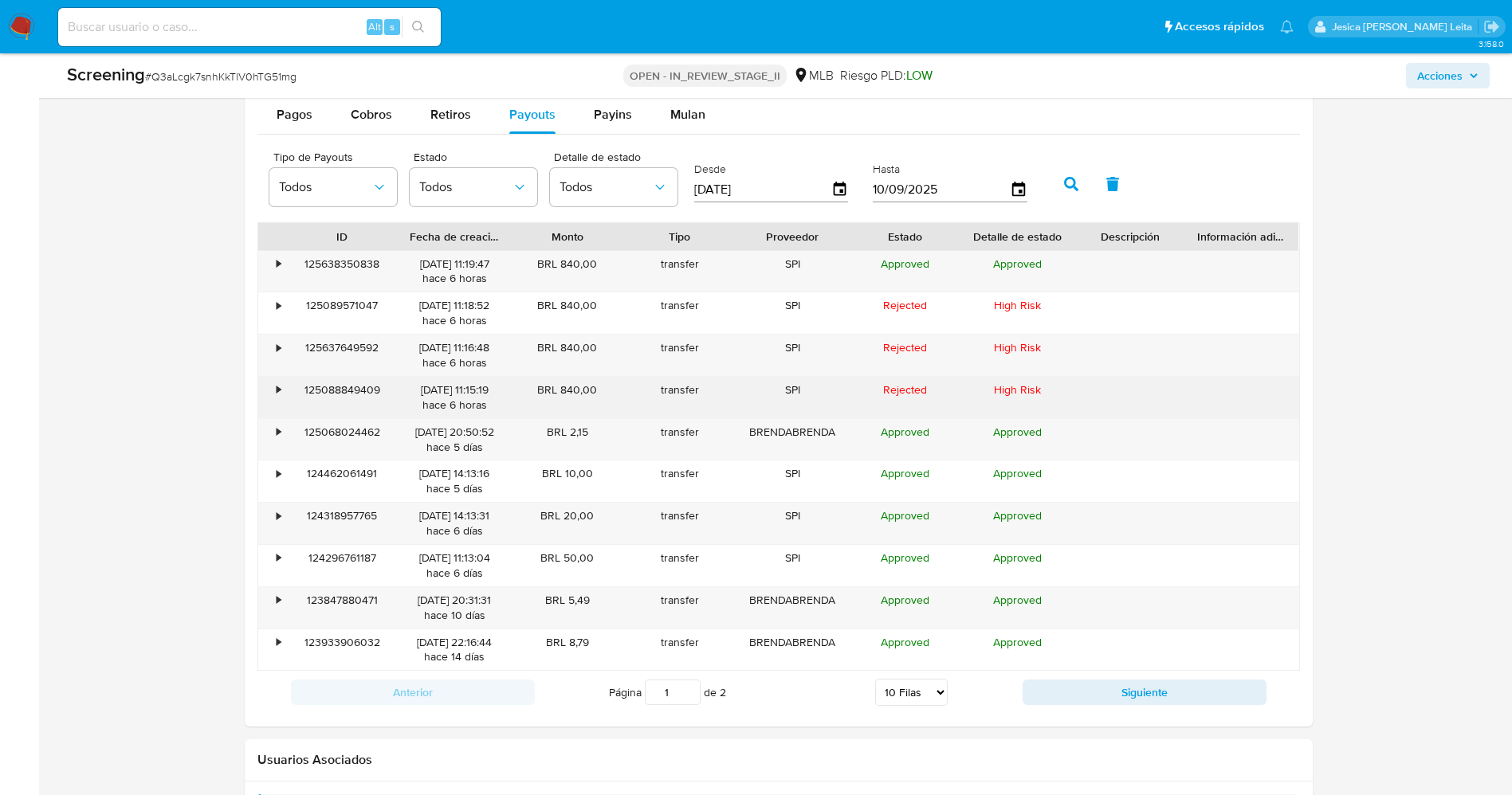
drag, startPoint x: 557, startPoint y: 389, endPoint x: 596, endPoint y: 387, distance: 39.1
click at [599, 387] on div "BRL 840,00" at bounding box center [567, 397] width 112 height 41
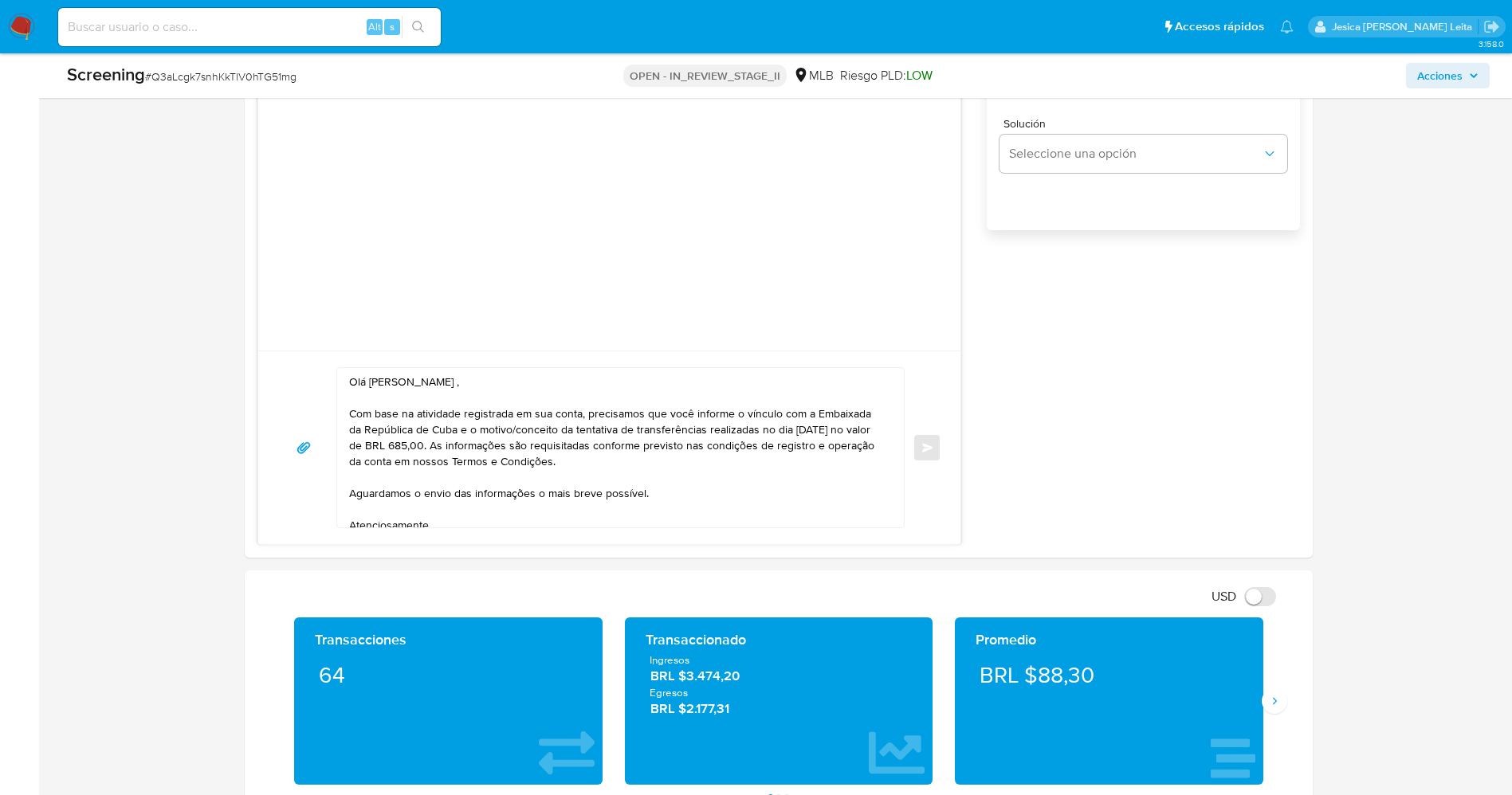
scroll to position [1195, 0]
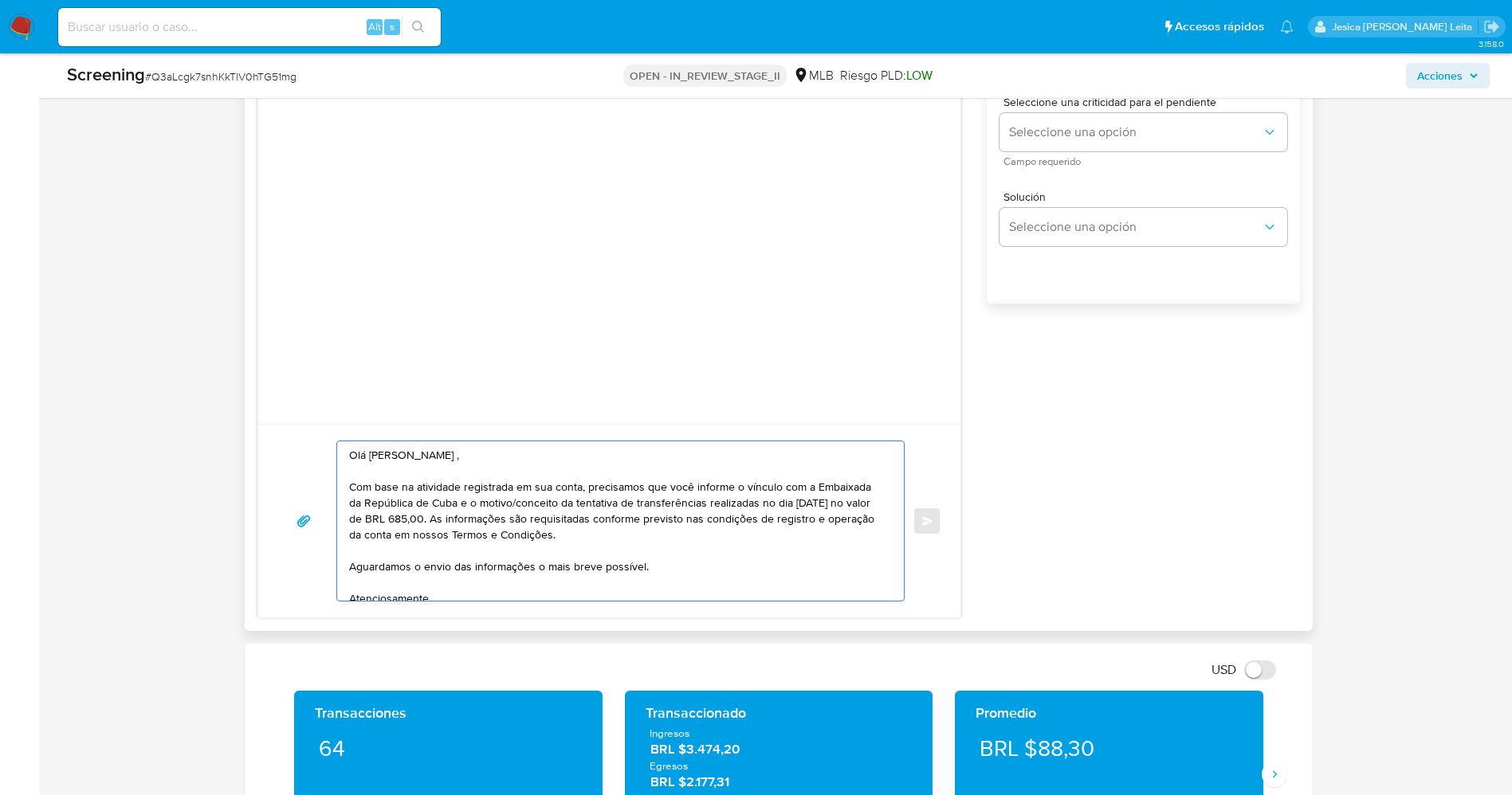
drag, startPoint x: 470, startPoint y: 518, endPoint x: 524, endPoint y: 518, distance: 54.0
click at [524, 518] on textarea "Olá Brenda Naranjo Aroche , Com base na atividade registrada em sua conta, prec…" at bounding box center [616, 521] width 536 height 159
paste textarea "840"
click at [472, 515] on textarea "Olá Brenda Naranjo Aroche , Com base na atividade registrada em sua conta, prec…" at bounding box center [616, 521] width 536 height 159
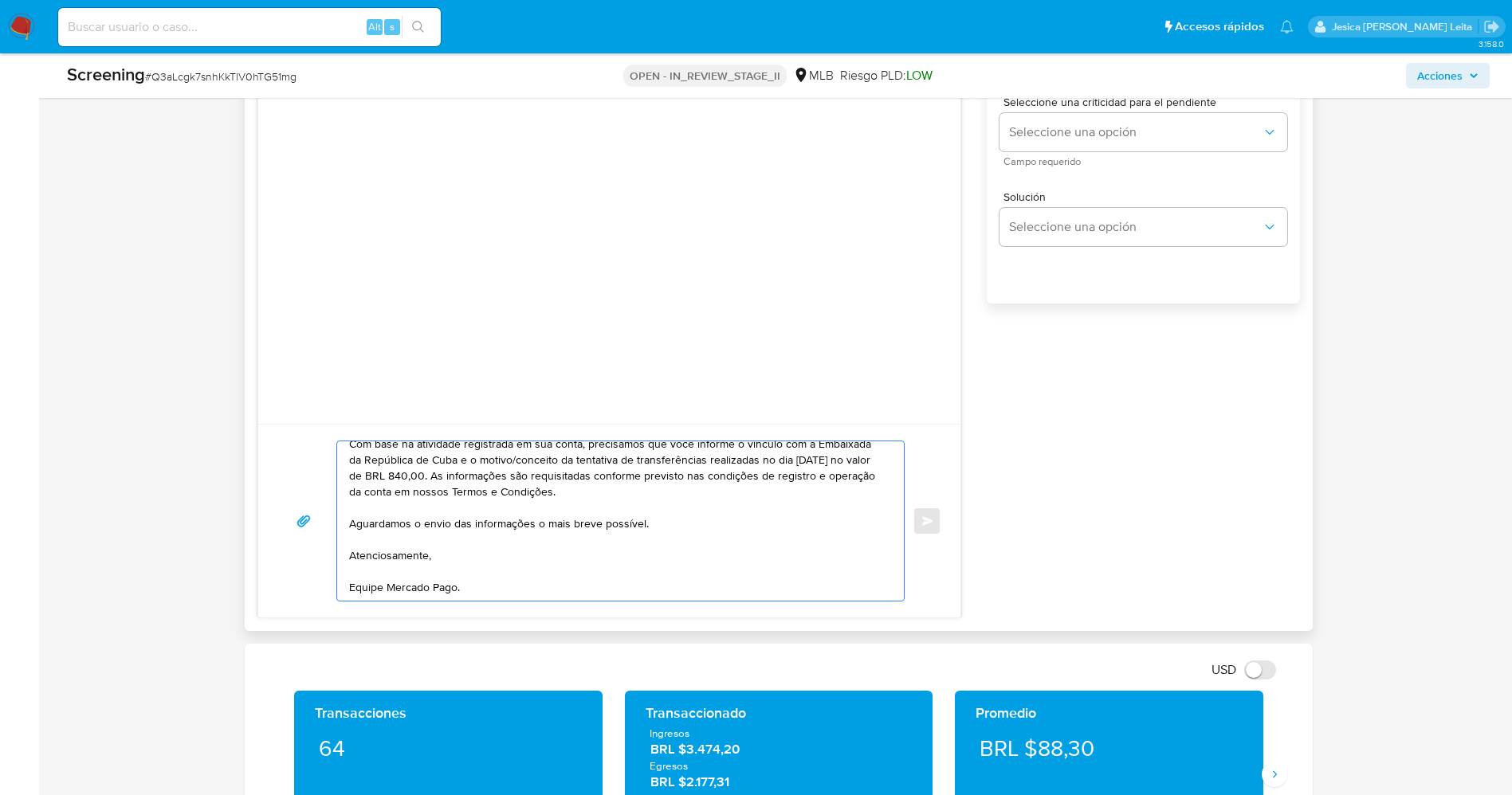
drag, startPoint x: 444, startPoint y: 472, endPoint x: 697, endPoint y: 597, distance: 282.2
click at [699, 599] on textarea "Olá Brenda Naranjo Aroche , Com base na atividade registrada em sua conta, prec…" at bounding box center [616, 521] width 536 height 159
type textarea "Olá Brenda Naranjo Aroche , Com base na atividade registrada em sua conta, prec…"
click at [512, 568] on textarea "Olá Brenda Naranjo Aroche , Com base na atividade registrada em sua conta, prec…" at bounding box center [616, 521] width 536 height 159
click at [512, 579] on textarea "Olá Brenda Naranjo Aroche , Com base na atividade registrada em sua conta, prec…" at bounding box center [616, 521] width 536 height 159
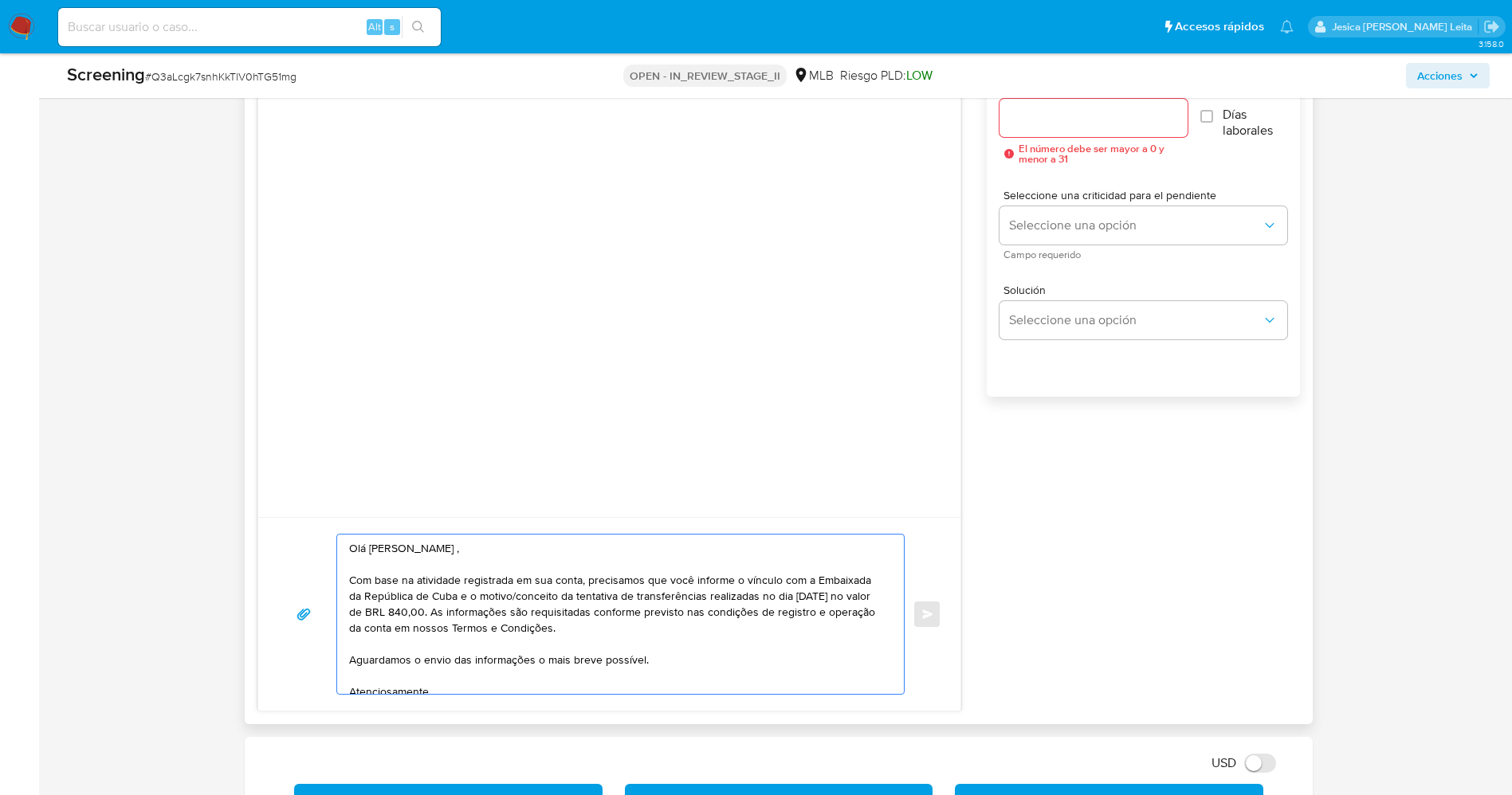
scroll to position [956, 0]
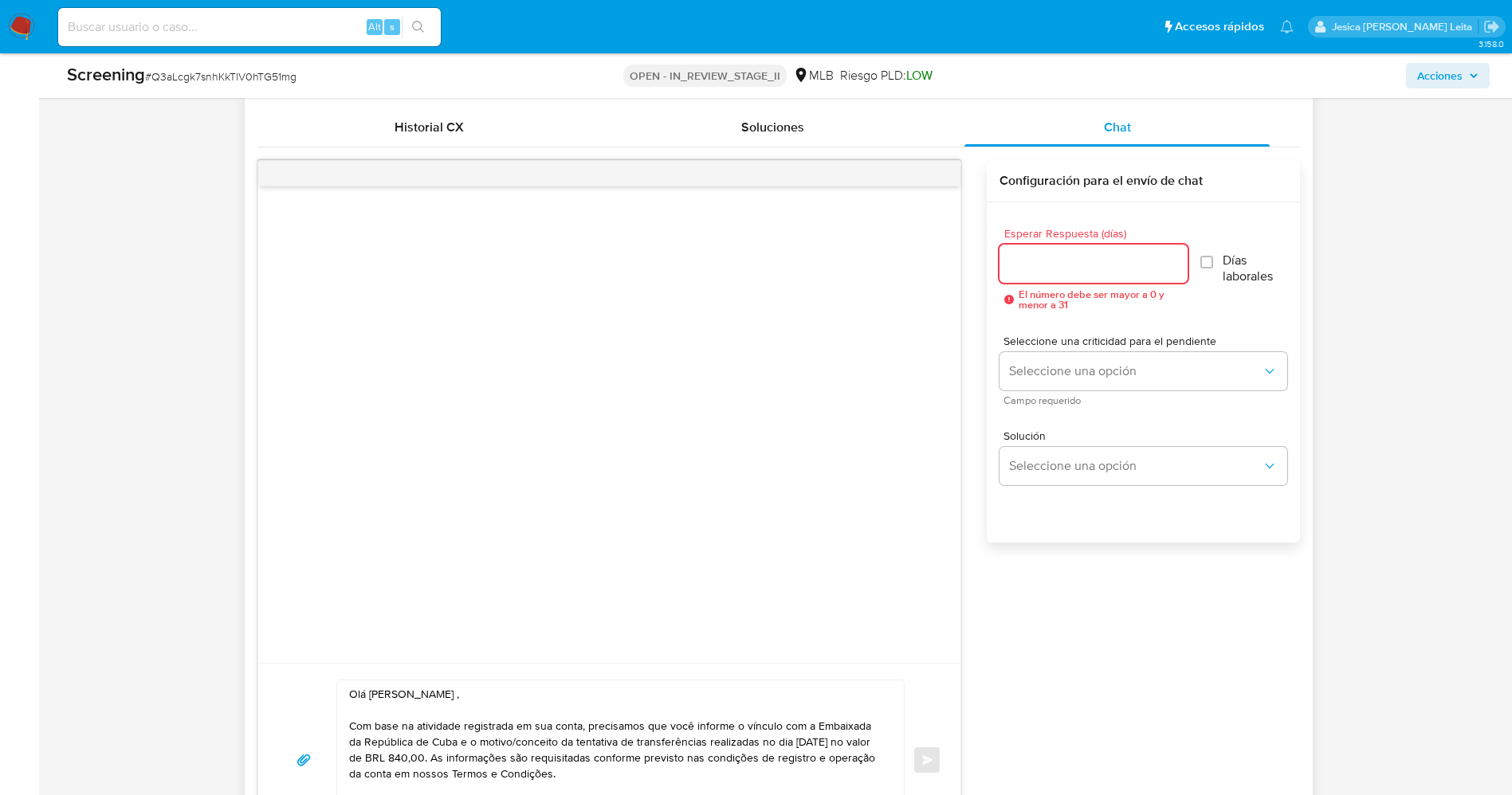
click at [1093, 266] on input "Esperar Respuesta (días)" at bounding box center [1093, 263] width 188 height 21
type input "1"
click at [1206, 261] on input "Días laborales" at bounding box center [1204, 261] width 13 height 13
checkbox input "true"
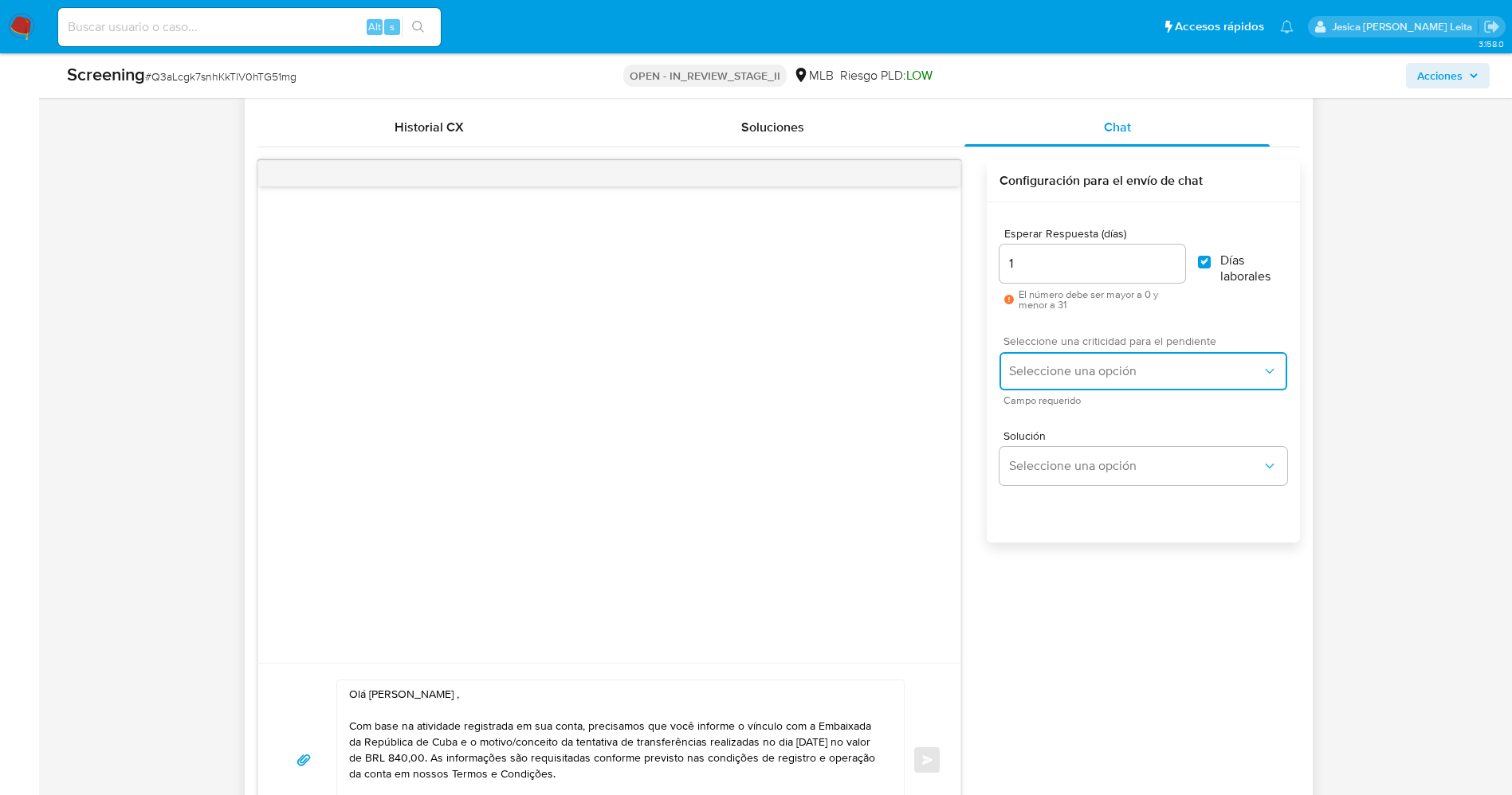
click at [1174, 357] on button "Seleccione una opción" at bounding box center [1143, 370] width 287 height 38
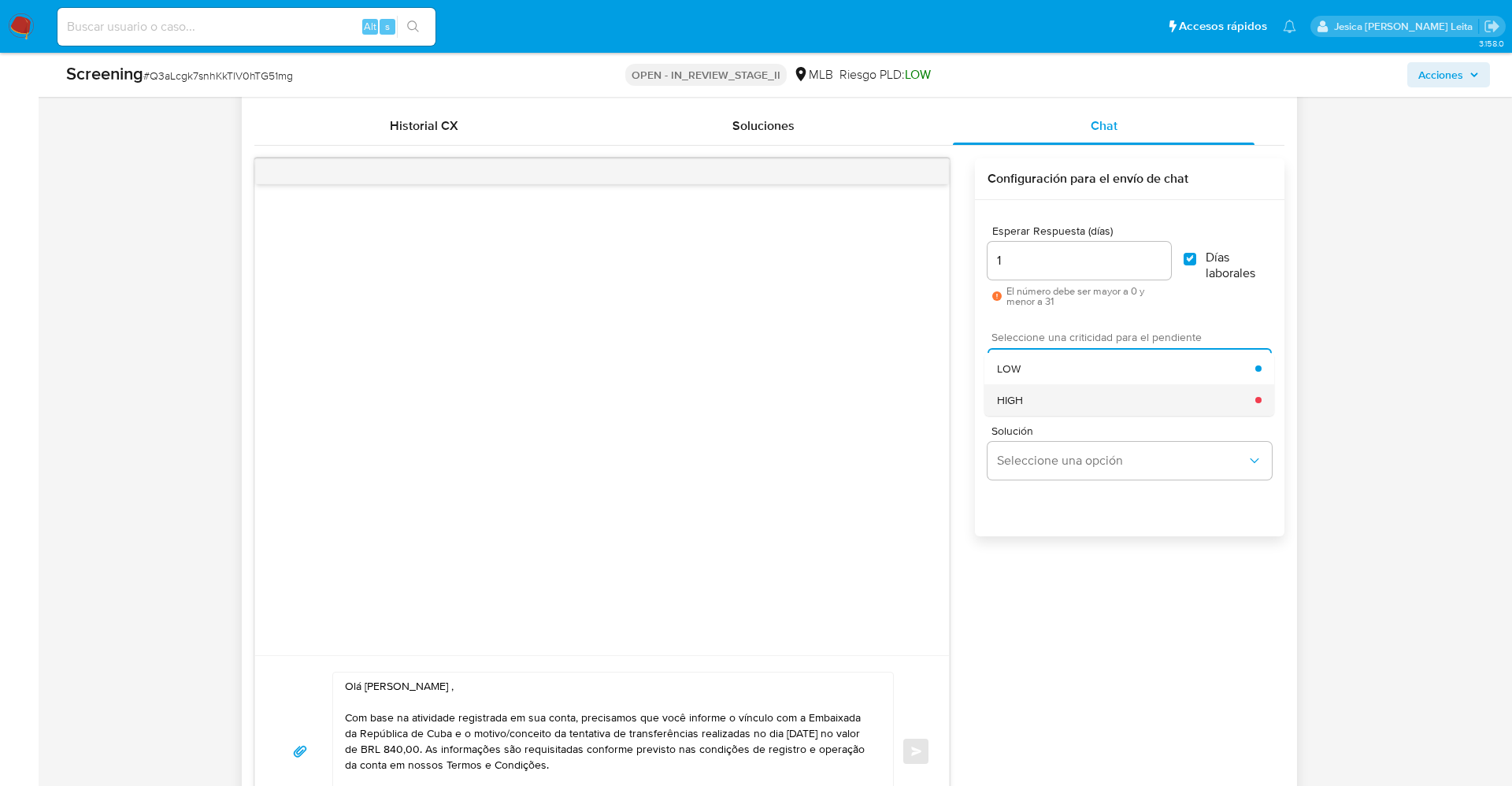
click at [1135, 400] on div "HIGH" at bounding box center [1126, 400] width 258 height 31
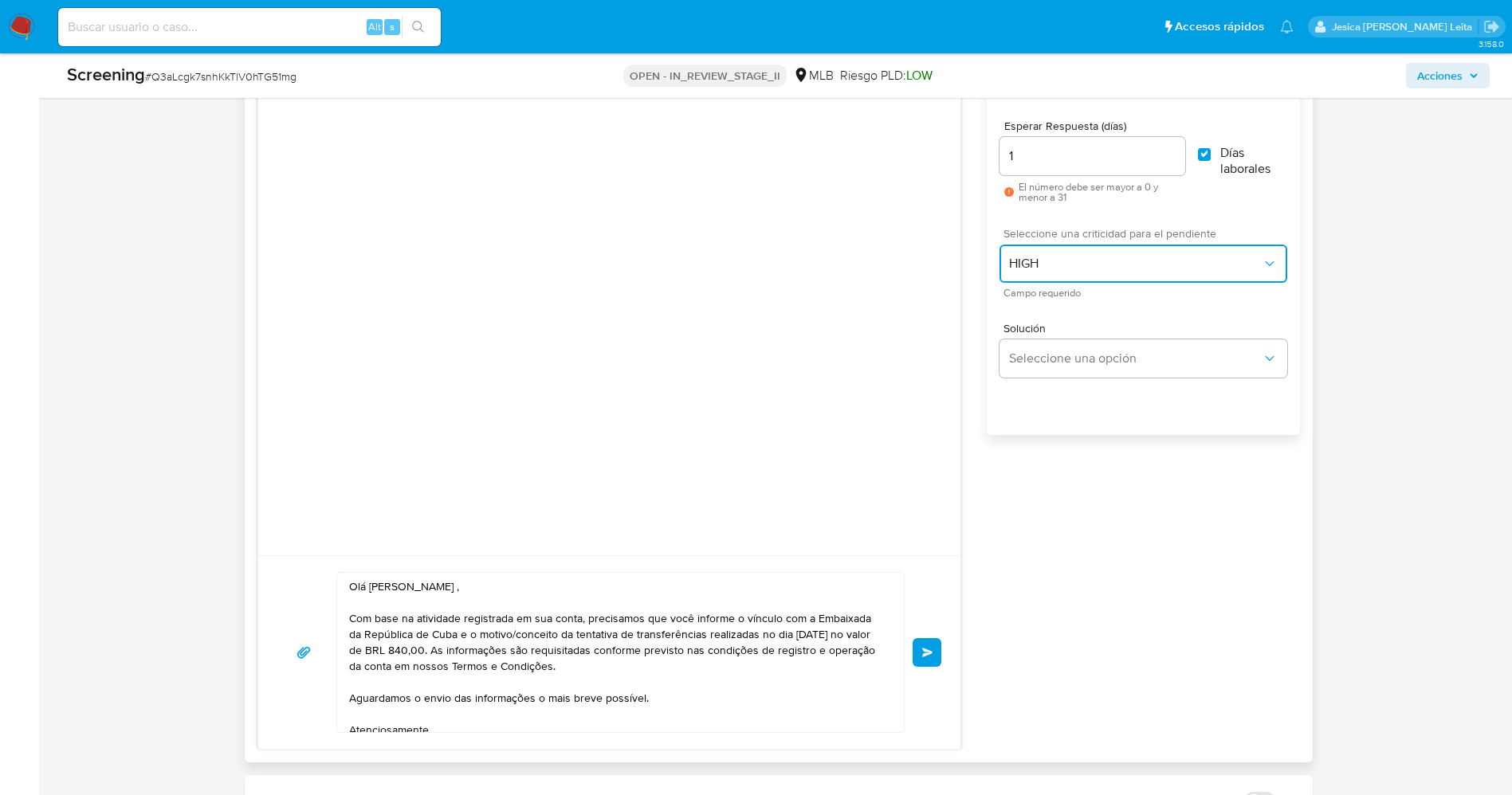
scroll to position [1315, 0]
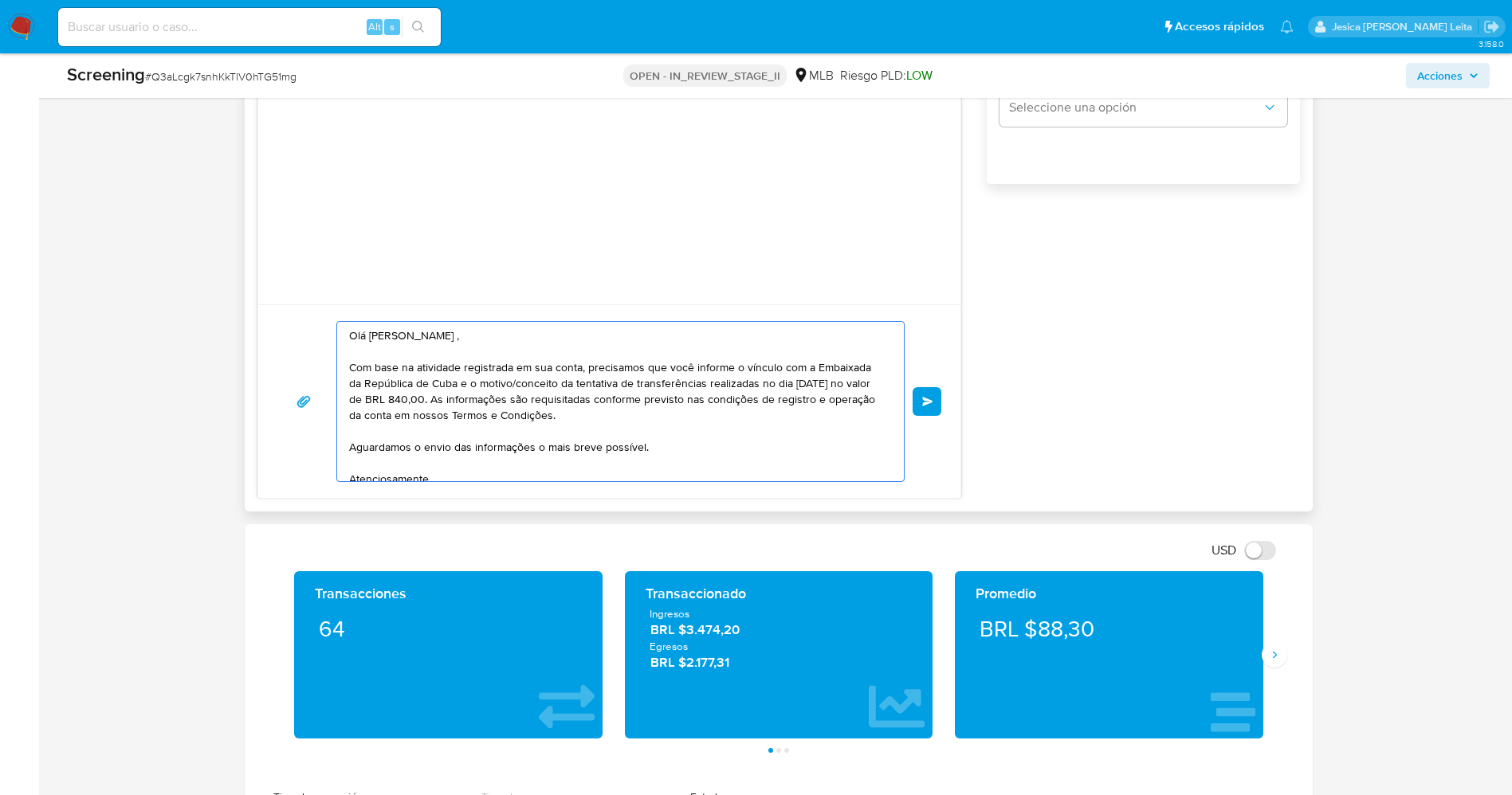
click at [670, 463] on textarea "Olá Brenda Naranjo Aroche , Com base na atividade registrada em sua conta, prec…" at bounding box center [616, 402] width 536 height 159
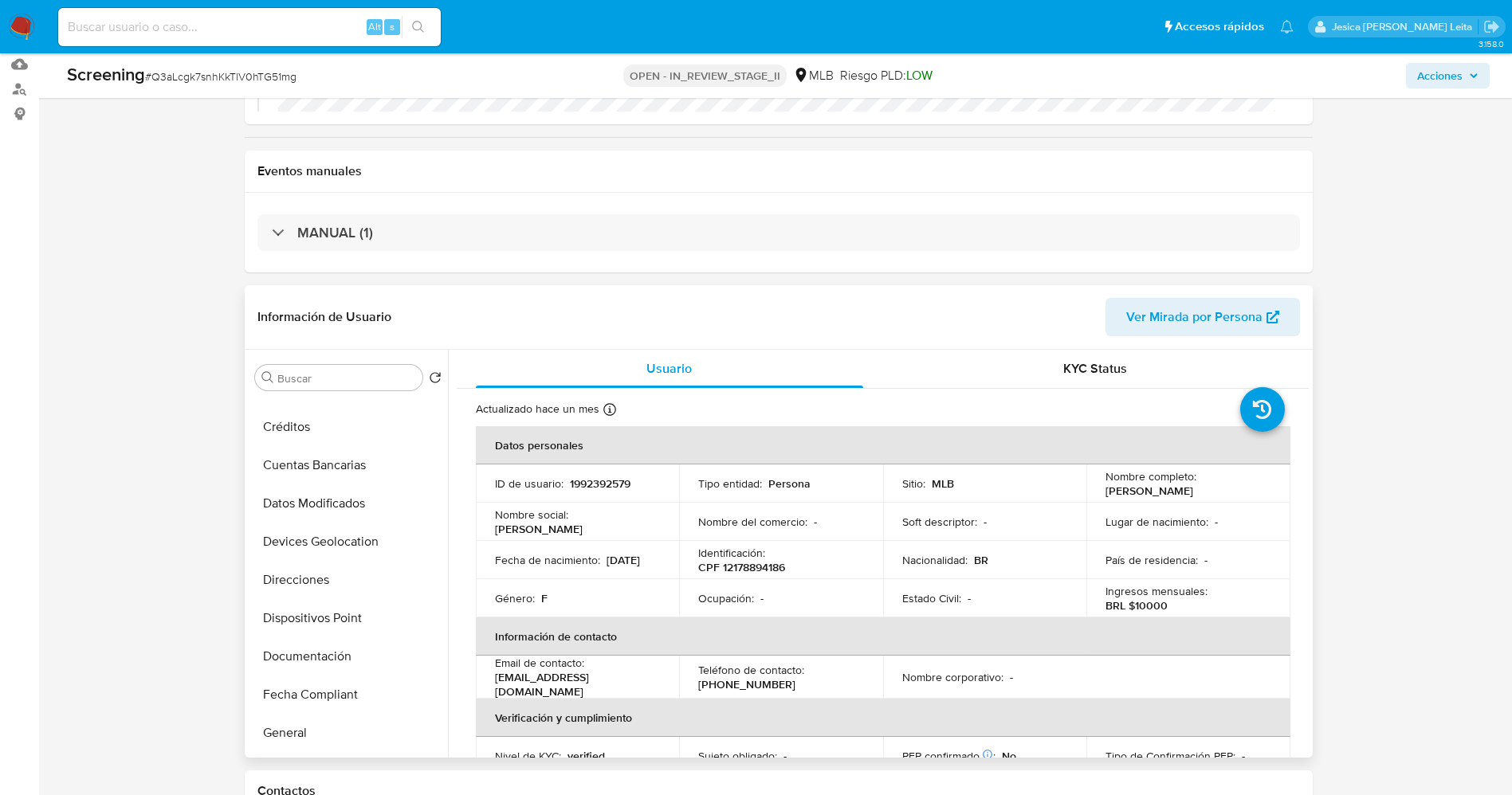
scroll to position [239, 0]
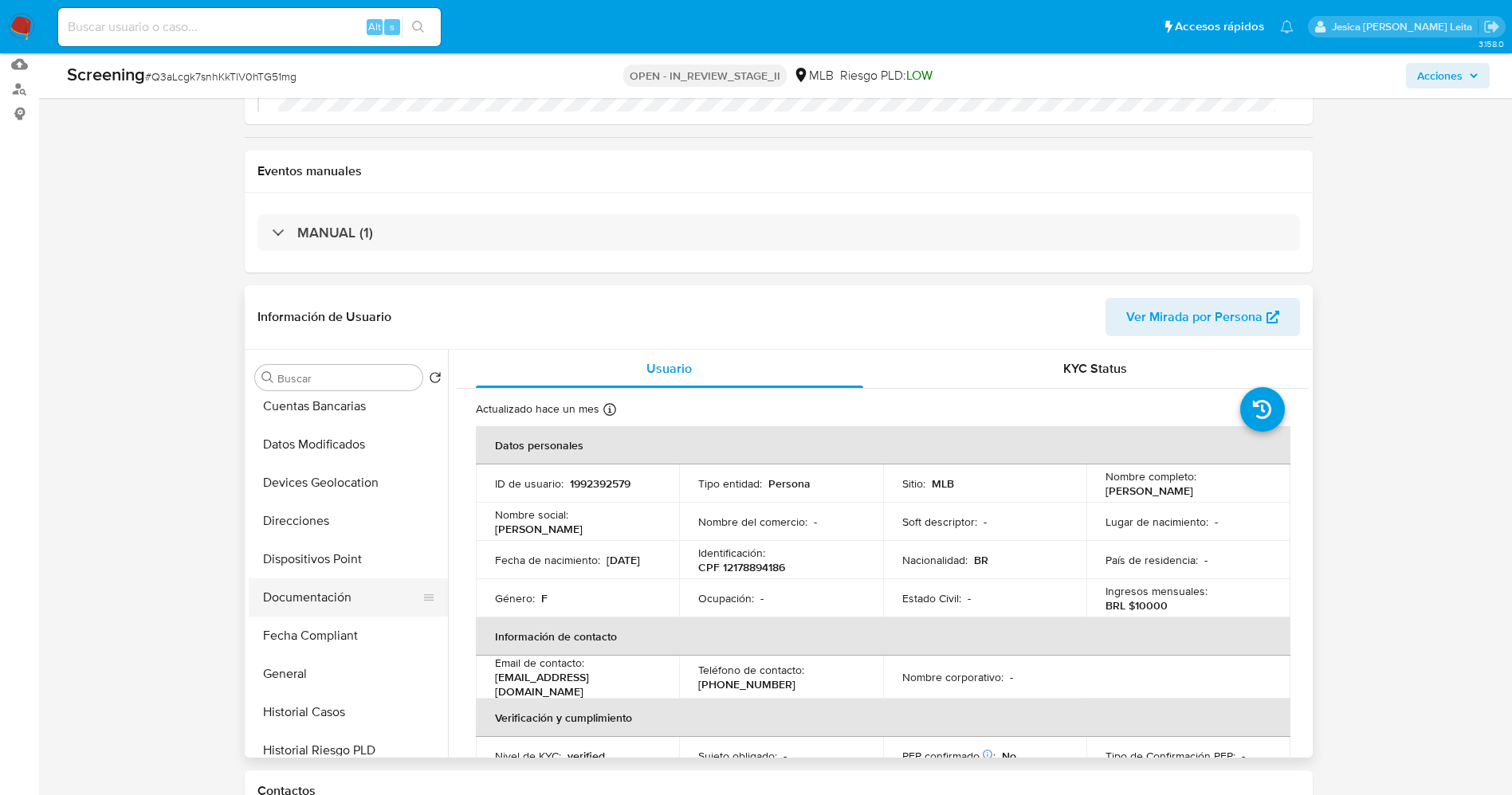
click at [329, 595] on button "Documentación" at bounding box center [342, 597] width 187 height 38
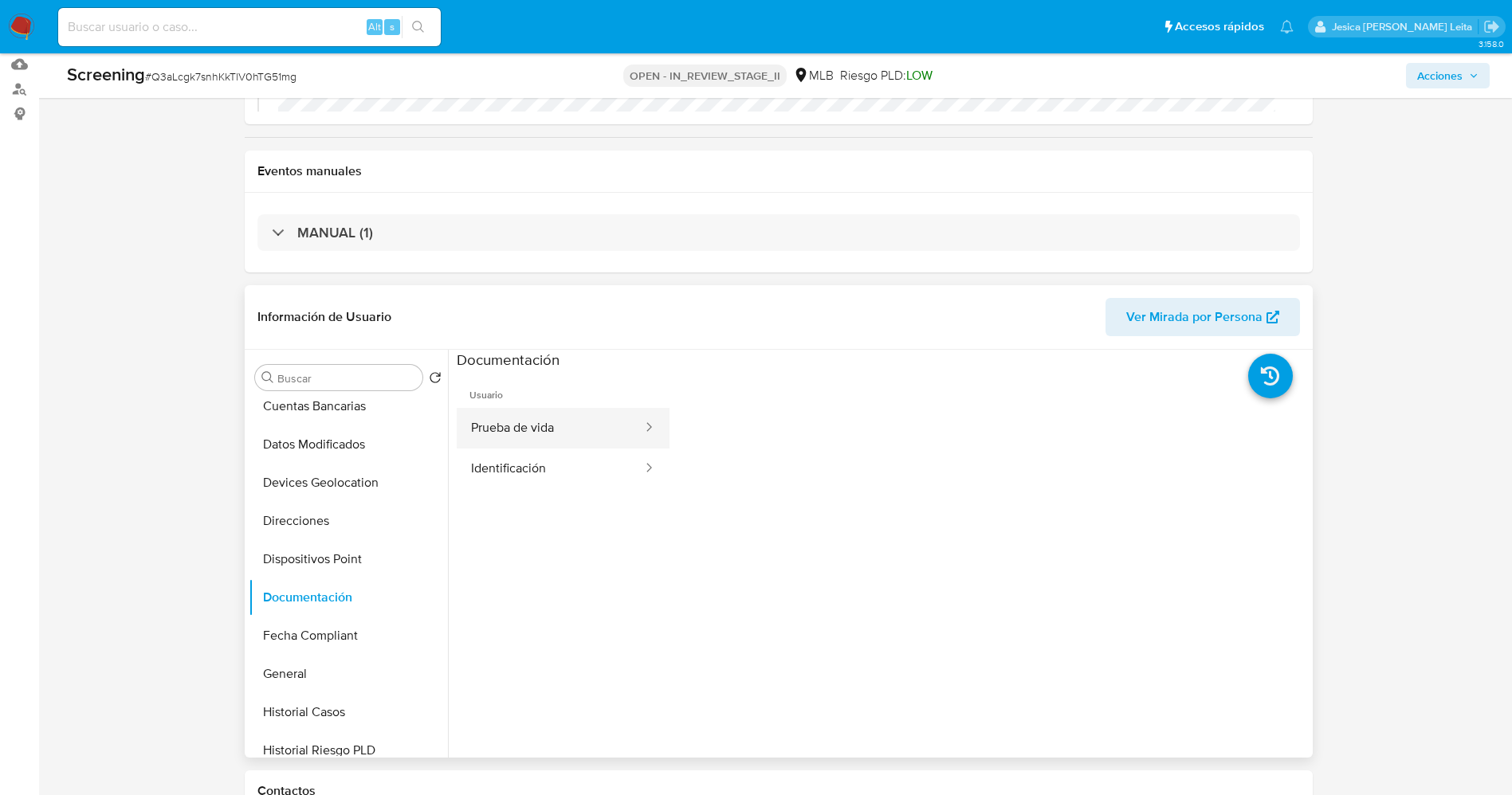
click at [560, 432] on button "Prueba de vida" at bounding box center [551, 427] width 188 height 40
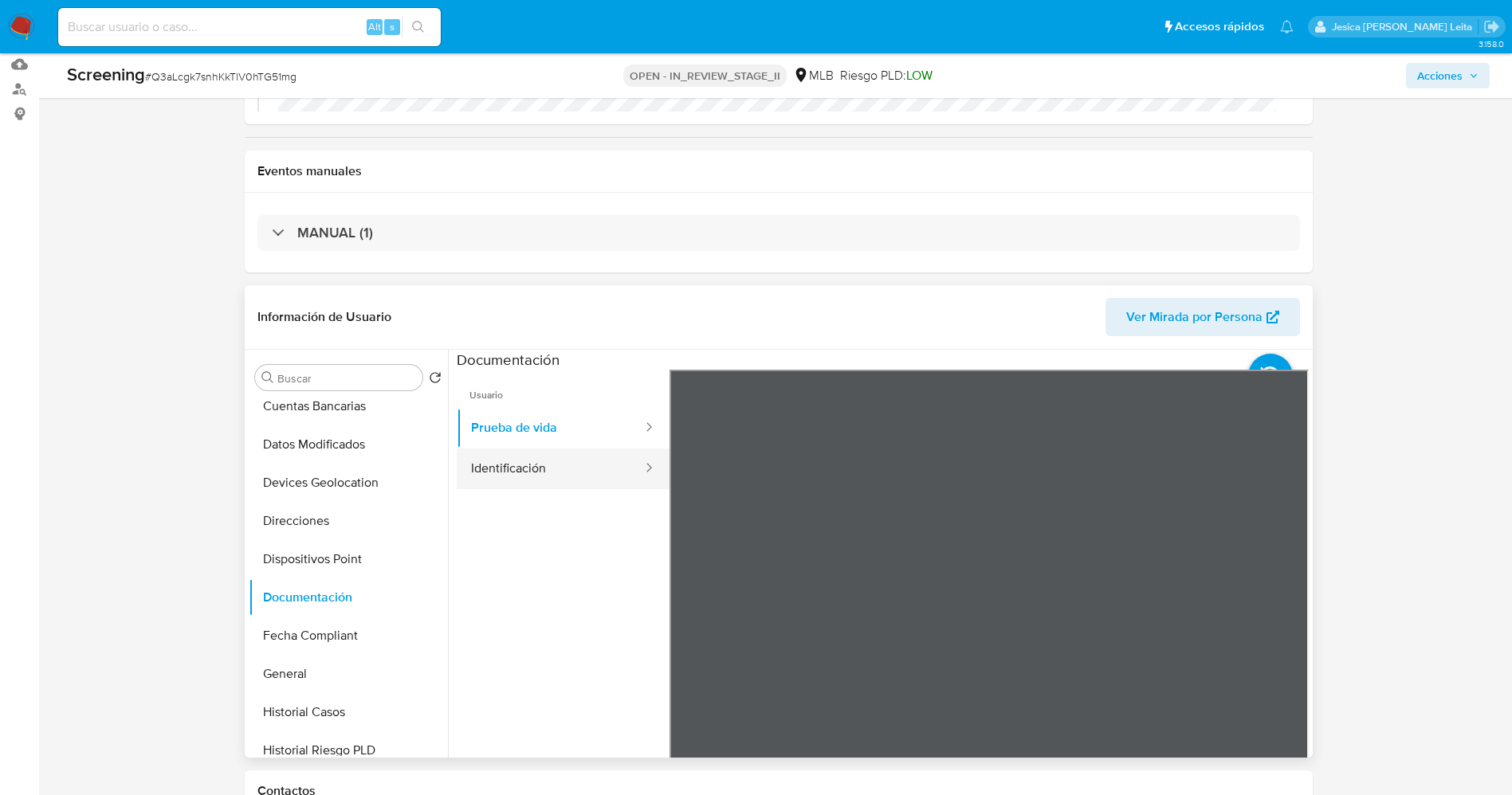
click at [573, 463] on button "Identificación" at bounding box center [551, 468] width 188 height 40
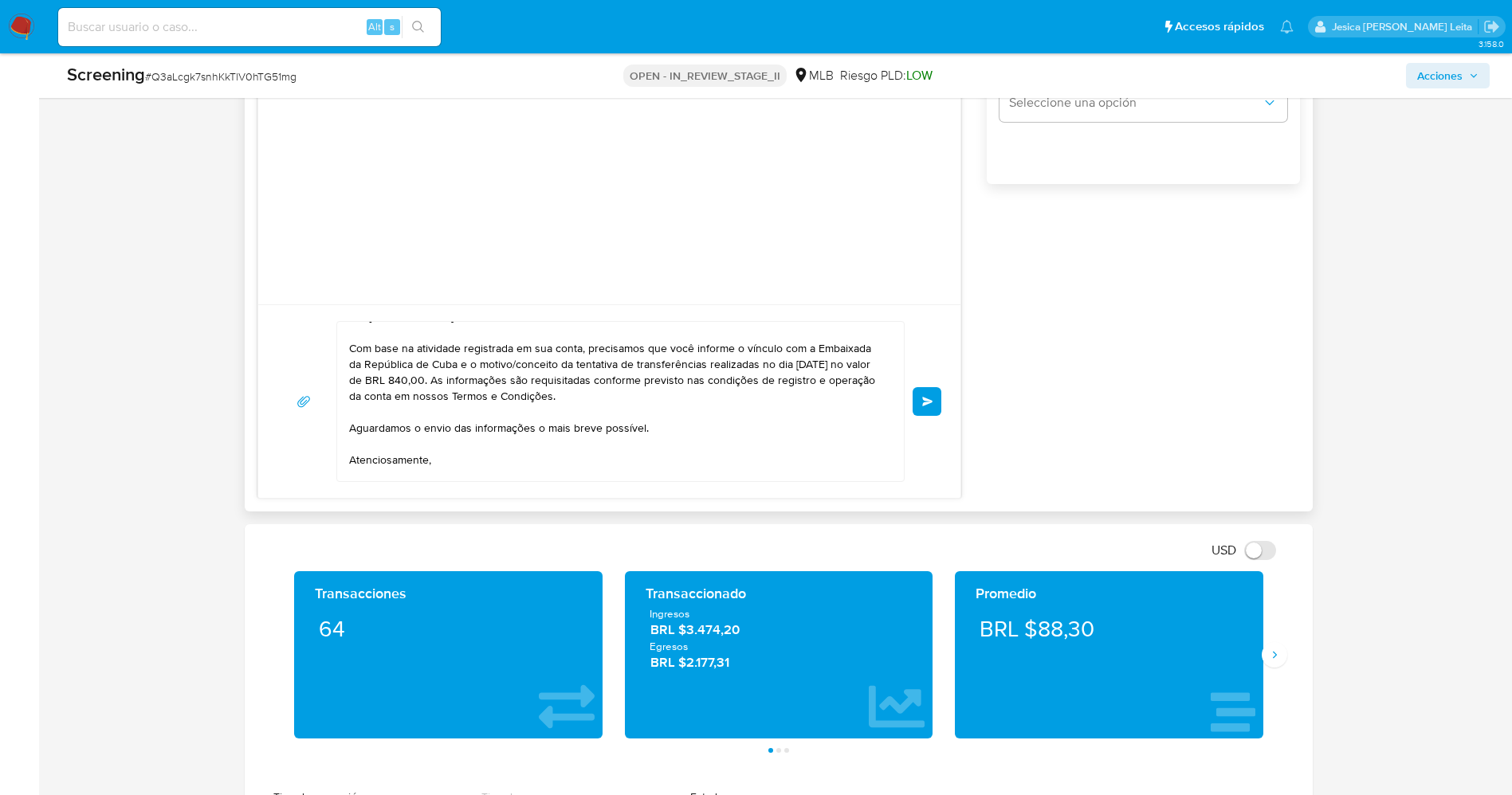
scroll to position [0, 0]
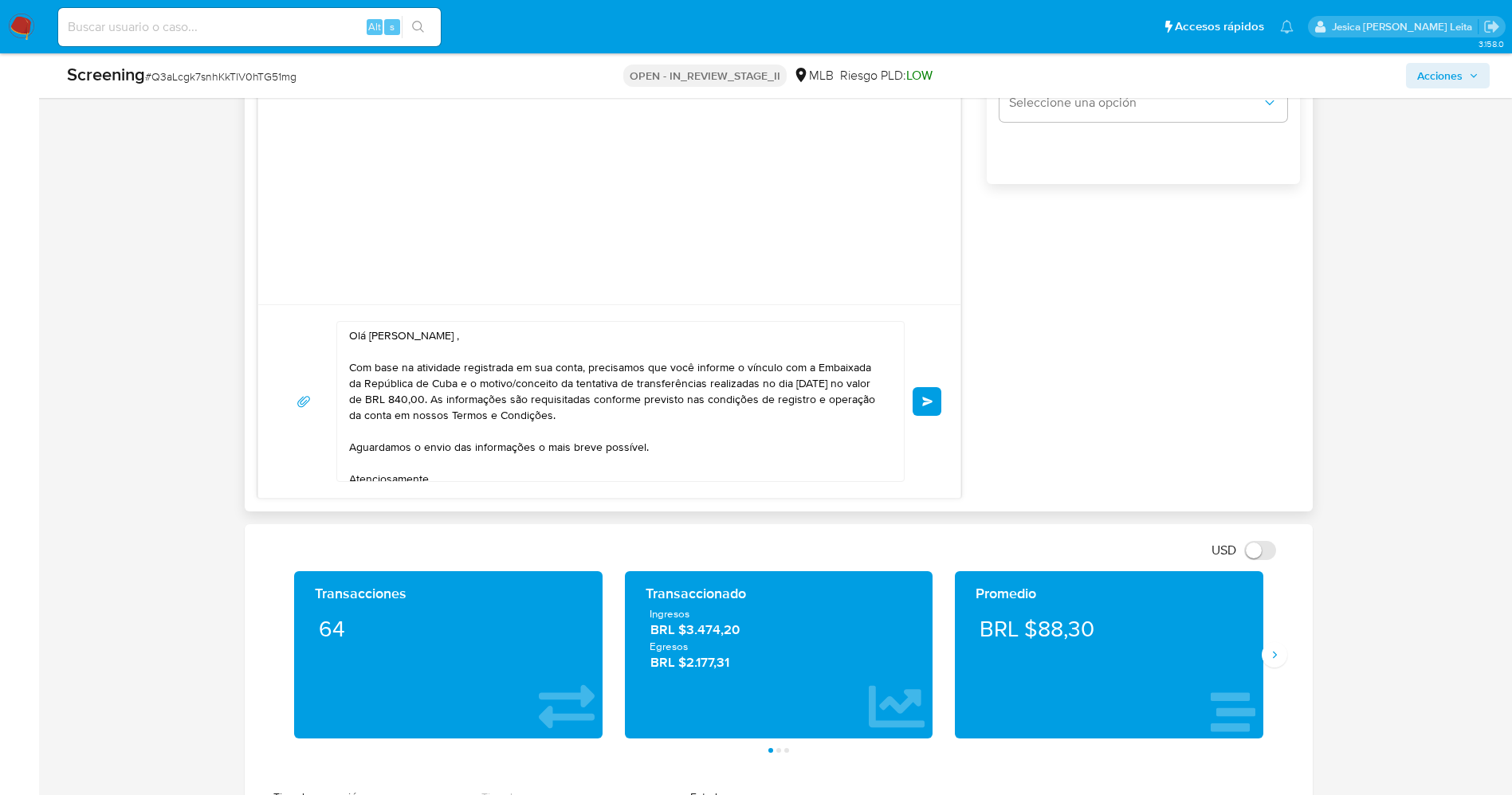
click at [926, 412] on button "Enviar" at bounding box center [926, 401] width 29 height 28
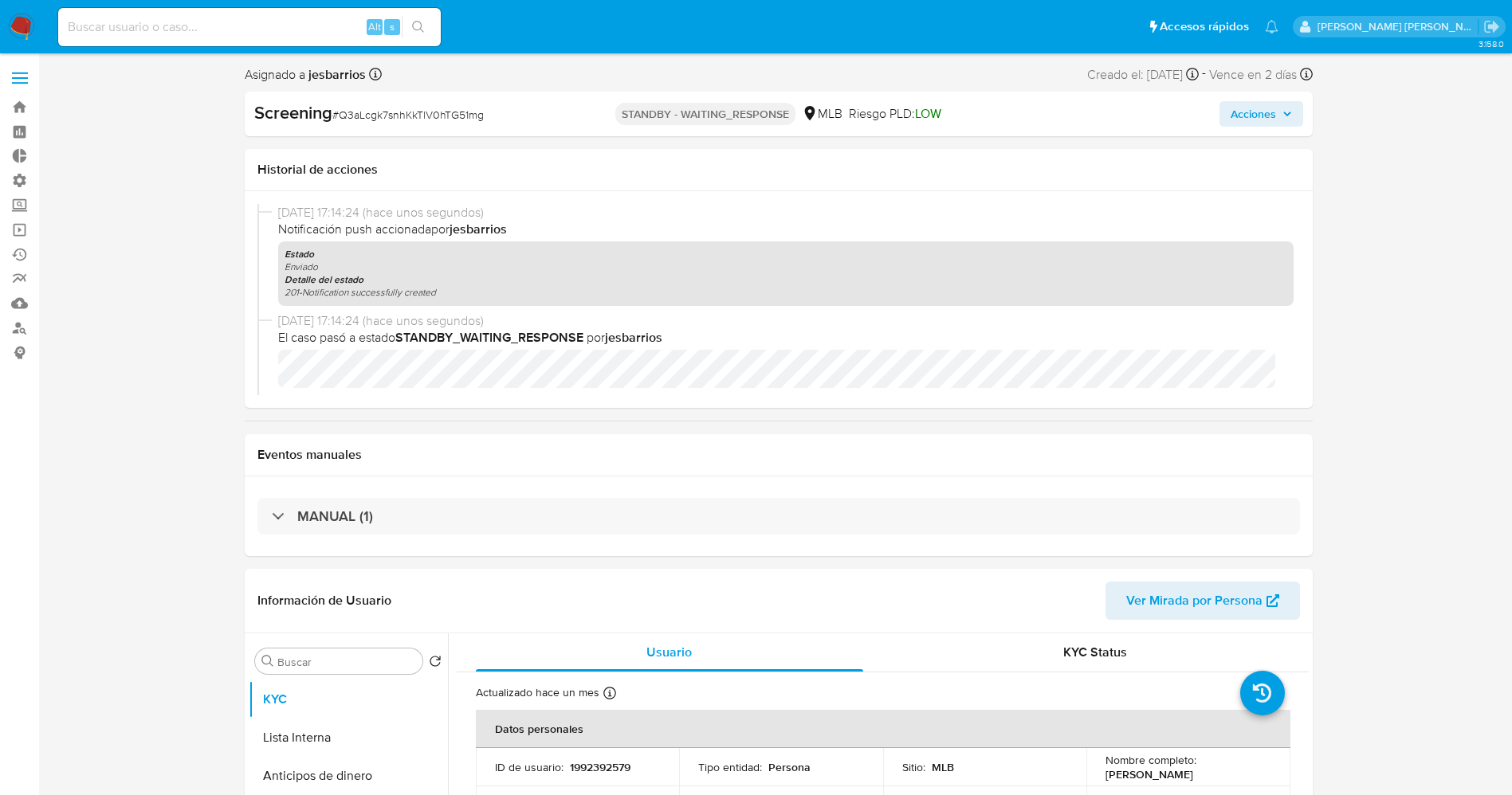
select select "10"
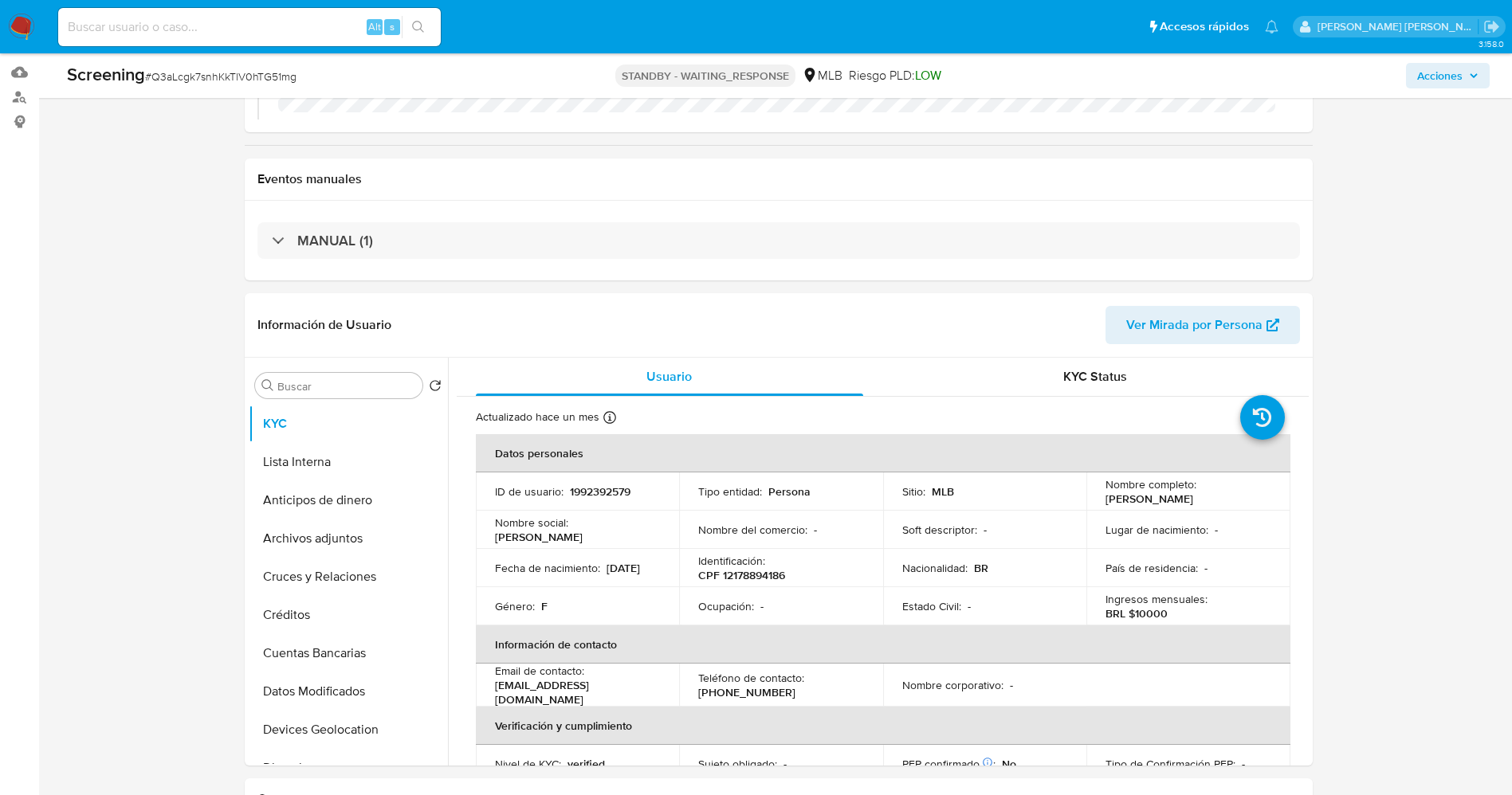
scroll to position [239, 0]
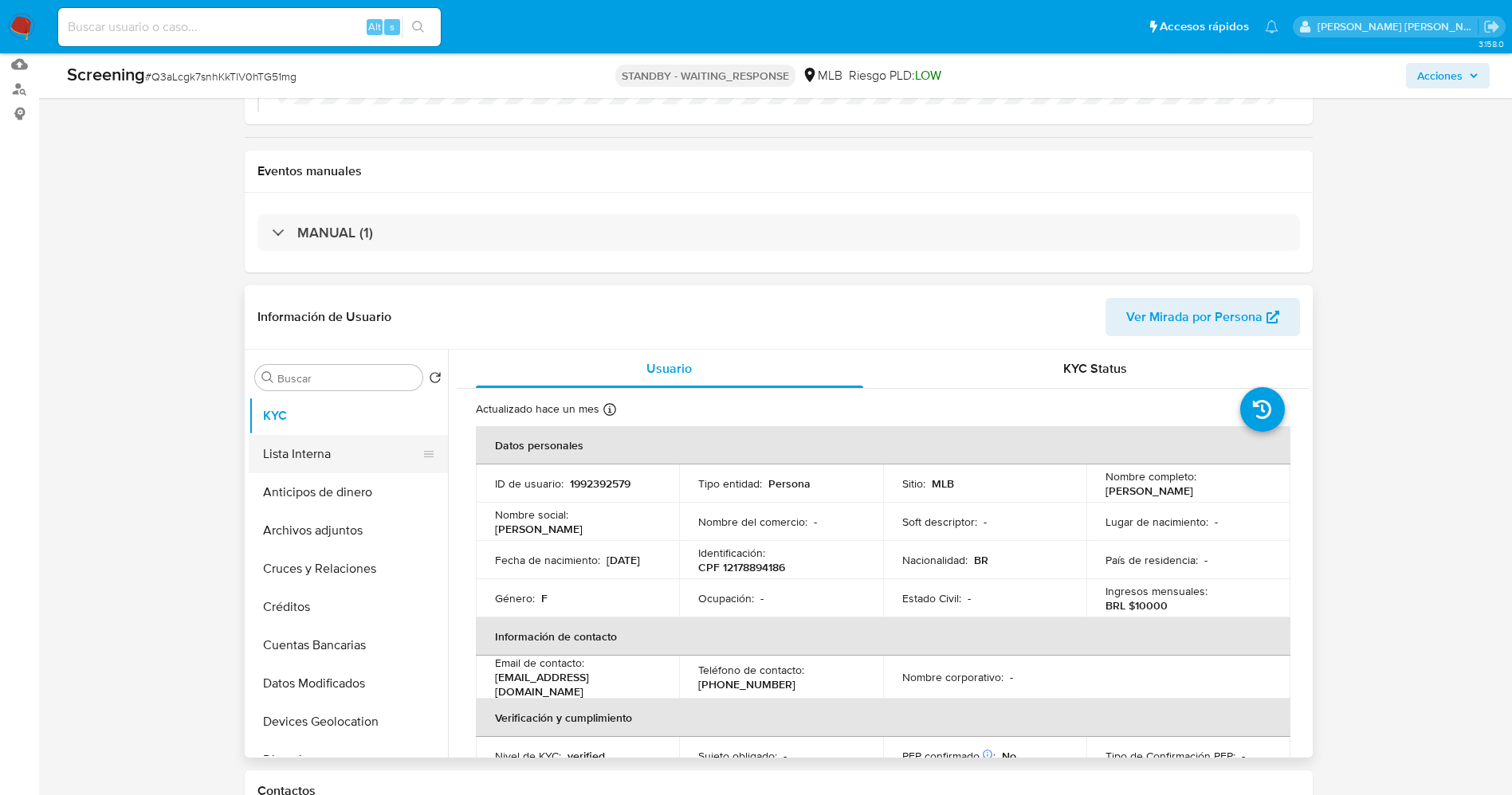
click at [280, 453] on button "Lista Interna" at bounding box center [342, 454] width 187 height 38
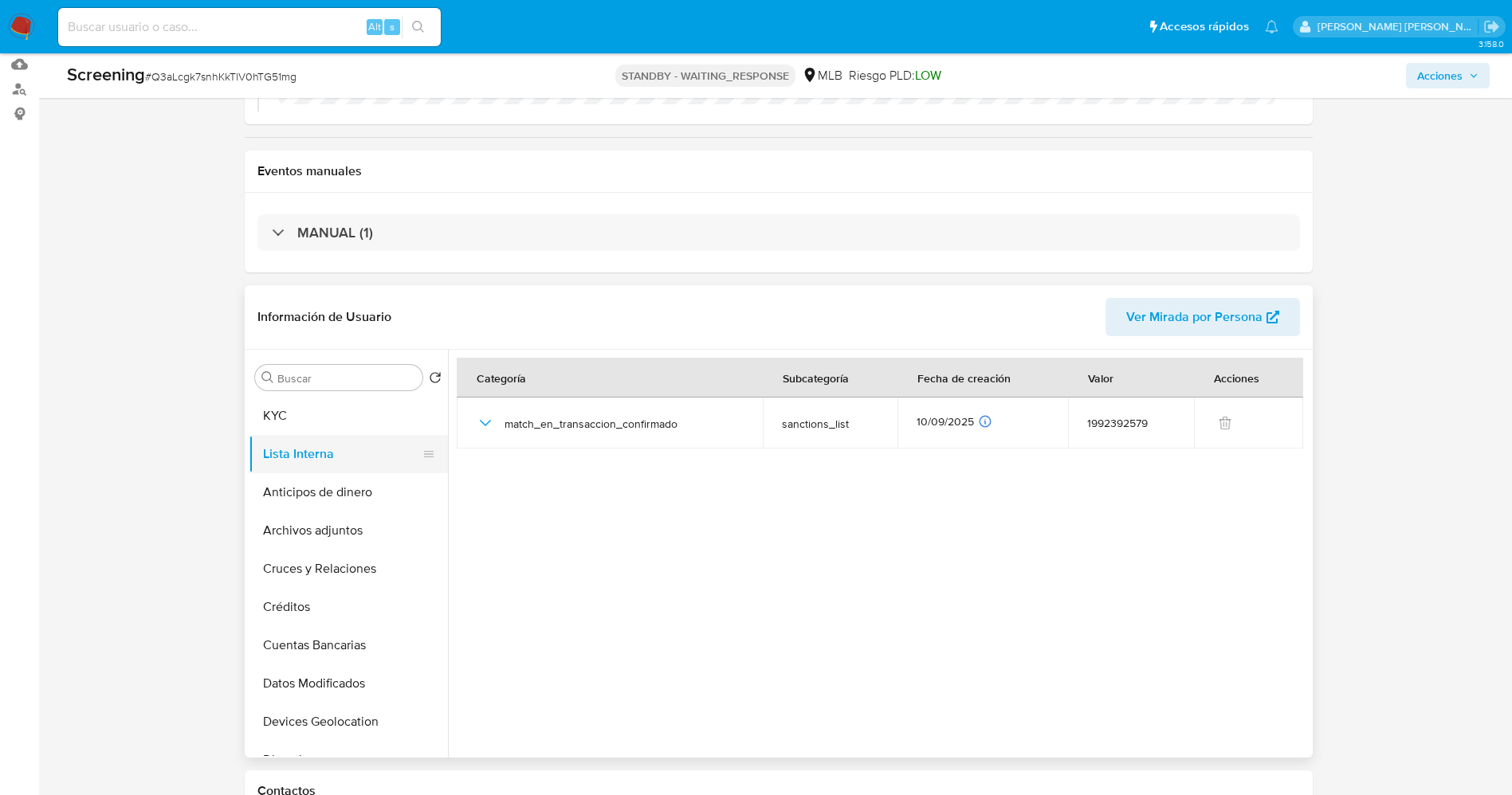
scroll to position [0, 0]
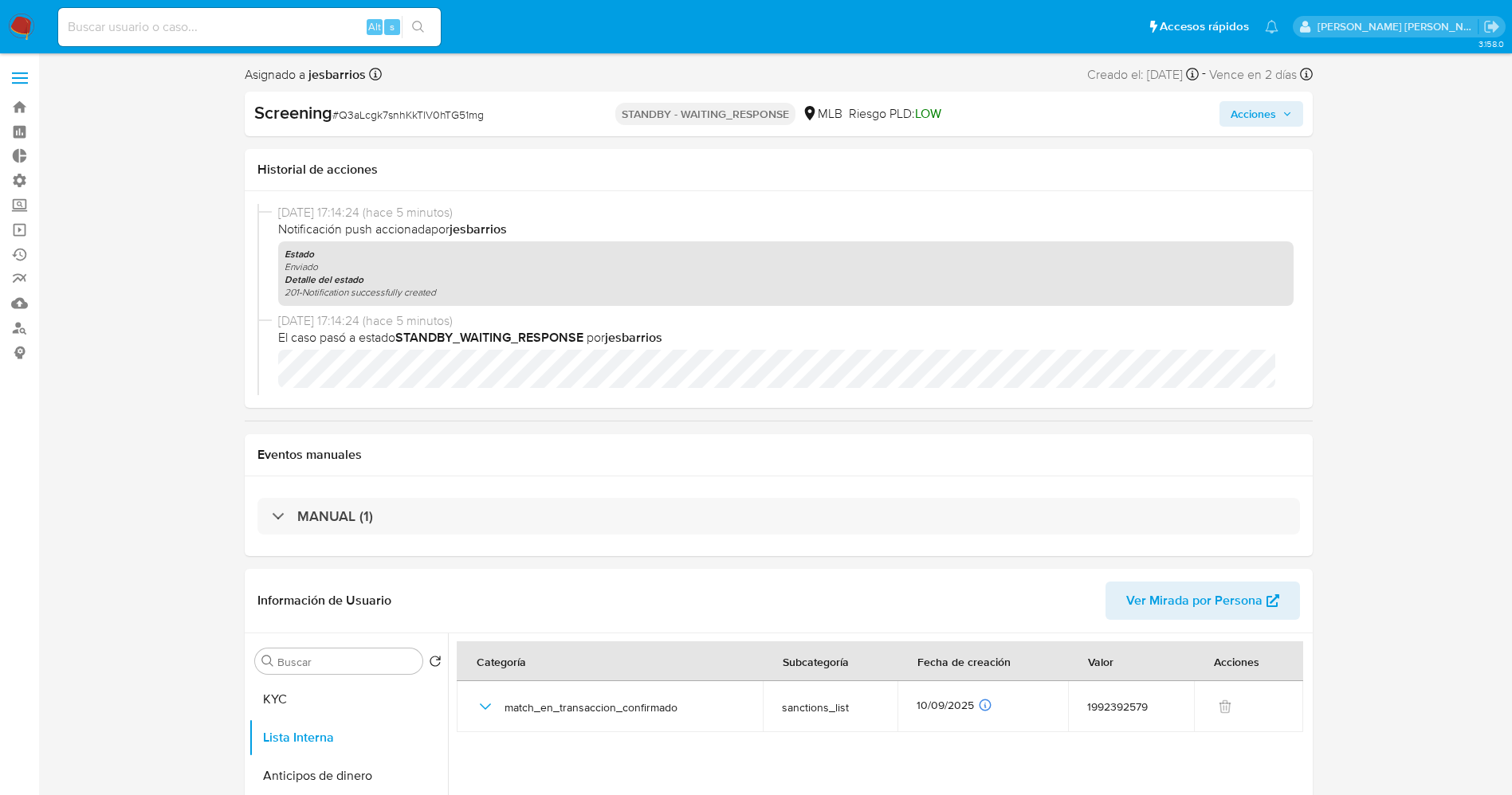
click at [13, 17] on img at bounding box center [22, 28] width 28 height 28
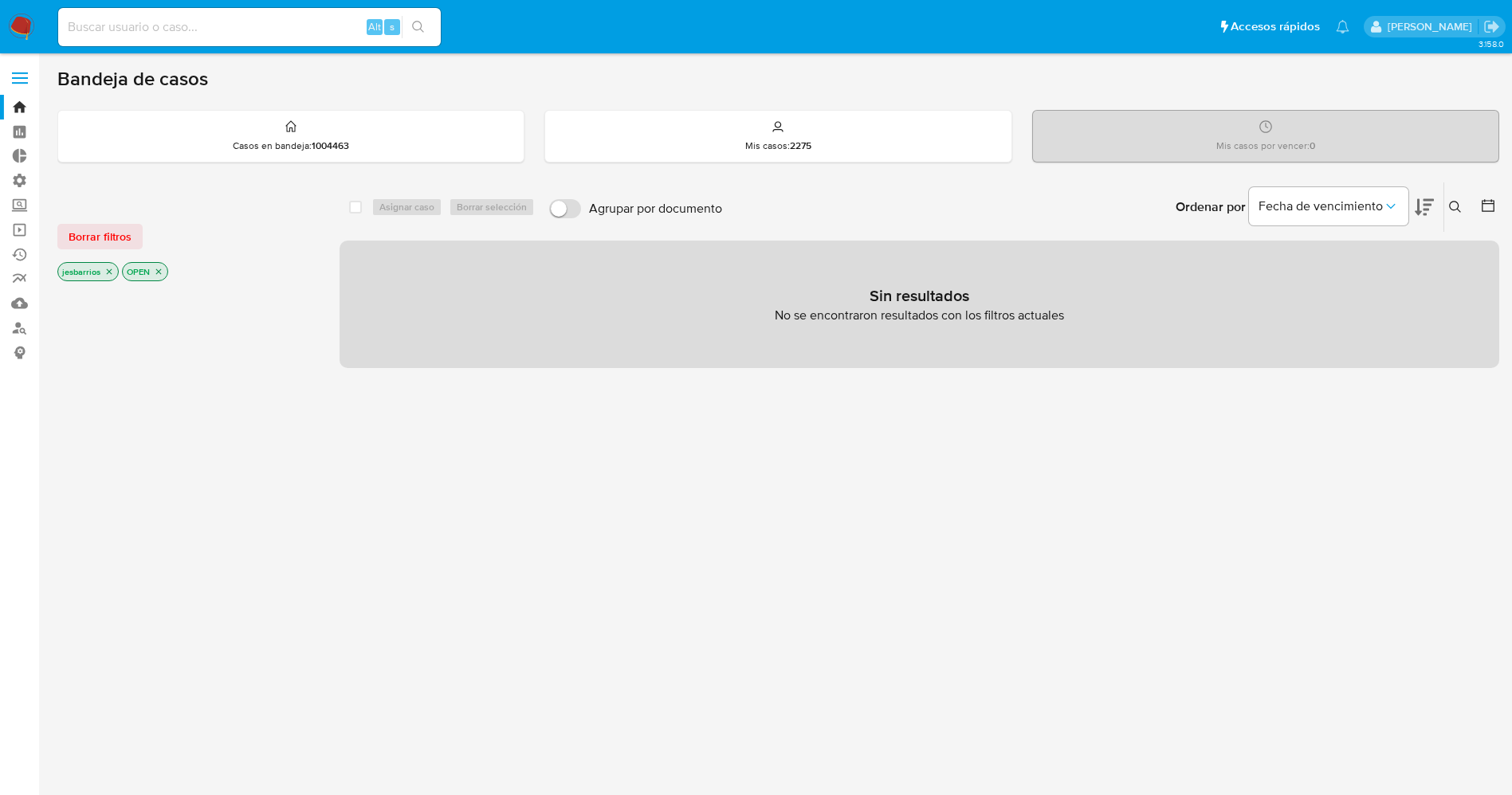
click at [110, 268] on icon "close-filter" at bounding box center [109, 272] width 10 height 10
click at [112, 271] on icon "close-filter" at bounding box center [109, 272] width 10 height 10
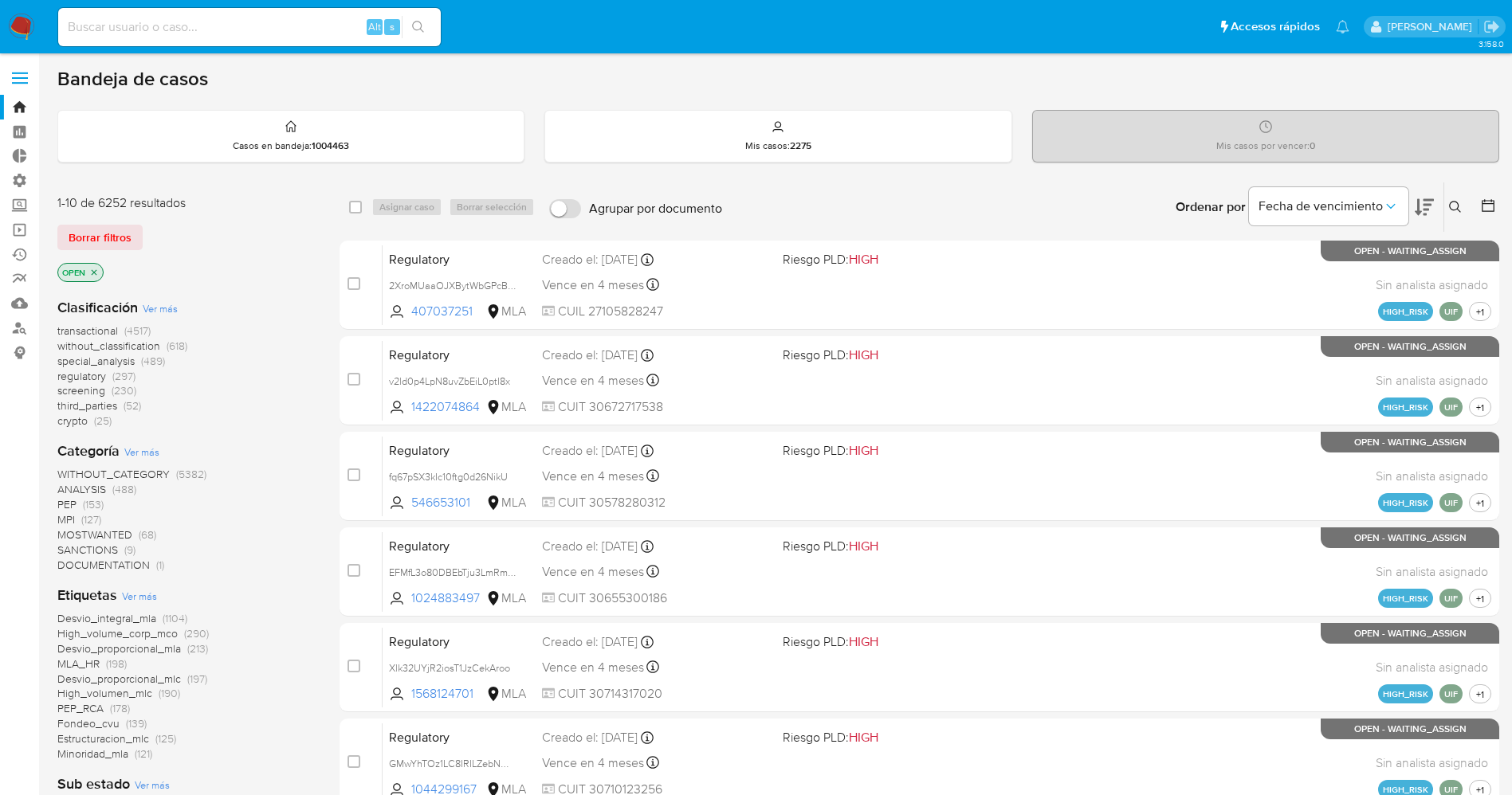
click at [145, 592] on span "Ver más" at bounding box center [140, 596] width 35 height 15
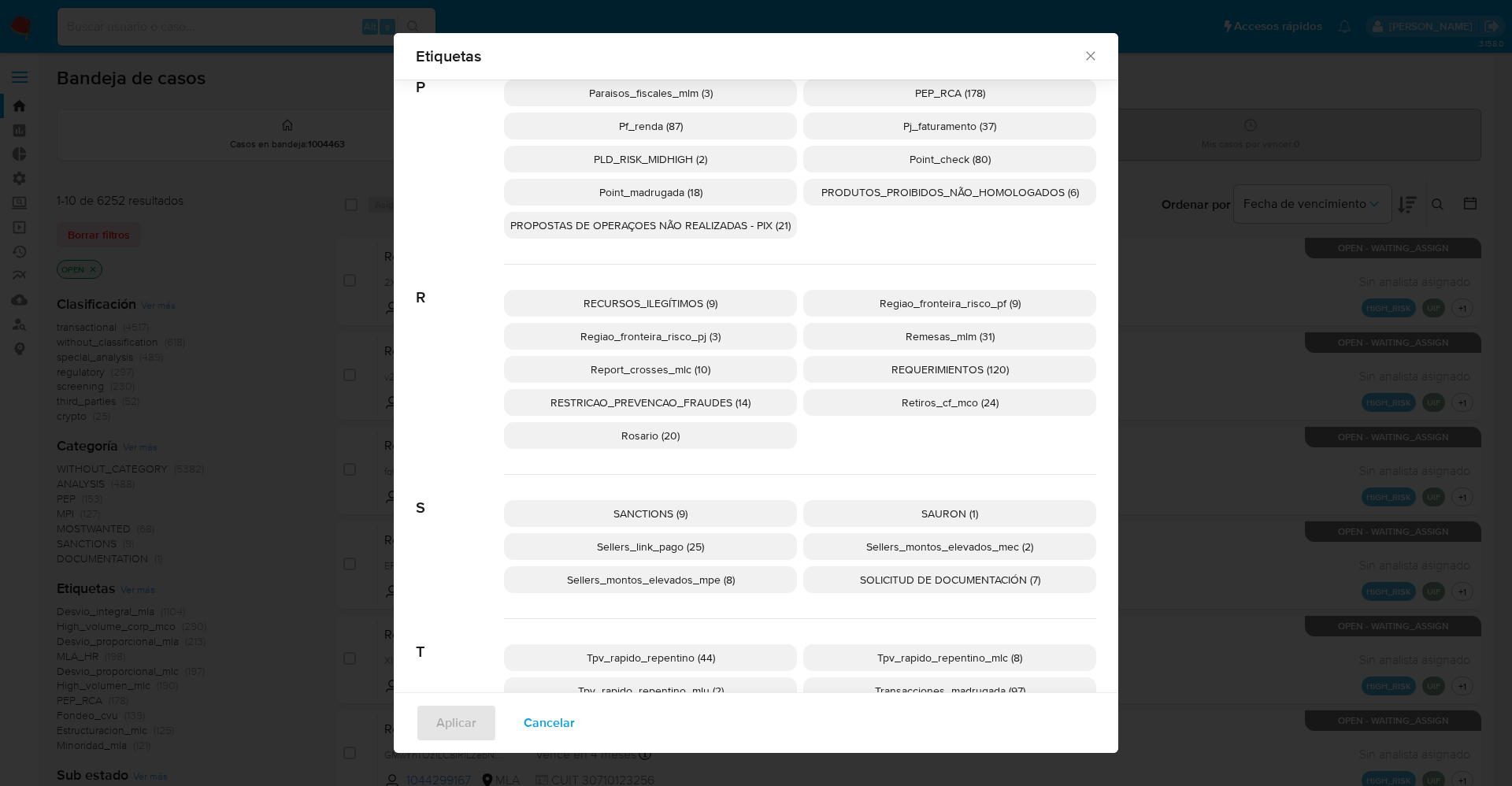
scroll to position [2351, 0]
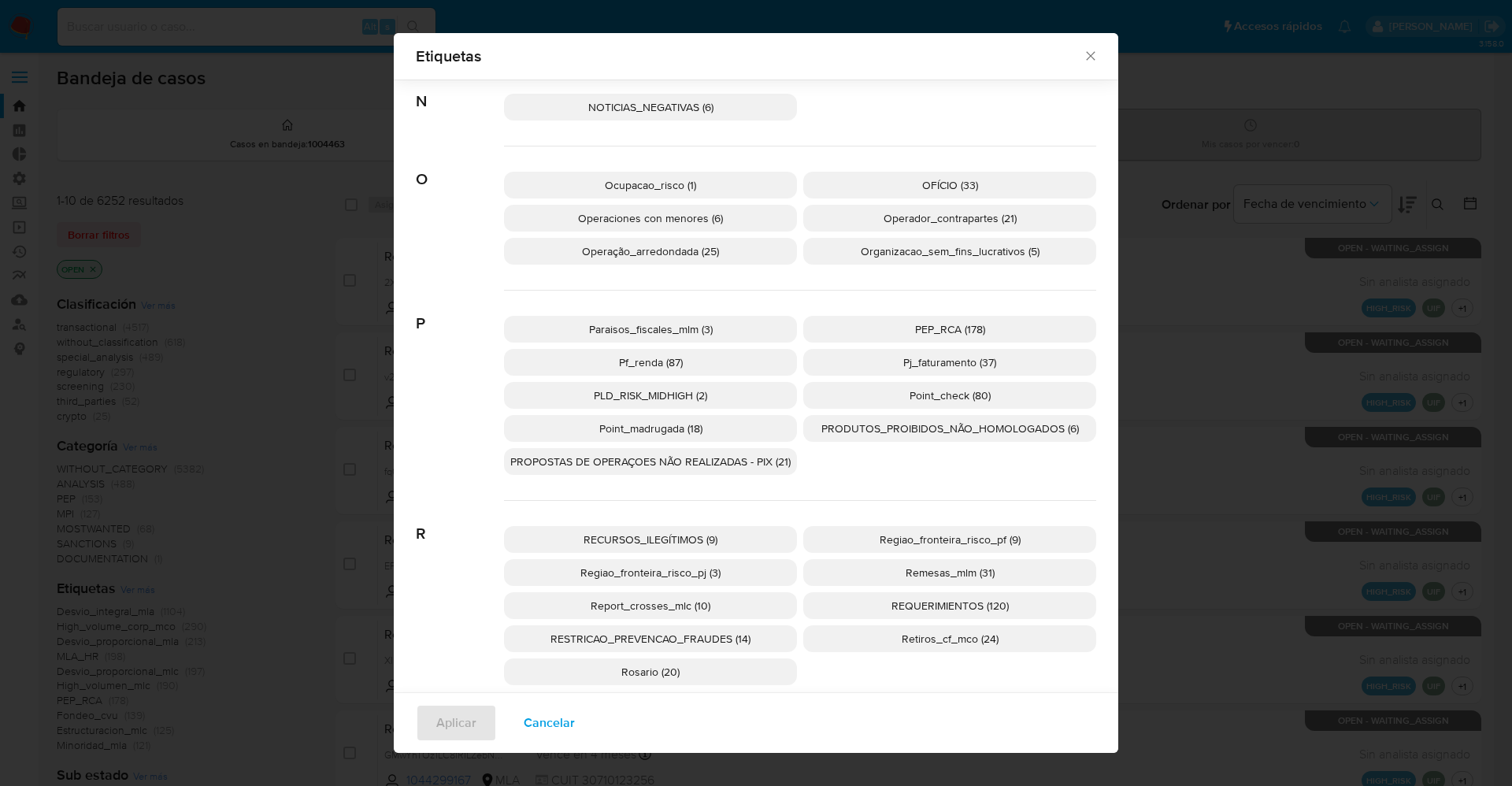
click at [952, 331] on span "PEP_RCA (178)" at bounding box center [950, 329] width 70 height 16
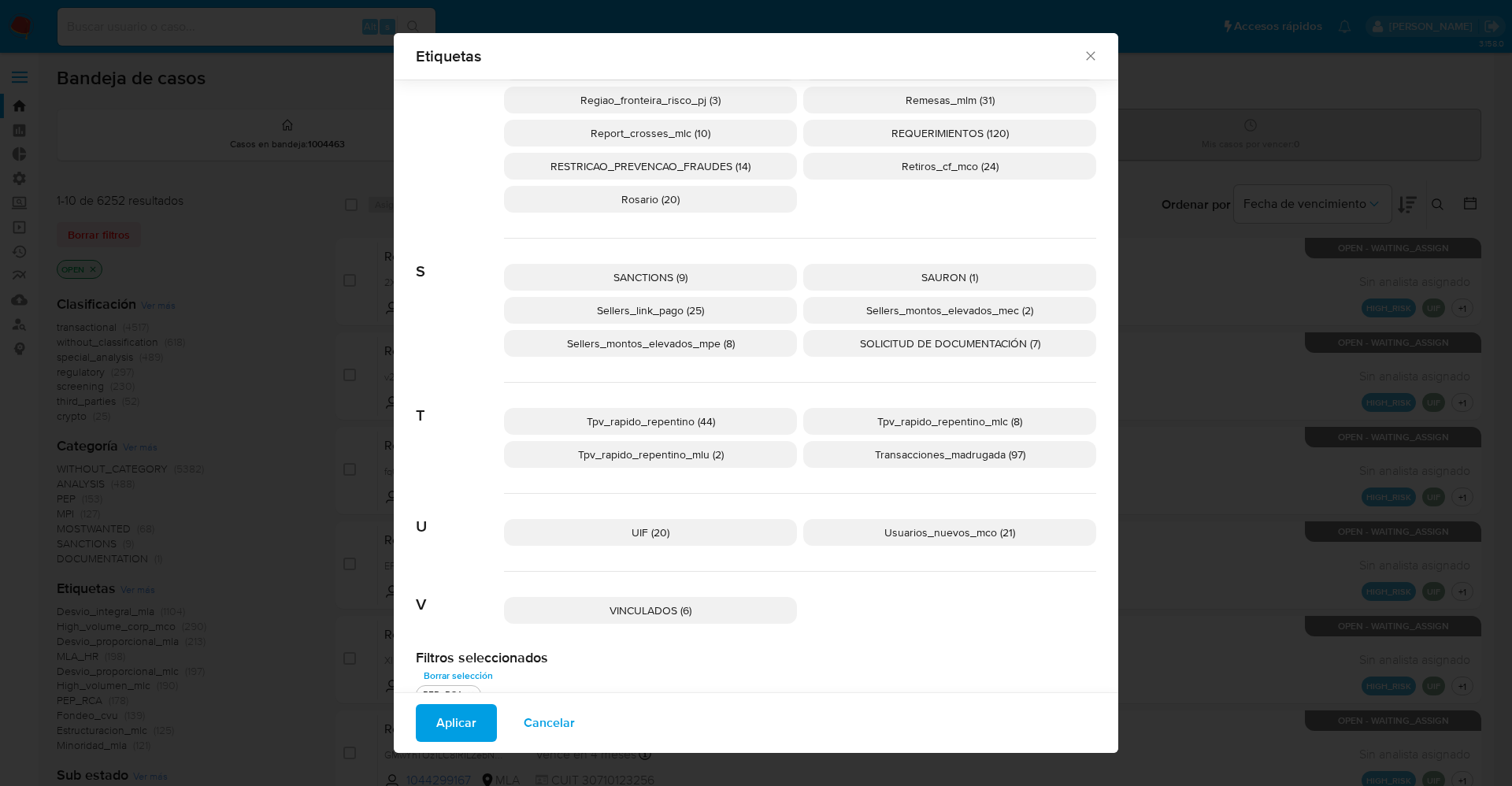
click at [618, 279] on span "SANCTIONS (9)" at bounding box center [651, 277] width 74 height 16
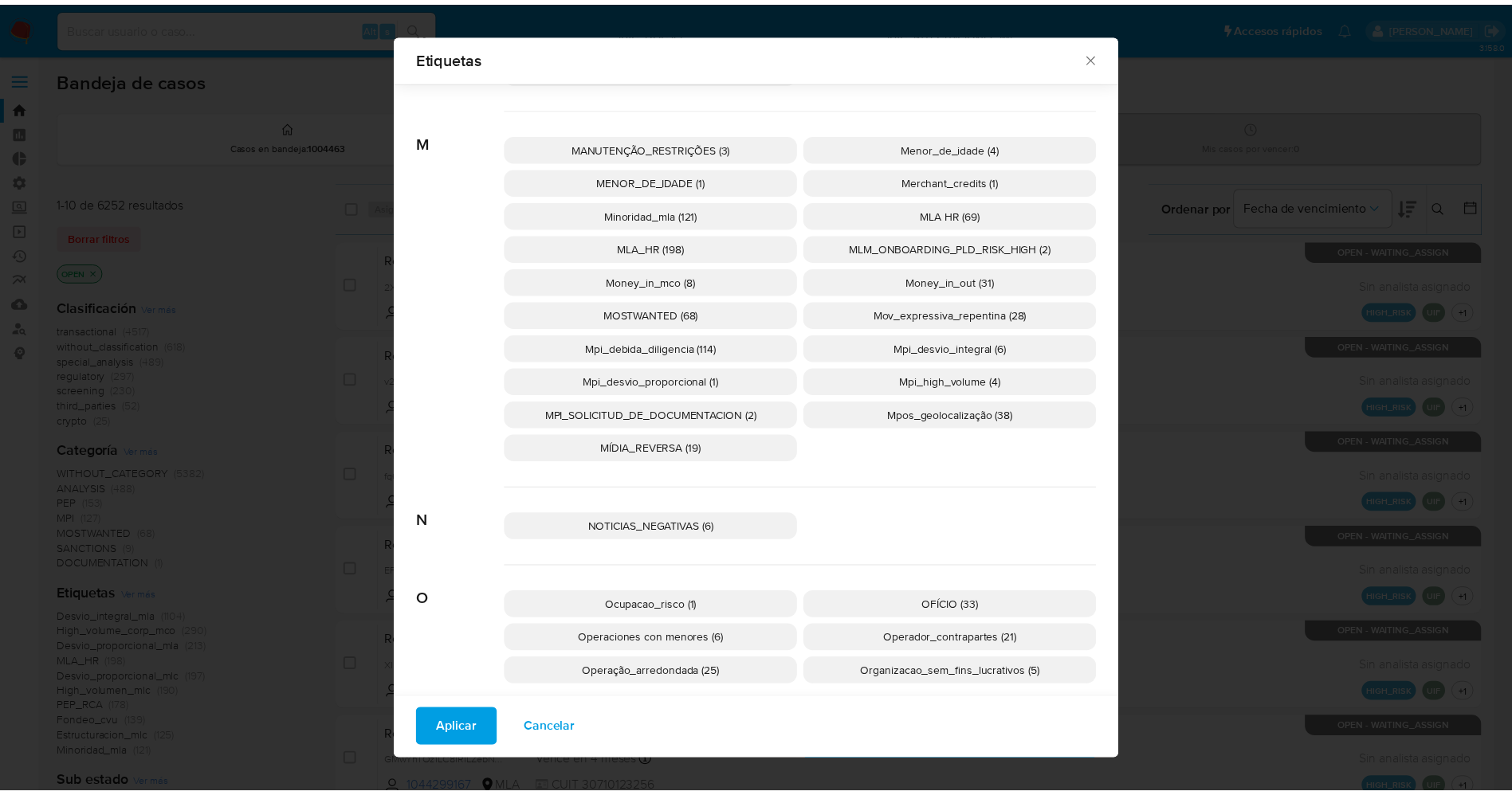
scroll to position [1923, 0]
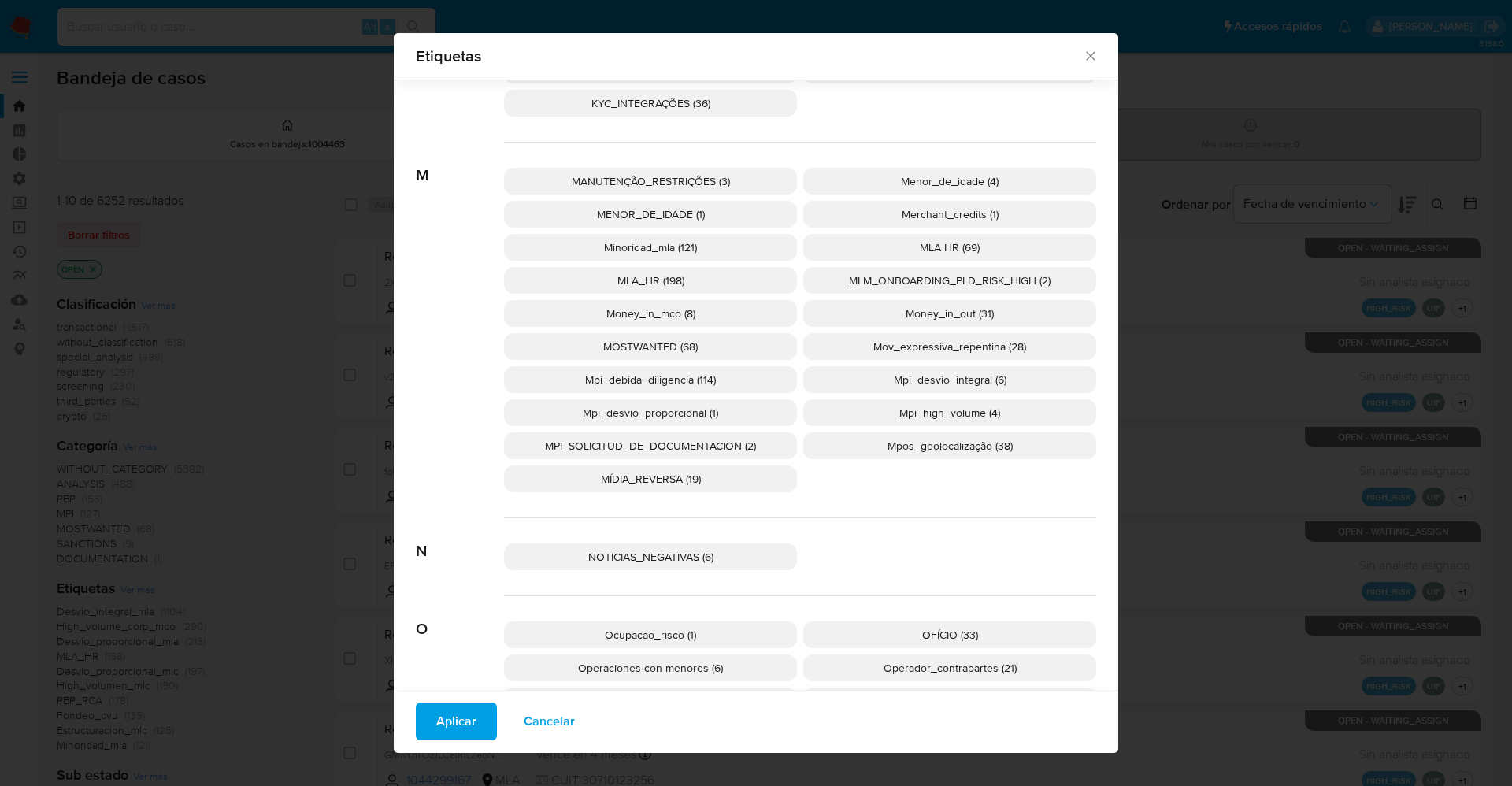
click at [628, 348] on span "MOSTWANTED (68)" at bounding box center [650, 347] width 94 height 16
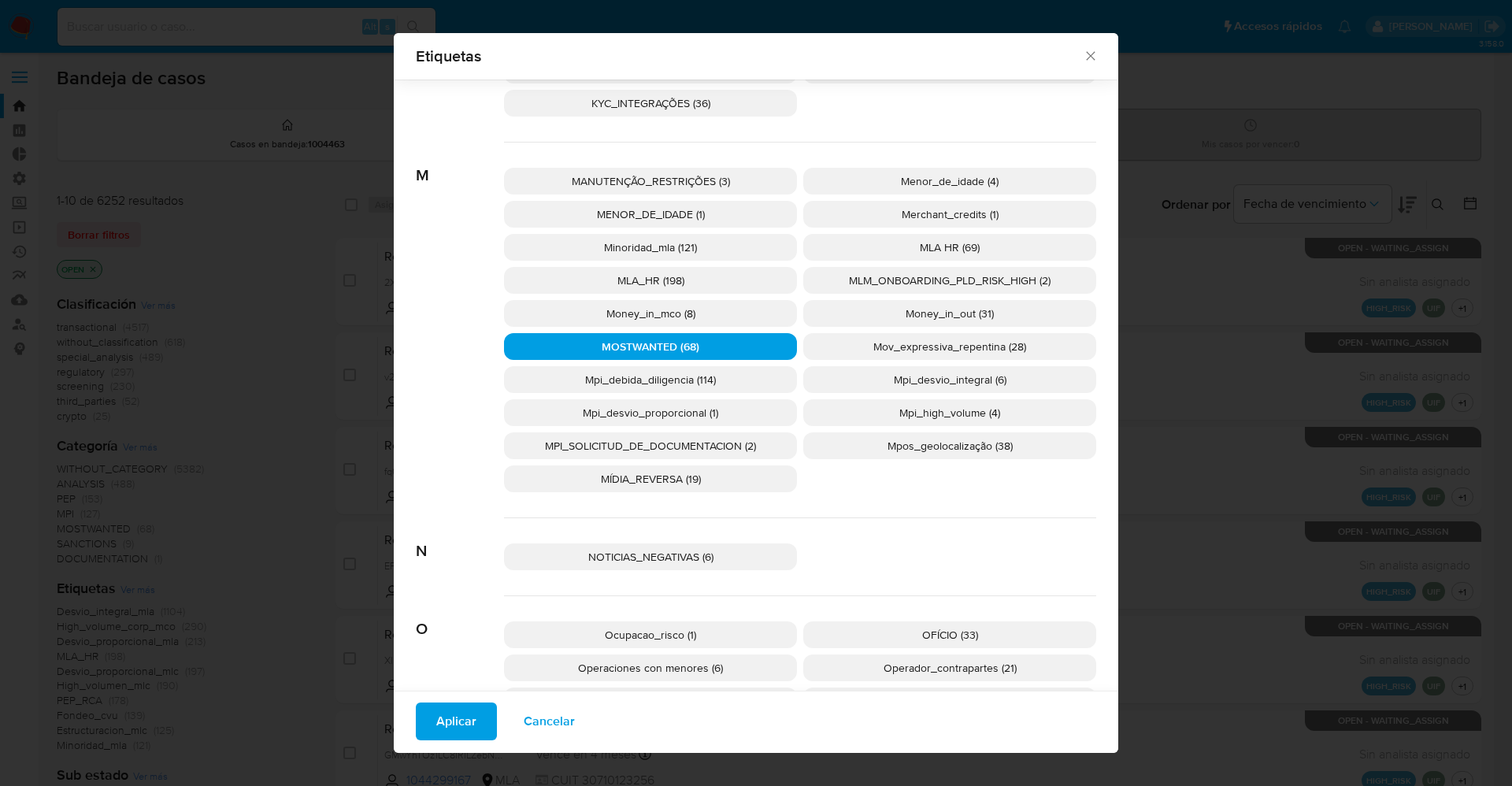
click at [442, 738] on span "Aplicar" at bounding box center [455, 722] width 40 height 35
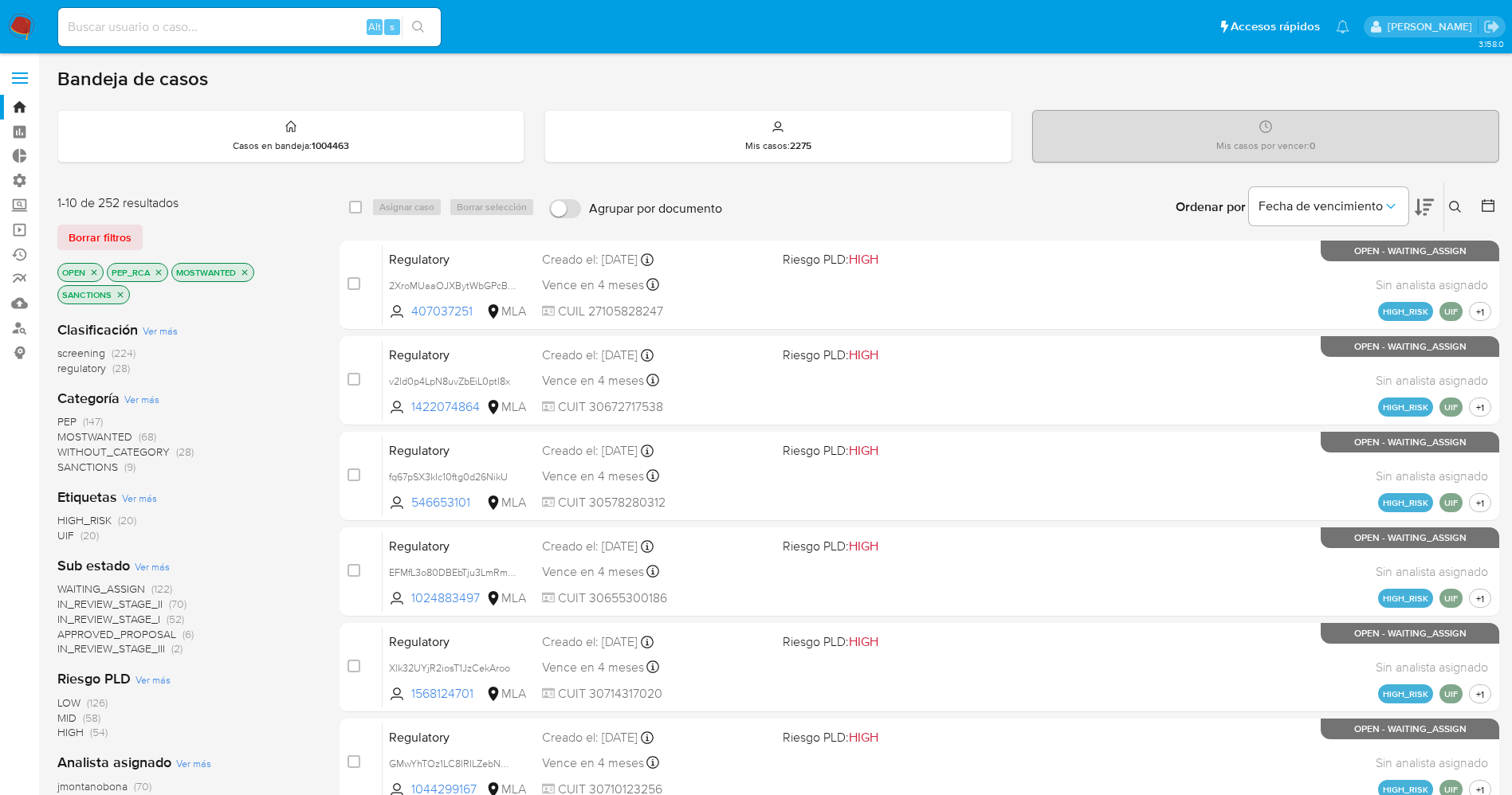
click at [85, 586] on span "WAITING_ASSIGN" at bounding box center [100, 589] width 87 height 16
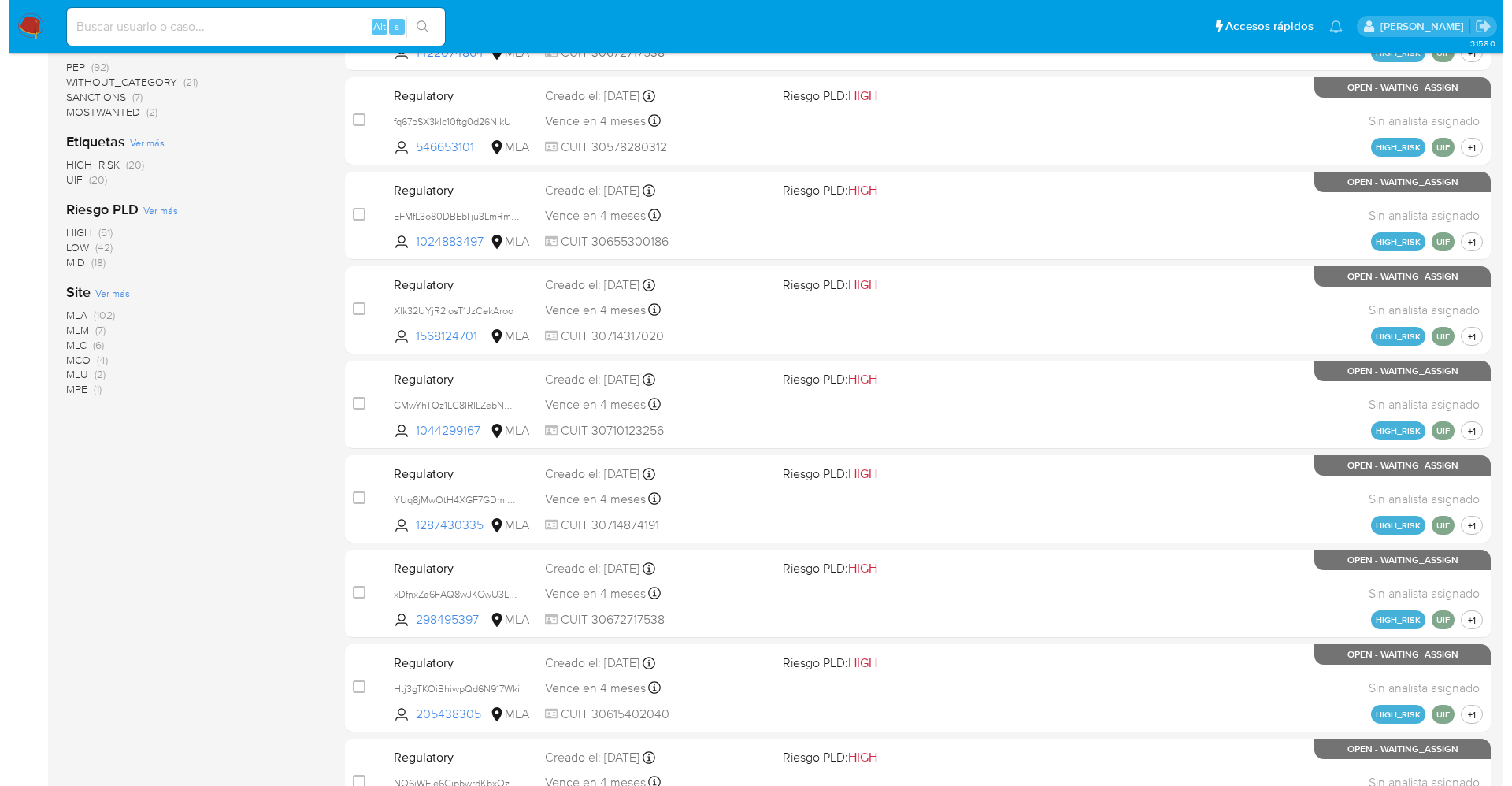
scroll to position [355, 0]
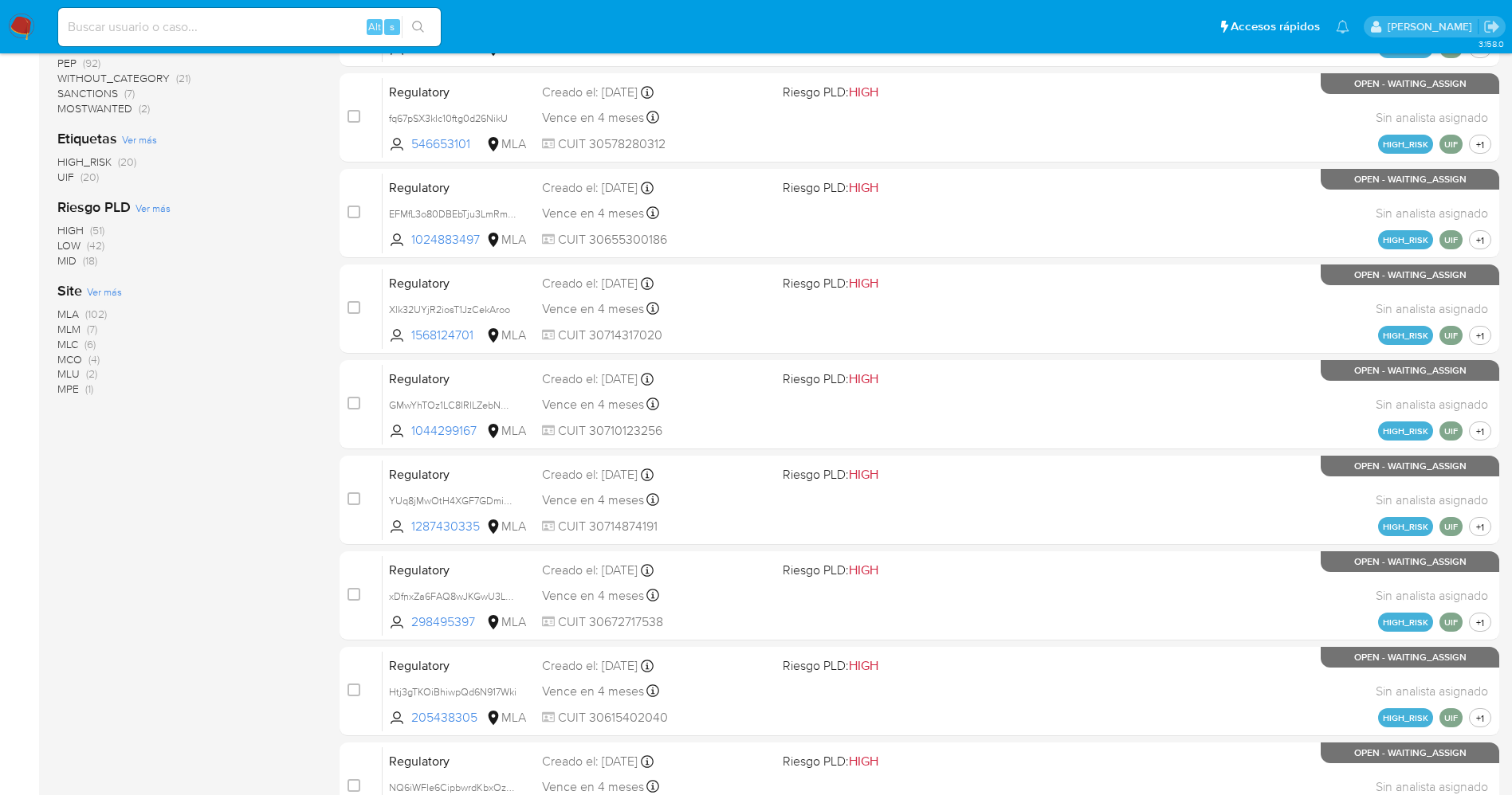
click at [116, 292] on span "Ver más" at bounding box center [104, 291] width 35 height 15
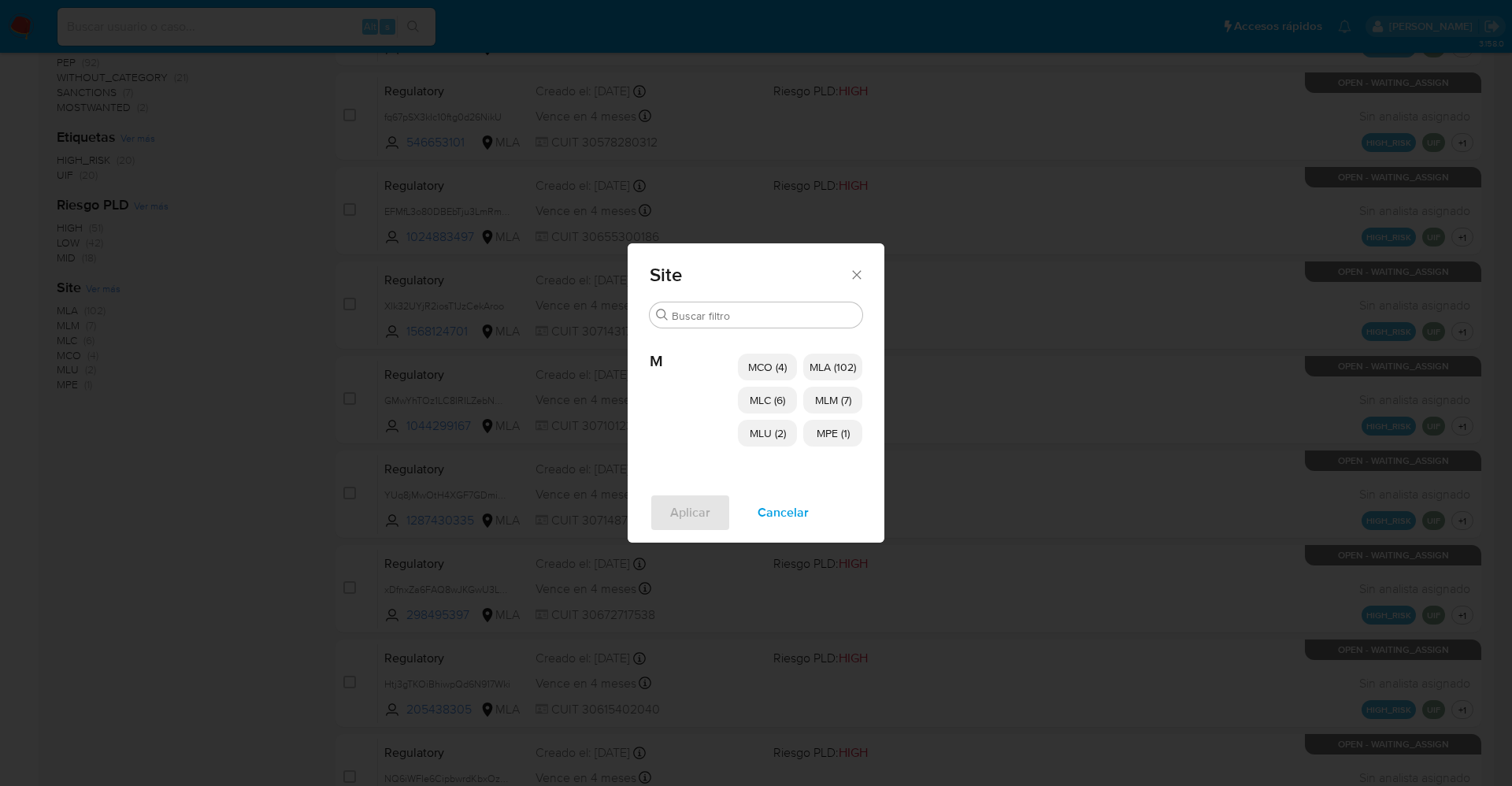
click at [776, 374] on span "MCO (4)" at bounding box center [767, 367] width 39 height 16
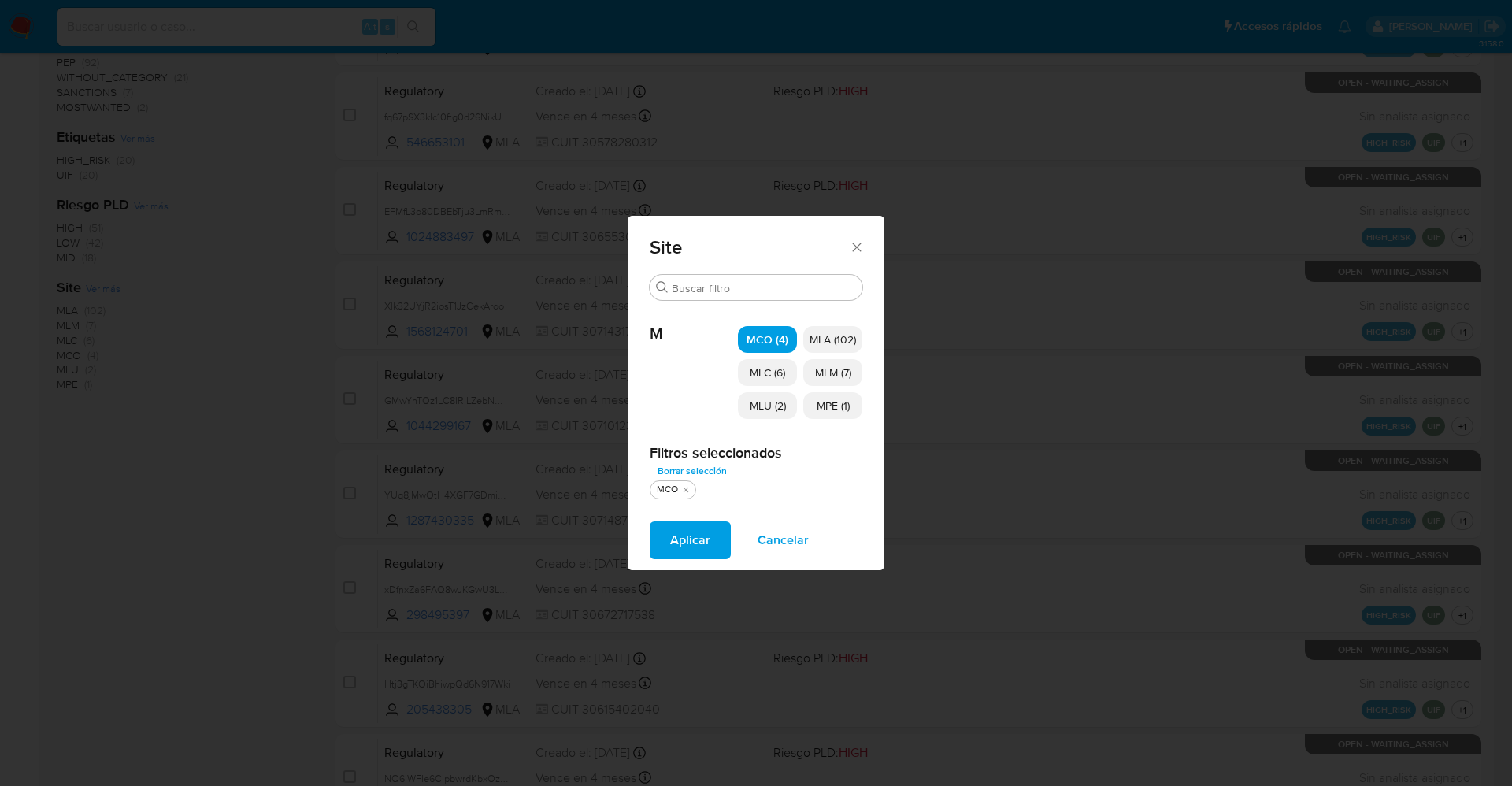
click at [767, 371] on span "MLC (6)" at bounding box center [767, 372] width 35 height 16
click at [766, 404] on span "MLU (2)" at bounding box center [767, 405] width 36 height 16
click at [823, 400] on span "MPE (1)" at bounding box center [833, 405] width 33 height 16
click at [825, 372] on span "MLM (7)" at bounding box center [832, 372] width 36 height 16
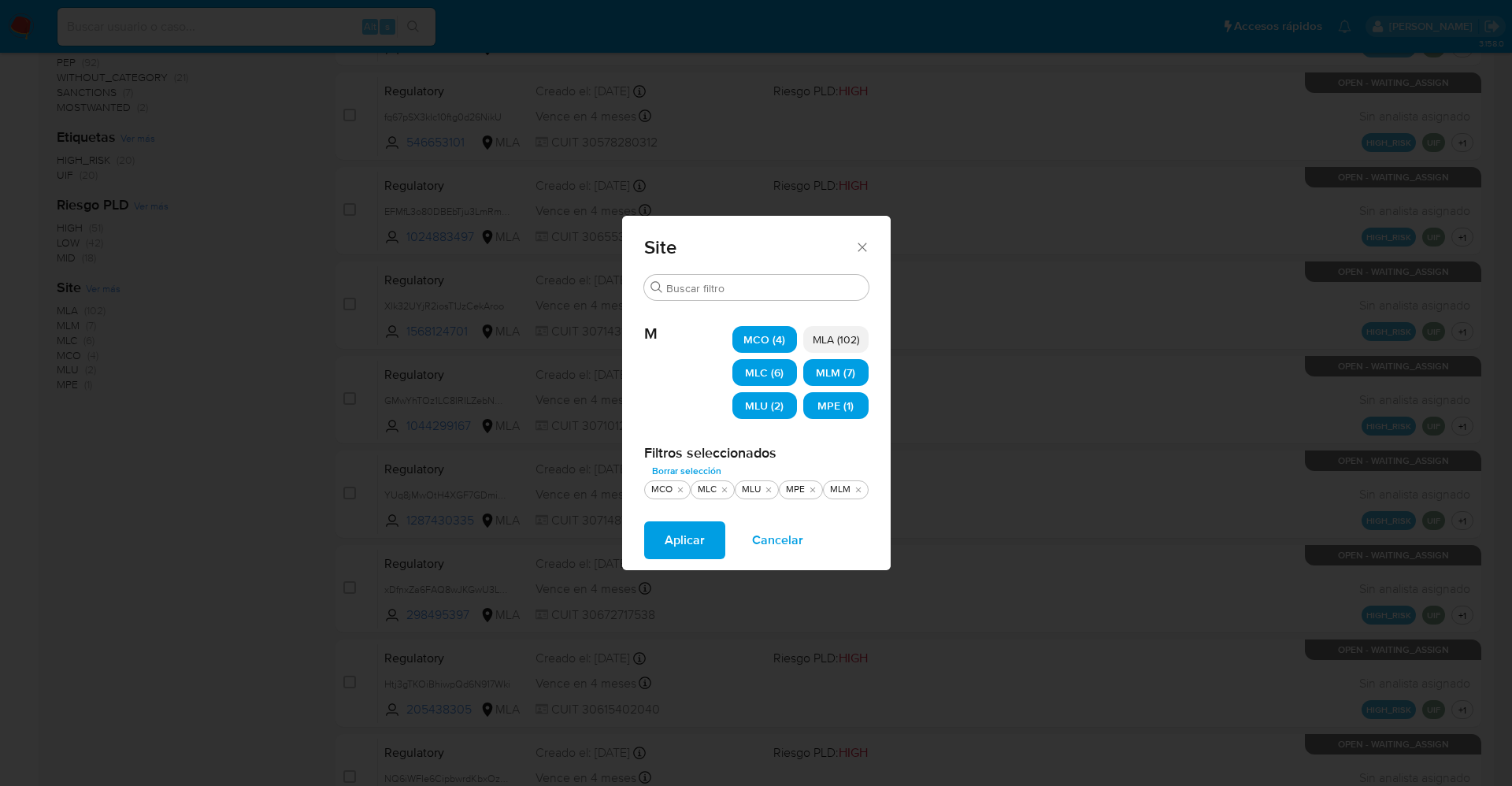
click at [676, 536] on span "Aplicar" at bounding box center [684, 540] width 40 height 35
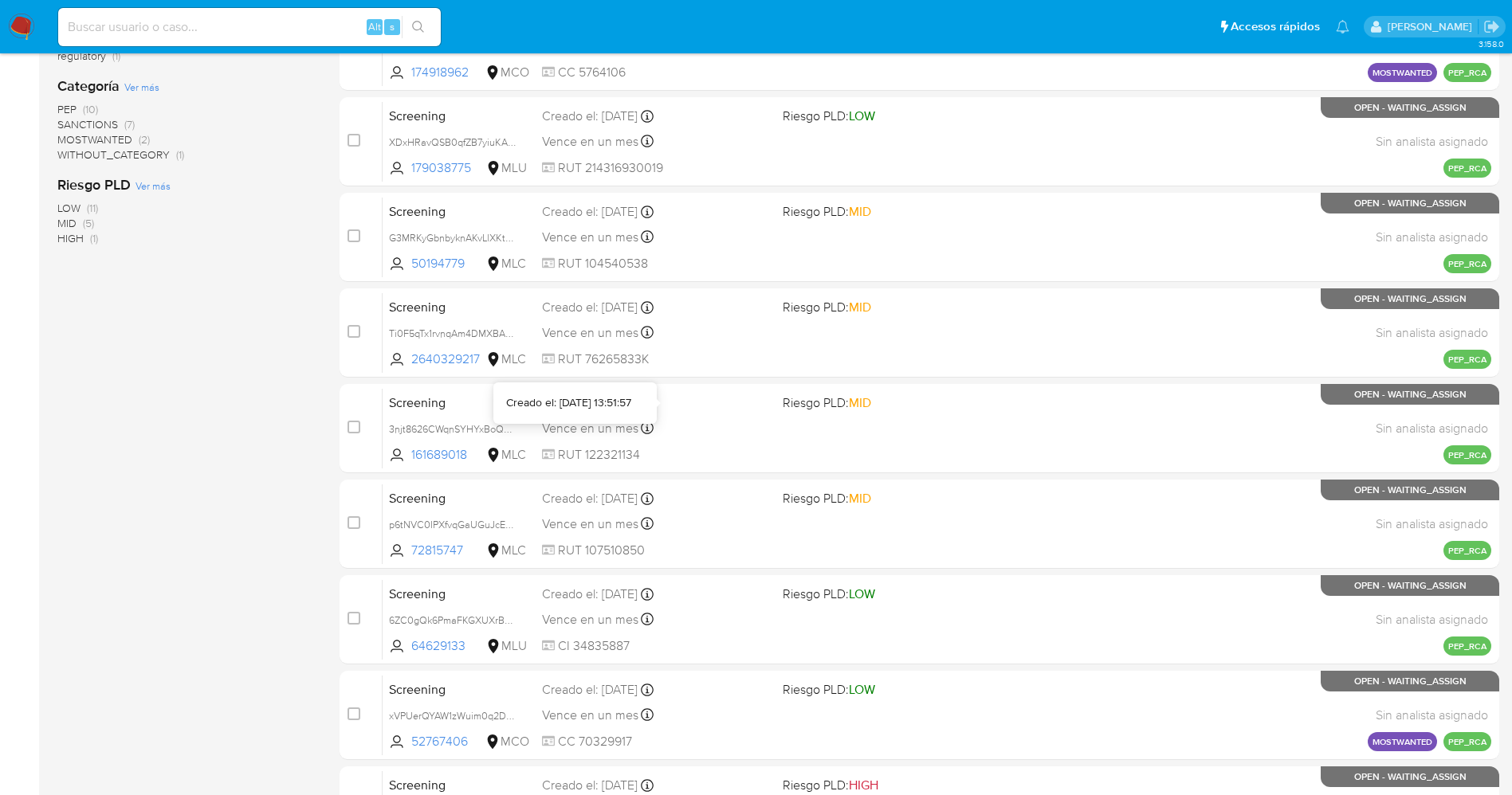
scroll to position [520, 0]
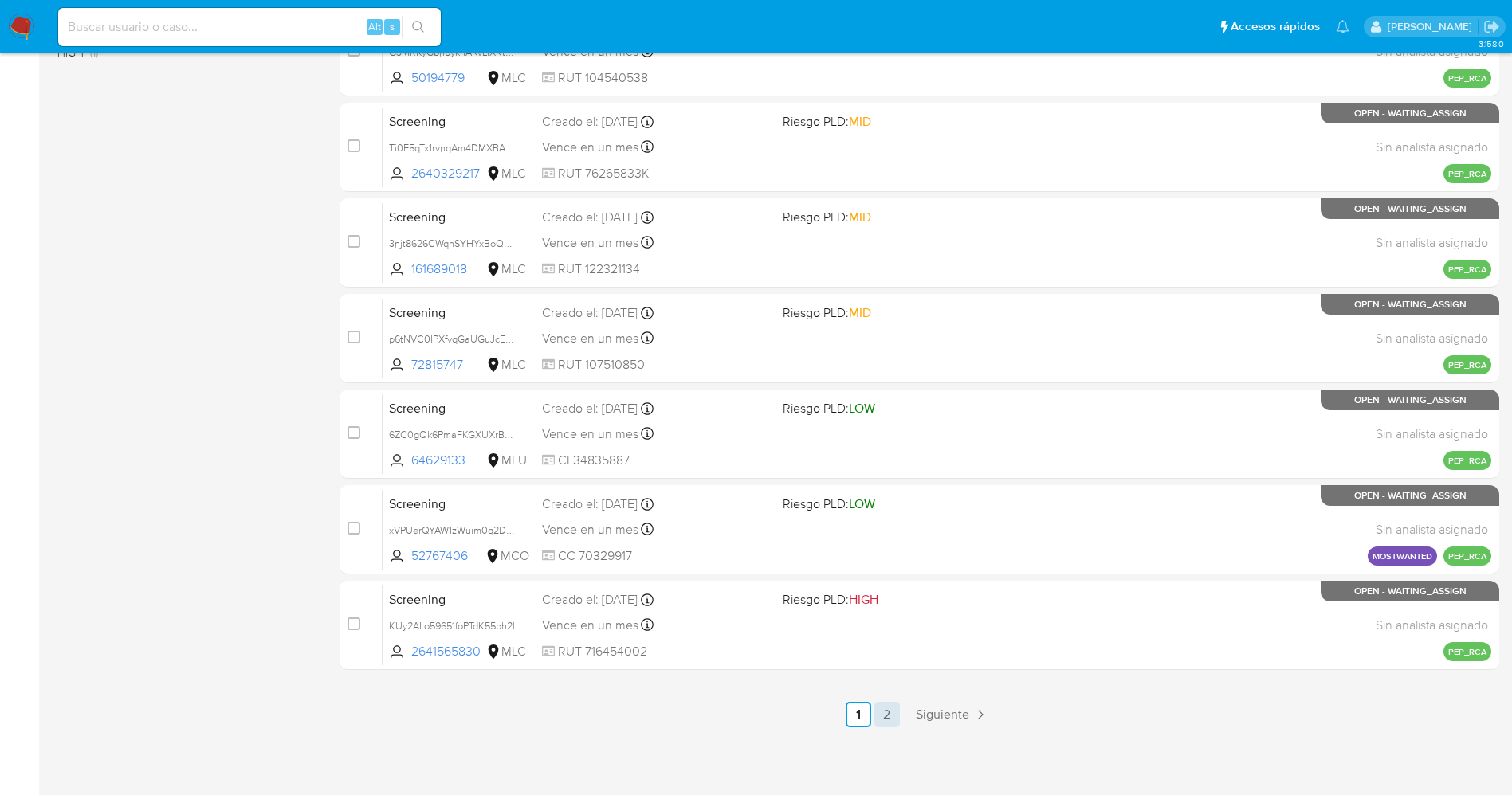
click at [887, 710] on link "2" at bounding box center [887, 714] width 26 height 26
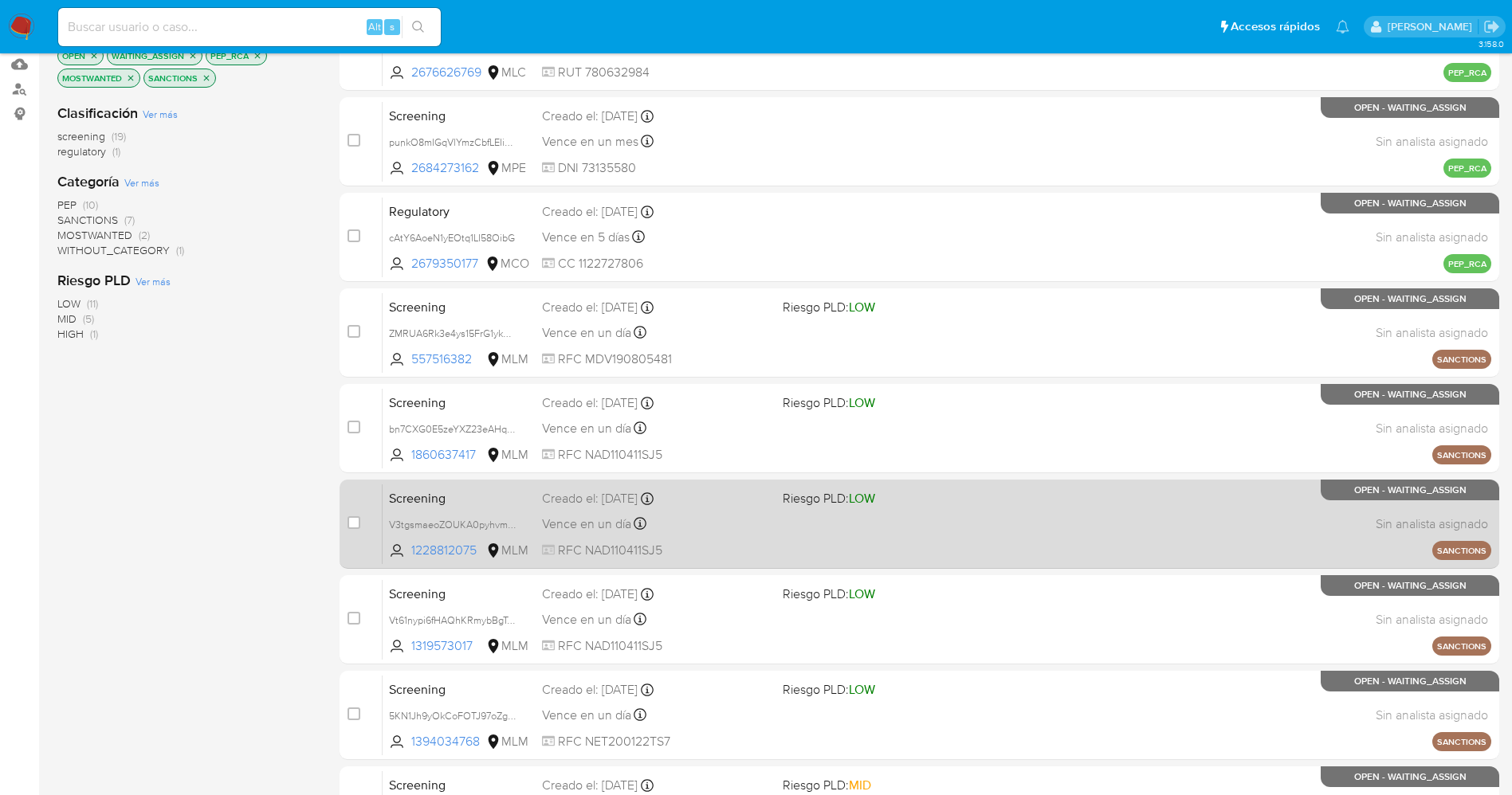
scroll to position [120, 0]
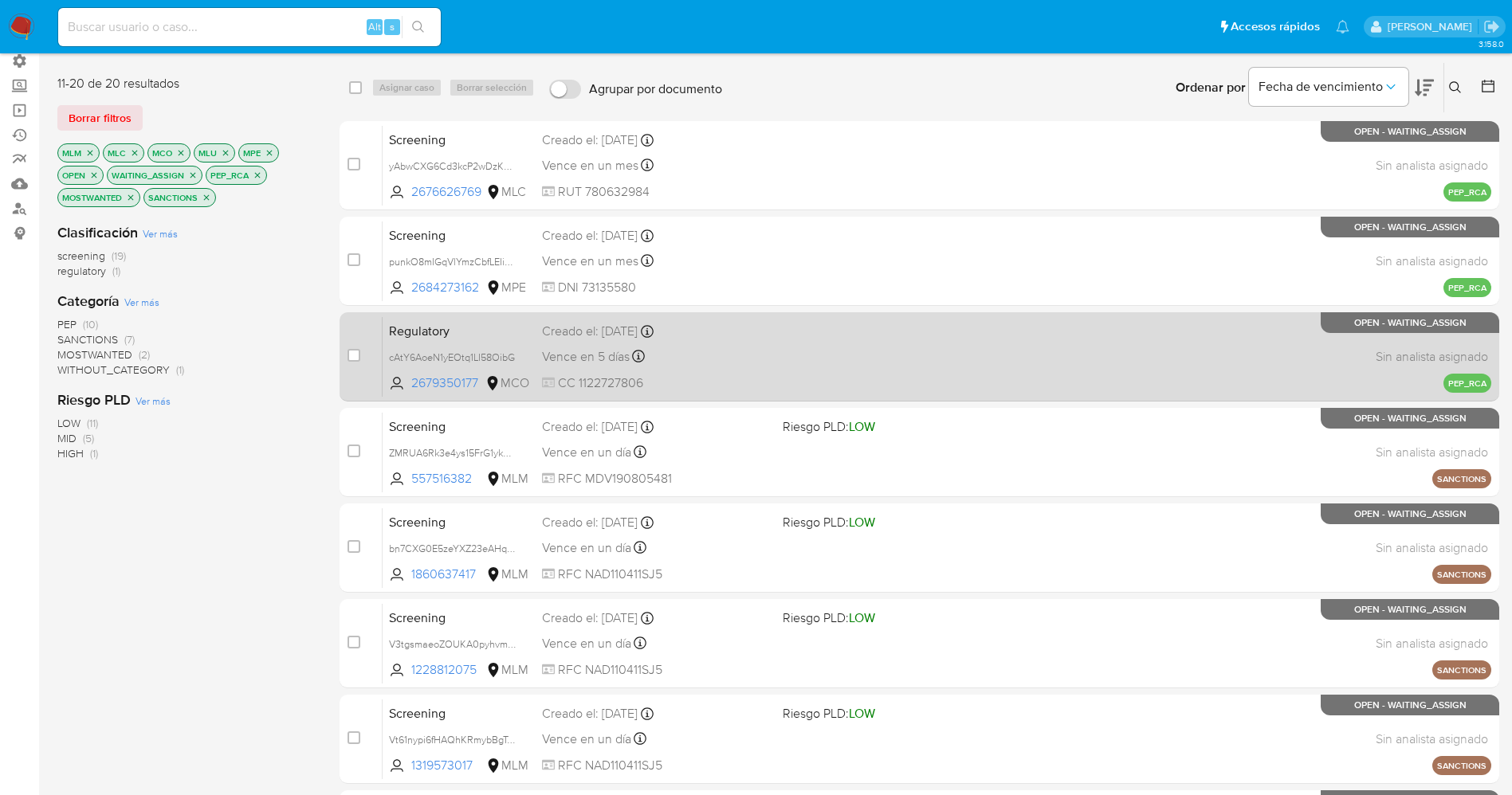
click at [727, 351] on div "Vence en 5 días Vence el [DATE] 14:14:10" at bounding box center [656, 357] width 228 height 22
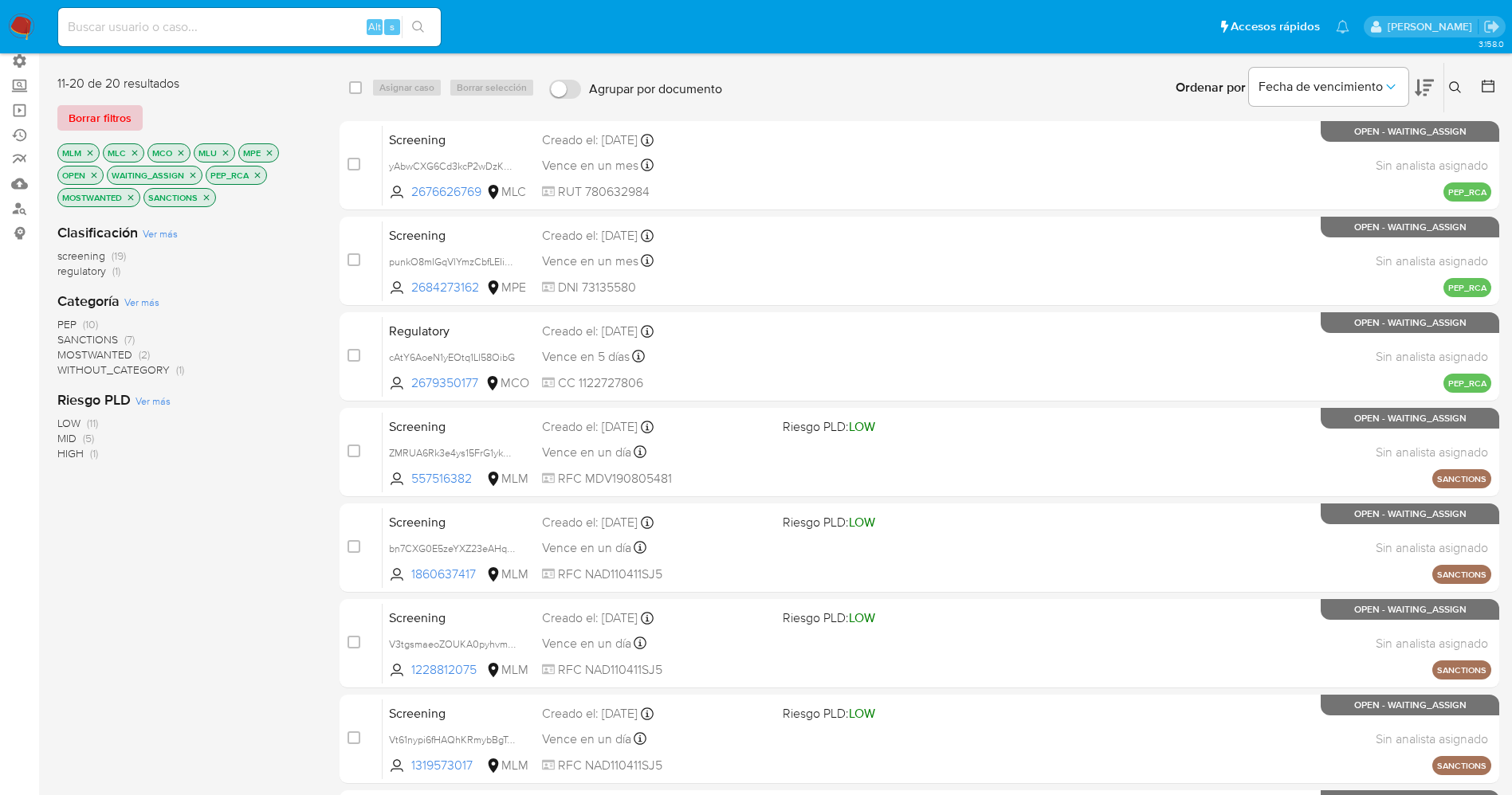
click at [116, 119] on span "Borrar filtros" at bounding box center [100, 118] width 63 height 23
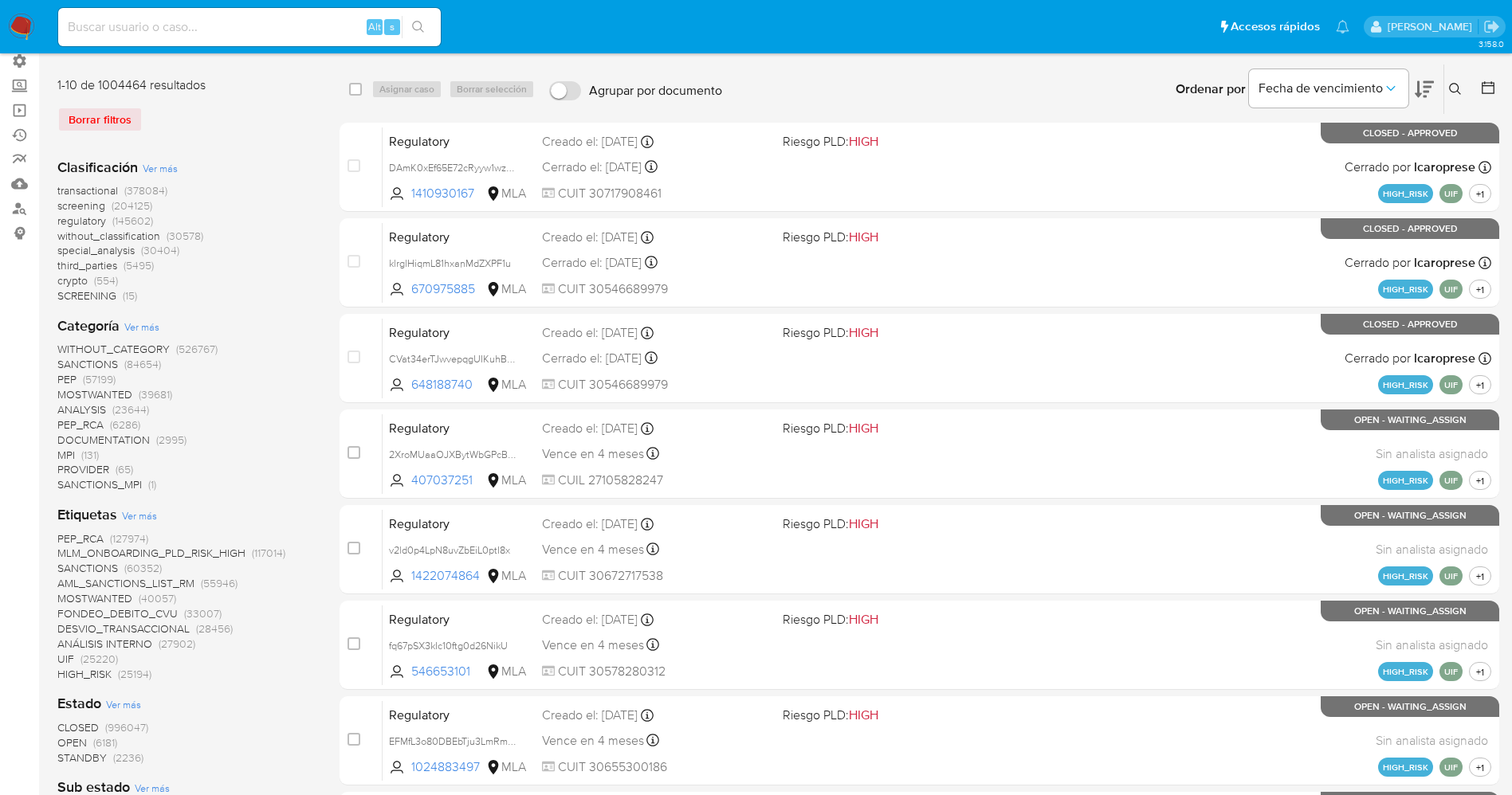
click at [90, 754] on span "STANDBY" at bounding box center [82, 758] width 49 height 16
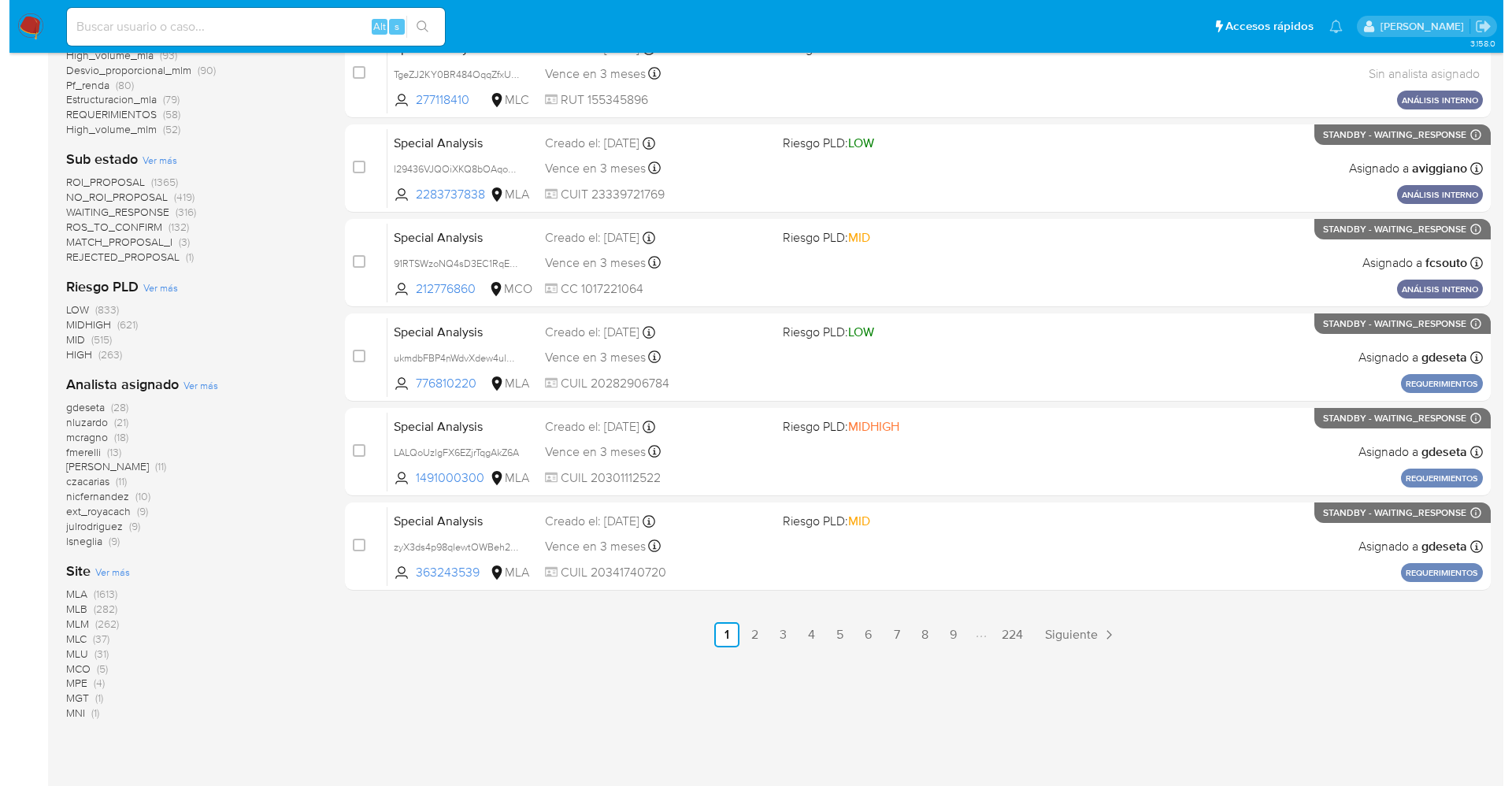
scroll to position [591, 0]
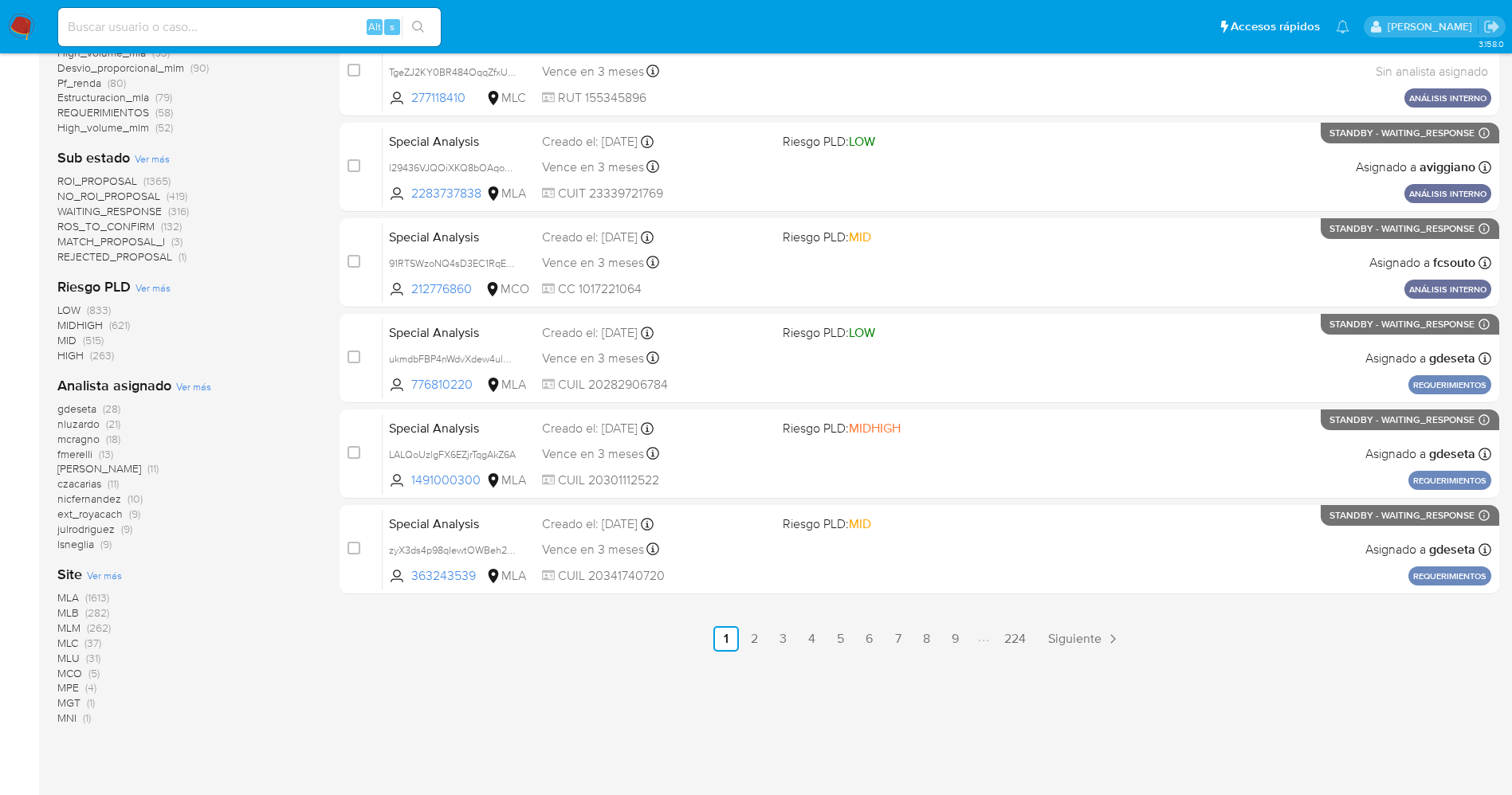
click at [188, 385] on span "Ver más" at bounding box center [194, 386] width 35 height 15
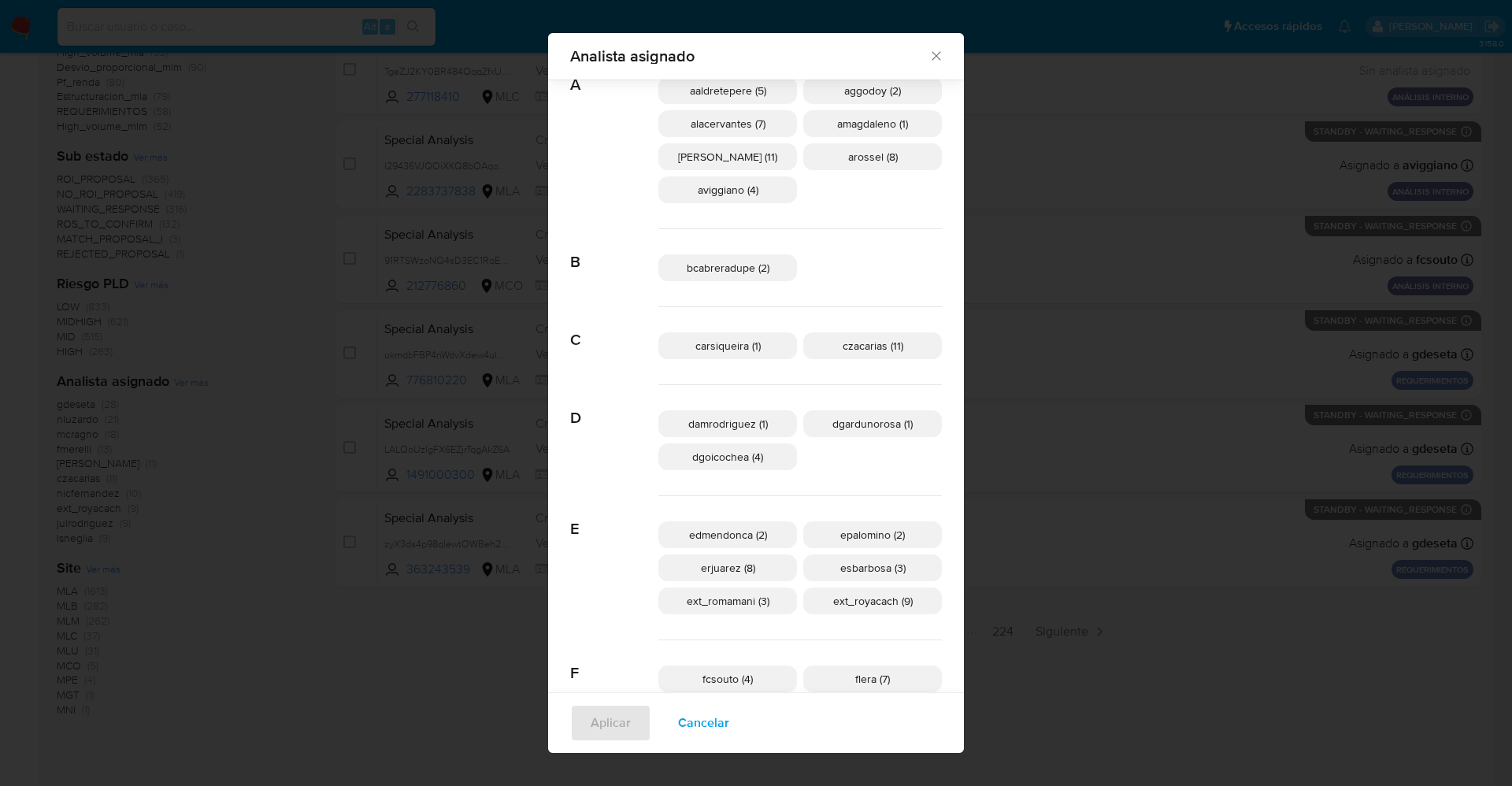
scroll to position [107, 0]
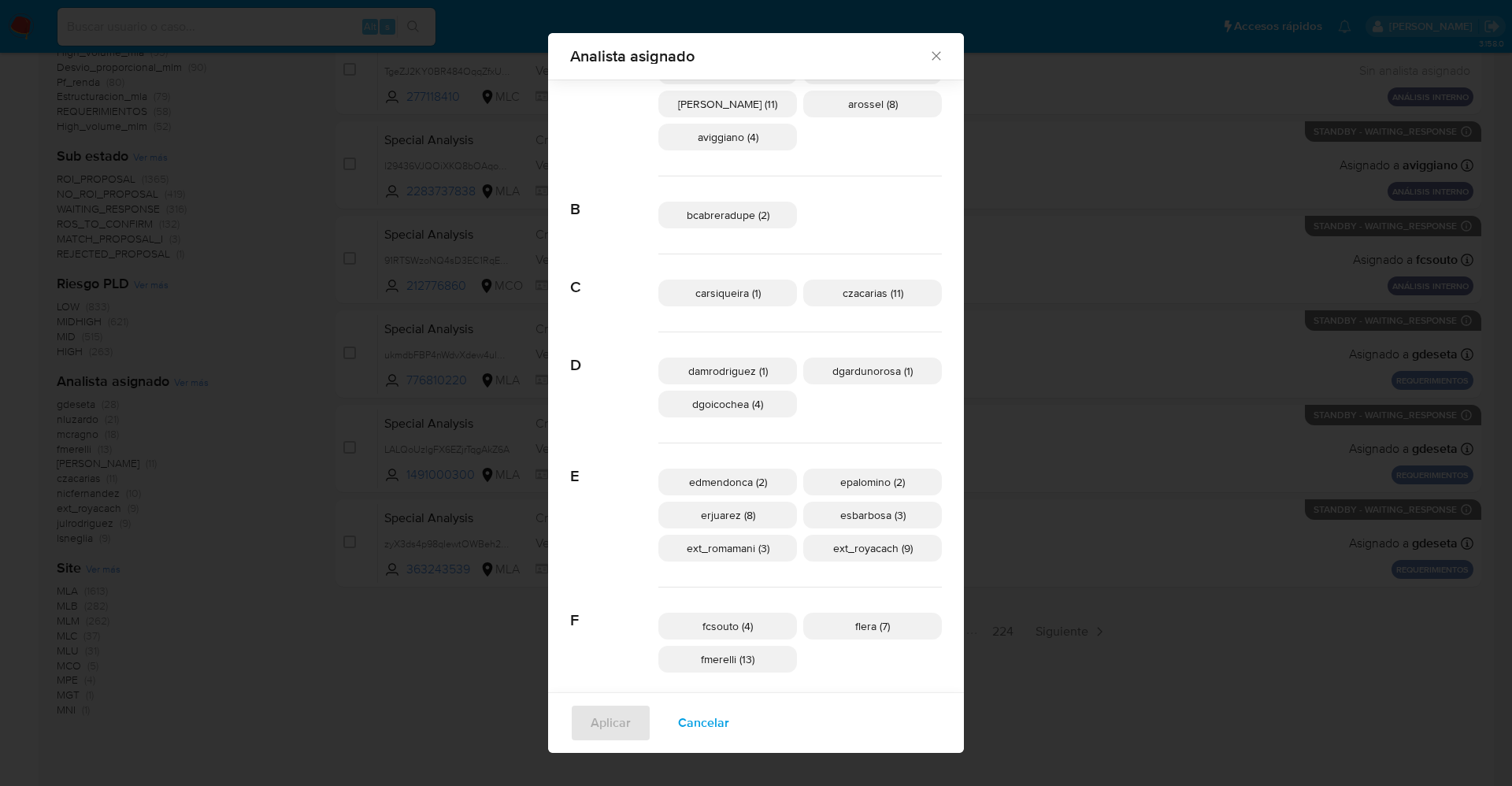
click at [743, 547] on span "ext_romamani (3)" at bounding box center [727, 548] width 83 height 16
drag, startPoint x: 615, startPoint y: 726, endPoint x: 604, endPoint y: 708, distance: 21.1
click at [616, 725] on button "Aplicar" at bounding box center [611, 723] width 82 height 38
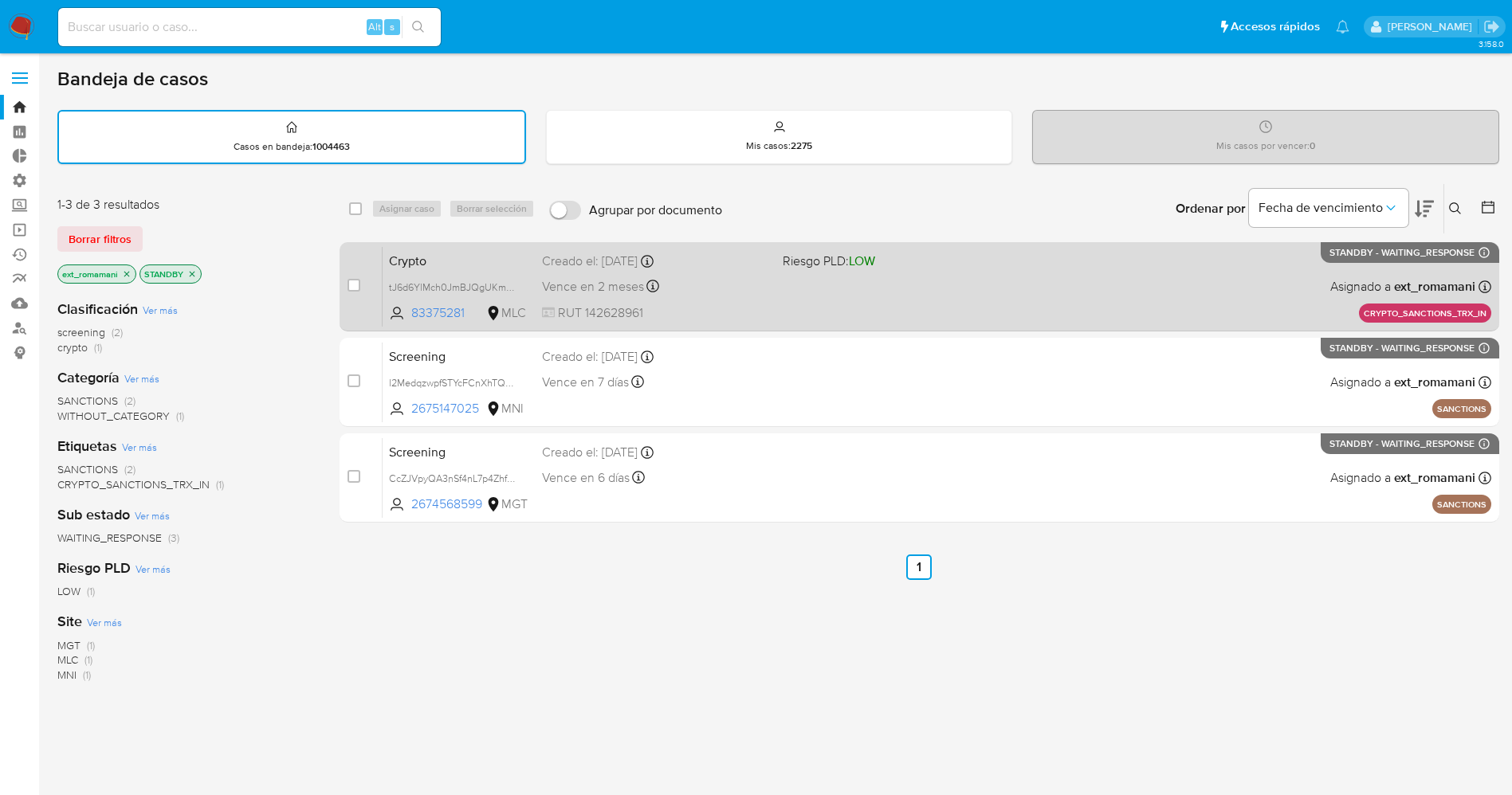
click at [891, 279] on div "Crypto tJ6d6YlMch0JmBJQgUKmsqAA 83375281 MLC Riesgo PLD: LOW Creado el: [DATE] …" at bounding box center [937, 287] width 1109 height 81
drag, startPoint x: 348, startPoint y: 282, endPoint x: 377, endPoint y: 255, distance: 39.6
click at [353, 282] on input "checkbox" at bounding box center [353, 285] width 13 height 13
checkbox input "true"
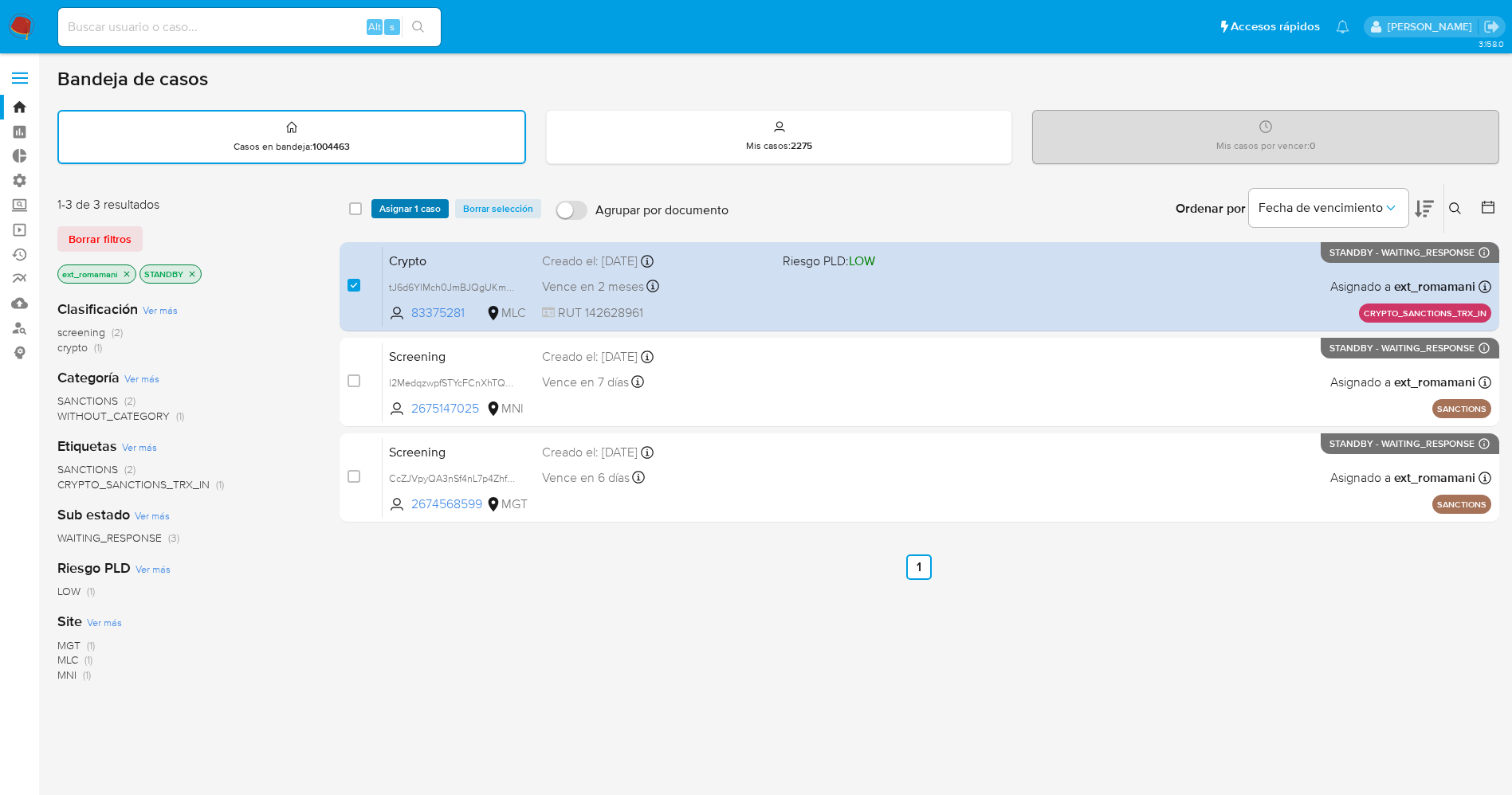
click at [398, 210] on span "Asignar 1 caso" at bounding box center [410, 208] width 61 height 16
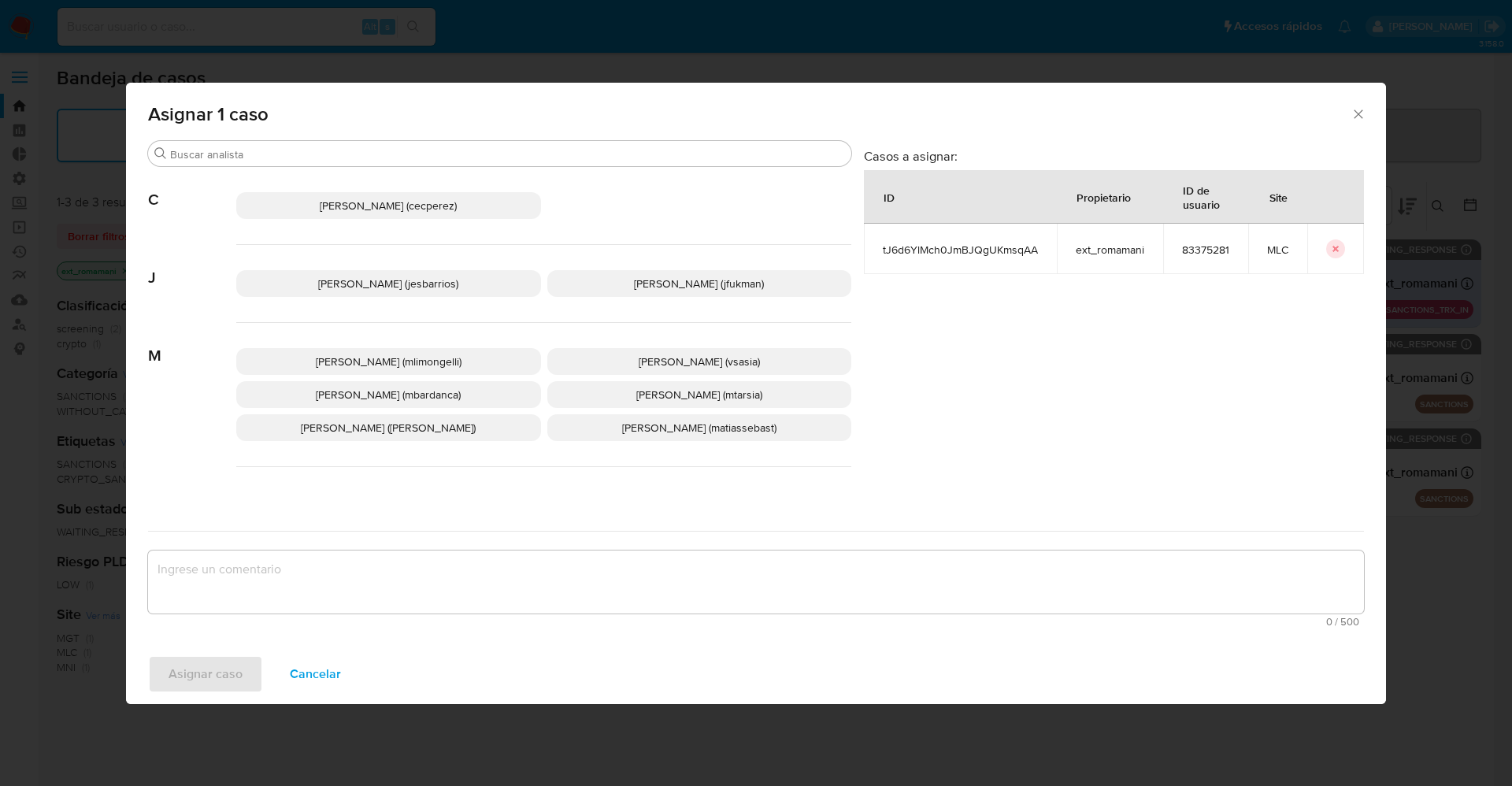
click at [269, 565] on textarea "assign-modal" at bounding box center [756, 582] width 1216 height 63
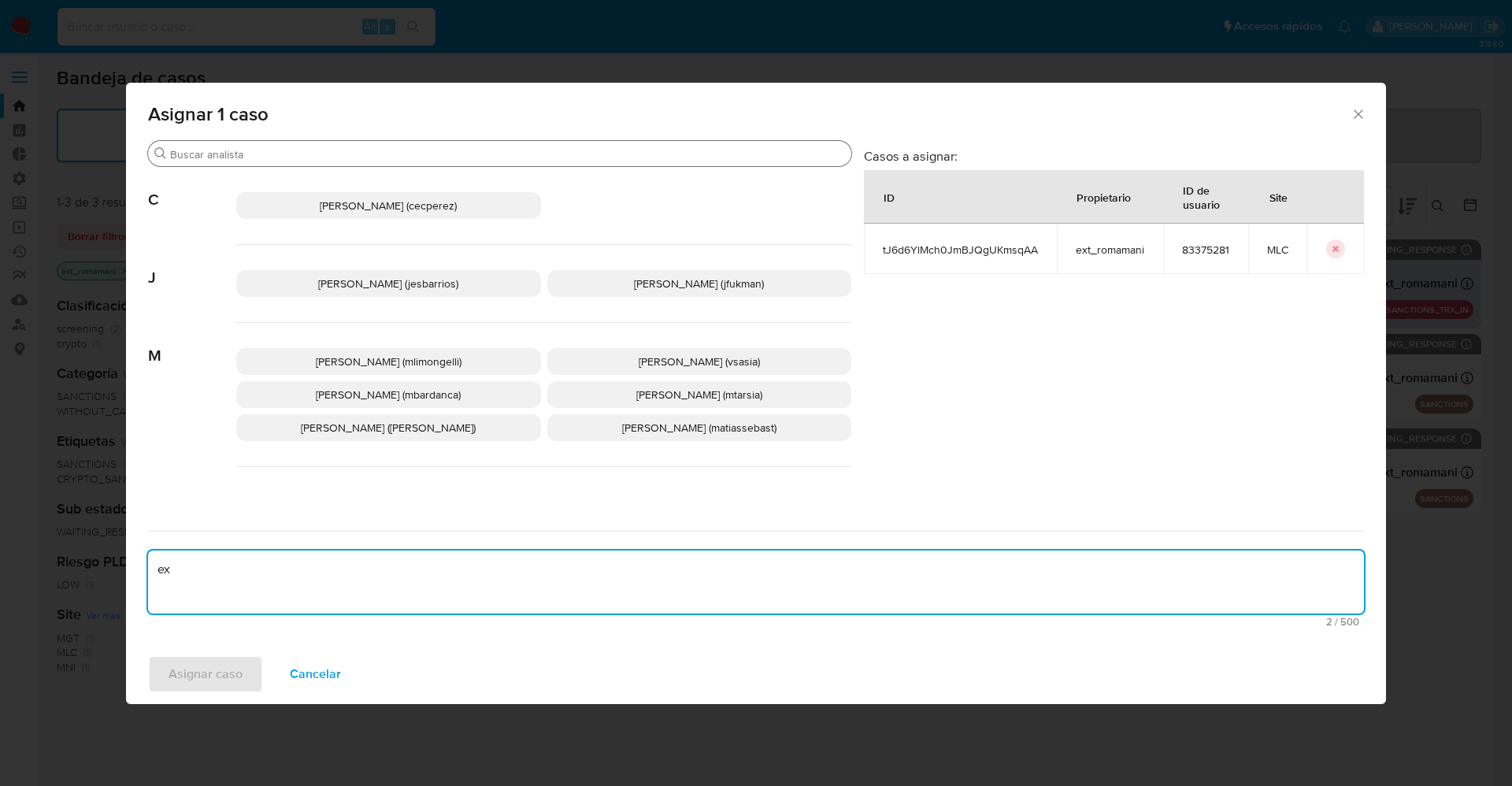
type textarea "ex"
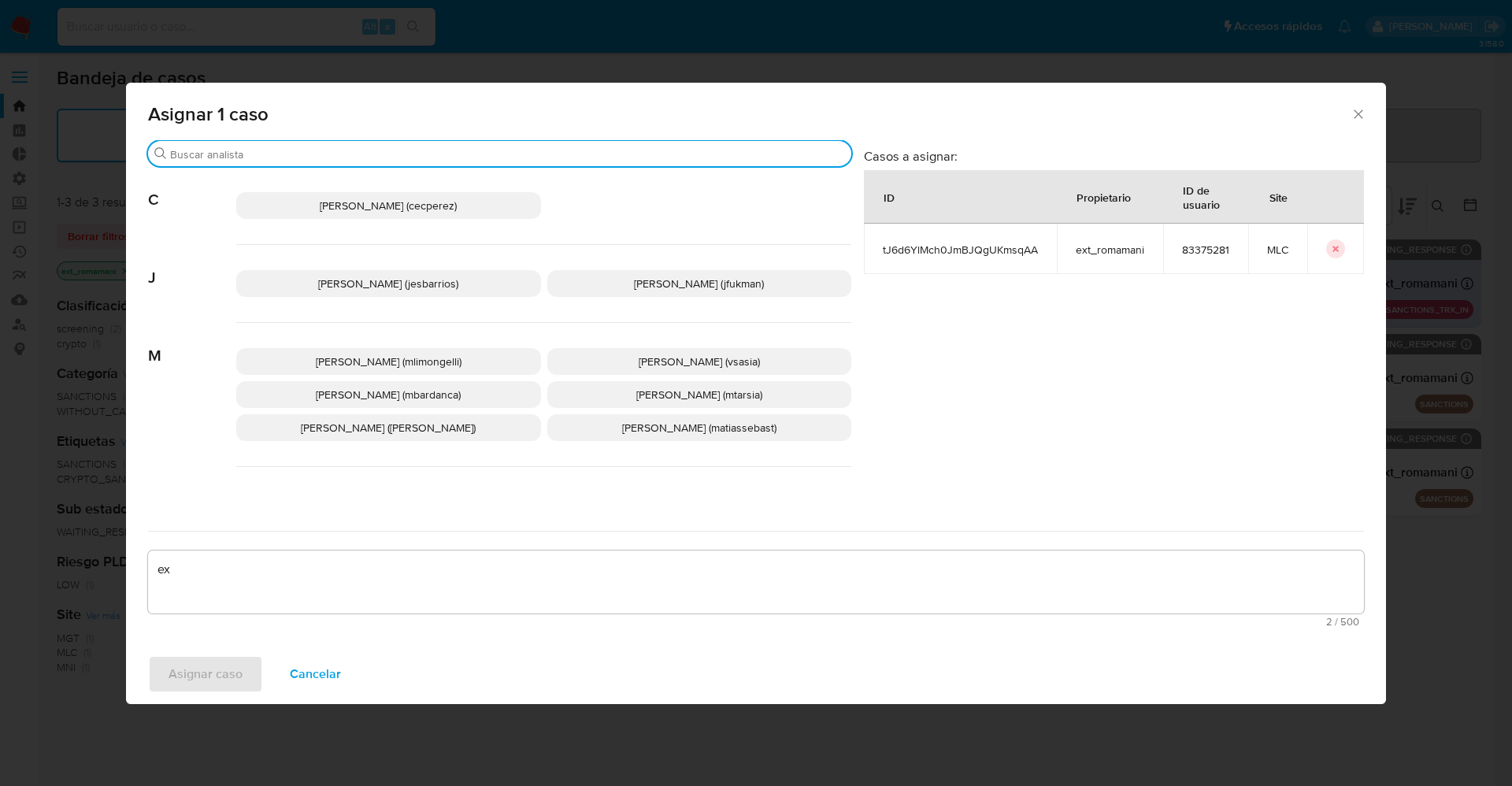
click at [324, 150] on input "Buscar" at bounding box center [507, 154] width 675 height 15
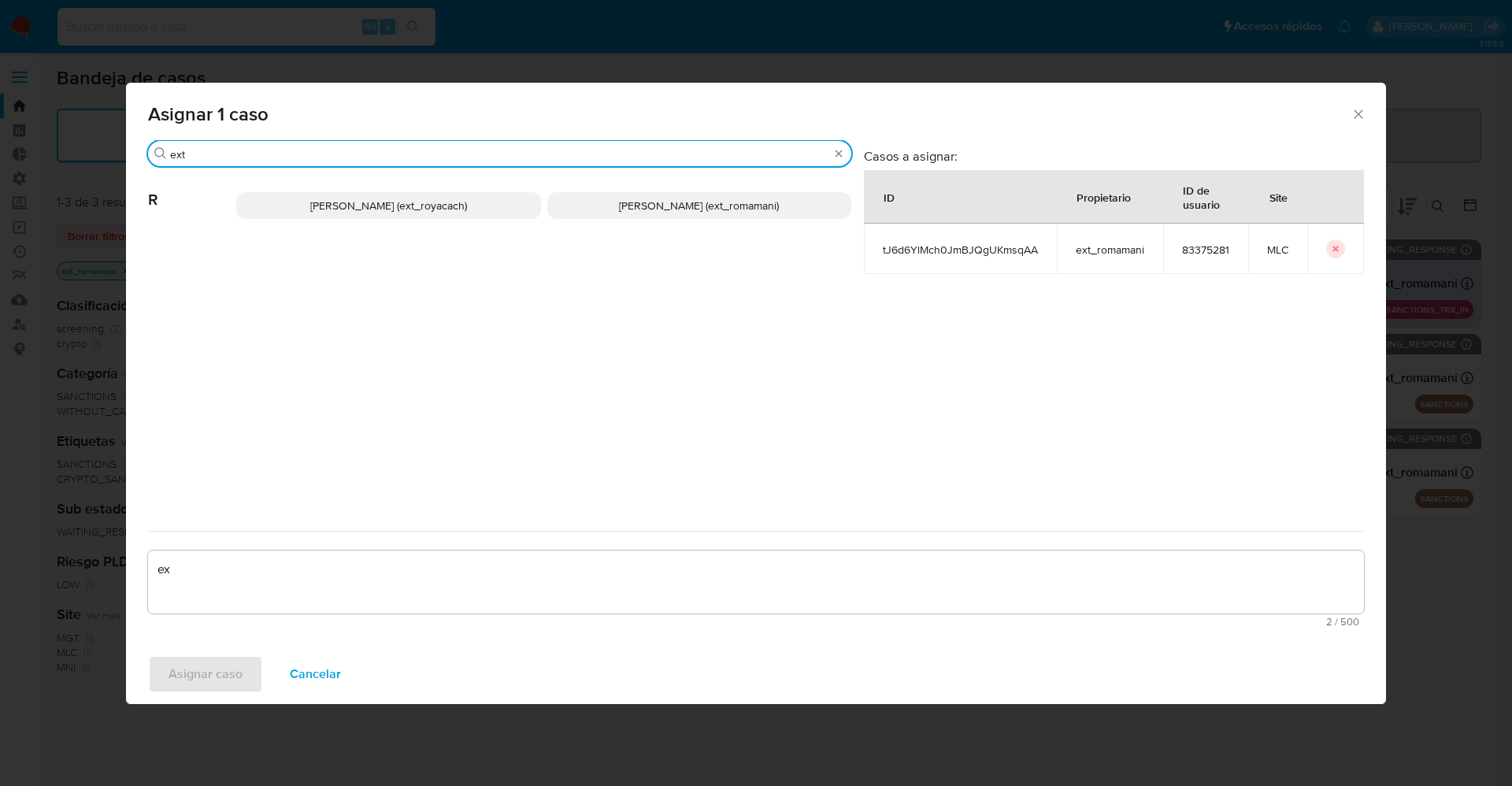
type input "ext"
click at [726, 204] on span "[PERSON_NAME] (ext_romamani)" at bounding box center [698, 205] width 160 height 16
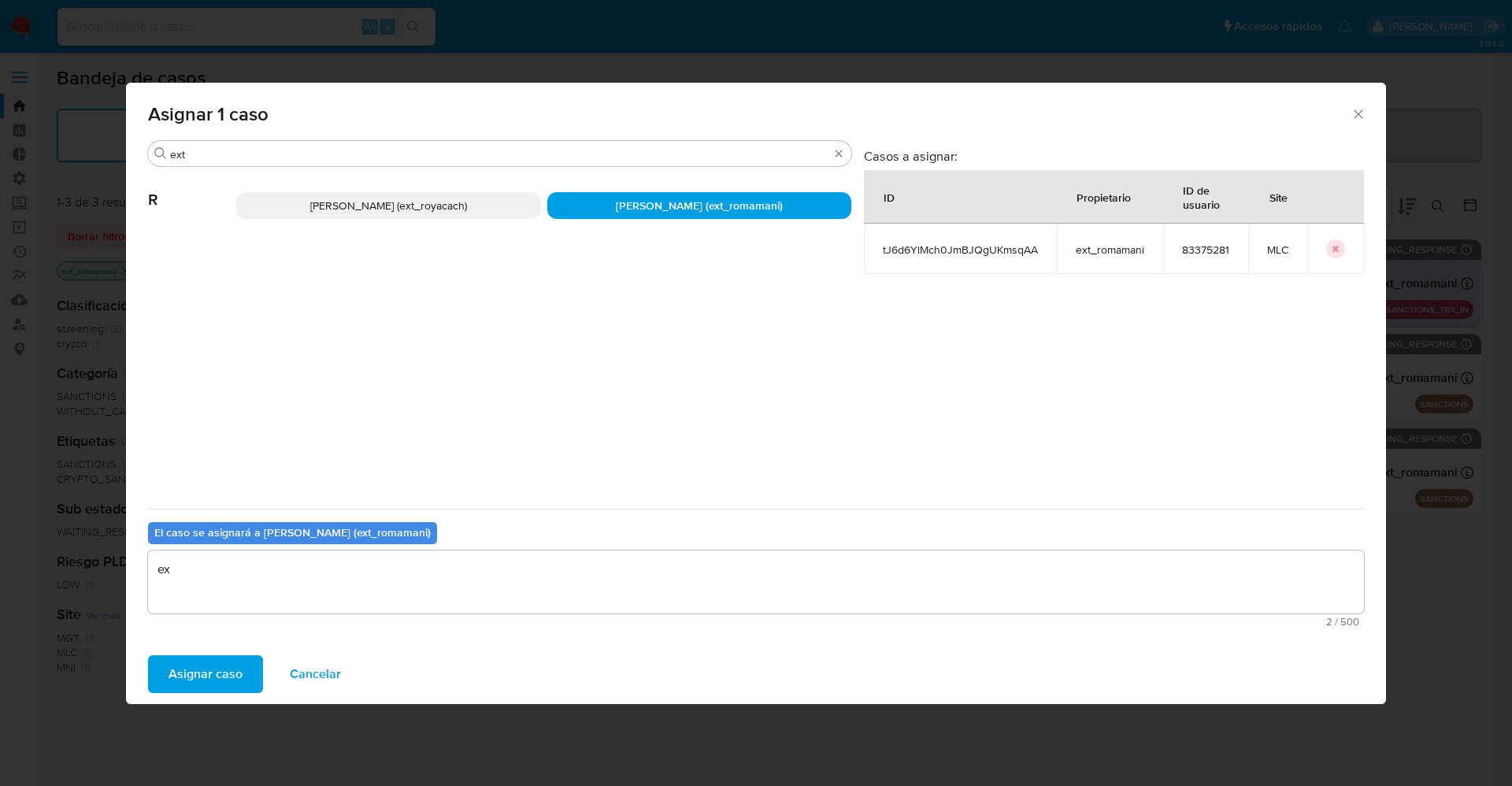
click at [193, 680] on span "Asignar caso" at bounding box center [206, 674] width 74 height 35
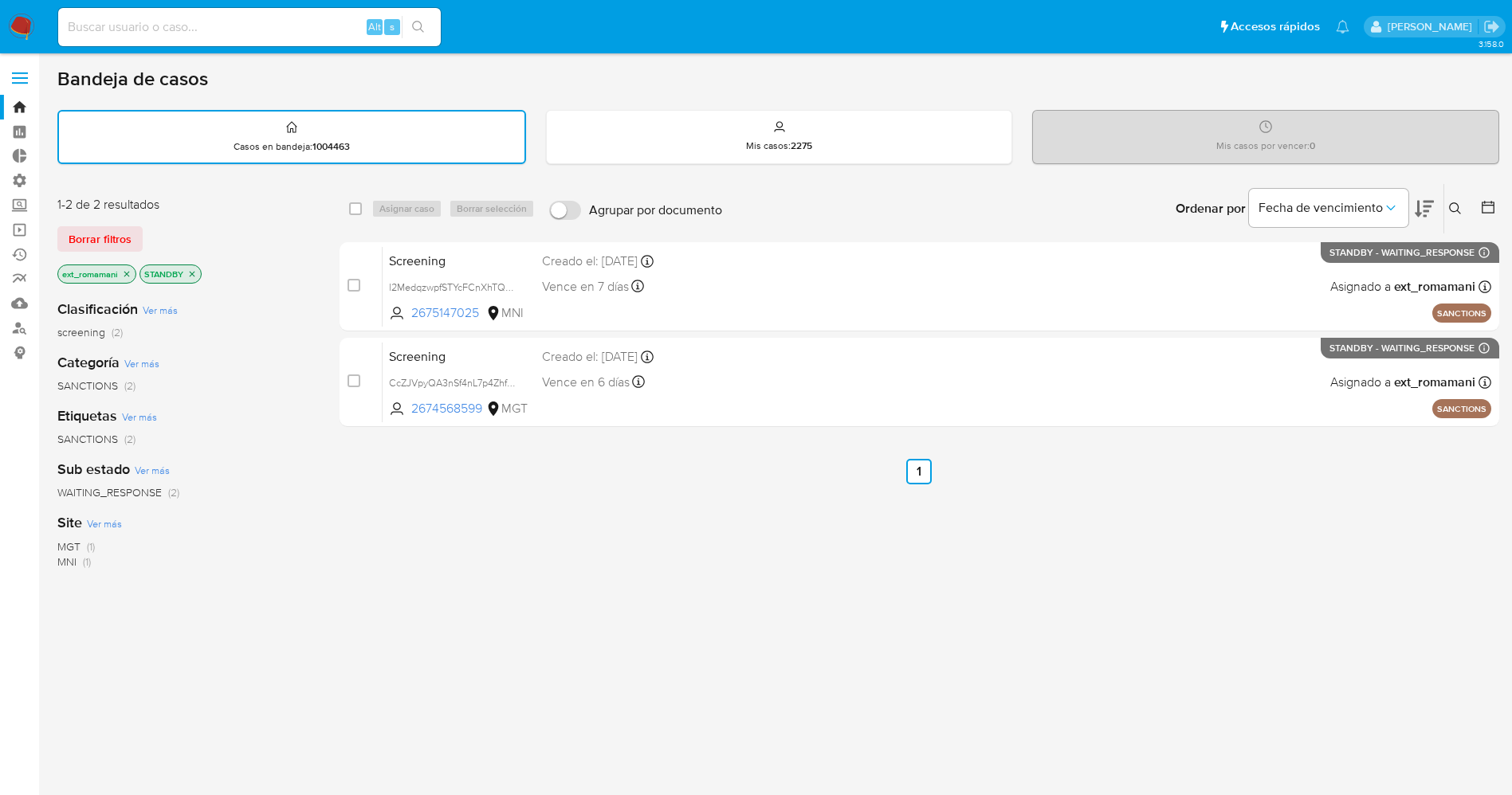
click at [195, 270] on icon "close-filter" at bounding box center [193, 274] width 10 height 10
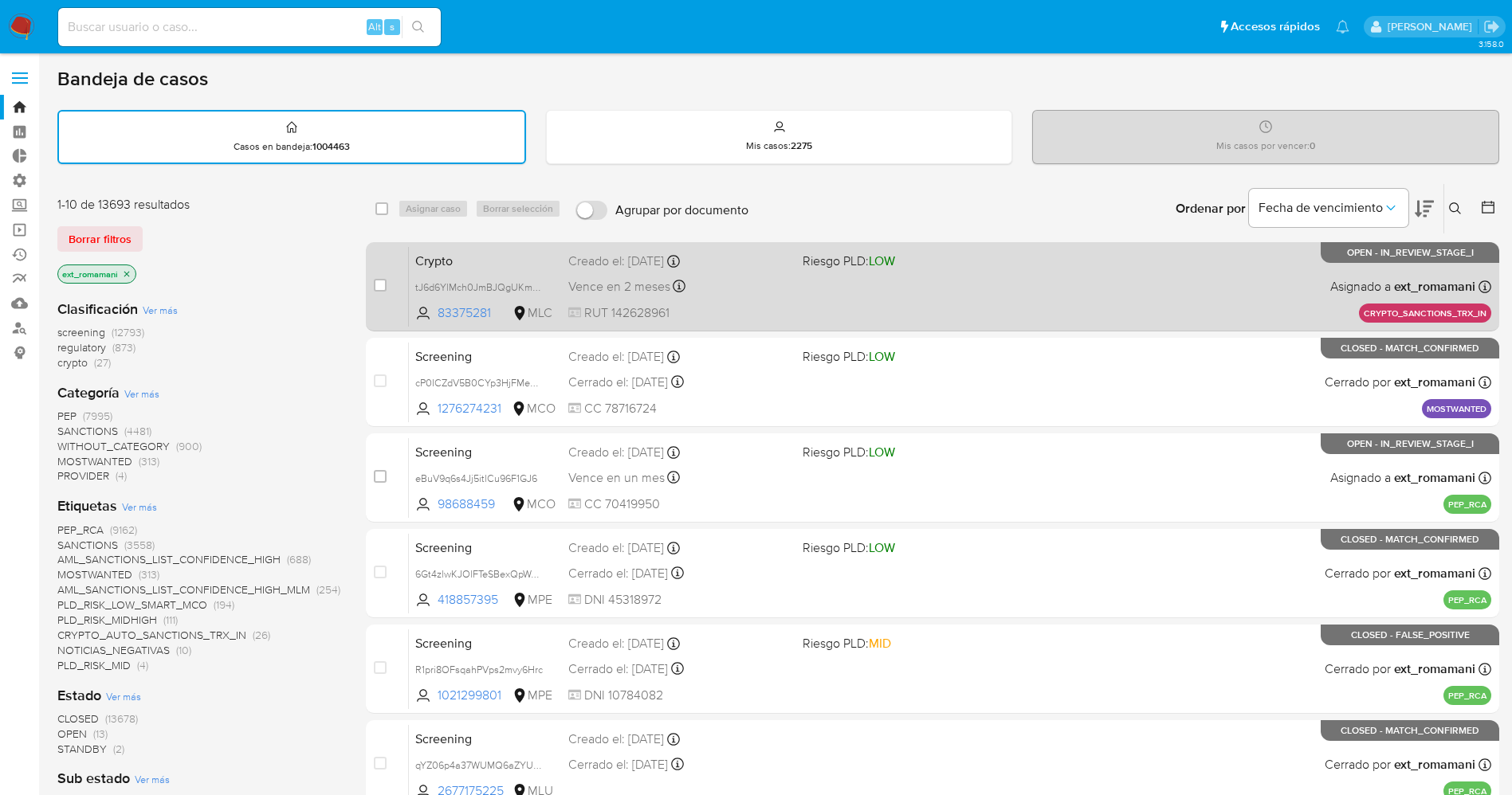
click at [1055, 284] on div "Crypto tJ6d6YlMch0JmBJQgUKmsqAA 83375281 MLC Riesgo PLD: LOW Creado el: [DATE] …" at bounding box center [950, 287] width 1082 height 81
click at [541, 285] on span "tJ6d6YlMch0JmBJQgUKmsqAA" at bounding box center [485, 286] width 141 height 18
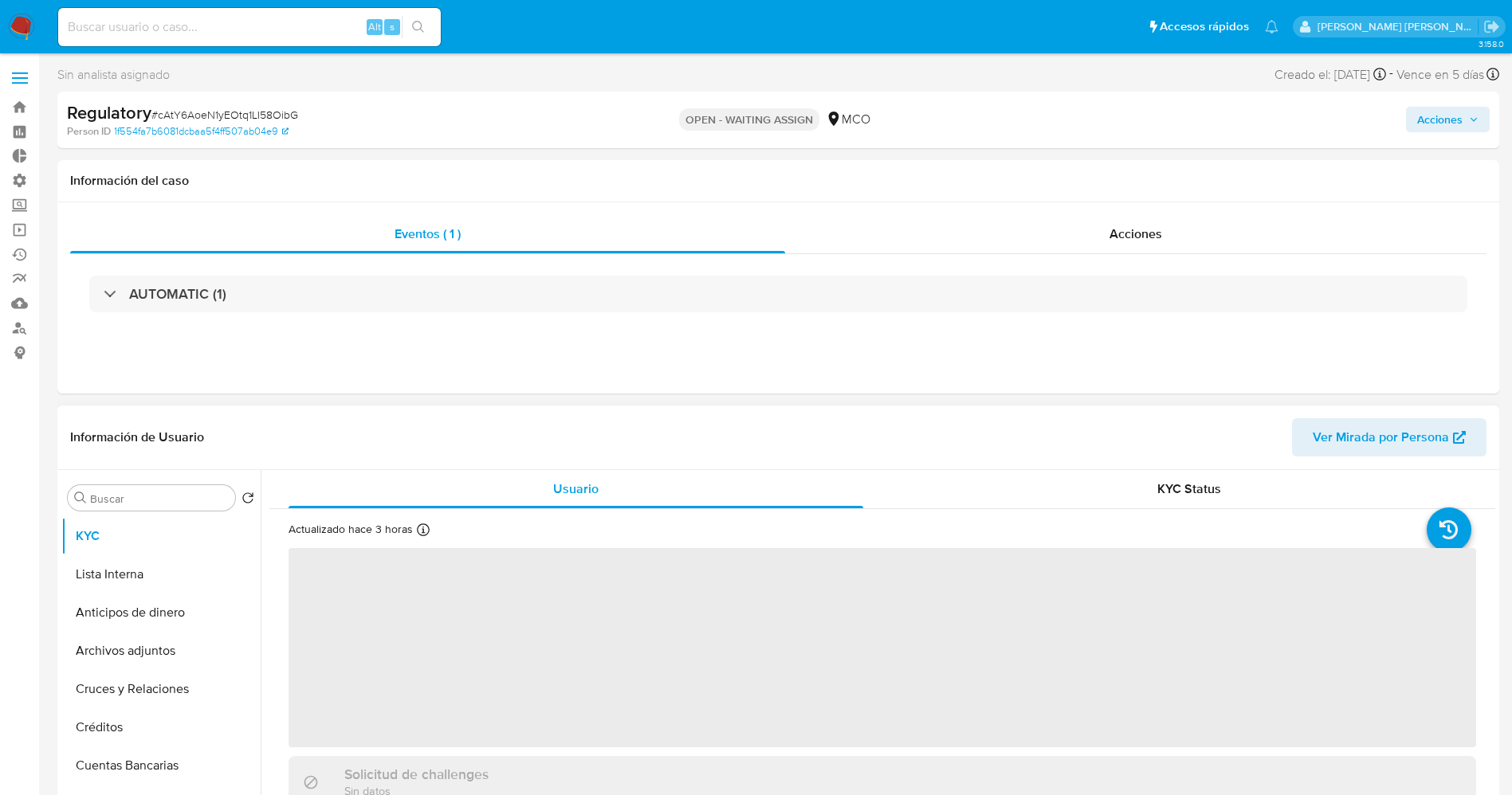
select select "10"
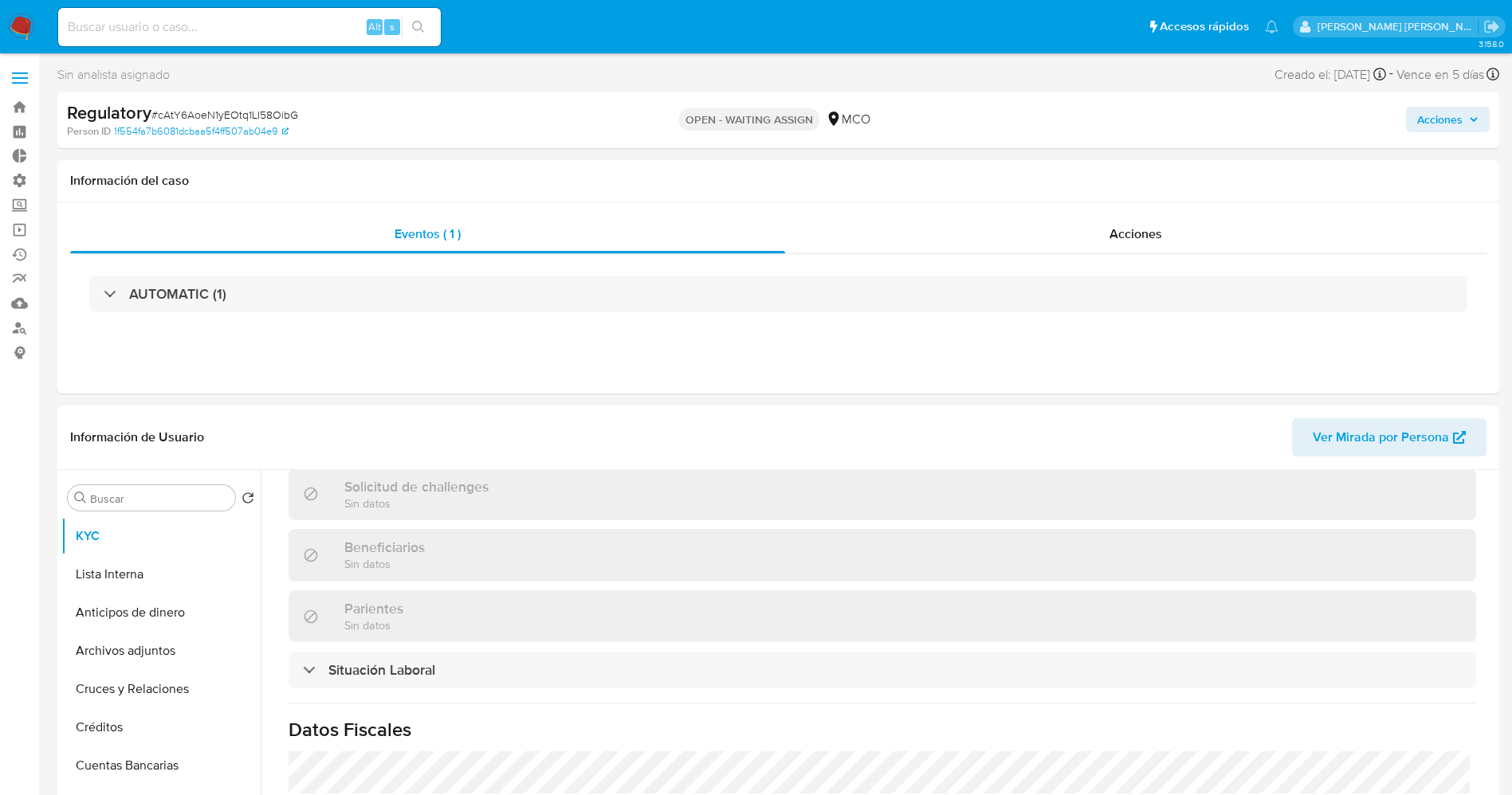
scroll to position [717, 0]
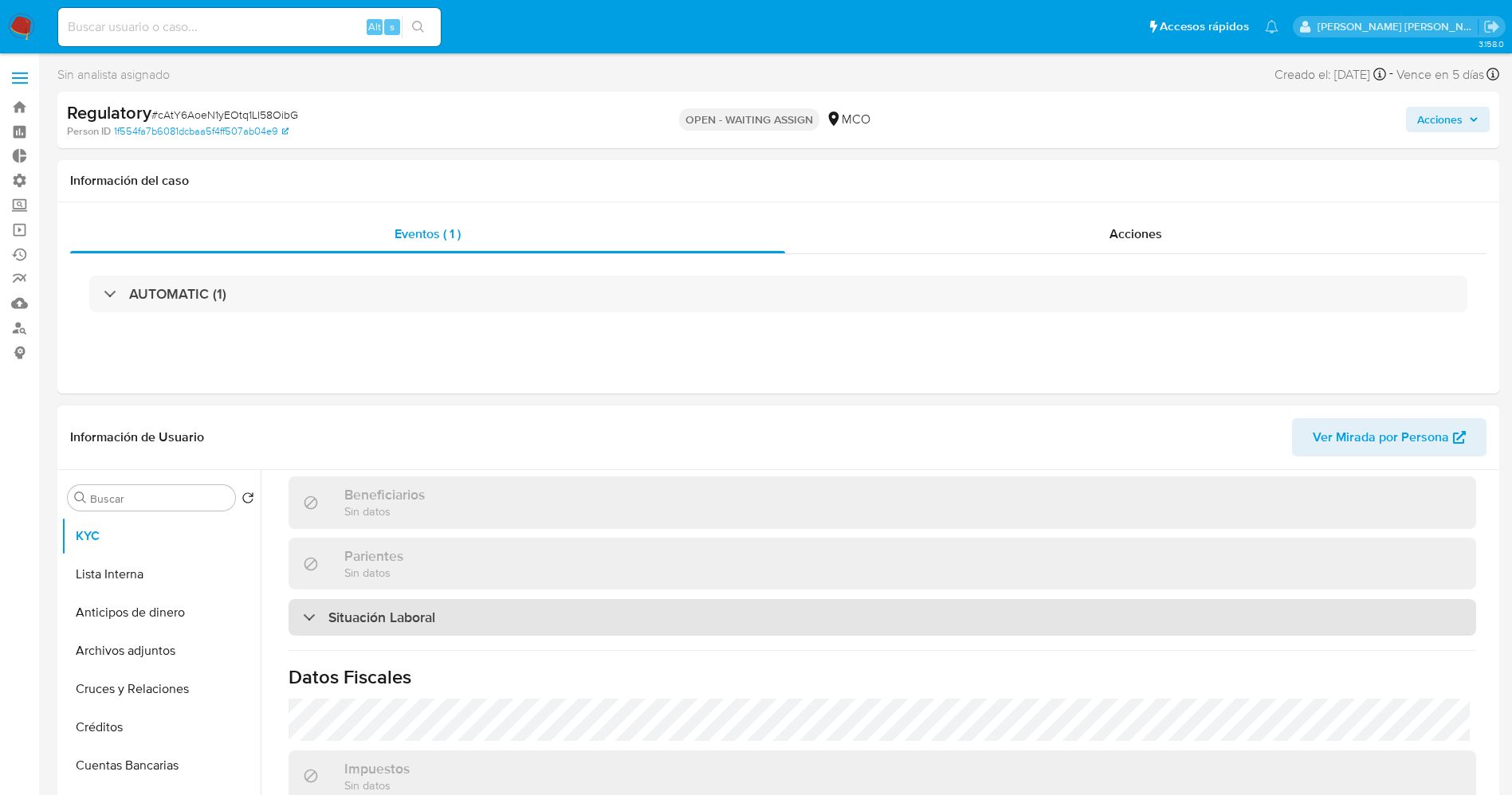
click at [408, 608] on h3 "Situación Laboral" at bounding box center [381, 617] width 107 height 18
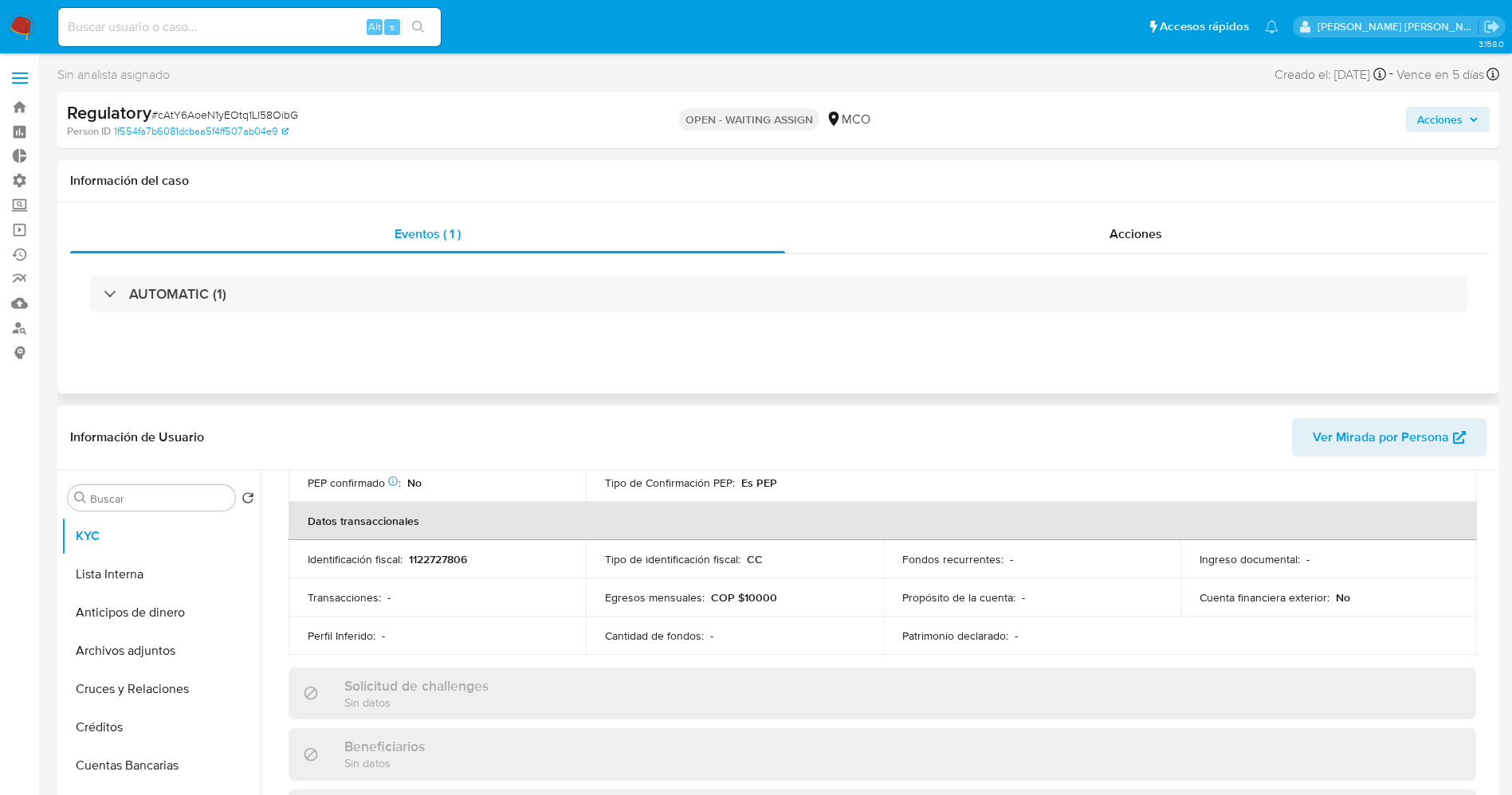
scroll to position [239, 0]
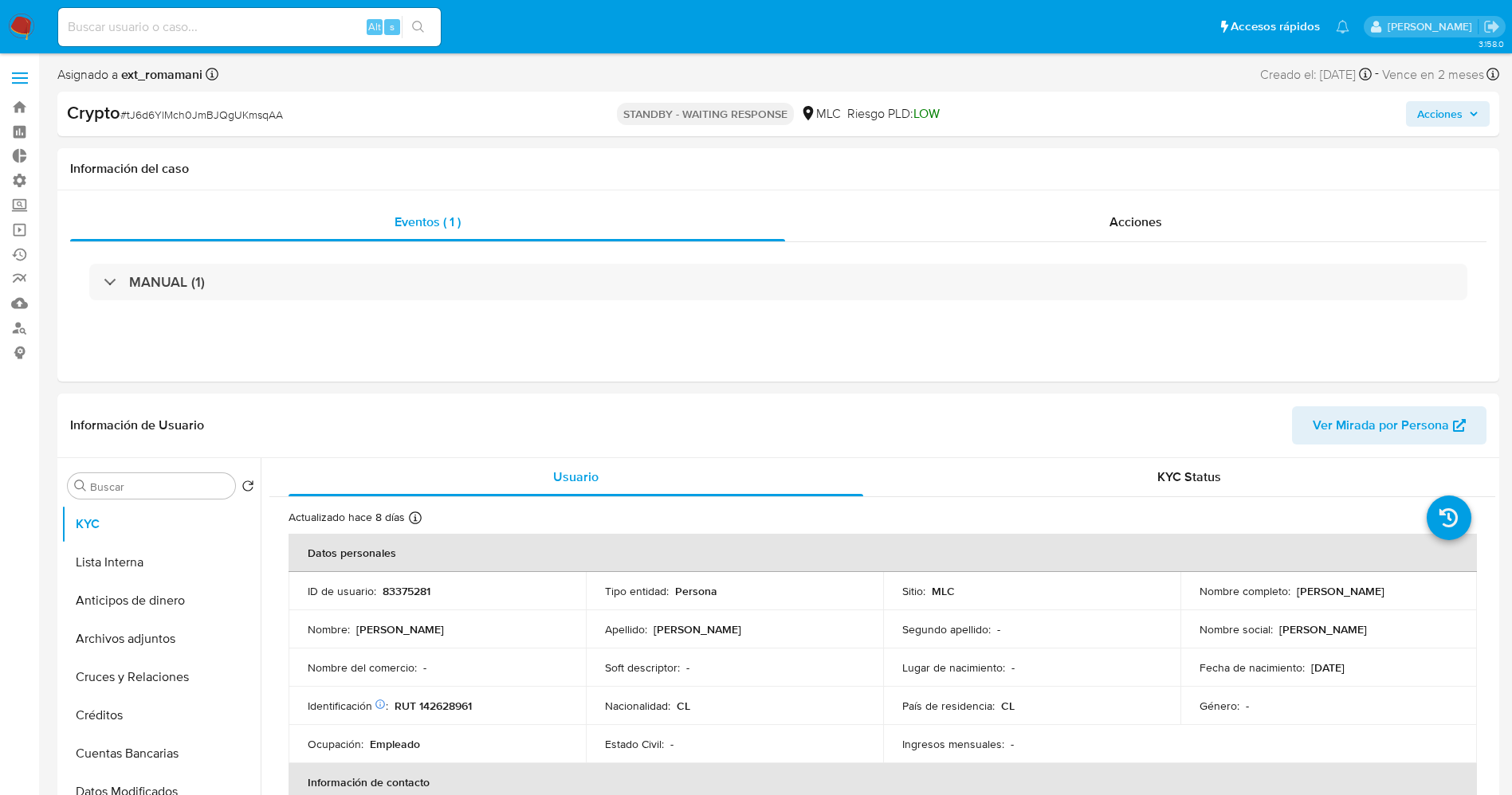
select select "10"
drag, startPoint x: 125, startPoint y: 116, endPoint x: 251, endPoint y: 120, distance: 126.1
click at [301, 116] on div "Crypto # tJ6d6YlMch0JmBJQgUKmsqAA" at bounding box center [301, 113] width 469 height 24
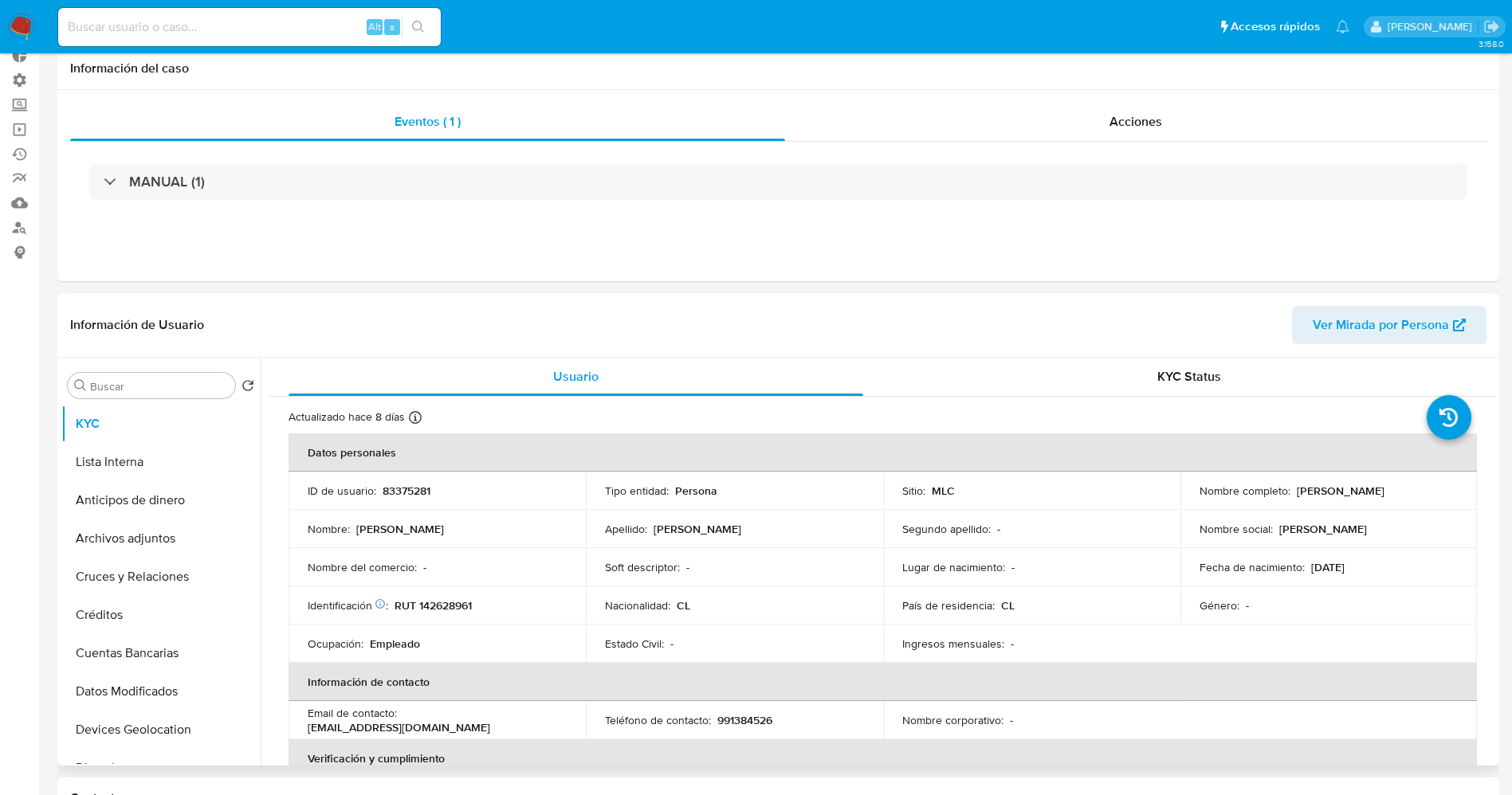
scroll to position [239, 0]
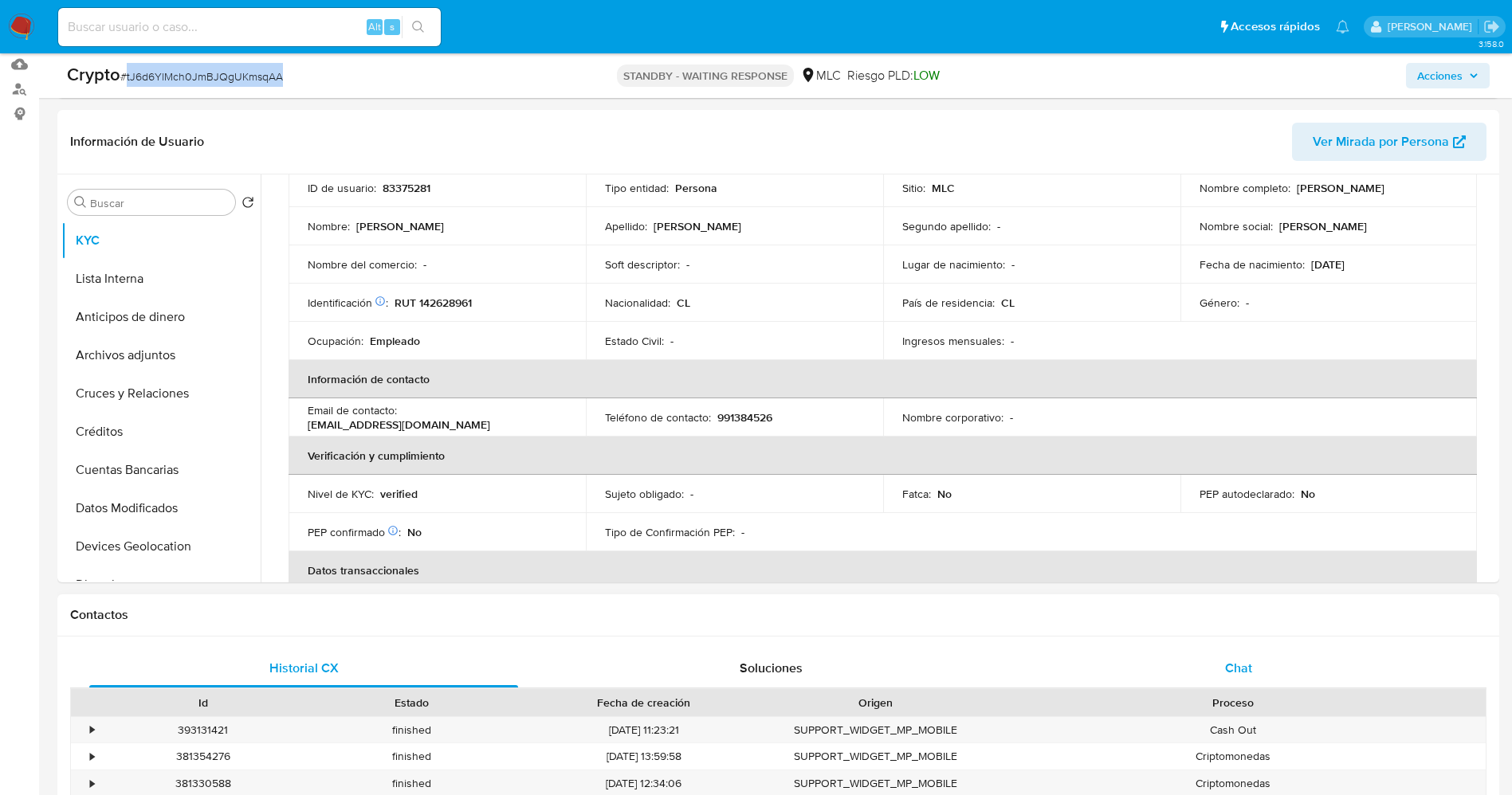
drag, startPoint x: 1240, startPoint y: 669, endPoint x: 1169, endPoint y: 586, distance: 109.2
click at [1240, 667] on span "Chat" at bounding box center [1239, 667] width 28 height 19
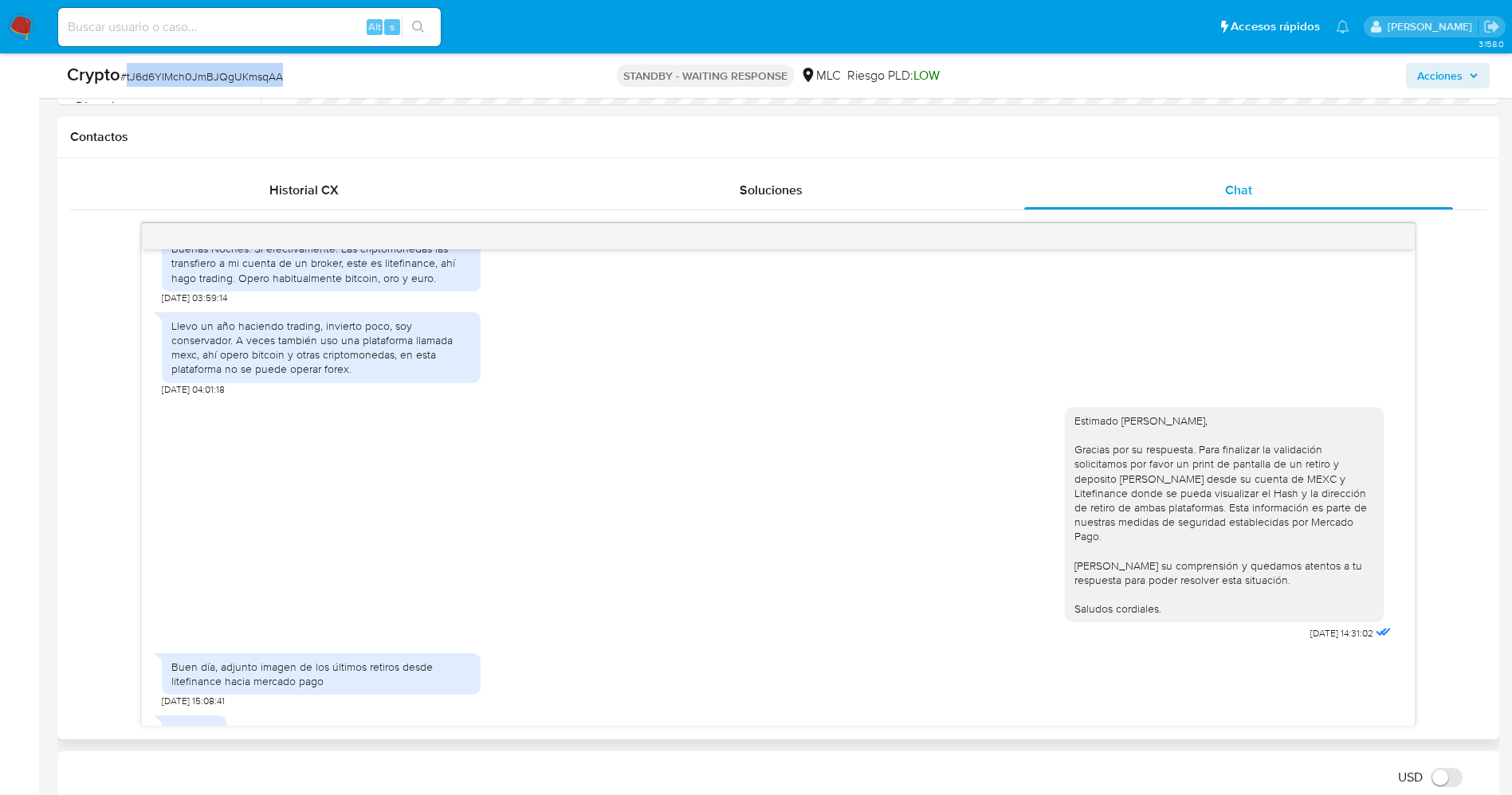
scroll to position [369, 0]
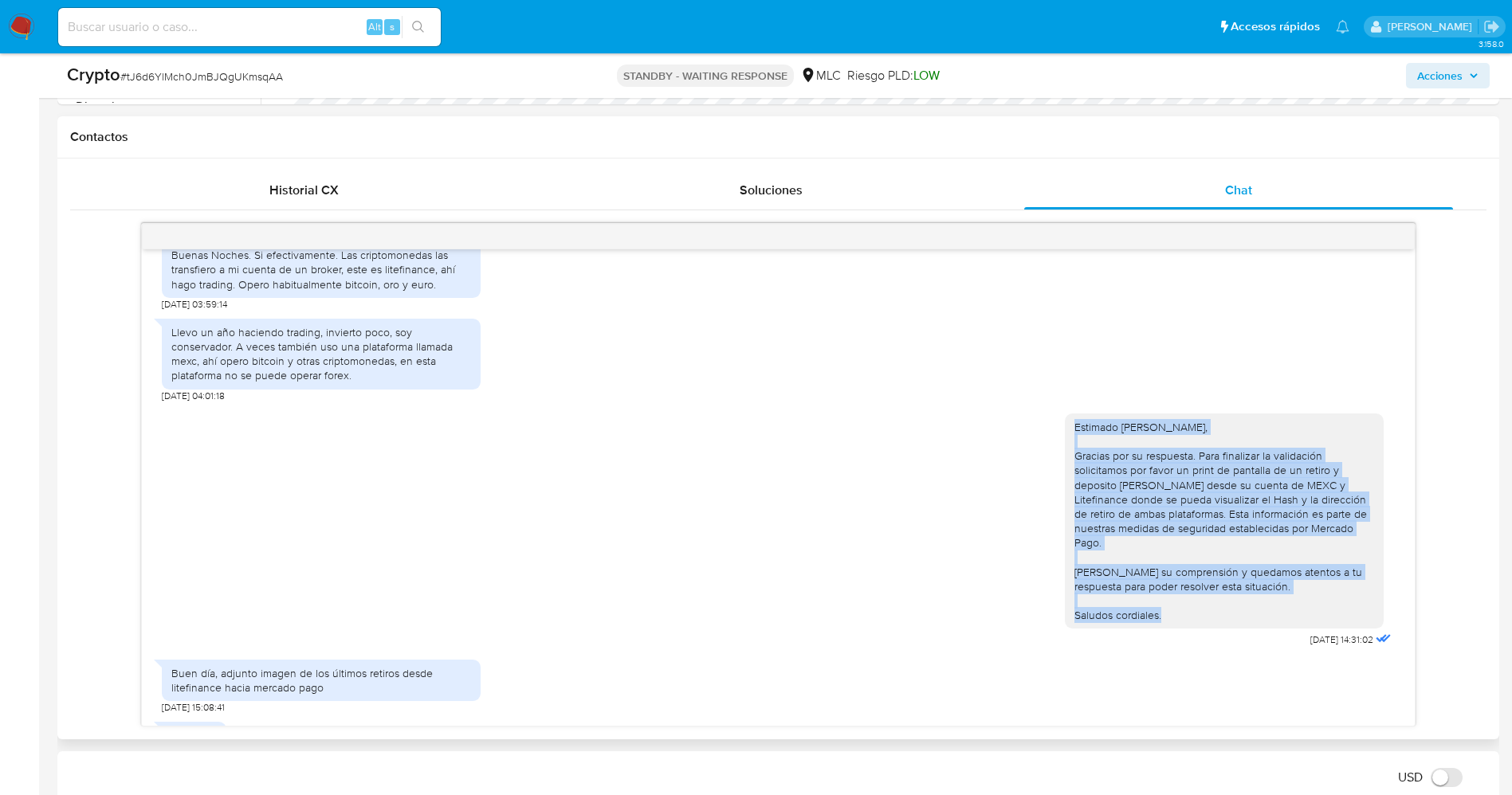
drag, startPoint x: 1052, startPoint y: 427, endPoint x: 1202, endPoint y: 611, distance: 237.4
click at [1202, 611] on div "Estimado [PERSON_NAME], Gracias por su respuesta. Para finalizar la validación …" at bounding box center [1224, 522] width 319 height 216
copy div "Estimado [PERSON_NAME], Gracias por su respuesta. Para finalizar la validación …"
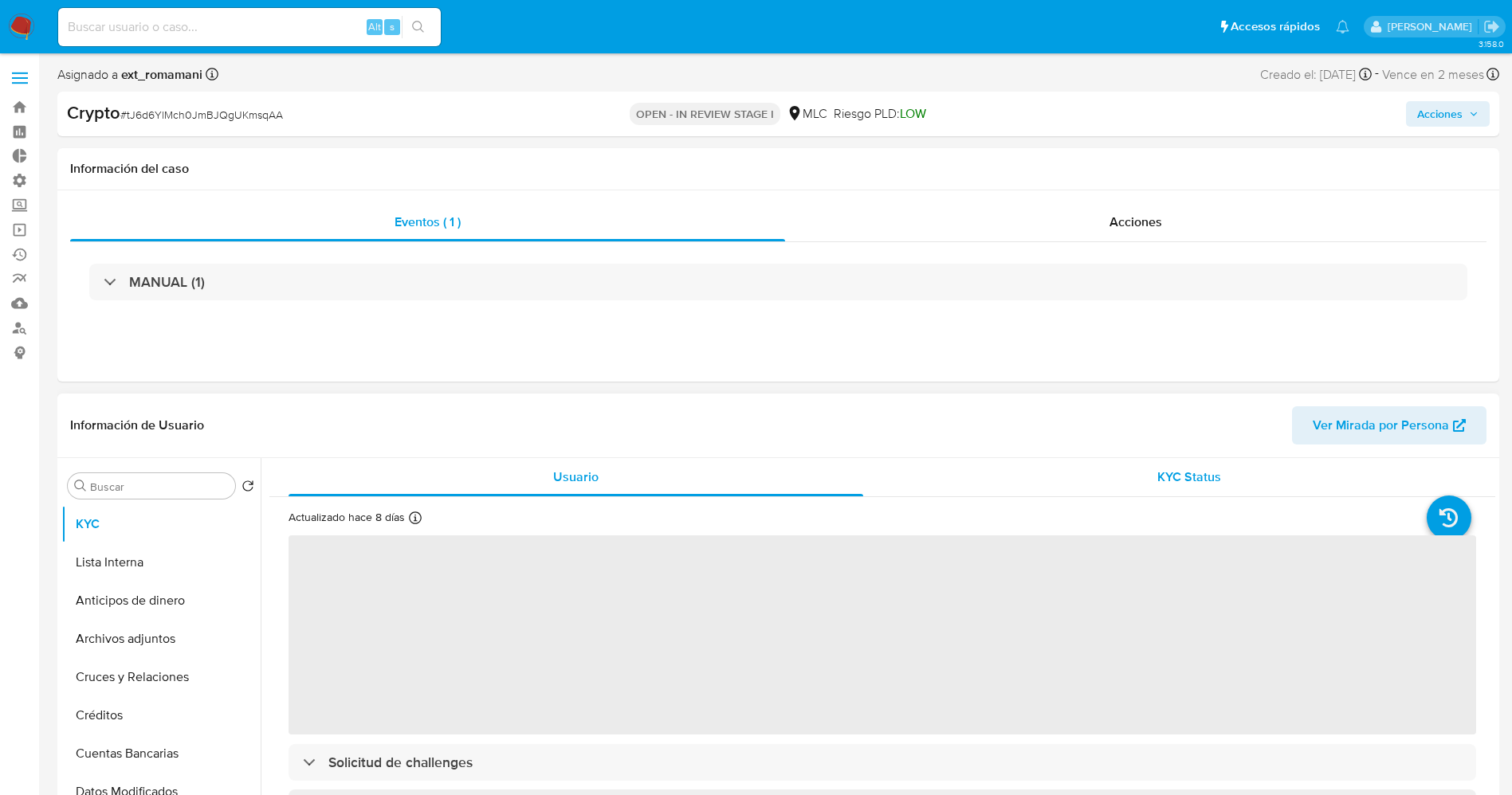
click at [1168, 470] on span "KYC Status" at bounding box center [1189, 477] width 64 height 19
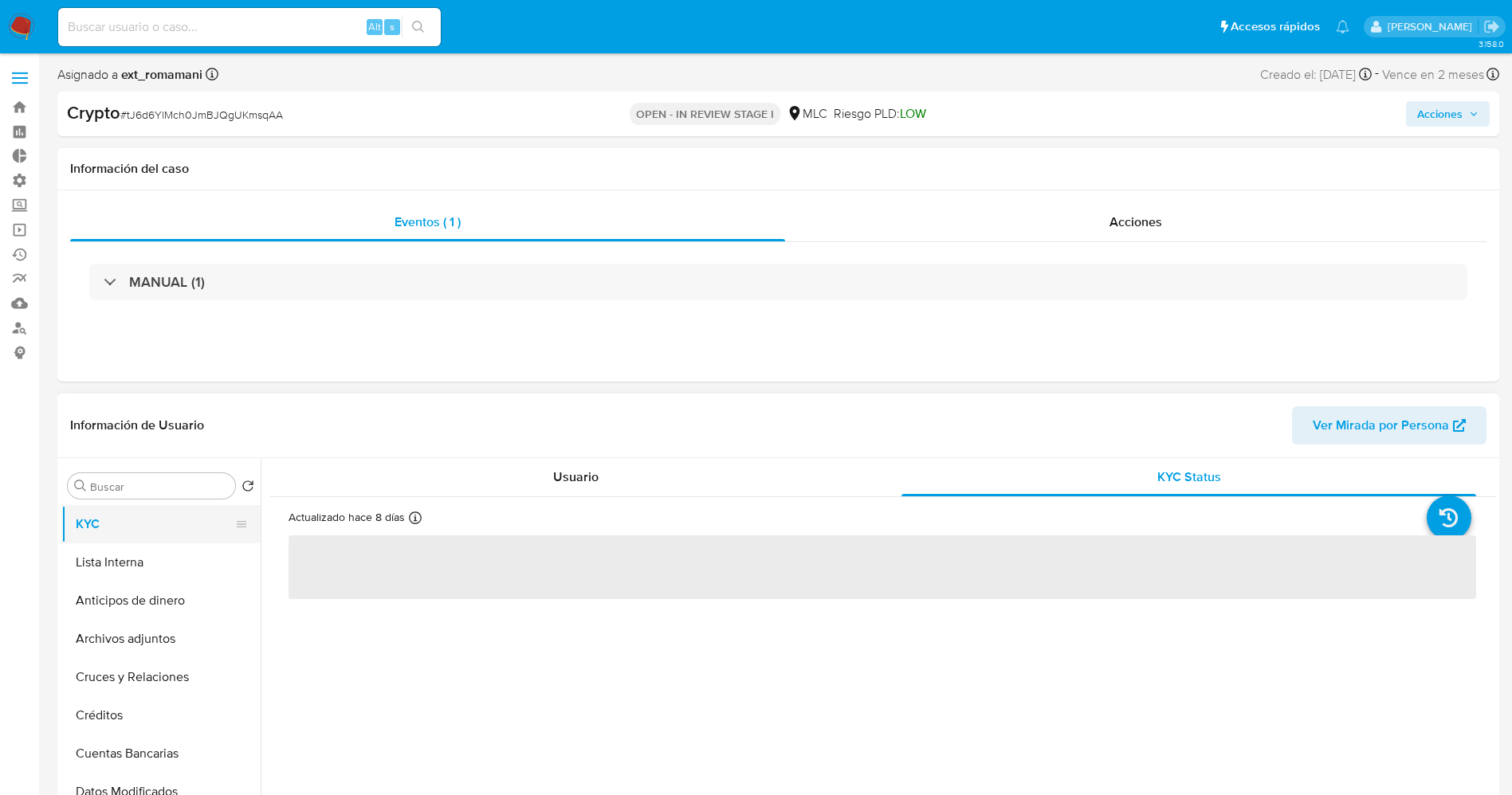
select select "10"
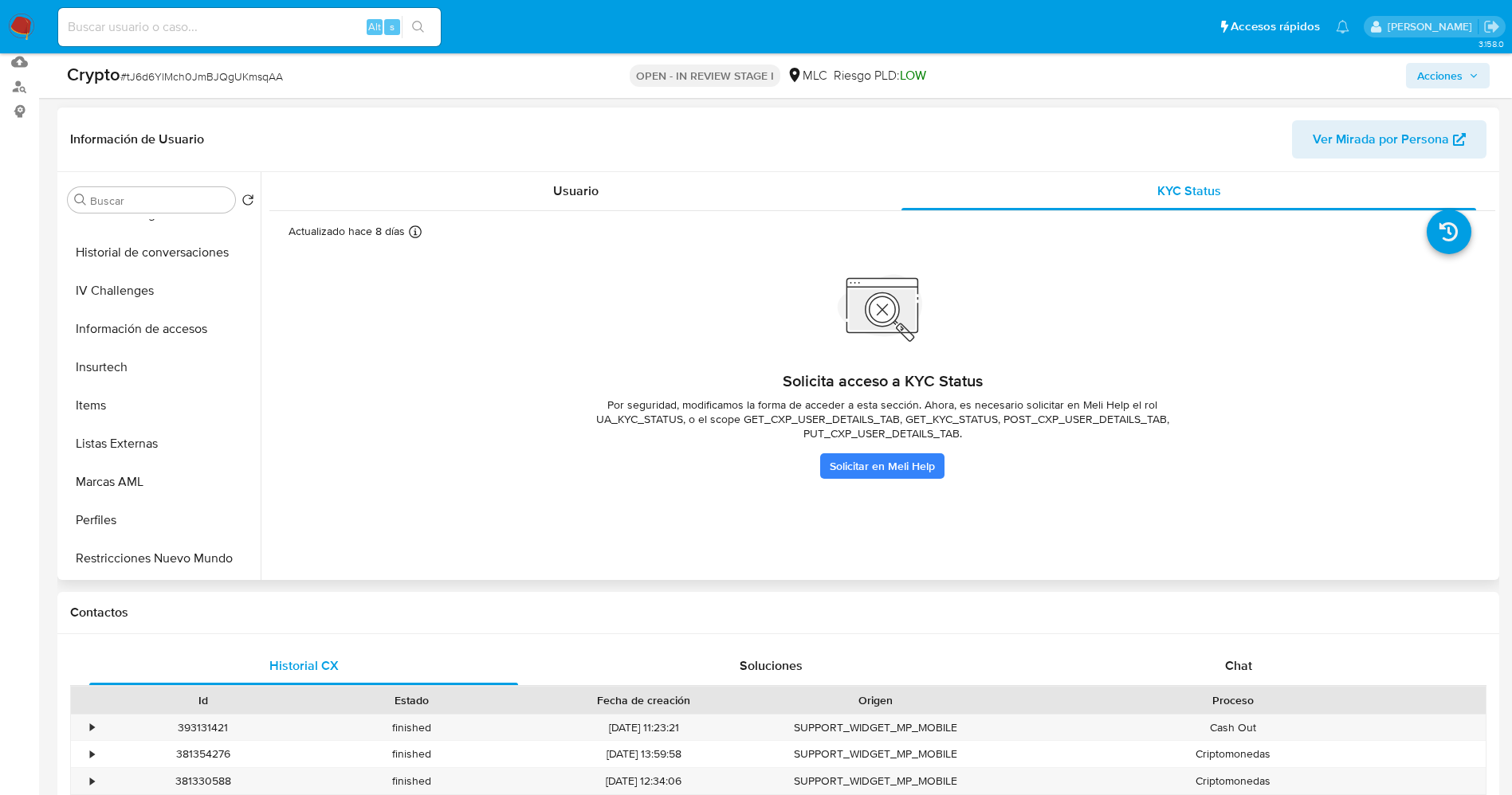
scroll to position [359, 0]
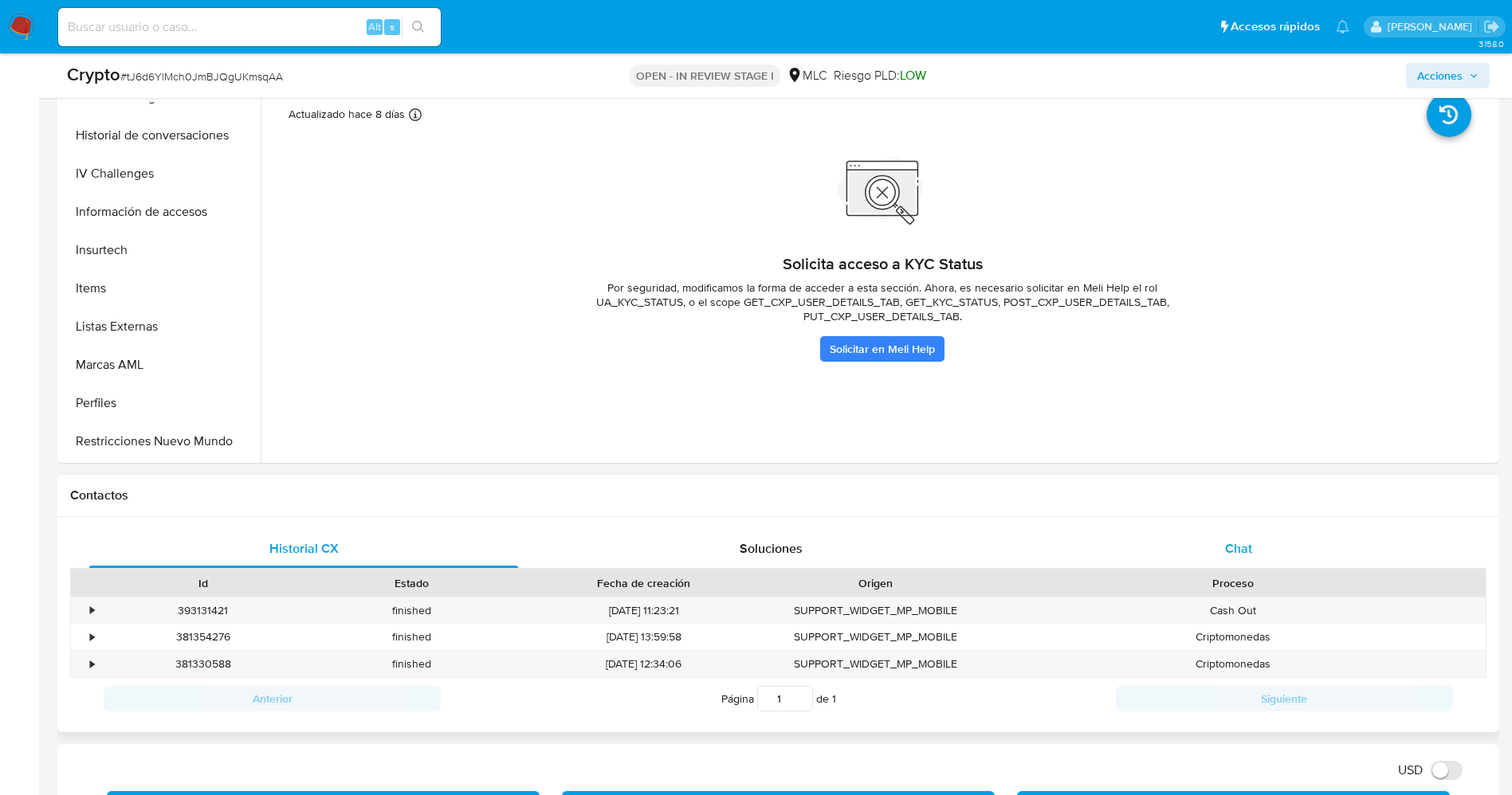
click at [1249, 548] on span "Chat" at bounding box center [1239, 548] width 28 height 19
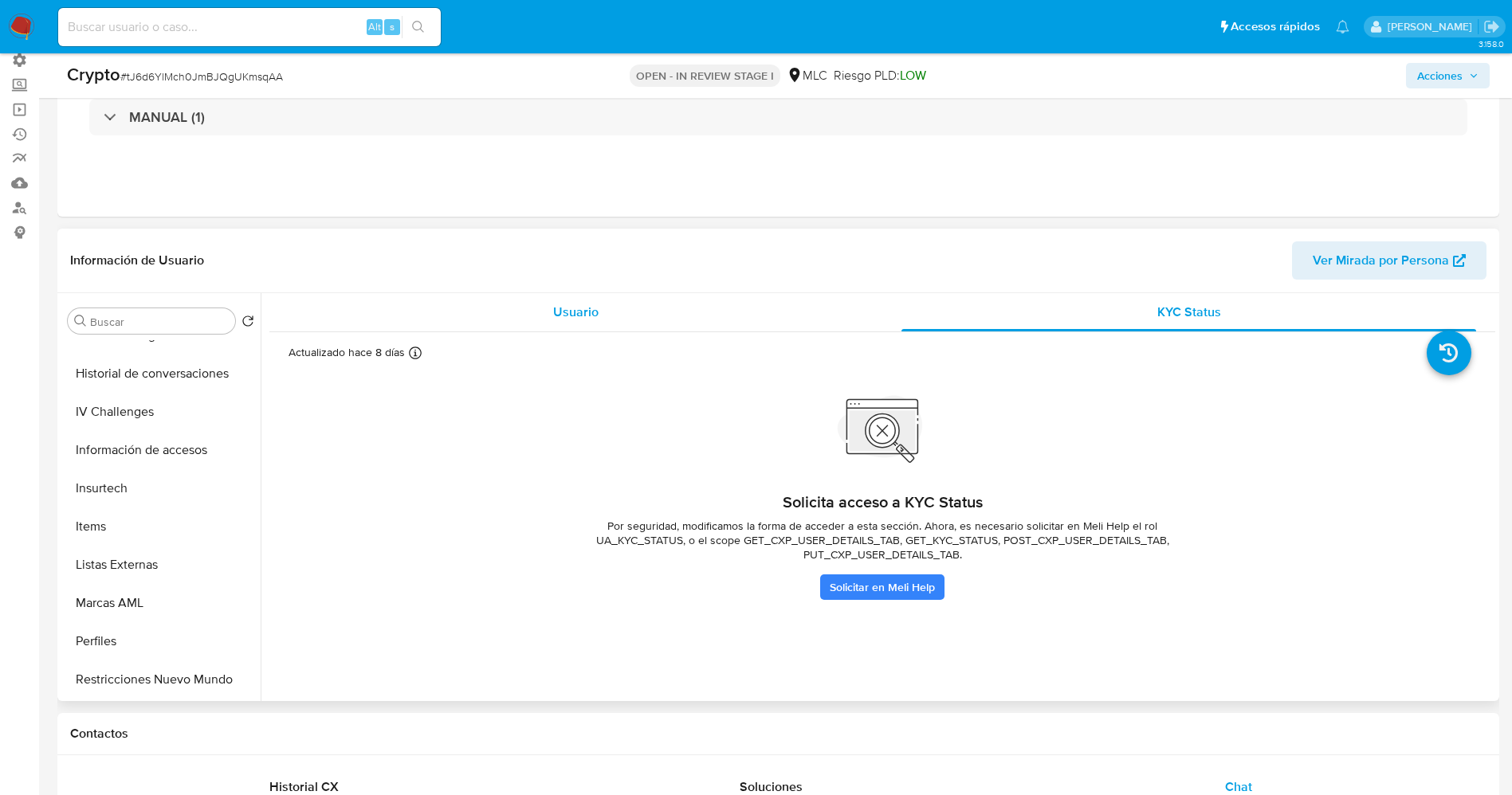
scroll to position [608, 0]
click at [516, 305] on div "Usuario" at bounding box center [575, 312] width 575 height 38
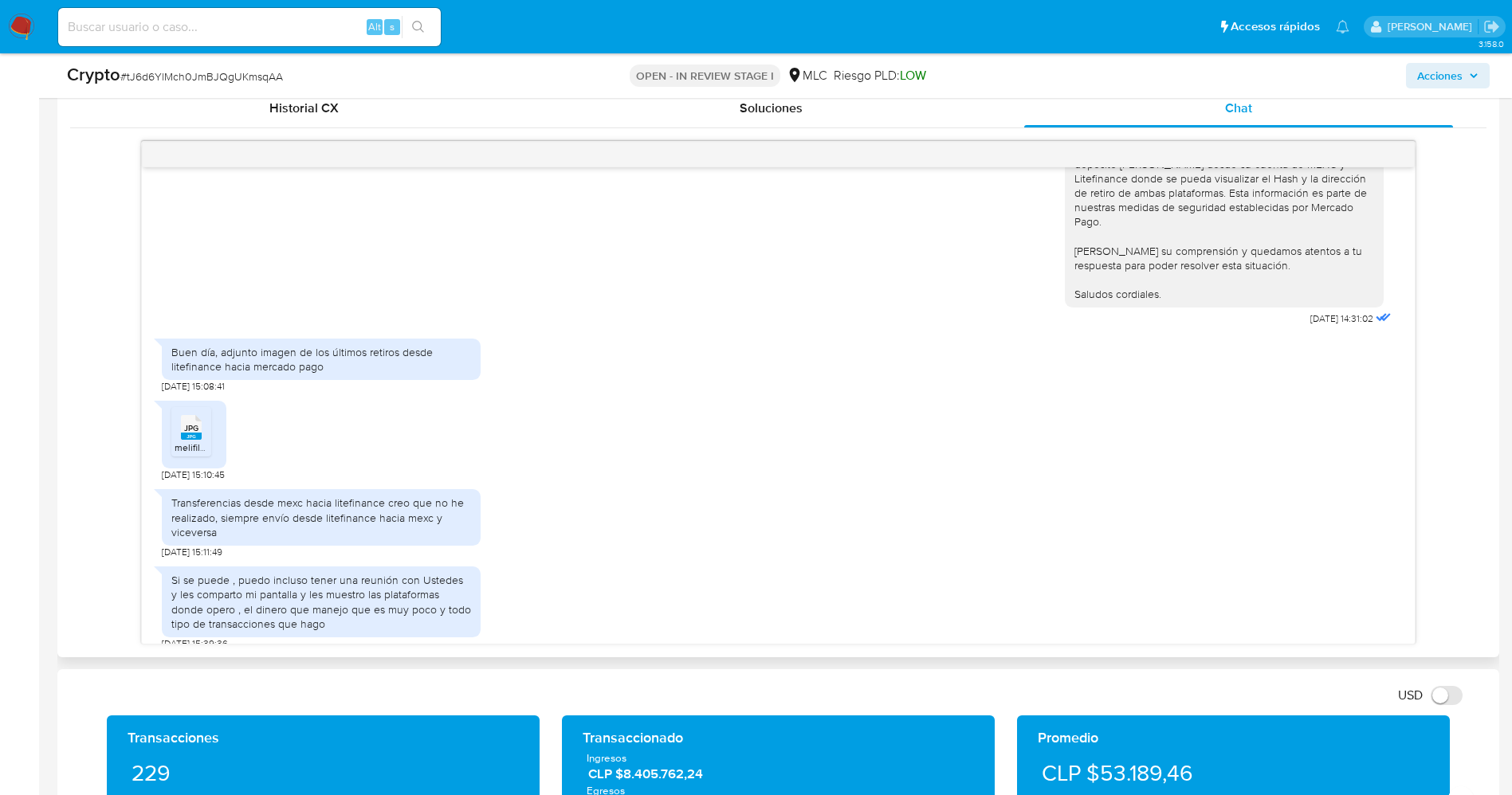
scroll to position [836, 0]
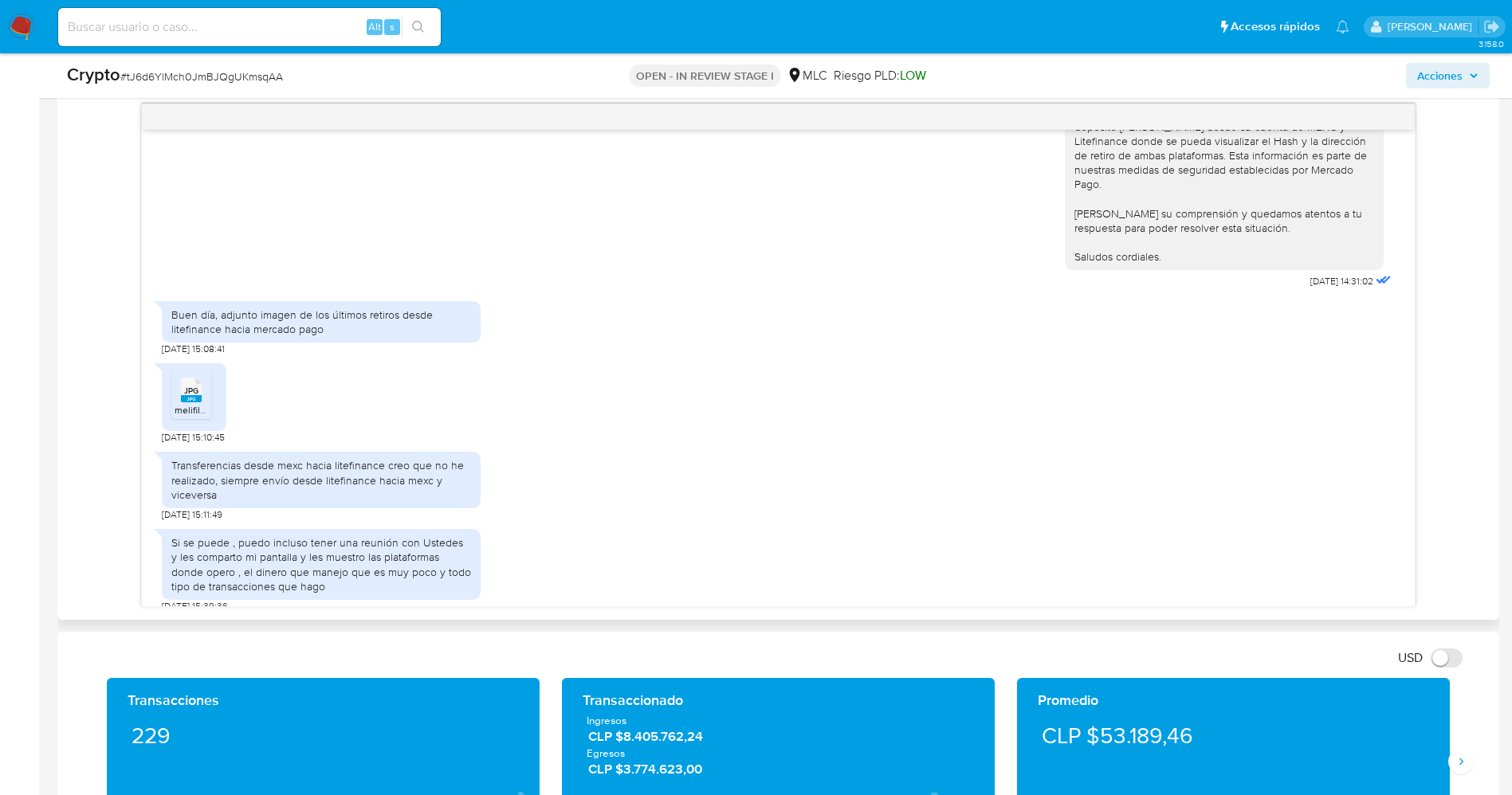
click at [192, 403] on span "melifile331412904470340651.jpg" at bounding box center [245, 410] width 140 height 14
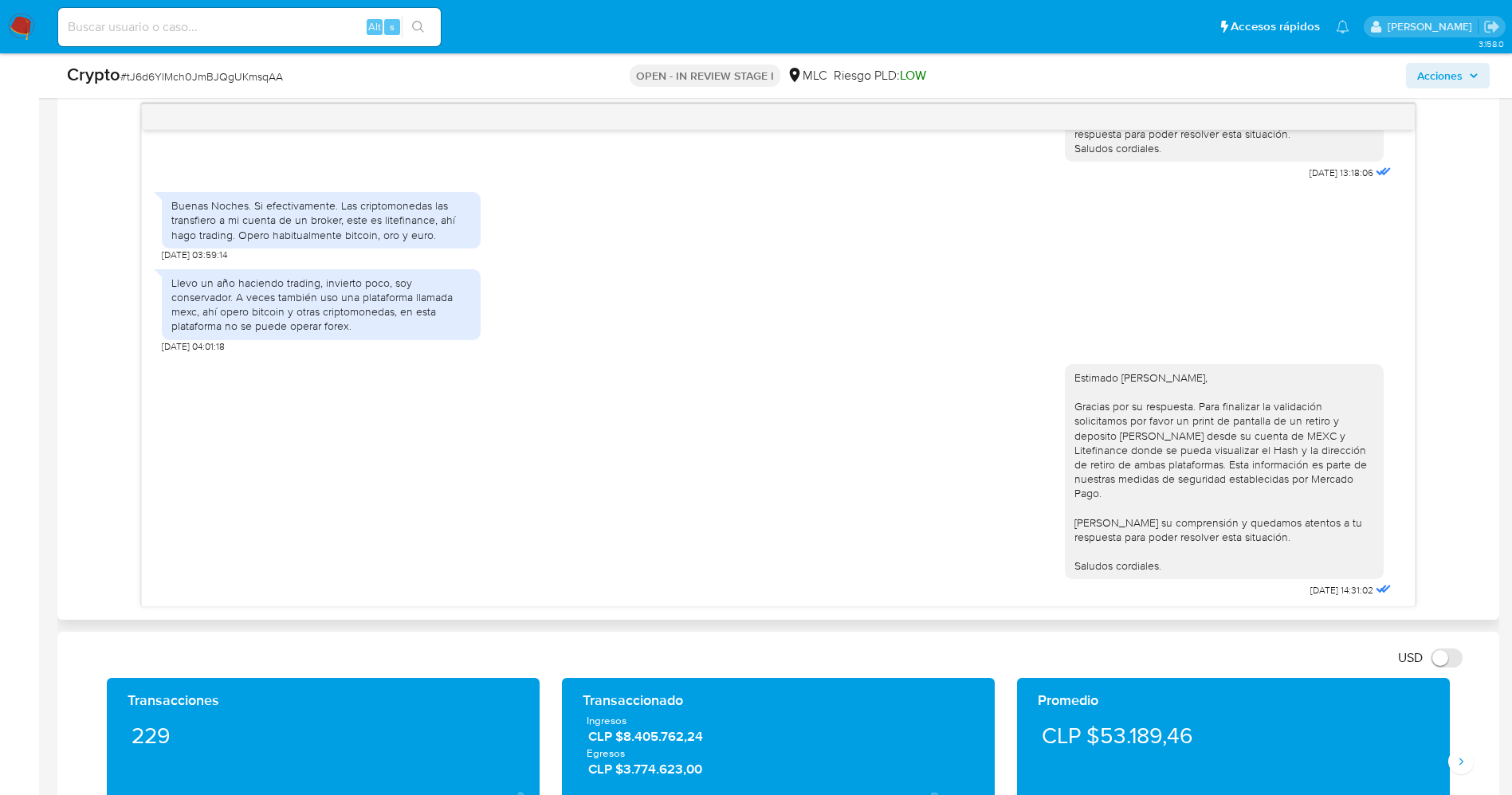
scroll to position [369, 0]
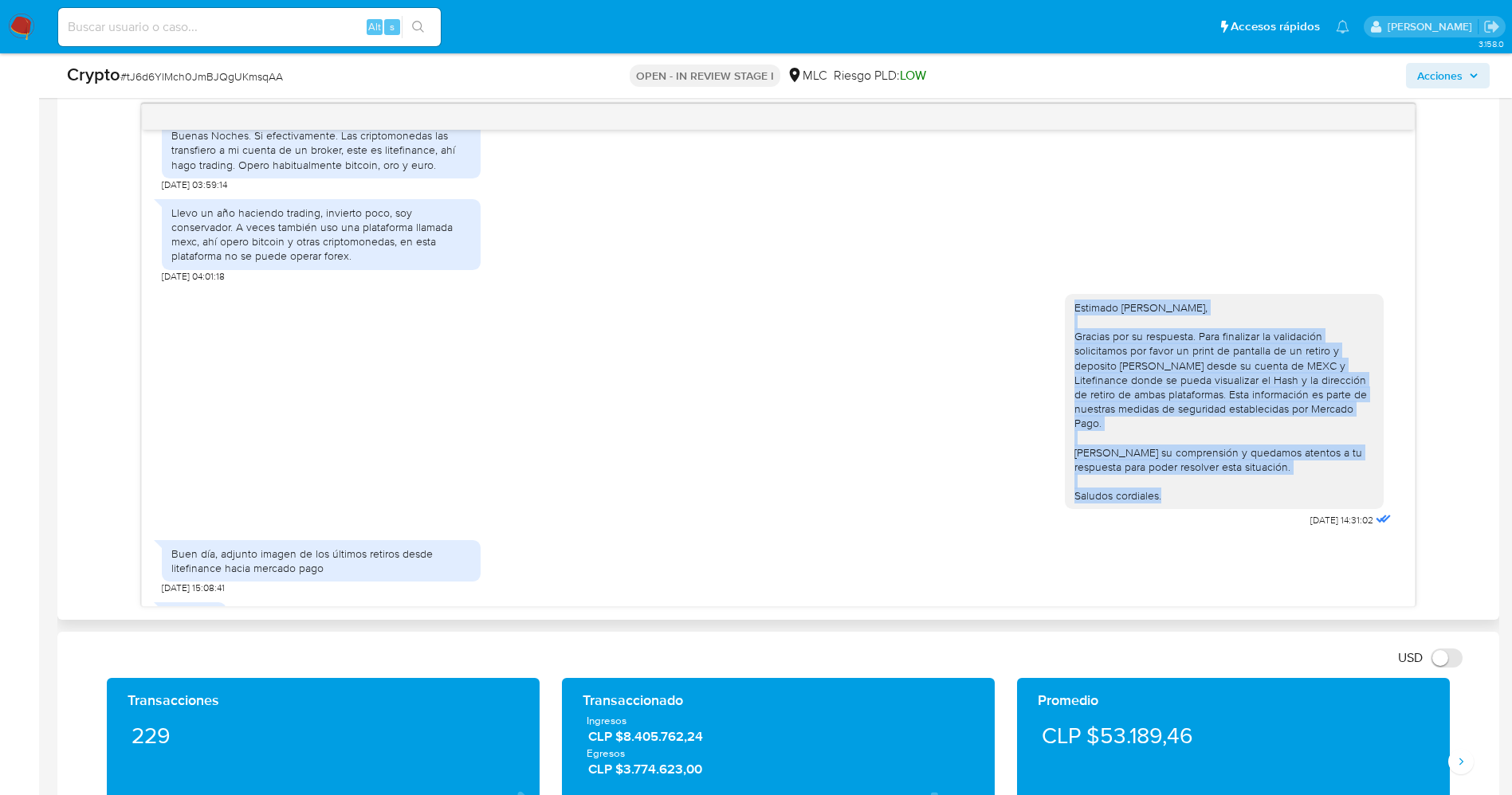
drag, startPoint x: 1059, startPoint y: 310, endPoint x: 1165, endPoint y: 483, distance: 202.9
click at [1165, 483] on div "Estimado Juan Carlos Díaz Muñoz, Gracias por su respuesta. Para finalizar la va…" at bounding box center [1224, 402] width 300 height 203
copy div "Estimado Juan Carlos Díaz Muñoz, Gracias por su respuesta. Para finalizar la va…"
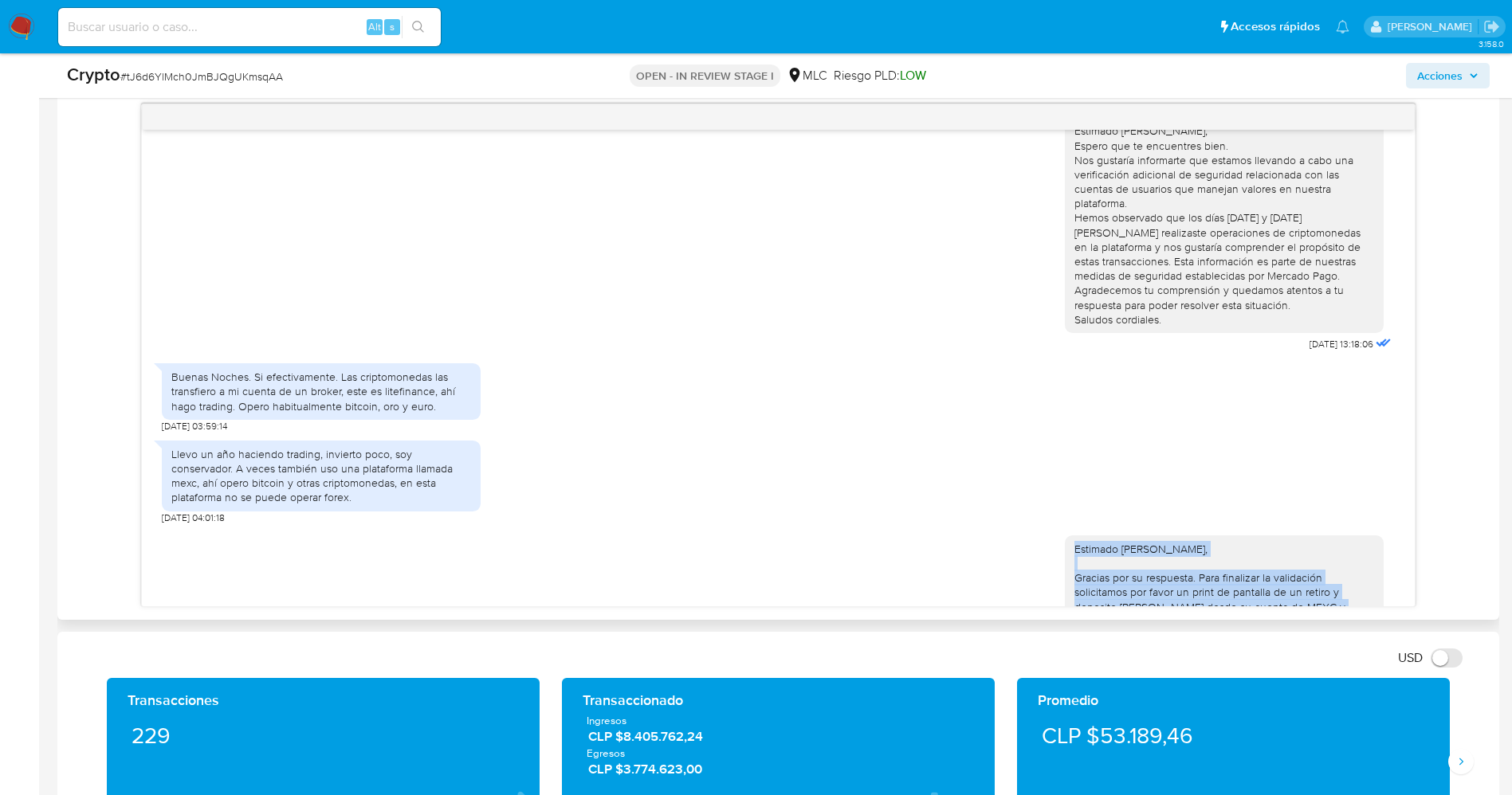
scroll to position [11, 0]
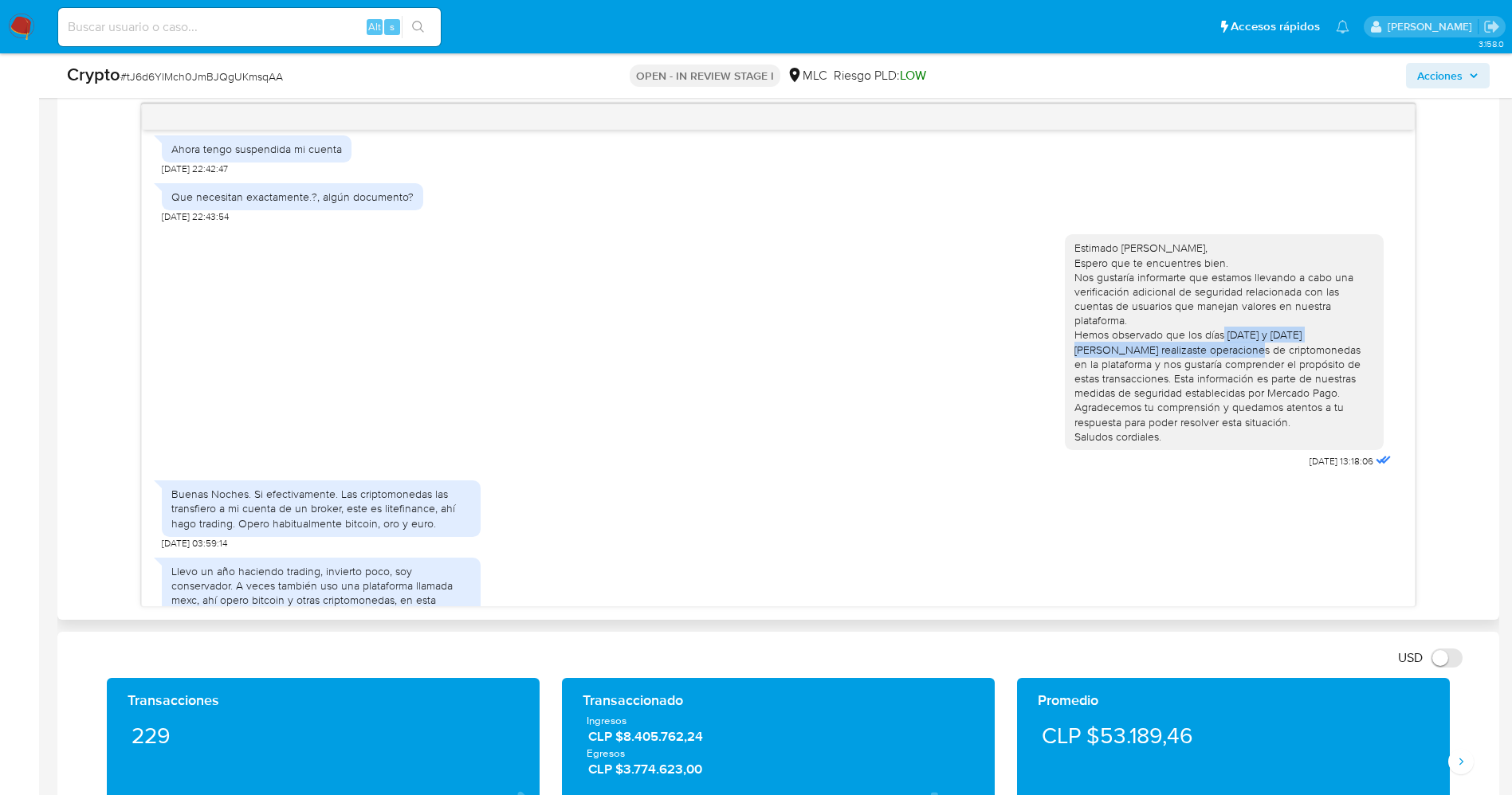
drag, startPoint x: 1168, startPoint y: 334, endPoint x: 1120, endPoint y: 354, distance: 52.0
click at [1120, 354] on div "Estimado Juan Carlos Díaz Muñoz, Espero que te encuentres bien. Nos gustaría in…" at bounding box center [1224, 342] width 300 height 203
copy div "los días 29 y 30 de agosto realizaste operaciones"
